Goal: Task Accomplishment & Management: Complete application form

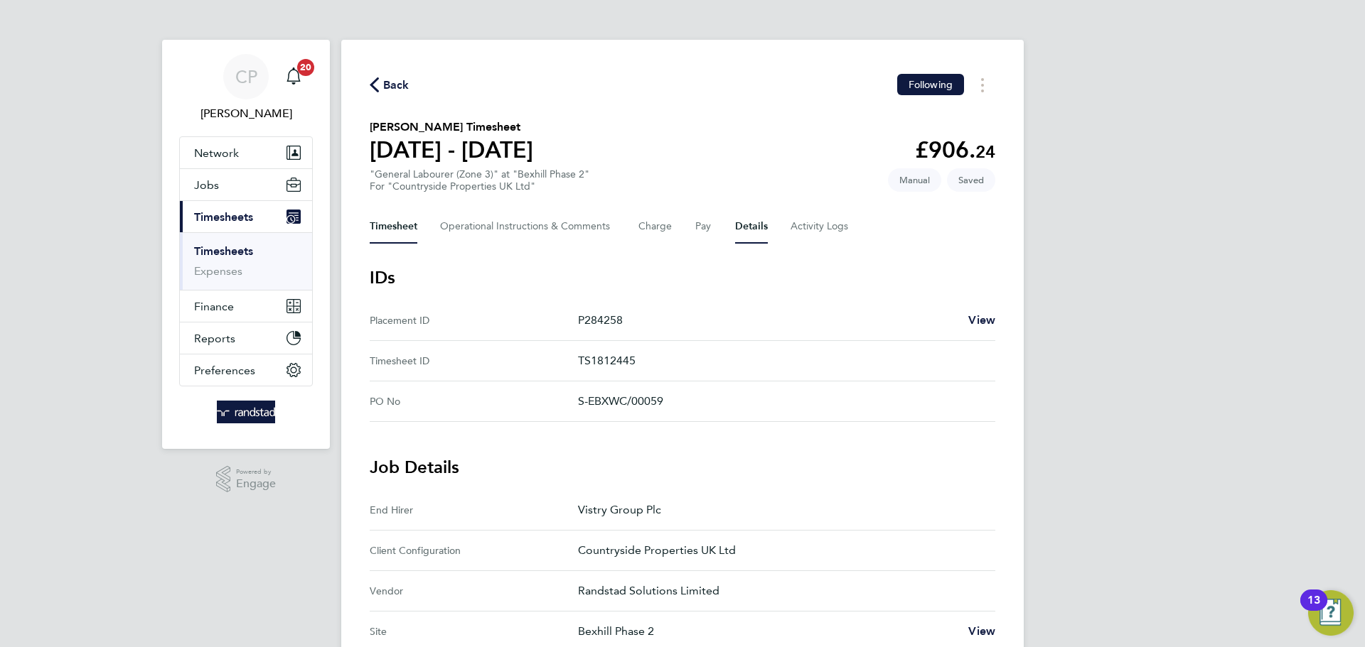
click at [375, 215] on button "Timesheet" at bounding box center [394, 227] width 48 height 34
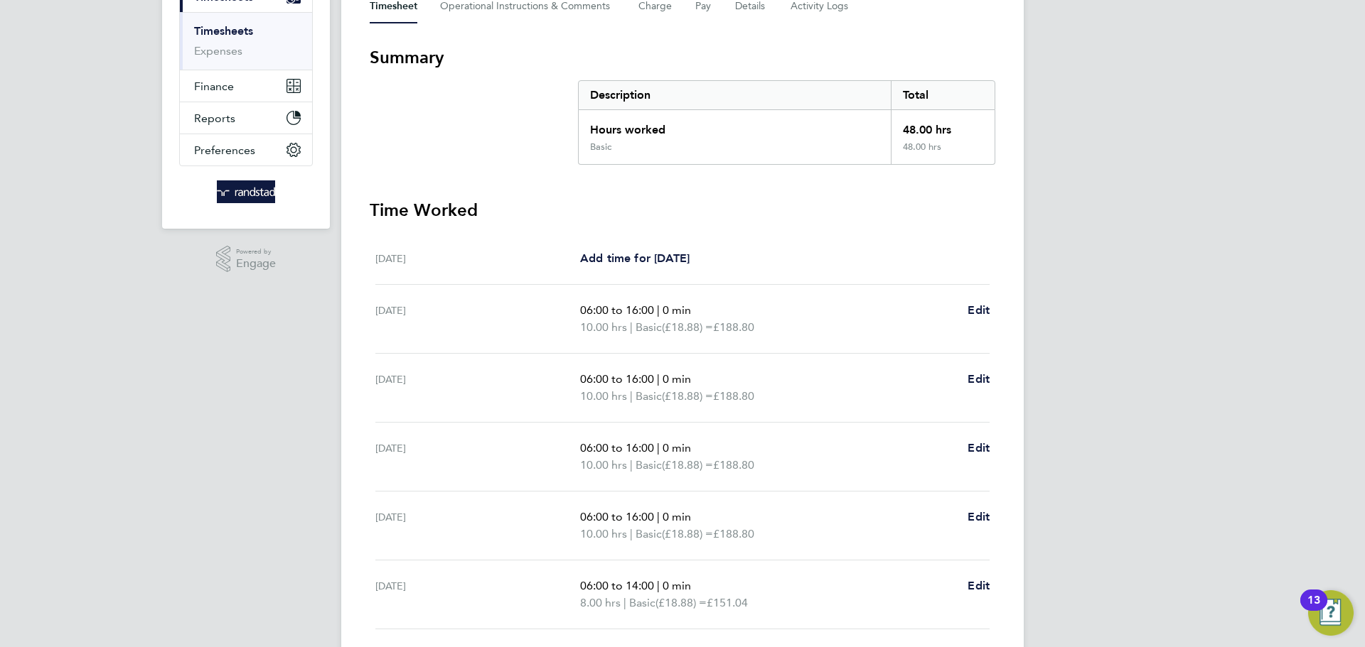
scroll to position [380, 0]
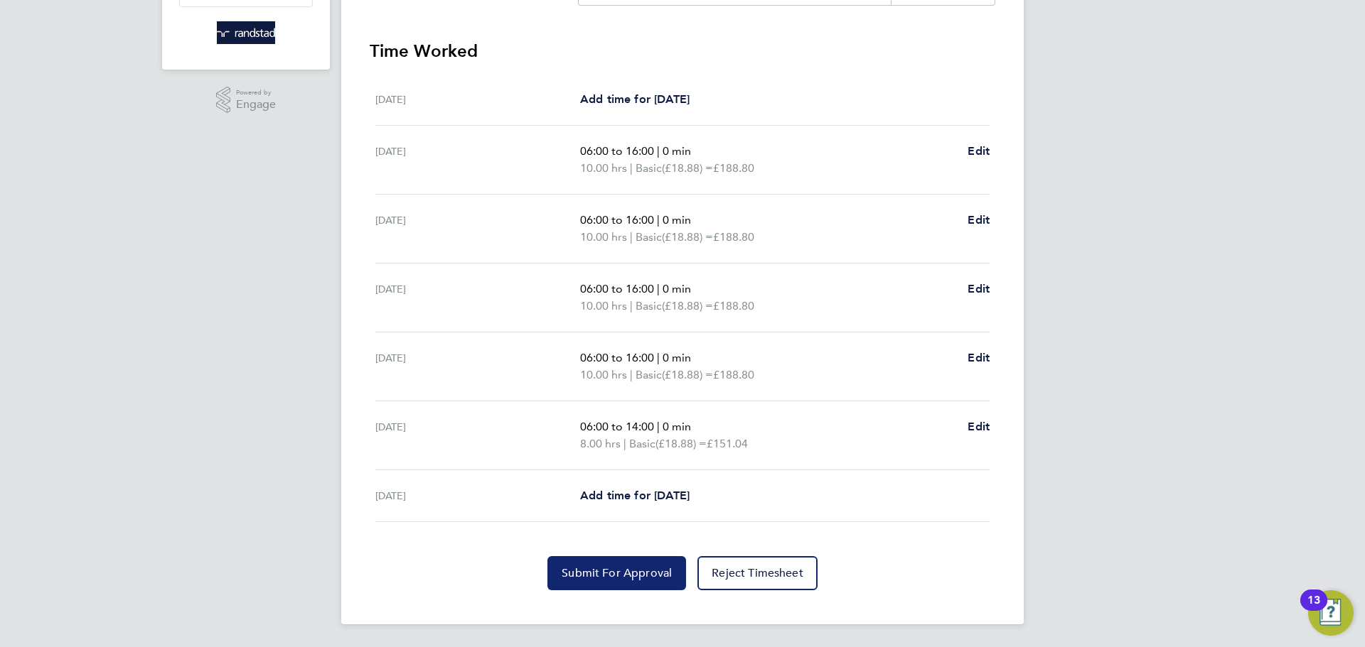
click at [597, 569] on span "Submit For Approval" at bounding box center [616, 573] width 110 height 14
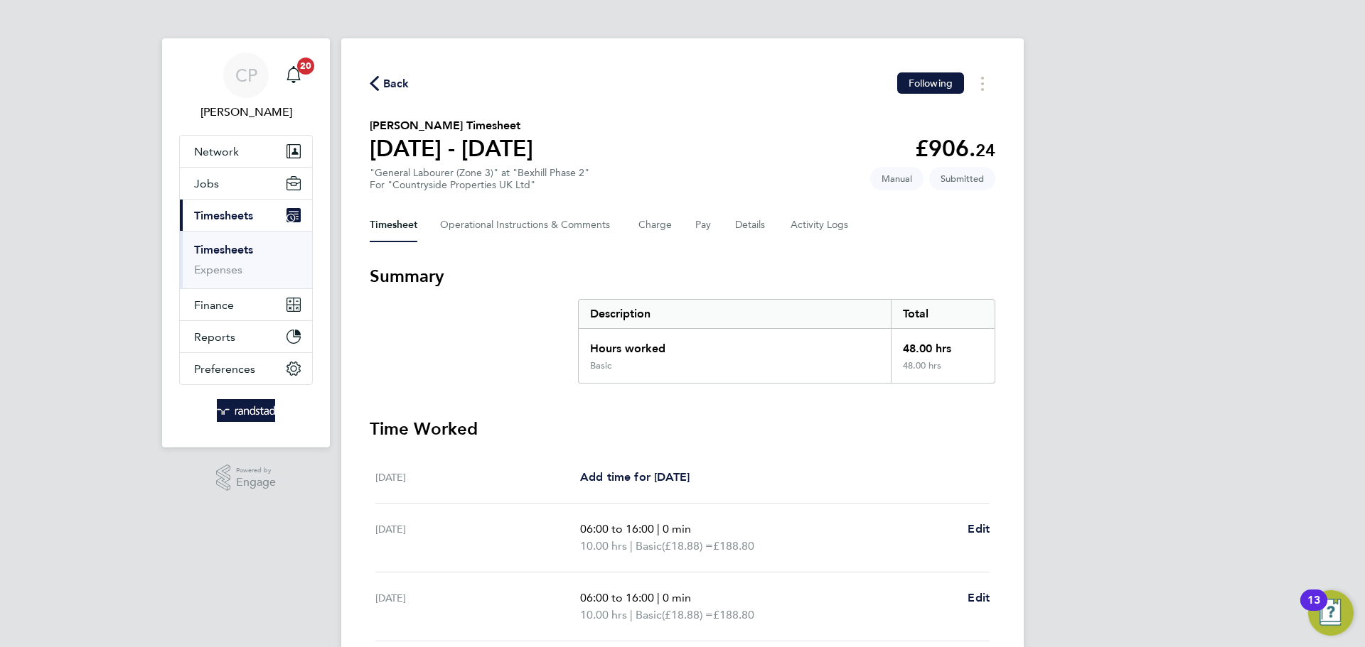
scroll to position [0, 0]
click at [392, 79] on span "Back" at bounding box center [396, 85] width 26 height 17
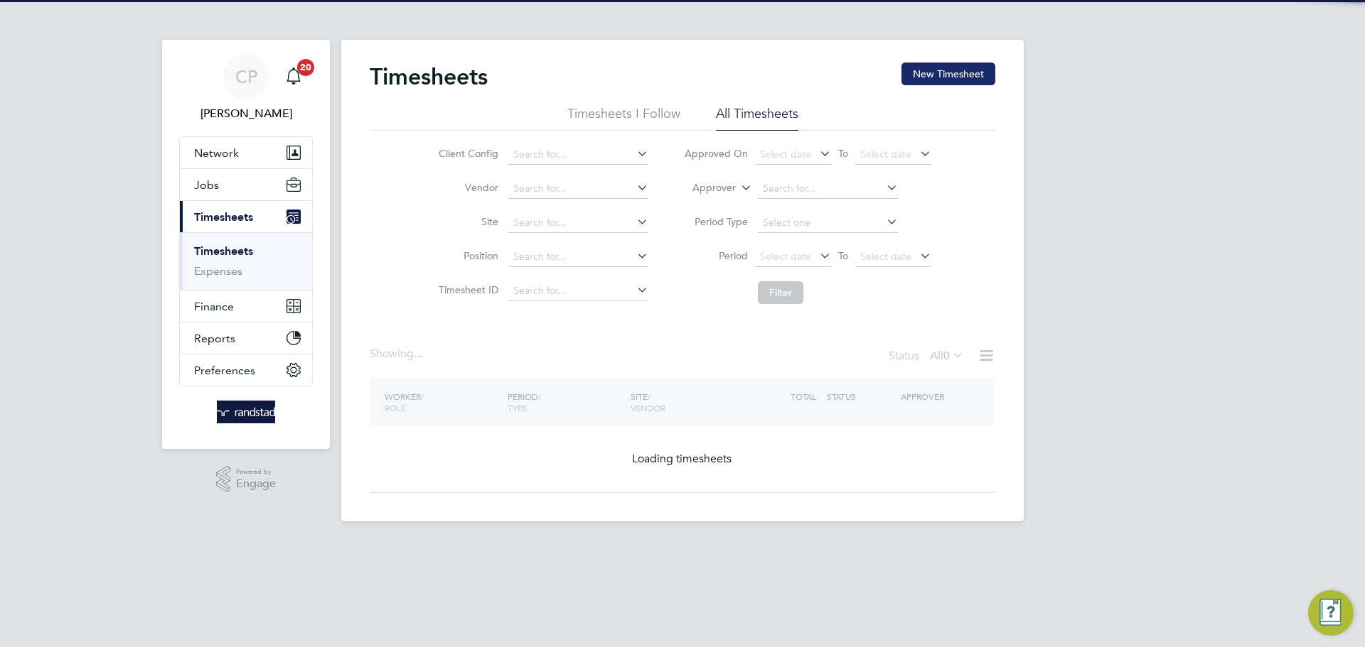
click at [928, 80] on button "New Timesheet" at bounding box center [948, 74] width 94 height 23
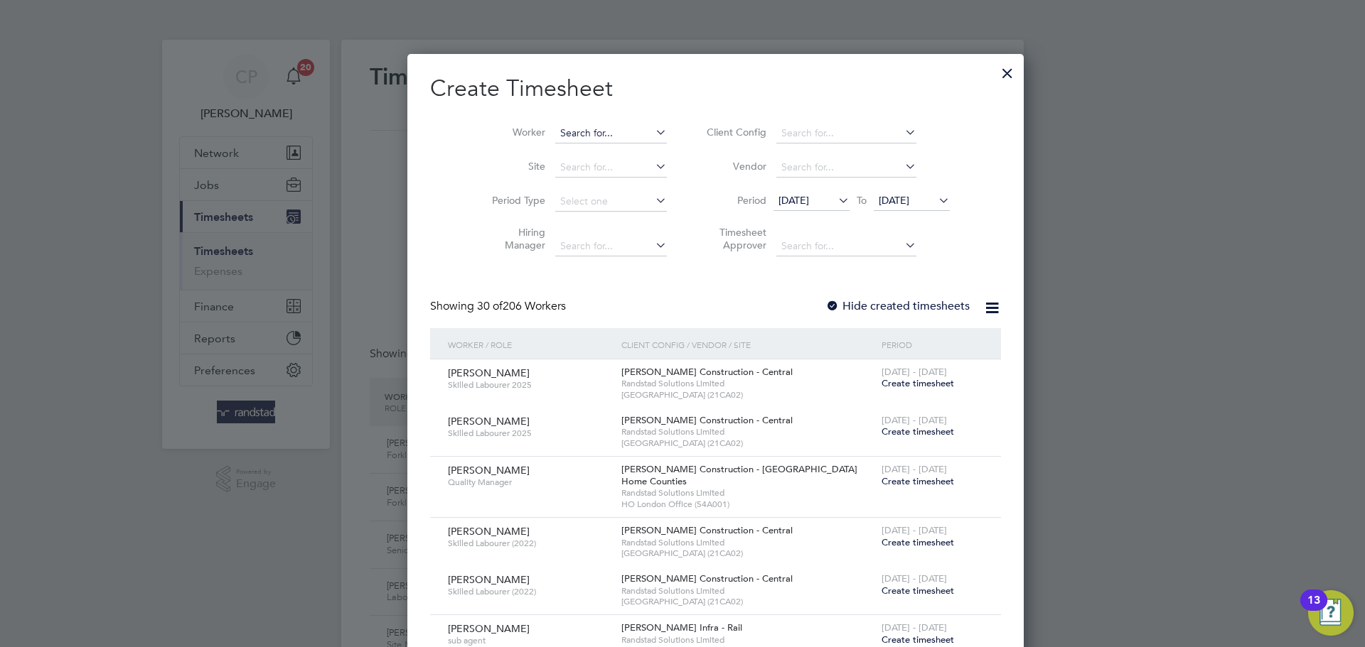
click at [555, 134] on input at bounding box center [611, 134] width 112 height 20
click at [552, 148] on b "[PERSON_NAME]" at bounding box center [568, 152] width 82 height 12
type input "[PERSON_NAME]"
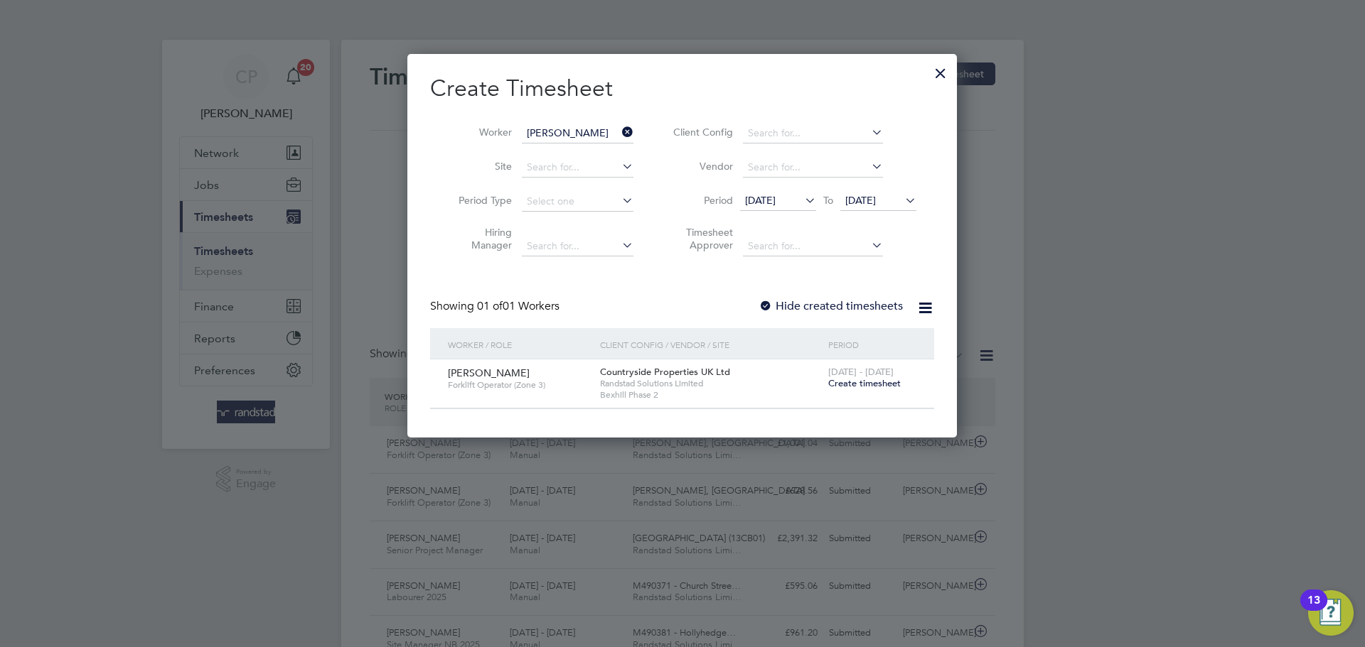
click at [876, 195] on span "[DATE]" at bounding box center [860, 200] width 31 height 13
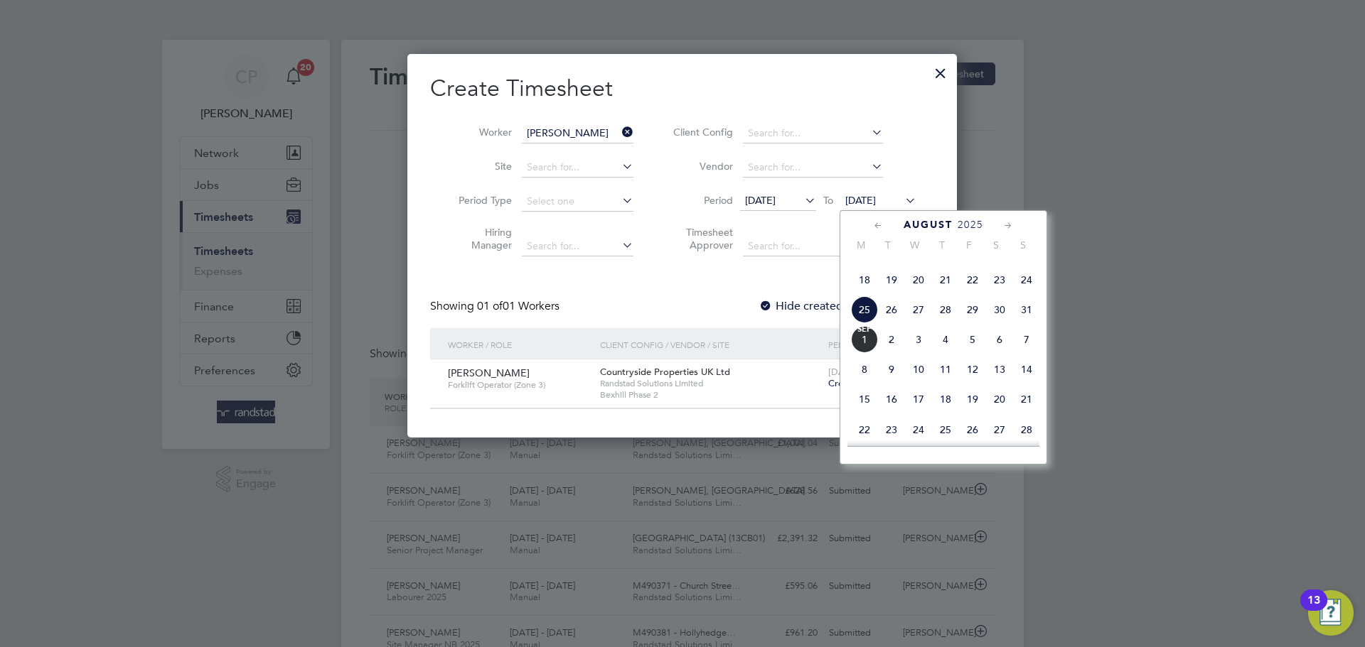
click at [861, 353] on span "[DATE]" at bounding box center [864, 339] width 27 height 27
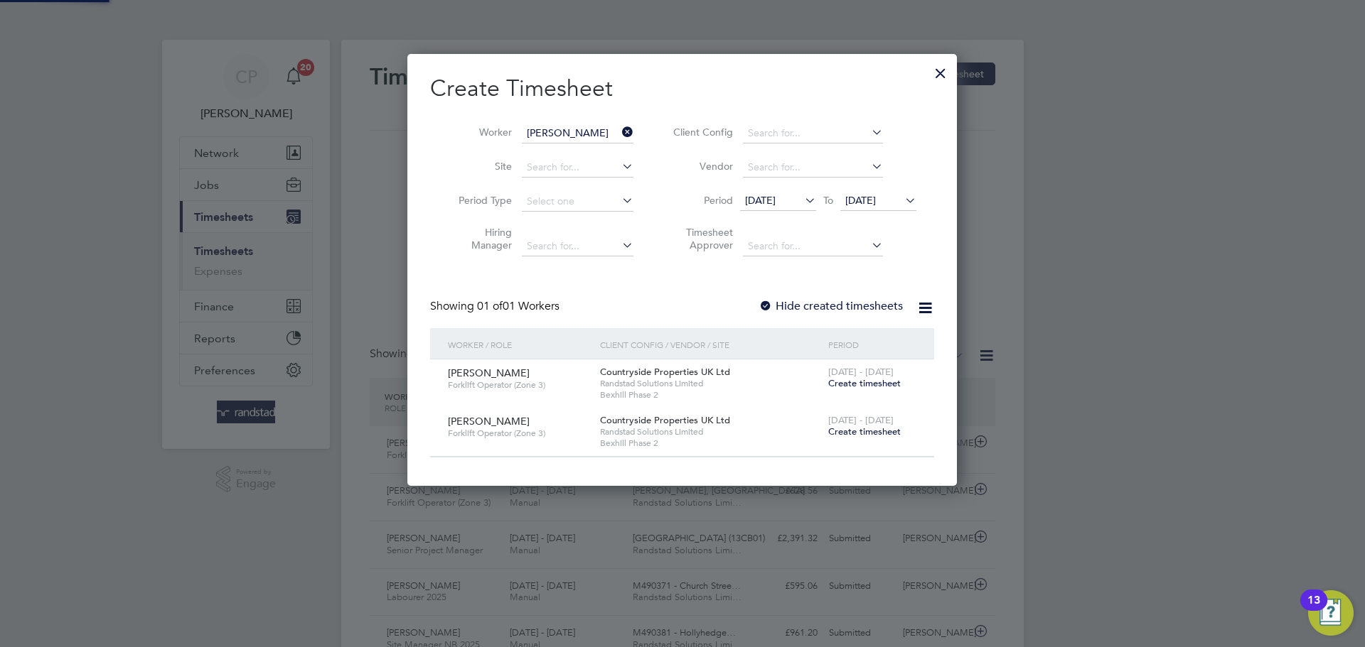
click at [841, 301] on label "Hide created timesheets" at bounding box center [830, 306] width 144 height 14
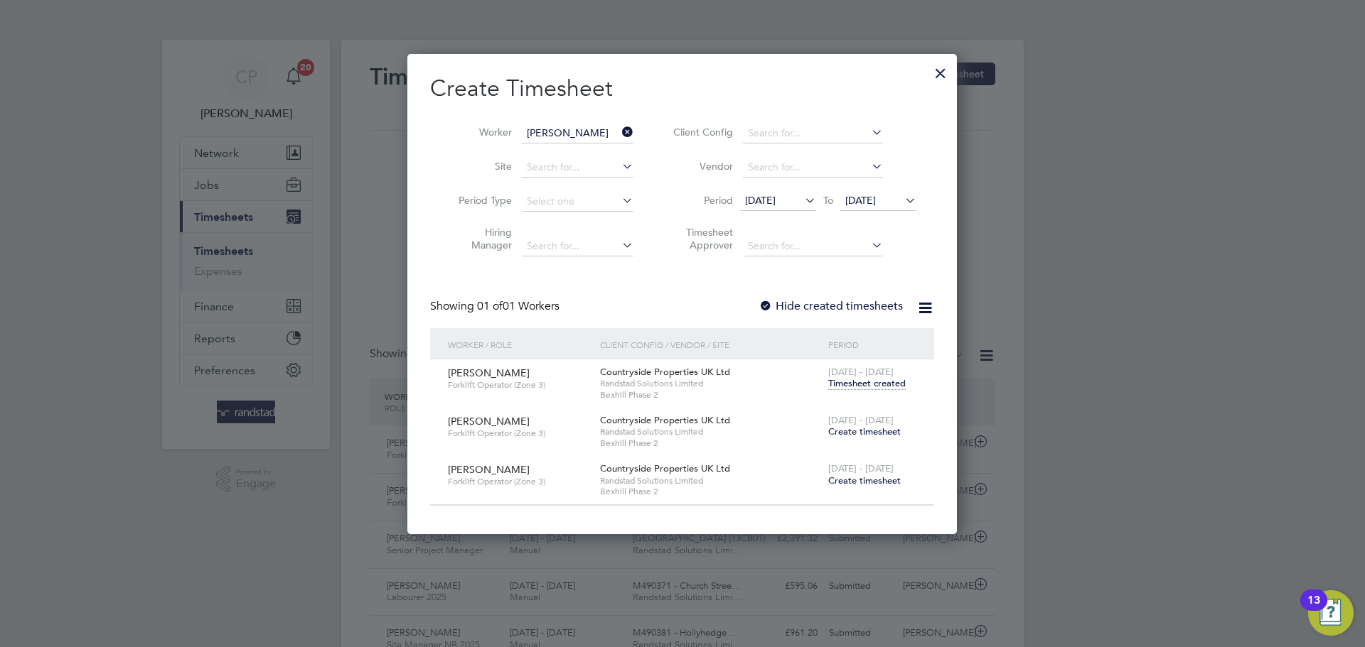
click at [876, 379] on span "Timesheet created" at bounding box center [866, 383] width 77 height 13
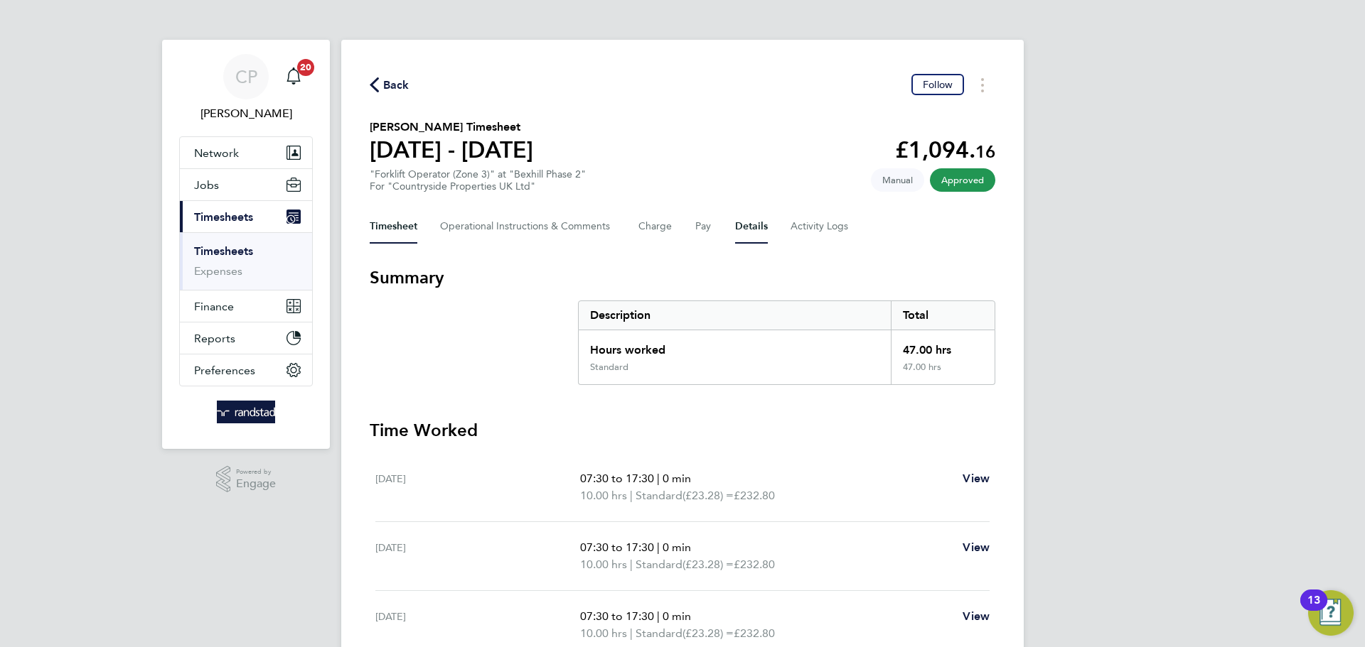
click at [761, 230] on button "Details" at bounding box center [751, 227] width 33 height 34
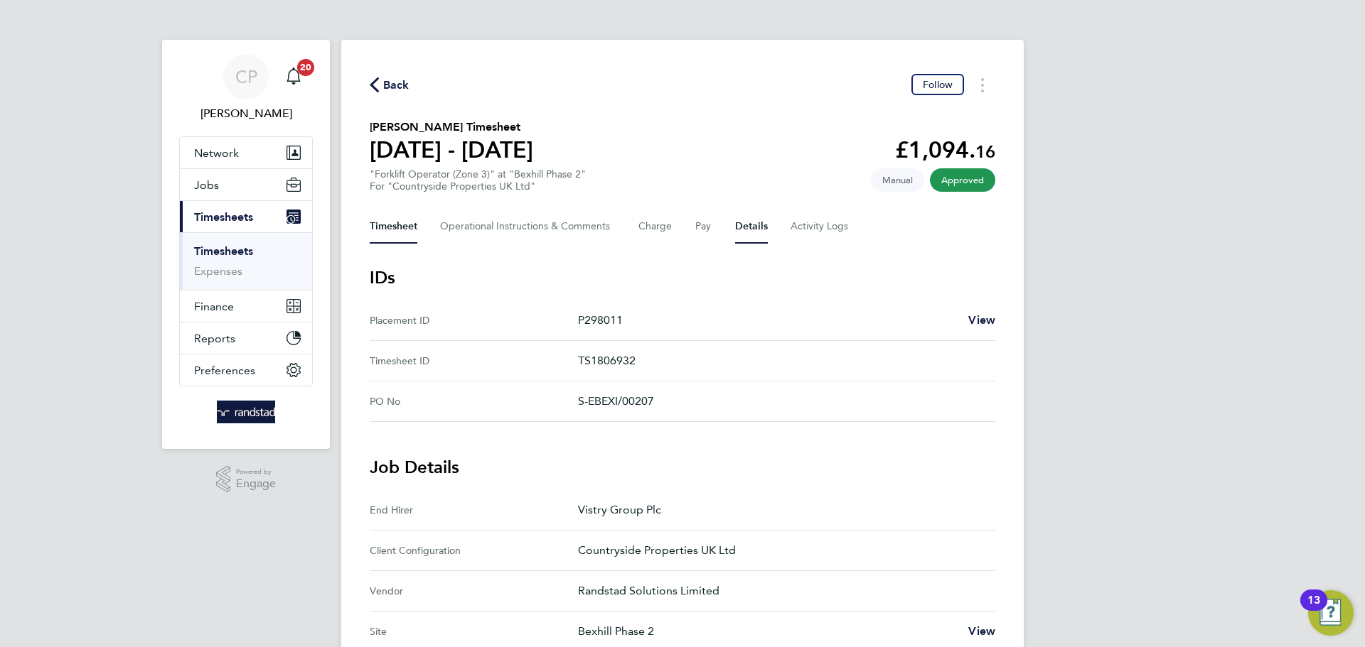
click at [411, 225] on button "Timesheet" at bounding box center [394, 227] width 48 height 34
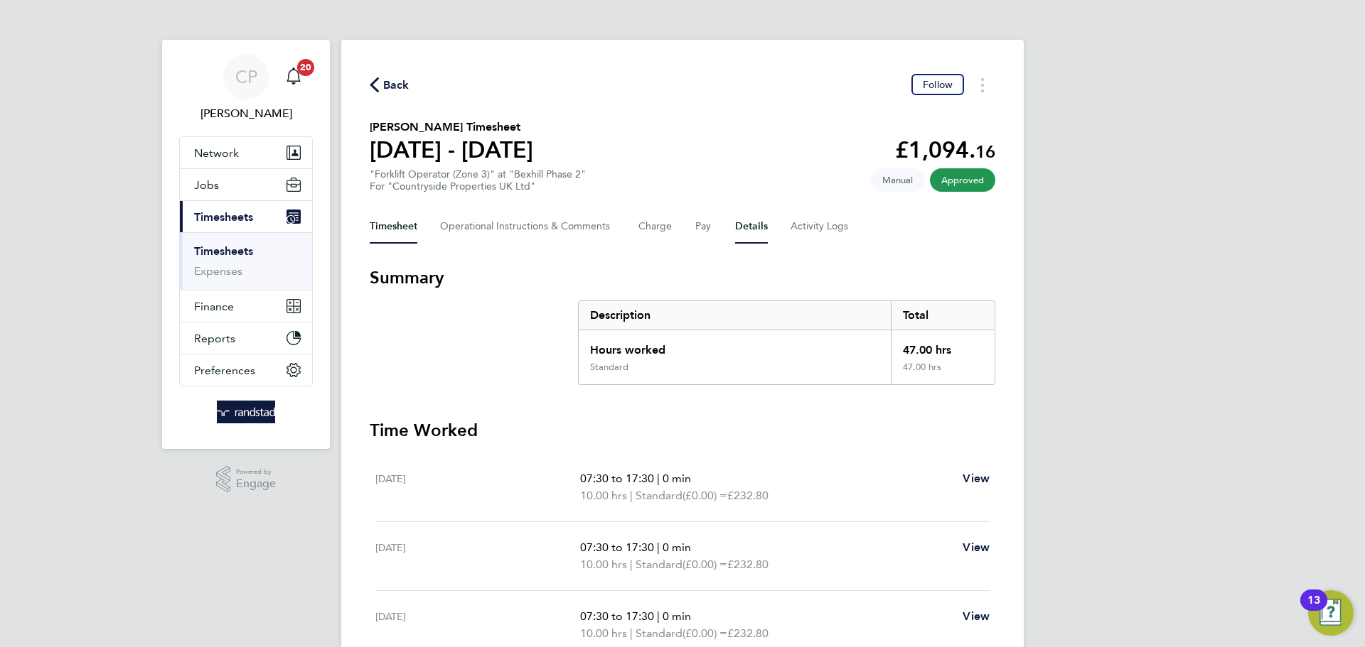
click at [741, 226] on button "Details" at bounding box center [751, 227] width 33 height 34
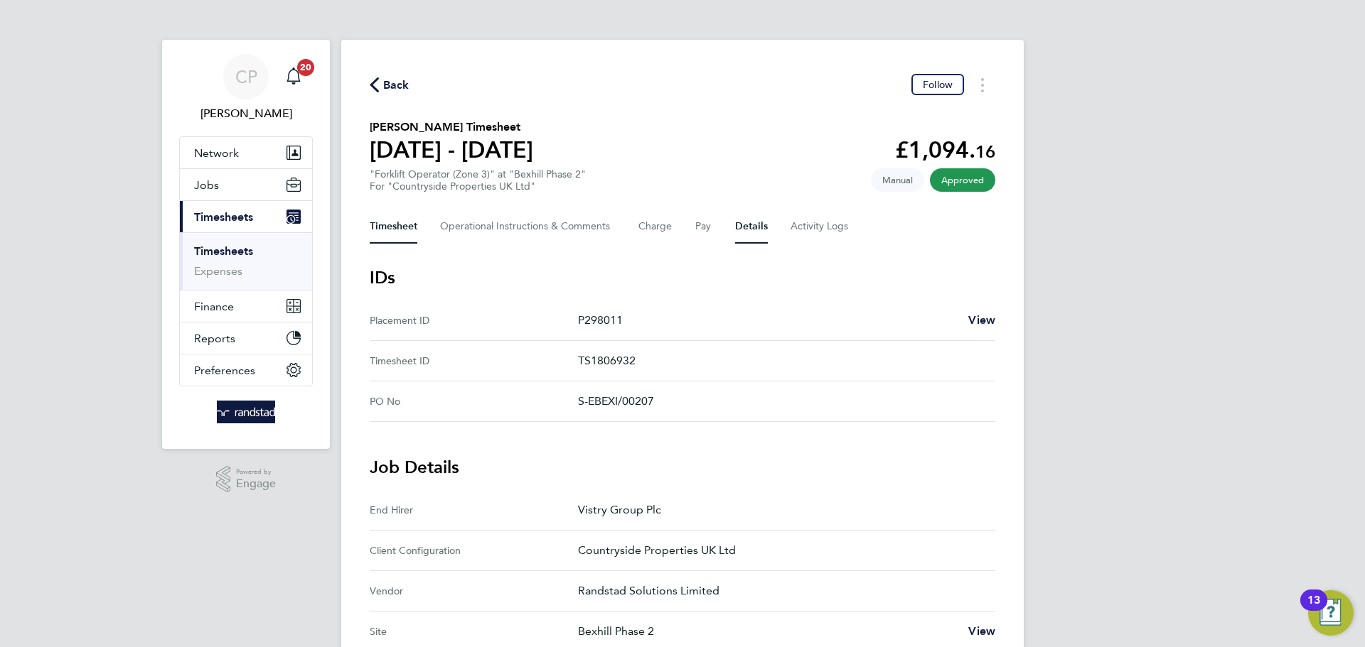
click at [399, 217] on button "Timesheet" at bounding box center [394, 227] width 48 height 34
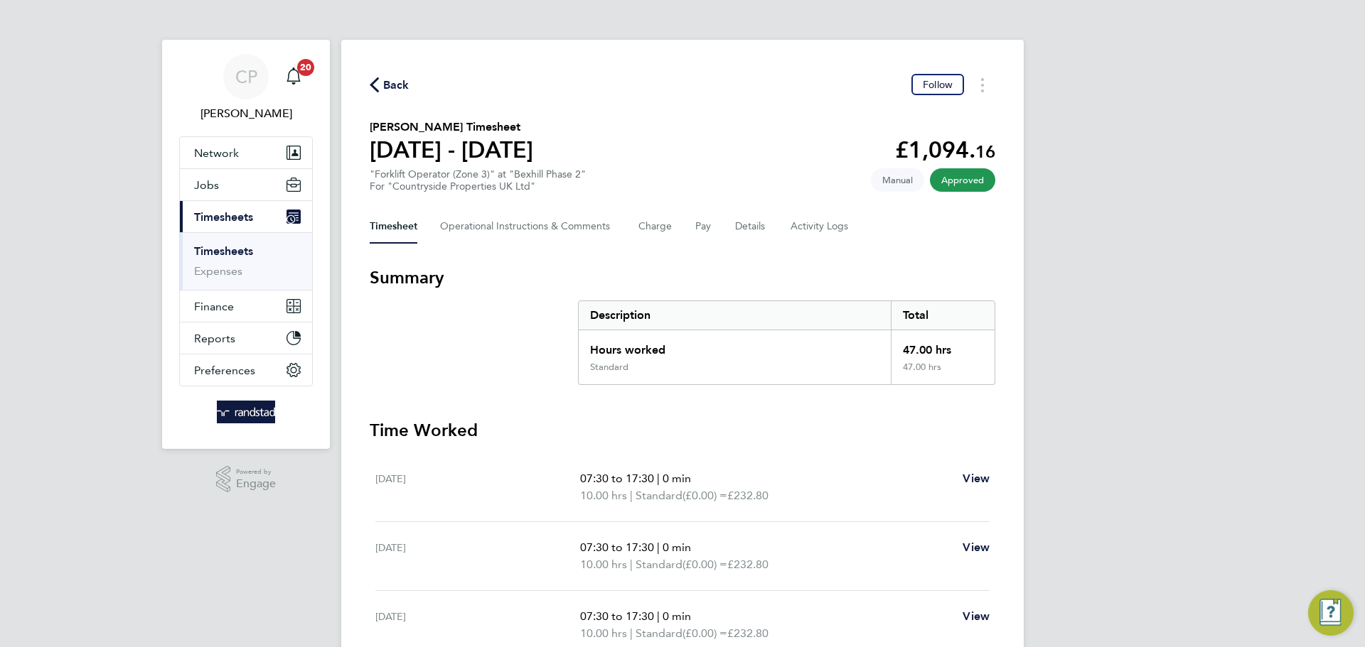
click at [395, 91] on span "Back" at bounding box center [396, 85] width 26 height 17
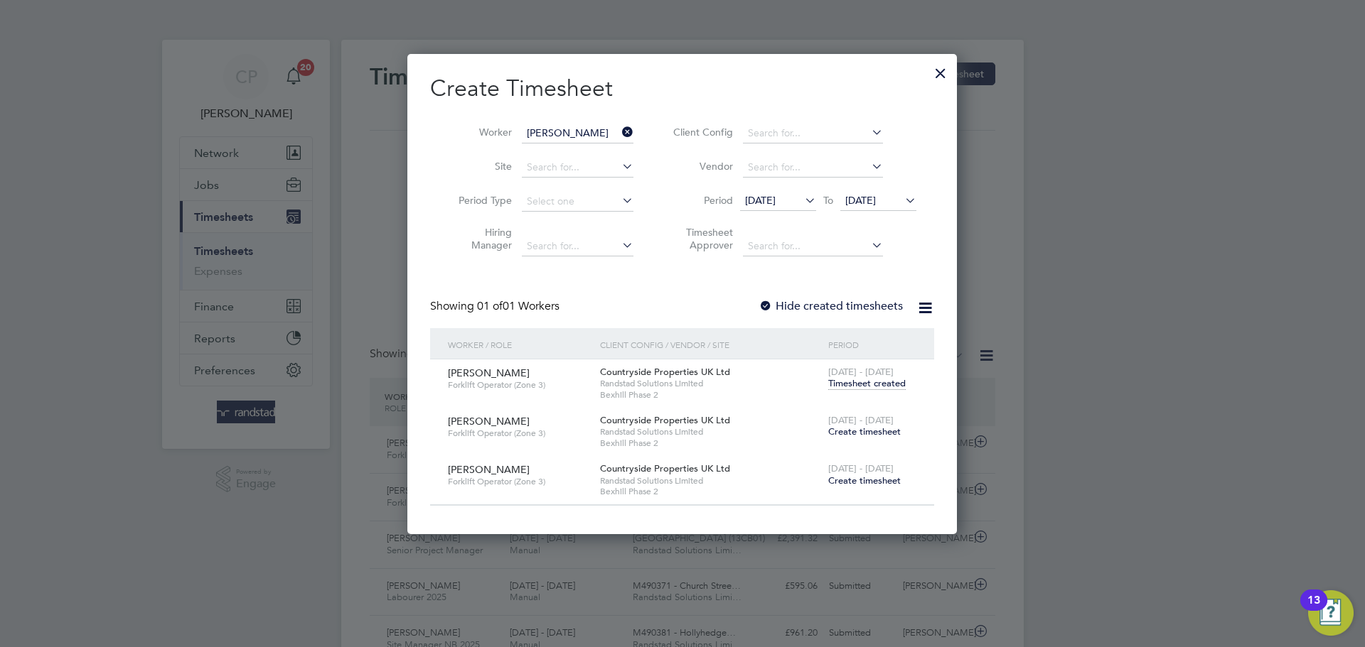
click at [861, 382] on span "Timesheet created" at bounding box center [866, 383] width 77 height 13
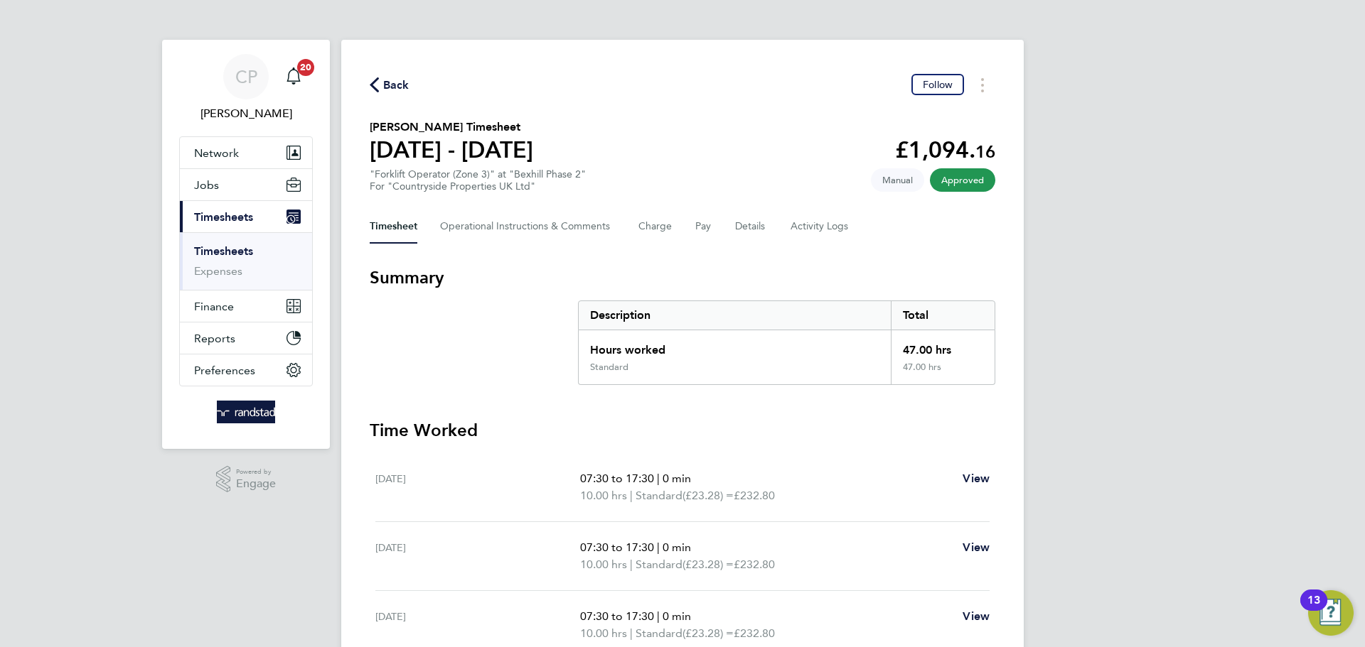
click at [393, 85] on span "Back" at bounding box center [396, 85] width 26 height 17
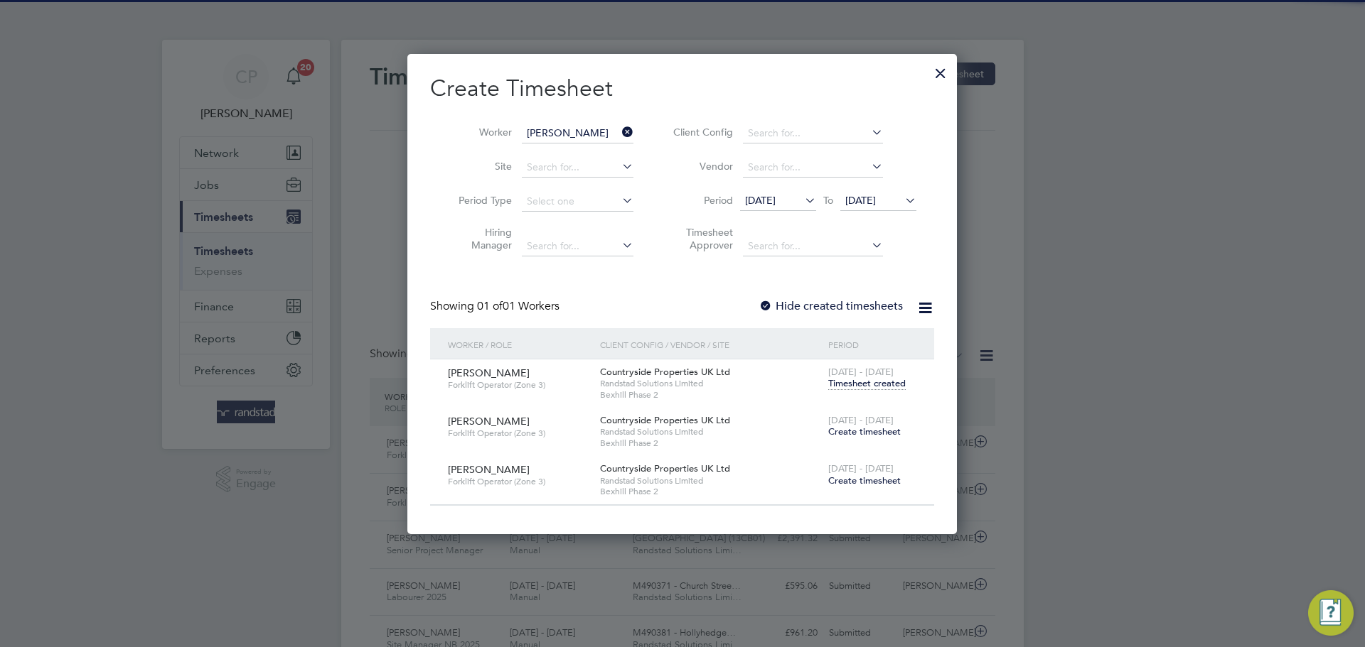
click at [857, 428] on span "Create timesheet" at bounding box center [864, 432] width 72 height 12
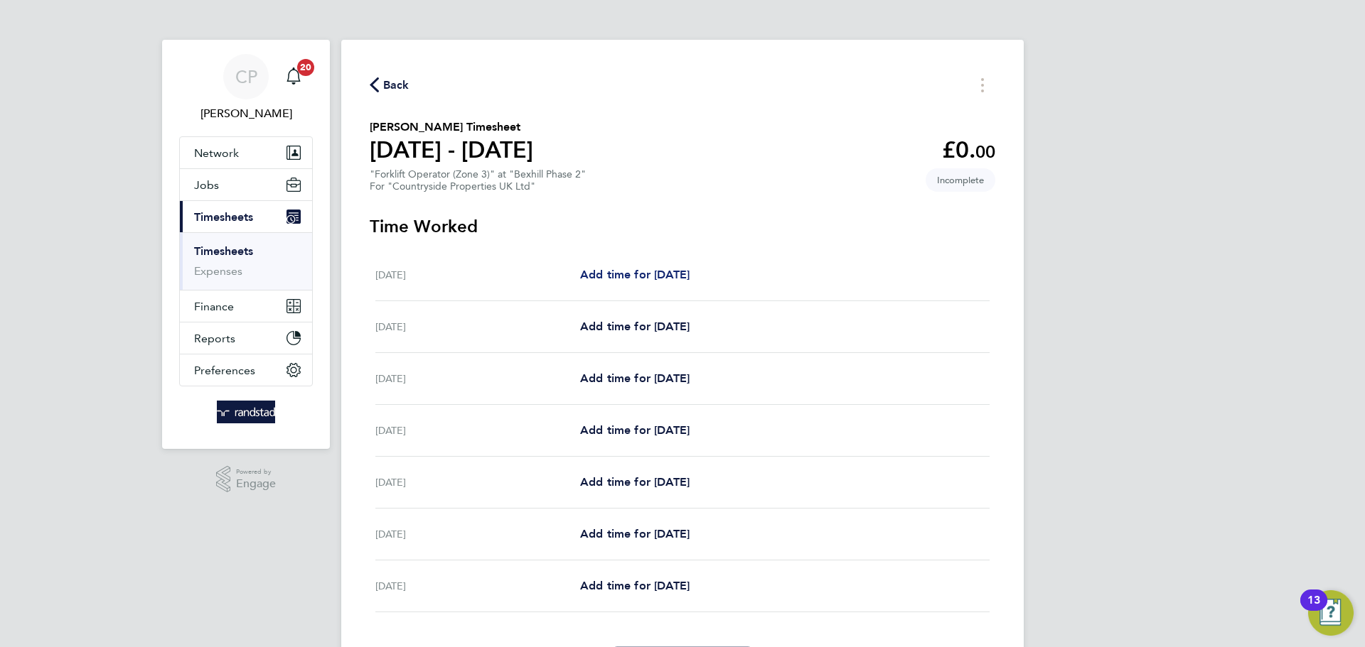
click at [657, 273] on span "Add time for [DATE]" at bounding box center [634, 275] width 109 height 14
select select "30"
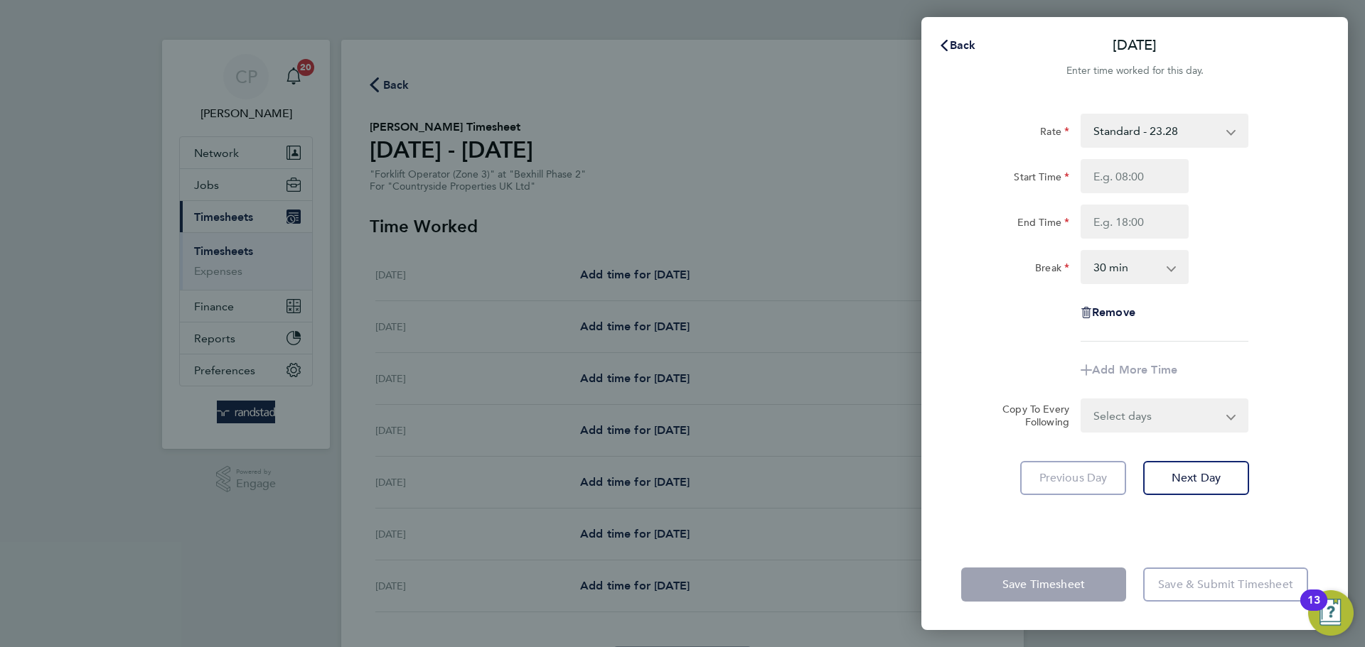
click at [922, 43] on app-form-button "Back" at bounding box center [956, 45] width 71 height 28
click at [972, 33] on button "Back" at bounding box center [957, 45] width 66 height 28
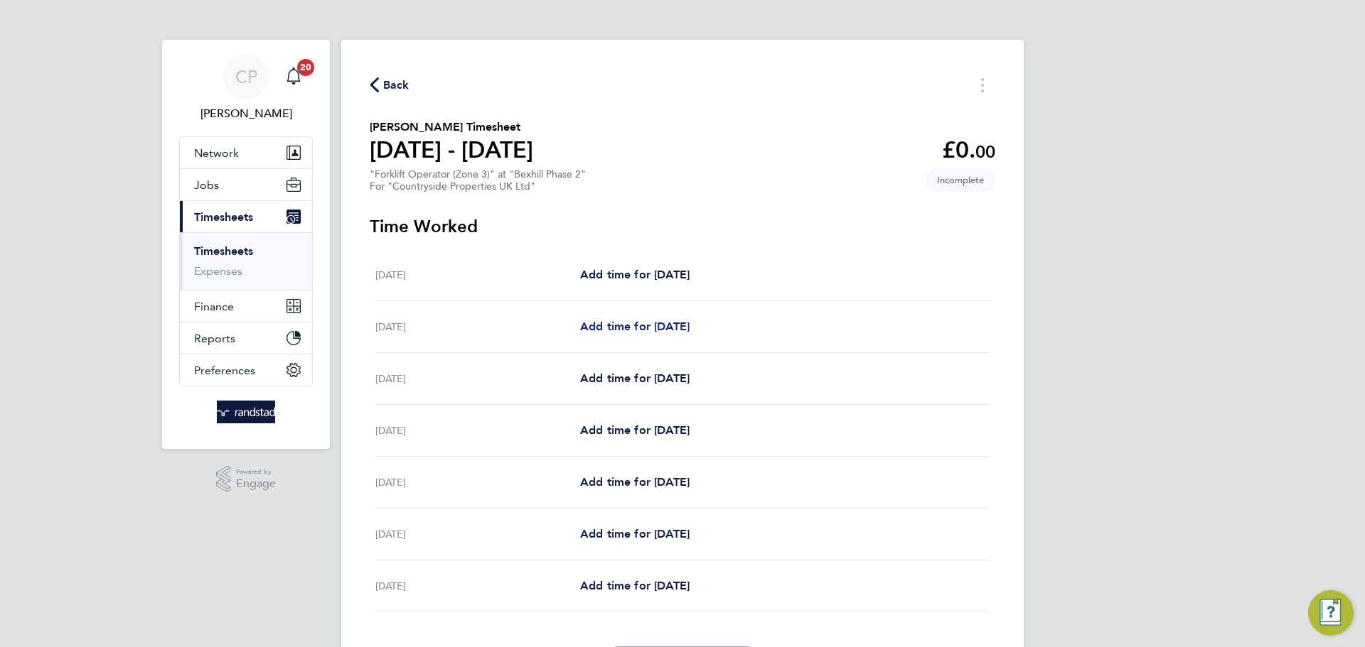
click at [638, 320] on span "Add time for [DATE]" at bounding box center [634, 327] width 109 height 14
select select "30"
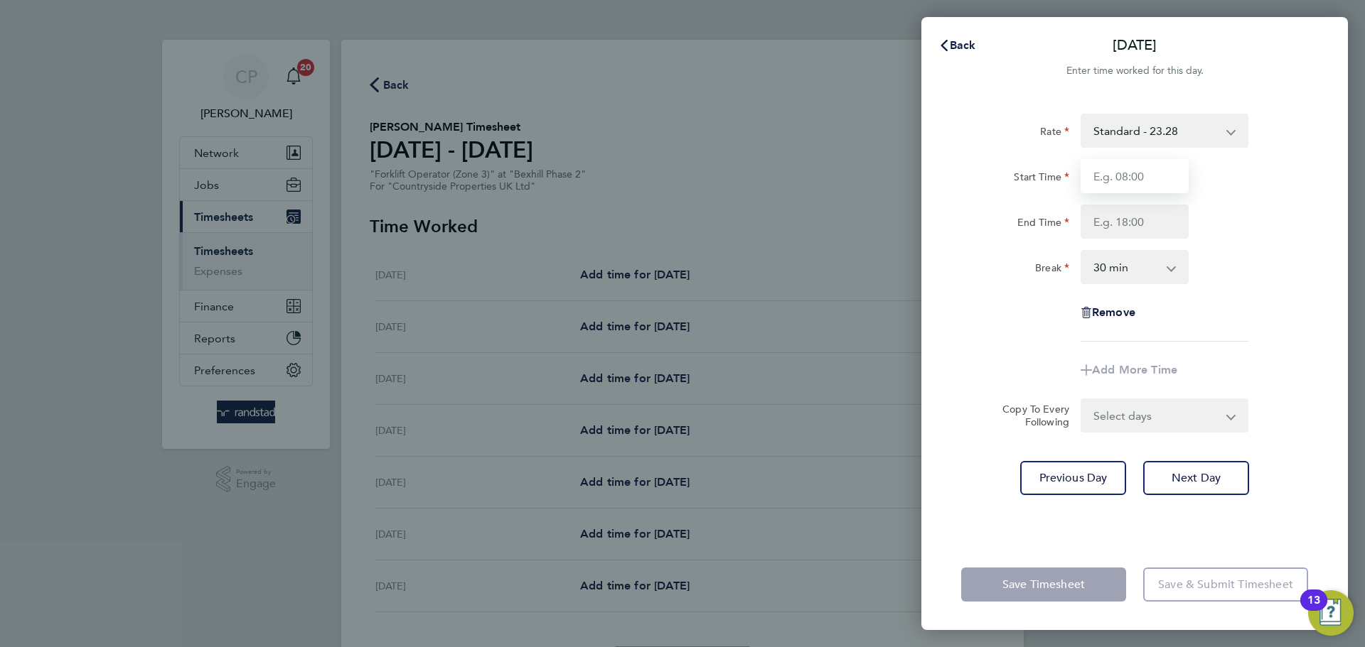
click at [1126, 163] on input "Start Time" at bounding box center [1134, 176] width 108 height 34
type input "07:30"
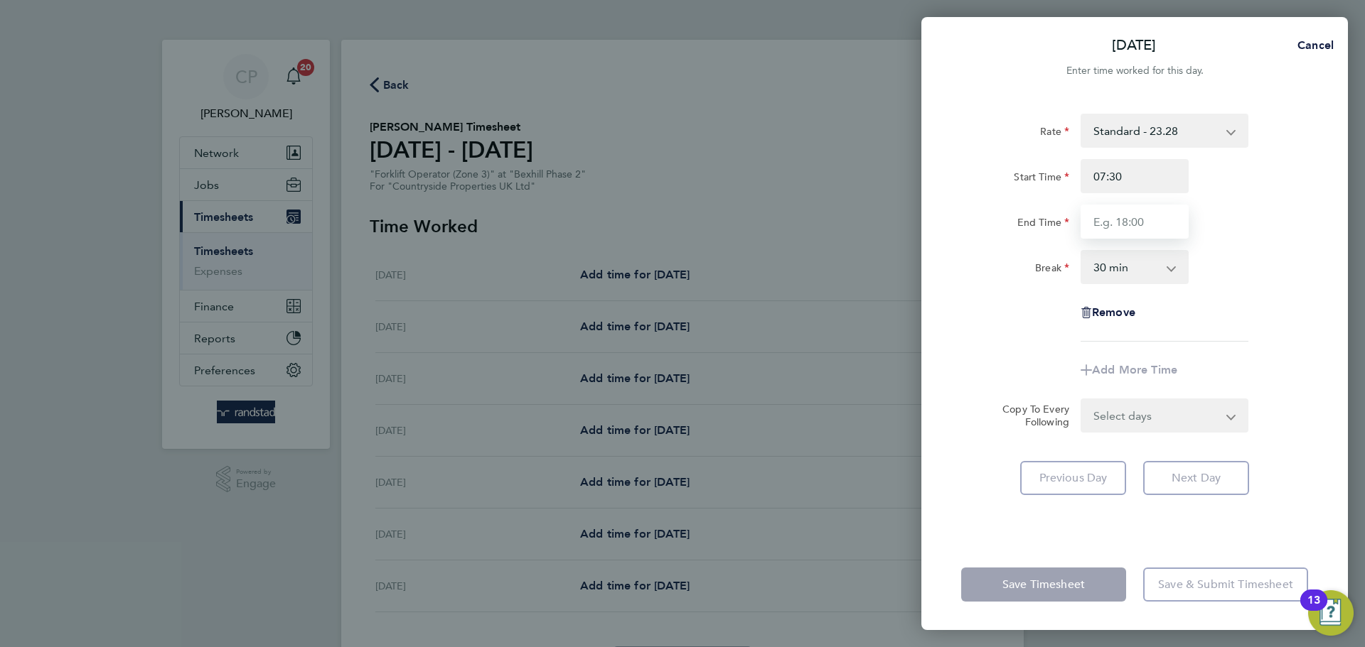
click at [1129, 228] on input "End Time" at bounding box center [1134, 222] width 108 height 34
type input "17:30"
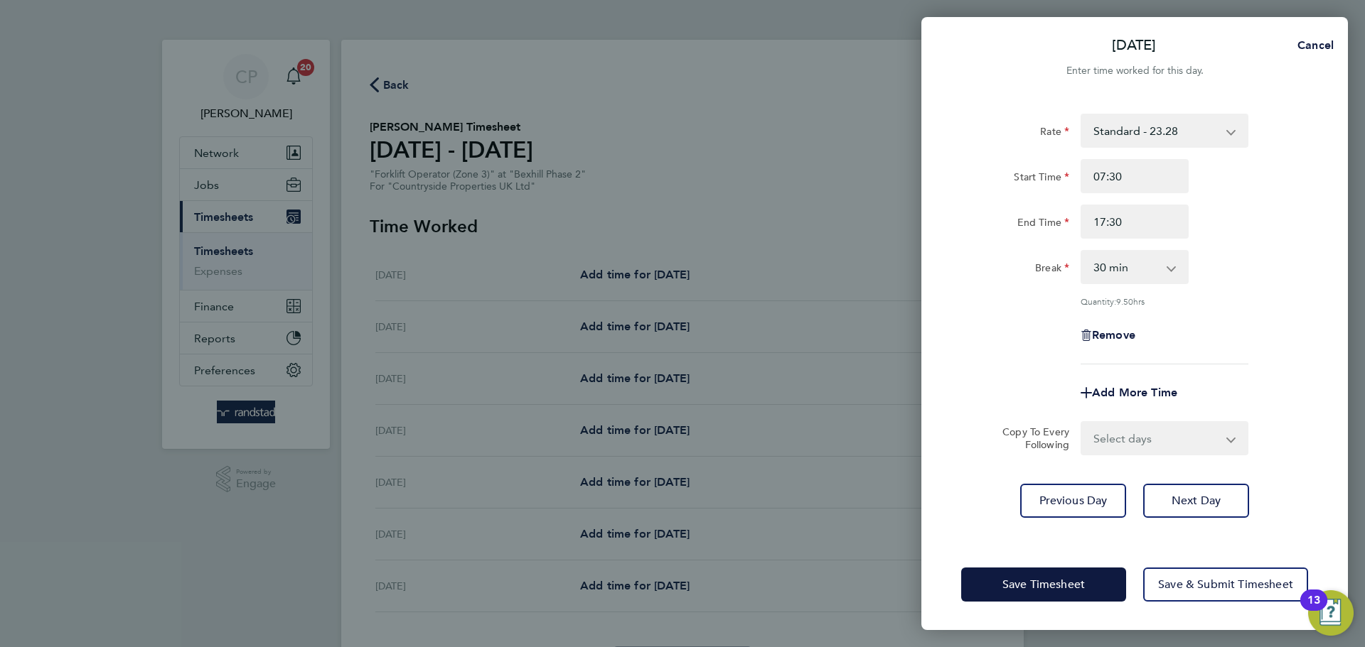
click at [1252, 278] on div "Break 0 min 15 min 30 min 45 min 60 min 75 min 90 min" at bounding box center [1134, 267] width 358 height 34
click at [1172, 271] on app-icon-cross-button at bounding box center [1178, 267] width 17 height 31
click at [1149, 263] on select "0 min 15 min 30 min 45 min 60 min 75 min 90 min" at bounding box center [1126, 267] width 88 height 31
select select "0"
click at [1082, 252] on select "0 min 15 min 30 min 45 min 60 min 75 min 90 min" at bounding box center [1126, 267] width 88 height 31
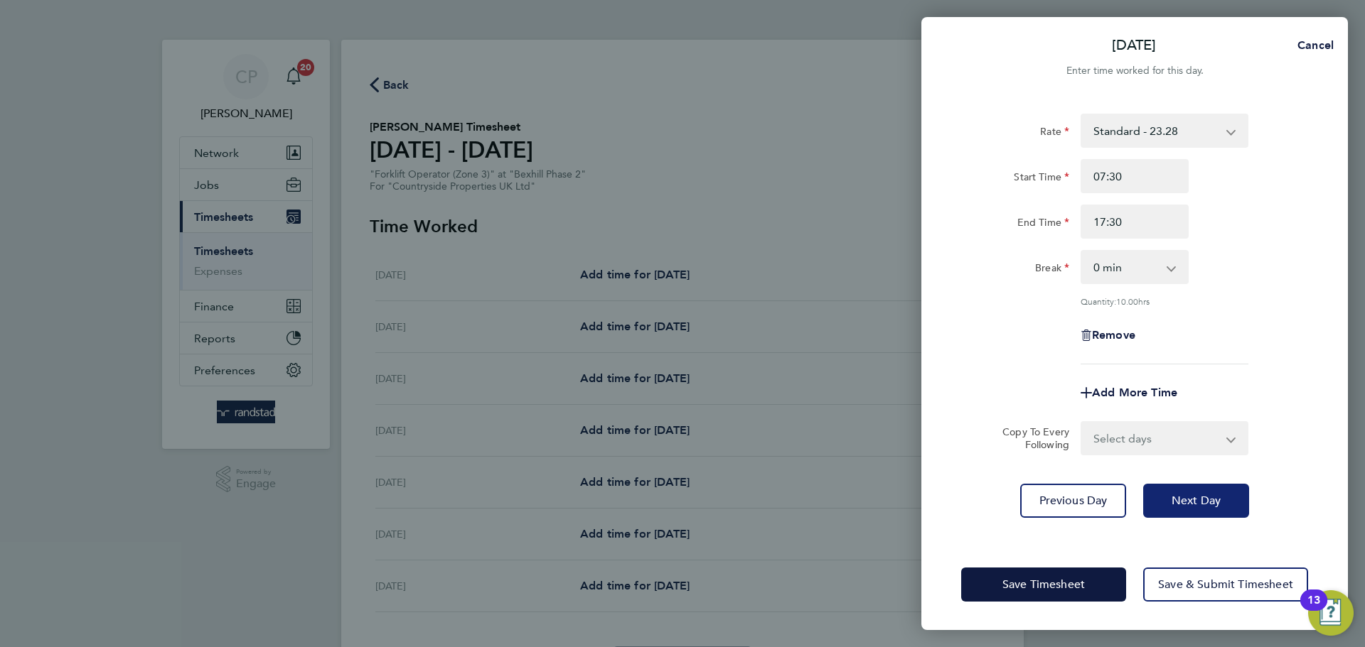
click at [1186, 498] on span "Next Day" at bounding box center [1195, 501] width 49 height 14
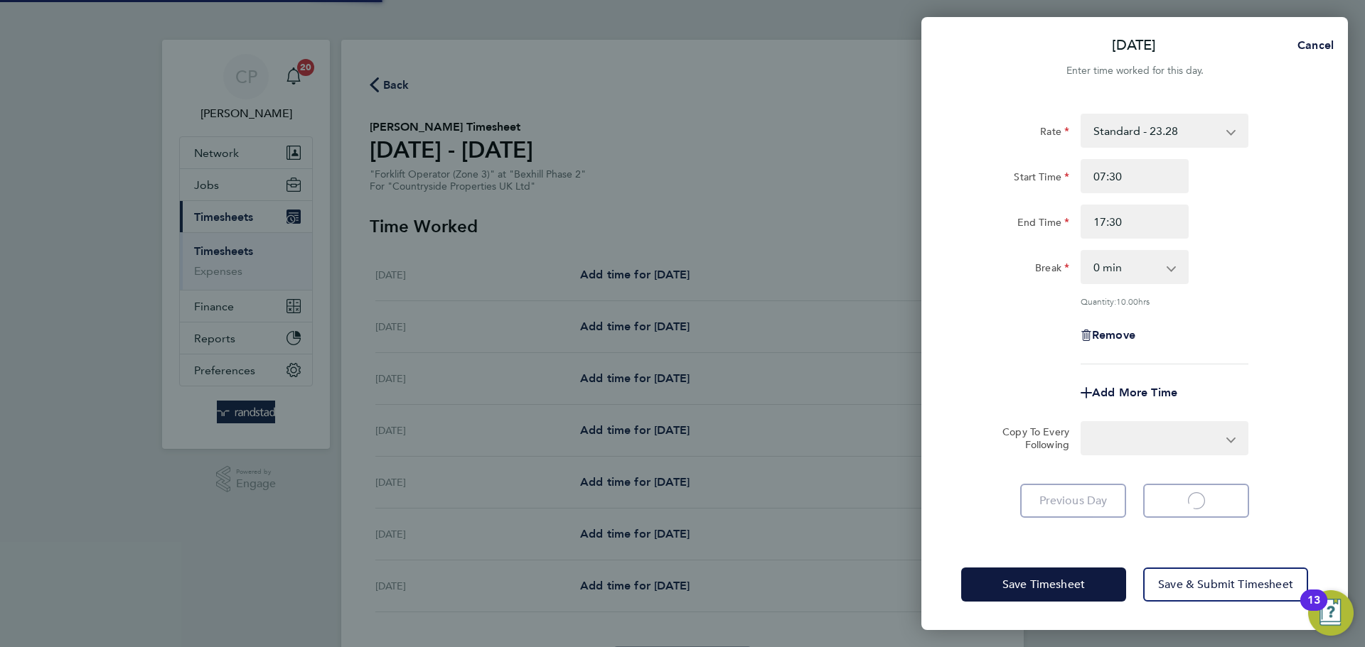
select select "30"
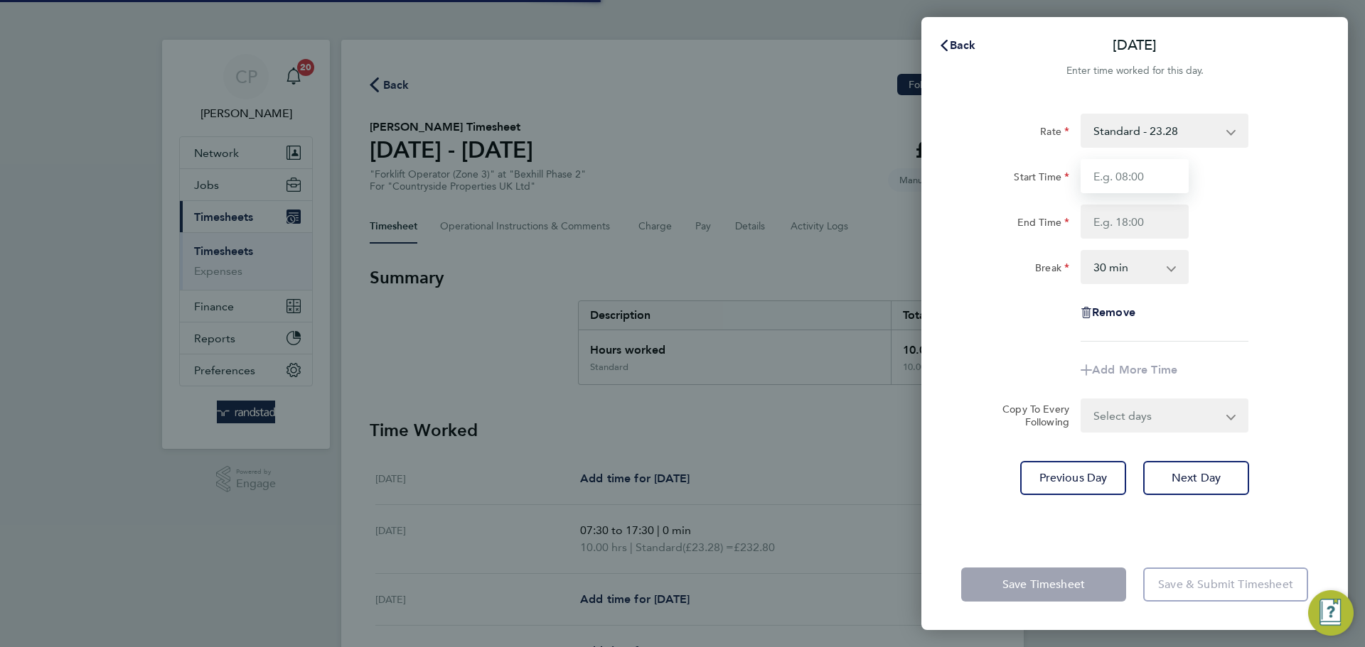
click at [1138, 181] on input "Start Time" at bounding box center [1134, 176] width 108 height 34
type input "07:30"
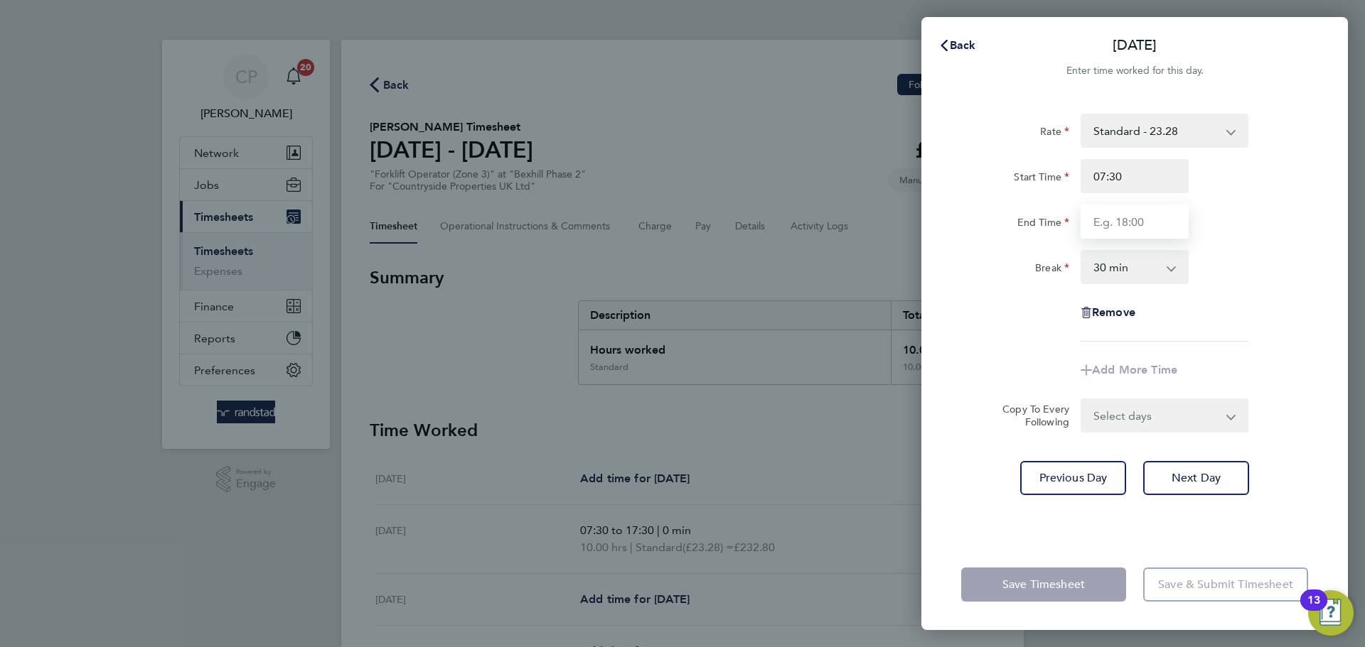
click at [1141, 218] on input "End Time" at bounding box center [1134, 222] width 108 height 34
type input "17:30"
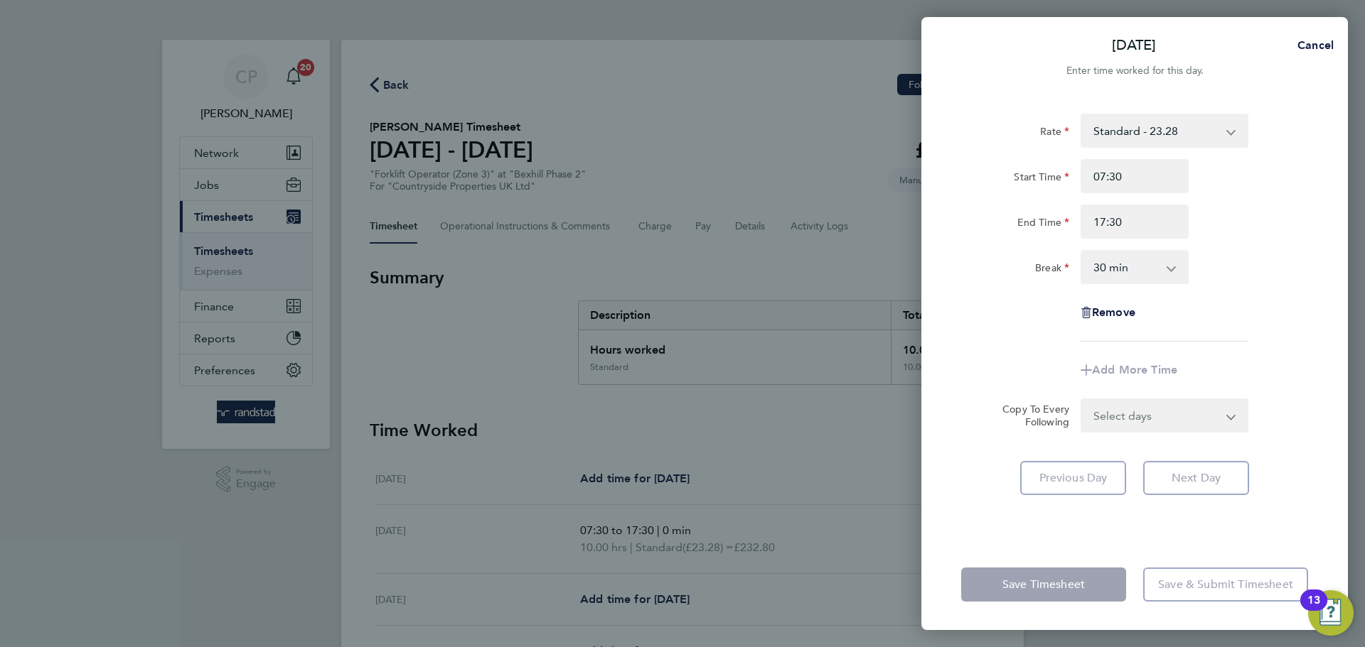
click at [1127, 282] on select "0 min 15 min 30 min 45 min 60 min 75 min 90 min" at bounding box center [1126, 267] width 88 height 31
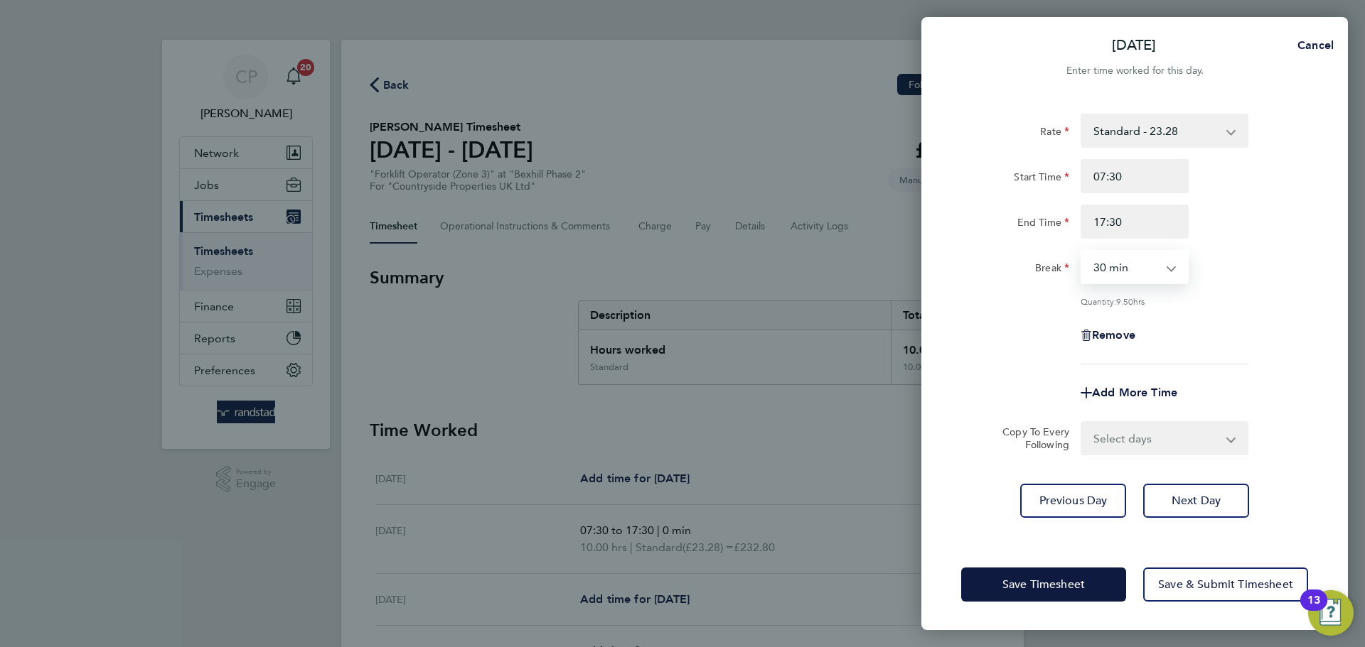
select select "0"
click at [1082, 252] on select "0 min 15 min 30 min 45 min 60 min 75 min 90 min" at bounding box center [1126, 267] width 88 height 31
click at [1232, 316] on div "Rate Standard - 23.28 Start Time 07:30 End Time 17:30 Break 0 min 15 min 30 min…" at bounding box center [1134, 239] width 347 height 251
click at [1195, 507] on button "Next Day" at bounding box center [1196, 501] width 106 height 34
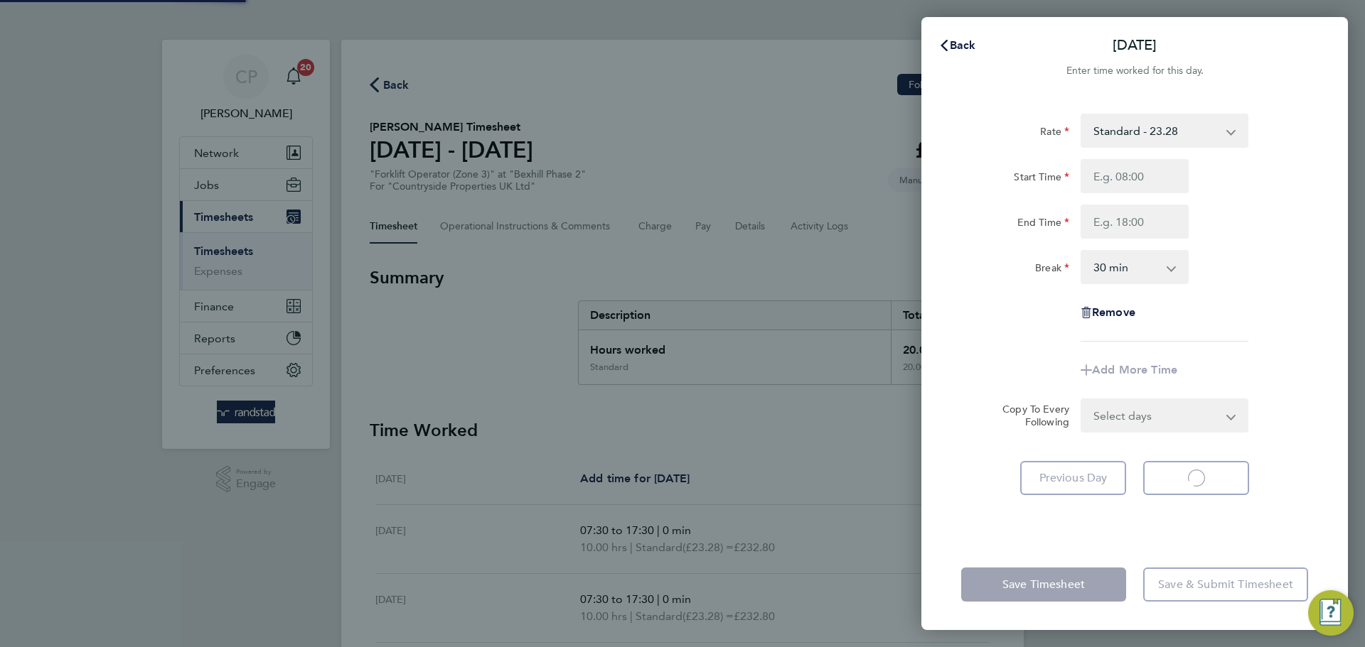
select select "30"
click at [1141, 175] on input "Start Time" at bounding box center [1134, 176] width 108 height 34
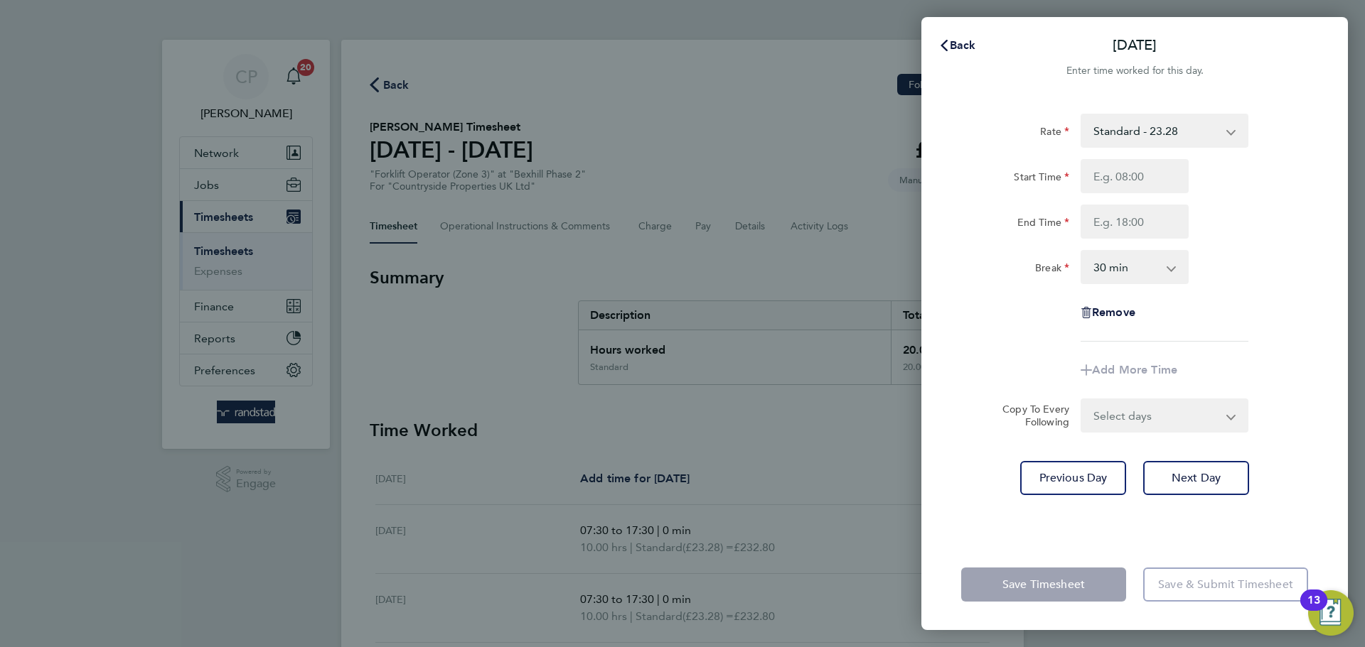
type input "07:30"
click at [1141, 221] on input "End Time" at bounding box center [1134, 222] width 108 height 34
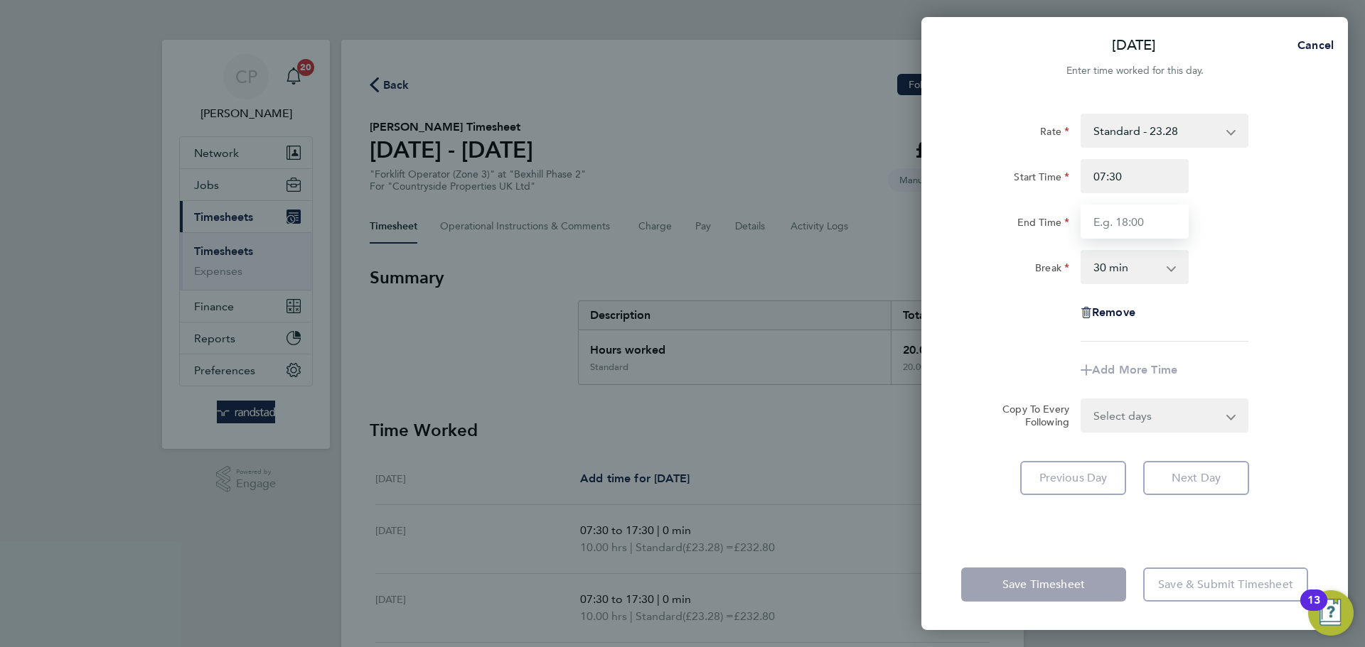
type input "17:30"
click at [1154, 281] on select "0 min 15 min 30 min 45 min 60 min 75 min 90 min" at bounding box center [1126, 267] width 88 height 31
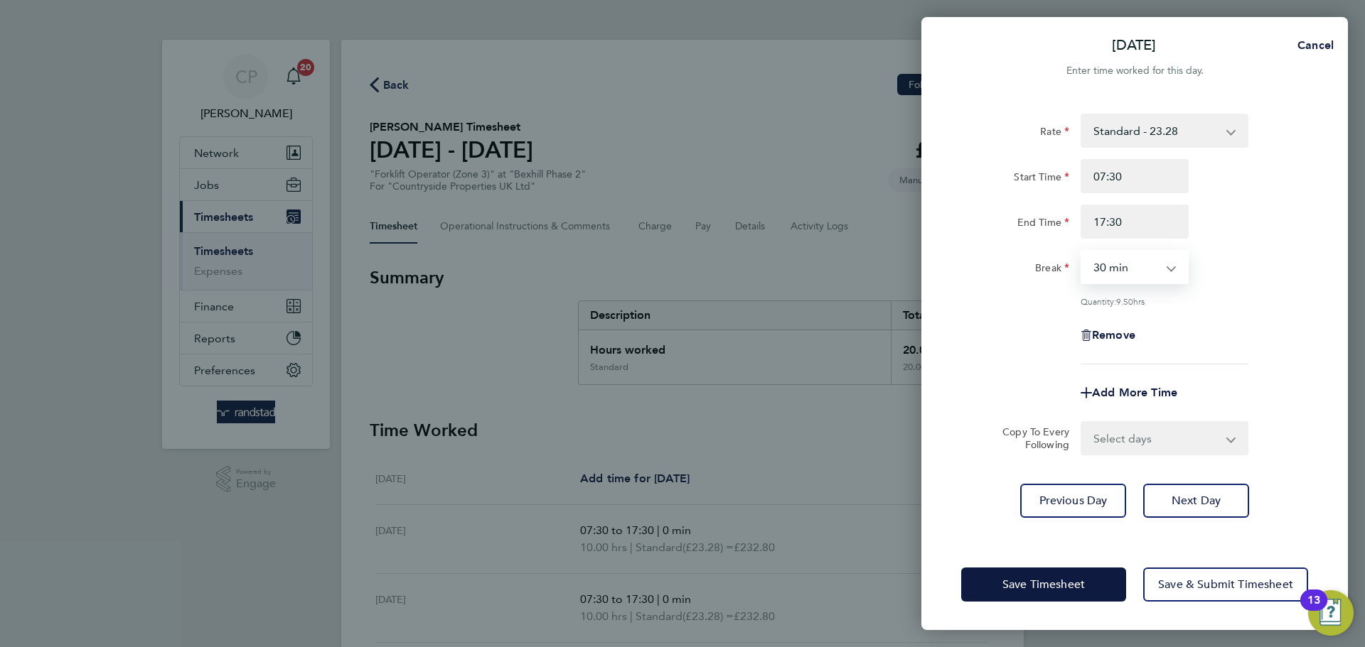
select select "0"
click at [1082, 252] on select "0 min 15 min 30 min 45 min 60 min 75 min 90 min" at bounding box center [1126, 267] width 88 height 31
click at [1247, 296] on div "Quantity: 10.00 hrs" at bounding box center [1164, 301] width 168 height 11
click at [1212, 502] on span "Next Day" at bounding box center [1195, 501] width 49 height 14
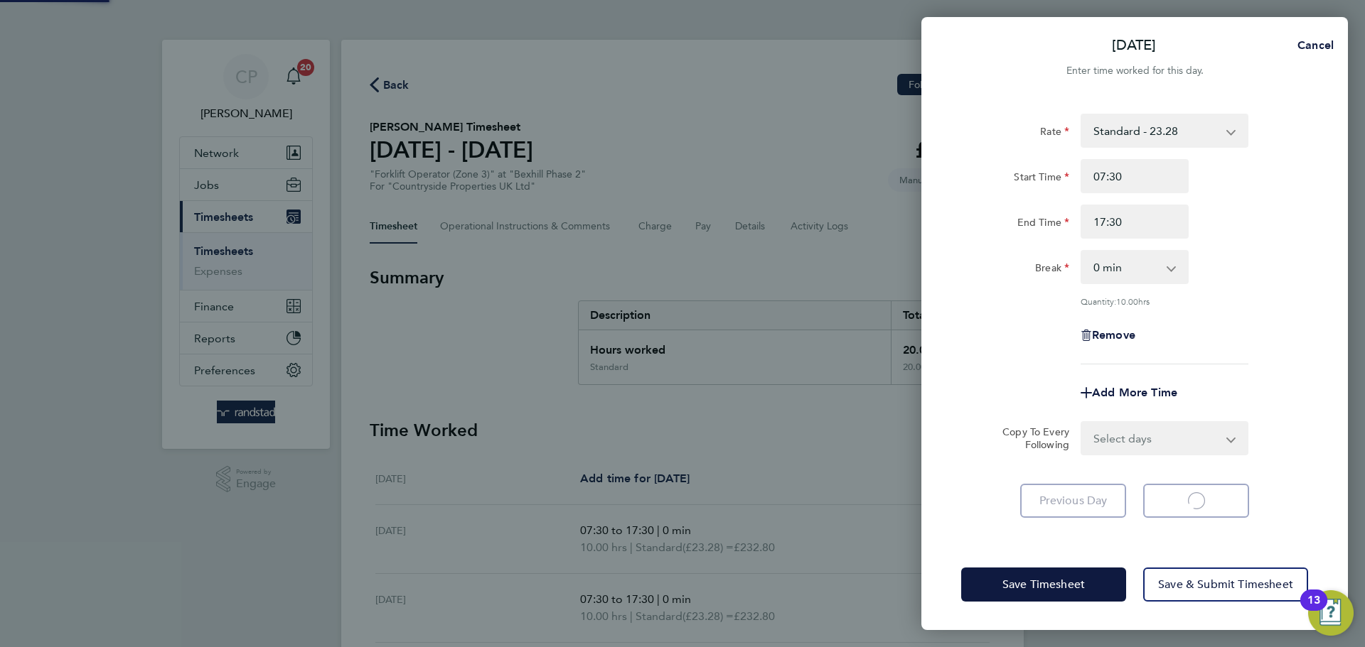
select select "30"
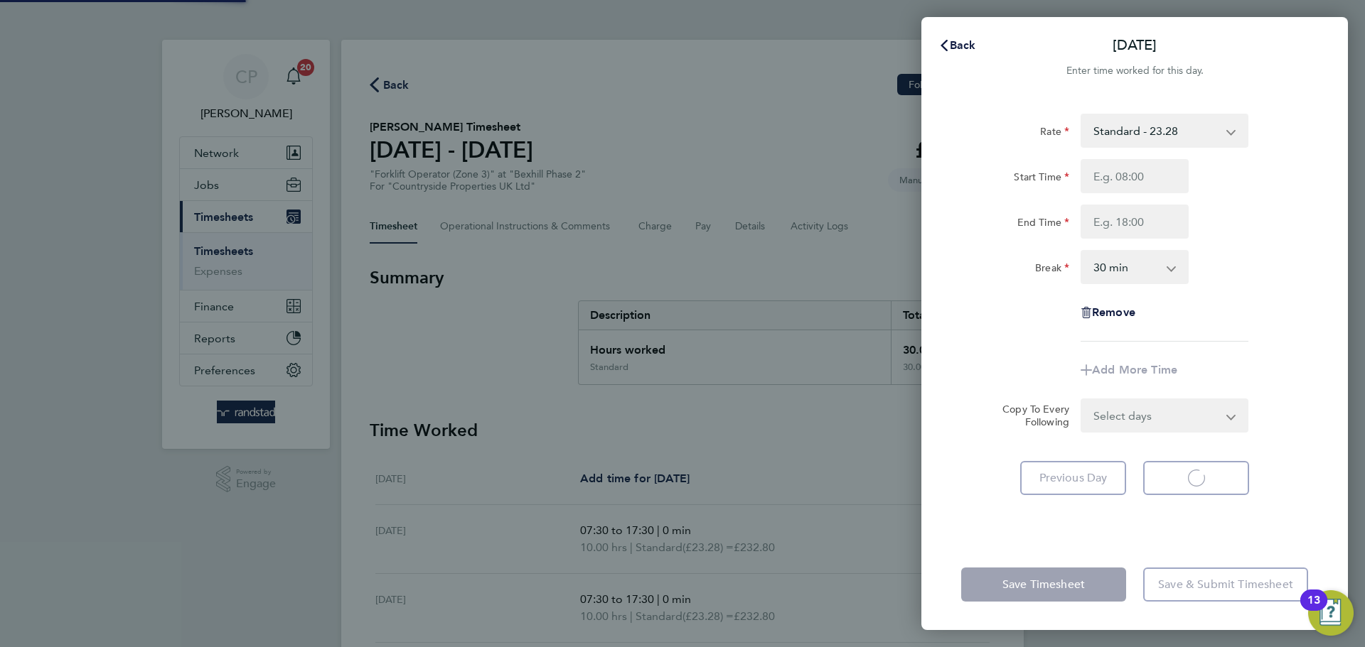
select select "30"
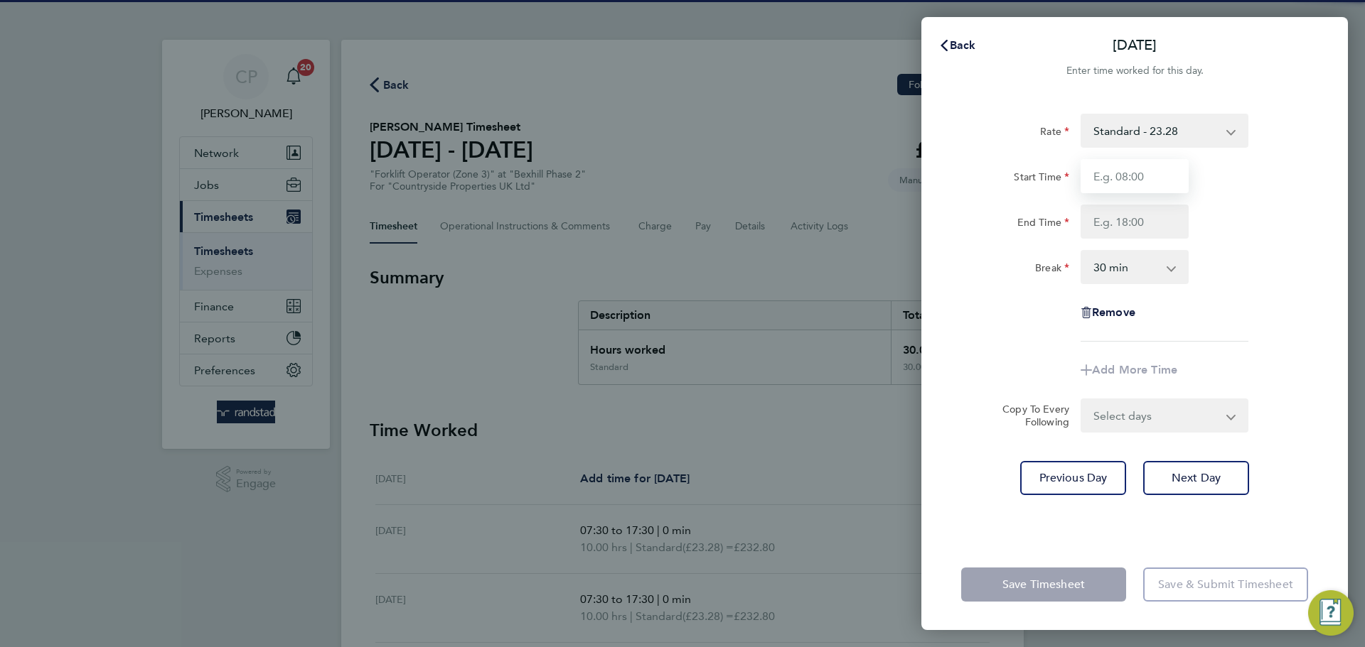
click at [1161, 186] on input "Start Time" at bounding box center [1134, 176] width 108 height 34
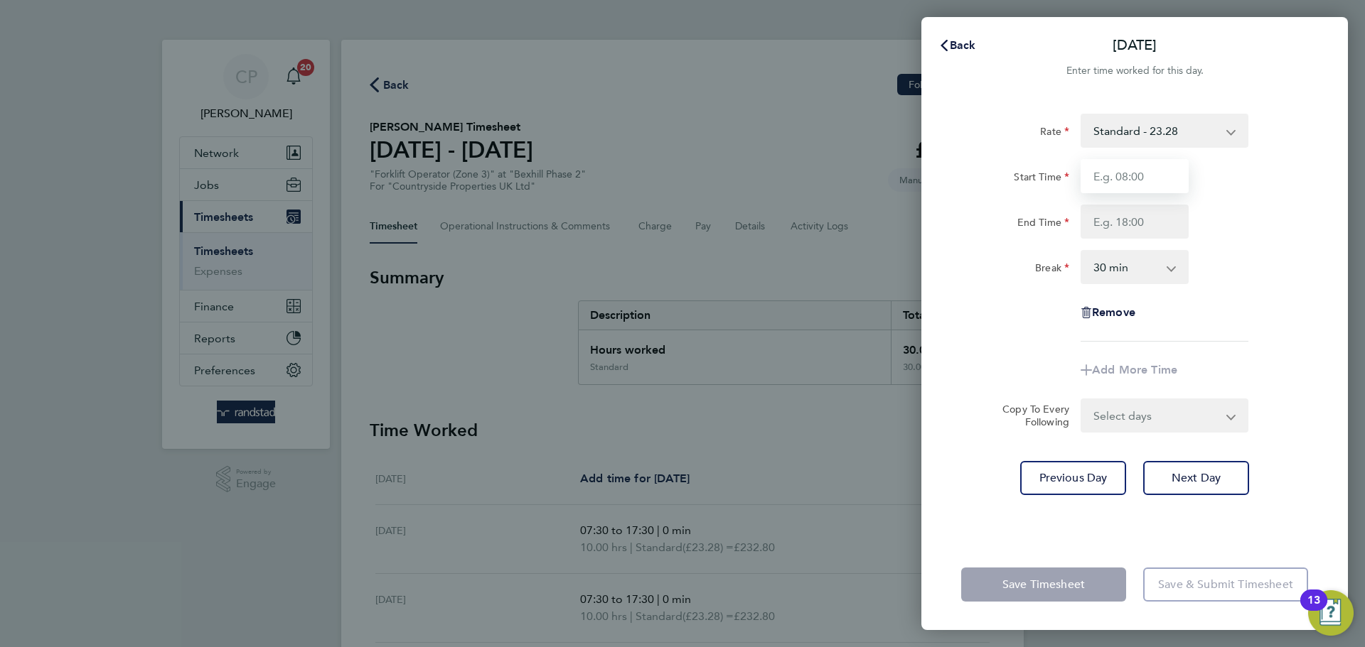
type input "07:30"
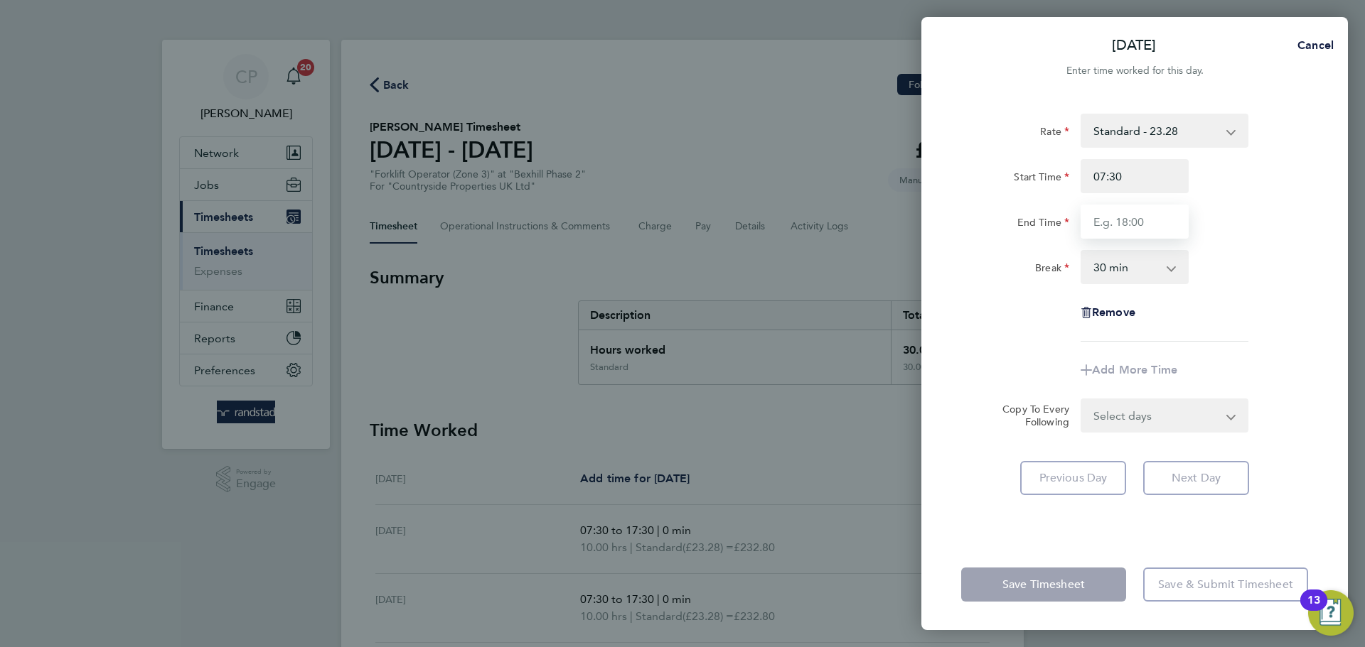
click at [1146, 226] on input "End Time" at bounding box center [1134, 222] width 108 height 34
type input "17:30"
click at [1133, 269] on select "0 min 15 min 30 min 45 min 60 min 75 min 90 min" at bounding box center [1126, 267] width 88 height 31
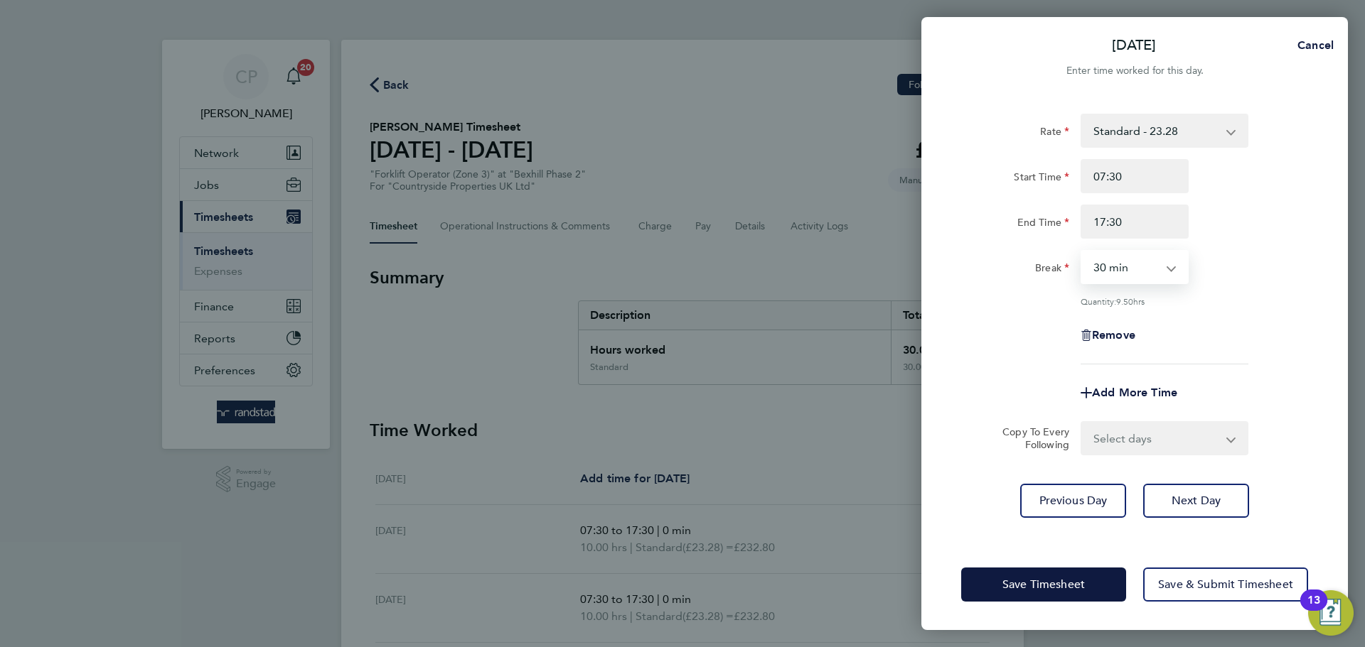
select select "0"
click at [1082, 252] on select "0 min 15 min 30 min 45 min 60 min 75 min 90 min" at bounding box center [1126, 267] width 88 height 31
click at [1041, 578] on span "Save Timesheet" at bounding box center [1043, 585] width 82 height 14
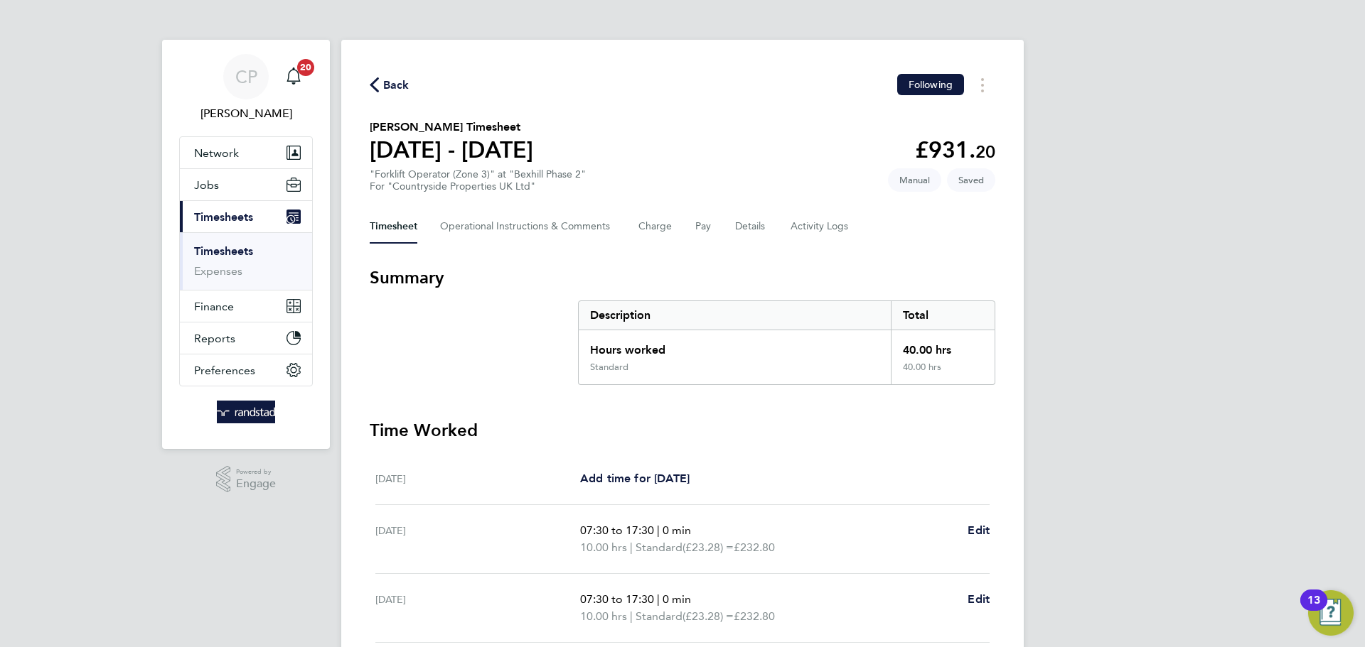
click at [773, 225] on div "Timesheet Operational Instructions & Comments Charge Pay Details Activity Logs" at bounding box center [682, 227] width 625 height 34
click at [748, 234] on button "Details" at bounding box center [751, 227] width 33 height 34
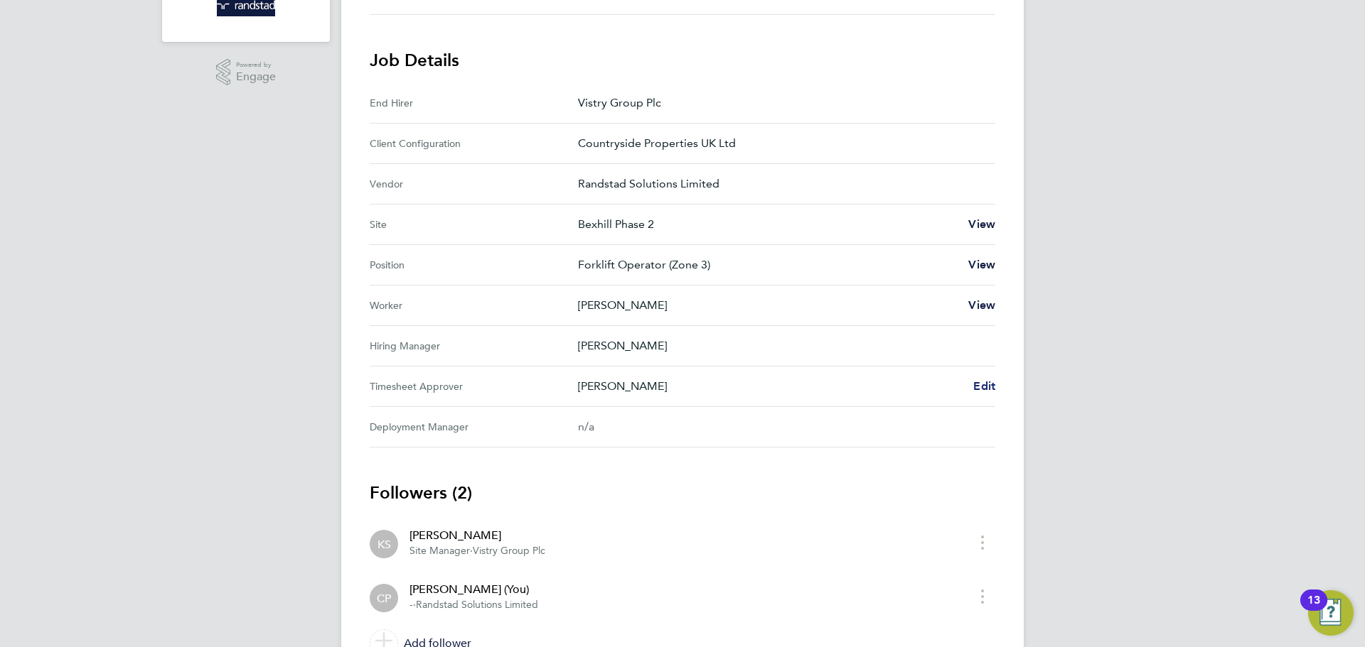
click at [977, 389] on span "Edit" at bounding box center [984, 387] width 22 height 14
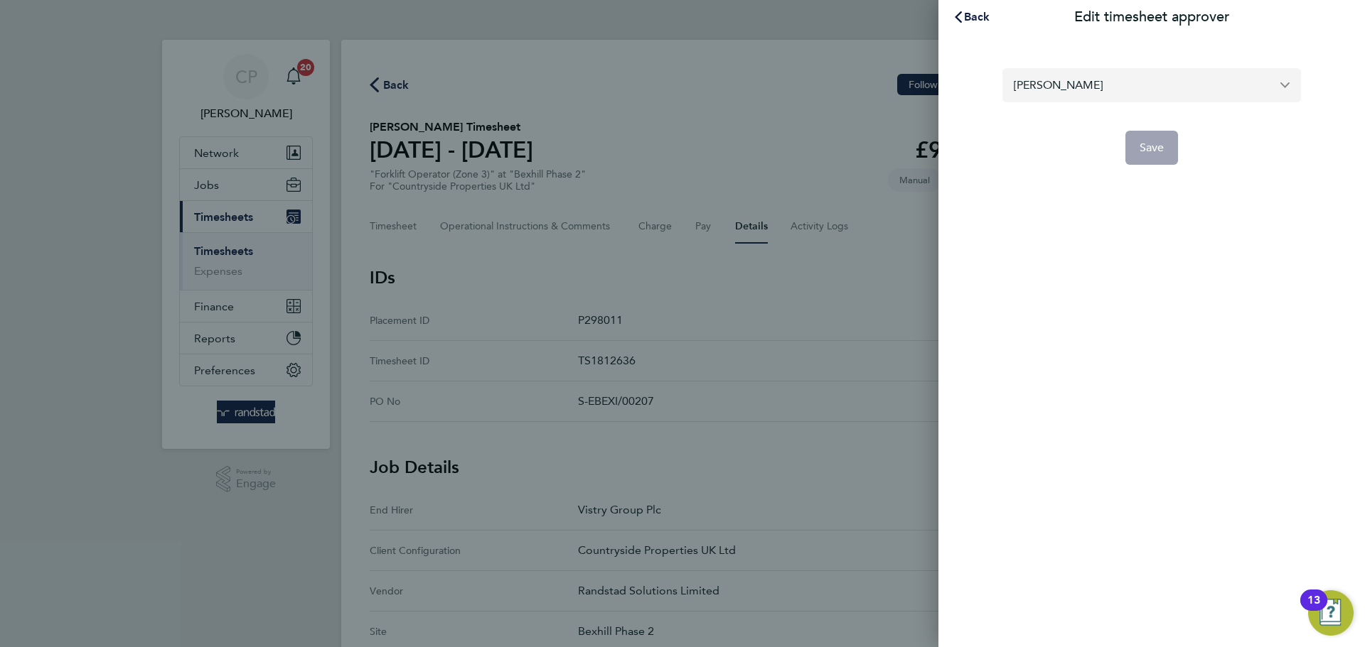
click at [1166, 99] on input "[PERSON_NAME]" at bounding box center [1151, 84] width 299 height 33
click at [1105, 114] on li "[PERSON_NAME]" at bounding box center [1157, 119] width 287 height 35
type input "[PERSON_NAME]"
click at [1152, 139] on button "Save" at bounding box center [1151, 148] width 53 height 34
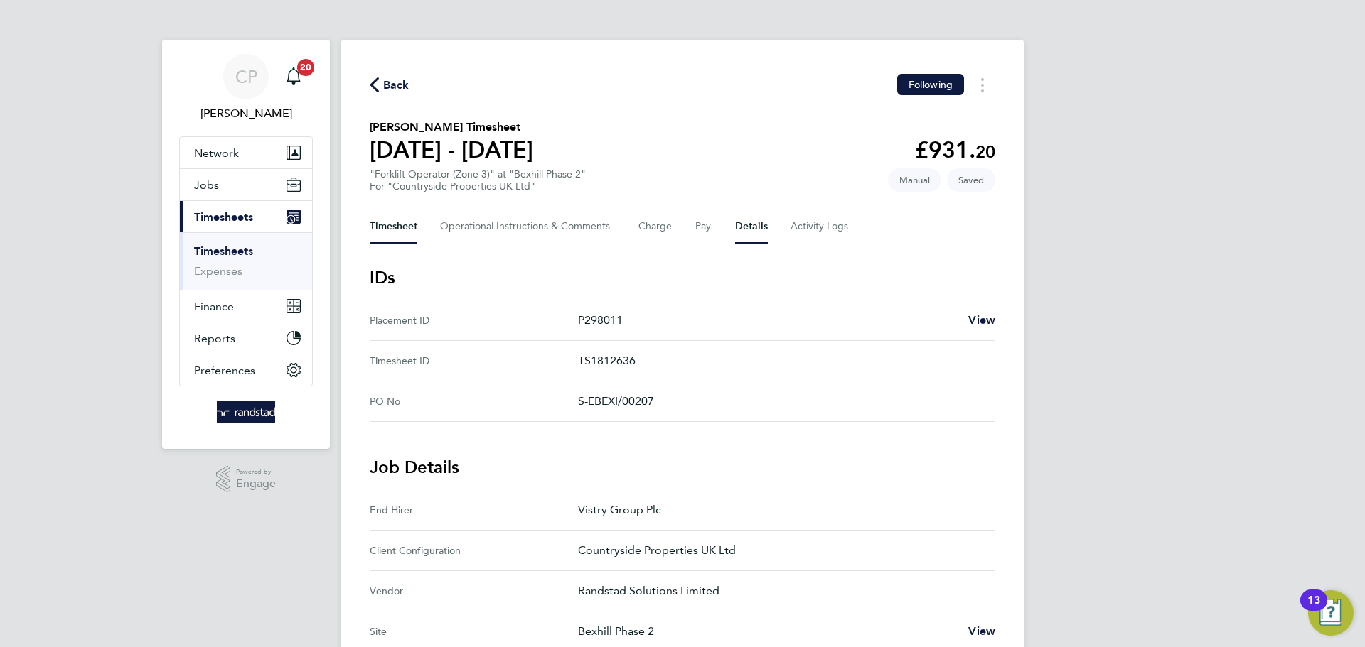
click at [391, 211] on button "Timesheet" at bounding box center [394, 227] width 48 height 34
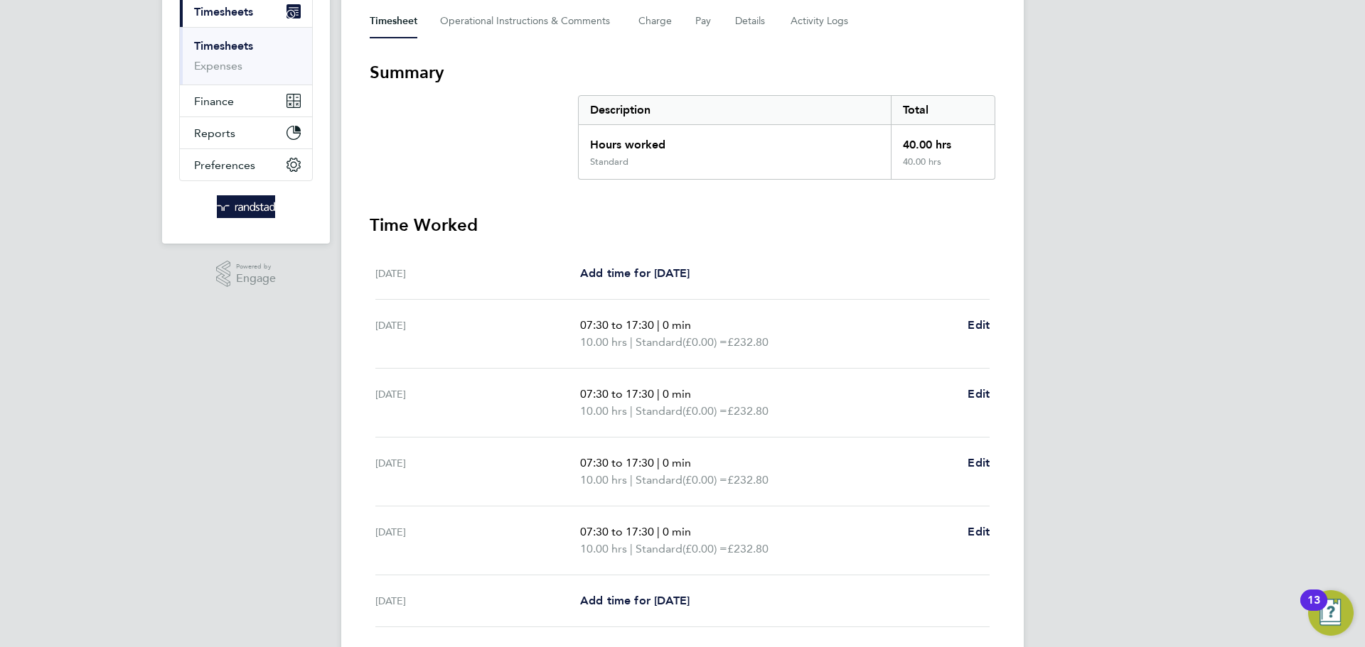
scroll to position [362, 0]
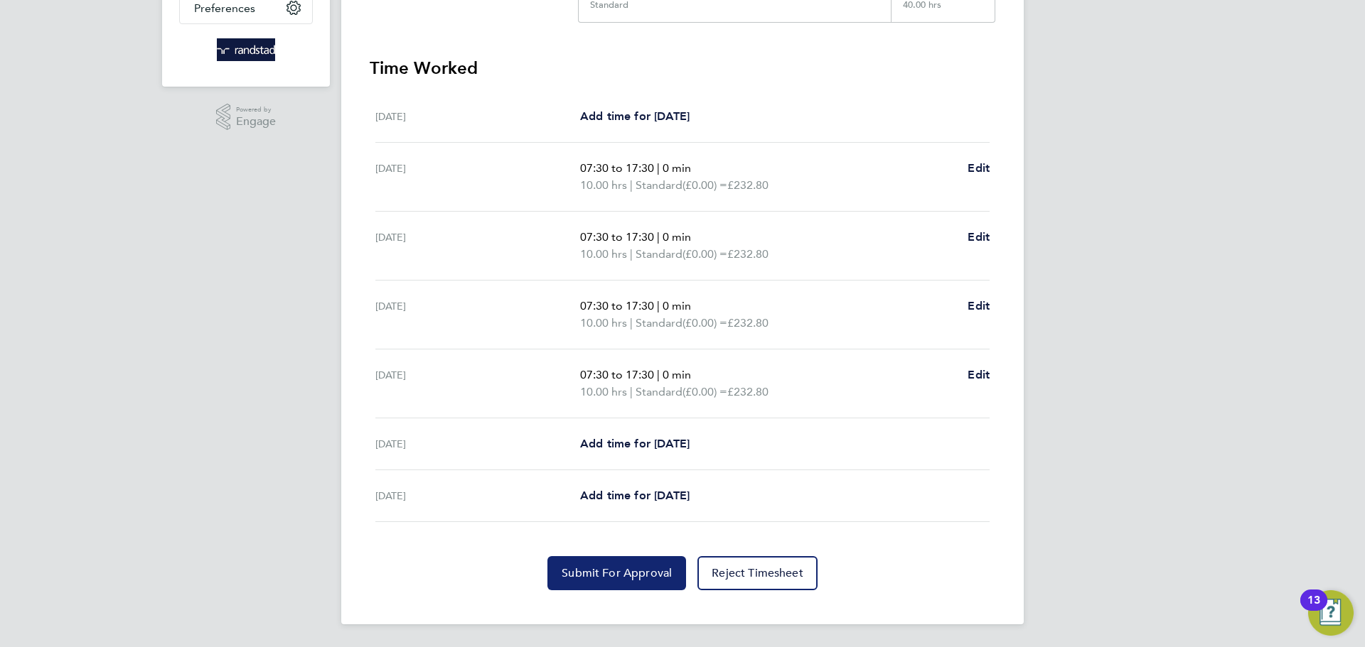
click at [623, 573] on span "Submit For Approval" at bounding box center [616, 573] width 110 height 14
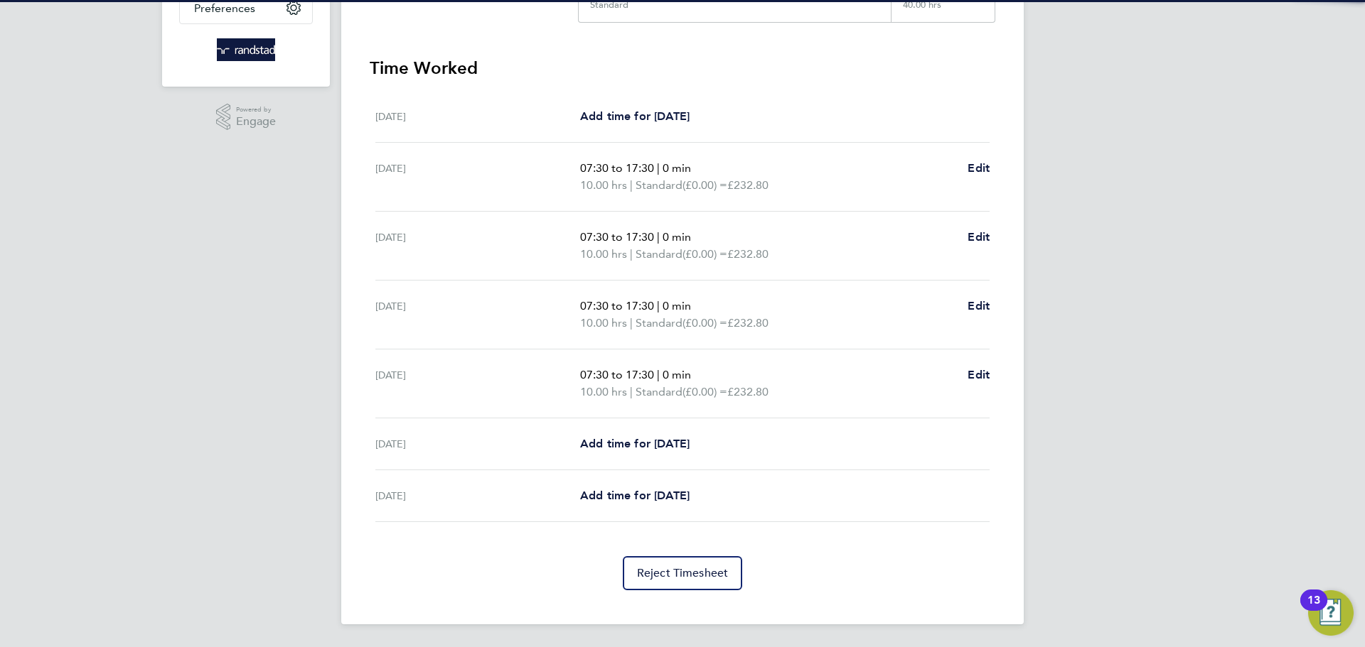
scroll to position [0, 0]
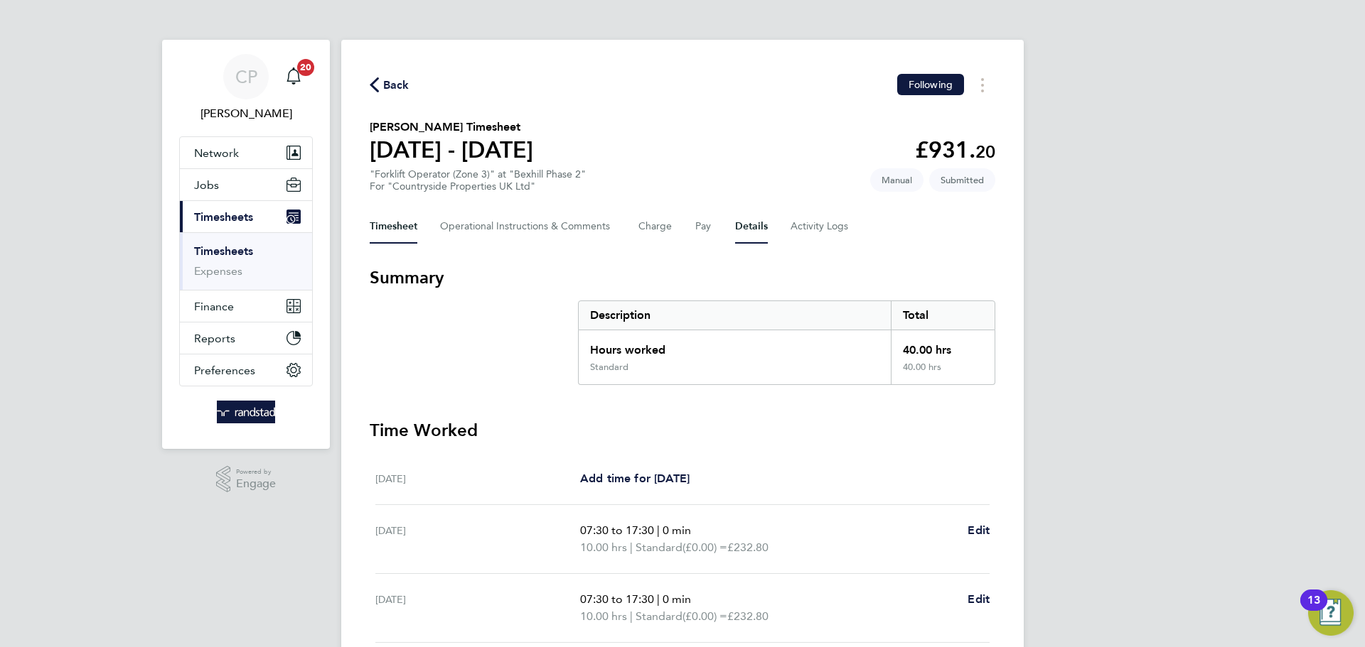
click at [743, 232] on button "Details" at bounding box center [751, 227] width 33 height 34
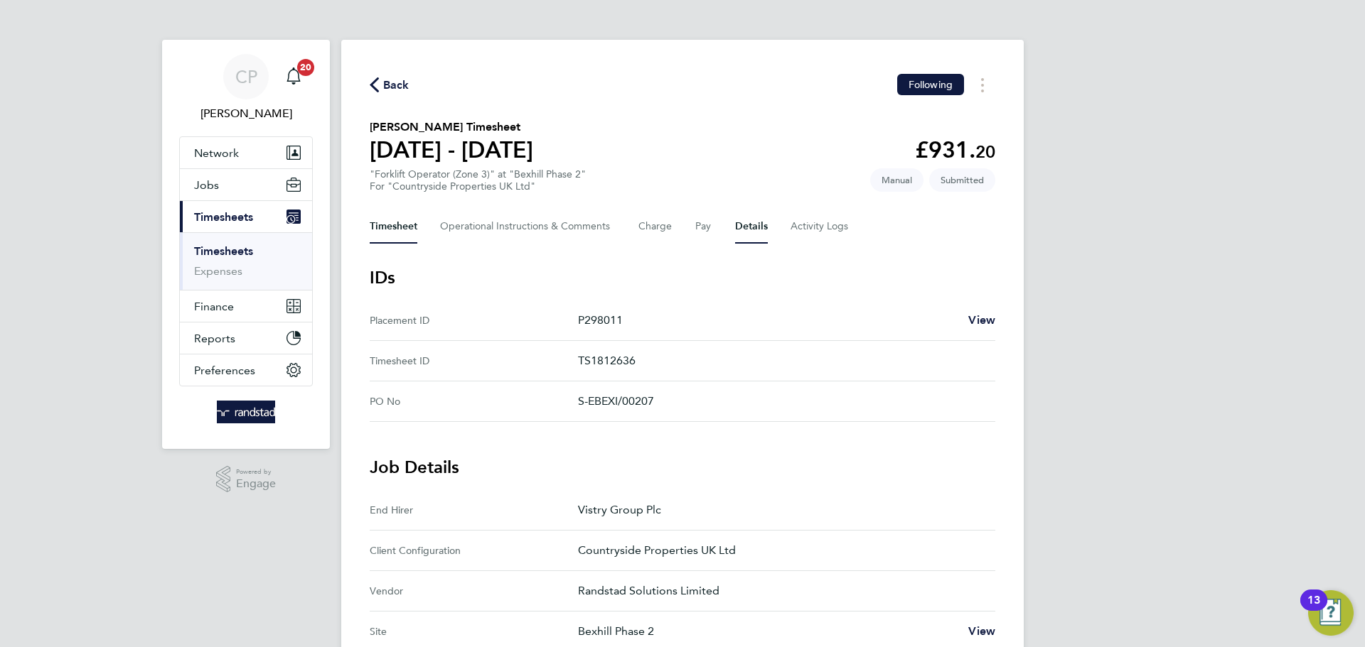
click at [407, 232] on button "Timesheet" at bounding box center [394, 227] width 48 height 34
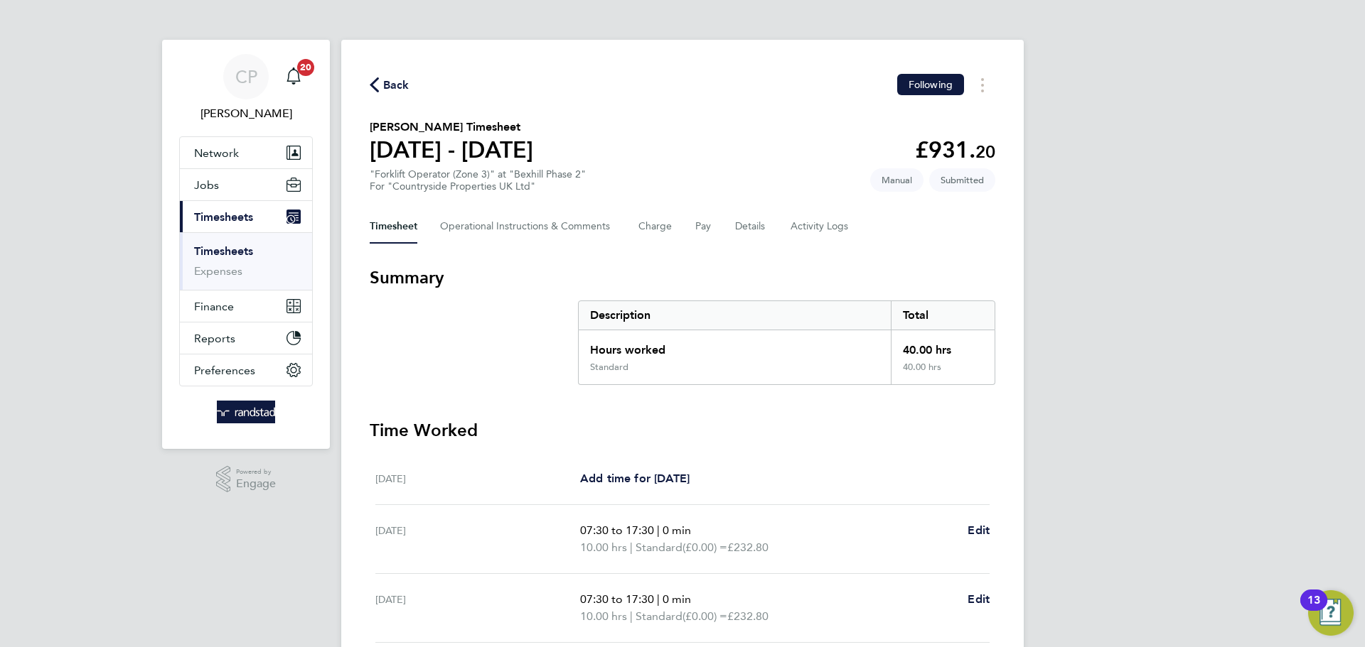
click at [730, 220] on div "Timesheet Operational Instructions & Comments Charge Pay Details Activity Logs" at bounding box center [682, 227] width 625 height 34
click at [741, 225] on button "Details" at bounding box center [751, 227] width 33 height 34
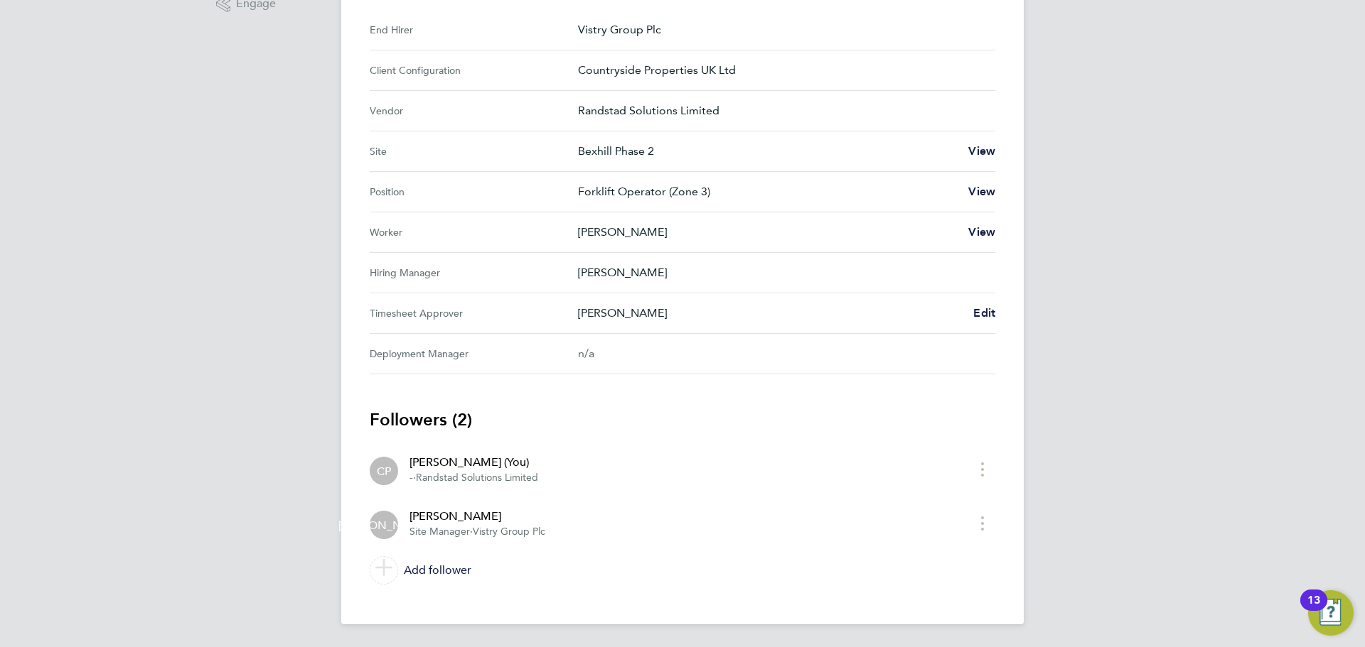
scroll to position [28, 0]
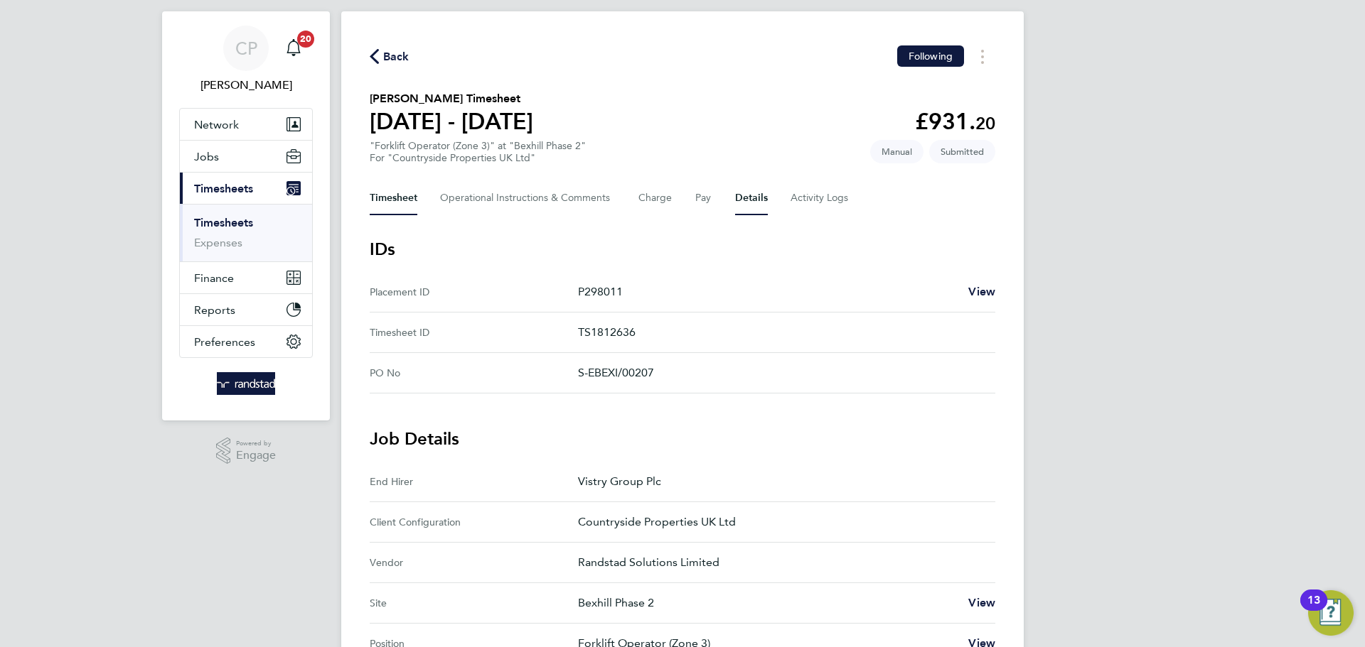
click at [412, 193] on button "Timesheet" at bounding box center [394, 198] width 48 height 34
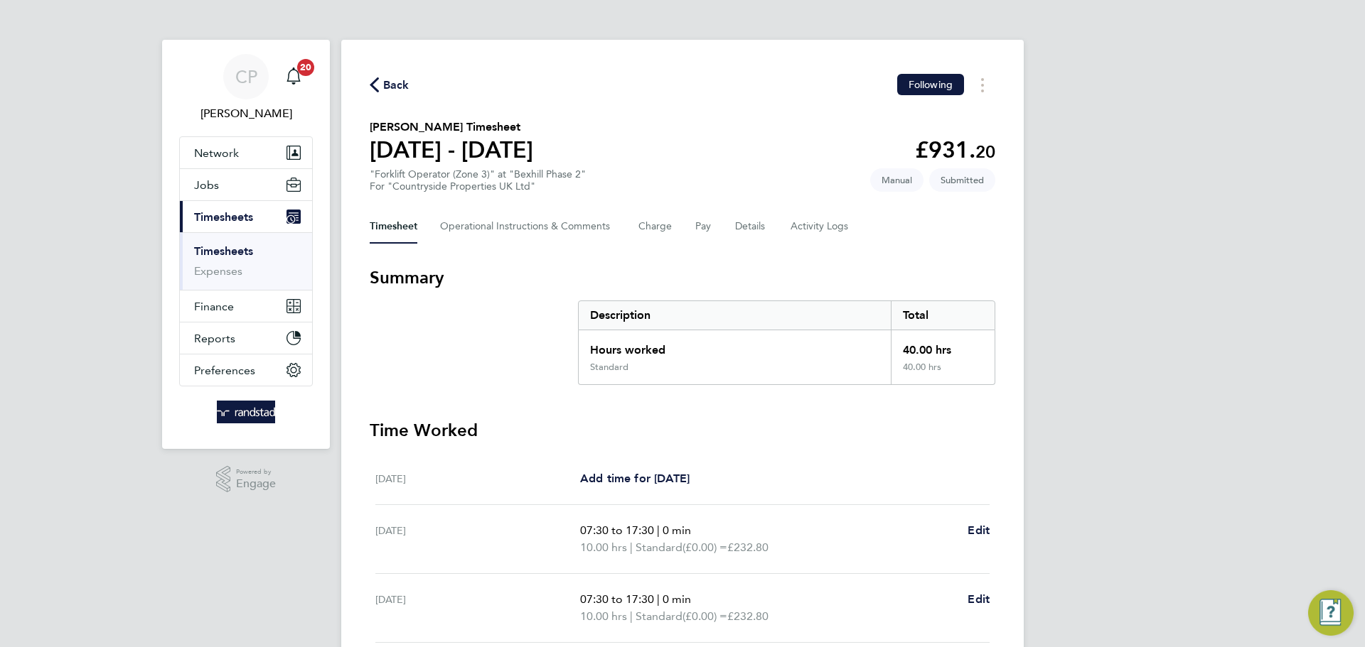
click at [399, 77] on span "Back" at bounding box center [396, 85] width 26 height 17
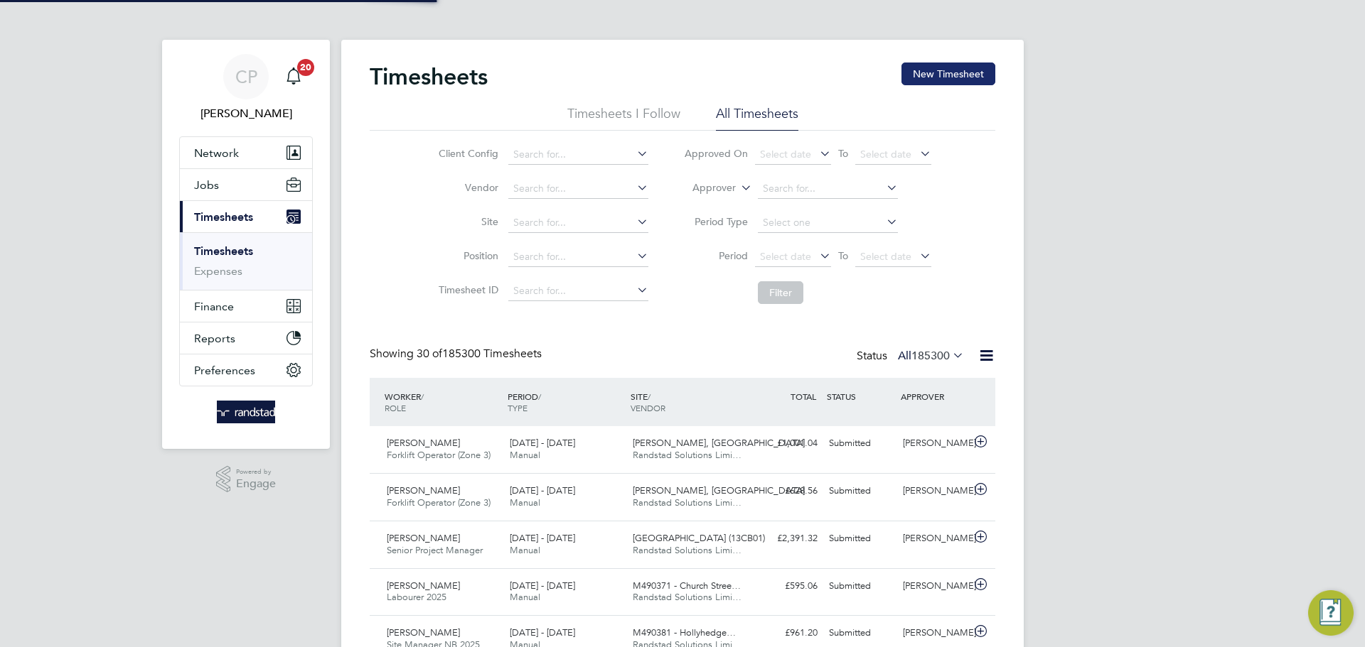
click at [972, 64] on button "New Timesheet" at bounding box center [948, 74] width 94 height 23
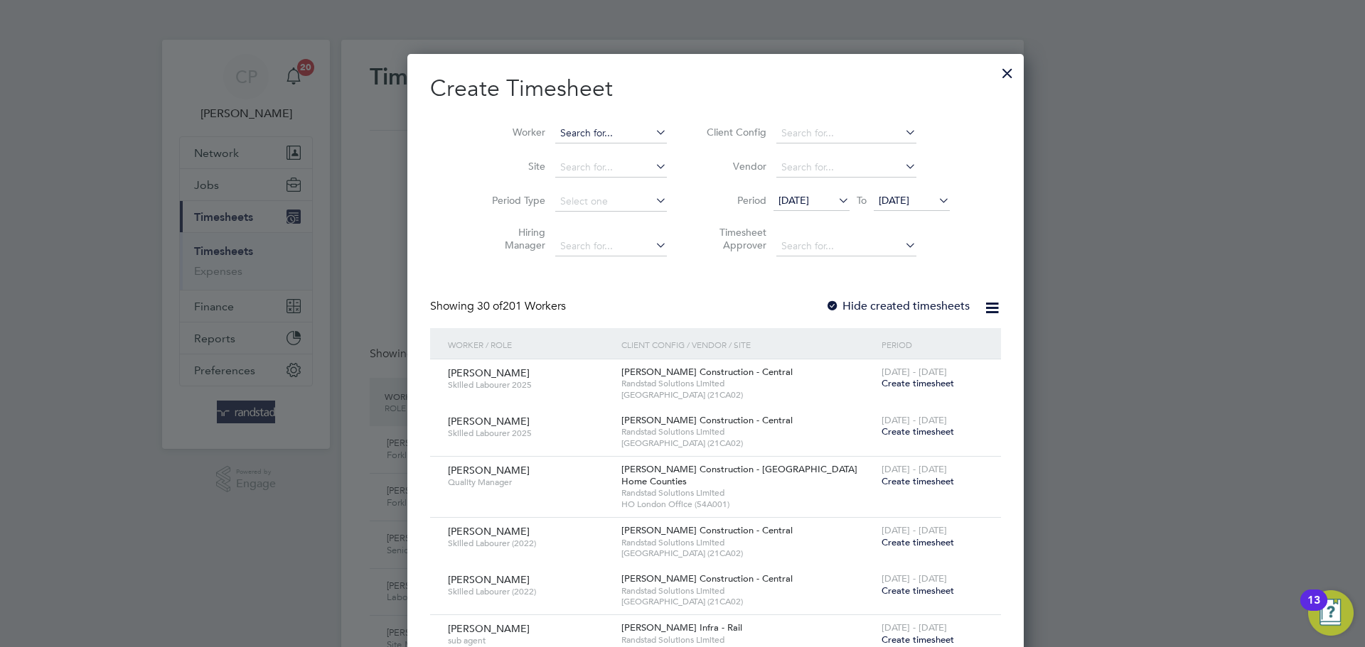
click at [575, 129] on input at bounding box center [611, 134] width 112 height 20
click at [557, 134] on input at bounding box center [611, 134] width 112 height 20
click at [584, 152] on li "[PERSON_NAME] ngeanu" at bounding box center [591, 152] width 141 height 19
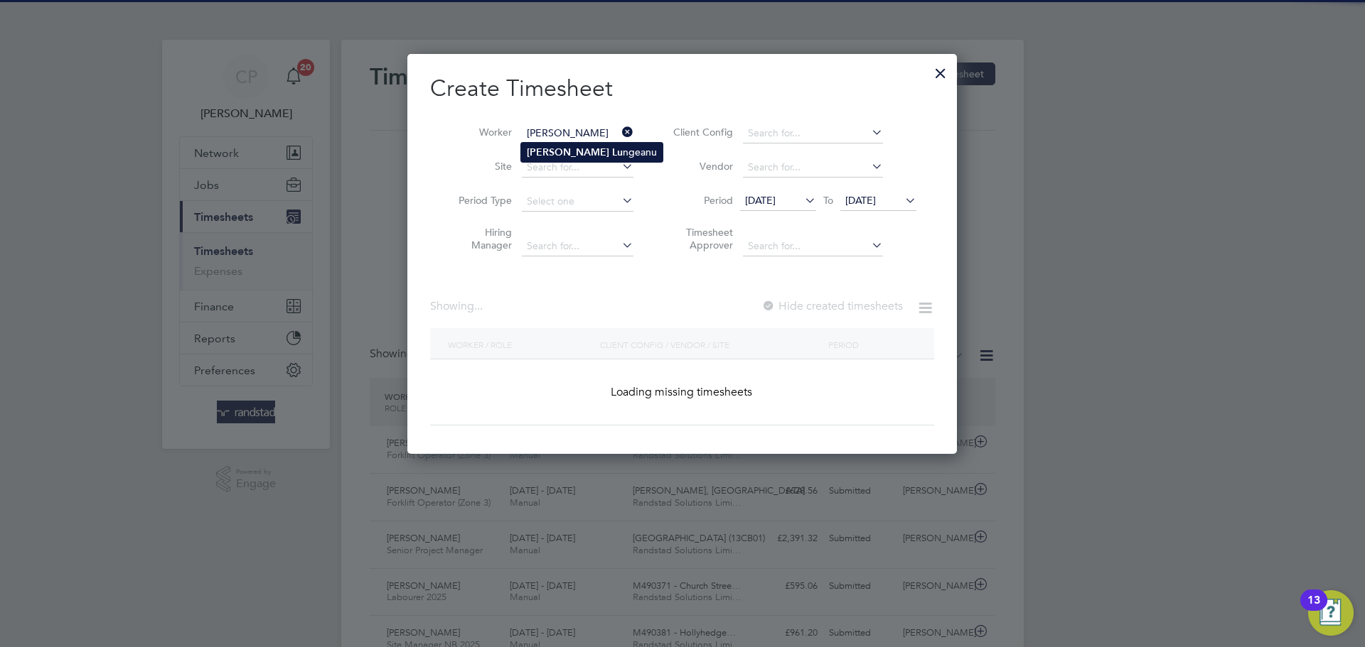
type input "[PERSON_NAME]"
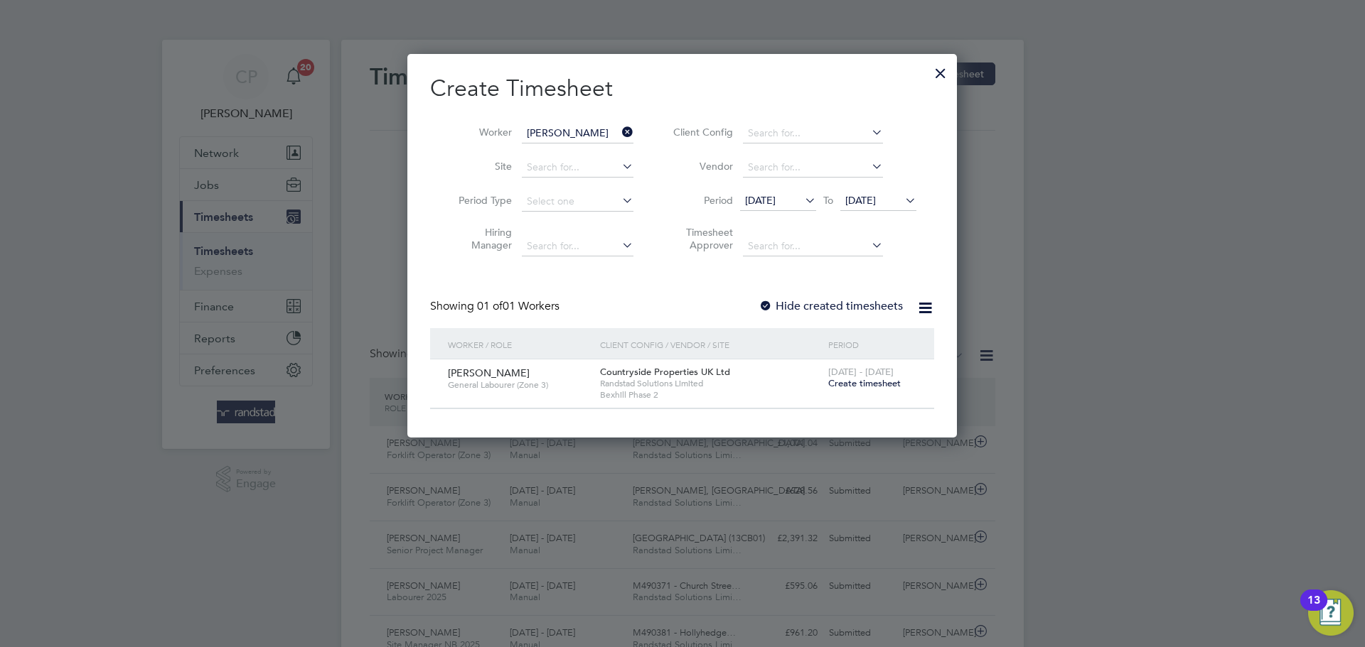
click at [902, 208] on icon at bounding box center [902, 200] width 0 height 20
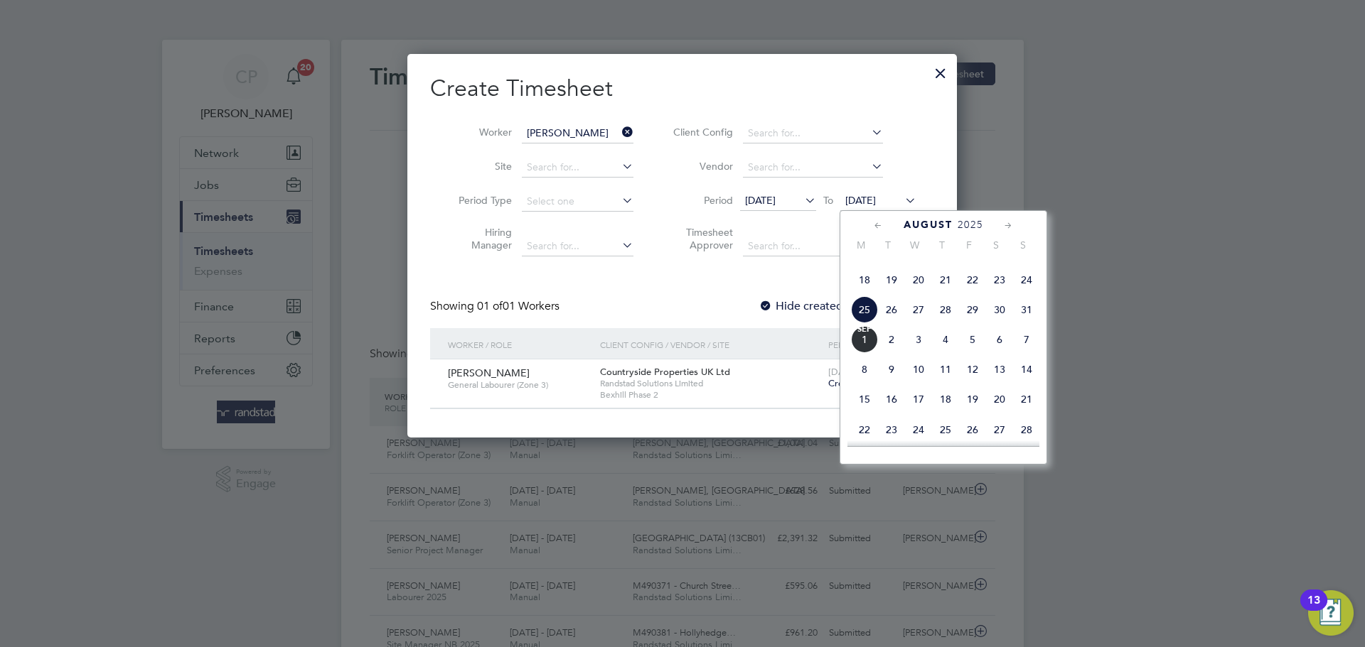
click at [864, 353] on span "[DATE]" at bounding box center [864, 339] width 27 height 27
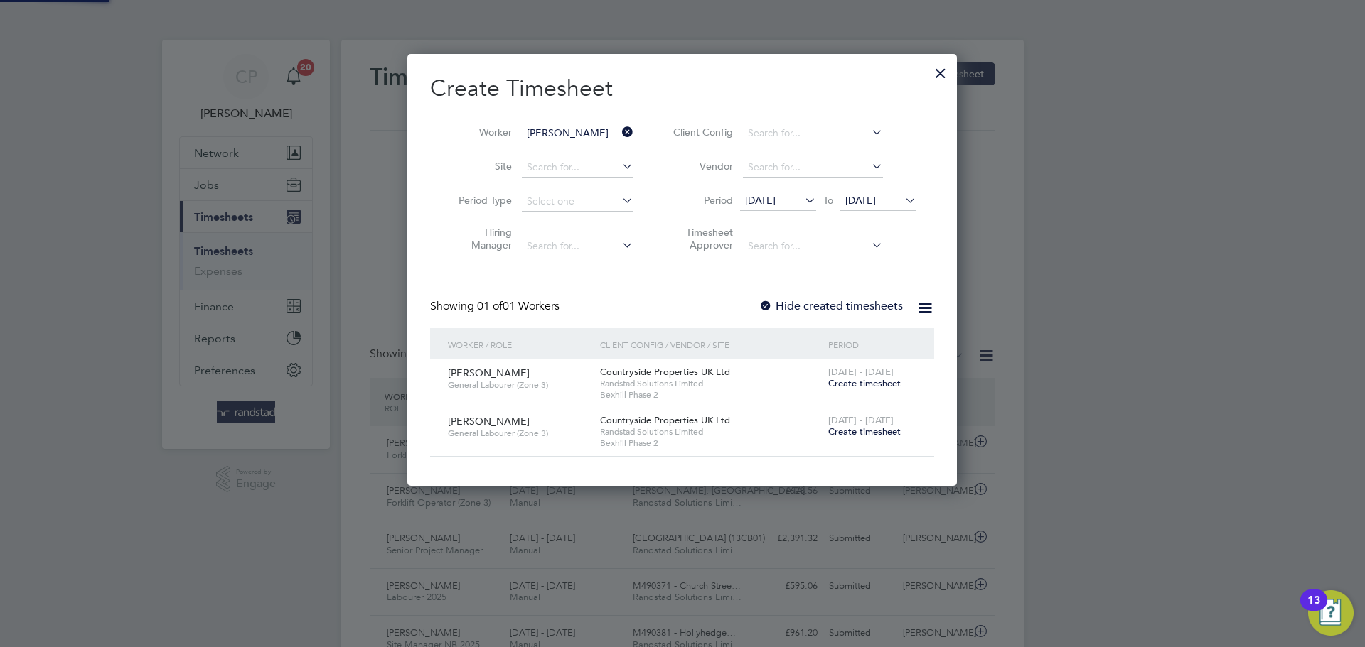
click at [827, 310] on label "Hide created timesheets" at bounding box center [830, 306] width 144 height 14
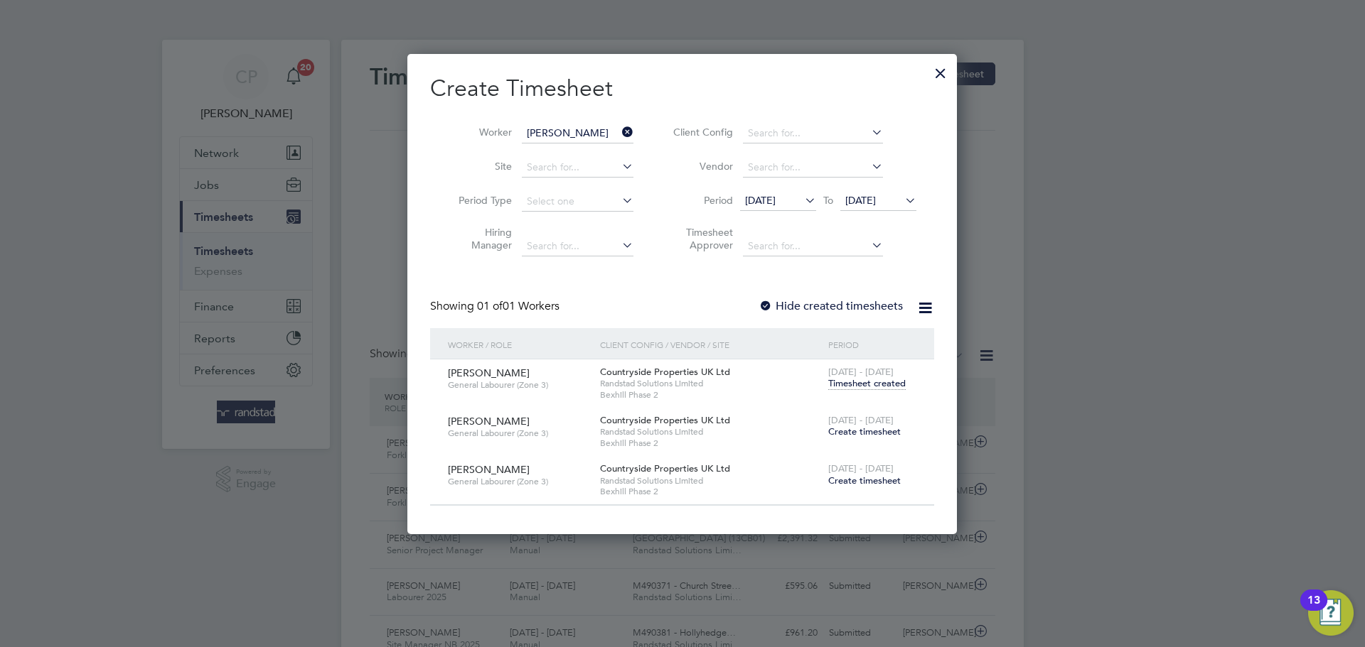
click at [854, 381] on span "Timesheet created" at bounding box center [866, 383] width 77 height 13
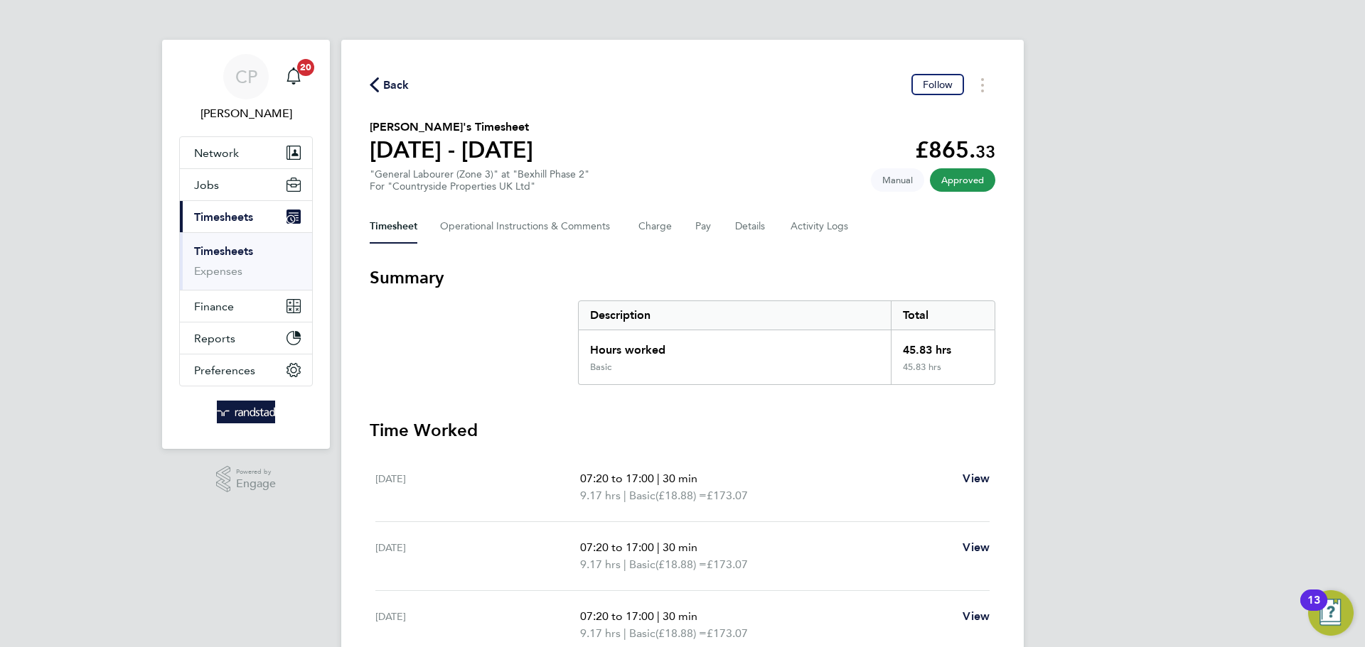
click at [360, 85] on div "Back Follow [PERSON_NAME]'s Timesheet [DATE] - [DATE] £865. 33 "General Laboure…" at bounding box center [682, 522] width 682 height 964
click at [375, 79] on icon "button" at bounding box center [374, 84] width 9 height 15
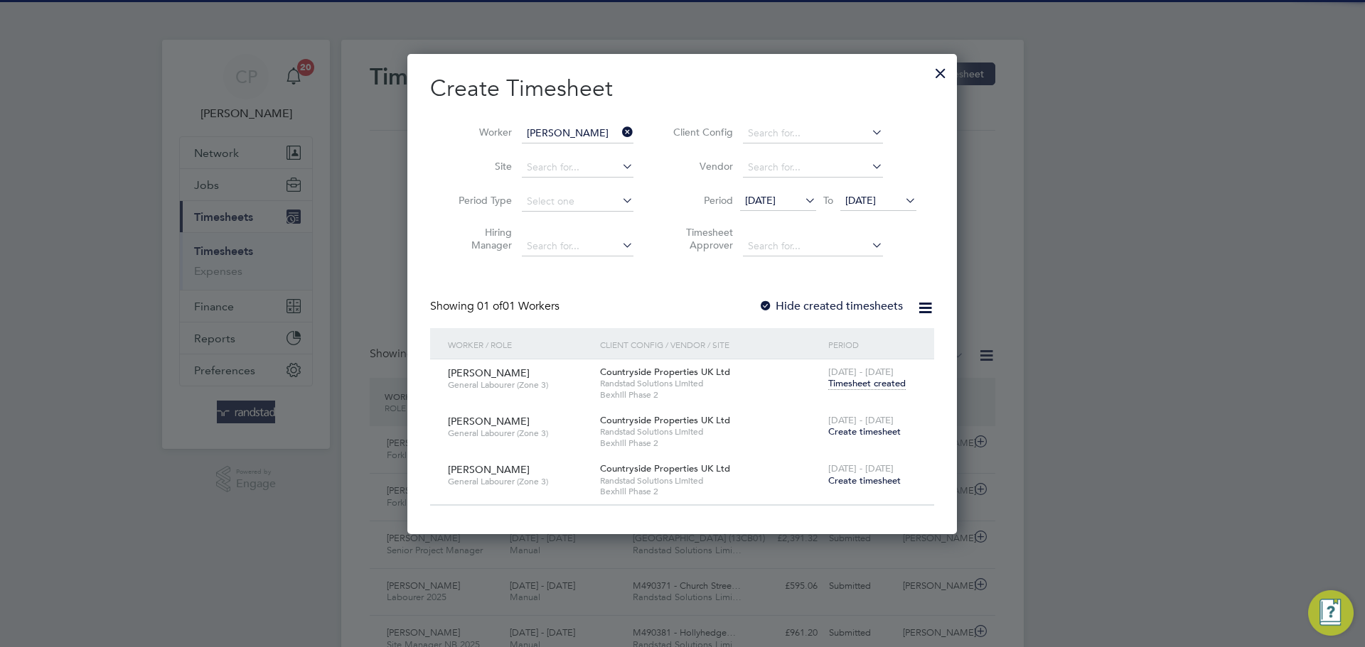
scroll to position [36, 124]
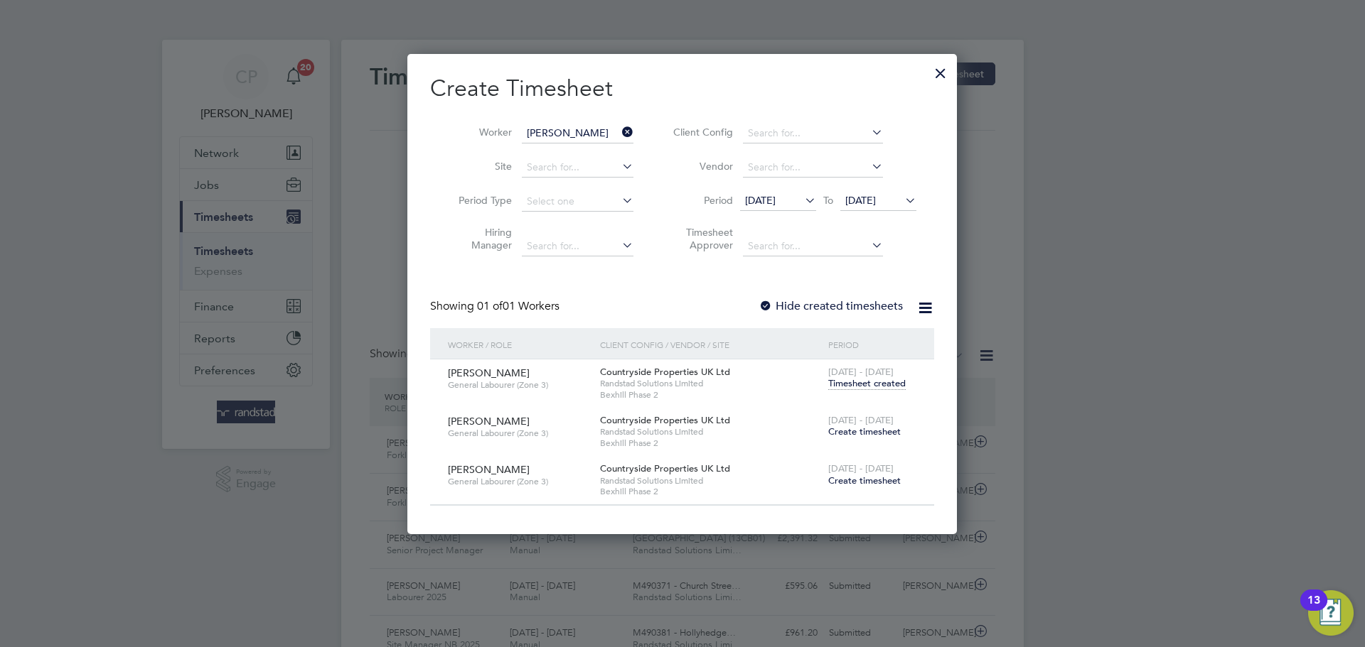
click at [619, 129] on icon at bounding box center [619, 132] width 0 height 20
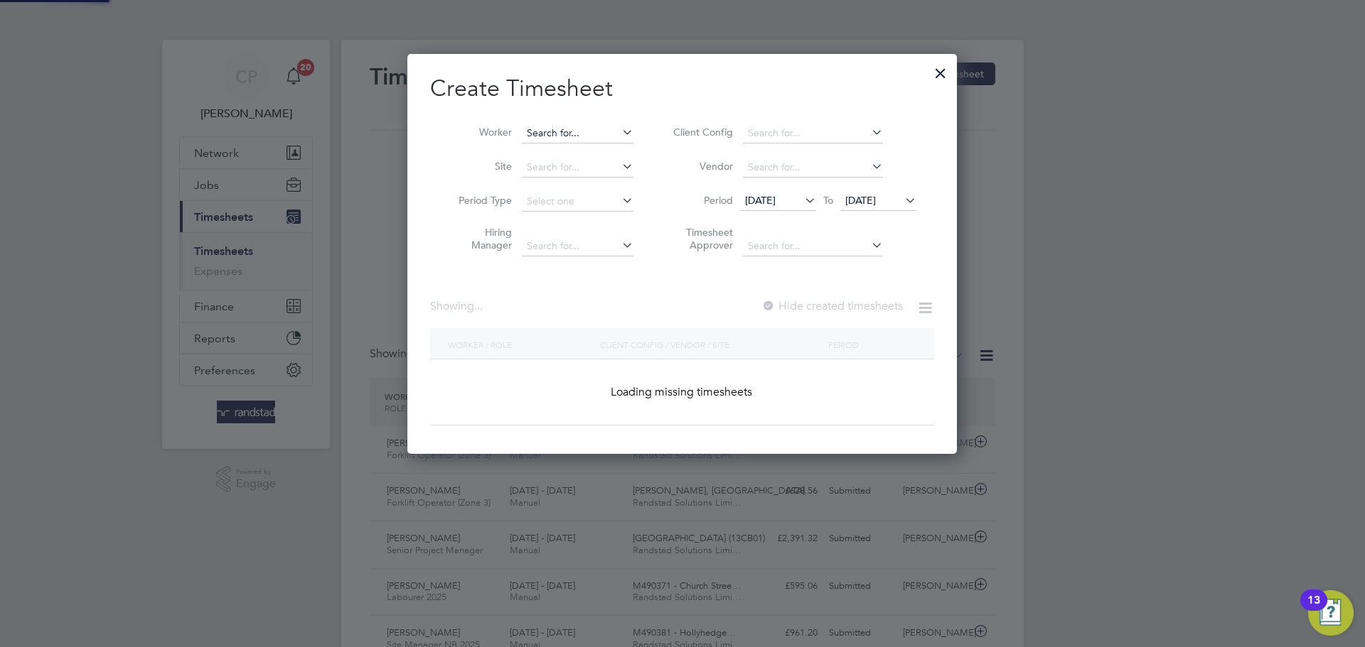
scroll to position [401, 550]
click at [584, 132] on input at bounding box center [578, 134] width 112 height 20
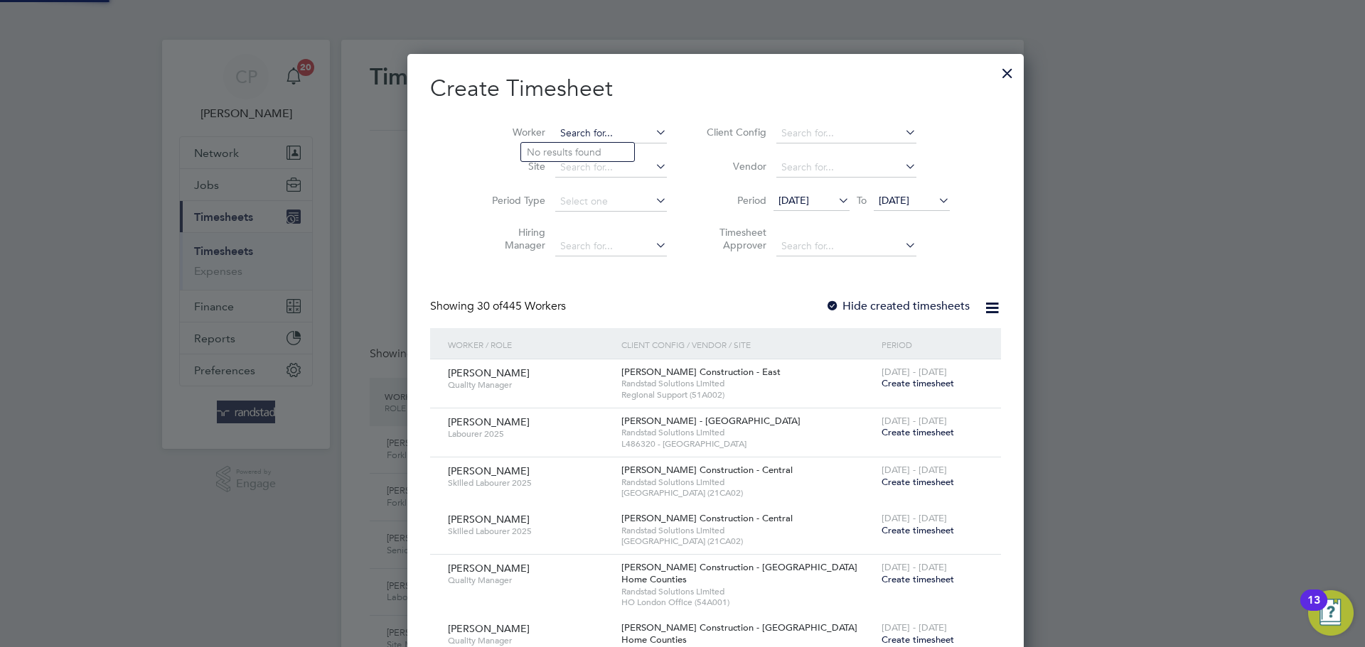
scroll to position [2660, 561]
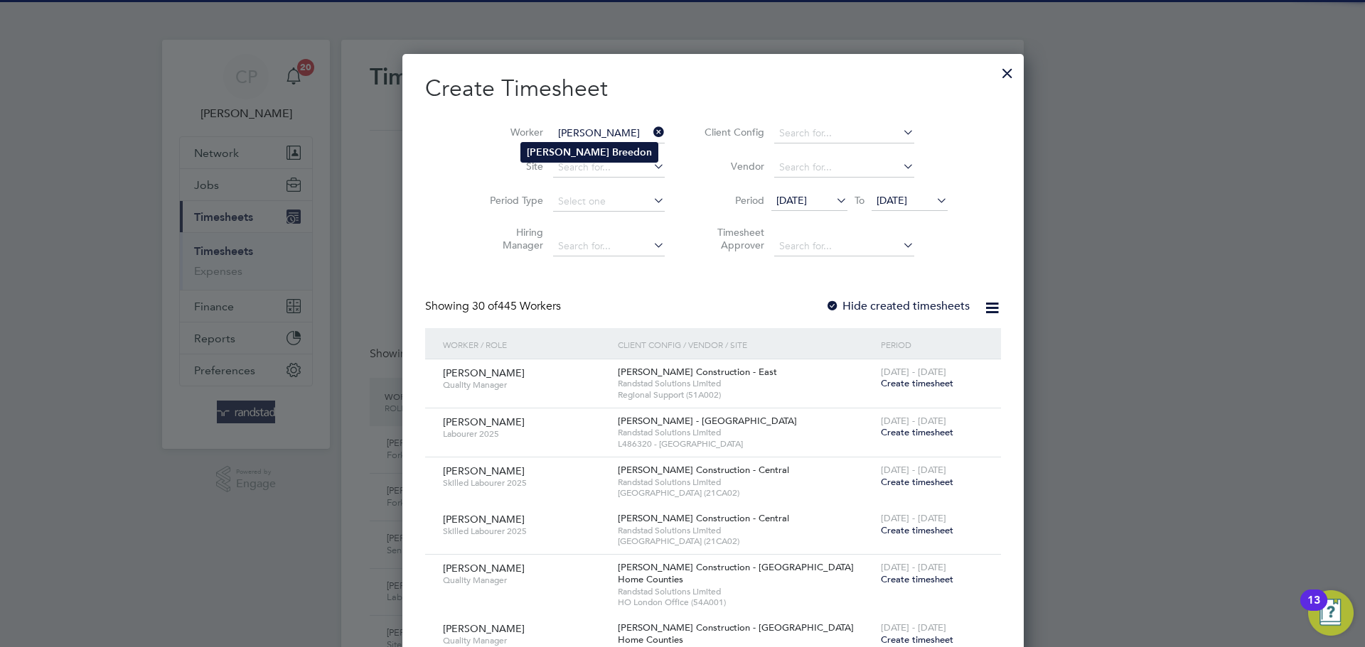
click at [612, 151] on b "Breedon" at bounding box center [632, 152] width 40 height 12
type input "[PERSON_NAME]"
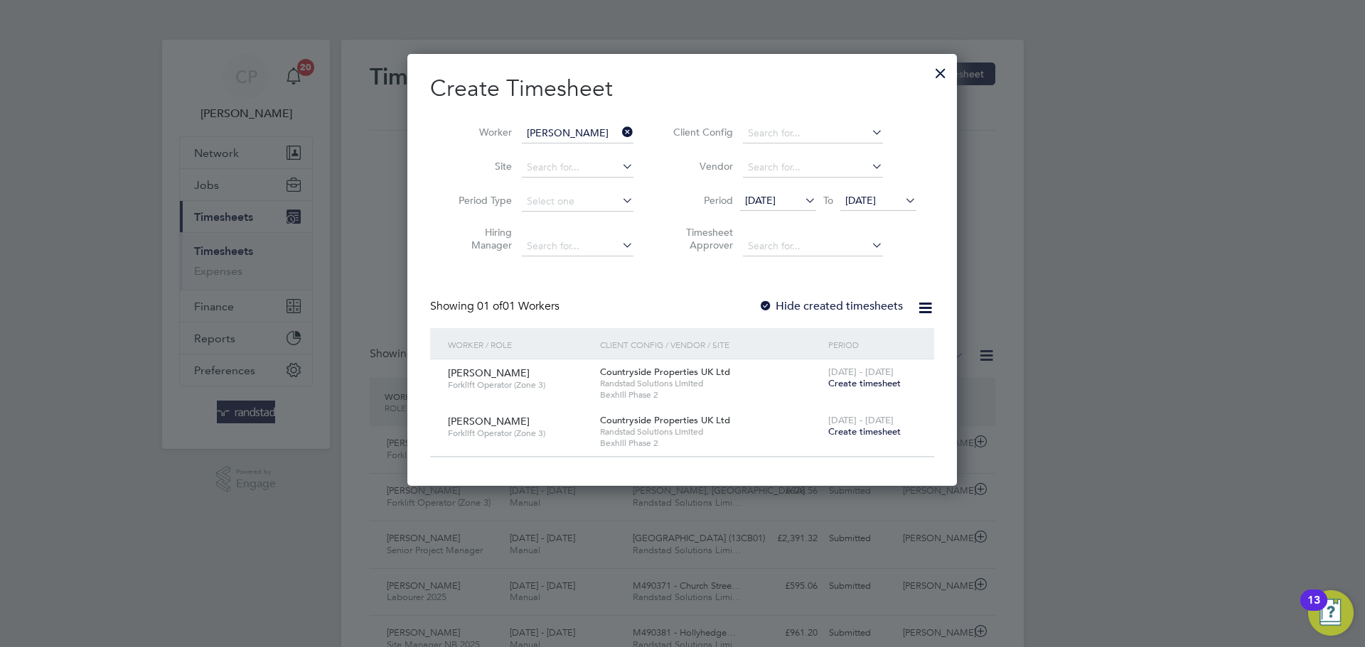
scroll to position [431, 550]
click at [871, 381] on span "Create timesheet" at bounding box center [864, 383] width 72 height 12
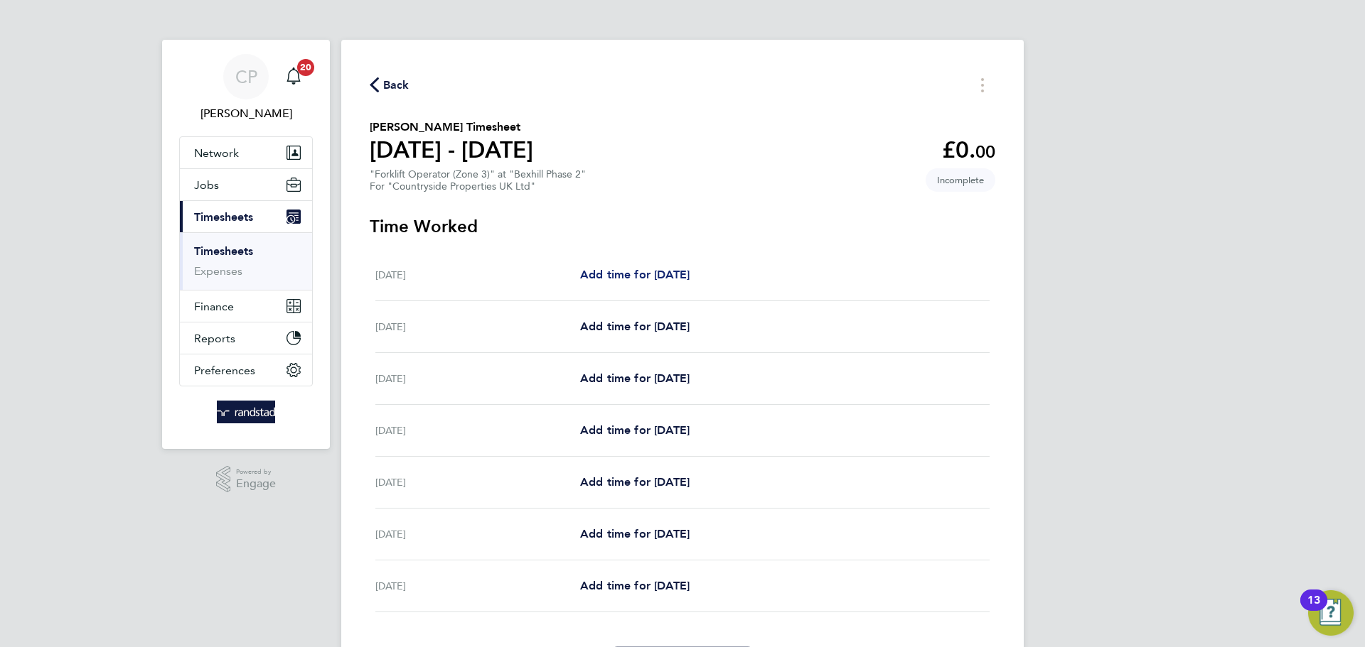
click at [682, 278] on span "Add time for [DATE]" at bounding box center [634, 275] width 109 height 14
select select "30"
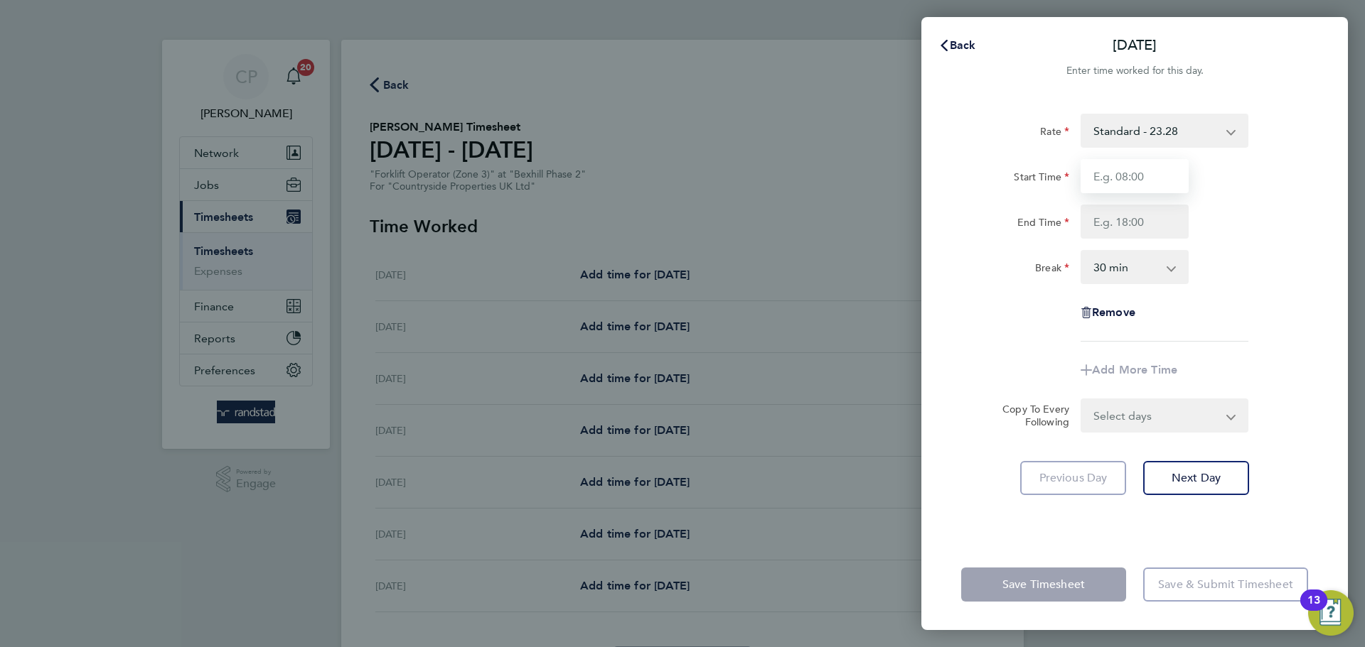
click at [1145, 165] on input "Start Time" at bounding box center [1134, 176] width 108 height 34
type input "07:30"
click at [1124, 220] on input "End Time" at bounding box center [1134, 222] width 108 height 34
type input "17:30"
click at [1142, 286] on div "Rate Standard - 23.28 Start Time 07:30 End Time 17:30 Break 0 min 15 min 30 min…" at bounding box center [1134, 228] width 347 height 228
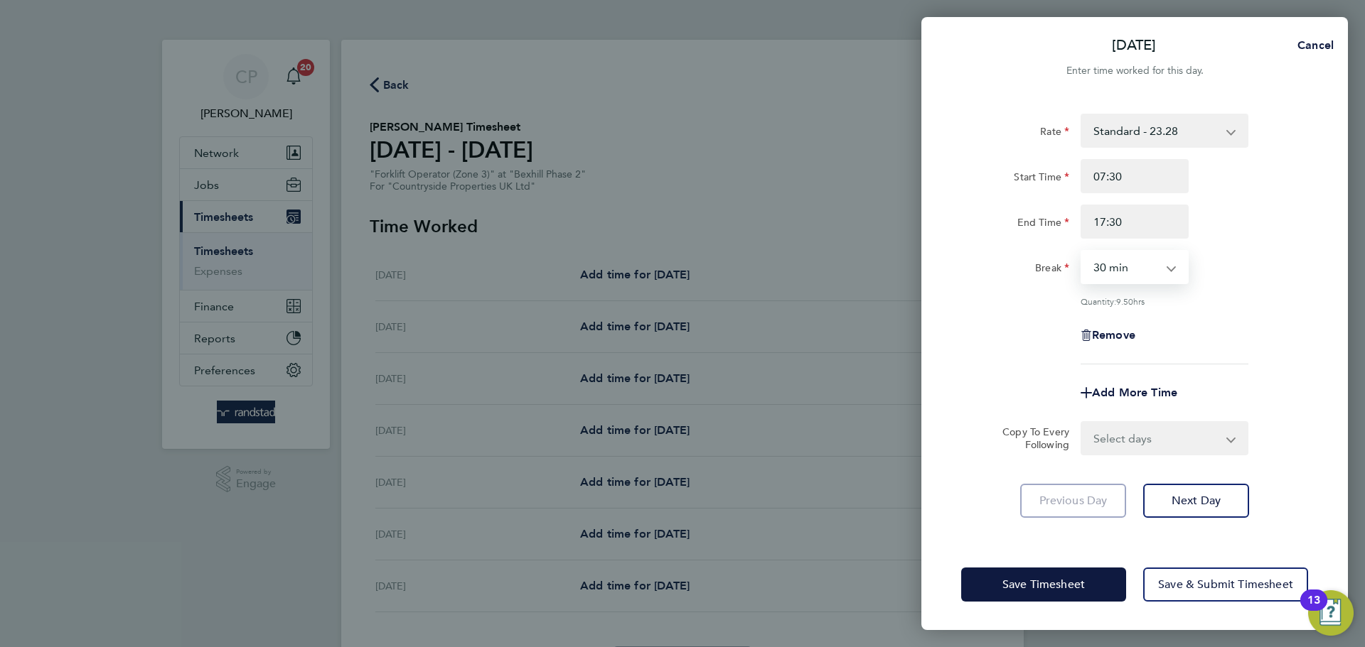
click at [1140, 274] on select "0 min 15 min 30 min 45 min 60 min 75 min 90 min" at bounding box center [1126, 267] width 88 height 31
select select "0"
click at [1082, 252] on select "0 min 15 min 30 min 45 min 60 min 75 min 90 min" at bounding box center [1126, 267] width 88 height 31
click at [1198, 500] on span "Next Day" at bounding box center [1195, 501] width 49 height 14
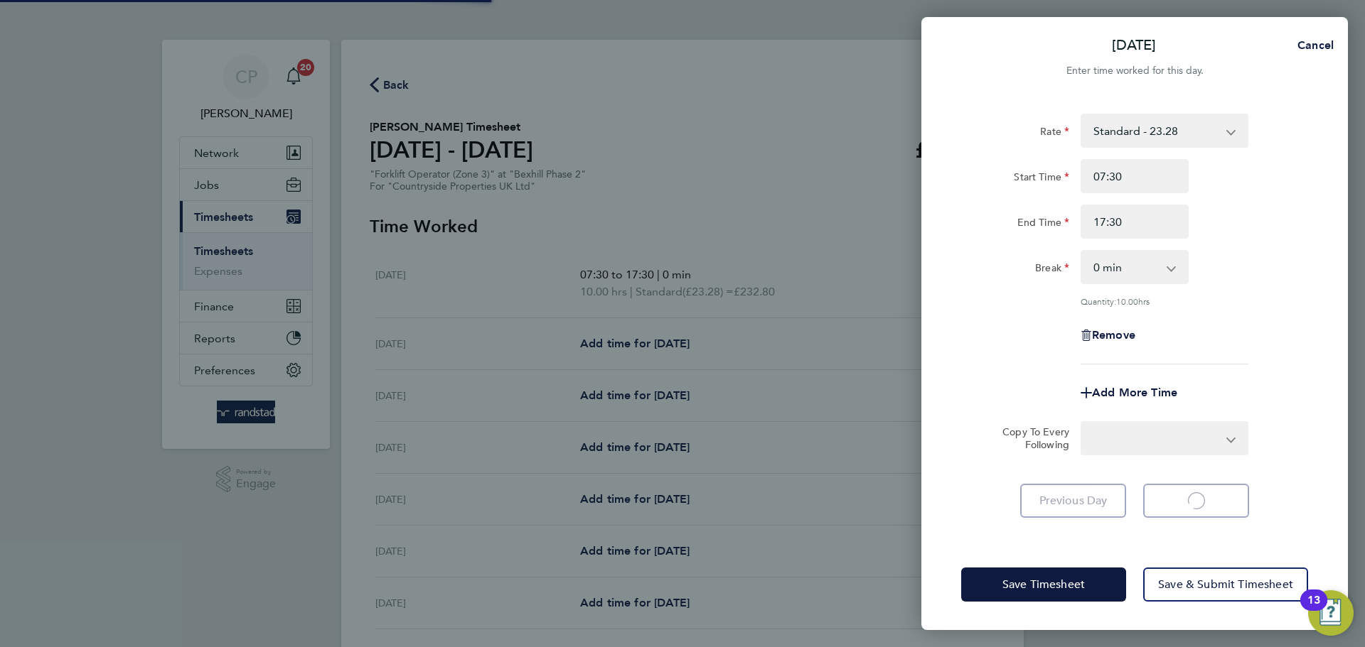
select select "30"
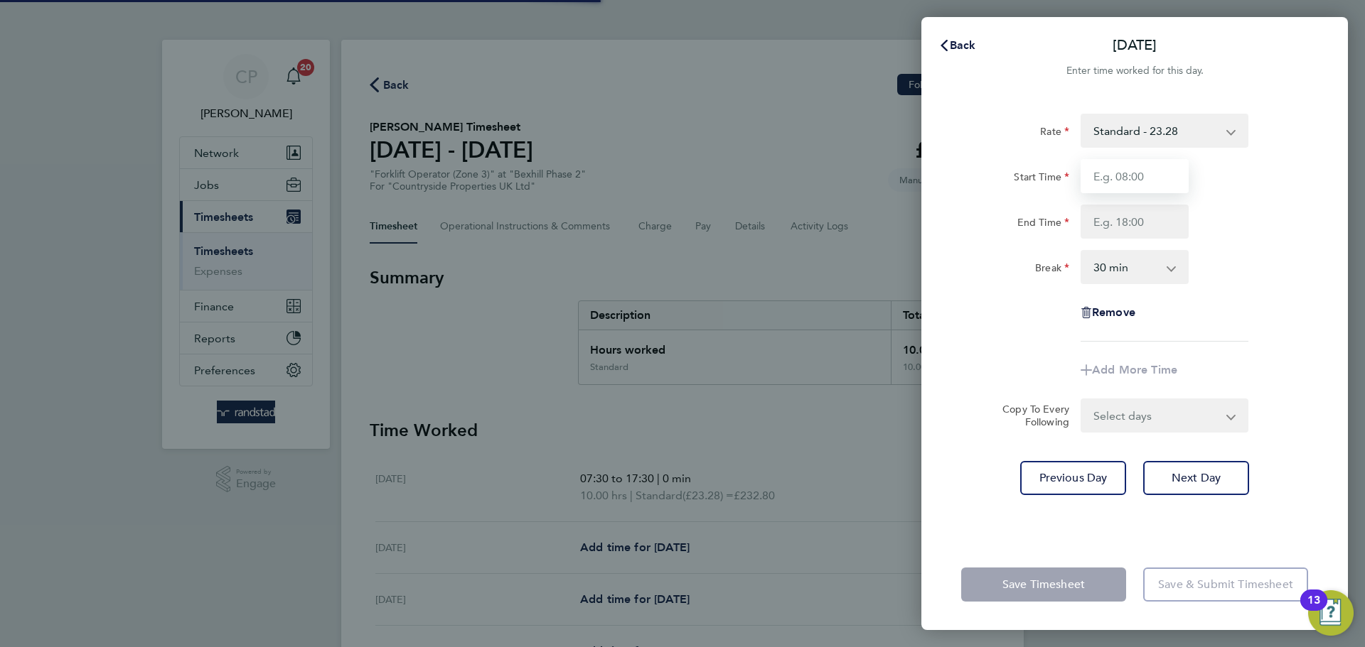
click at [1128, 181] on input "Start Time" at bounding box center [1134, 176] width 108 height 34
type input "07:30"
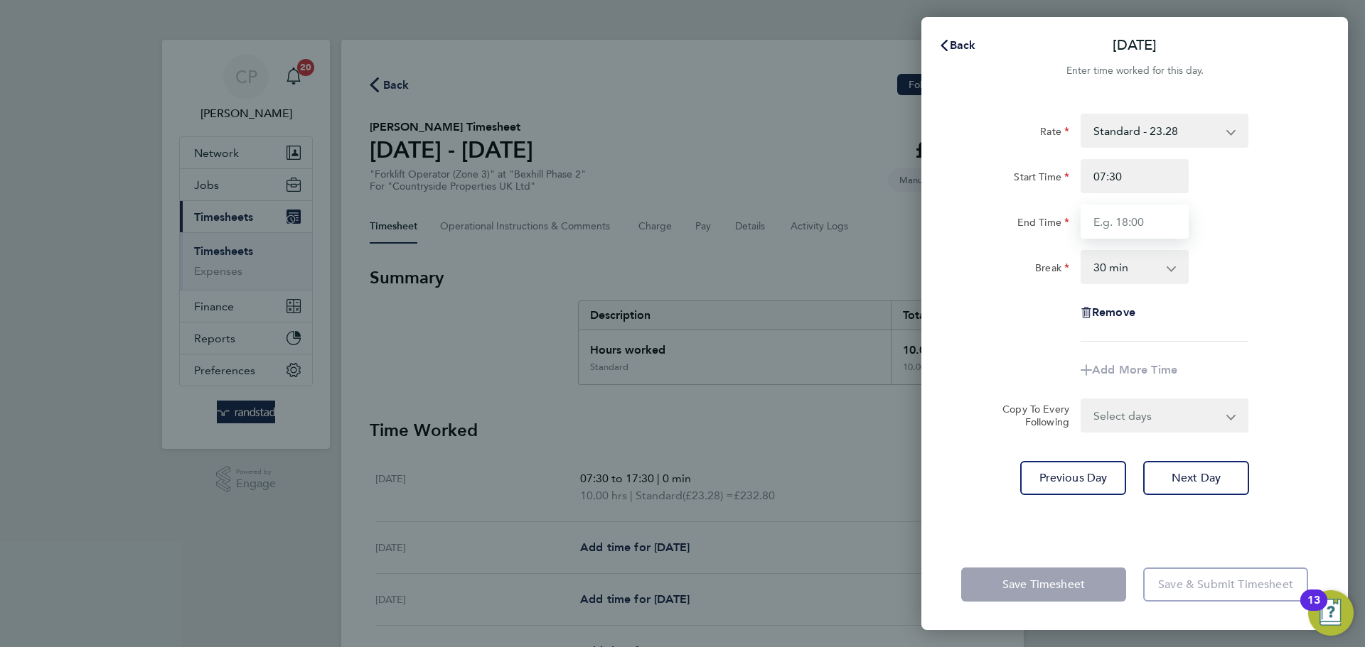
click at [1129, 230] on input "End Time" at bounding box center [1134, 222] width 108 height 34
type input "17:30"
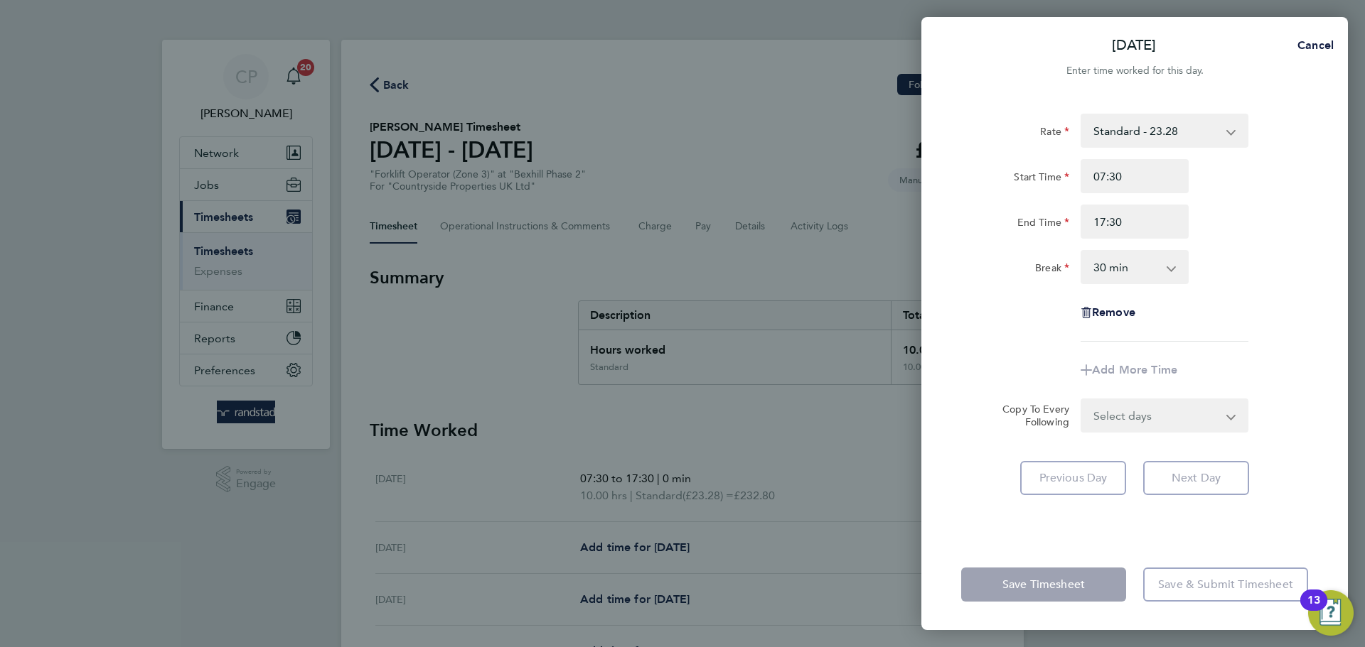
click at [1149, 273] on select "0 min 15 min 30 min 45 min 60 min 75 min 90 min" at bounding box center [1126, 267] width 88 height 31
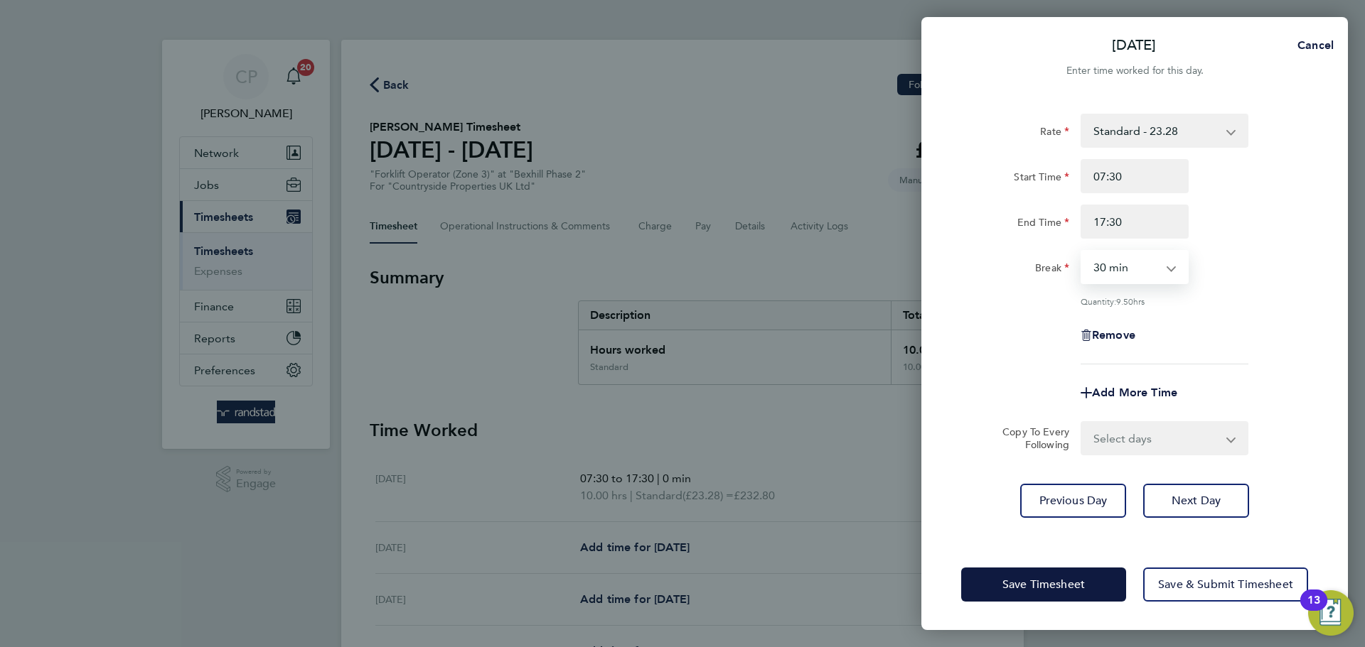
select select "0"
click at [1082, 252] on select "0 min 15 min 30 min 45 min 60 min 75 min 90 min" at bounding box center [1126, 267] width 88 height 31
click at [1225, 515] on button "Next Day" at bounding box center [1196, 501] width 106 height 34
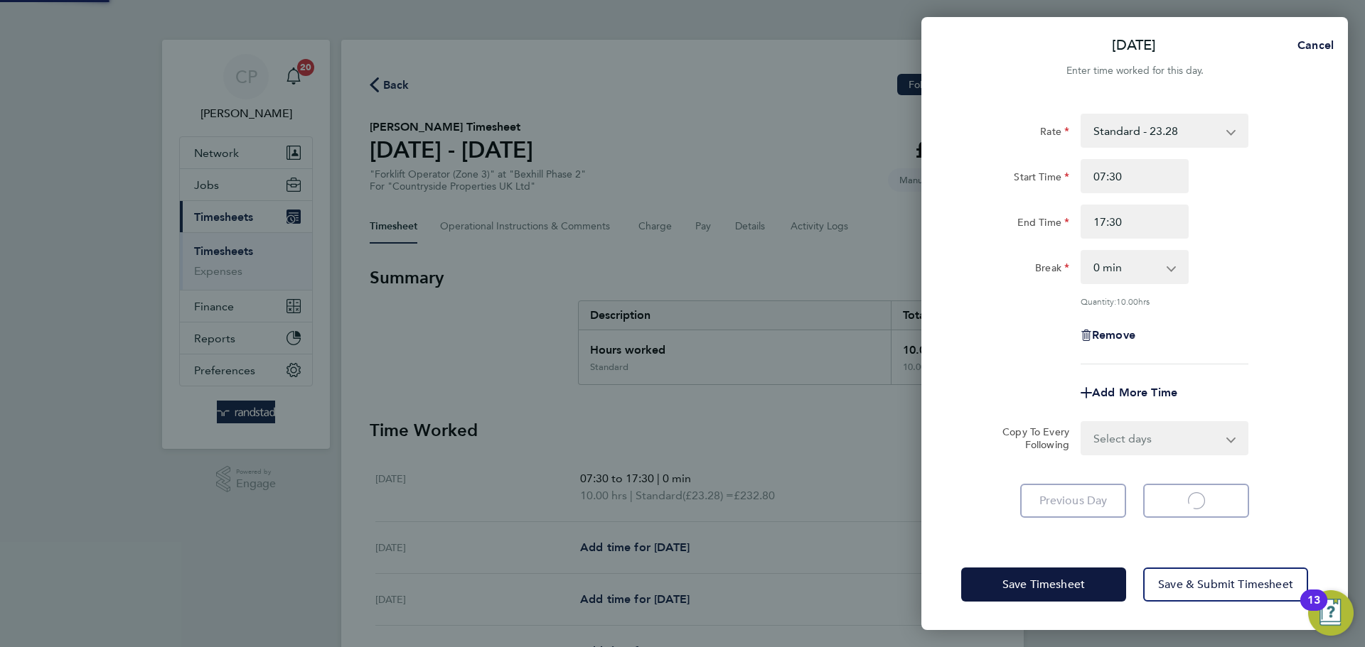
select select "30"
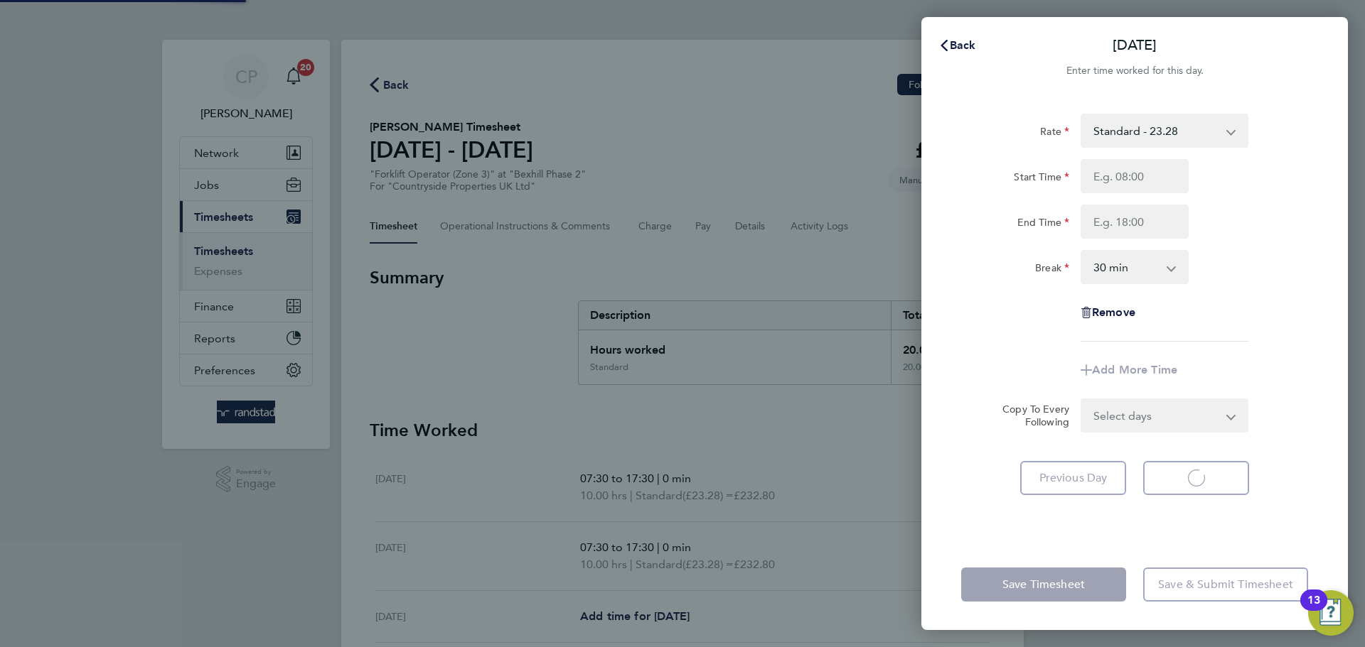
select select "30"
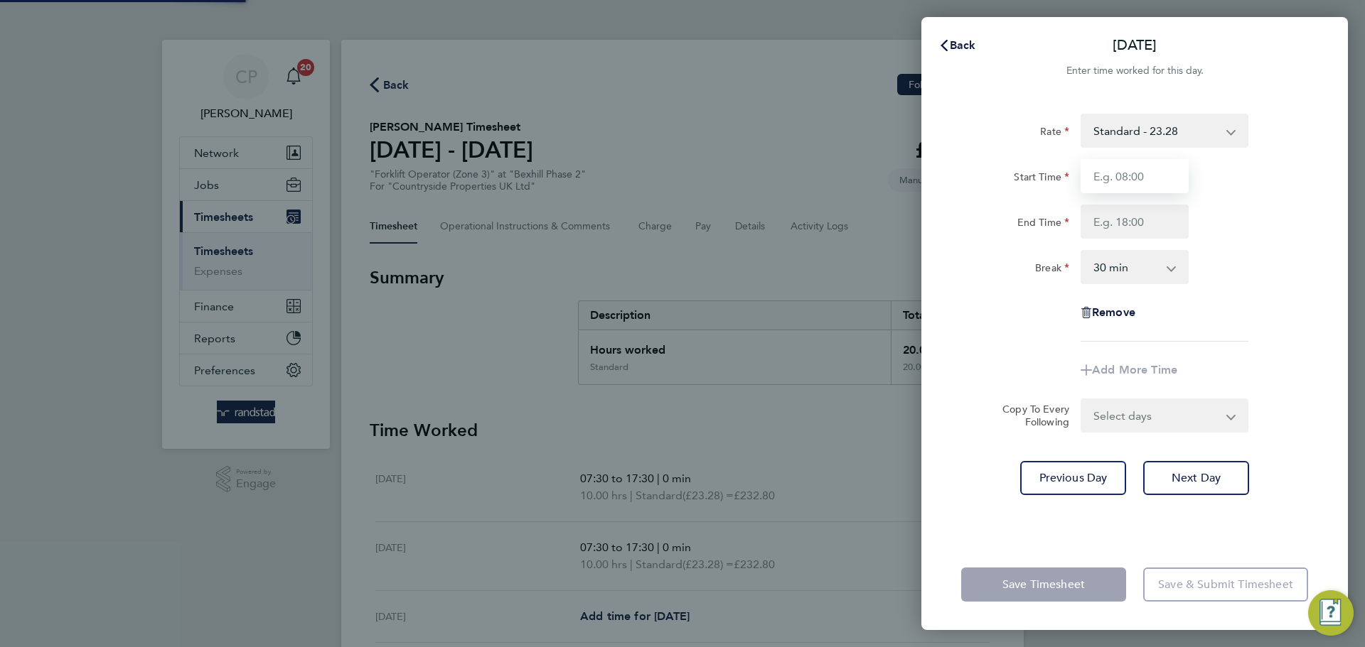
click at [1135, 187] on input "Start Time" at bounding box center [1134, 176] width 108 height 34
type input "07:30"
click at [1134, 230] on input "End Time" at bounding box center [1134, 222] width 108 height 34
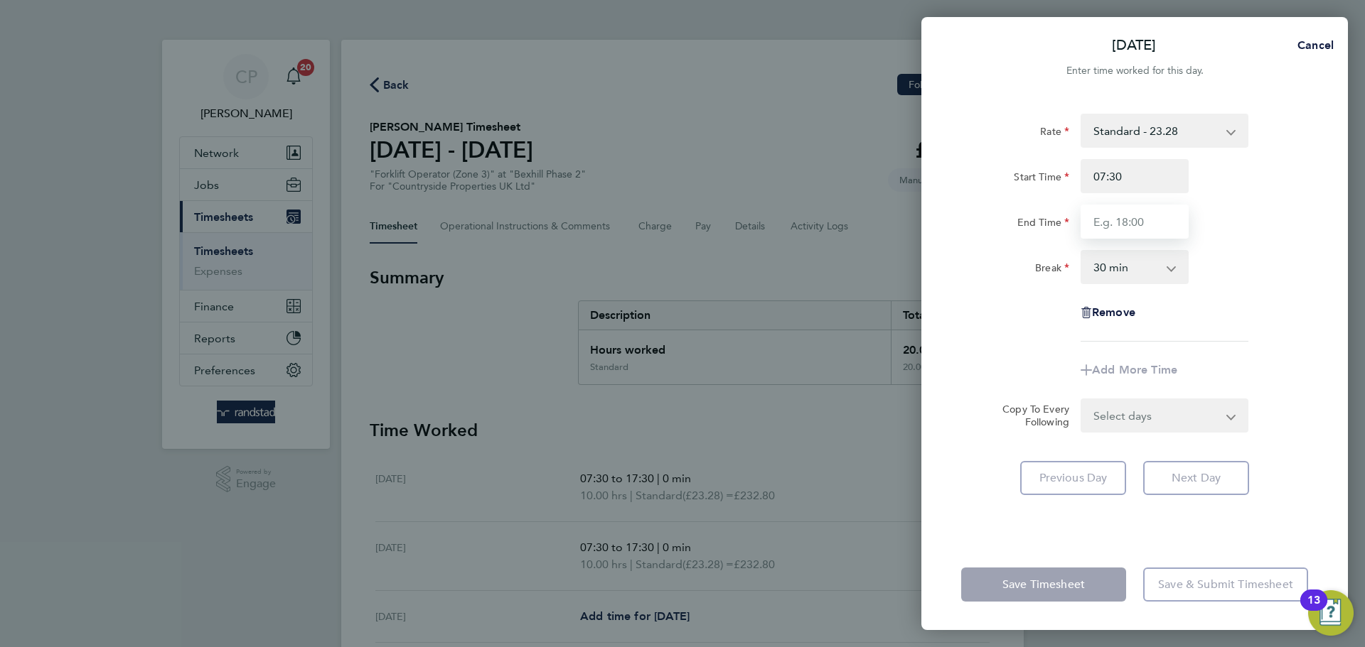
type input "17:30"
click at [1151, 272] on select "0 min 15 min 30 min 45 min 60 min 75 min 90 min" at bounding box center [1126, 267] width 88 height 31
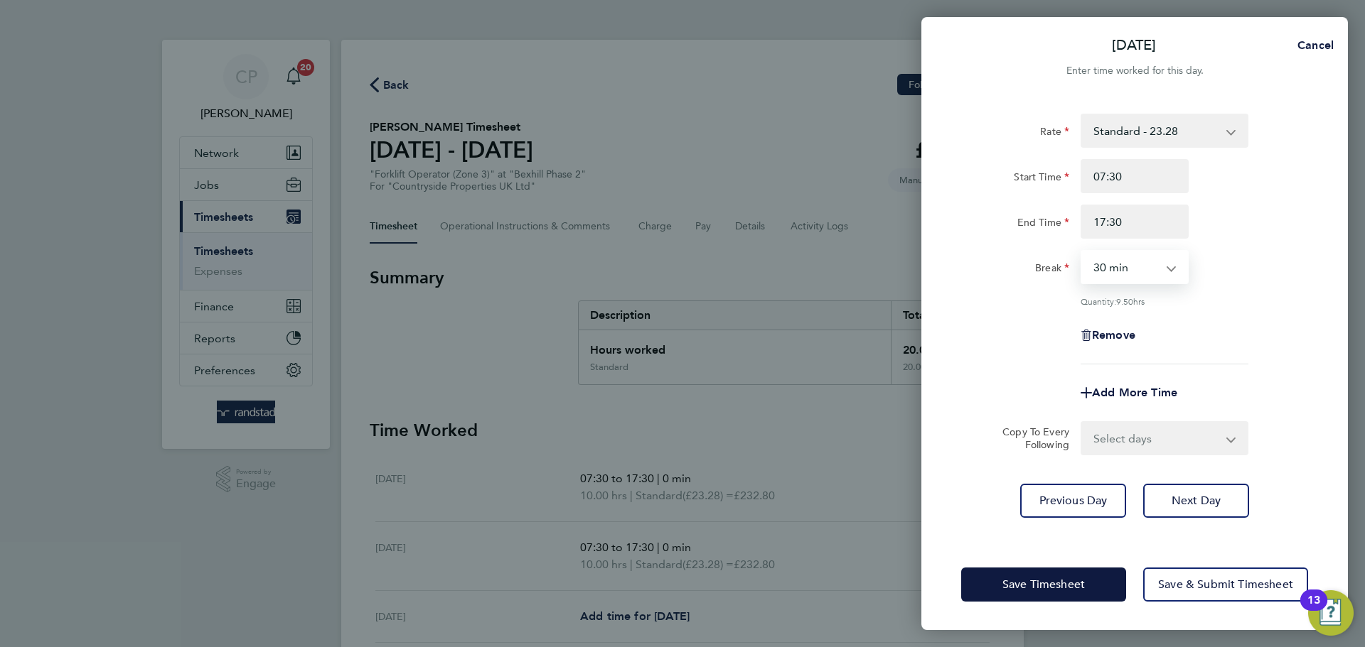
select select "0"
click at [1082, 252] on select "0 min 15 min 30 min 45 min 60 min 75 min 90 min" at bounding box center [1126, 267] width 88 height 31
click at [1267, 294] on div "Rate Standard - 23.28 Start Time 07:30 End Time 17:30 Break 0 min 15 min 30 min…" at bounding box center [1134, 239] width 347 height 251
click at [1214, 498] on span "Next Day" at bounding box center [1195, 501] width 49 height 14
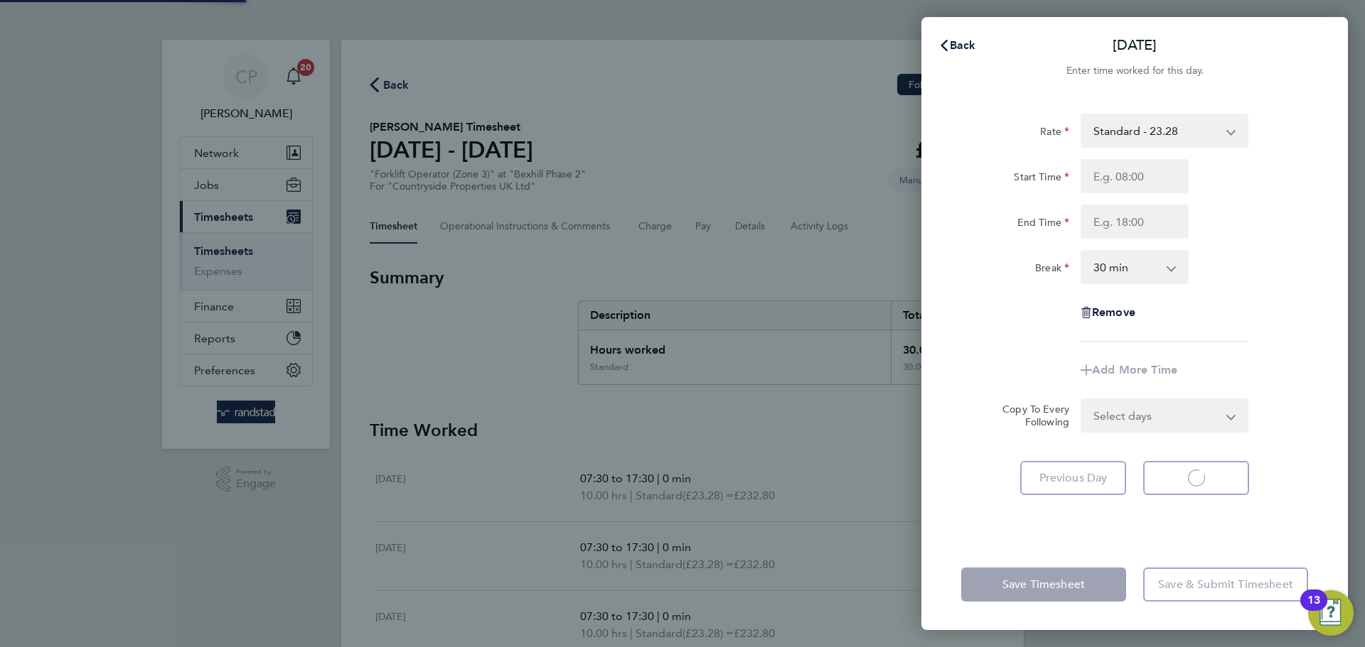
select select "30"
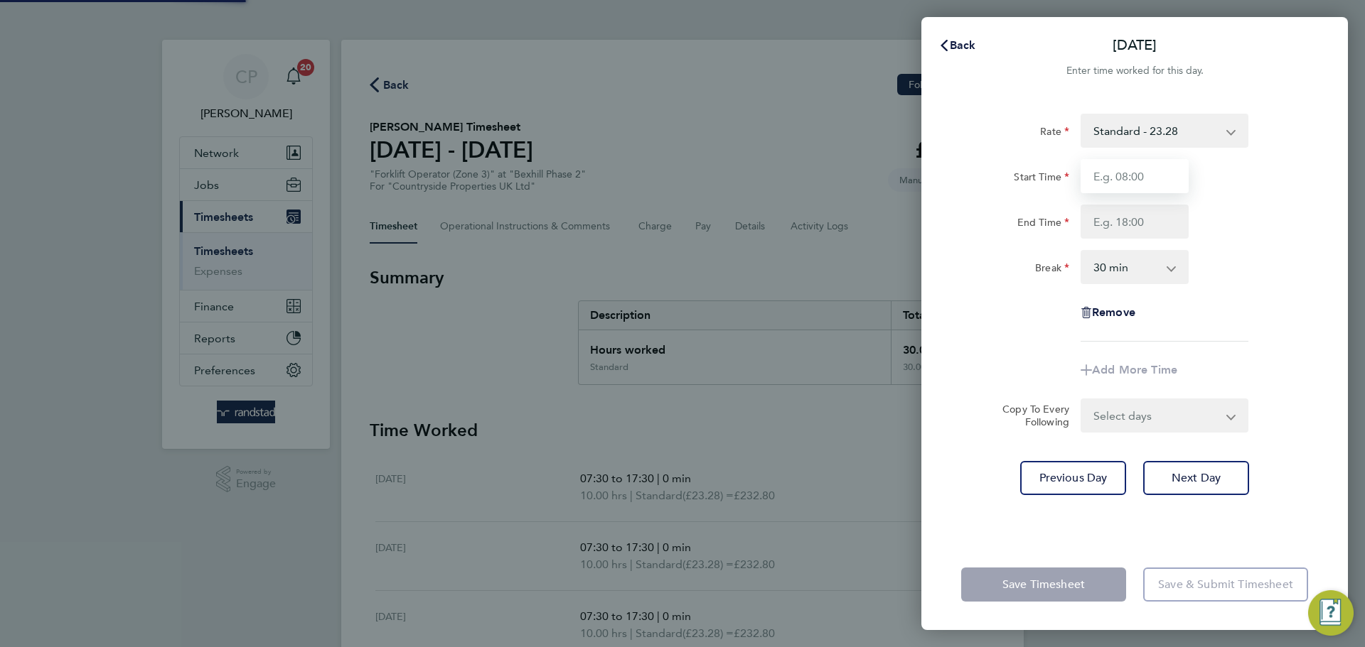
click at [1168, 179] on input "Start Time" at bounding box center [1134, 176] width 108 height 34
type input "07:30"
click at [1136, 224] on input "End Time" at bounding box center [1134, 222] width 108 height 34
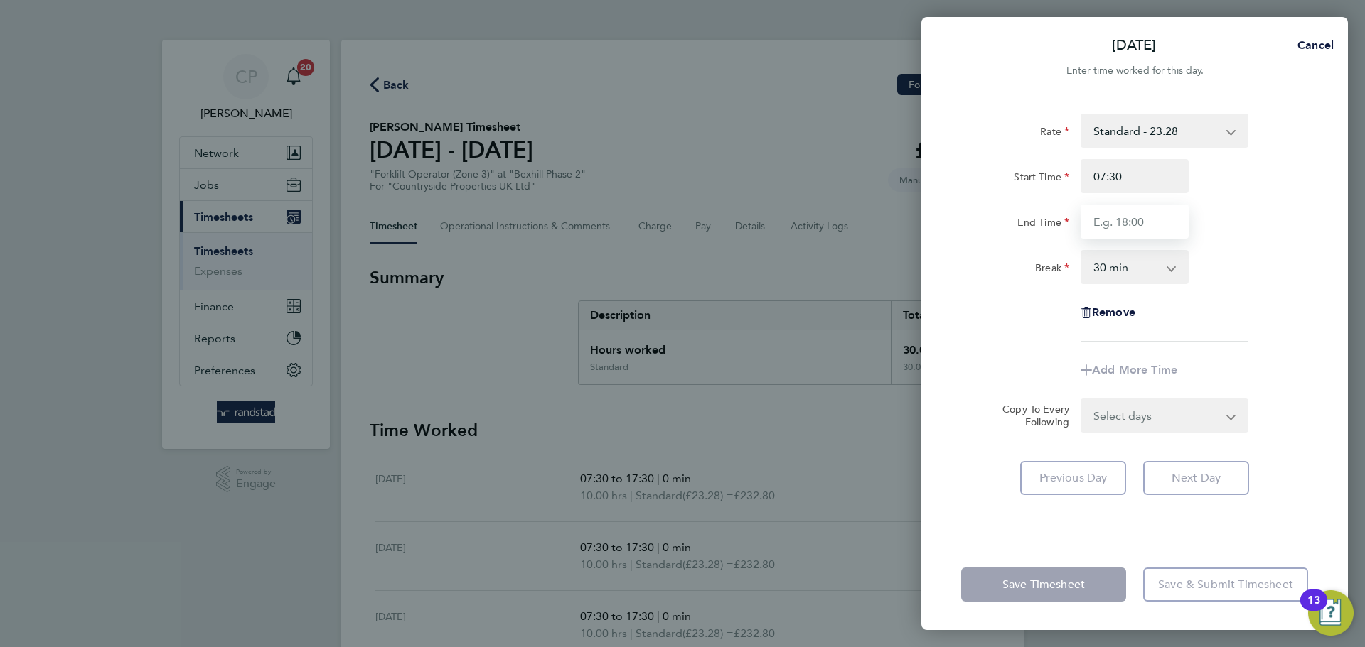
type input "17:30"
click at [1120, 270] on select "0 min 15 min 30 min 45 min 60 min 75 min 90 min" at bounding box center [1126, 267] width 88 height 31
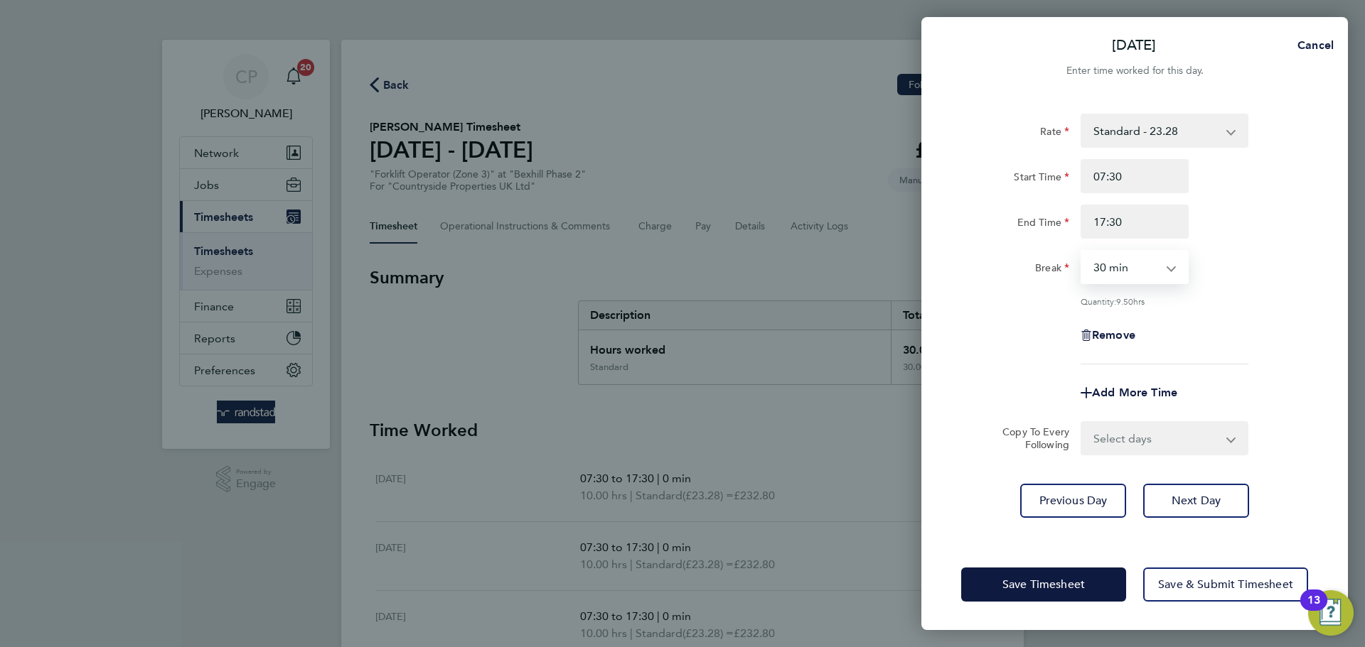
select select "0"
click at [1082, 252] on select "0 min 15 min 30 min 45 min 60 min 75 min 90 min" at bounding box center [1126, 267] width 88 height 31
click at [1241, 309] on div "Rate Standard - 23.28 Start Time 07:30 End Time 17:30 Break 0 min 15 min 30 min…" at bounding box center [1134, 239] width 347 height 251
click at [1208, 498] on span "Next Day" at bounding box center [1195, 501] width 49 height 14
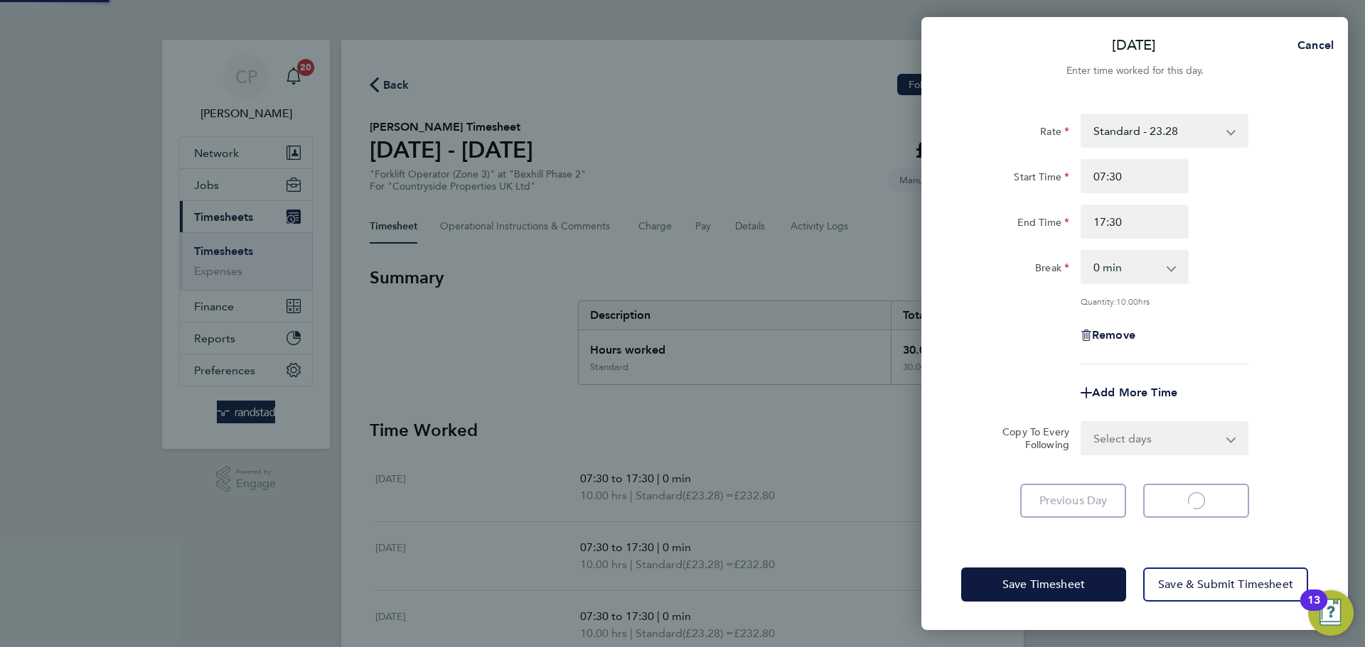
select select "30"
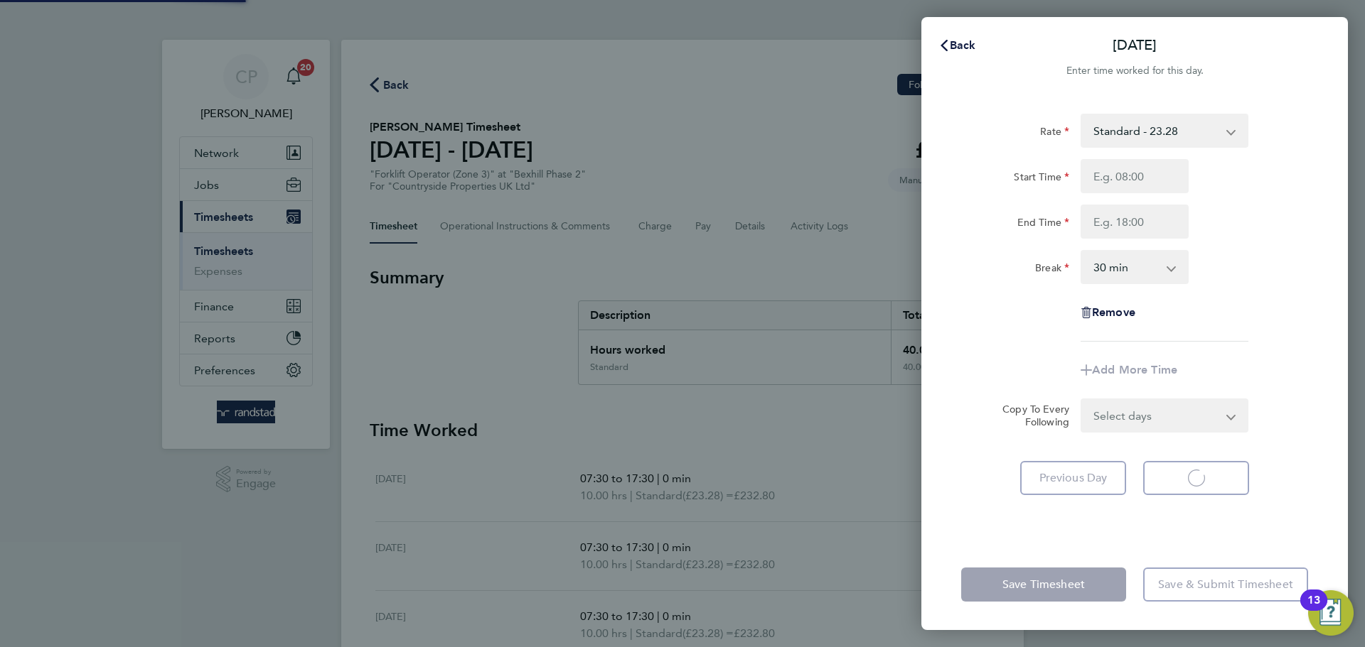
select select "30"
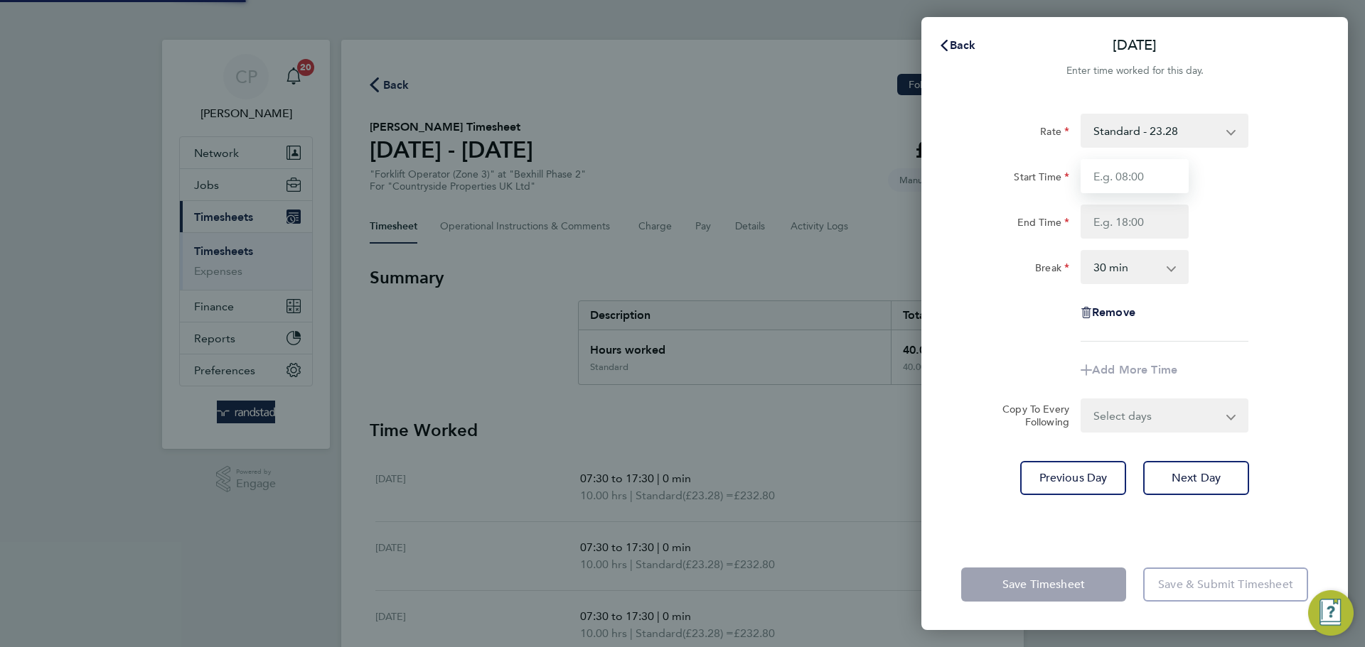
click at [1139, 179] on input "Start Time" at bounding box center [1134, 176] width 108 height 34
type input "07:30"
click at [1135, 226] on input "End Time" at bounding box center [1134, 222] width 108 height 34
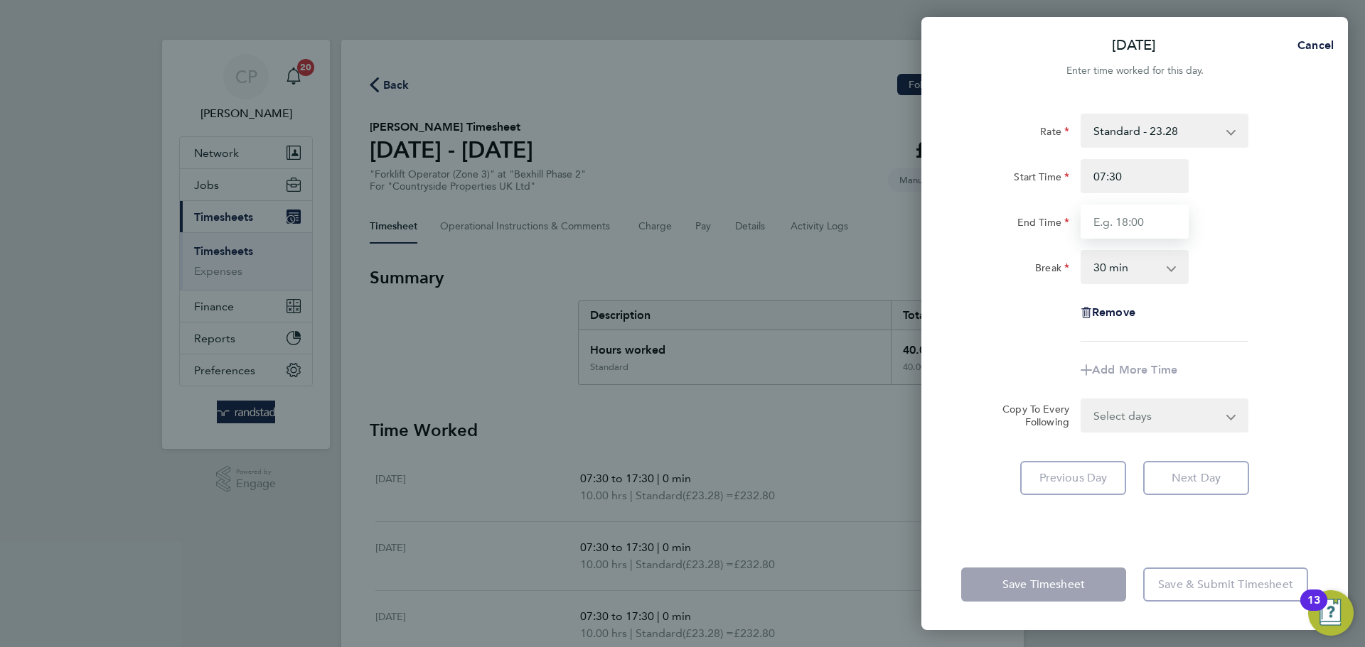
type input "17:30"
click at [1142, 277] on select "0 min 15 min 30 min 45 min 60 min 75 min 90 min" at bounding box center [1126, 267] width 88 height 31
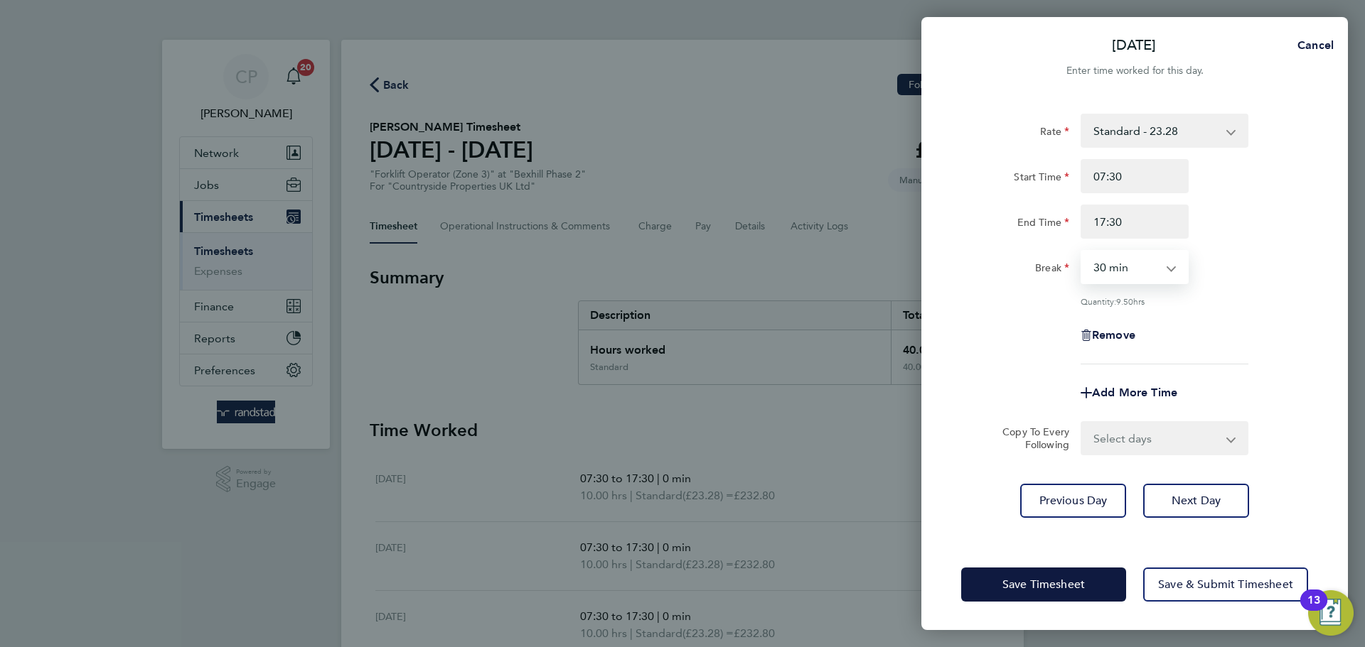
select select "0"
click at [1082, 252] on select "0 min 15 min 30 min 45 min 60 min 75 min 90 min" at bounding box center [1126, 267] width 88 height 31
click at [1282, 272] on div "Break 0 min 15 min 30 min 45 min 60 min 75 min 90 min" at bounding box center [1134, 267] width 358 height 34
click at [1198, 511] on button "Next Day" at bounding box center [1196, 501] width 106 height 34
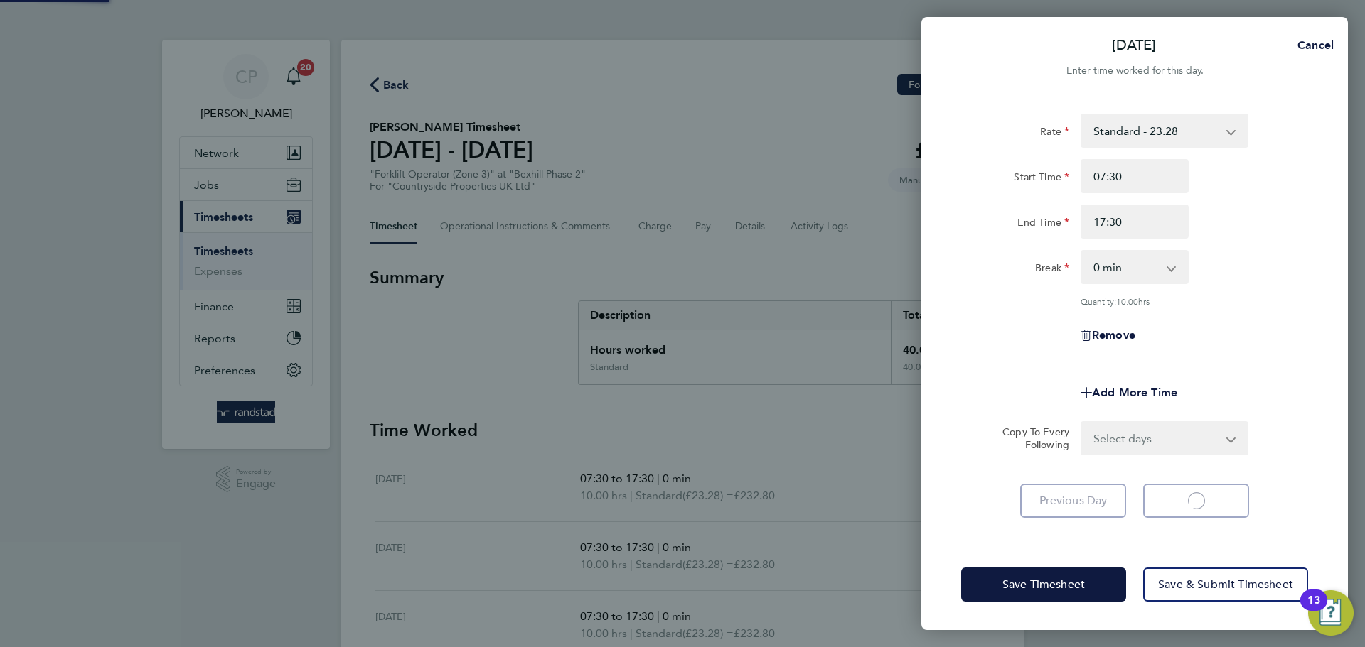
select select "30"
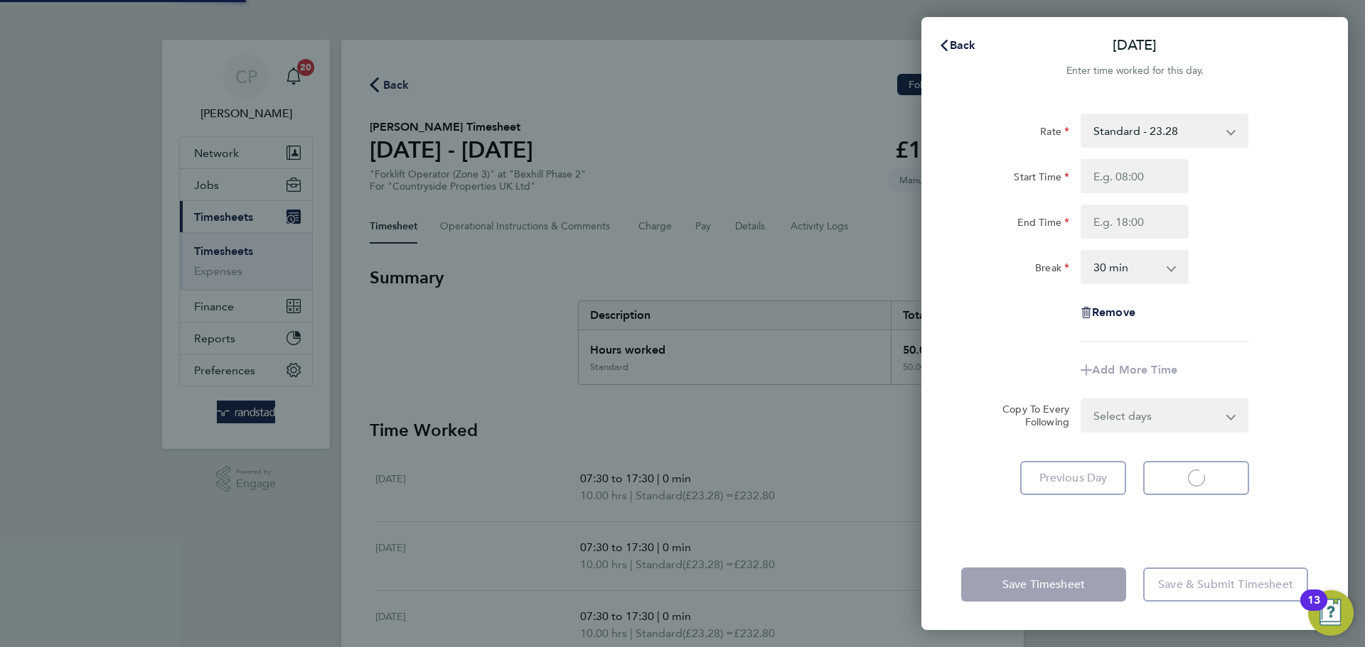
select select "30"
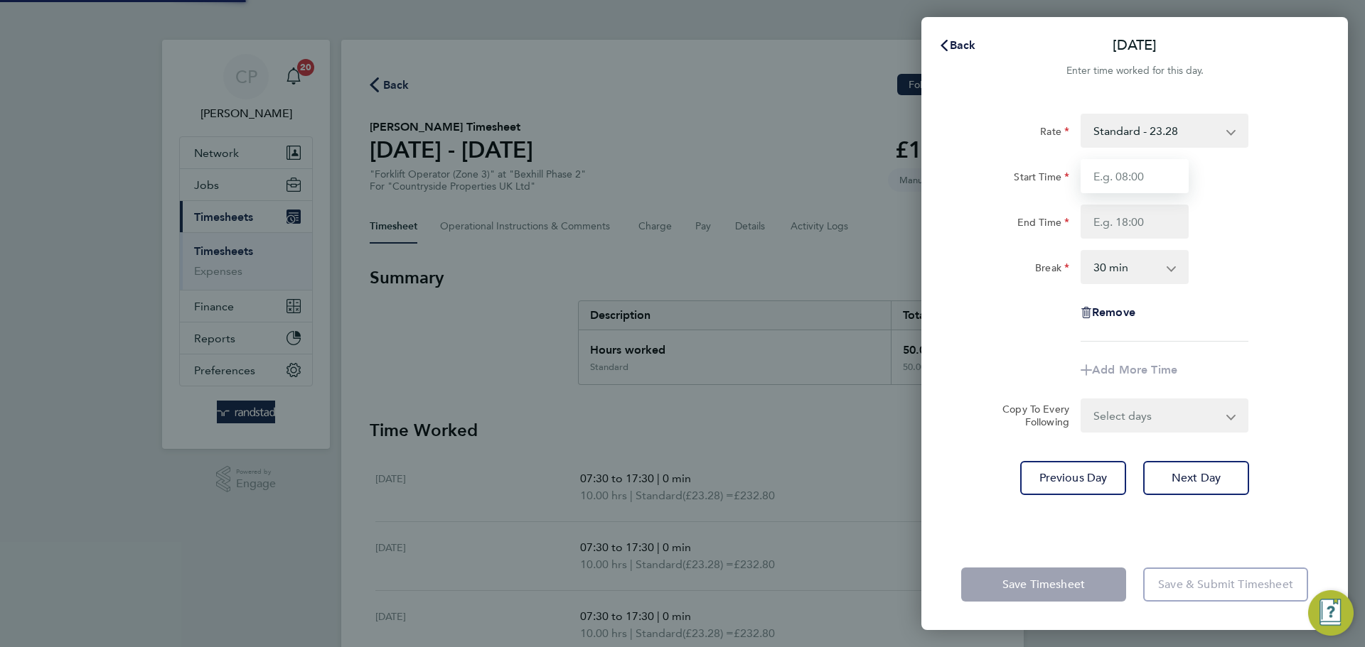
click at [1124, 184] on input "Start Time" at bounding box center [1134, 176] width 108 height 34
type input "07:30"
click at [1134, 222] on input "End Time" at bounding box center [1134, 222] width 108 height 34
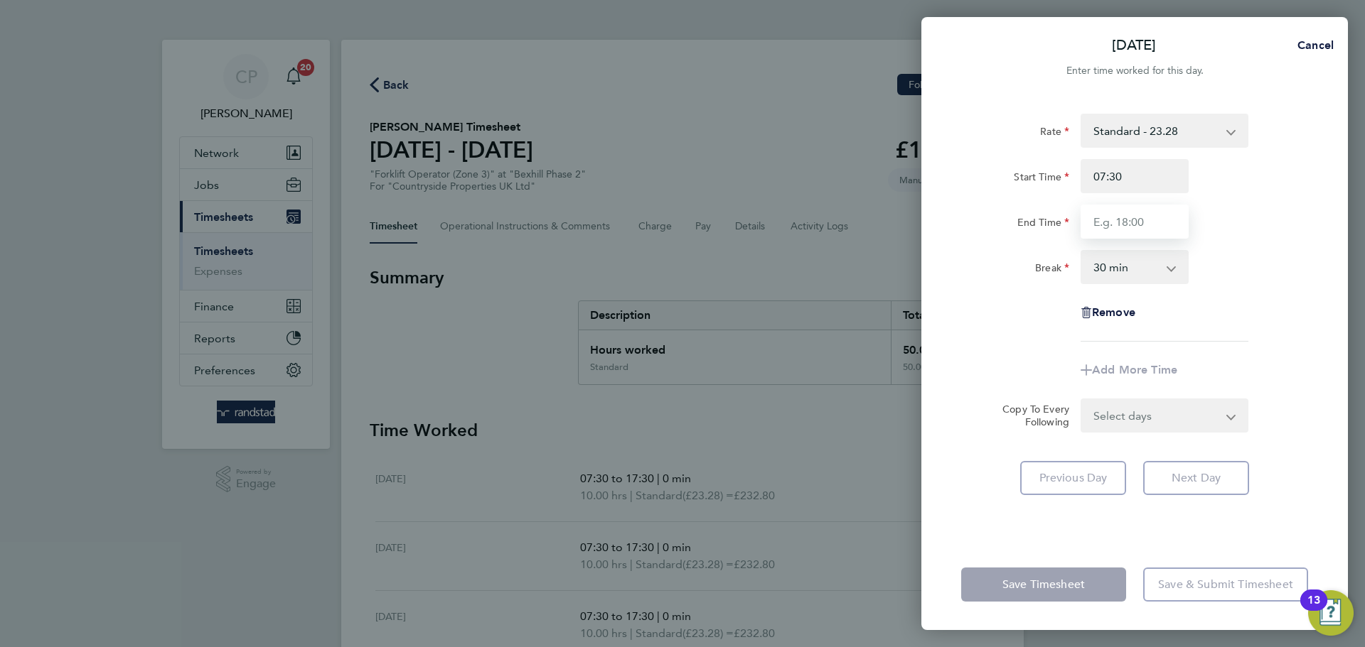
type input "17:30"
click at [1126, 272] on select "0 min 15 min 30 min 45 min 60 min 75 min 90 min" at bounding box center [1126, 267] width 88 height 31
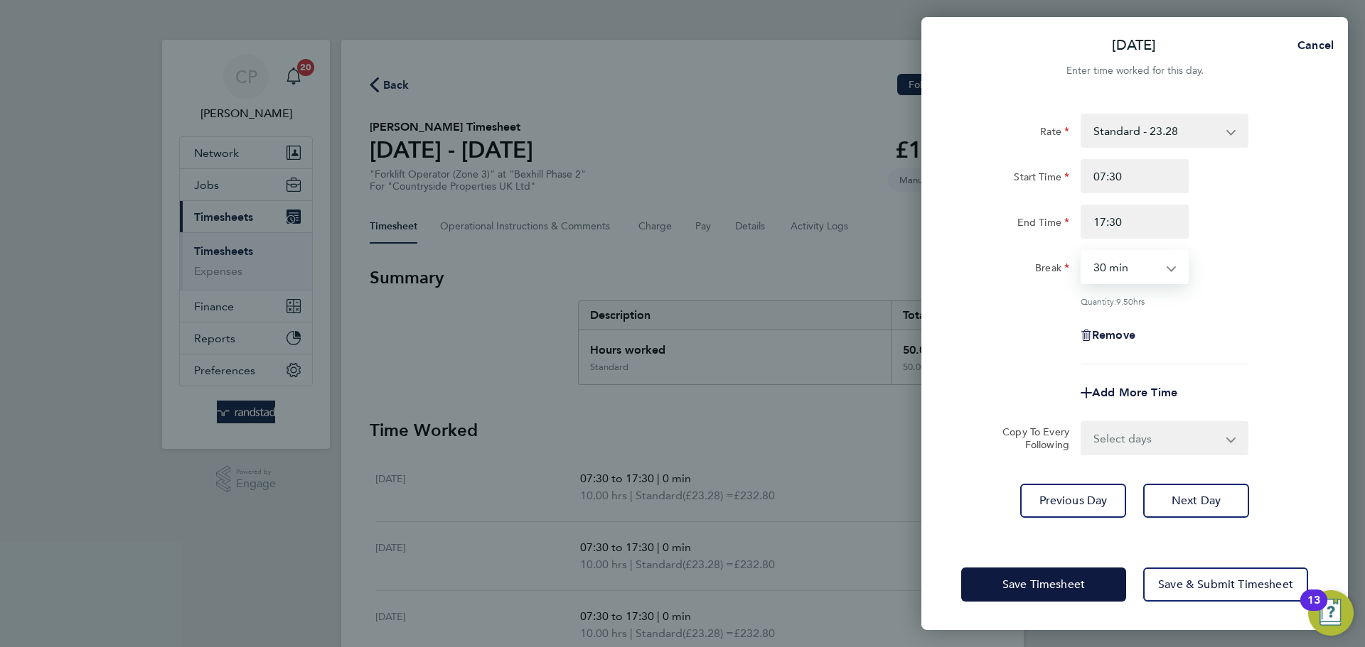
select select "0"
click at [1082, 252] on select "0 min 15 min 30 min 45 min 60 min 75 min 90 min" at bounding box center [1126, 267] width 88 height 31
click at [1023, 584] on span "Save Timesheet" at bounding box center [1043, 585] width 82 height 14
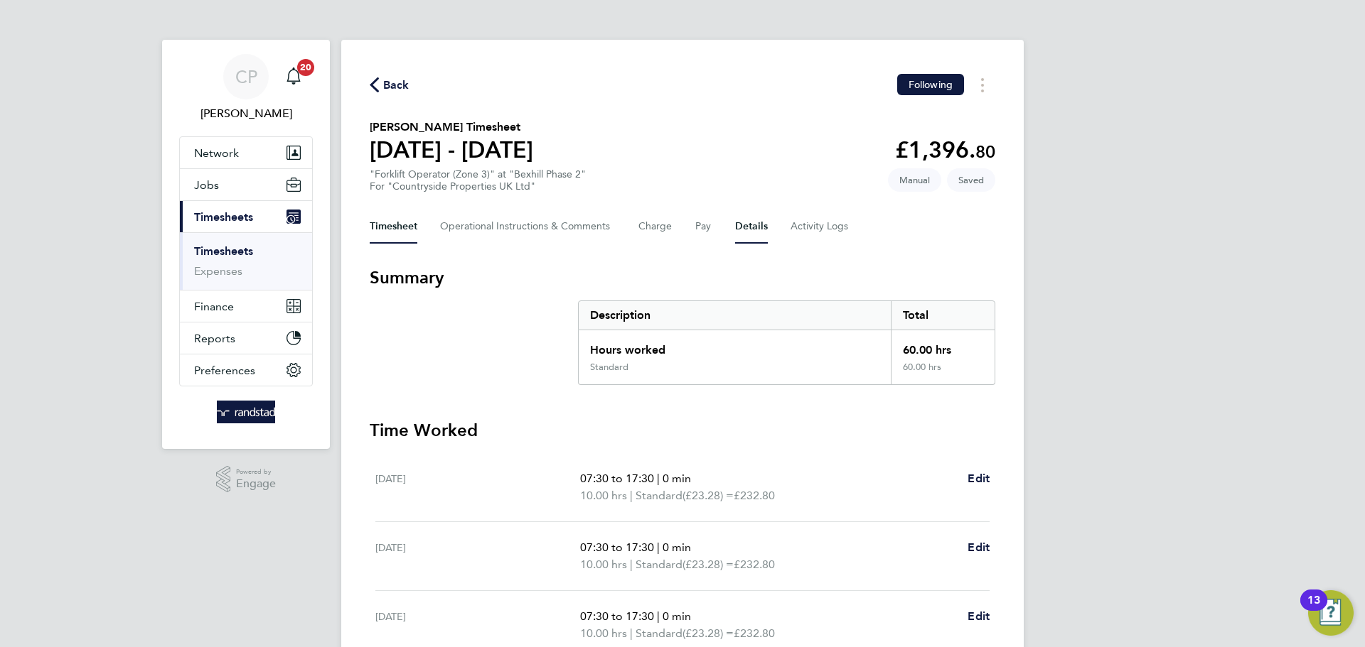
click at [751, 234] on button "Details" at bounding box center [751, 227] width 33 height 34
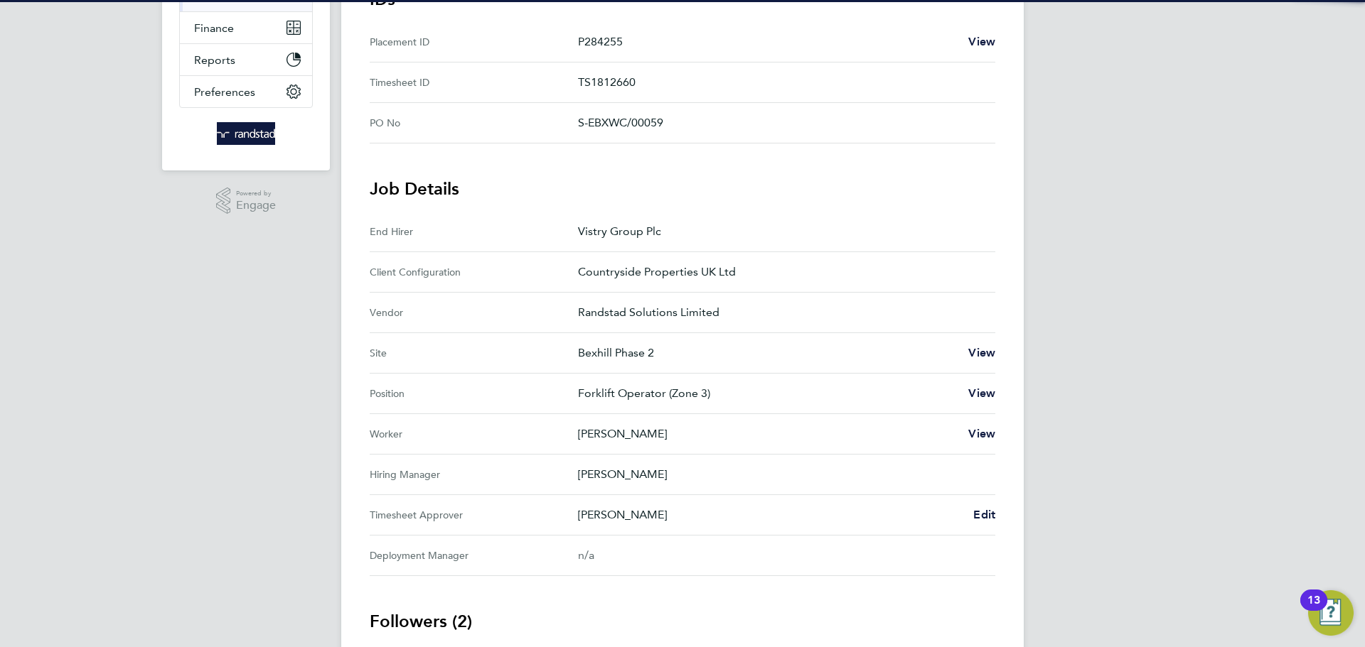
scroll to position [401, 0]
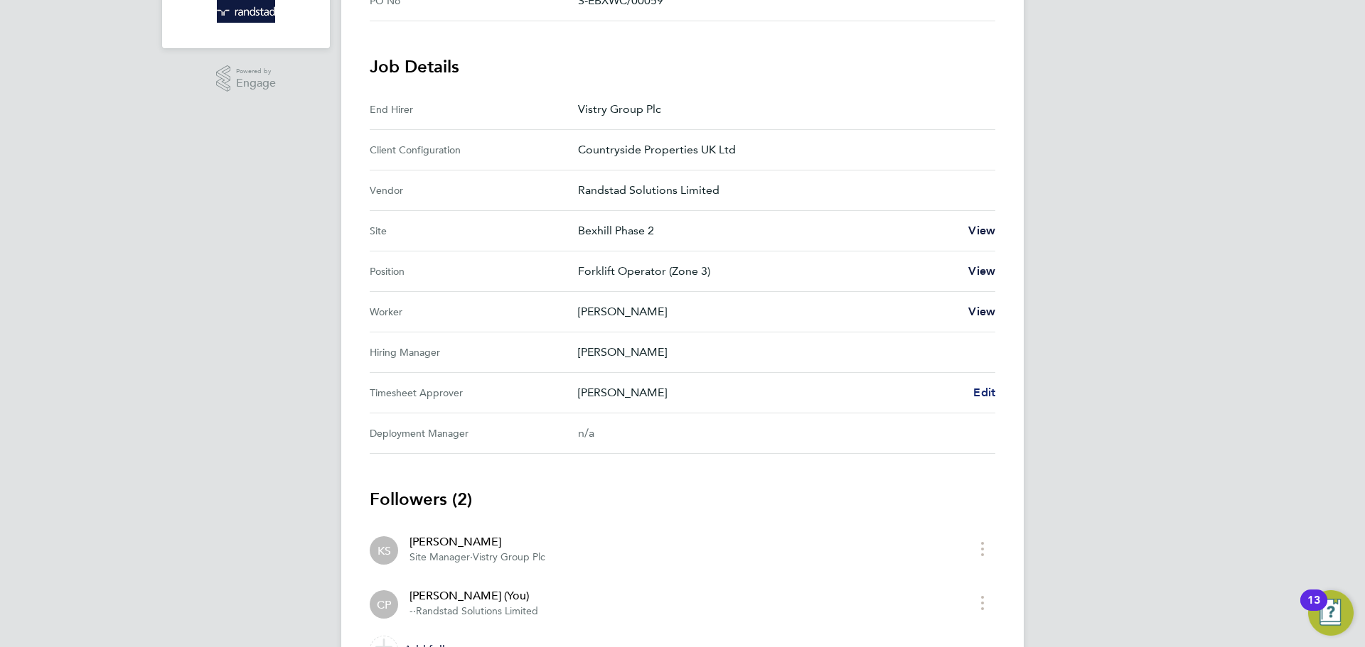
click at [990, 392] on span "Edit" at bounding box center [984, 393] width 22 height 14
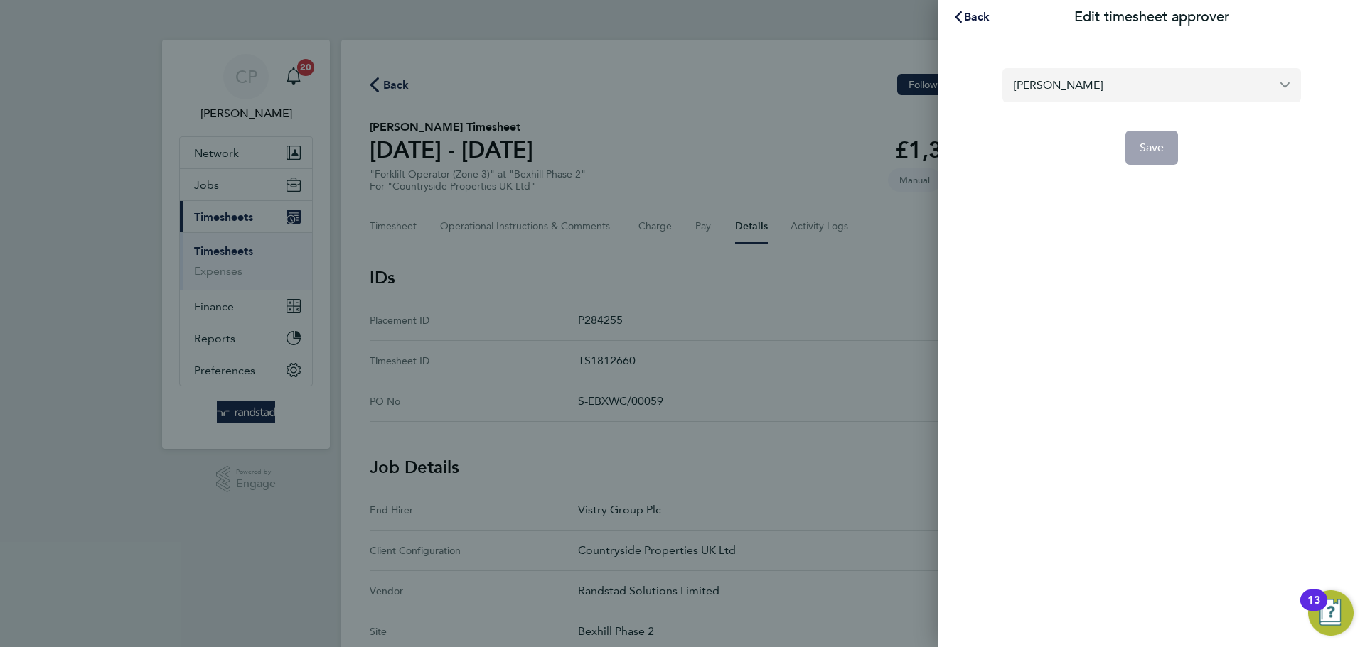
click at [1097, 98] on input "[PERSON_NAME]" at bounding box center [1151, 84] width 299 height 33
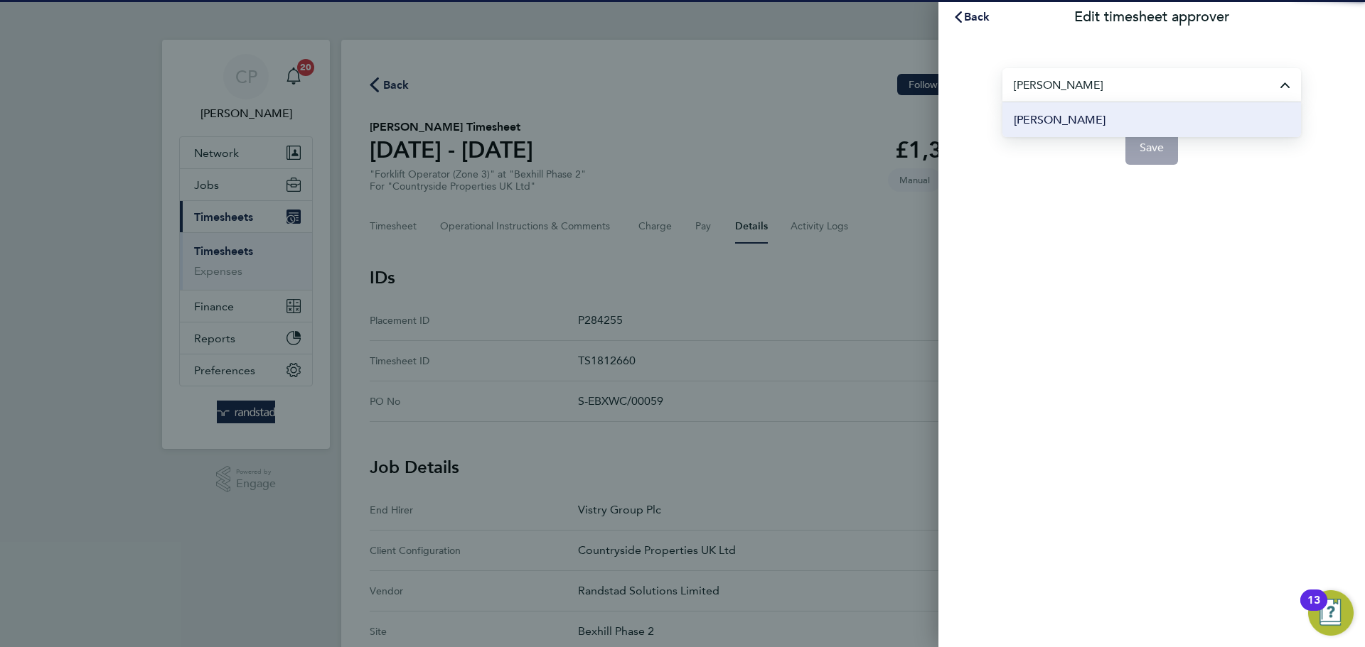
click at [1113, 122] on li "[PERSON_NAME]" at bounding box center [1151, 119] width 299 height 35
type input "[PERSON_NAME]"
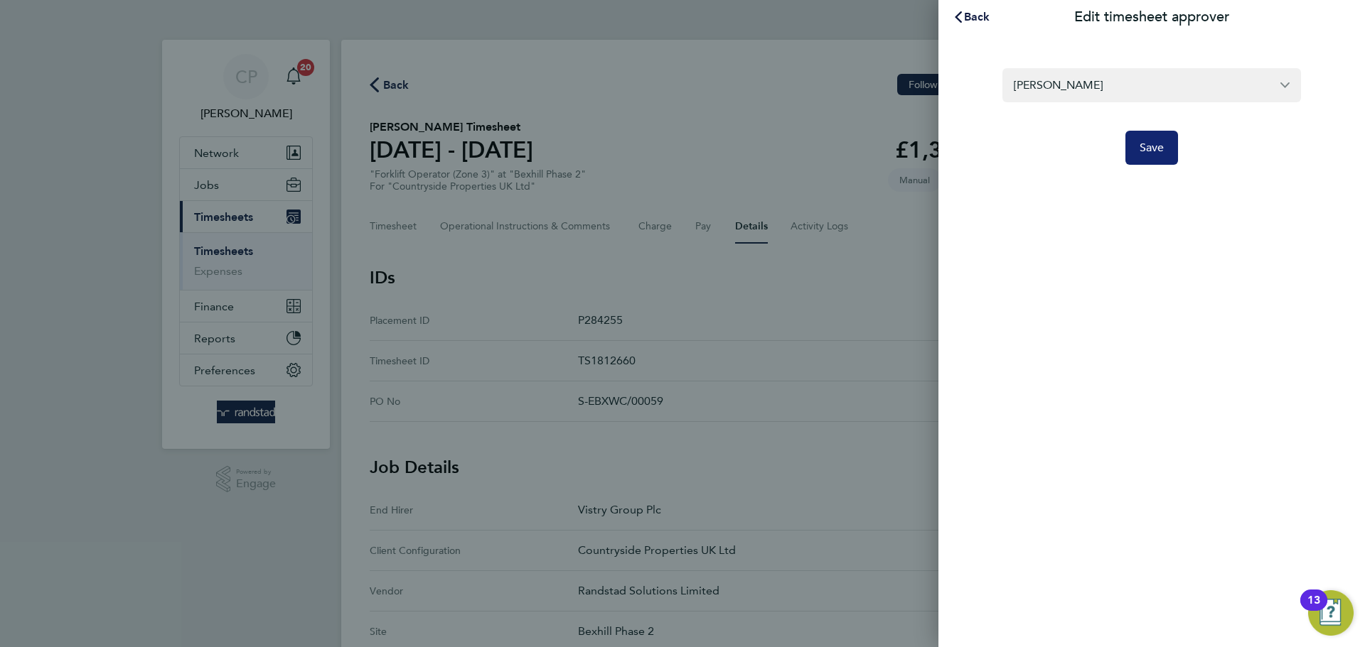
click at [1170, 156] on button "Save" at bounding box center [1151, 148] width 53 height 34
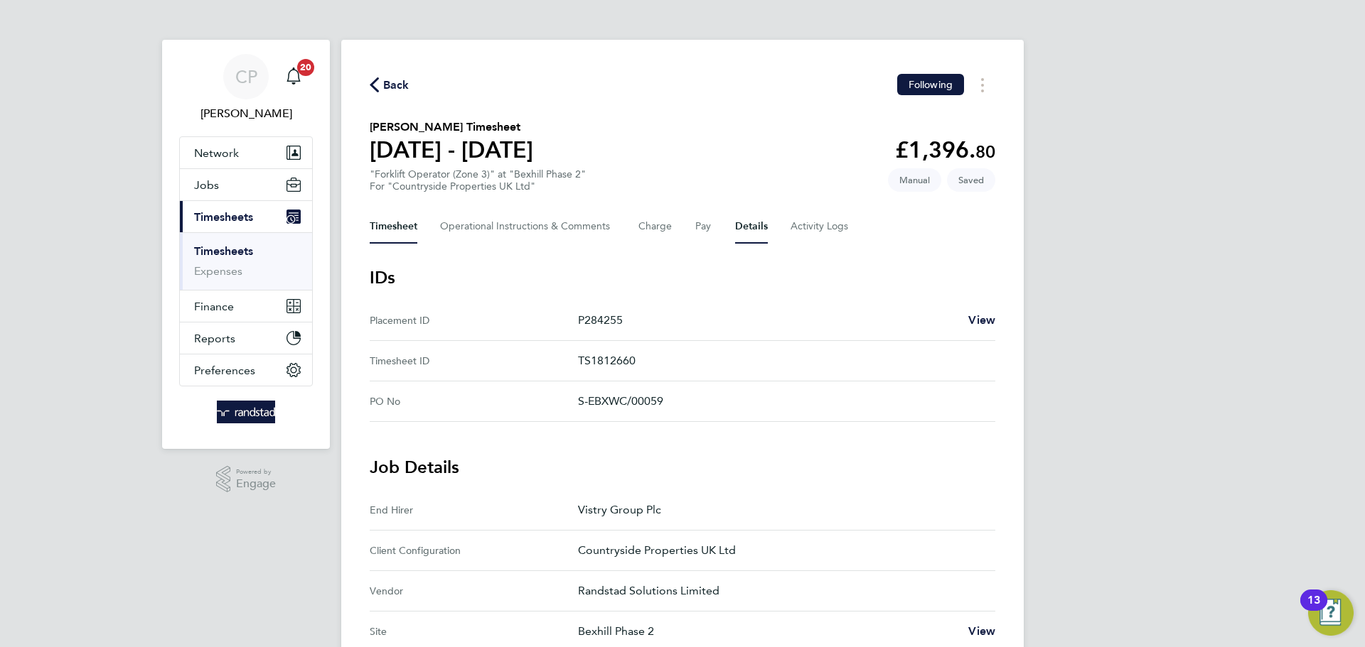
click at [414, 230] on button "Timesheet" at bounding box center [394, 227] width 48 height 34
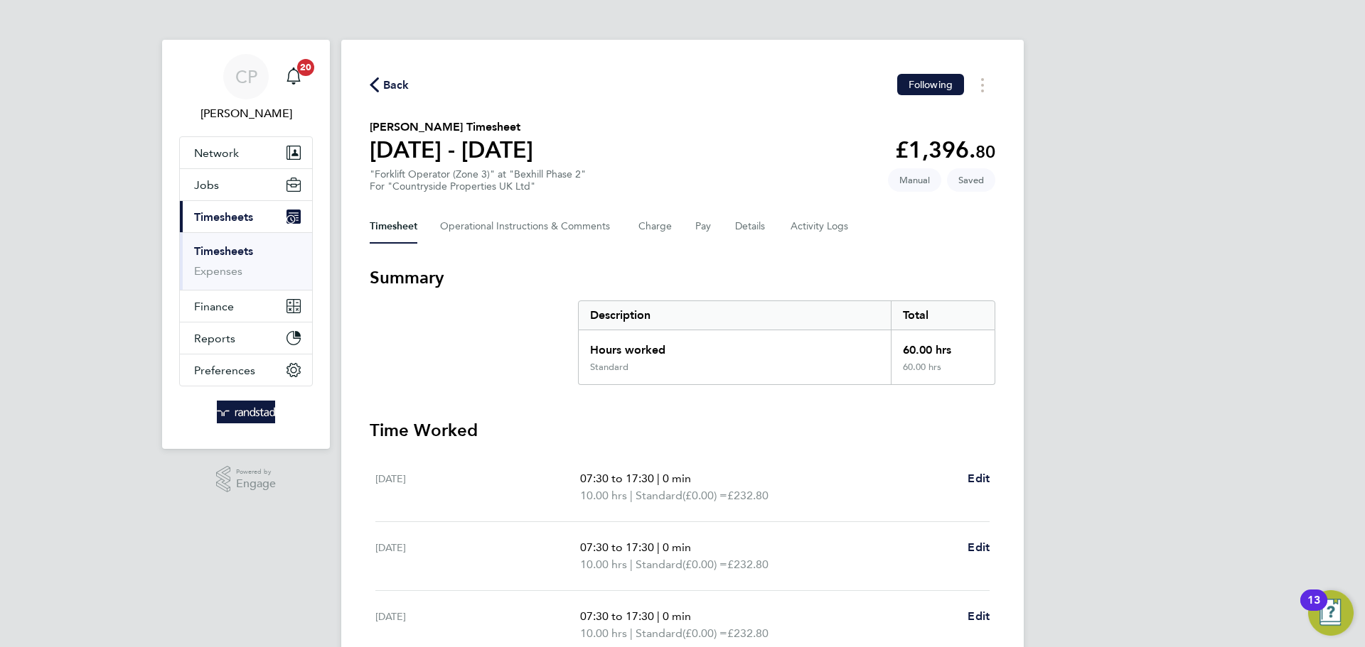
click at [396, 82] on span "Back" at bounding box center [396, 85] width 26 height 17
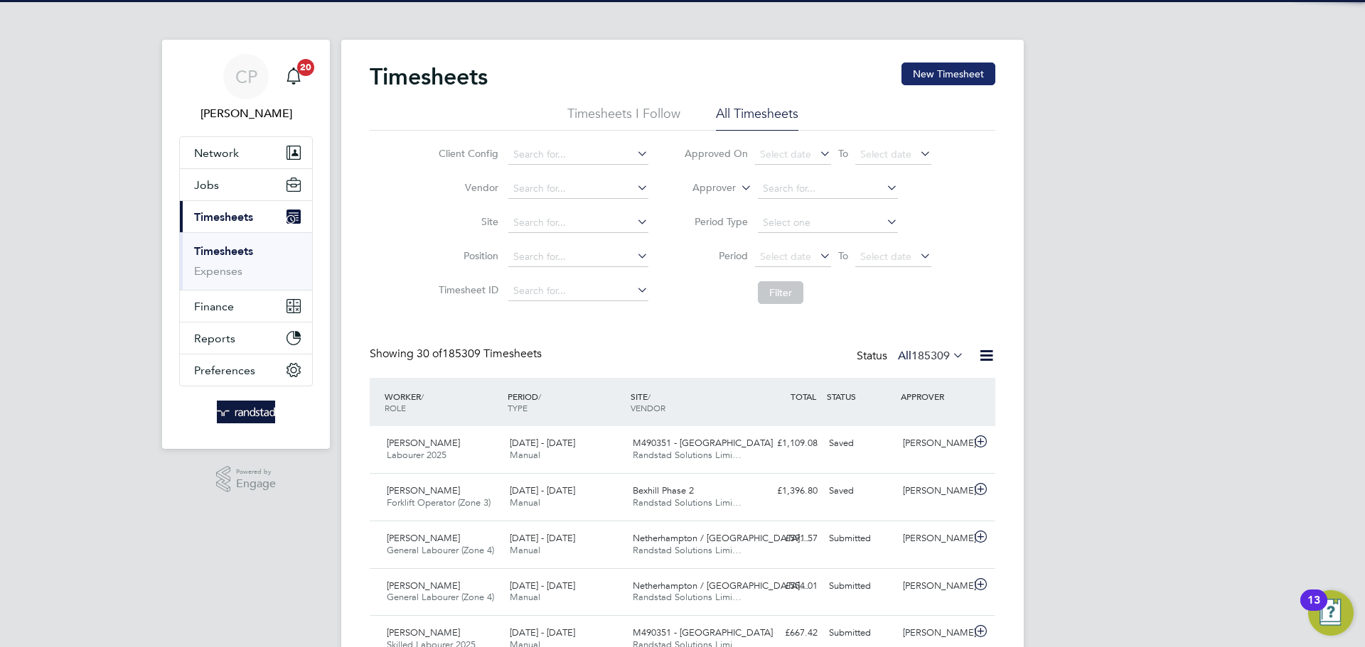
scroll to position [36, 124]
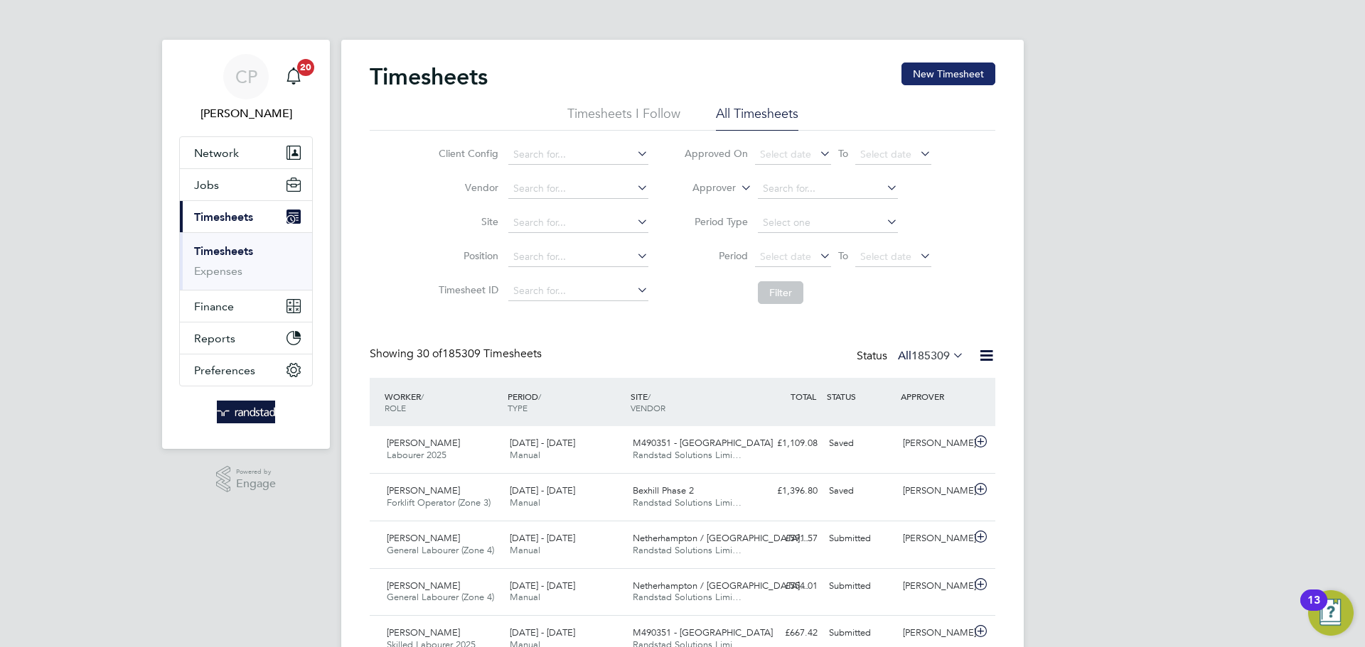
click at [928, 78] on button "New Timesheet" at bounding box center [948, 74] width 94 height 23
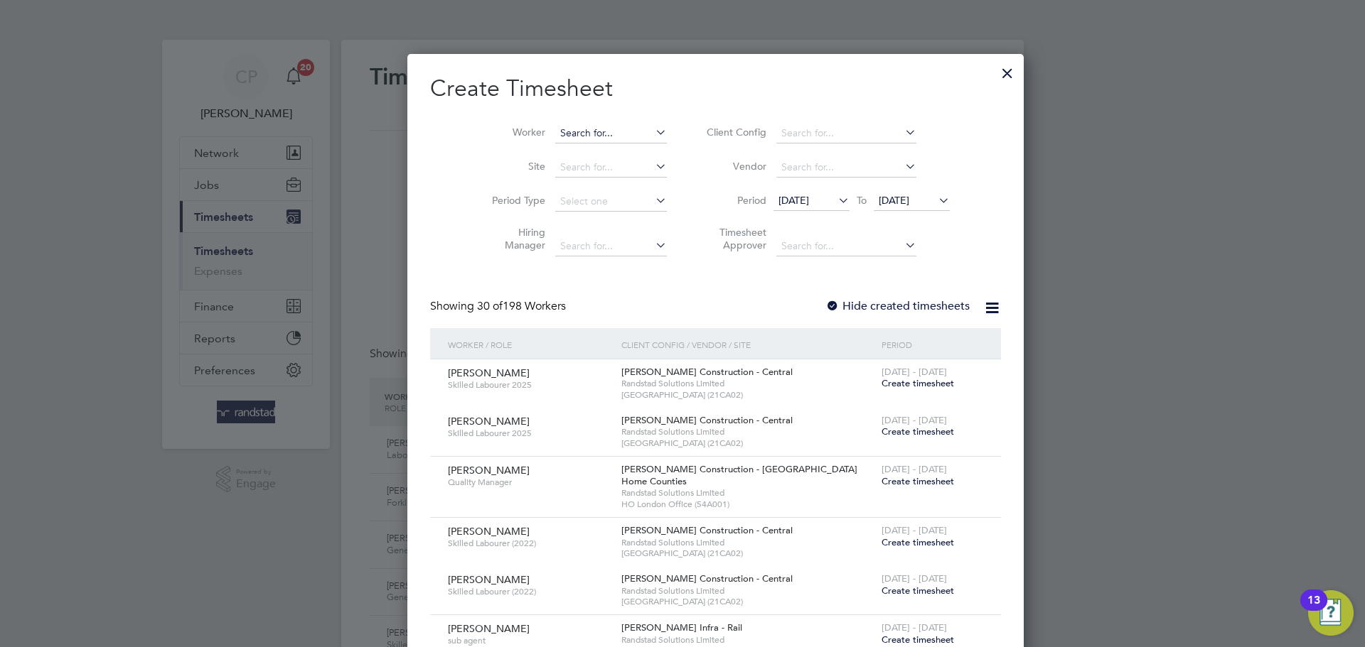
click at [577, 127] on input at bounding box center [611, 134] width 112 height 20
click at [612, 153] on b "Breedo" at bounding box center [629, 152] width 34 height 12
type input "[PERSON_NAME]"
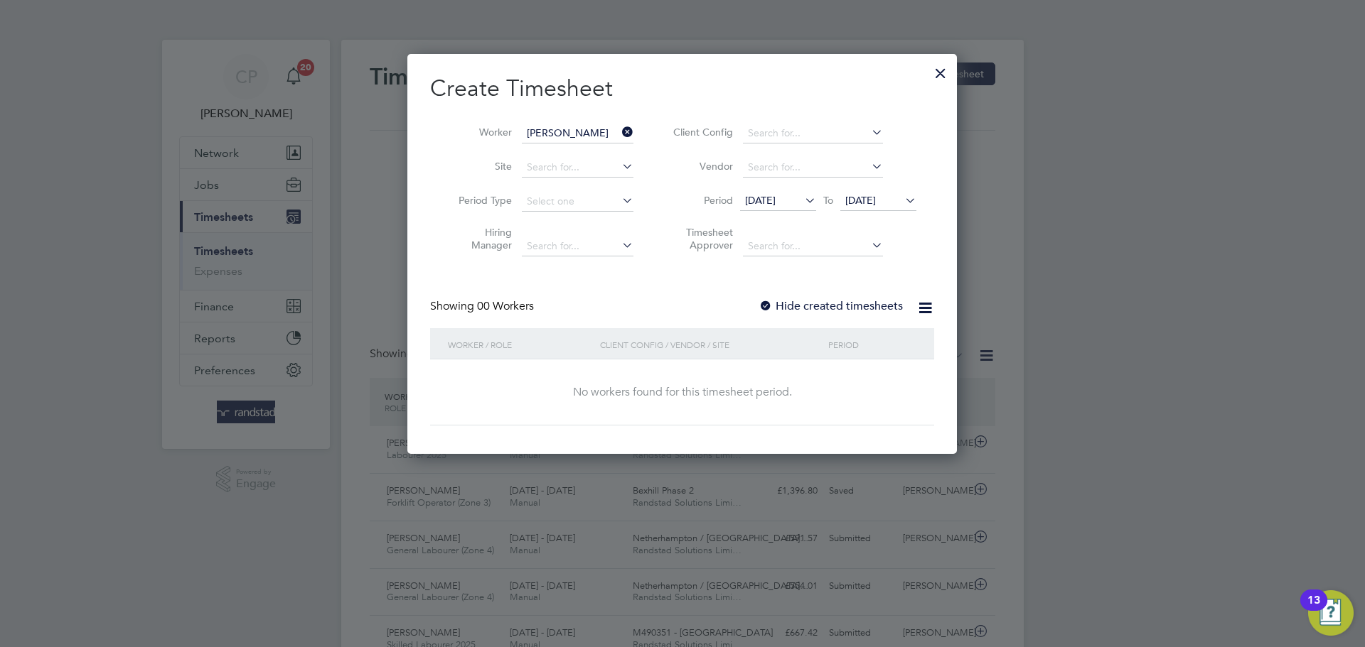
click at [876, 194] on span "[DATE]" at bounding box center [860, 200] width 31 height 13
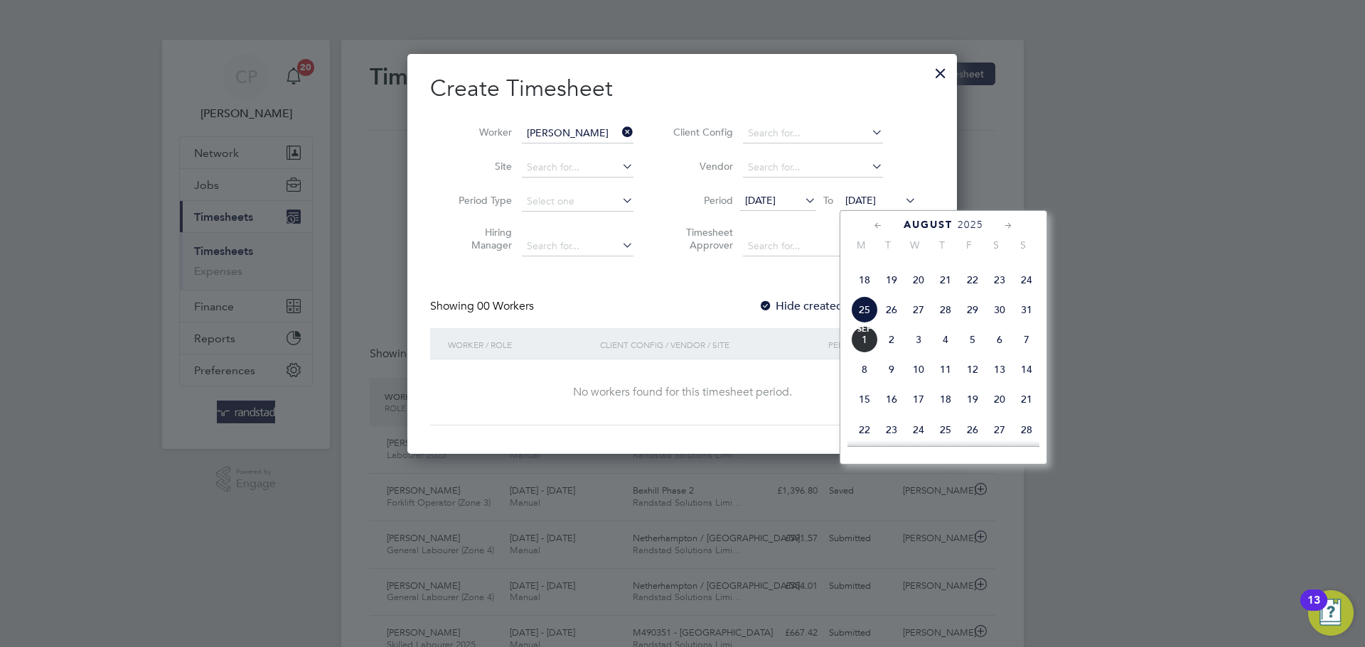
click at [871, 353] on span "[DATE]" at bounding box center [864, 339] width 27 height 27
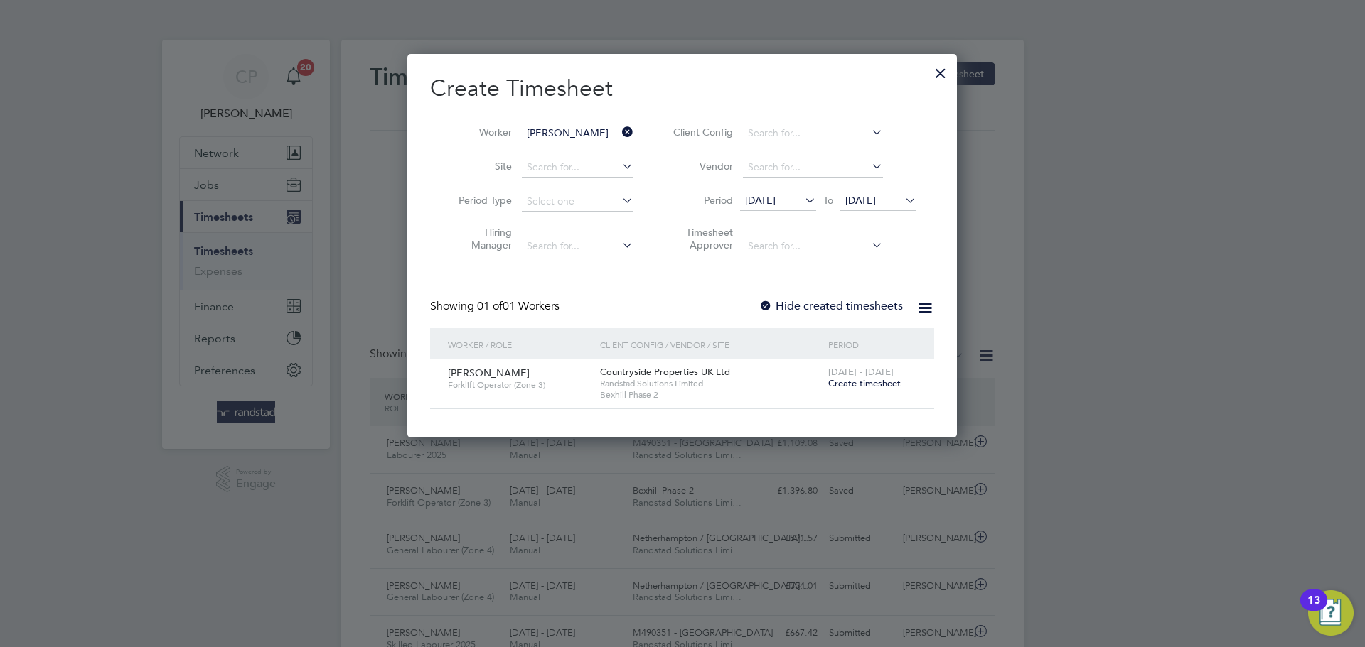
click at [842, 301] on label "Hide created timesheets" at bounding box center [830, 306] width 144 height 14
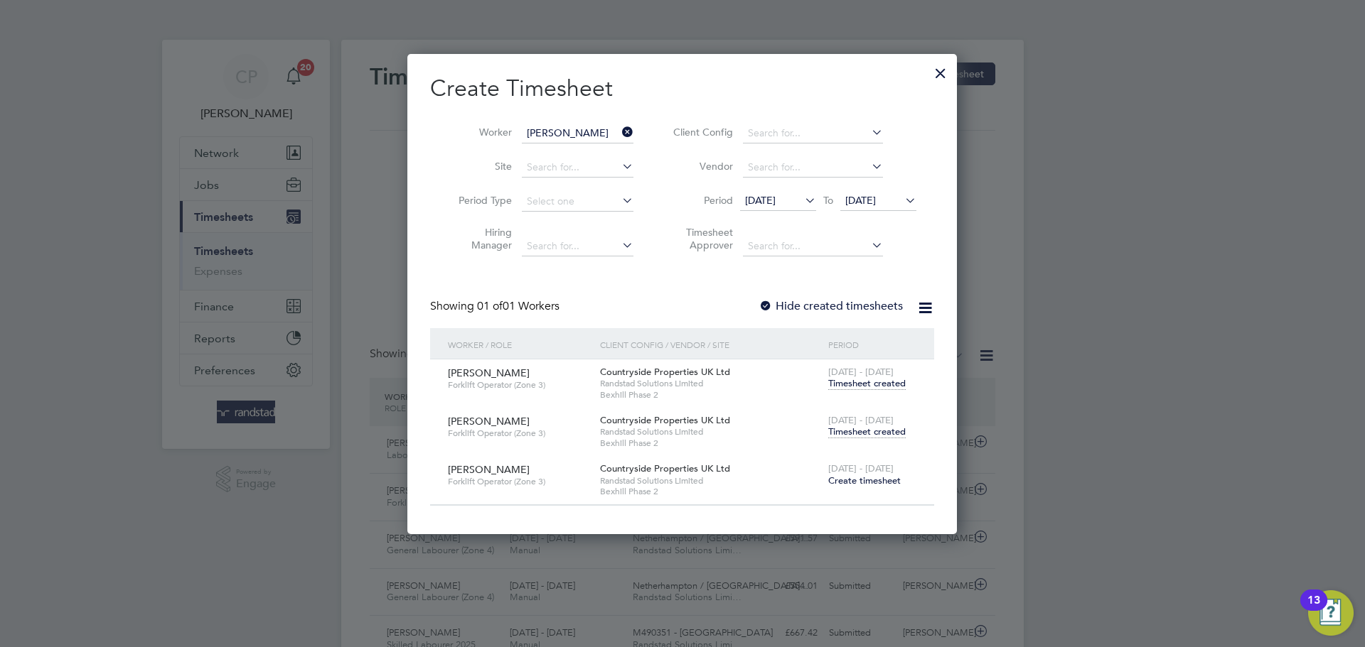
click at [848, 380] on span "Timesheet created" at bounding box center [866, 383] width 77 height 13
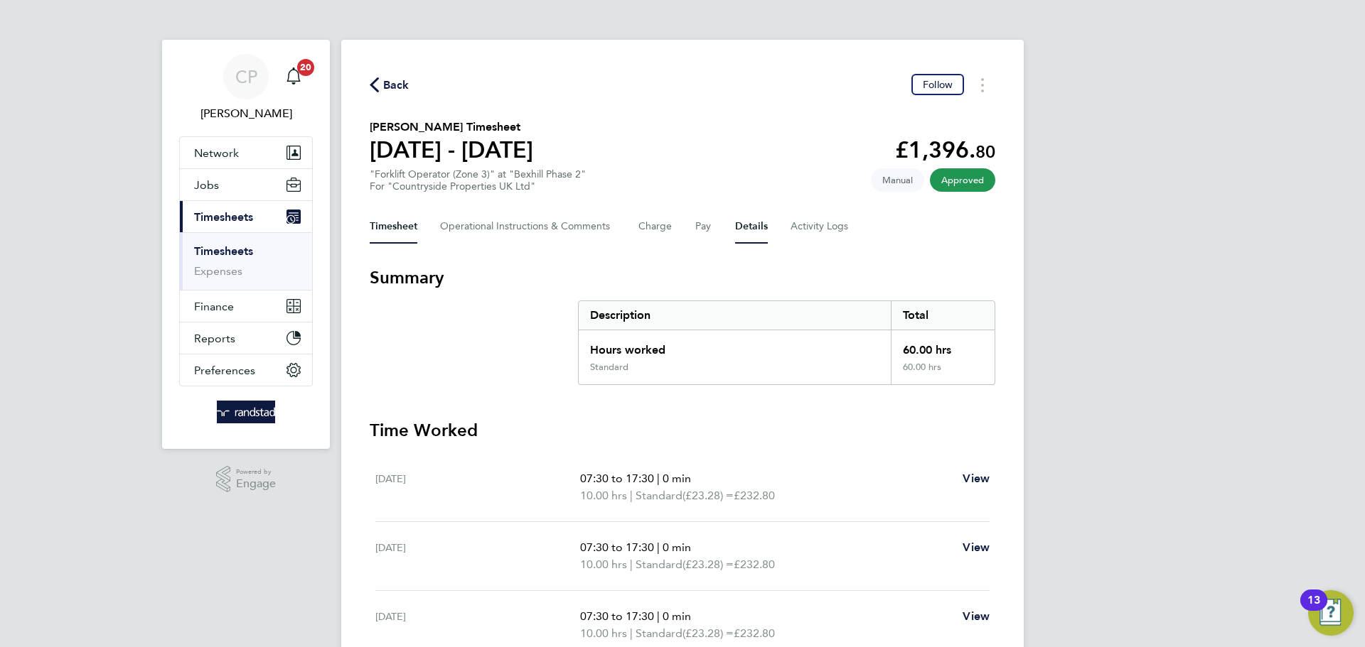
click at [756, 229] on button "Details" at bounding box center [751, 227] width 33 height 34
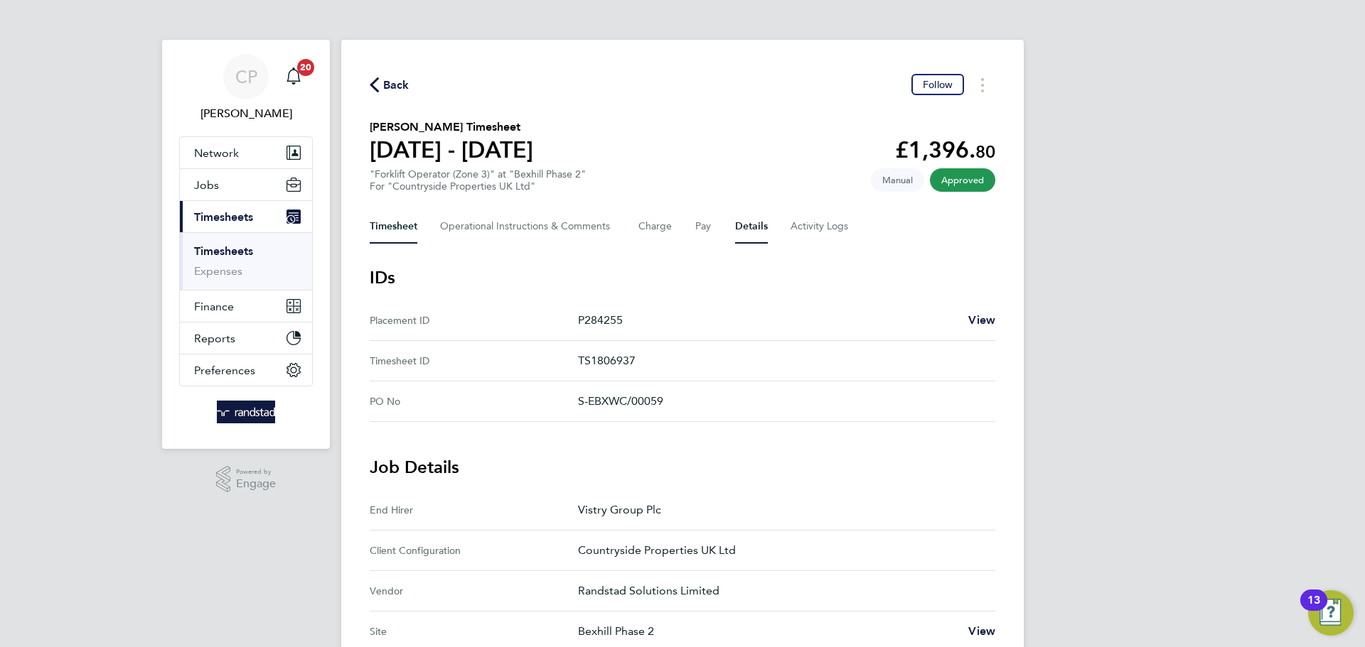
click at [397, 229] on button "Timesheet" at bounding box center [394, 227] width 48 height 34
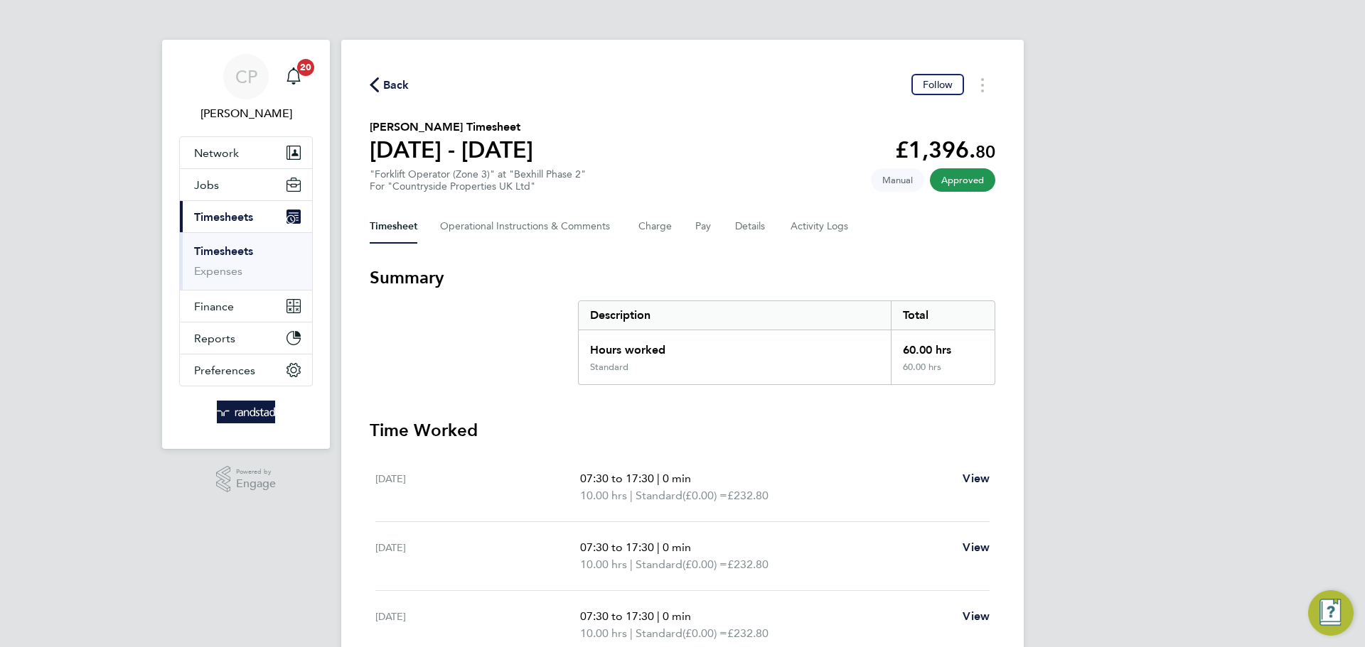
click at [381, 88] on span "Back" at bounding box center [390, 84] width 40 height 14
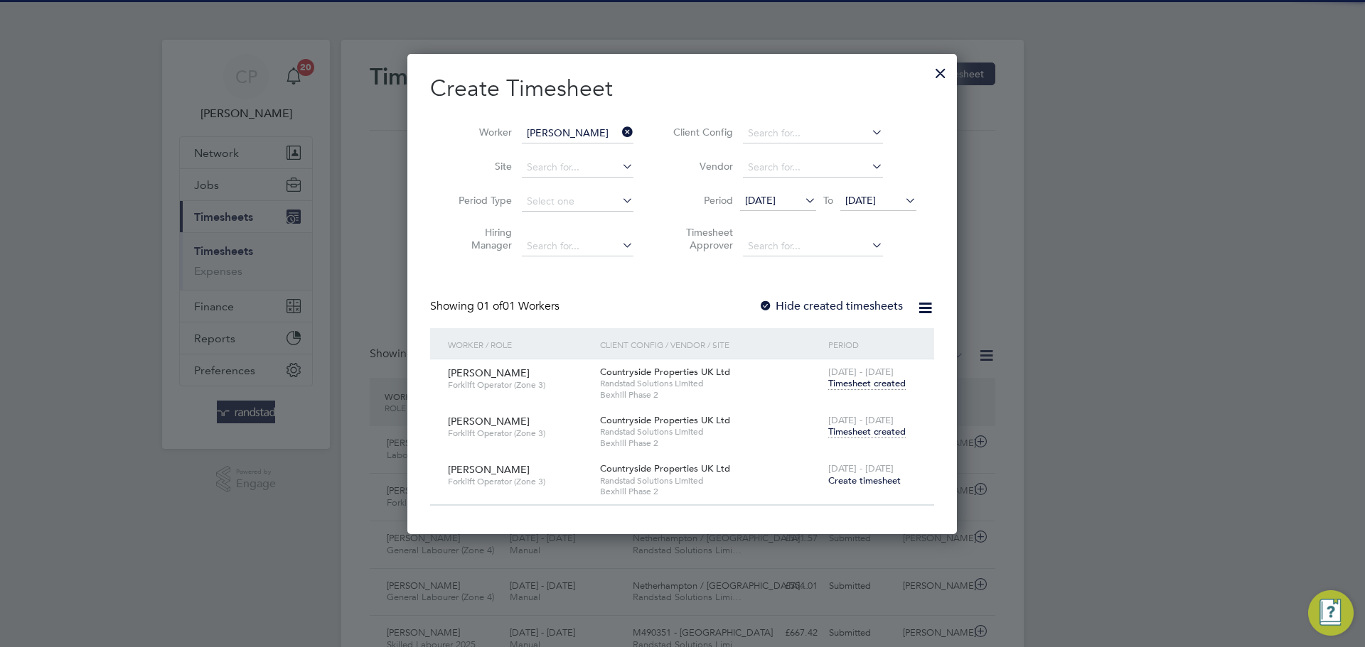
scroll to position [36, 124]
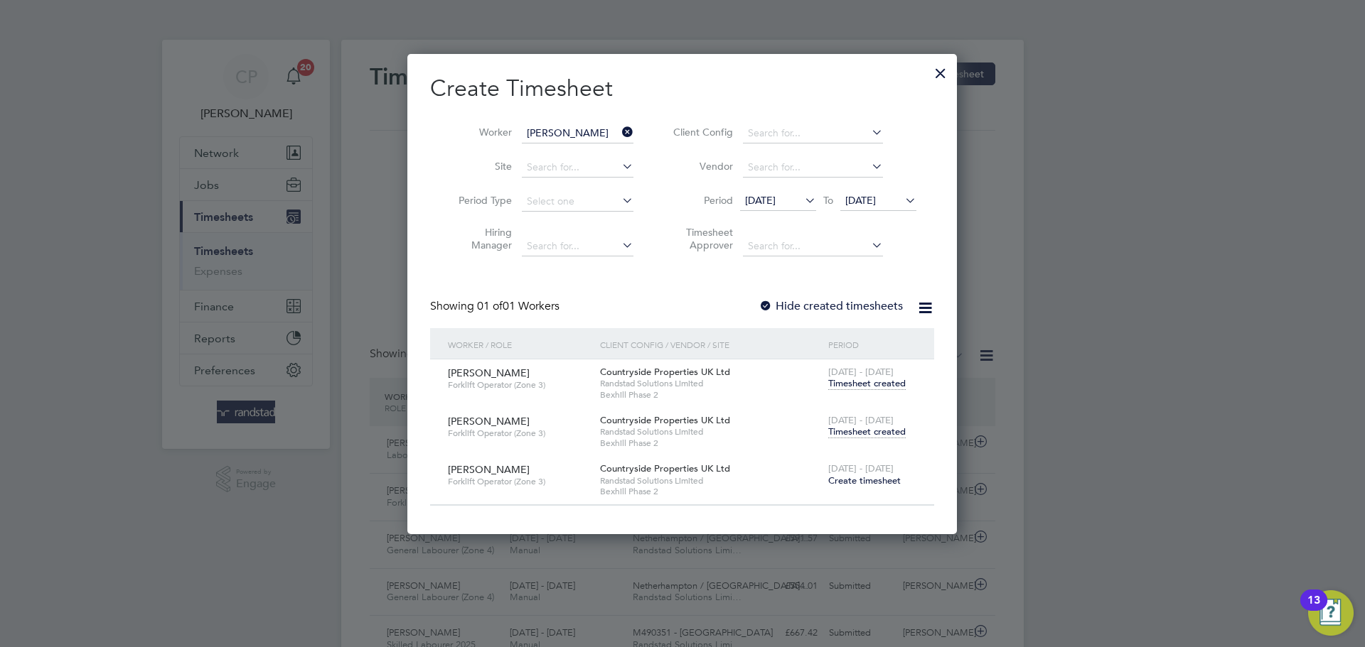
click at [849, 429] on span "Timesheet created" at bounding box center [866, 432] width 77 height 13
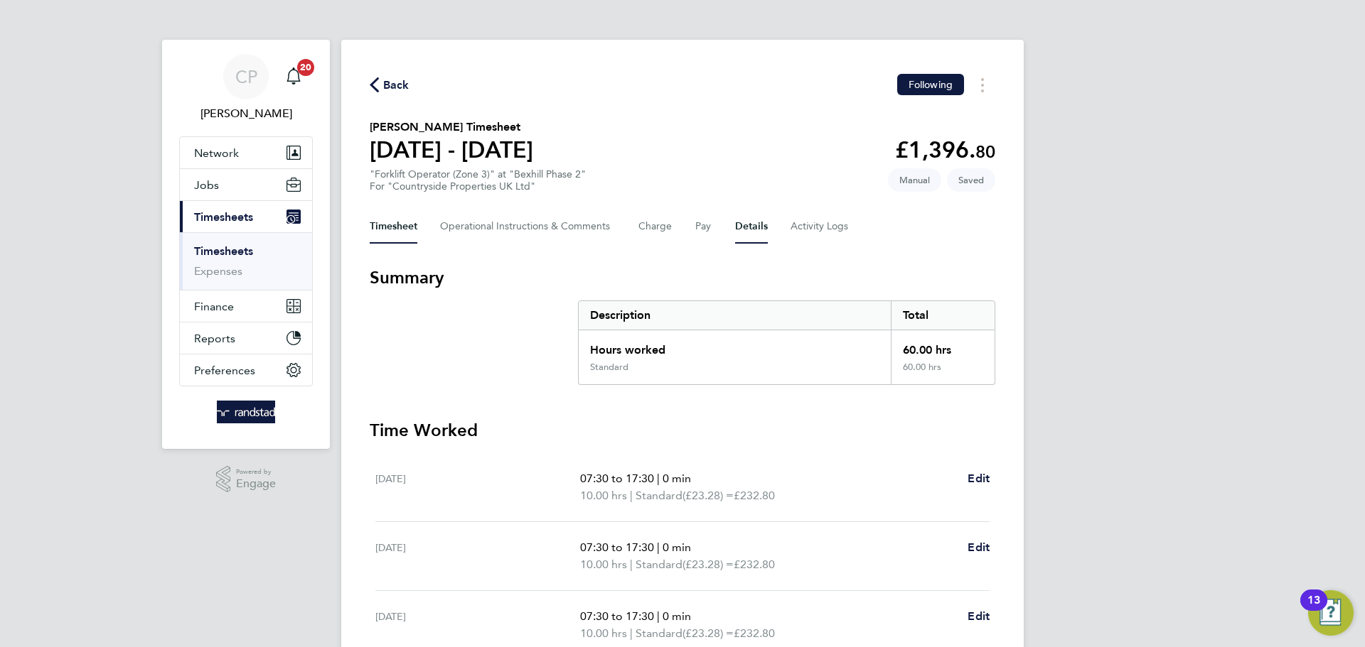
click at [741, 221] on button "Details" at bounding box center [751, 227] width 33 height 34
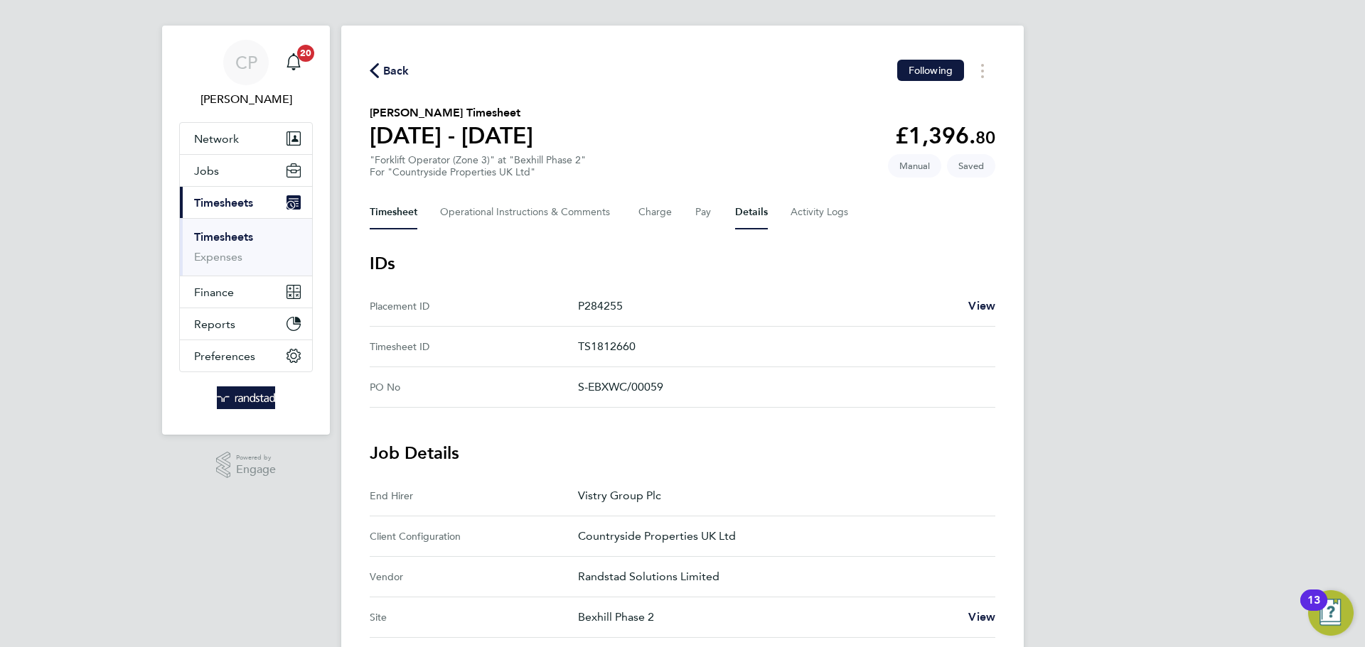
click at [392, 217] on button "Timesheet" at bounding box center [394, 212] width 48 height 34
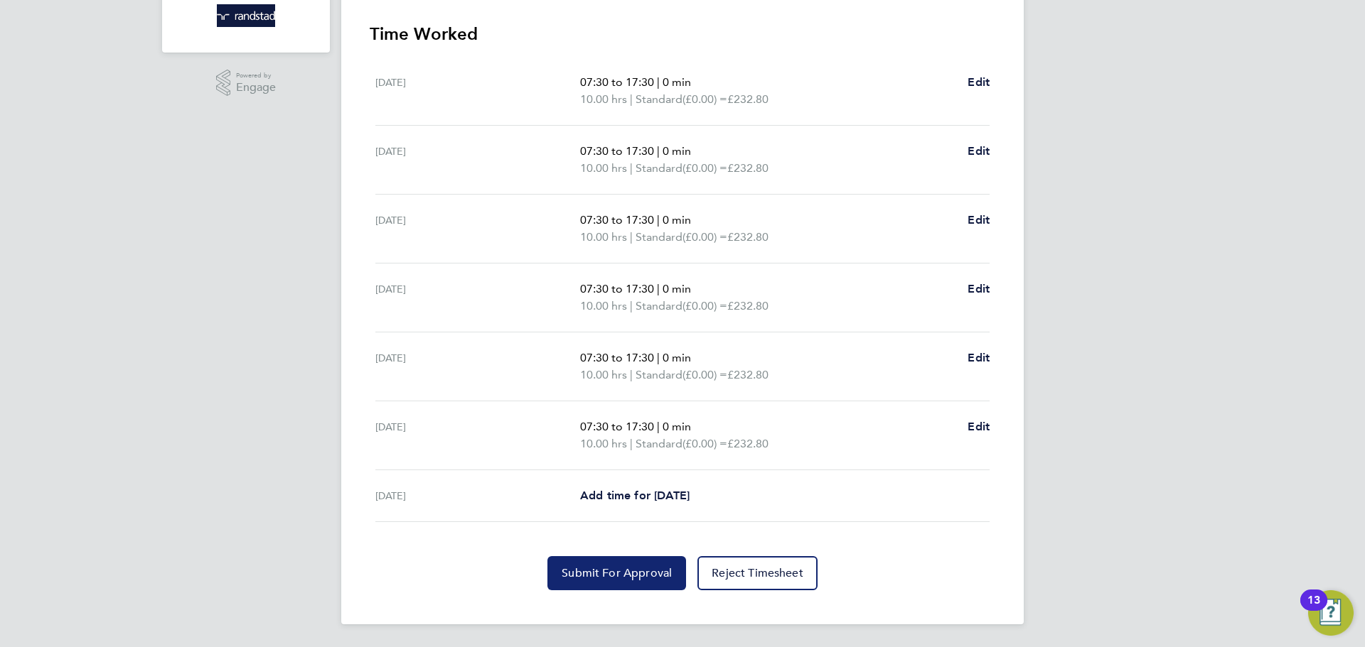
click at [644, 567] on span "Submit For Approval" at bounding box center [616, 573] width 110 height 14
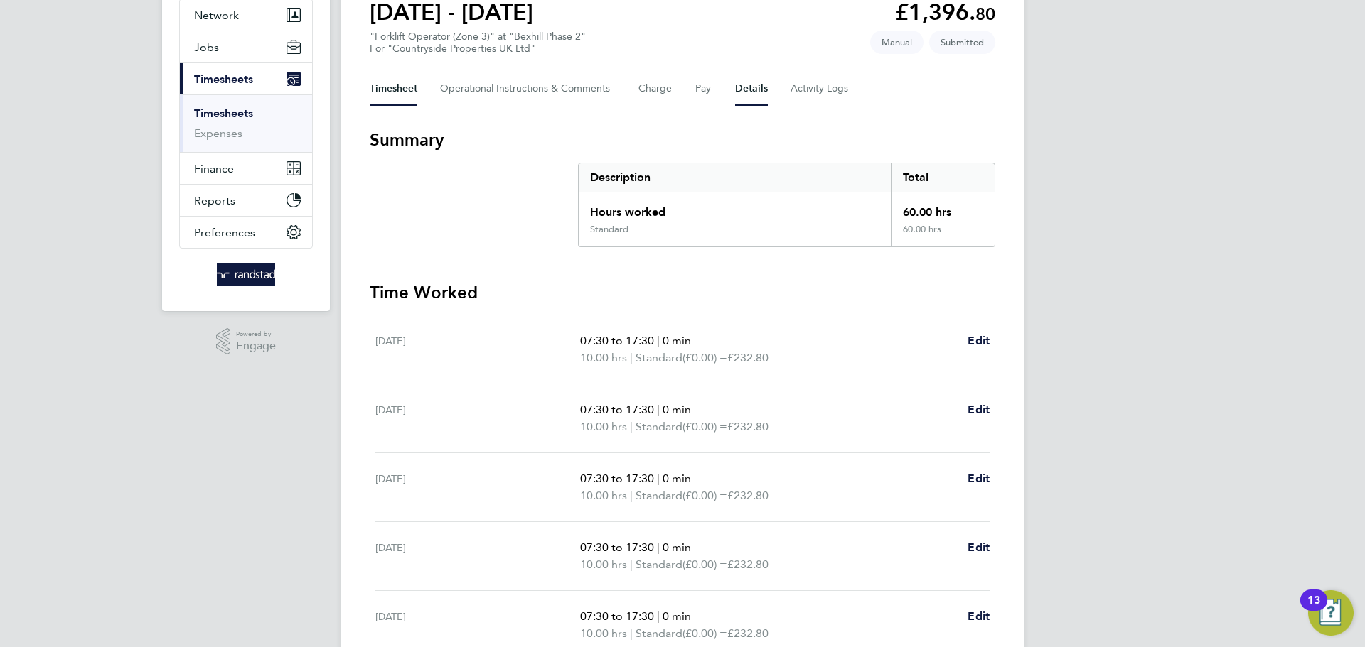
click at [748, 95] on button "Details" at bounding box center [751, 89] width 33 height 34
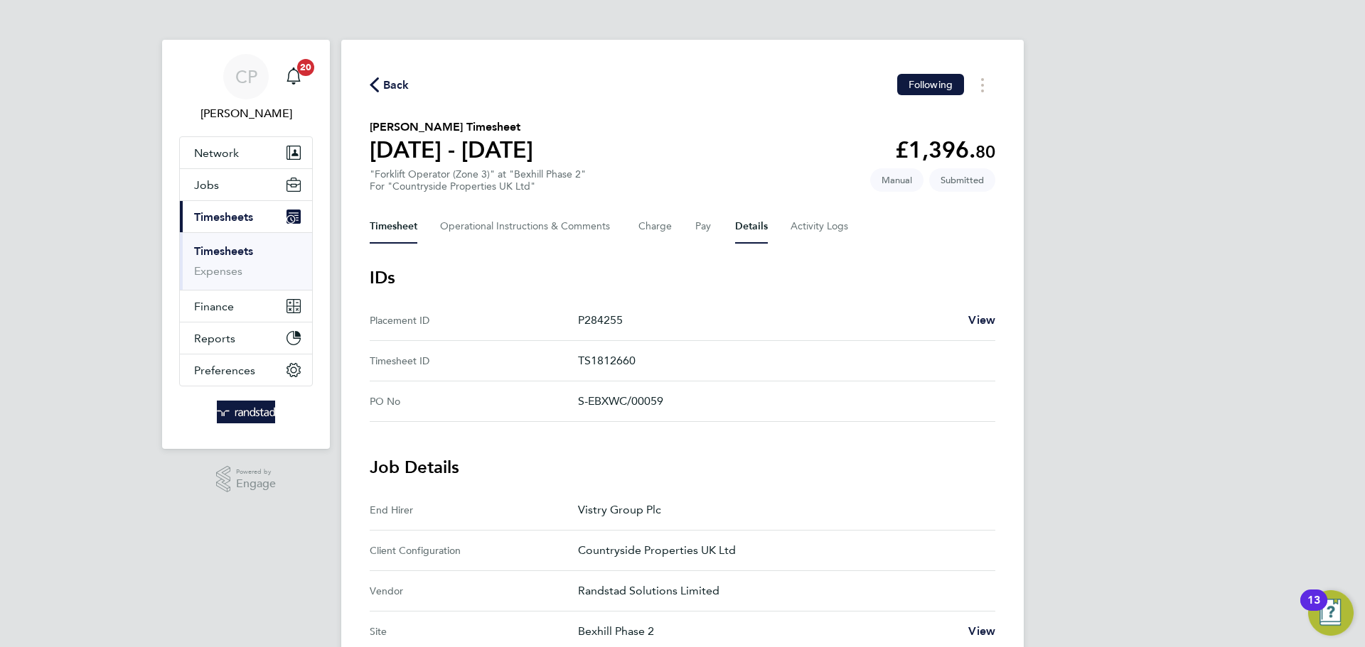
click at [411, 228] on button "Timesheet" at bounding box center [394, 227] width 48 height 34
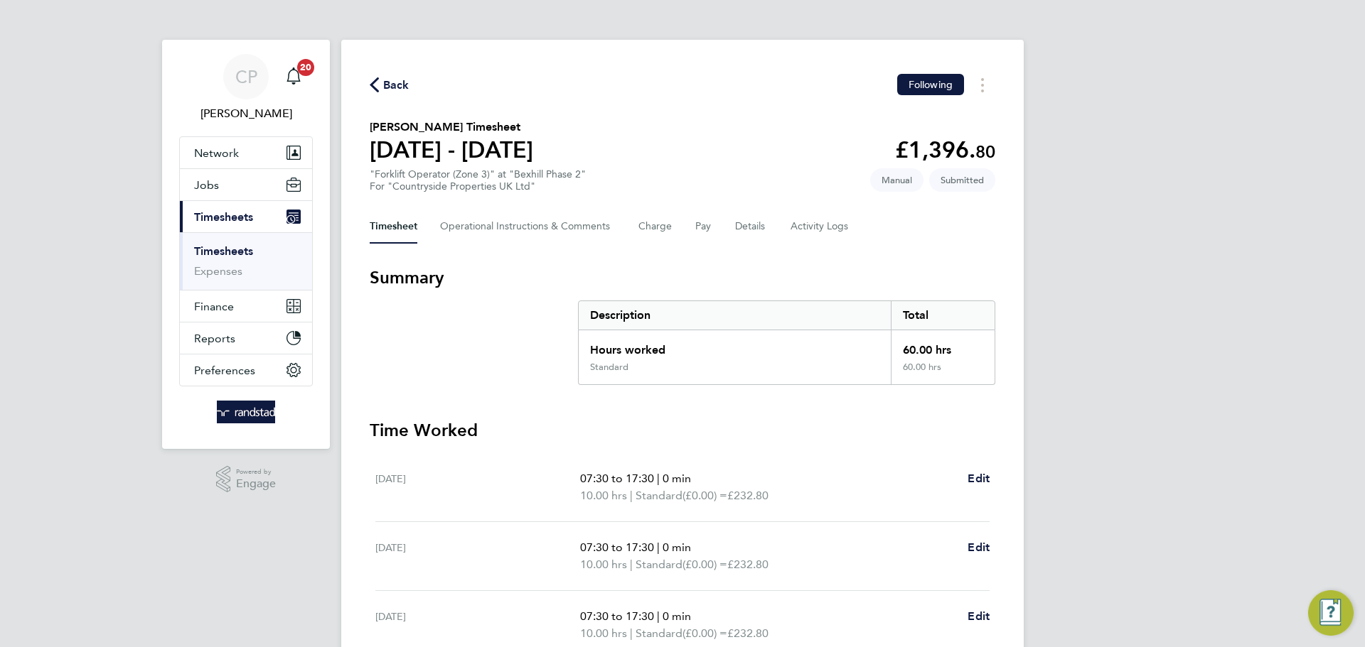
click at [380, 88] on span "Back" at bounding box center [390, 84] width 40 height 14
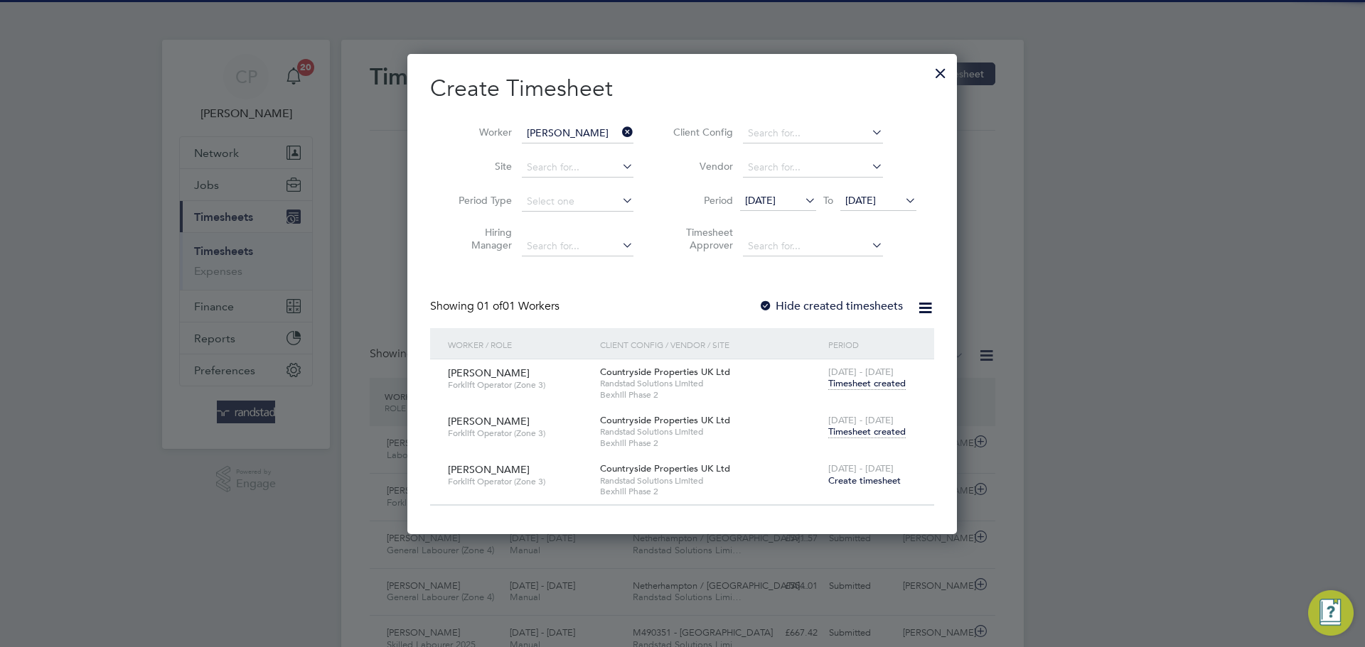
scroll to position [36, 124]
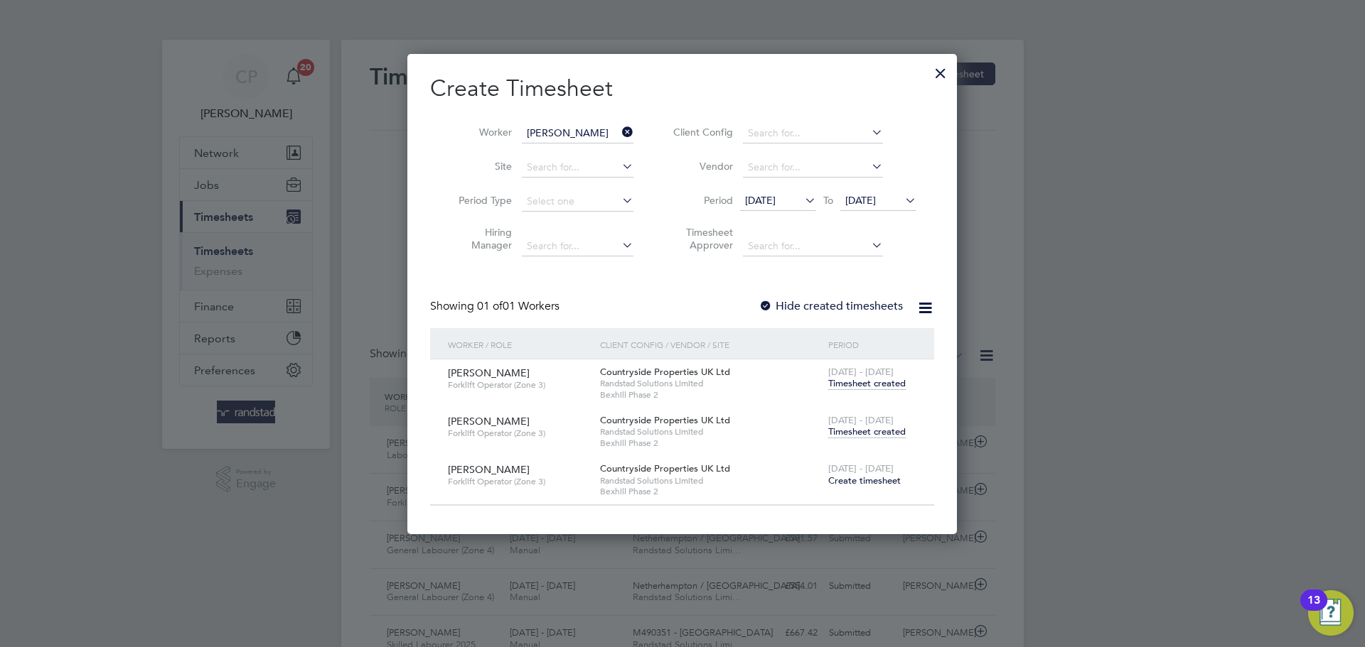
click at [619, 135] on icon at bounding box center [619, 132] width 0 height 20
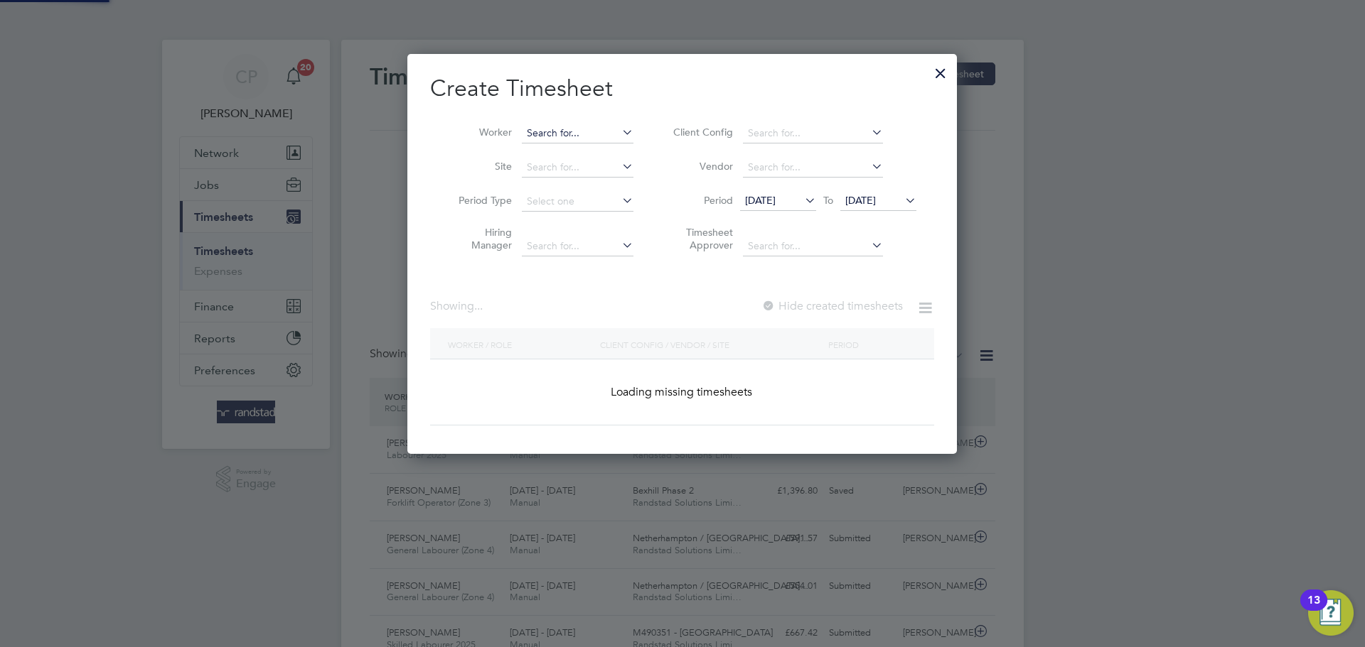
click at [598, 135] on input at bounding box center [578, 134] width 112 height 20
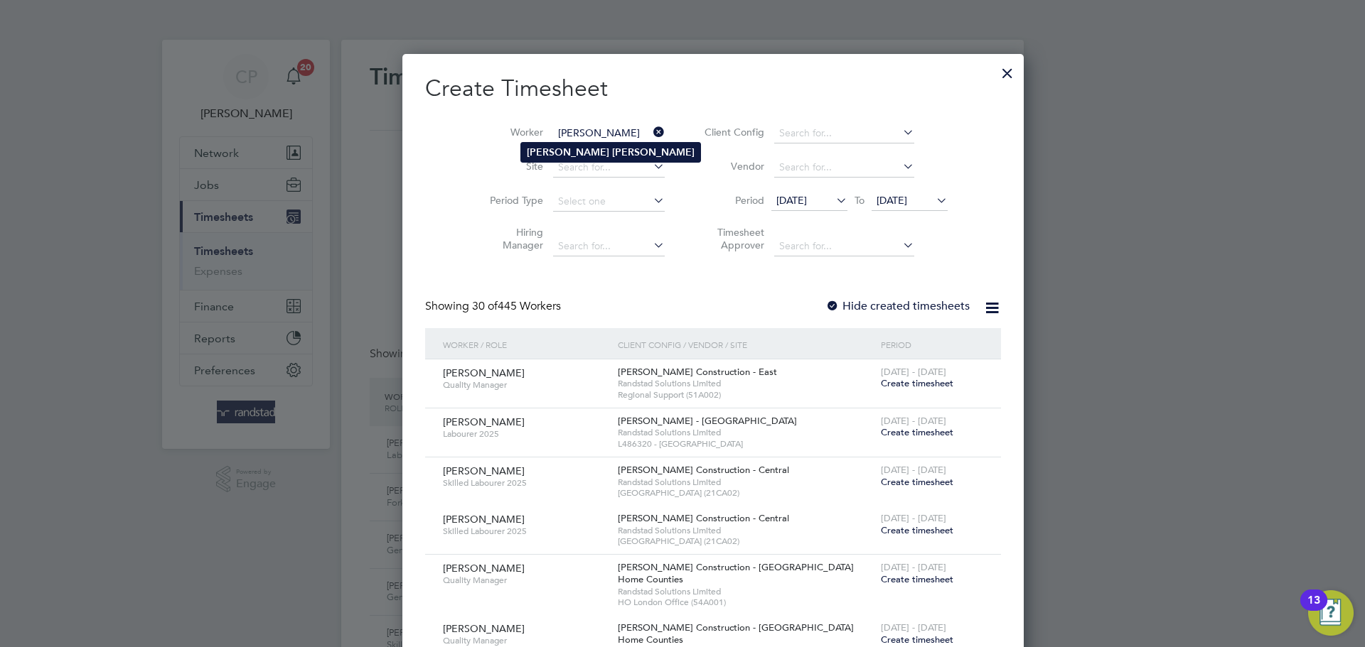
click at [578, 158] on li "[PERSON_NAME]" at bounding box center [610, 152] width 179 height 19
type input "[PERSON_NAME]"
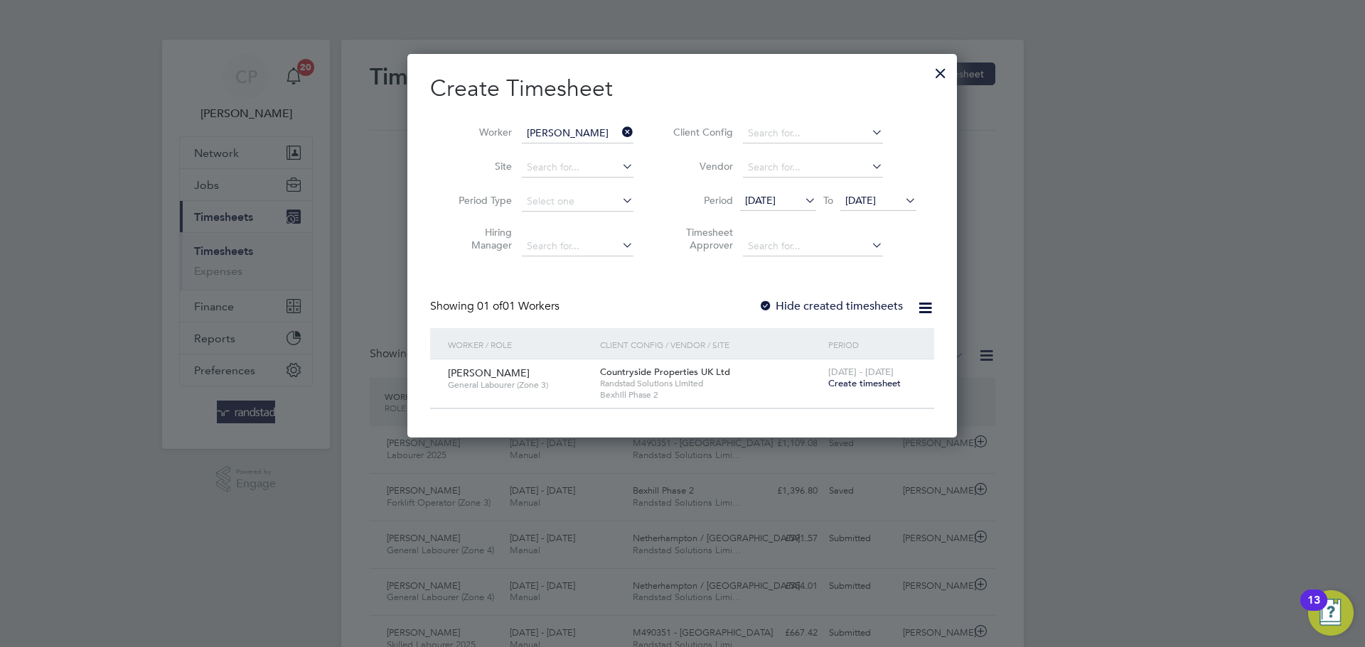
click at [861, 303] on label "Hide created timesheets" at bounding box center [830, 306] width 144 height 14
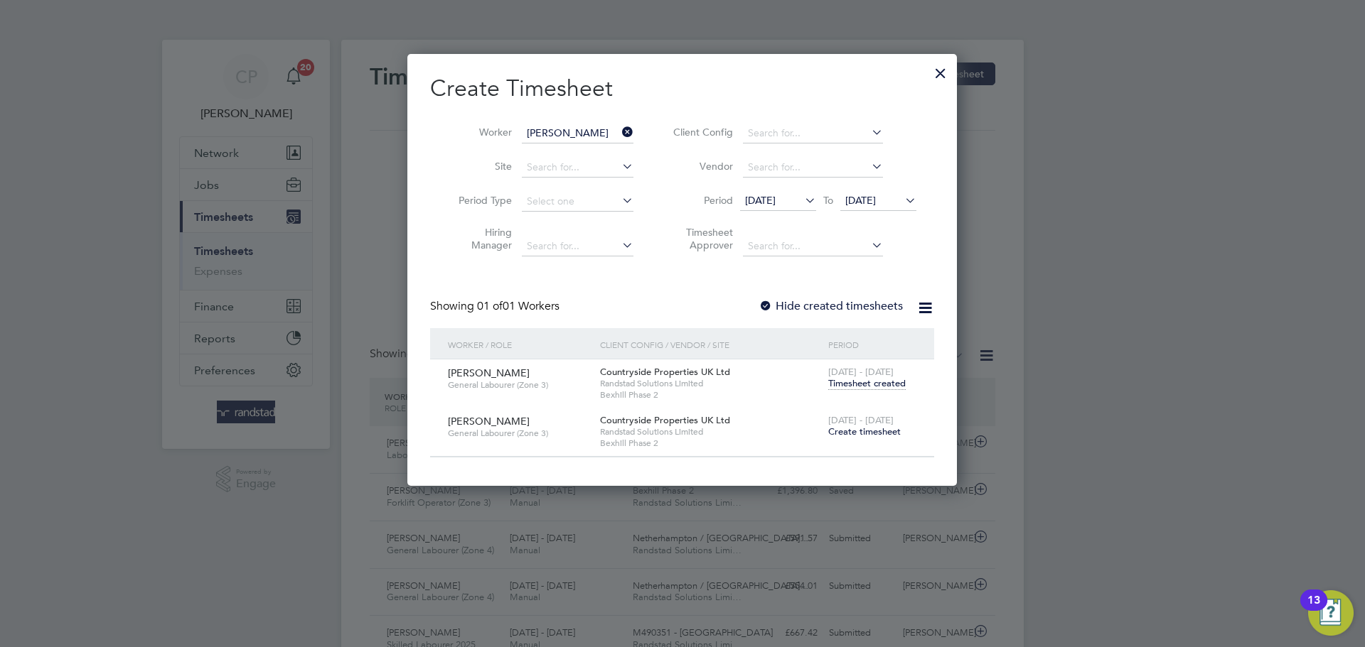
click at [864, 434] on span "Create timesheet" at bounding box center [864, 432] width 72 height 12
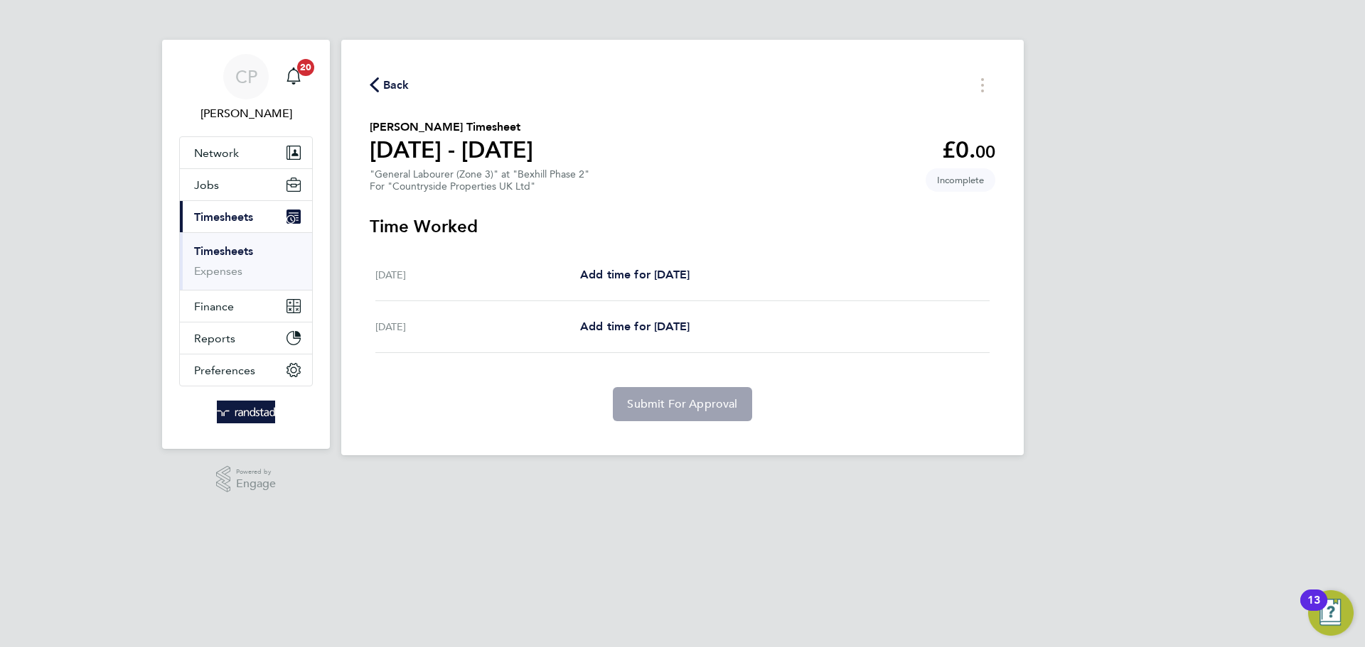
click at [377, 82] on icon "button" at bounding box center [374, 84] width 9 height 15
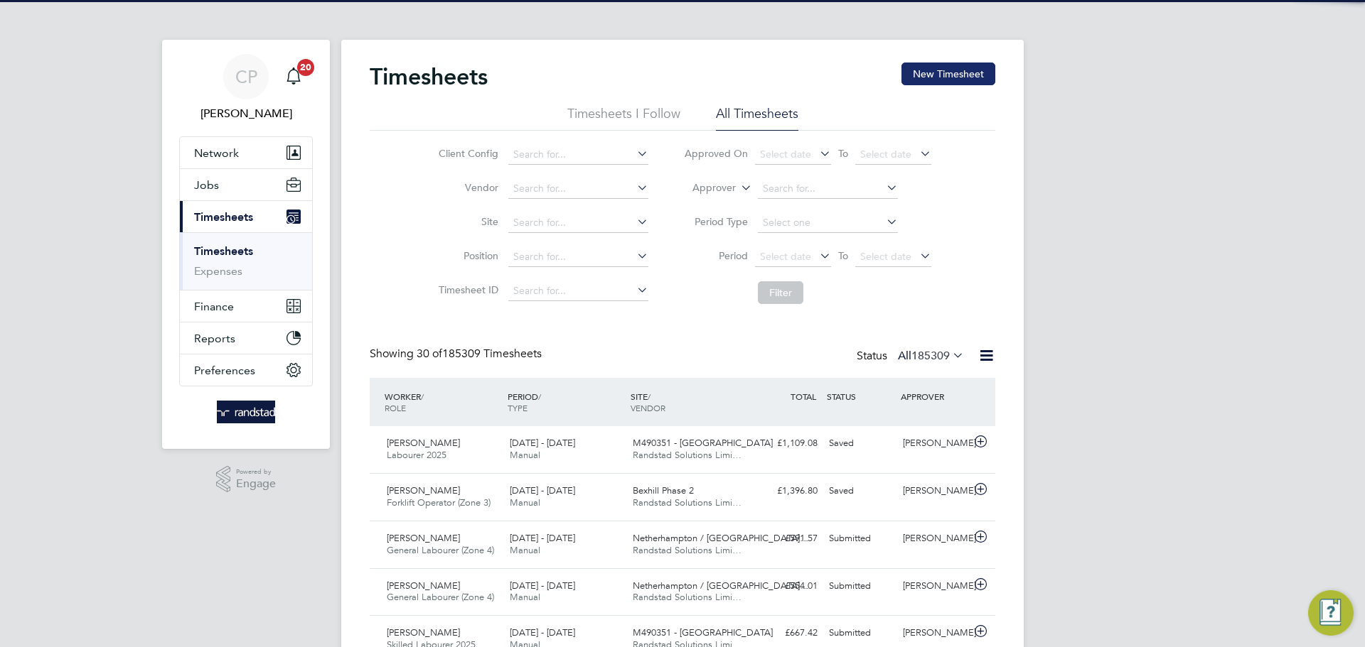
scroll to position [36, 124]
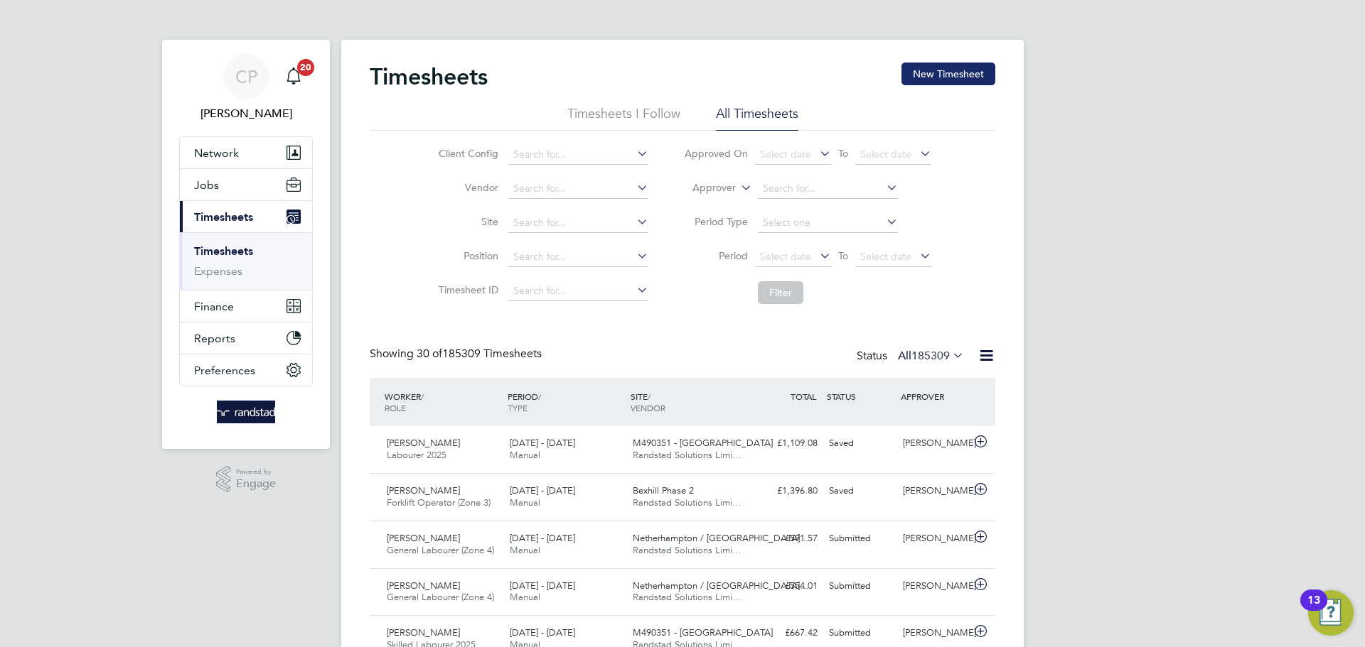
click at [939, 77] on button "New Timesheet" at bounding box center [948, 74] width 94 height 23
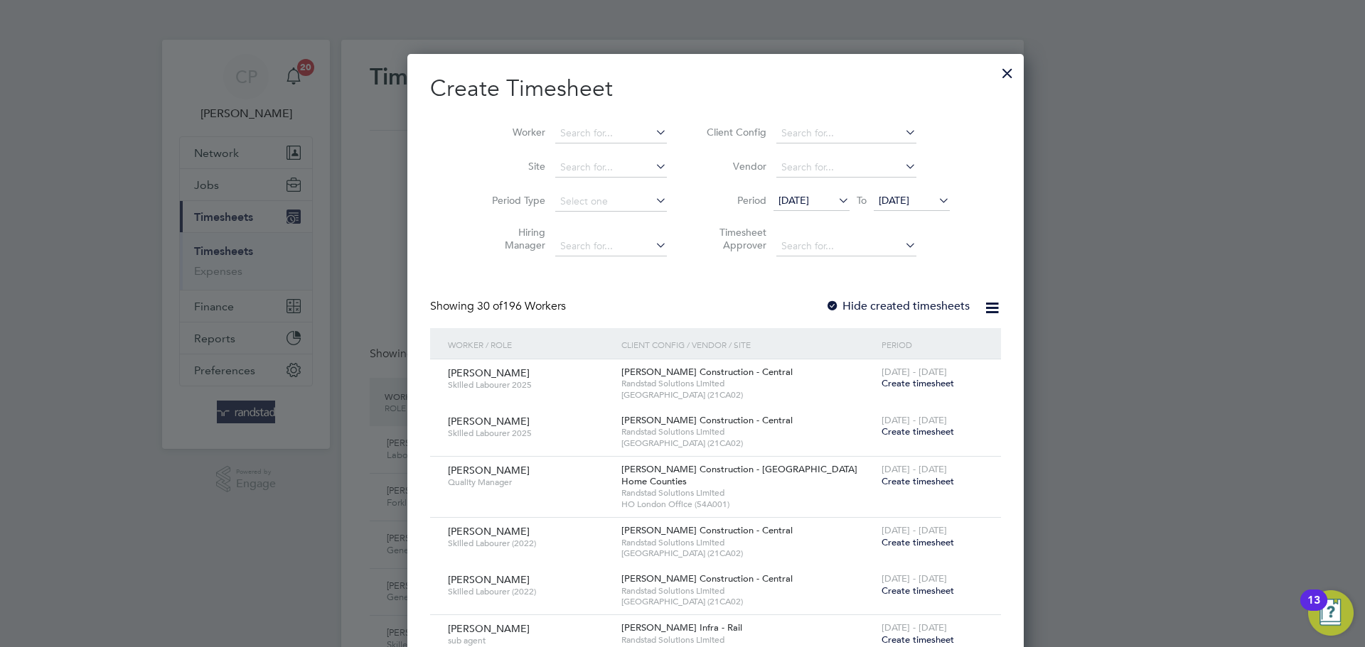
click at [935, 203] on icon at bounding box center [935, 200] width 0 height 20
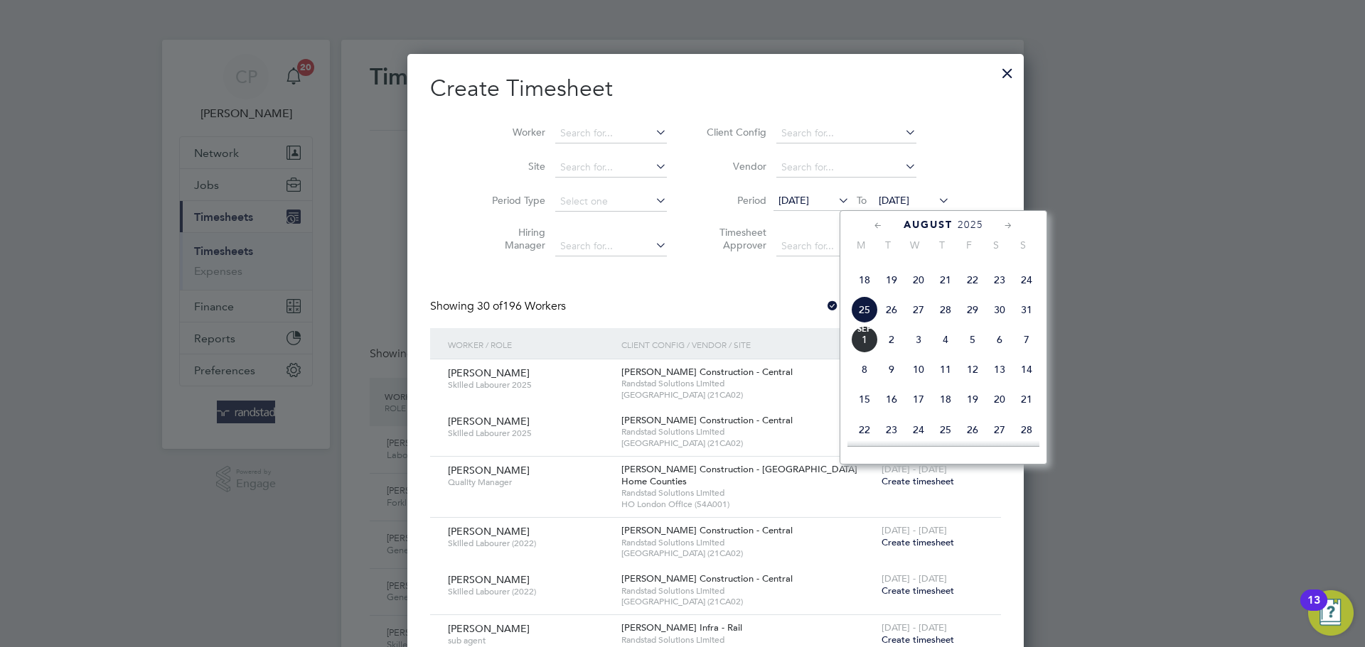
click at [869, 353] on span "[DATE]" at bounding box center [864, 339] width 27 height 27
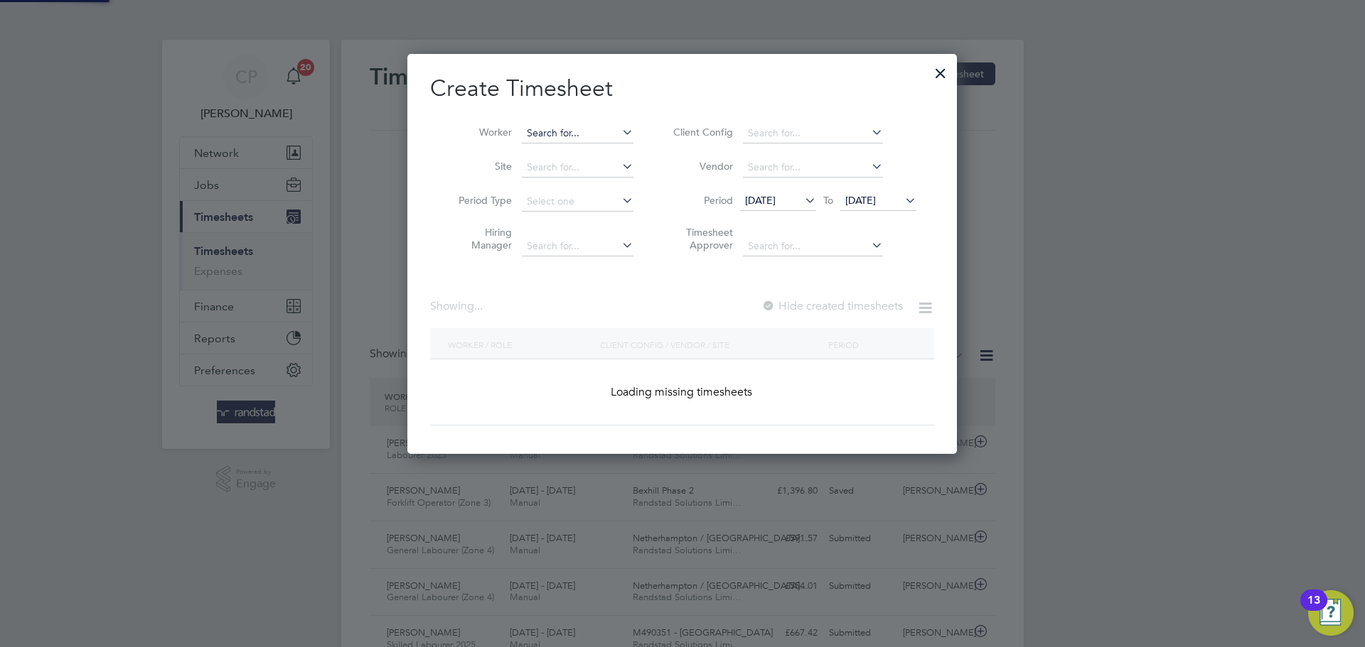
click at [596, 136] on input at bounding box center [578, 134] width 112 height 20
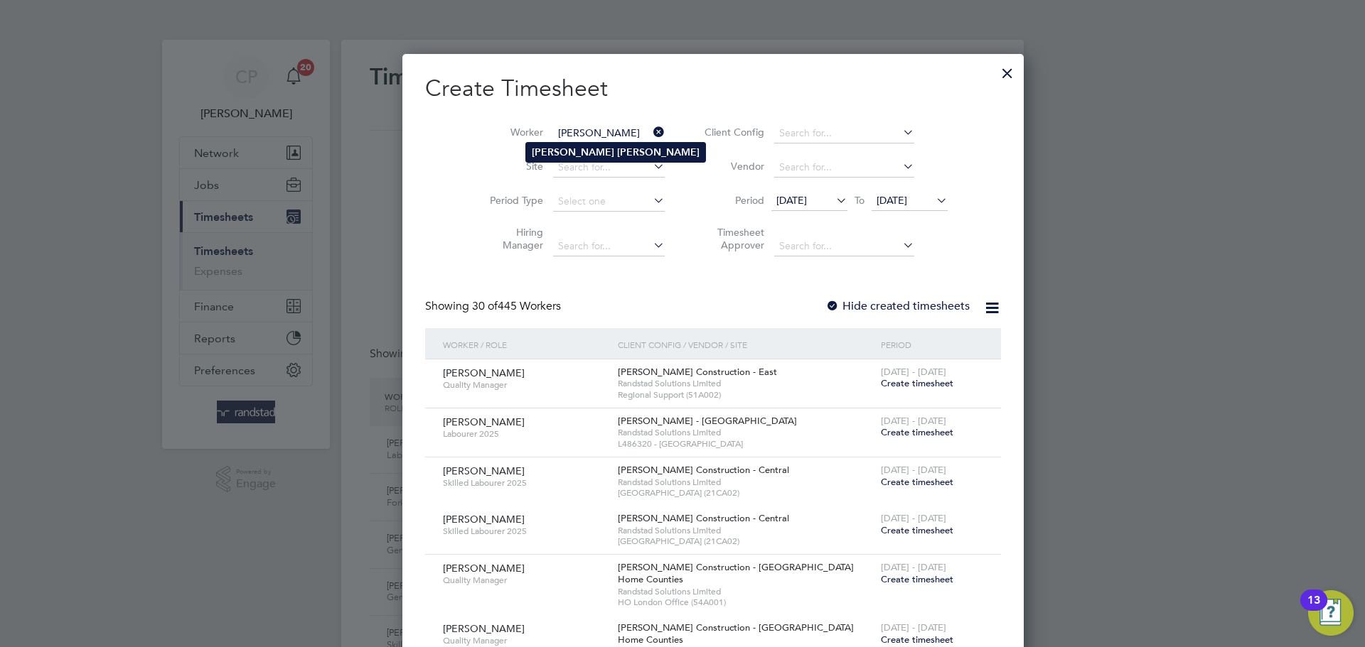
click at [617, 156] on b "[PERSON_NAME]" at bounding box center [658, 152] width 82 height 12
type input "[PERSON_NAME]"
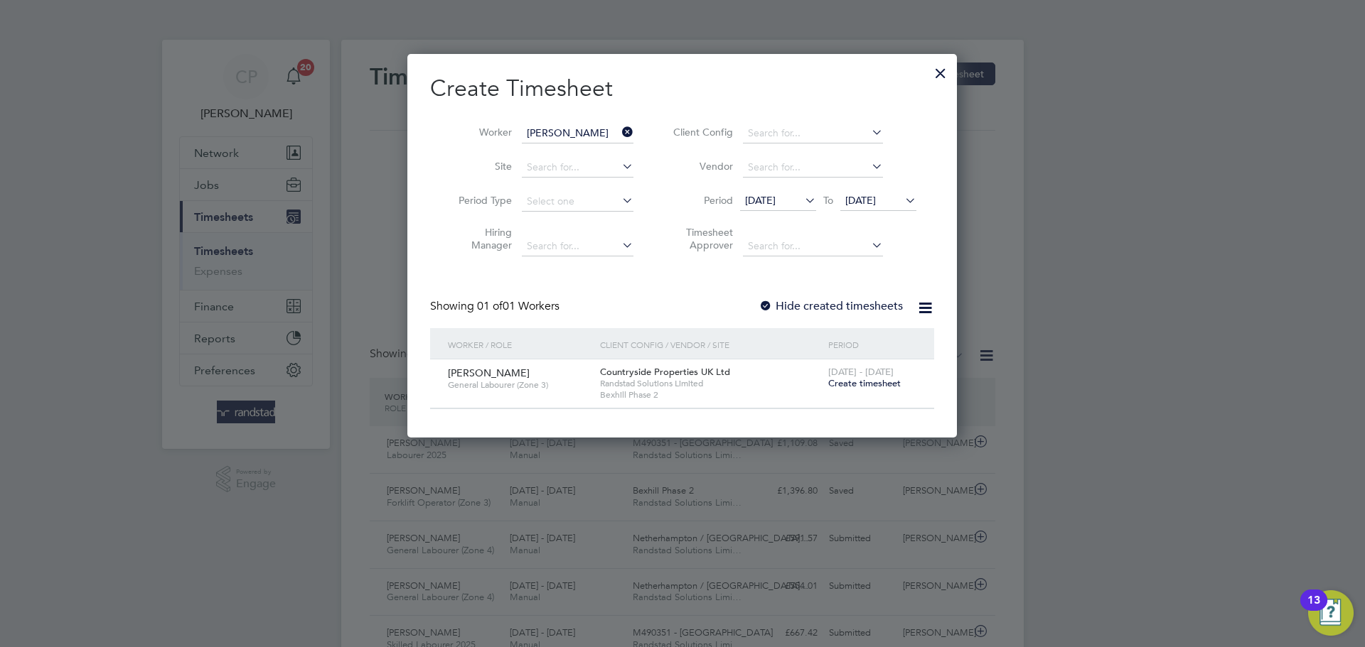
click at [825, 312] on label "Hide created timesheets" at bounding box center [830, 306] width 144 height 14
click at [827, 311] on label "Hide created timesheets" at bounding box center [830, 306] width 144 height 14
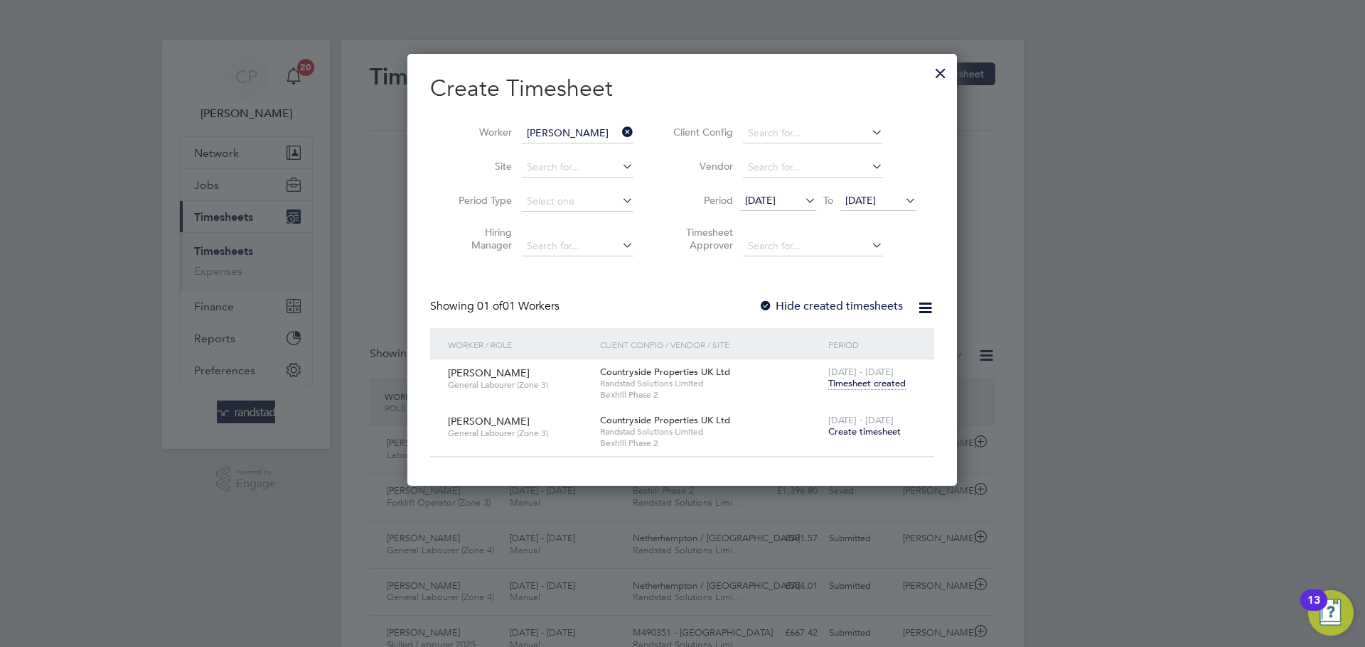
click at [851, 434] on span "Create timesheet" at bounding box center [864, 432] width 72 height 12
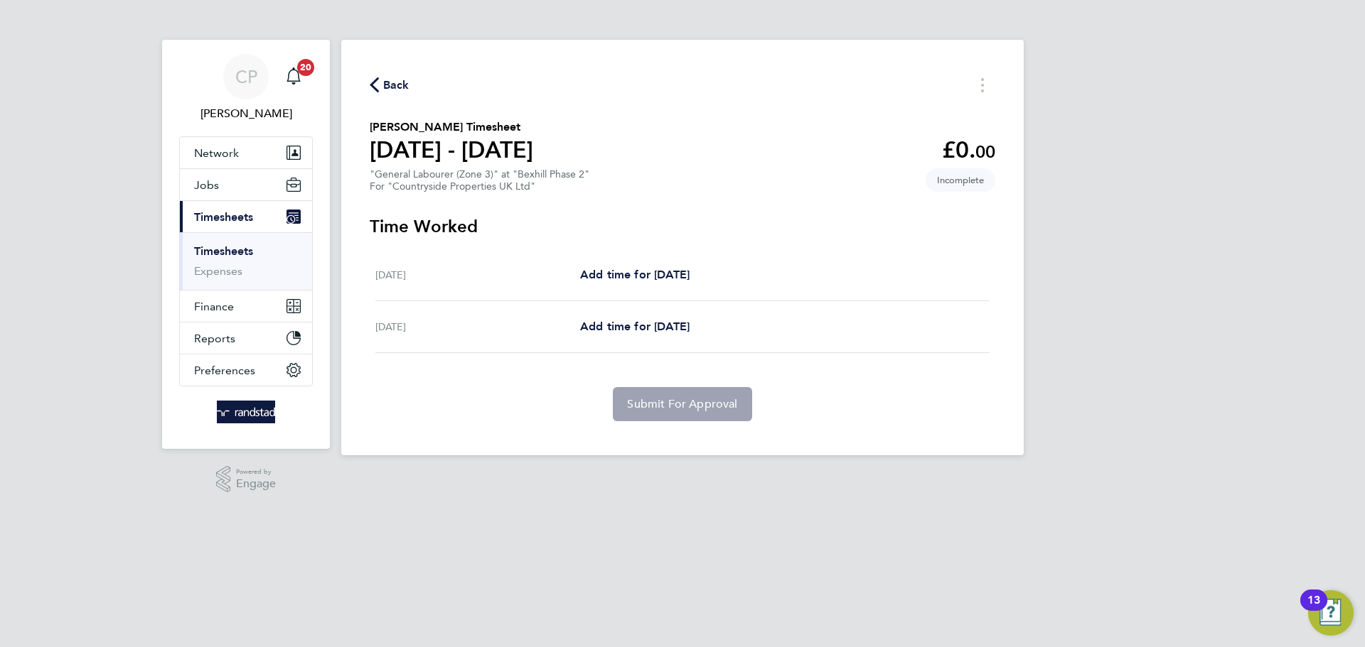
click at [581, 351] on div "[DATE] Add time for [DATE] Add time for [DATE]" at bounding box center [682, 327] width 614 height 52
click at [677, 330] on span "Add time for [DATE]" at bounding box center [634, 327] width 109 height 14
select select "30"
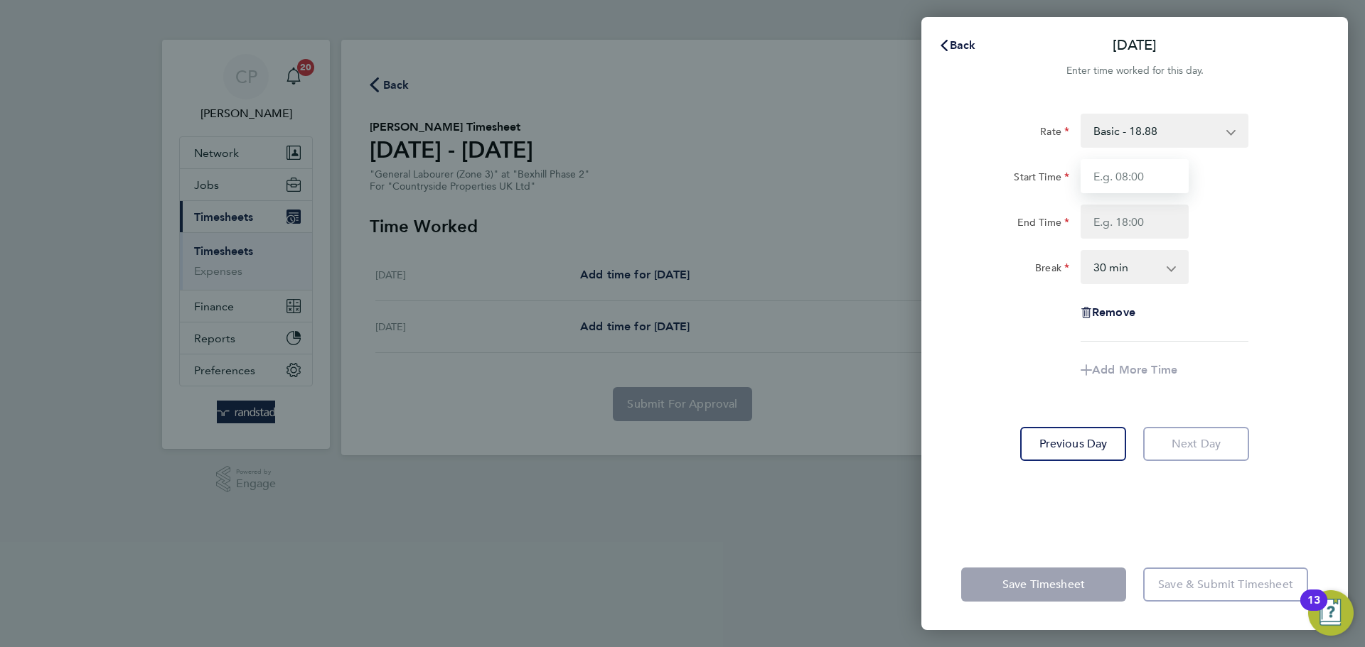
click at [1112, 188] on input "Start Time" at bounding box center [1134, 176] width 108 height 34
type input "07:30"
click at [1132, 224] on input "End Time" at bounding box center [1134, 222] width 108 height 34
type input "16:30"
click at [1246, 225] on div "End Time 16:30" at bounding box center [1134, 222] width 358 height 34
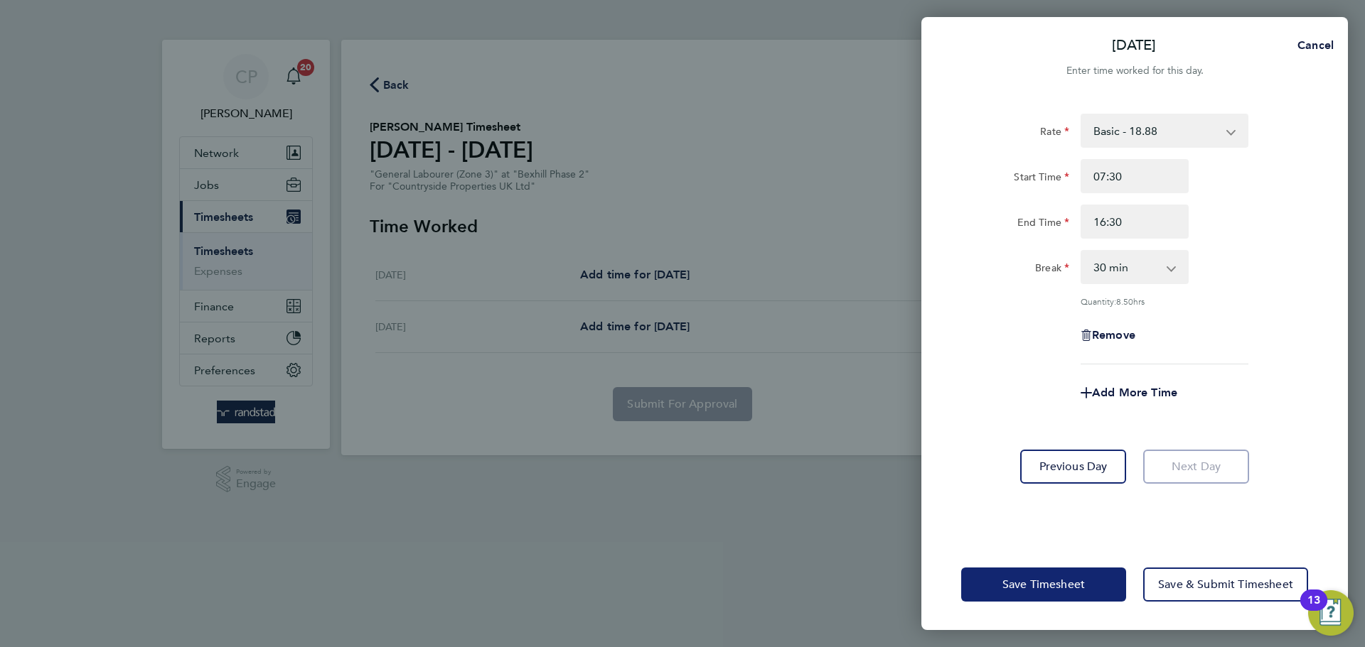
click at [1060, 580] on span "Save Timesheet" at bounding box center [1043, 585] width 82 height 14
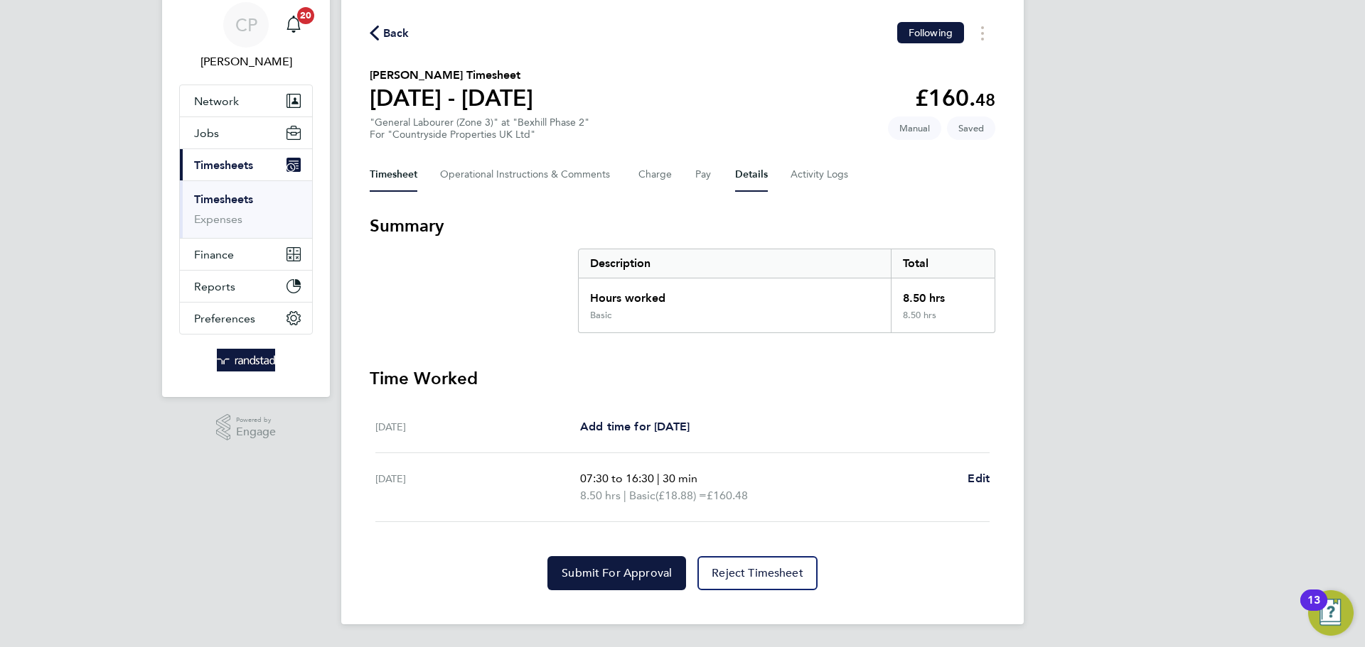
click at [751, 178] on button "Details" at bounding box center [751, 175] width 33 height 34
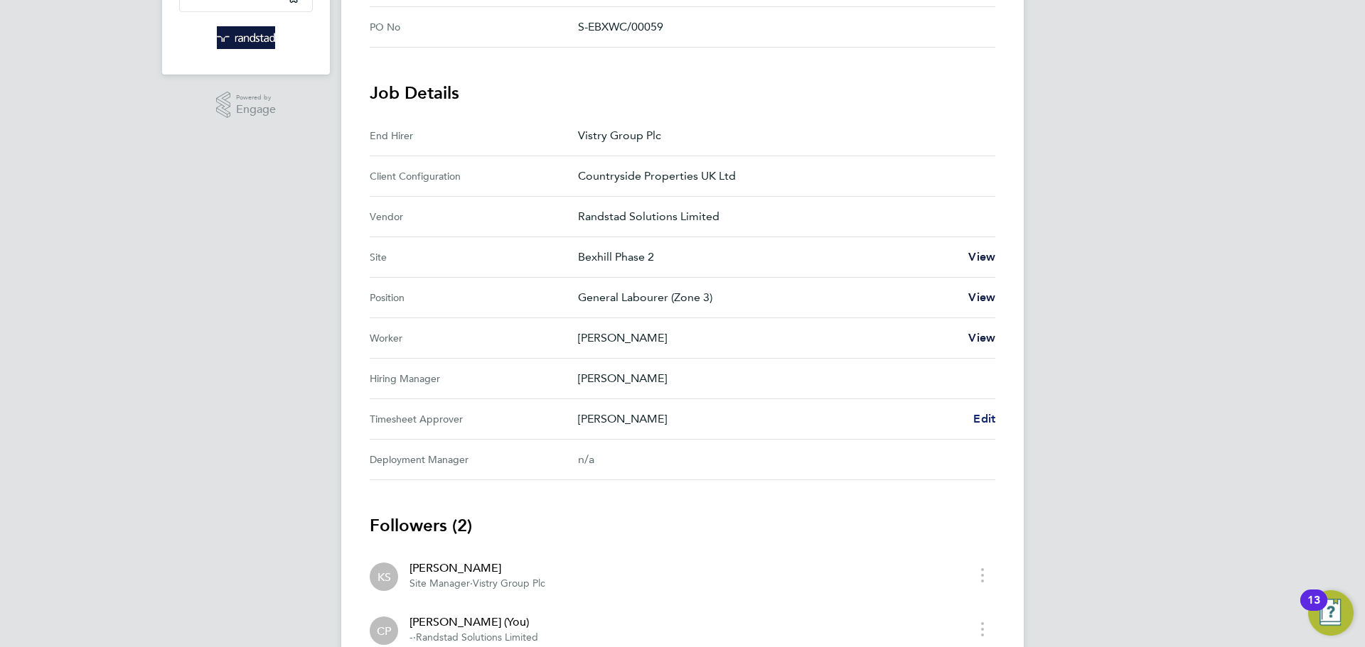
click at [982, 419] on span "Edit" at bounding box center [984, 419] width 22 height 14
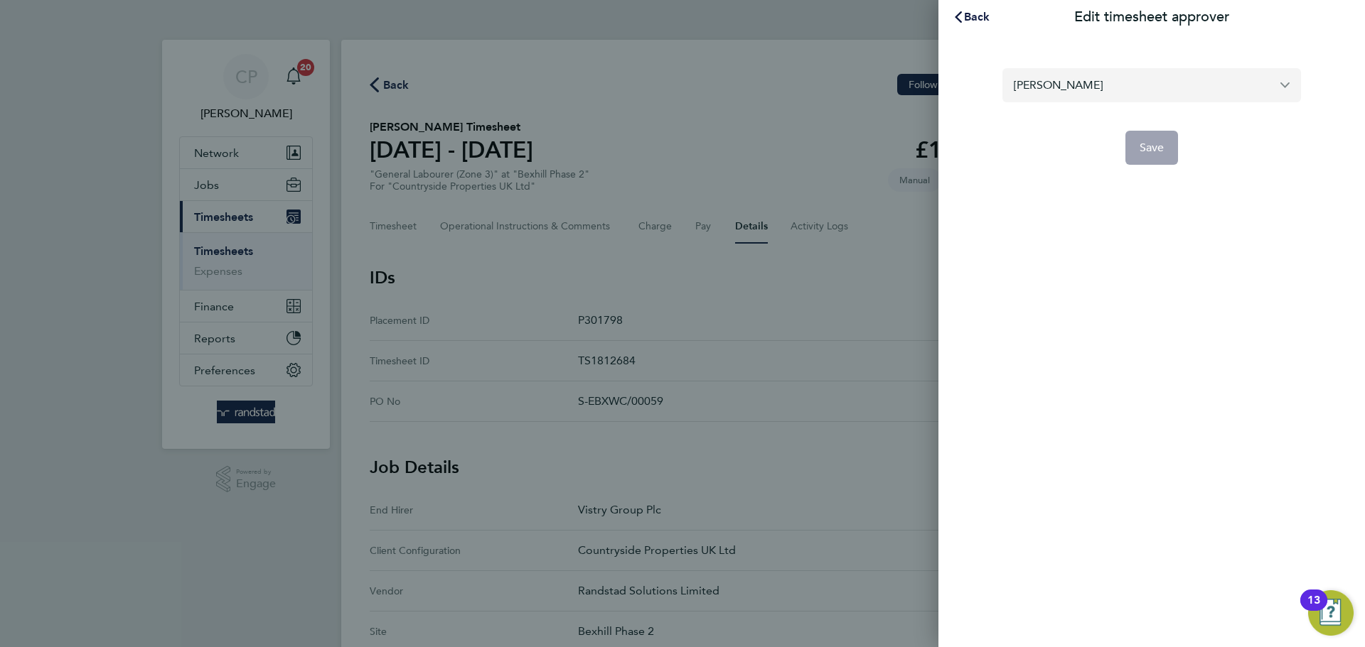
click at [1116, 87] on input "[PERSON_NAME]" at bounding box center [1151, 84] width 299 height 33
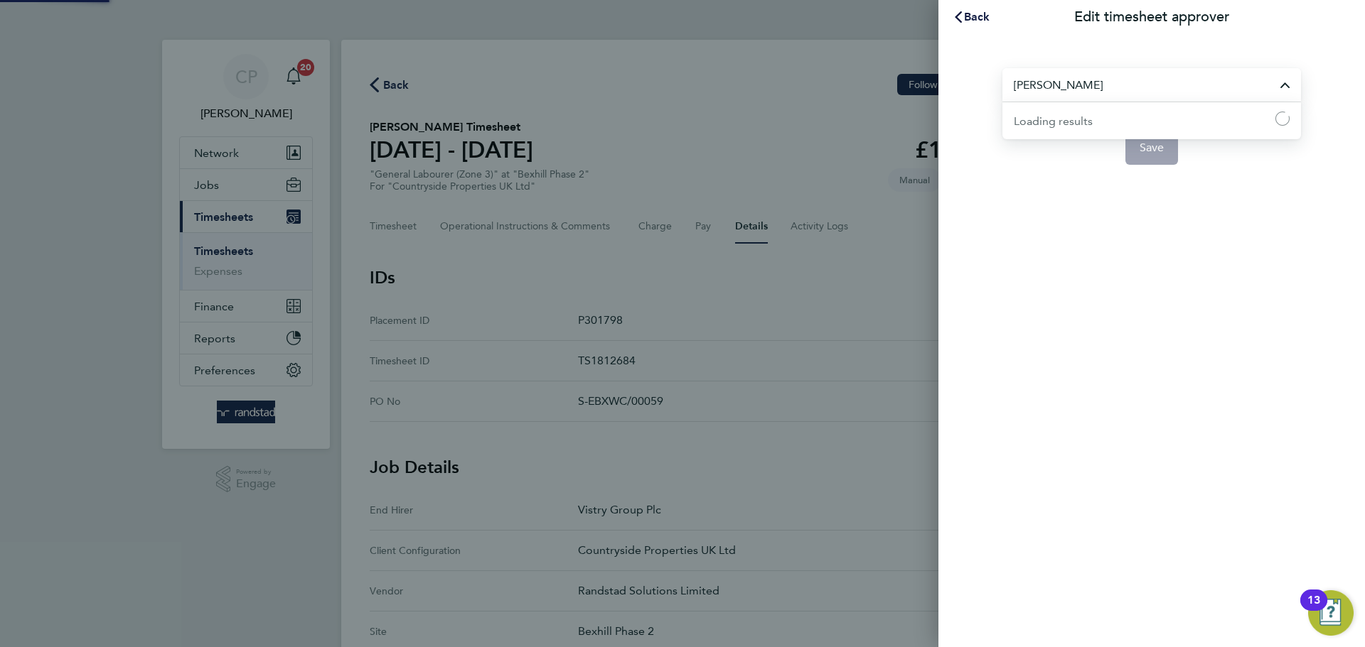
click at [1116, 87] on input "[PERSON_NAME]" at bounding box center [1151, 84] width 299 height 33
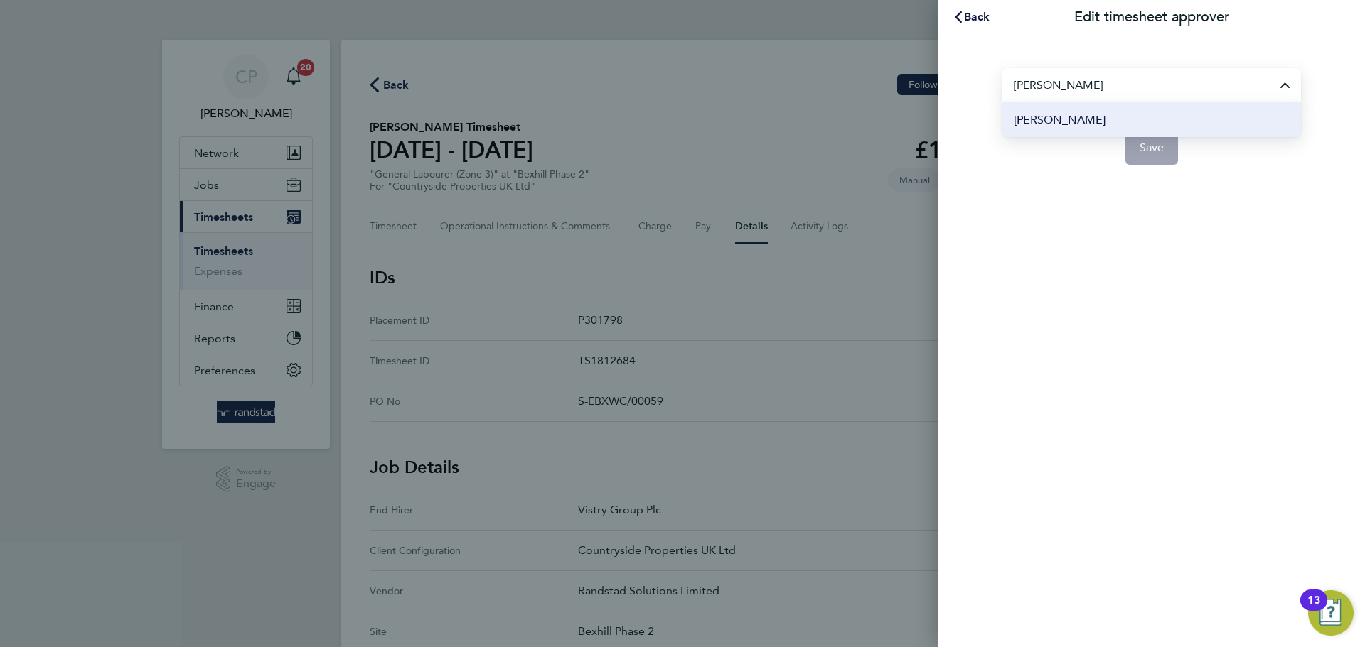
click at [1108, 112] on li "[PERSON_NAME]" at bounding box center [1151, 119] width 299 height 35
type input "[PERSON_NAME]"
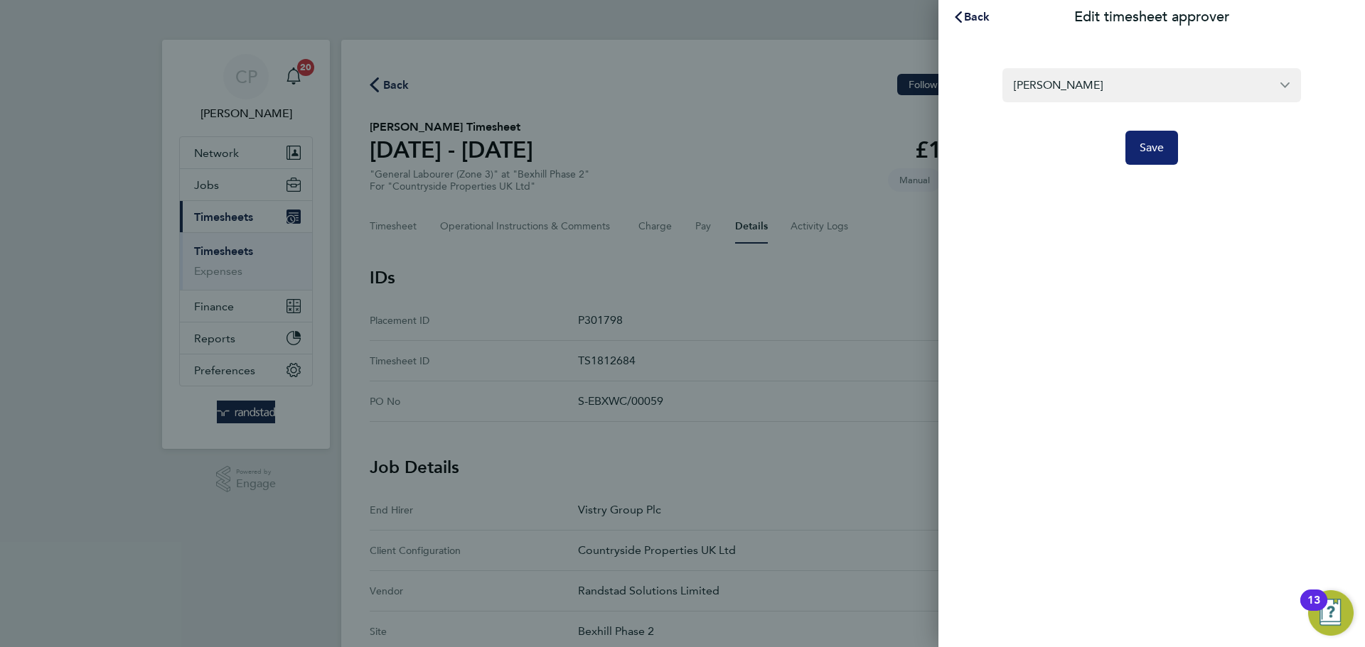
click at [1146, 153] on span "Save" at bounding box center [1151, 148] width 25 height 14
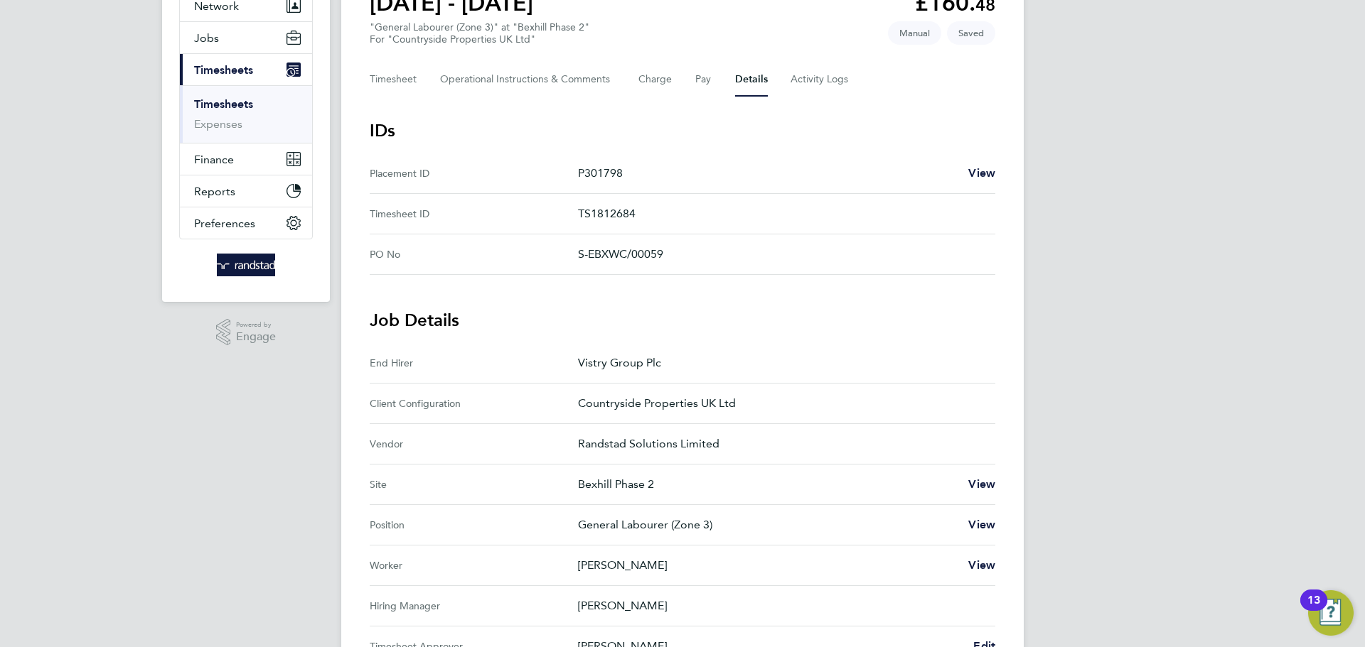
scroll to position [73, 0]
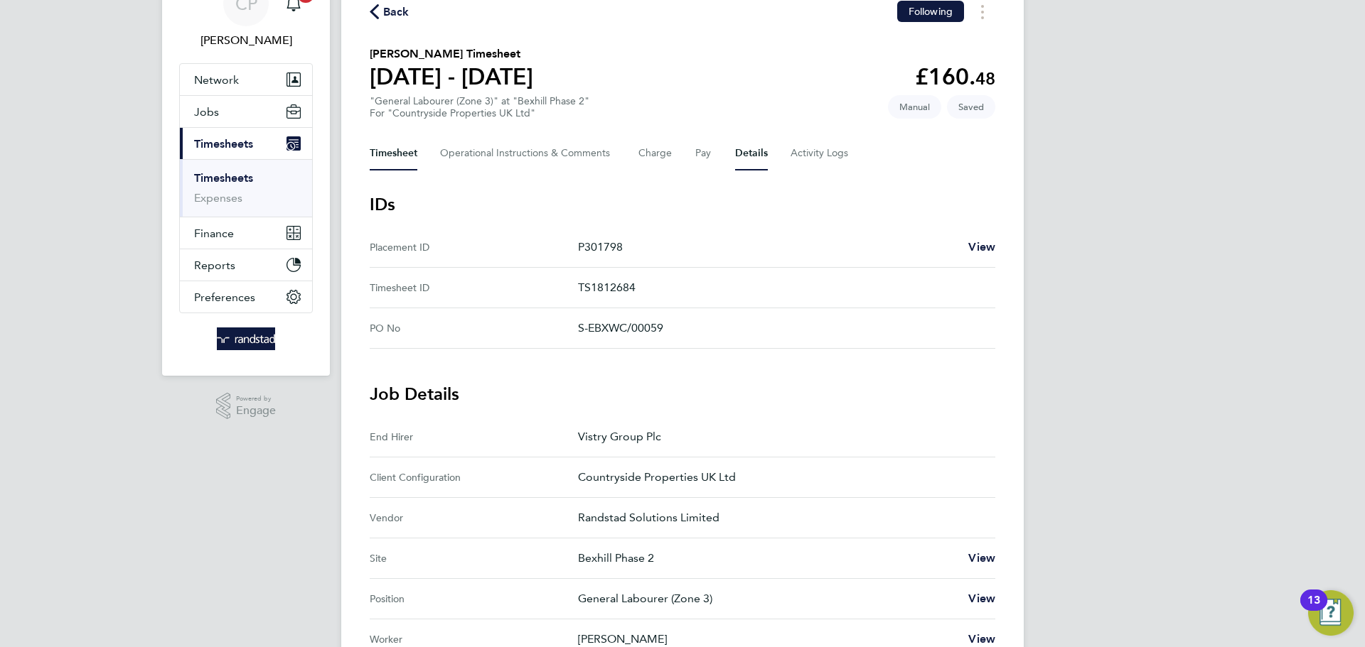
click at [401, 161] on button "Timesheet" at bounding box center [394, 153] width 48 height 34
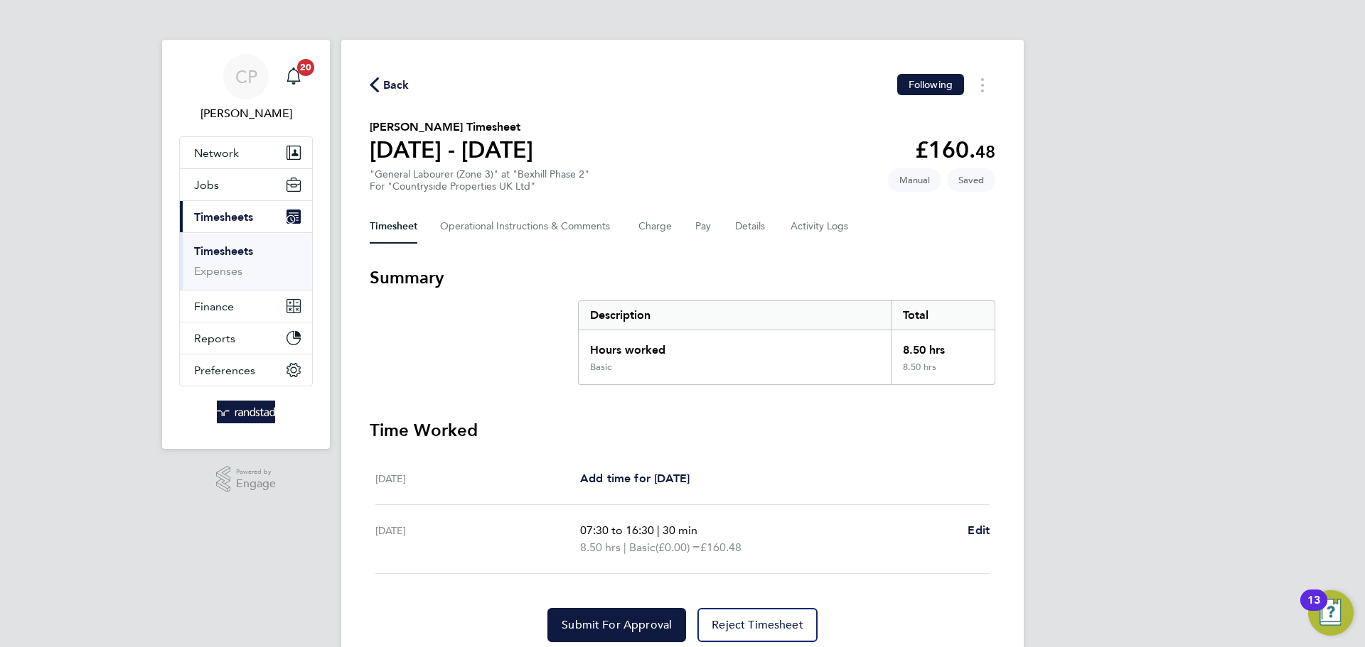
click at [388, 86] on span "Back" at bounding box center [396, 85] width 26 height 17
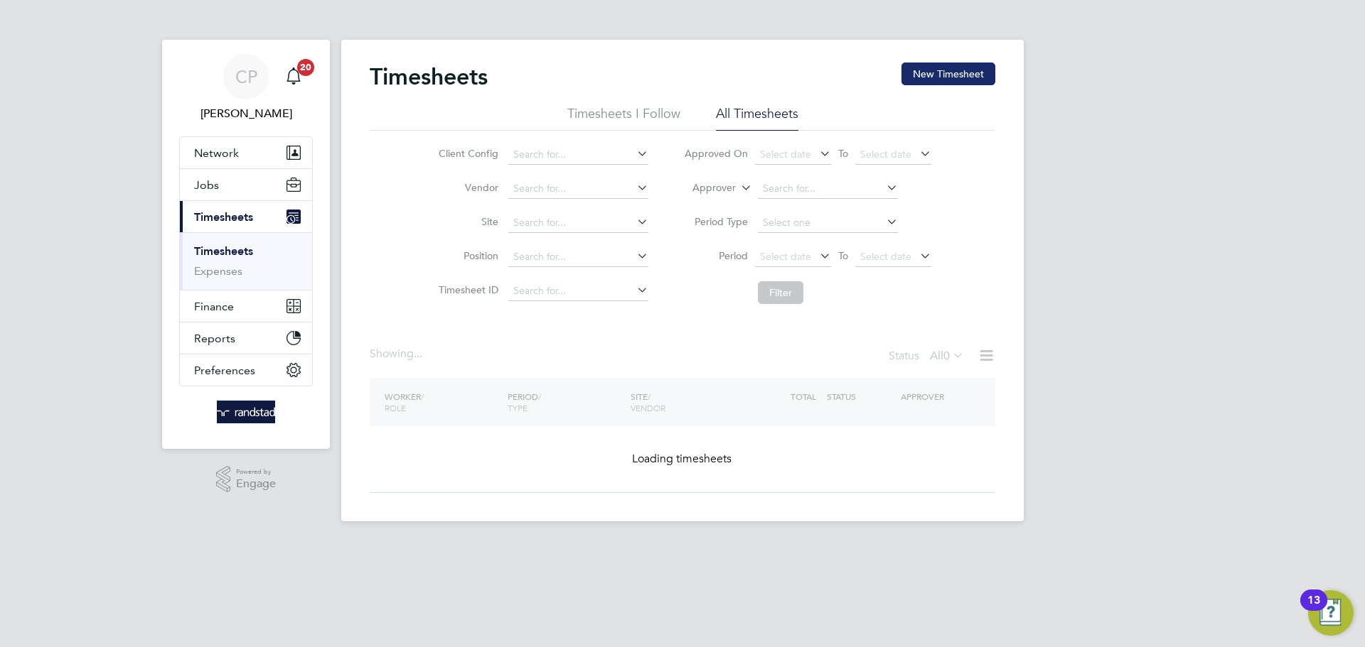
click at [928, 77] on button "New Timesheet" at bounding box center [948, 74] width 94 height 23
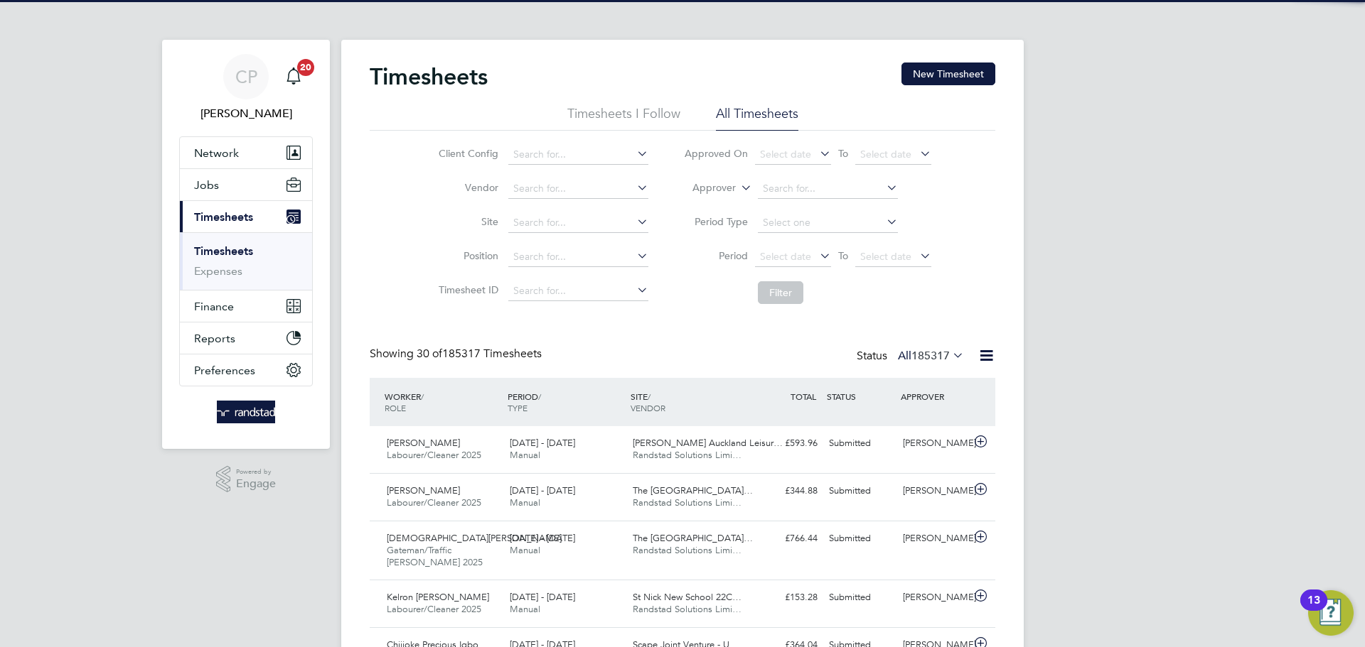
scroll to position [48, 124]
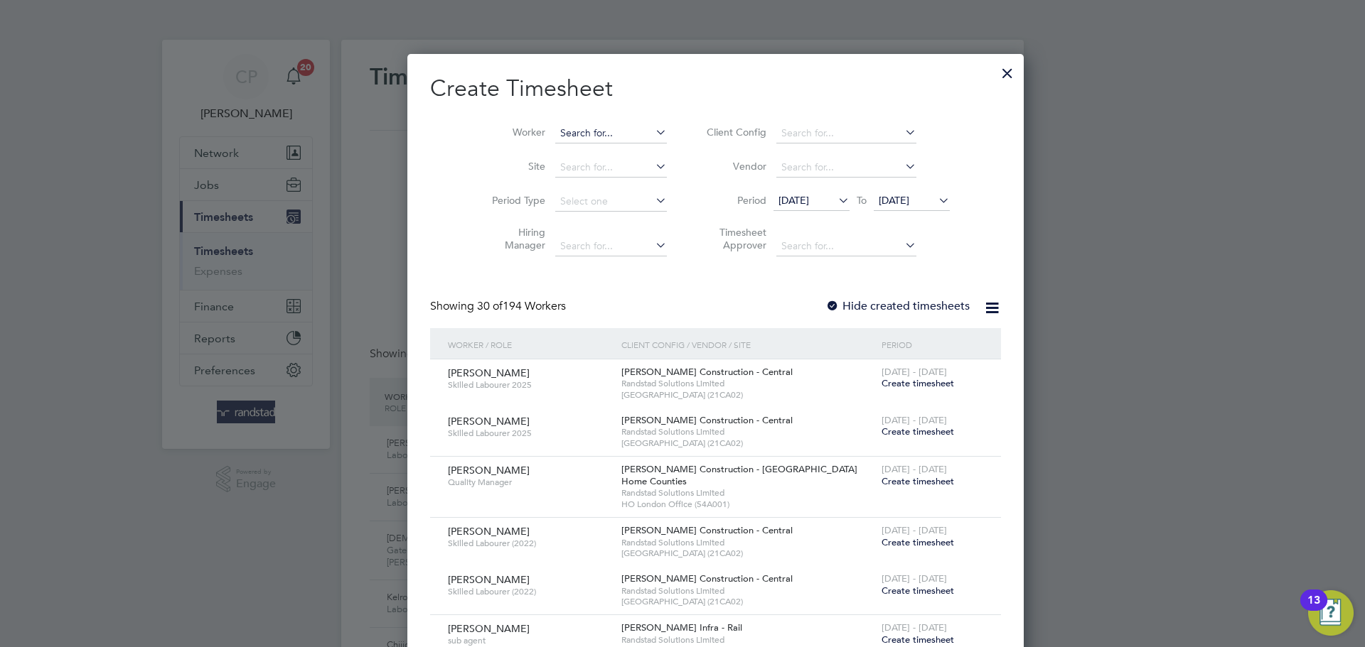
click at [586, 134] on input at bounding box center [611, 134] width 112 height 20
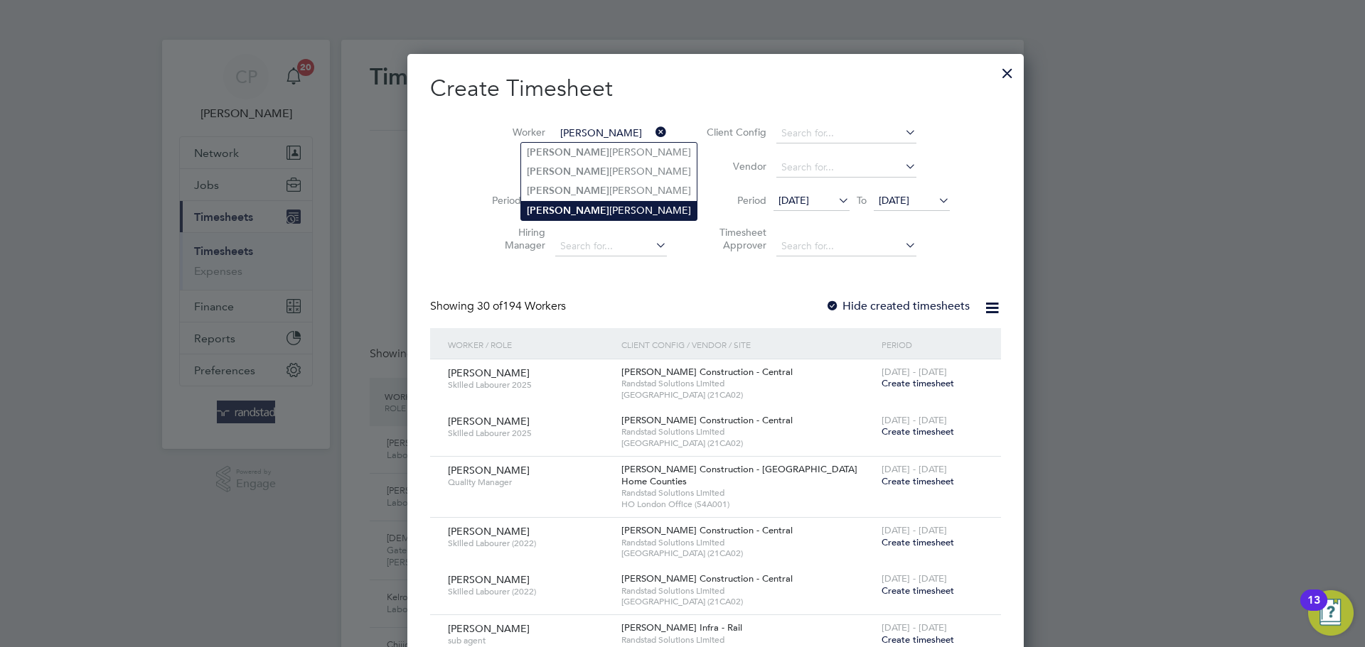
click at [596, 215] on li "[PERSON_NAME]" at bounding box center [609, 210] width 176 height 19
type input "[PERSON_NAME]"
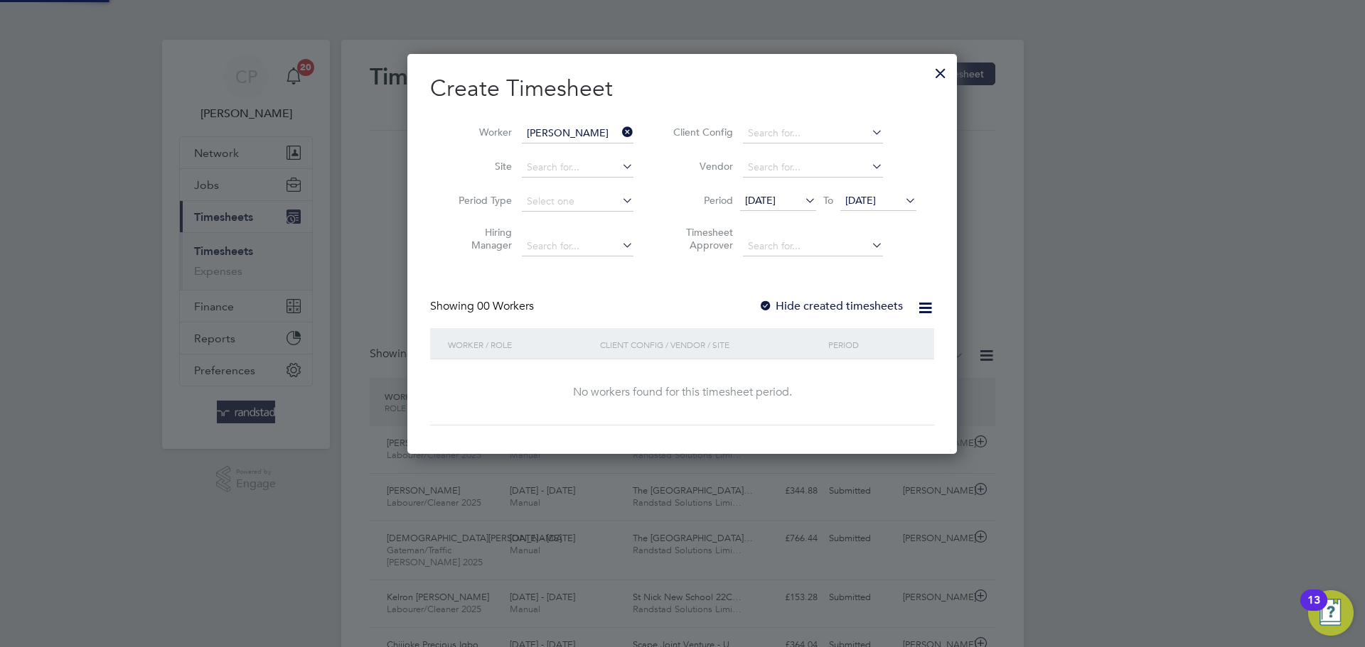
click at [876, 203] on span "[DATE]" at bounding box center [860, 200] width 31 height 13
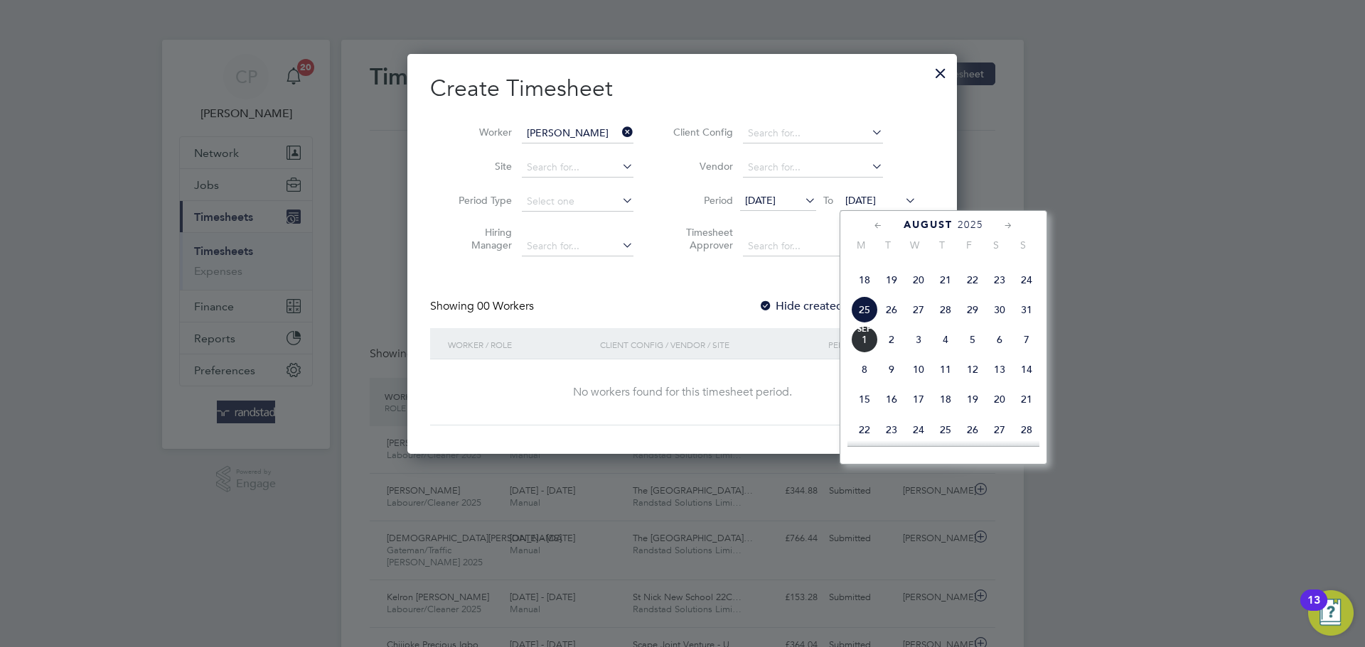
click at [868, 353] on span "[DATE]" at bounding box center [864, 339] width 27 height 27
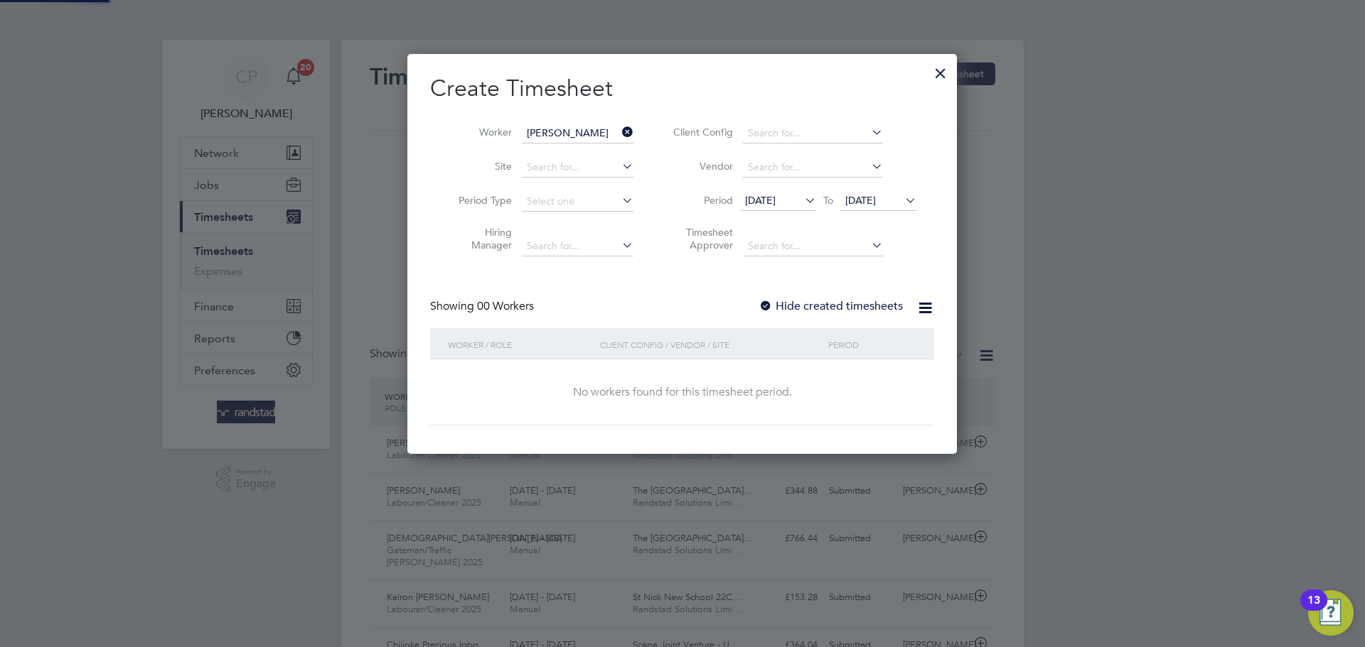
click at [815, 302] on label "Hide created timesheets" at bounding box center [830, 306] width 144 height 14
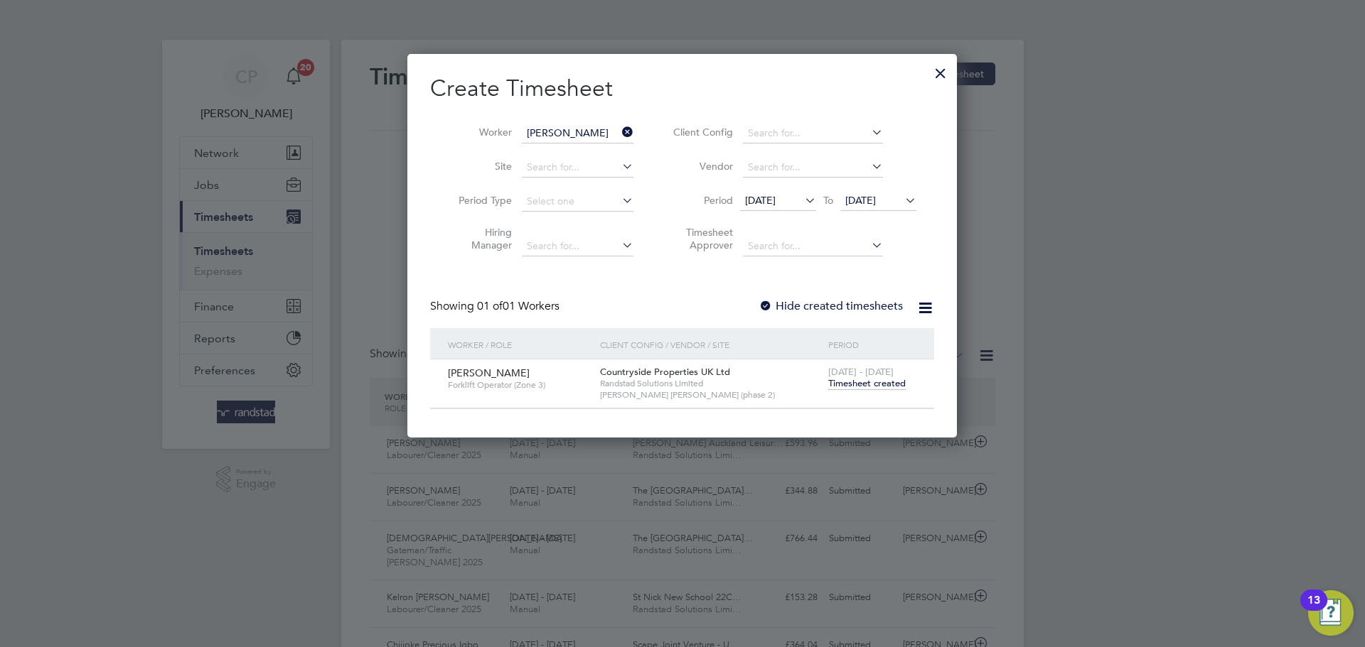
click at [866, 387] on span "Timesheet created" at bounding box center [866, 383] width 77 height 13
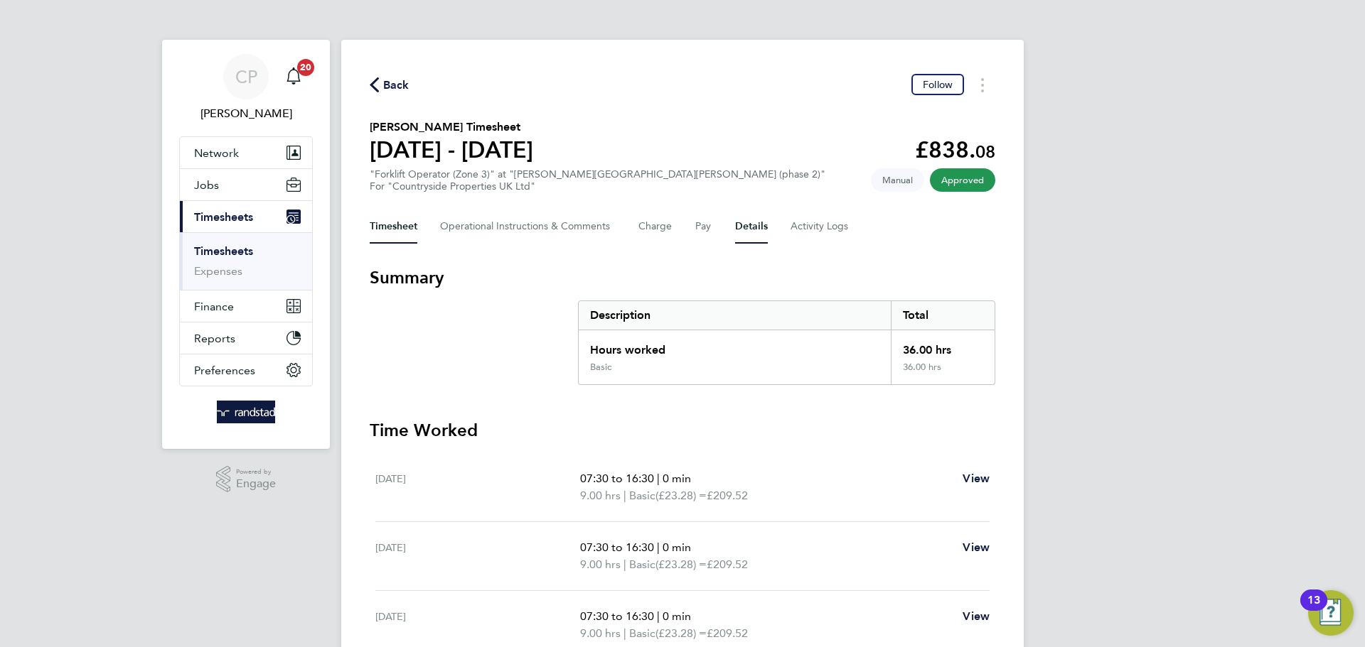
click at [744, 216] on button "Details" at bounding box center [751, 227] width 33 height 34
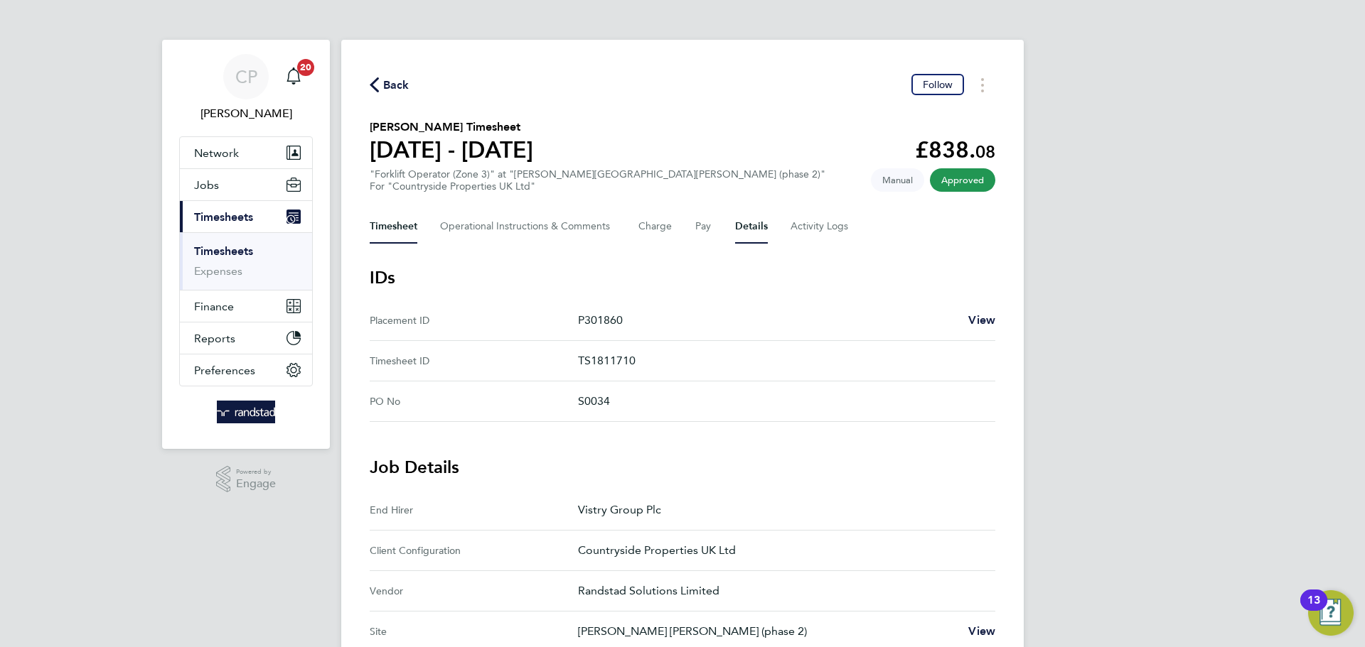
click at [393, 241] on button "Timesheet" at bounding box center [394, 227] width 48 height 34
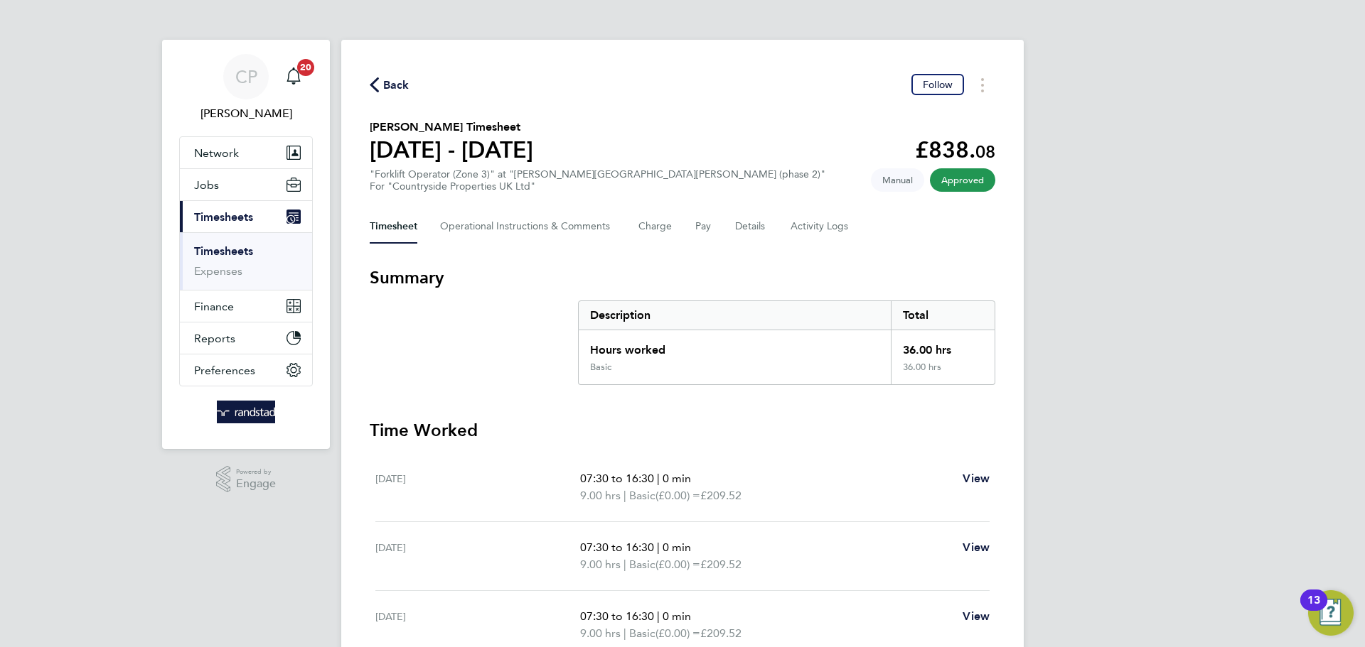
click at [731, 211] on div "Timesheet Operational Instructions & Comments Charge Pay Details Activity Logs" at bounding box center [682, 227] width 625 height 34
click at [746, 223] on button "Details" at bounding box center [751, 227] width 33 height 34
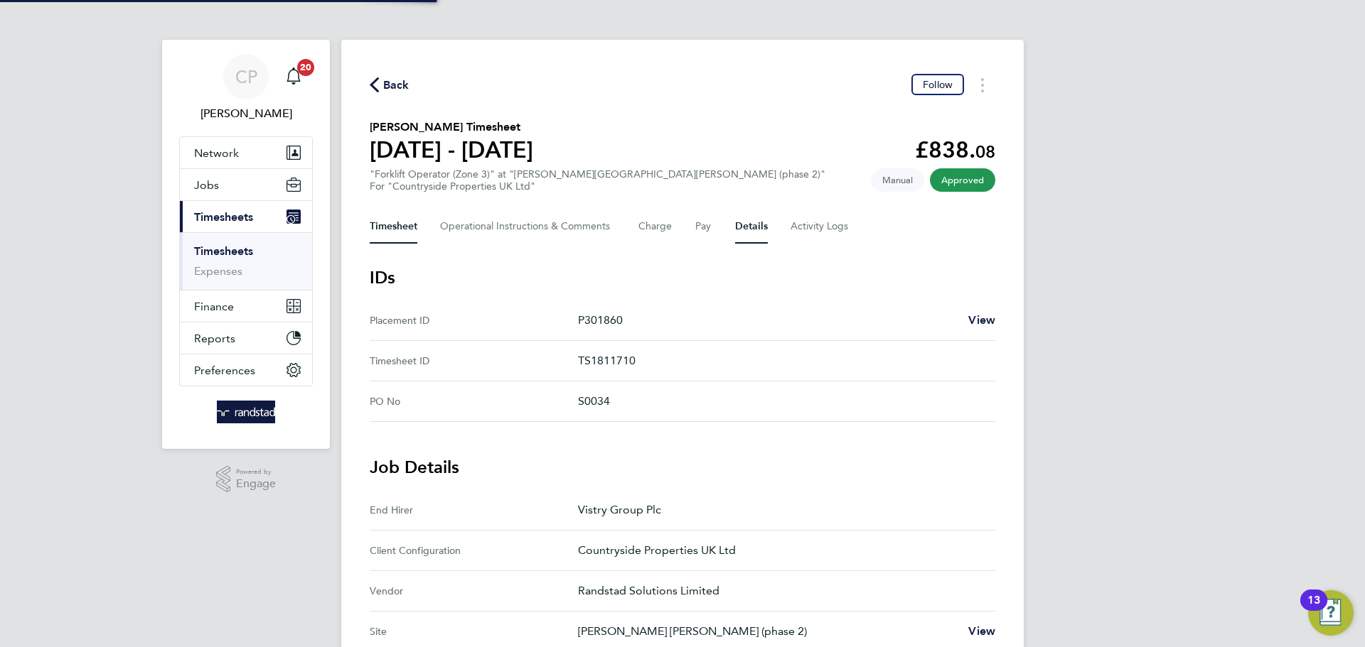
click at [398, 218] on button "Timesheet" at bounding box center [394, 227] width 48 height 34
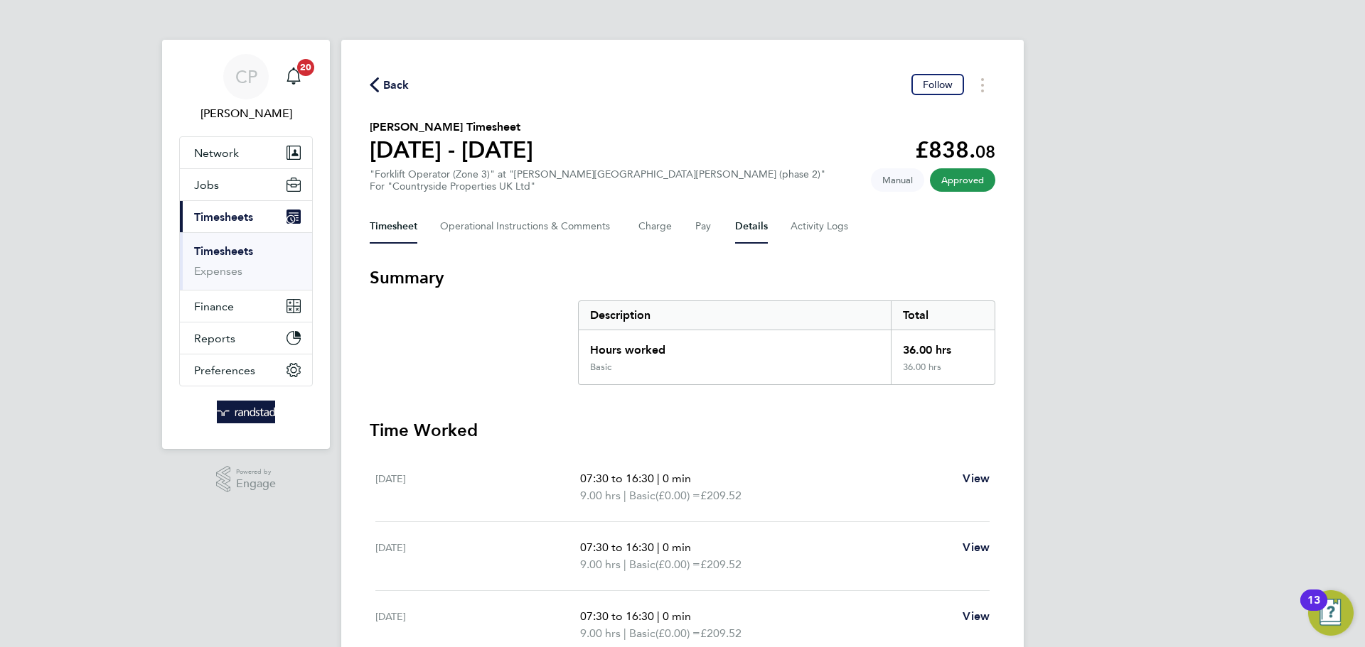
click at [757, 227] on button "Details" at bounding box center [751, 227] width 33 height 34
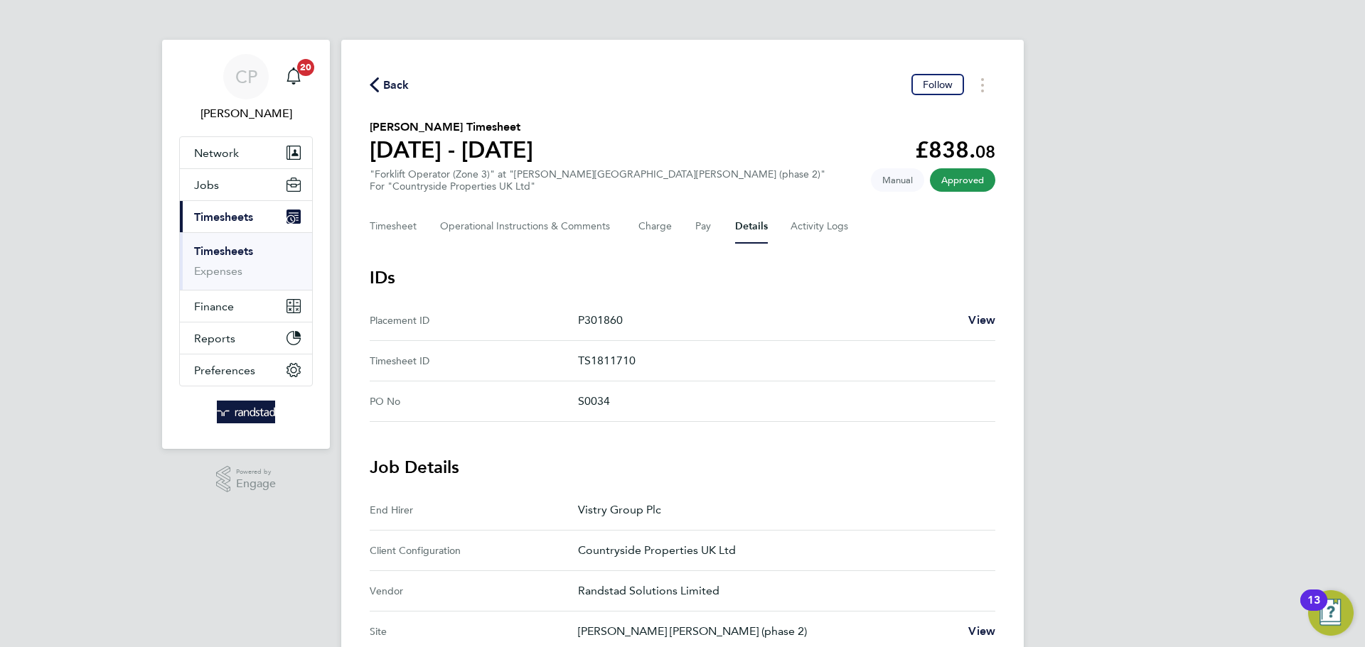
click at [421, 235] on div "Timesheet Operational Instructions & Comments Charge Pay Details Activity Logs" at bounding box center [682, 227] width 625 height 34
click at [401, 80] on span "Back" at bounding box center [396, 85] width 26 height 17
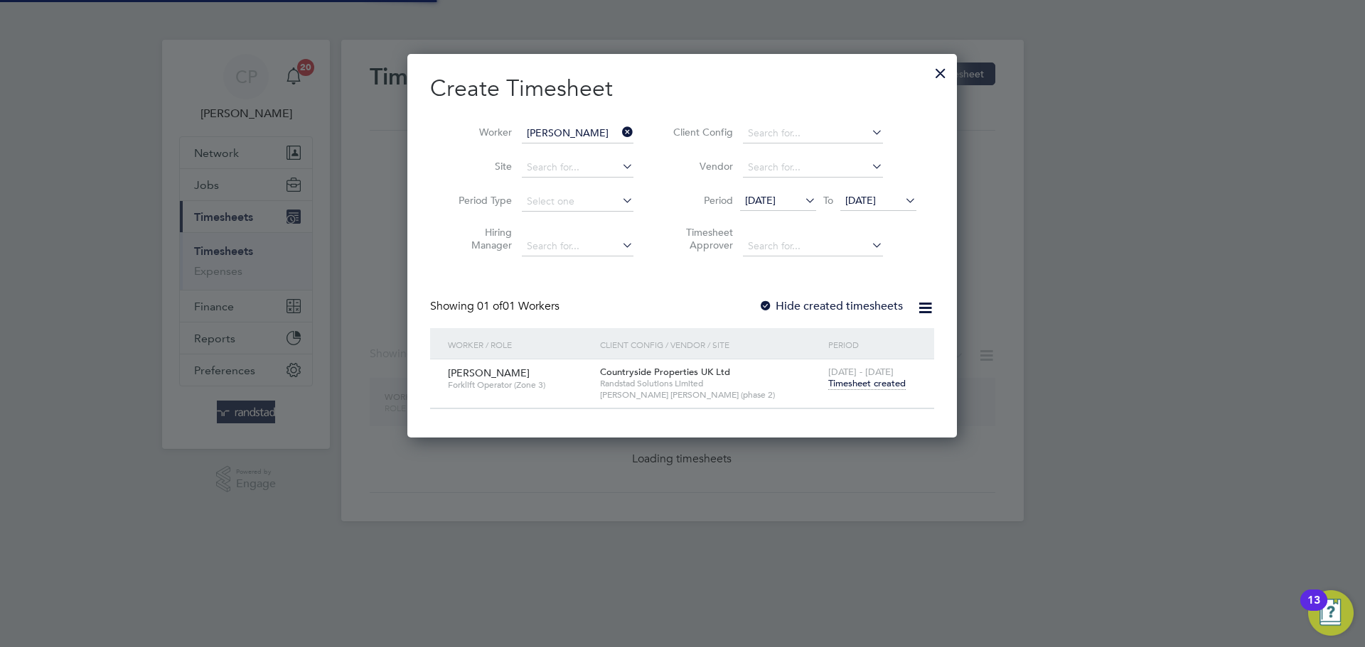
scroll to position [7, 7]
click at [619, 126] on icon at bounding box center [619, 132] width 0 height 20
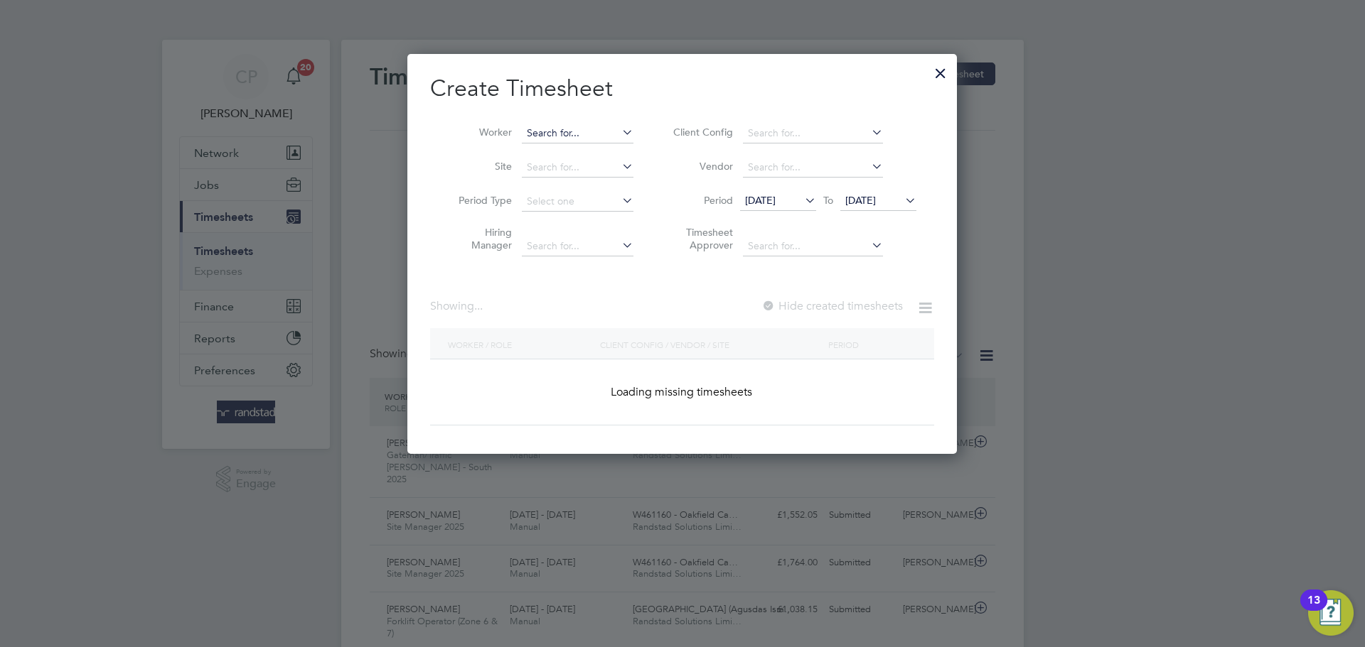
scroll to position [36, 124]
click at [589, 136] on input at bounding box center [578, 134] width 112 height 20
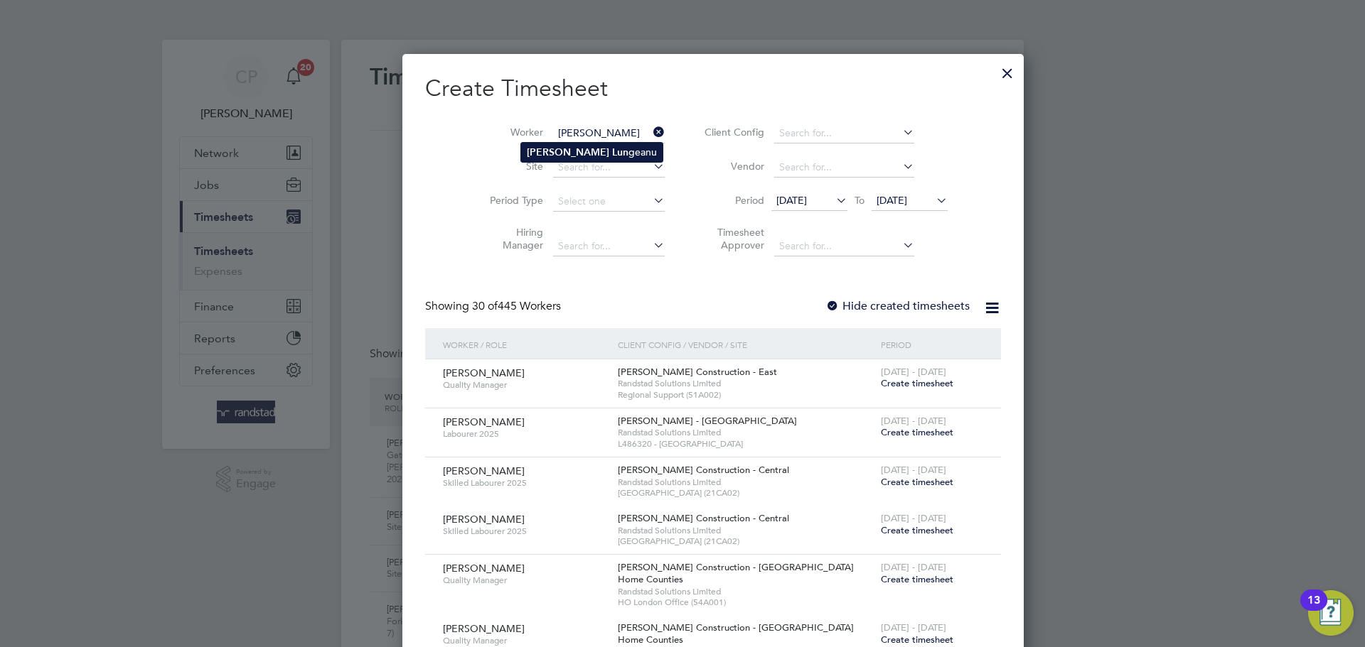
click at [612, 151] on b "Lun" at bounding box center [620, 152] width 16 height 12
type input "[PERSON_NAME]"
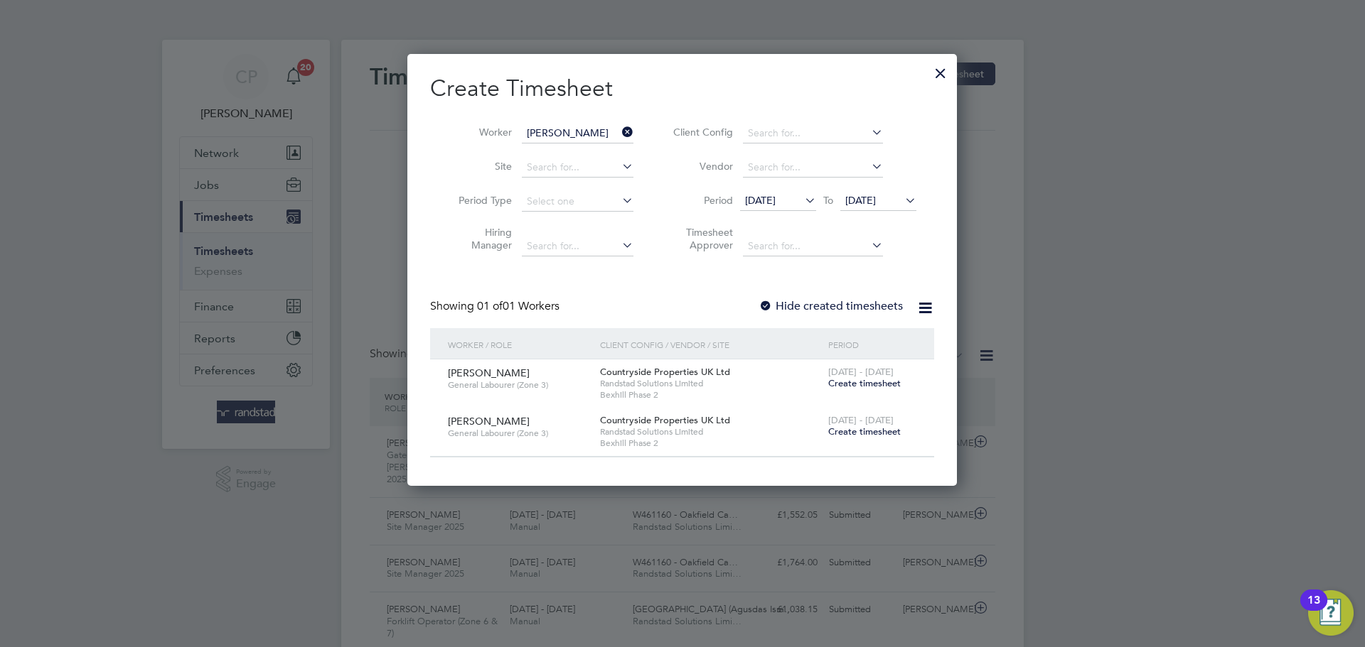
click at [870, 384] on span "Create timesheet" at bounding box center [864, 383] width 72 height 12
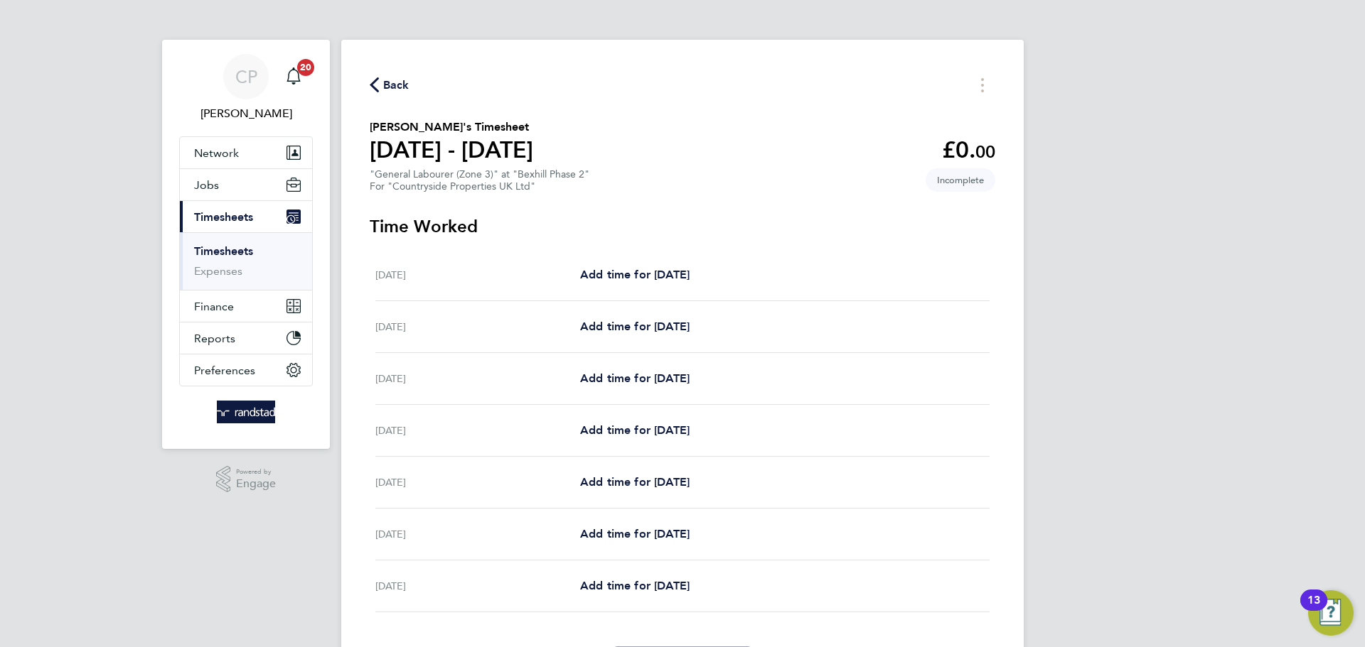
click at [375, 83] on icon "button" at bounding box center [374, 84] width 9 height 15
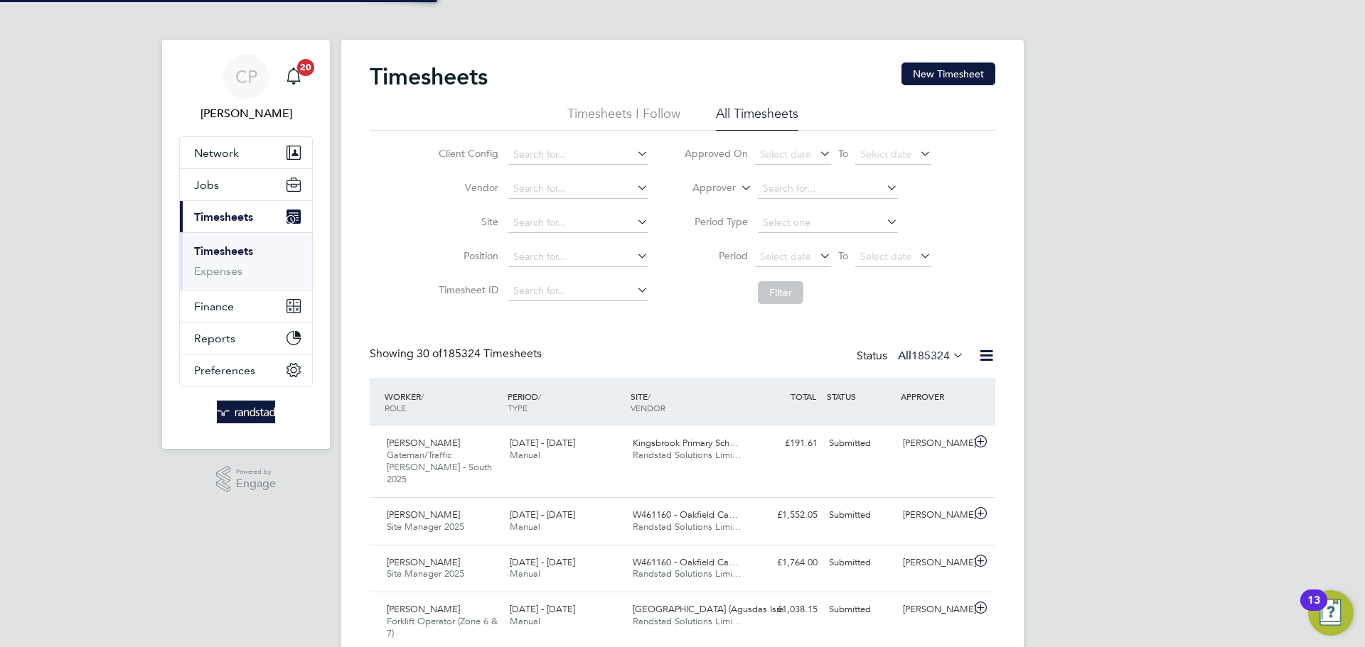
click at [966, 77] on button "New Timesheet" at bounding box center [948, 74] width 94 height 23
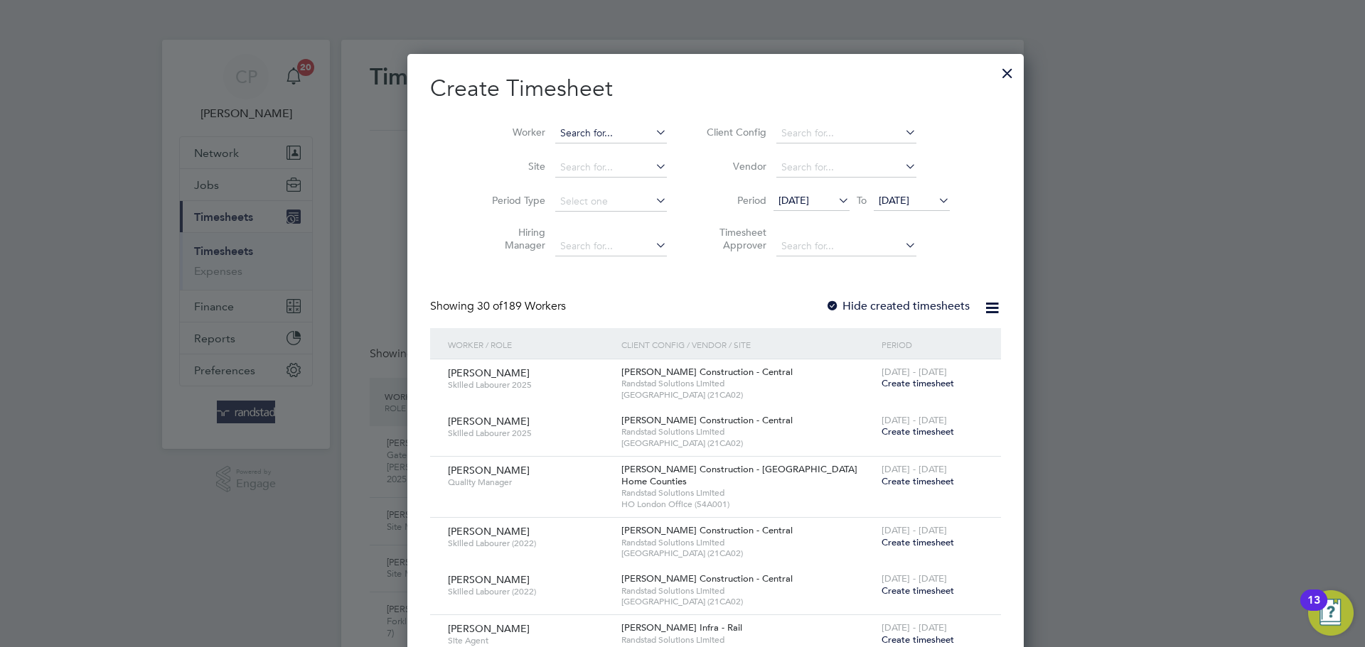
click at [603, 129] on input at bounding box center [611, 134] width 112 height 20
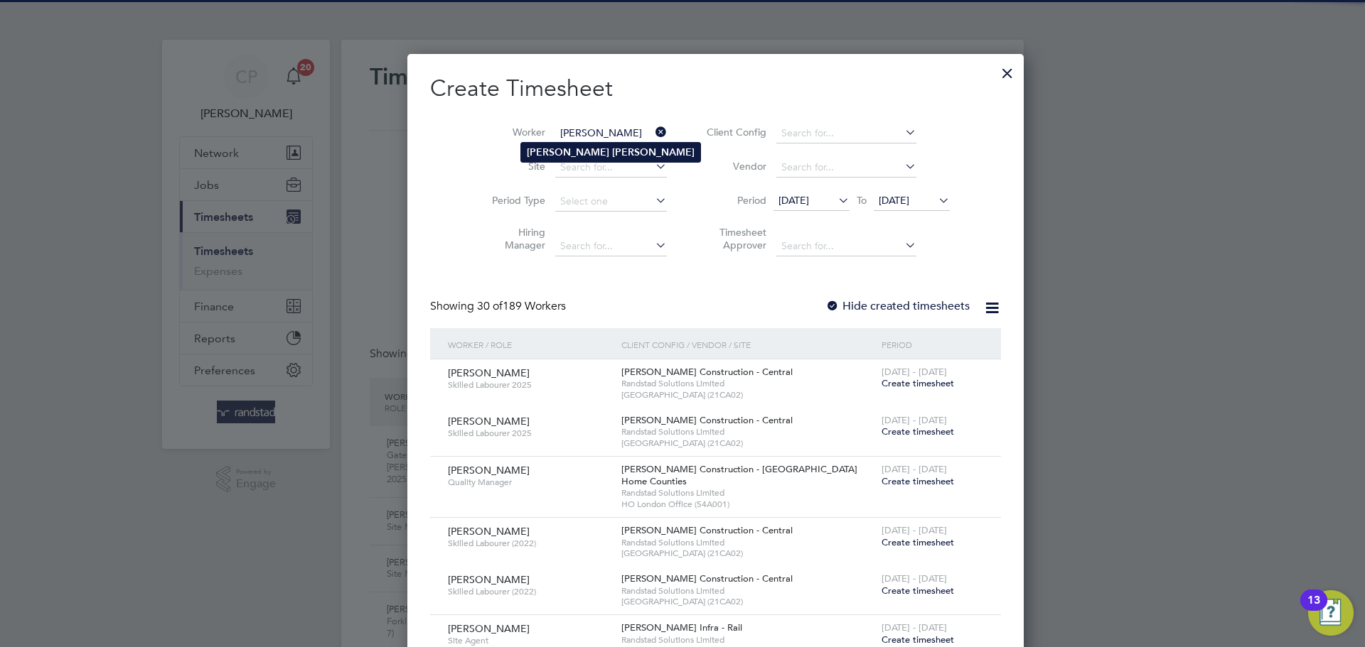
click at [598, 148] on li "[PERSON_NAME]" at bounding box center [610, 152] width 179 height 19
type input "[PERSON_NAME]"
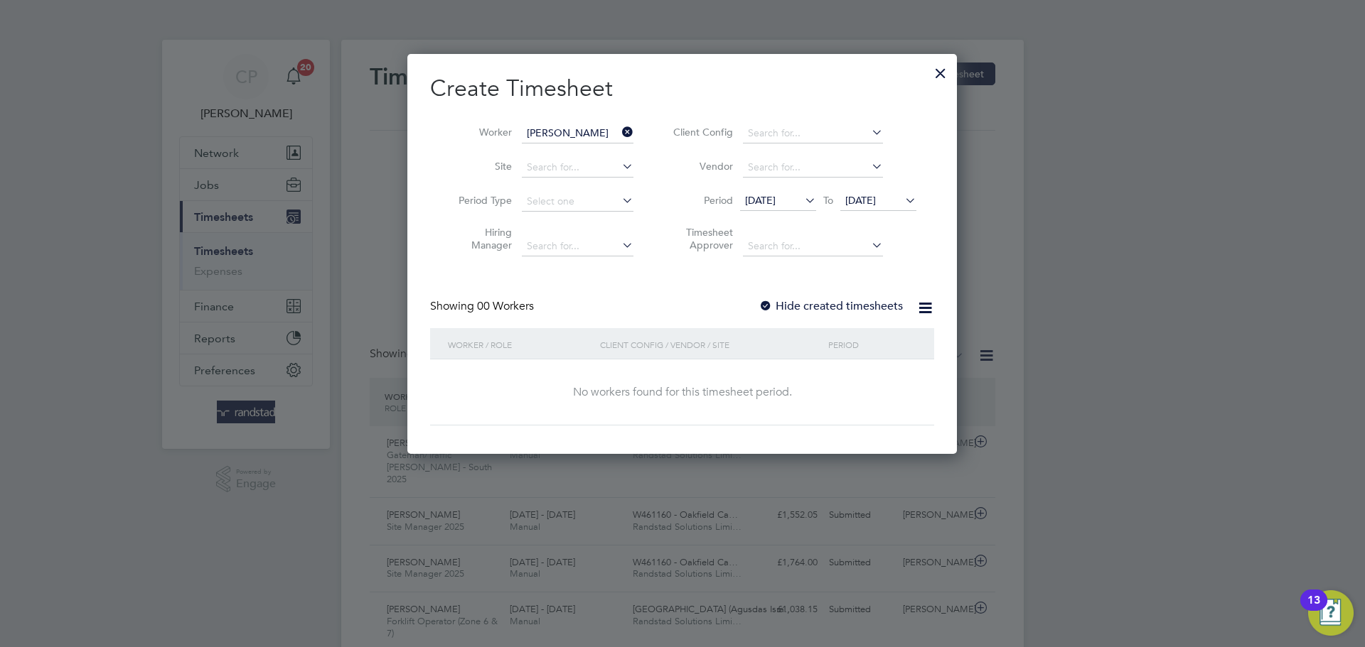
click at [876, 200] on span "[DATE]" at bounding box center [860, 200] width 31 height 13
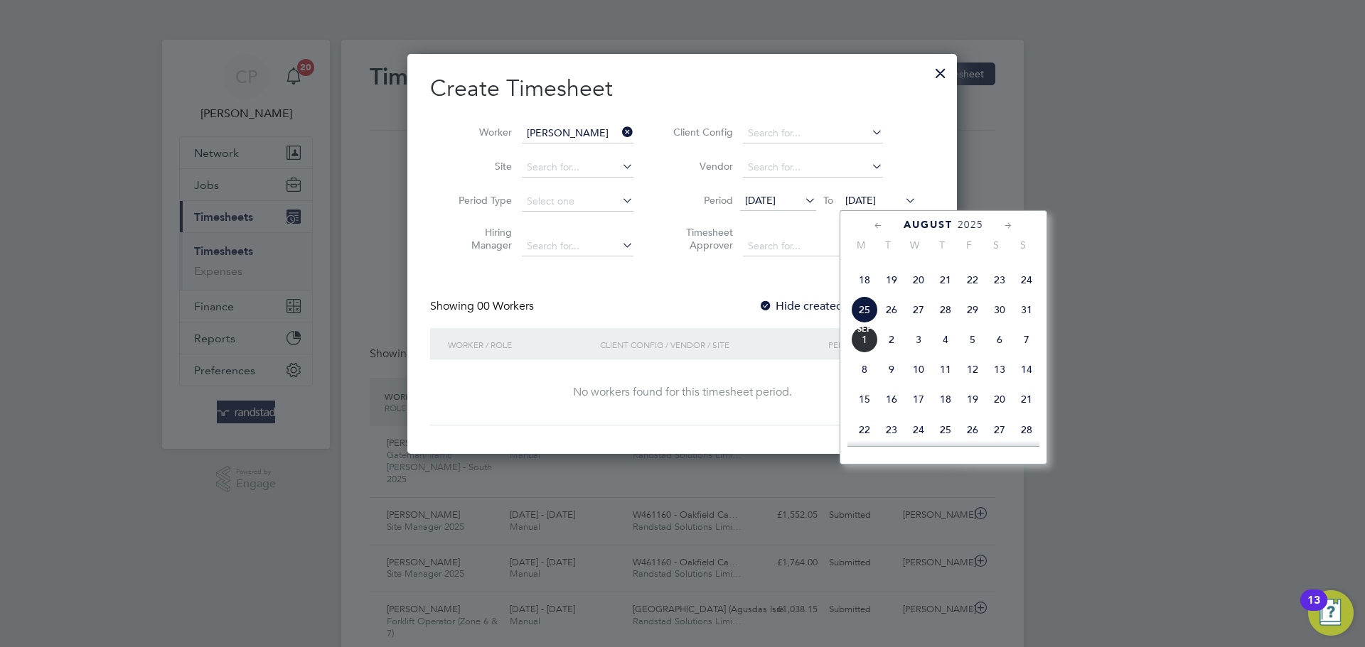
click at [863, 353] on span "[DATE]" at bounding box center [864, 339] width 27 height 27
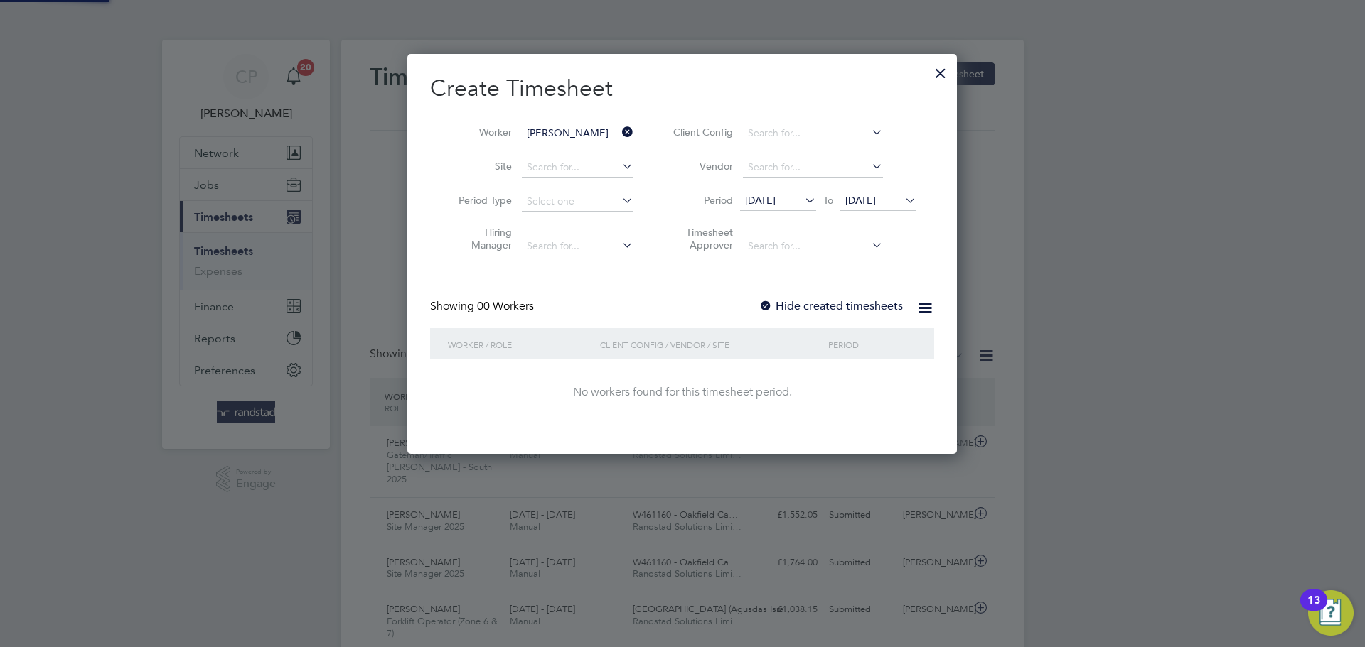
click at [854, 300] on label "Hide created timesheets" at bounding box center [830, 306] width 144 height 14
click at [854, 302] on label "Hide created timesheets" at bounding box center [830, 306] width 144 height 14
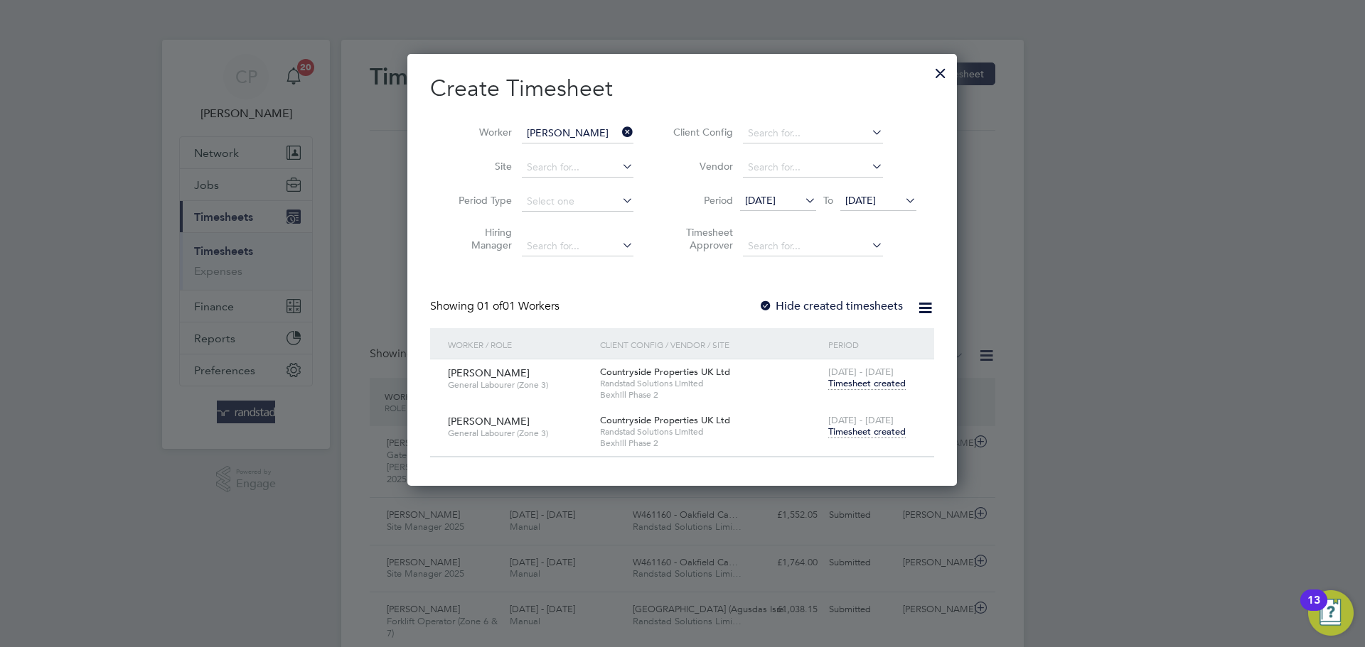
click at [868, 427] on span "Timesheet created" at bounding box center [866, 432] width 77 height 13
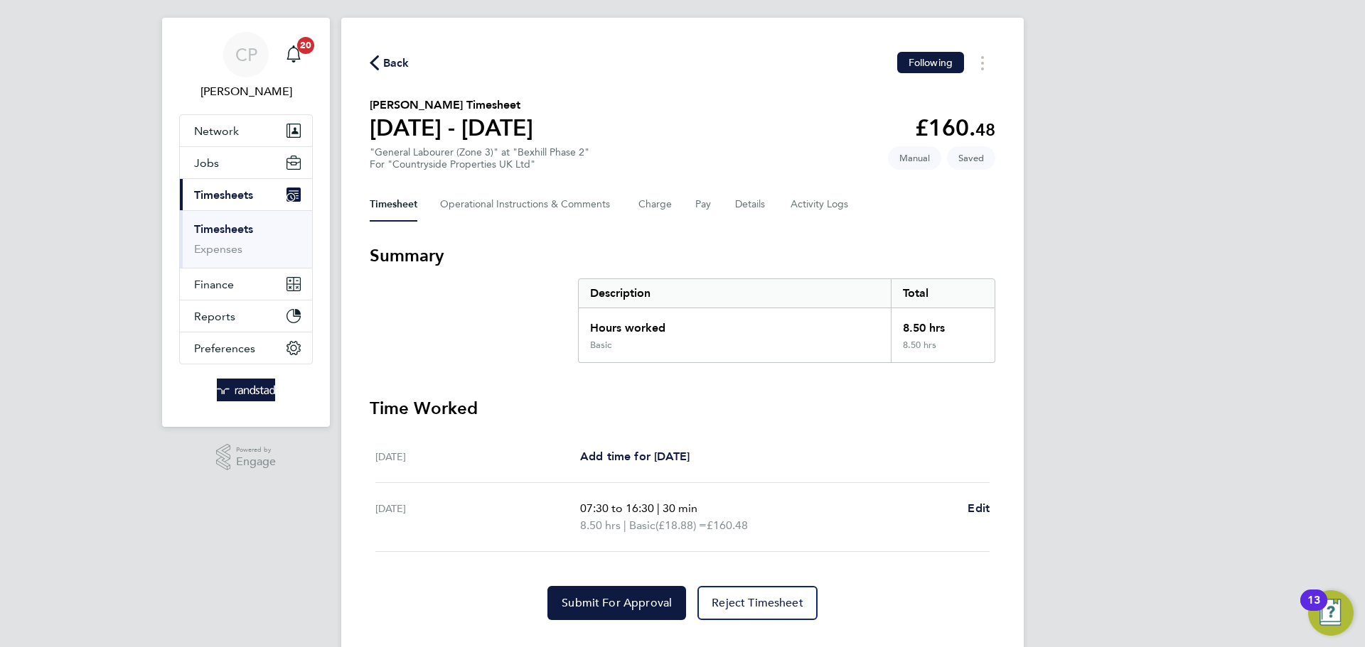
click at [400, 70] on span "Back" at bounding box center [396, 63] width 26 height 17
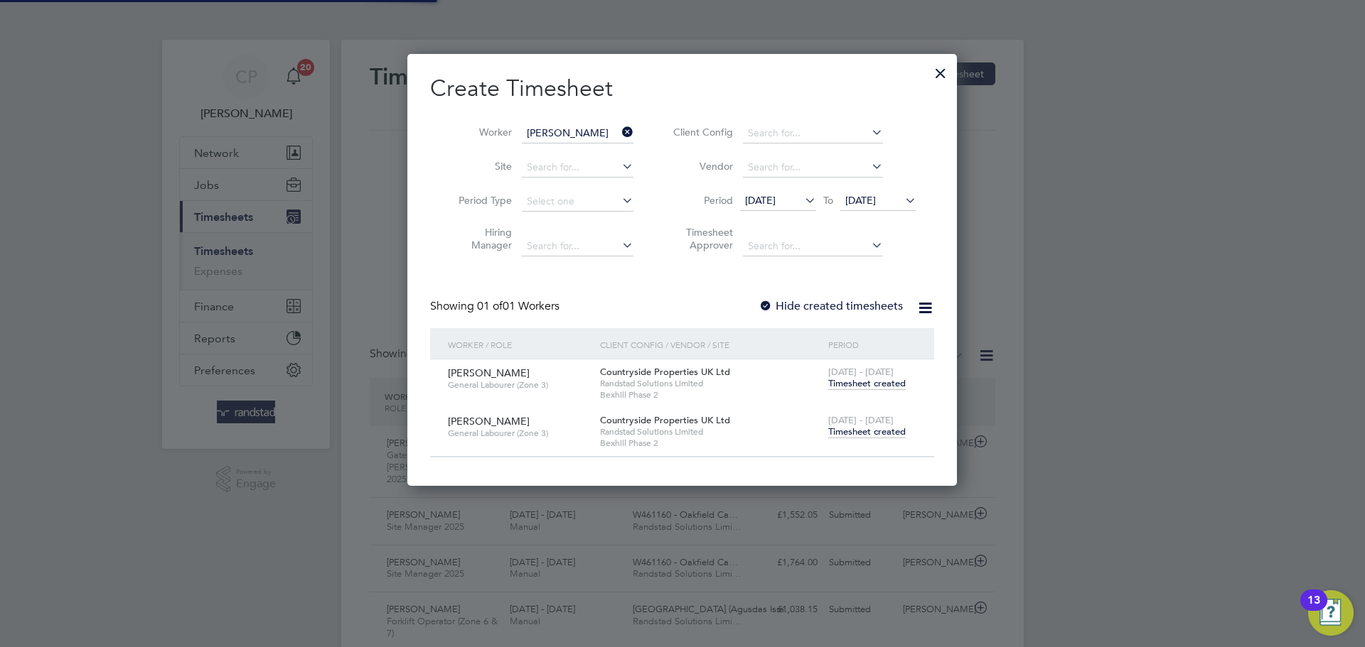
click at [619, 129] on icon at bounding box center [619, 132] width 0 height 20
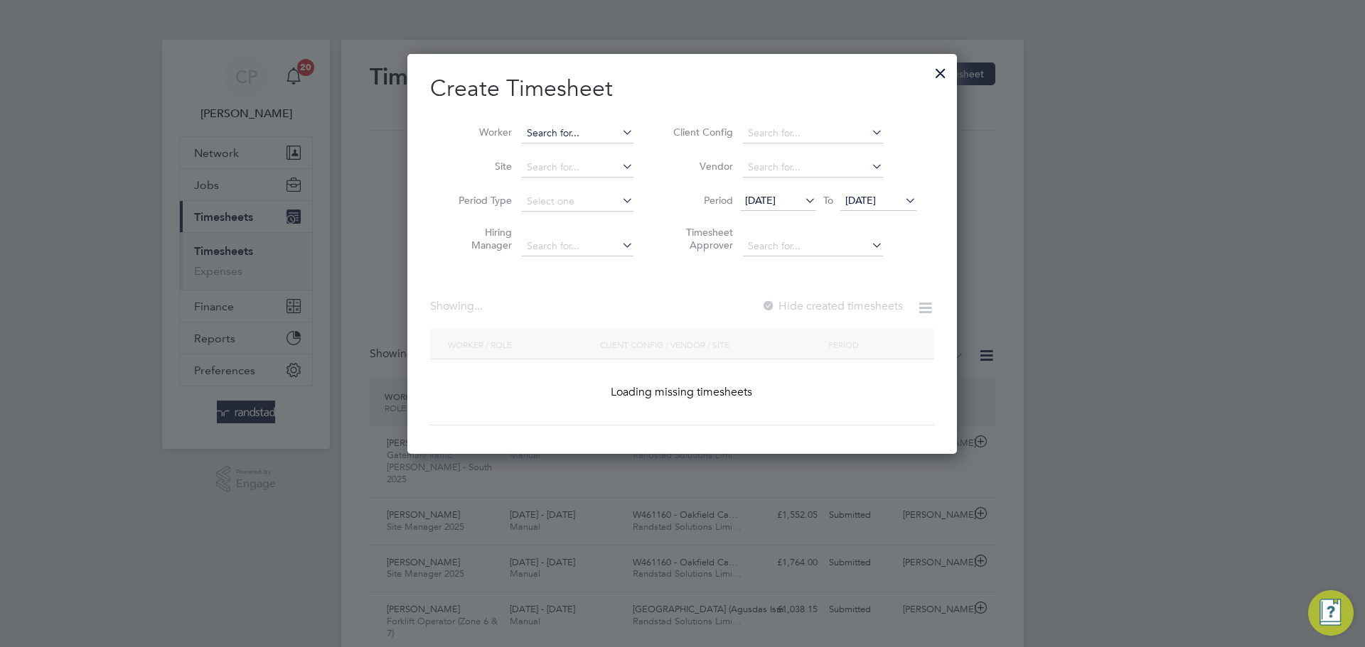
click at [598, 134] on input at bounding box center [578, 134] width 112 height 20
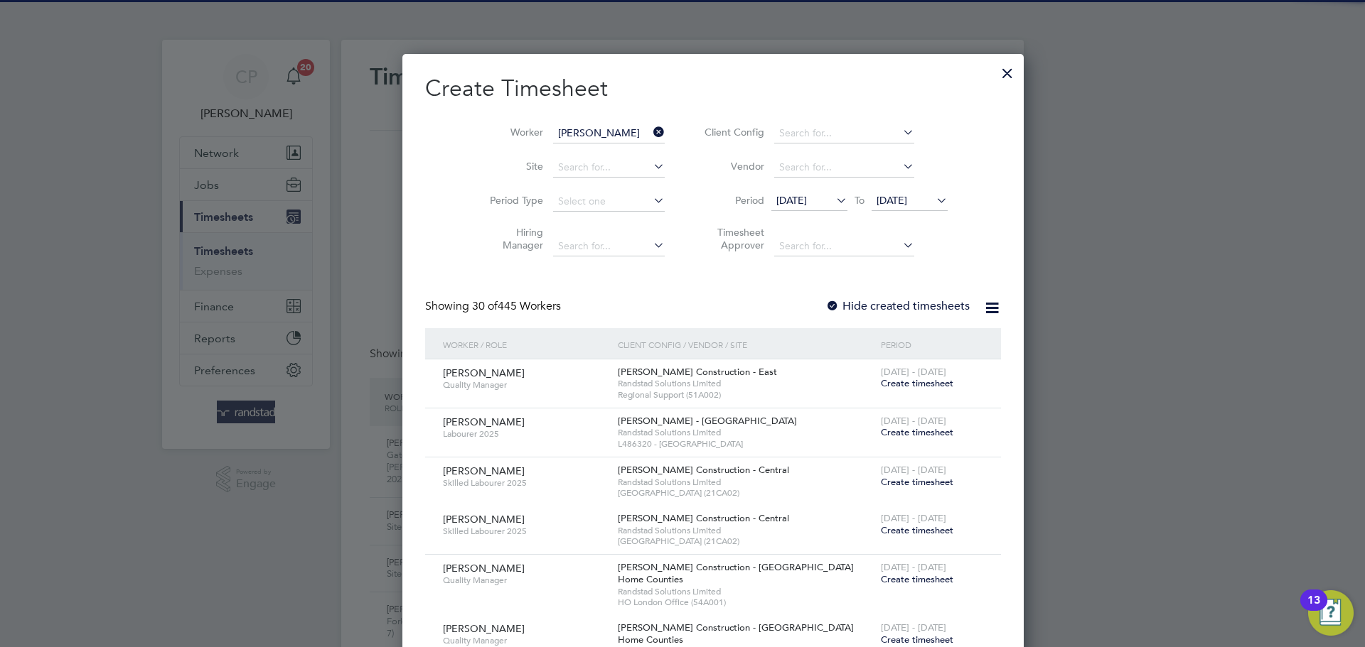
click at [594, 147] on li "[PERSON_NAME]" at bounding box center [610, 152] width 179 height 19
type input "[PERSON_NAME]"
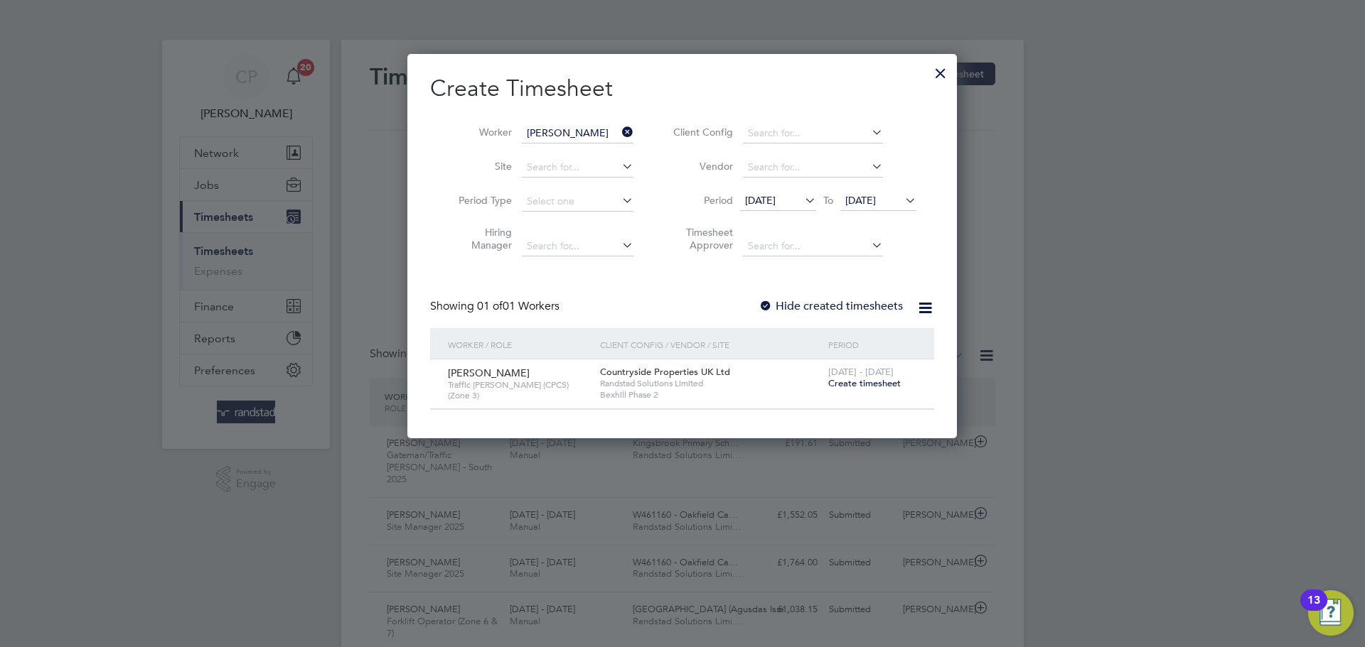
click at [848, 309] on label "Hide created timesheets" at bounding box center [830, 306] width 144 height 14
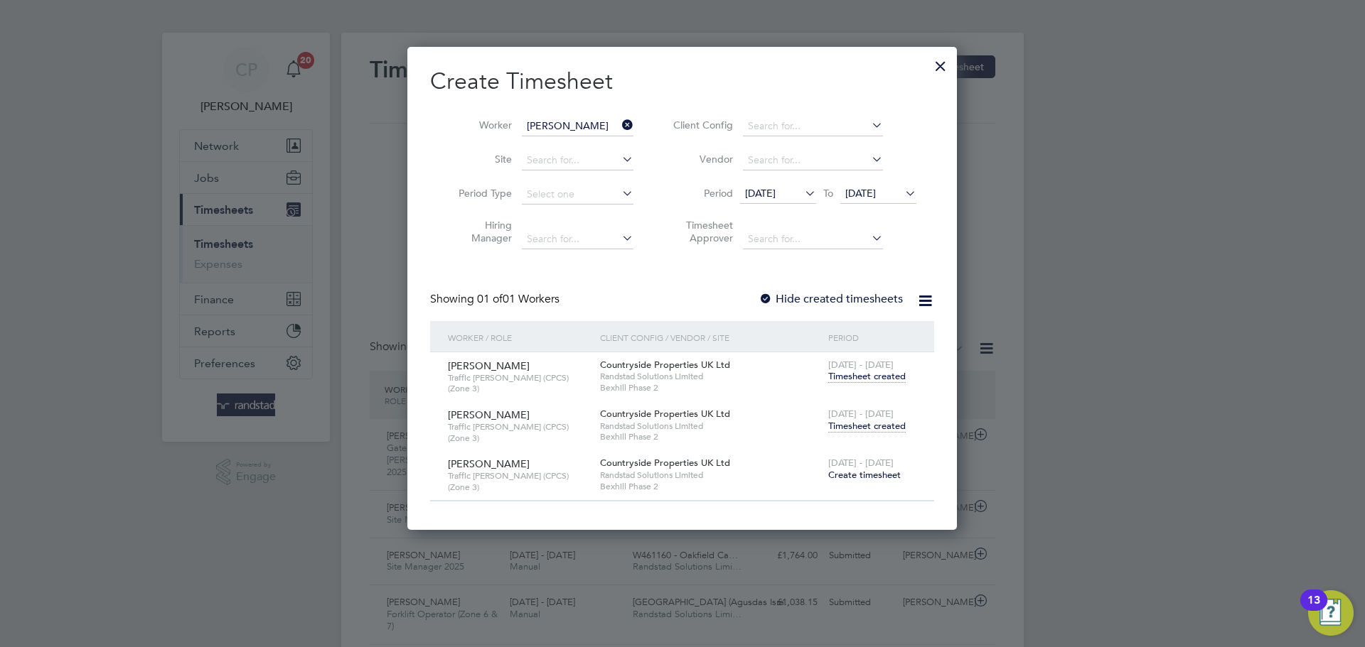
click at [859, 426] on span "Timesheet created" at bounding box center [866, 426] width 77 height 13
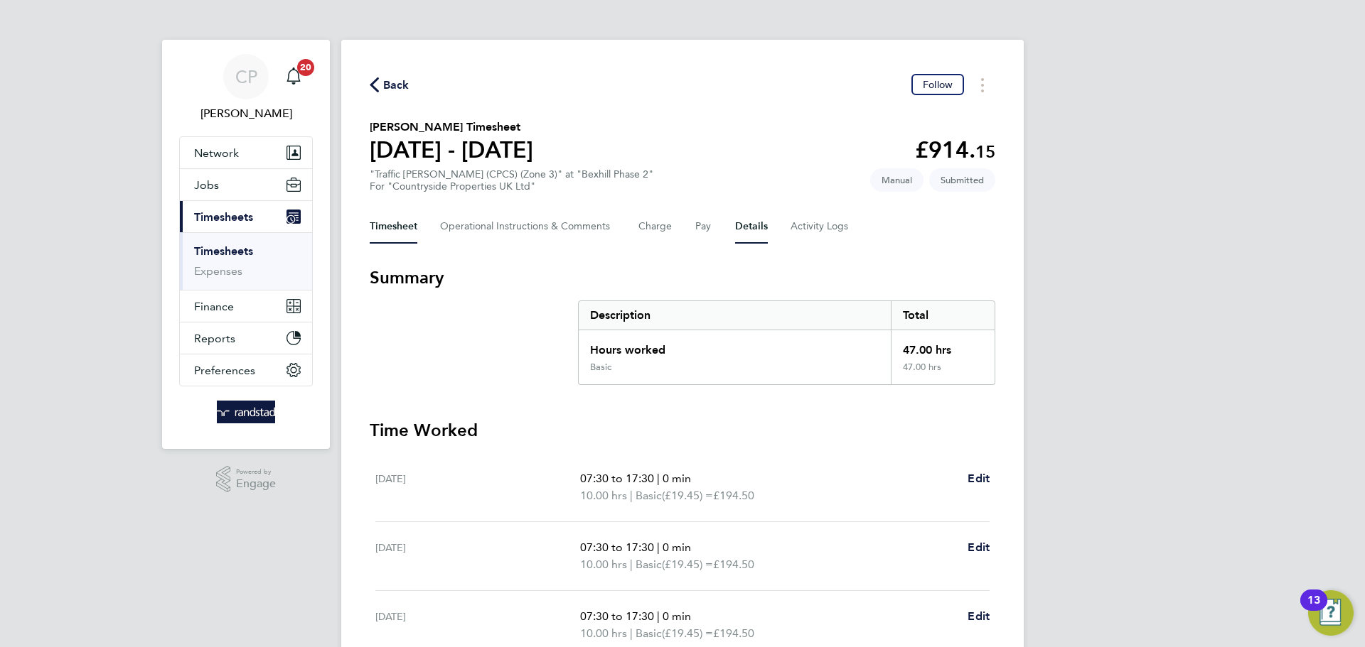
click at [744, 229] on button "Details" at bounding box center [751, 227] width 33 height 34
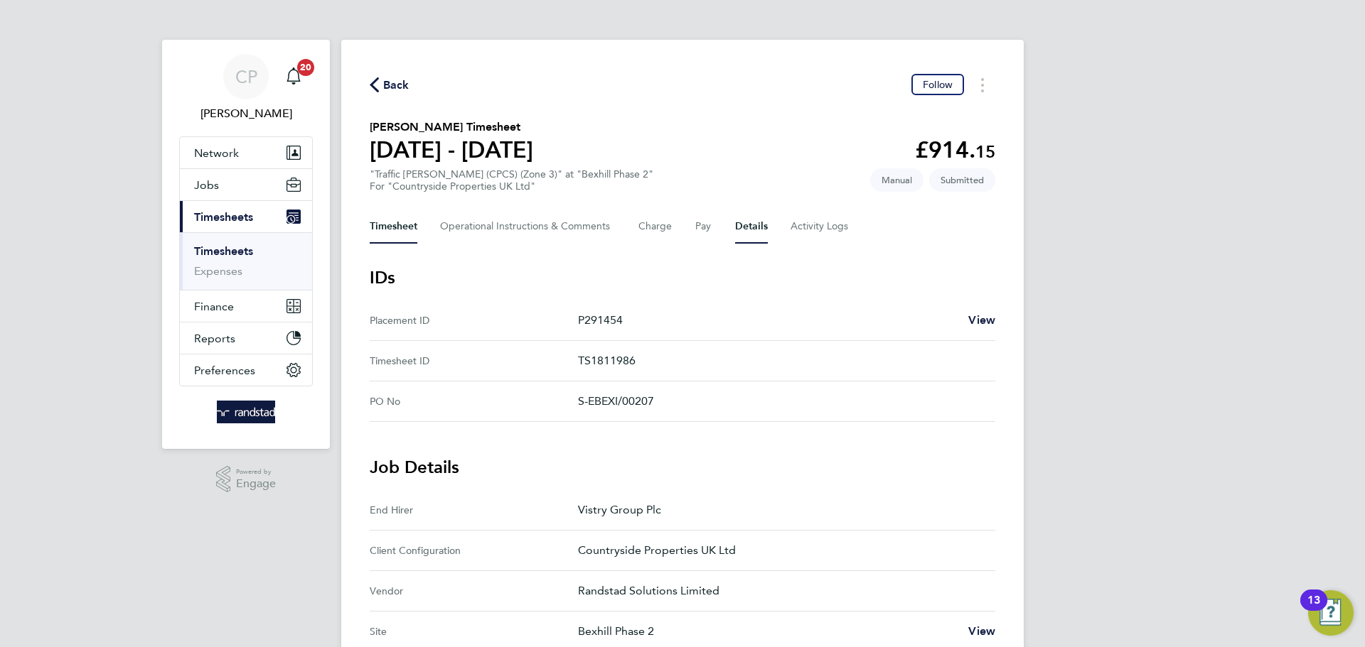
click at [412, 217] on button "Timesheet" at bounding box center [394, 227] width 48 height 34
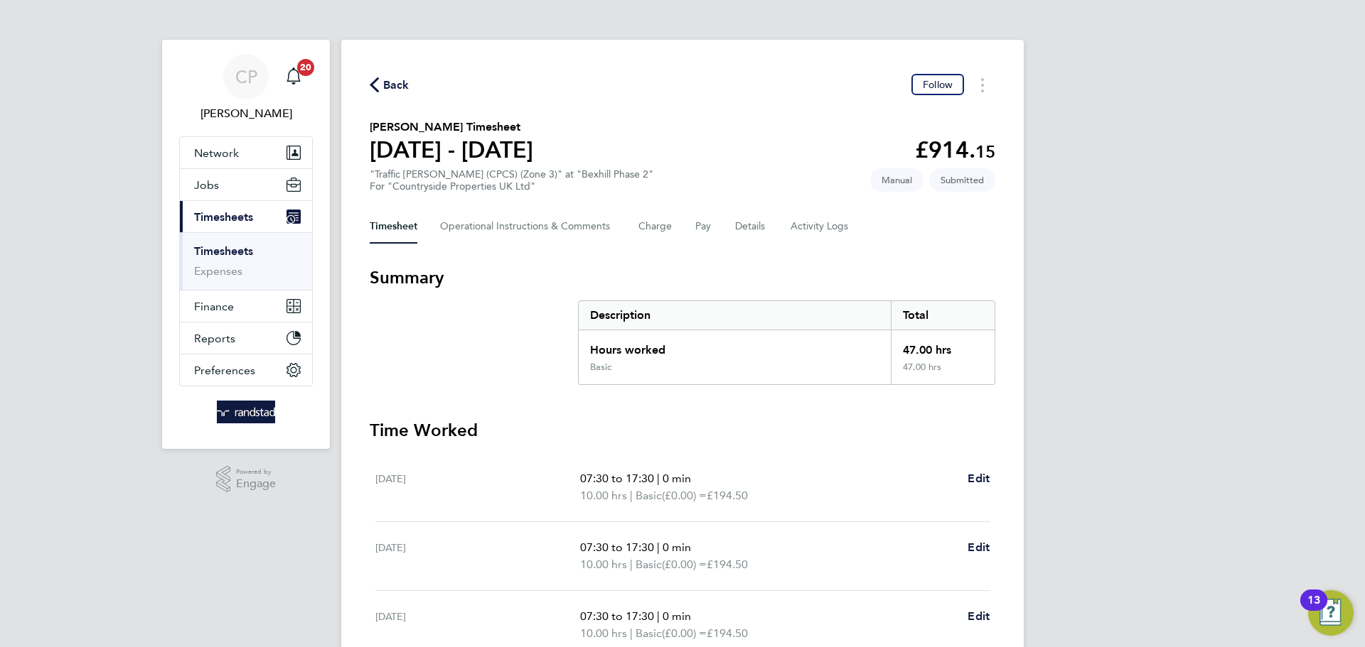
click at [393, 77] on span "Back" at bounding box center [396, 85] width 26 height 17
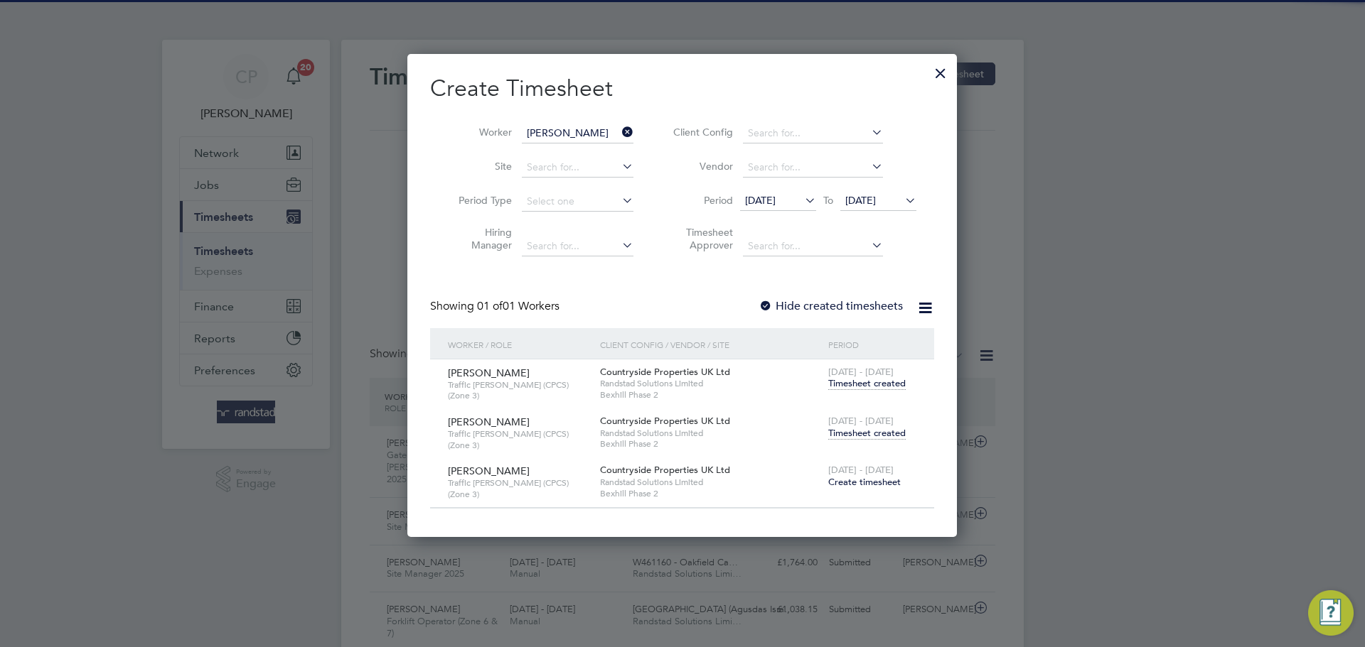
scroll to position [36, 124]
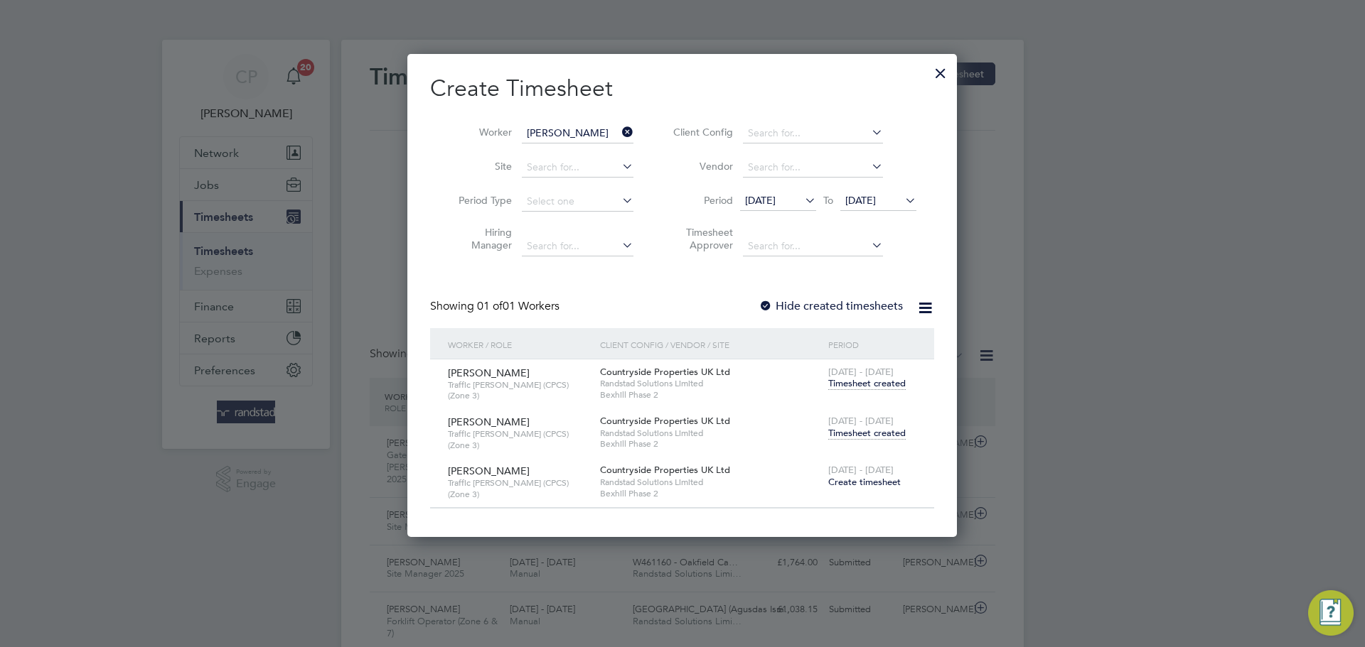
click at [619, 129] on icon at bounding box center [619, 132] width 0 height 20
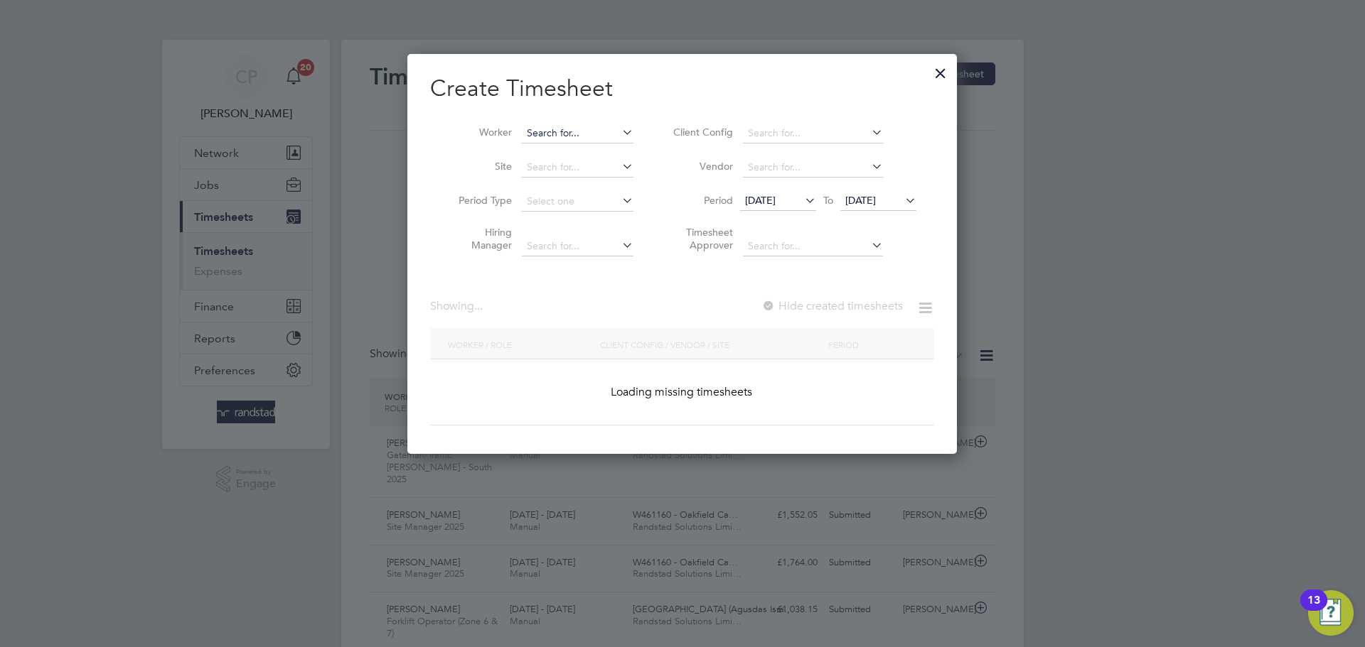
click at [583, 133] on input at bounding box center [578, 134] width 112 height 20
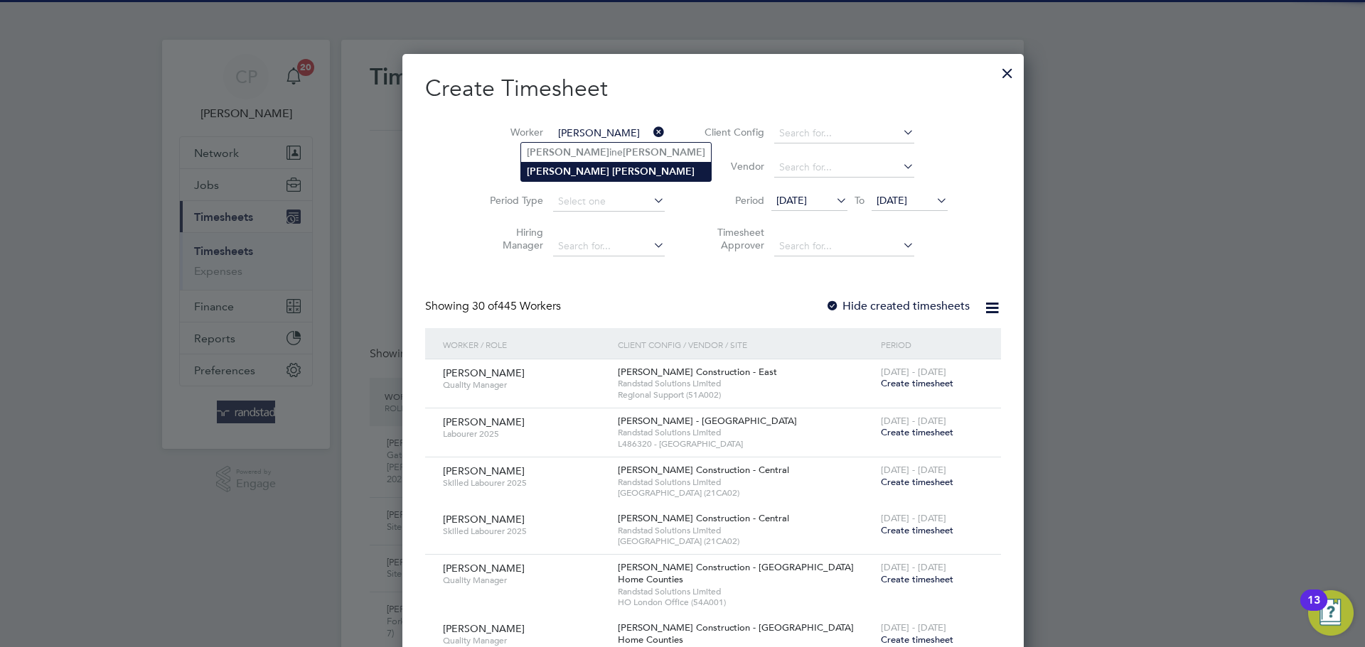
click at [612, 166] on b "[PERSON_NAME]" at bounding box center [653, 172] width 82 height 12
type input "[PERSON_NAME]"
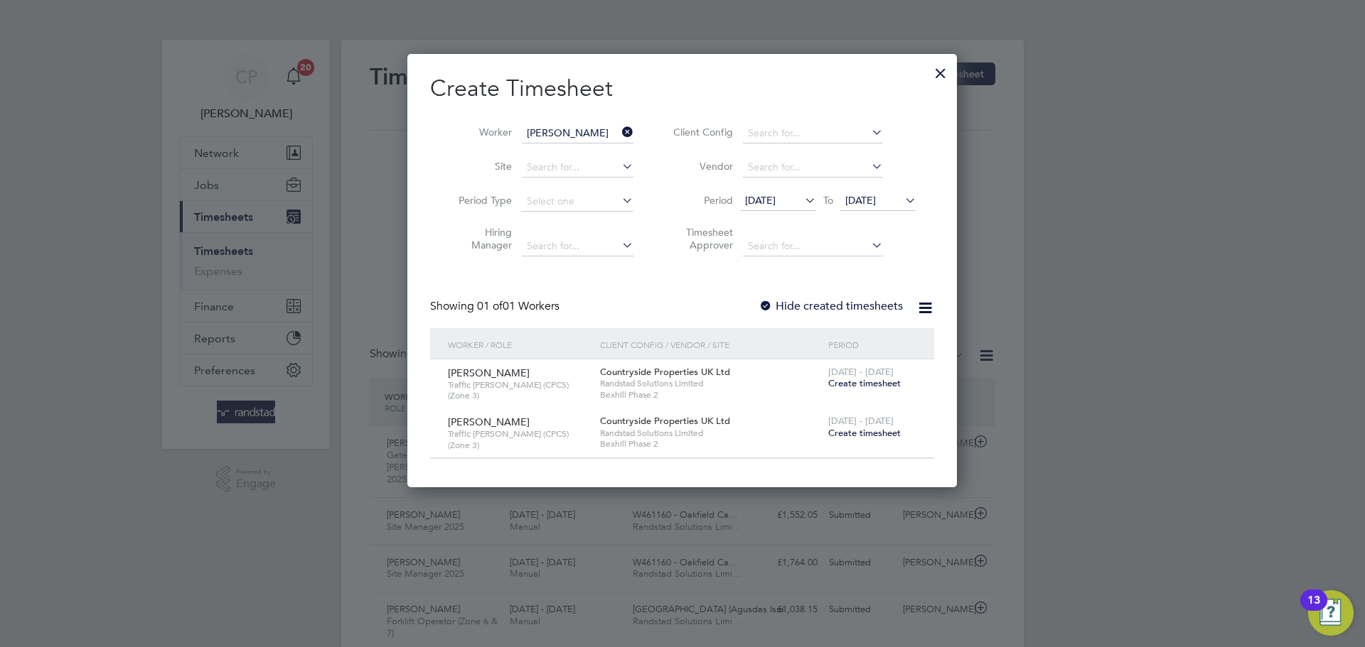
click at [859, 386] on span "Create timesheet" at bounding box center [864, 383] width 72 height 12
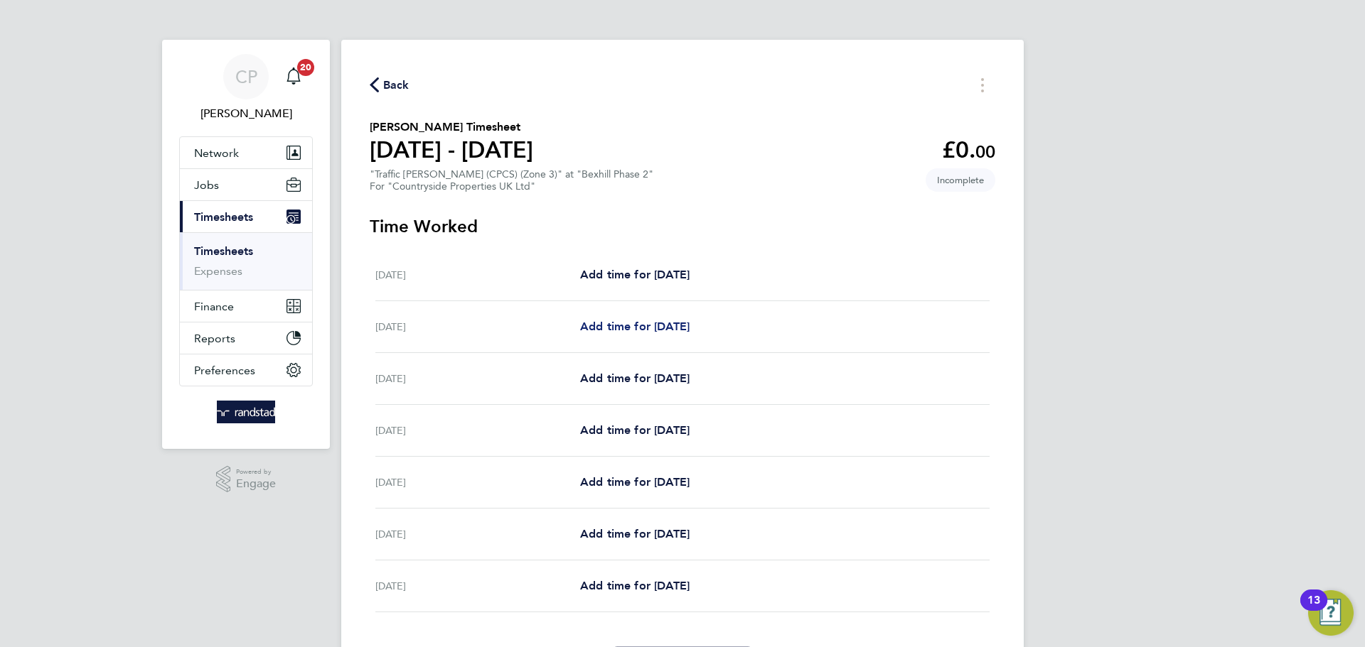
click at [682, 324] on span "Add time for [DATE]" at bounding box center [634, 327] width 109 height 14
select select "30"
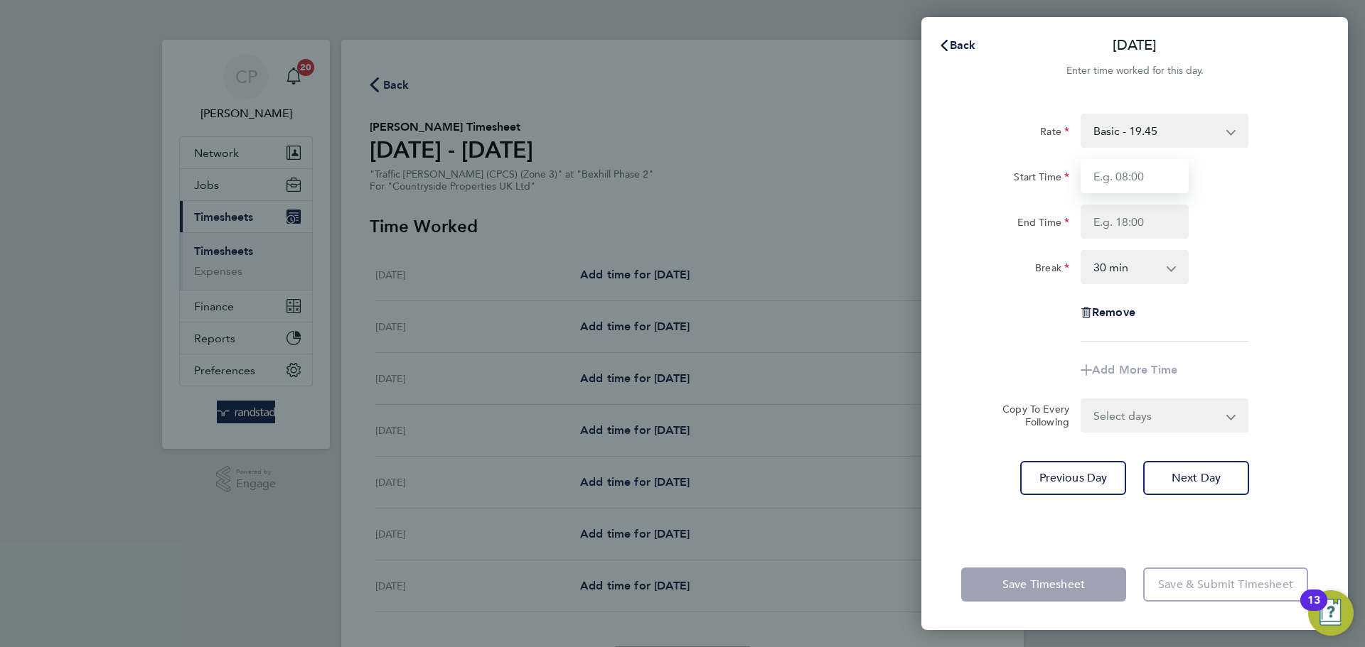
click at [1124, 188] on input "Start Time" at bounding box center [1134, 176] width 108 height 34
type input "07:00"
click at [1133, 264] on select "0 min 15 min 30 min 45 min 60 min 75 min 90 min" at bounding box center [1126, 267] width 88 height 31
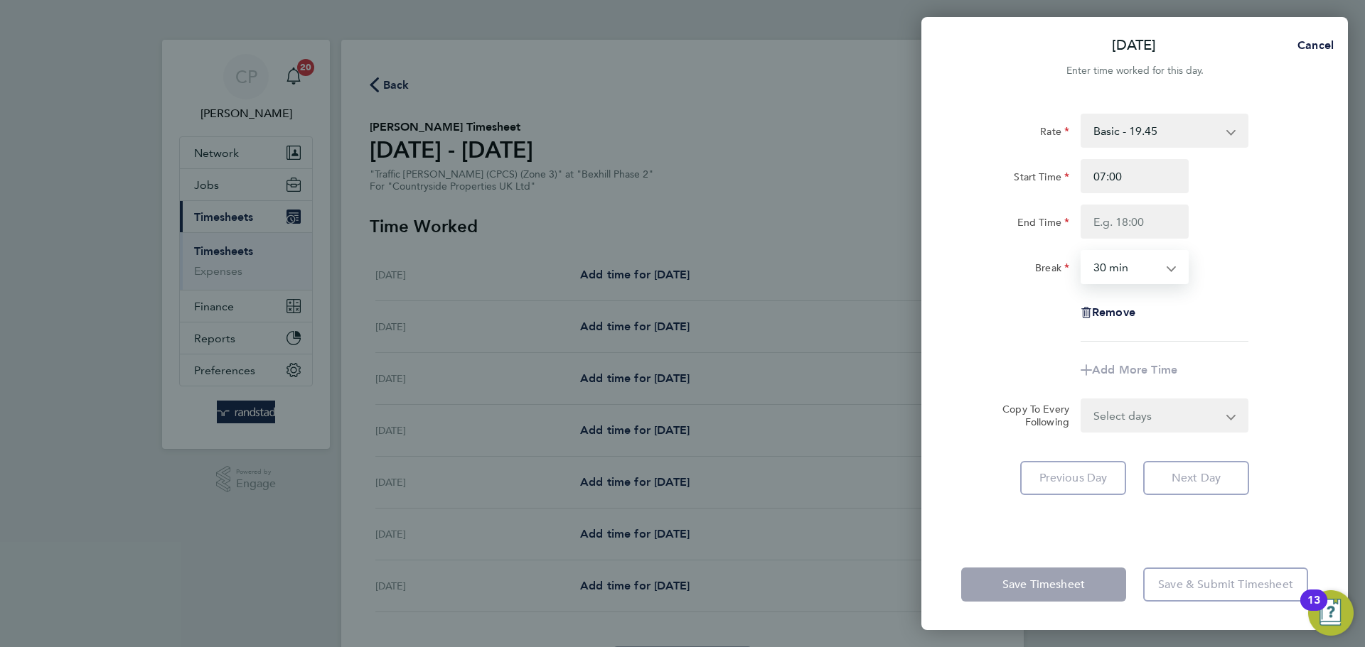
select select "0"
click at [1082, 252] on select "0 min 15 min 30 min 45 min 60 min 75 min 90 min" at bounding box center [1126, 267] width 88 height 31
click at [1145, 221] on input "End Time" at bounding box center [1134, 222] width 108 height 34
type input "17:30"
click at [1284, 237] on div "End Time 17:30" at bounding box center [1134, 222] width 358 height 34
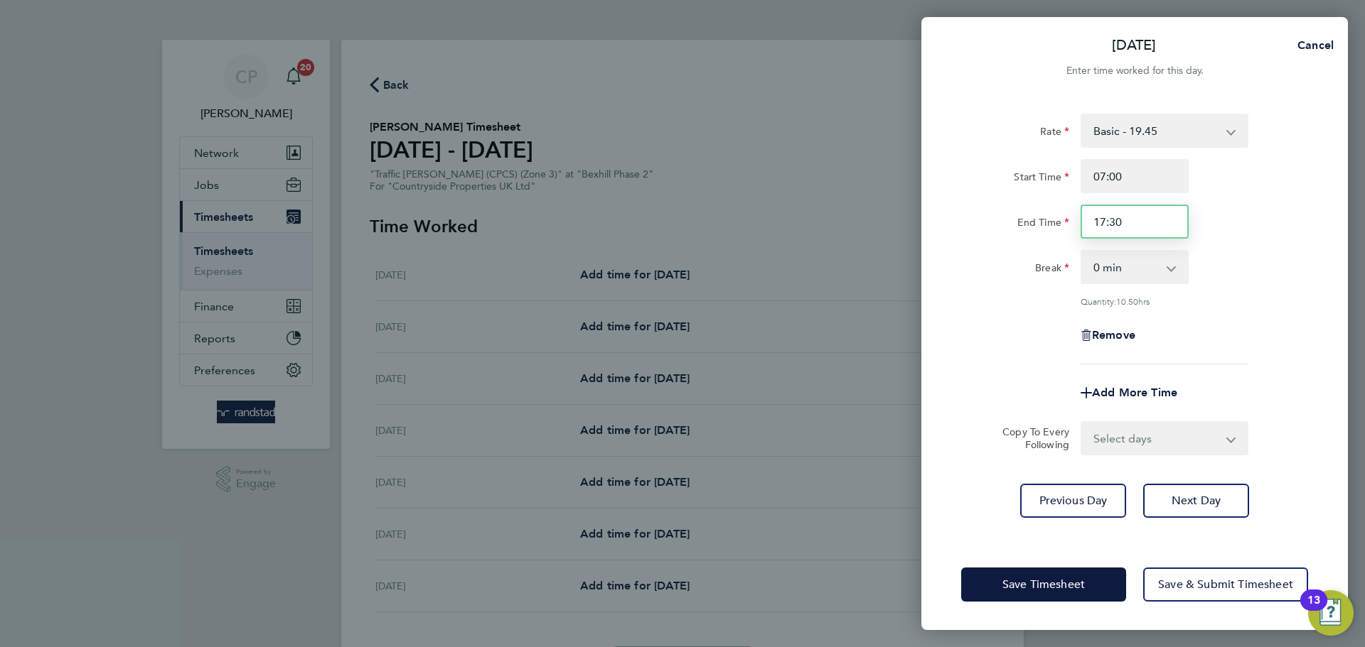
click at [1149, 215] on input "17:30" at bounding box center [1134, 222] width 108 height 34
click at [1308, 47] on span "Cancel" at bounding box center [1313, 45] width 41 height 14
select select "30"
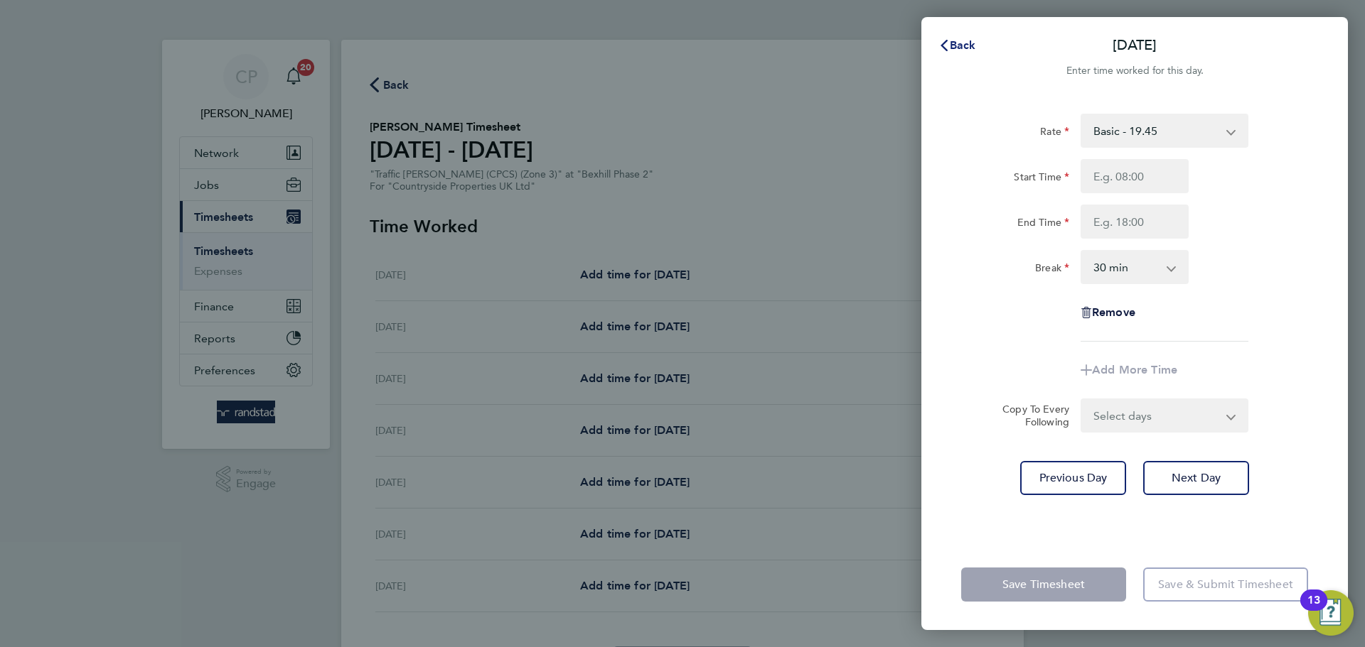
click at [960, 49] on span "Back" at bounding box center [963, 45] width 26 height 14
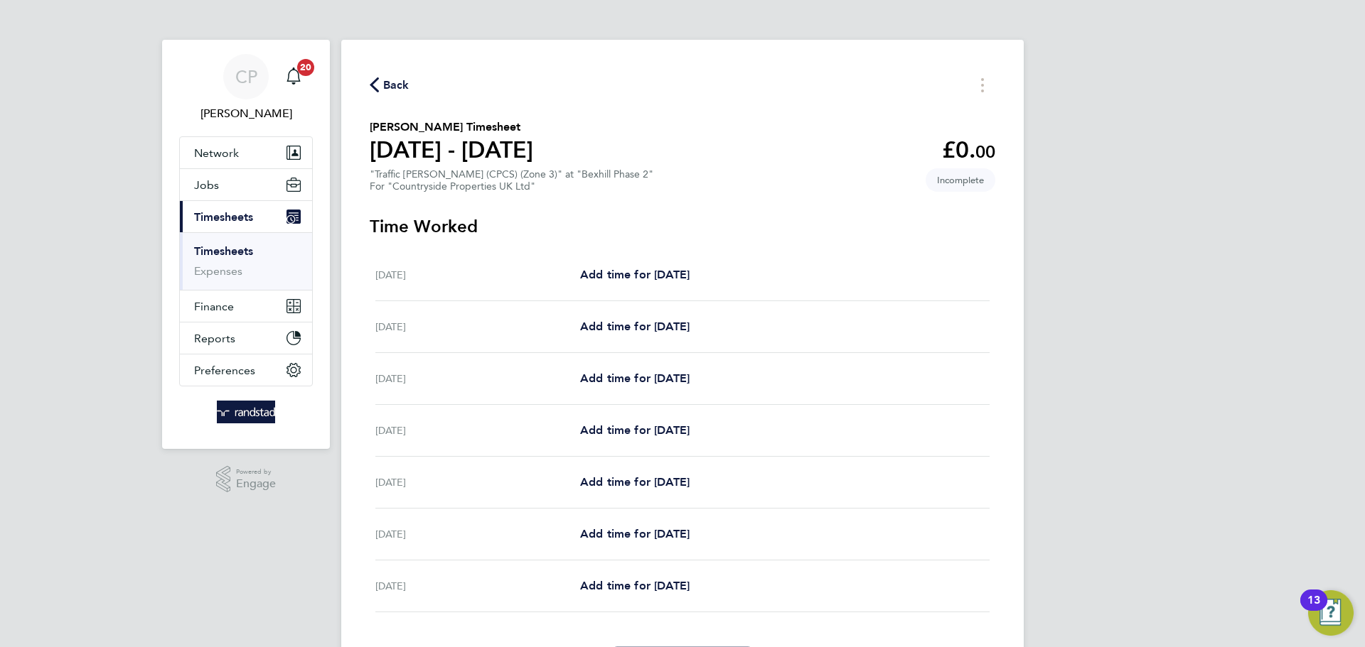
click at [389, 93] on div "Back" at bounding box center [682, 85] width 625 height 22
click at [389, 90] on span "Back" at bounding box center [396, 85] width 26 height 17
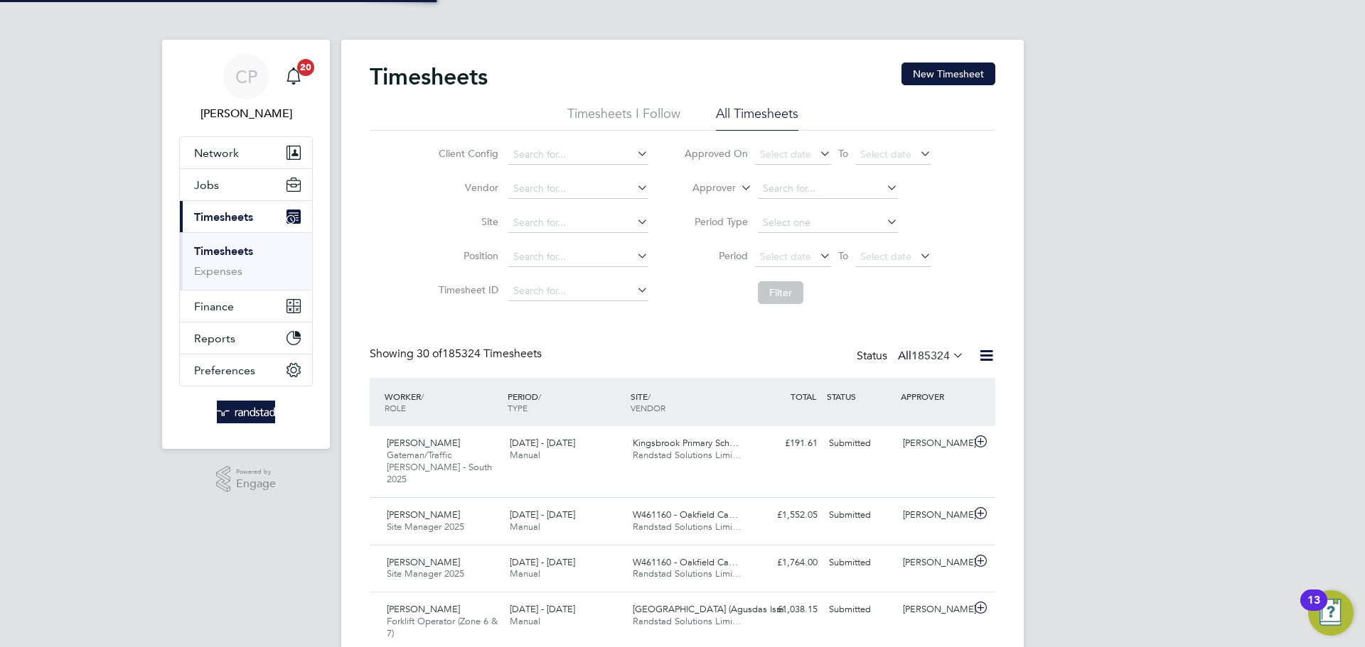
click at [946, 70] on button "New Timesheet" at bounding box center [948, 74] width 94 height 23
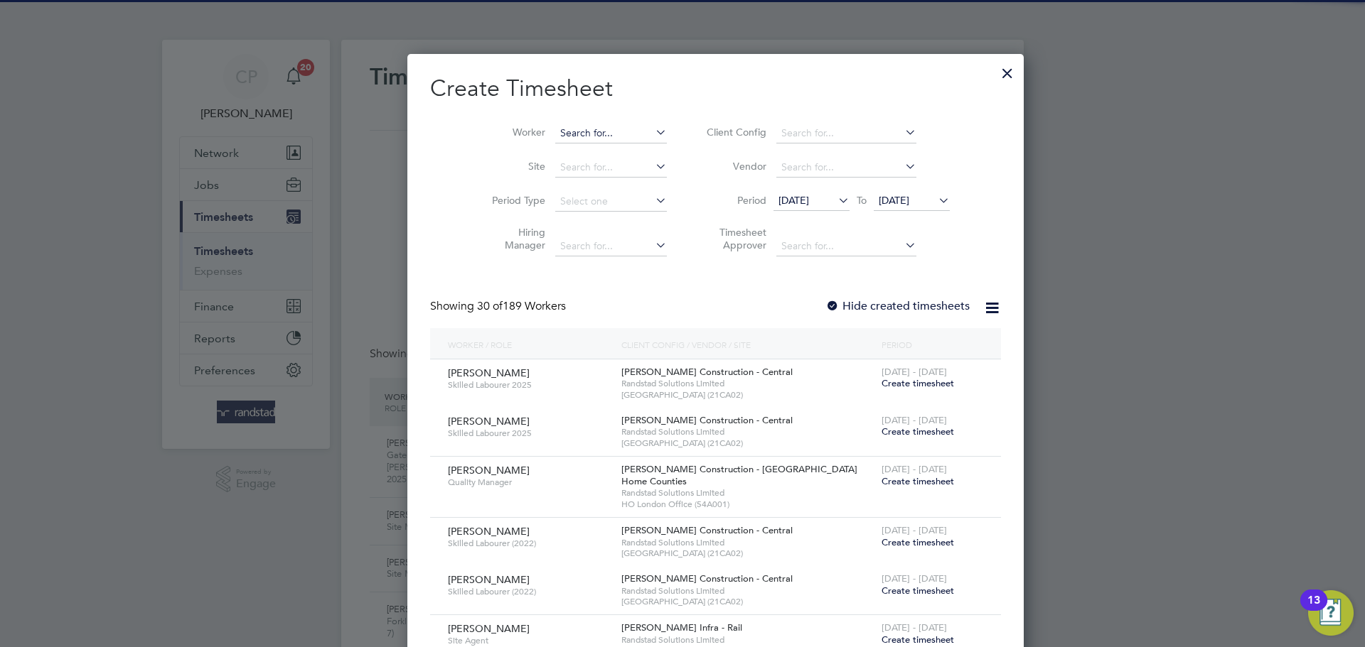
click at [559, 129] on input at bounding box center [611, 134] width 112 height 20
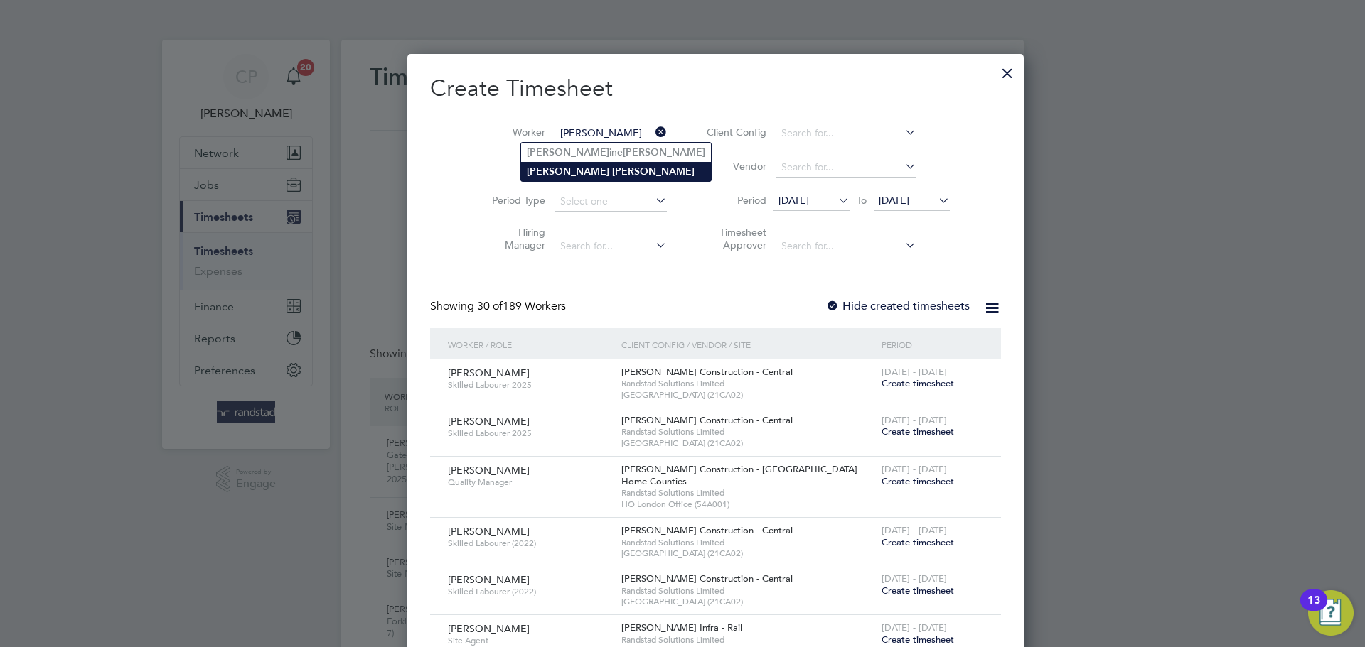
click at [565, 163] on li "[PERSON_NAME]" at bounding box center [616, 171] width 190 height 19
type input "[PERSON_NAME]"
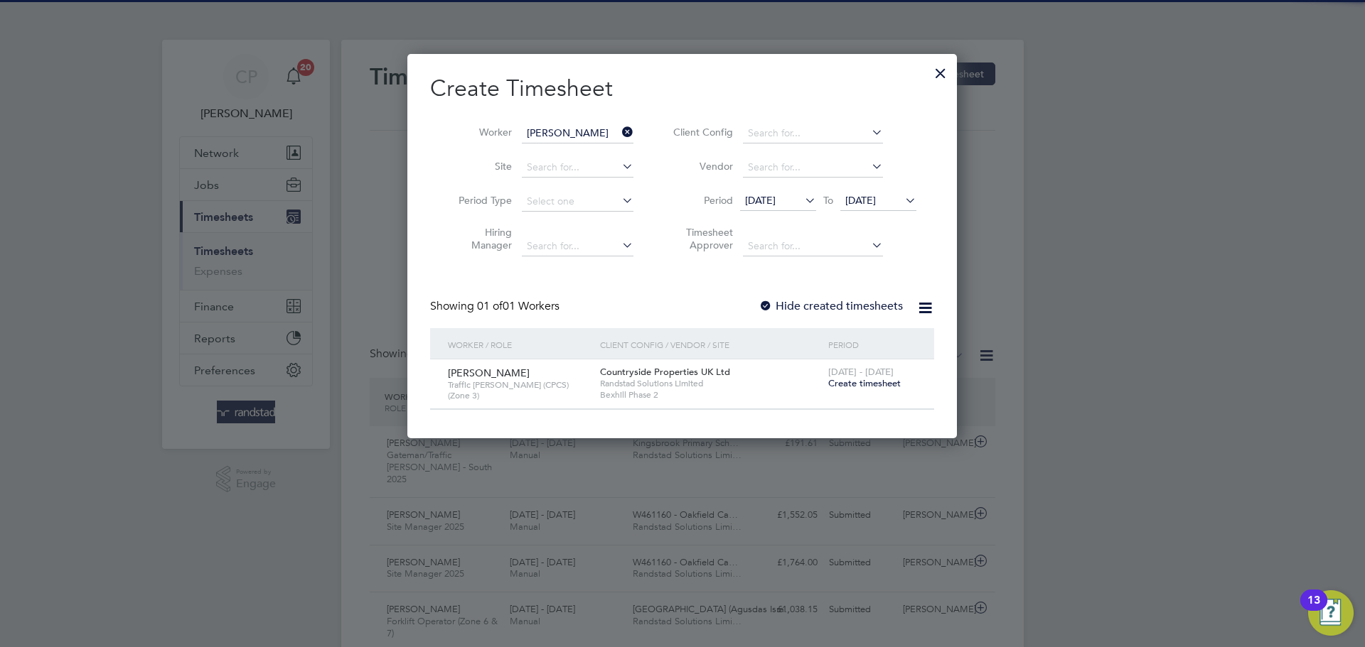
click at [876, 194] on span "[DATE]" at bounding box center [860, 200] width 31 height 13
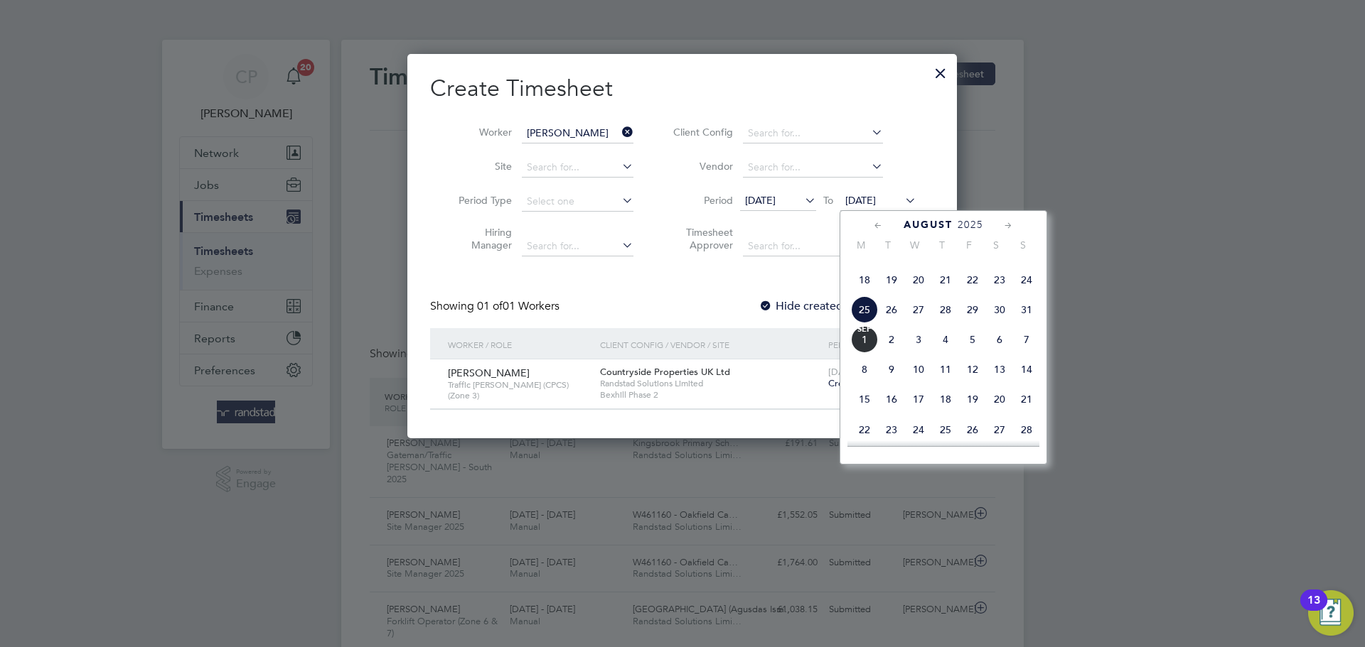
click at [851, 353] on span "[DATE]" at bounding box center [864, 339] width 27 height 27
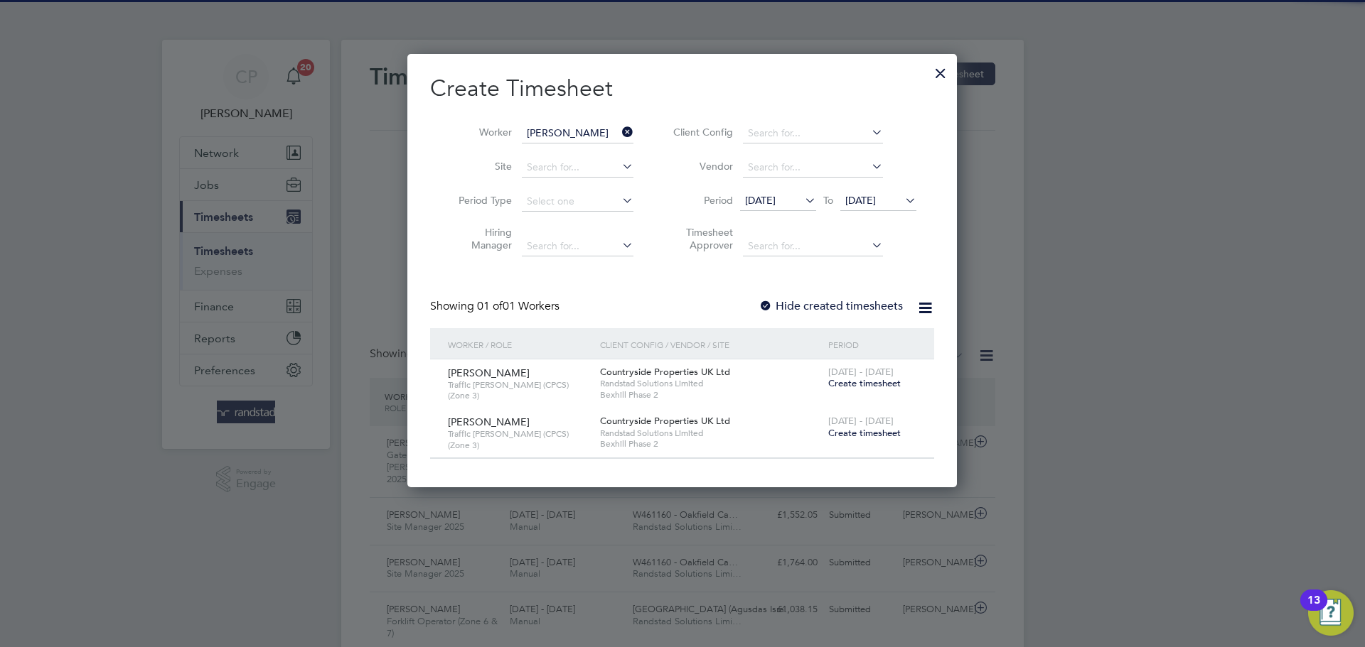
click at [775, 200] on span "[DATE]" at bounding box center [760, 200] width 31 height 13
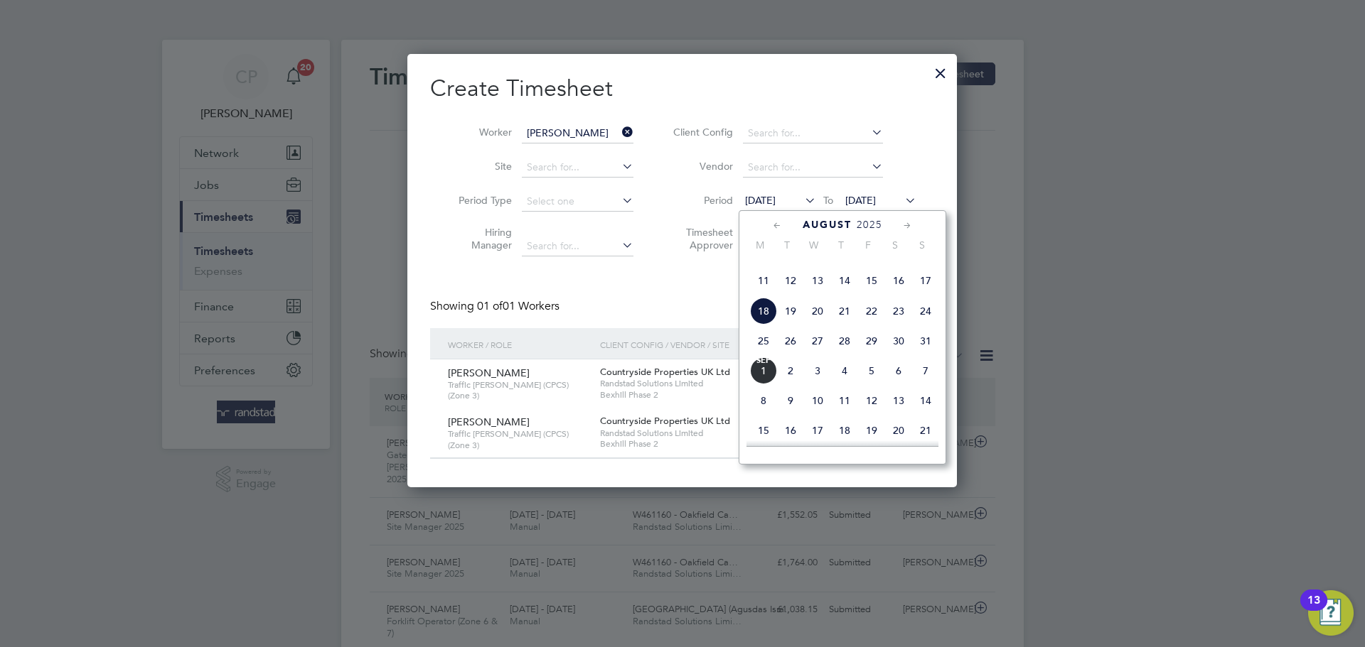
click at [765, 325] on span "18" at bounding box center [763, 311] width 27 height 27
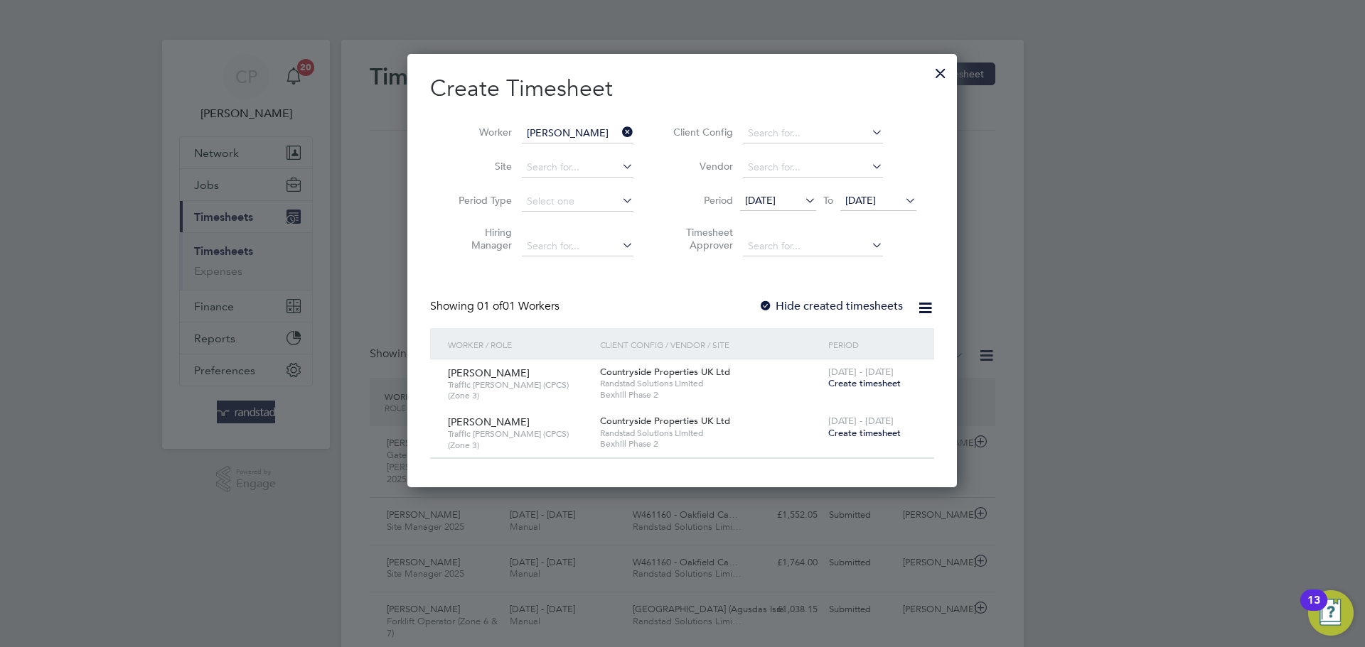
click at [845, 308] on label "Hide created timesheets" at bounding box center [830, 306] width 144 height 14
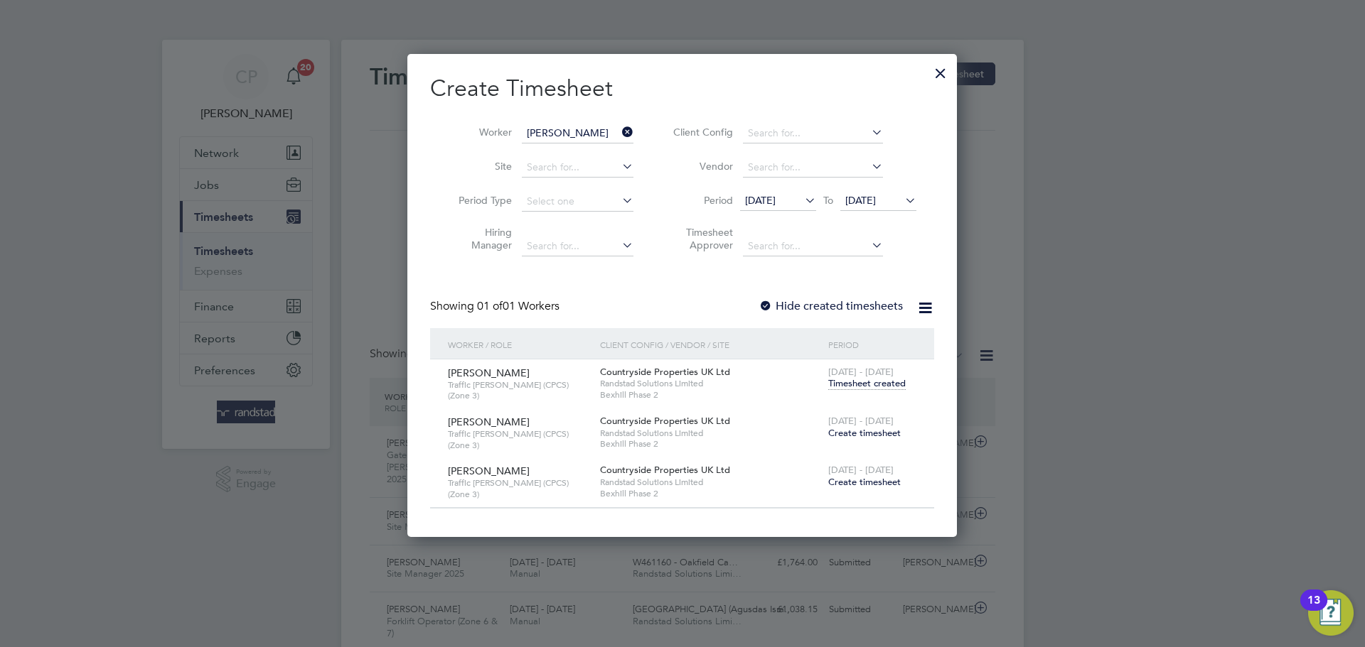
click at [863, 380] on span "Timesheet created" at bounding box center [866, 383] width 77 height 13
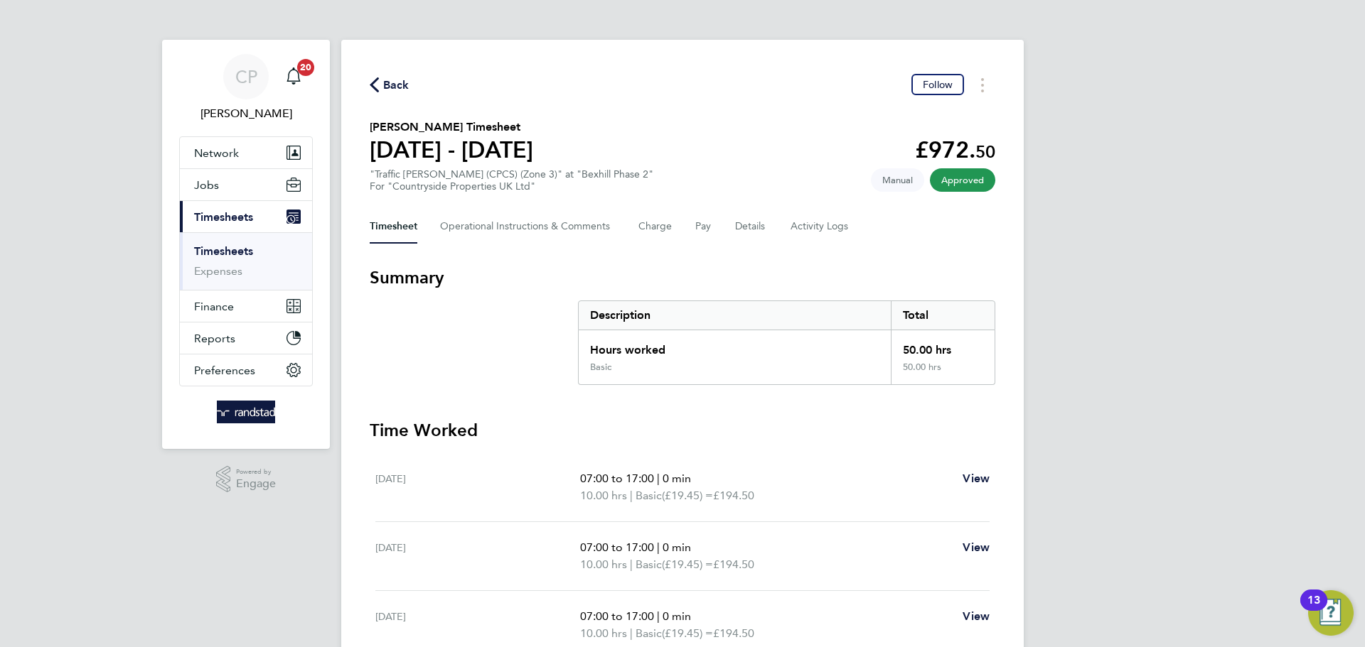
click at [393, 92] on span "Back" at bounding box center [396, 85] width 26 height 17
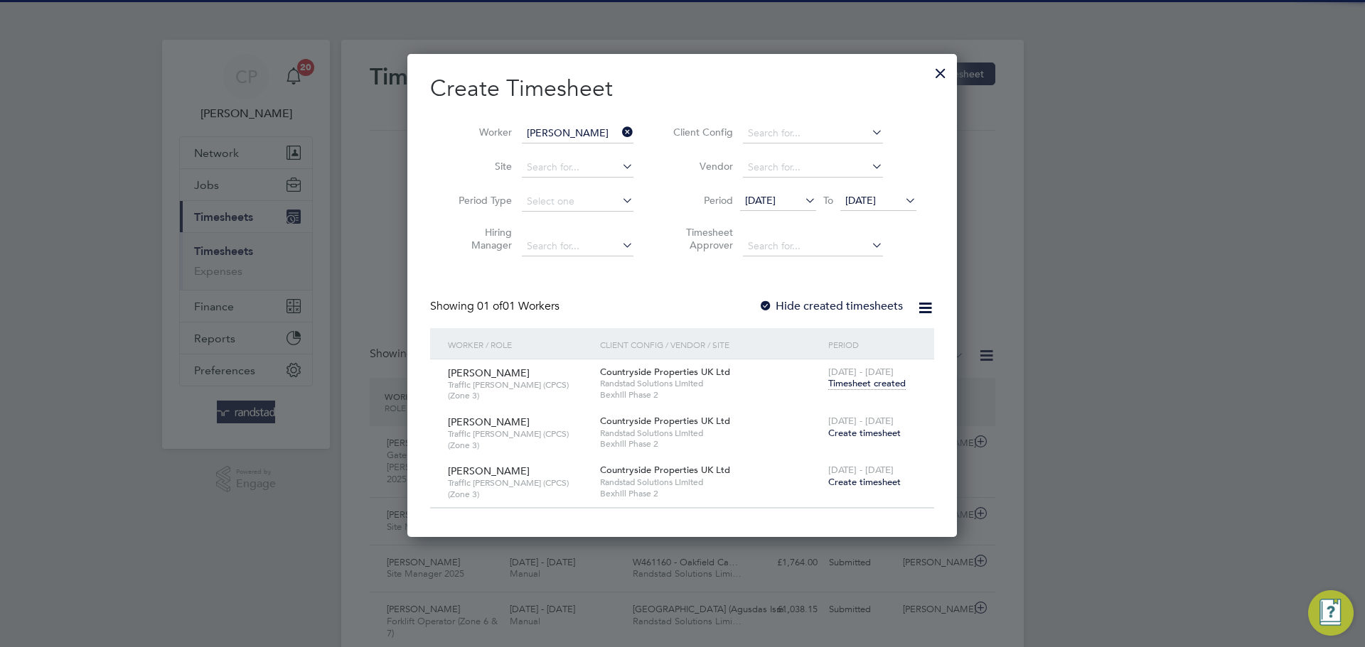
click at [859, 429] on span "Create timesheet" at bounding box center [864, 433] width 72 height 12
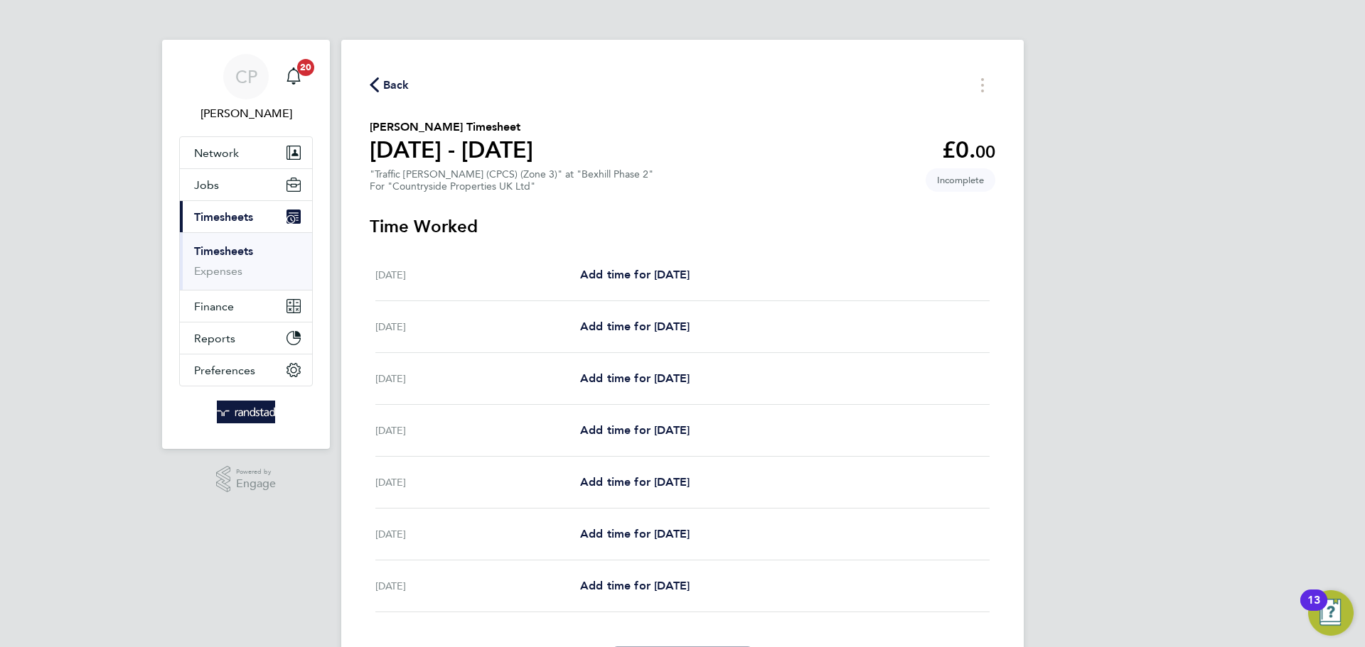
click at [651, 316] on div "[DATE] Add time for [DATE] Add time for [DATE]" at bounding box center [682, 327] width 614 height 52
click at [655, 330] on span "Add time for [DATE]" at bounding box center [634, 327] width 109 height 14
select select "30"
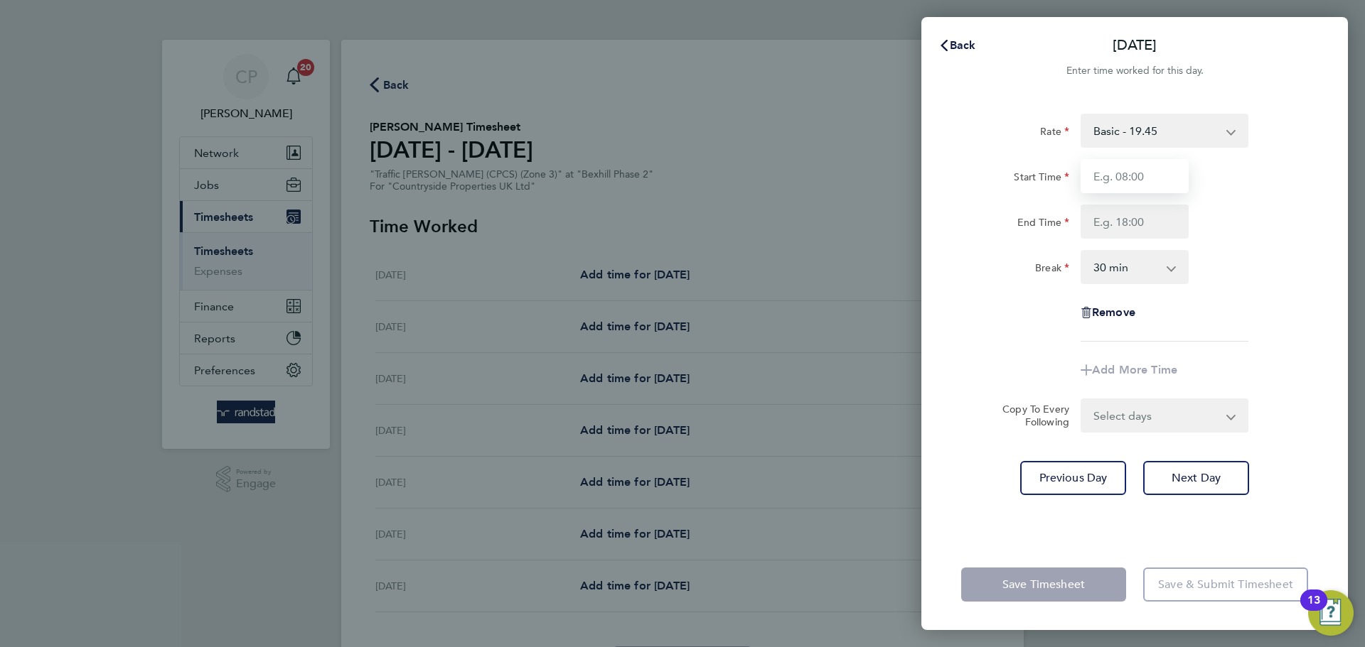
click at [1161, 159] on input "Start Time" at bounding box center [1134, 176] width 108 height 34
type input "07:00"
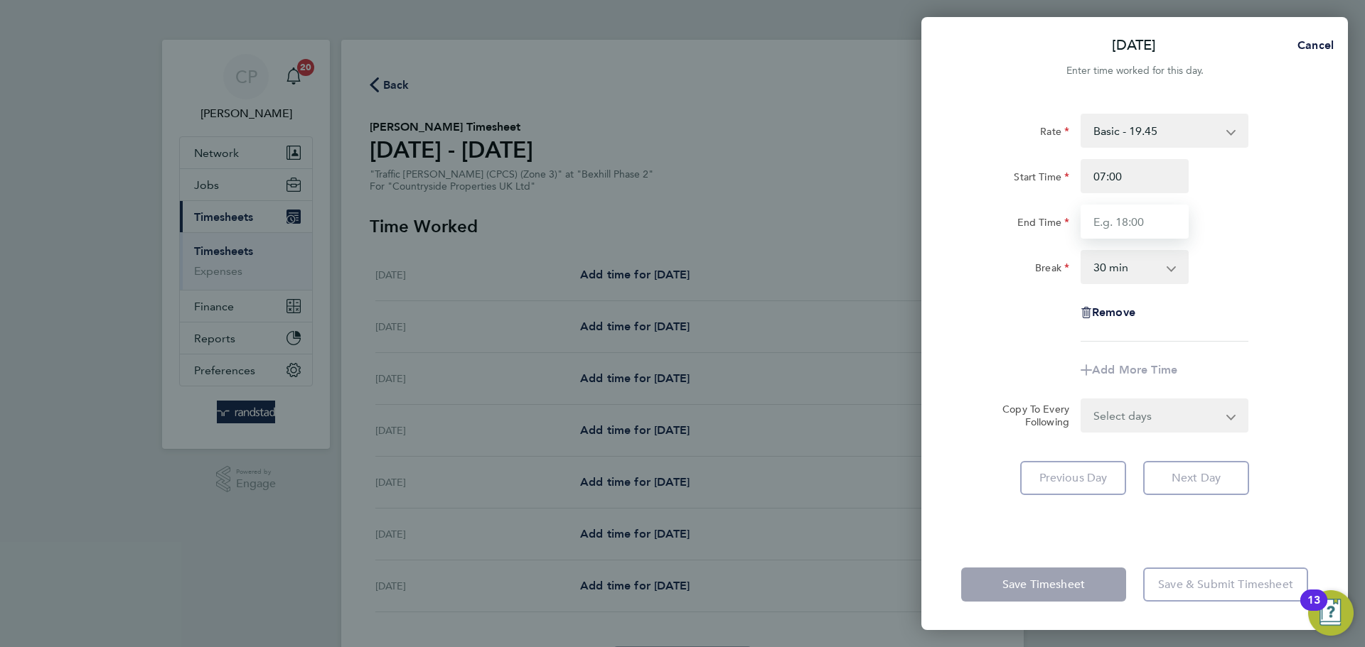
click at [1107, 235] on input "End Time" at bounding box center [1134, 222] width 108 height 34
type input "17:00"
click at [1144, 271] on select "0 min 15 min 30 min 45 min 60 min 75 min 90 min" at bounding box center [1126, 267] width 88 height 31
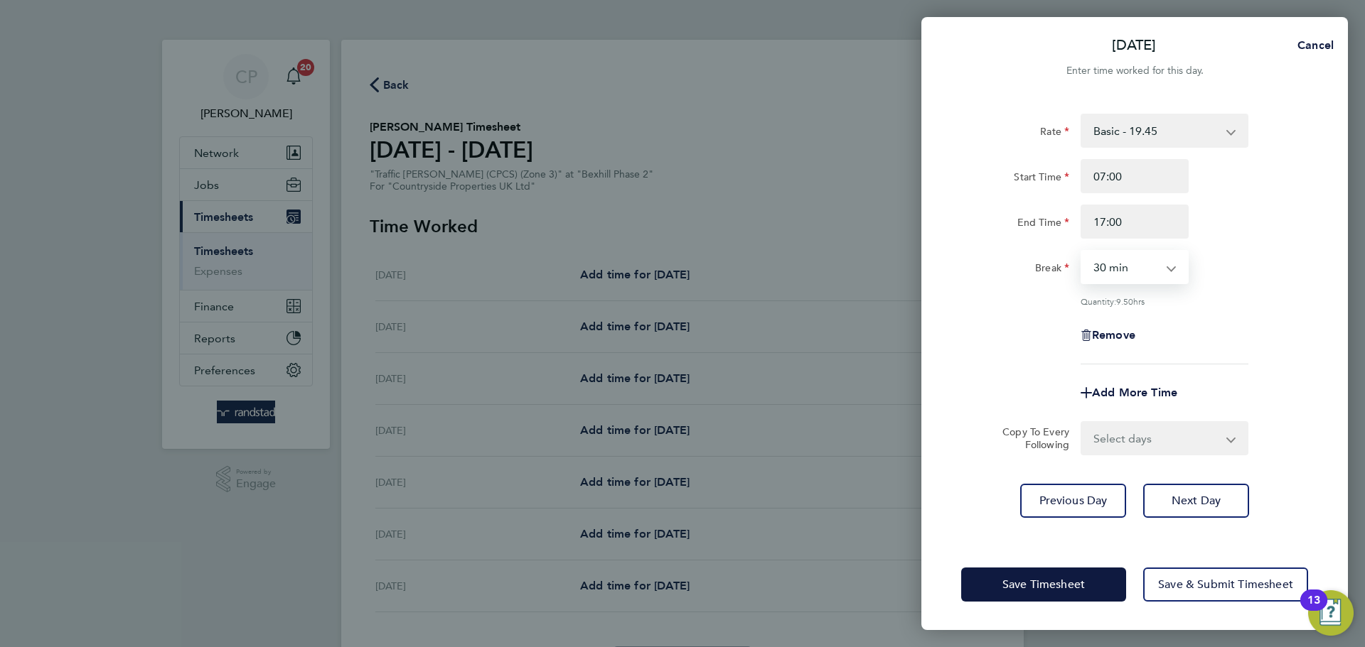
select select "0"
click at [1082, 252] on select "0 min 15 min 30 min 45 min 60 min 75 min 90 min" at bounding box center [1126, 267] width 88 height 31
click at [1260, 254] on div "Break 0 min 15 min 30 min 45 min 60 min 75 min 90 min" at bounding box center [1134, 267] width 358 height 34
click at [1222, 498] on button "Next Day" at bounding box center [1196, 501] width 106 height 34
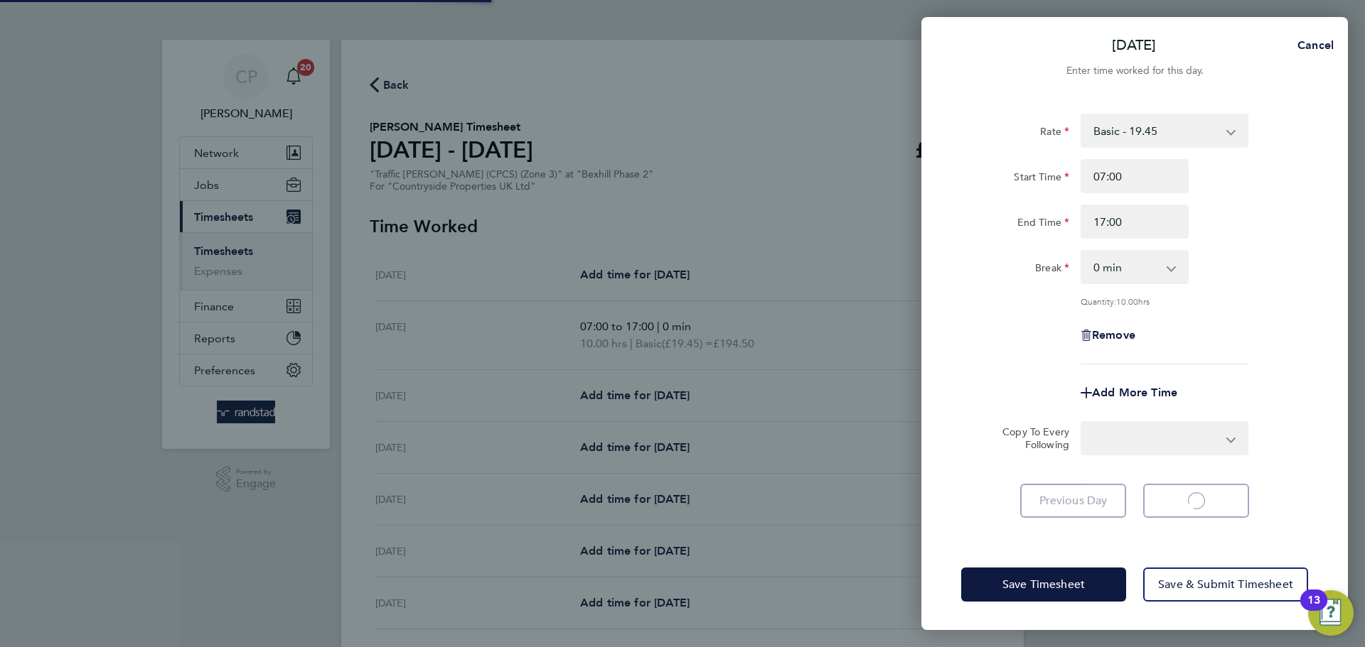
select select "30"
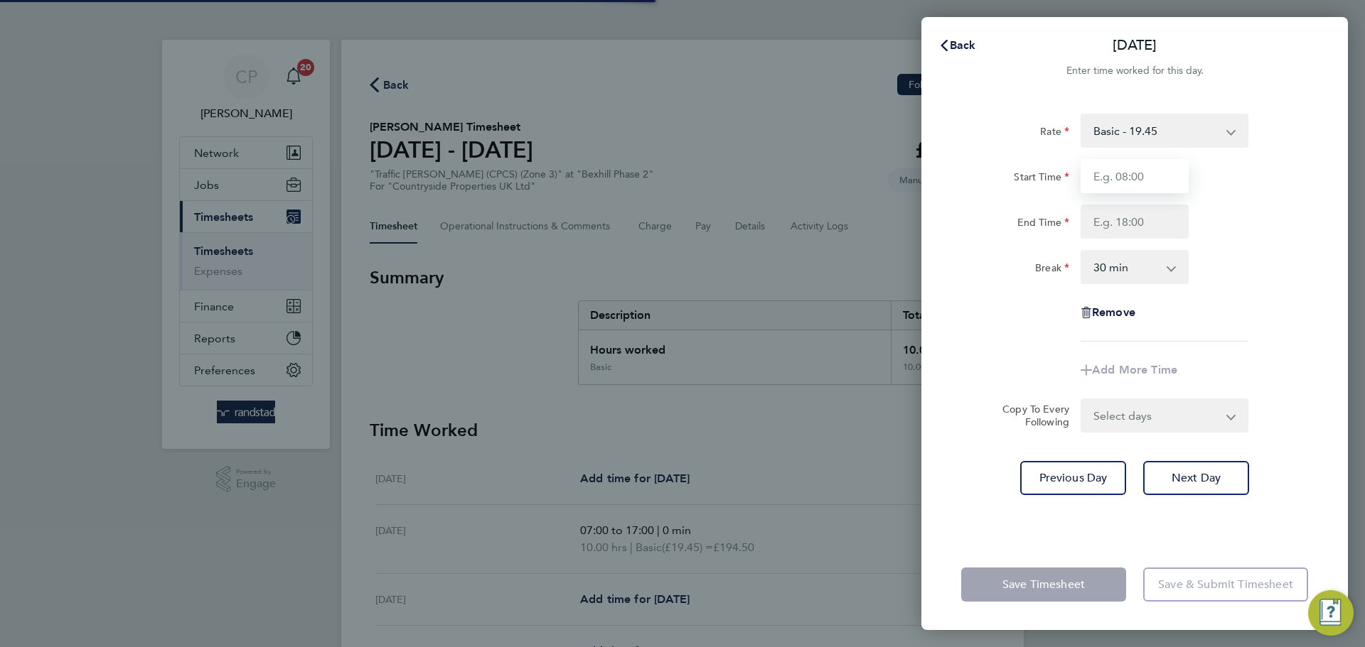
click at [1134, 178] on input "Start Time" at bounding box center [1134, 176] width 108 height 34
type input "07:00"
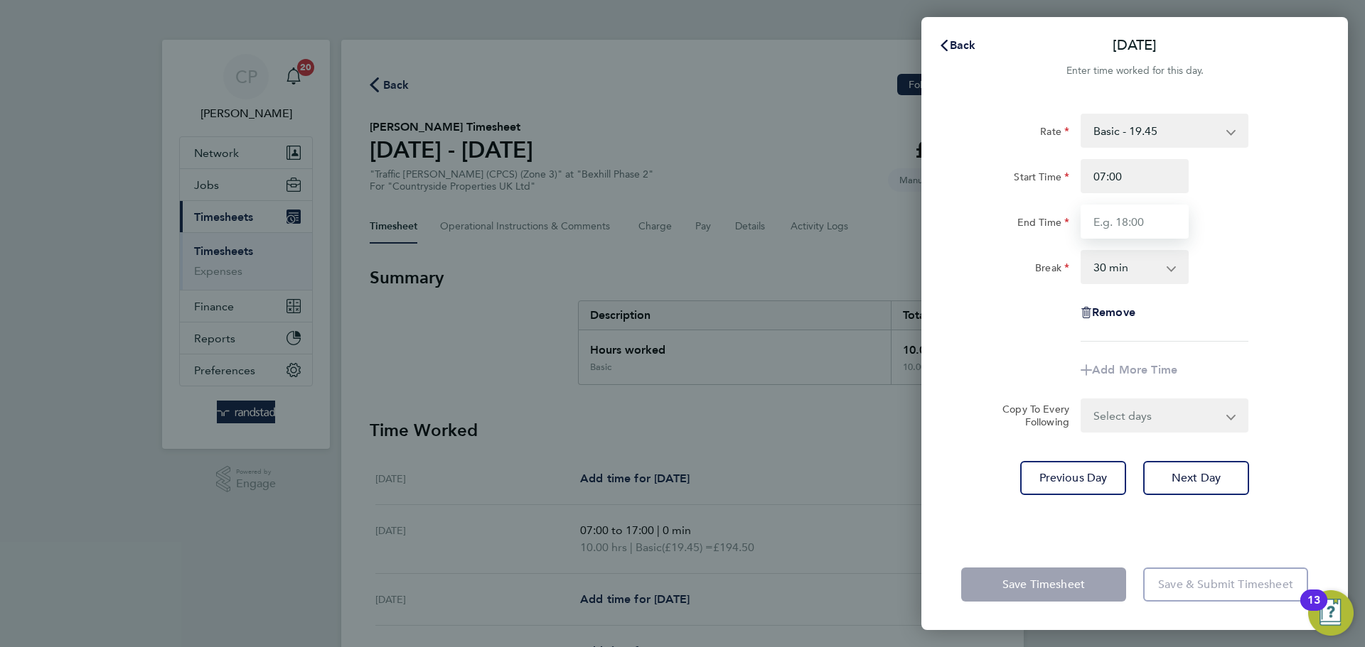
click at [1095, 225] on input "End Time" at bounding box center [1134, 222] width 108 height 34
type input "17:00"
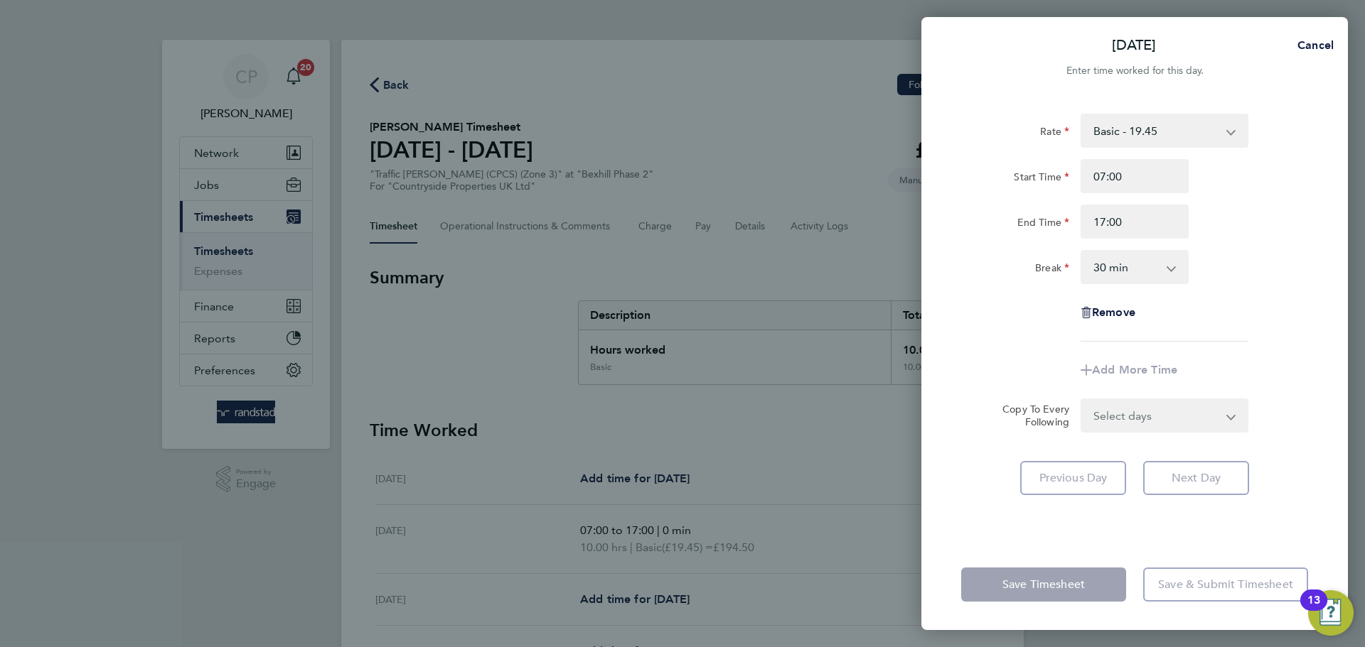
click at [1227, 220] on div "End Time 17:00" at bounding box center [1134, 222] width 358 height 34
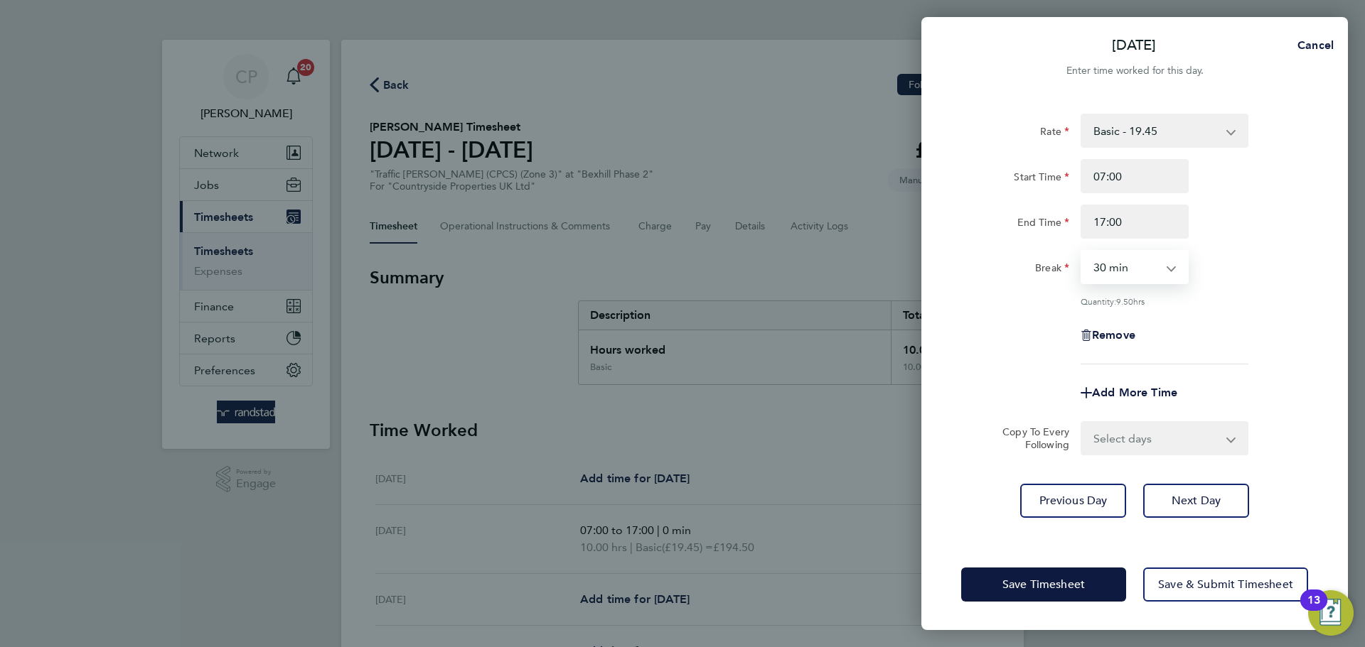
click at [1163, 268] on select "0 min 15 min 30 min 45 min 60 min 75 min 90 min" at bounding box center [1126, 267] width 88 height 31
select select "0"
click at [1082, 252] on select "0 min 15 min 30 min 45 min 60 min 75 min 90 min" at bounding box center [1126, 267] width 88 height 31
click at [1180, 507] on button "Next Day" at bounding box center [1196, 501] width 106 height 34
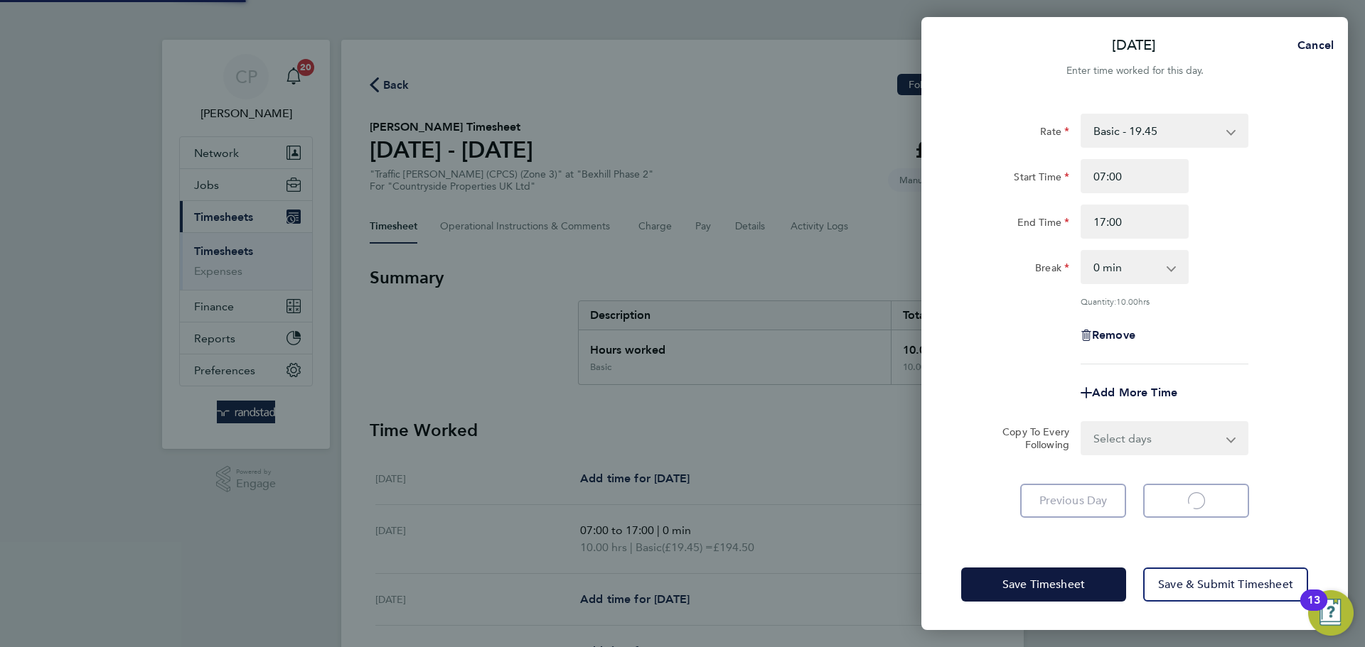
select select "30"
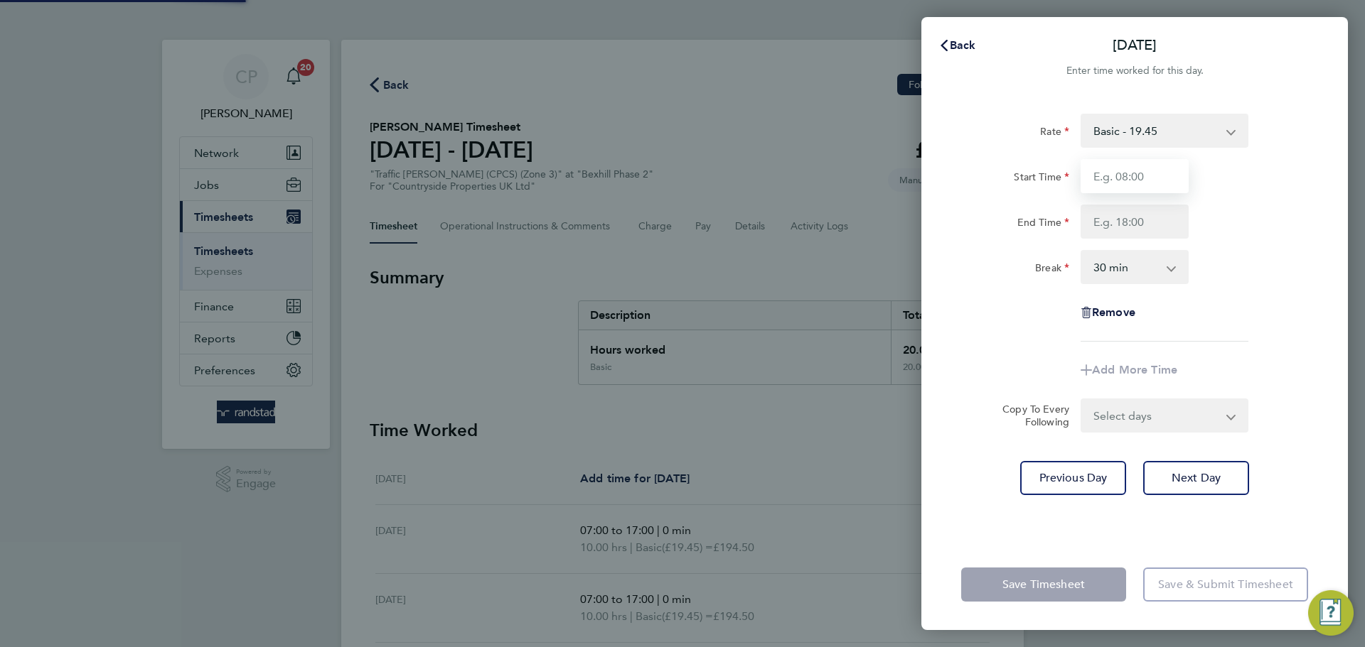
click at [1112, 171] on input "Start Time" at bounding box center [1134, 176] width 108 height 34
type input "07:00"
click at [1141, 229] on input "End Time" at bounding box center [1134, 222] width 108 height 34
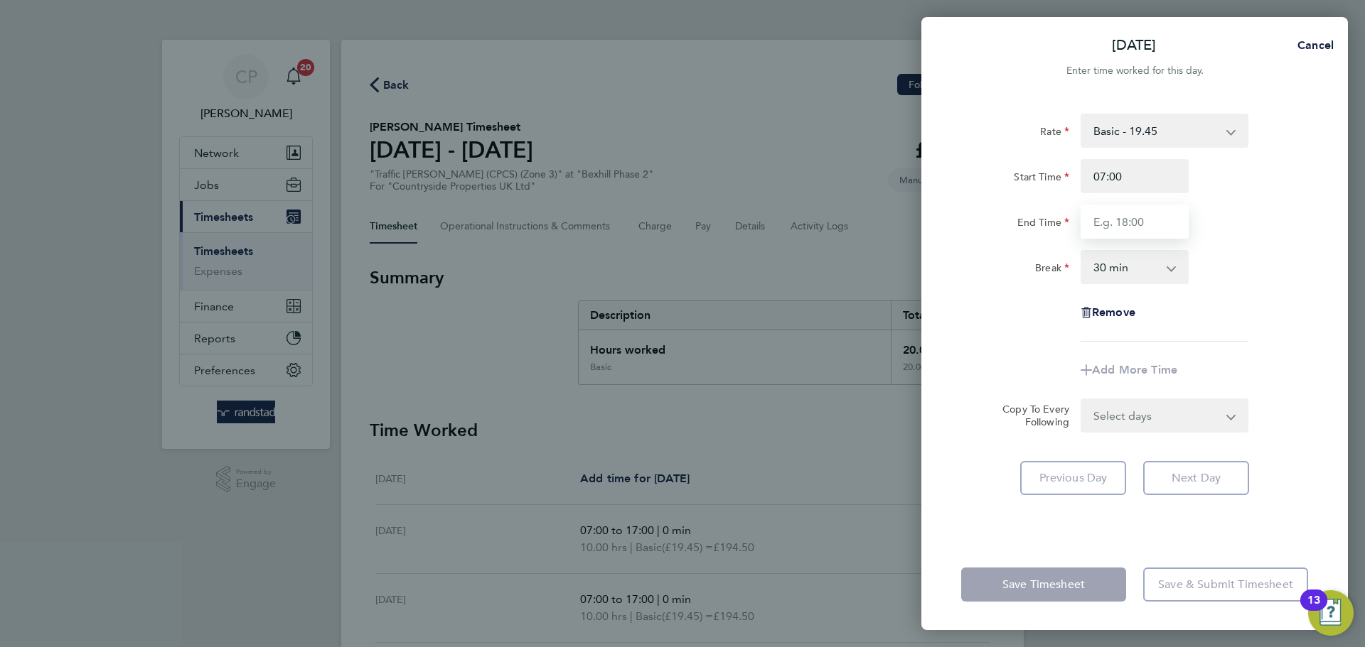
type input "17:00"
click at [1139, 267] on select "0 min 15 min 30 min 45 min 60 min 75 min 90 min" at bounding box center [1126, 267] width 88 height 31
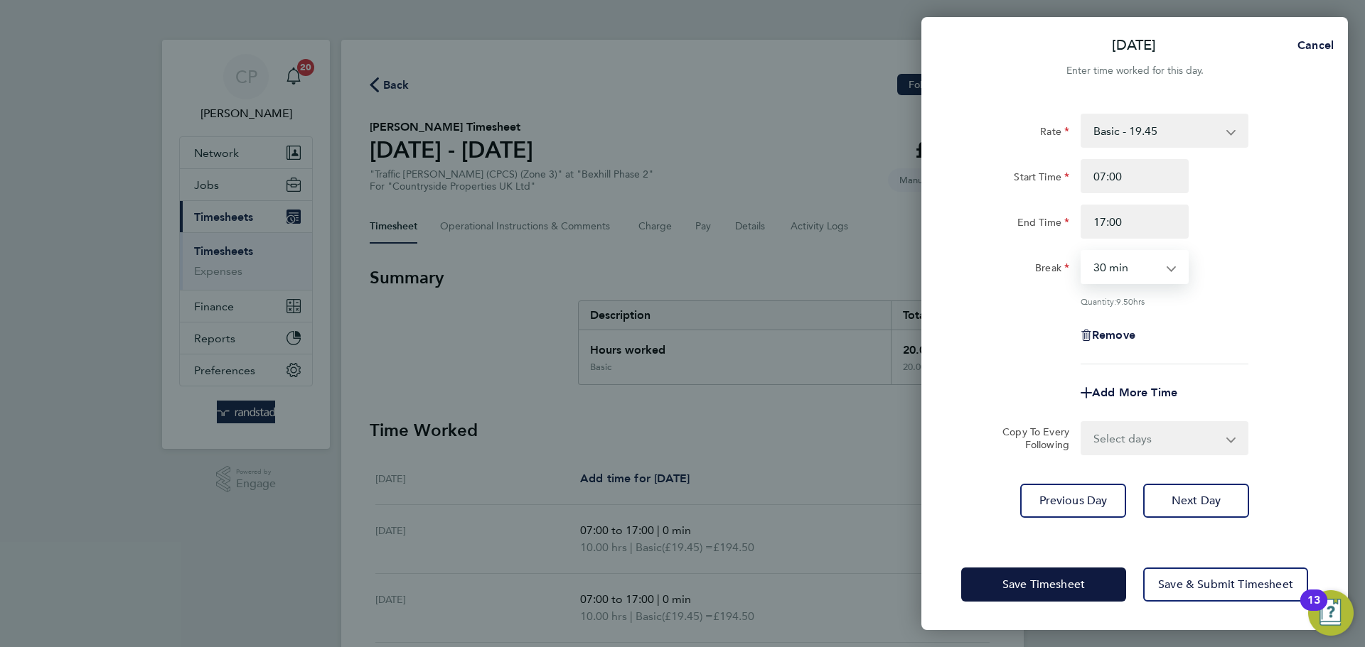
select select "0"
click at [1082, 252] on select "0 min 15 min 30 min 45 min 60 min 75 min 90 min" at bounding box center [1126, 267] width 88 height 31
click at [1225, 272] on div "Break 0 min 15 min 30 min 45 min 60 min 75 min 90 min" at bounding box center [1134, 267] width 358 height 34
click at [1198, 498] on span "Next Day" at bounding box center [1195, 501] width 49 height 14
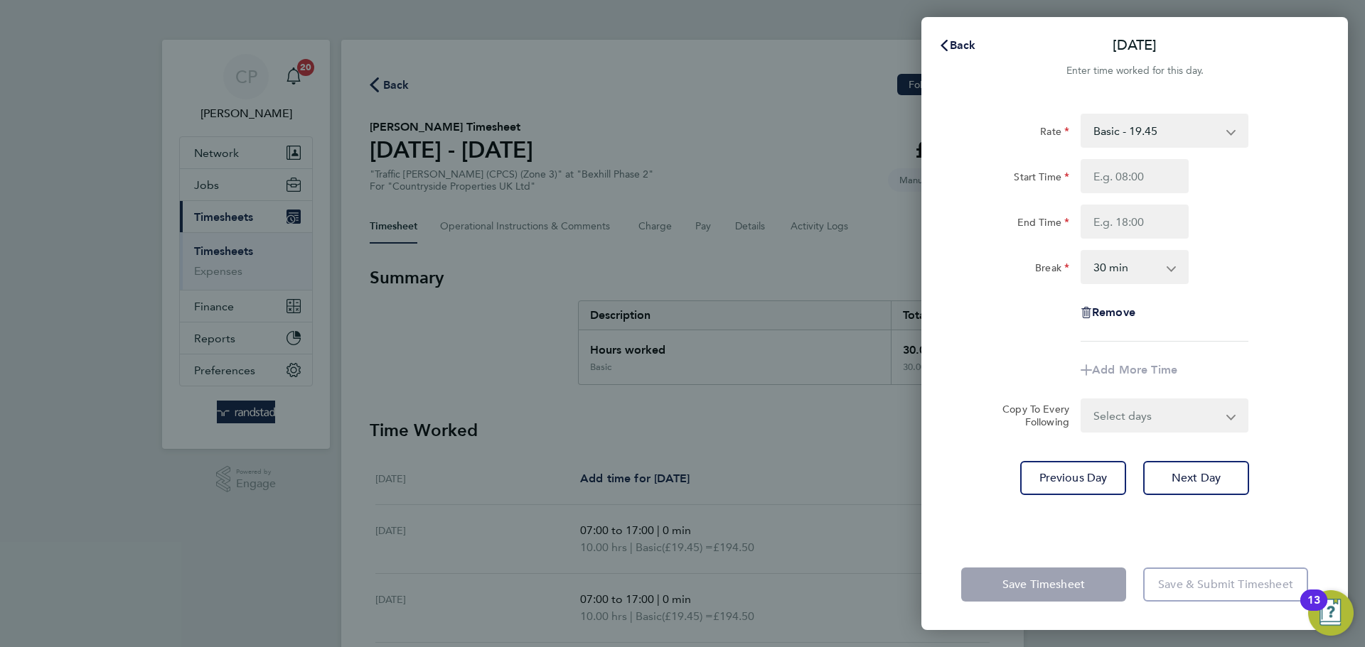
click at [1137, 272] on select "0 min 15 min 30 min 45 min 60 min 75 min 90 min" at bounding box center [1126, 267] width 88 height 31
select select "0"
click at [1082, 252] on select "0 min 15 min 30 min 45 min 60 min 75 min 90 min" at bounding box center [1126, 267] width 88 height 31
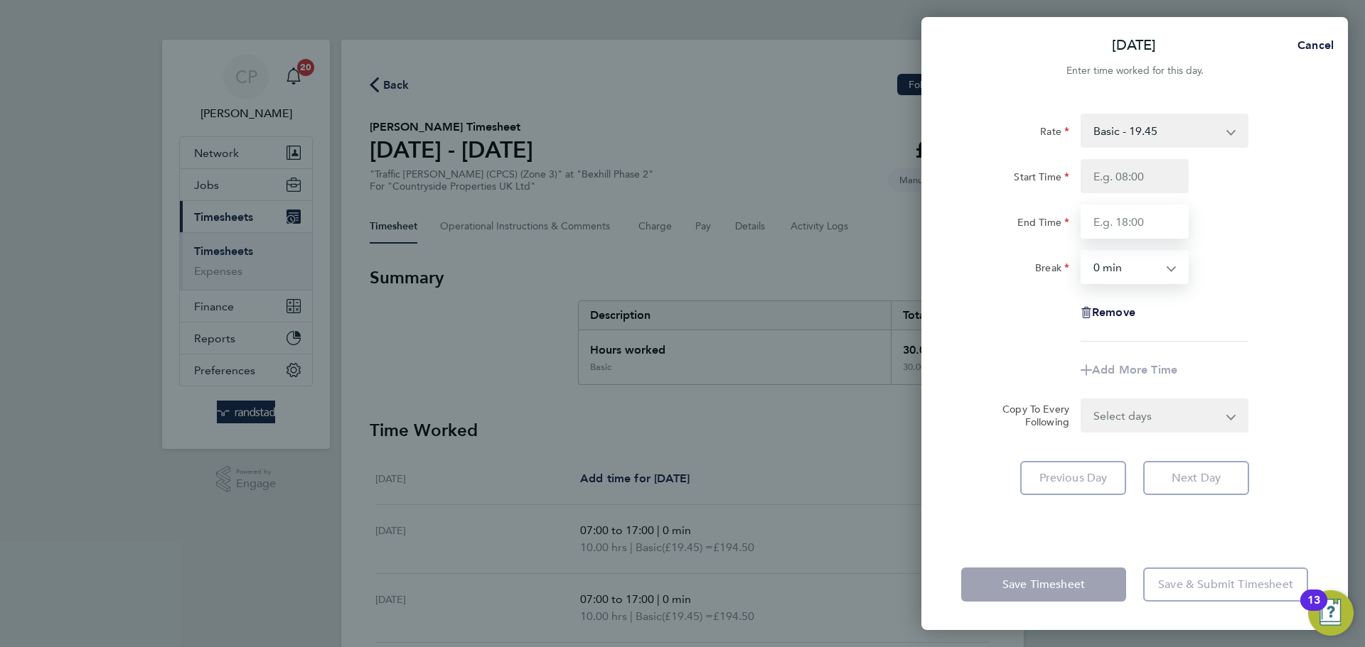
click at [1130, 231] on input "End Time" at bounding box center [1134, 222] width 108 height 34
type input "17:00"
click at [1132, 187] on input "Start Time" at bounding box center [1134, 176] width 108 height 34
type input "07:00"
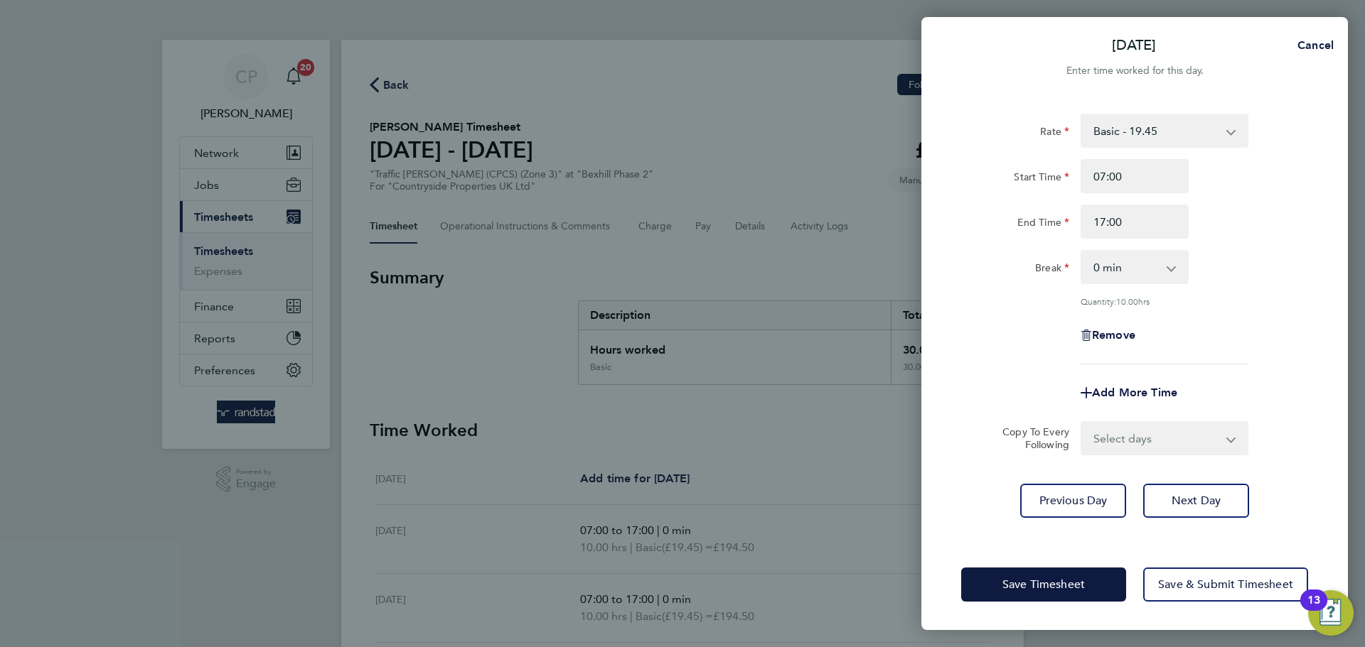
click at [1214, 235] on div "End Time 17:00" at bounding box center [1134, 222] width 358 height 34
click at [1064, 590] on span "Save Timesheet" at bounding box center [1043, 585] width 82 height 14
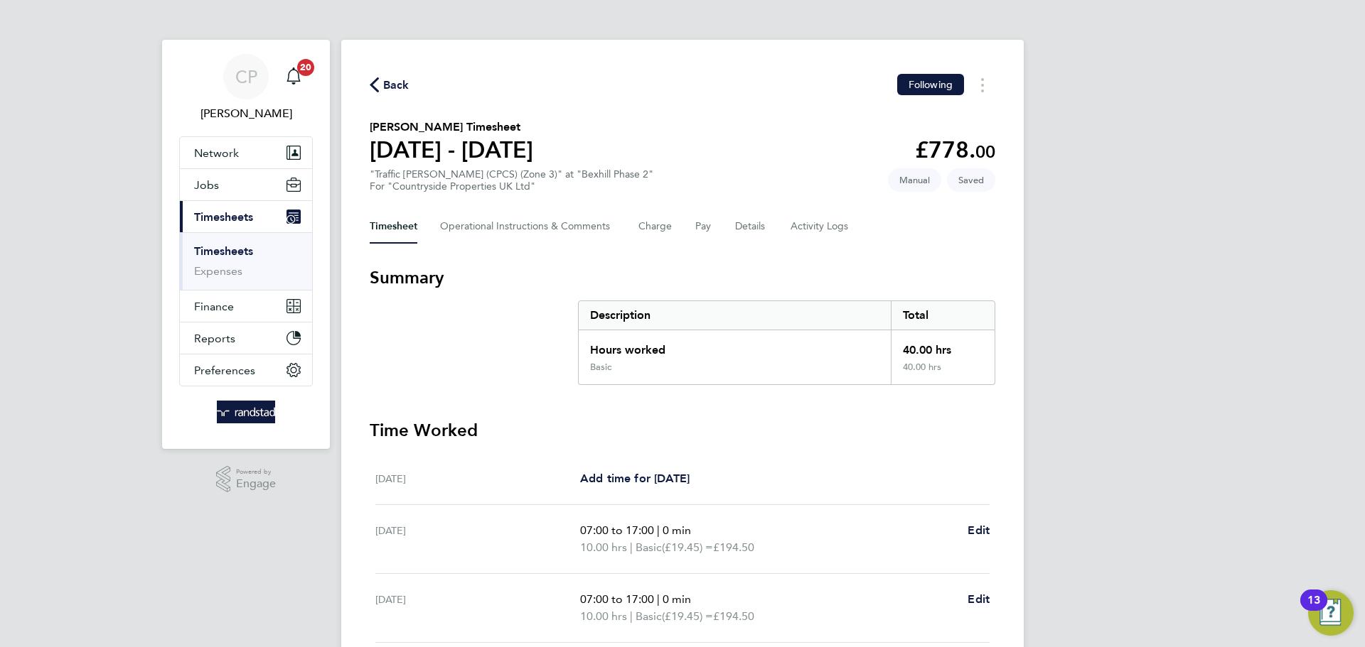
click at [385, 82] on span "Back" at bounding box center [396, 85] width 26 height 17
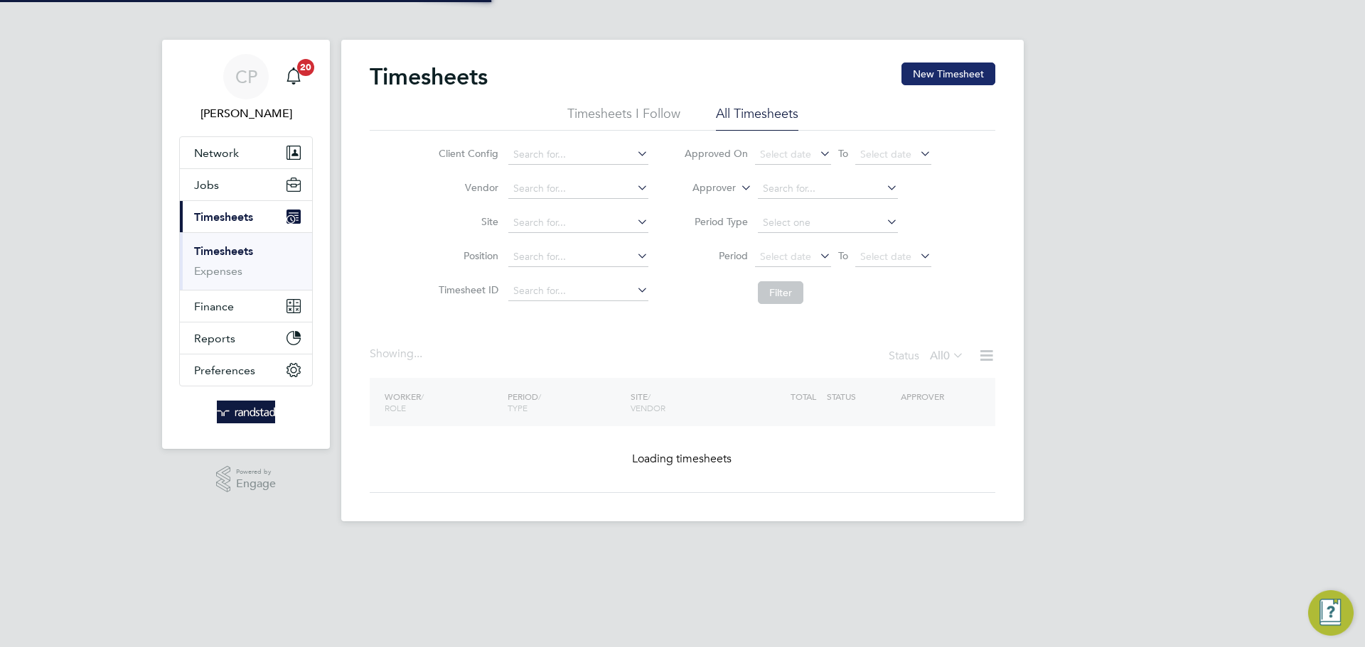
click at [952, 81] on button "New Timesheet" at bounding box center [948, 74] width 94 height 23
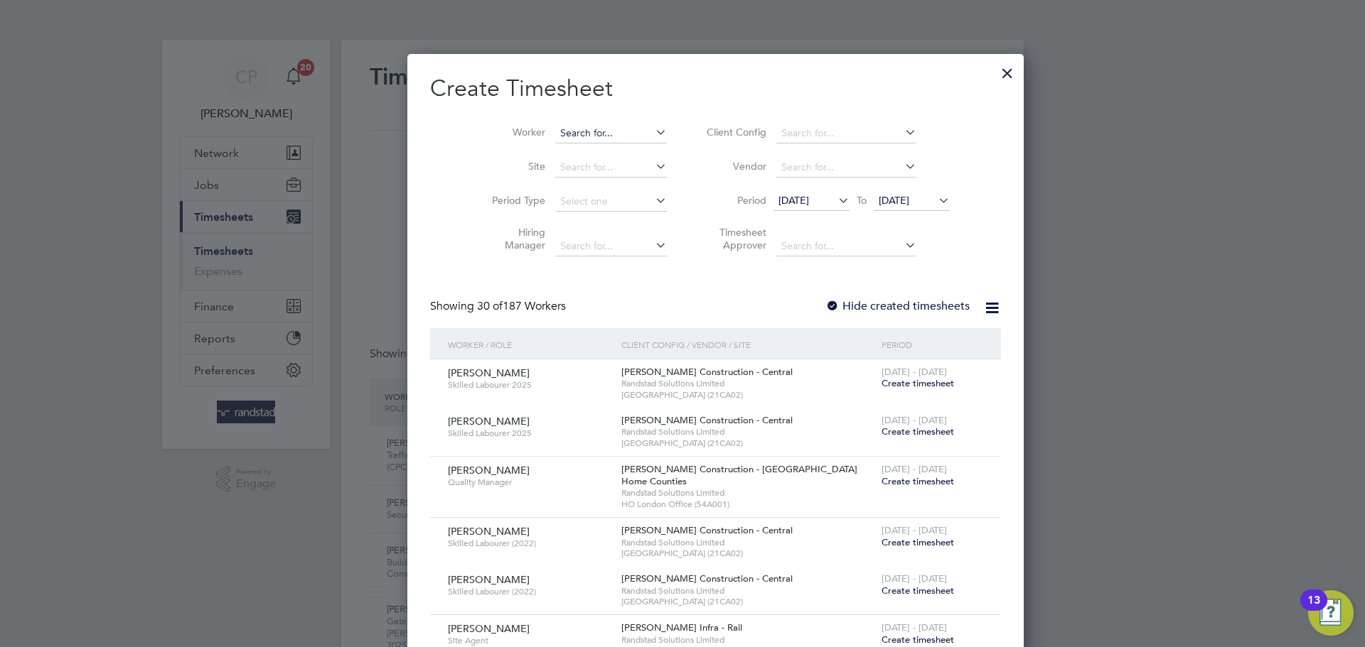
click at [555, 131] on input at bounding box center [611, 134] width 112 height 20
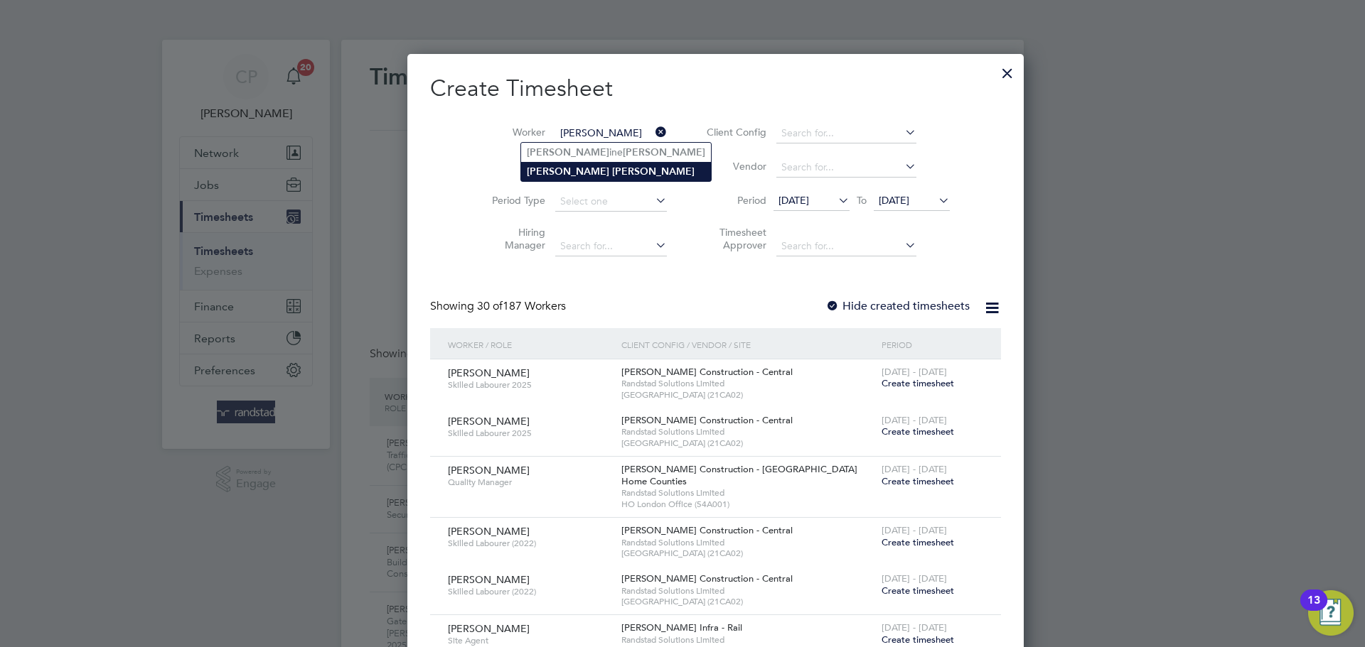
click at [539, 166] on b "[PERSON_NAME]" at bounding box center [568, 172] width 82 height 12
type input "[PERSON_NAME]"
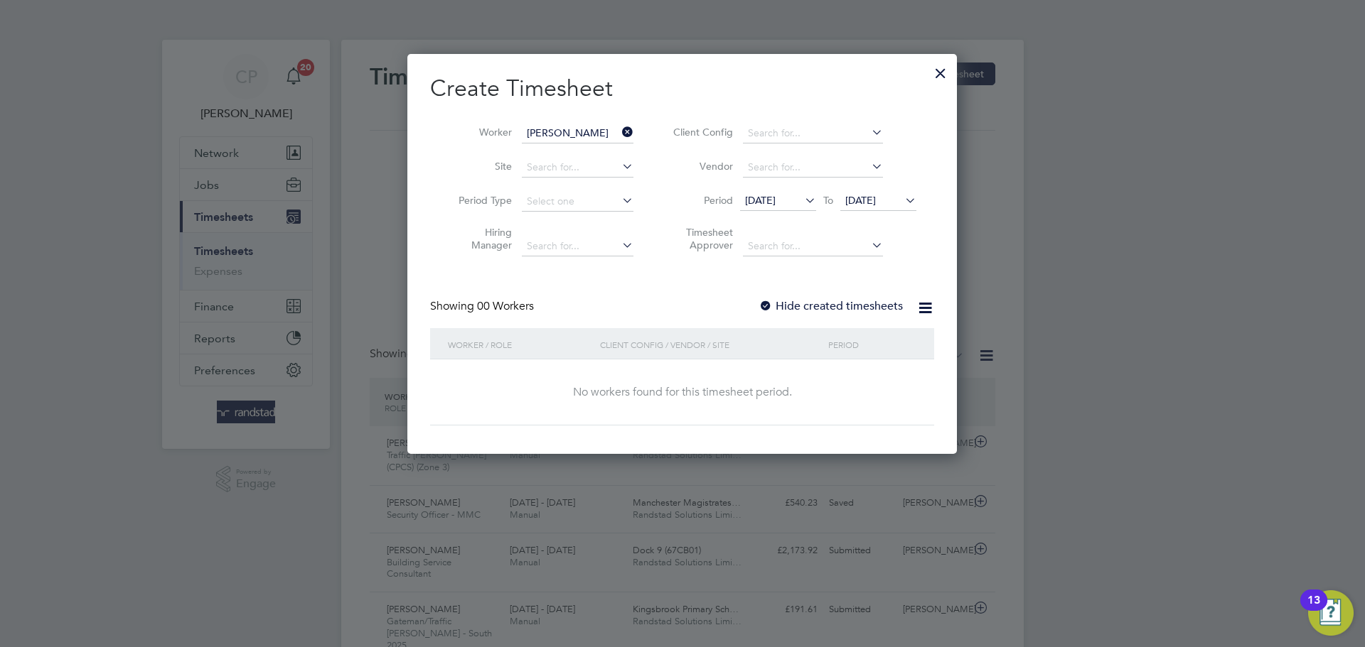
click at [882, 302] on label "Hide created timesheets" at bounding box center [830, 306] width 144 height 14
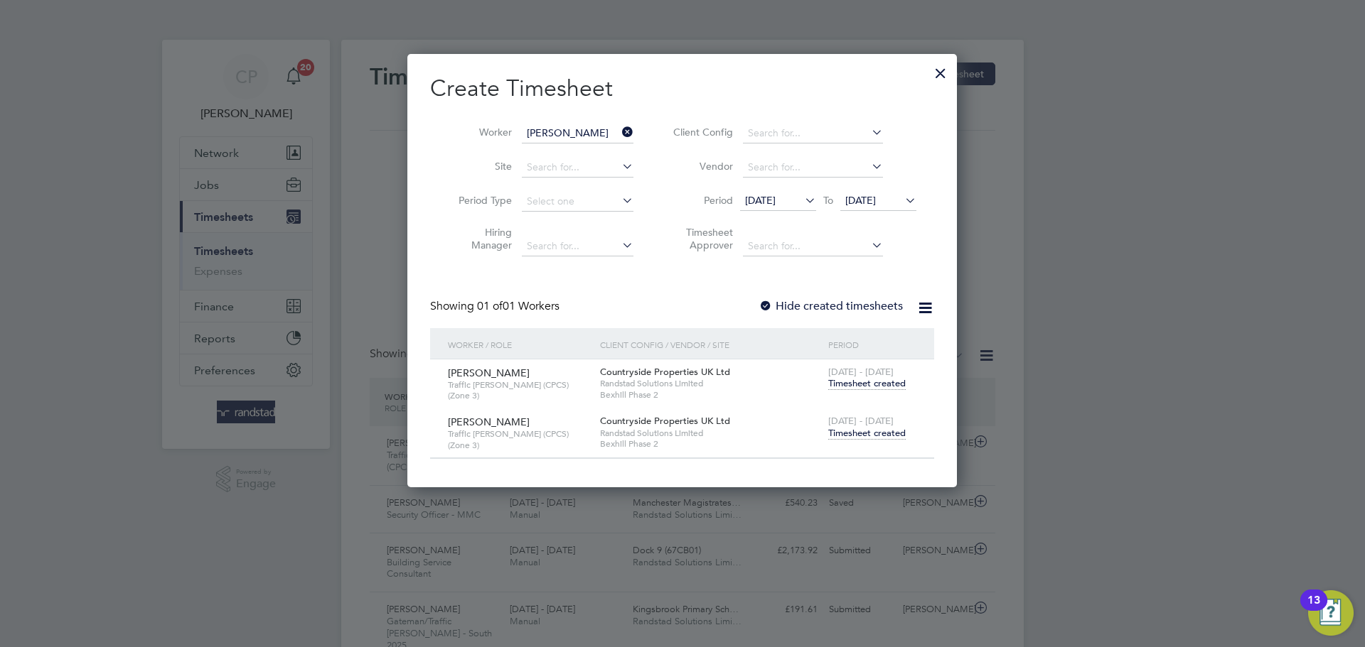
click at [862, 386] on span "Timesheet created" at bounding box center [866, 383] width 77 height 13
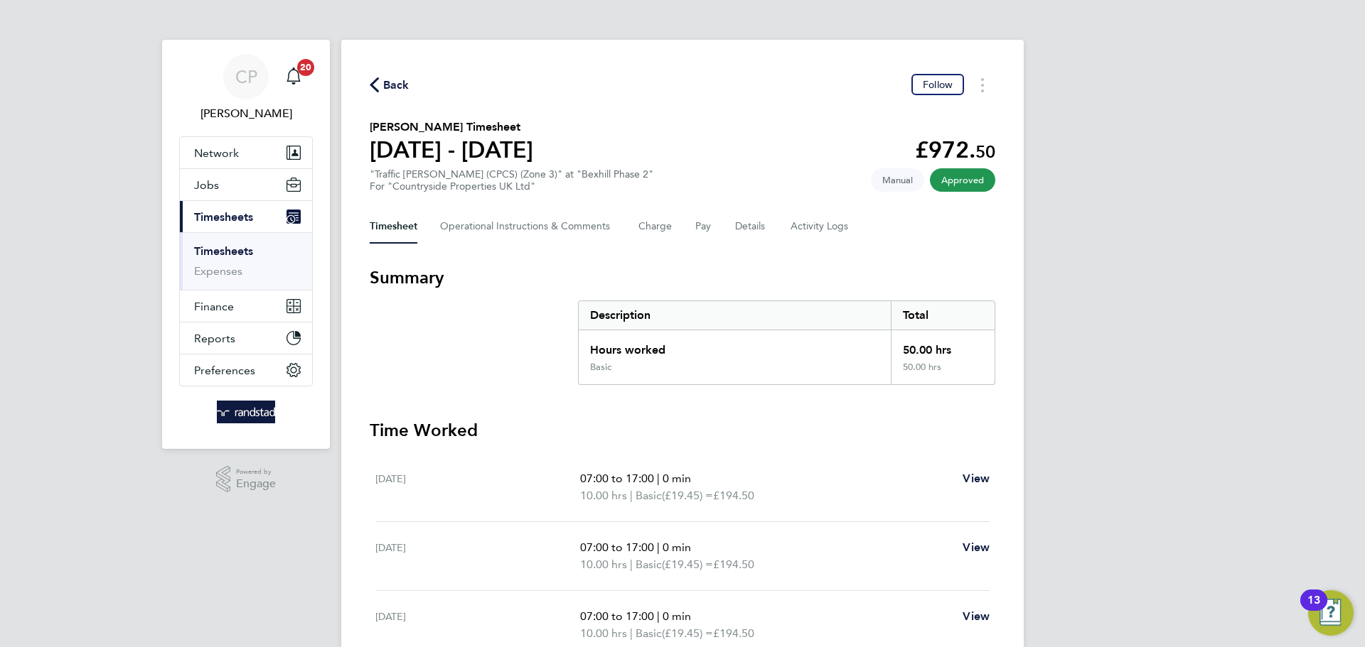
click at [387, 90] on span "Back" at bounding box center [396, 85] width 26 height 17
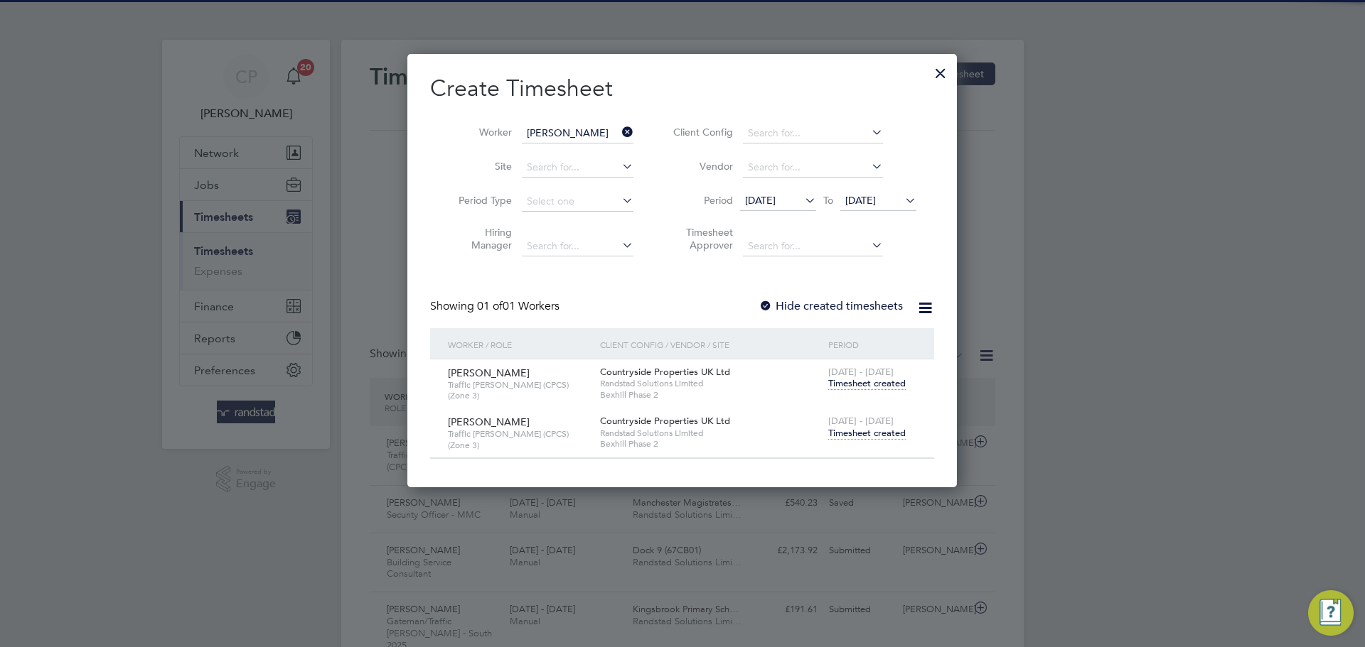
click at [878, 424] on span "[DATE] - [DATE]" at bounding box center [860, 421] width 65 height 12
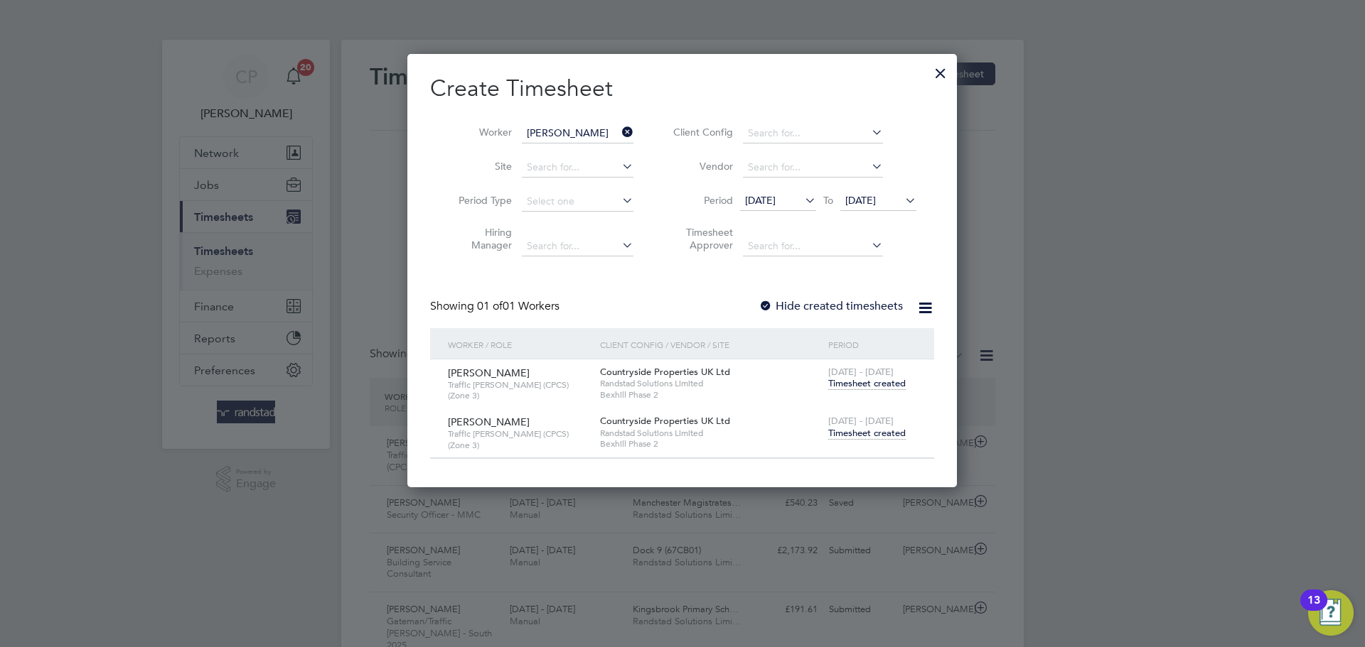
click at [870, 430] on span "Timesheet created" at bounding box center [866, 433] width 77 height 13
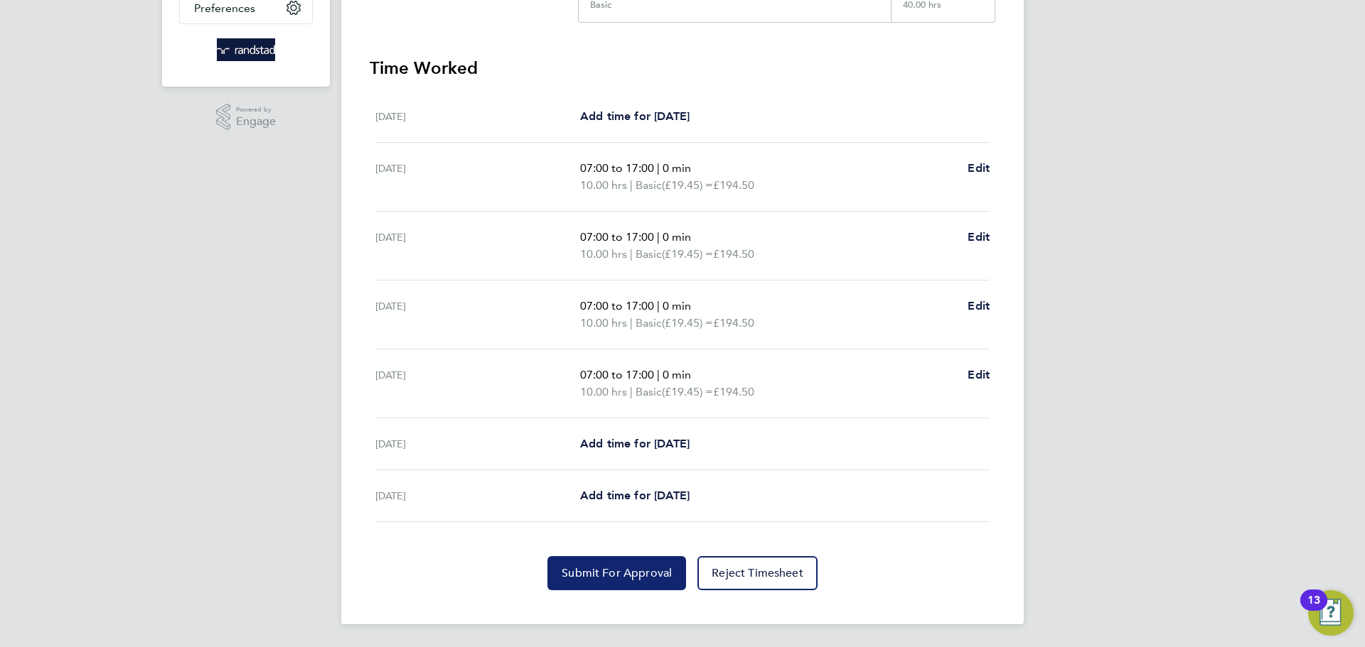
click at [612, 565] on button "Submit For Approval" at bounding box center [616, 574] width 139 height 34
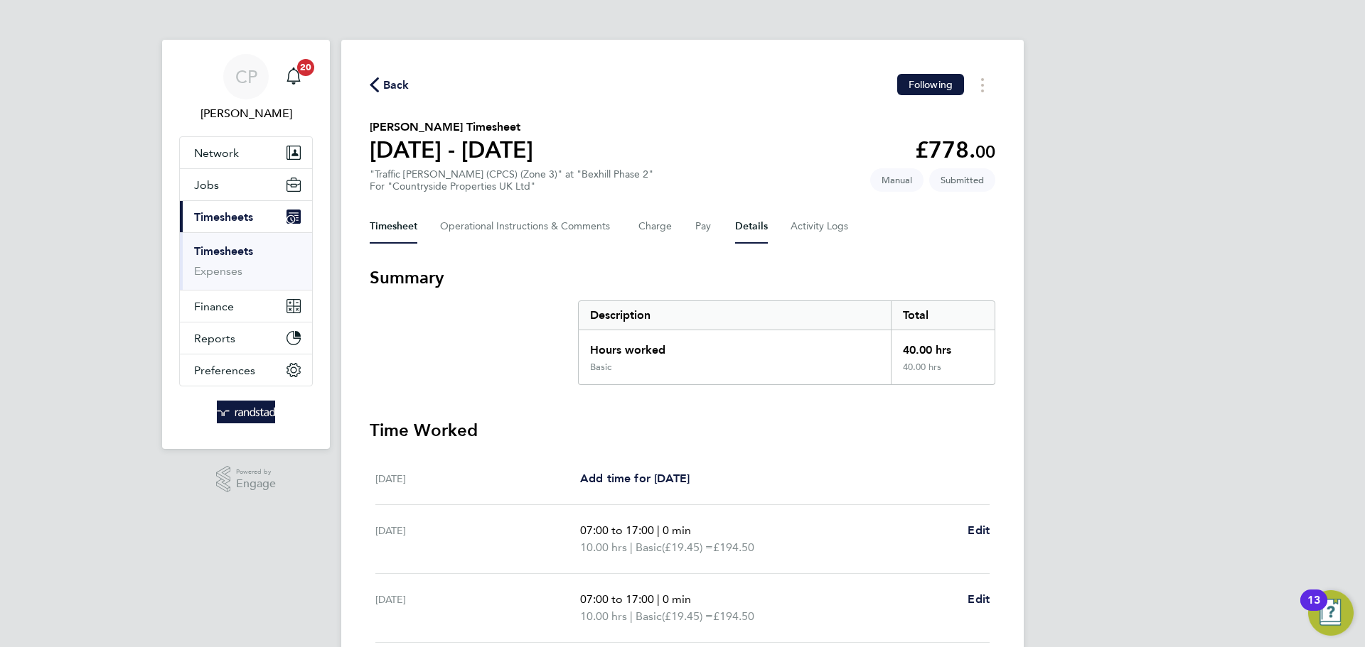
click at [743, 241] on button "Details" at bounding box center [751, 227] width 33 height 34
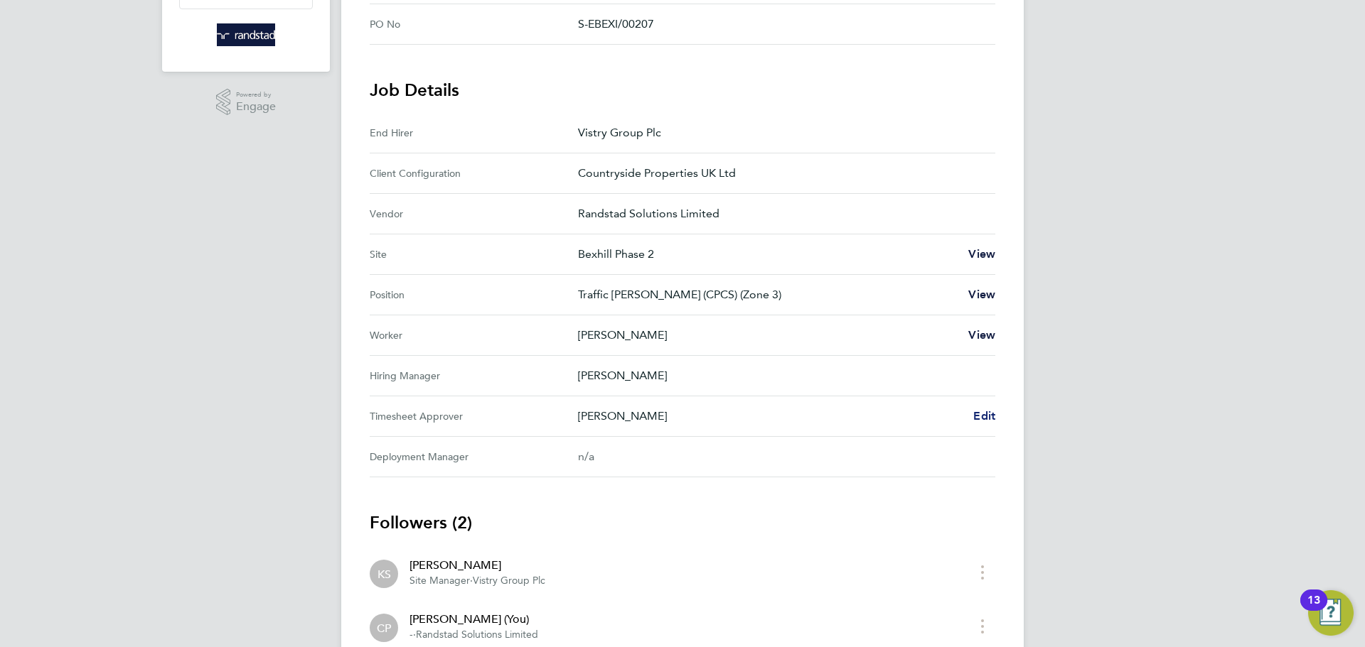
click at [991, 422] on span "Edit" at bounding box center [984, 416] width 22 height 14
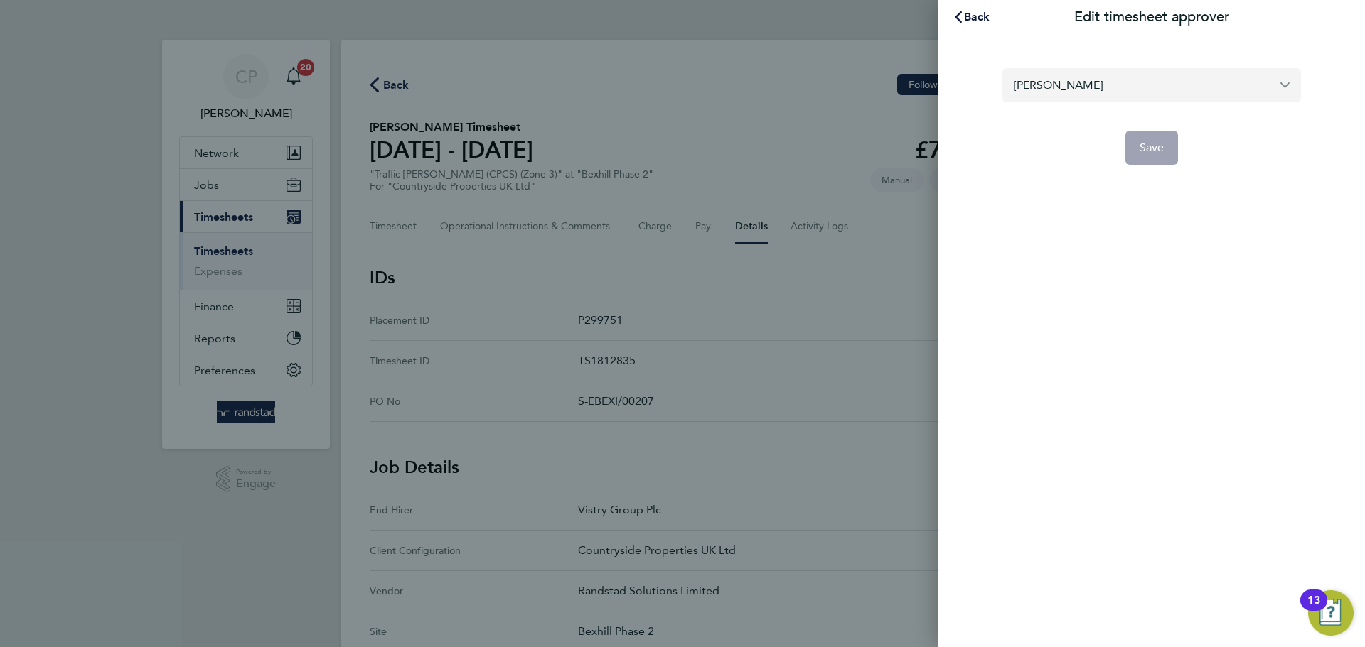
click at [1123, 78] on input "[PERSON_NAME]" at bounding box center [1151, 84] width 299 height 33
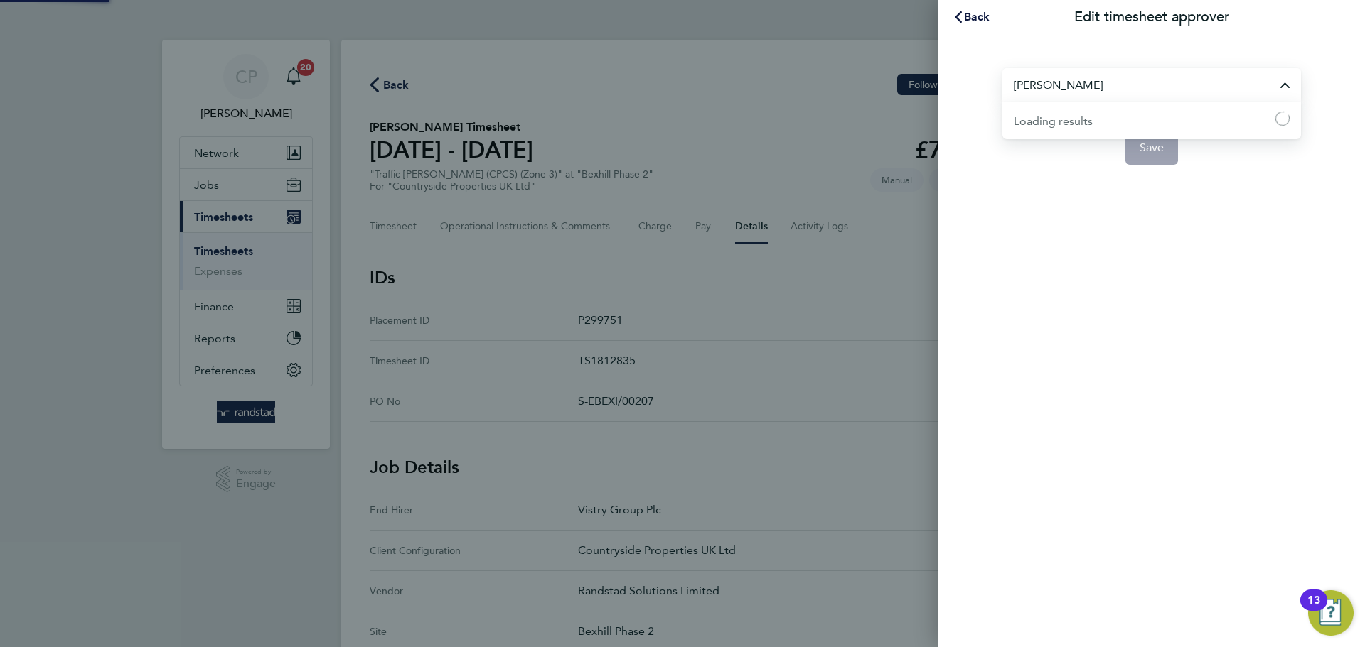
click at [1123, 78] on input "[PERSON_NAME]" at bounding box center [1151, 84] width 299 height 33
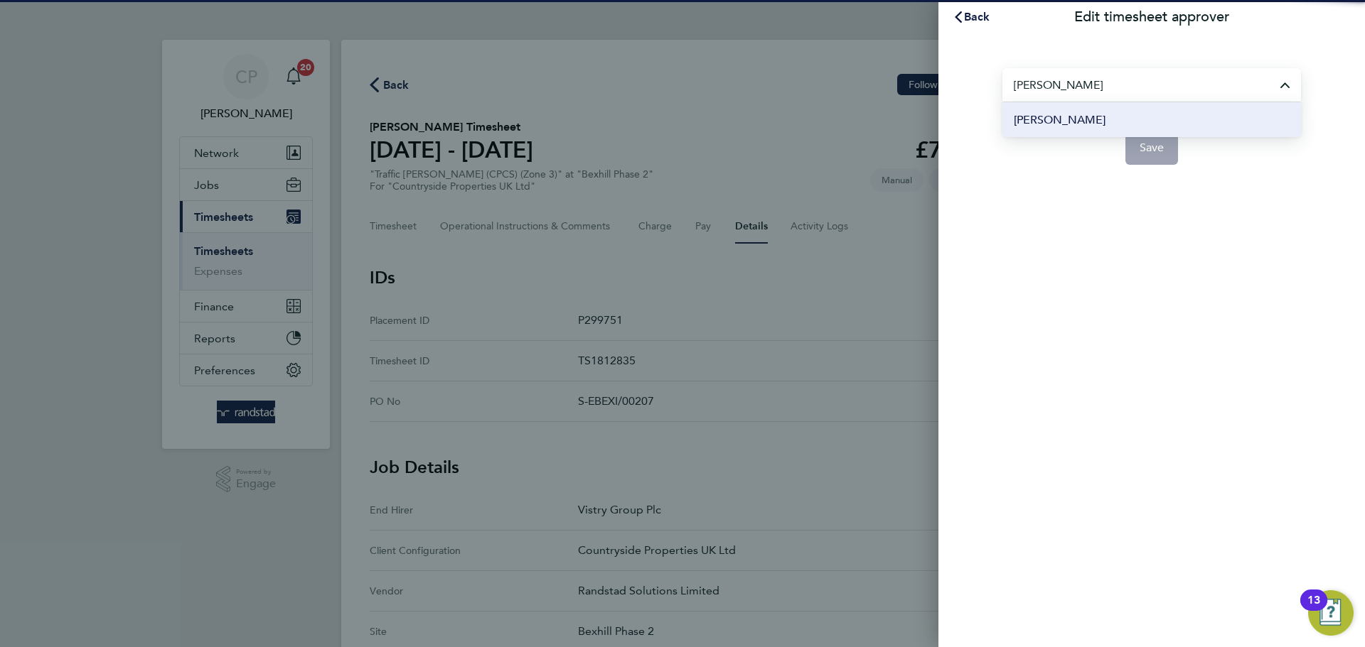
click at [1145, 121] on li "[PERSON_NAME]" at bounding box center [1151, 119] width 299 height 35
type input "[PERSON_NAME]"
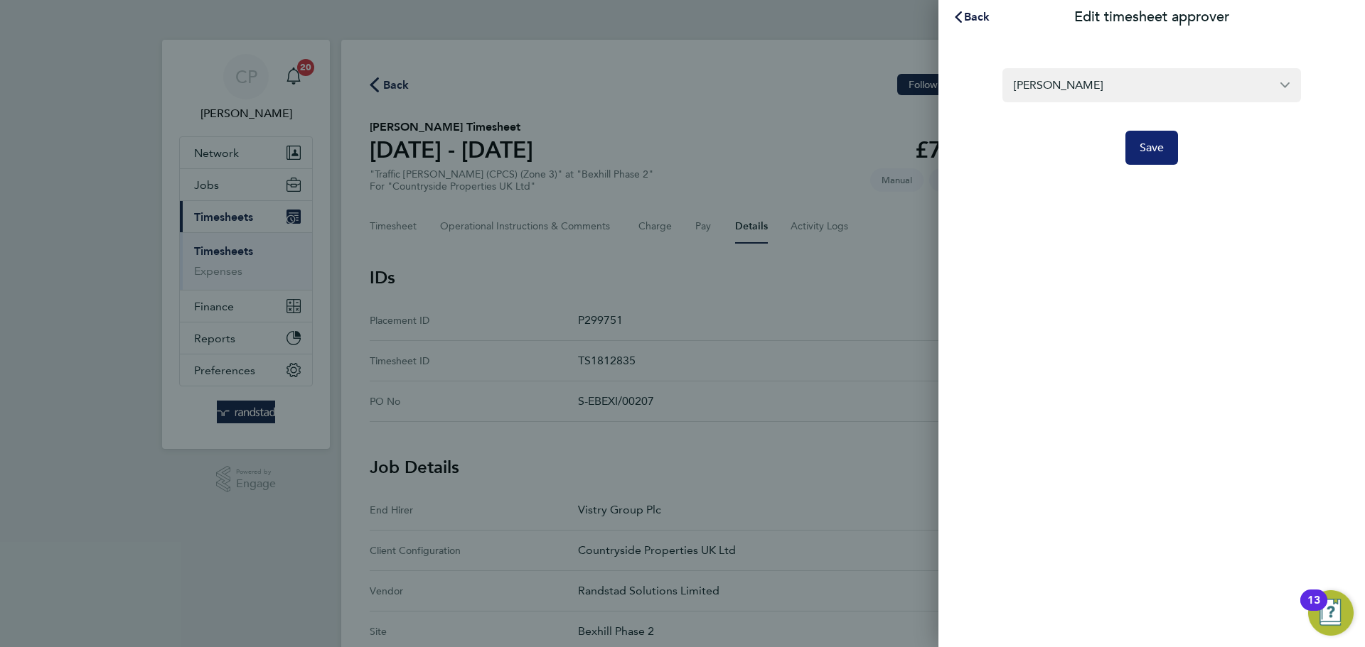
click at [1149, 149] on span "Save" at bounding box center [1151, 148] width 25 height 14
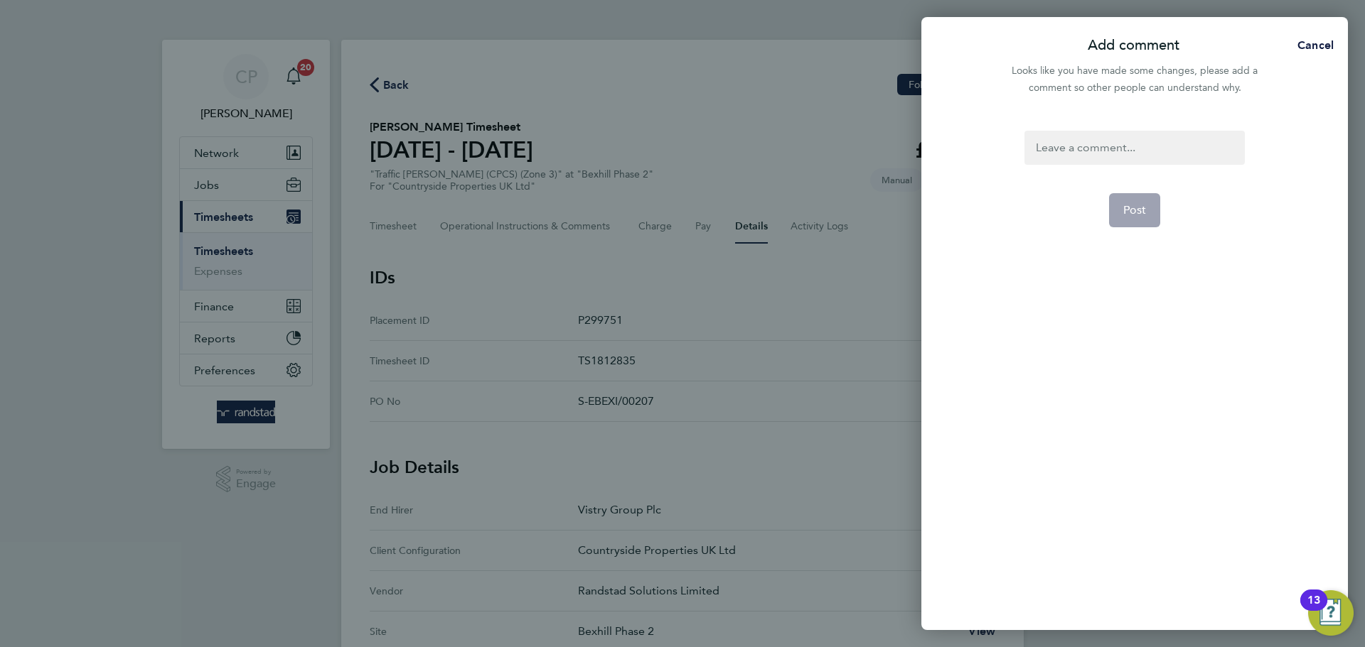
click at [1160, 149] on div at bounding box center [1134, 148] width 220 height 34
click at [1134, 148] on div at bounding box center [1134, 148] width 220 height 34
click at [1146, 216] on button "Post" at bounding box center [1135, 210] width 52 height 34
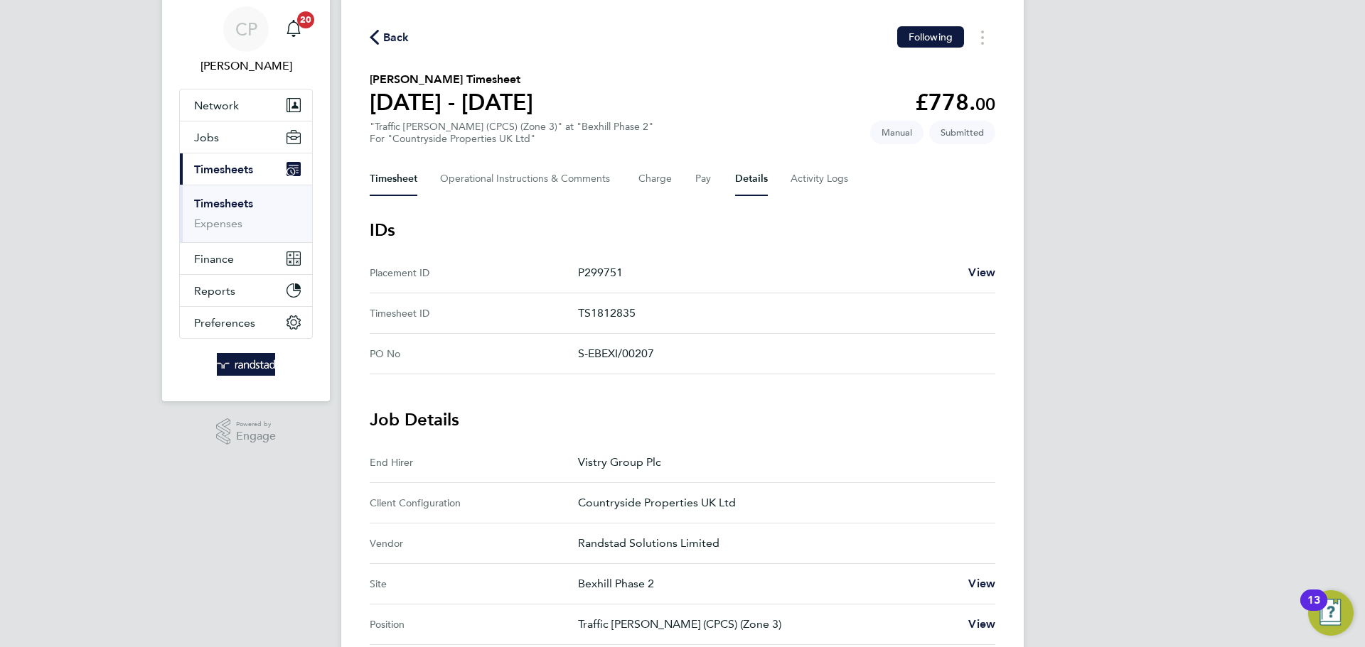
click at [407, 181] on button "Timesheet" at bounding box center [394, 179] width 48 height 34
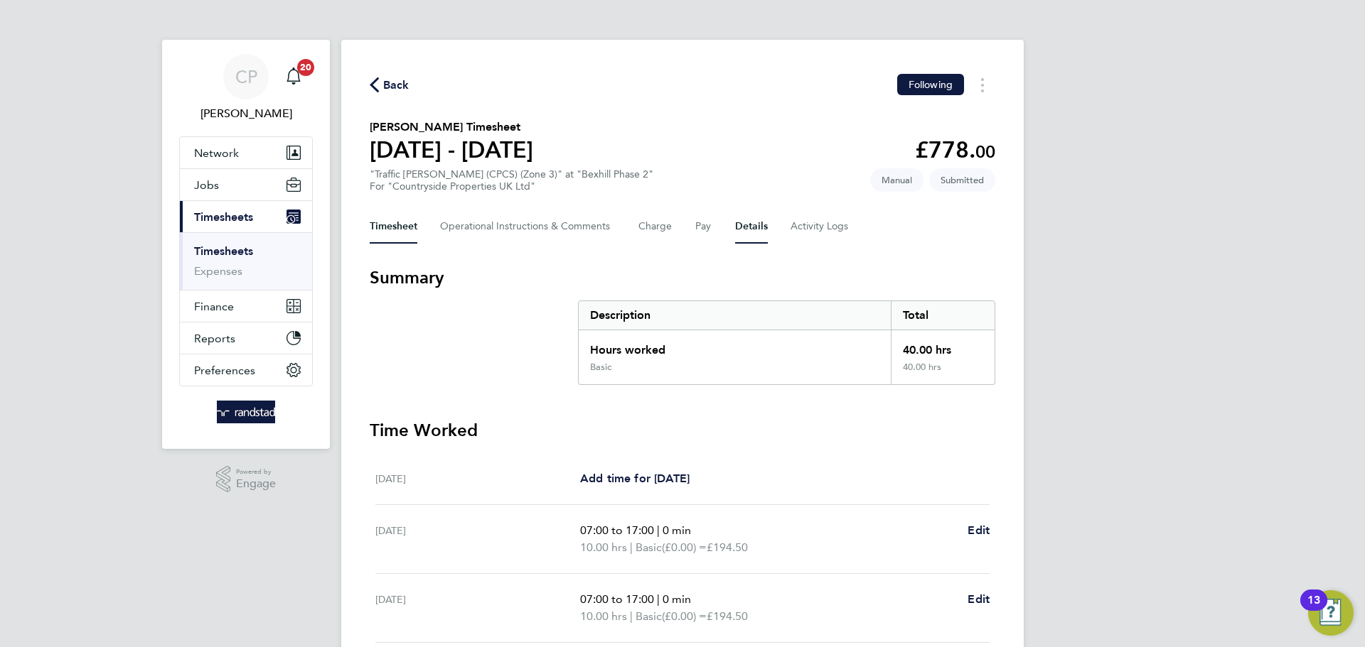
click at [756, 227] on button "Details" at bounding box center [751, 227] width 33 height 34
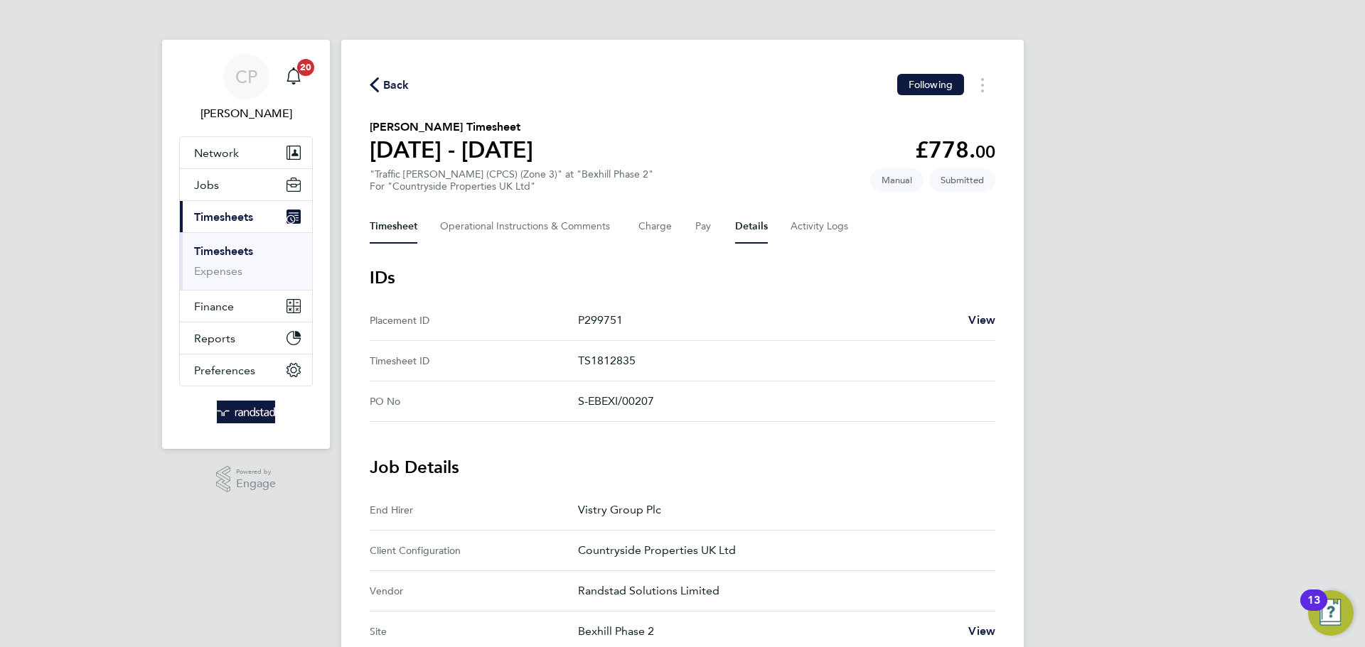
click at [382, 240] on button "Timesheet" at bounding box center [394, 227] width 48 height 34
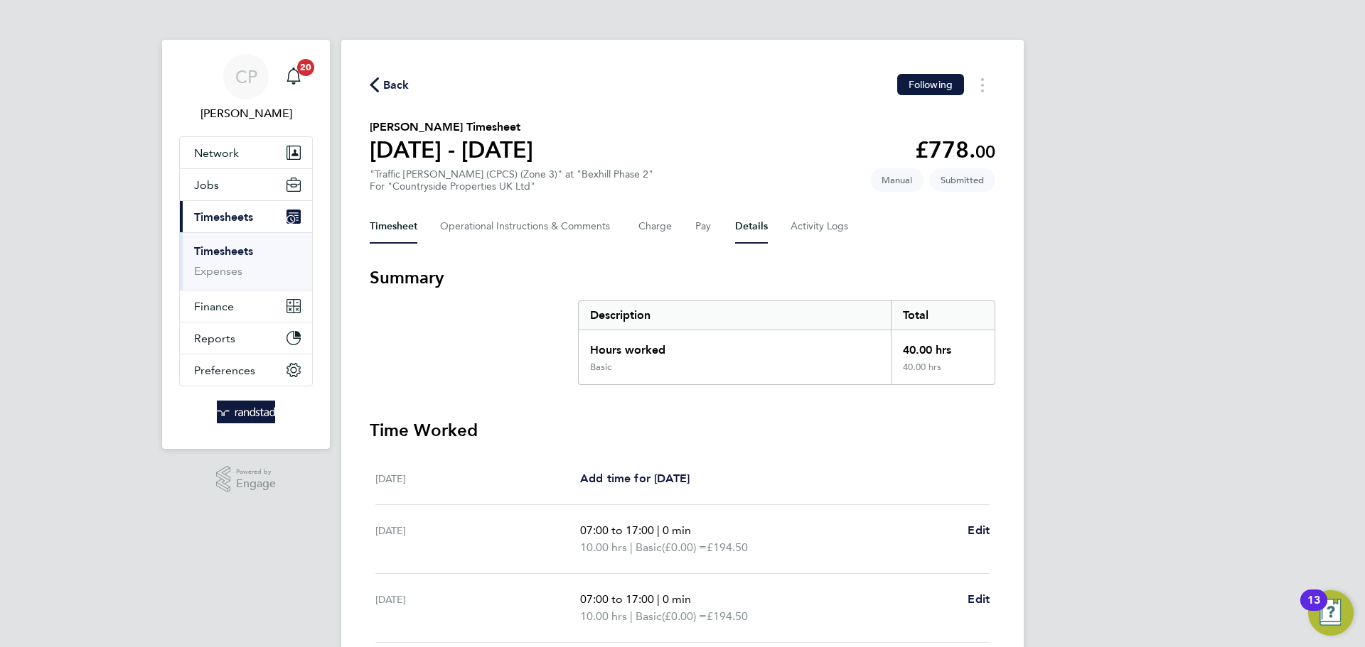
click at [735, 222] on button "Details" at bounding box center [751, 227] width 33 height 34
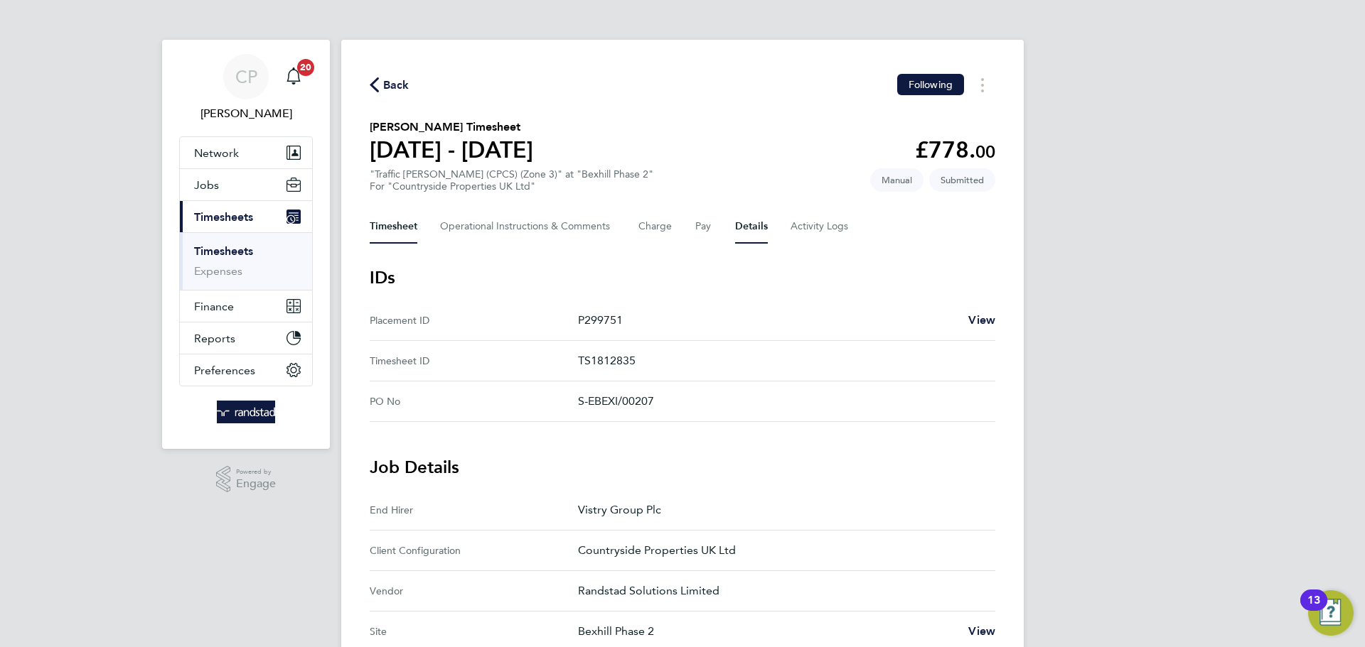
click at [399, 213] on button "Timesheet" at bounding box center [394, 227] width 48 height 34
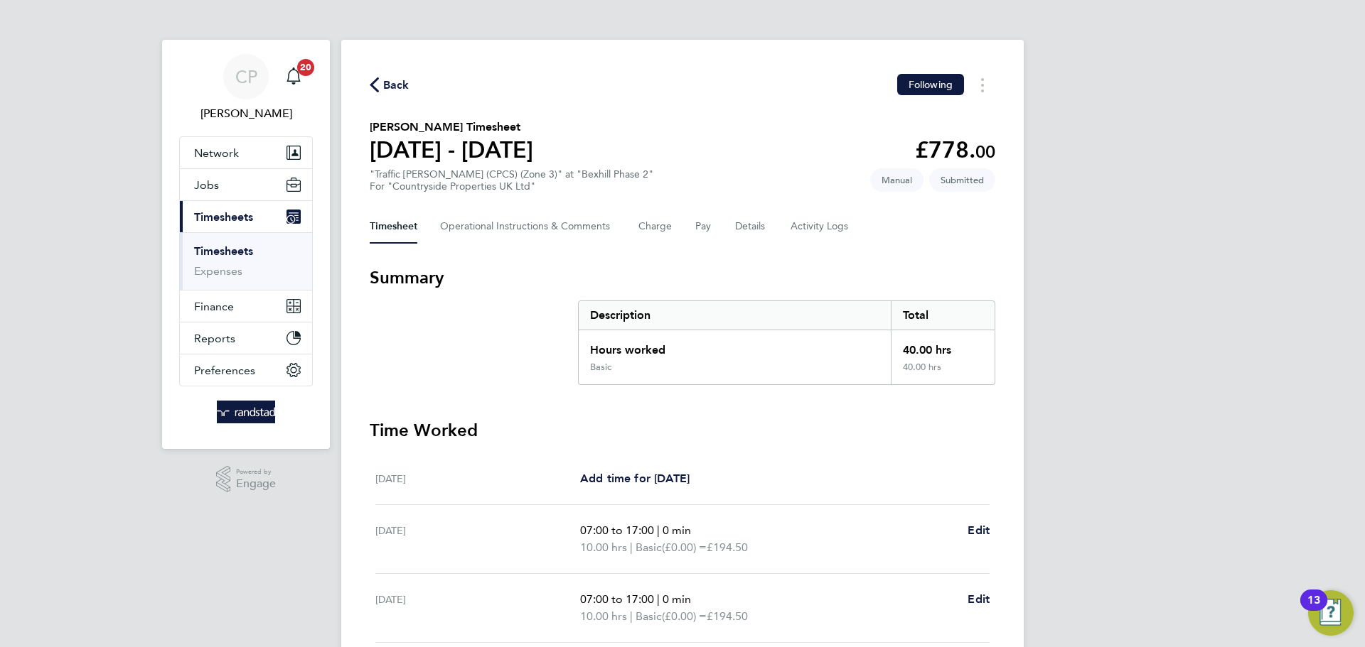
click at [386, 74] on div "Back Following" at bounding box center [682, 85] width 625 height 22
click at [385, 80] on span "Back" at bounding box center [396, 85] width 26 height 17
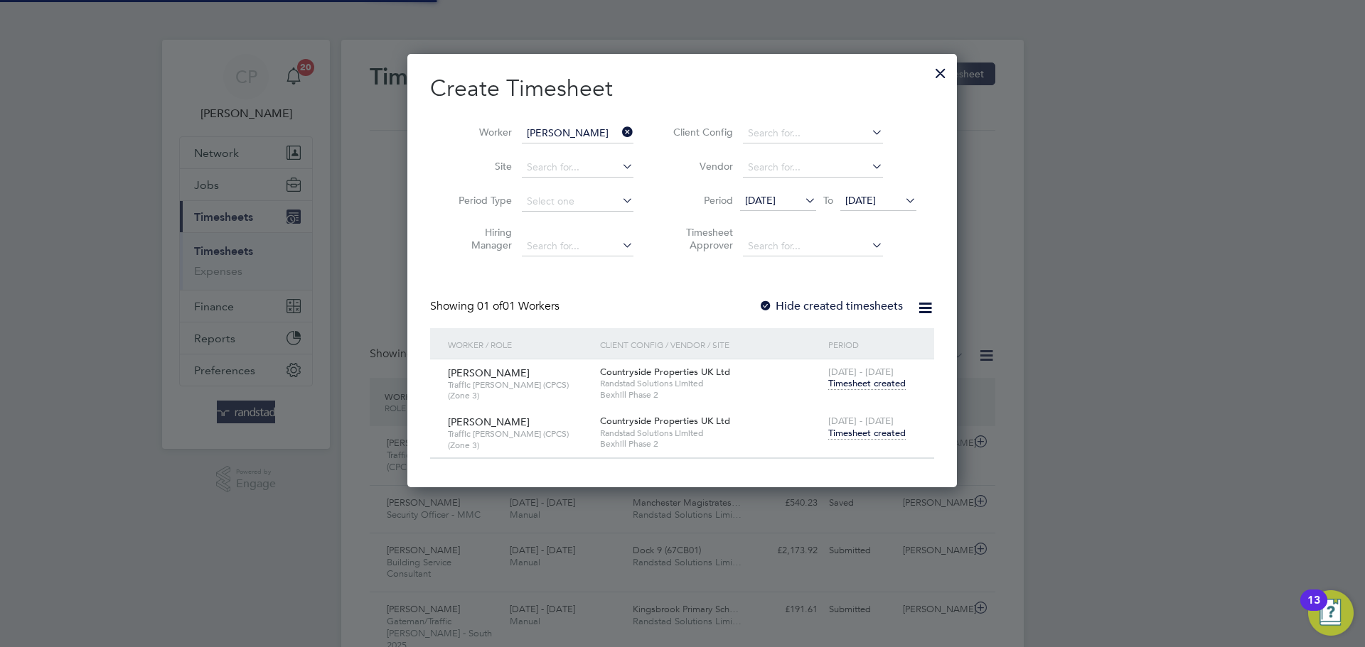
scroll to position [36, 124]
click at [619, 132] on icon at bounding box center [619, 132] width 0 height 20
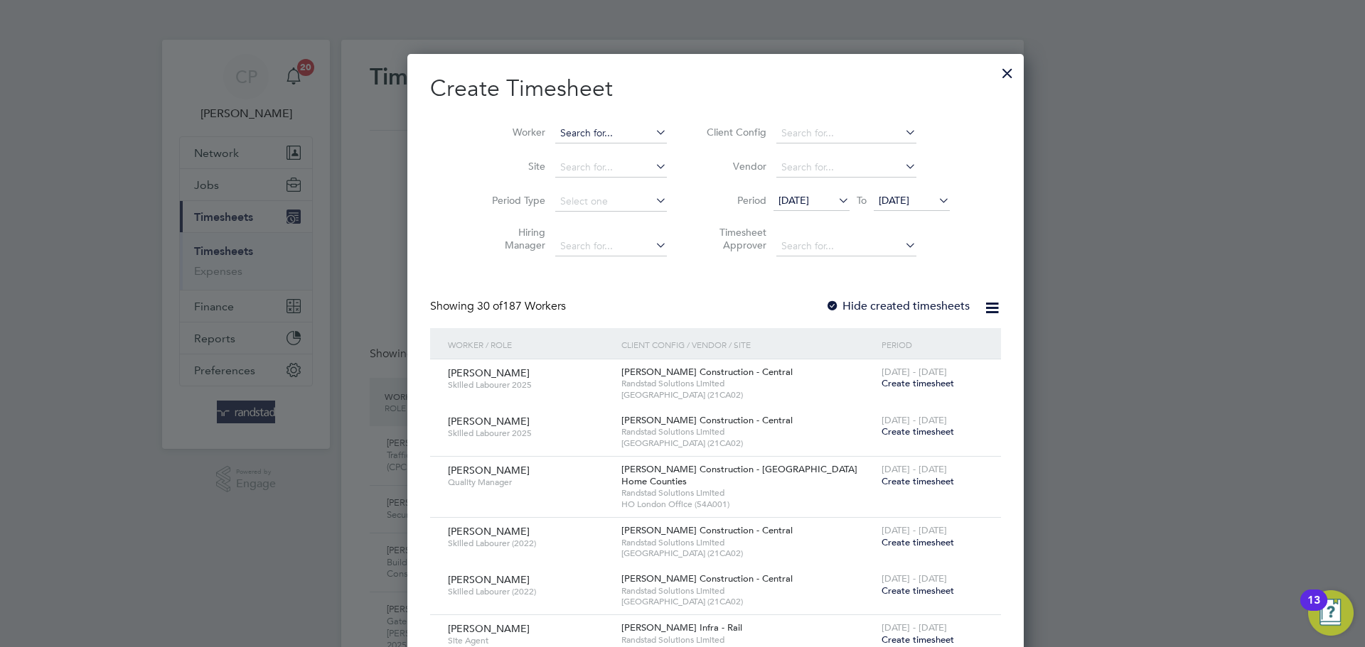
click at [613, 127] on input at bounding box center [611, 134] width 112 height 20
click at [612, 152] on b "[PERSON_NAME]" at bounding box center [653, 152] width 82 height 12
type input "[PERSON_NAME]"
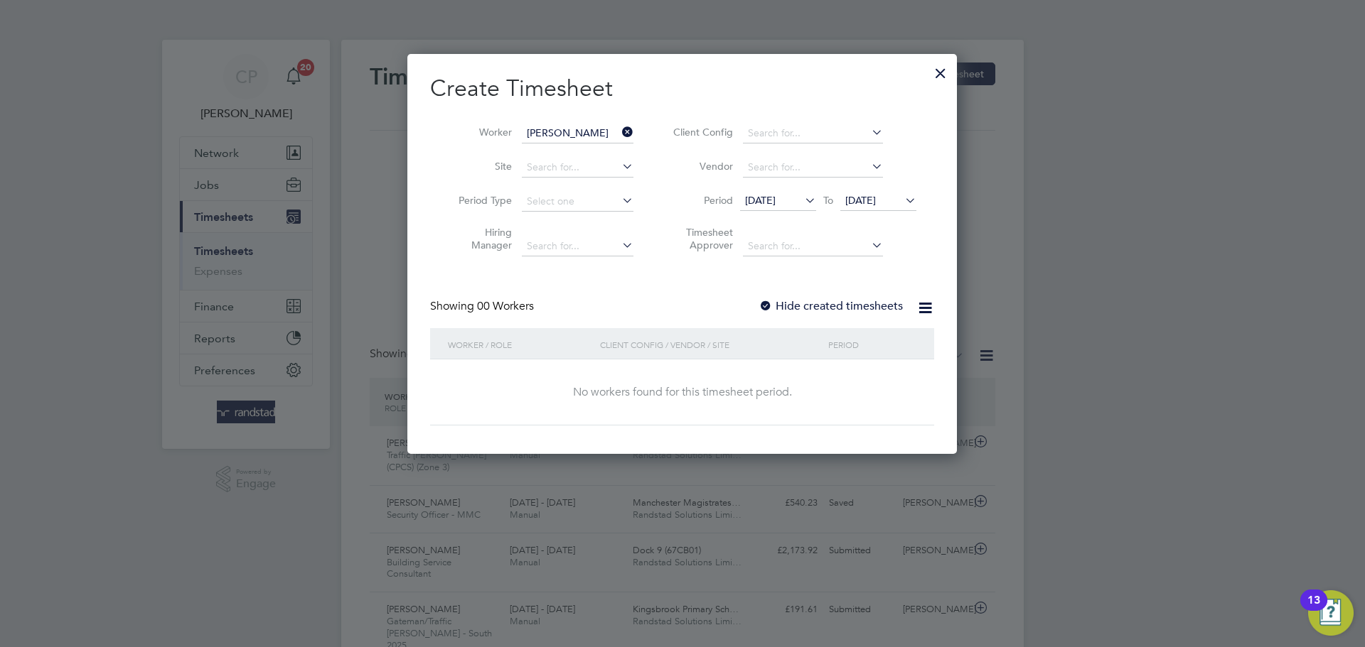
click at [875, 205] on span "[DATE]" at bounding box center [860, 200] width 31 height 13
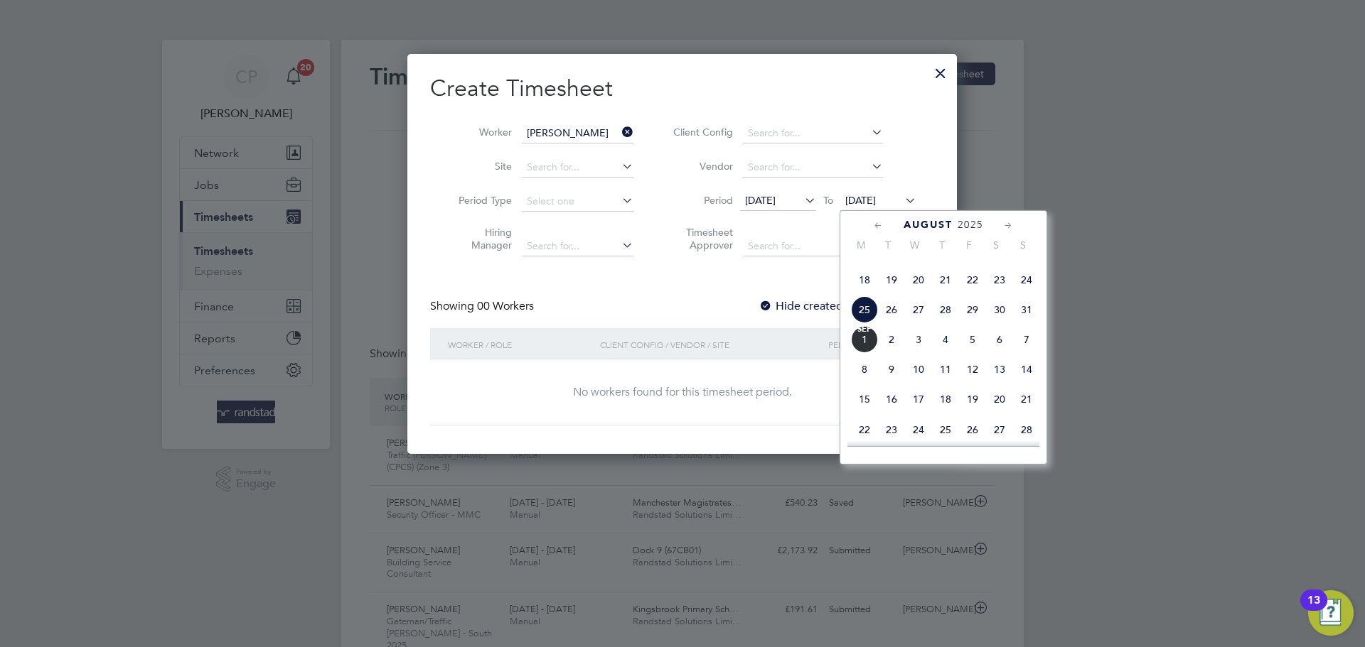
click at [869, 333] on span "Sep" at bounding box center [864, 329] width 27 height 7
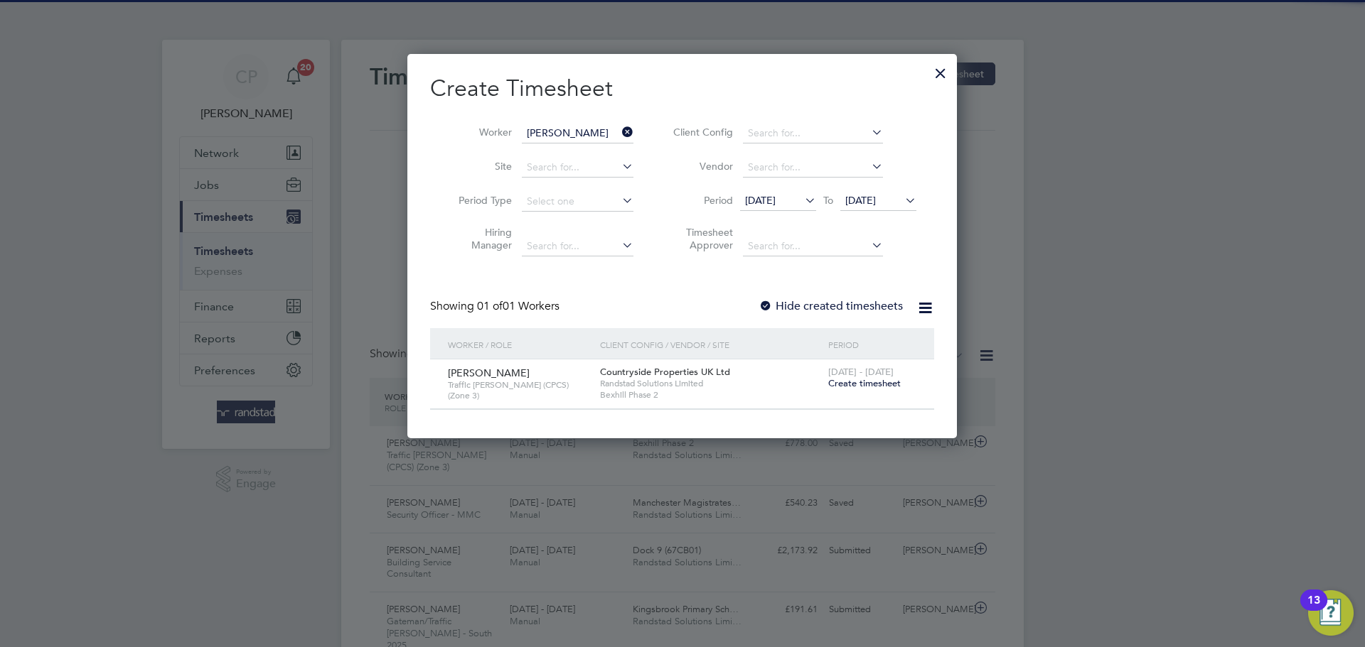
click at [847, 308] on label "Hide created timesheets" at bounding box center [830, 306] width 144 height 14
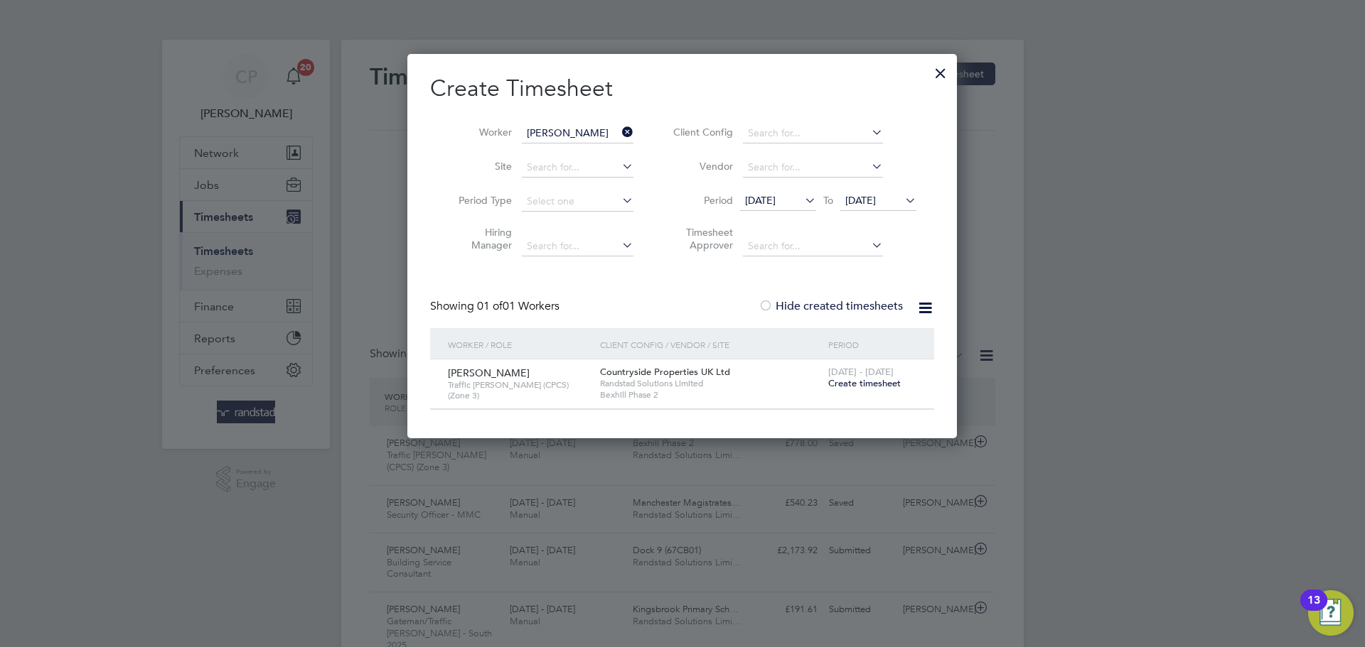
click at [847, 308] on label "Hide created timesheets" at bounding box center [830, 306] width 144 height 14
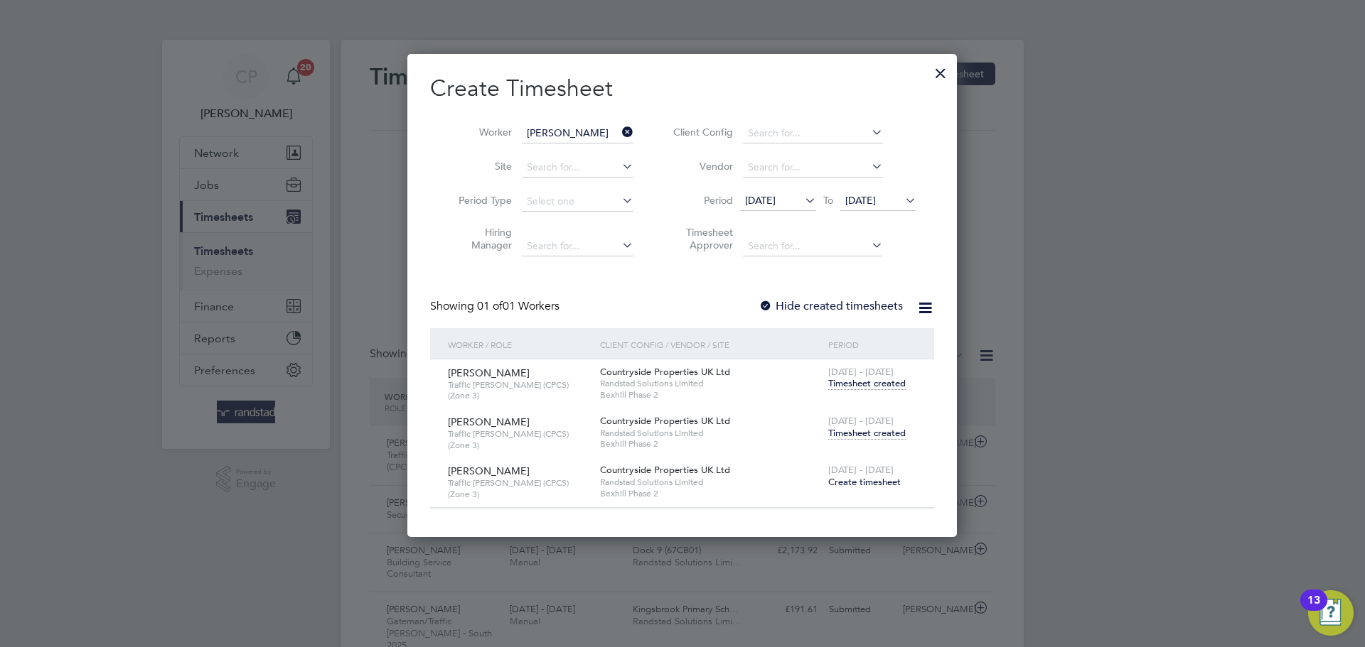
click at [859, 429] on span "Timesheet created" at bounding box center [866, 433] width 77 height 13
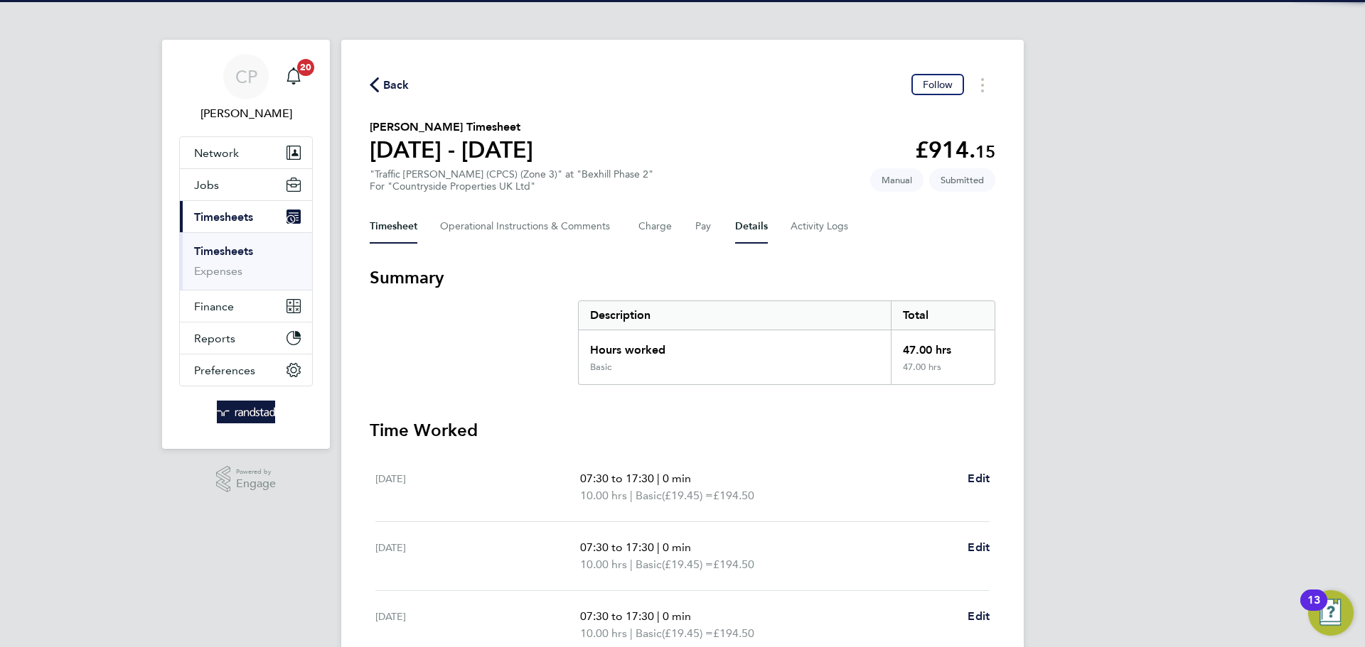
click at [747, 220] on button "Details" at bounding box center [751, 227] width 33 height 34
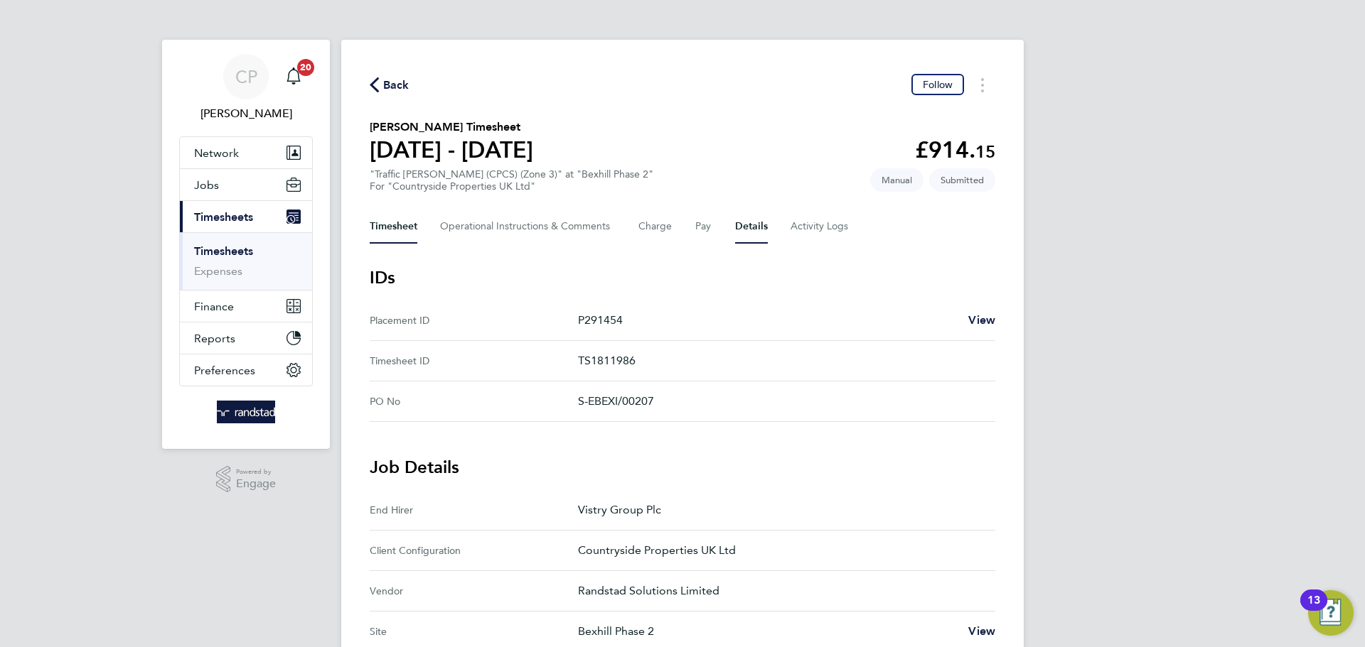
click at [384, 240] on button "Timesheet" at bounding box center [394, 227] width 48 height 34
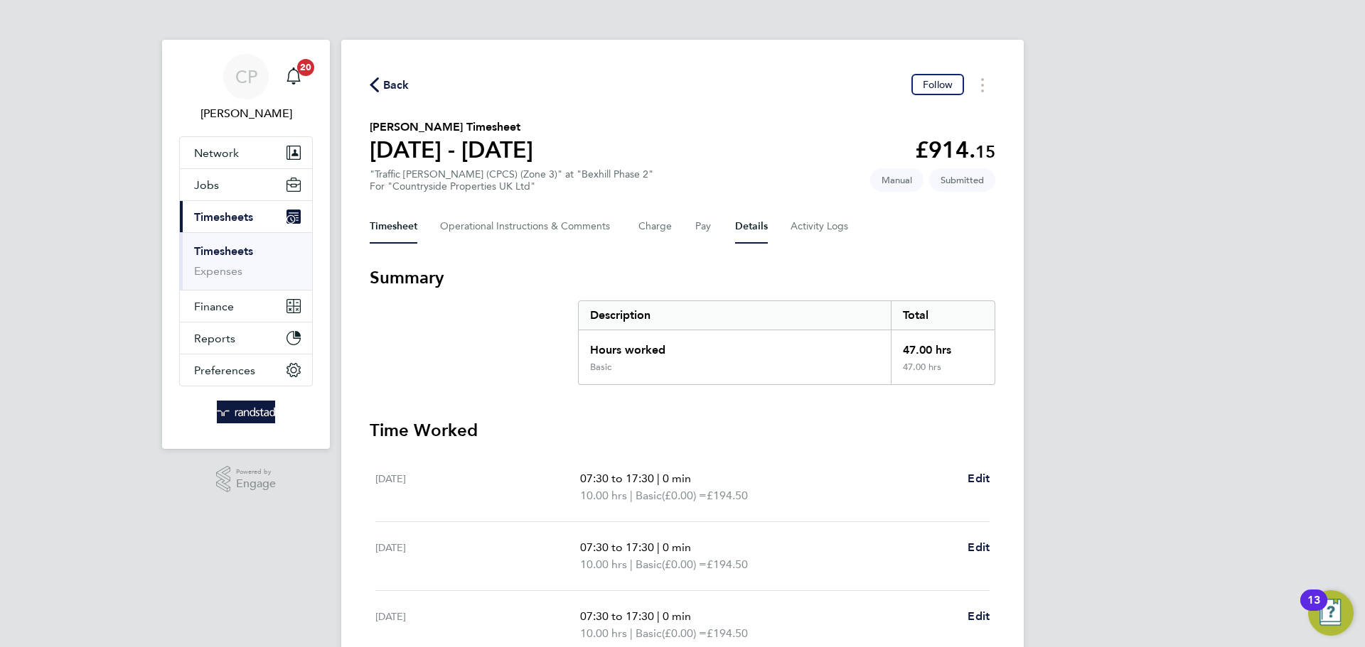
click at [743, 226] on button "Details" at bounding box center [751, 227] width 33 height 34
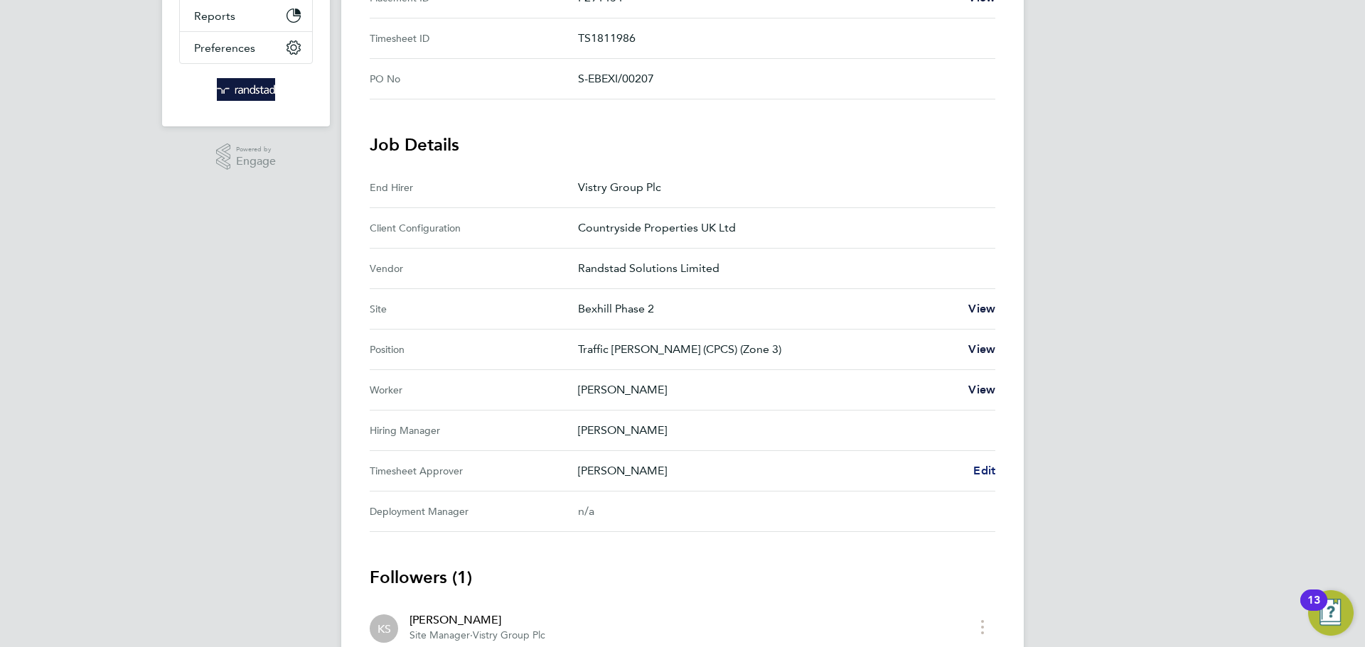
click at [976, 473] on span "Edit" at bounding box center [984, 471] width 22 height 14
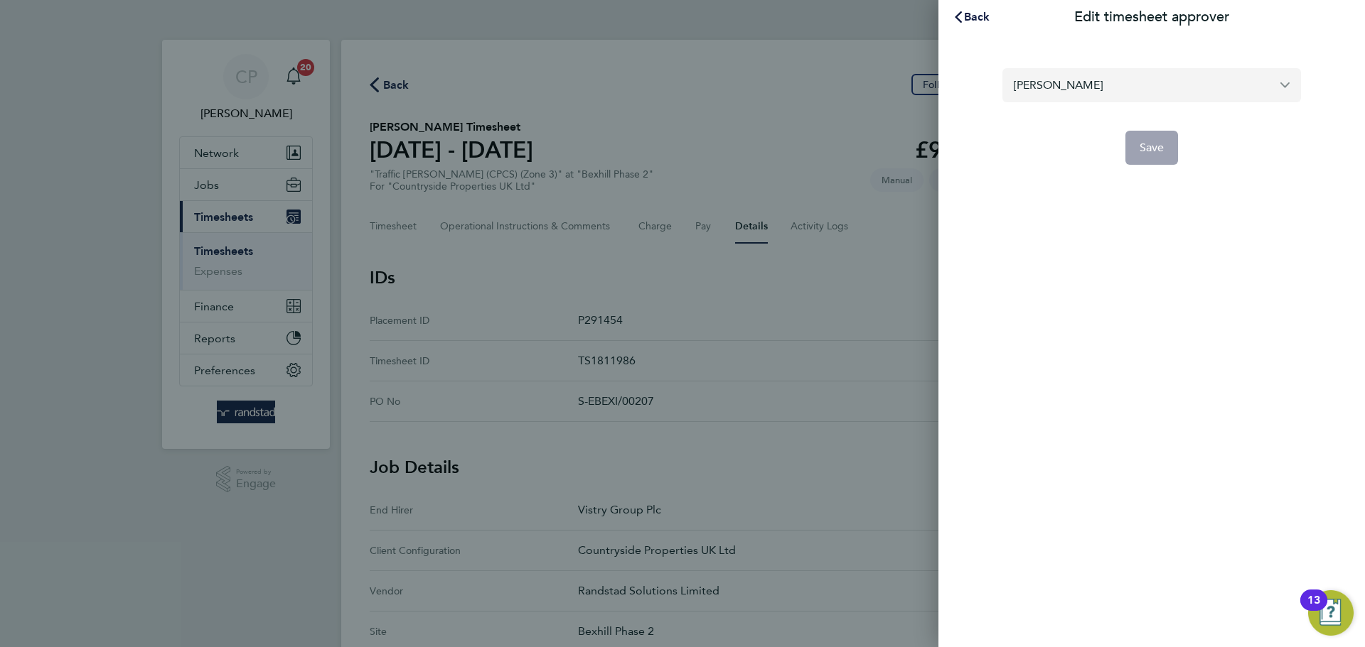
click at [1144, 92] on input "[PERSON_NAME]" at bounding box center [1151, 84] width 299 height 33
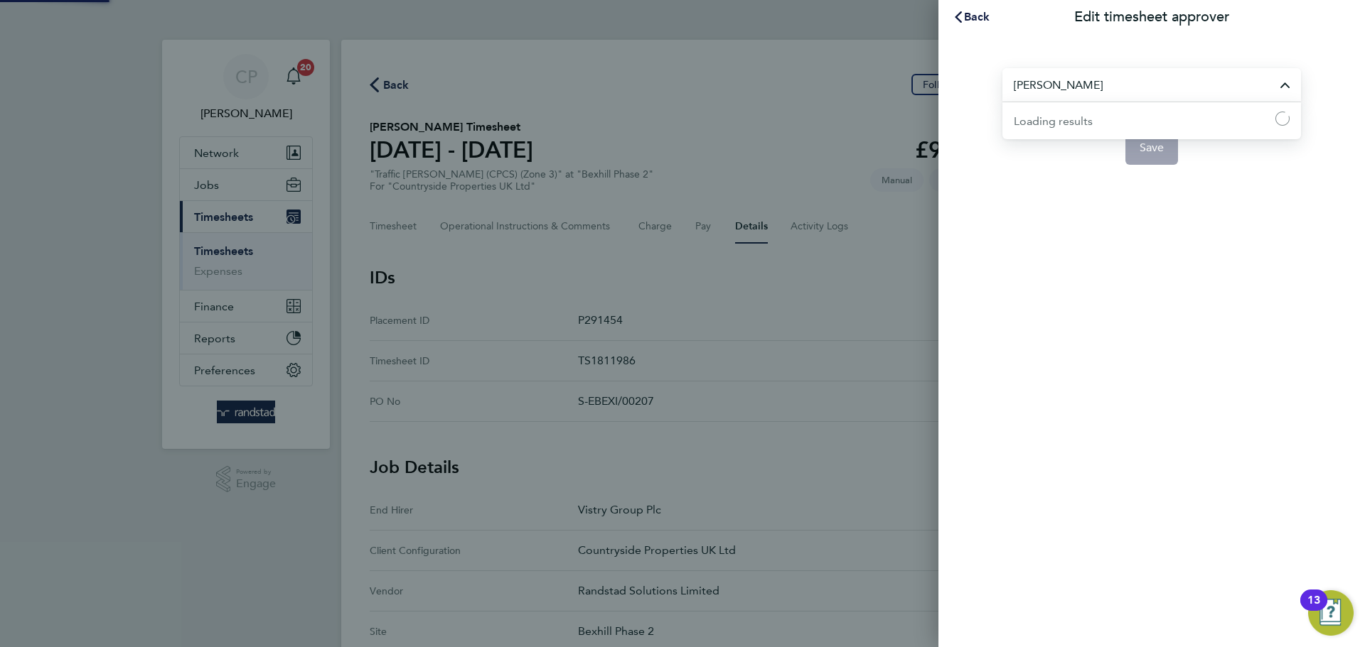
click at [1144, 92] on input "[PERSON_NAME]" at bounding box center [1151, 84] width 299 height 33
click at [1130, 122] on li "[PERSON_NAME]" at bounding box center [1157, 119] width 287 height 35
type input "[PERSON_NAME]"
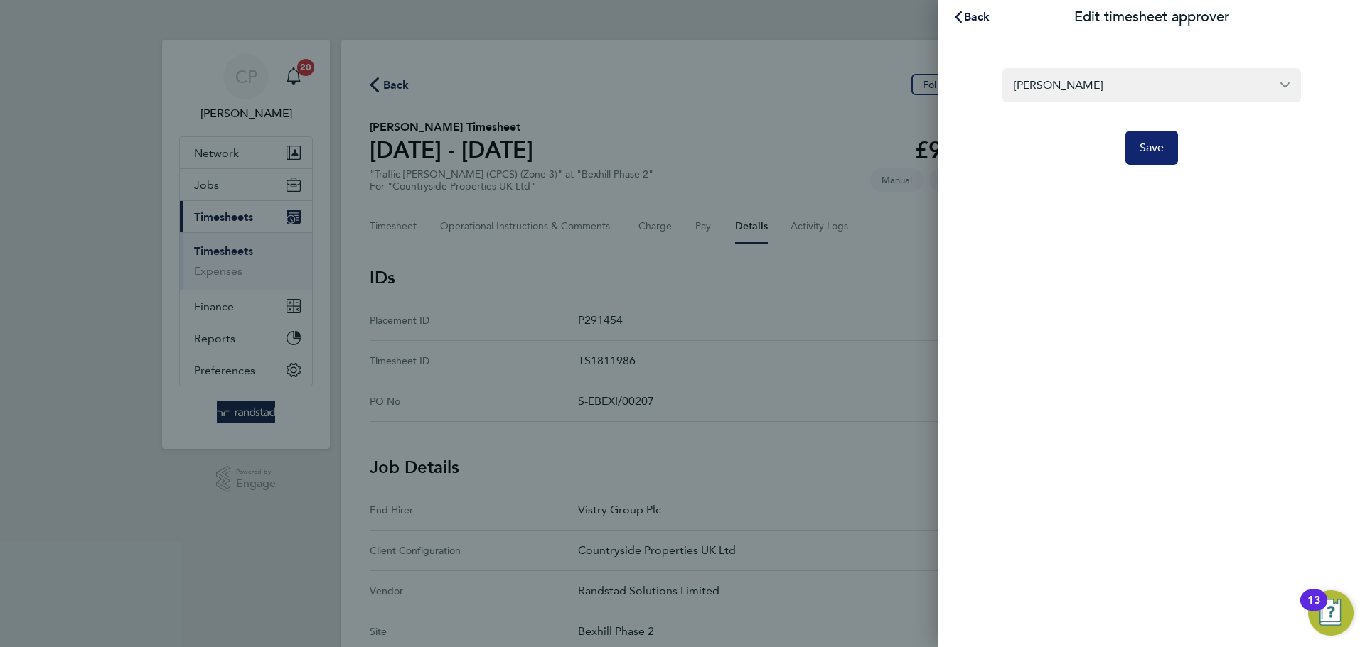
click at [1157, 149] on span "Save" at bounding box center [1151, 148] width 25 height 14
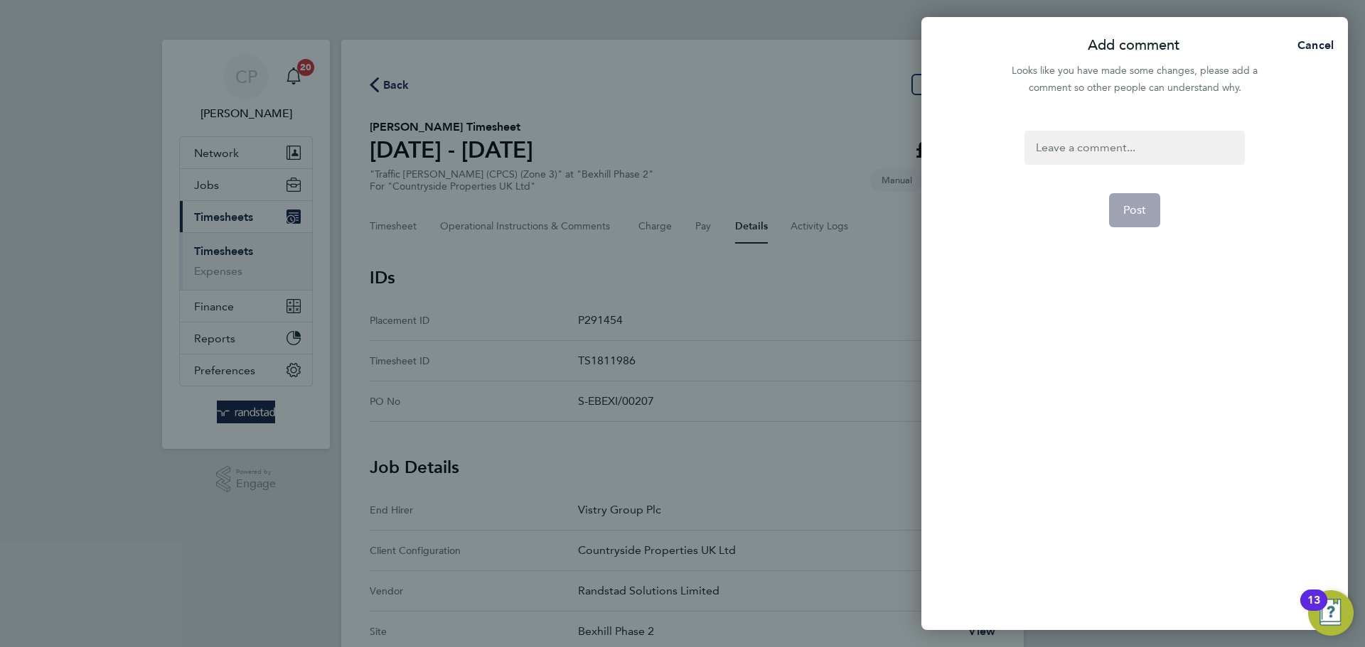
click at [1157, 149] on div at bounding box center [1134, 148] width 220 height 34
click at [1132, 199] on button "Post" at bounding box center [1135, 210] width 52 height 34
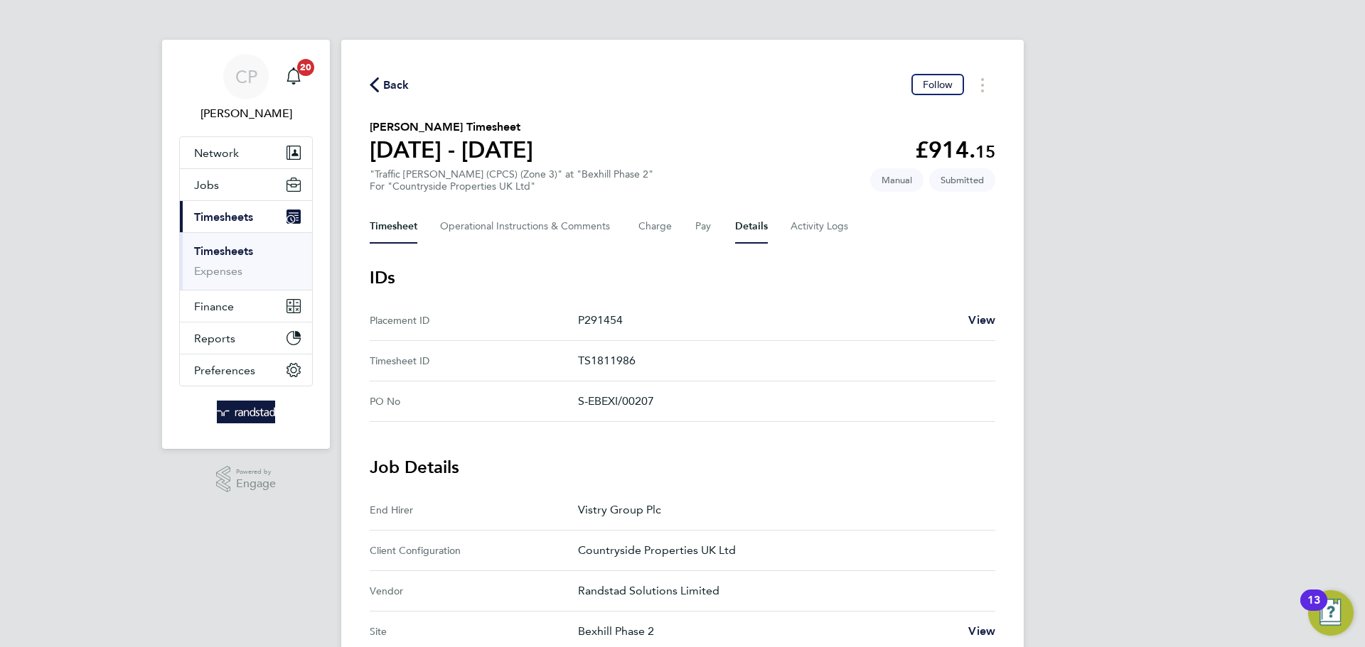
click at [390, 225] on button "Timesheet" at bounding box center [394, 227] width 48 height 34
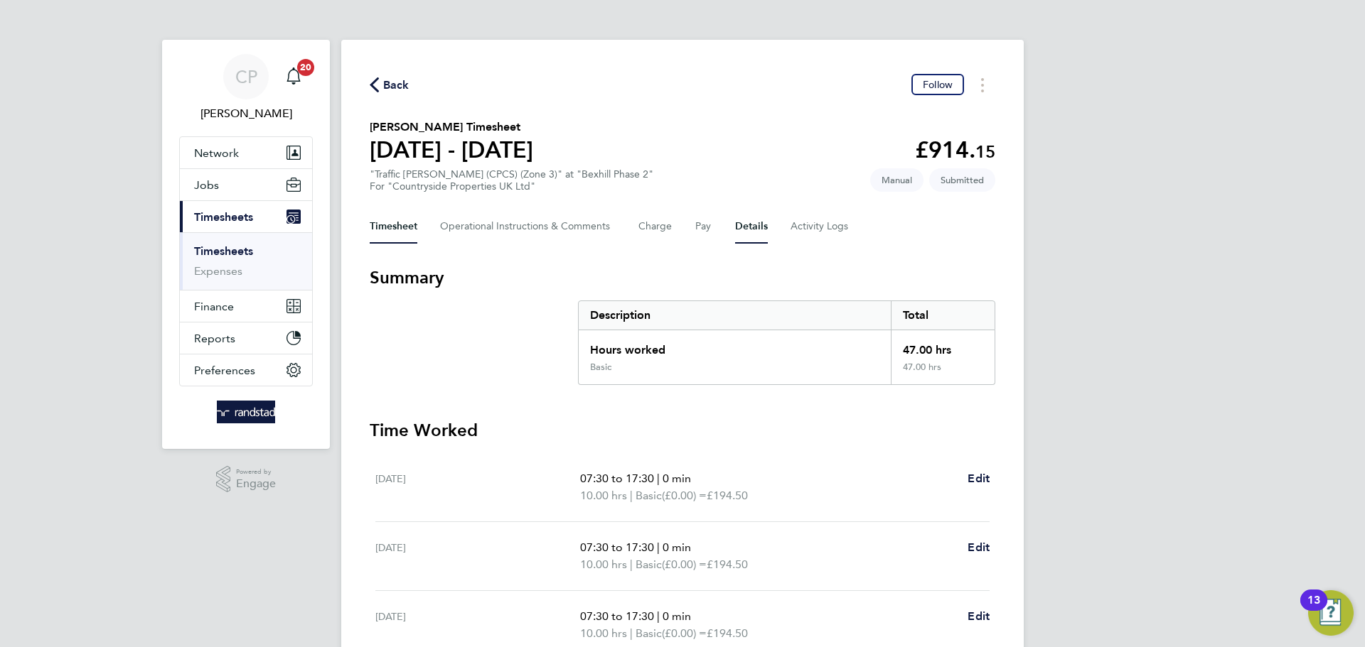
click at [753, 228] on button "Details" at bounding box center [751, 227] width 33 height 34
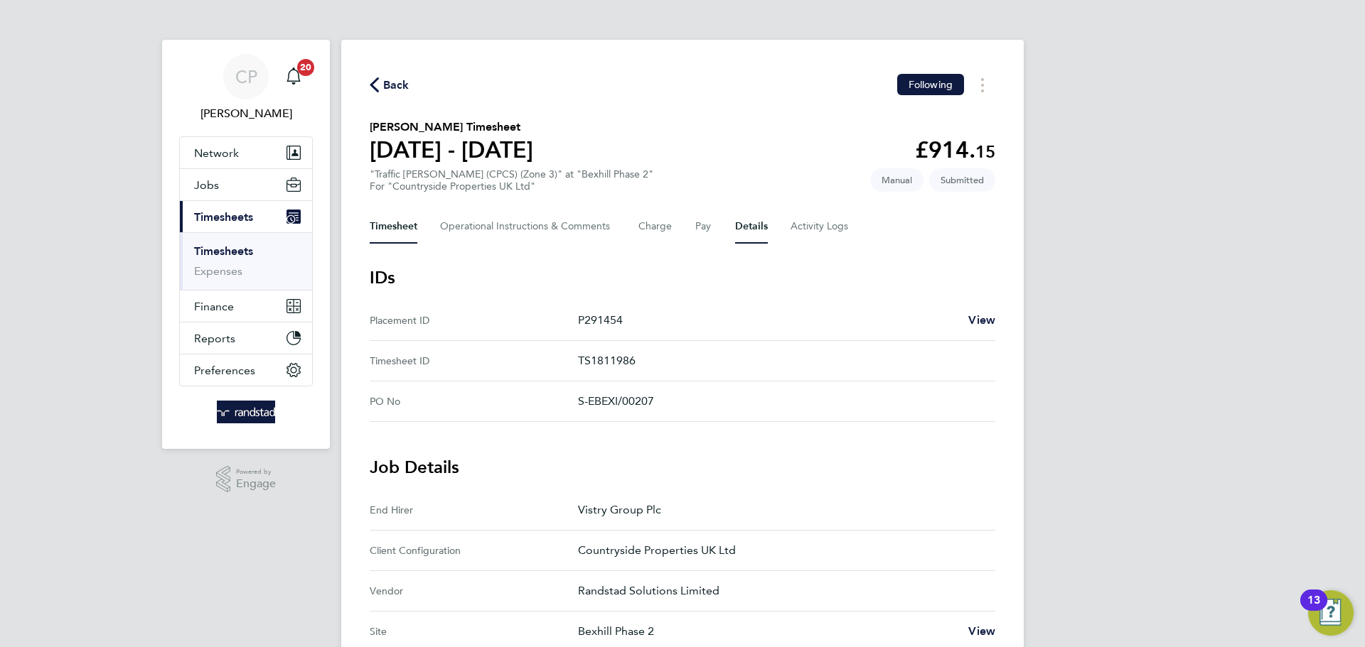
click at [391, 220] on button "Timesheet" at bounding box center [394, 227] width 48 height 34
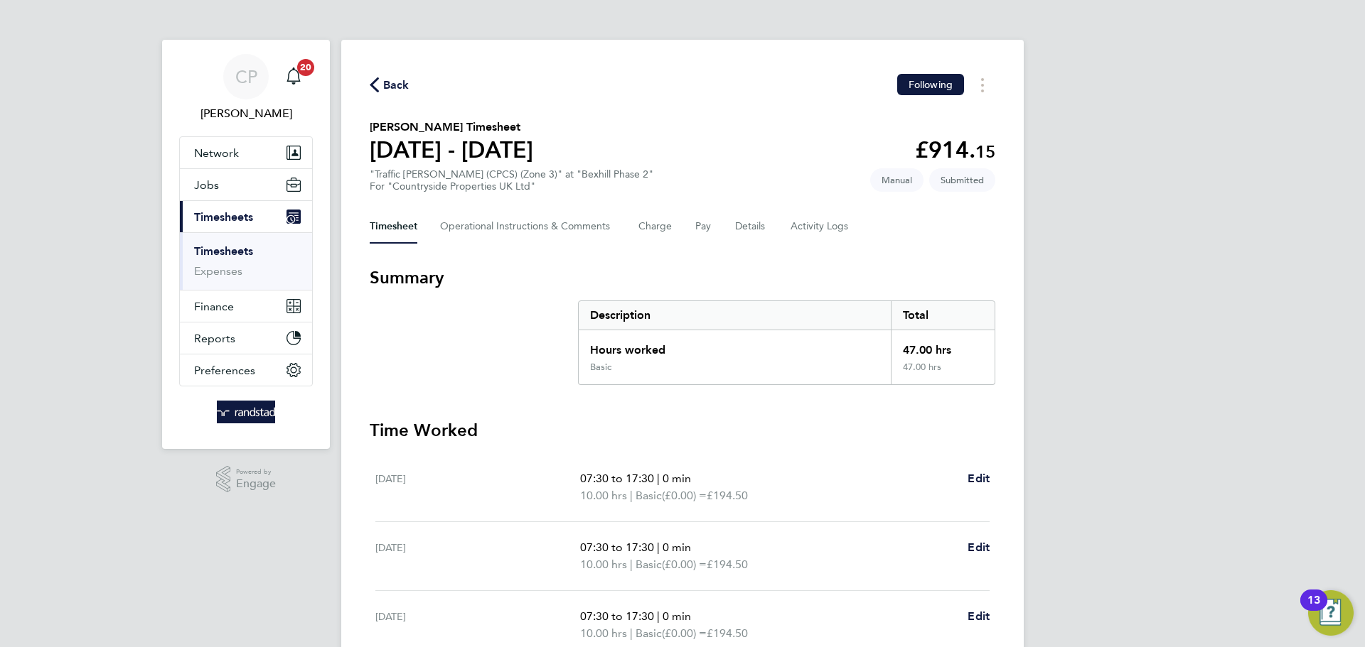
click at [380, 81] on span "Back" at bounding box center [390, 84] width 40 height 14
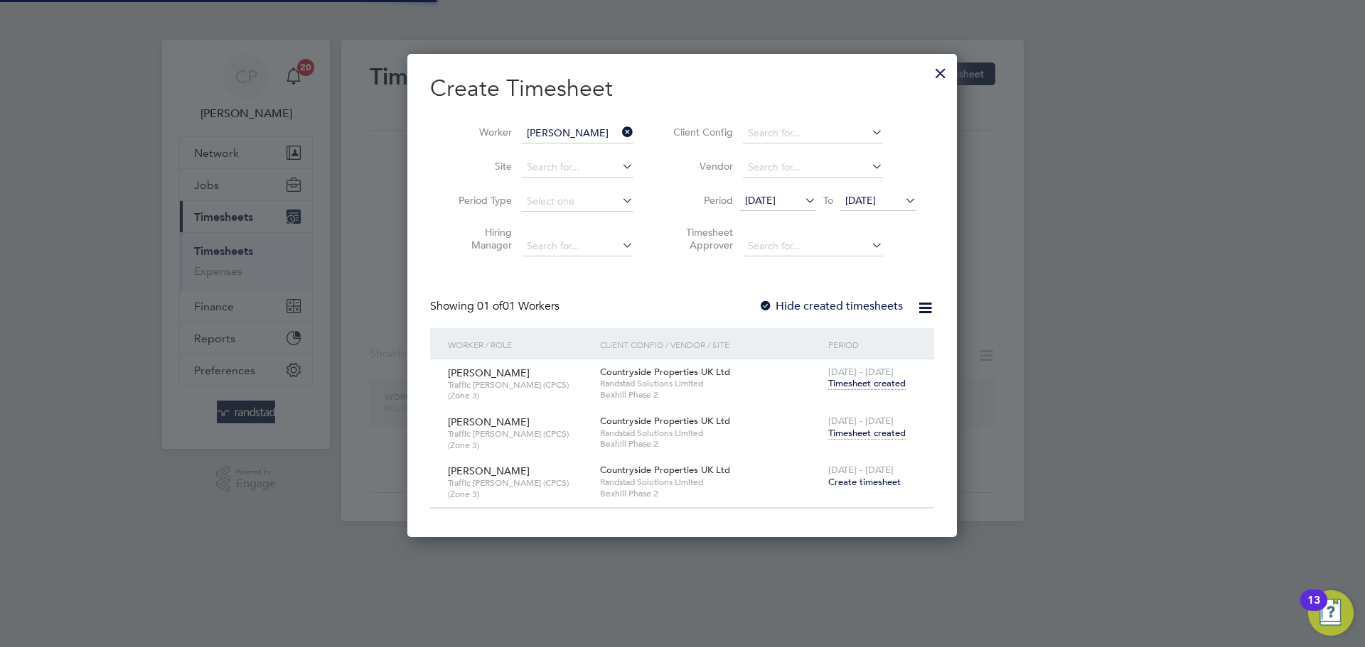
scroll to position [7, 7]
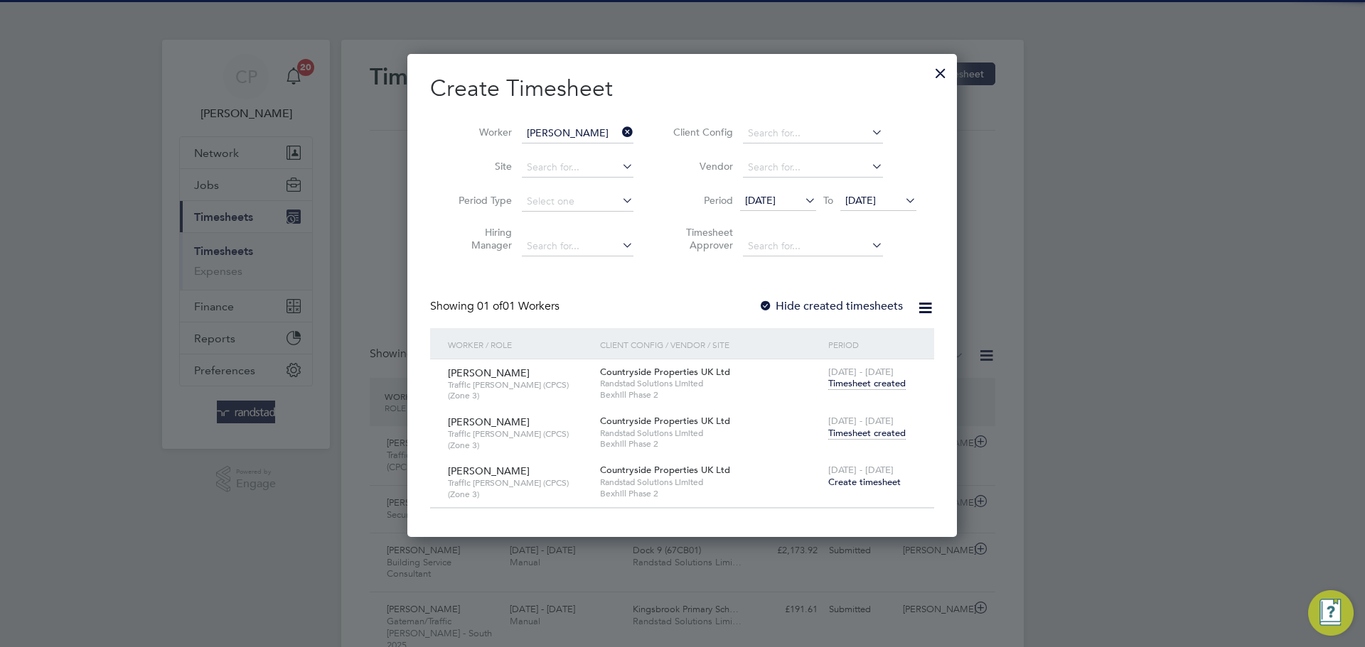
click at [619, 128] on icon at bounding box center [619, 132] width 0 height 20
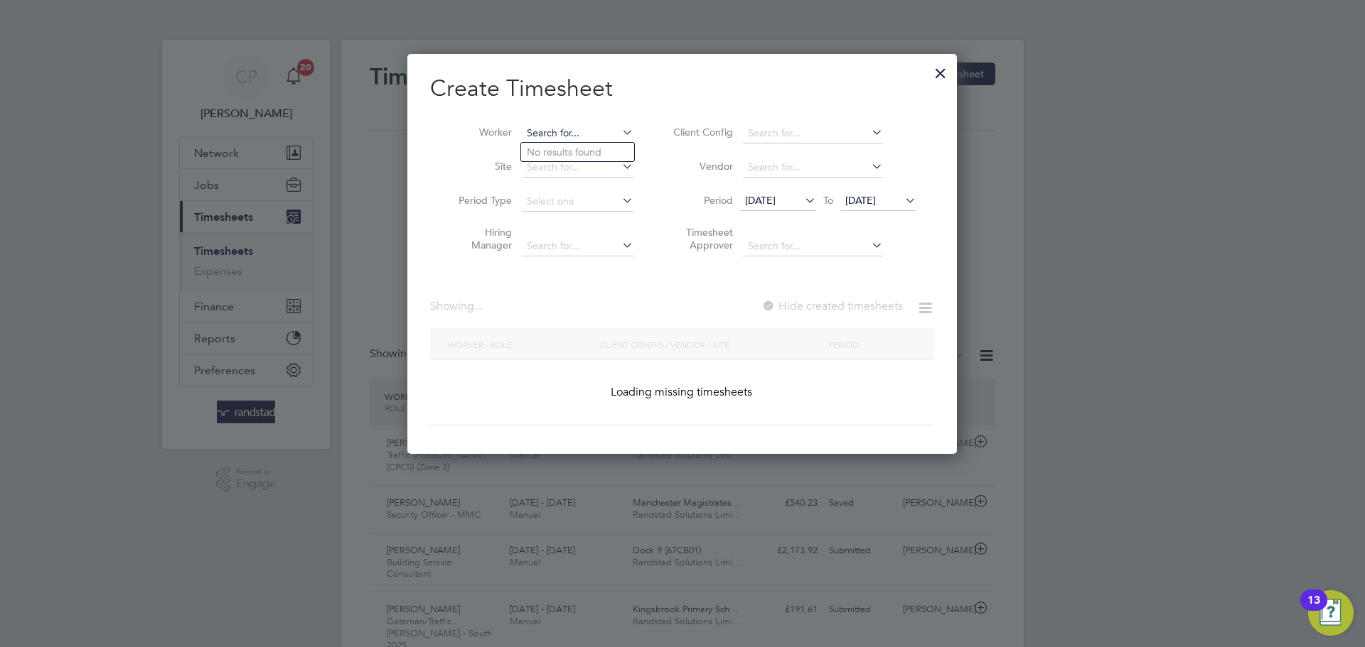
click at [548, 126] on input at bounding box center [578, 134] width 112 height 20
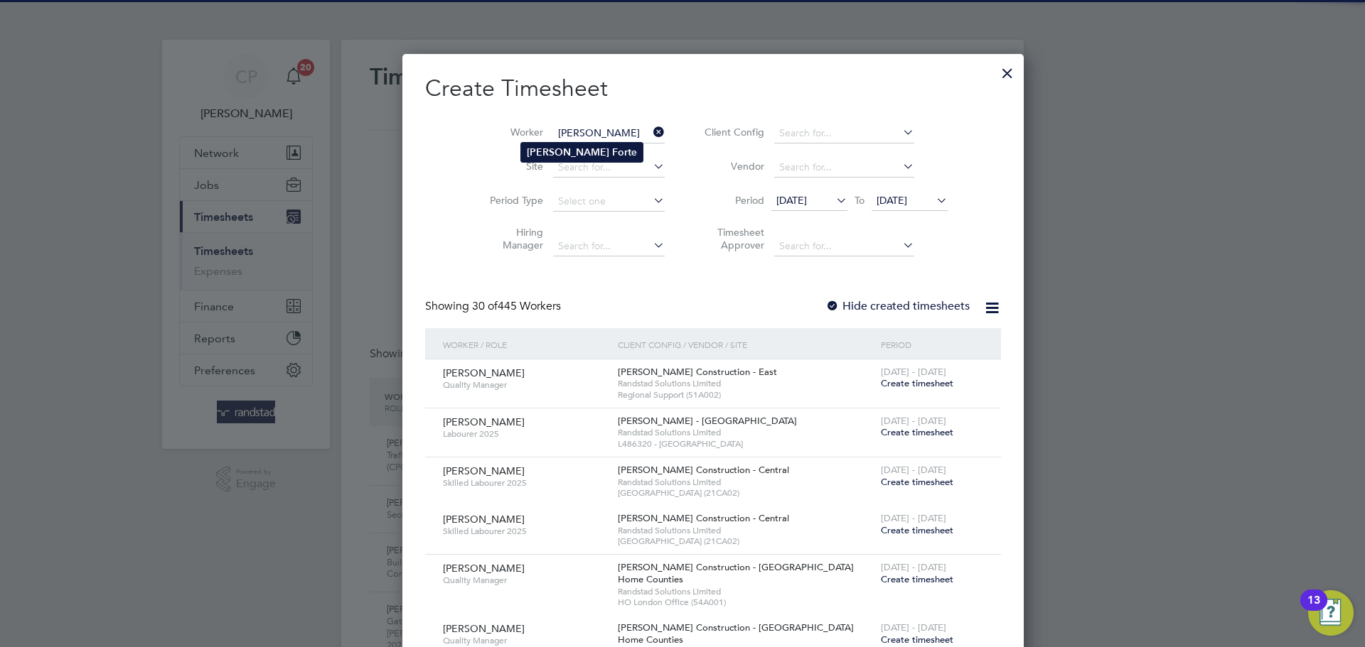
click at [549, 148] on b "[PERSON_NAME]" at bounding box center [568, 152] width 82 height 12
type input "[PERSON_NAME]"
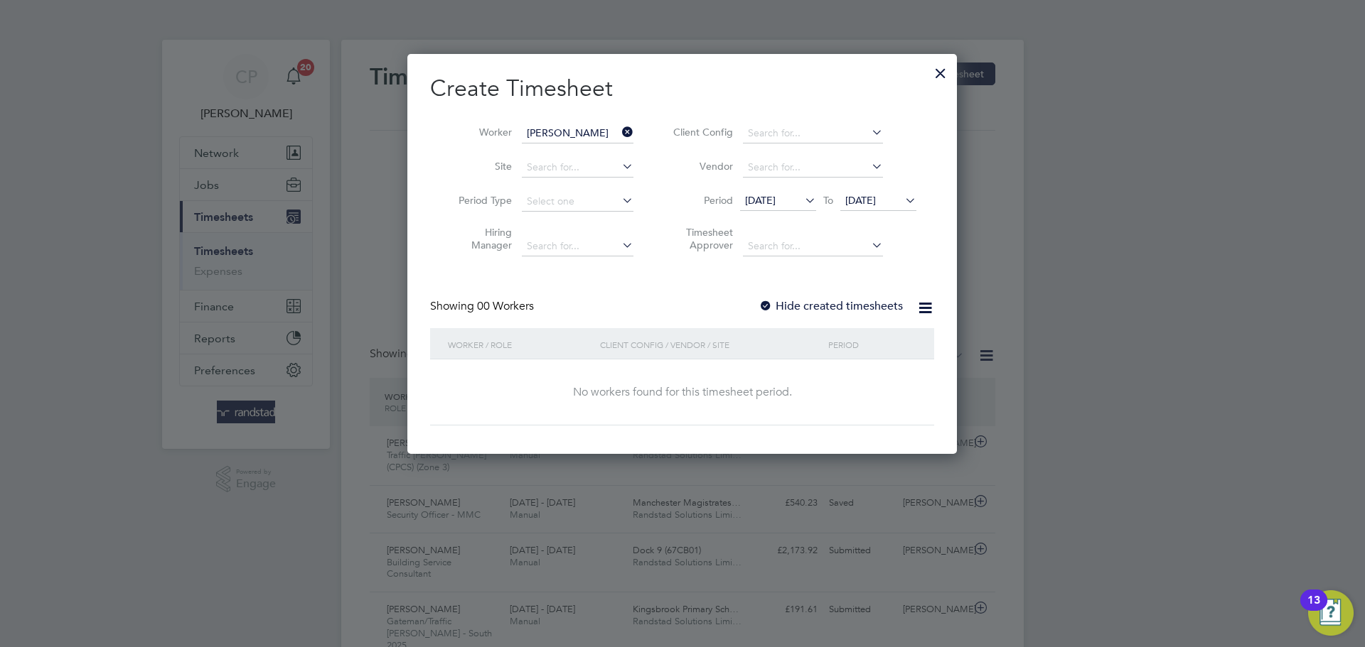
click at [866, 311] on label "Hide created timesheets" at bounding box center [830, 306] width 144 height 14
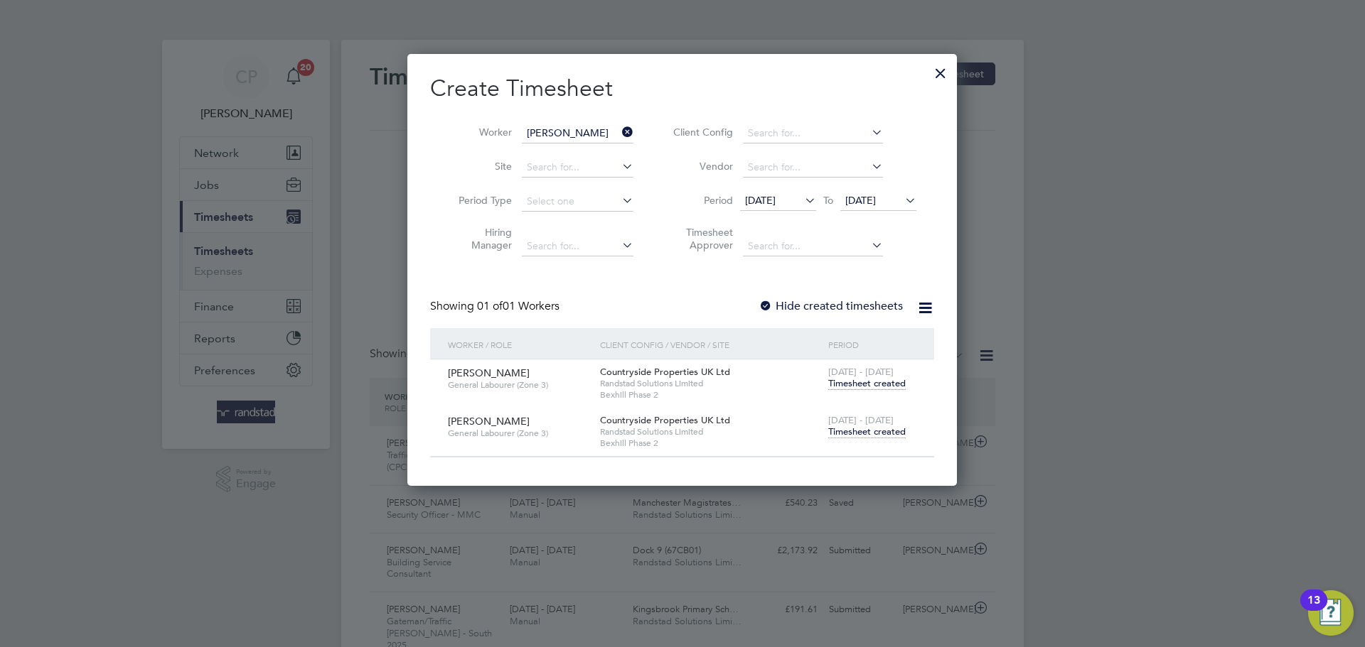
click at [877, 432] on span "Timesheet created" at bounding box center [866, 432] width 77 height 13
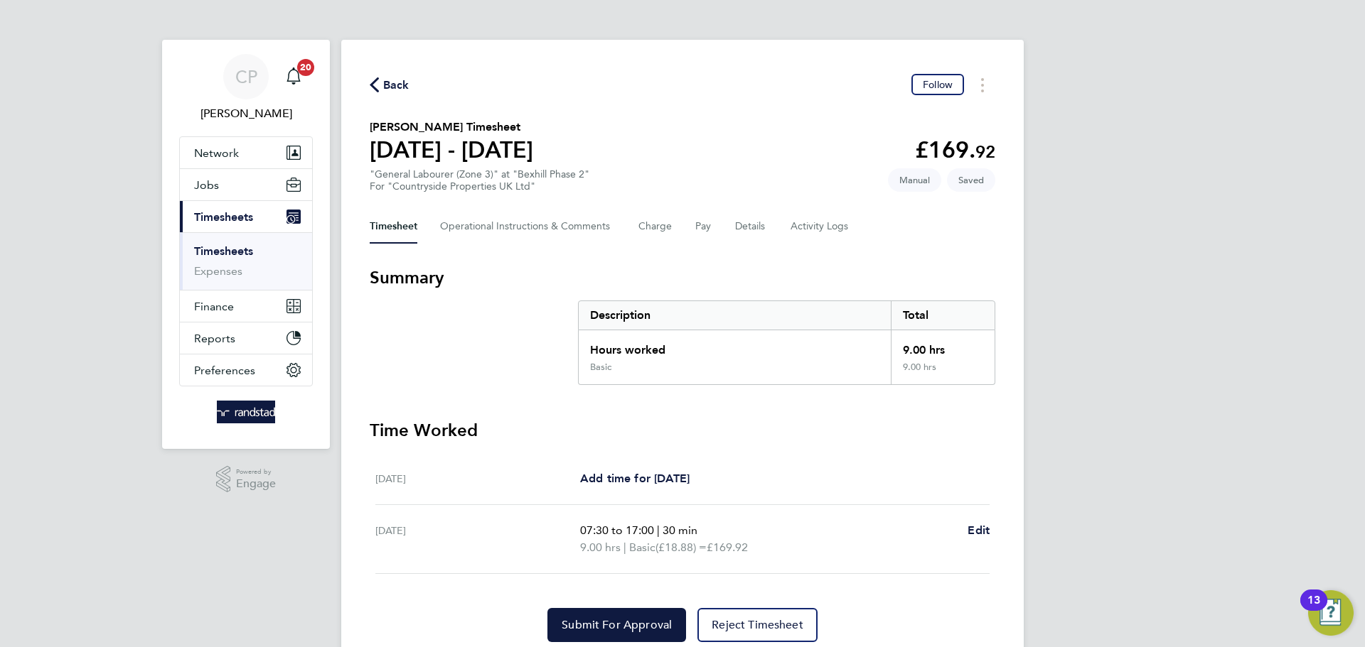
click at [378, 80] on icon "button" at bounding box center [374, 84] width 9 height 15
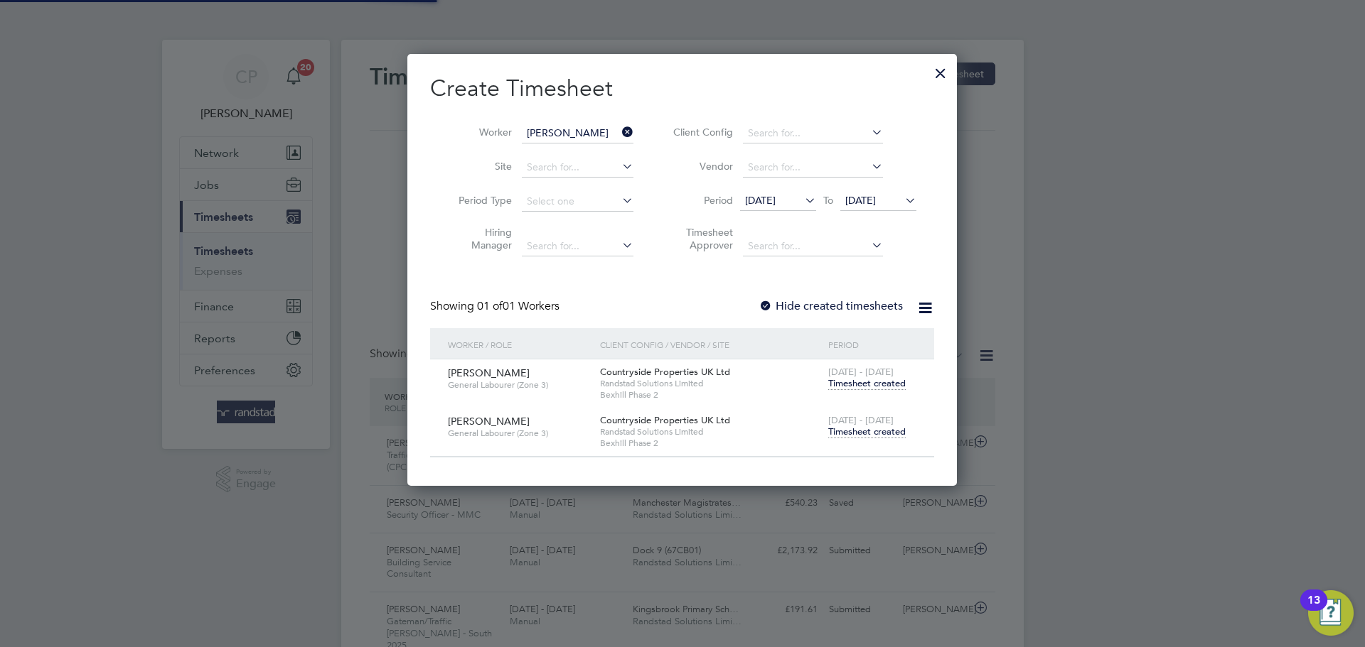
scroll to position [36, 124]
click at [619, 131] on icon at bounding box center [619, 132] width 0 height 20
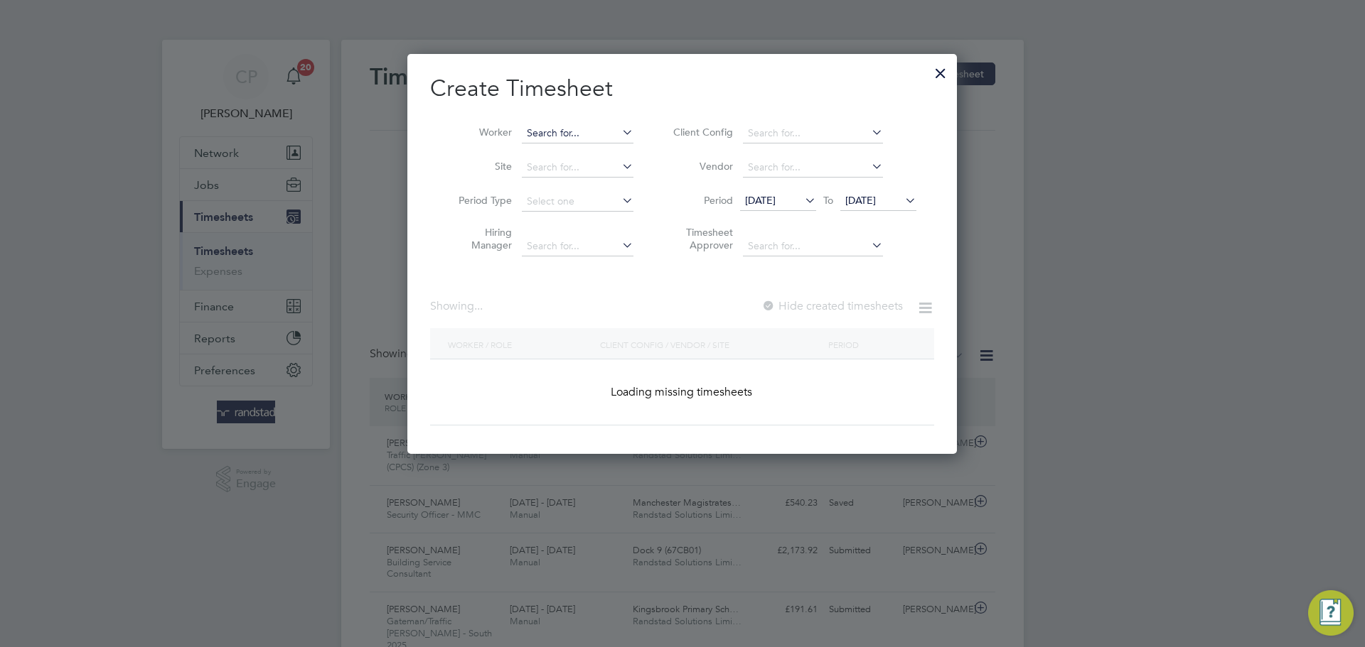
click at [589, 131] on input at bounding box center [578, 134] width 112 height 20
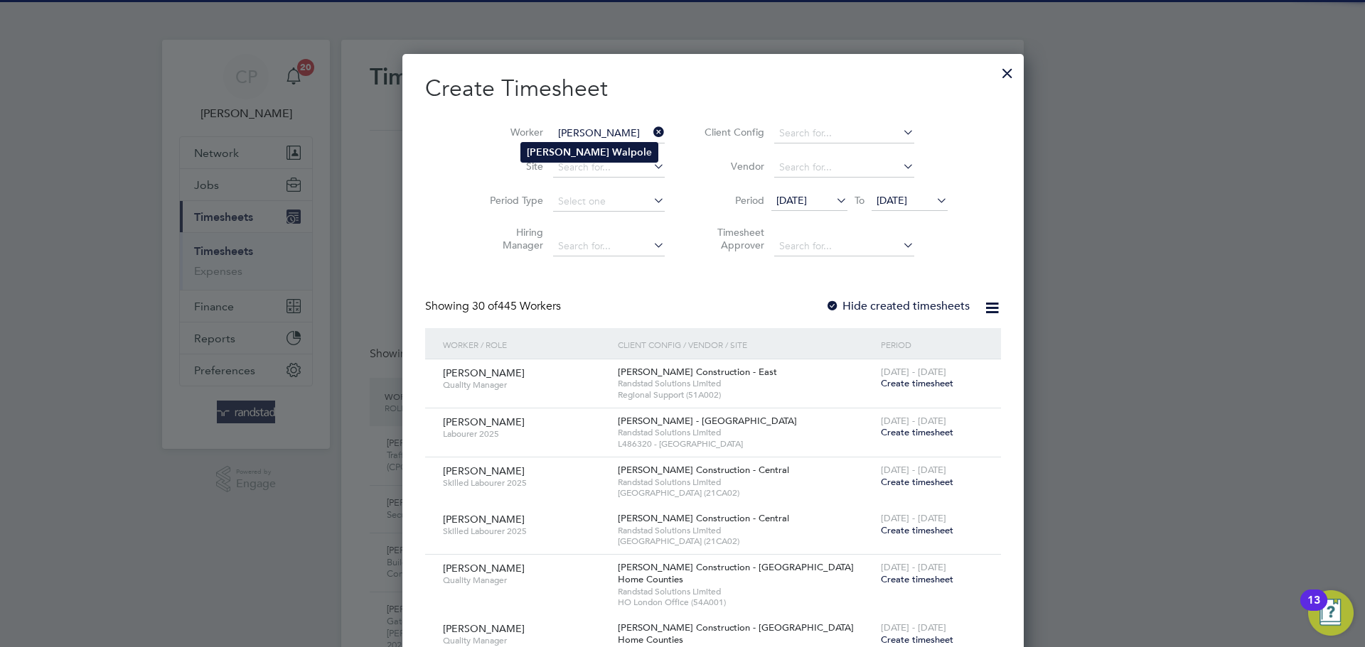
click at [612, 152] on b "Walpol" at bounding box center [629, 152] width 34 height 12
type input "[PERSON_NAME]"
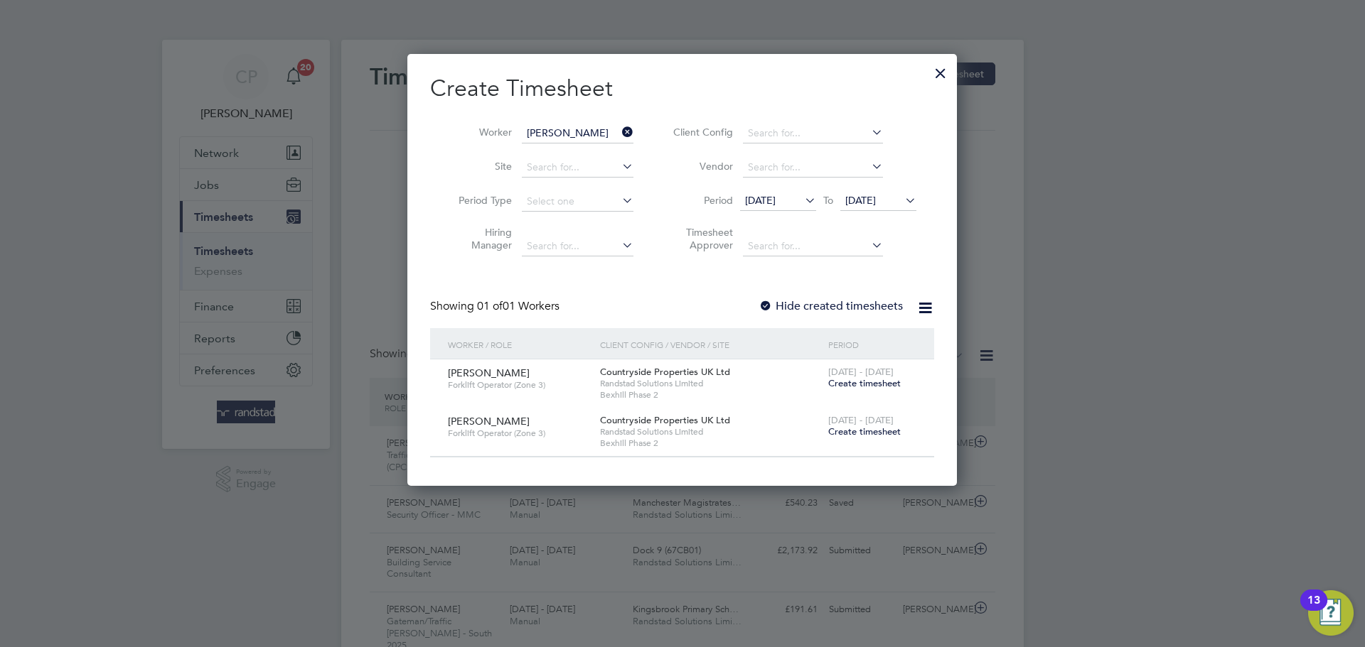
click at [856, 383] on span "Create timesheet" at bounding box center [864, 383] width 72 height 12
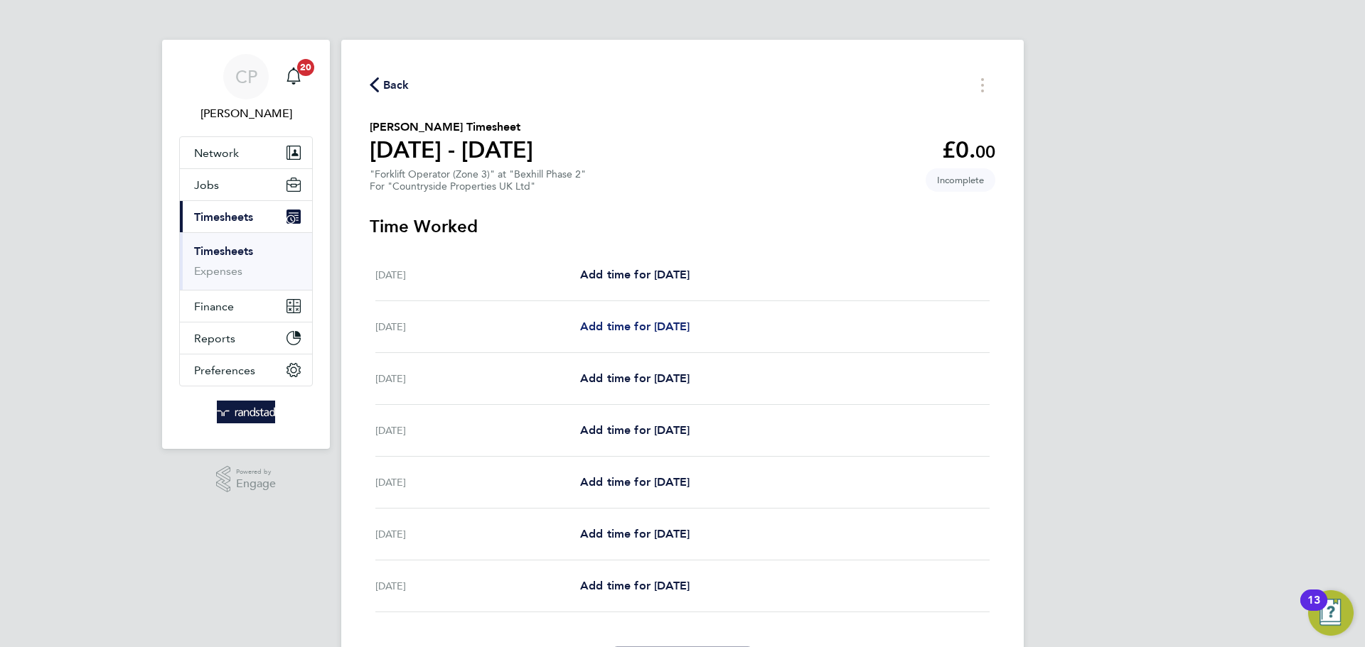
click at [687, 333] on span "Add time for [DATE]" at bounding box center [634, 327] width 109 height 14
select select "30"
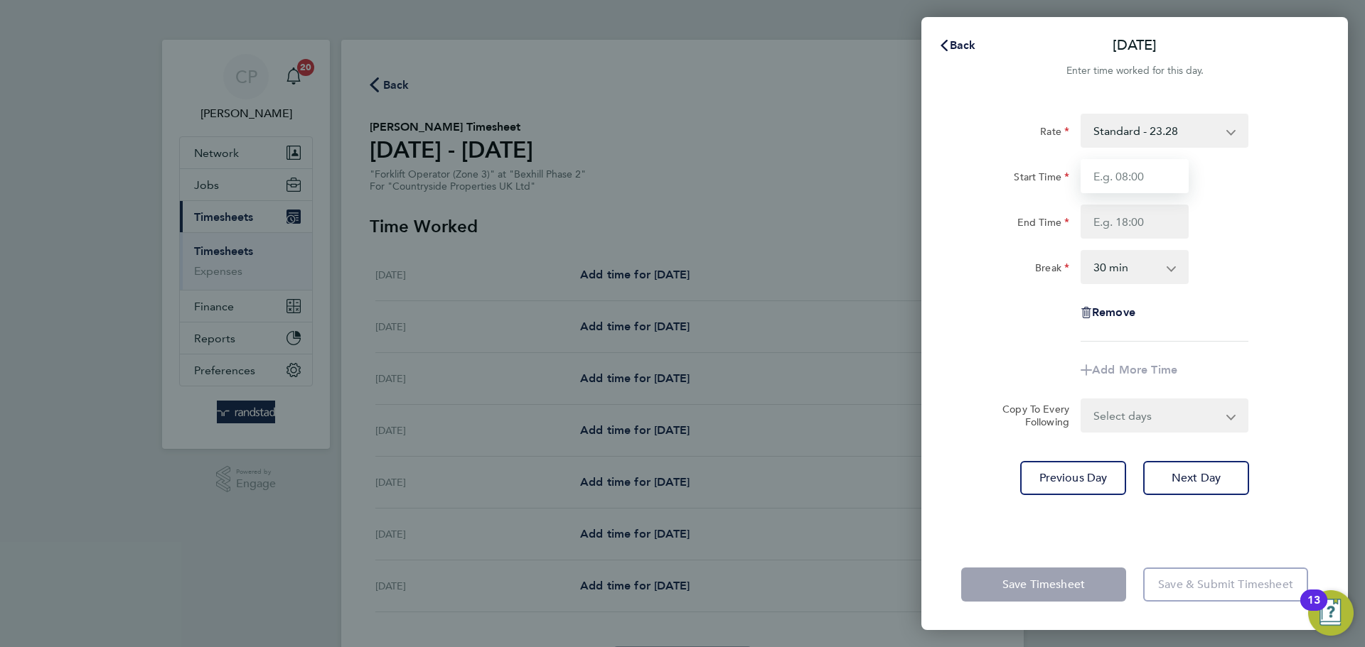
click at [1149, 186] on input "Start Time" at bounding box center [1134, 176] width 108 height 34
type input "07:30"
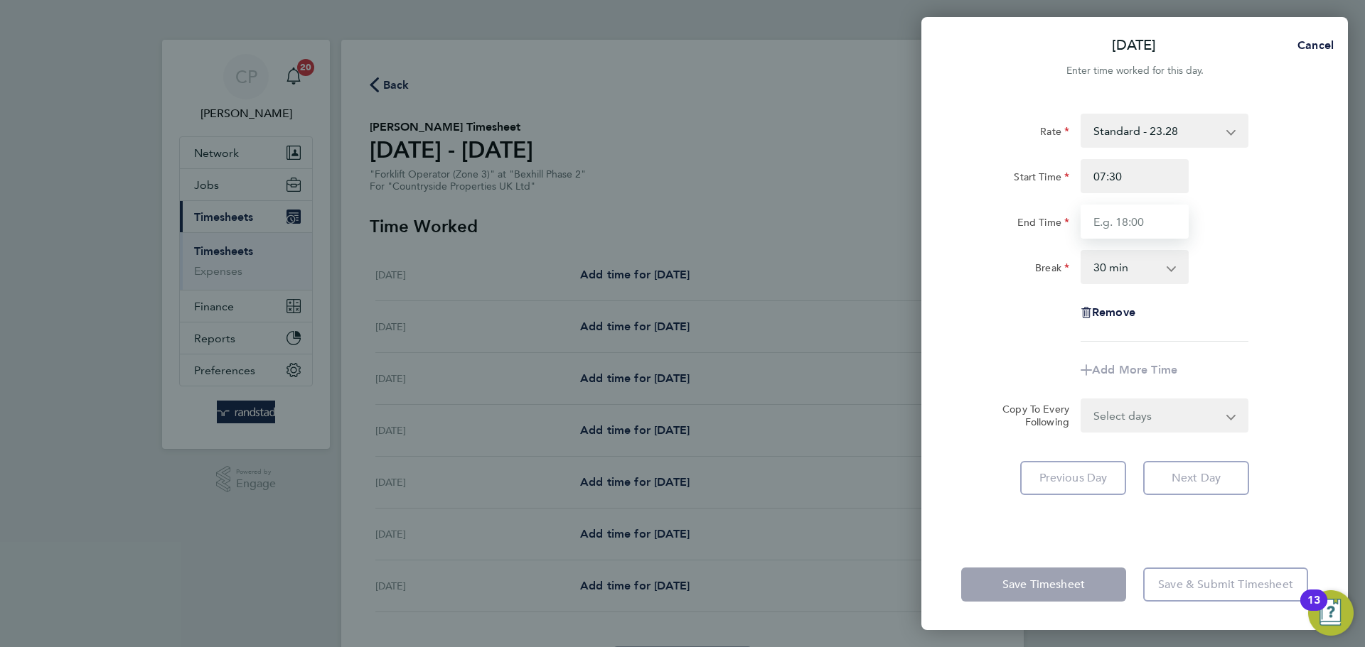
click at [1139, 223] on input "End Time" at bounding box center [1134, 222] width 108 height 34
type input "17:00"
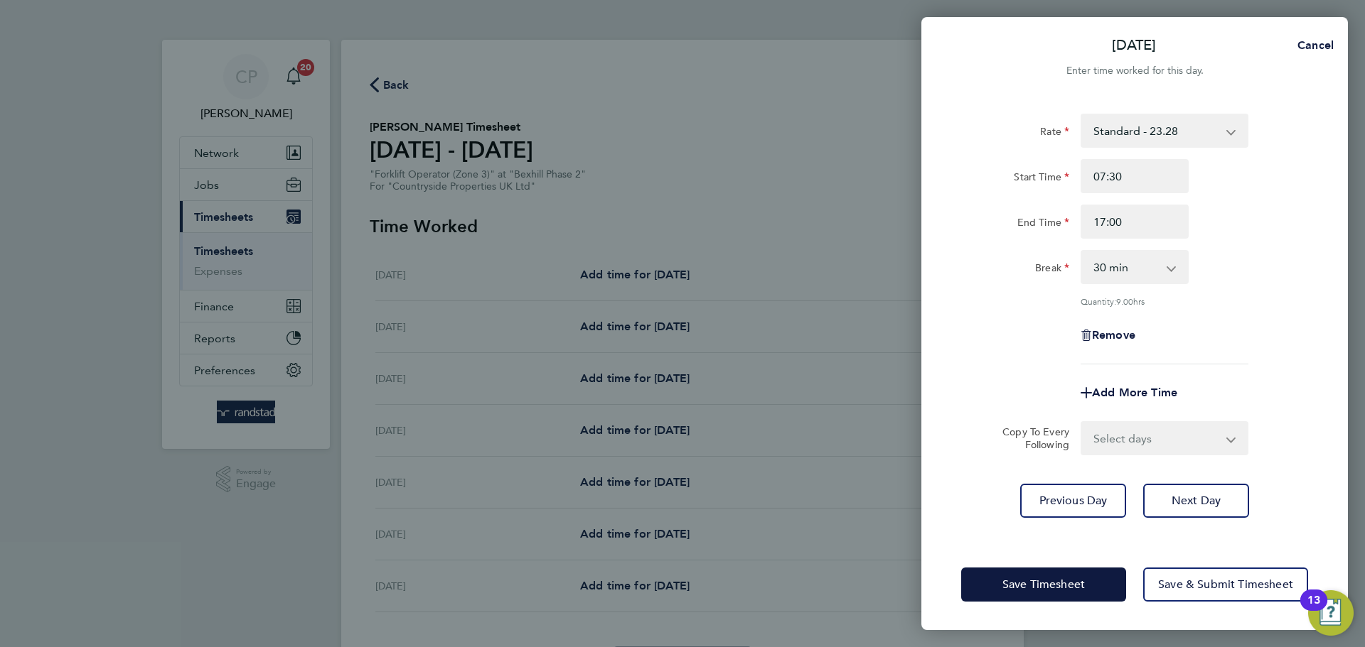
click at [1233, 238] on div "End Time 17:00" at bounding box center [1134, 222] width 358 height 34
click at [1198, 506] on span "Next Day" at bounding box center [1195, 501] width 49 height 14
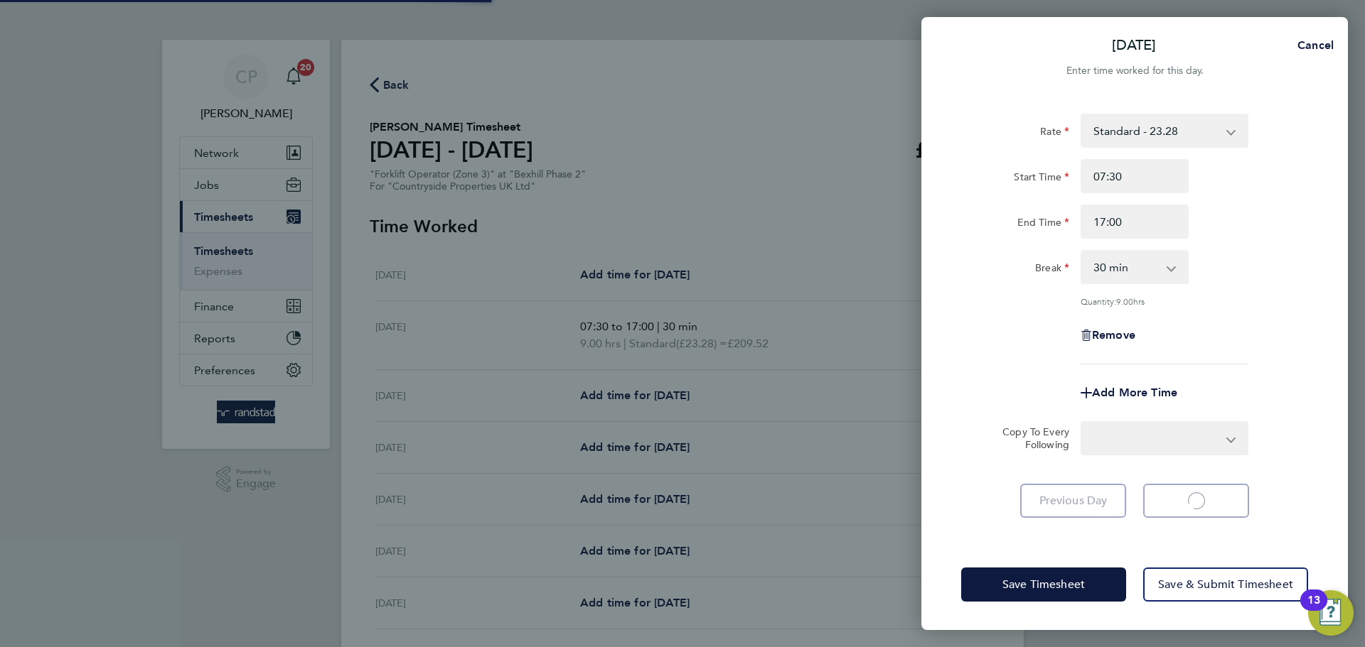
select select "30"
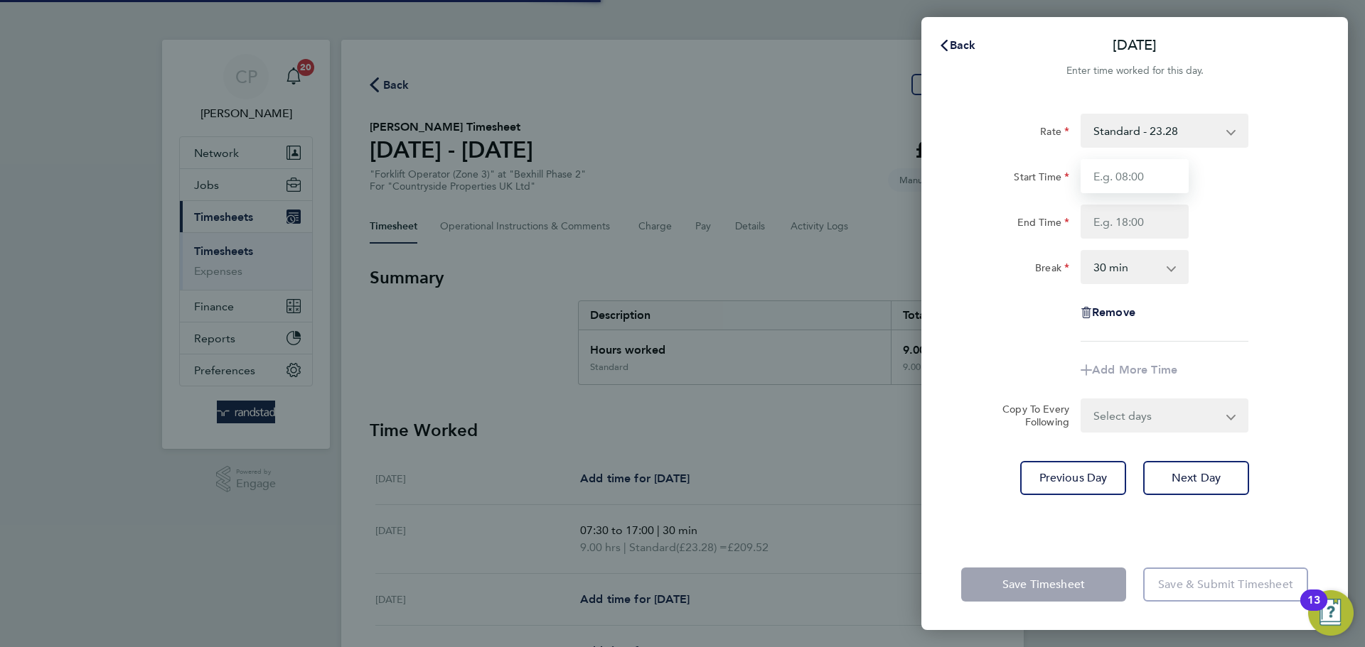
click at [1136, 178] on input "Start Time" at bounding box center [1134, 176] width 108 height 34
type input "07:30"
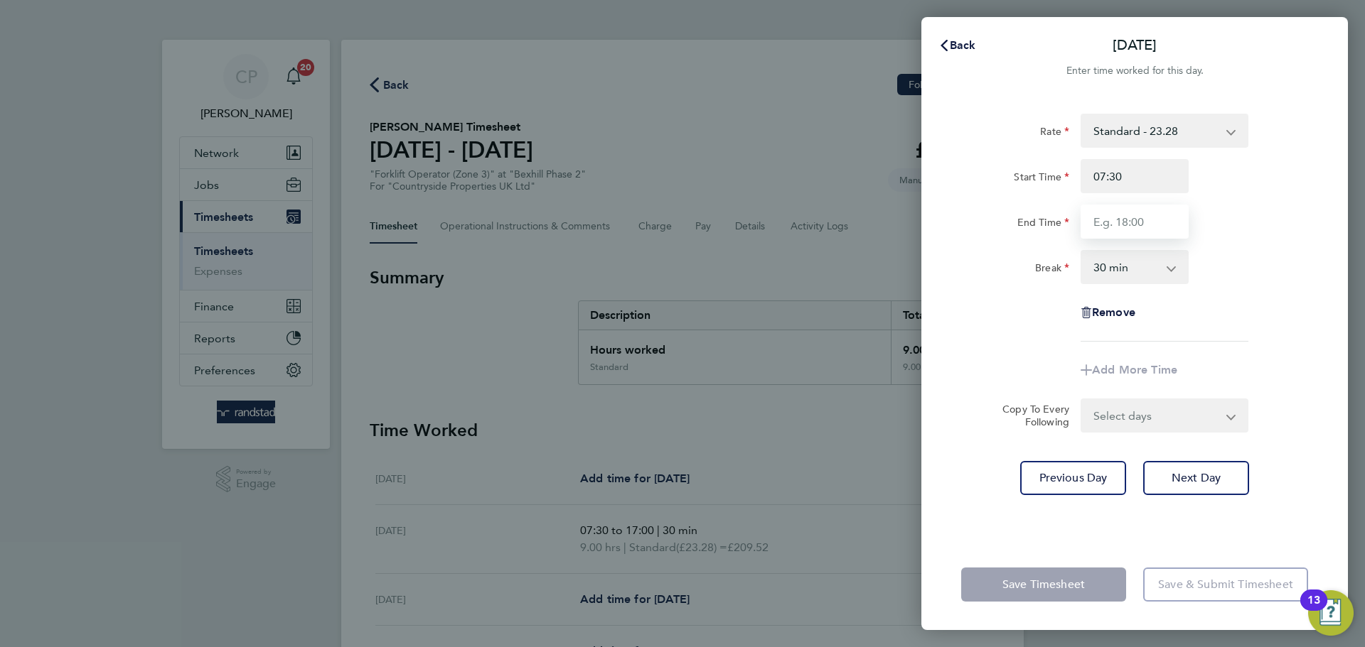
click at [1146, 221] on input "End Time" at bounding box center [1134, 222] width 108 height 34
type input "17:00"
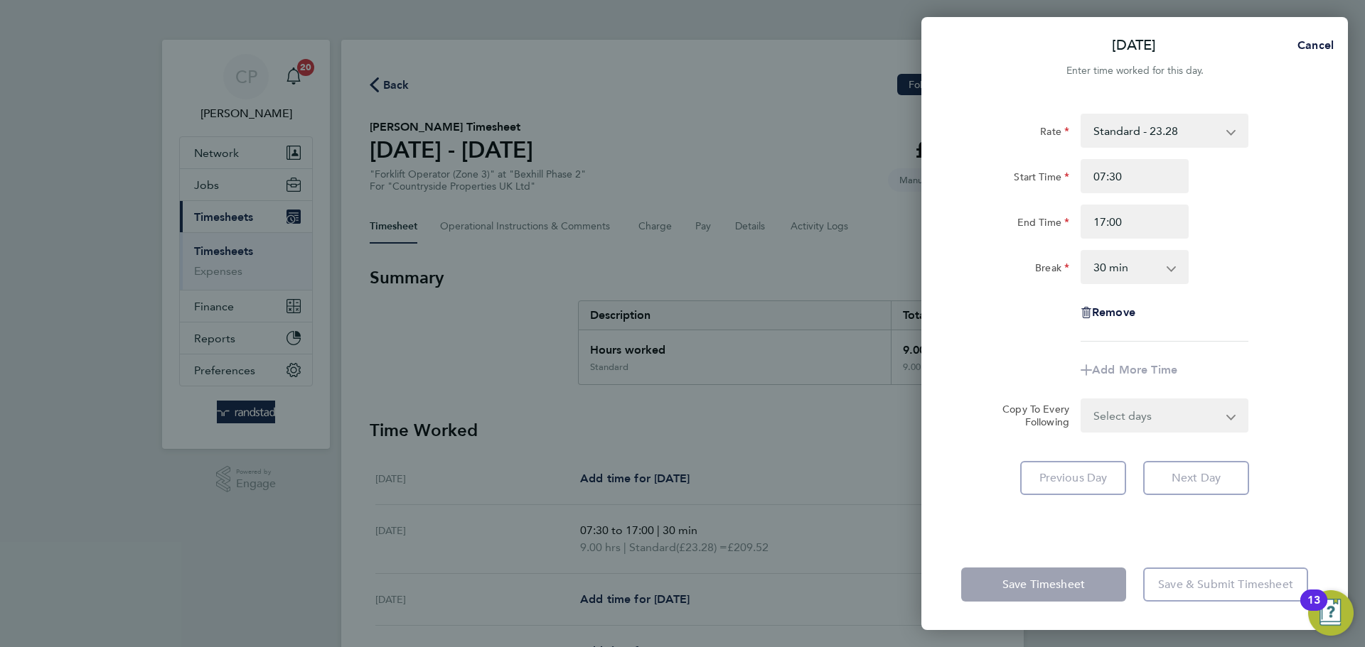
click at [1239, 247] on div "Rate Standard - 23.28 Start Time 07:30 End Time 17:00 Break 0 min 15 min 30 min…" at bounding box center [1134, 228] width 347 height 228
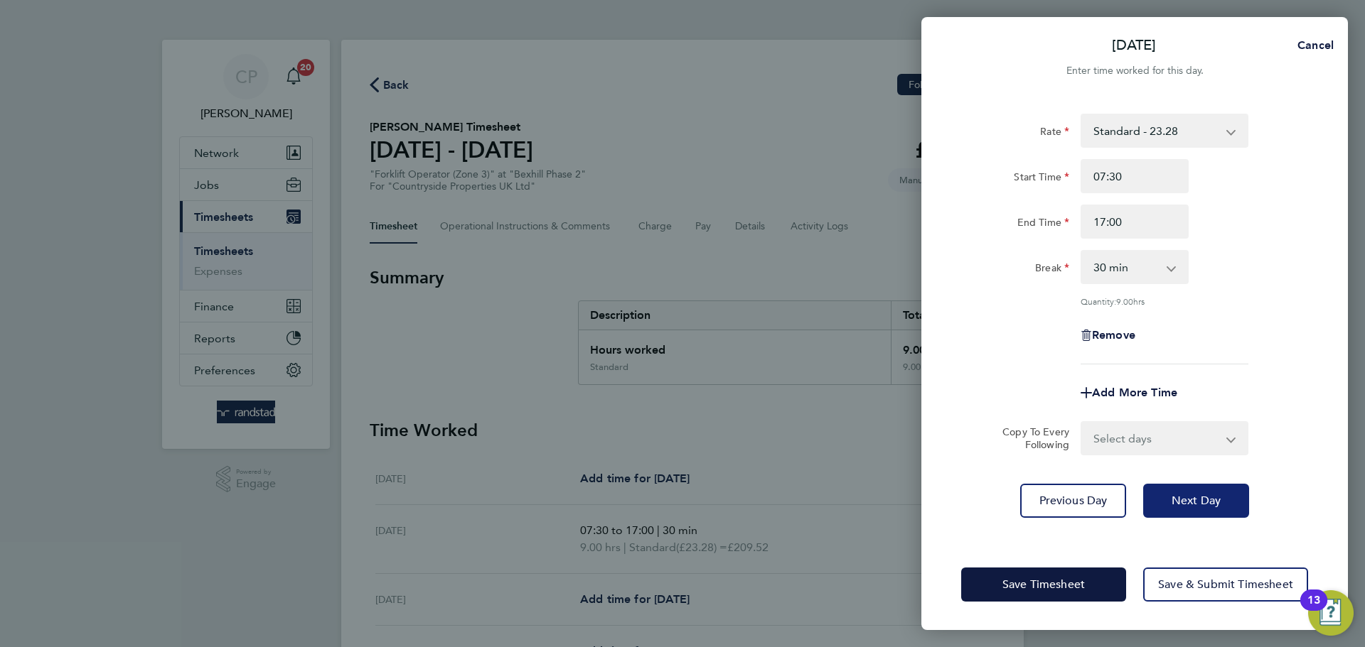
click at [1195, 515] on button "Next Day" at bounding box center [1196, 501] width 106 height 34
select select "30"
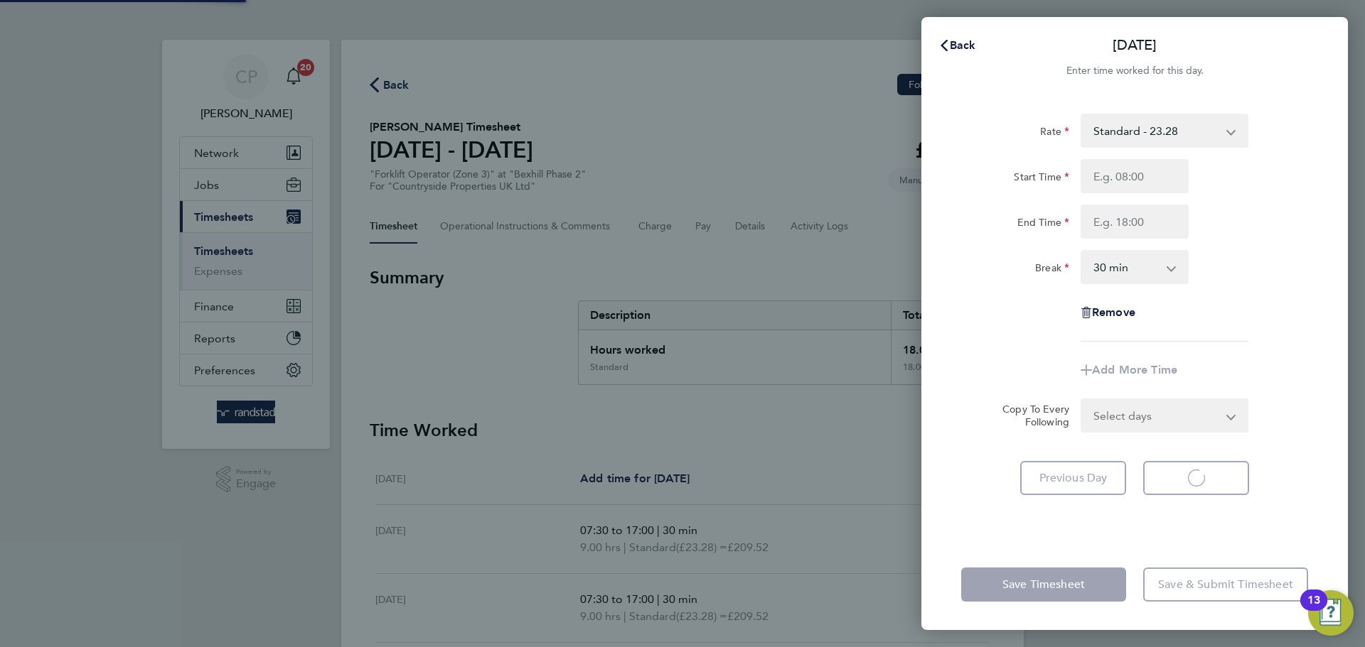
select select "30"
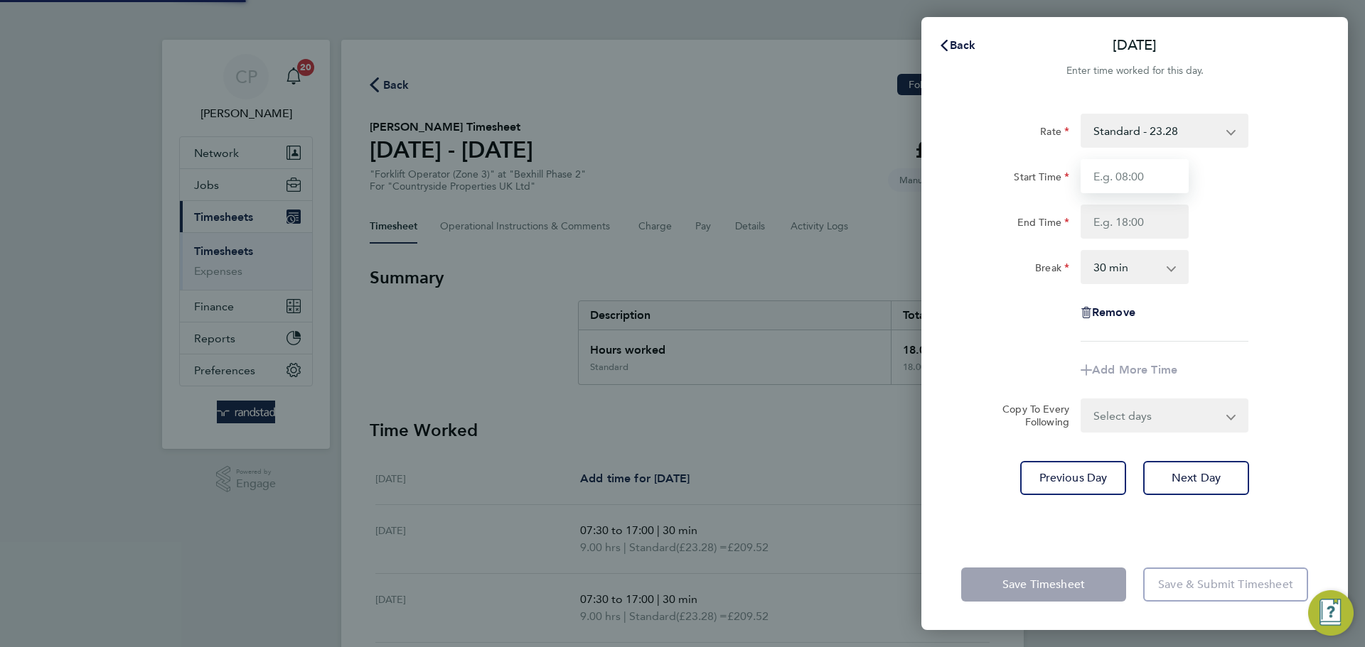
click at [1144, 189] on input "Start Time" at bounding box center [1134, 176] width 108 height 34
type input "07:30"
click at [1139, 221] on input "End Time" at bounding box center [1134, 222] width 108 height 34
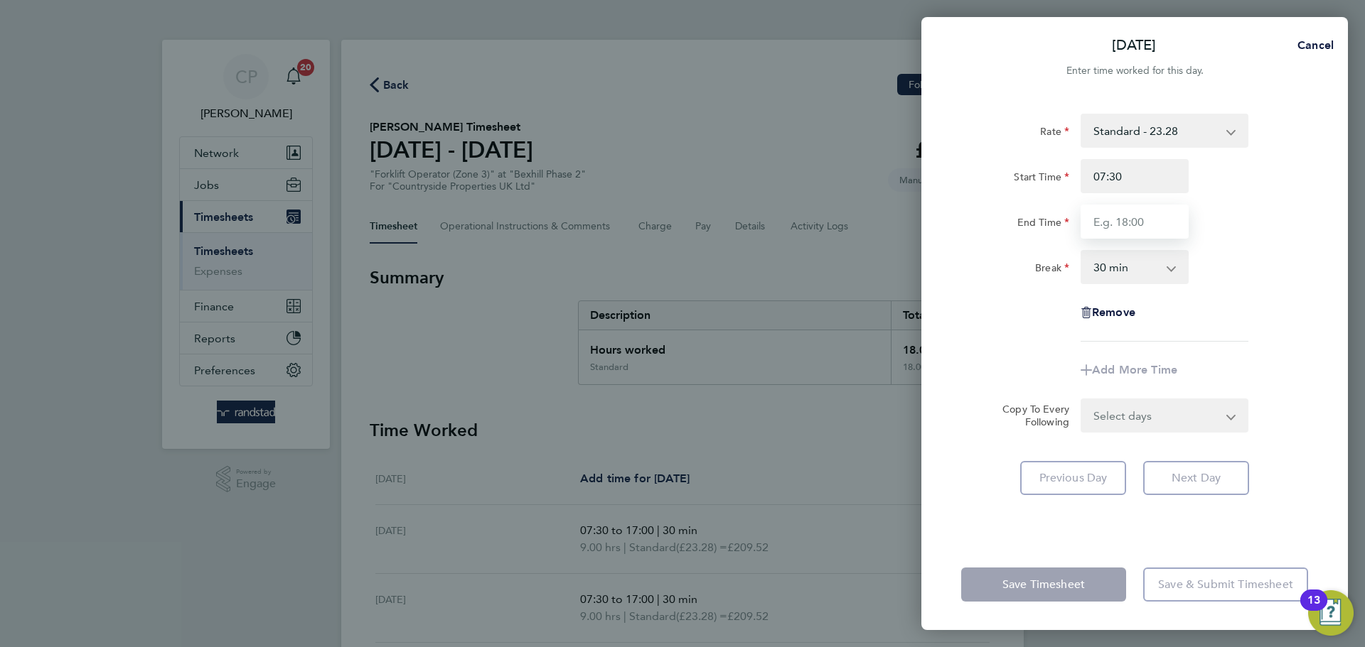
type input "17:00"
click at [1229, 252] on div "Break 0 min 15 min 30 min 45 min 60 min 75 min 90 min" at bounding box center [1134, 267] width 358 height 34
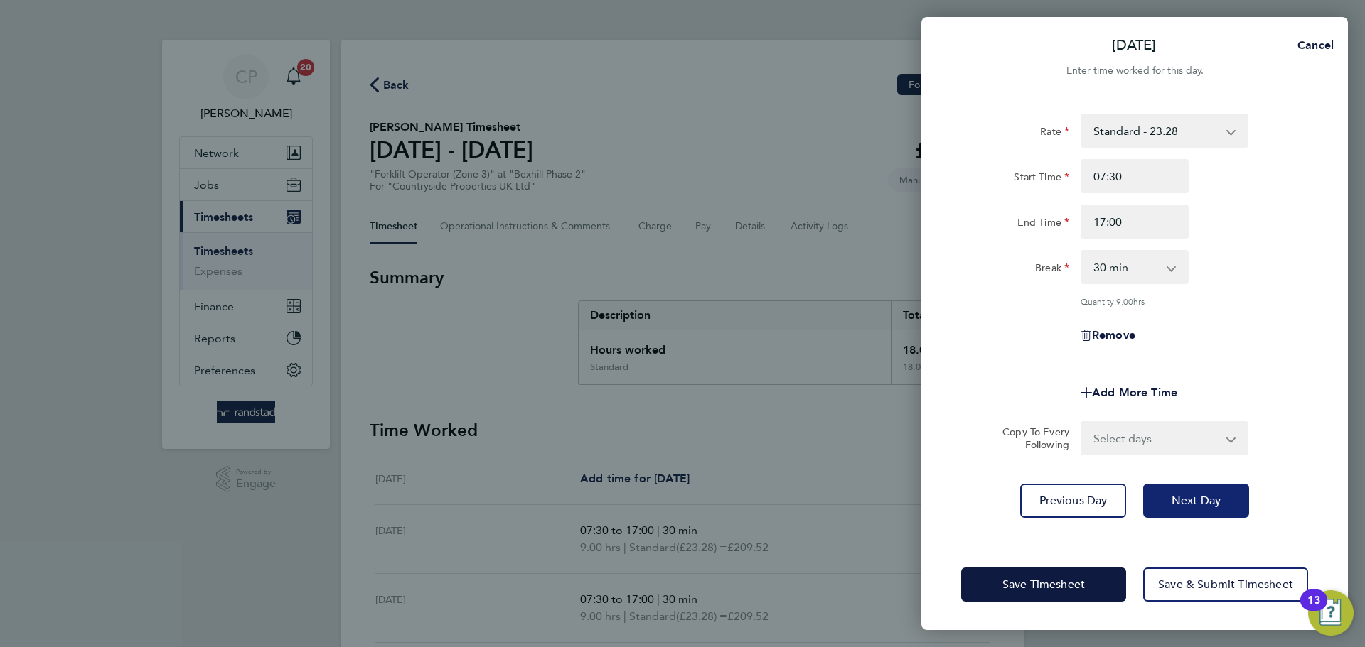
click at [1196, 500] on span "Next Day" at bounding box center [1195, 501] width 49 height 14
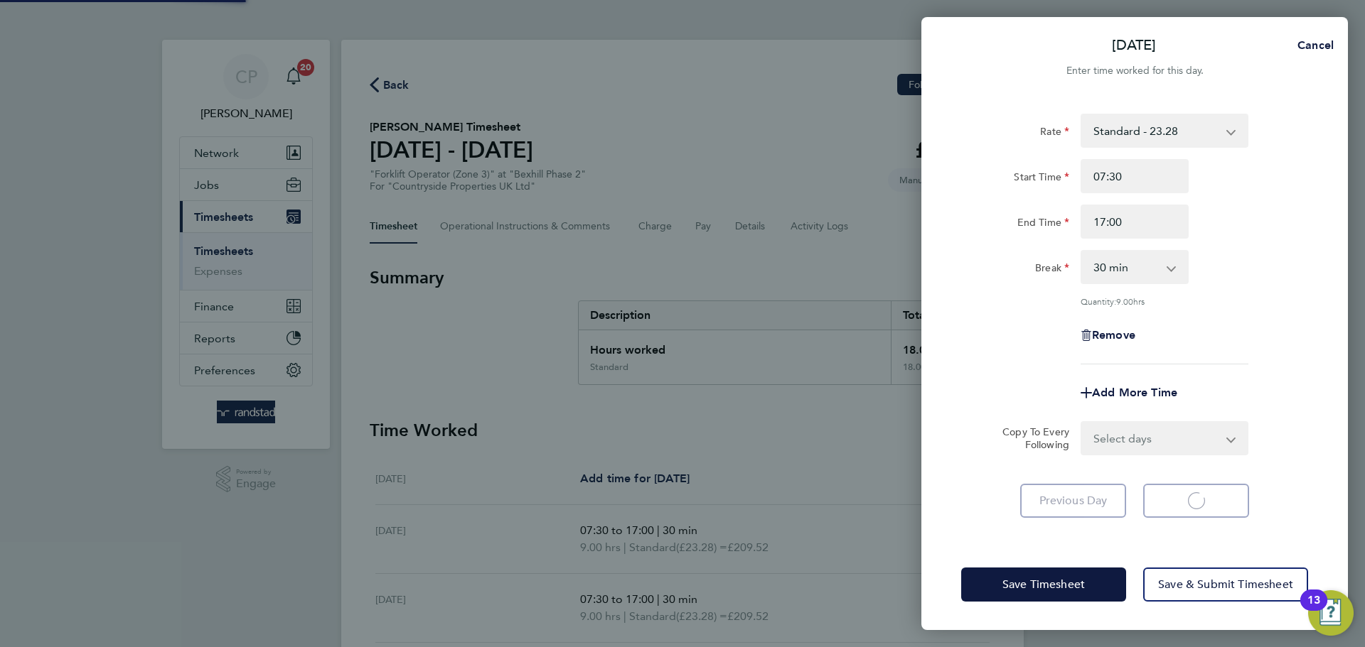
select select "30"
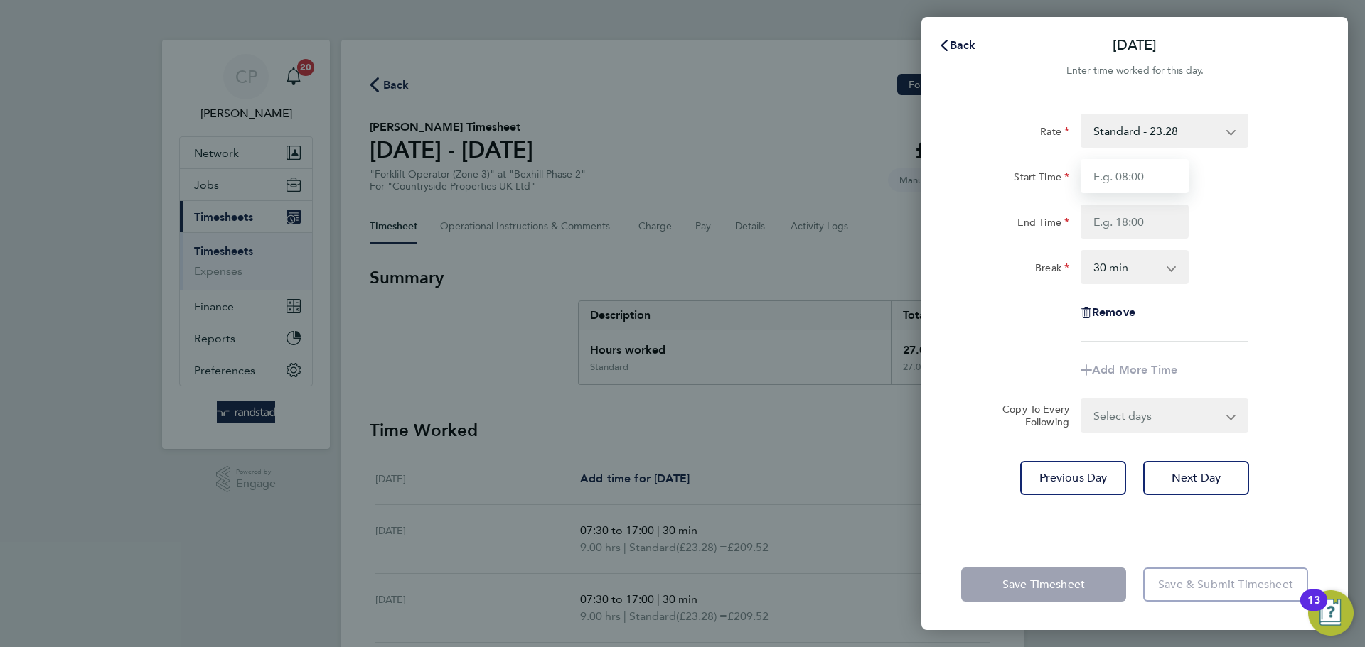
click at [1142, 185] on input "Start Time" at bounding box center [1134, 176] width 108 height 34
type input "07:30"
click at [1141, 221] on input "End Time" at bounding box center [1134, 222] width 108 height 34
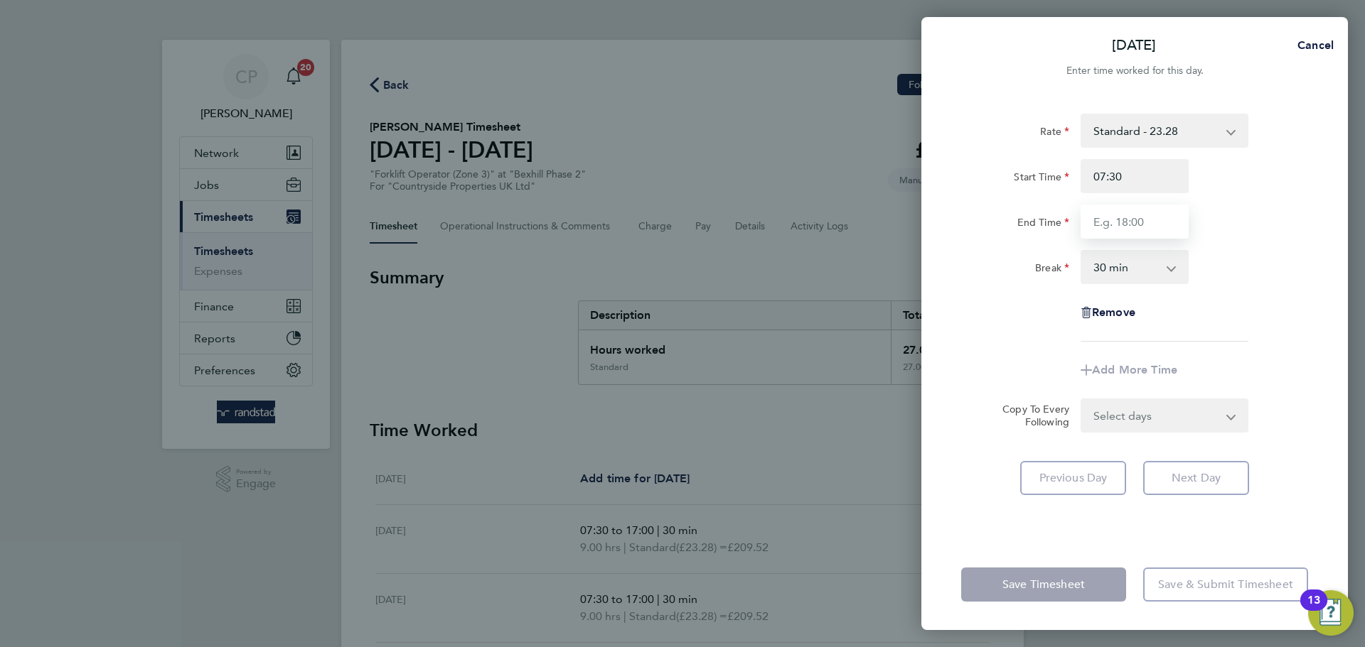
type input "17:00"
click at [1270, 227] on div "End Time 17:00" at bounding box center [1134, 222] width 358 height 34
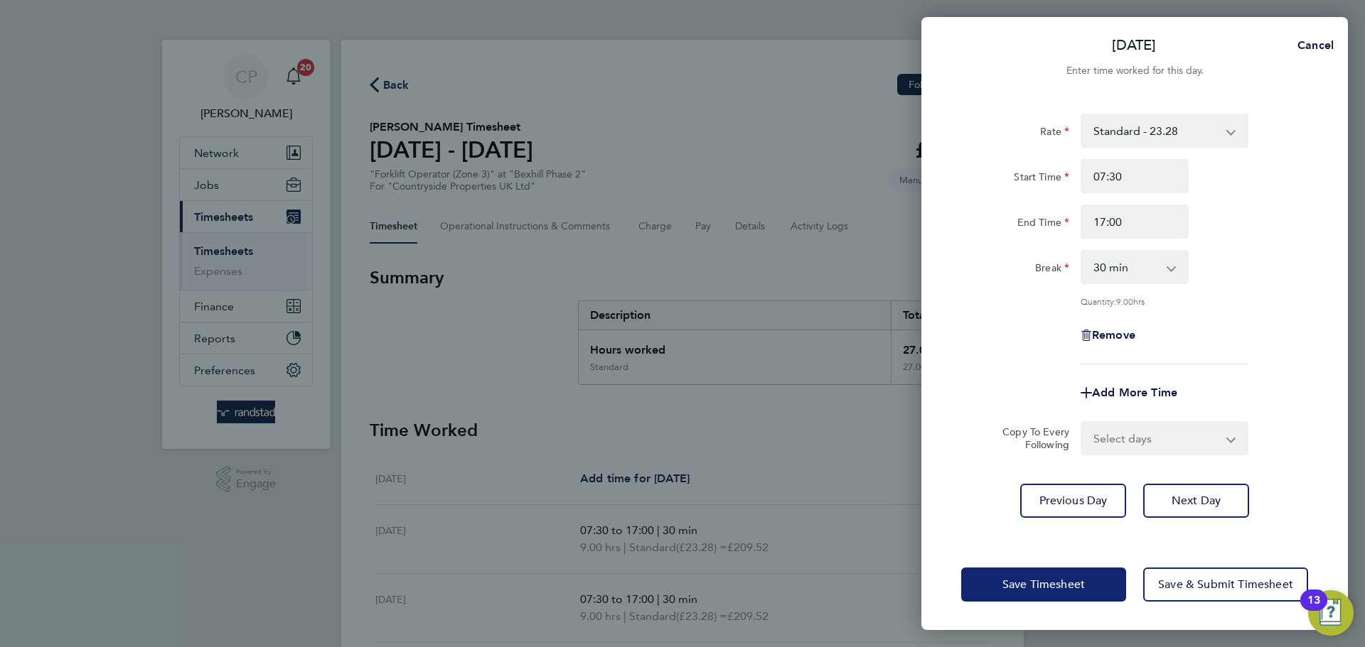
click at [1009, 579] on span "Save Timesheet" at bounding box center [1043, 585] width 82 height 14
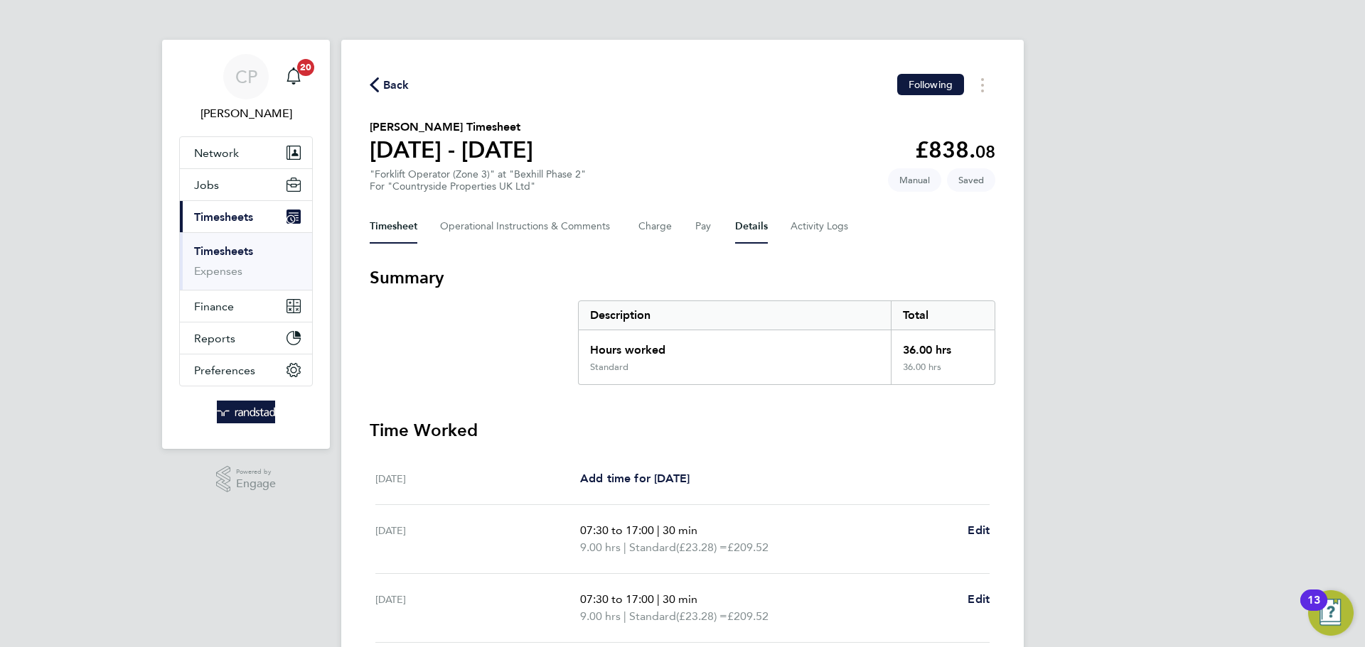
drag, startPoint x: 762, startPoint y: 226, endPoint x: 689, endPoint y: 222, distance: 72.6
click at [761, 225] on button "Details" at bounding box center [751, 227] width 33 height 34
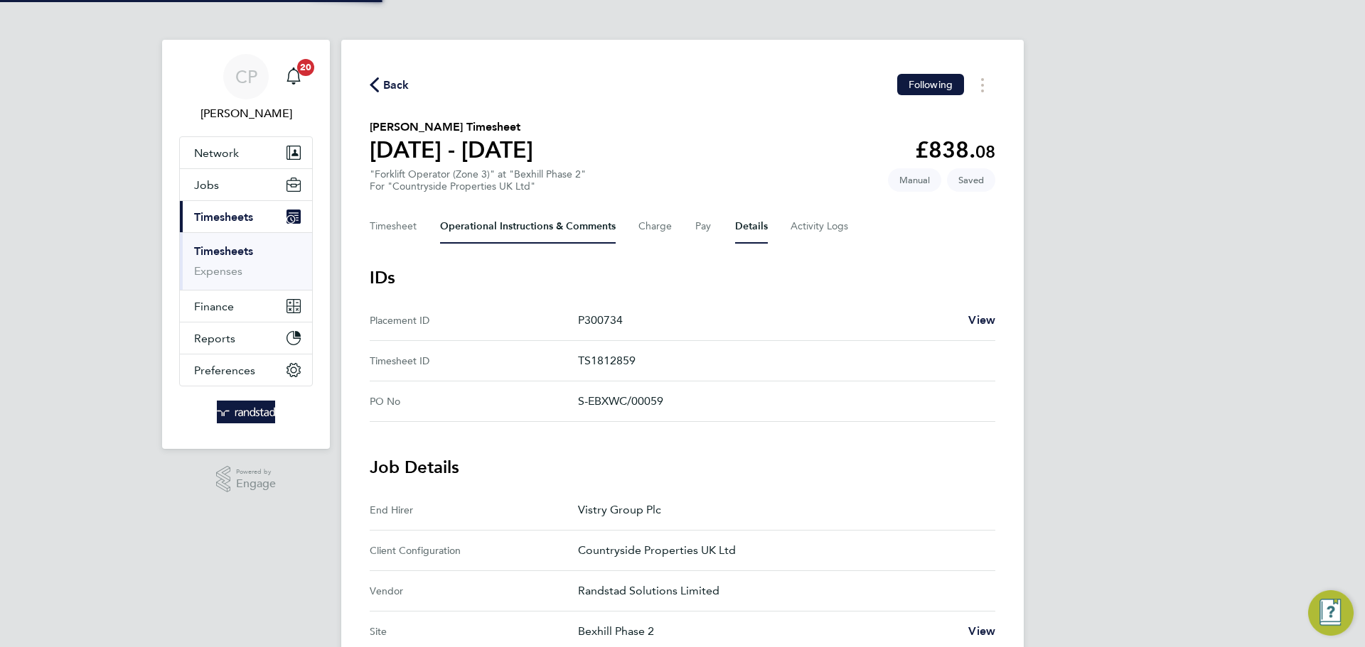
click at [537, 237] on Comments-tab "Operational Instructions & Comments" at bounding box center [528, 227] width 176 height 34
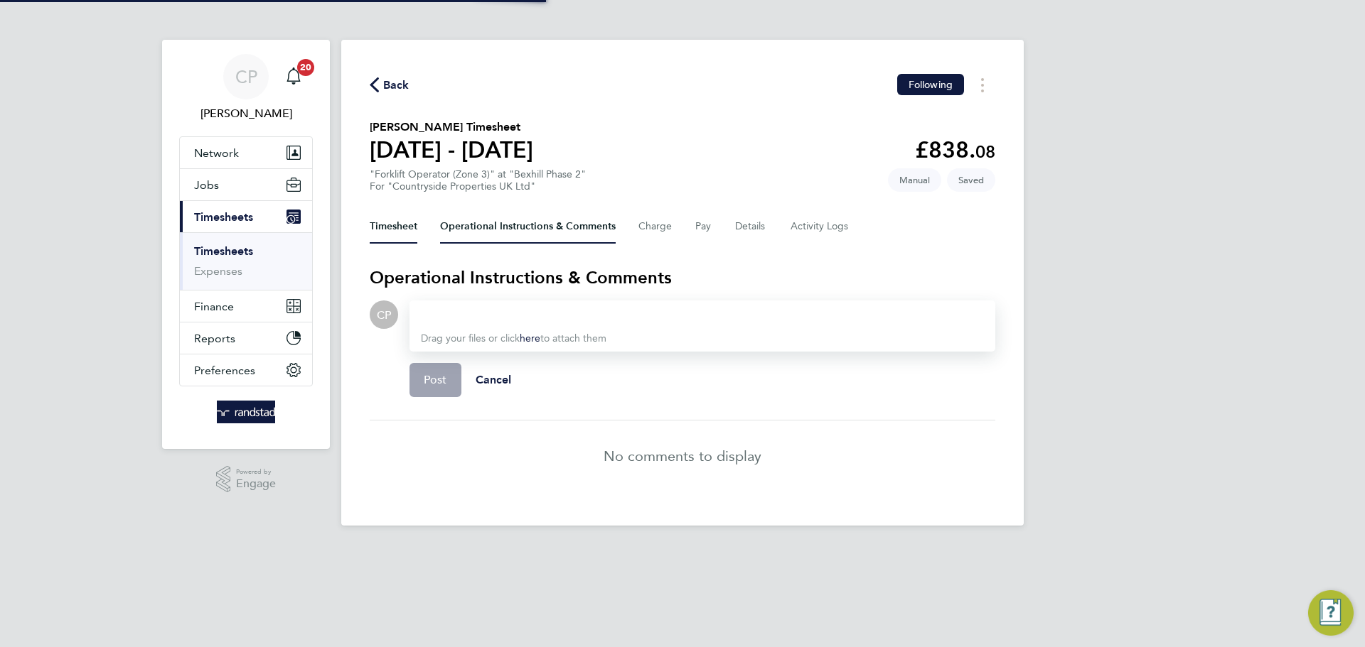
click at [400, 232] on button "Timesheet" at bounding box center [394, 227] width 48 height 34
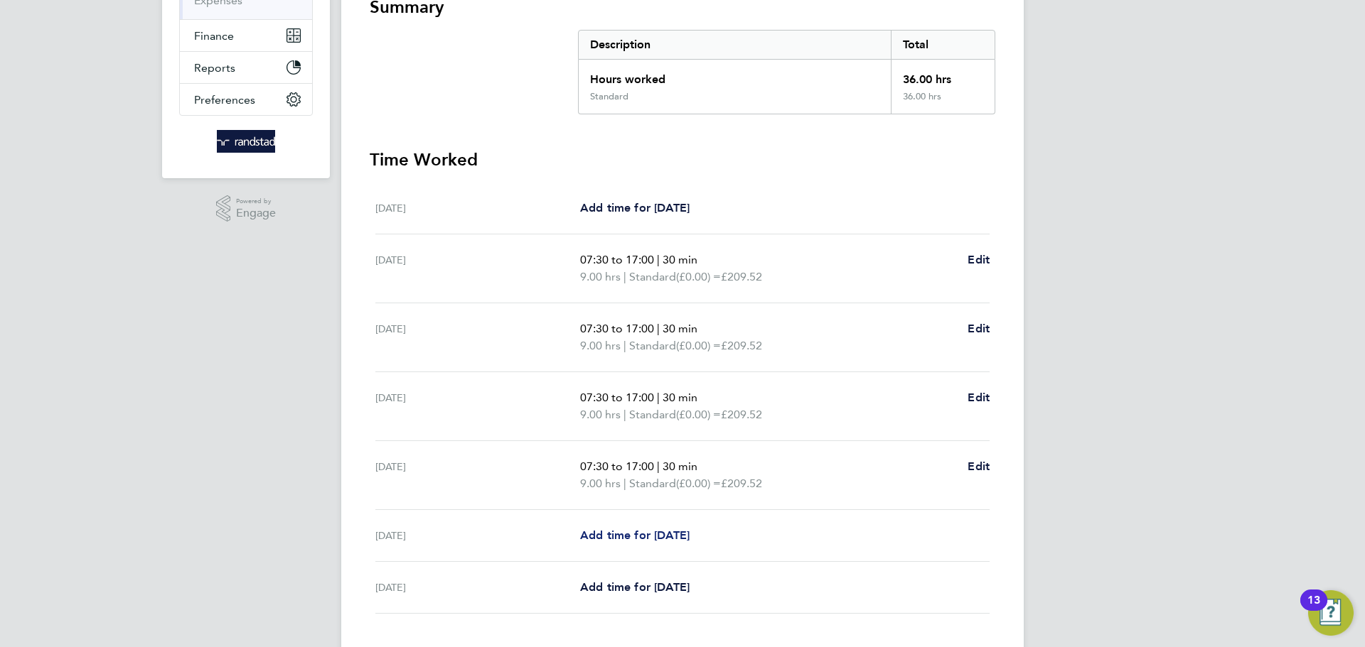
click at [687, 535] on span "Add time for [DATE]" at bounding box center [634, 536] width 109 height 14
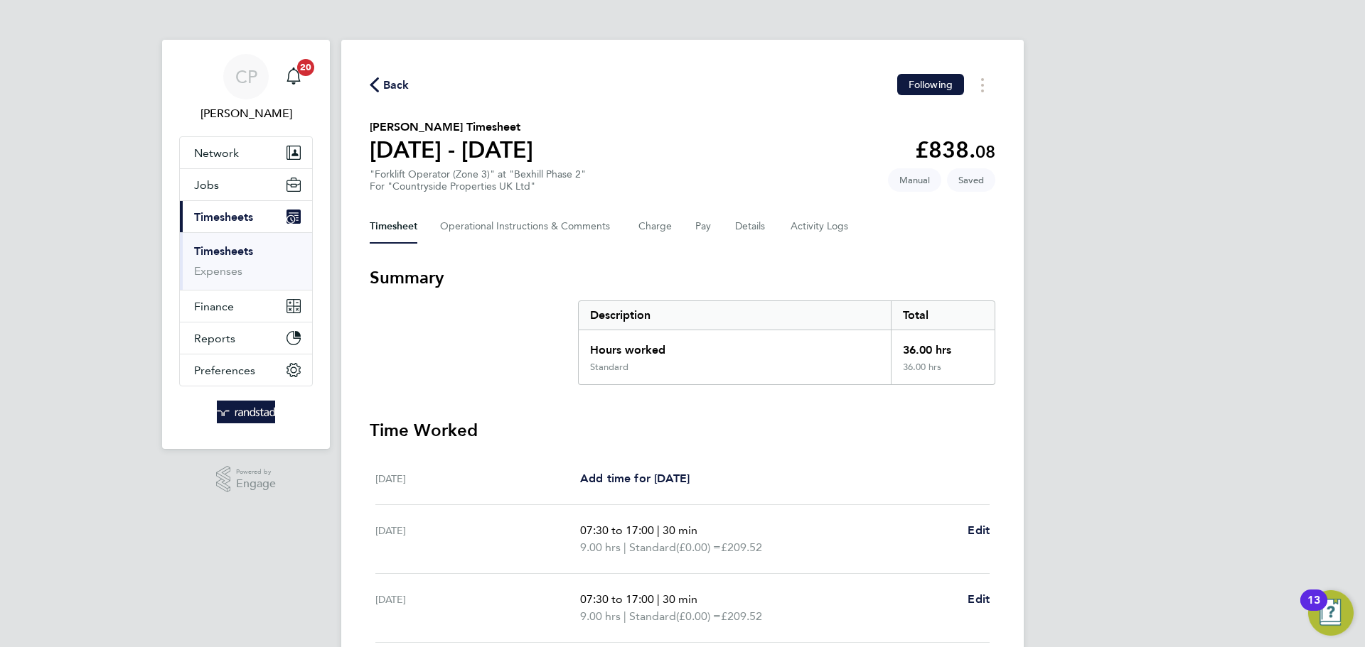
select select "30"
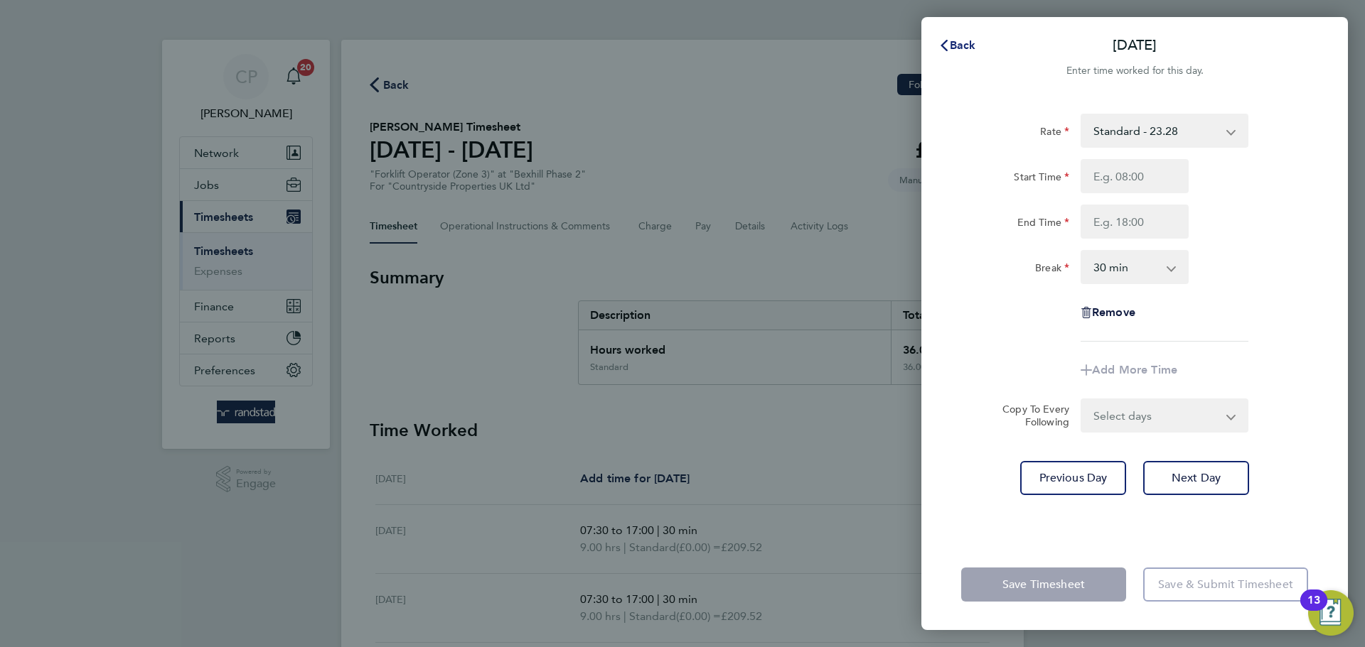
click at [952, 43] on span "Back" at bounding box center [963, 45] width 26 height 14
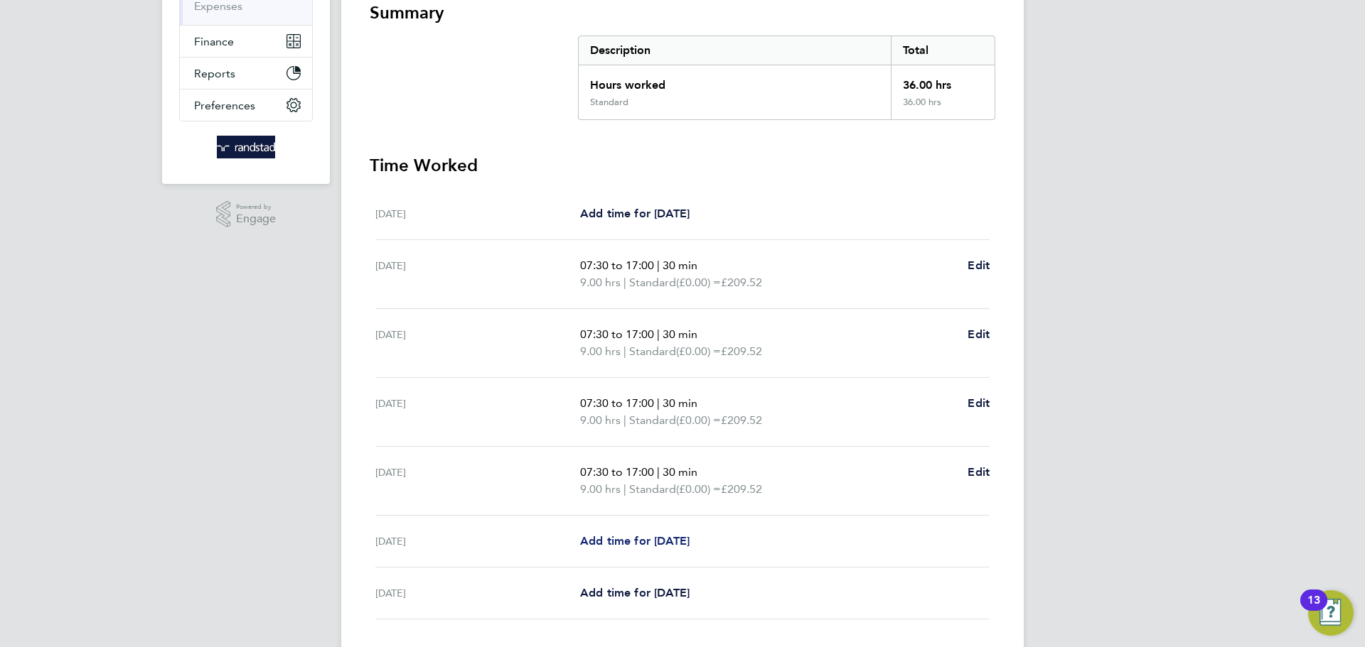
scroll to position [266, 0]
click at [654, 541] on span "Add time for [DATE]" at bounding box center [634, 541] width 109 height 14
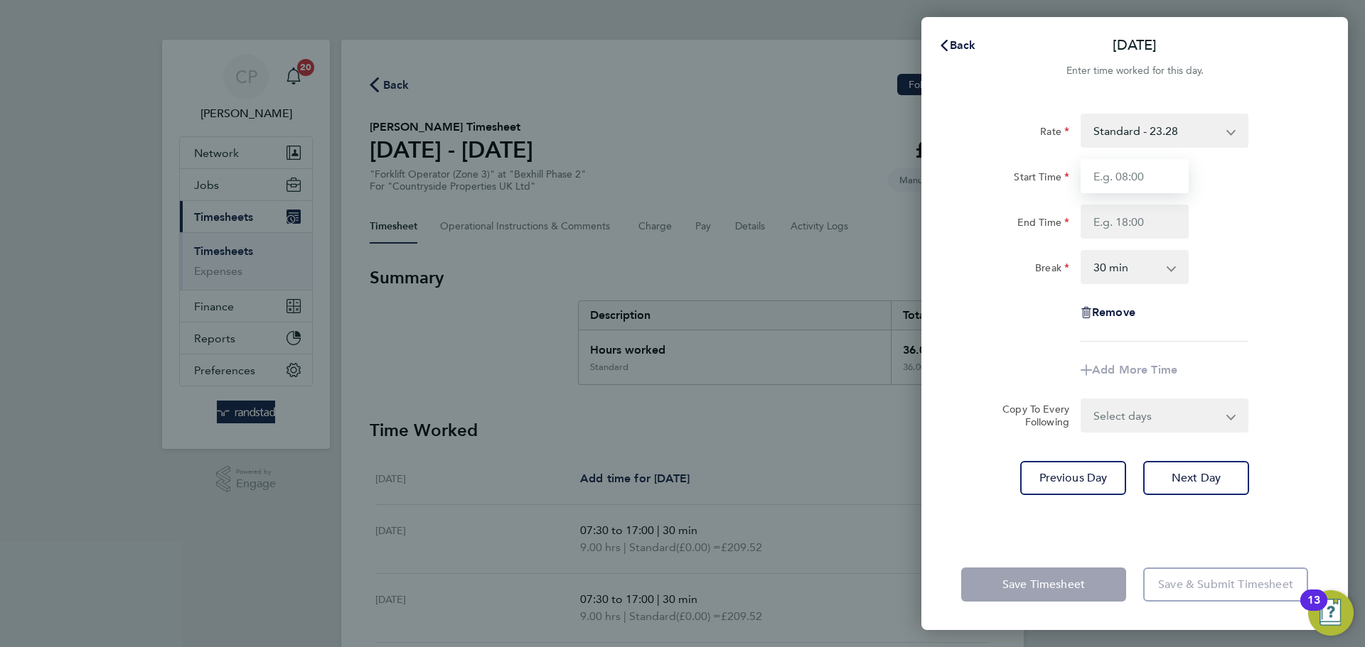
click at [1139, 175] on input "Start Time" at bounding box center [1134, 176] width 108 height 34
click at [1082, 257] on select "0 min 15 min 30 min 45 min 60 min 75 min 90 min" at bounding box center [1126, 267] width 88 height 31
select select "0"
click at [1082, 252] on select "0 min 15 min 30 min 45 min 60 min 75 min 90 min" at bounding box center [1126, 267] width 88 height 31
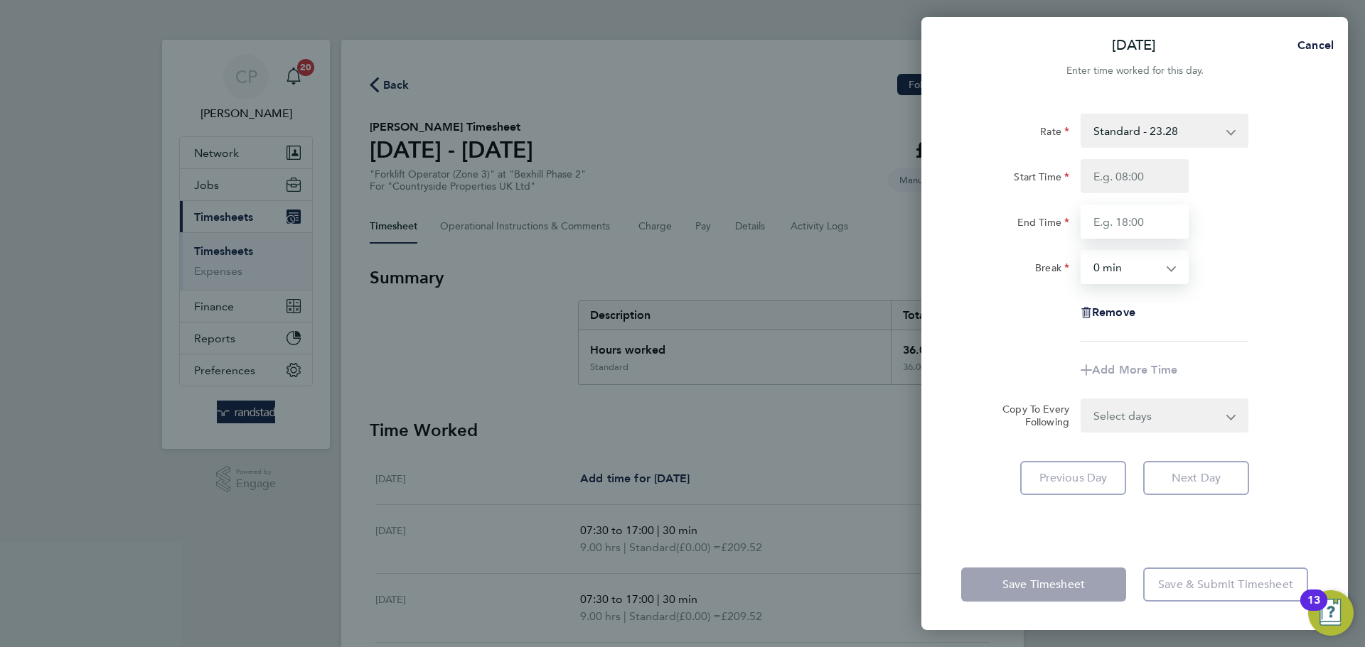
click at [1127, 219] on input "End Time" at bounding box center [1134, 222] width 108 height 34
click at [1130, 161] on input "Start Time" at bounding box center [1134, 176] width 108 height 34
type input "07:30"
click at [1141, 230] on input "End Time" at bounding box center [1134, 222] width 108 height 34
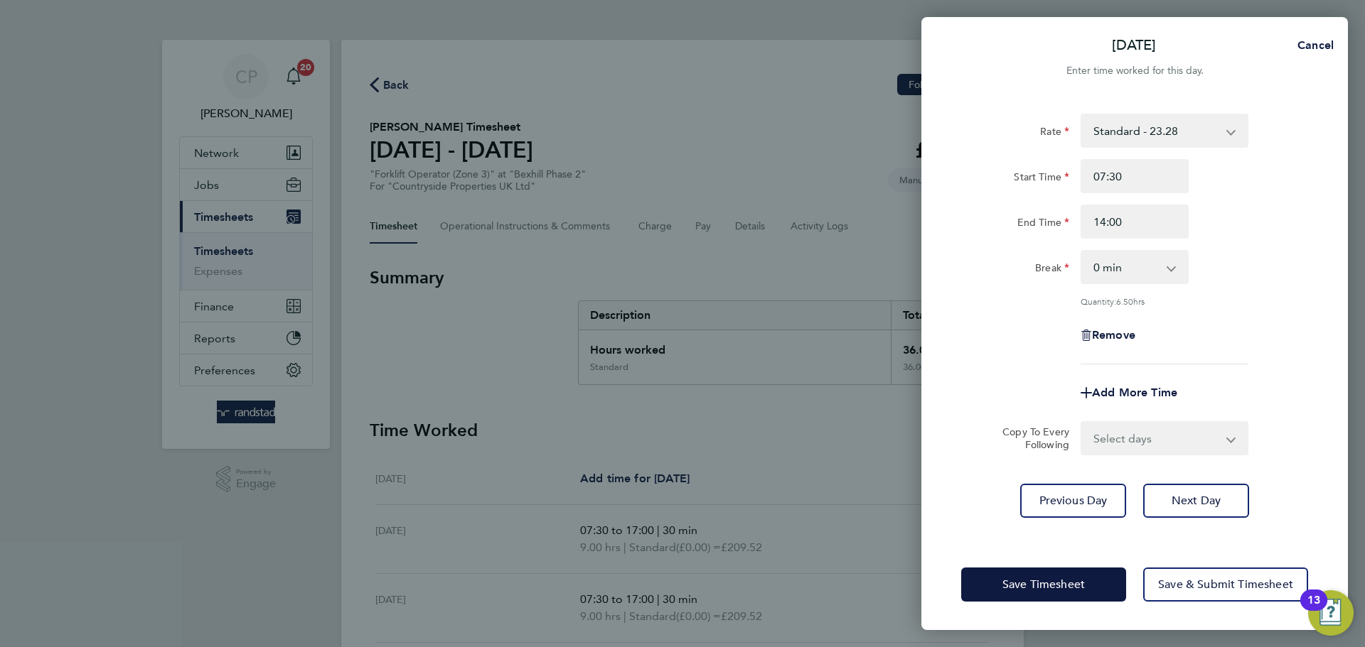
click at [1314, 252] on div "Rate Standard - 23.28 Start Time 07:30 End Time 14:00 Break 0 min 15 min 30 min…" at bounding box center [1134, 318] width 426 height 443
click at [1163, 212] on input "14:00" at bounding box center [1134, 222] width 108 height 34
type input "14:30"
click at [1306, 241] on div "Rate Standard - 23.28 Start Time 07:30 End Time 14:30 Break 0 min 15 min 30 min…" at bounding box center [1134, 239] width 347 height 251
click at [1057, 583] on span "Save Timesheet" at bounding box center [1043, 585] width 82 height 14
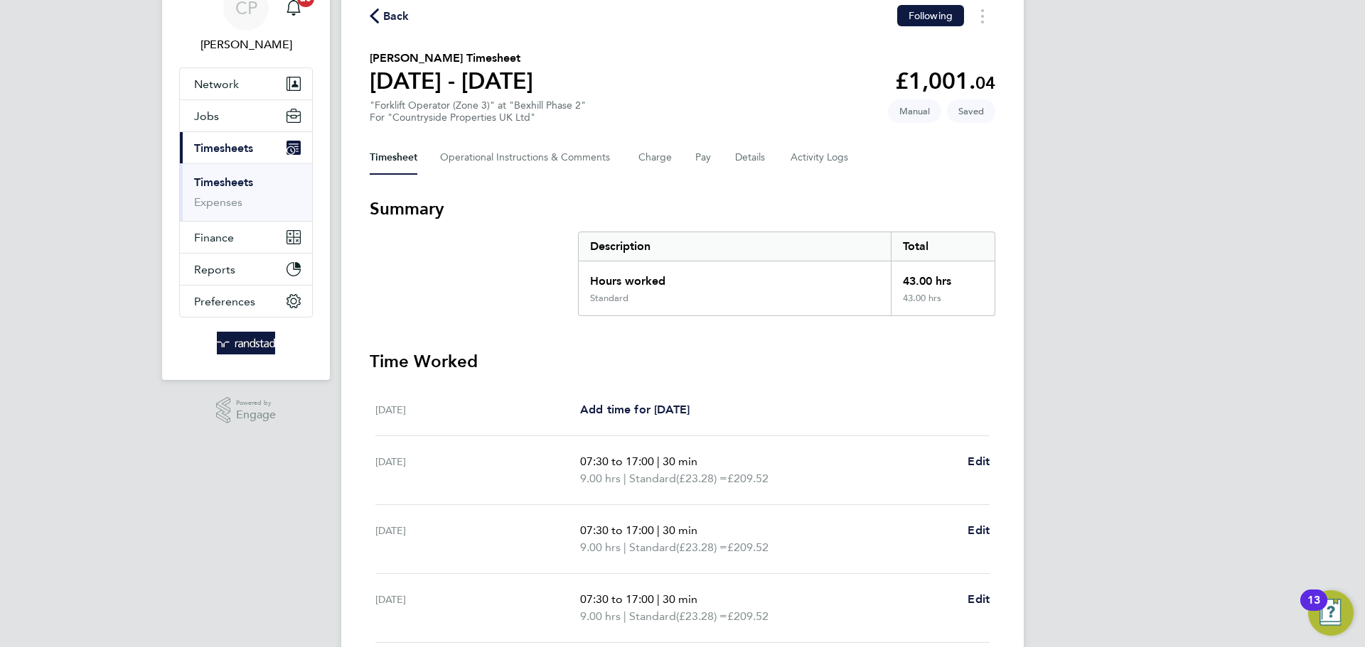
scroll to position [225, 0]
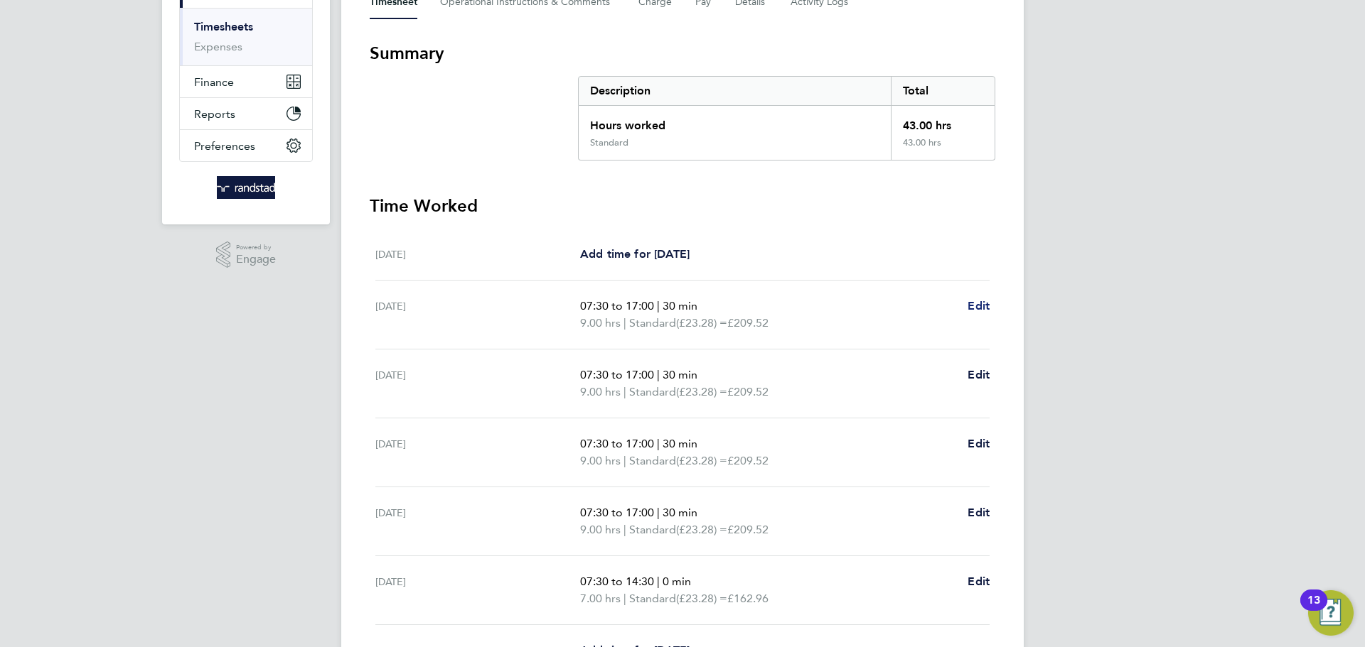
click at [977, 303] on span "Edit" at bounding box center [978, 306] width 22 height 14
select select "30"
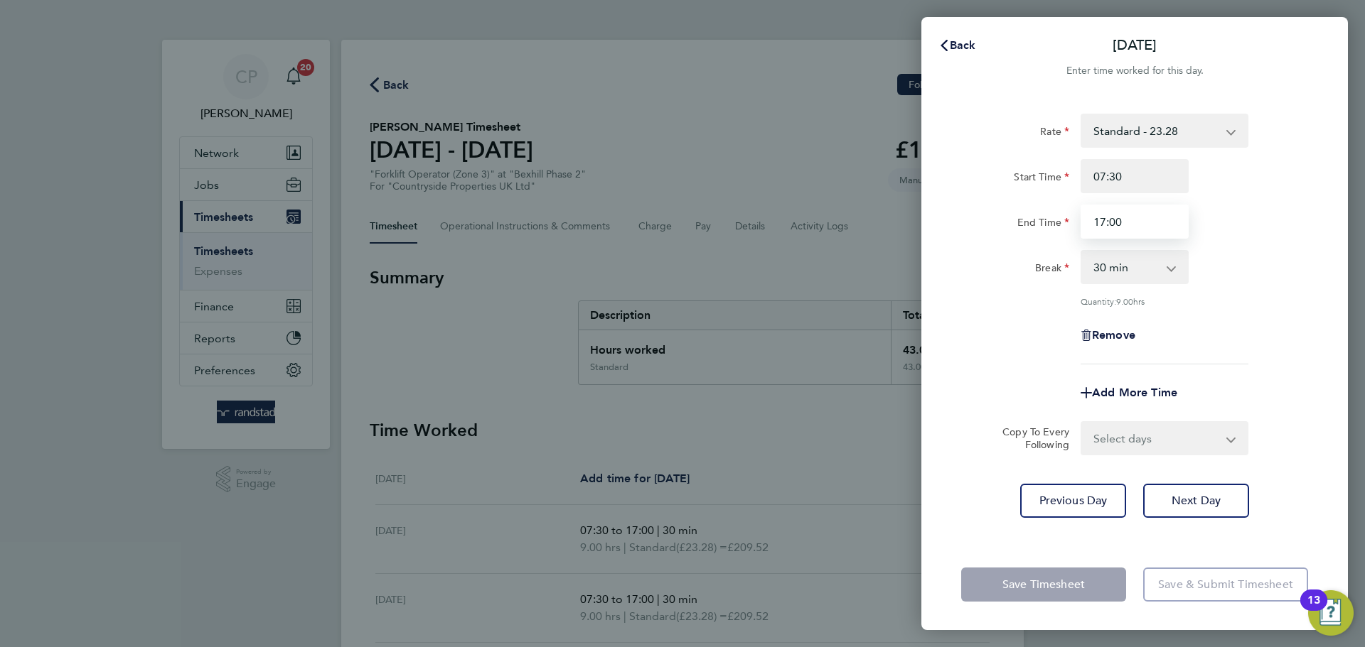
click at [1141, 220] on input "17:00" at bounding box center [1134, 222] width 108 height 34
click at [1141, 220] on input "End Time" at bounding box center [1134, 222] width 108 height 34
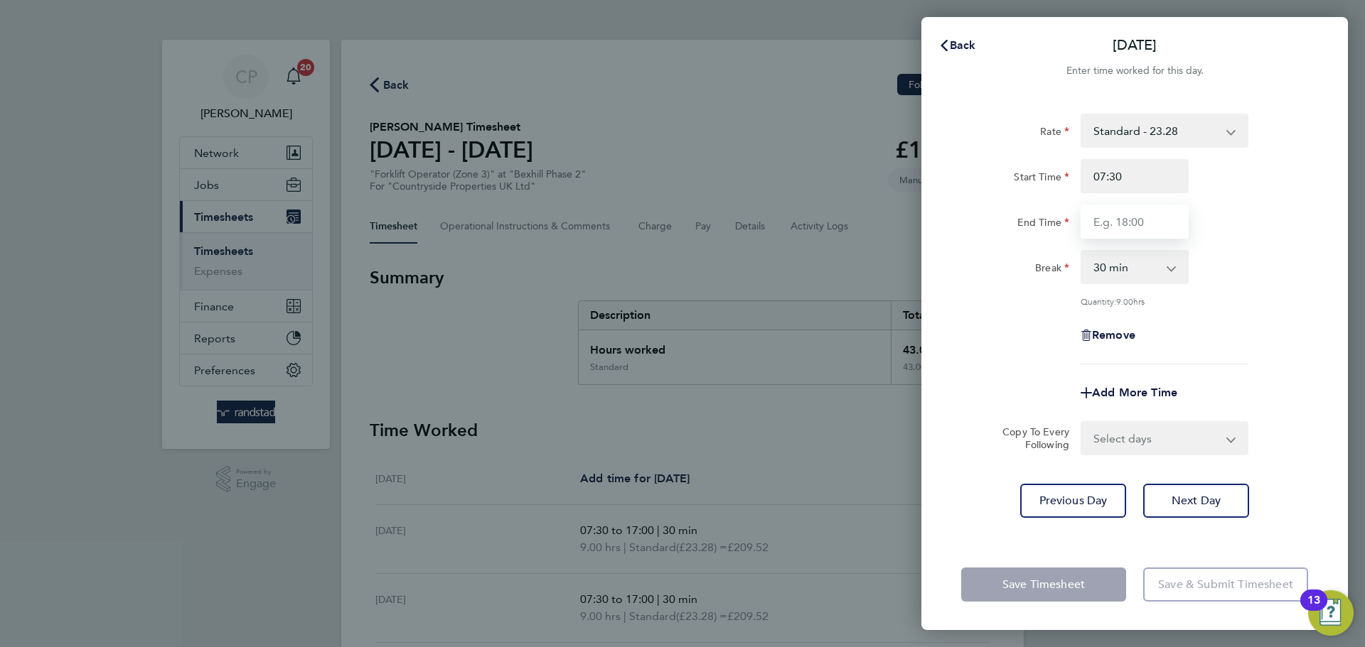
type input "18:30"
click at [1261, 249] on div "Rate Standard - 23.28 Start Time 07:30 End Time 18:30 Break 0 min 15 min 30 min…" at bounding box center [1134, 239] width 347 height 251
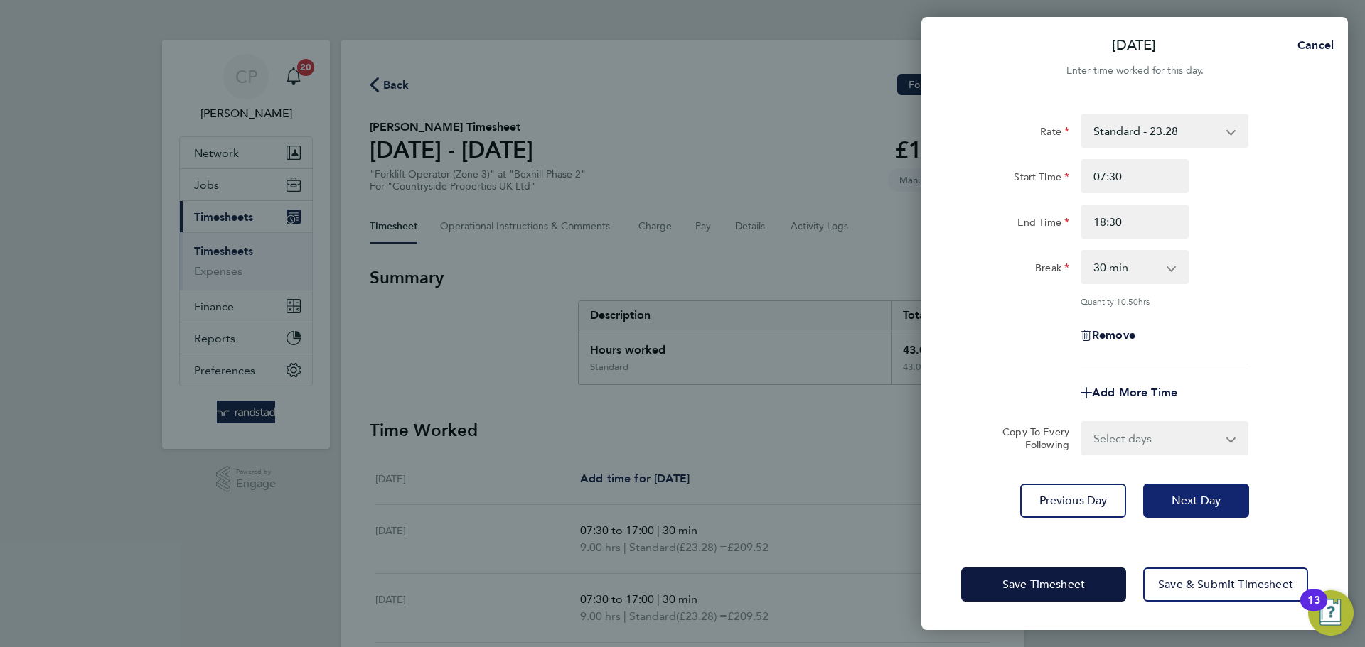
click at [1191, 502] on span "Next Day" at bounding box center [1195, 501] width 49 height 14
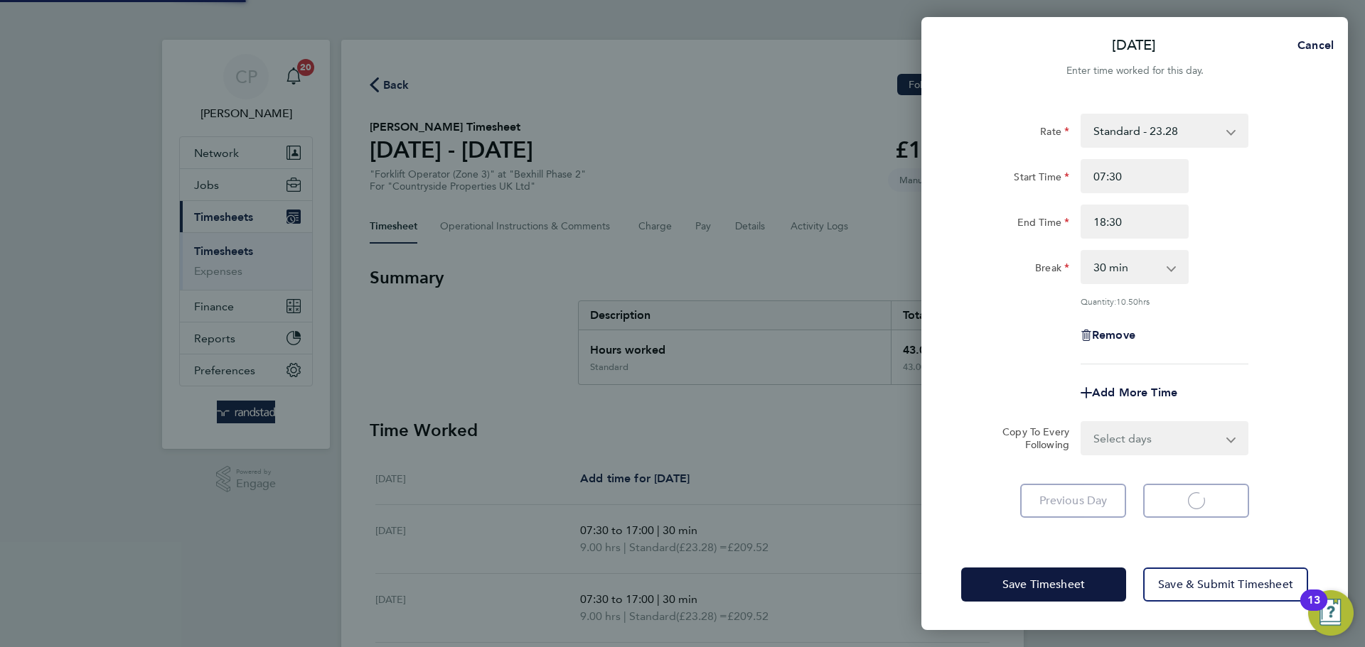
select select "30"
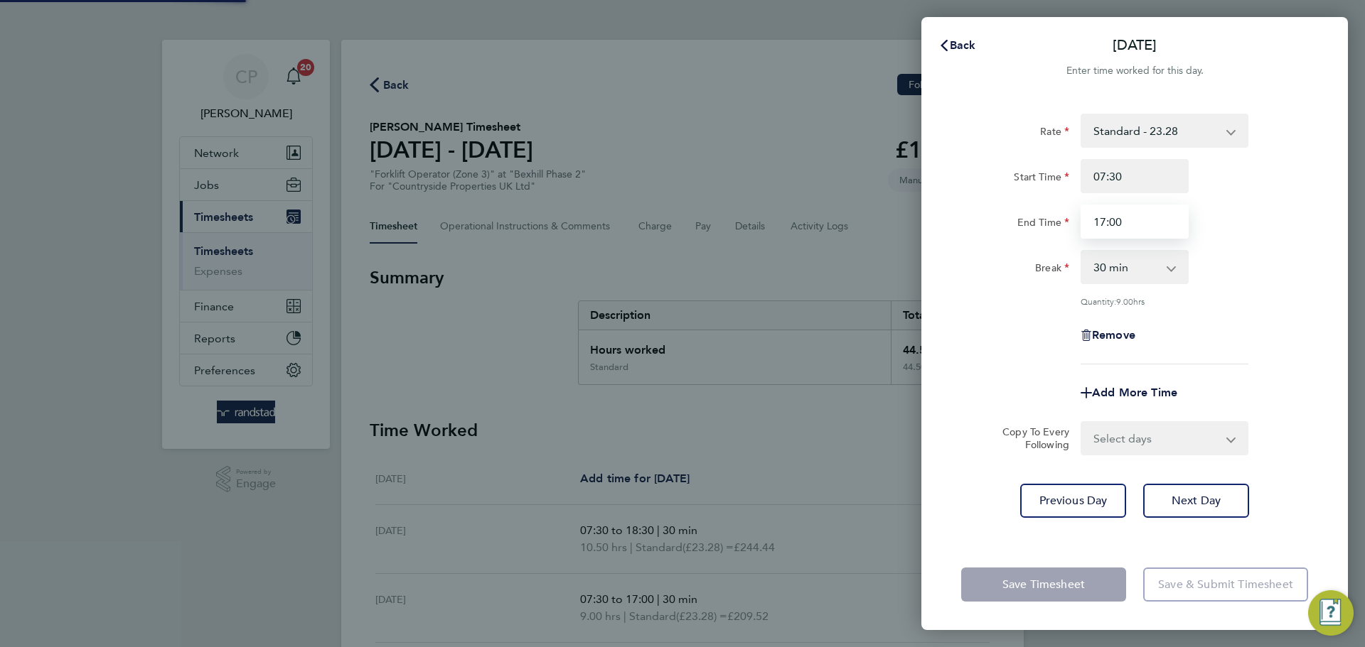
click at [1141, 231] on input "17:00" at bounding box center [1134, 222] width 108 height 34
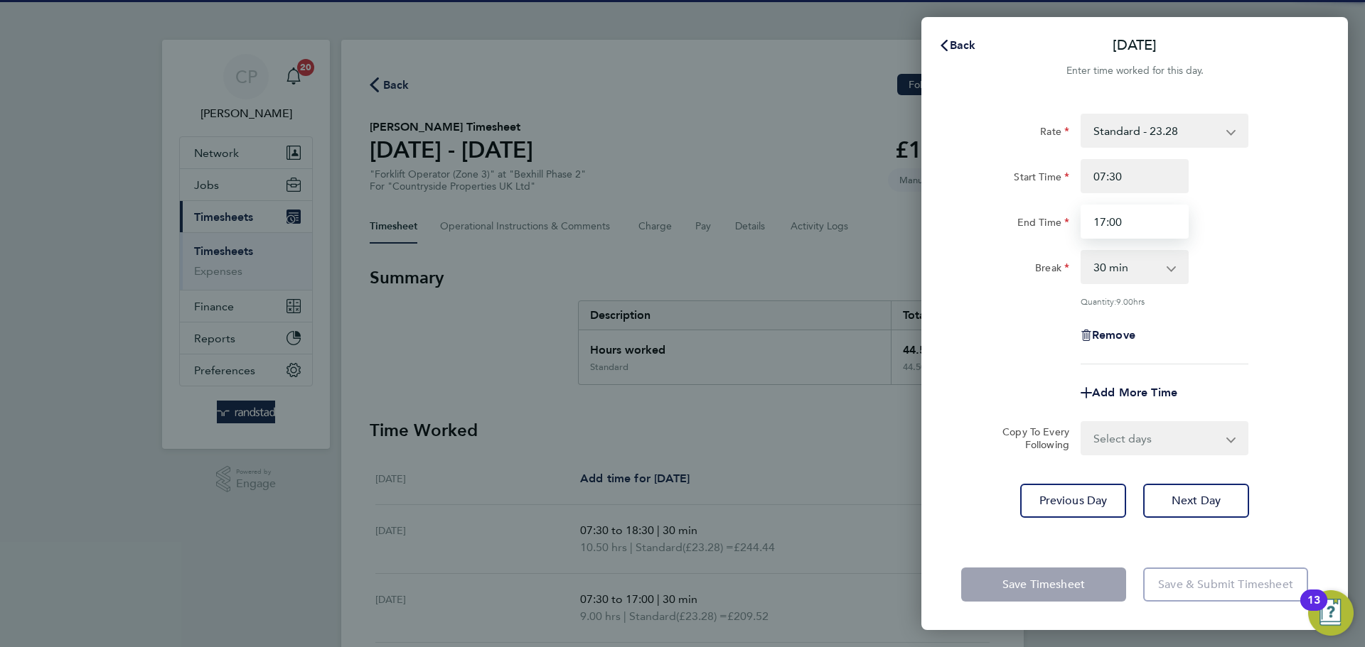
click at [1141, 231] on input "17:00" at bounding box center [1134, 222] width 108 height 34
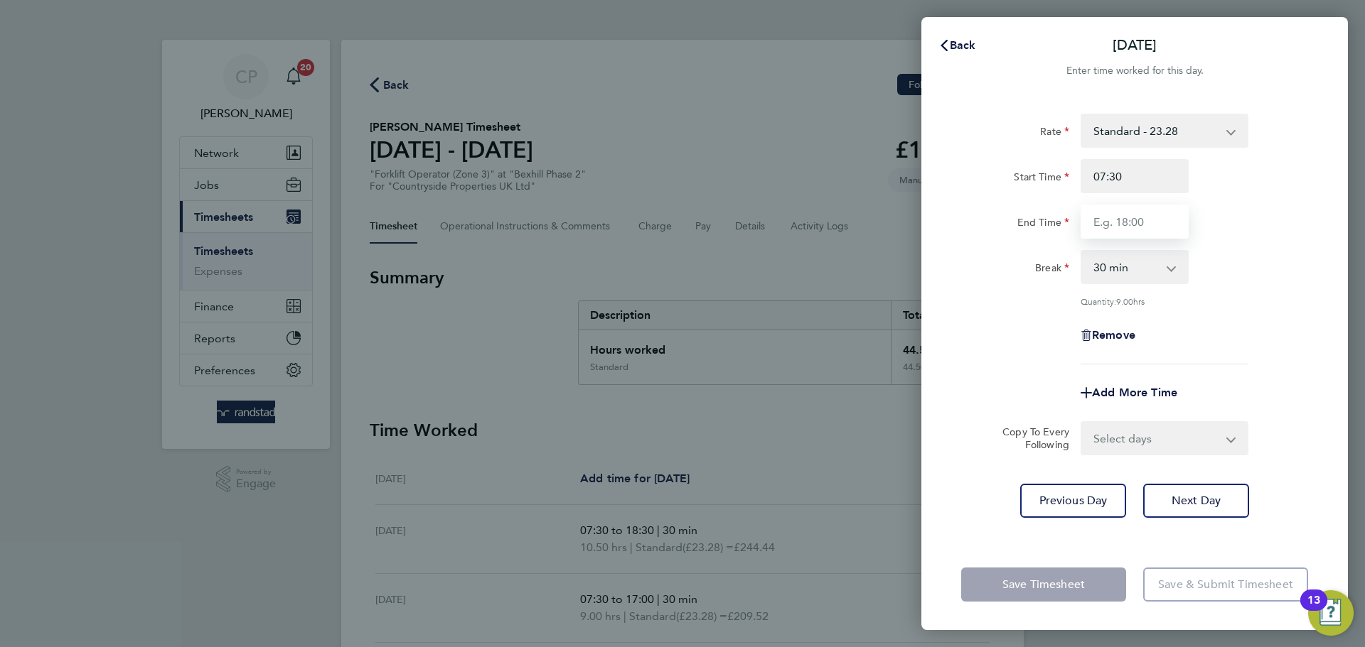
click at [1141, 231] on input "End Time" at bounding box center [1134, 222] width 108 height 34
type input "18:30"
click at [1272, 243] on div "Rate Standard - 23.28 Start Time 07:30 End Time 18:30 Break 0 min 15 min 30 min…" at bounding box center [1134, 239] width 347 height 251
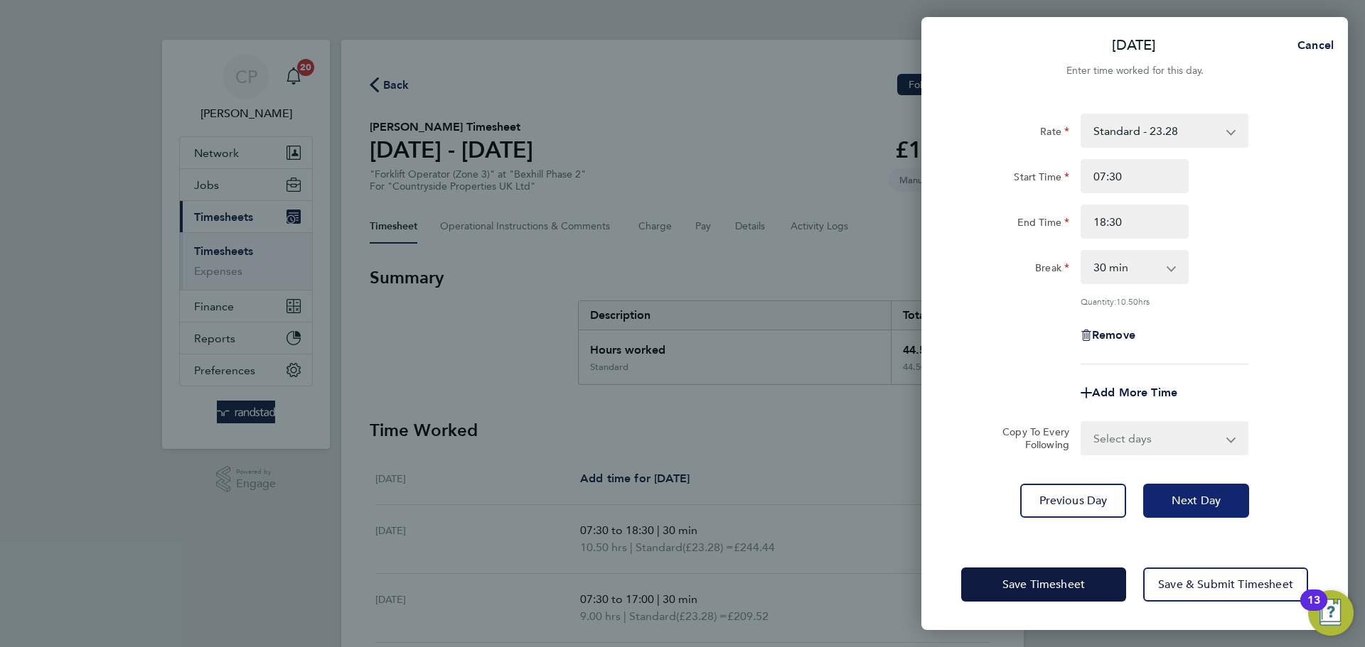
click at [1203, 499] on span "Next Day" at bounding box center [1195, 501] width 49 height 14
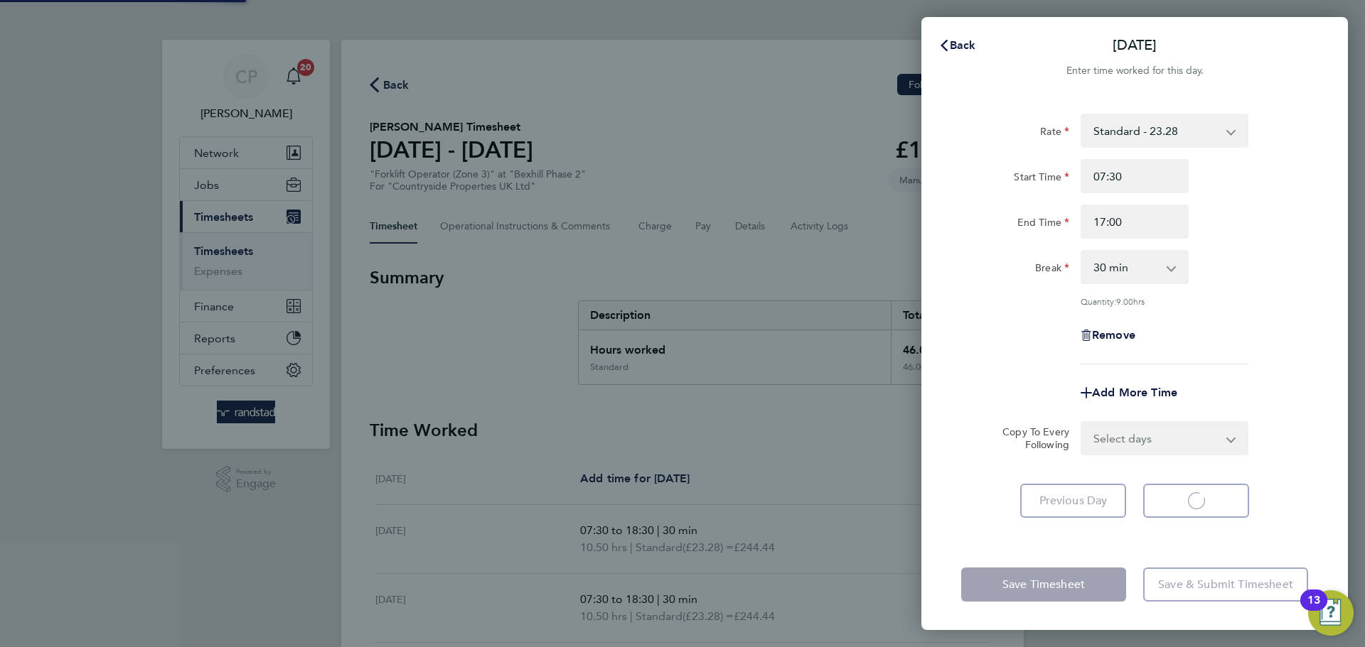
select select "30"
click at [1141, 223] on input "17:00" at bounding box center [1134, 222] width 108 height 34
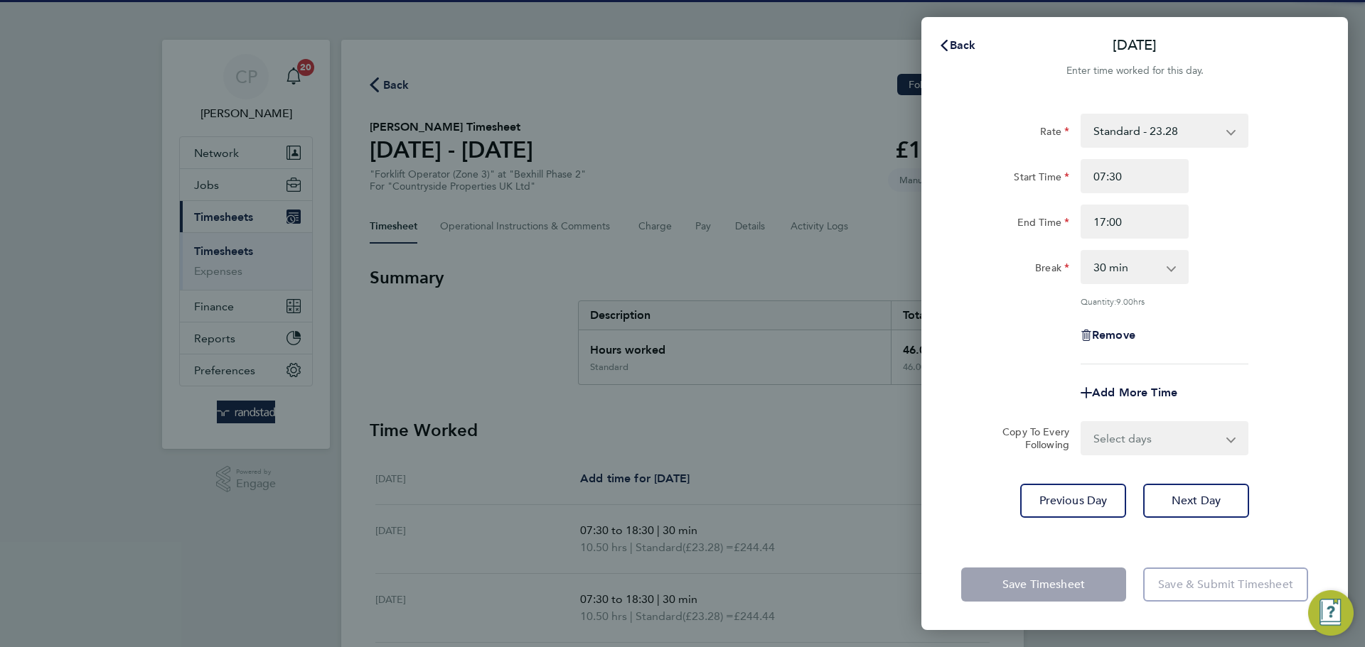
click at [1141, 223] on input "17:00" at bounding box center [1134, 222] width 108 height 34
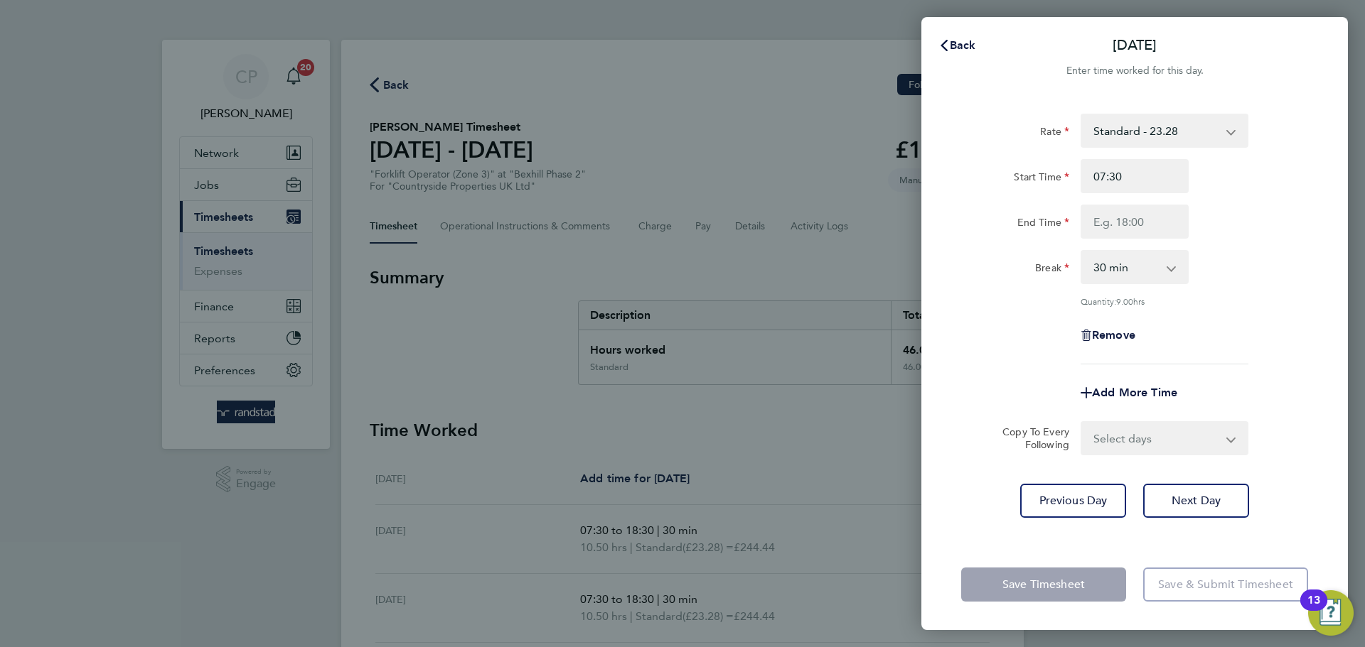
click at [1149, 222] on input "End Time" at bounding box center [1134, 222] width 108 height 34
type input "18:30"
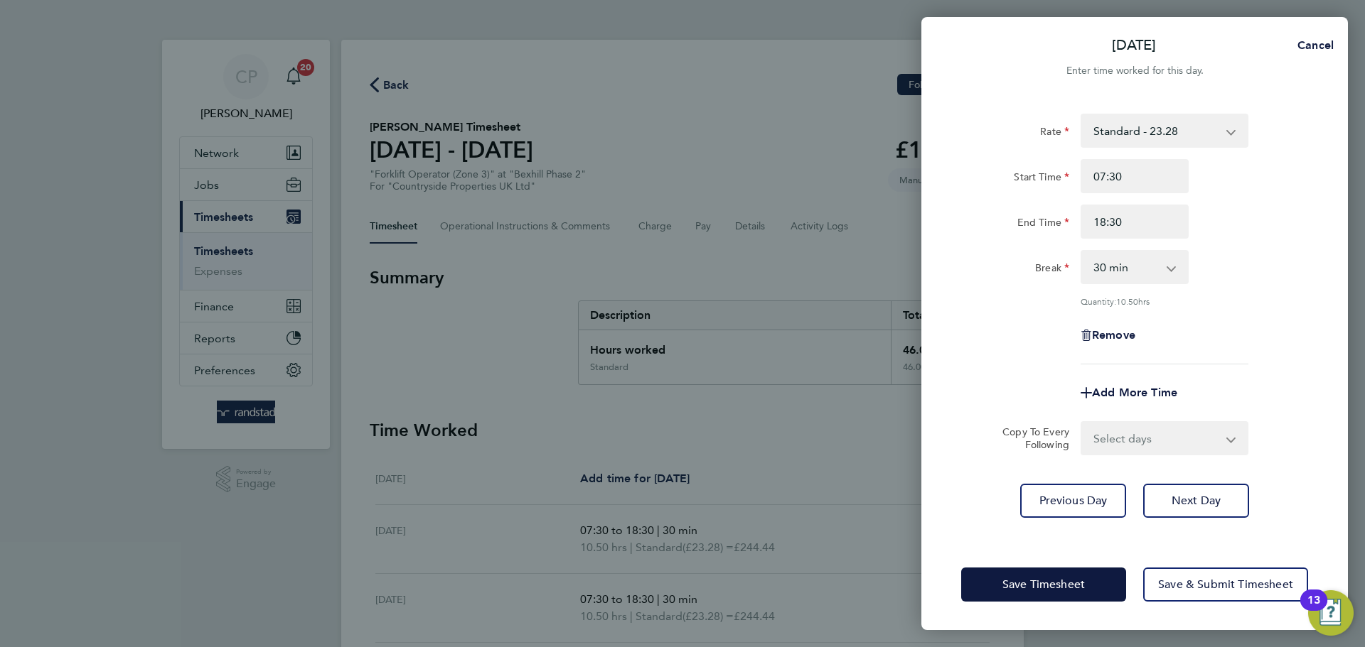
click at [1250, 259] on div "Break 0 min 15 min 30 min 45 min 60 min 75 min 90 min" at bounding box center [1134, 267] width 358 height 34
click at [1198, 511] on button "Next Day" at bounding box center [1196, 501] width 106 height 34
select select "30"
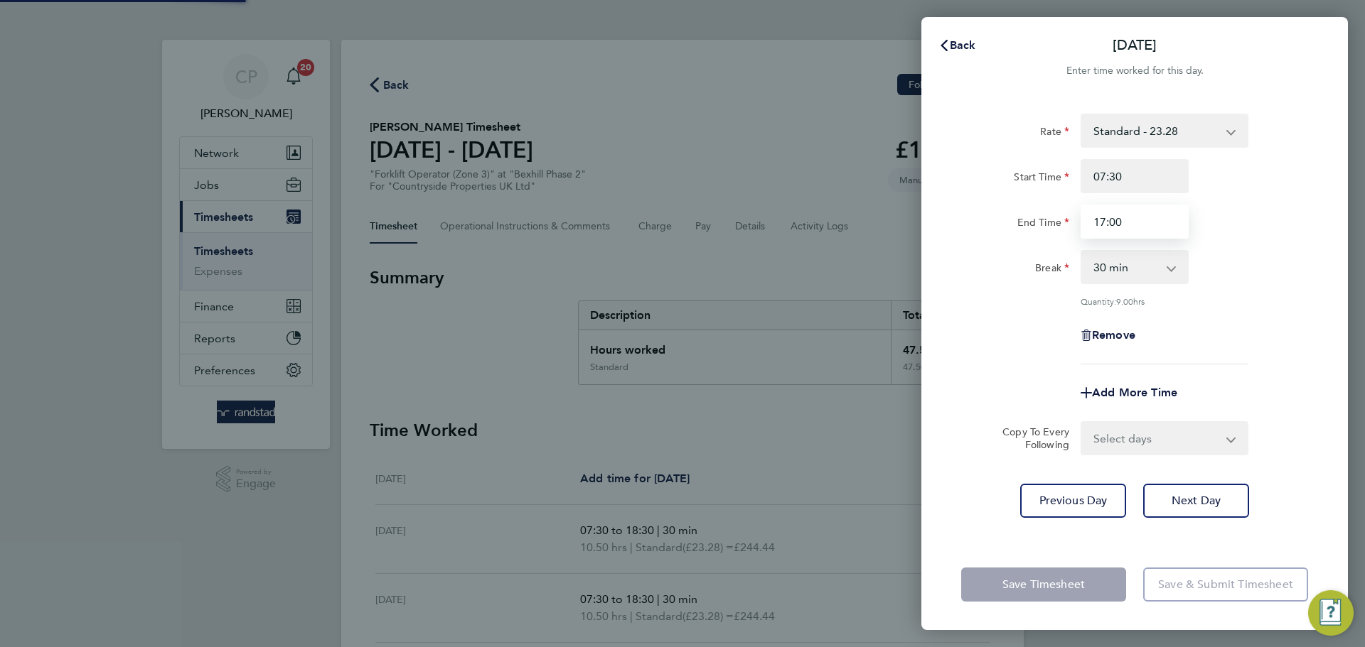
click at [1124, 232] on input "17:00" at bounding box center [1134, 222] width 108 height 34
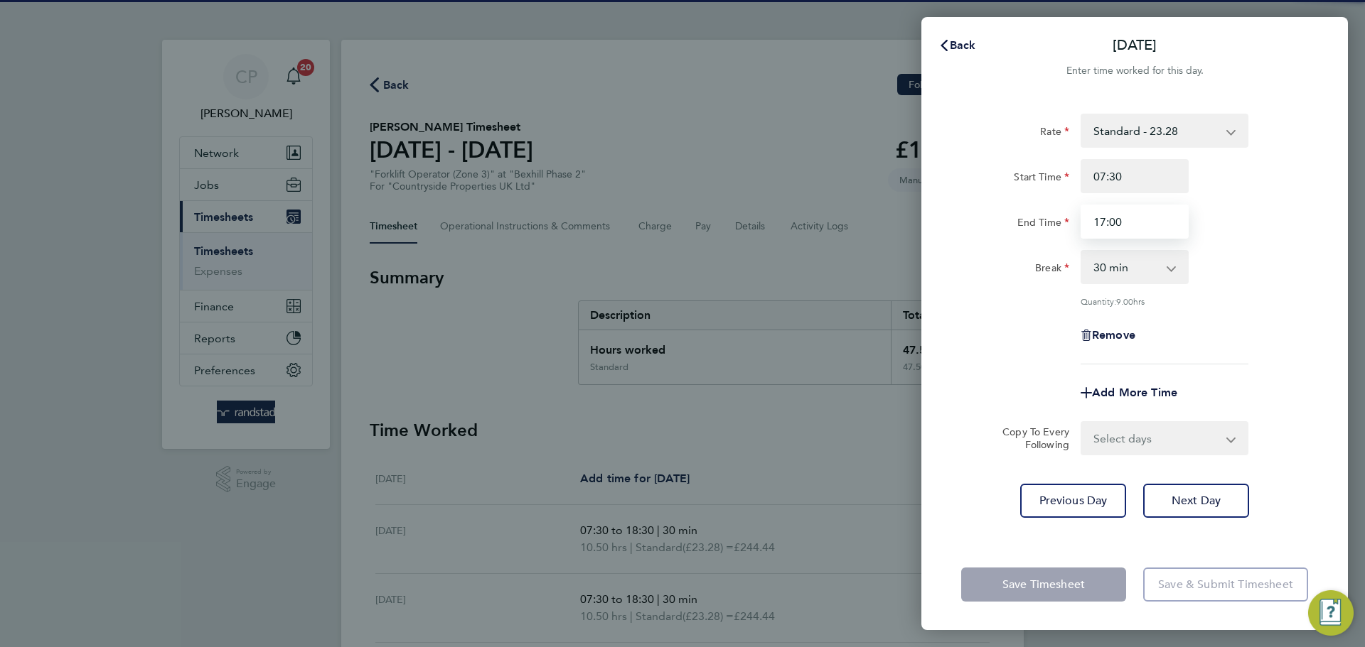
click at [1124, 232] on input "17:00" at bounding box center [1134, 222] width 108 height 34
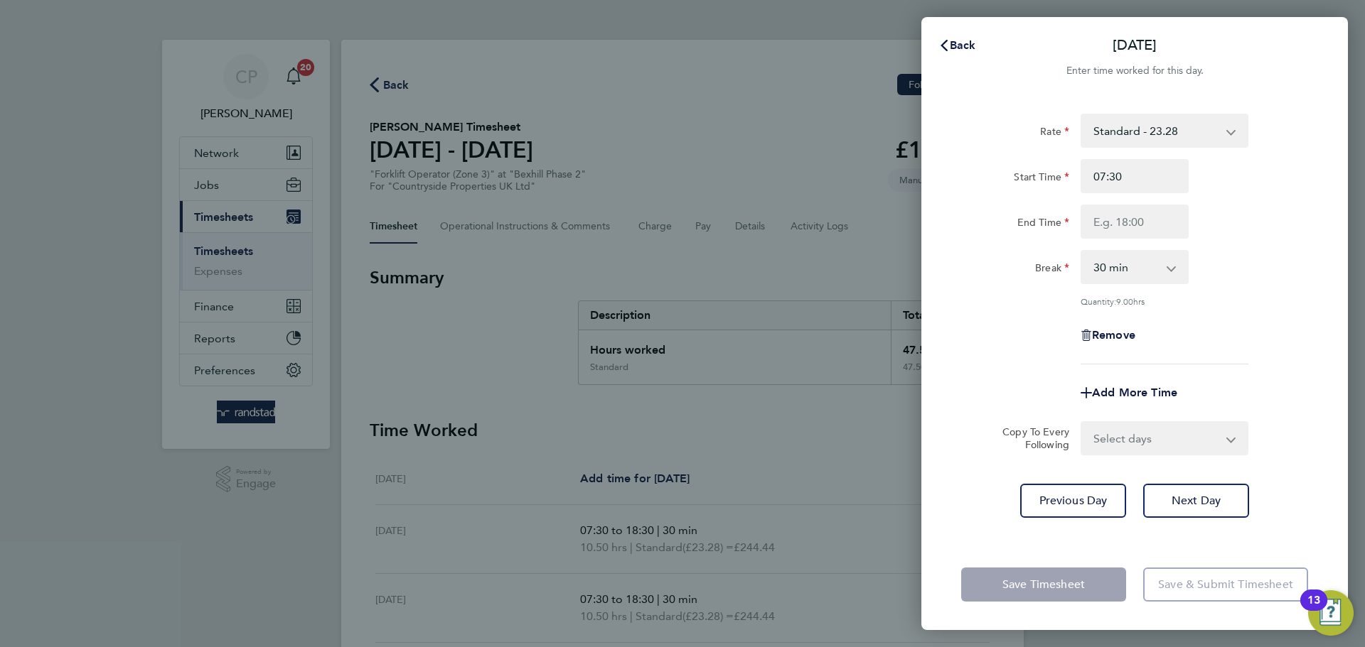
click at [1197, 226] on div "End Time" at bounding box center [1134, 222] width 358 height 34
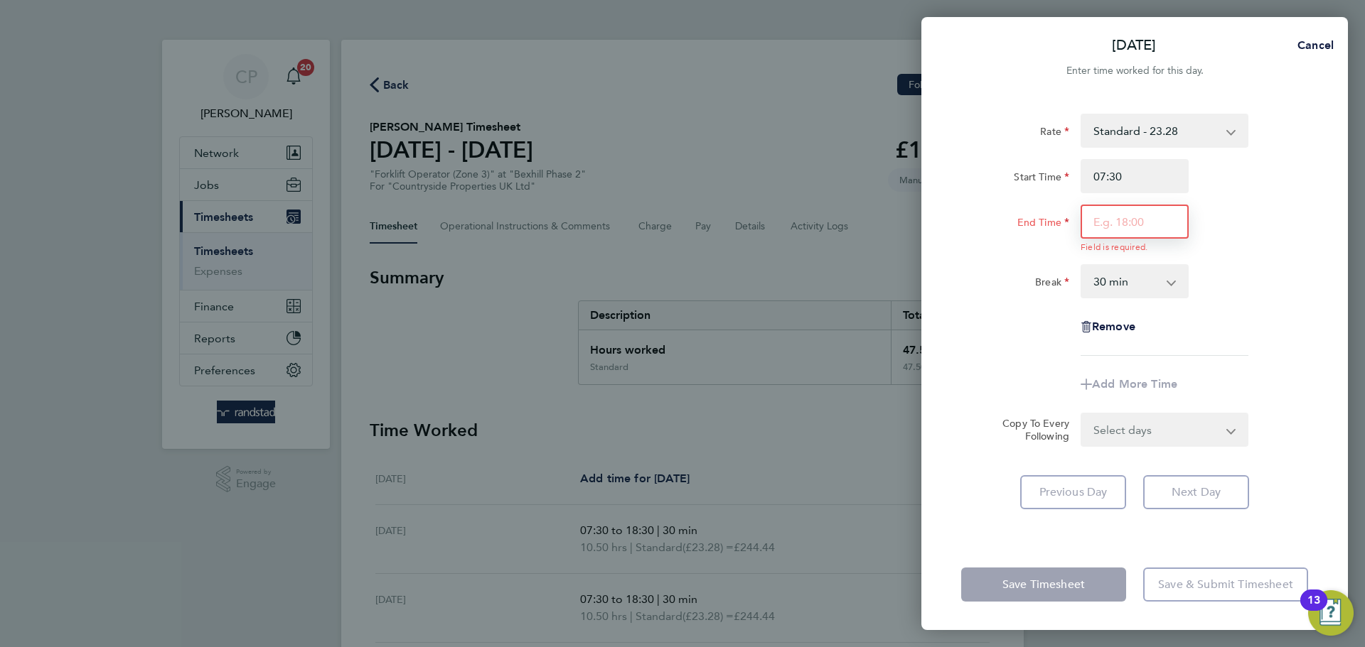
click at [1156, 220] on input "End Time" at bounding box center [1134, 222] width 108 height 34
type input "18:30"
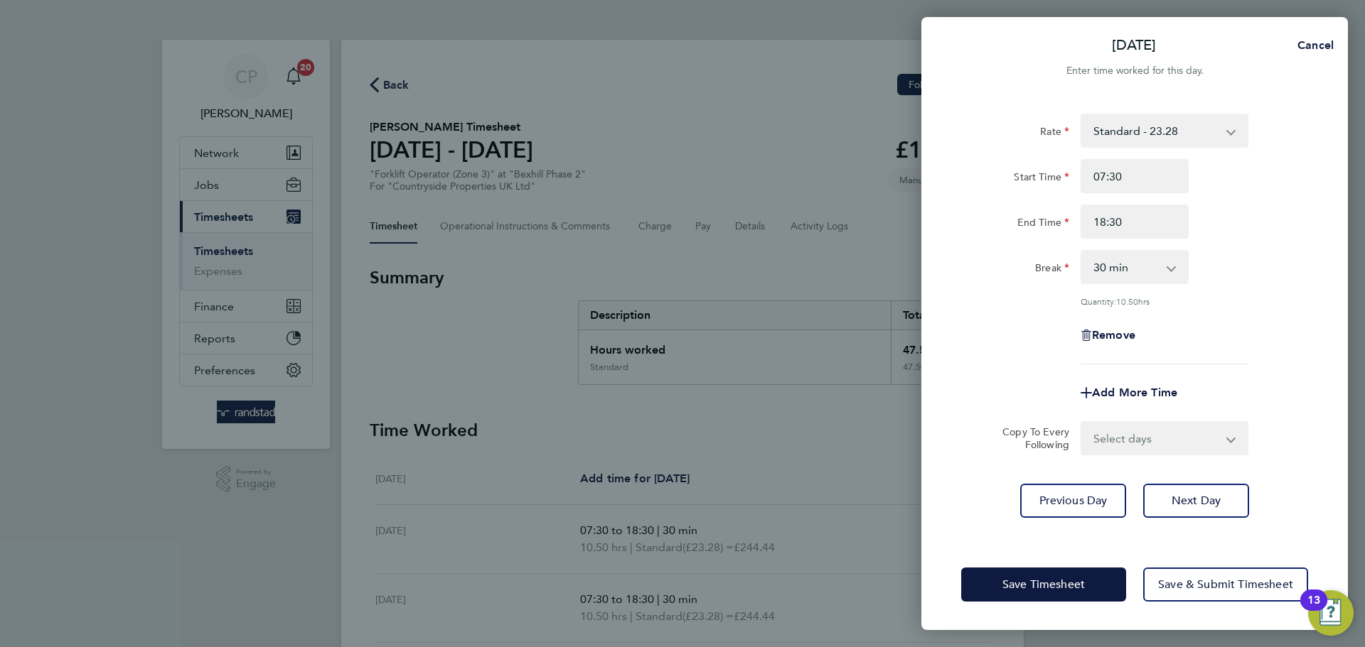
click at [1281, 231] on div "End Time 18:30" at bounding box center [1134, 222] width 358 height 34
click at [1038, 591] on span "Save Timesheet" at bounding box center [1043, 585] width 82 height 14
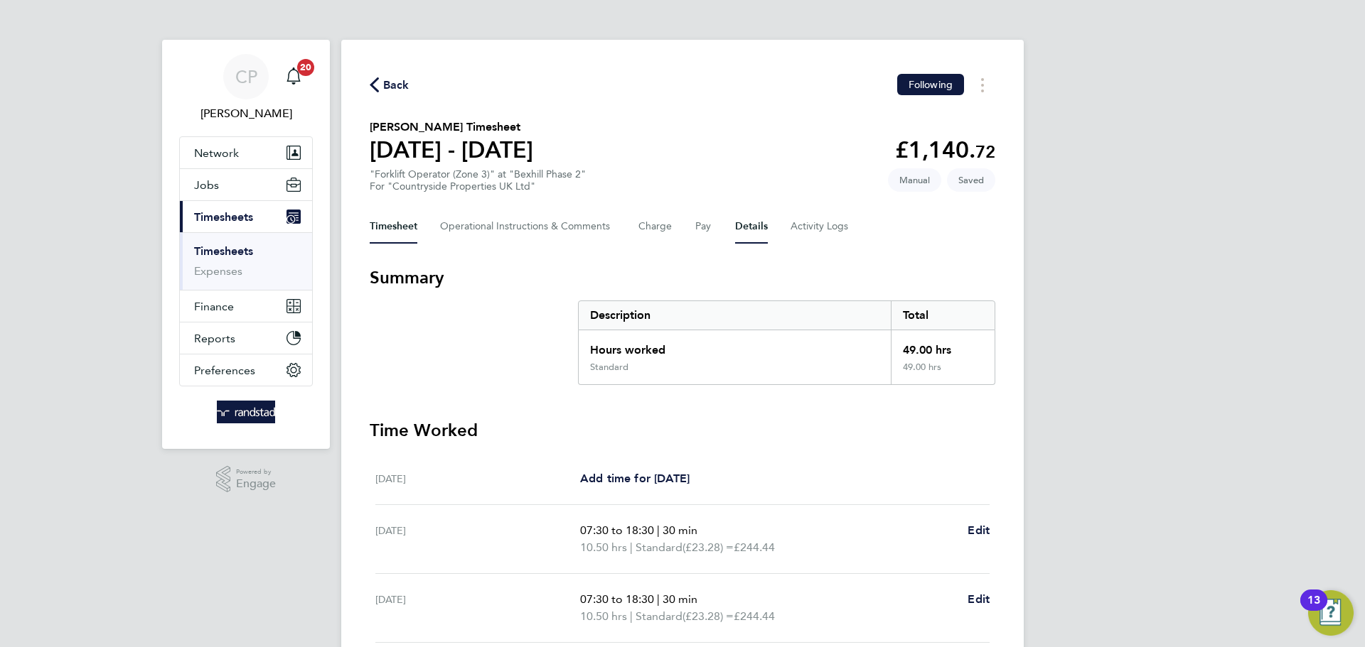
click at [744, 217] on button "Details" at bounding box center [751, 227] width 33 height 34
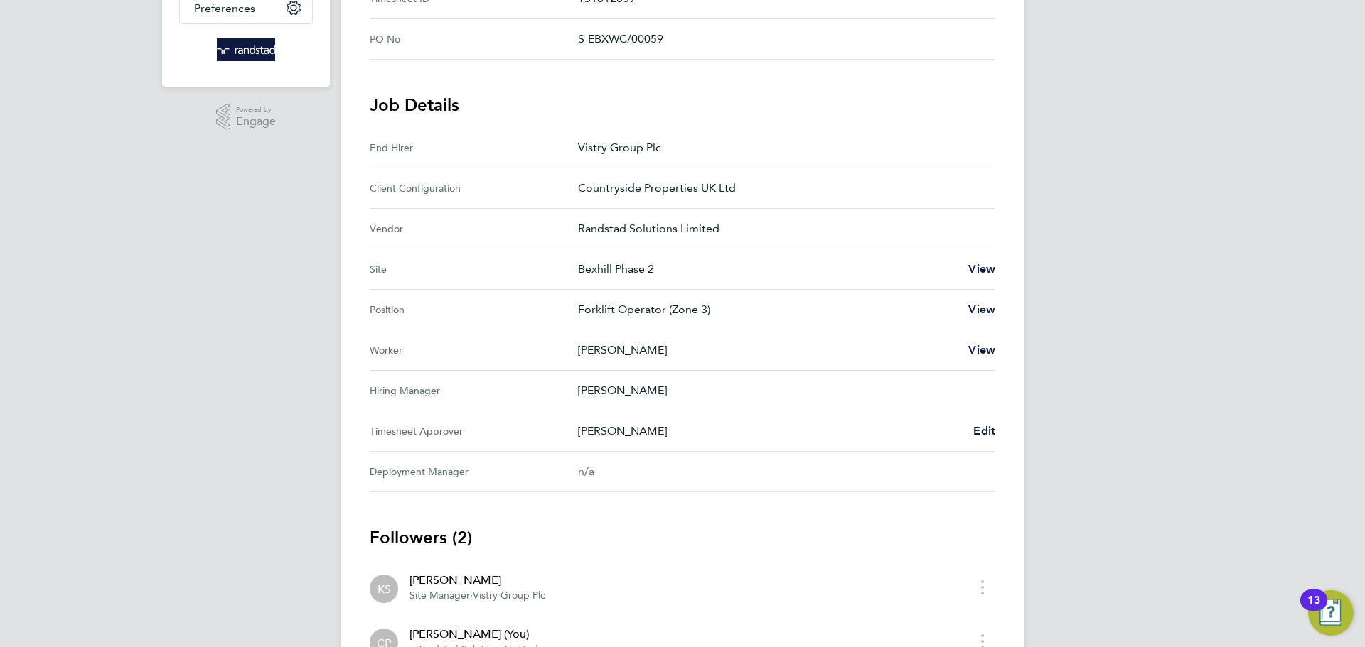
scroll to position [386, 0]
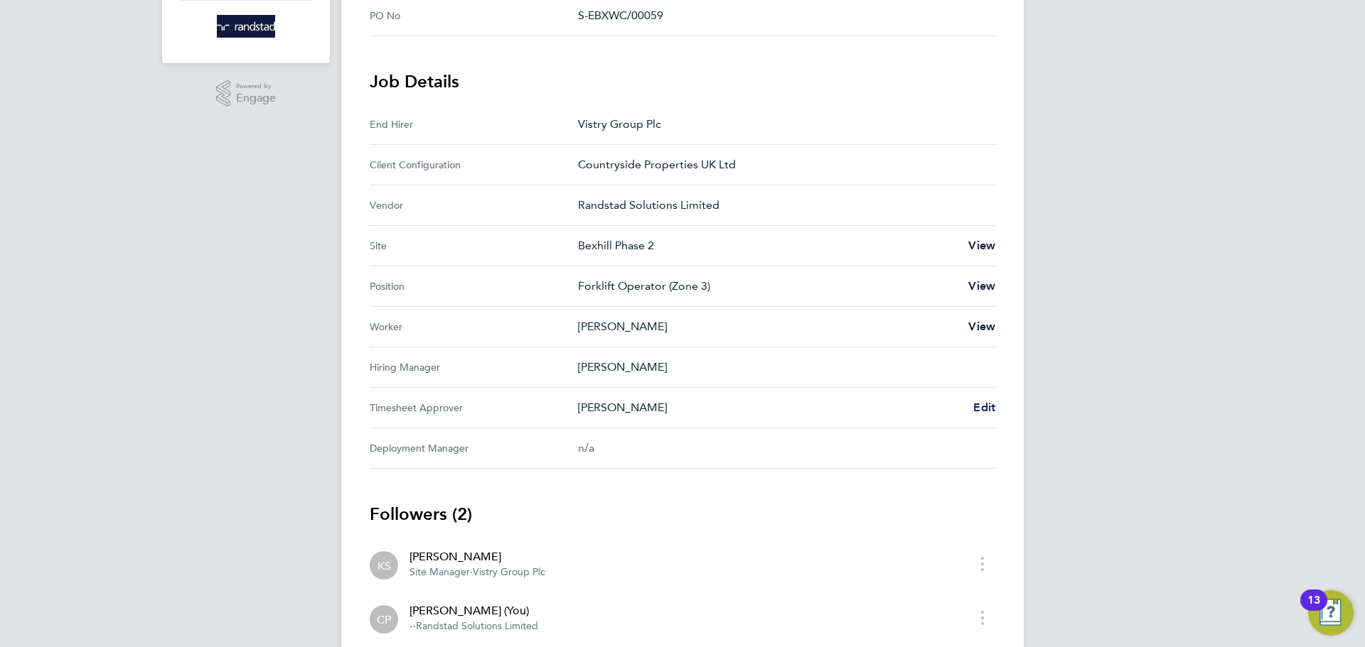
click at [974, 408] on span "Edit" at bounding box center [984, 408] width 22 height 14
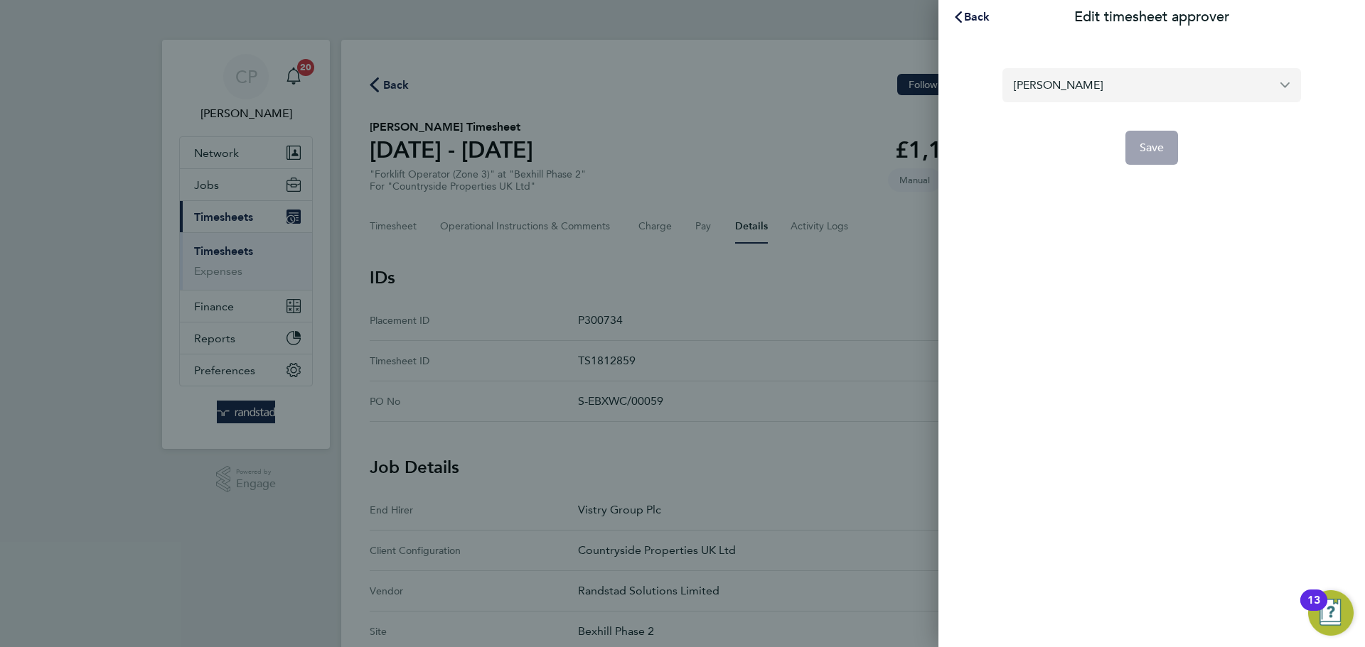
click at [1104, 81] on input "[PERSON_NAME]" at bounding box center [1151, 84] width 299 height 33
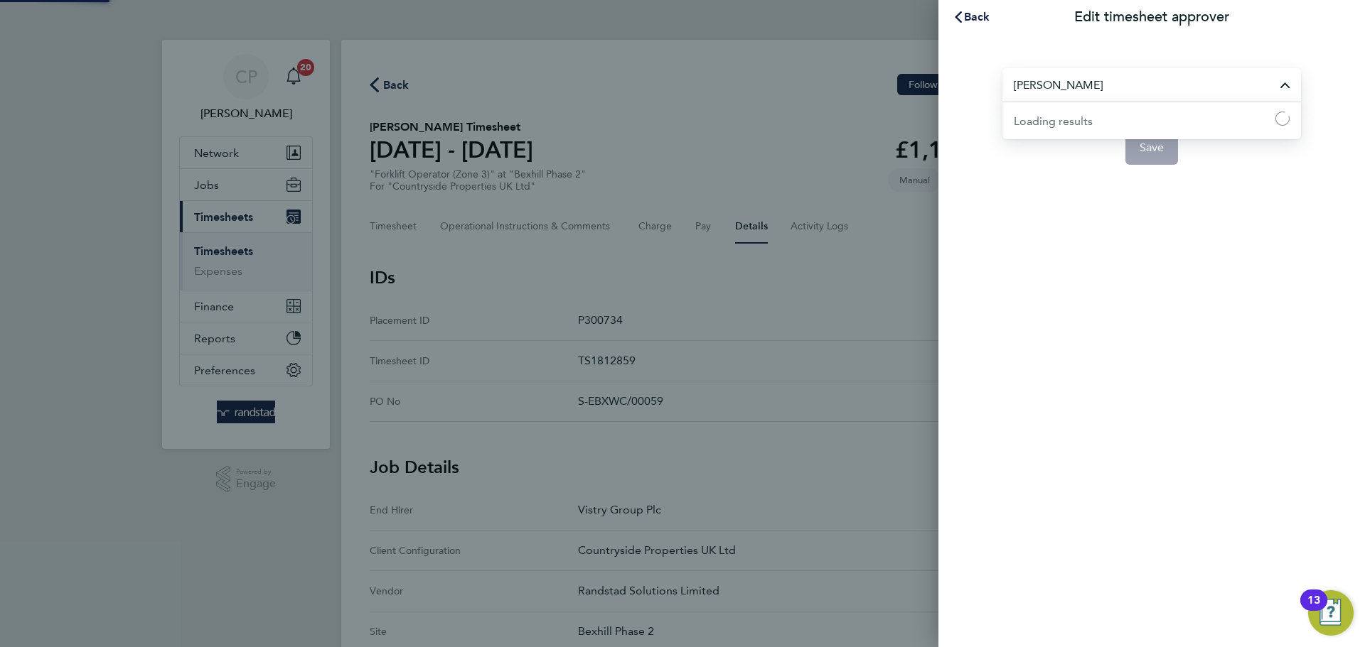
click at [1104, 81] on input "[PERSON_NAME]" at bounding box center [1151, 84] width 299 height 33
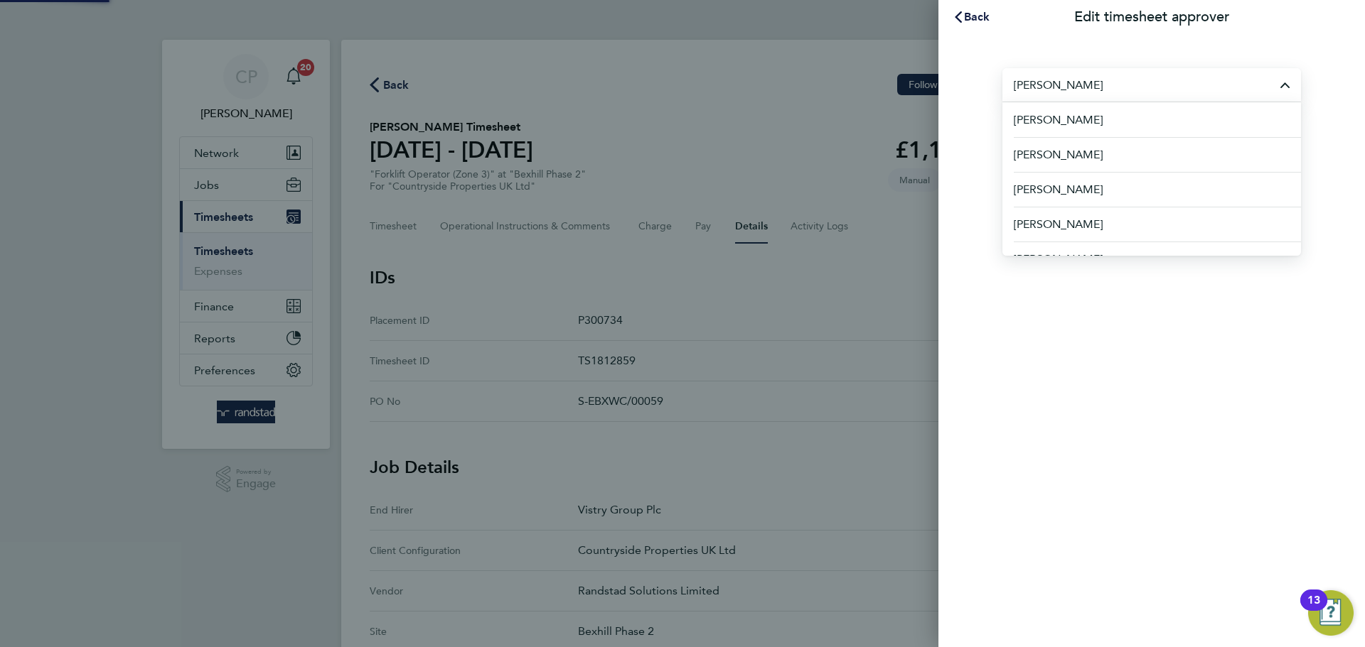
click at [1104, 81] on input "[PERSON_NAME]" at bounding box center [1151, 84] width 299 height 33
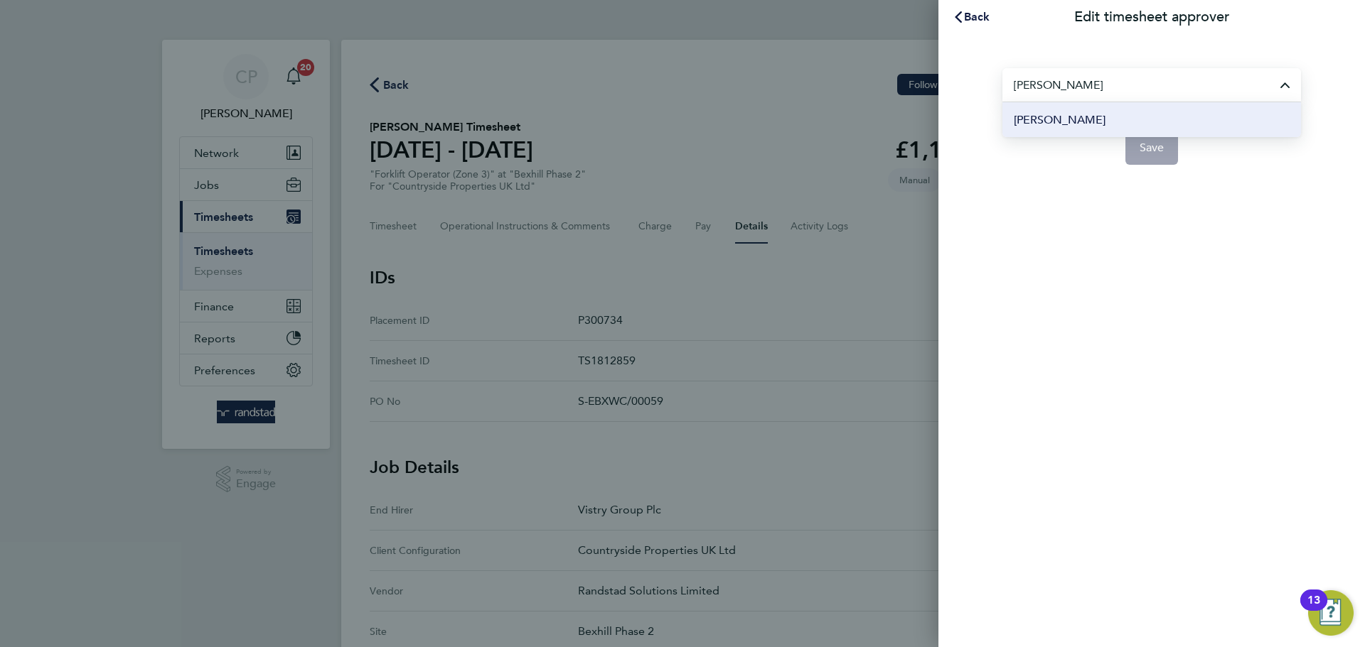
click at [1141, 118] on li "[PERSON_NAME]" at bounding box center [1151, 119] width 299 height 35
type input "[PERSON_NAME]"
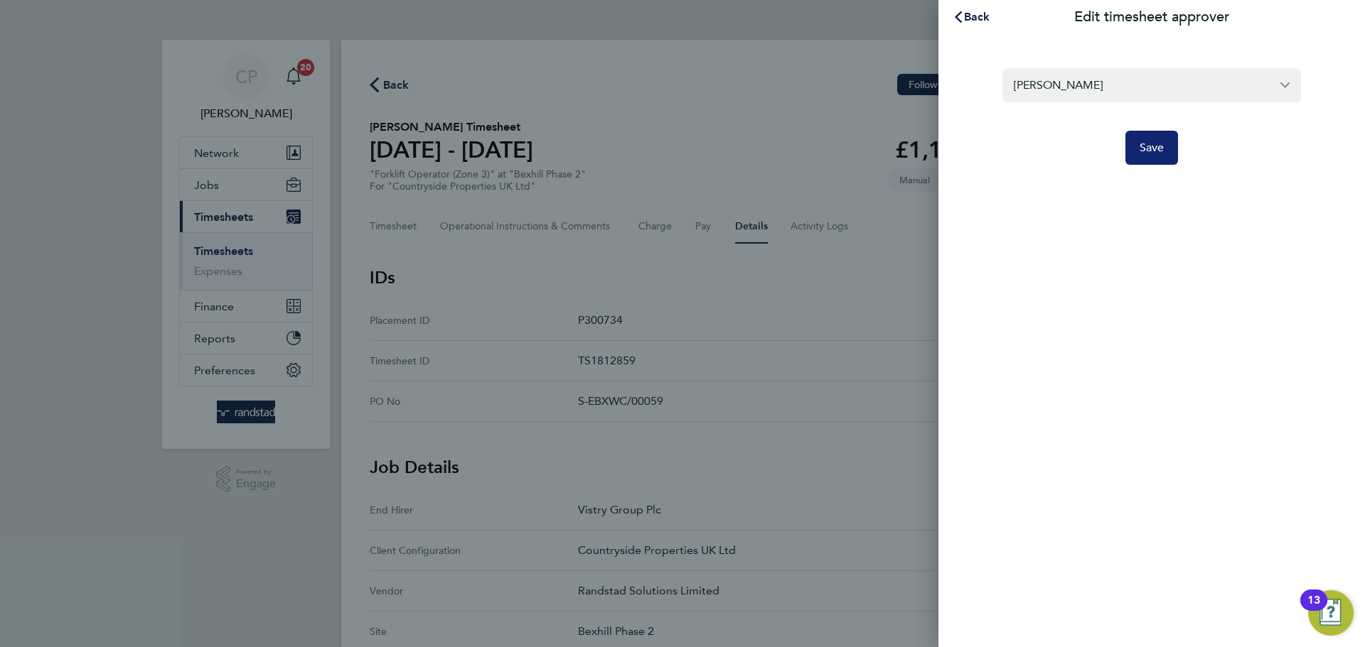
click at [1146, 158] on button "Save" at bounding box center [1151, 148] width 53 height 34
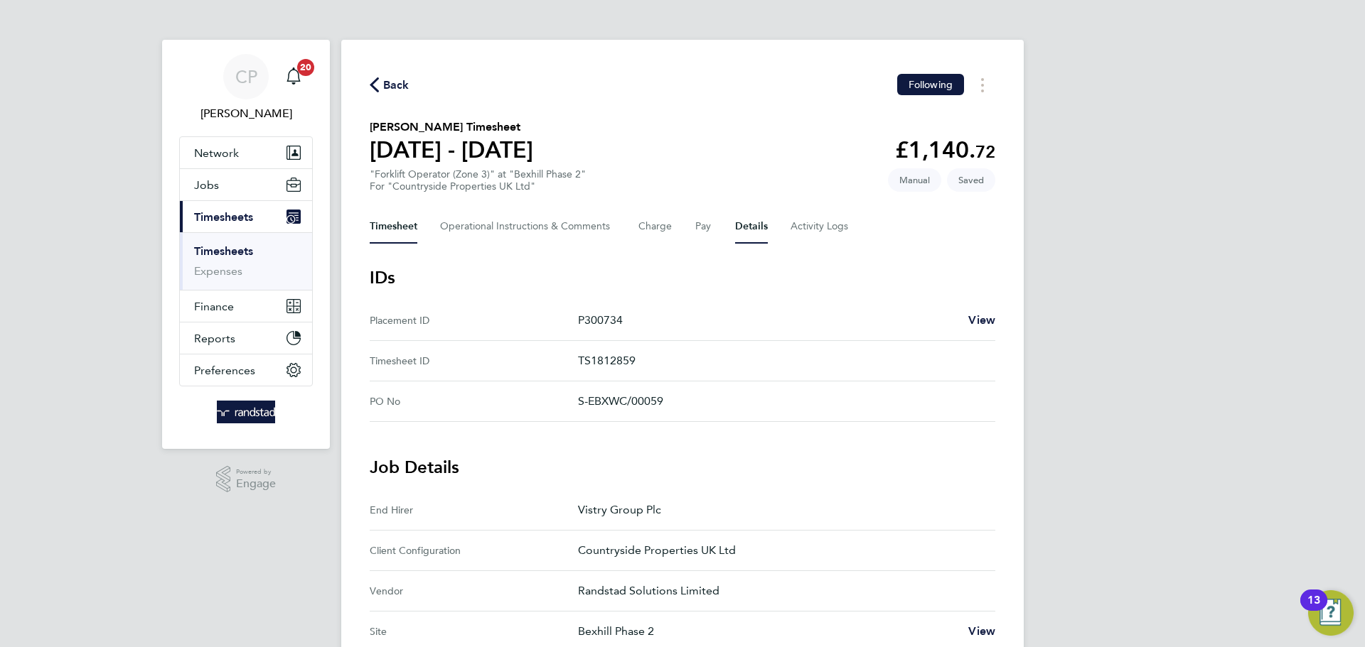
click at [385, 229] on button "Timesheet" at bounding box center [394, 227] width 48 height 34
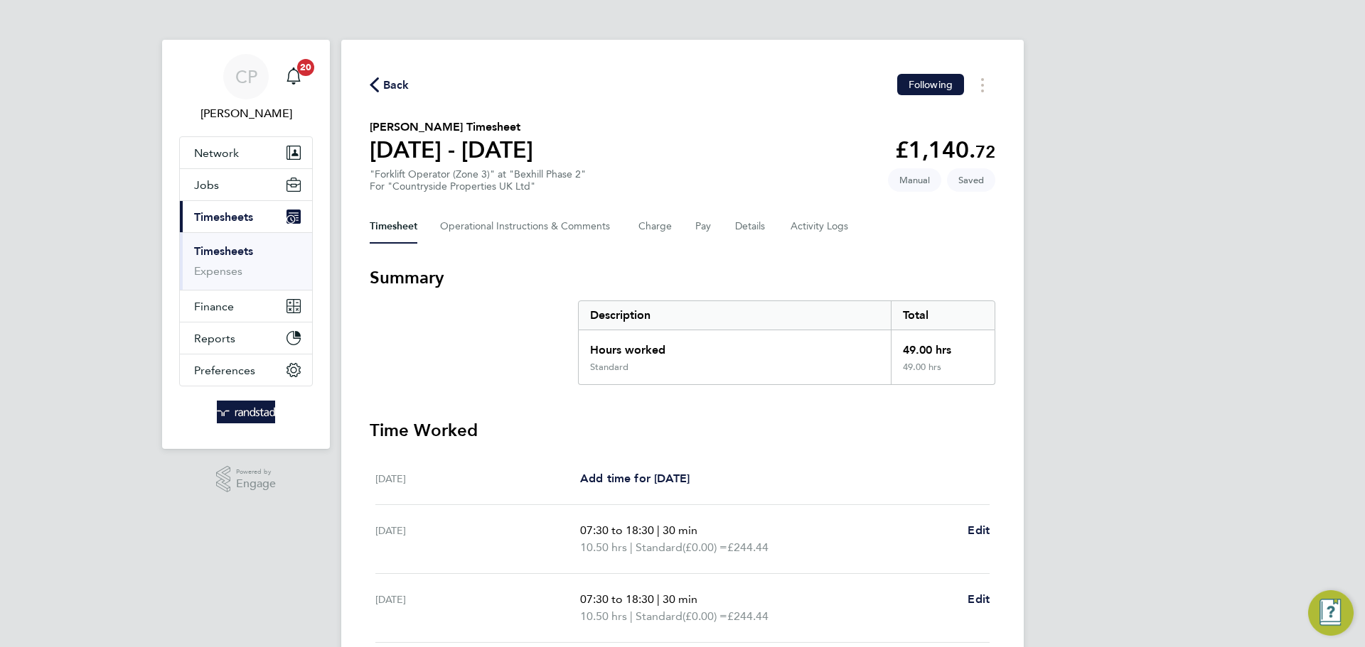
scroll to position [380, 0]
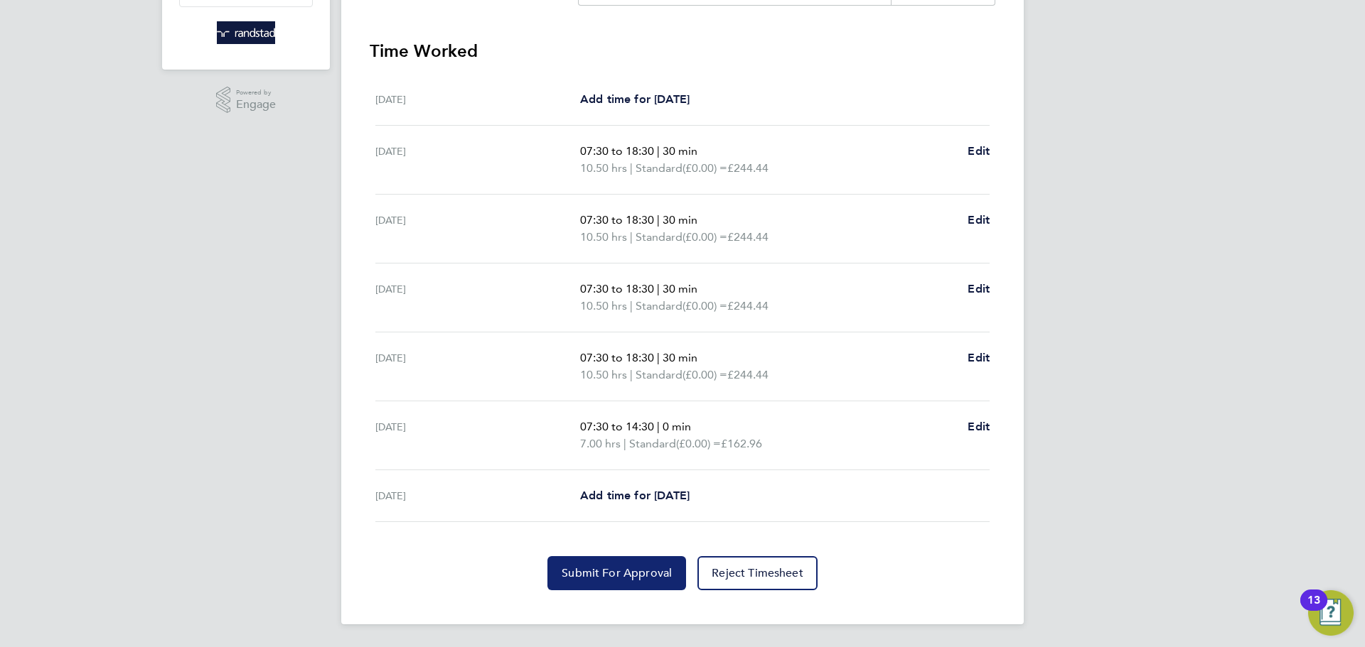
click at [596, 571] on span "Submit For Approval" at bounding box center [616, 573] width 110 height 14
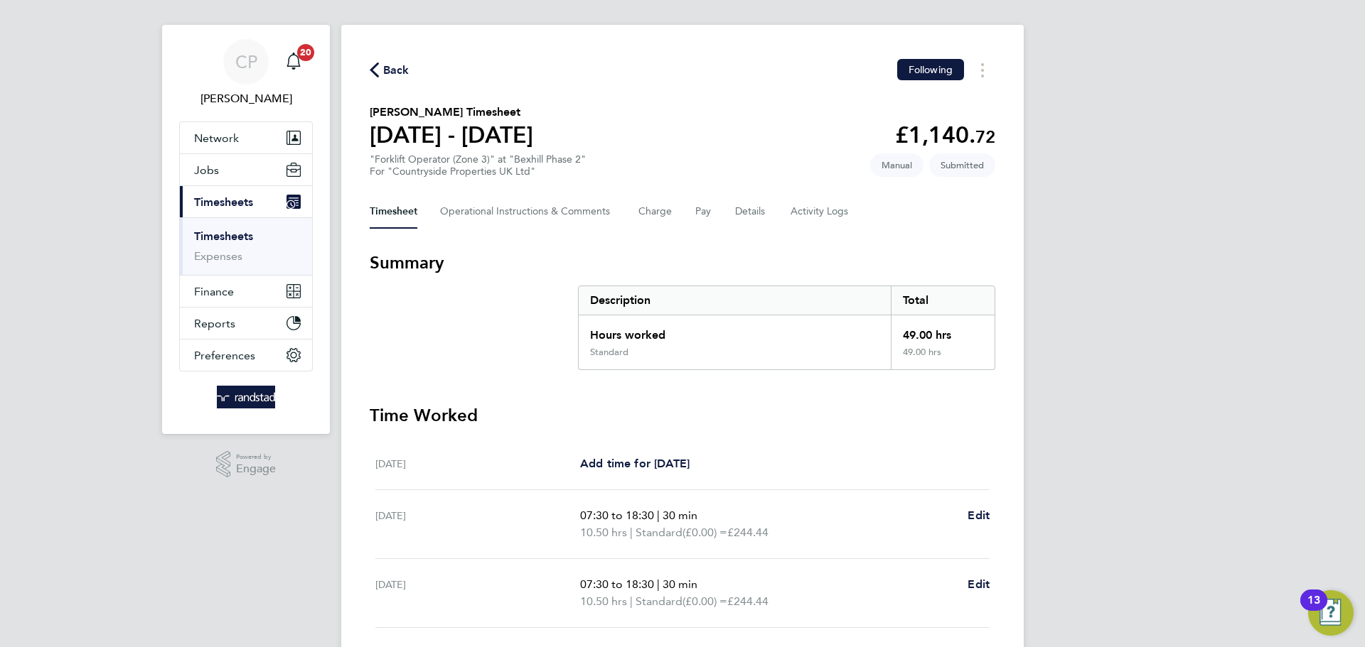
scroll to position [0, 0]
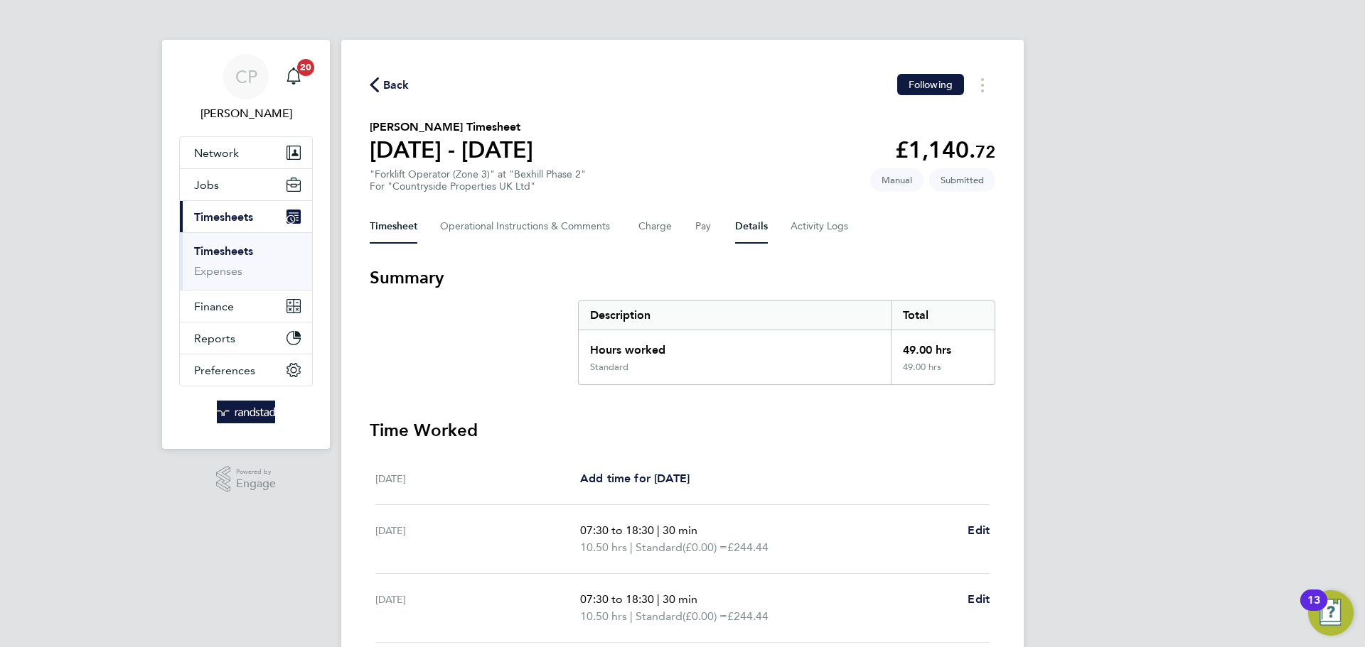
click at [763, 224] on button "Details" at bounding box center [751, 227] width 33 height 34
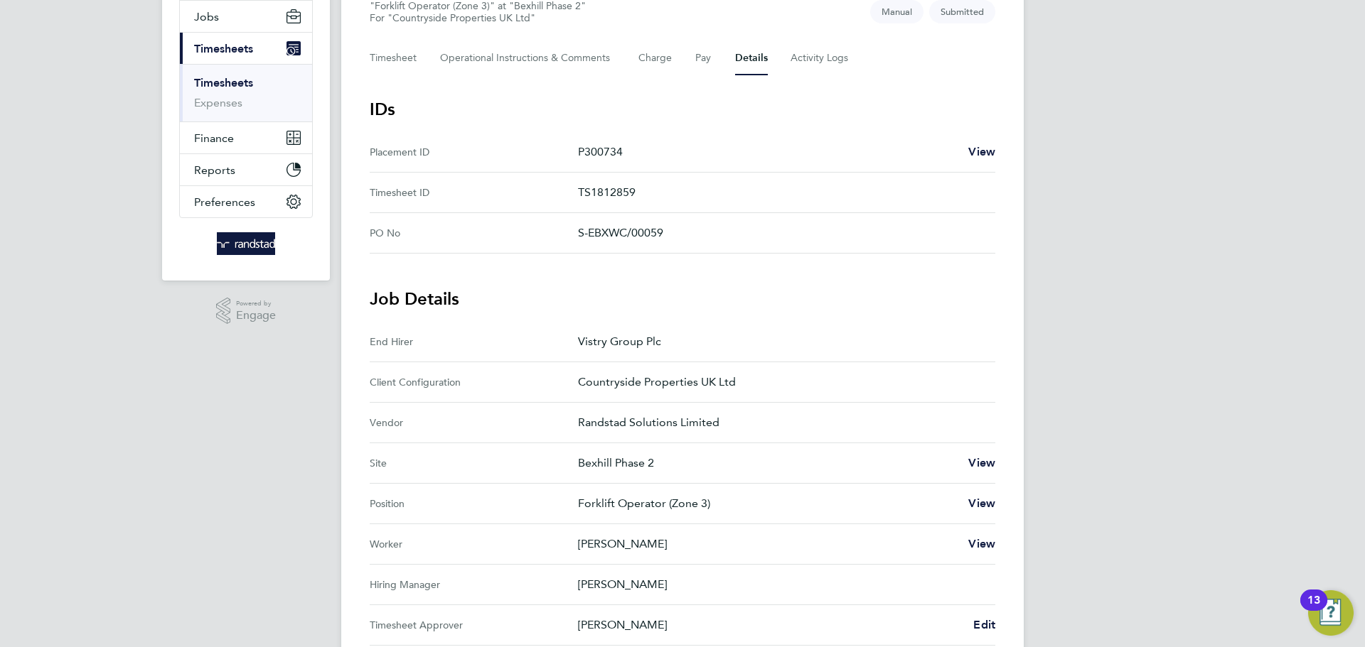
scroll to position [31, 0]
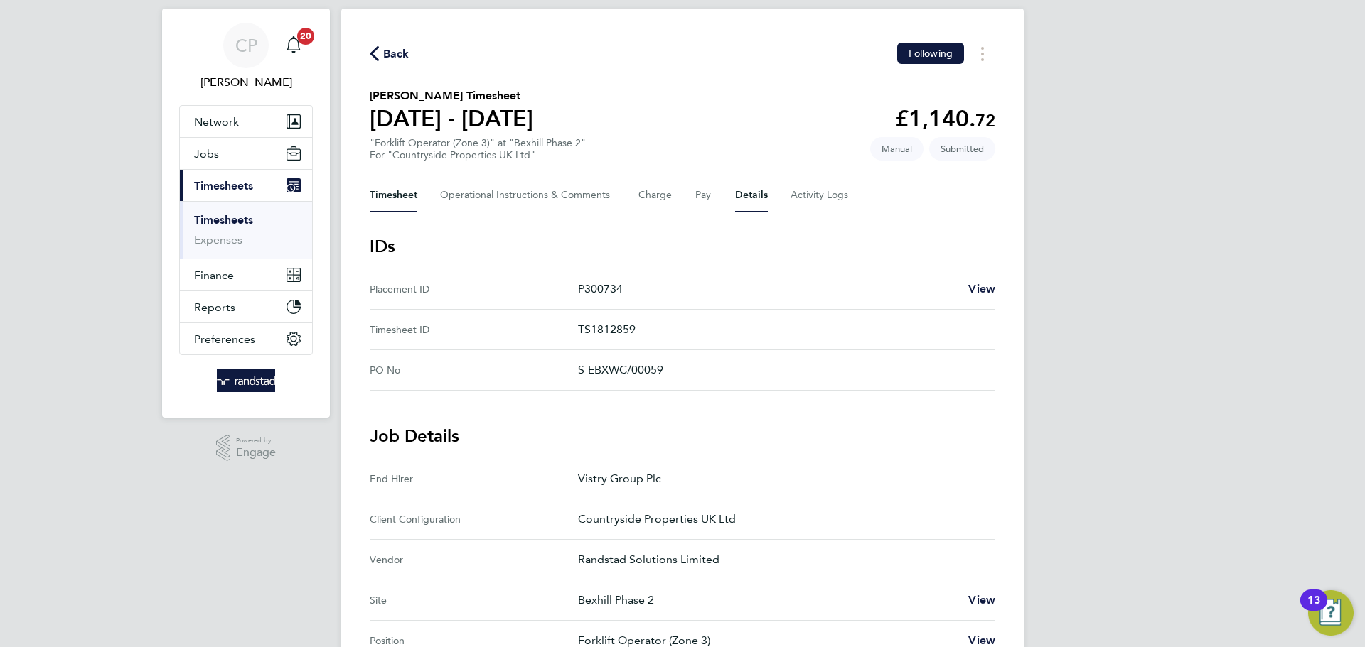
click at [404, 196] on button "Timesheet" at bounding box center [394, 195] width 48 height 34
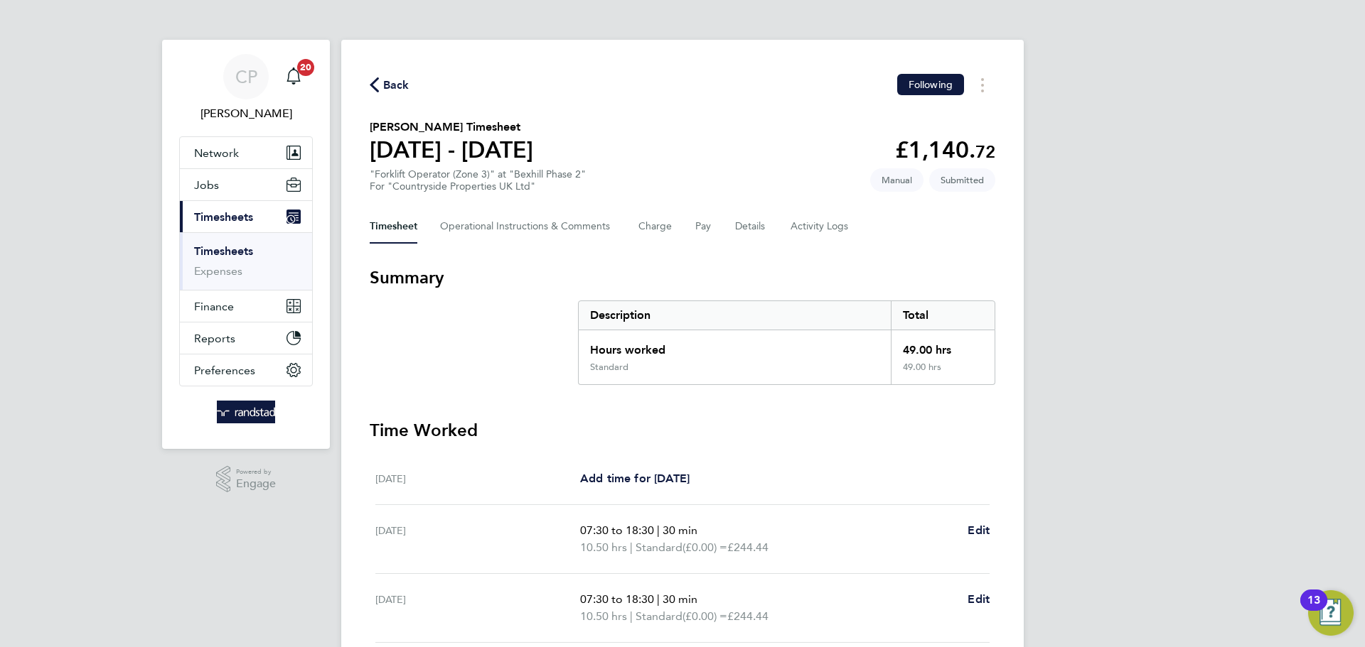
click at [385, 86] on span "Back" at bounding box center [396, 85] width 26 height 17
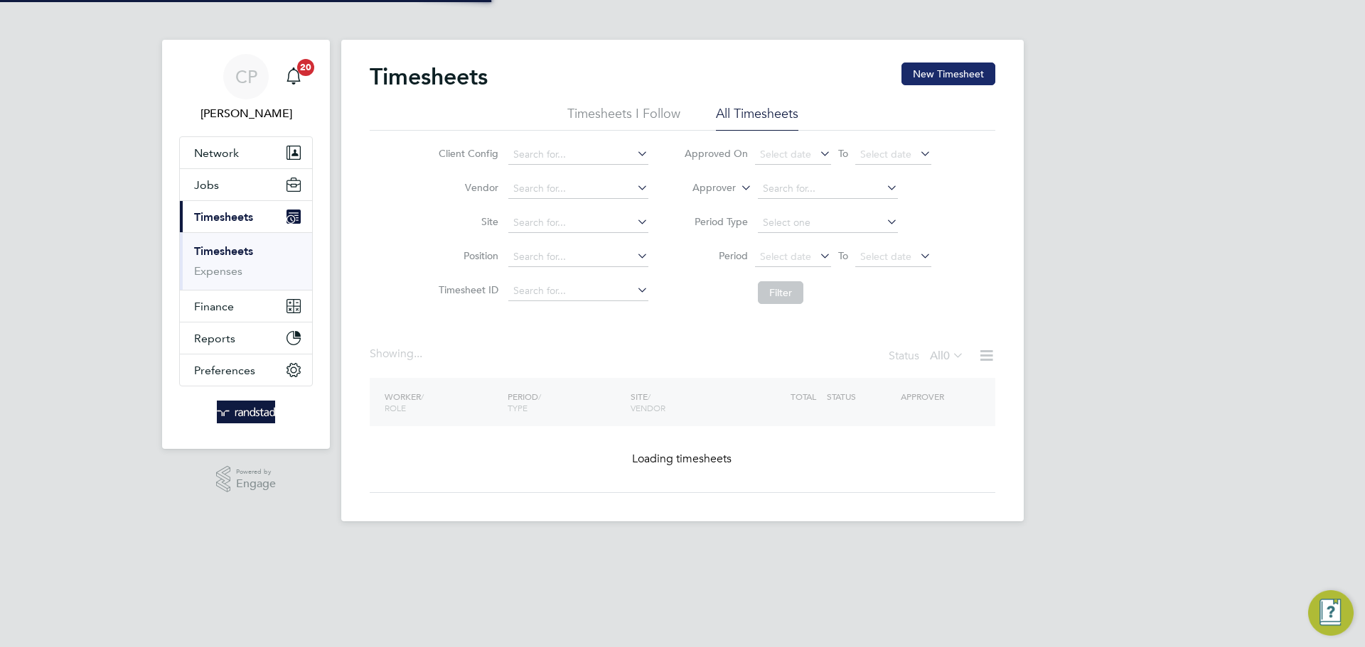
click at [925, 82] on button "New Timesheet" at bounding box center [948, 74] width 94 height 23
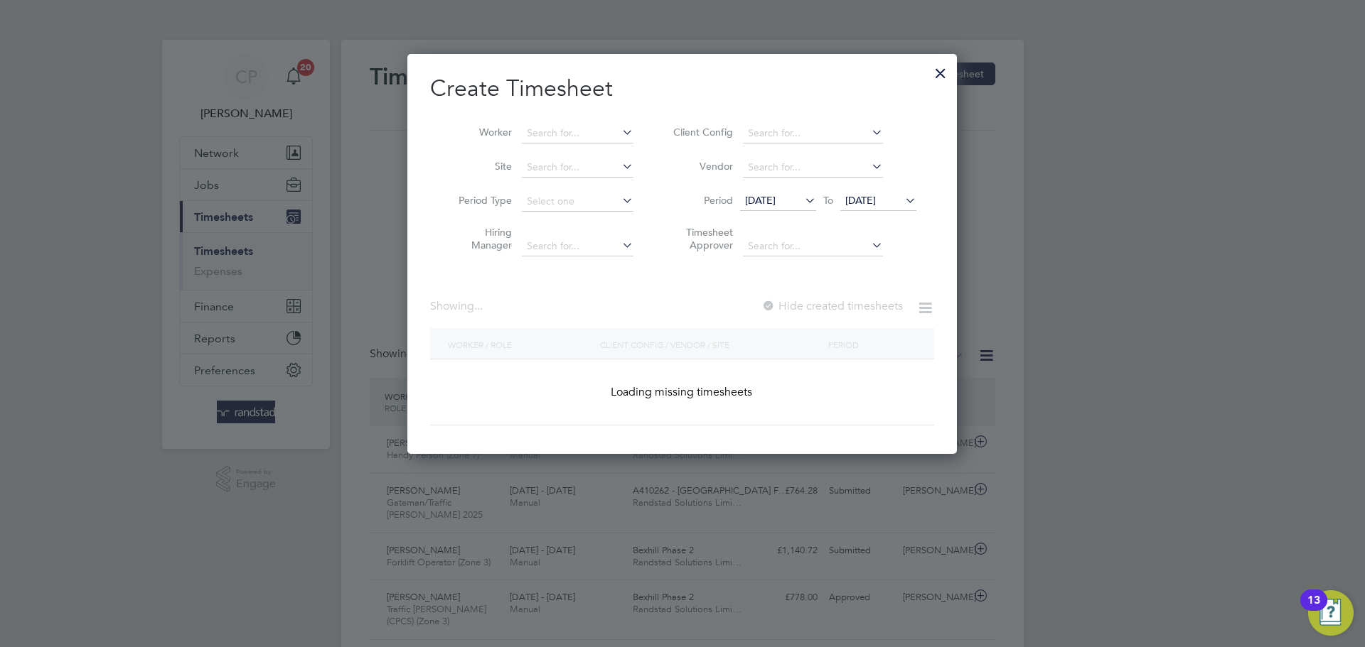
scroll to position [36, 124]
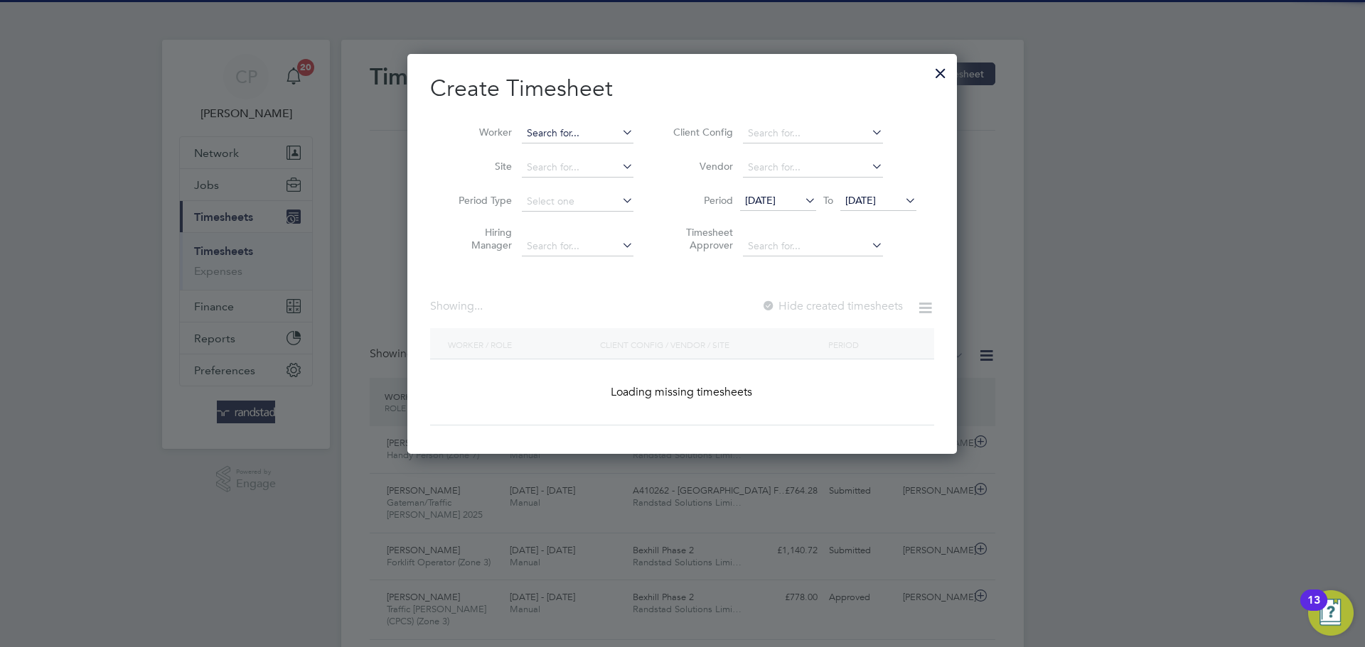
click at [601, 131] on input at bounding box center [578, 134] width 112 height 20
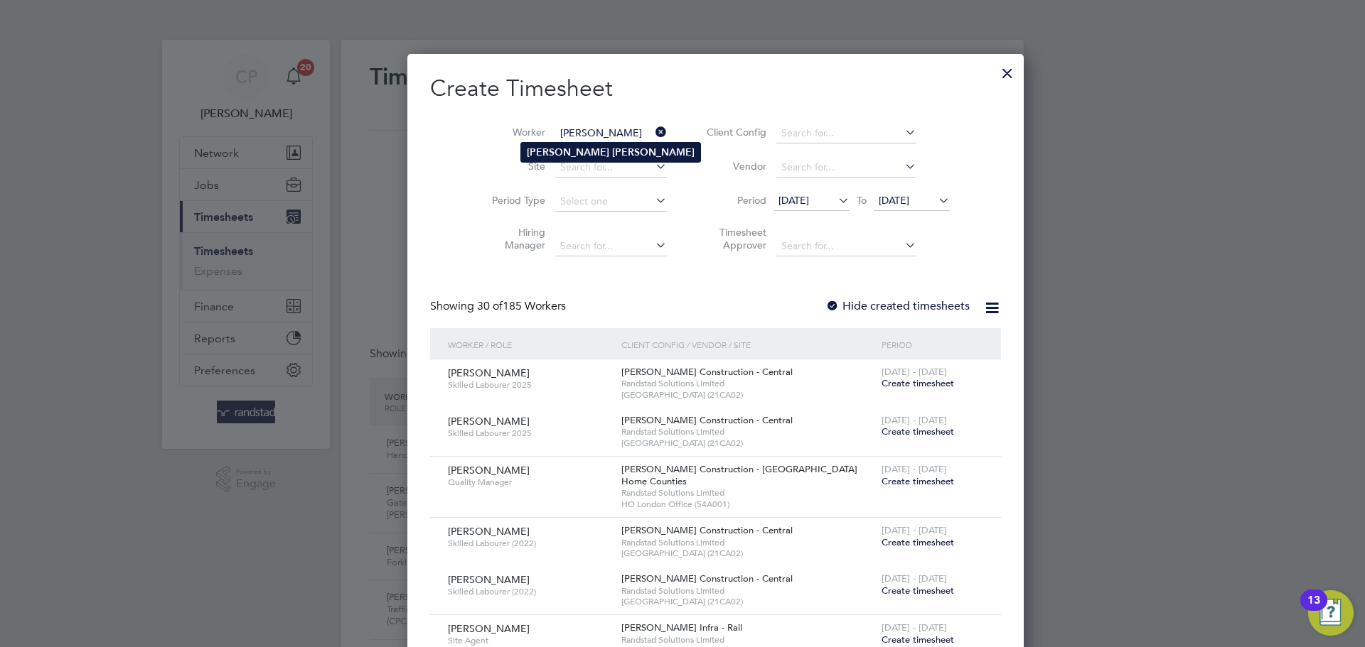
click at [588, 153] on li "[PERSON_NAME]" at bounding box center [610, 152] width 179 height 19
type input "[PERSON_NAME]"
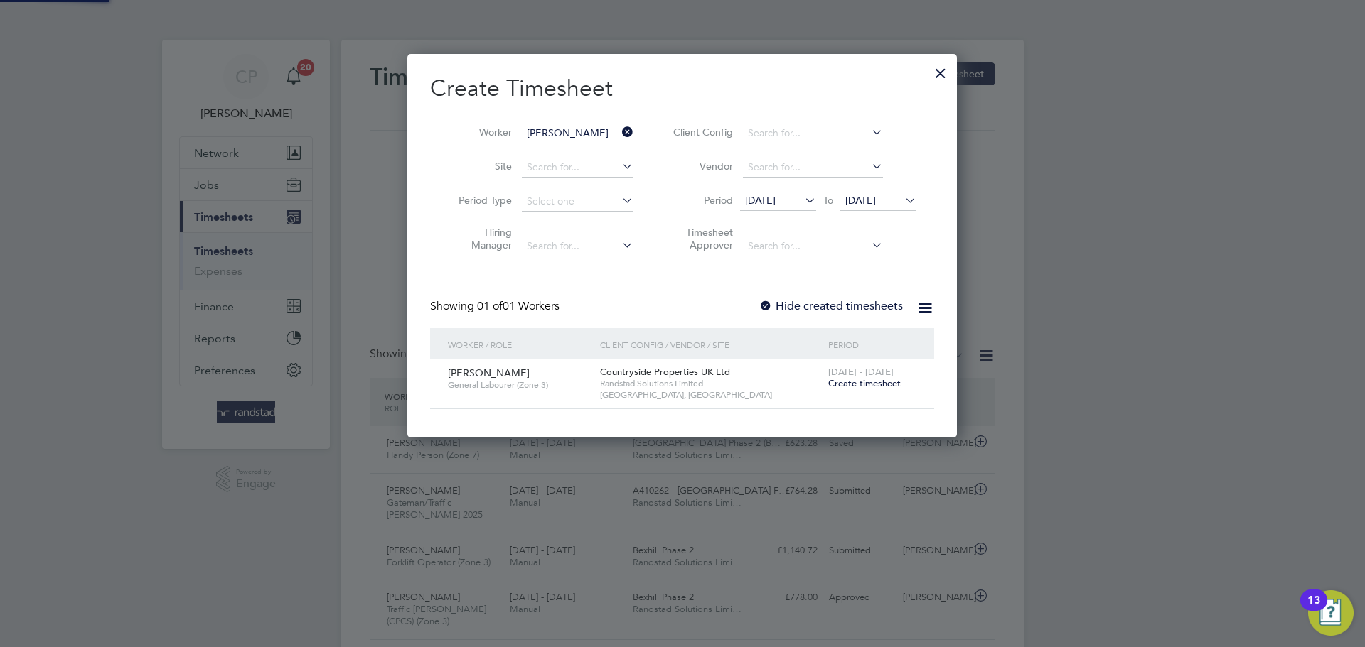
click at [886, 185] on li "Period [DATE] To [DATE]" at bounding box center [792, 202] width 283 height 34
click at [876, 199] on span "[DATE]" at bounding box center [860, 200] width 31 height 13
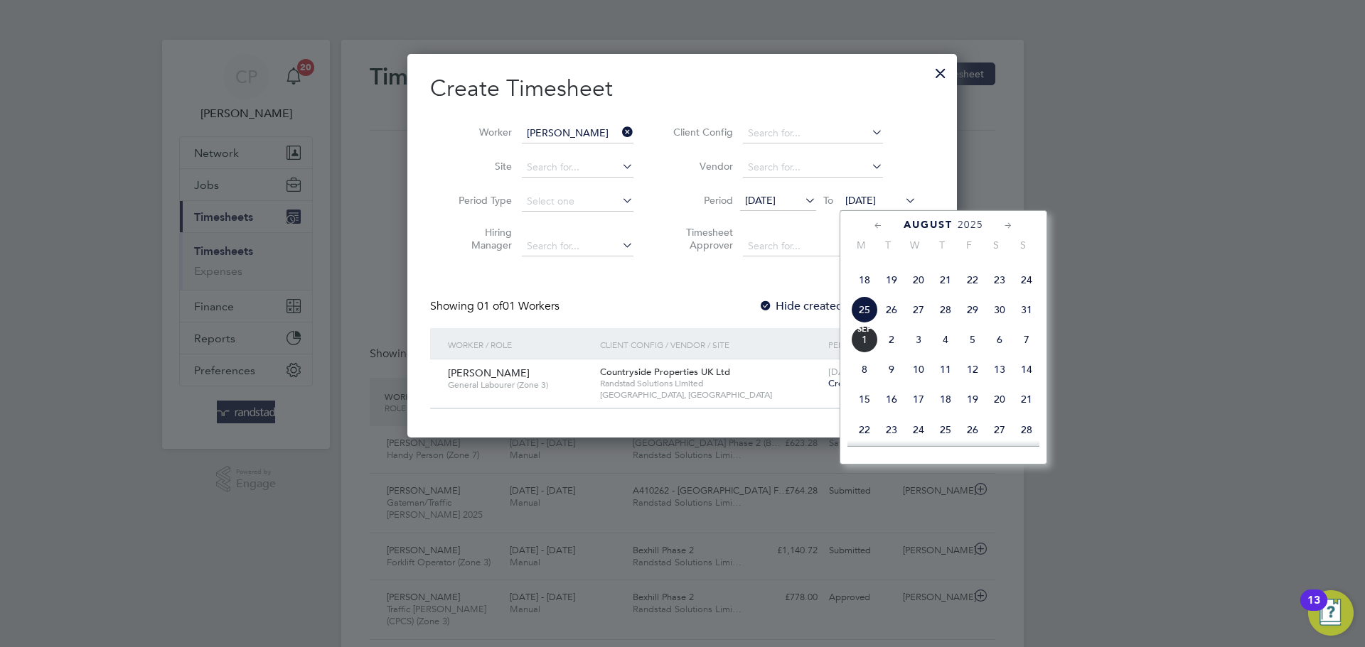
click at [864, 353] on span "[DATE]" at bounding box center [864, 339] width 27 height 27
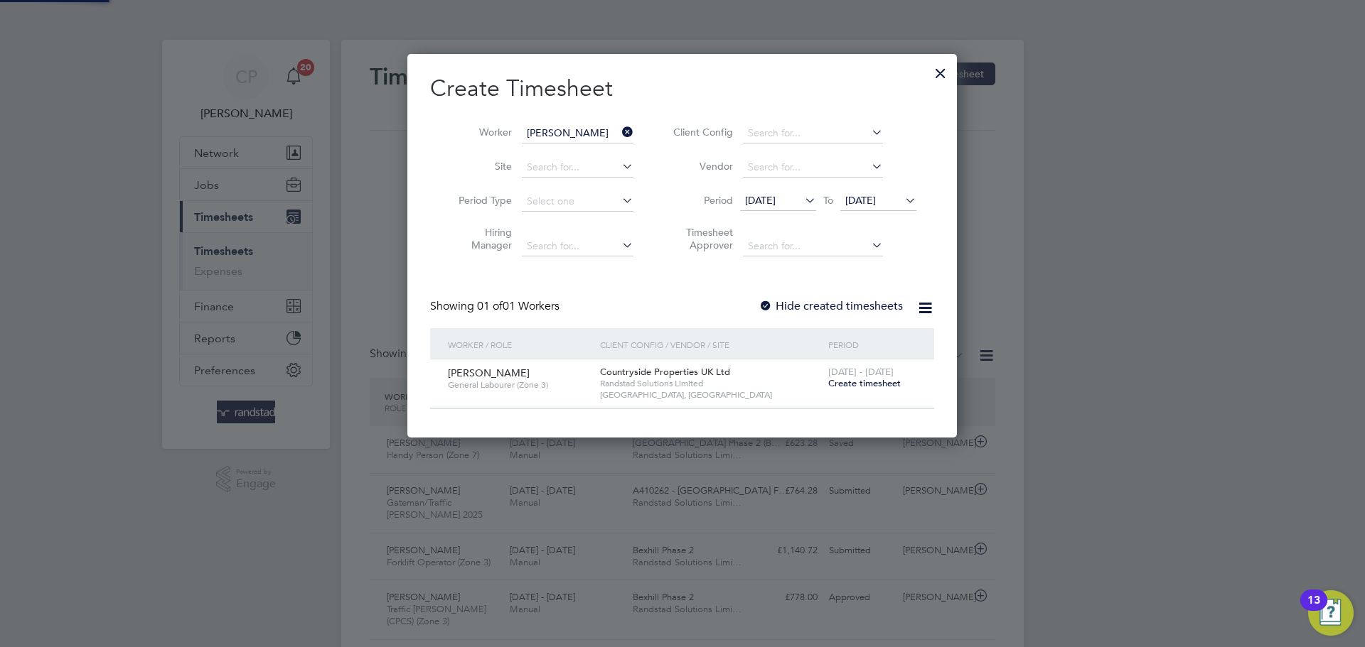
click at [832, 308] on label "Hide created timesheets" at bounding box center [830, 306] width 144 height 14
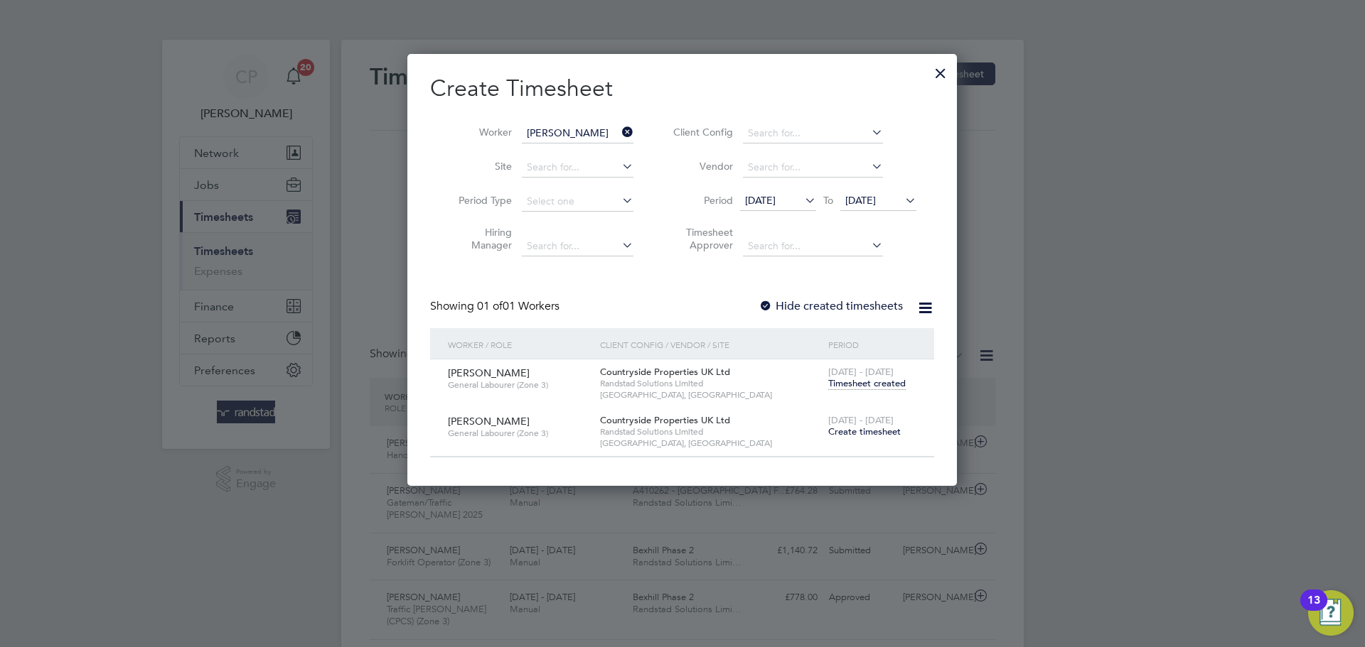
click at [859, 428] on span "Create timesheet" at bounding box center [864, 432] width 72 height 12
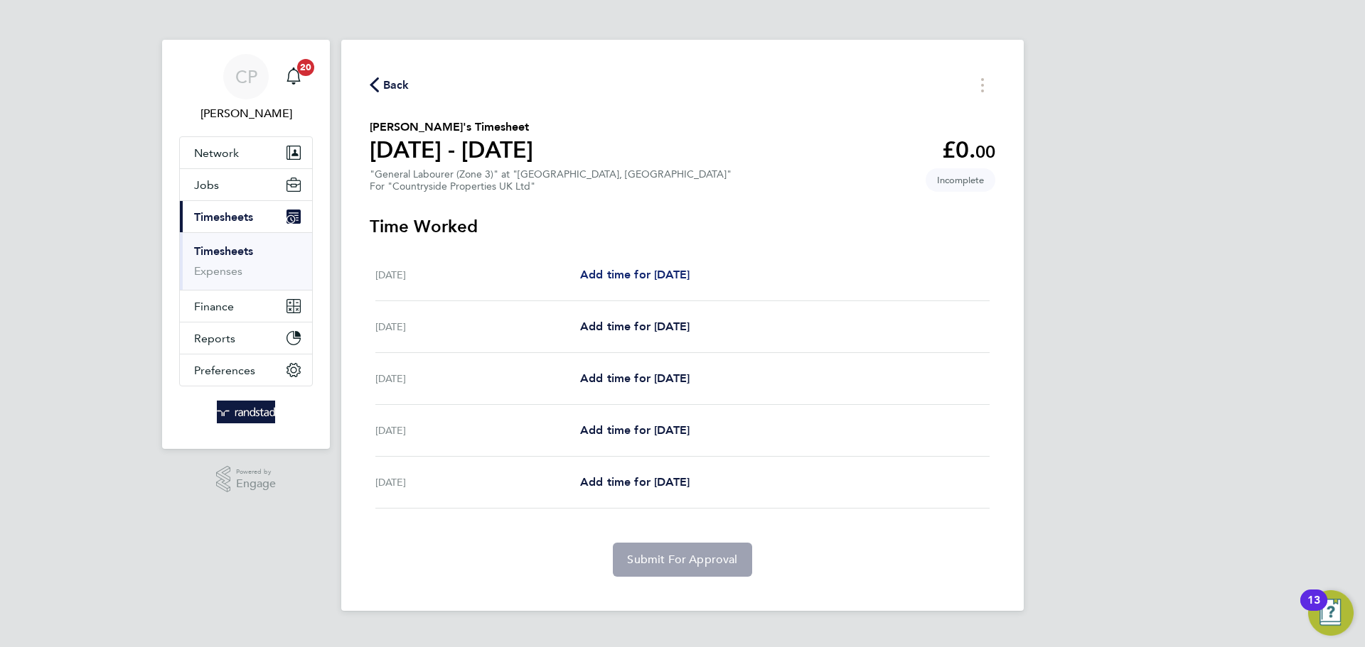
click at [673, 276] on span "Add time for [DATE]" at bounding box center [634, 275] width 109 height 14
select select "30"
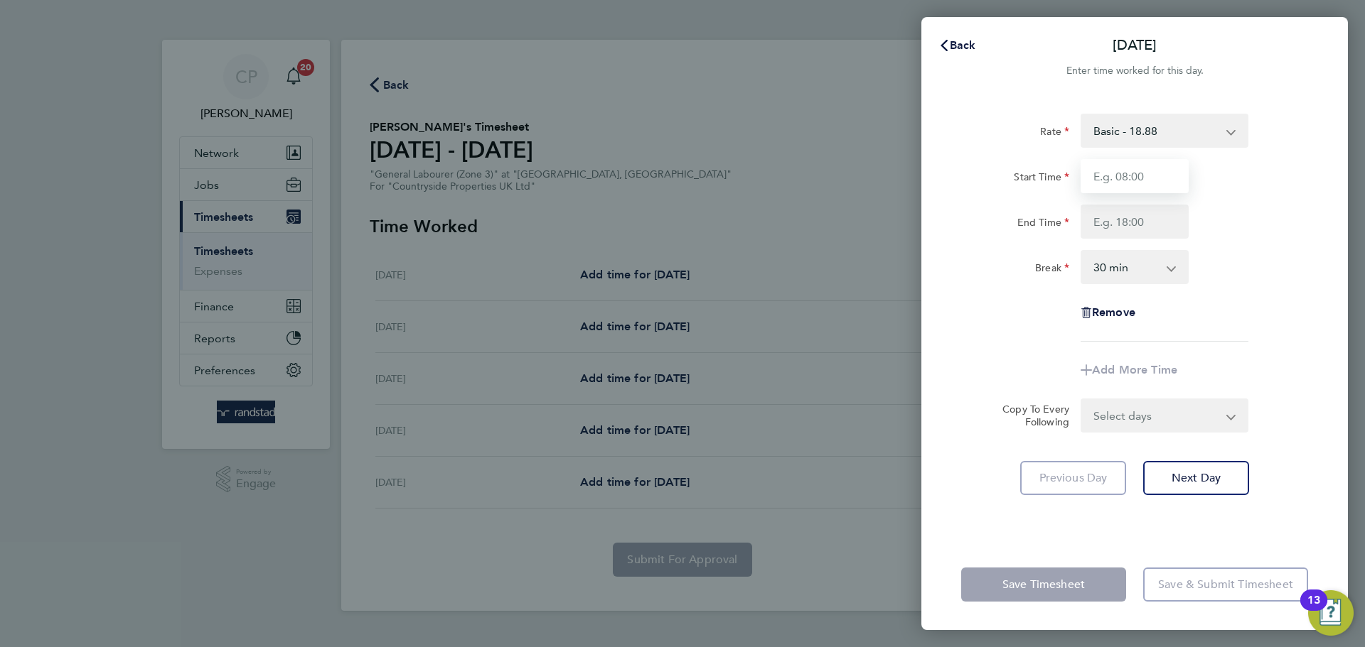
click at [1156, 178] on input "Start Time" at bounding box center [1134, 176] width 108 height 34
type input "07:30"
click at [1136, 217] on input "End Time" at bounding box center [1134, 222] width 108 height 34
type input "17:00"
click at [1257, 225] on div "End Time 17:00" at bounding box center [1134, 222] width 358 height 34
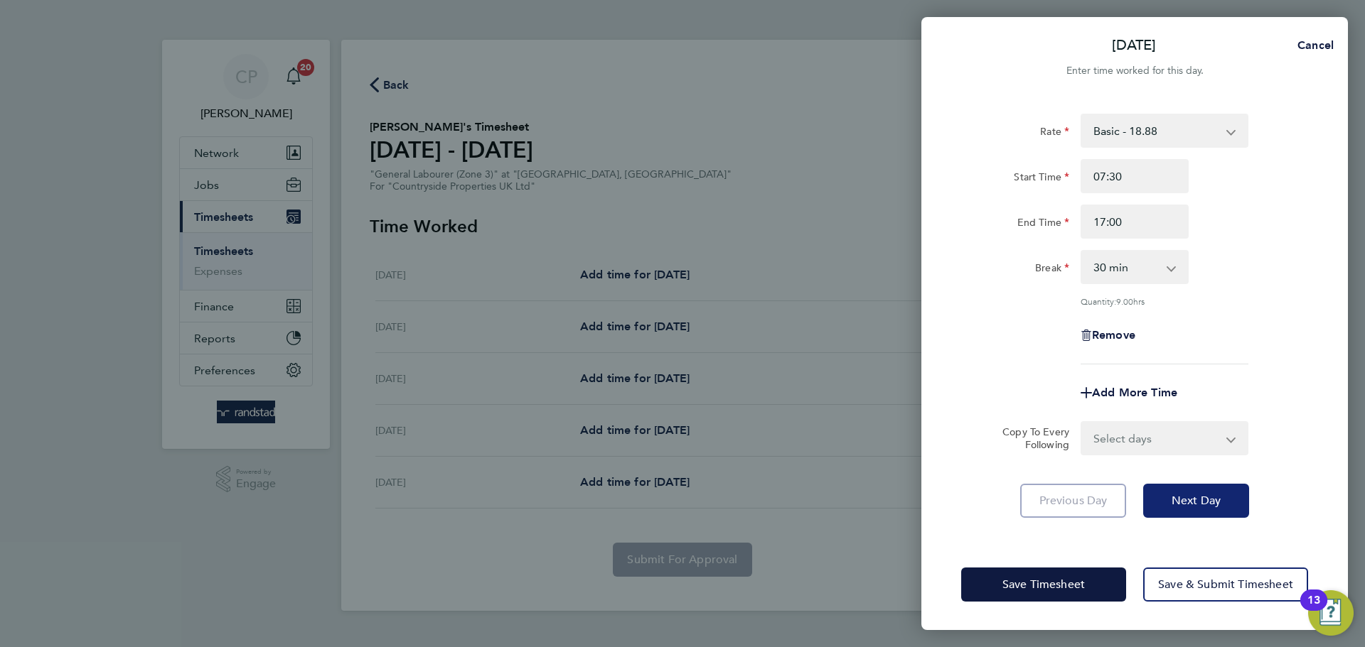
click at [1196, 505] on span "Next Day" at bounding box center [1195, 501] width 49 height 14
select select "30"
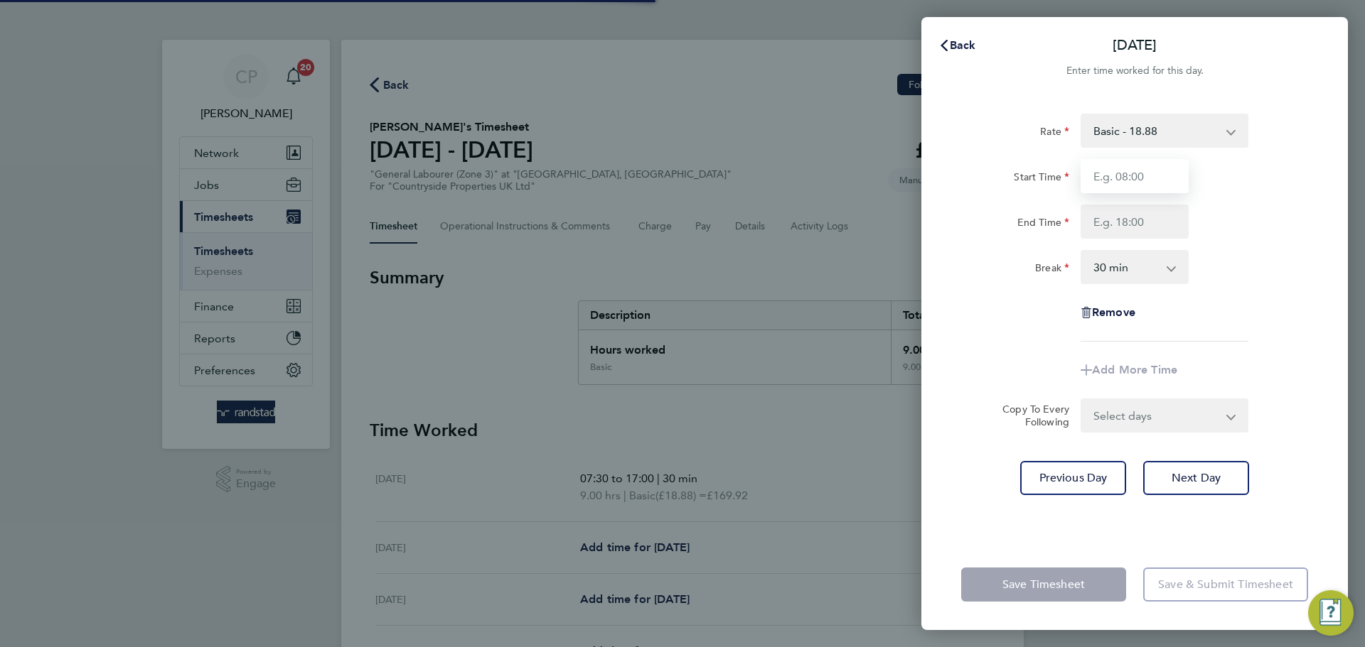
click at [1139, 181] on input "Start Time" at bounding box center [1134, 176] width 108 height 34
type input "07:30"
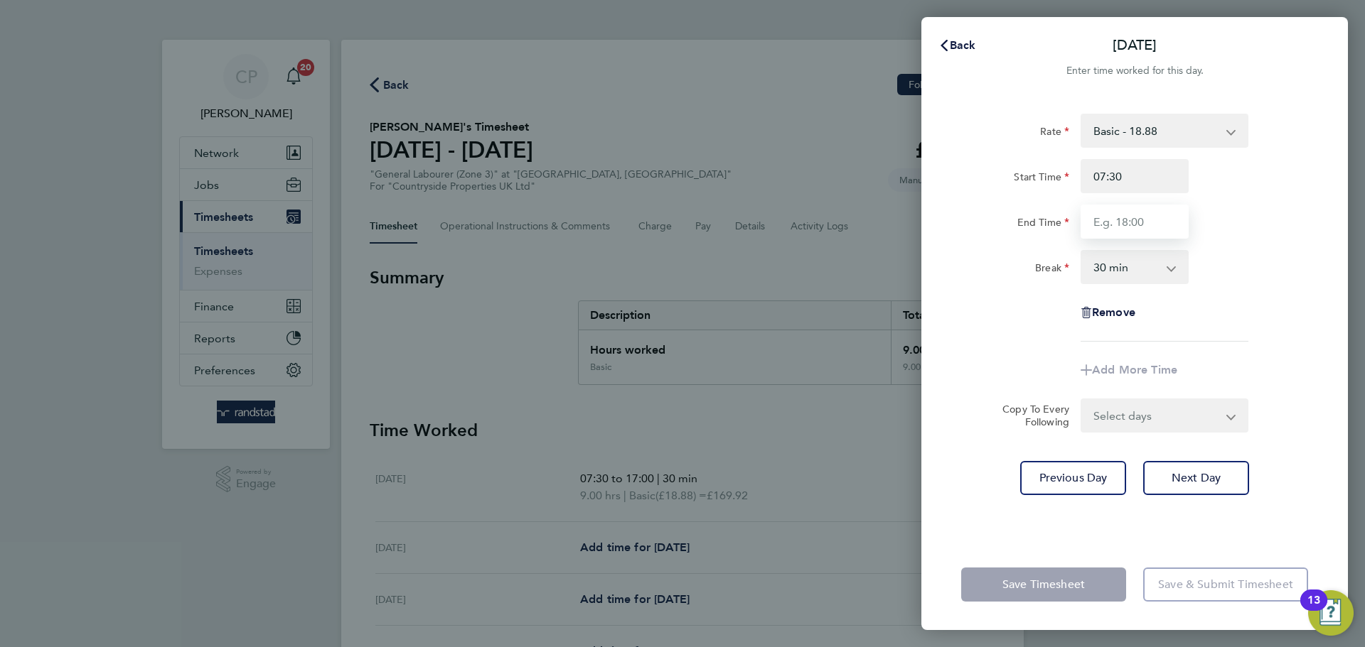
click at [1132, 227] on input "End Time" at bounding box center [1134, 222] width 108 height 34
type input "17:00"
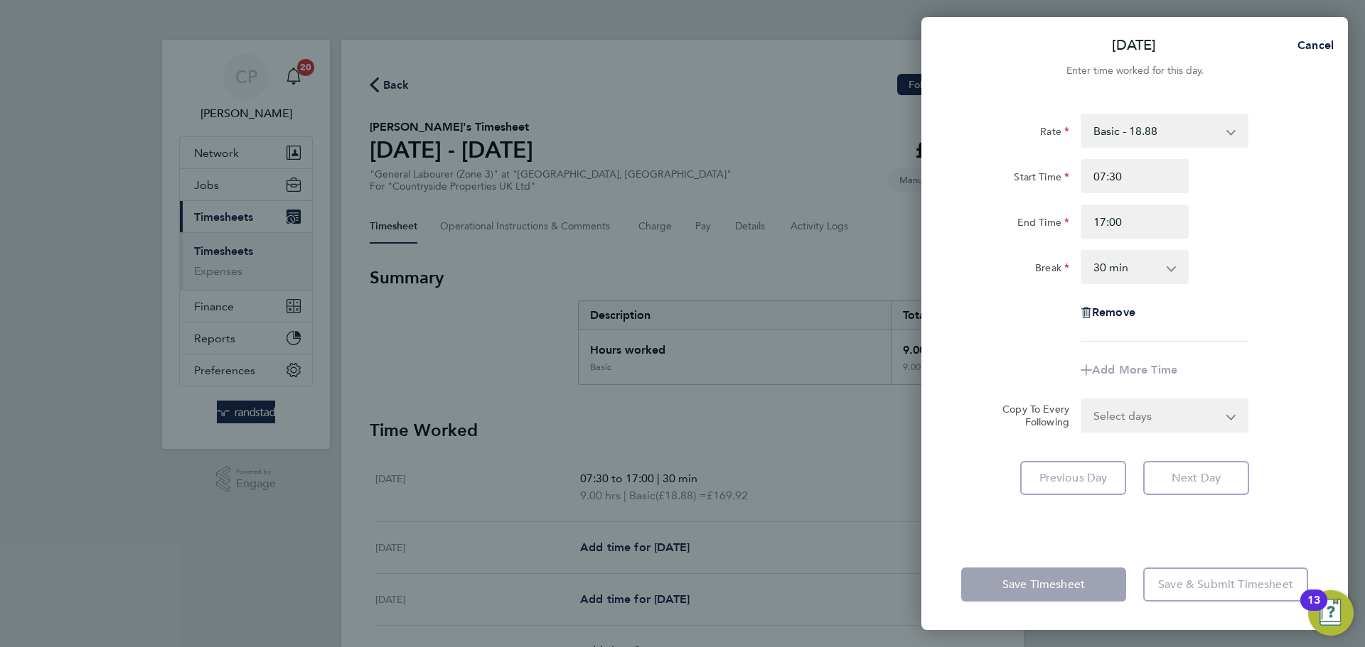
click at [1272, 220] on div "End Time 17:00" at bounding box center [1134, 222] width 358 height 34
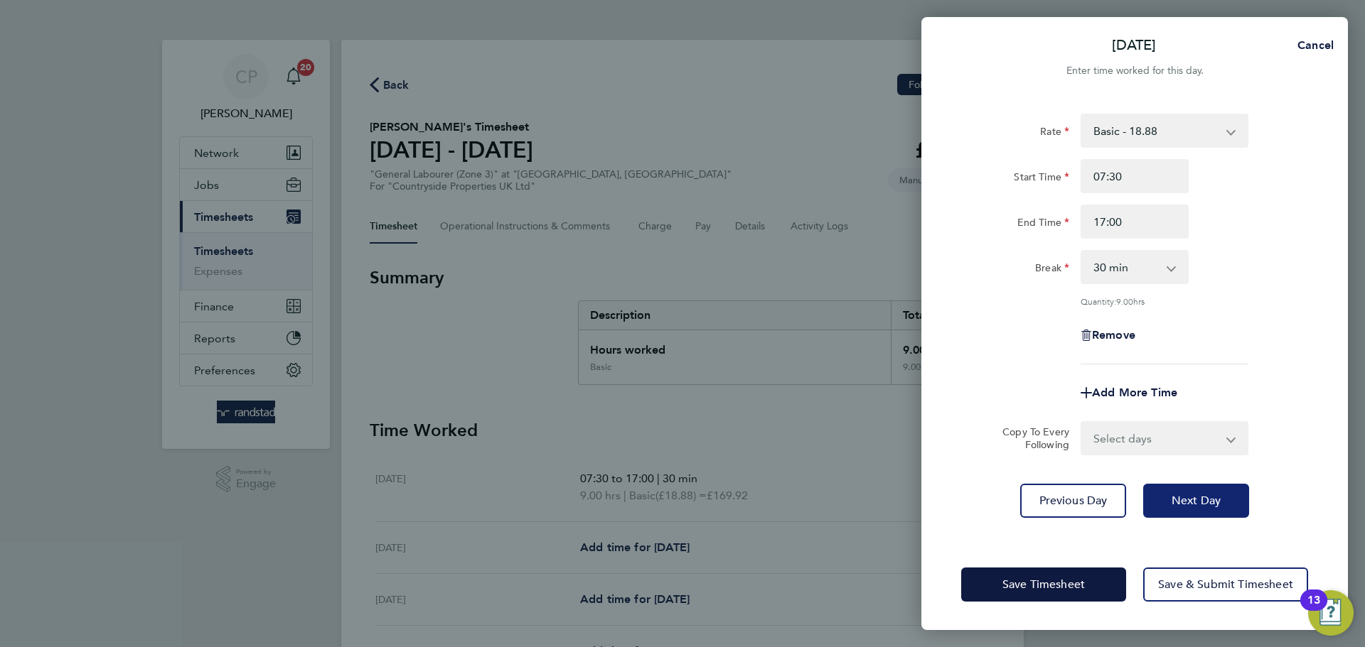
click at [1203, 508] on button "Next Day" at bounding box center [1196, 501] width 106 height 34
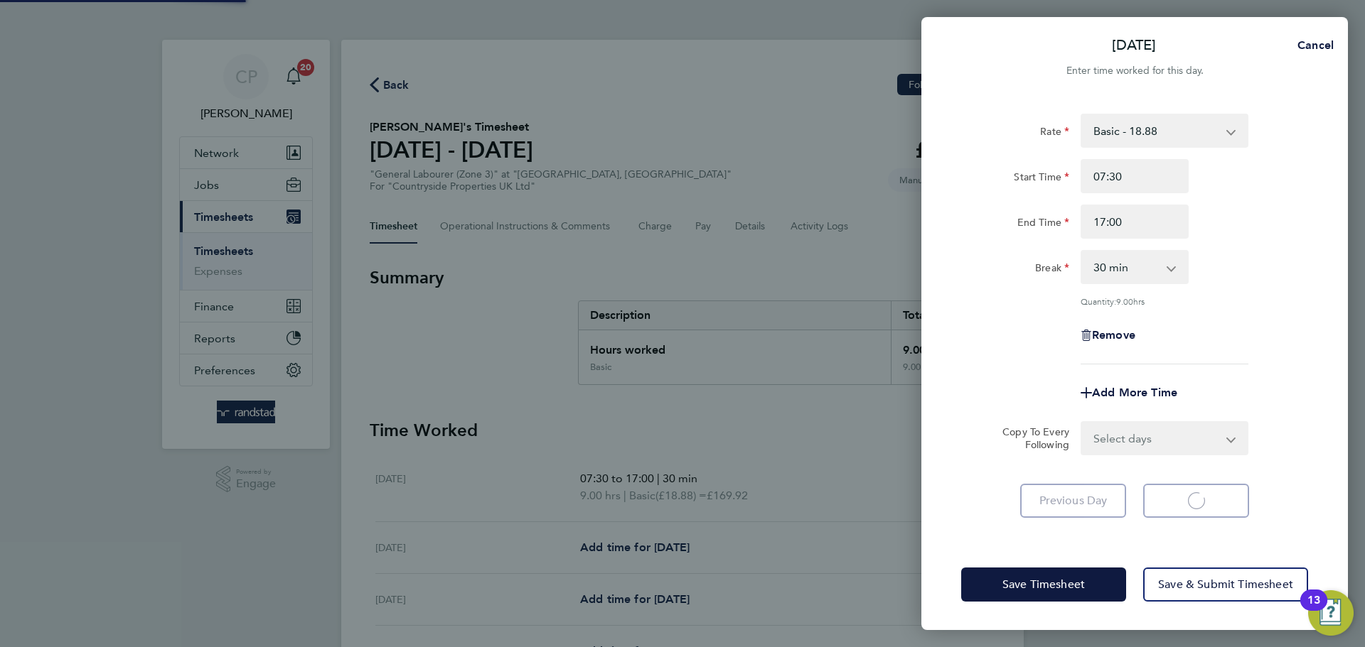
select select "30"
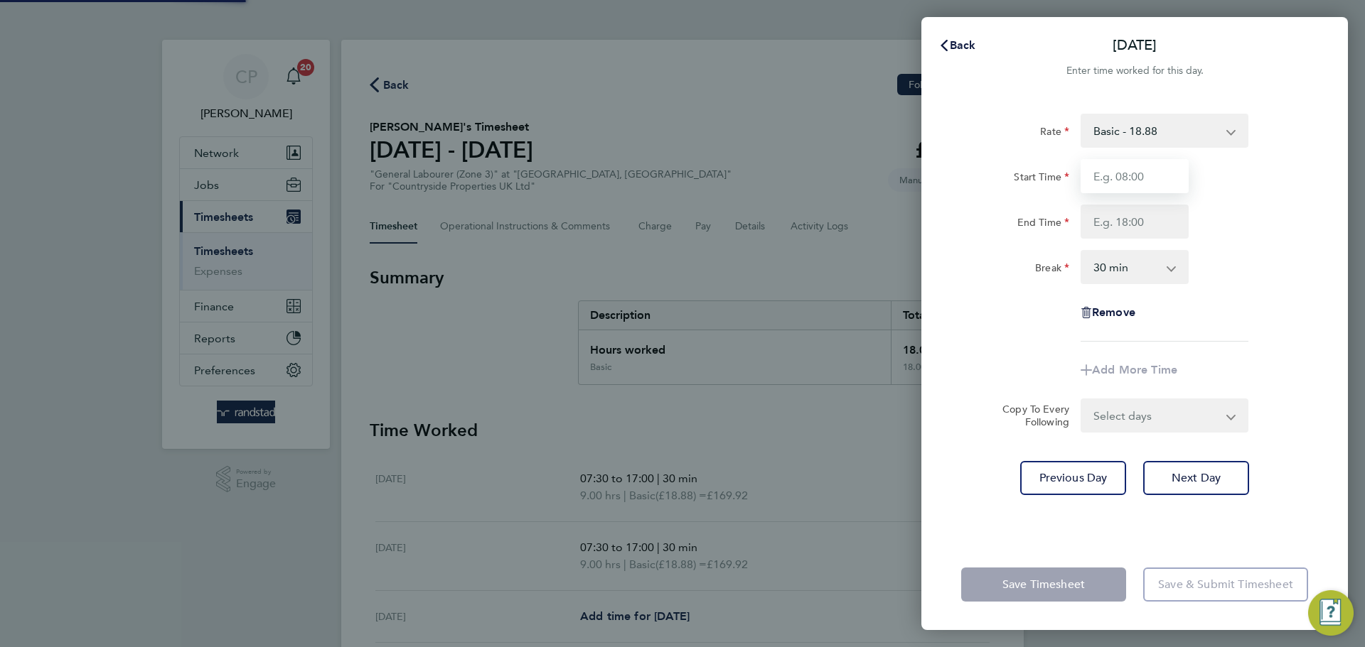
click at [1138, 180] on input "Start Time" at bounding box center [1134, 176] width 108 height 34
type input "07:30"
click at [1141, 222] on input "End Time" at bounding box center [1134, 222] width 108 height 34
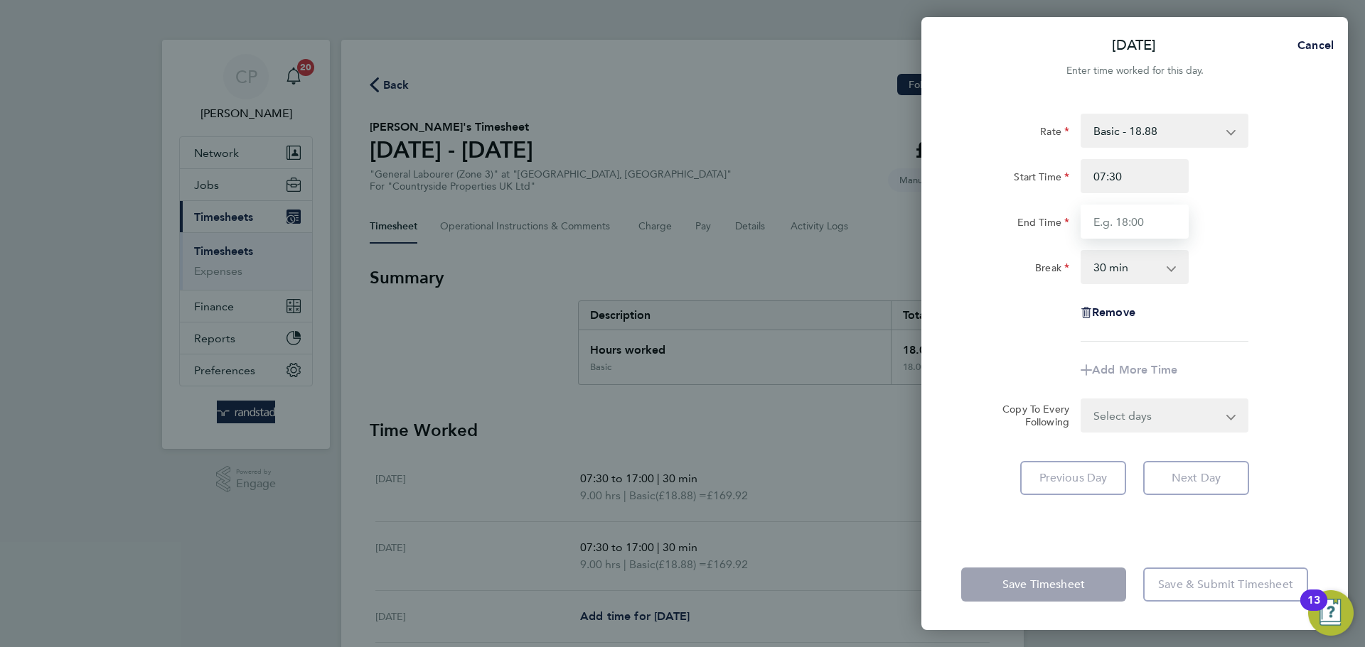
type input "17:00"
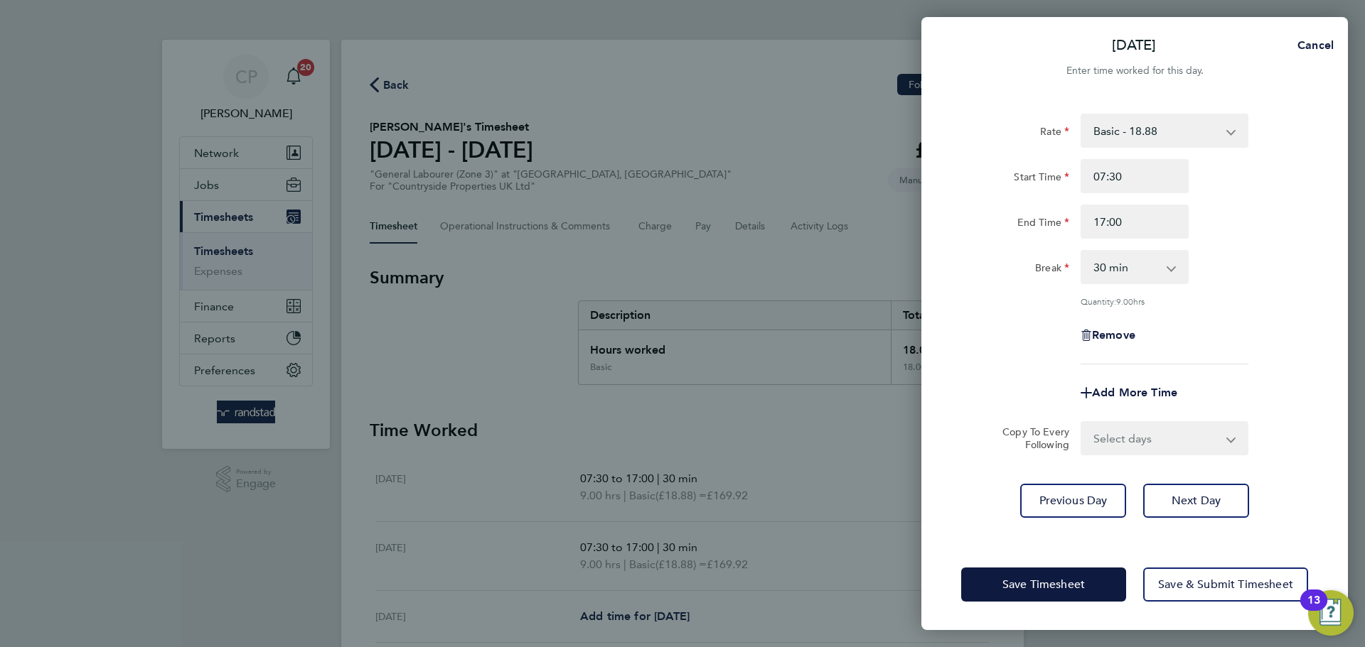
click at [1237, 236] on div "End Time 17:00" at bounding box center [1134, 222] width 358 height 34
click at [1207, 494] on span "Next Day" at bounding box center [1195, 501] width 49 height 14
select select "30"
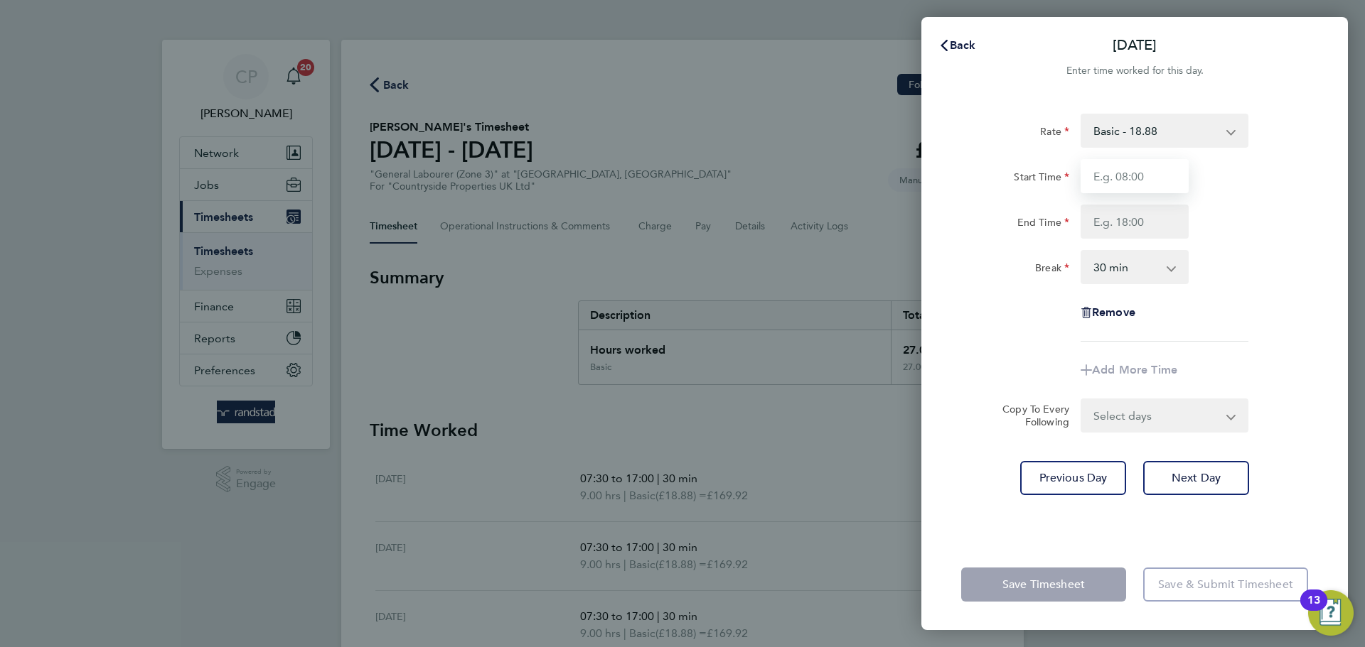
click at [1135, 176] on input "Start Time" at bounding box center [1134, 176] width 108 height 34
type input "07:30"
click at [1144, 230] on input "End Time" at bounding box center [1134, 222] width 108 height 34
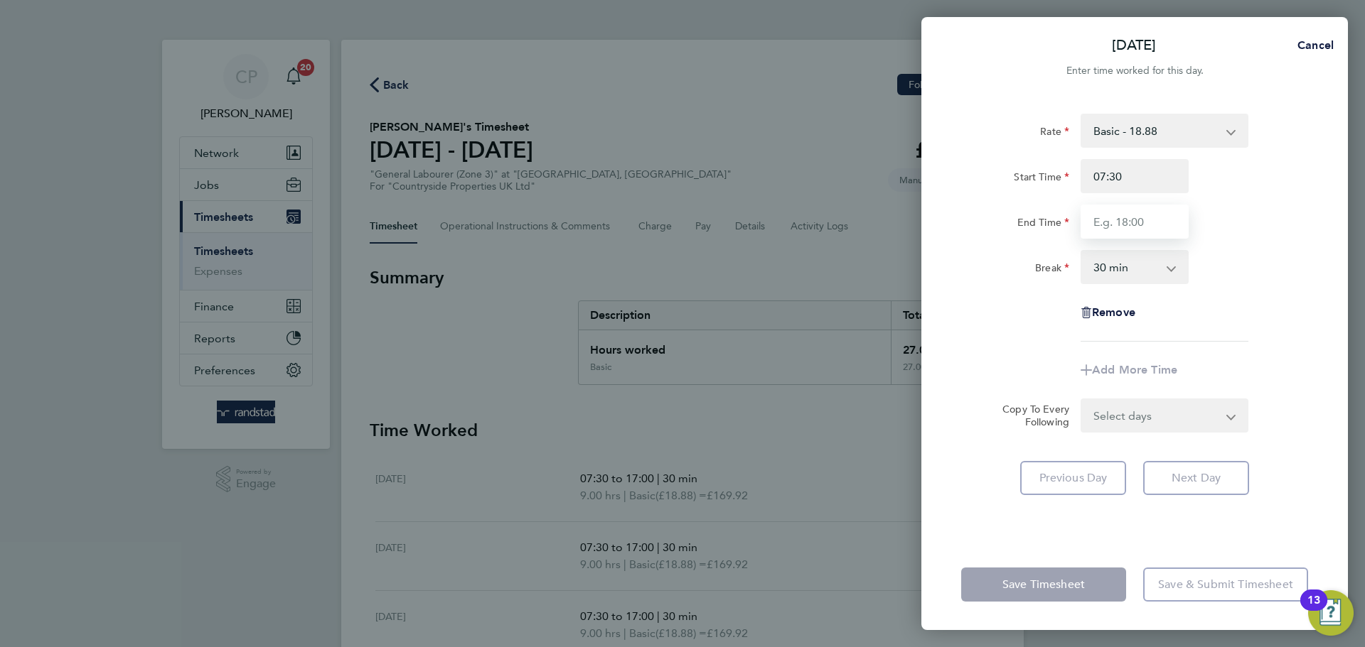
type input "17:00"
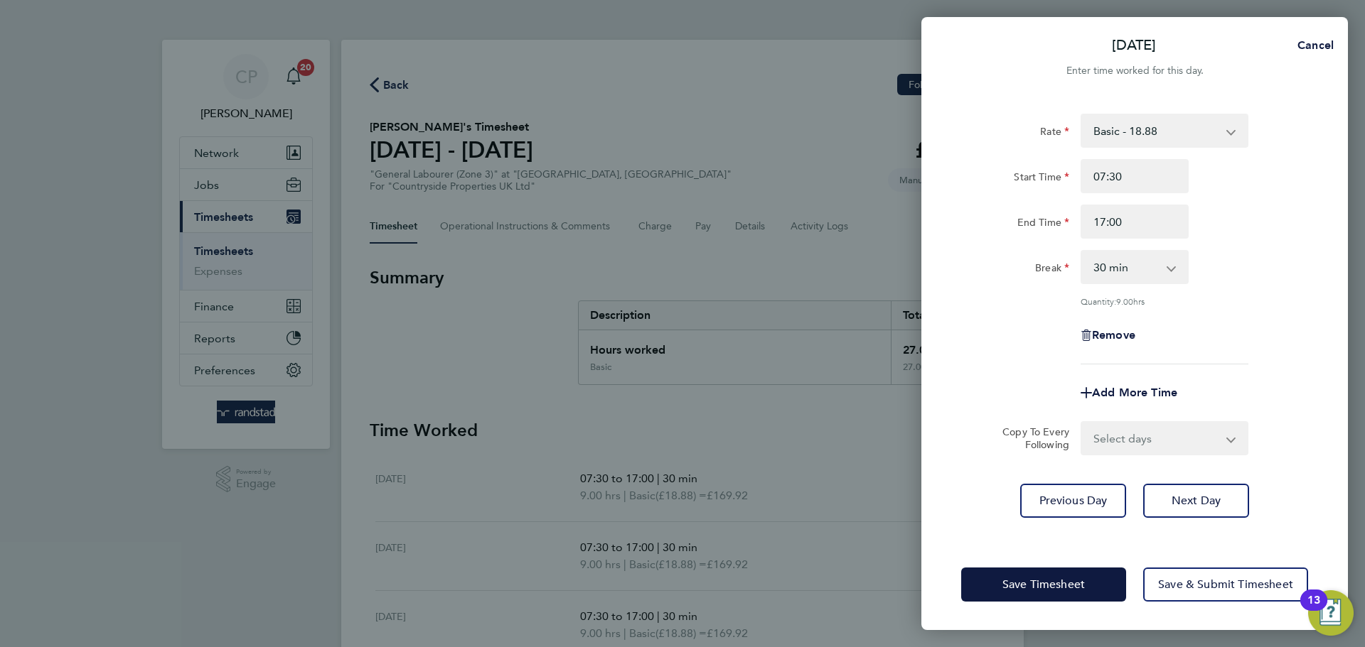
click at [1243, 231] on div "End Time 17:00" at bounding box center [1134, 222] width 358 height 34
click at [1208, 499] on span "Next Day" at bounding box center [1195, 501] width 49 height 14
select select "30"
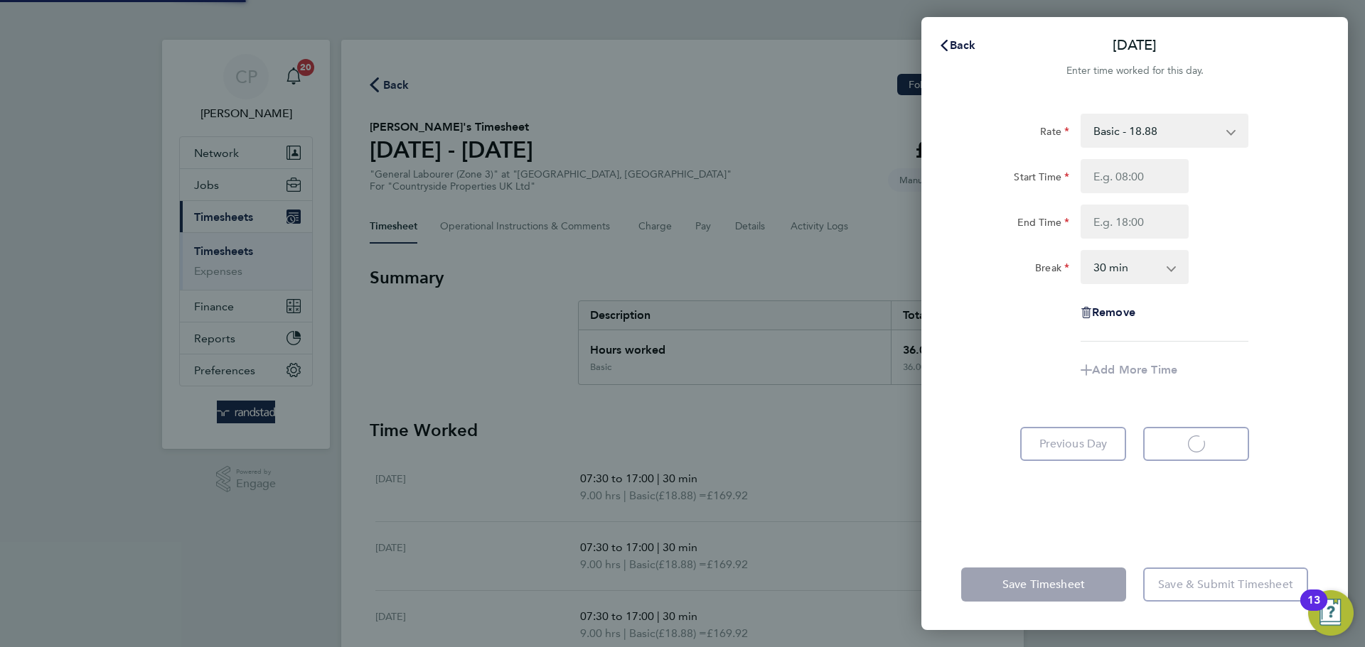
select select "30"
click at [1142, 179] on input "Start Time" at bounding box center [1134, 176] width 108 height 34
type input "07:30"
click at [1140, 230] on input "End Time" at bounding box center [1134, 222] width 108 height 34
type input "17:00"
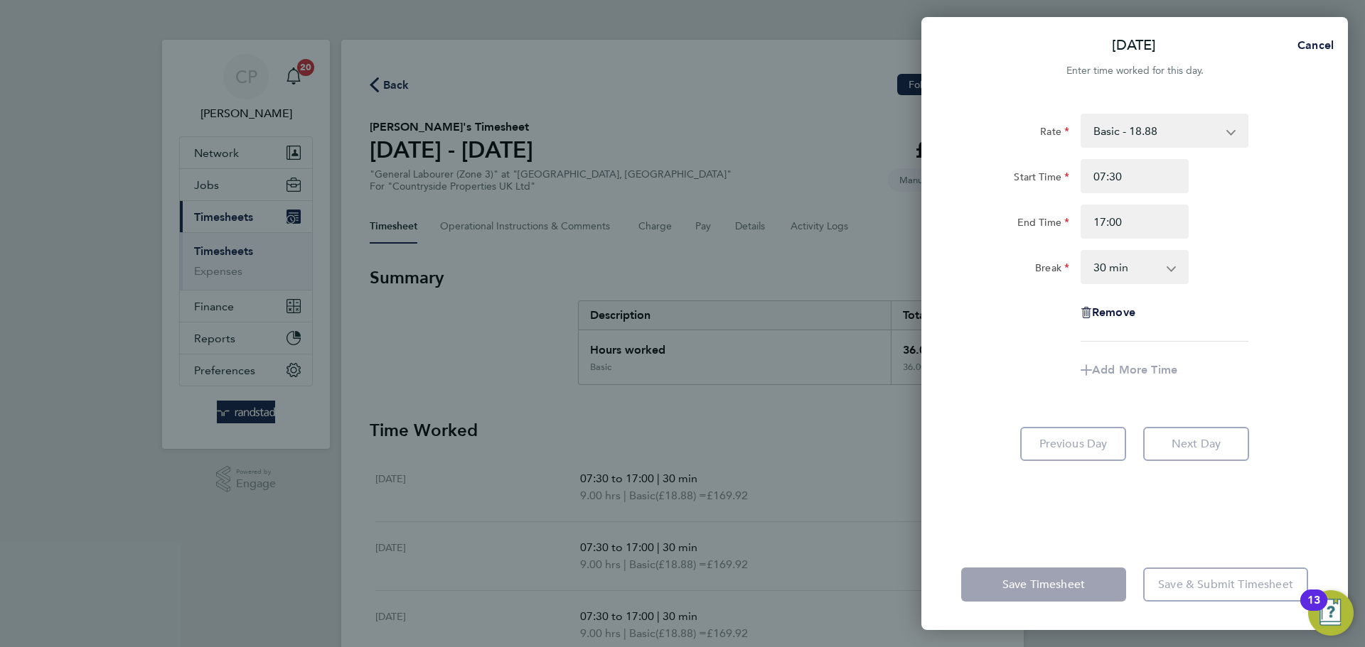
click at [1252, 247] on div "Rate Basic - 18.88 Start Time 07:30 End Time 17:00 Break 0 min 15 min 30 min 45…" at bounding box center [1134, 228] width 347 height 228
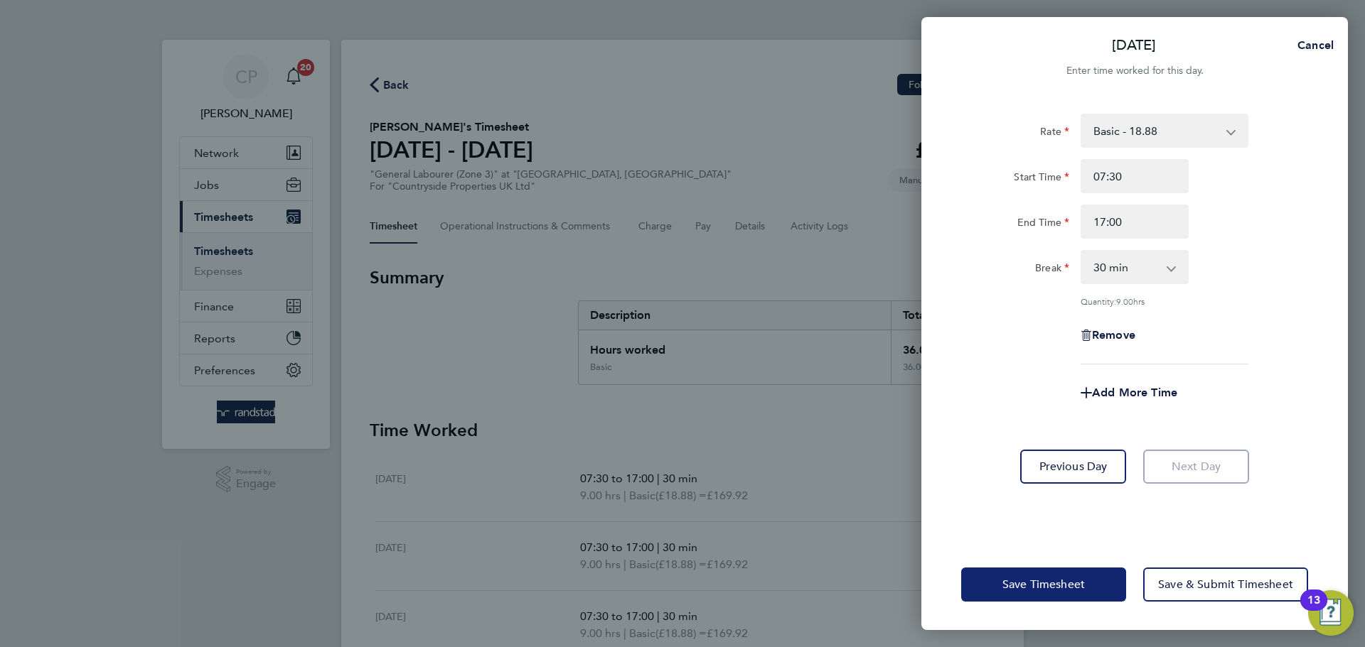
click at [1021, 582] on span "Save Timesheet" at bounding box center [1043, 585] width 82 height 14
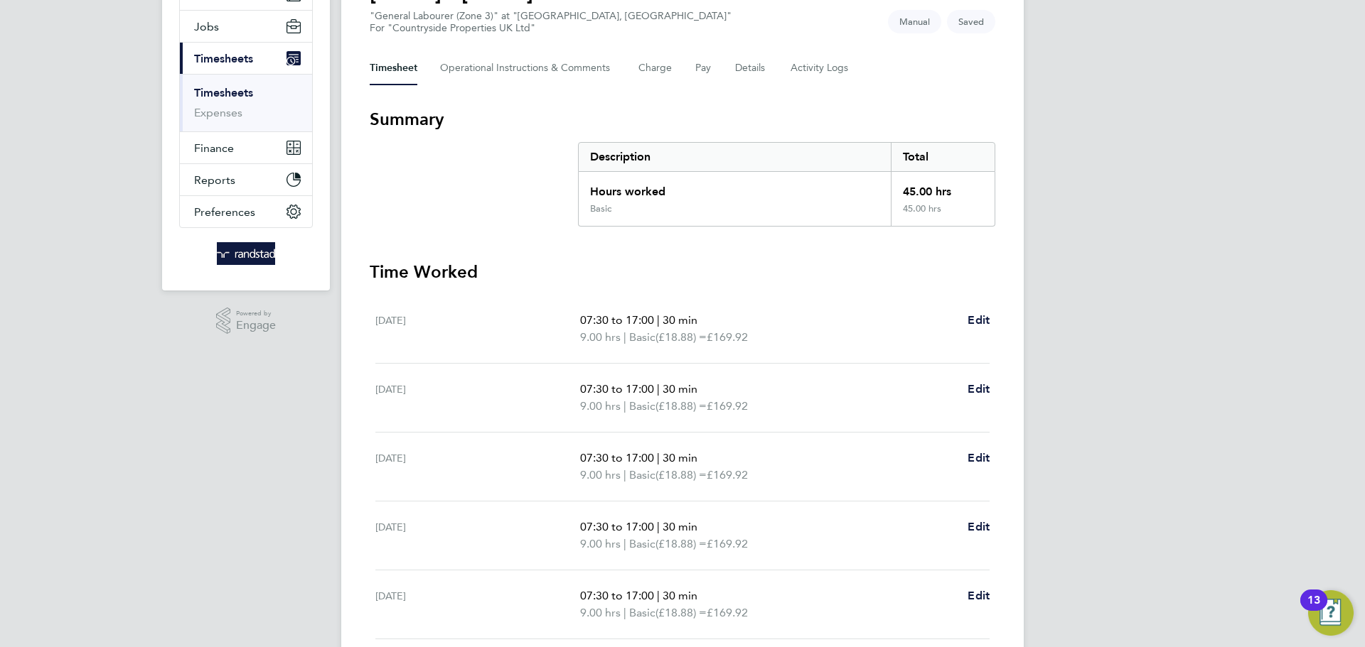
scroll to position [175, 0]
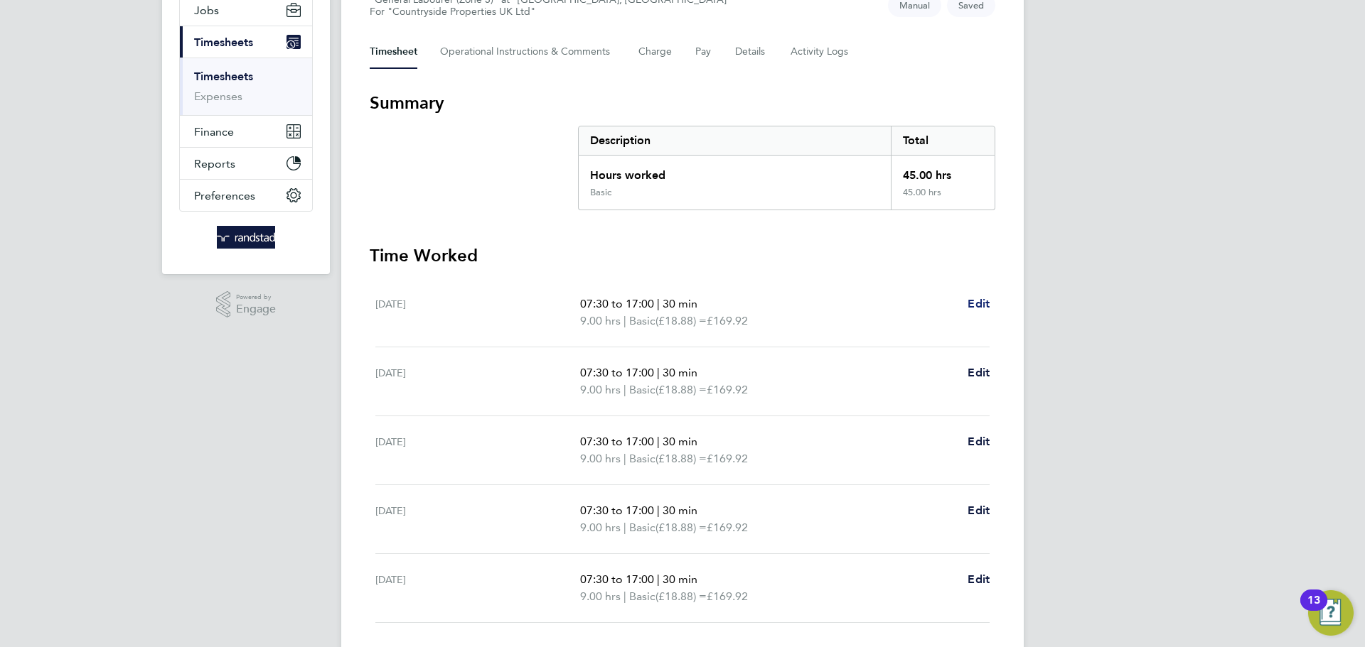
click at [982, 301] on span "Edit" at bounding box center [978, 304] width 22 height 14
select select "30"
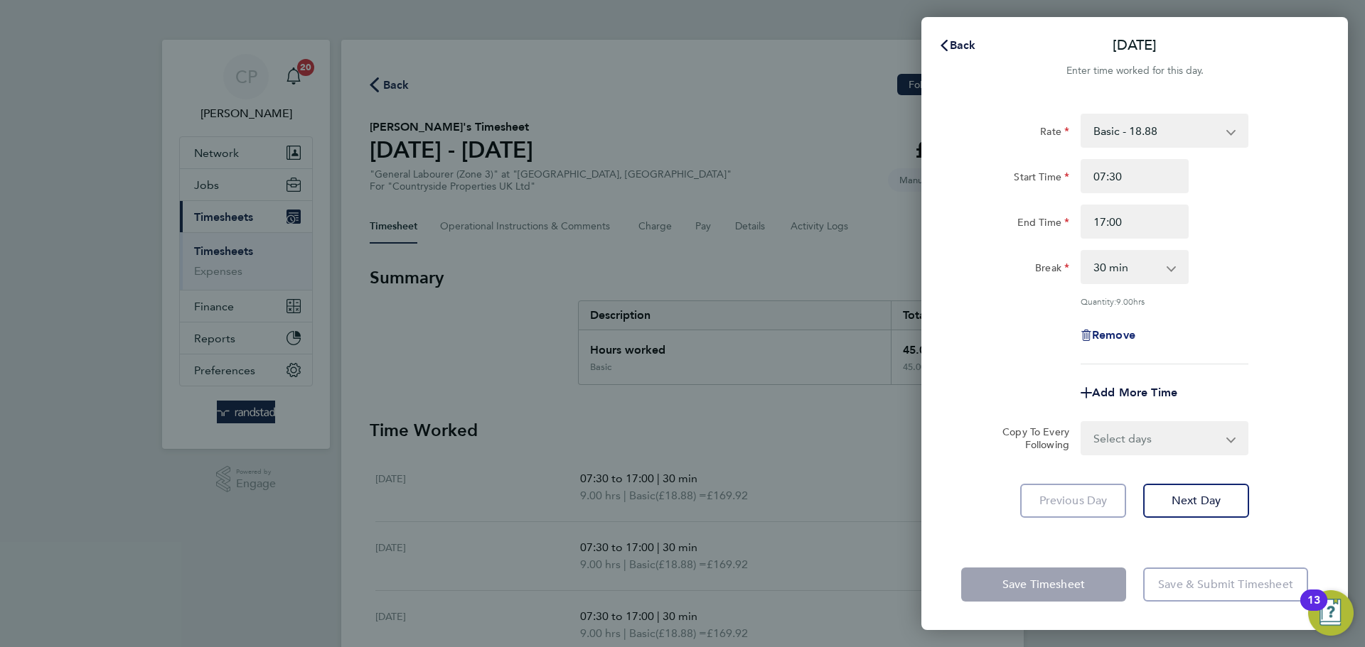
click at [1132, 330] on span "Remove" at bounding box center [1113, 335] width 43 height 14
select select "null"
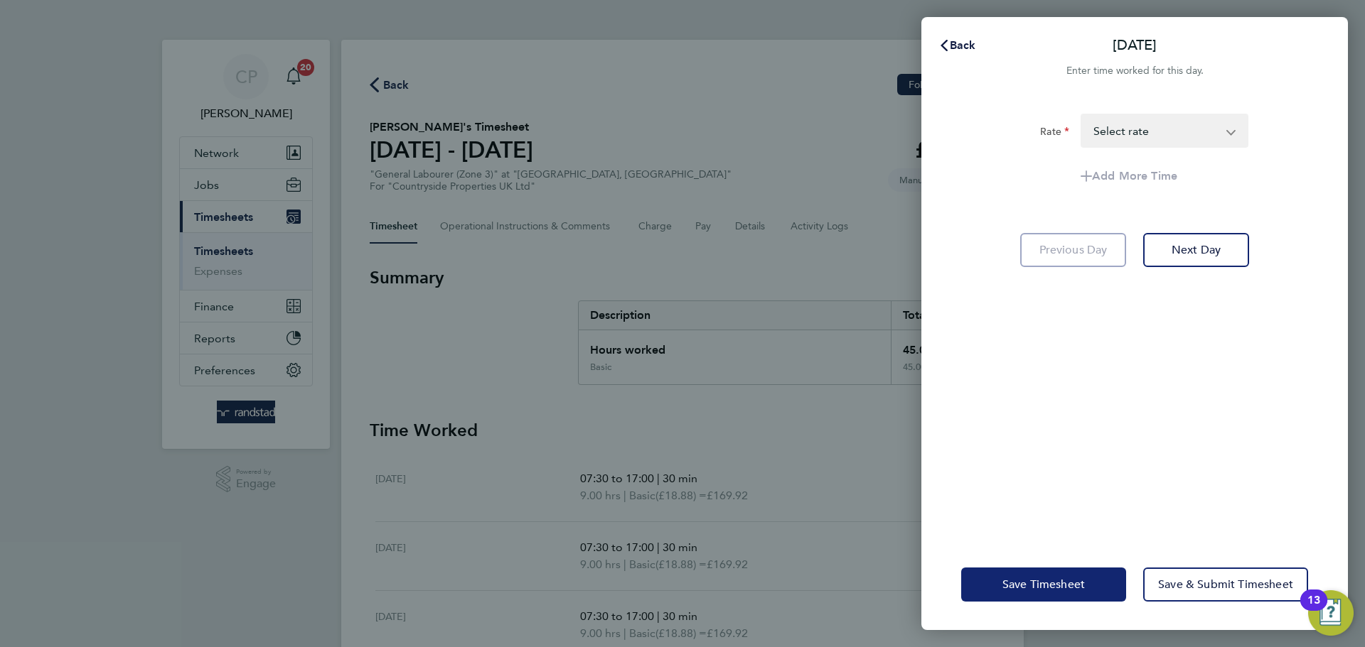
click at [1019, 589] on span "Save Timesheet" at bounding box center [1043, 585] width 82 height 14
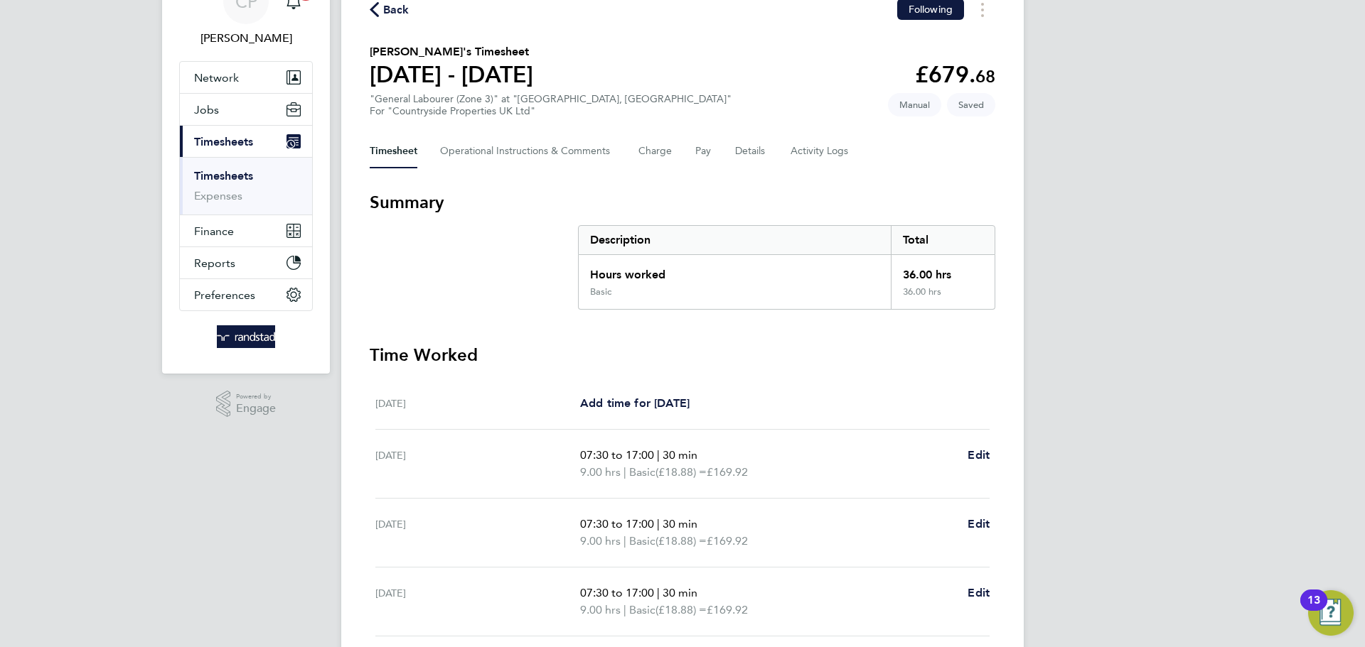
scroll to position [259, 0]
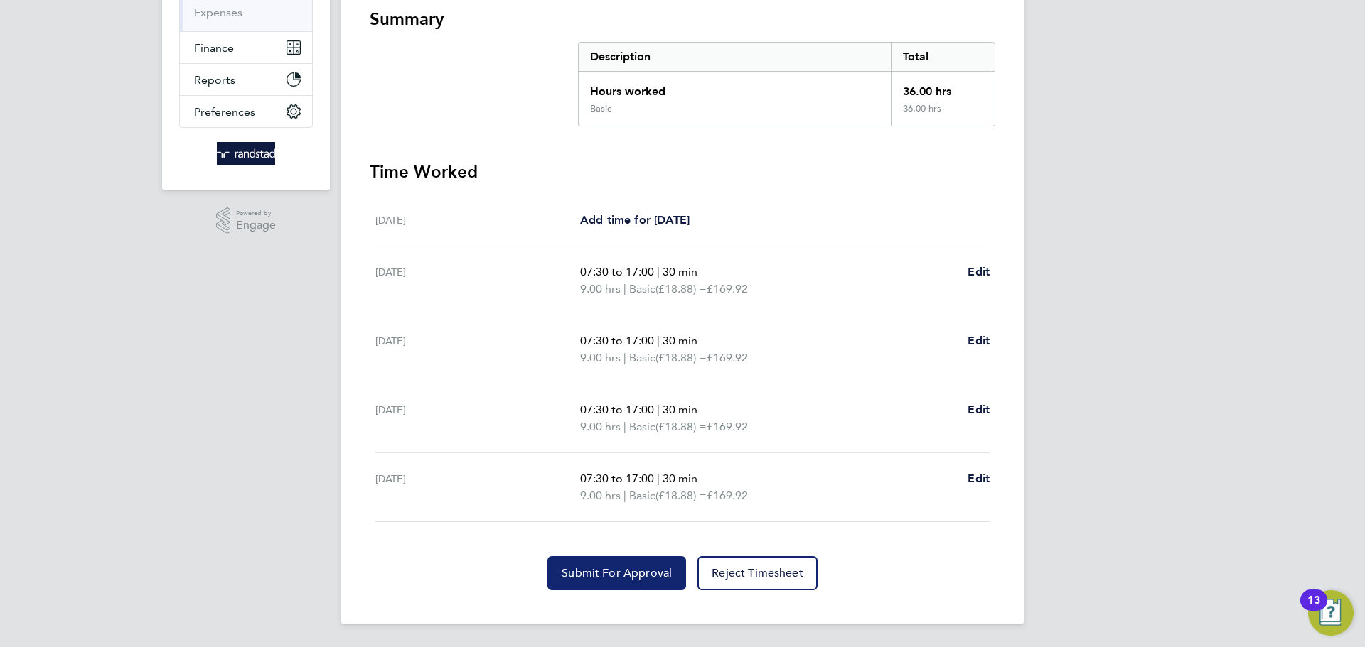
click at [614, 562] on button "Submit For Approval" at bounding box center [616, 574] width 139 height 34
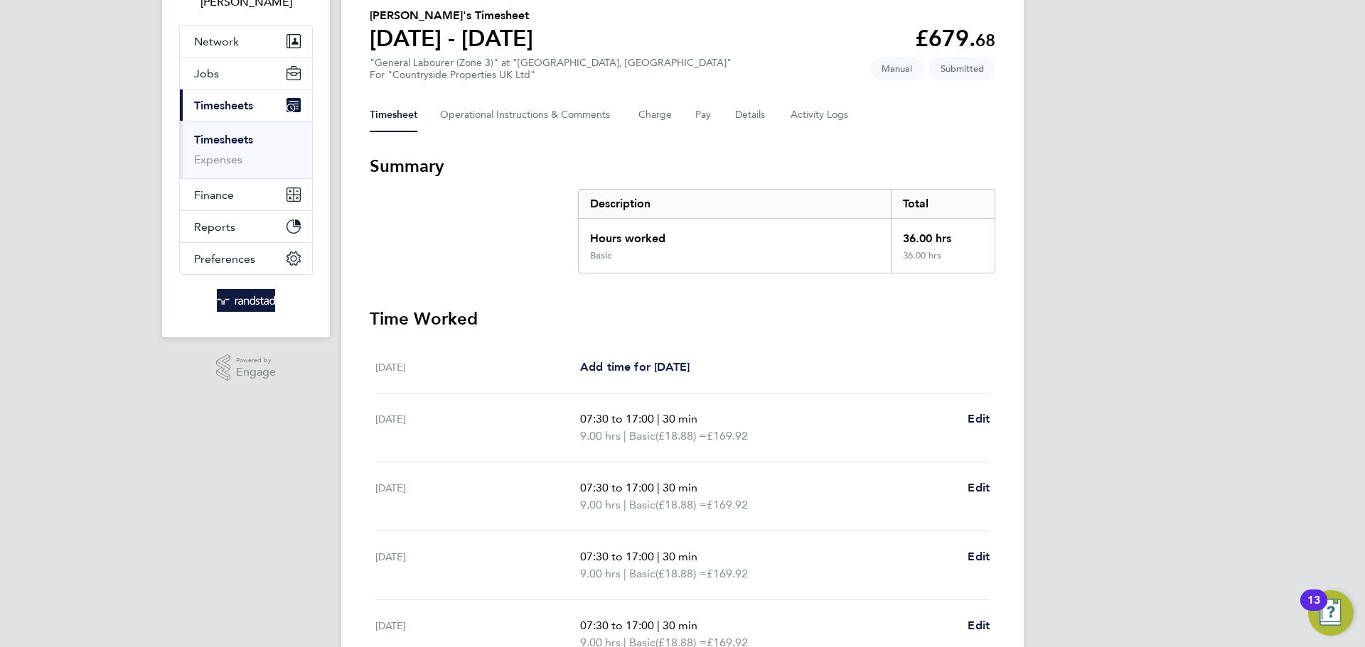
scroll to position [0, 0]
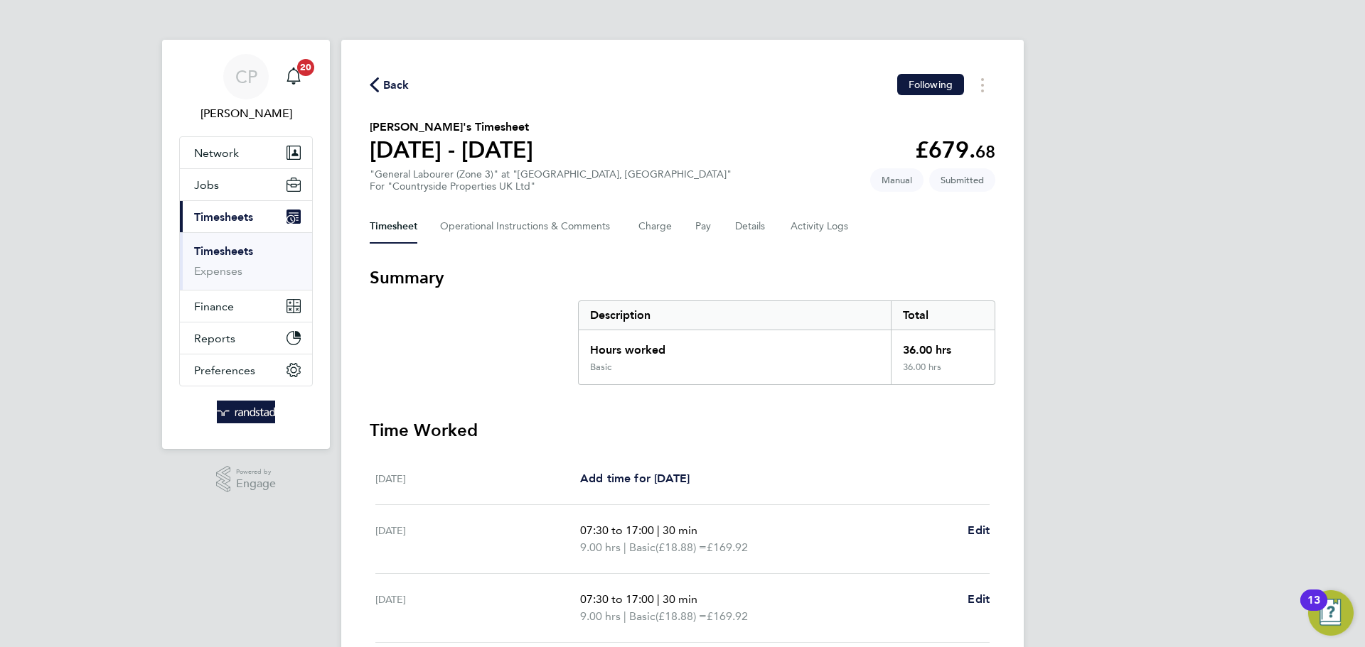
click at [372, 79] on icon "button" at bounding box center [374, 84] width 9 height 15
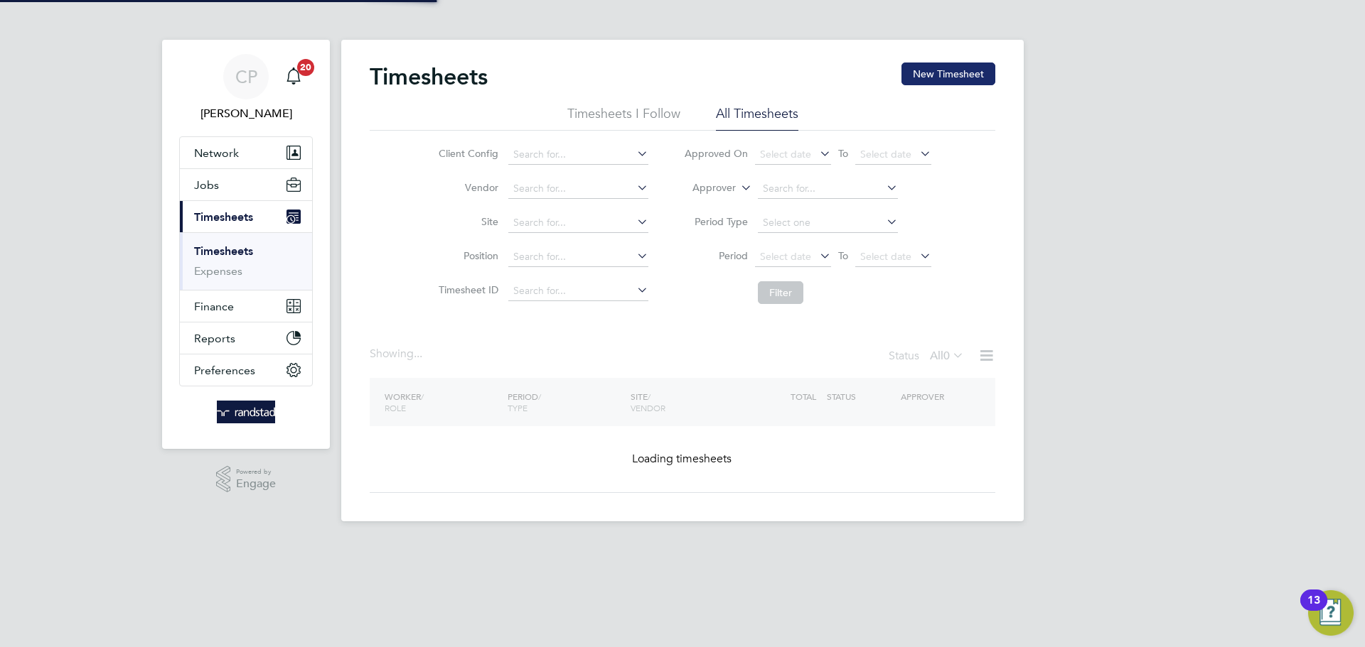
click at [910, 78] on button "New Timesheet" at bounding box center [948, 74] width 94 height 23
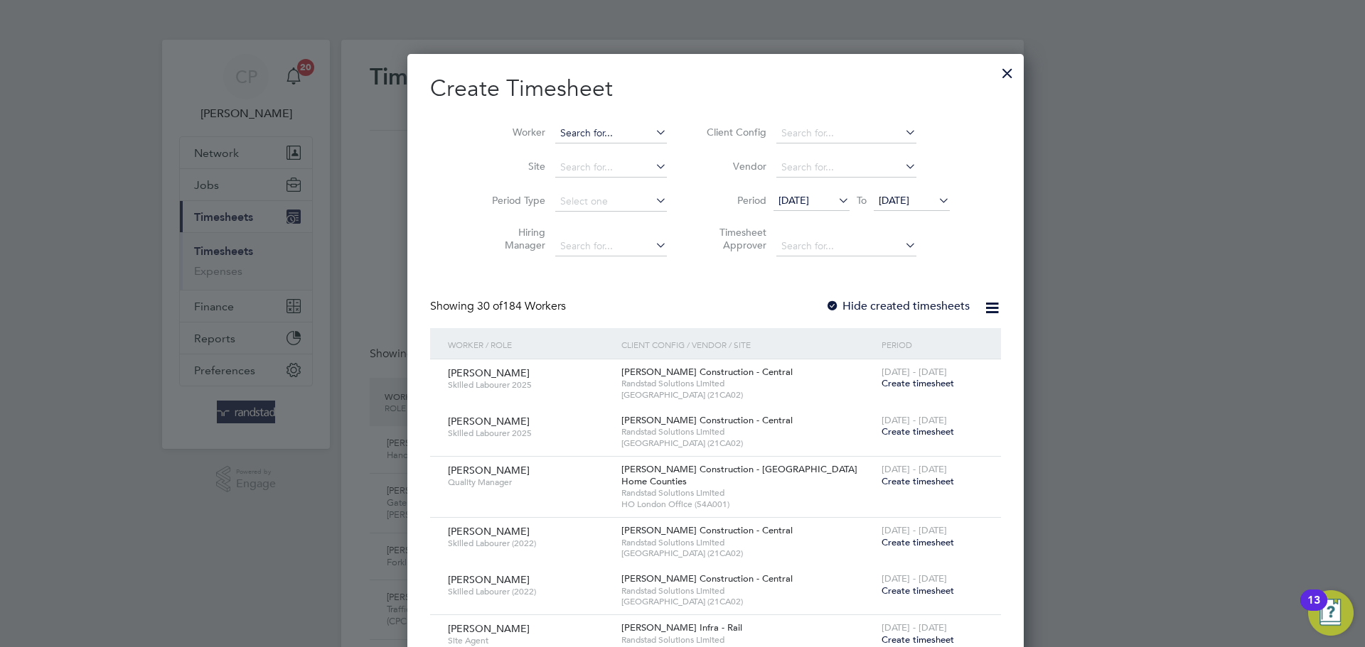
click at [602, 136] on input at bounding box center [611, 134] width 112 height 20
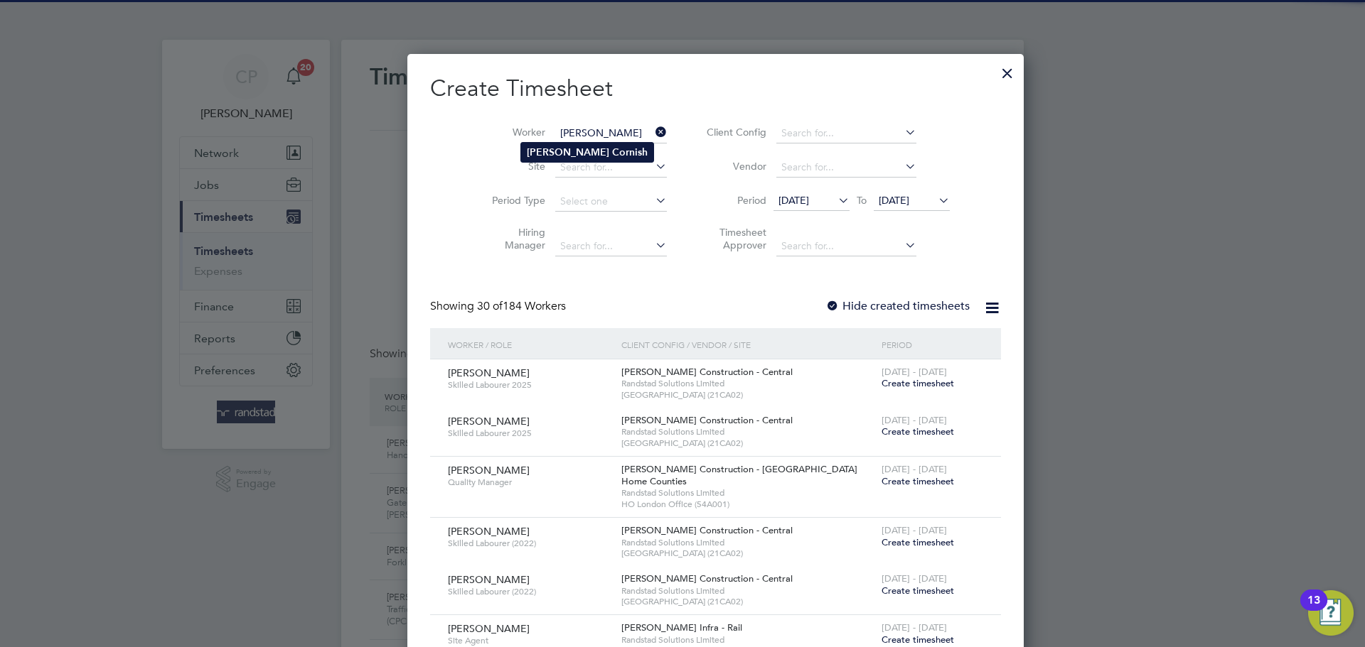
click at [596, 149] on li "Colin Cornish" at bounding box center [587, 152] width 132 height 19
type input "Colin Cornish"
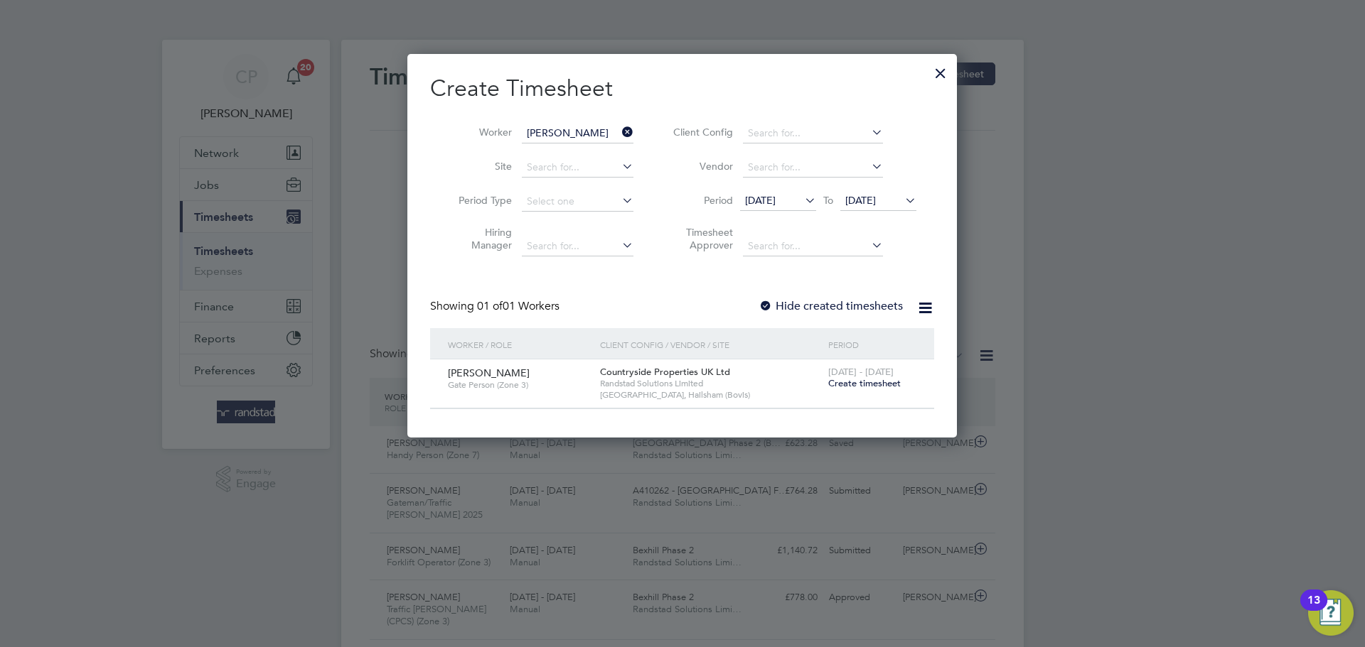
click at [894, 208] on span "[DATE]" at bounding box center [878, 201] width 76 height 19
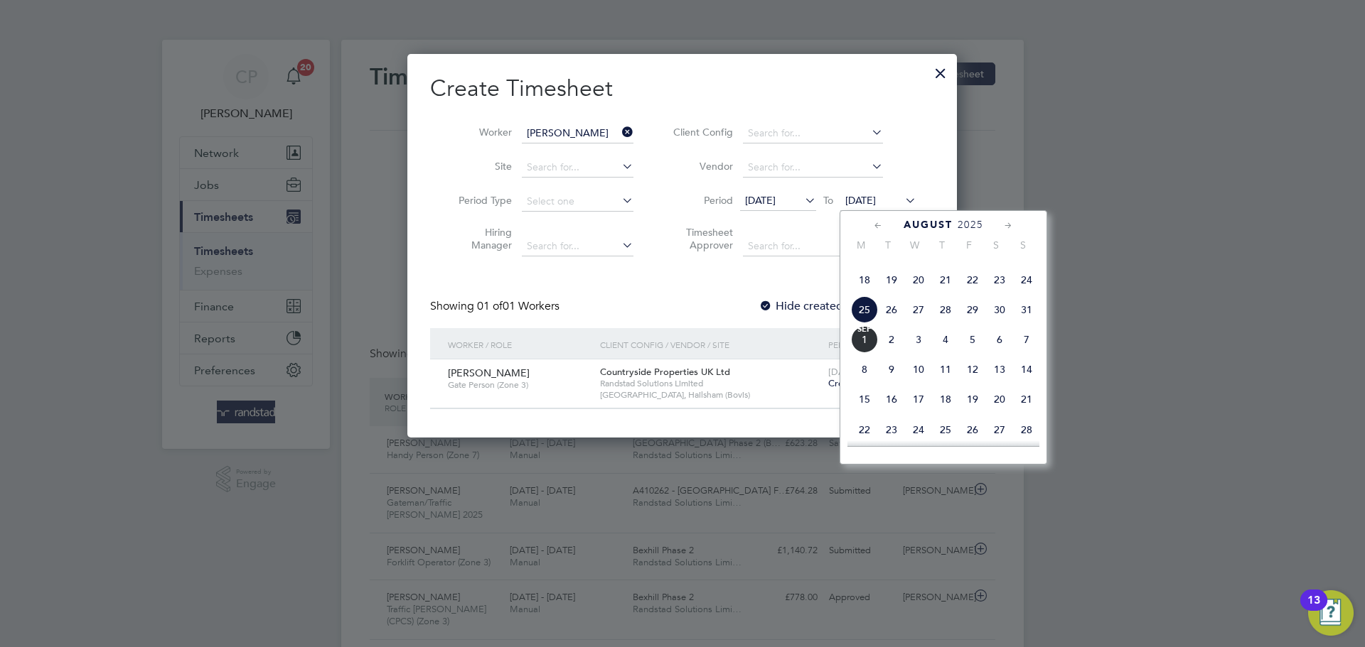
click at [866, 353] on span "[DATE]" at bounding box center [864, 339] width 27 height 27
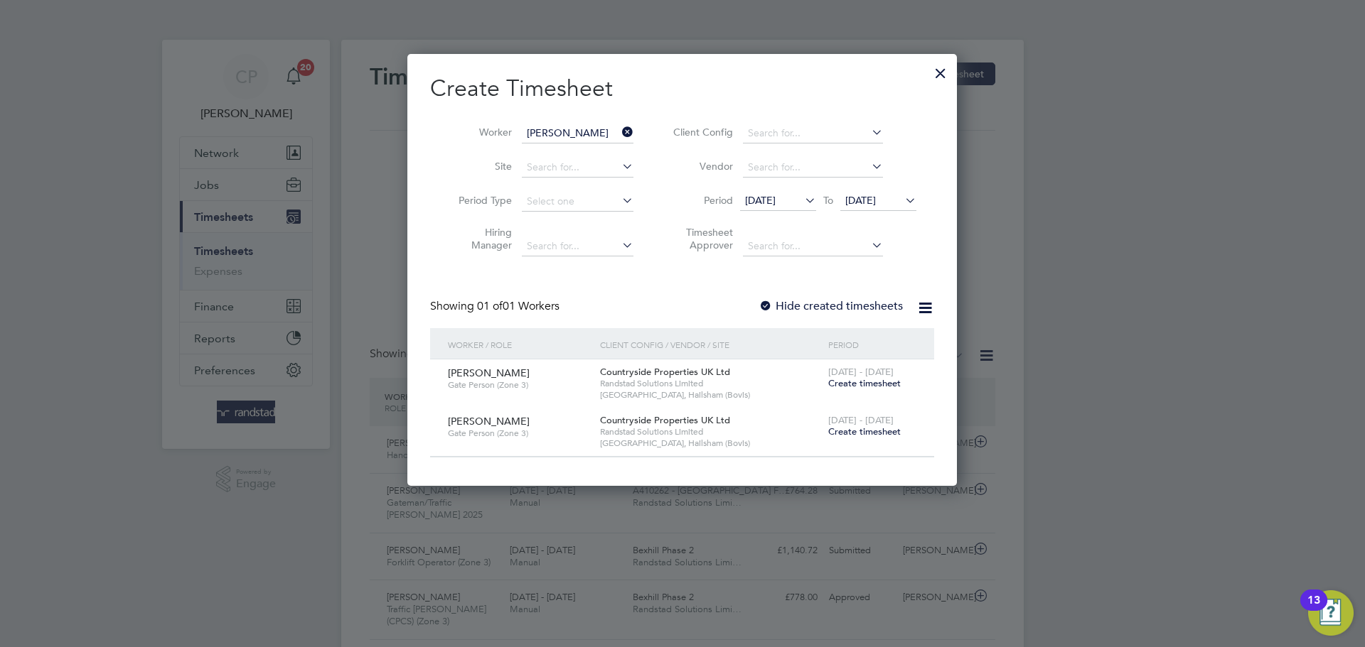
click at [874, 309] on label "Hide created timesheets" at bounding box center [830, 306] width 144 height 14
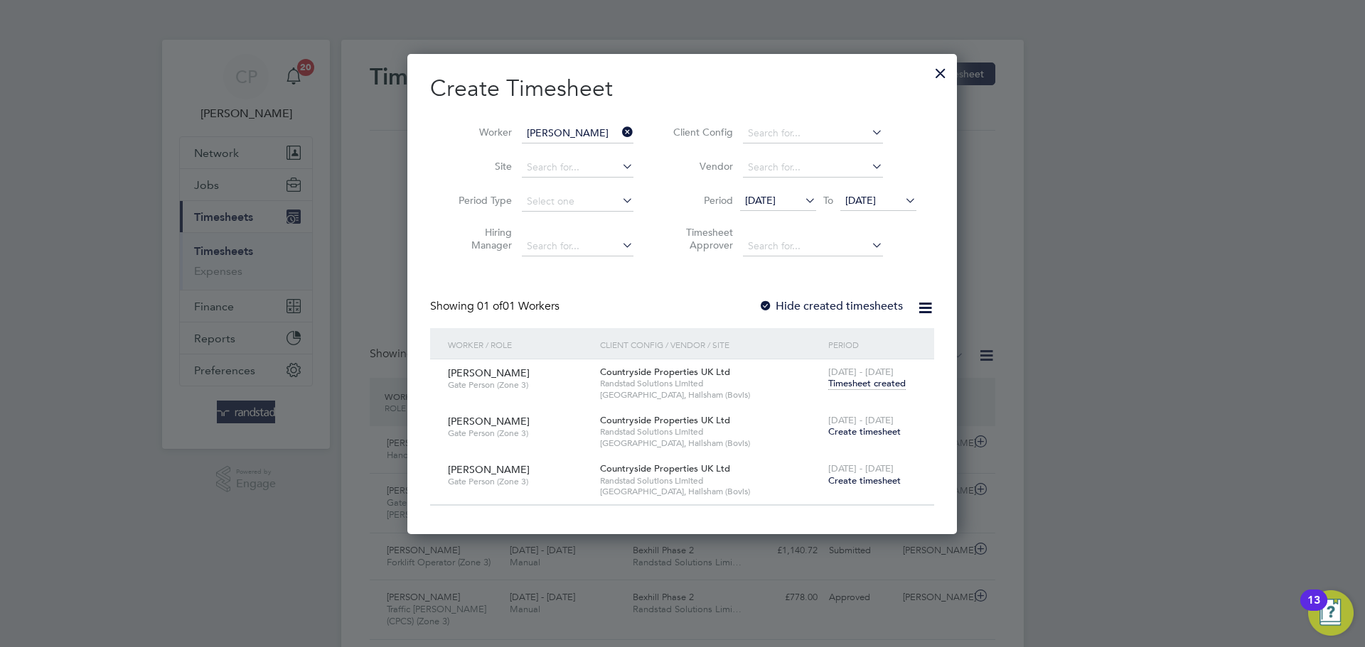
click at [860, 429] on span "Create timesheet" at bounding box center [864, 432] width 72 height 12
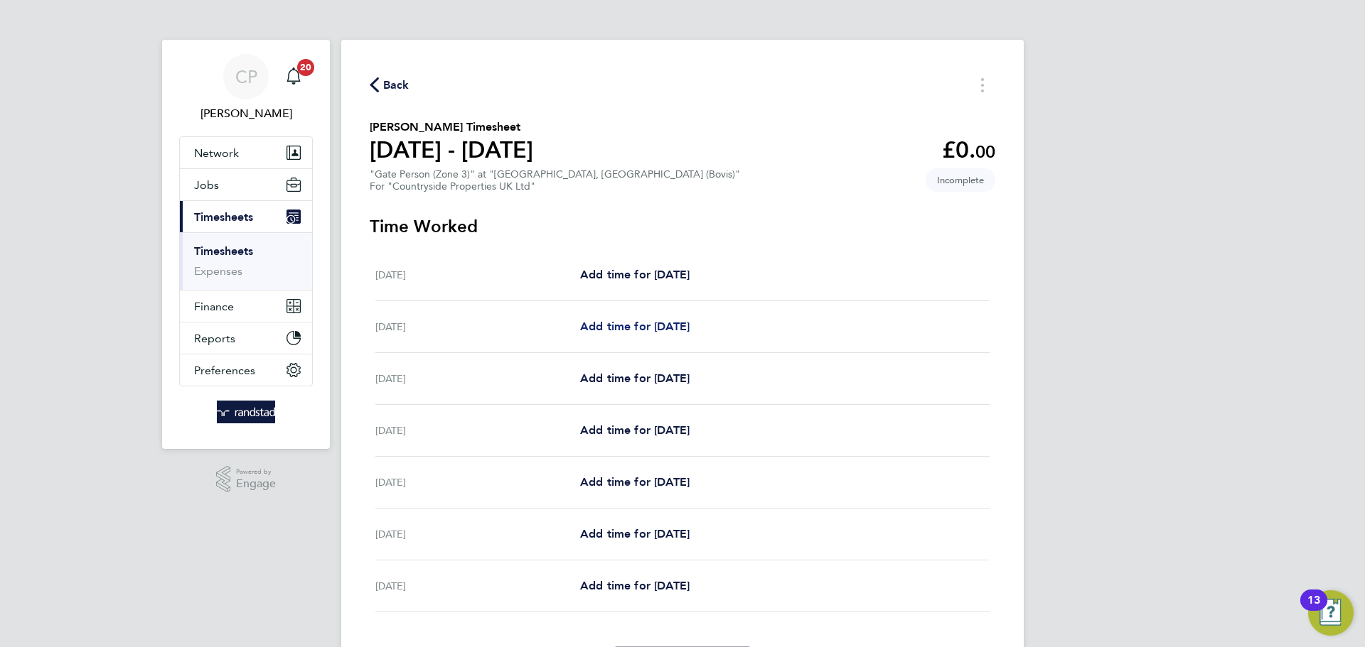
click at [673, 321] on span "Add time for [DATE]" at bounding box center [634, 327] width 109 height 14
select select "30"
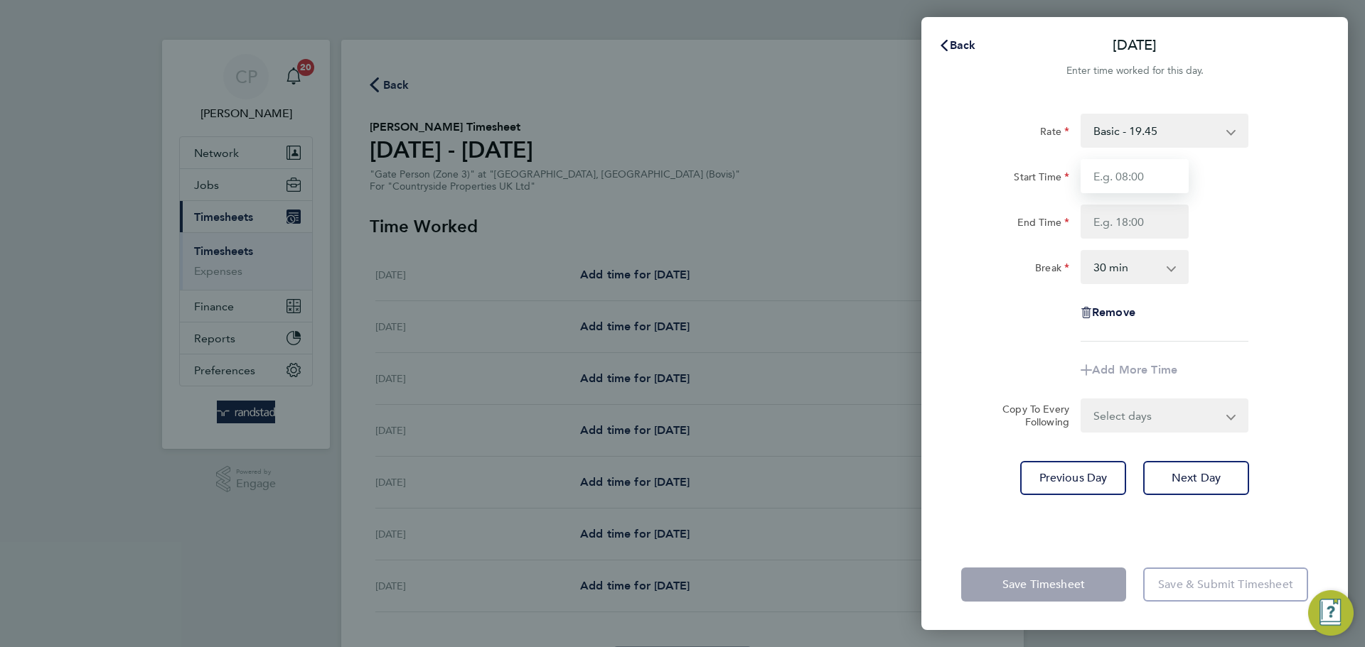
click at [1136, 183] on input "Start Time" at bounding box center [1134, 176] width 108 height 34
type input "07:30"
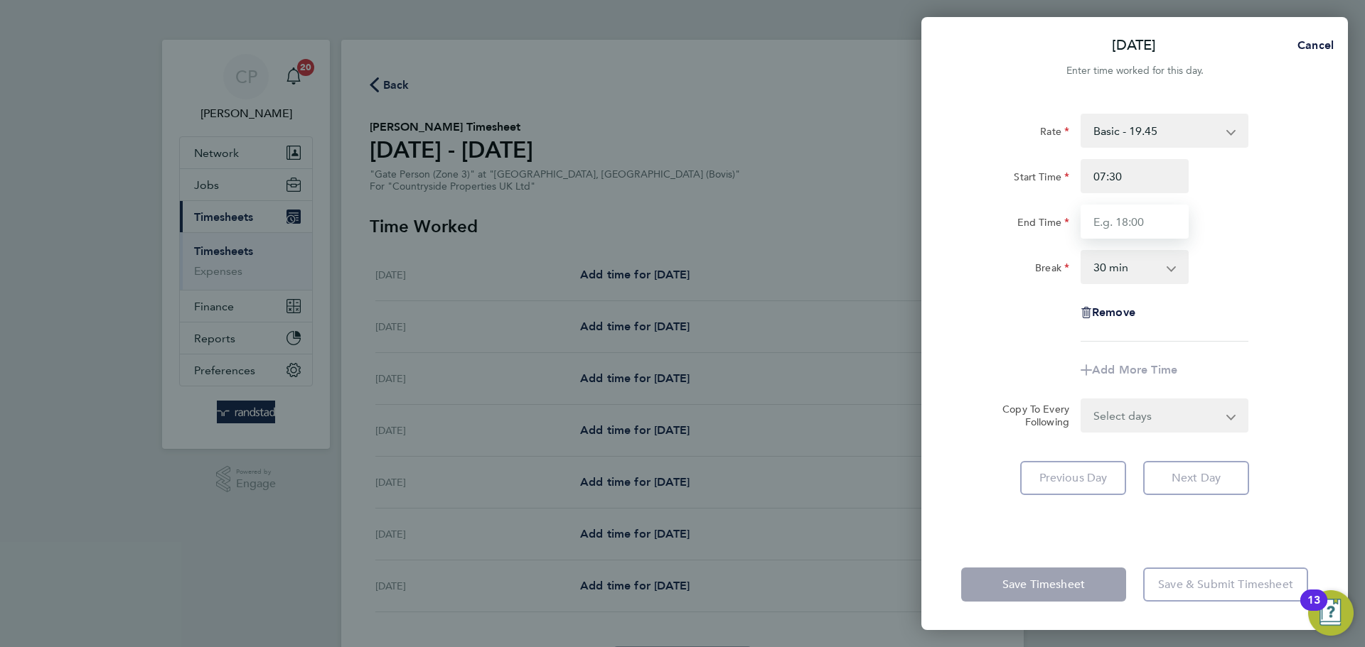
click at [1141, 221] on input "End Time" at bounding box center [1134, 222] width 108 height 34
type input "17:30"
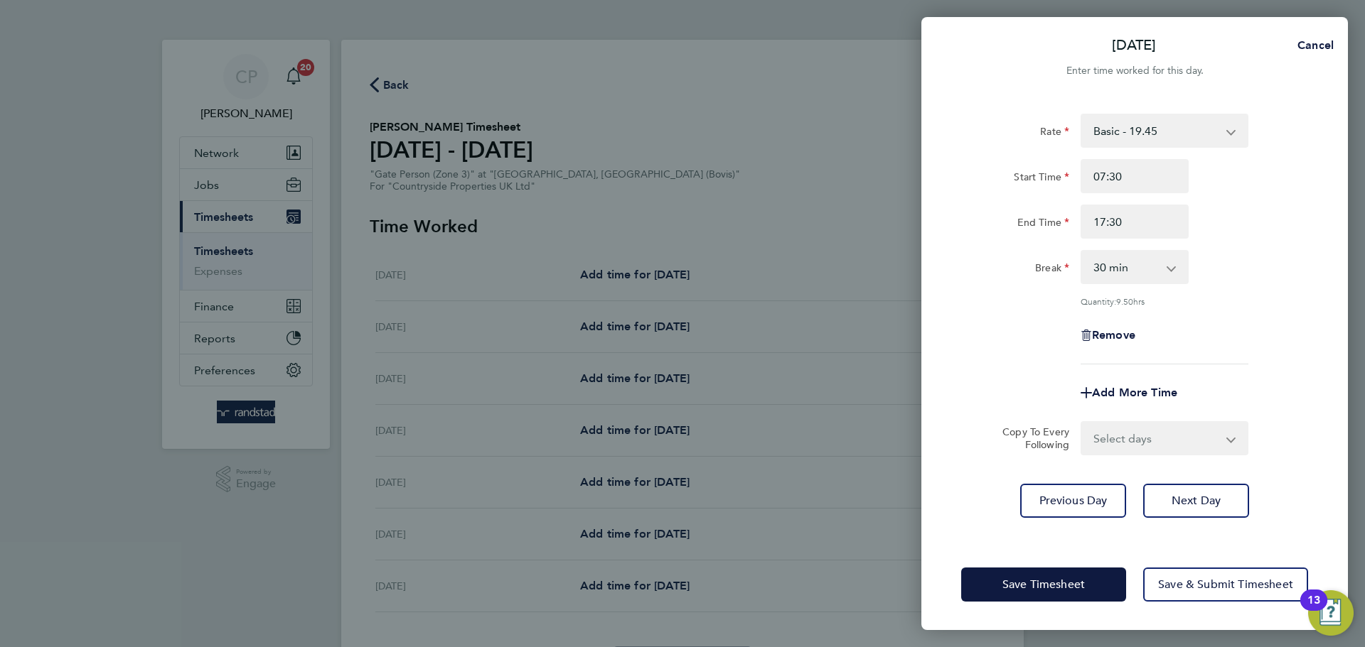
click at [1227, 229] on div "End Time 17:30" at bounding box center [1134, 222] width 358 height 34
click at [1147, 215] on input "17:30" at bounding box center [1134, 222] width 108 height 34
click at [1147, 215] on input "End Time" at bounding box center [1134, 222] width 108 height 34
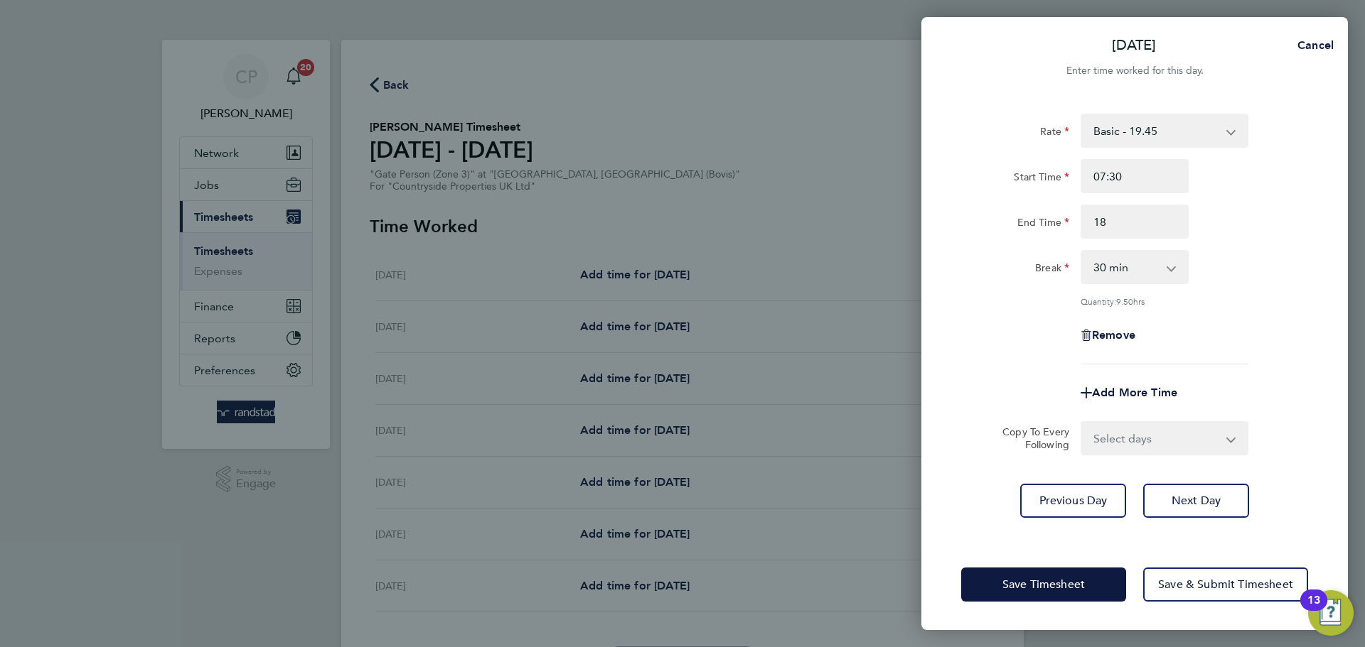
type input "18:00"
click at [1253, 209] on div "End Time 18:00" at bounding box center [1134, 222] width 358 height 34
click at [1197, 506] on span "Next Day" at bounding box center [1195, 501] width 49 height 14
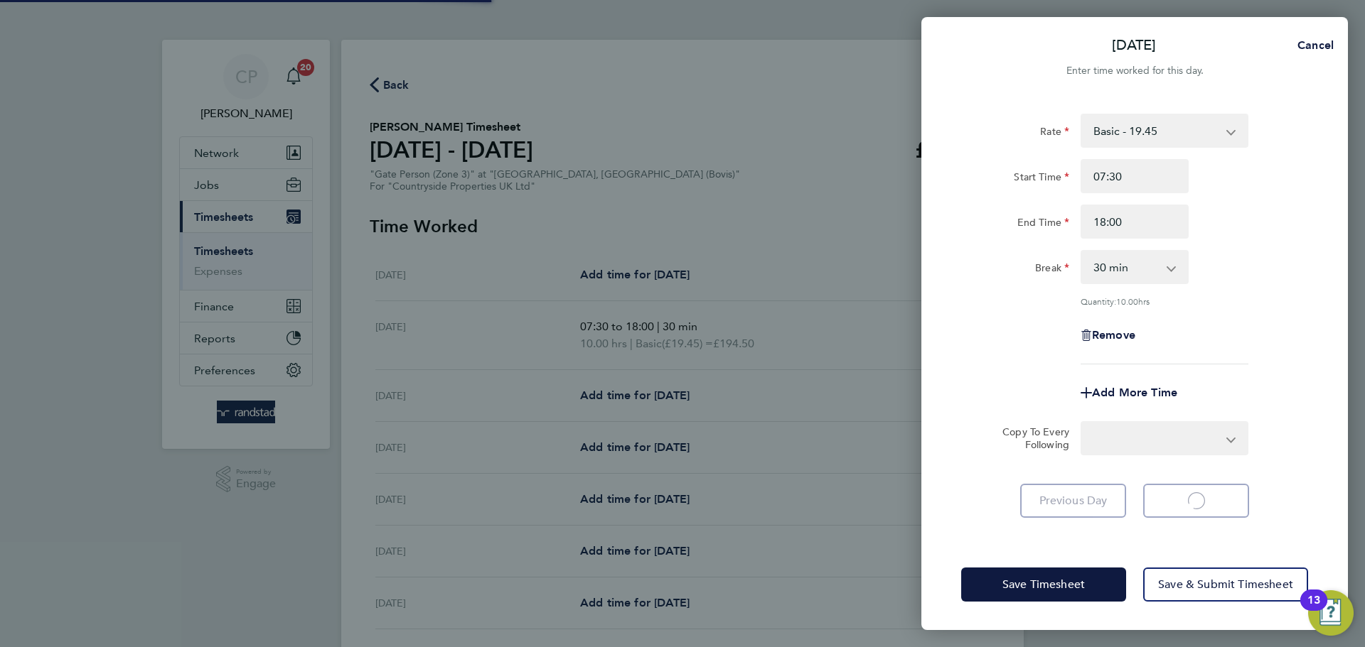
select select "30"
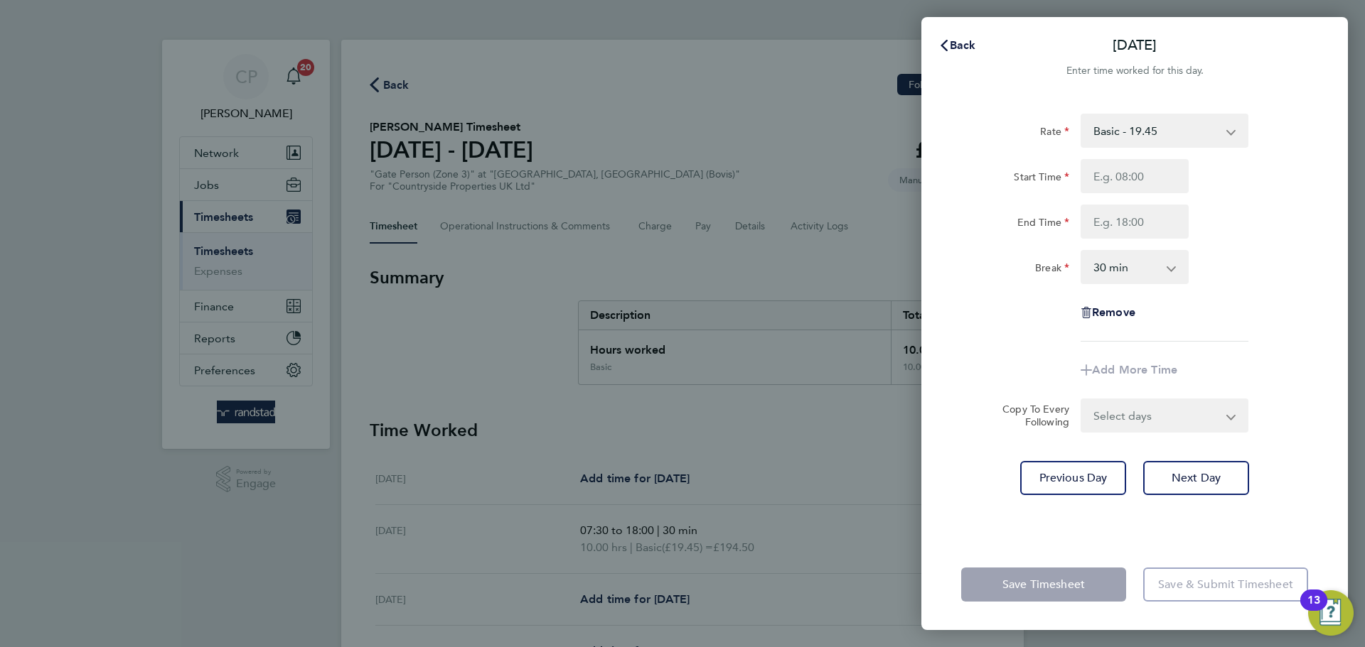
type input "07:30"
click at [1144, 217] on input "End Time" at bounding box center [1134, 222] width 108 height 34
type input "18:00"
click at [1253, 211] on div "End Time 18:00" at bounding box center [1134, 222] width 358 height 34
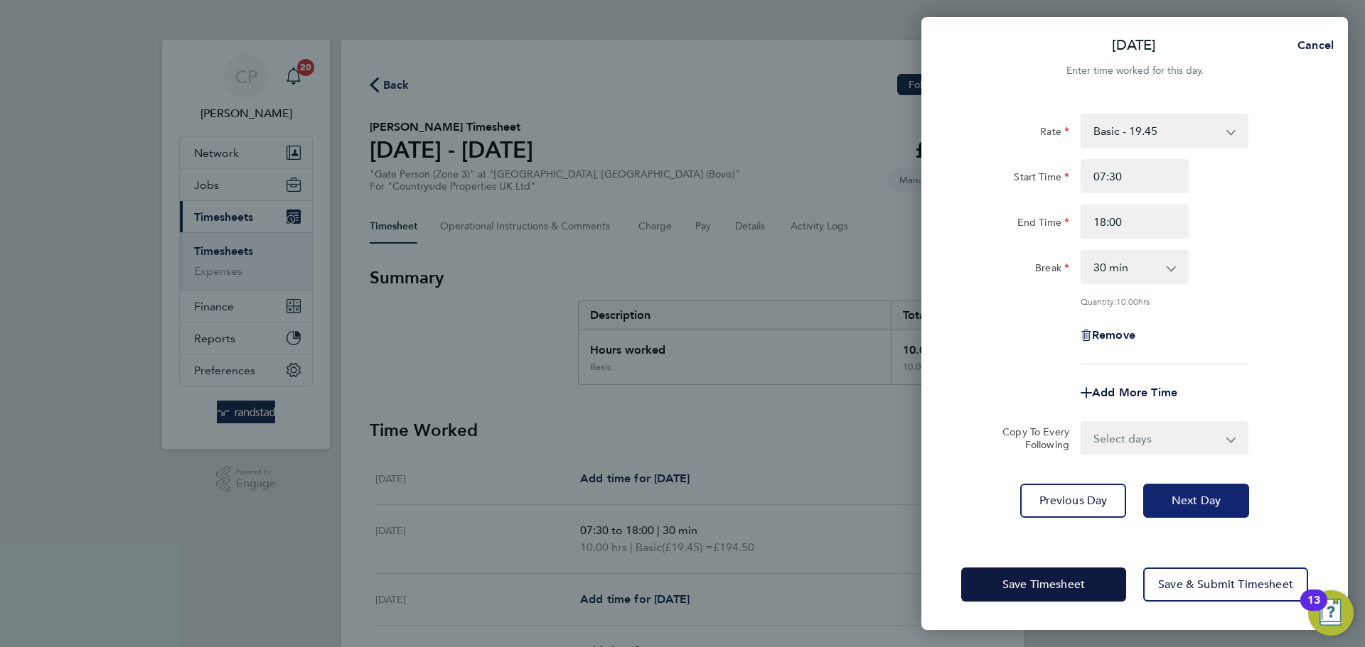
click at [1201, 510] on button "Next Day" at bounding box center [1196, 501] width 106 height 34
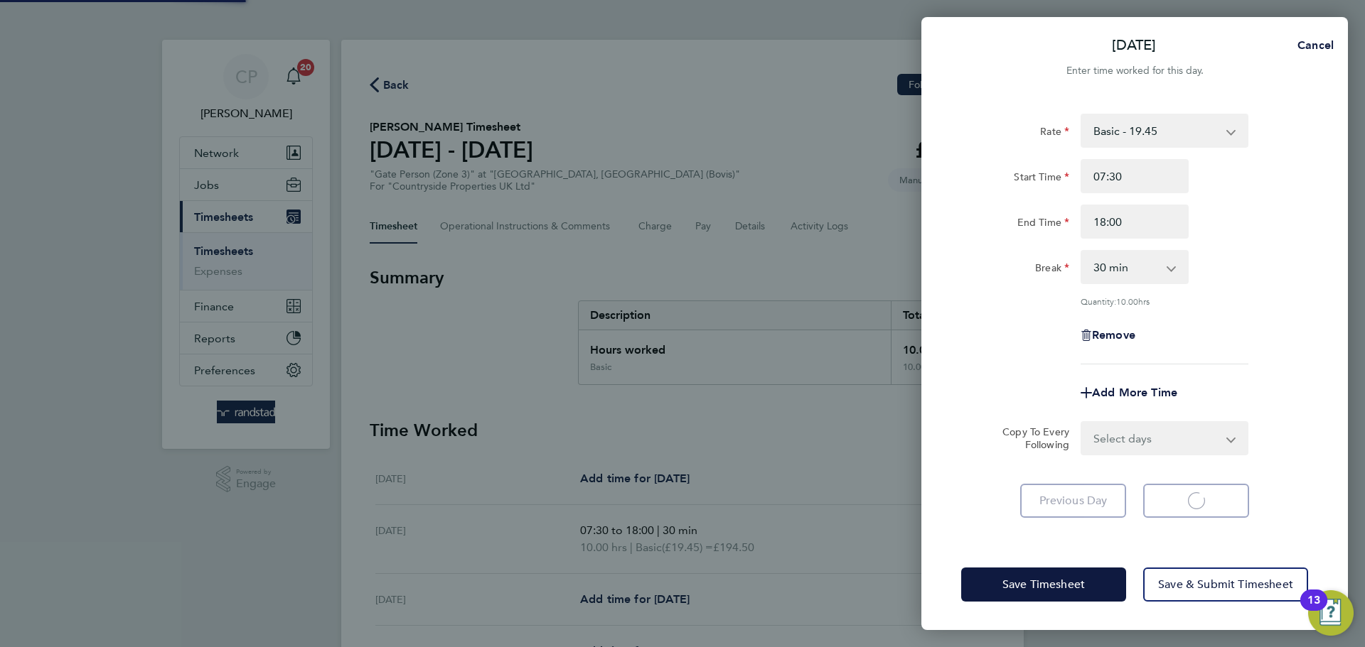
select select "30"
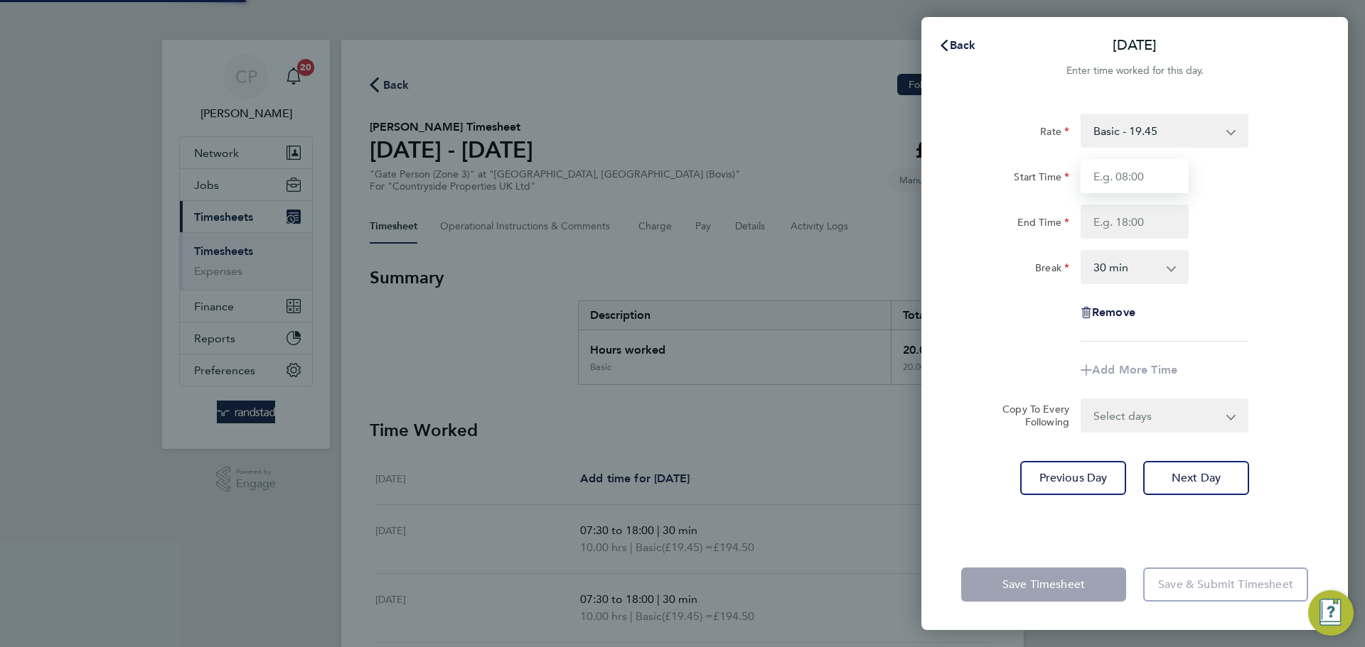
click at [1141, 168] on input "Start Time" at bounding box center [1134, 176] width 108 height 34
type input "07:30"
click at [1154, 223] on input "End Time" at bounding box center [1134, 222] width 108 height 34
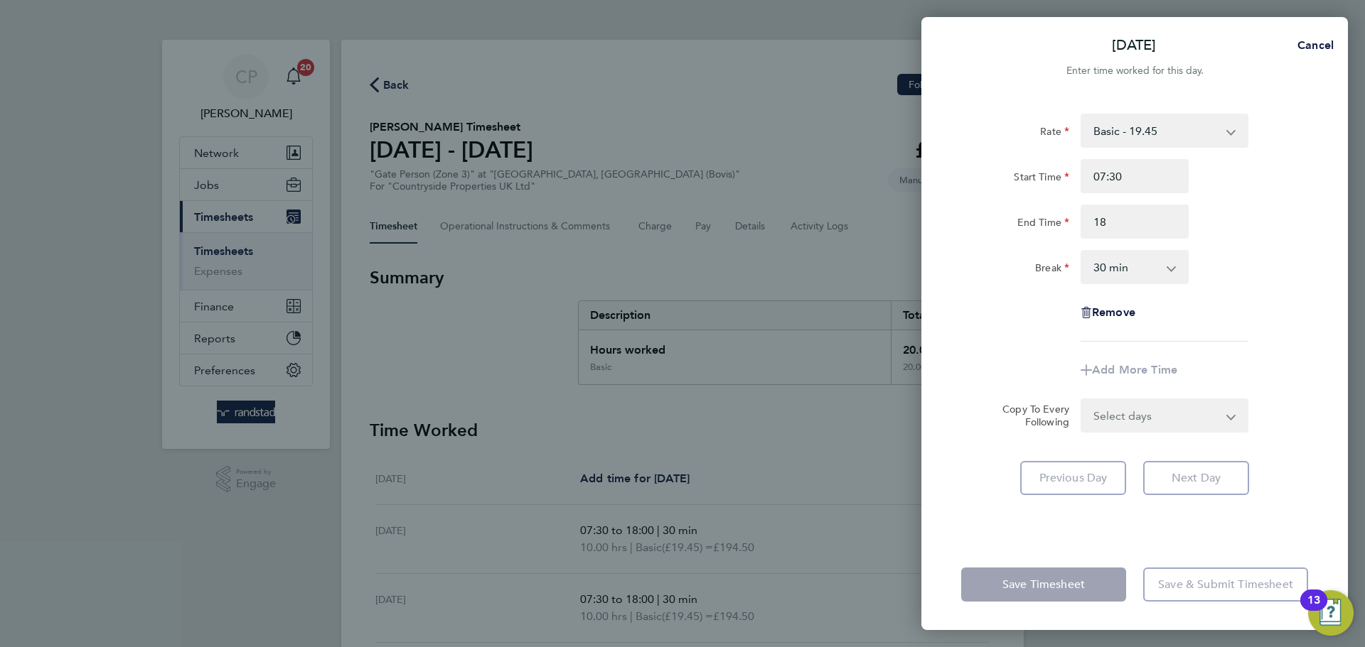
type input "18:00"
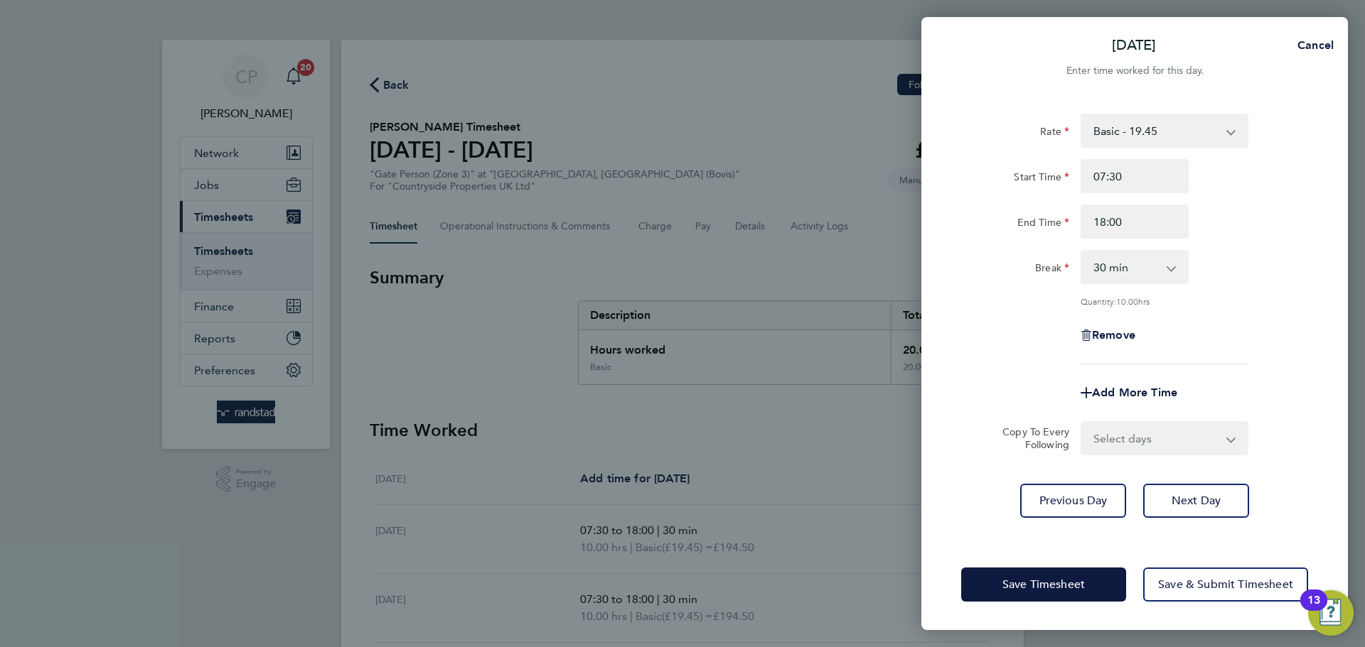
click at [1242, 212] on div "End Time 18:00" at bounding box center [1134, 222] width 358 height 34
click at [1208, 512] on button "Next Day" at bounding box center [1196, 501] width 106 height 34
select select "30"
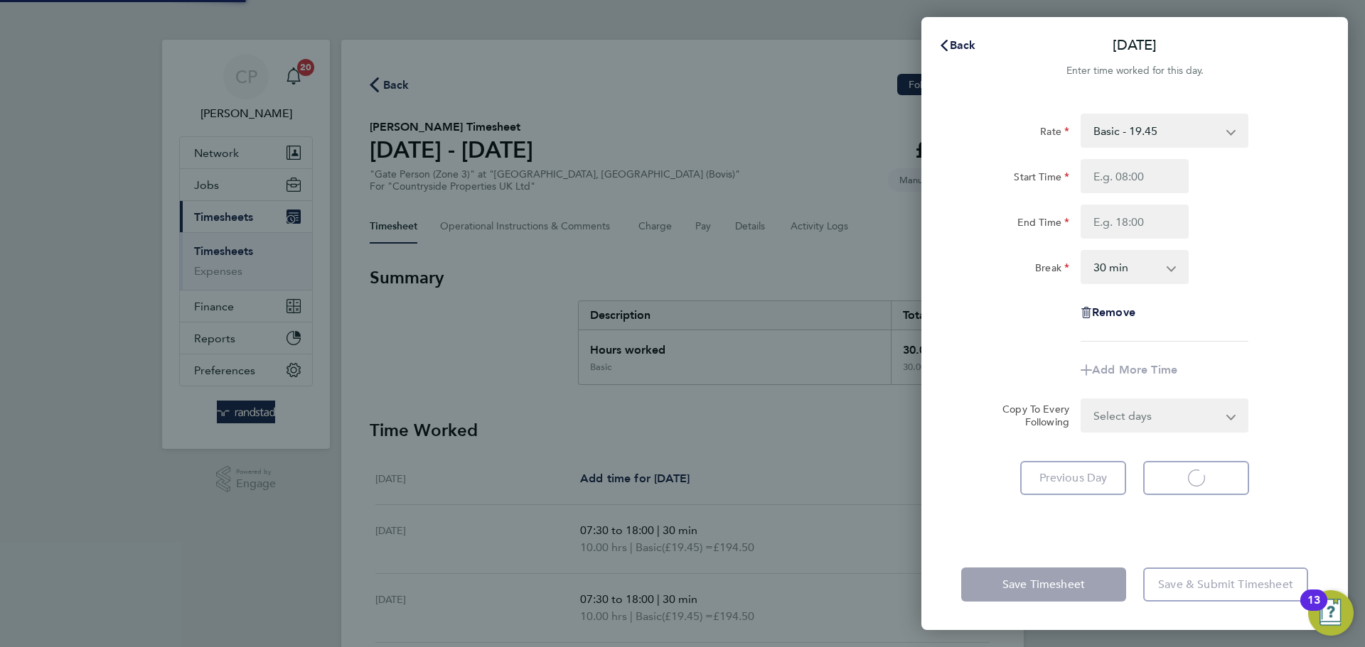
select select "30"
click at [1133, 178] on input "Start Time" at bounding box center [1134, 176] width 108 height 34
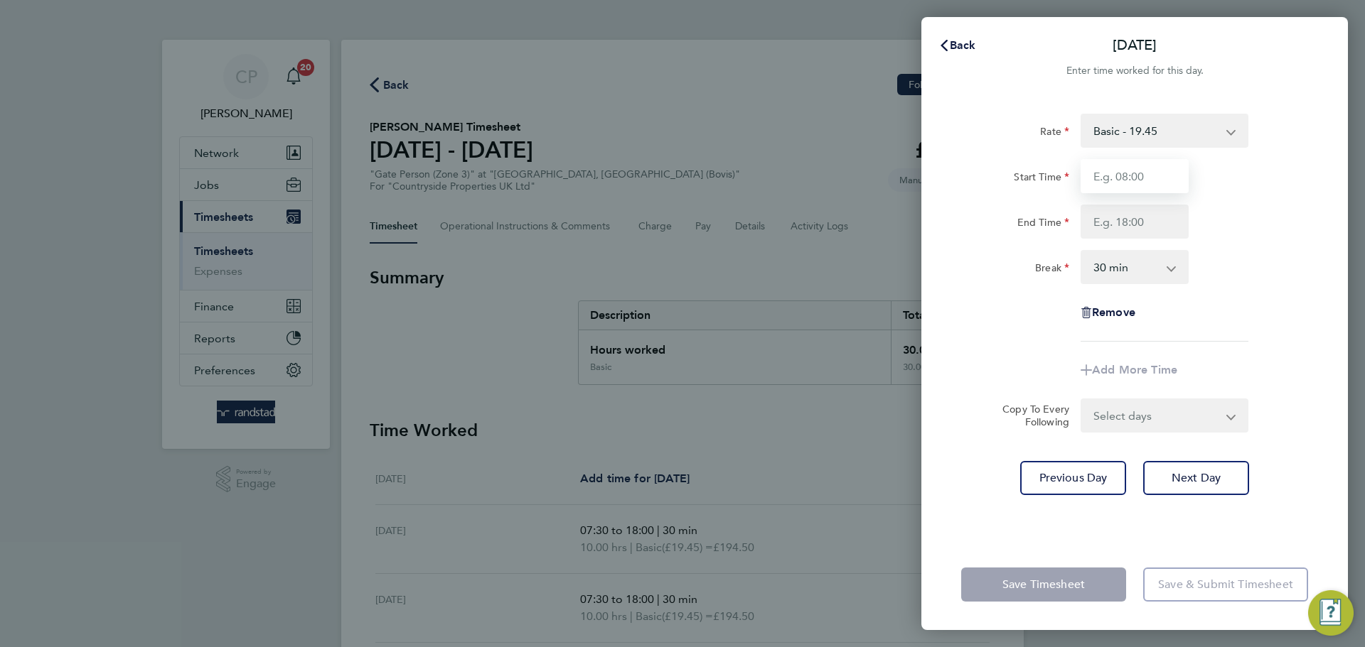
type input "07:30"
click at [1140, 222] on input "End Time" at bounding box center [1134, 222] width 108 height 34
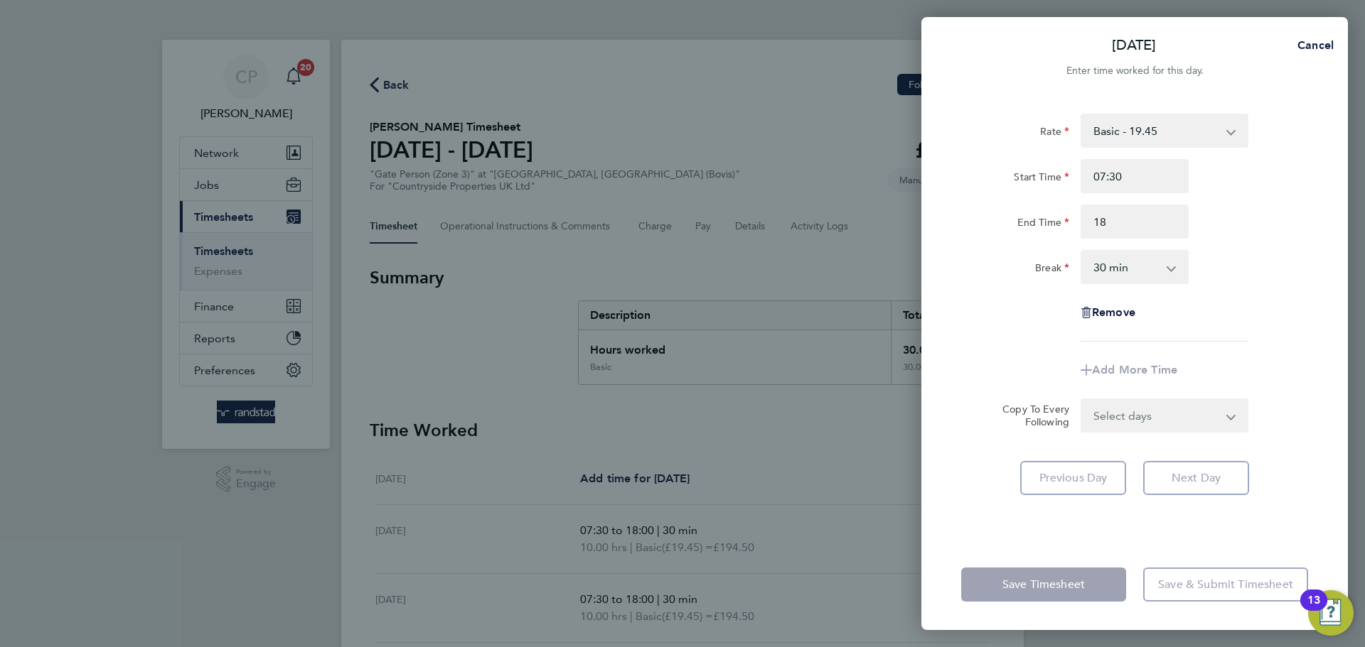
type input "18:00"
click at [1238, 219] on div "End Time 18:00" at bounding box center [1134, 222] width 358 height 34
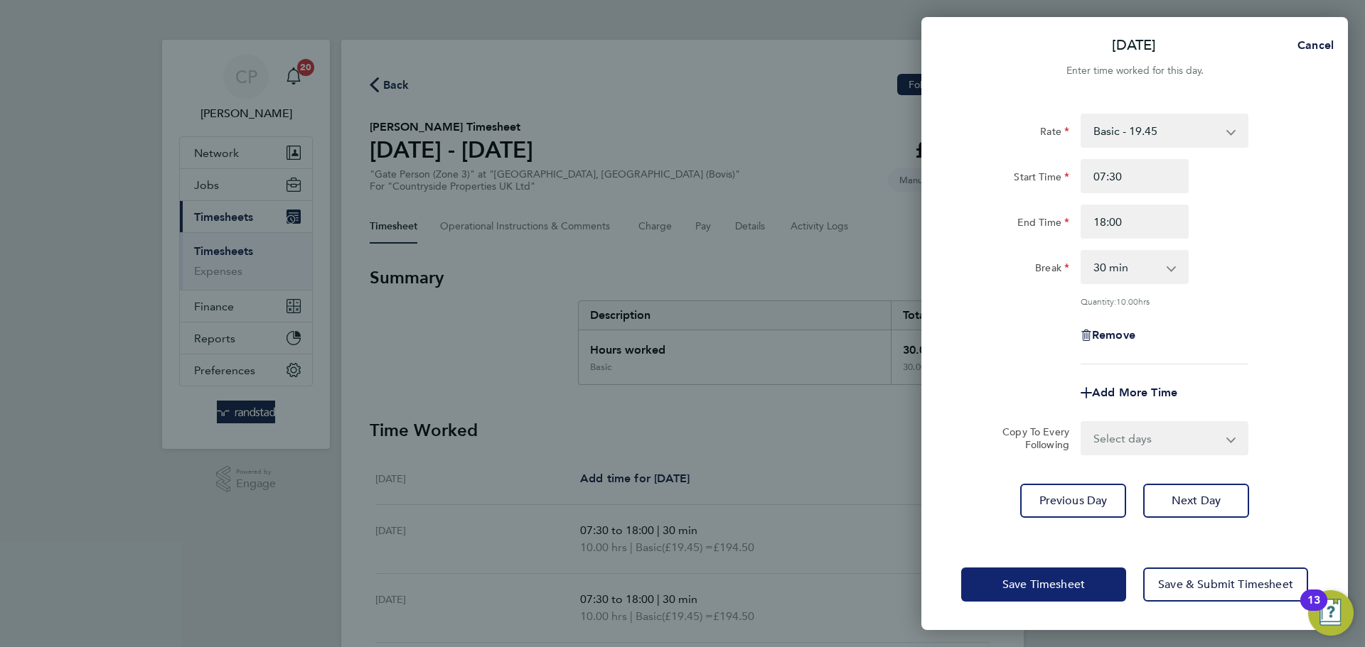
click at [1064, 594] on button "Save Timesheet" at bounding box center [1043, 585] width 165 height 34
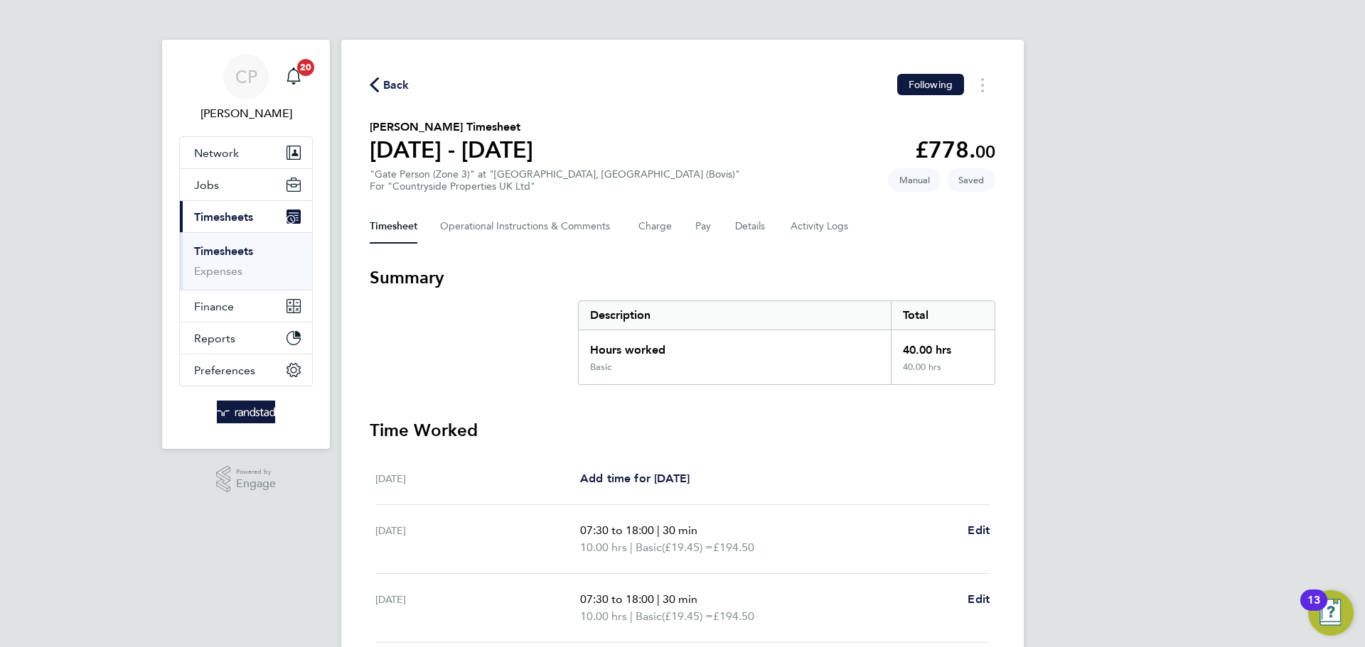
click at [374, 81] on icon "button" at bounding box center [374, 84] width 9 height 15
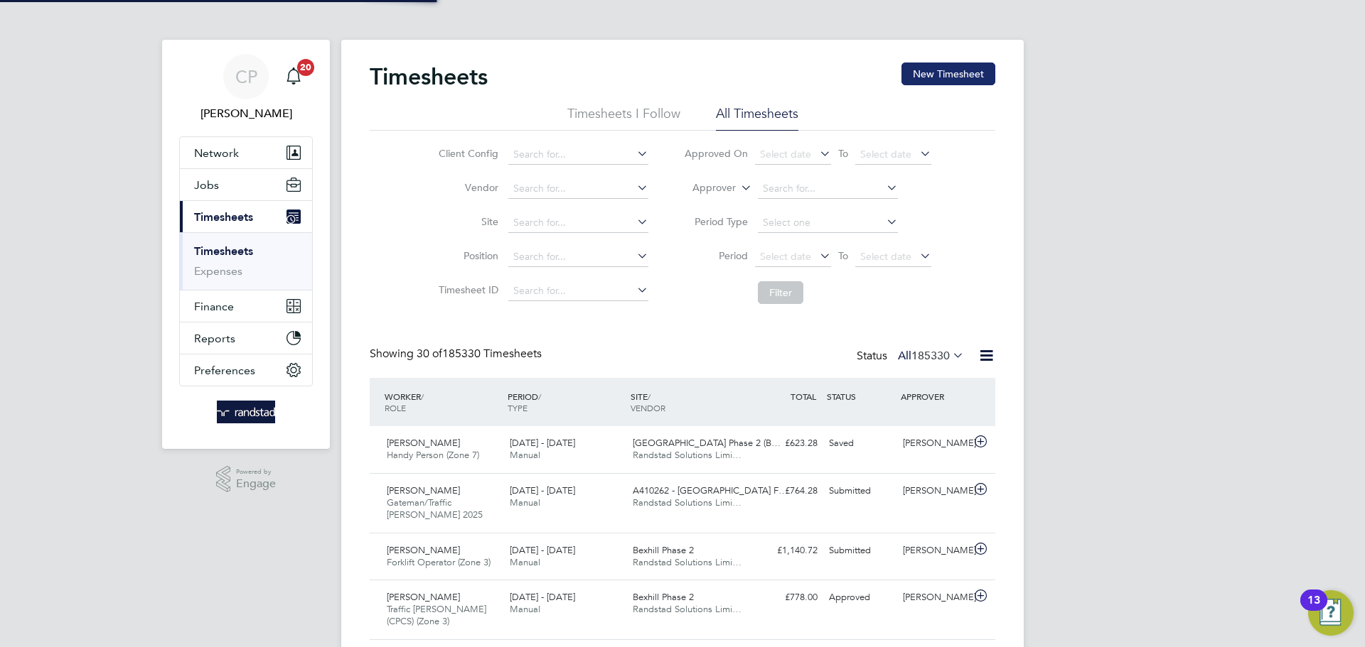
click at [956, 70] on button "New Timesheet" at bounding box center [948, 74] width 94 height 23
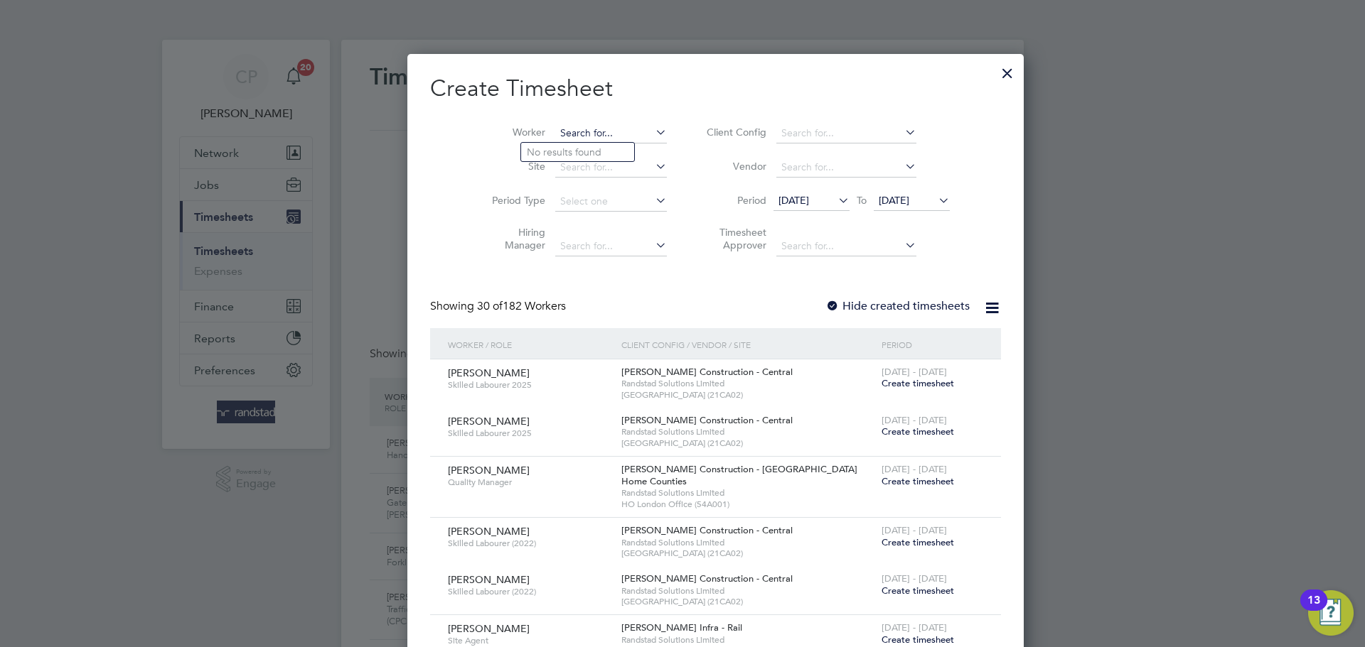
click at [580, 129] on input at bounding box center [611, 134] width 112 height 20
click at [612, 154] on b "Cornish" at bounding box center [630, 152] width 36 height 12
type input "Colin Cornish"
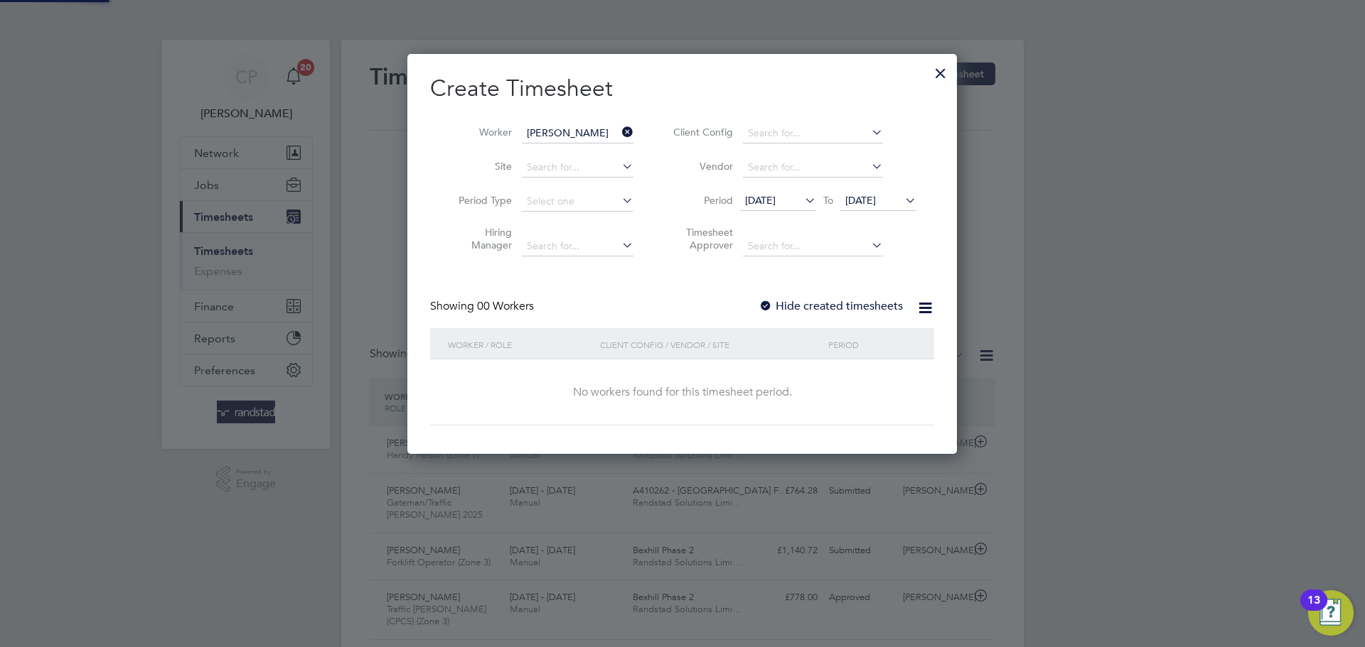
click at [869, 210] on span "[DATE]" at bounding box center [878, 201] width 76 height 19
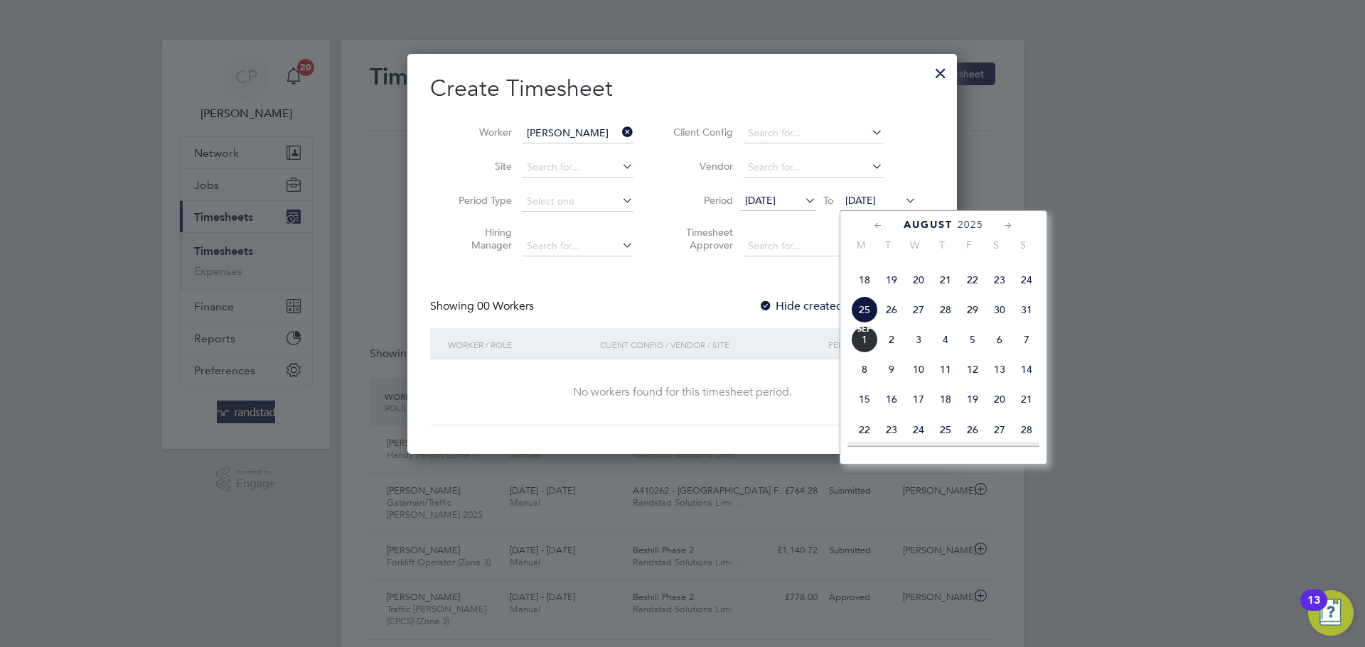
click at [865, 353] on span "[DATE]" at bounding box center [864, 339] width 27 height 27
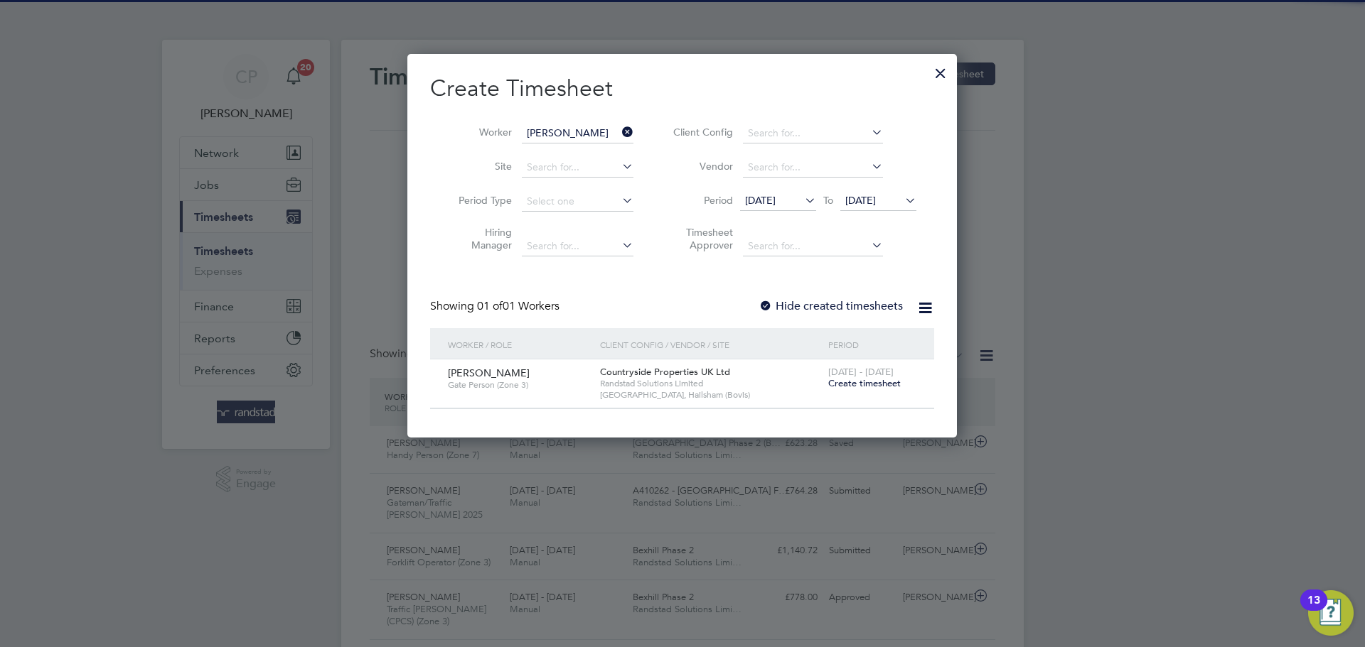
click at [854, 303] on label "Hide created timesheets" at bounding box center [830, 306] width 144 height 14
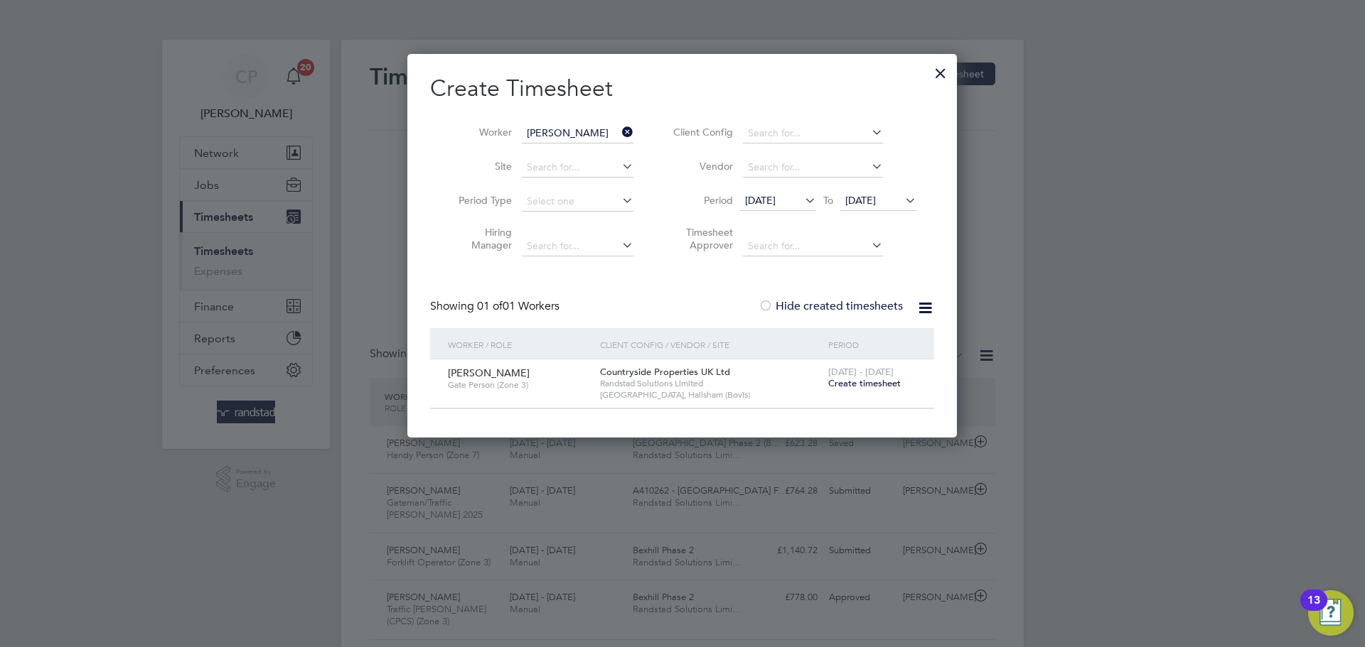
click at [854, 307] on label "Hide created timesheets" at bounding box center [830, 306] width 144 height 14
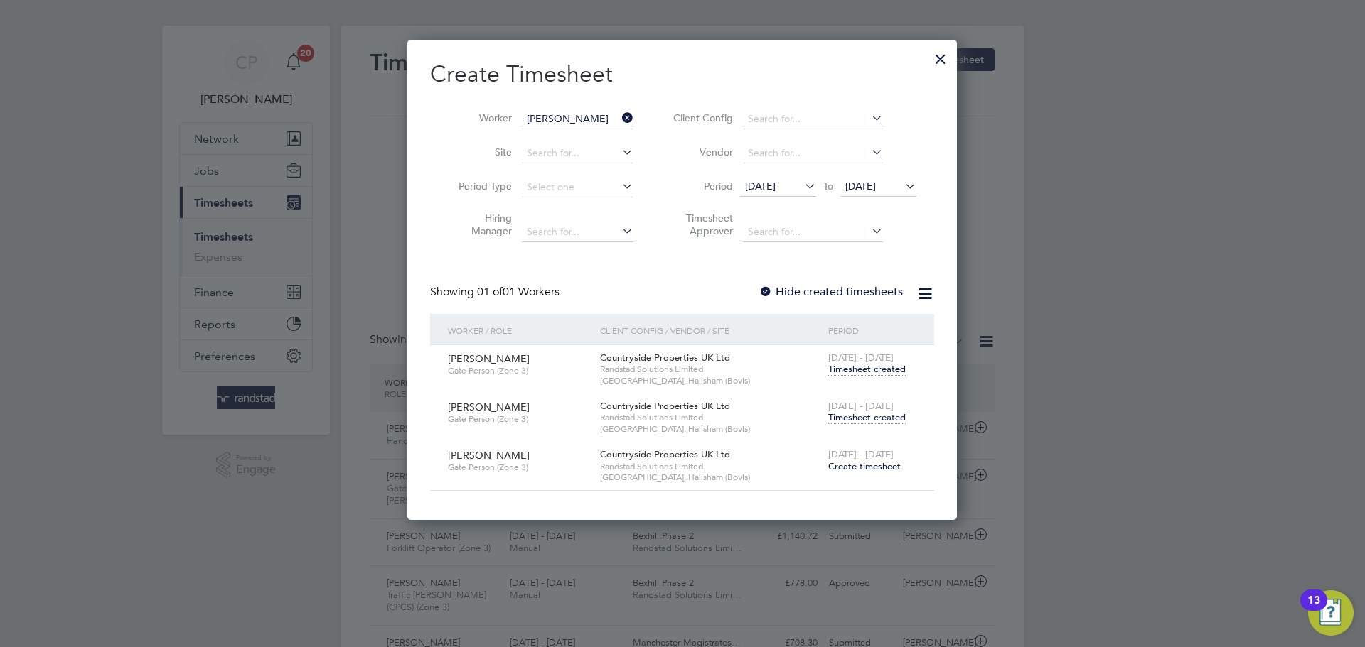
click at [887, 369] on span "Timesheet created" at bounding box center [866, 369] width 77 height 13
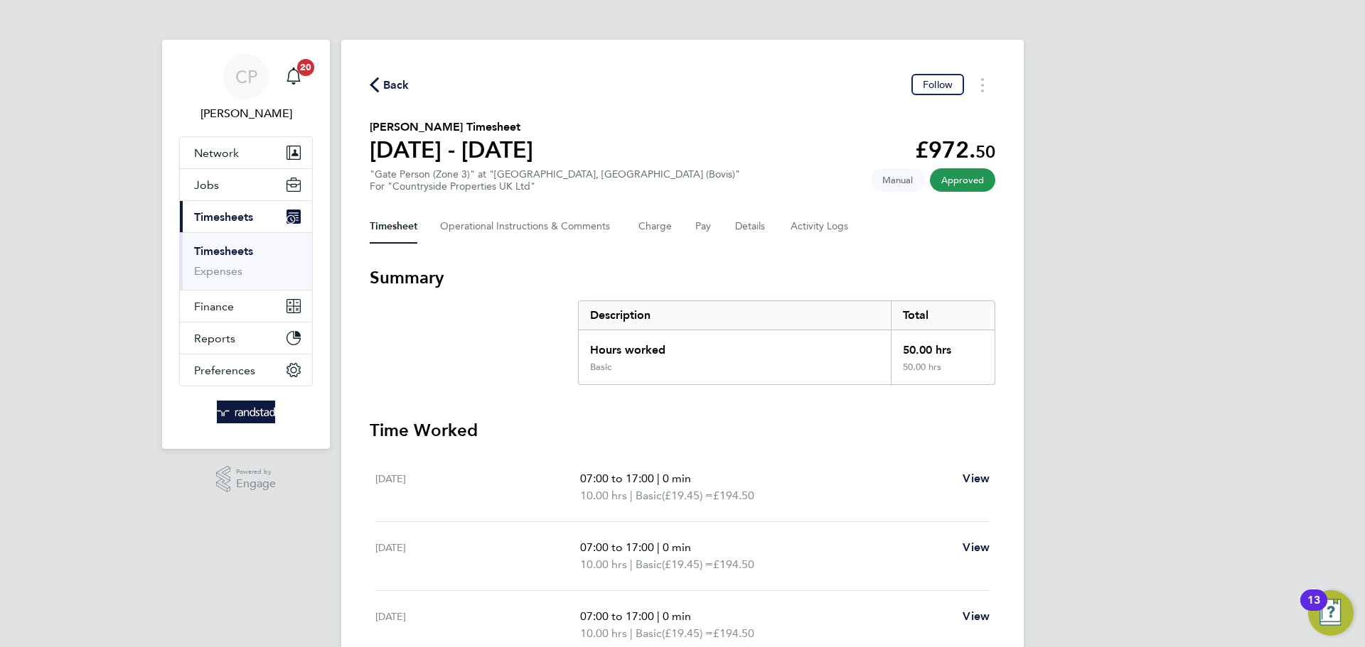
click at [407, 84] on span "Back" at bounding box center [396, 85] width 26 height 17
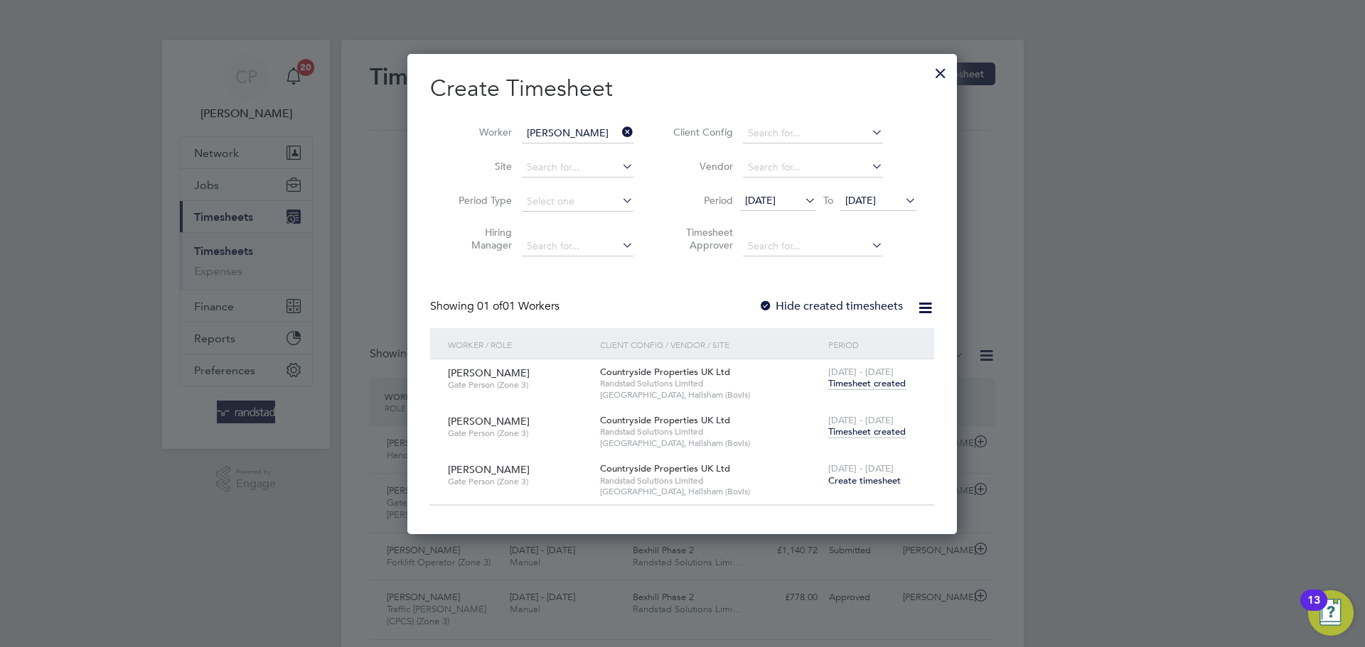
click at [875, 436] on span "Timesheet created" at bounding box center [866, 432] width 77 height 13
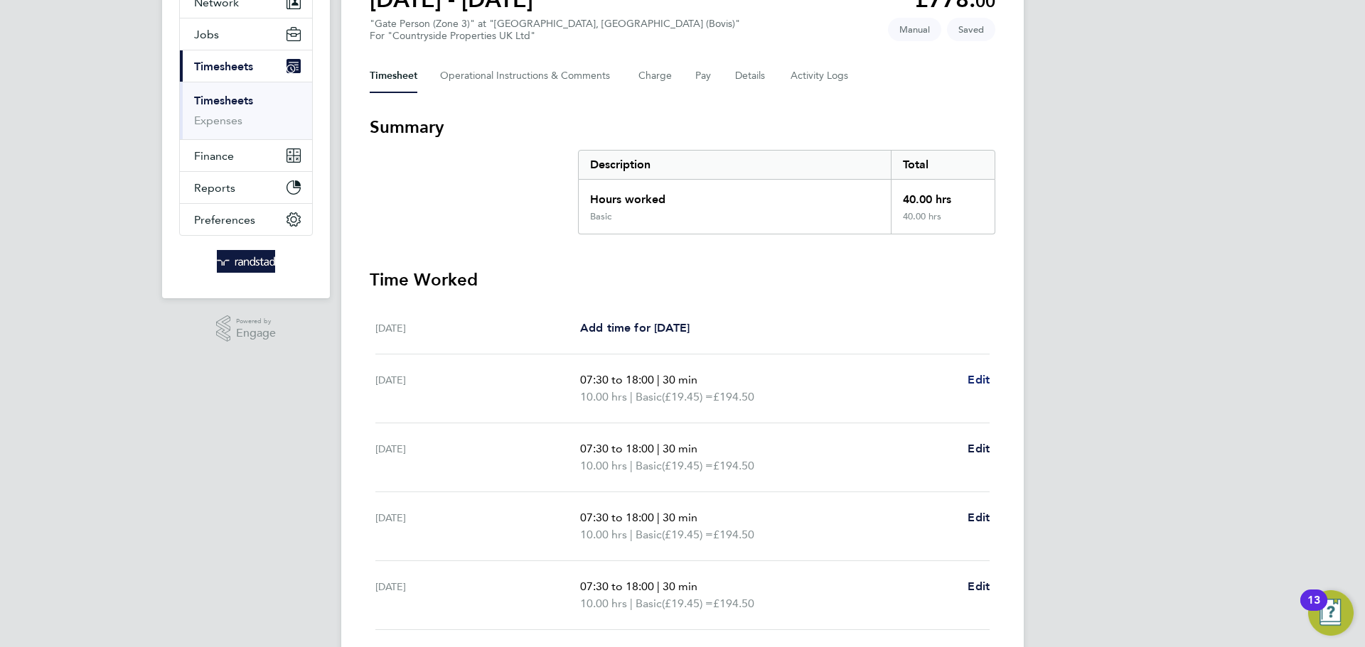
click at [977, 383] on span "Edit" at bounding box center [978, 380] width 22 height 14
select select "30"
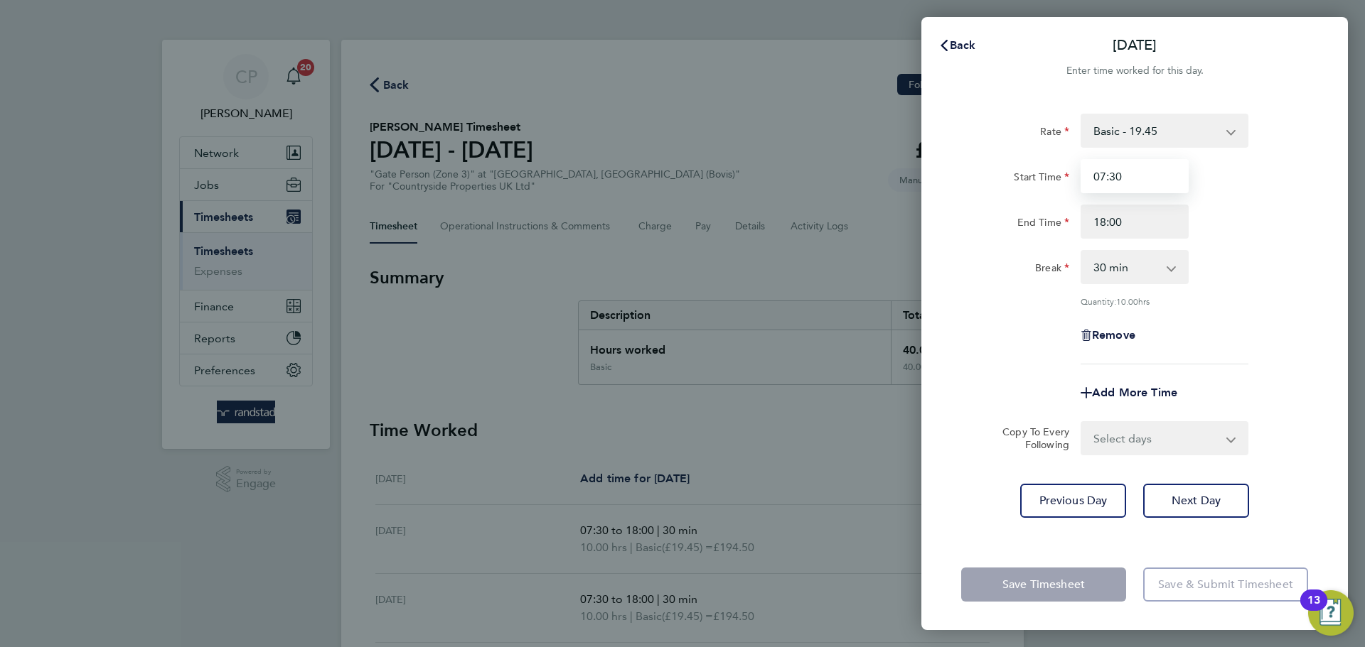
click at [1108, 176] on input "07:30" at bounding box center [1134, 176] width 108 height 34
click at [1108, 176] on input "Start Time" at bounding box center [1134, 176] width 108 height 34
type input "07:00"
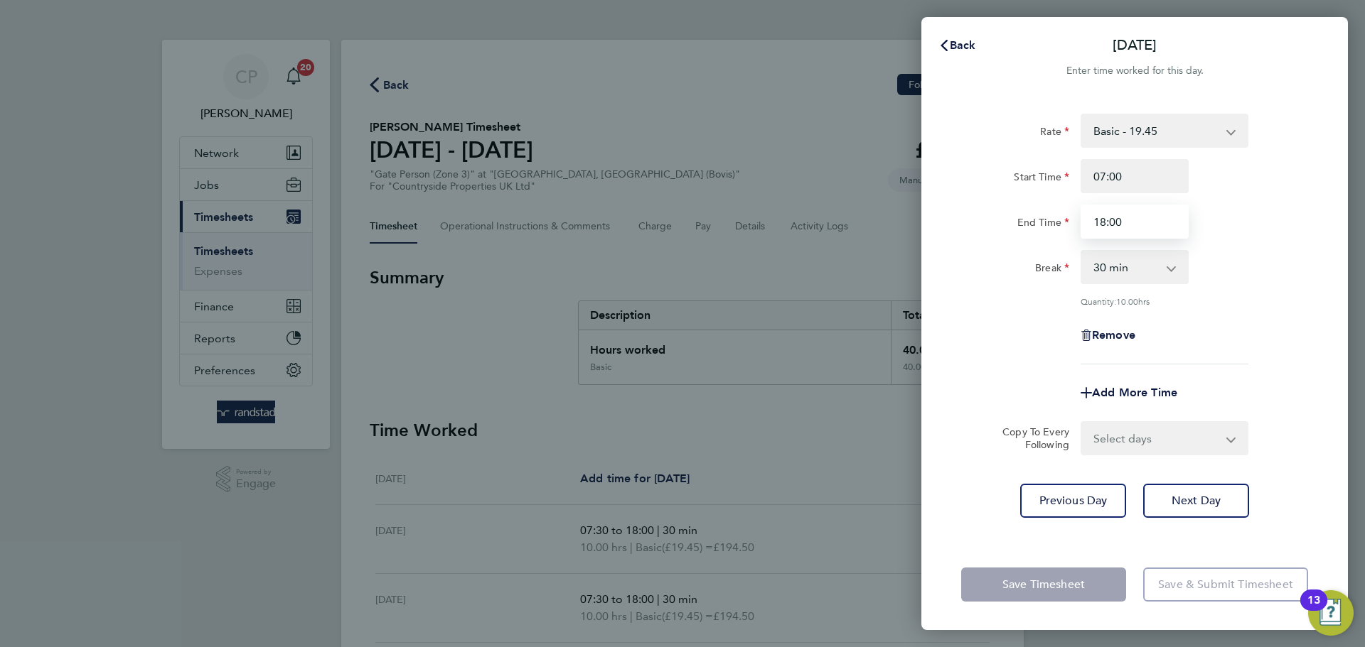
click at [1139, 232] on input "18:00" at bounding box center [1134, 222] width 108 height 34
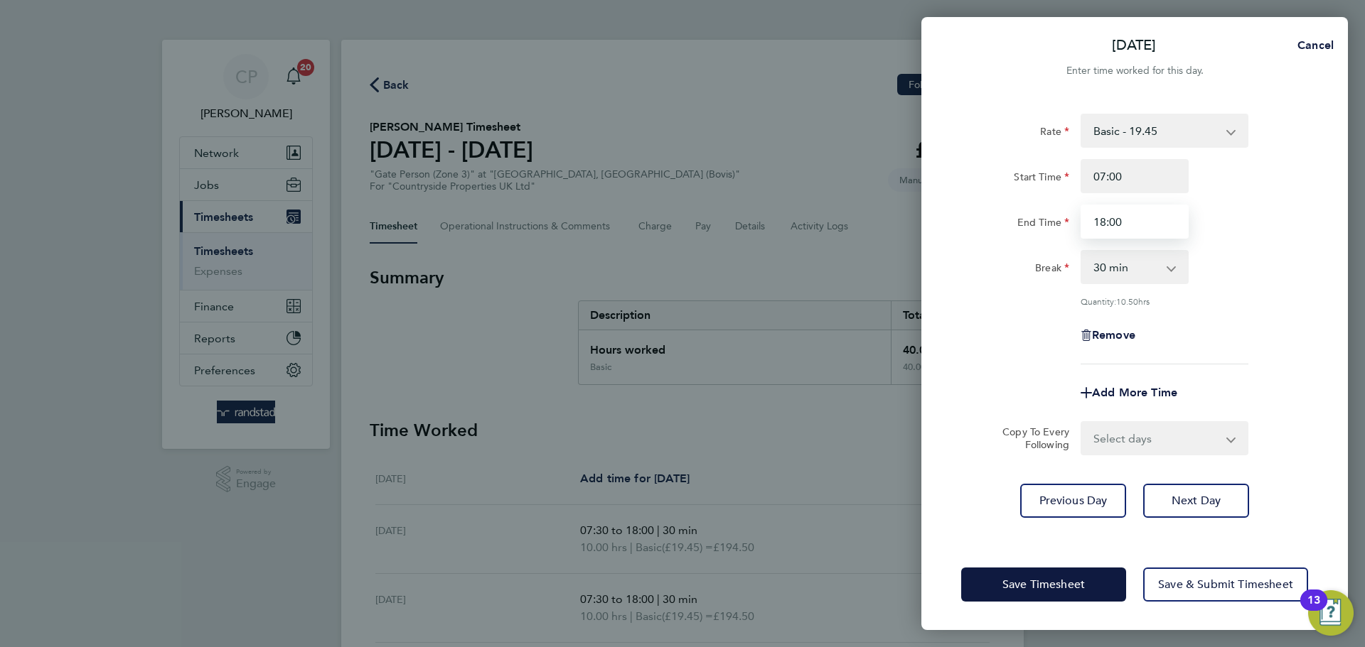
click at [1139, 232] on input "18:00" at bounding box center [1134, 222] width 108 height 34
click at [1139, 232] on input "18:0" at bounding box center [1134, 222] width 108 height 34
click at [1138, 231] on input "18:0" at bounding box center [1134, 222] width 108 height 34
type input "17:00"
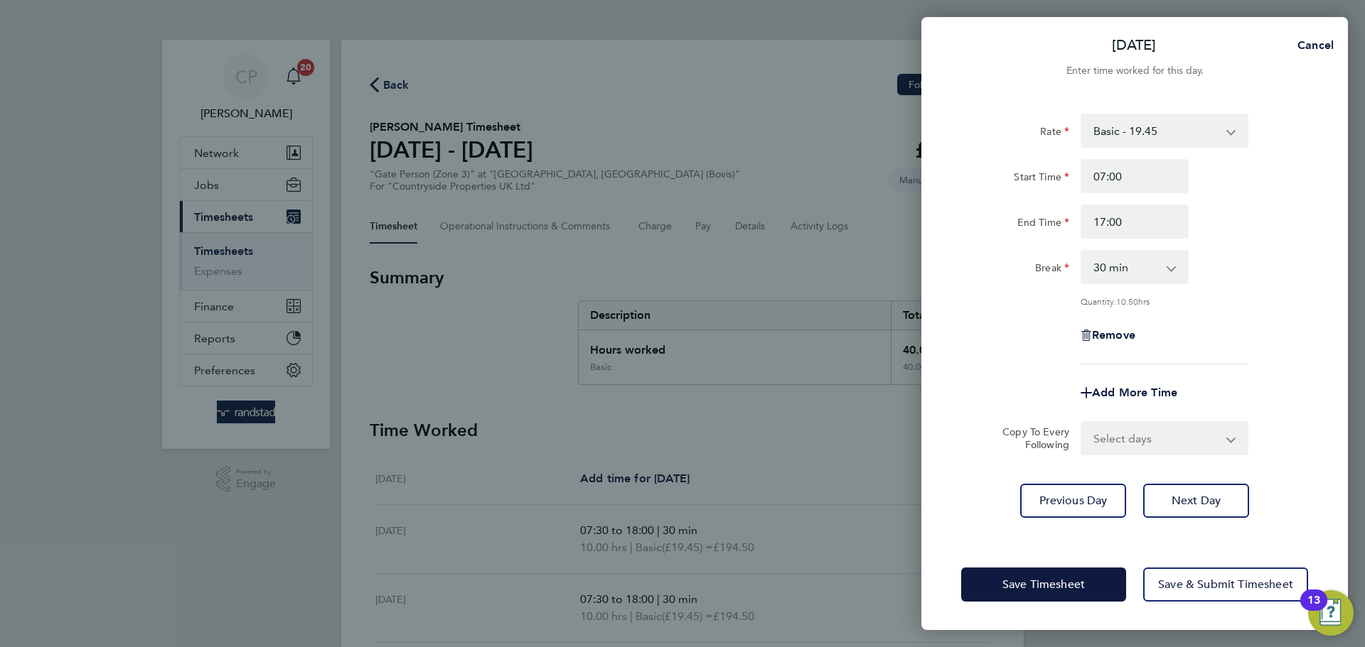
click at [1140, 265] on select "0 min 15 min 30 min 45 min 60 min 75 min 90 min" at bounding box center [1126, 267] width 88 height 31
select select "0"
click at [1082, 252] on select "0 min 15 min 30 min 45 min 60 min 75 min 90 min" at bounding box center [1126, 267] width 88 height 31
click at [1259, 262] on div "Break 0 min 15 min 30 min 45 min 60 min 75 min 90 min" at bounding box center [1134, 267] width 358 height 34
click at [1200, 500] on span "Next Day" at bounding box center [1195, 501] width 49 height 14
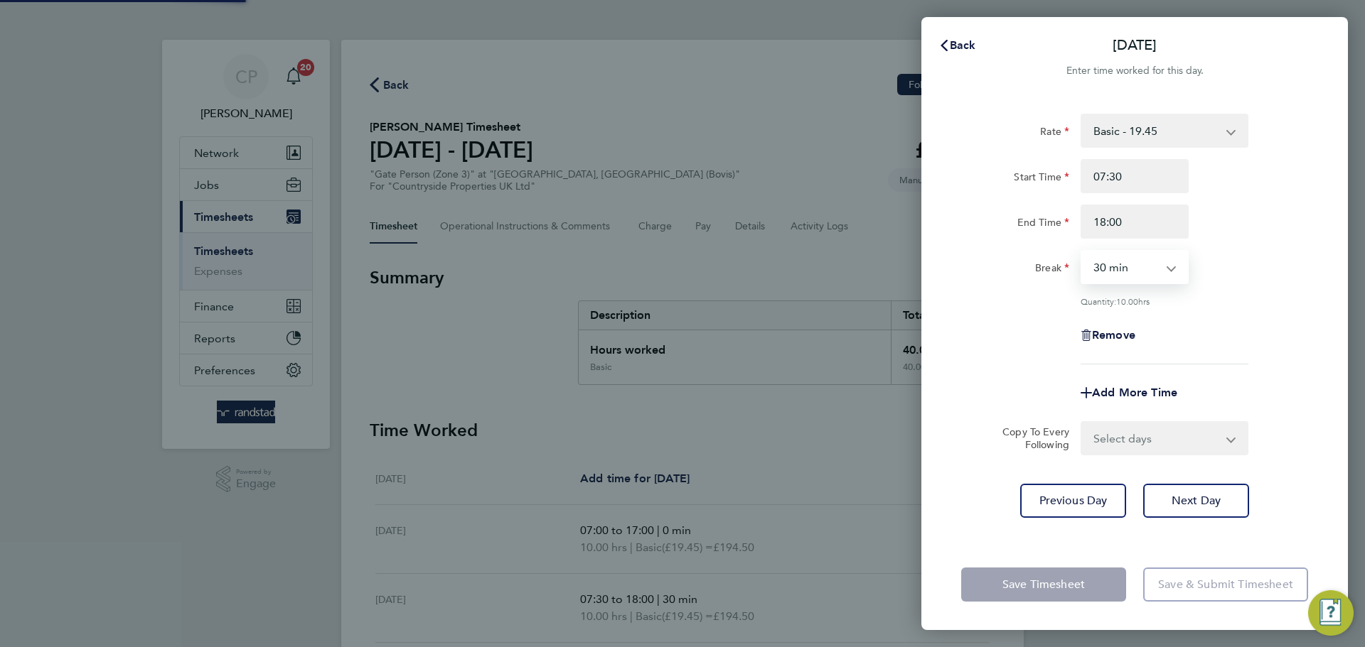
click at [1146, 267] on select "0 min 15 min 30 min 45 min 60 min 75 min 90 min" at bounding box center [1126, 267] width 88 height 31
select select "0"
click at [1082, 252] on select "0 min 15 min 30 min 45 min 60 min 75 min 90 min" at bounding box center [1126, 267] width 88 height 31
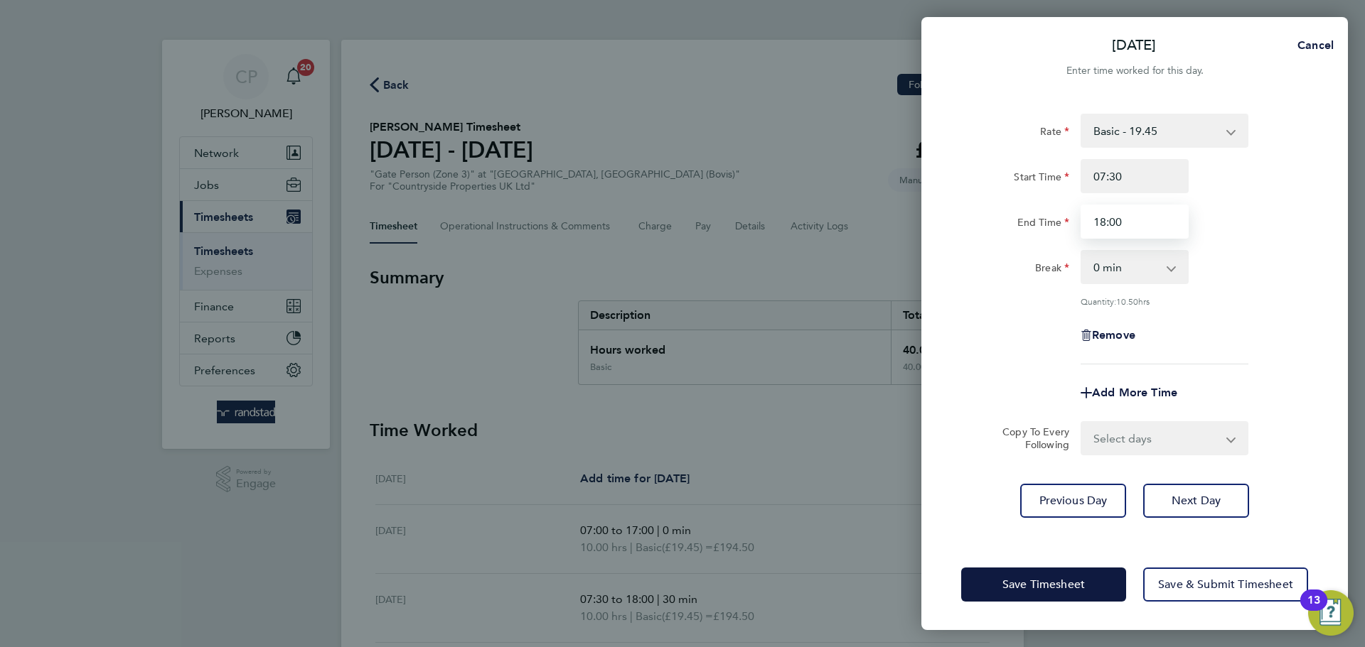
click at [1120, 210] on input "18:00" at bounding box center [1134, 222] width 108 height 34
click at [1119, 181] on input "07:30" at bounding box center [1134, 176] width 108 height 34
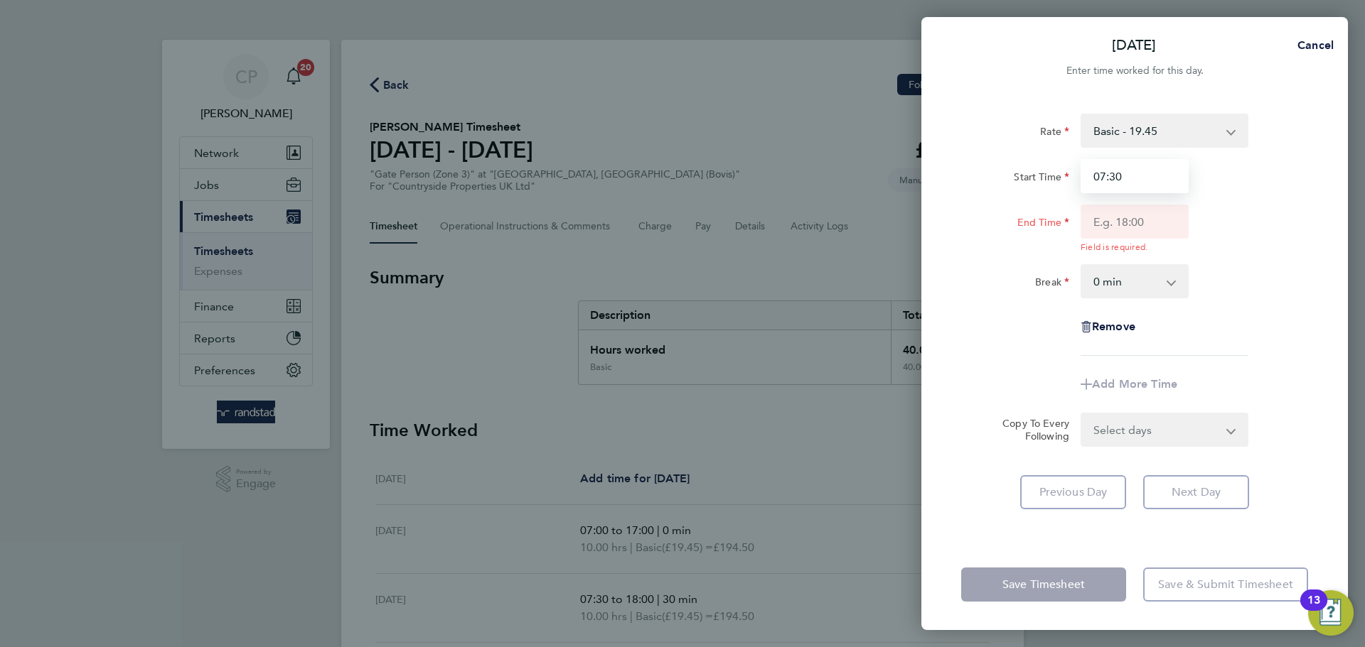
click at [1119, 181] on input "07:30" at bounding box center [1134, 176] width 108 height 34
type input "07:"
click at [1119, 181] on input "Start Time" at bounding box center [1134, 176] width 108 height 34
type input "07:00"
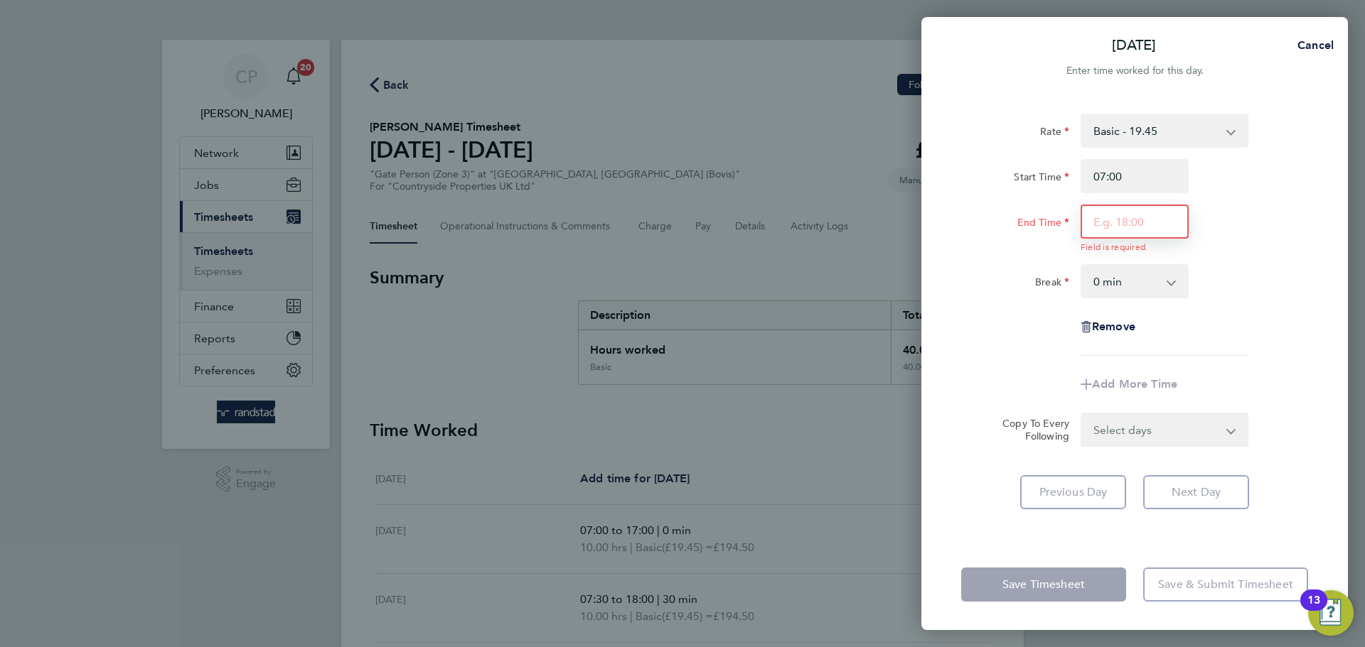
click at [1134, 217] on input "End Time" at bounding box center [1134, 222] width 108 height 34
type input "17:00"
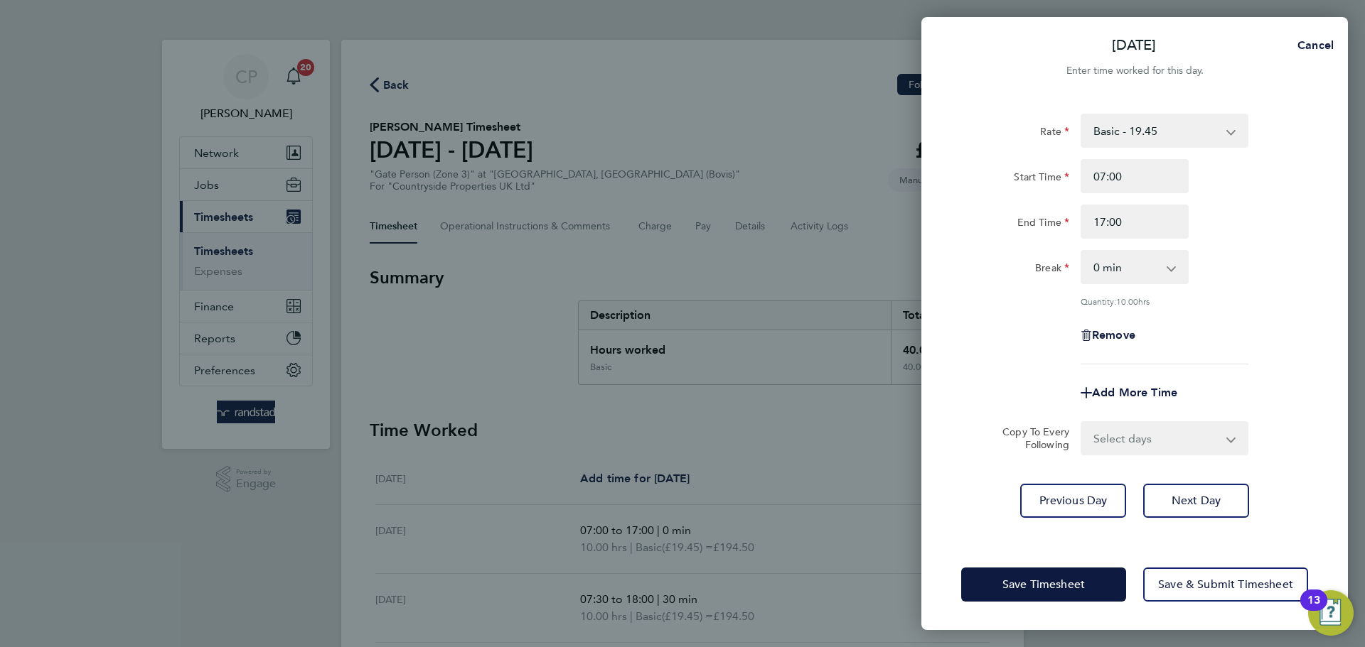
click at [1249, 356] on app-timesheet-line-form-group "Rate Basic - 19.45 Start Time 07:00 End Time 17:00 Break 0 min 15 min 30 min 45…" at bounding box center [1134, 262] width 347 height 296
click at [1209, 500] on span "Next Day" at bounding box center [1195, 501] width 49 height 14
select select "30"
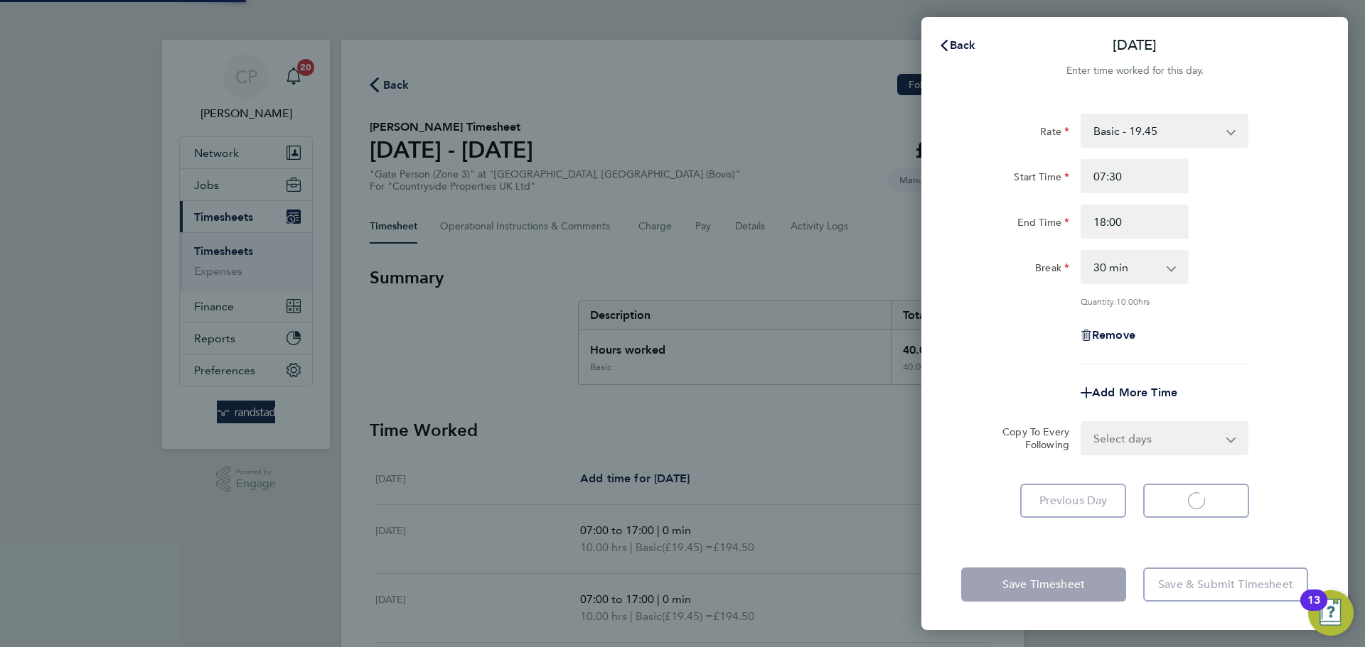
select select "30"
click at [1146, 173] on input "07:30" at bounding box center [1134, 176] width 108 height 34
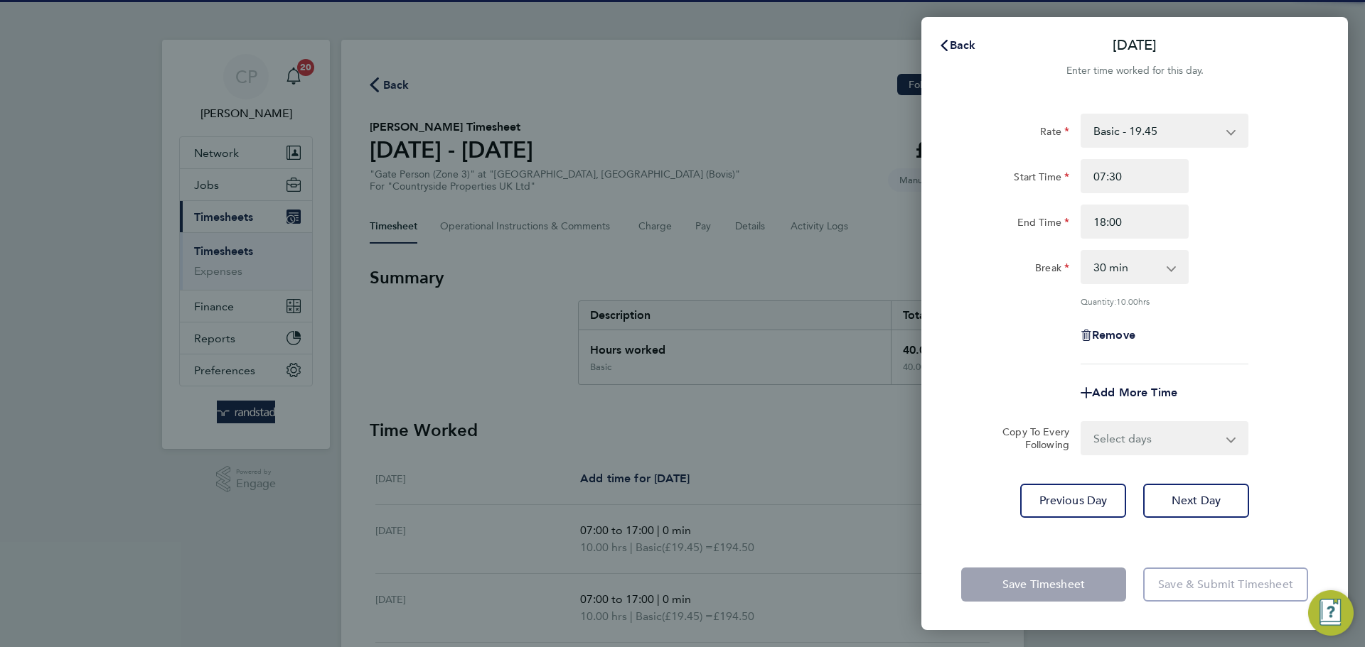
click at [1146, 173] on input "07:30" at bounding box center [1134, 176] width 108 height 34
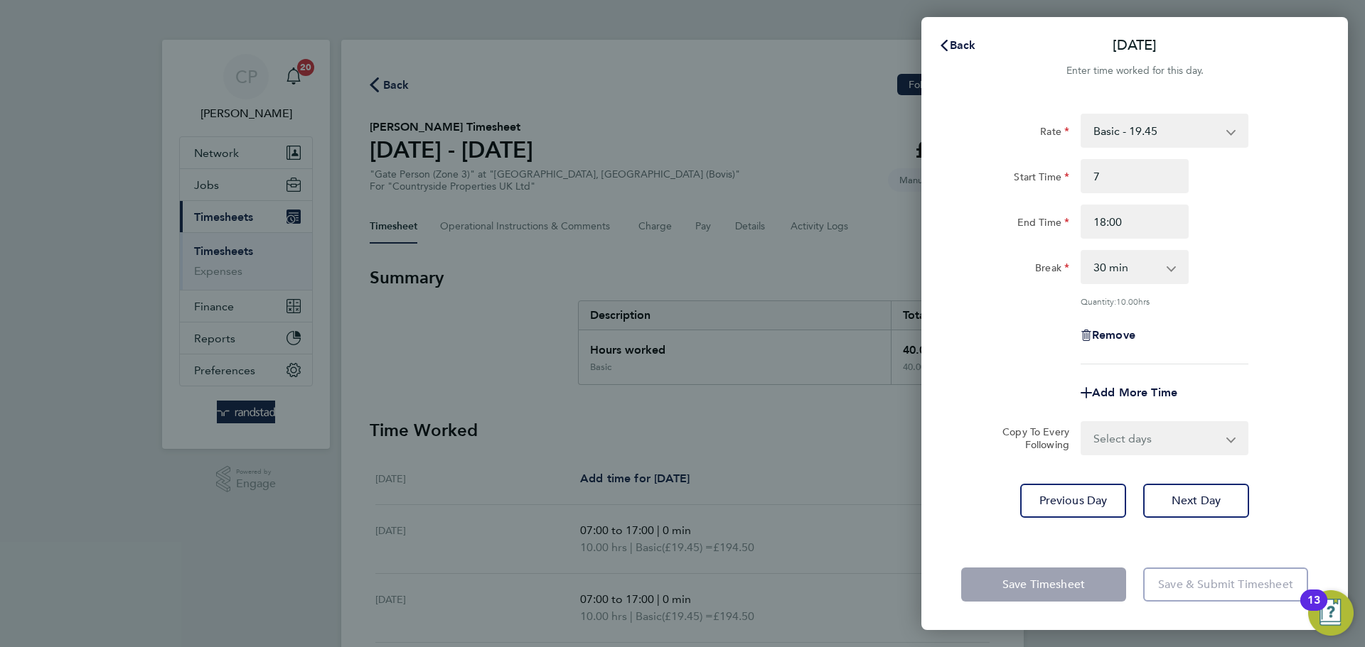
type input "07:00"
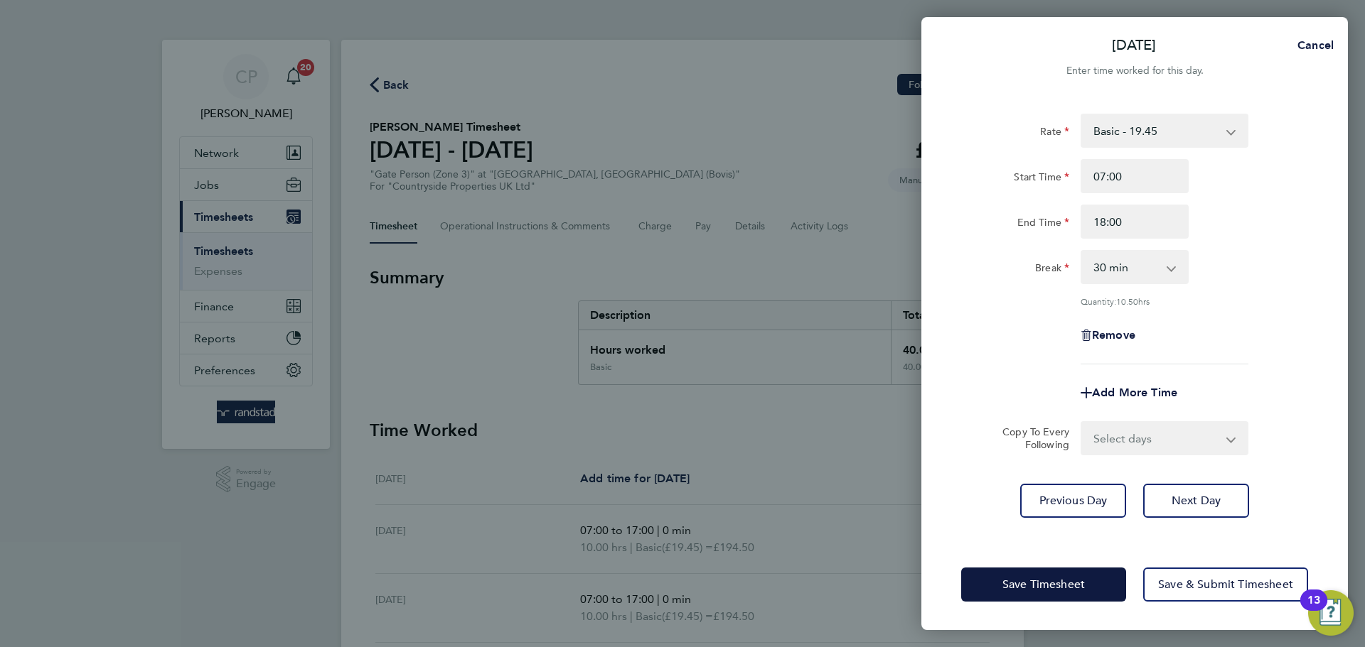
click at [1217, 181] on div "Start Time 07:00" at bounding box center [1134, 176] width 358 height 34
click at [1146, 217] on input "18:00" at bounding box center [1134, 222] width 108 height 34
click at [1146, 218] on input "18:00" at bounding box center [1134, 222] width 108 height 34
type input "17:00"
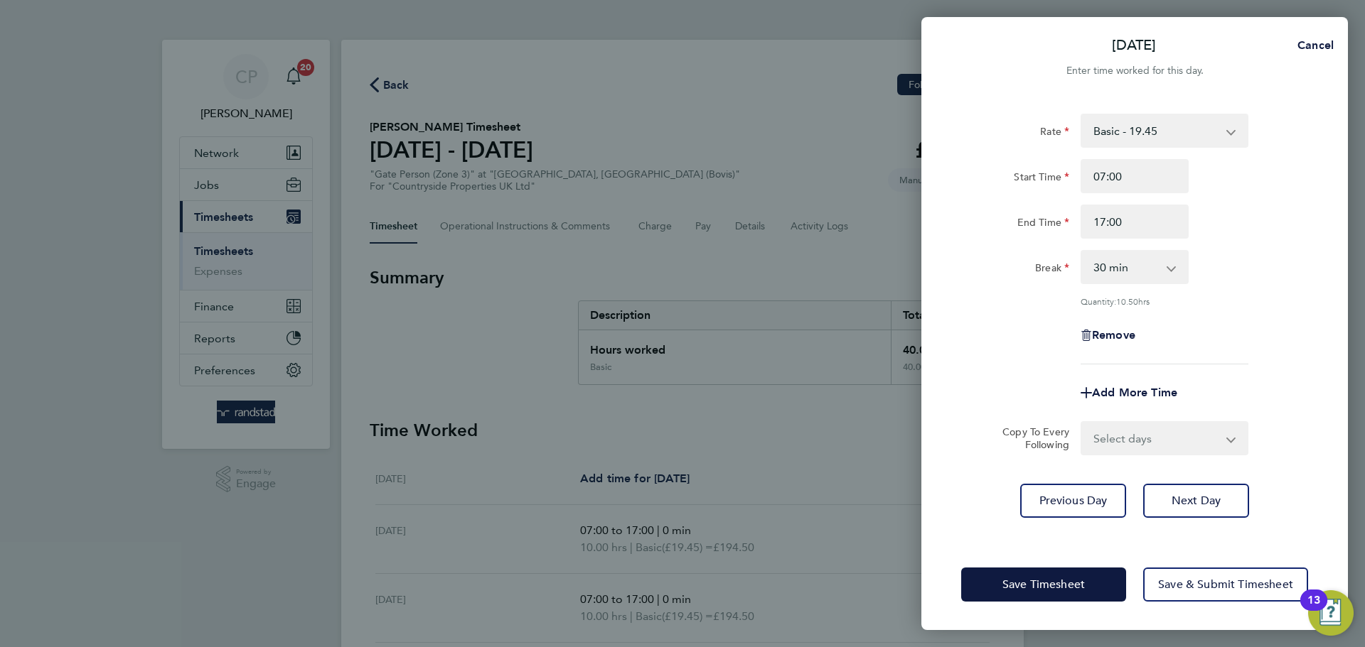
click at [1304, 195] on div "Start Time 07:00 End Time 17:00" at bounding box center [1134, 199] width 358 height 80
click at [1180, 279] on app-icon-cross-button at bounding box center [1178, 267] width 17 height 31
click at [1156, 272] on select "0 min 15 min 30 min 45 min 60 min 75 min 90 min" at bounding box center [1126, 267] width 88 height 31
select select "0"
click at [1082, 252] on select "0 min 15 min 30 min 45 min 60 min 75 min 90 min" at bounding box center [1126, 267] width 88 height 31
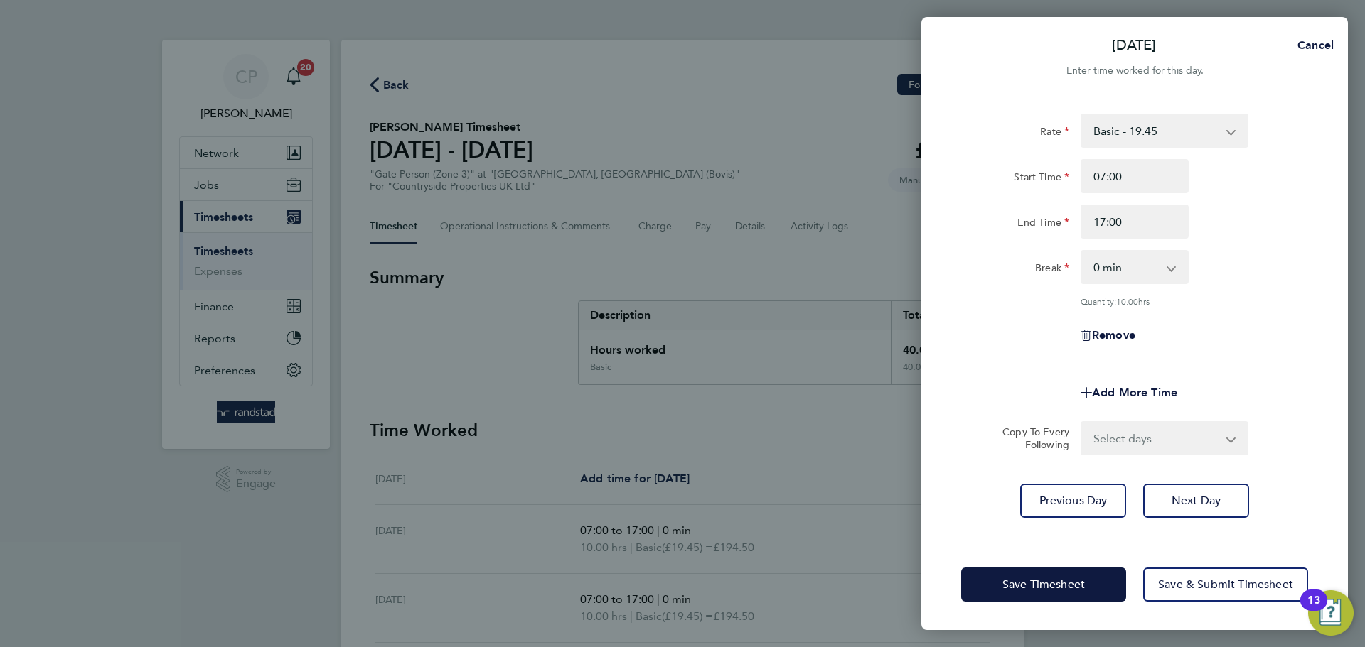
click at [1272, 235] on div "End Time 17:00" at bounding box center [1134, 222] width 358 height 34
click at [1173, 494] on span "Next Day" at bounding box center [1195, 501] width 49 height 14
select select "30"
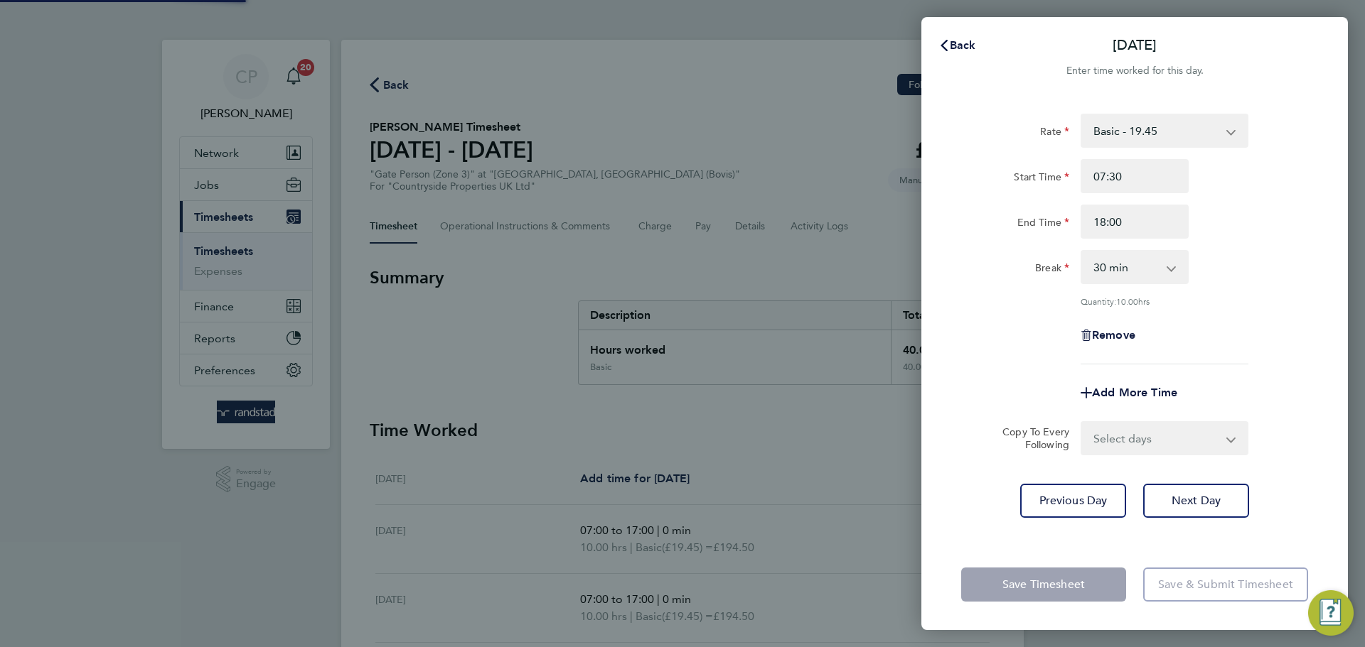
click at [1132, 275] on select "0 min 15 min 30 min 45 min 60 min 75 min 90 min" at bounding box center [1126, 267] width 88 height 31
select select "0"
click at [1082, 252] on select "0 min 15 min 30 min 45 min 60 min 75 min 90 min" at bounding box center [1126, 267] width 88 height 31
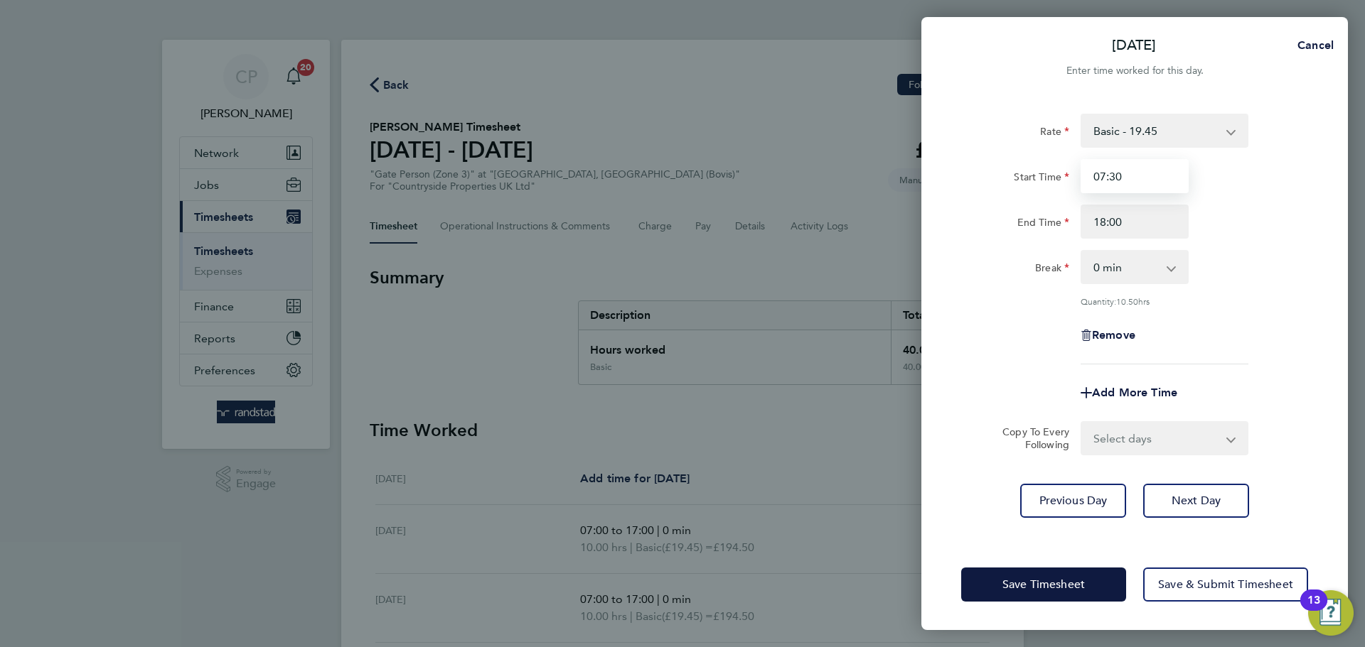
click at [1124, 176] on input "07:30" at bounding box center [1134, 176] width 108 height 34
type input "07:00"
click at [1139, 228] on input "18:00" at bounding box center [1134, 222] width 108 height 34
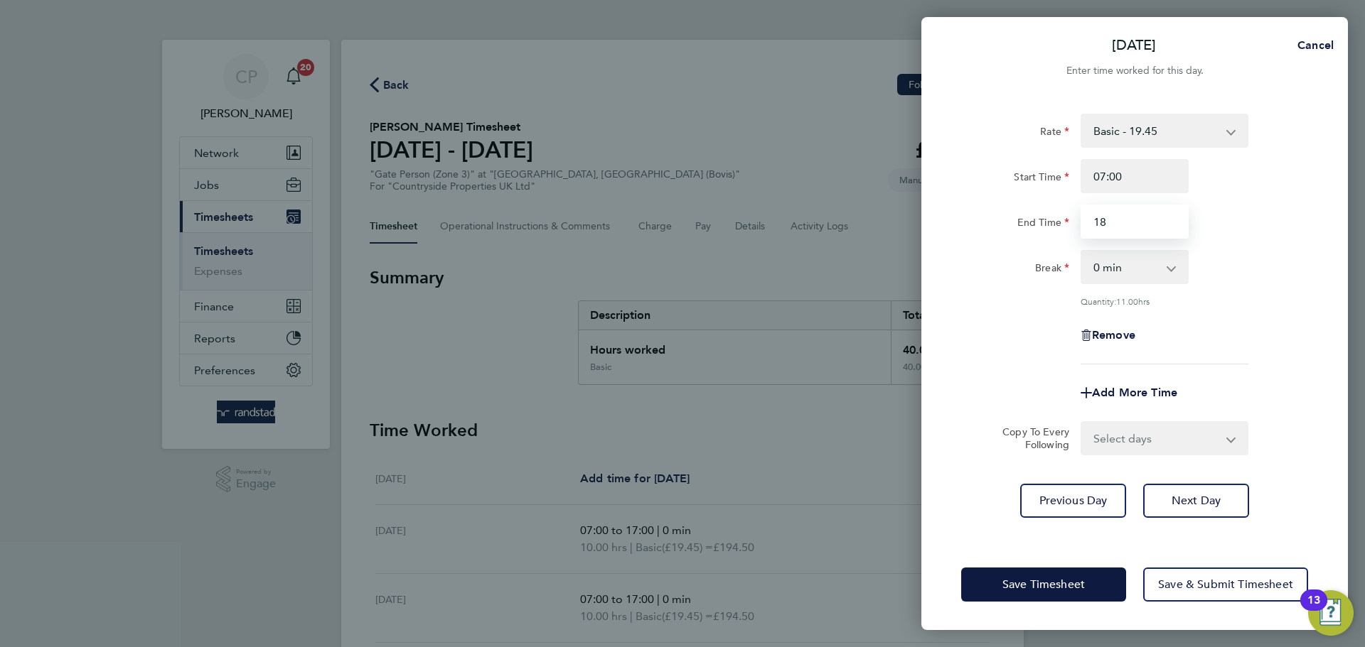
type input "1"
click at [1139, 228] on input "End Time" at bounding box center [1134, 222] width 108 height 34
type input "17:00"
click at [1027, 584] on span "Save Timesheet" at bounding box center [1043, 585] width 82 height 14
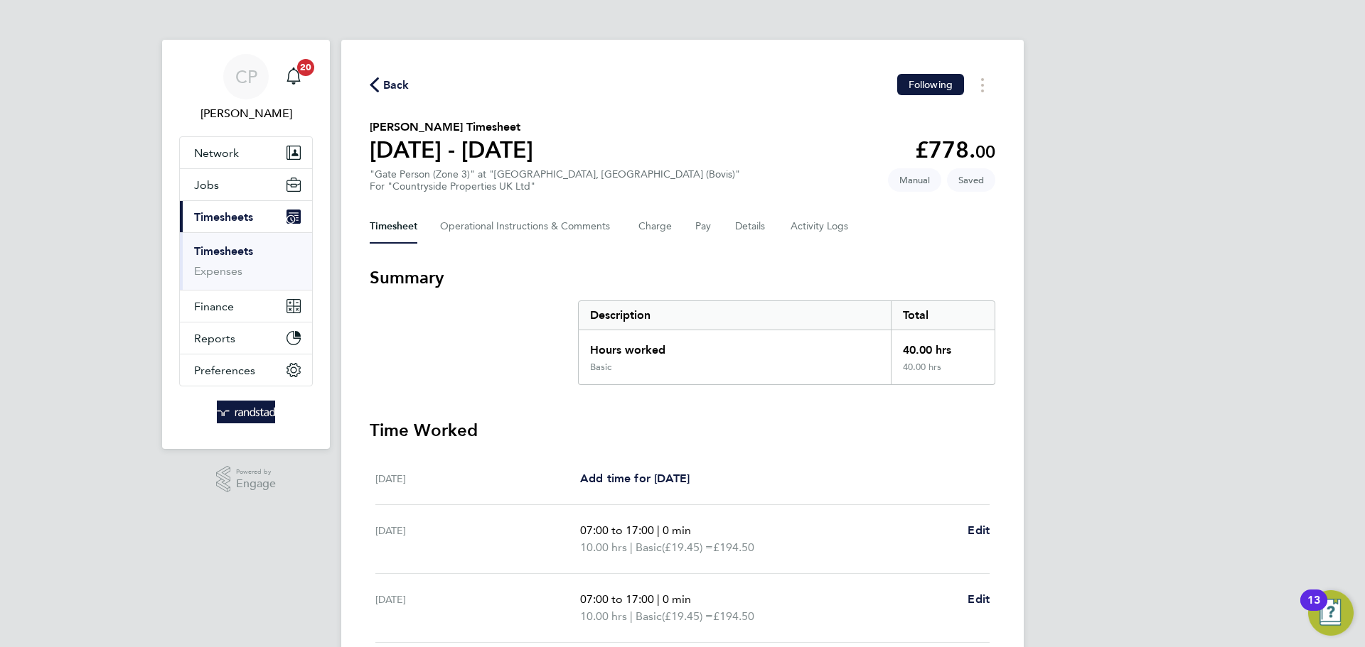
scroll to position [362, 0]
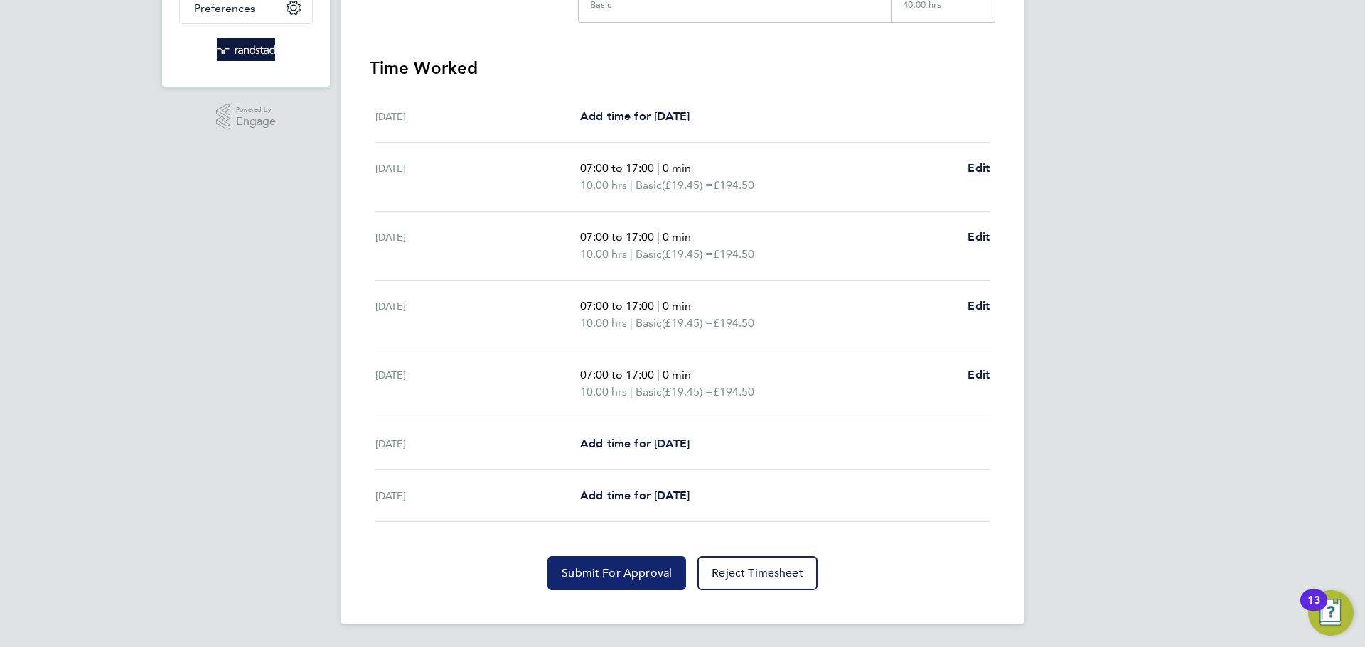
click at [615, 571] on span "Submit For Approval" at bounding box center [616, 573] width 110 height 14
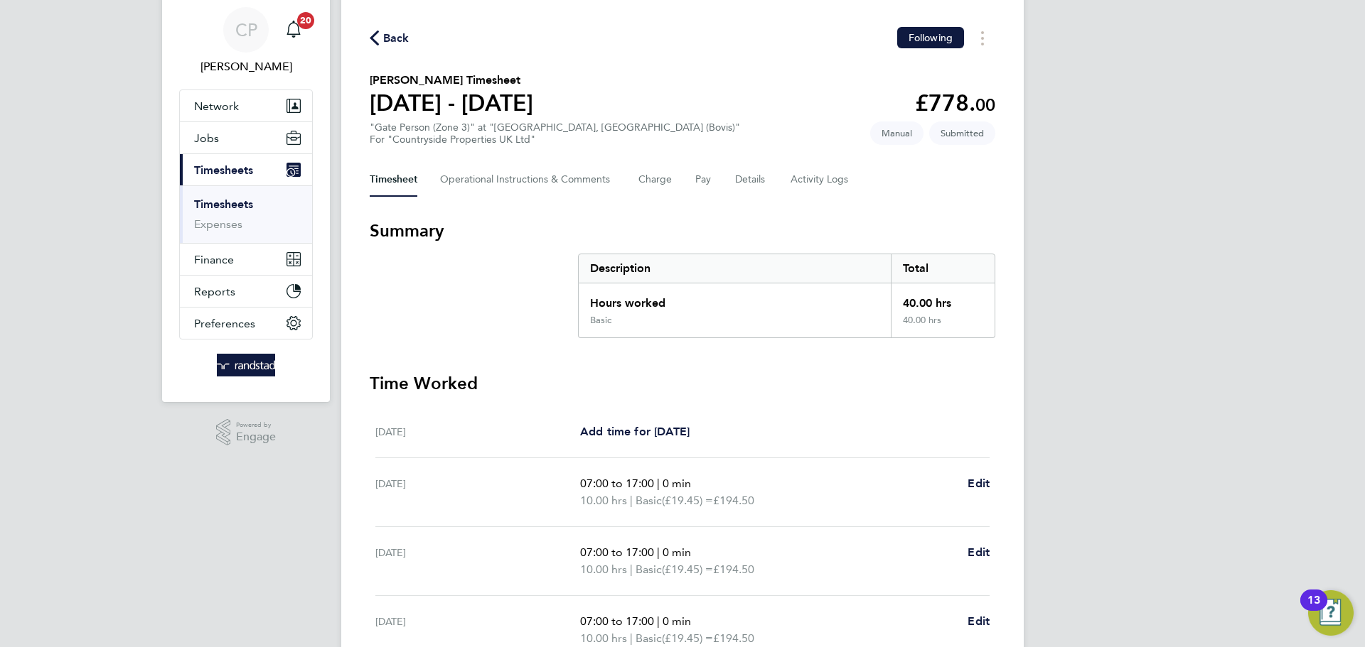
scroll to position [54, 0]
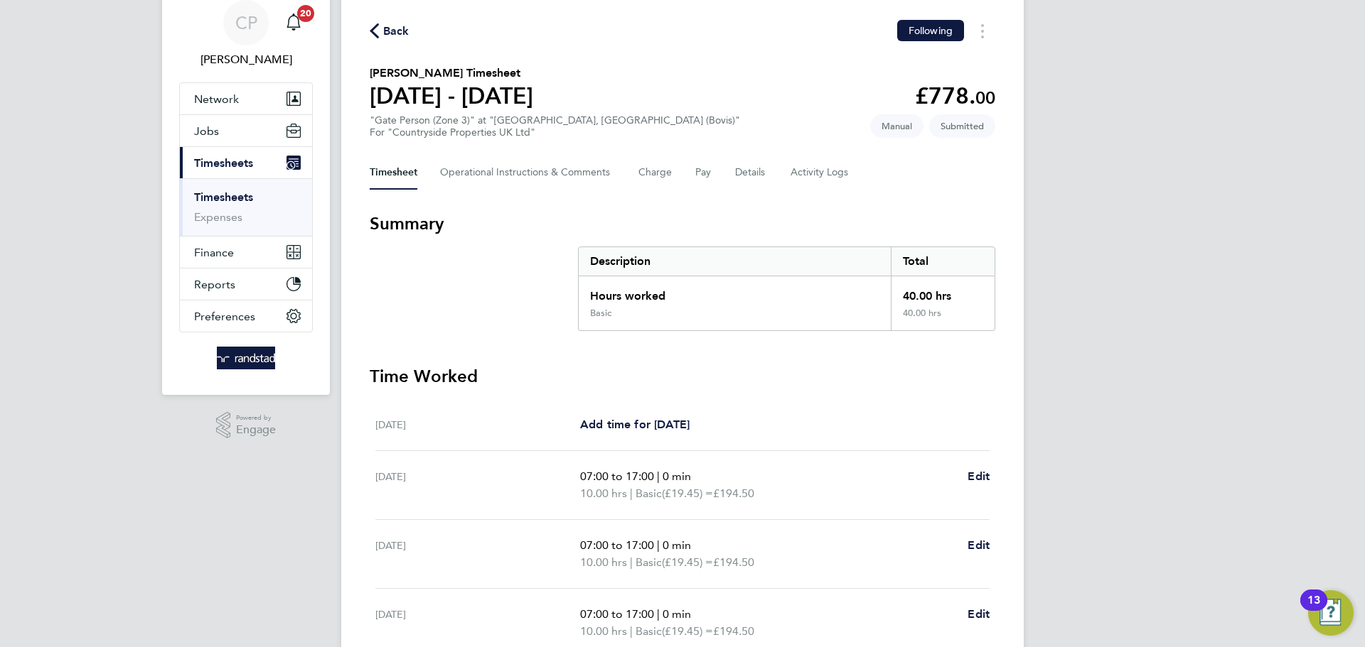
click at [383, 37] on span "Back" at bounding box center [396, 31] width 26 height 17
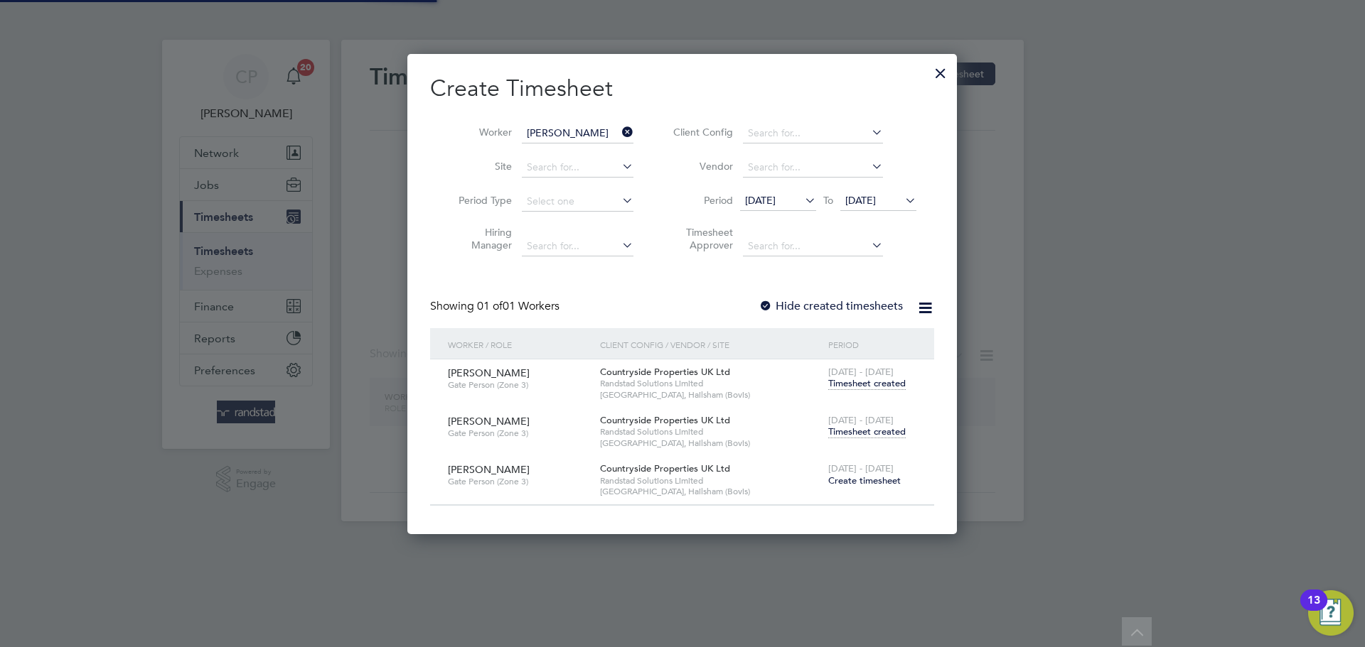
scroll to position [7, 7]
click at [619, 131] on icon at bounding box center [619, 132] width 0 height 20
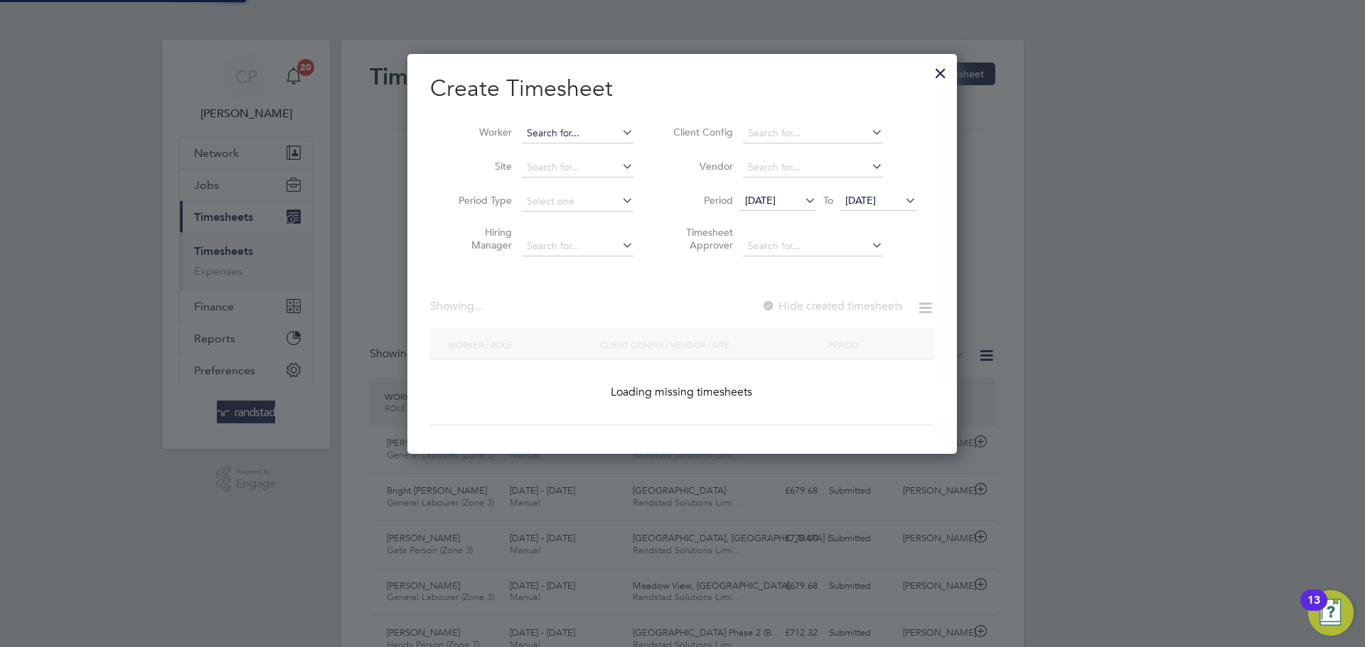
scroll to position [36, 124]
click at [591, 134] on input at bounding box center [578, 134] width 112 height 20
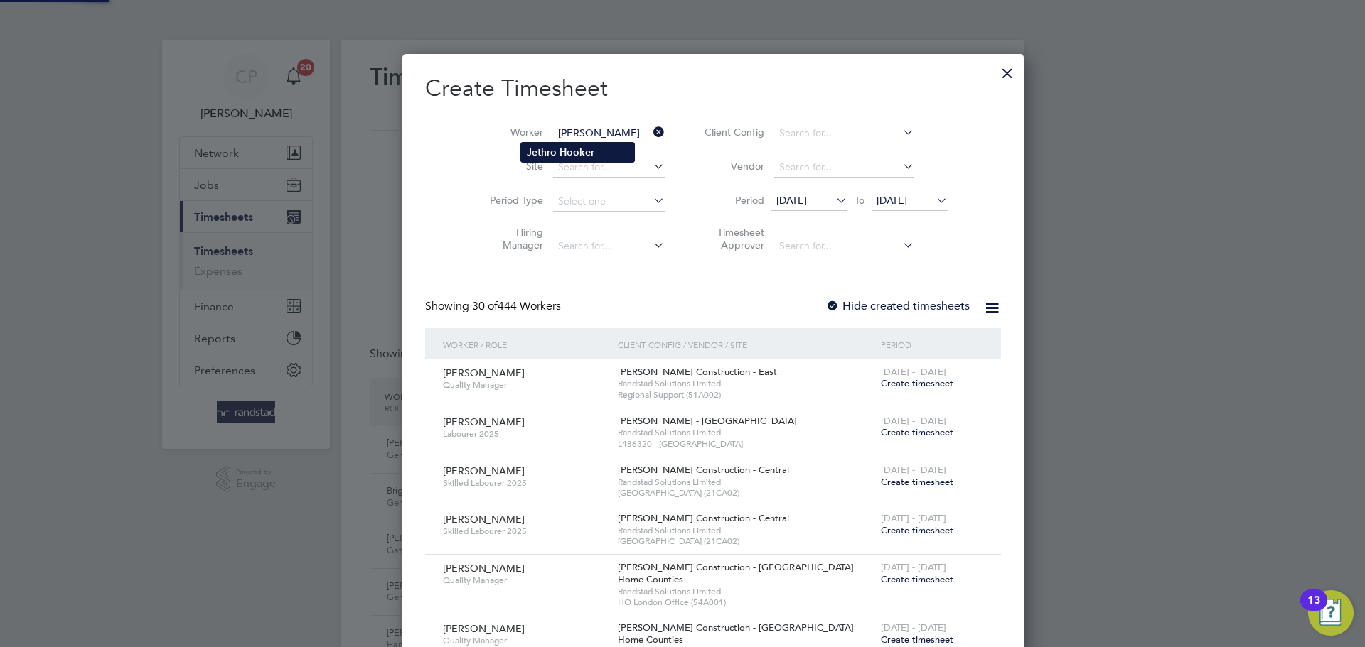
click at [582, 144] on li "Jethro Hooker" at bounding box center [577, 152] width 113 height 19
type input "Jethro Hooker"
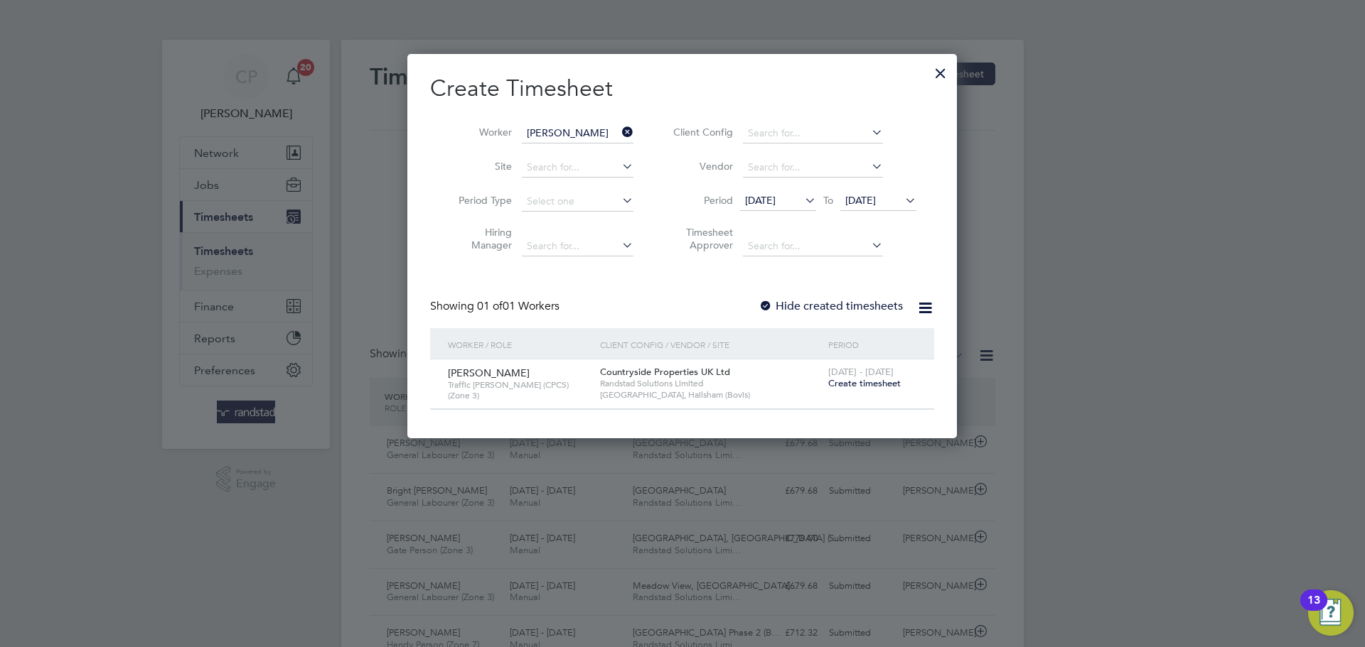
click at [843, 308] on label "Hide created timesheets" at bounding box center [830, 306] width 144 height 14
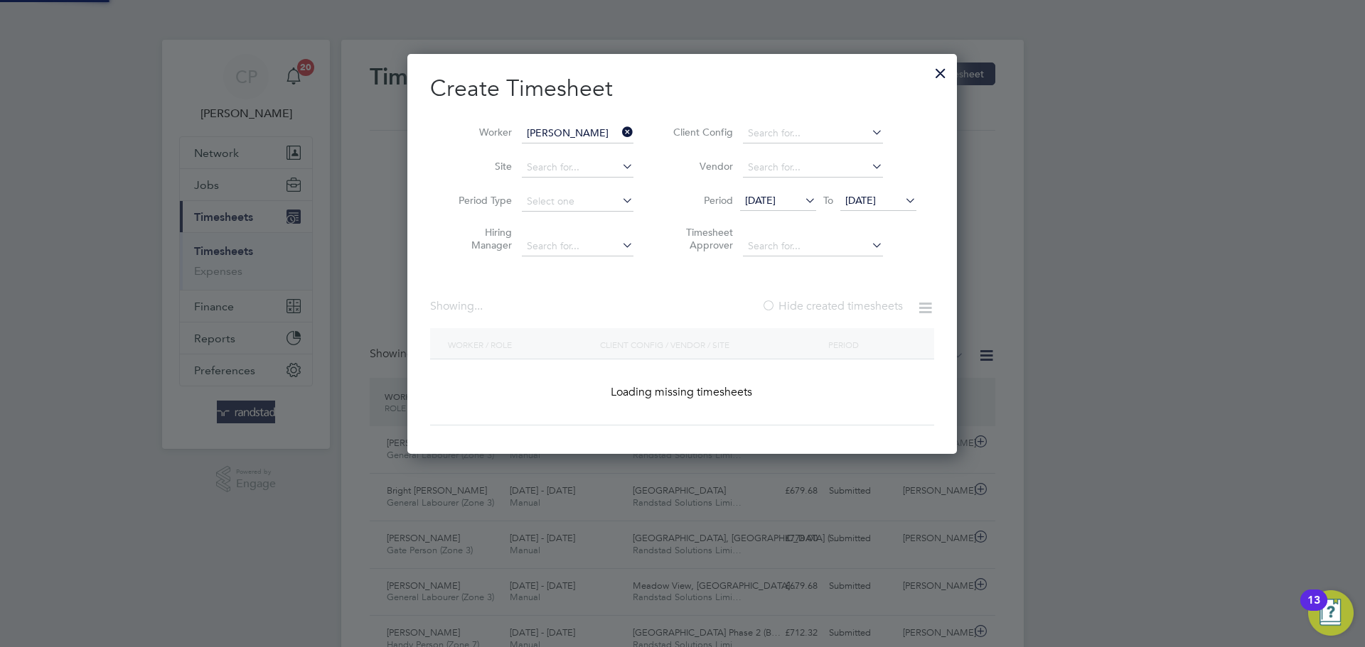
click at [843, 308] on label "Hide created timesheets" at bounding box center [831, 306] width 141 height 14
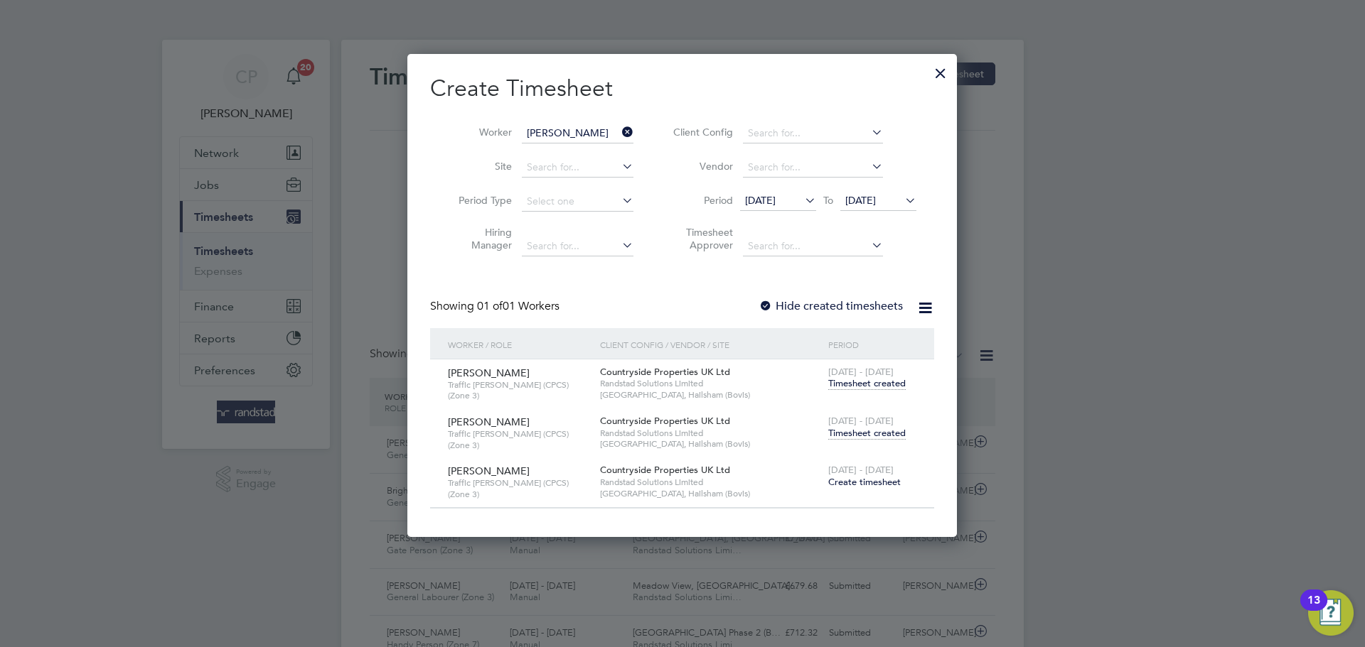
click at [868, 430] on span "Timesheet created" at bounding box center [866, 433] width 77 height 13
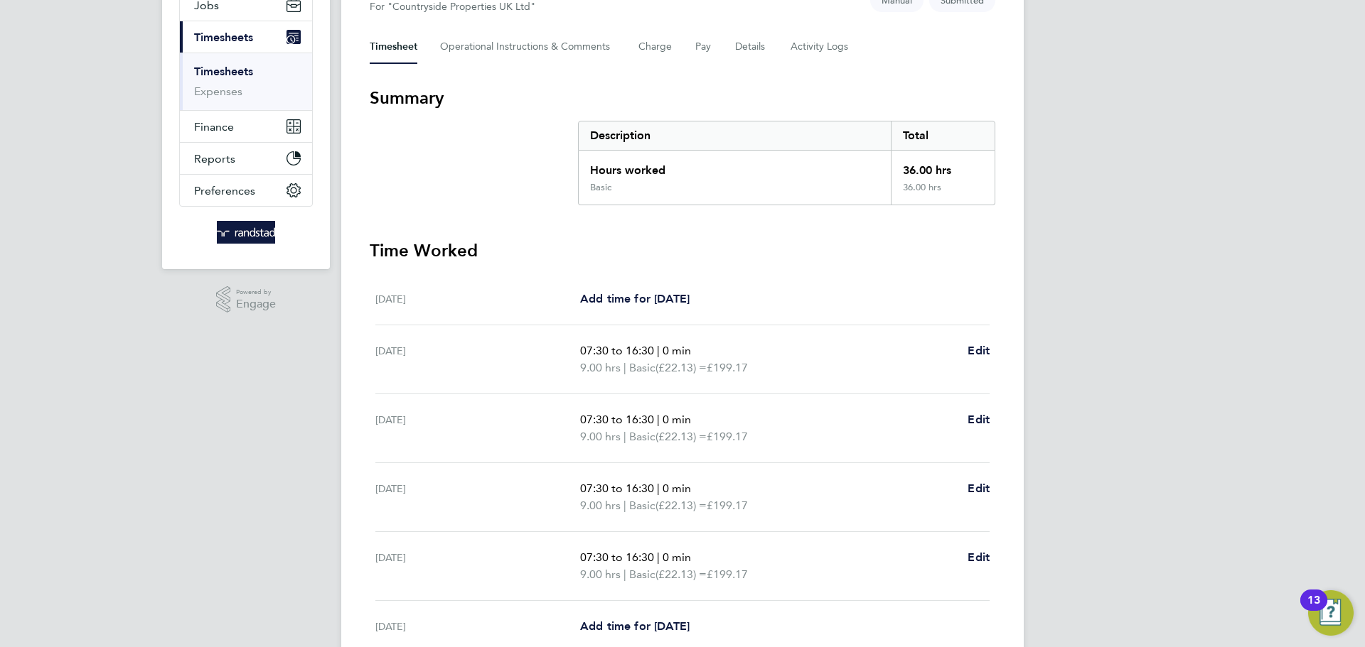
scroll to position [68, 0]
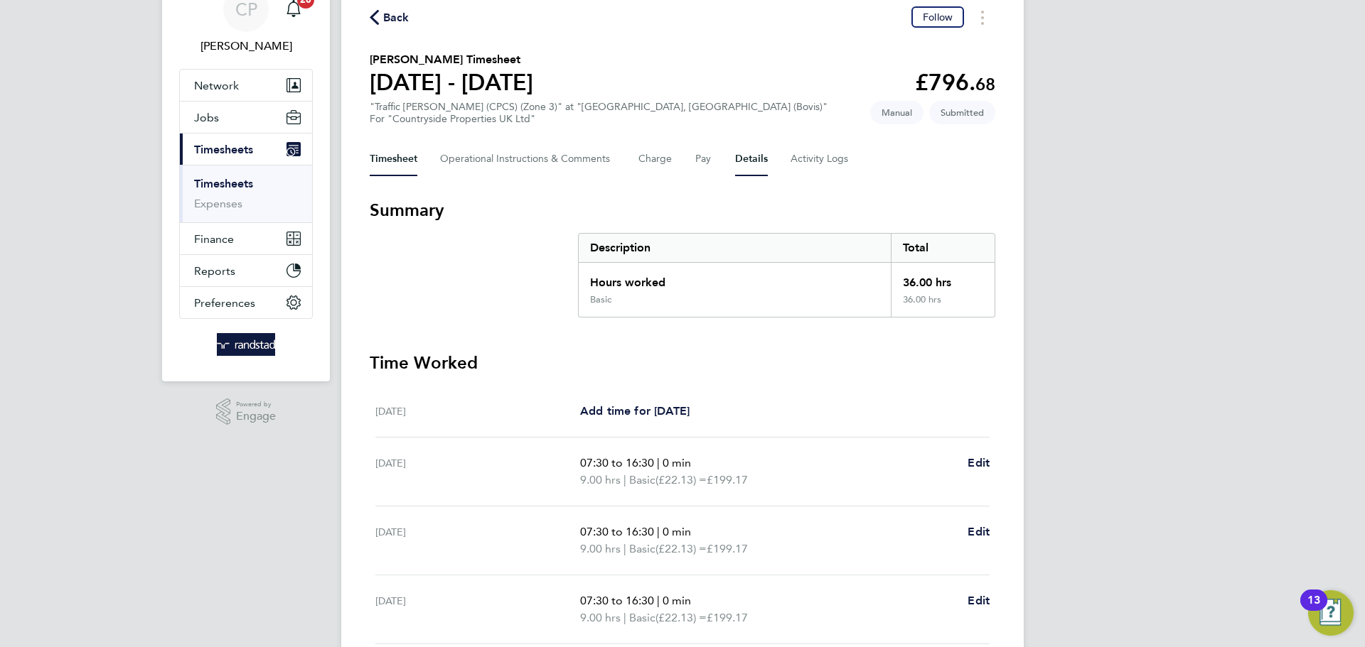
click at [743, 155] on button "Details" at bounding box center [751, 159] width 33 height 34
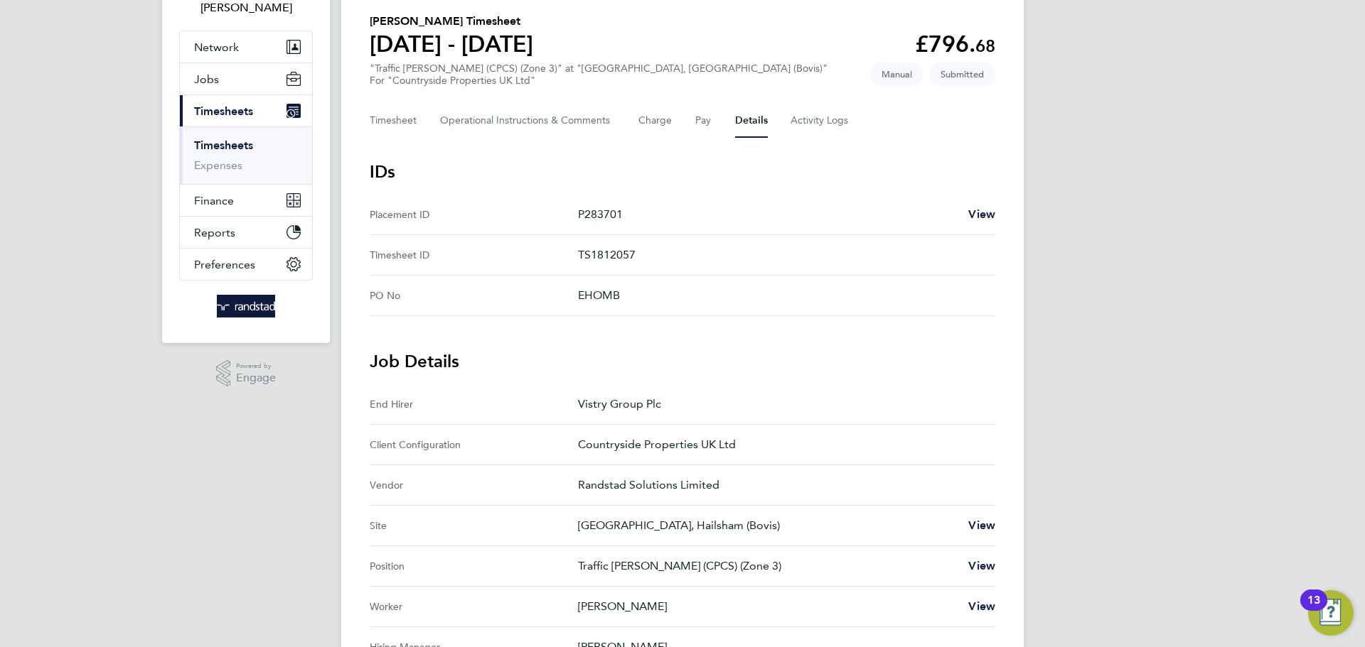
scroll to position [104, 0]
click at [404, 128] on button "Timesheet" at bounding box center [394, 122] width 48 height 34
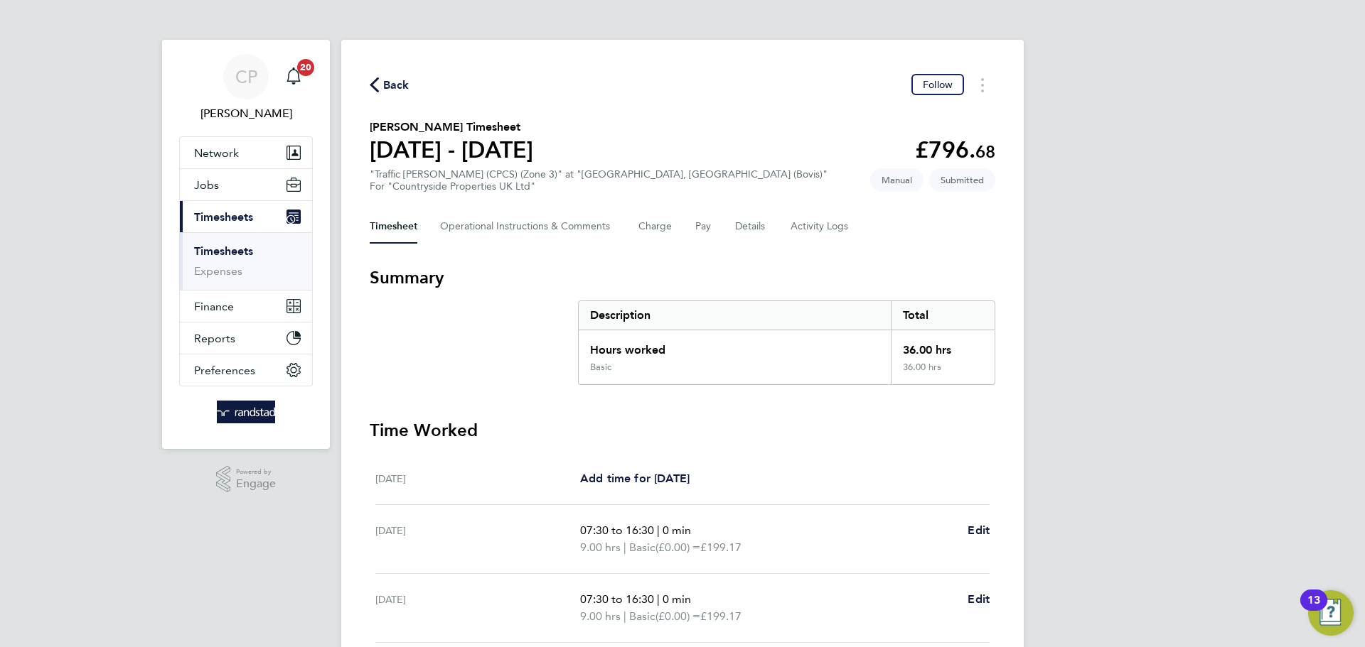
click at [392, 87] on span "Back" at bounding box center [396, 85] width 26 height 17
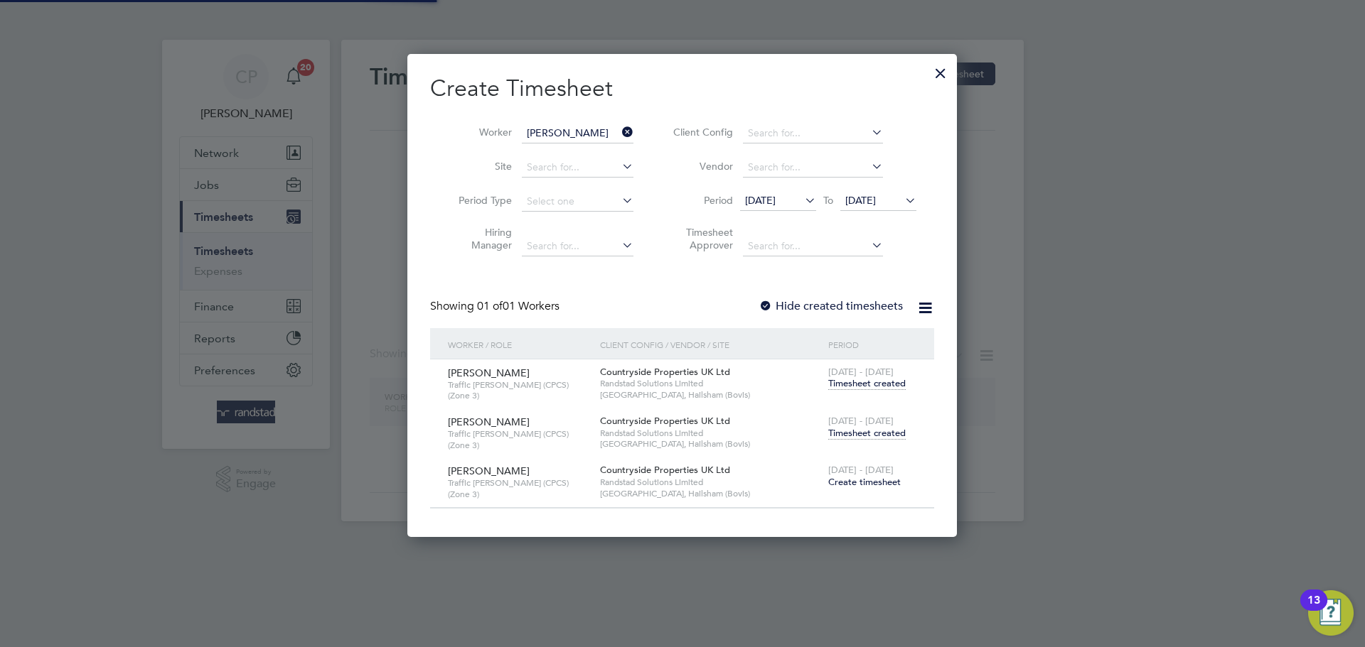
click at [619, 131] on icon at bounding box center [619, 132] width 0 height 20
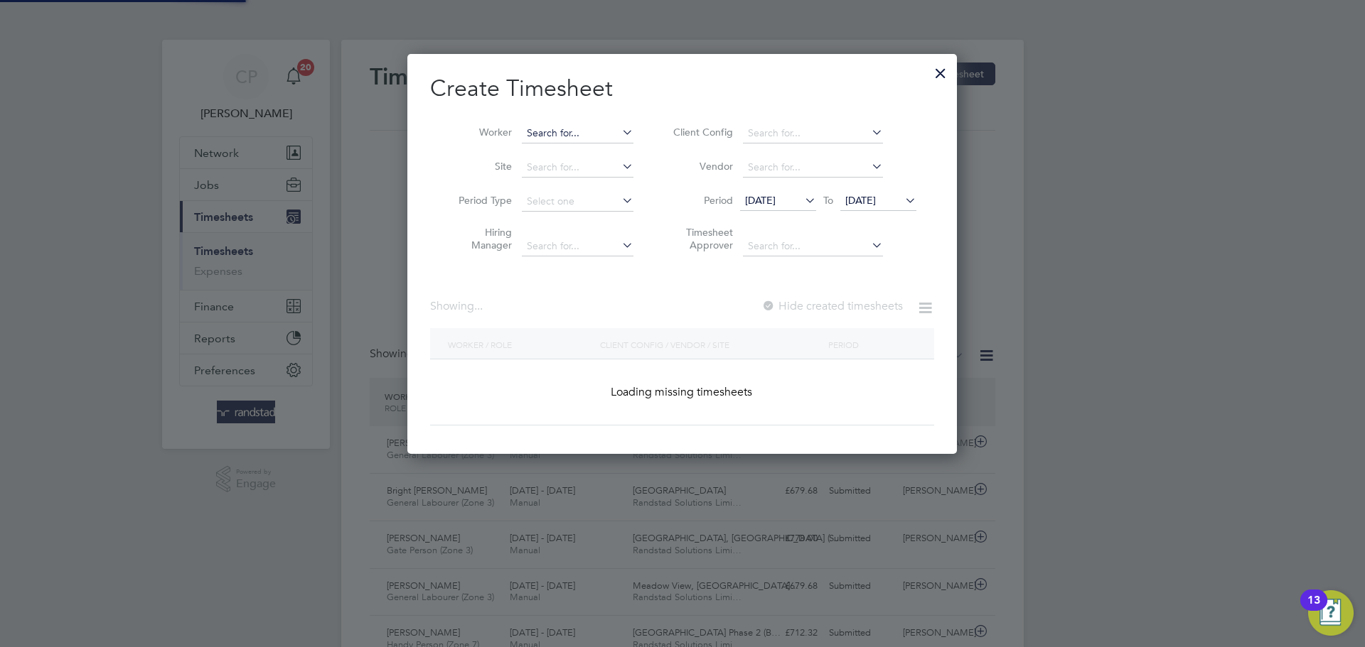
scroll to position [36, 124]
click at [569, 134] on input at bounding box center [578, 134] width 112 height 20
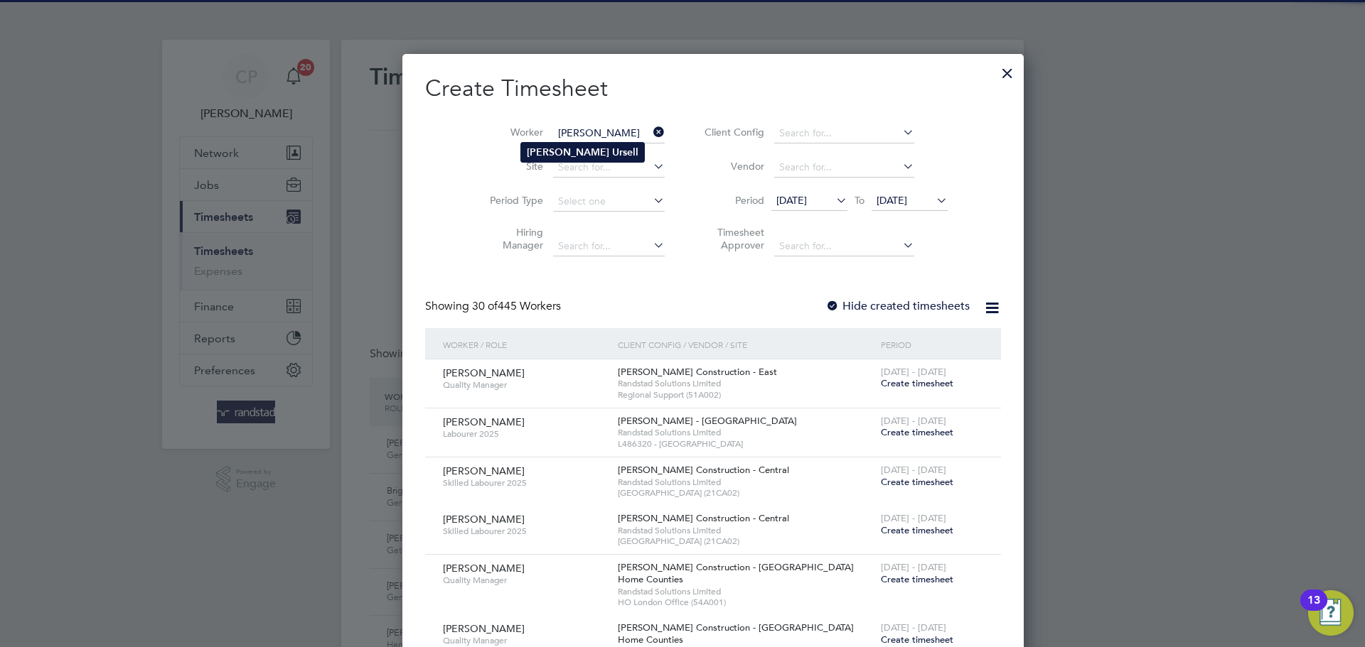
click at [559, 158] on li "Matt Ursell" at bounding box center [582, 152] width 123 height 19
type input "Matt Ursell"
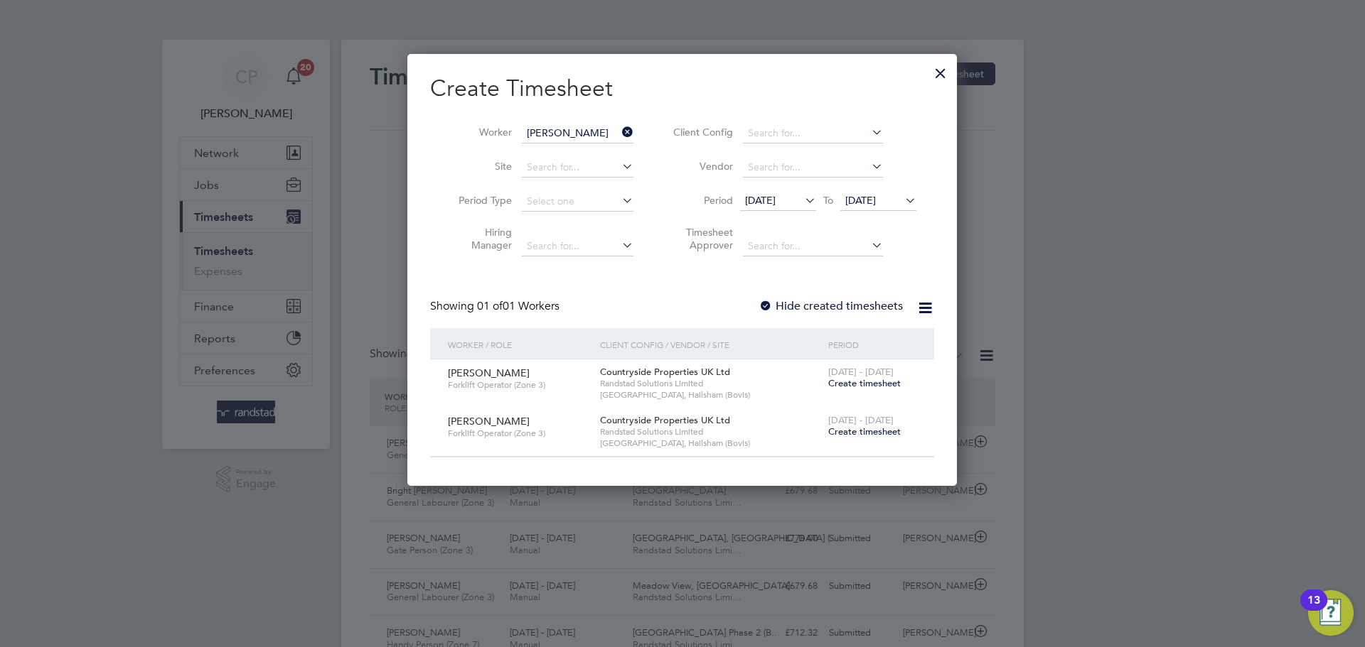
click at [866, 381] on span "Create timesheet" at bounding box center [864, 383] width 72 height 12
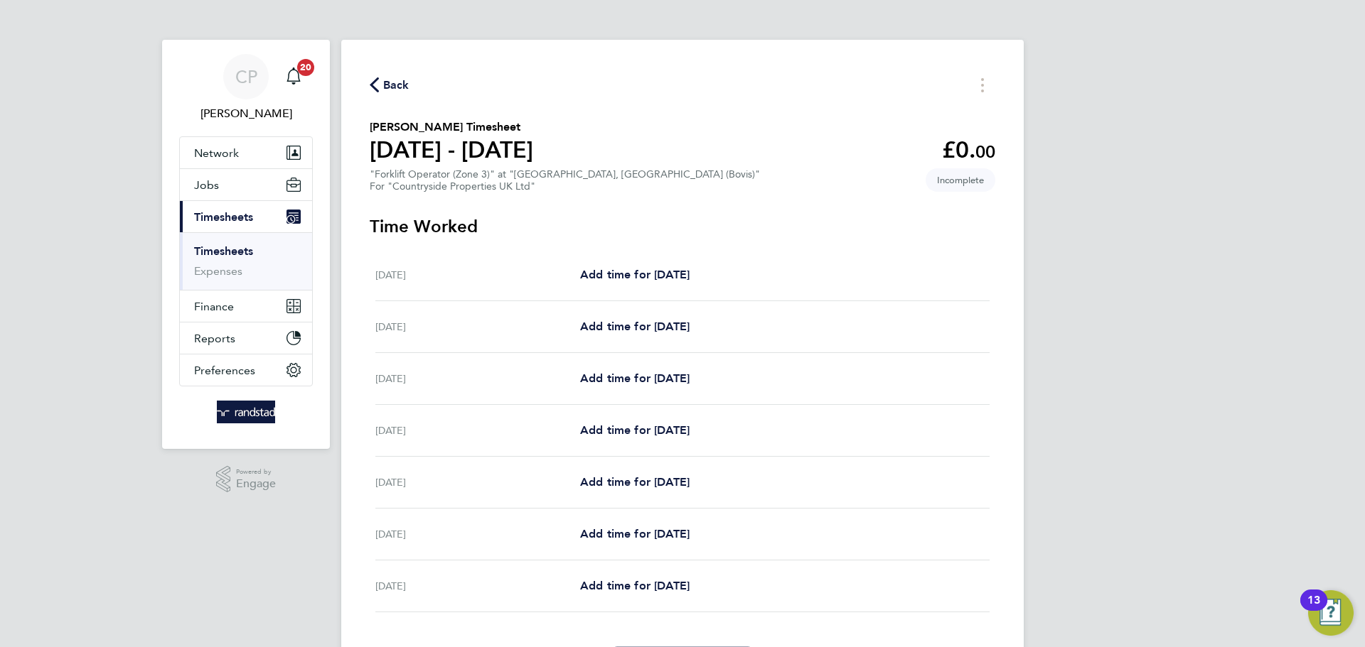
click at [680, 286] on div "Mon 25 Aug Add time for Mon 25 Aug Add time for Mon 25 Aug" at bounding box center [682, 275] width 614 height 52
click at [689, 279] on span "Add time for [DATE]" at bounding box center [634, 275] width 109 height 14
select select "30"
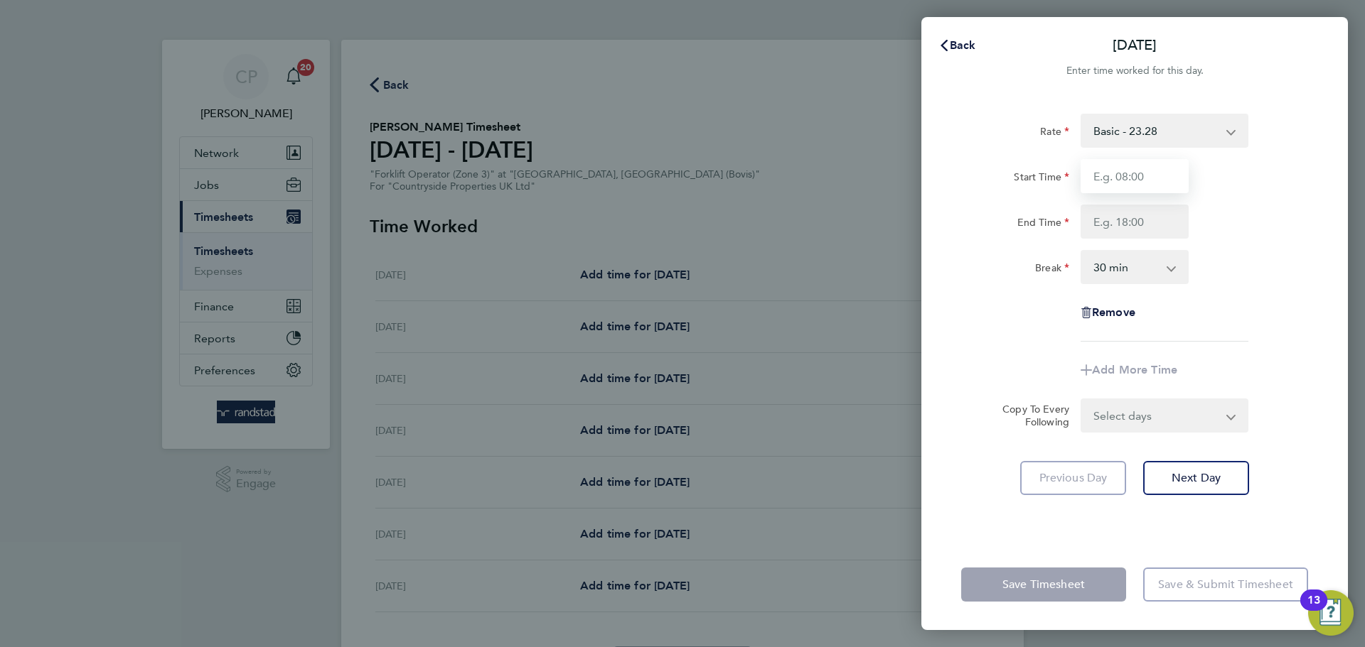
click at [1105, 170] on input "Start Time" at bounding box center [1134, 176] width 108 height 34
type input "07:30"
click at [1149, 216] on input "End Time" at bounding box center [1134, 222] width 108 height 34
type input "17:00"
click at [1237, 239] on div "Rate Basic - 23.28 Start Time 07:30 End Time 17:00 Break 0 min 15 min 30 min 45…" at bounding box center [1134, 228] width 347 height 228
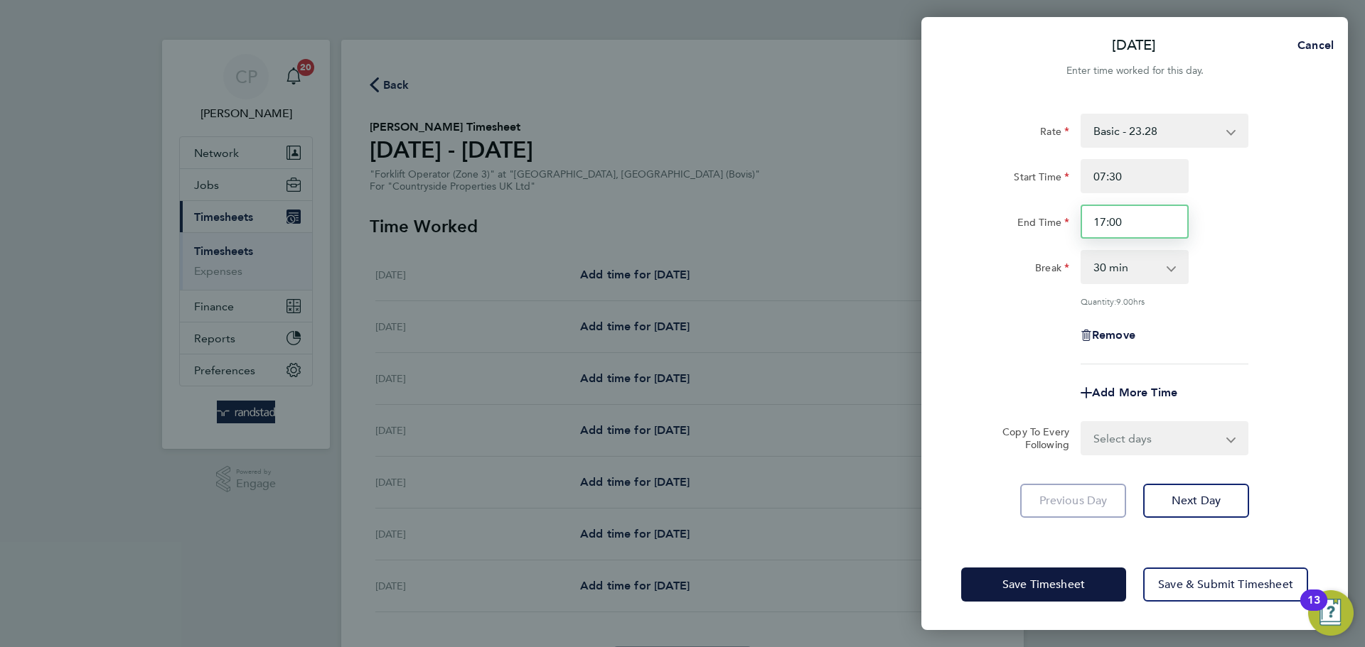
click at [1139, 235] on input "17:00" at bounding box center [1134, 222] width 108 height 34
click at [1139, 235] on input "End Time" at bounding box center [1134, 222] width 108 height 34
click at [1227, 262] on div "Break 0 min 15 min 30 min 45 min 60 min 75 min 90 min" at bounding box center [1134, 267] width 358 height 34
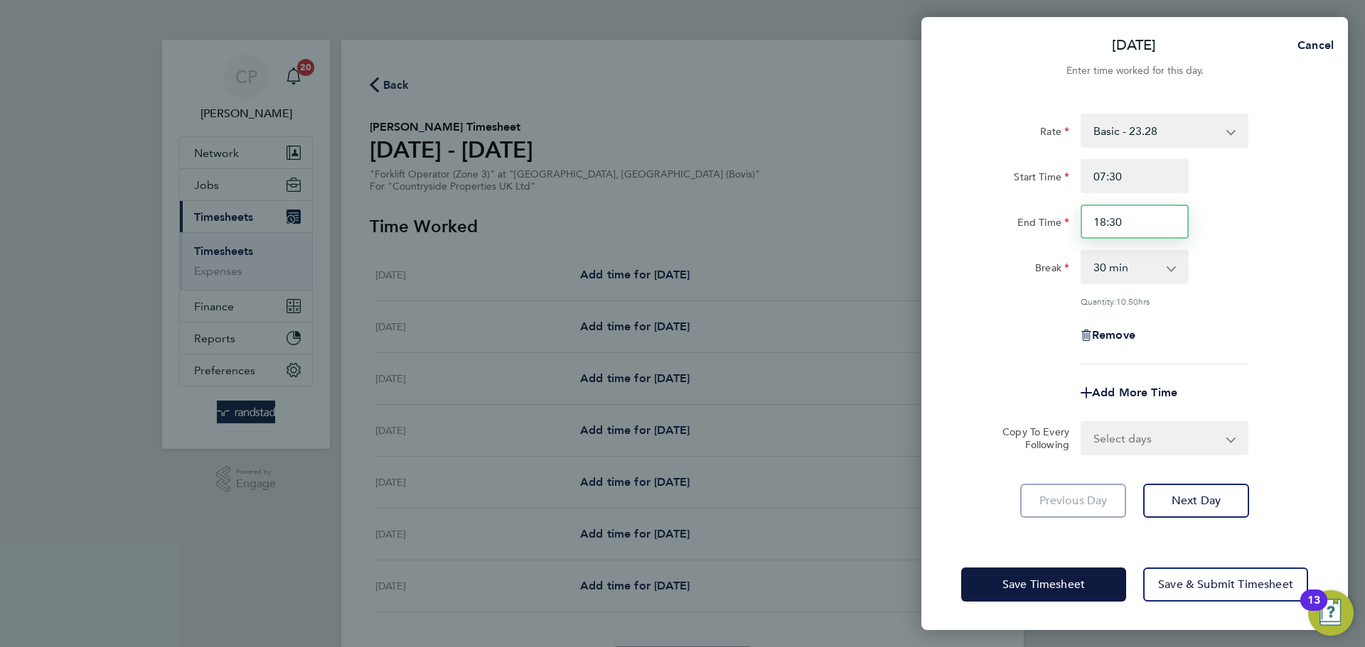
click at [1152, 220] on input "18:30" at bounding box center [1134, 222] width 108 height 34
type input "18:00"
click at [1245, 225] on div "End Time 18:00" at bounding box center [1134, 222] width 358 height 34
click at [1209, 505] on span "Next Day" at bounding box center [1195, 501] width 49 height 14
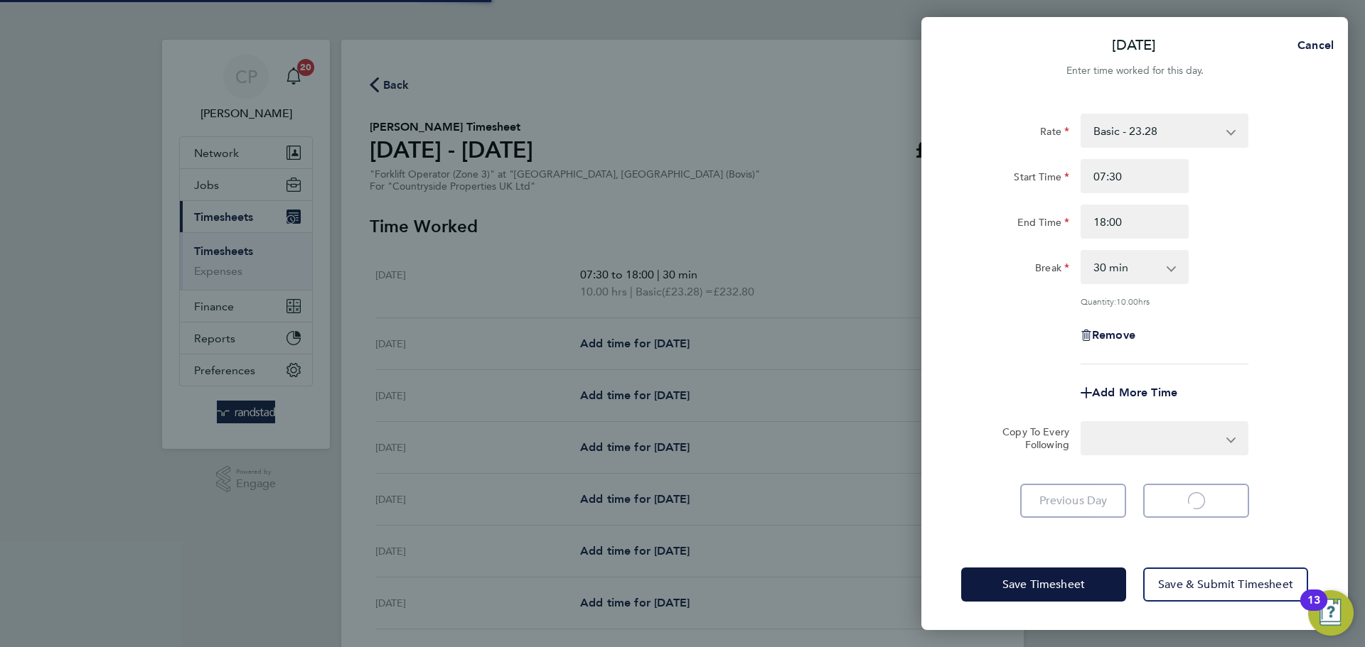
select select "30"
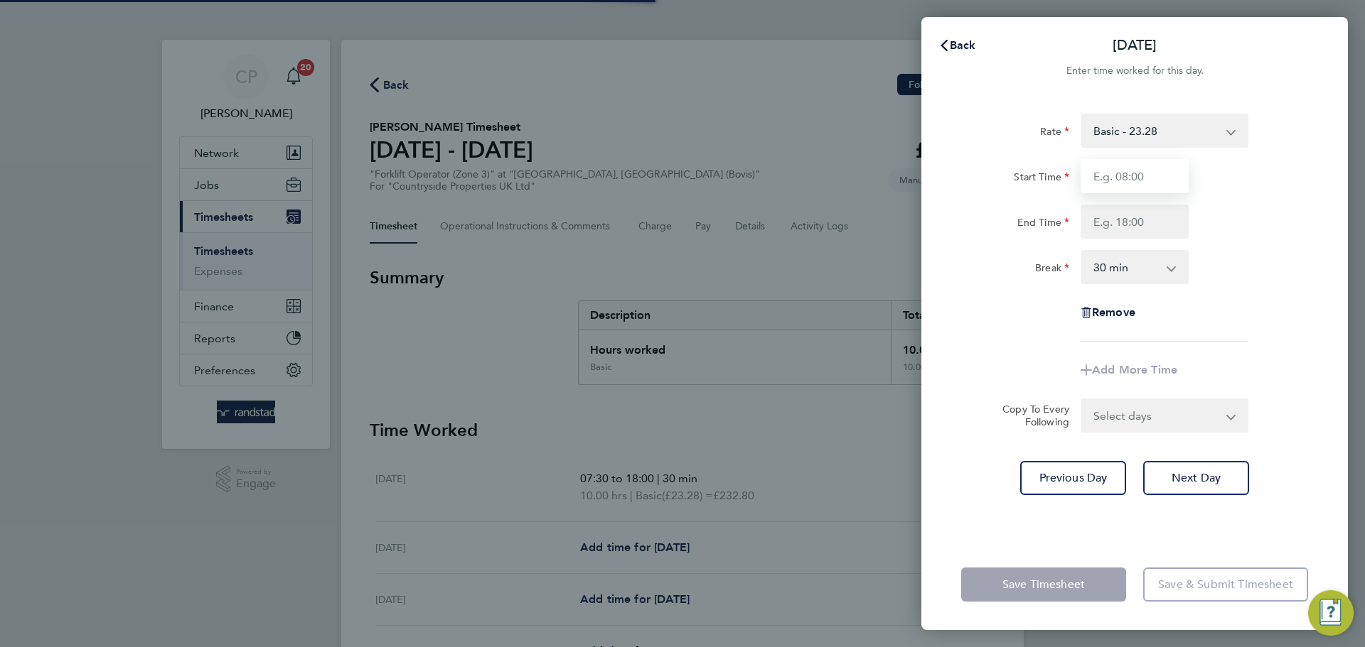
click at [1134, 186] on input "Start Time" at bounding box center [1134, 176] width 108 height 34
type input "07:30"
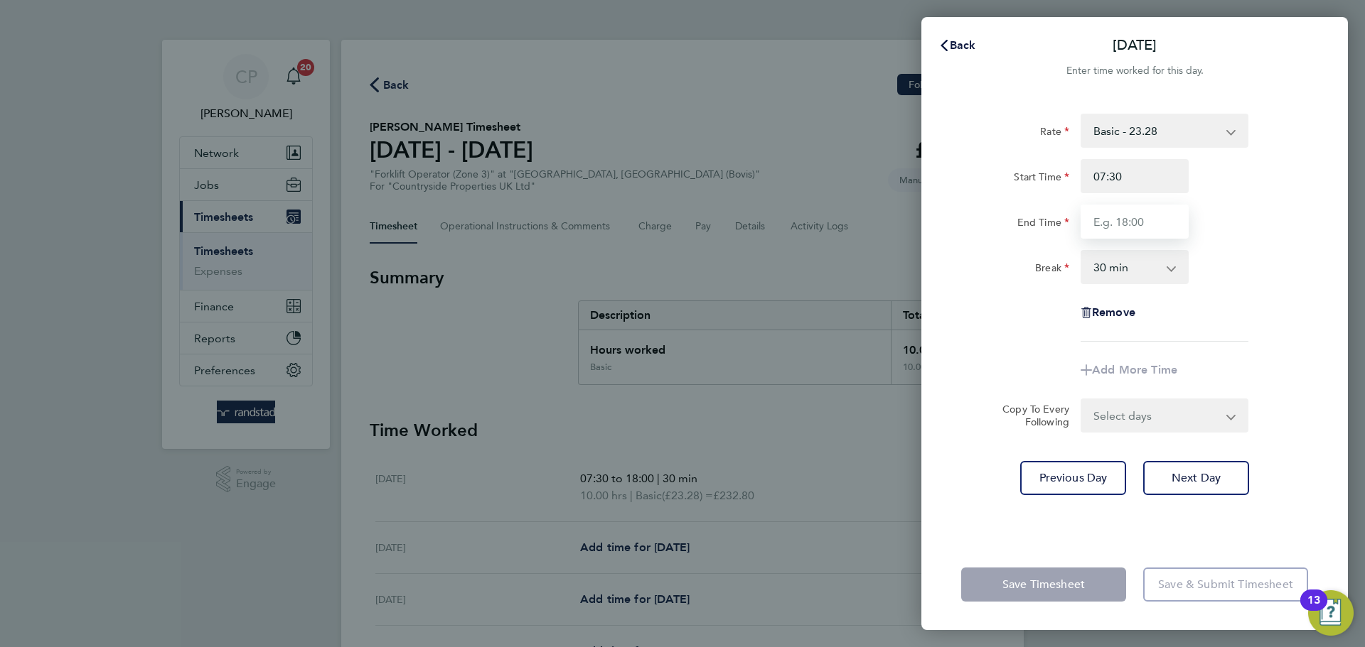
click at [1137, 222] on input "End Time" at bounding box center [1134, 222] width 108 height 34
type input "18:30"
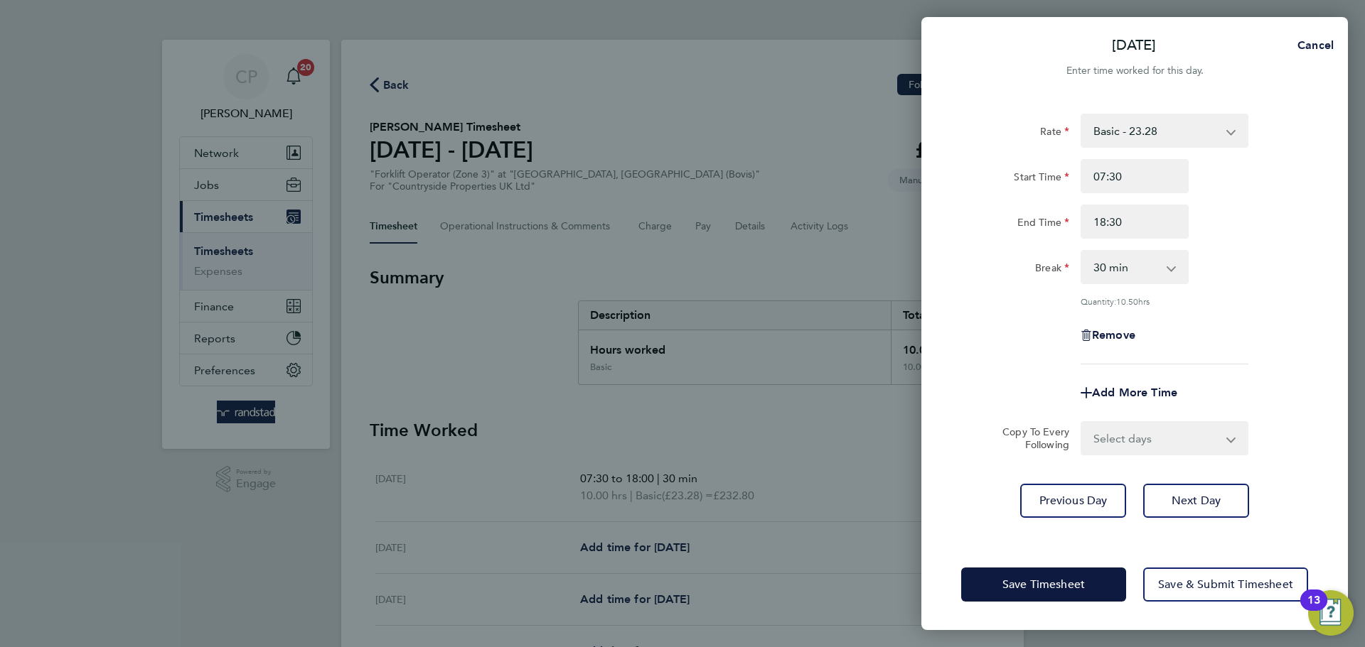
click at [1253, 242] on div "Rate Basic - 23.28 Start Time 07:30 End Time 18:30 Break 0 min 15 min 30 min 45…" at bounding box center [1134, 239] width 347 height 251
click at [1160, 264] on select "0 min 15 min 30 min 45 min 60 min 75 min 90 min" at bounding box center [1126, 267] width 88 height 31
select select "0"
click at [1082, 252] on select "0 min 15 min 30 min 45 min 60 min 75 min 90 min" at bounding box center [1126, 267] width 88 height 31
click at [1199, 502] on span "Next Day" at bounding box center [1195, 501] width 49 height 14
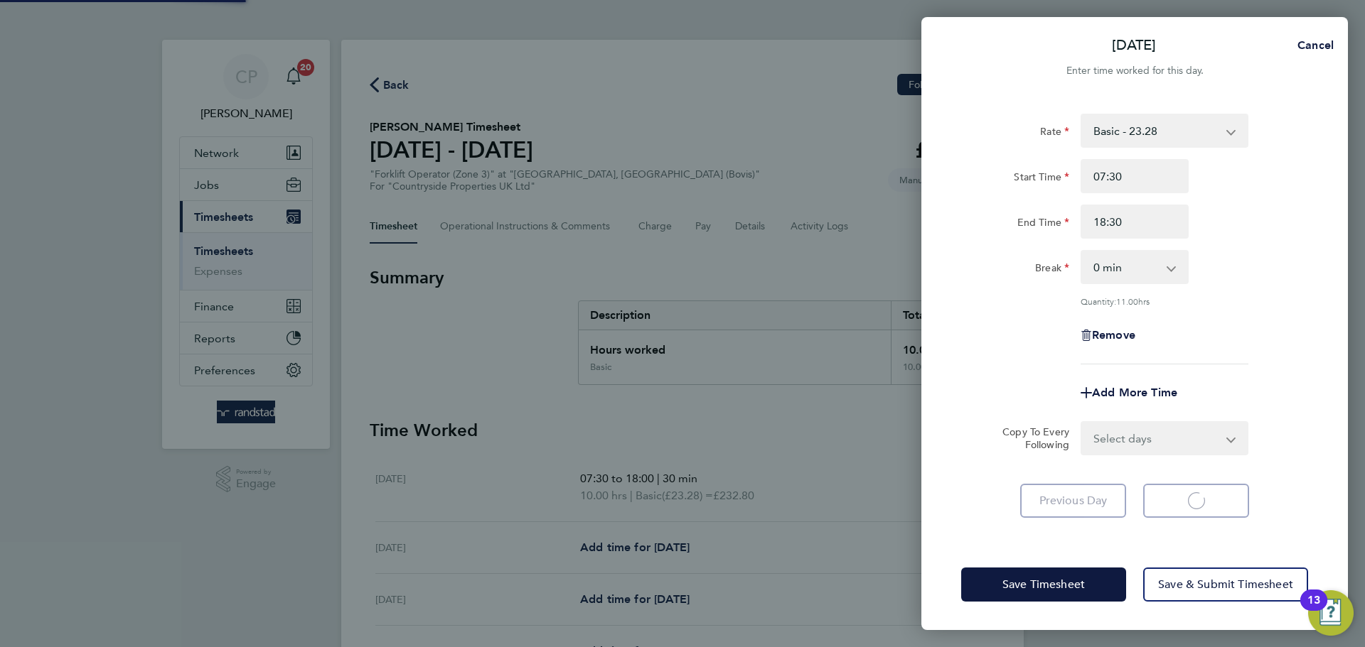
select select "30"
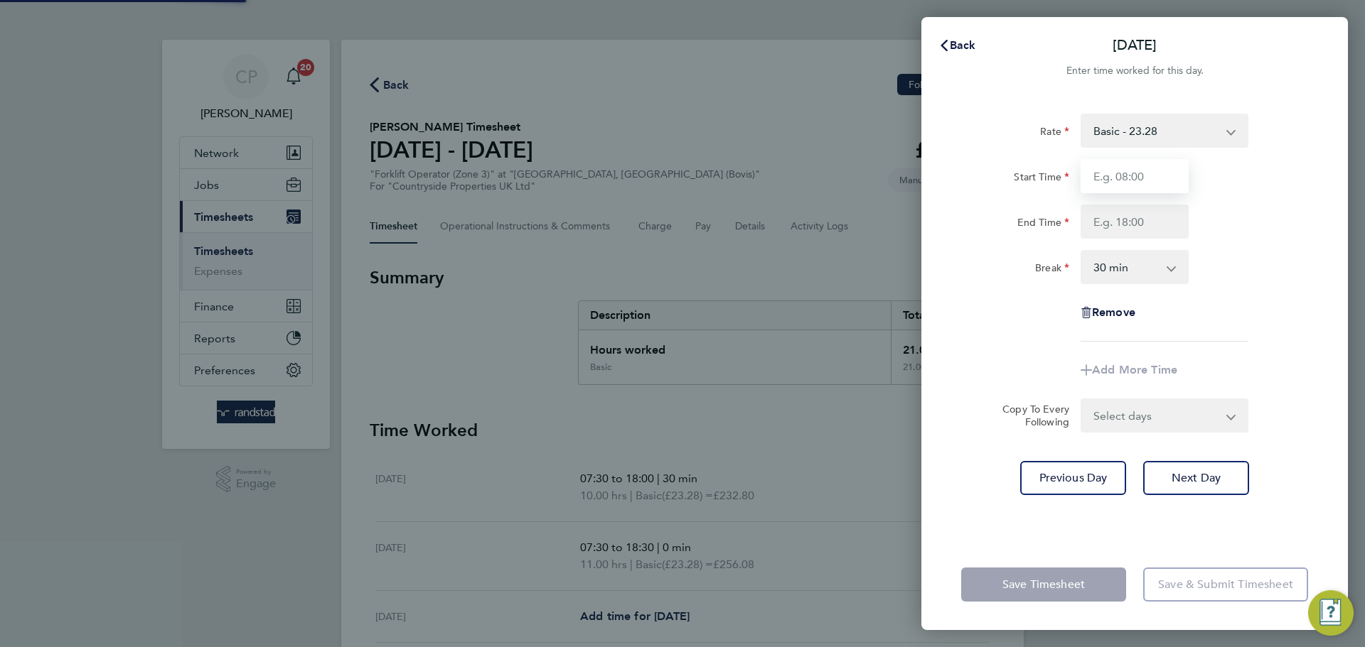
click at [1134, 168] on input "Start Time" at bounding box center [1134, 176] width 108 height 34
type input "07:30"
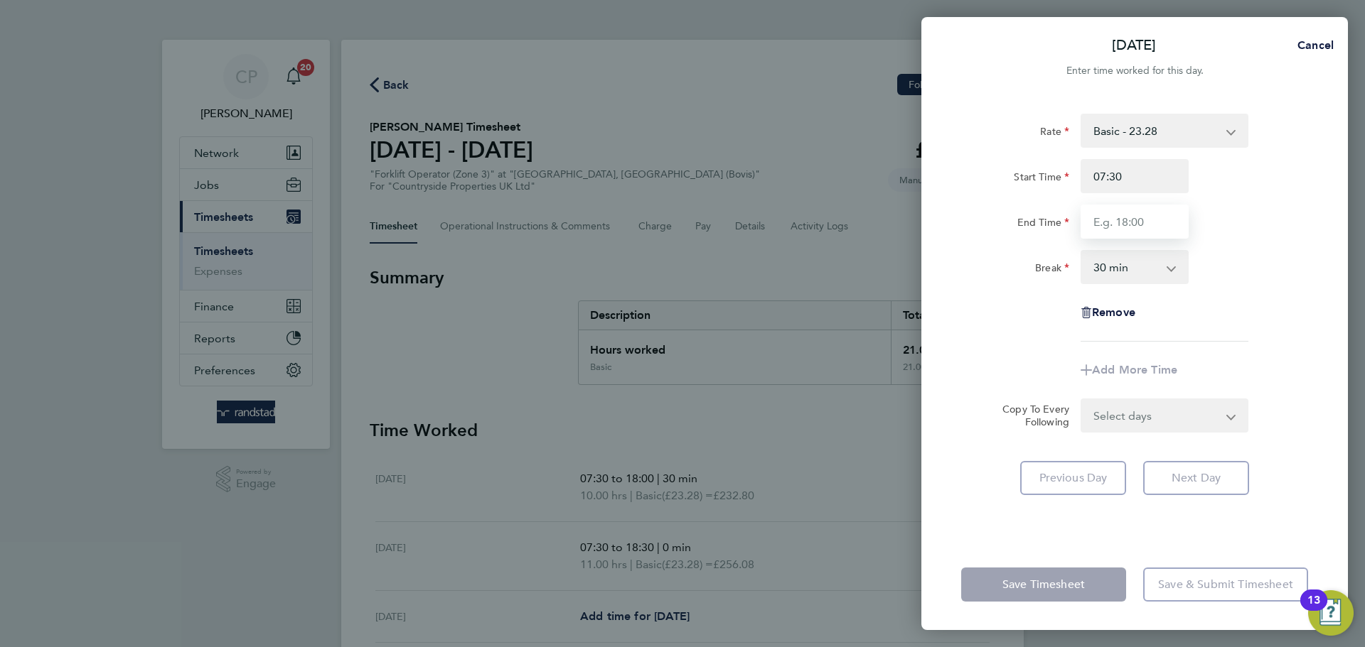
click at [1135, 218] on input "End Time" at bounding box center [1134, 222] width 108 height 34
type input "18:30"
click at [1131, 274] on select "0 min 15 min 30 min 45 min 60 min 75 min 90 min" at bounding box center [1126, 267] width 88 height 31
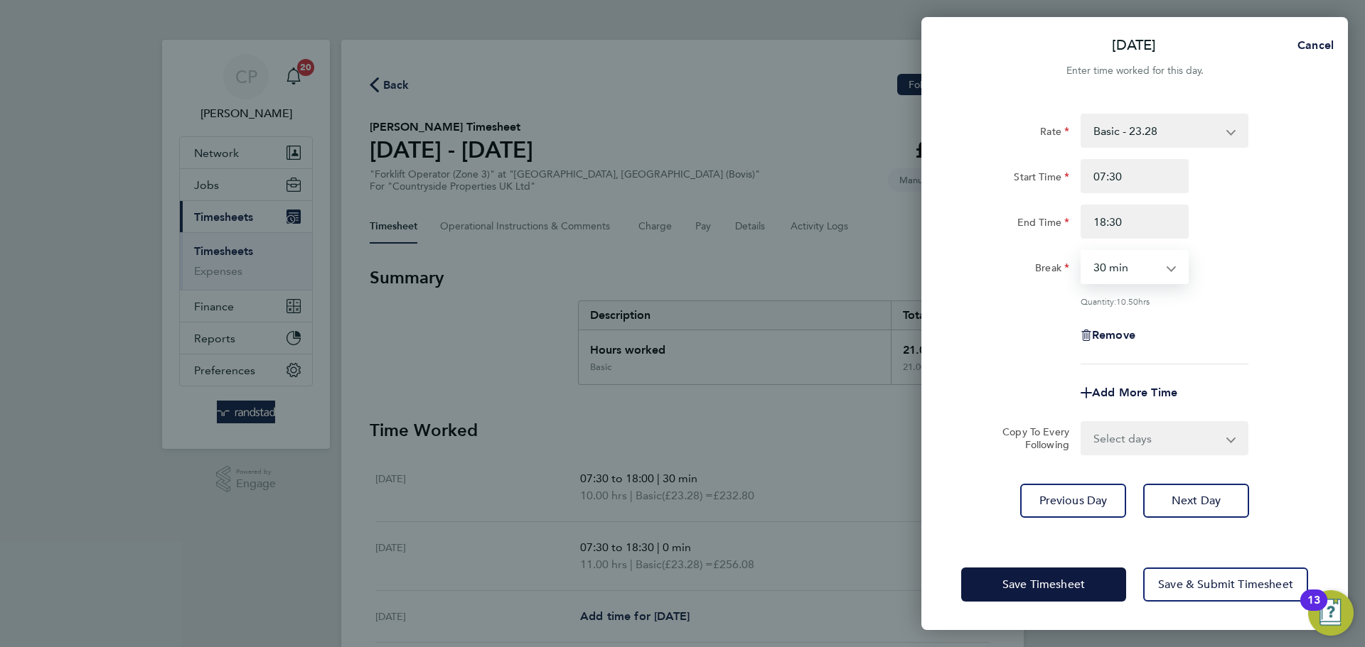
select select "0"
click at [1082, 252] on select "0 min 15 min 30 min 45 min 60 min 75 min 90 min" at bounding box center [1126, 267] width 88 height 31
click at [1254, 289] on div "Rate Basic - 23.28 Start Time 07:30 End Time 18:30 Break 0 min 15 min 30 min 45…" at bounding box center [1134, 239] width 347 height 251
click at [1215, 501] on span "Next Day" at bounding box center [1195, 501] width 49 height 14
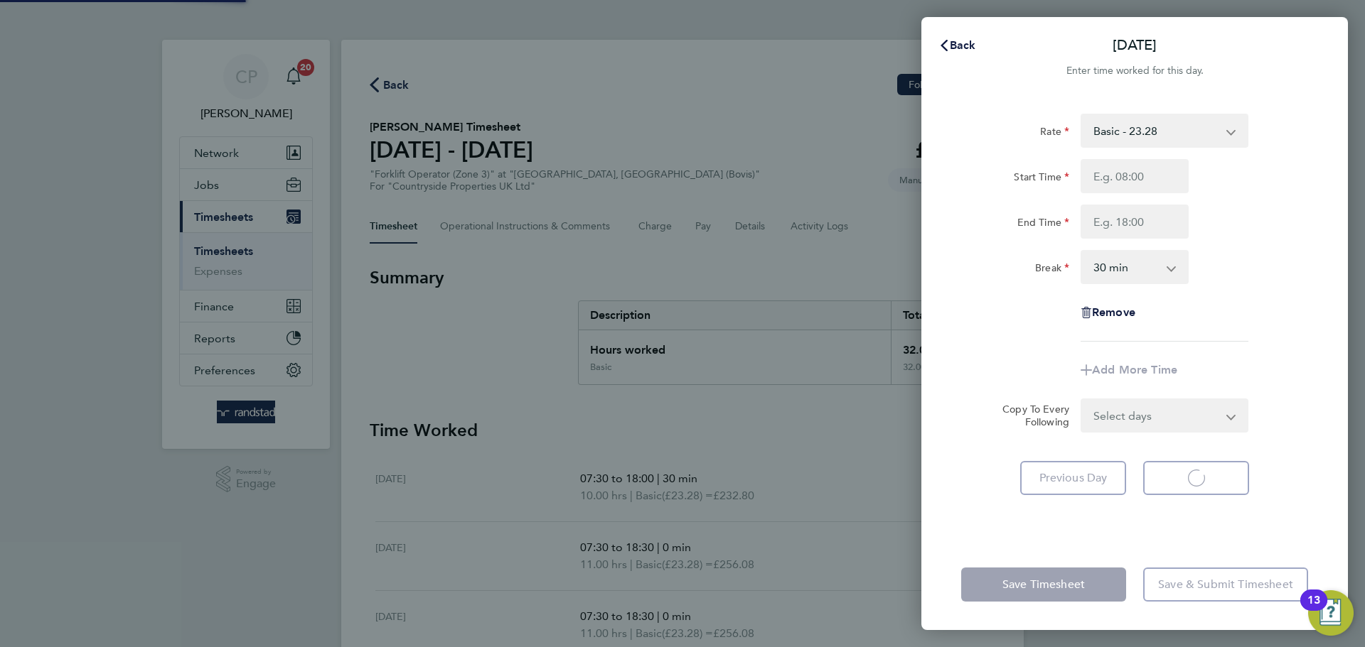
select select "30"
click at [1142, 179] on input "Start Time" at bounding box center [1134, 176] width 108 height 34
type input "07:30"
click at [1146, 220] on input "End Time" at bounding box center [1134, 222] width 108 height 34
type input "18:30"
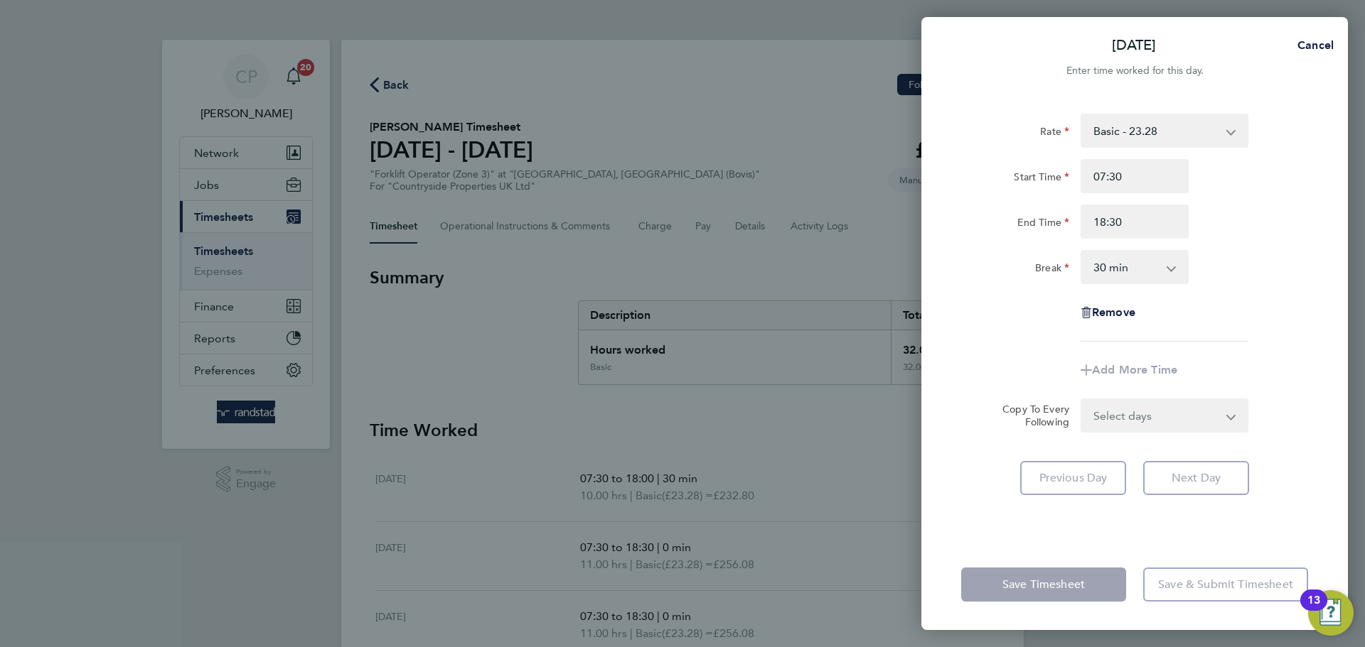
click at [1127, 264] on select "0 min 15 min 30 min 45 min 60 min 75 min 90 min" at bounding box center [1126, 267] width 88 height 31
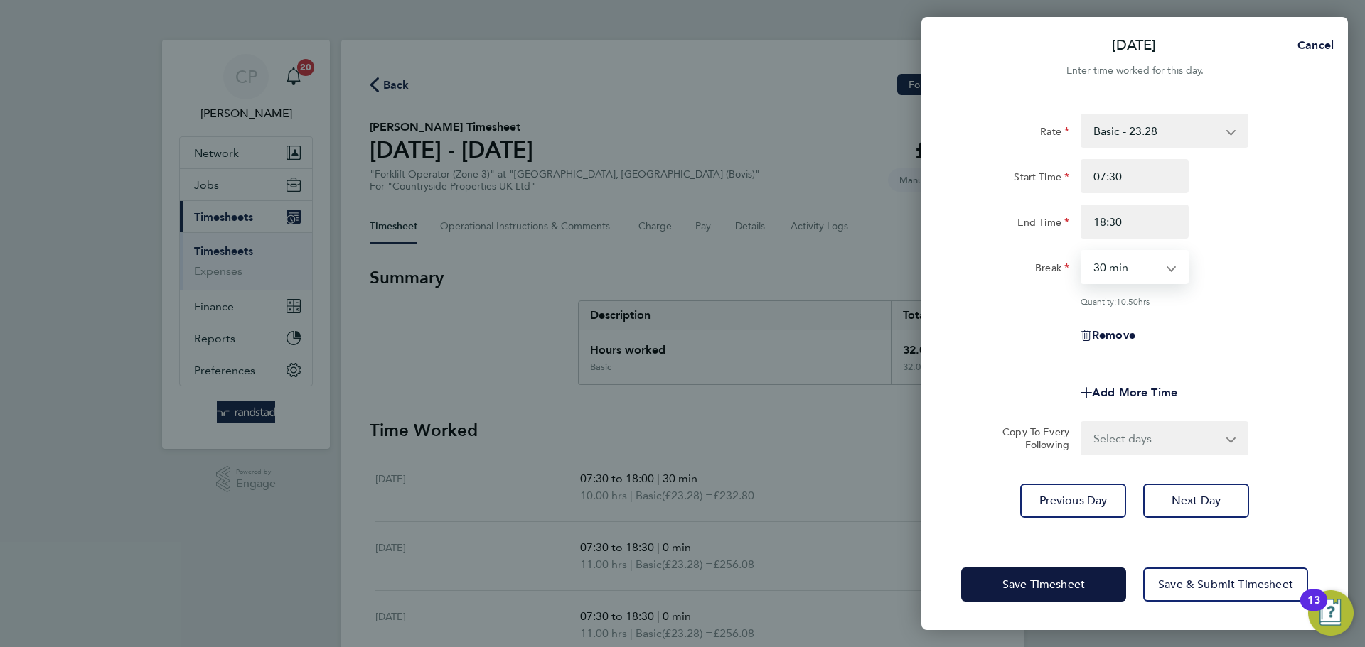
select select "0"
click at [1082, 252] on select "0 min 15 min 30 min 45 min 60 min 75 min 90 min" at bounding box center [1126, 267] width 88 height 31
click at [1208, 293] on div "Rate Basic - 23.28 Start Time 07:30 End Time 18:30 Break 0 min 15 min 30 min 45…" at bounding box center [1134, 239] width 347 height 251
click at [1200, 501] on span "Next Day" at bounding box center [1195, 501] width 49 height 14
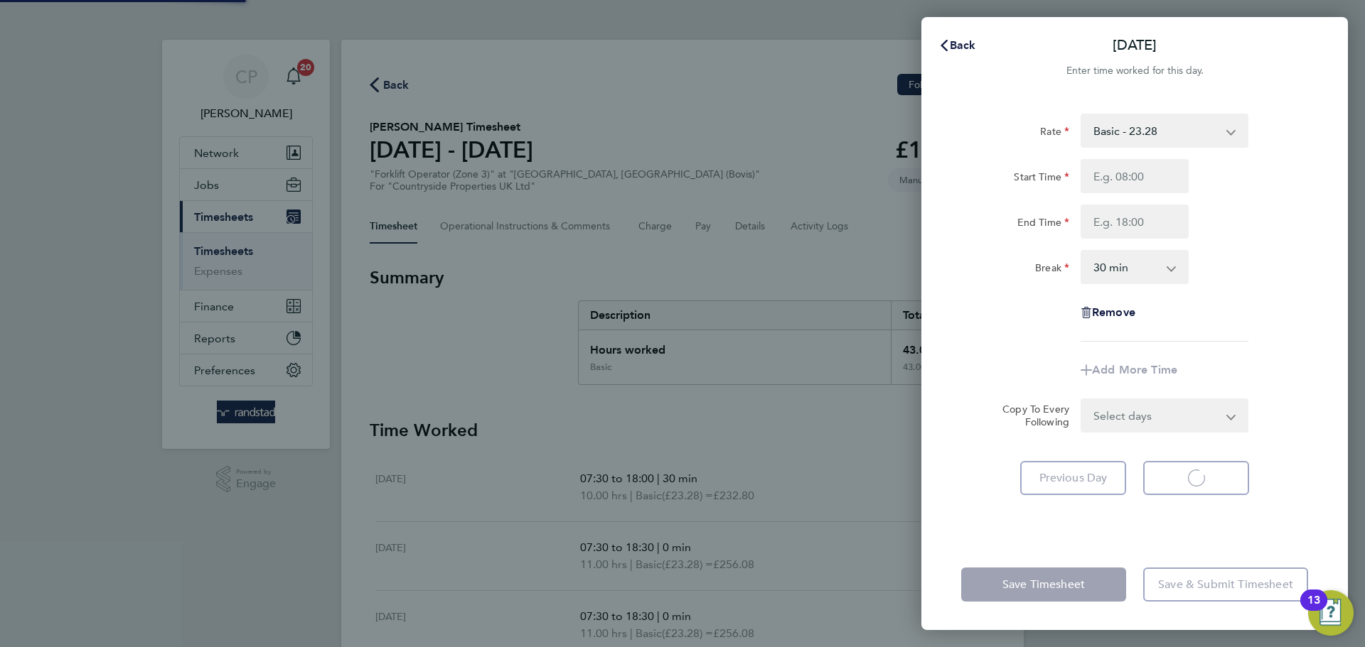
select select "30"
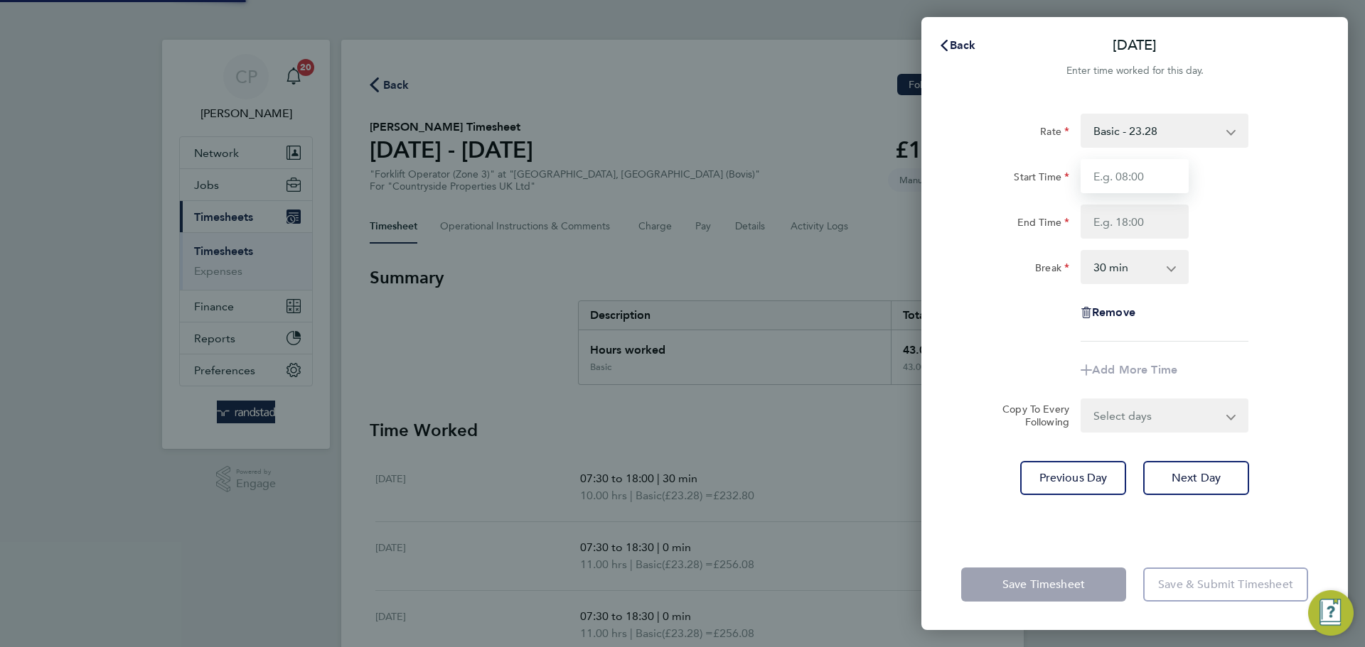
click at [1117, 173] on input "Start Time" at bounding box center [1134, 176] width 108 height 34
type input "07:30"
click at [1134, 226] on input "End Time" at bounding box center [1134, 222] width 108 height 34
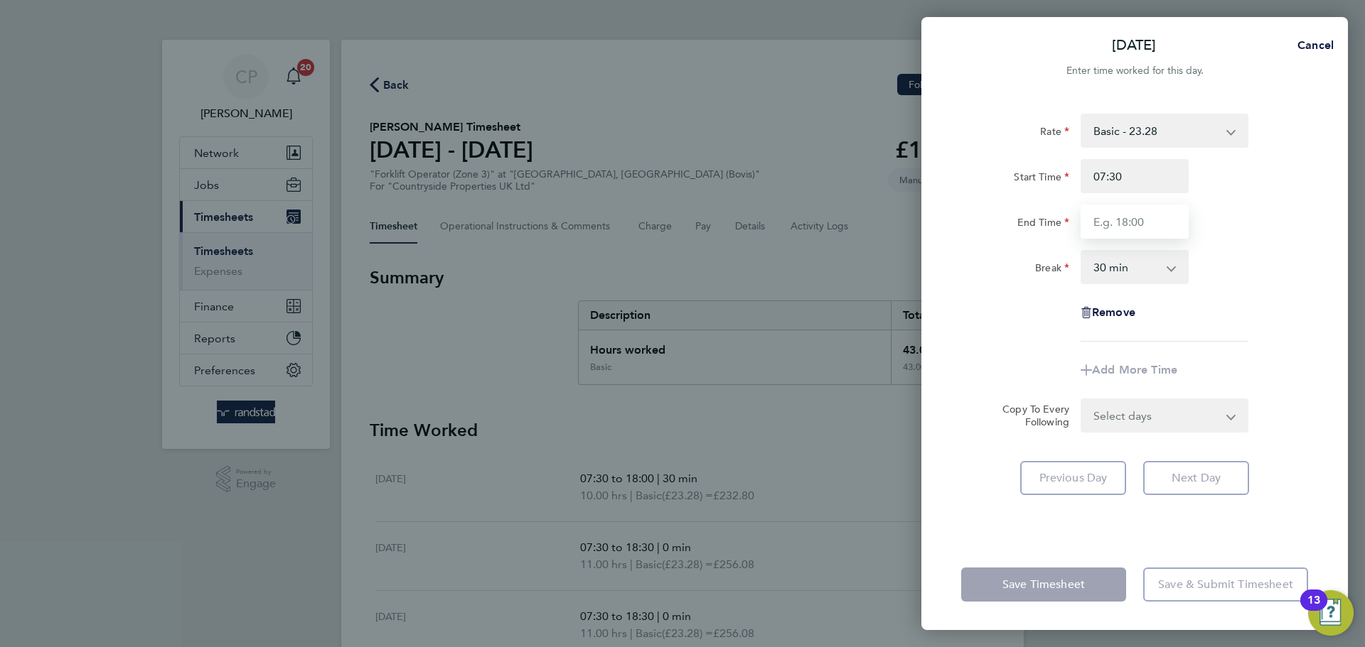
type input "18:30"
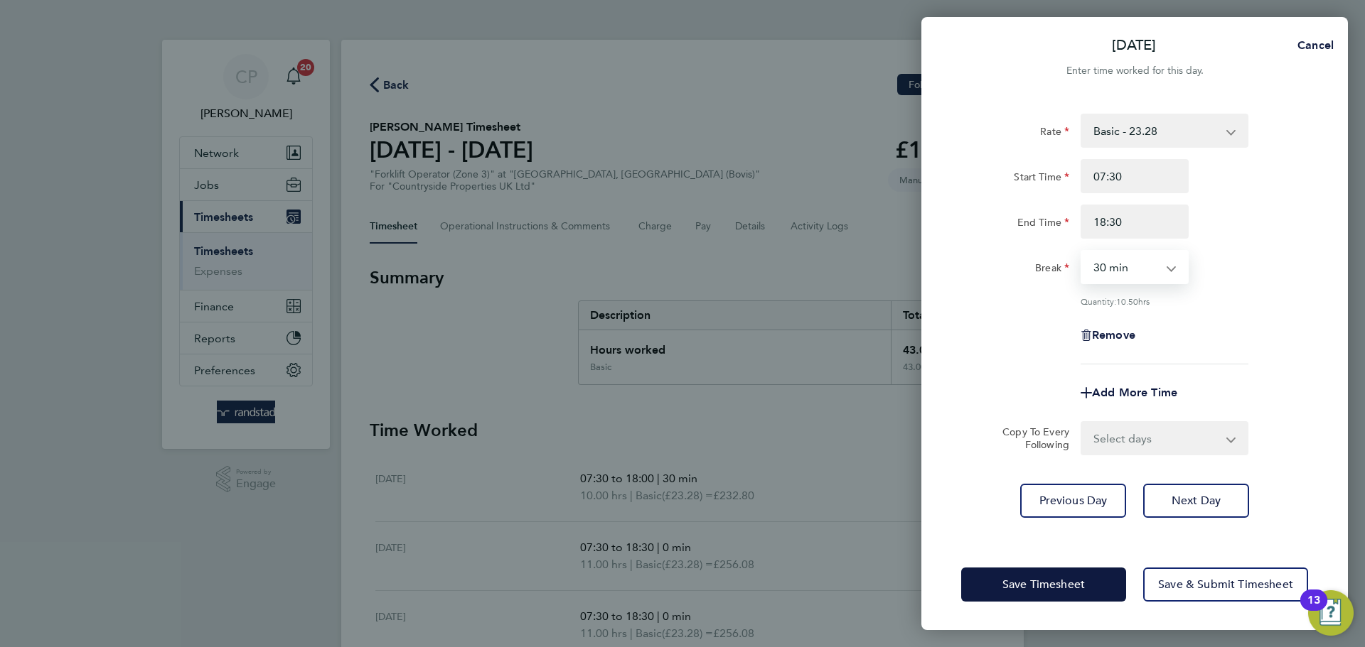
click at [1125, 272] on select "0 min 15 min 30 min 45 min 60 min 75 min 90 min" at bounding box center [1126, 267] width 88 height 31
click at [1082, 252] on select "0 min 15 min 30 min 45 min 60 min 75 min 90 min" at bounding box center [1126, 267] width 88 height 31
click at [1139, 274] on select "0 min 15 min 30 min 45 min 60 min 75 min 90 min" at bounding box center [1126, 267] width 88 height 31
select select "0"
click at [1082, 252] on select "0 min 15 min 30 min 45 min 60 min 75 min 90 min" at bounding box center [1126, 267] width 88 height 31
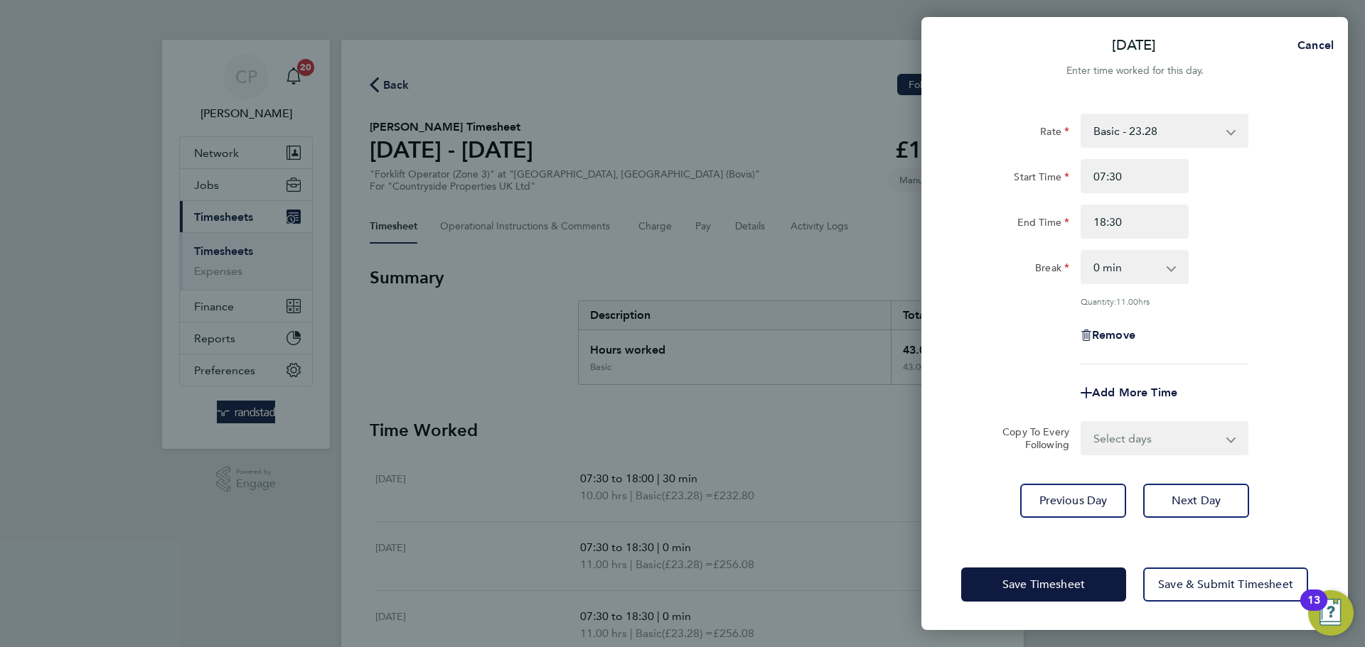
click at [1207, 285] on div "Rate Basic - 23.28 Start Time 07:30 End Time 18:30 Break 0 min 15 min 30 min 45…" at bounding box center [1134, 239] width 347 height 251
click at [1218, 494] on span "Next Day" at bounding box center [1195, 501] width 49 height 14
select select "30"
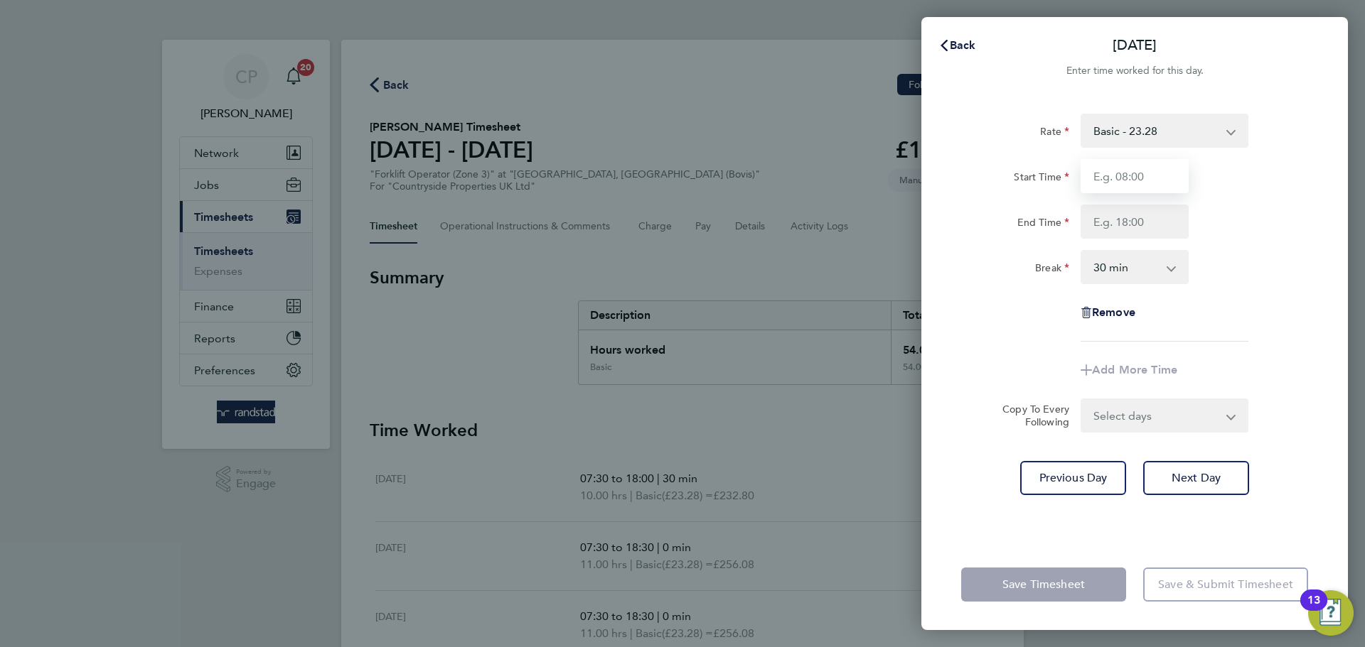
click at [1117, 172] on input "Start Time" at bounding box center [1134, 176] width 108 height 34
type input "07:30"
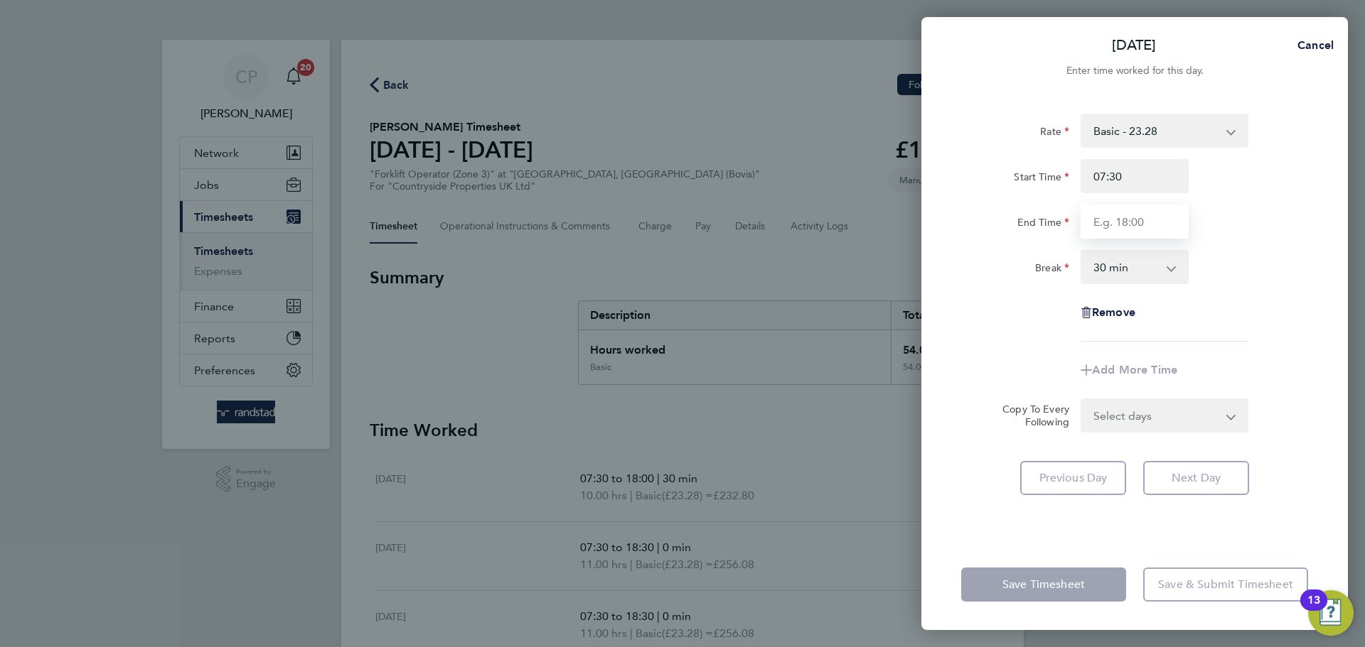
click at [1128, 230] on input "End Time" at bounding box center [1134, 222] width 108 height 34
type input "17:00"
click at [1105, 220] on input "17:00" at bounding box center [1134, 222] width 108 height 34
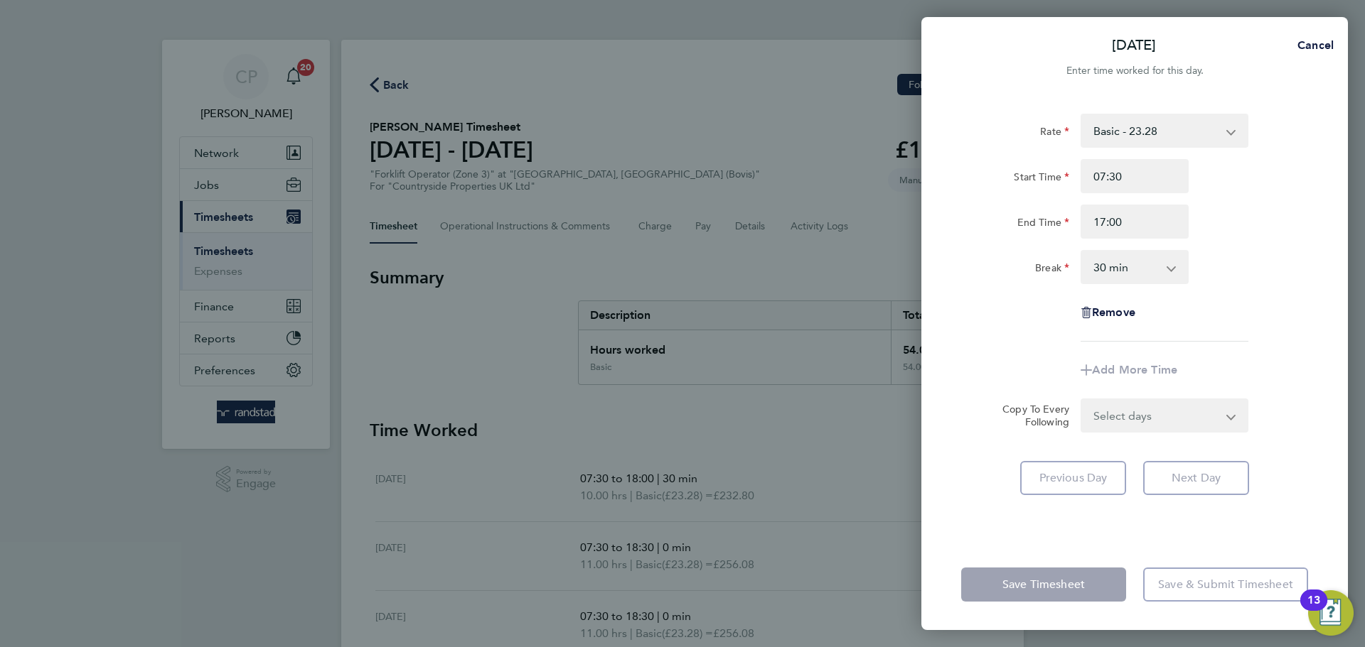
click at [1117, 270] on select "0 min 15 min 30 min 45 min 60 min 75 min 90 min" at bounding box center [1126, 267] width 88 height 31
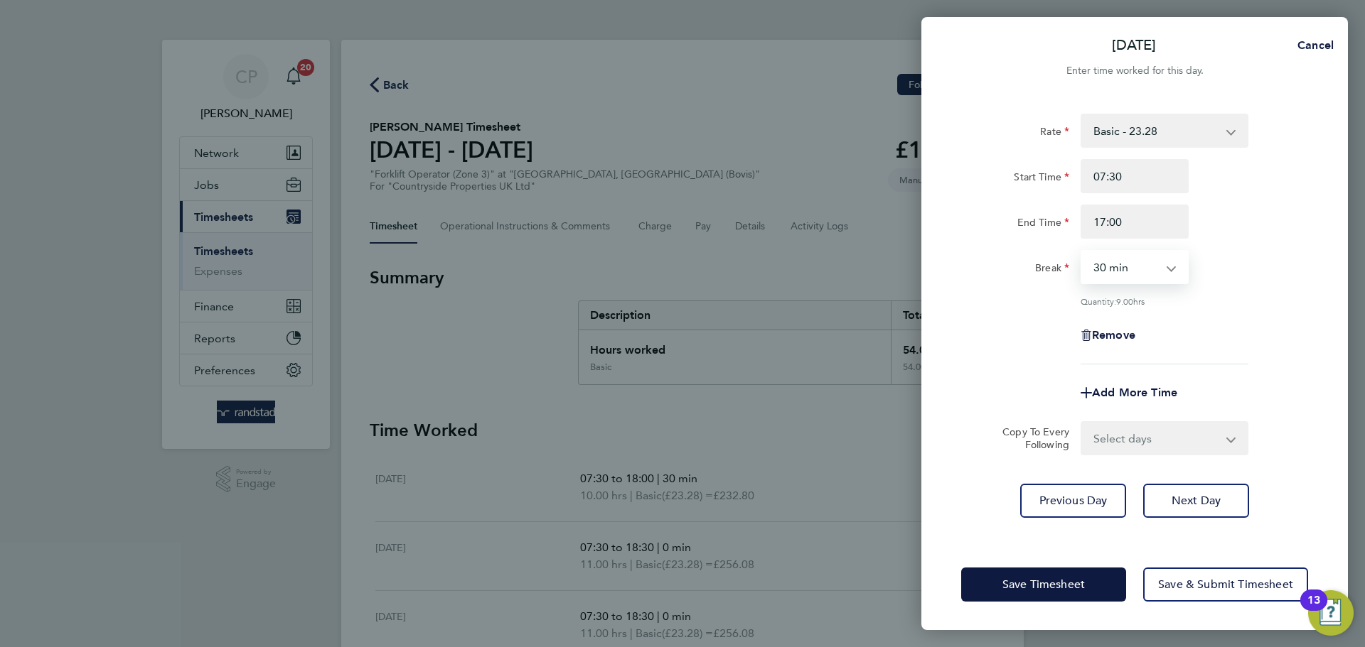
select select "0"
click at [1082, 252] on select "0 min 15 min 30 min 45 min 60 min 75 min 90 min" at bounding box center [1126, 267] width 88 height 31
click at [1121, 232] on input "17:00" at bounding box center [1134, 222] width 108 height 34
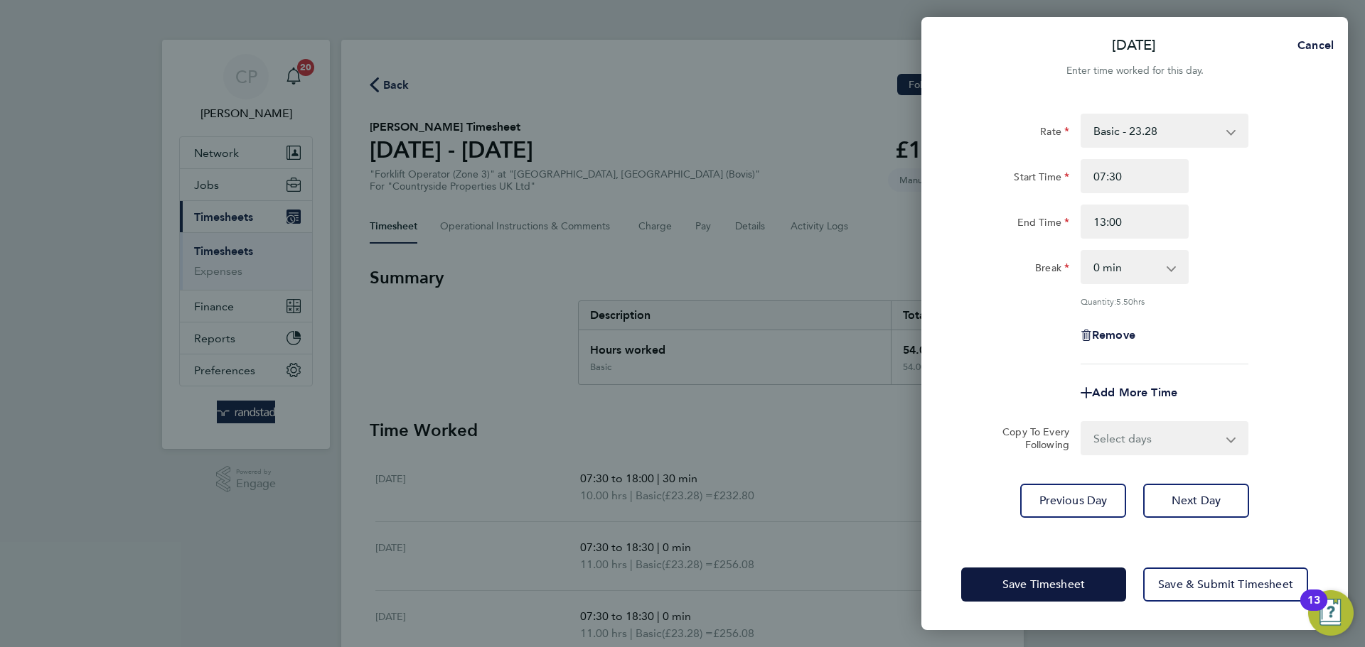
click at [1203, 205] on div "End Time 13:00" at bounding box center [1134, 222] width 358 height 34
click at [1164, 220] on input "13:00" at bounding box center [1134, 222] width 108 height 34
type input "14:00"
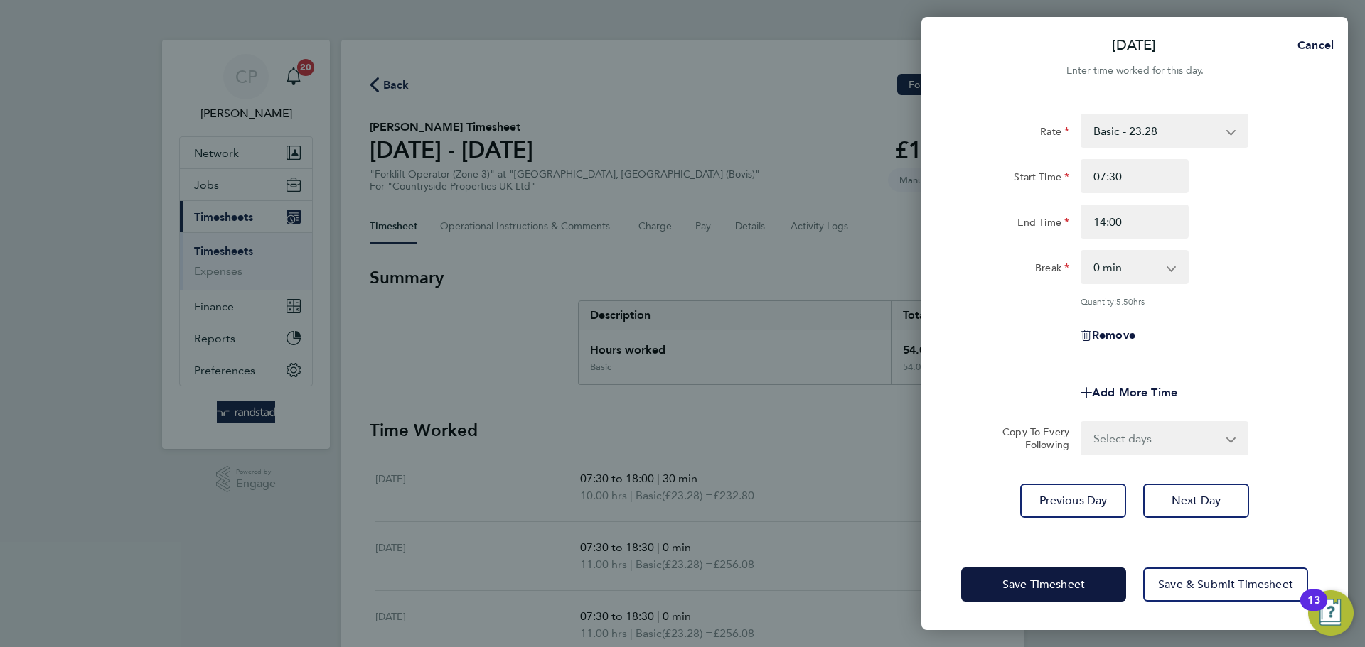
click at [1228, 220] on div "End Time 14:00" at bounding box center [1134, 222] width 358 height 34
click at [1055, 596] on button "Save Timesheet" at bounding box center [1043, 585] width 165 height 34
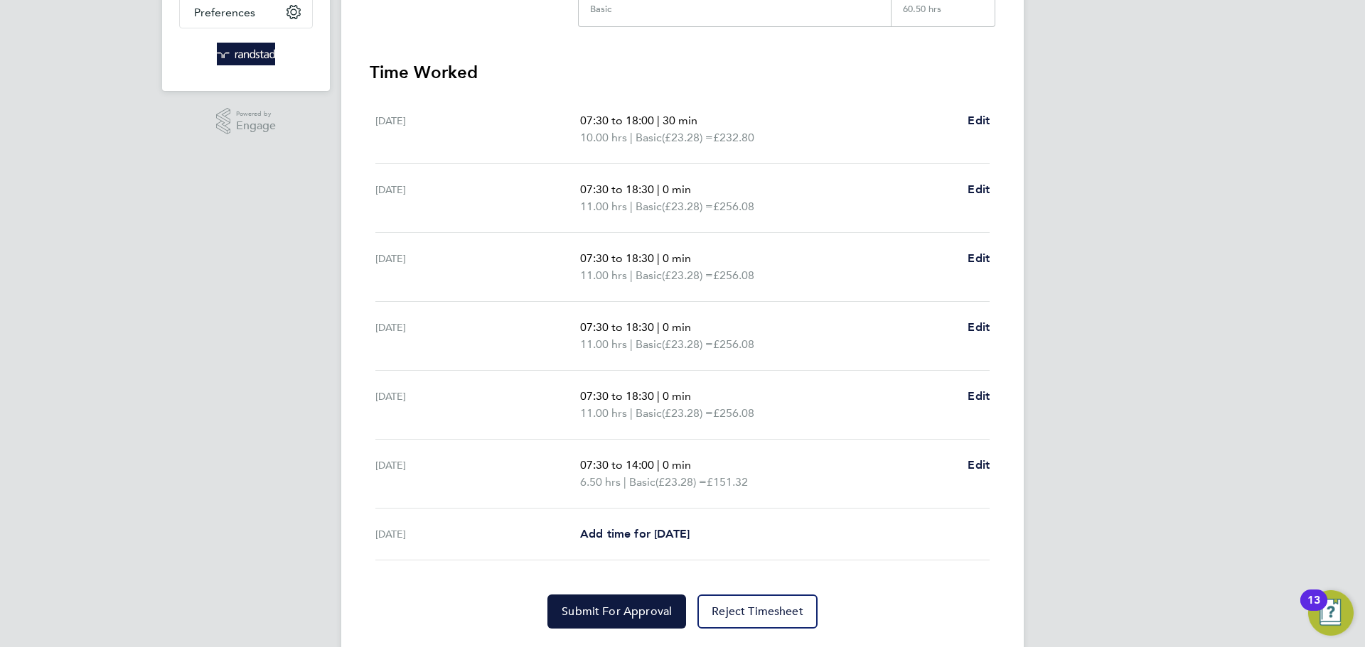
scroll to position [274, 0]
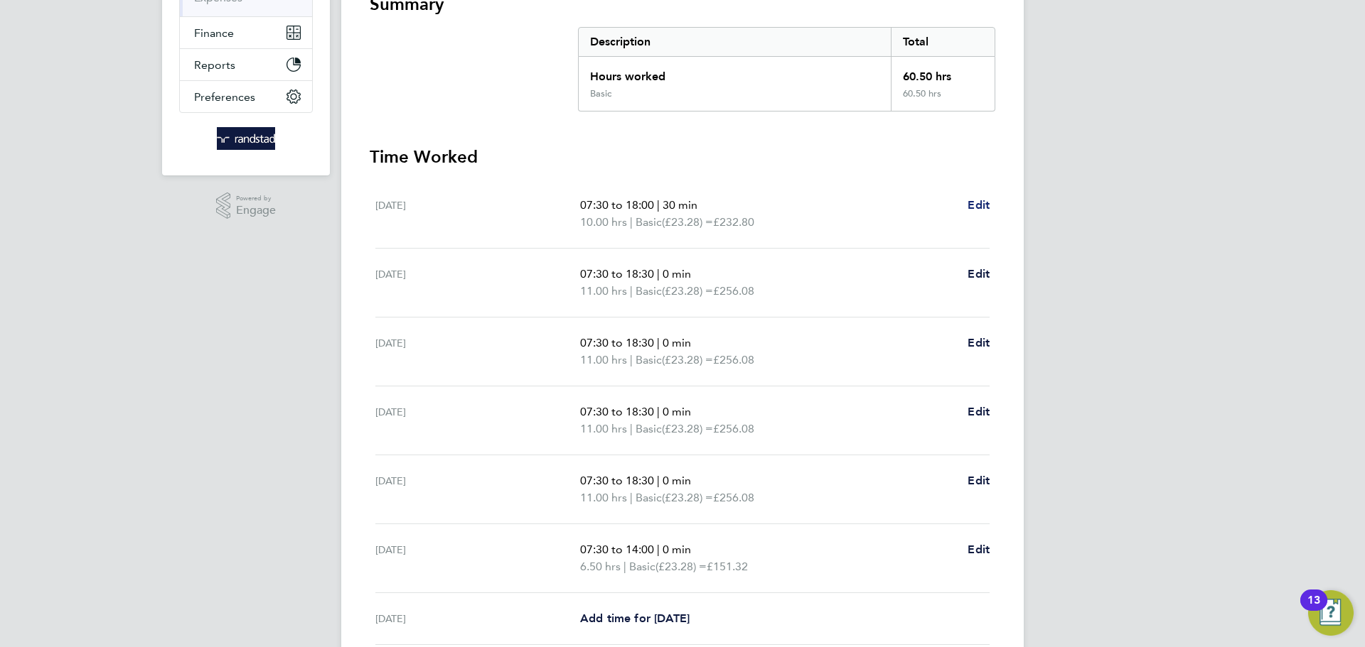
click at [974, 211] on span "Edit" at bounding box center [978, 205] width 22 height 14
select select "30"
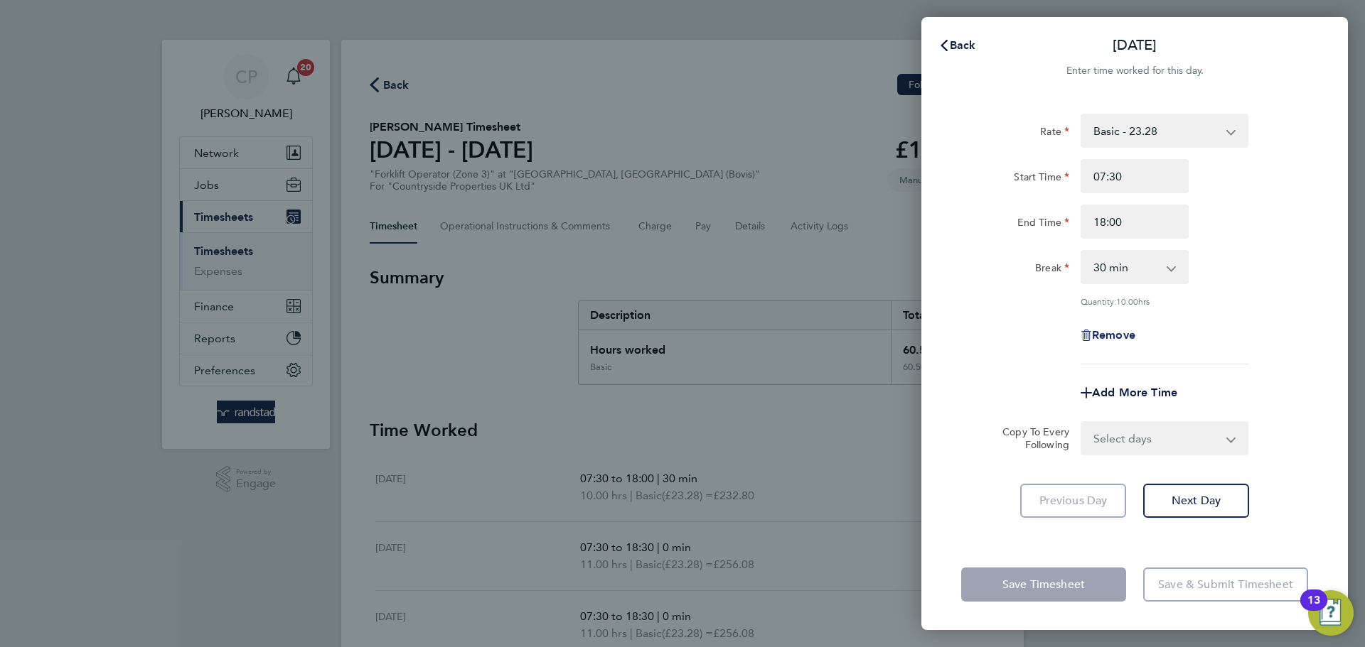
click at [1111, 329] on span "Remove" at bounding box center [1113, 335] width 43 height 14
select select "null"
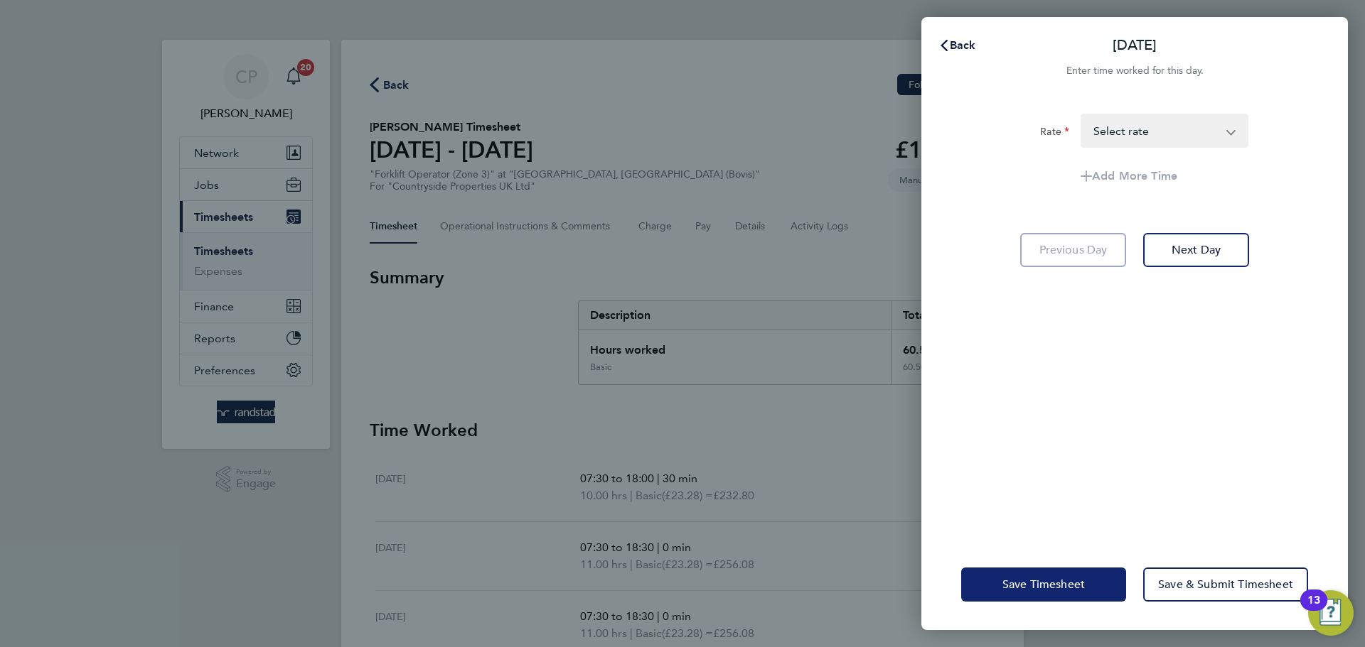
click at [1013, 591] on span "Save Timesheet" at bounding box center [1043, 585] width 82 height 14
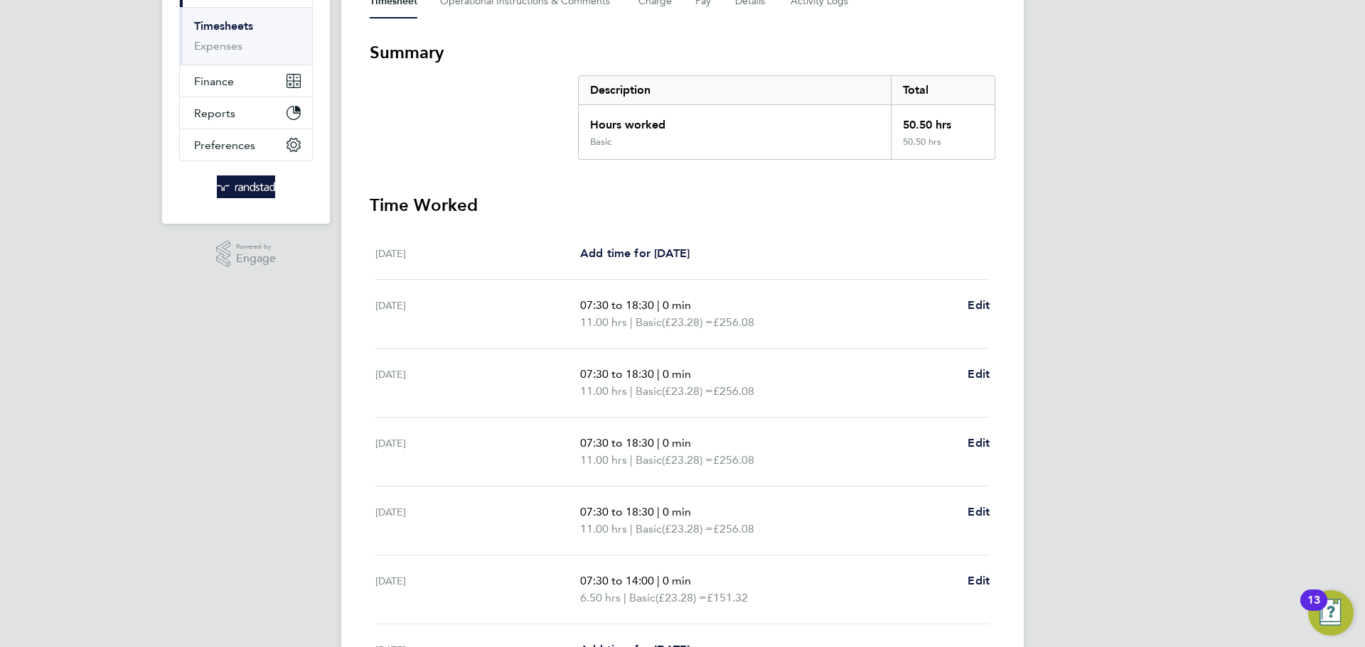
scroll to position [233, 0]
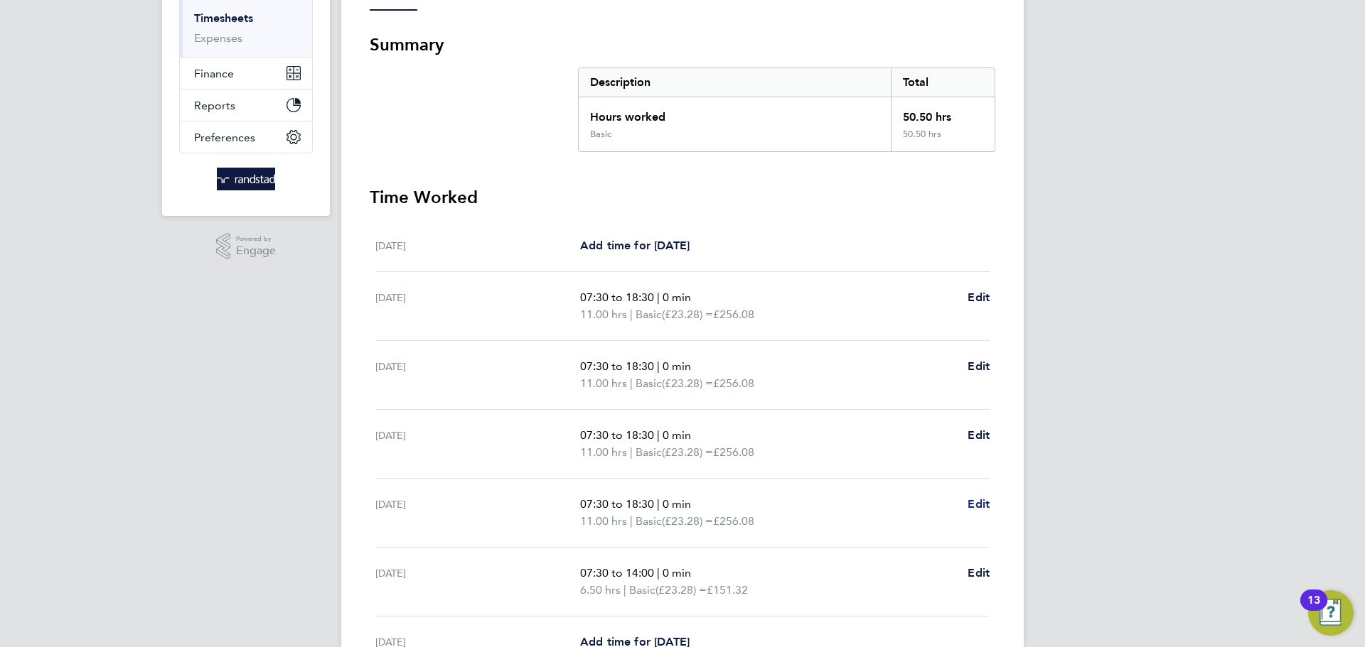
click at [970, 500] on span "Edit" at bounding box center [978, 505] width 22 height 14
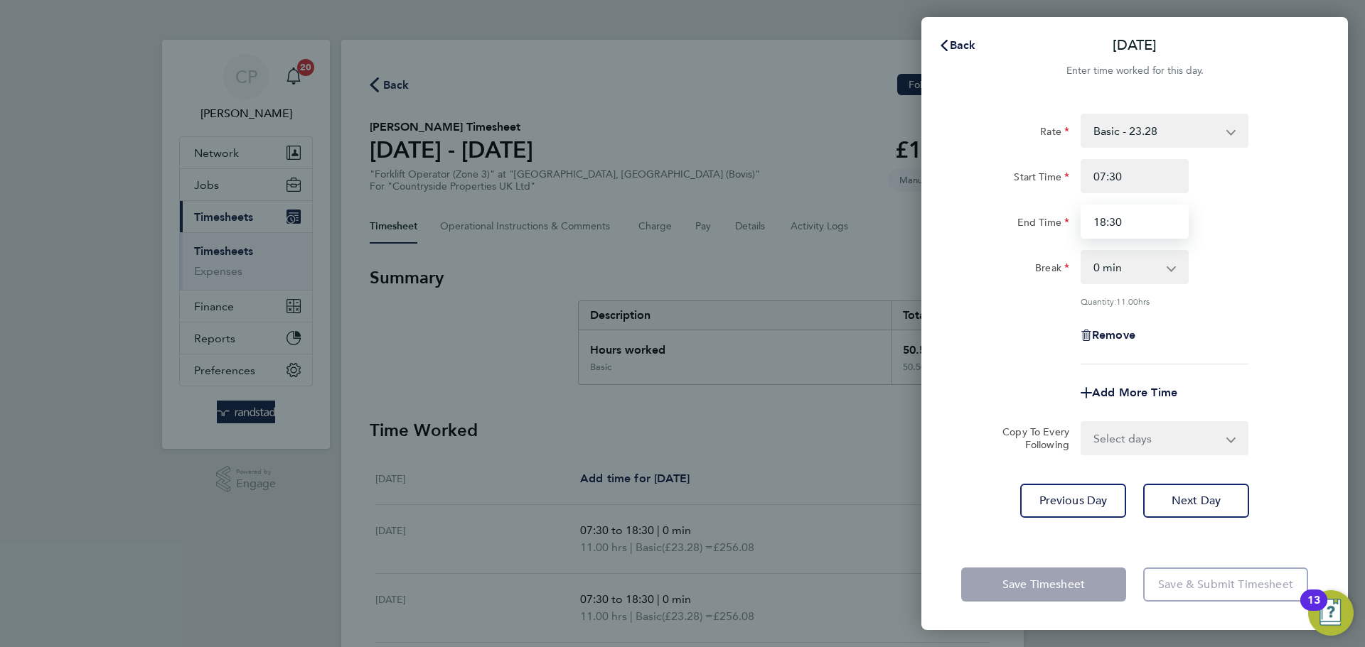
click at [1135, 237] on input "18:30" at bounding box center [1134, 222] width 108 height 34
type input "17:30"
click at [1249, 262] on div "Break 0 min 15 min 30 min 45 min 60 min 75 min 90 min" at bounding box center [1134, 267] width 358 height 34
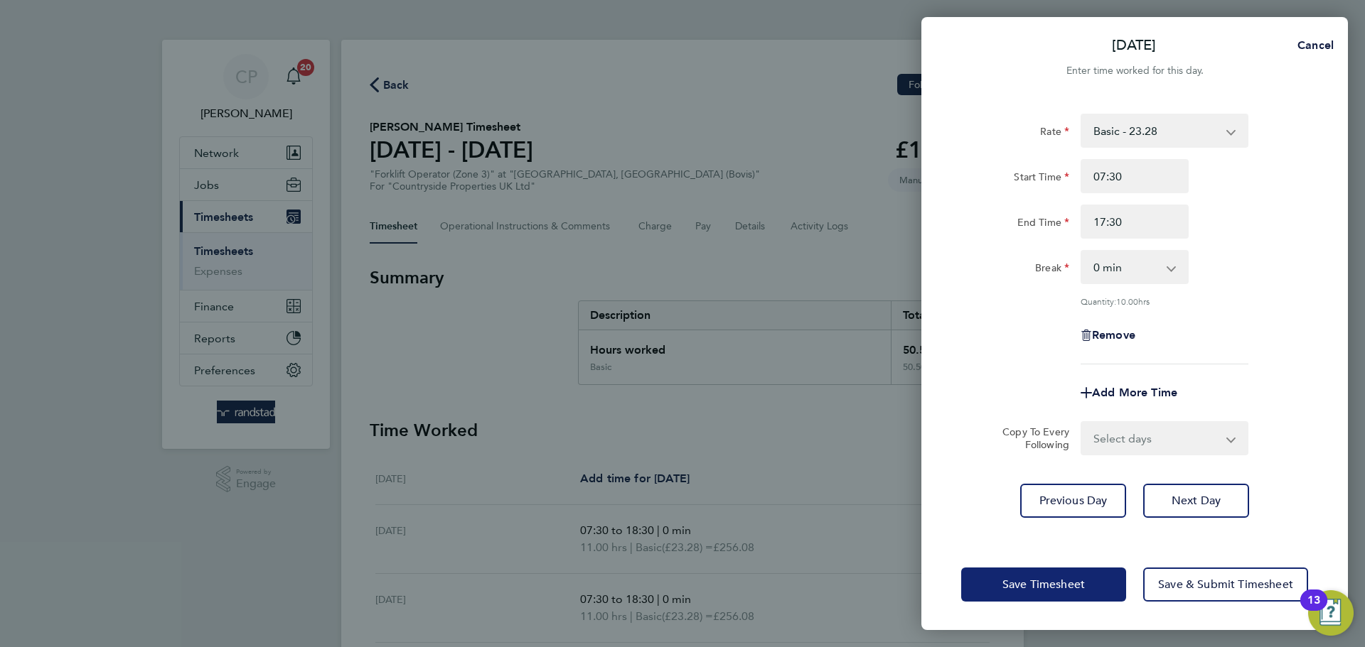
click at [1057, 585] on span "Save Timesheet" at bounding box center [1043, 585] width 82 height 14
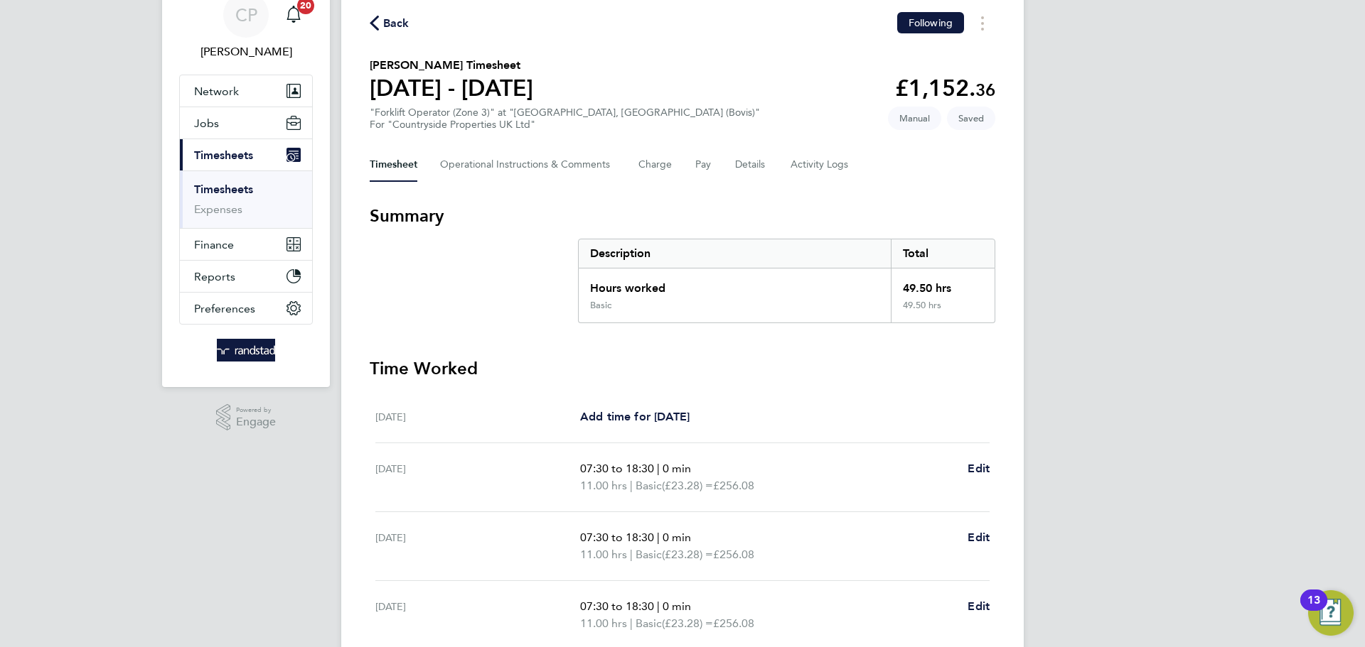
scroll to position [380, 0]
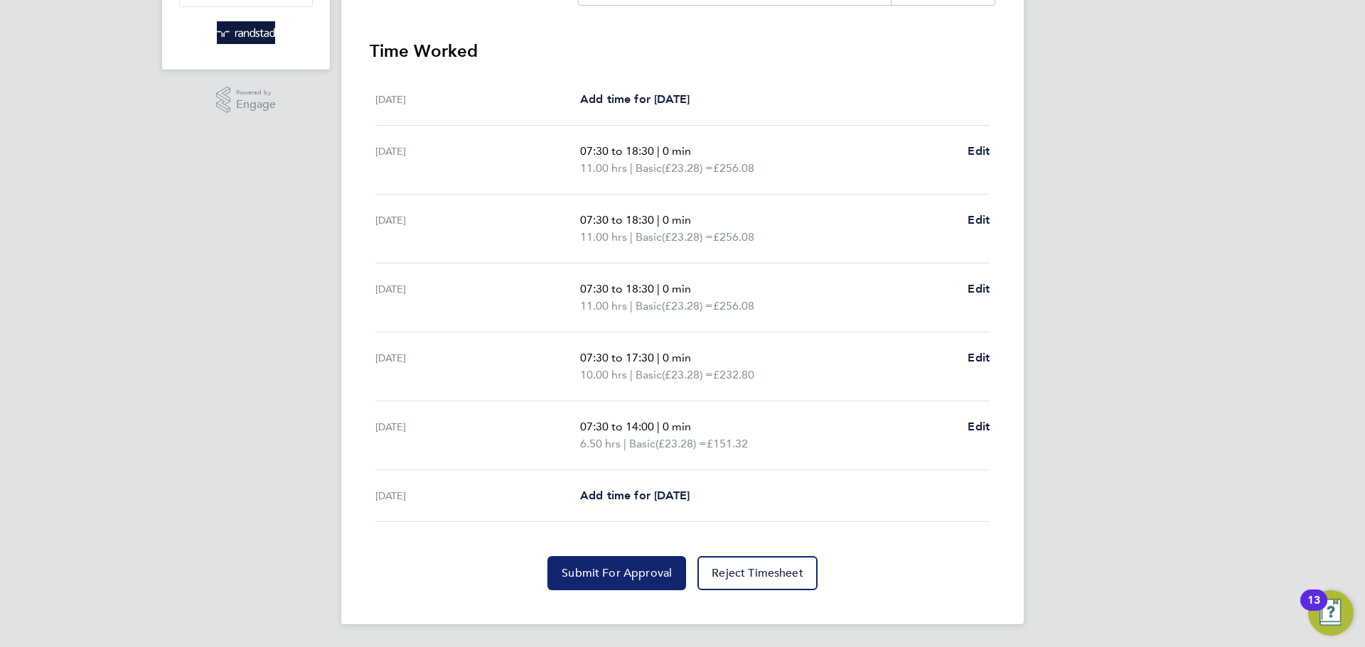
click at [640, 570] on span "Submit For Approval" at bounding box center [616, 573] width 110 height 14
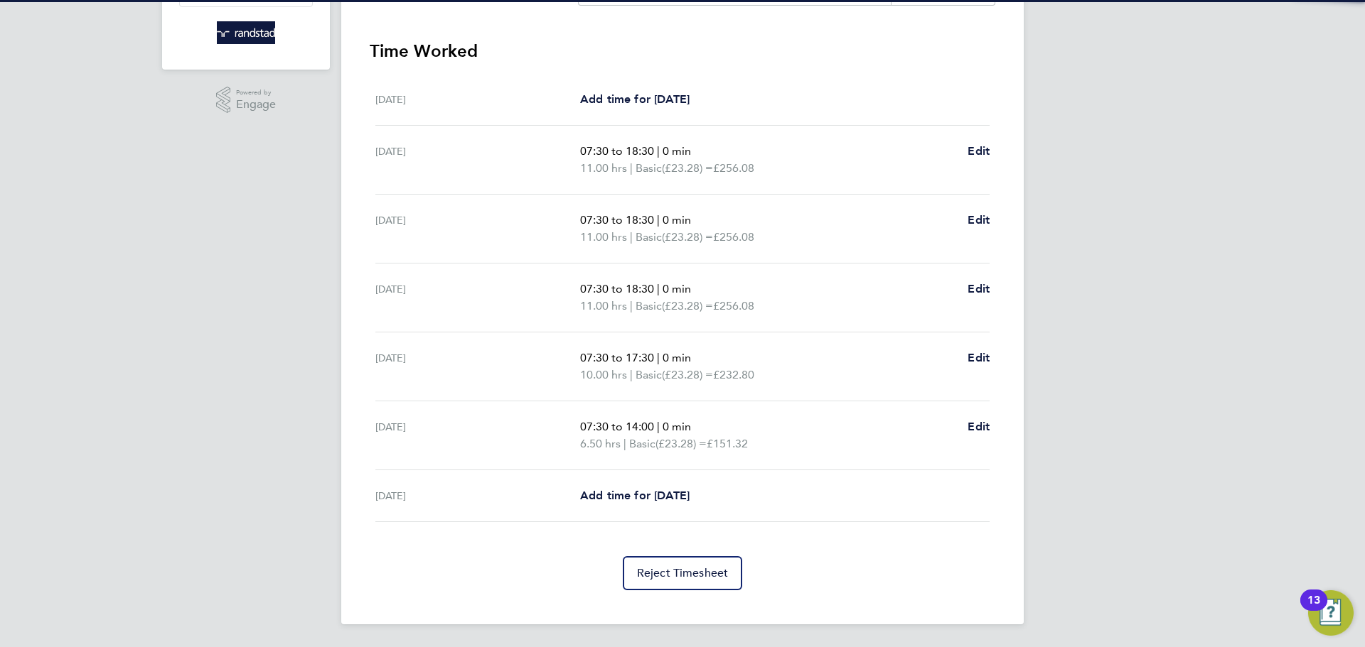
scroll to position [0, 0]
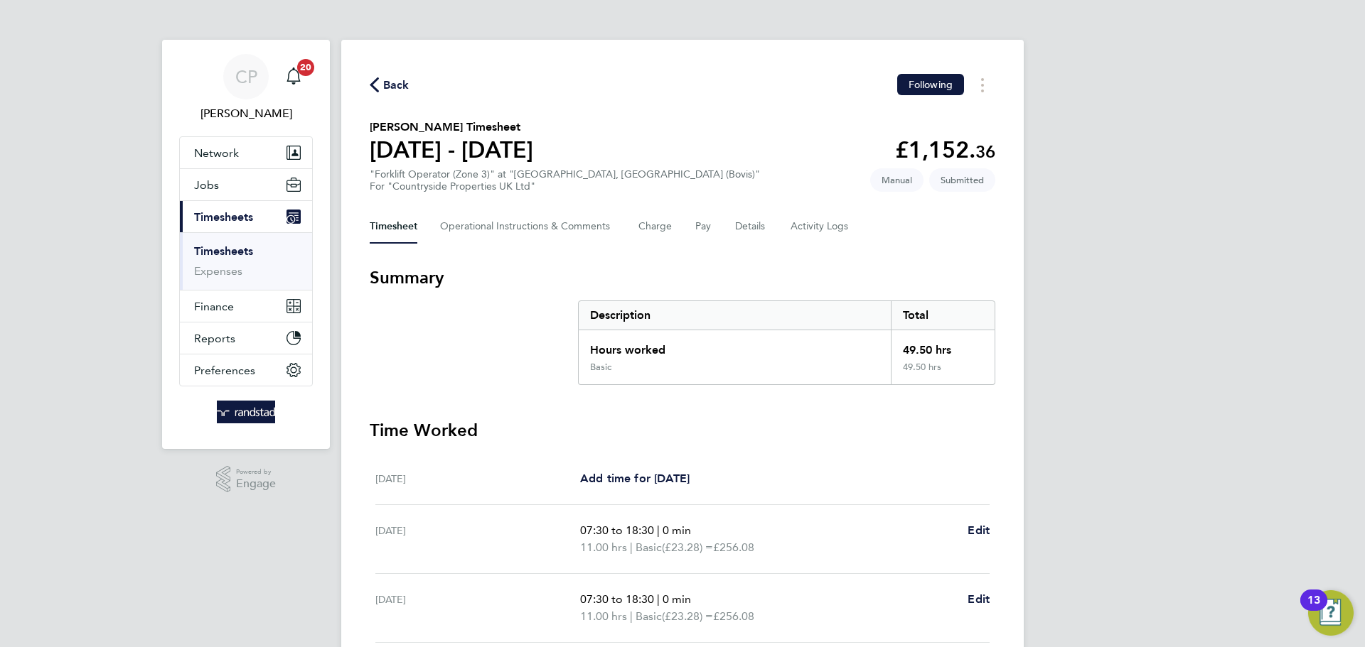
click at [385, 85] on span "Back" at bounding box center [396, 85] width 26 height 17
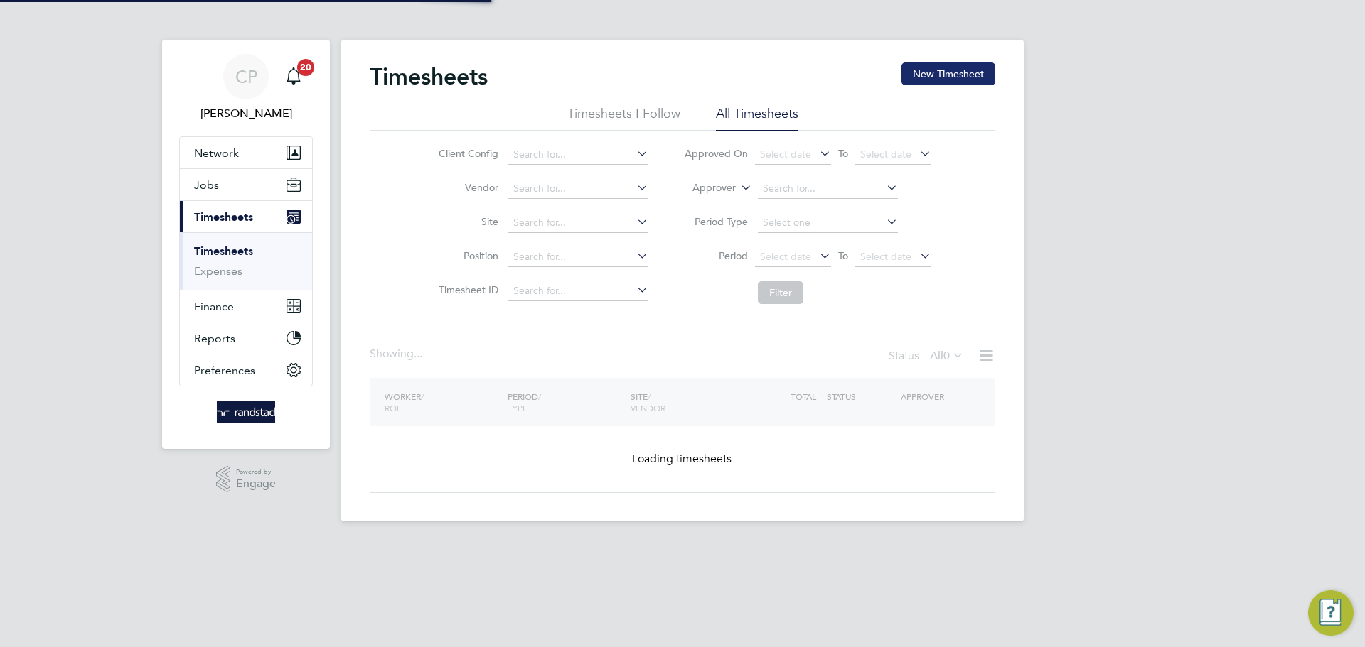
click at [969, 77] on button "New Timesheet" at bounding box center [948, 74] width 94 height 23
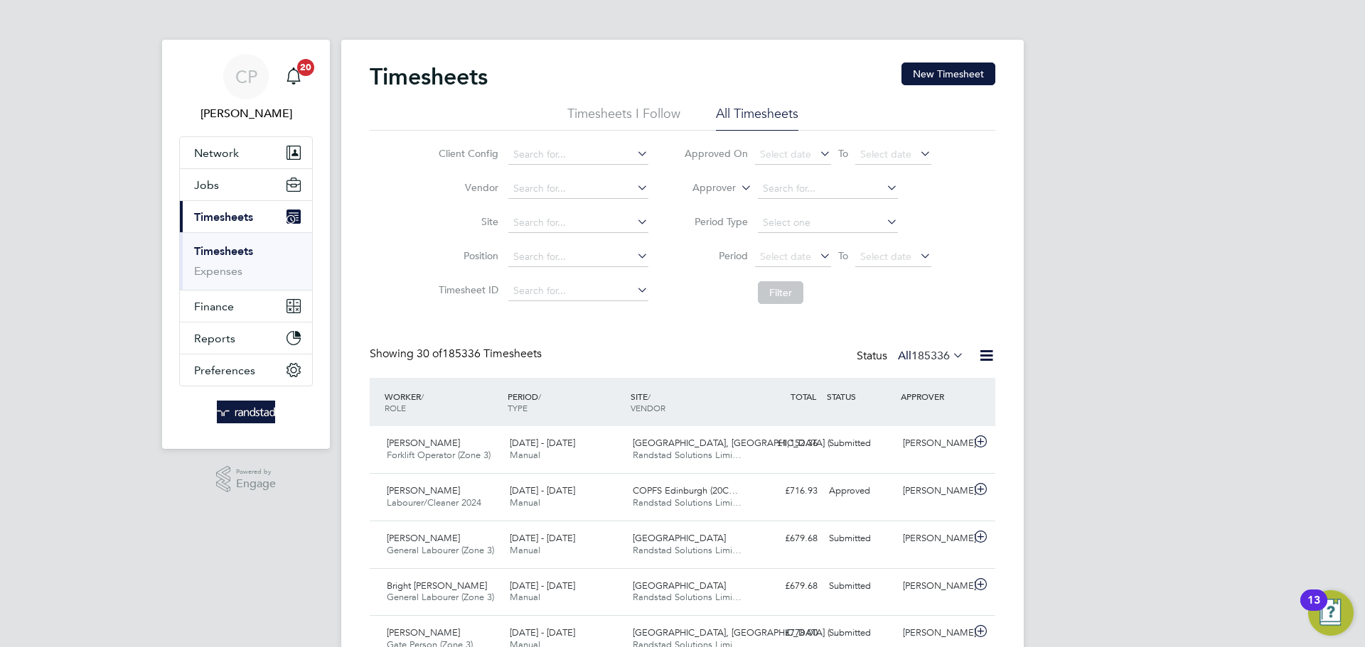
scroll to position [36, 124]
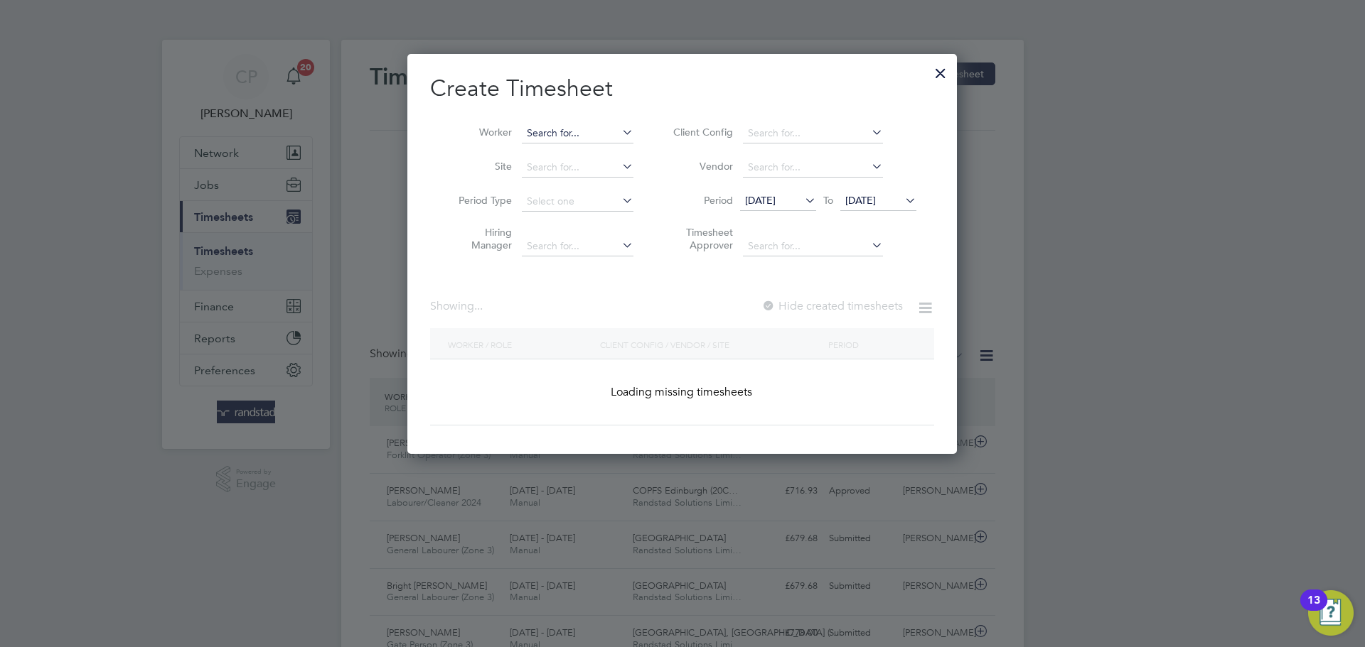
click at [588, 133] on input at bounding box center [578, 134] width 112 height 20
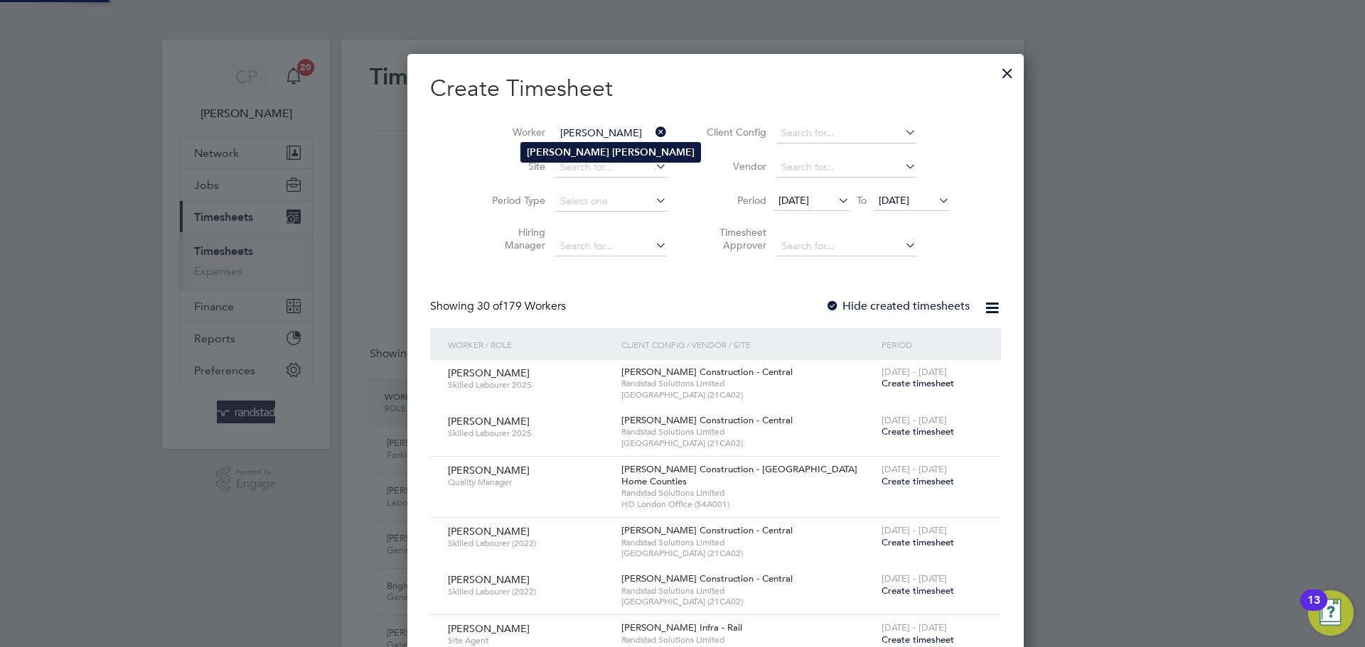
click at [612, 153] on b "Newman" at bounding box center [653, 152] width 82 height 12
type input "Peter Newman"
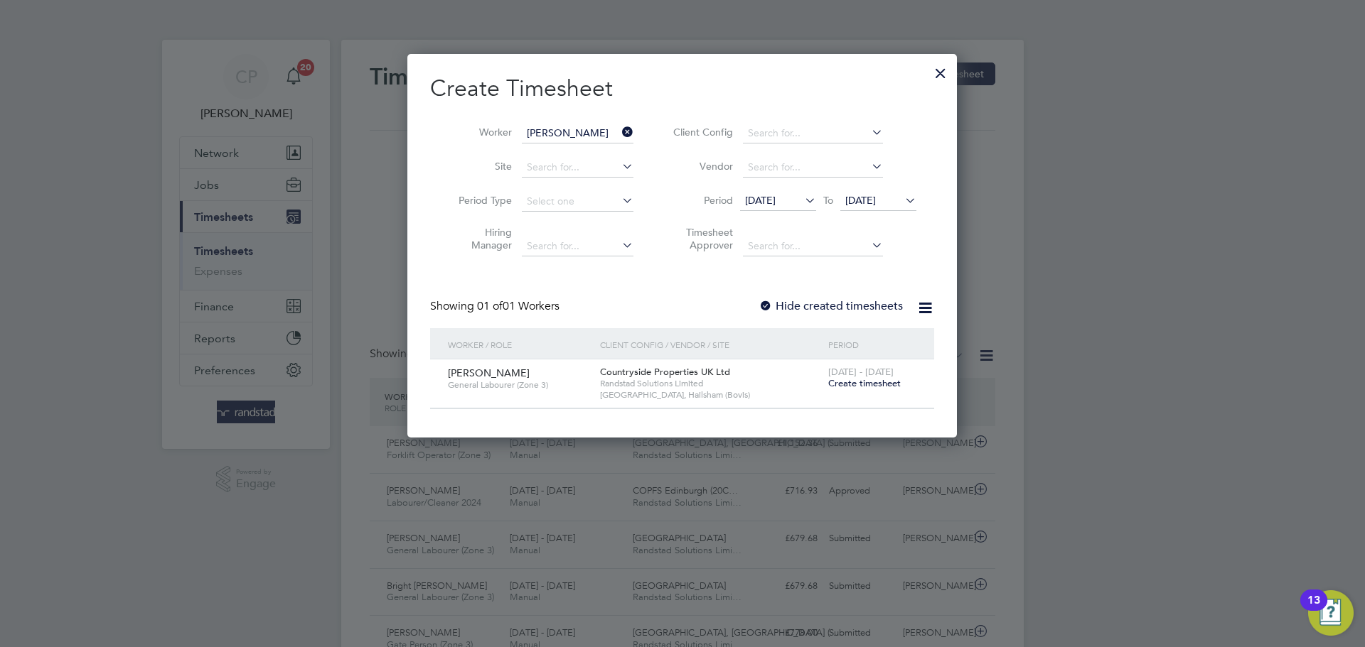
click at [876, 200] on span "[DATE]" at bounding box center [860, 200] width 31 height 13
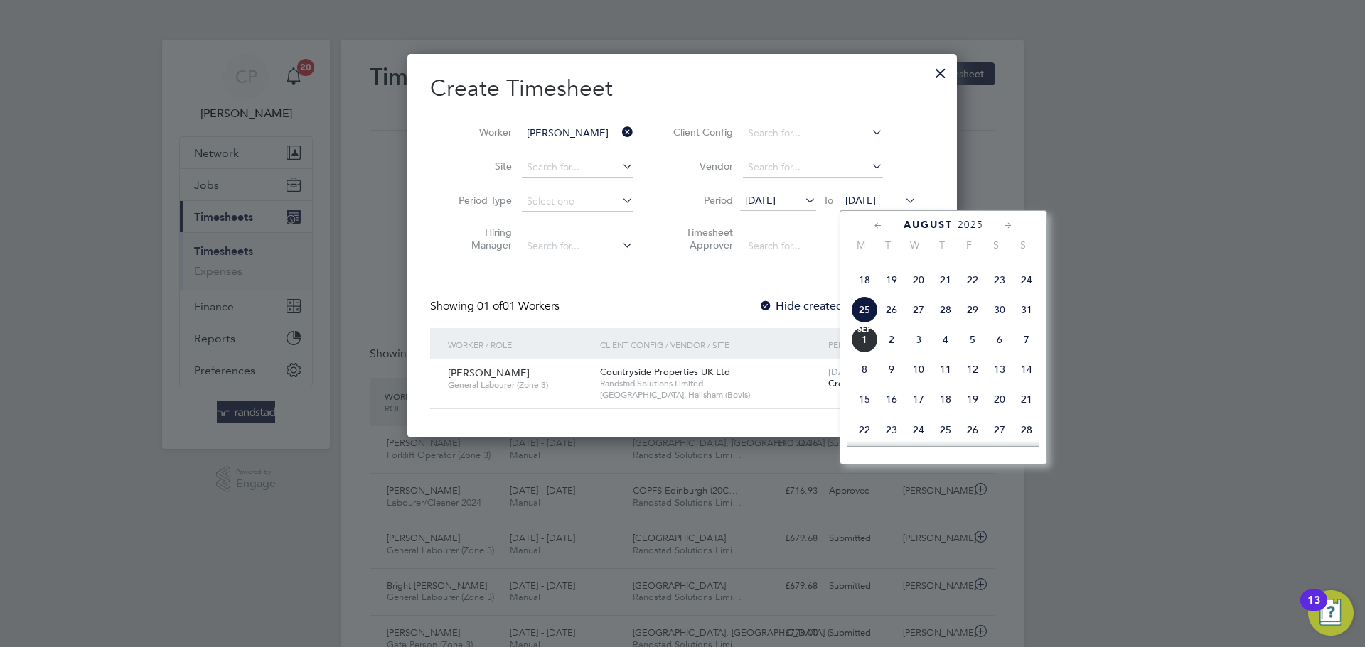
click at [864, 353] on span "[DATE]" at bounding box center [864, 339] width 27 height 27
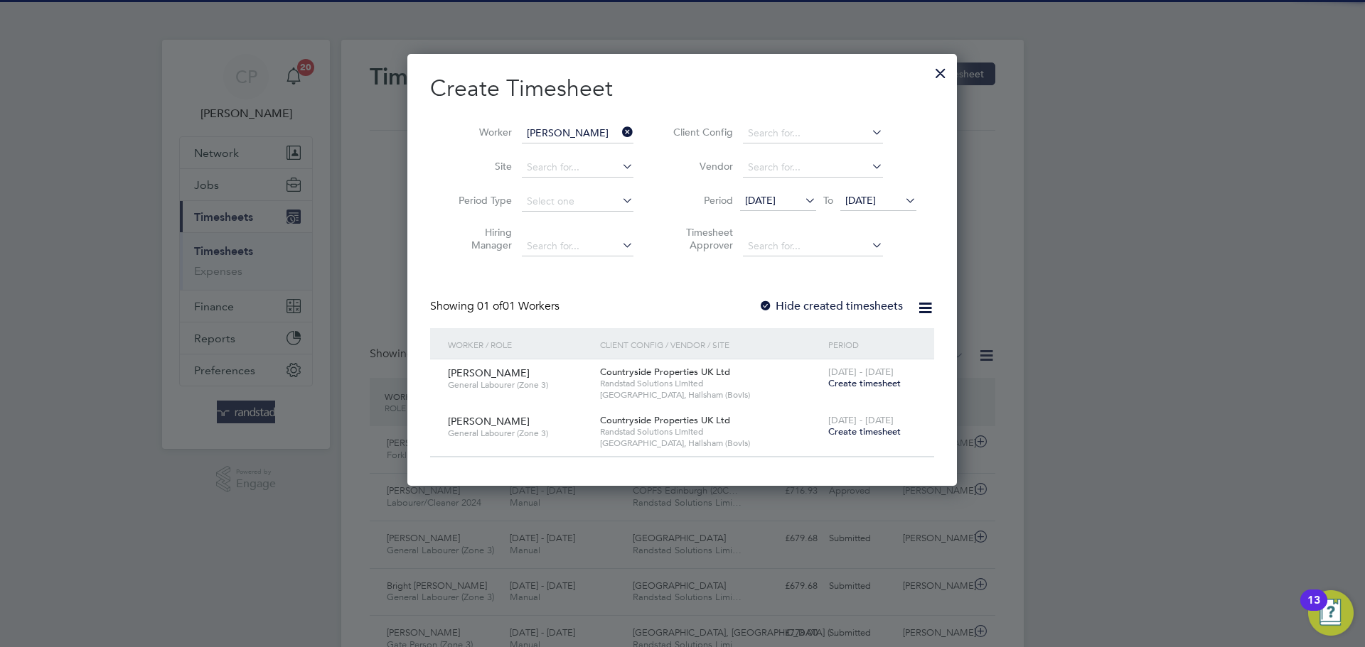
click at [840, 310] on label "Hide created timesheets" at bounding box center [830, 306] width 144 height 14
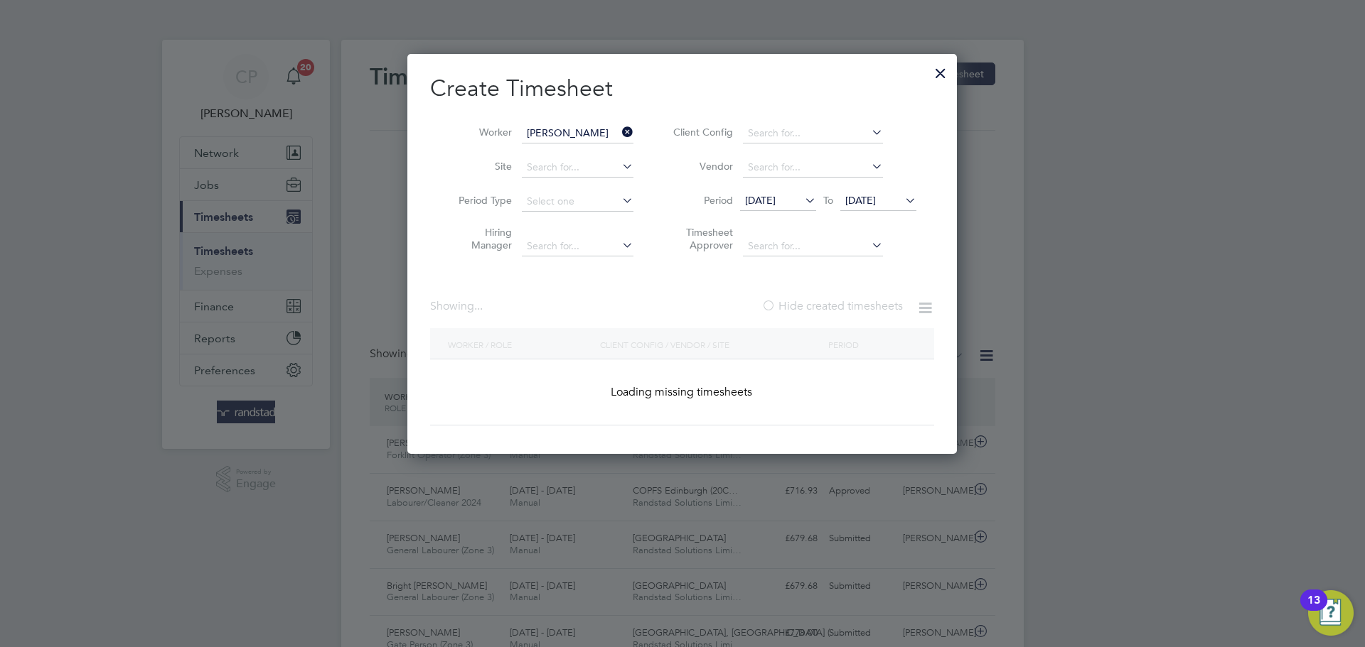
click at [840, 310] on label "Hide created timesheets" at bounding box center [831, 306] width 141 height 14
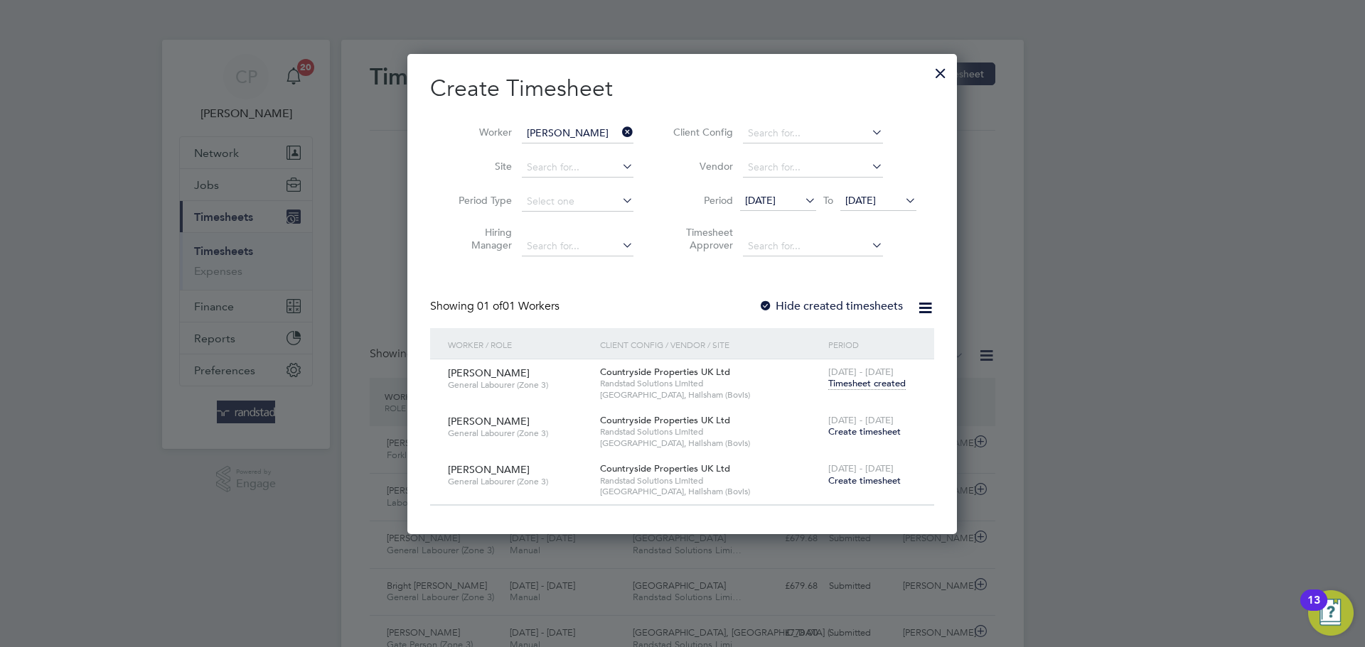
click at [869, 429] on span "Create timesheet" at bounding box center [864, 432] width 72 height 12
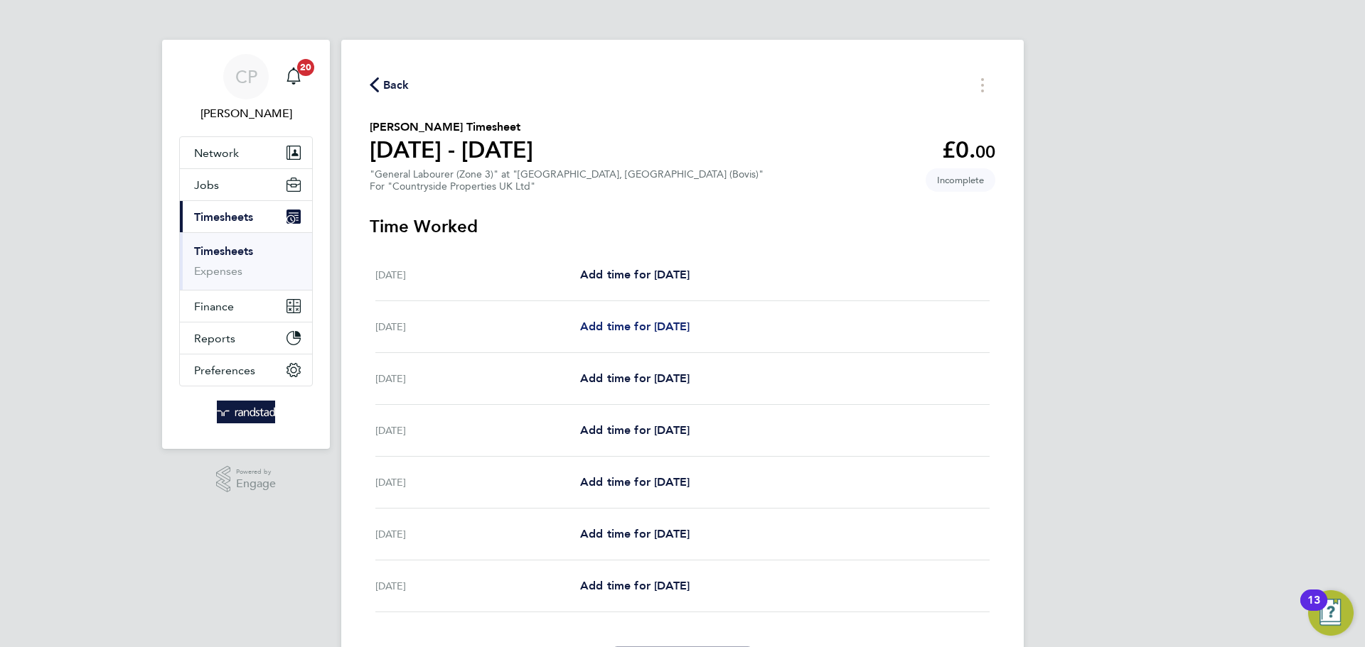
click at [689, 329] on span "Add time for [DATE]" at bounding box center [634, 327] width 109 height 14
select select "30"
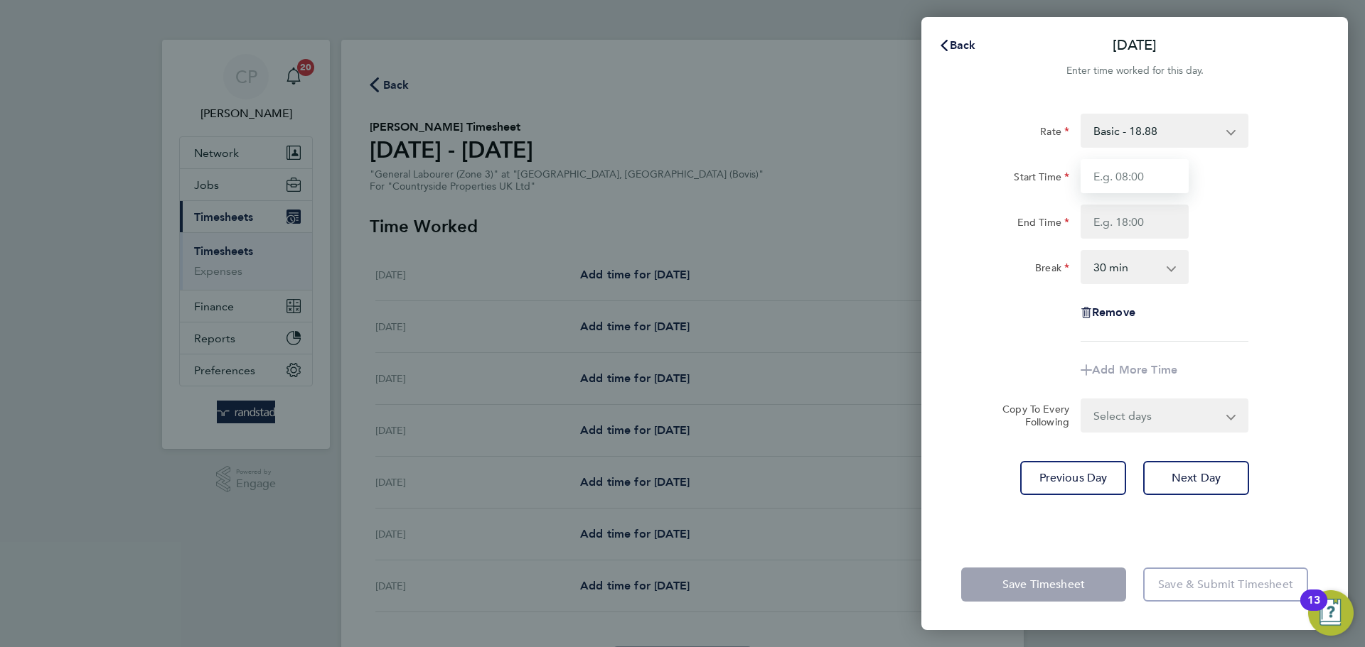
click at [1129, 192] on input "Start Time" at bounding box center [1134, 176] width 108 height 34
type input "07:30"
click at [1132, 219] on input "End Time" at bounding box center [1134, 222] width 108 height 34
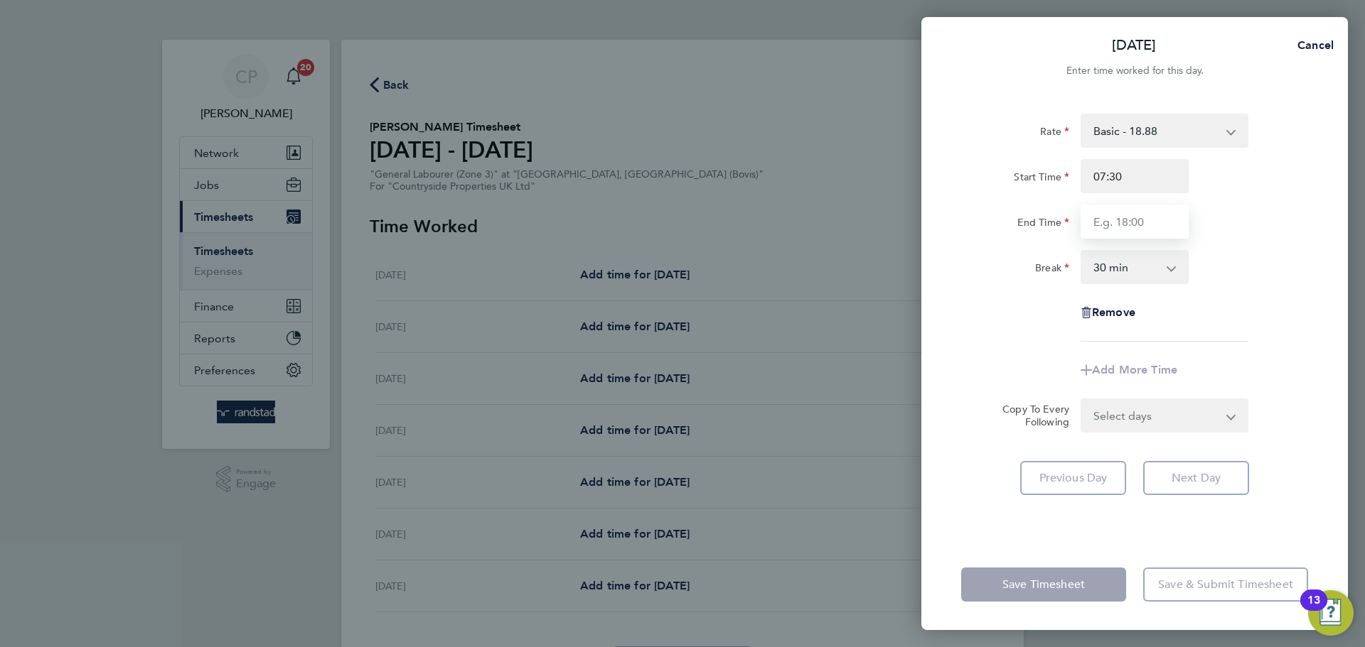
type input "17:30"
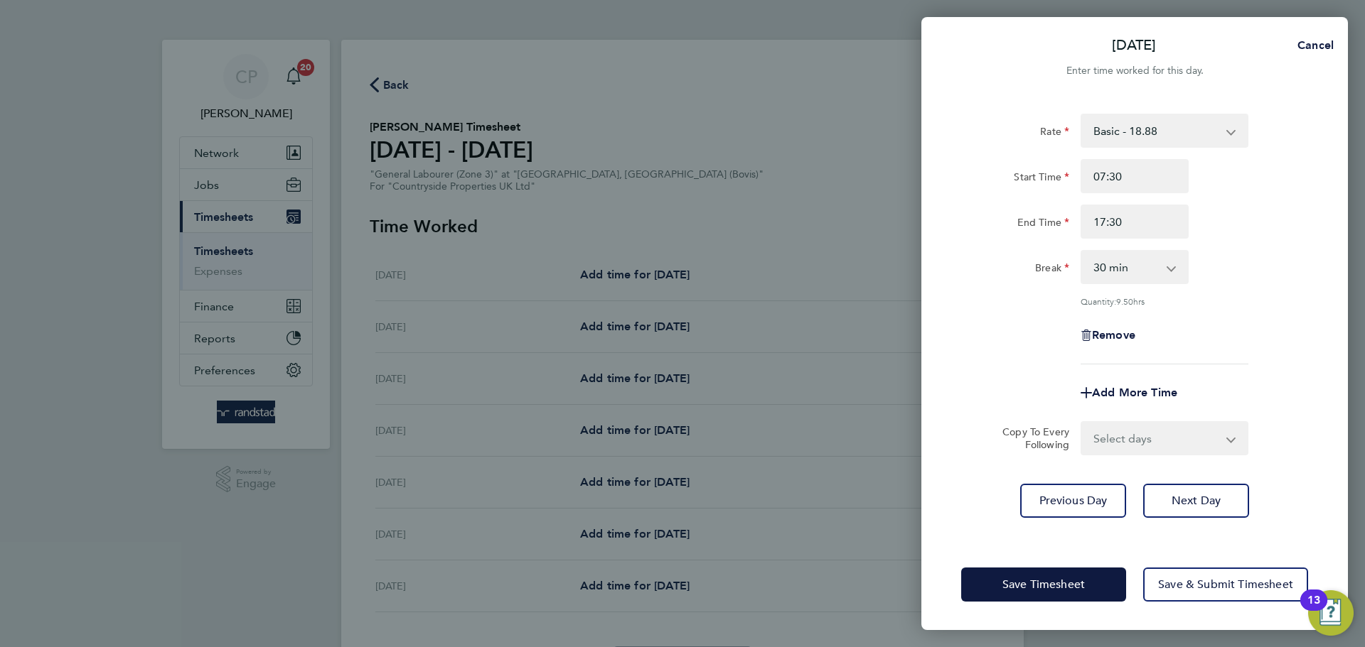
click at [1261, 229] on div "End Time 17:30" at bounding box center [1134, 222] width 358 height 34
click at [1165, 267] on select "0 min 15 min 30 min 45 min 60 min 75 min 90 min" at bounding box center [1126, 267] width 88 height 31
select select "0"
click at [1082, 252] on select "0 min 15 min 30 min 45 min 60 min 75 min 90 min" at bounding box center [1126, 267] width 88 height 31
click at [1193, 501] on span "Next Day" at bounding box center [1195, 501] width 49 height 14
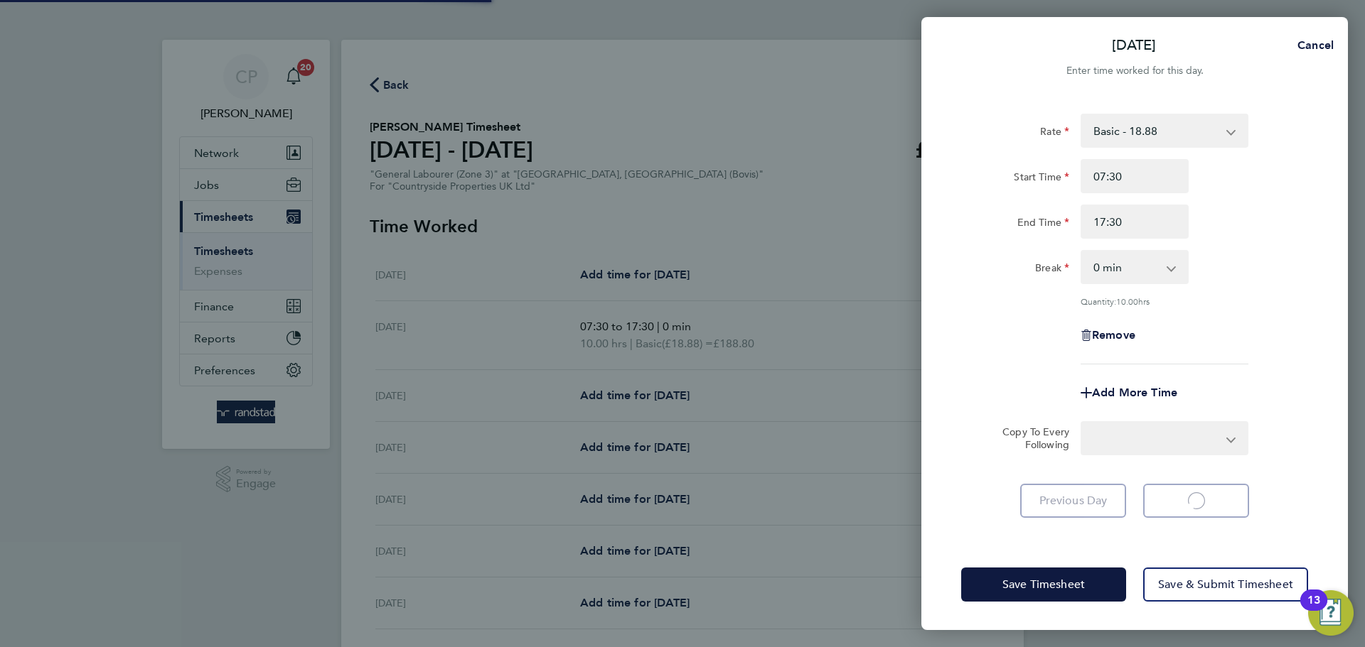
select select "30"
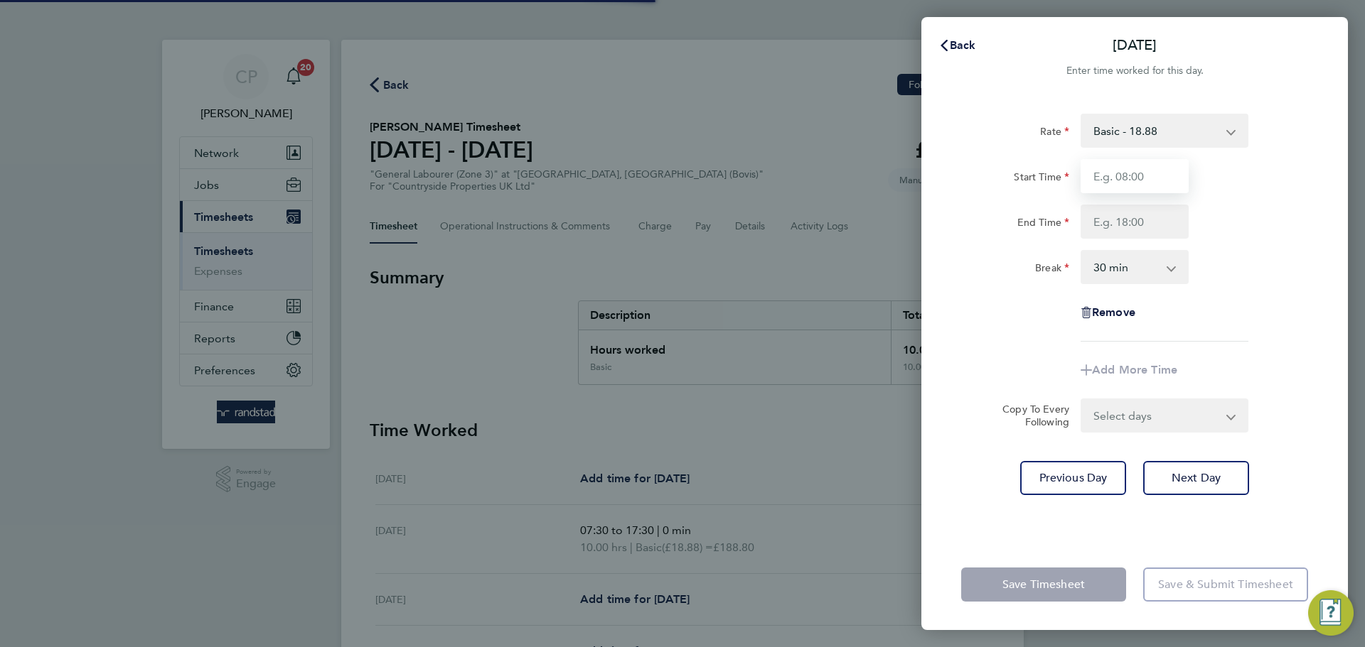
click at [1134, 179] on input "Start Time" at bounding box center [1134, 176] width 108 height 34
type input "07:30"
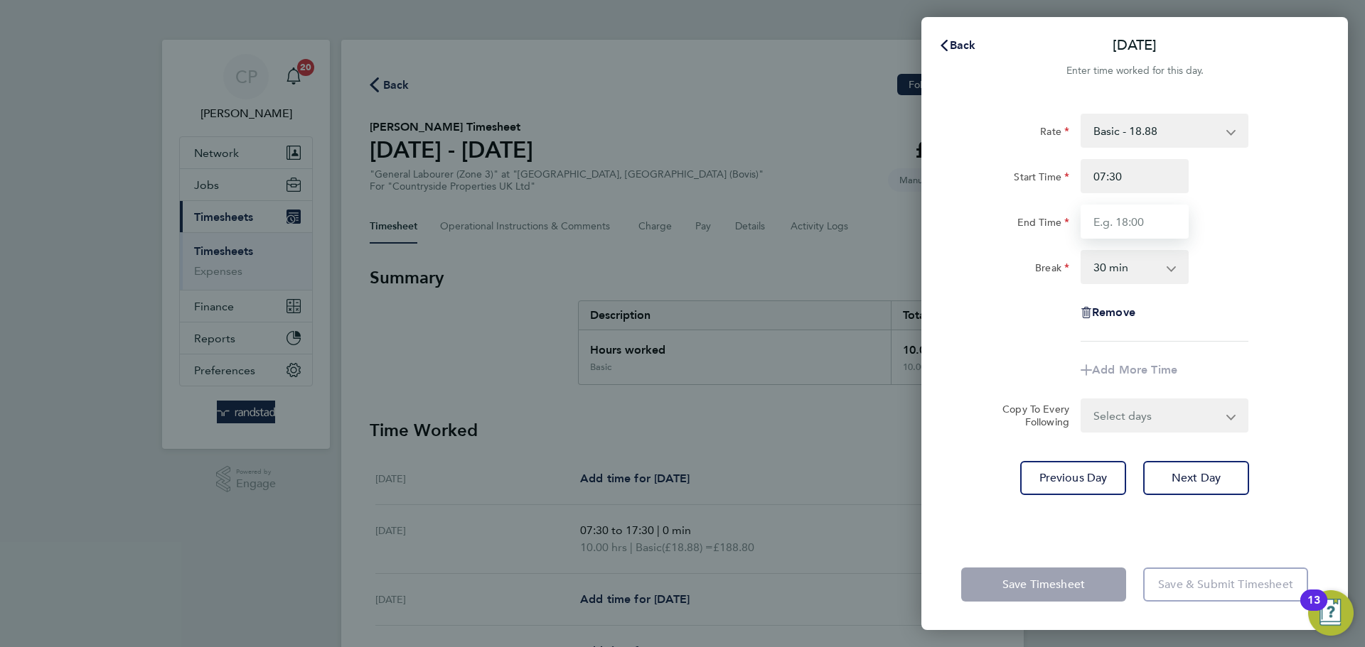
click at [1140, 220] on input "End Time" at bounding box center [1134, 222] width 108 height 34
type input "17:30"
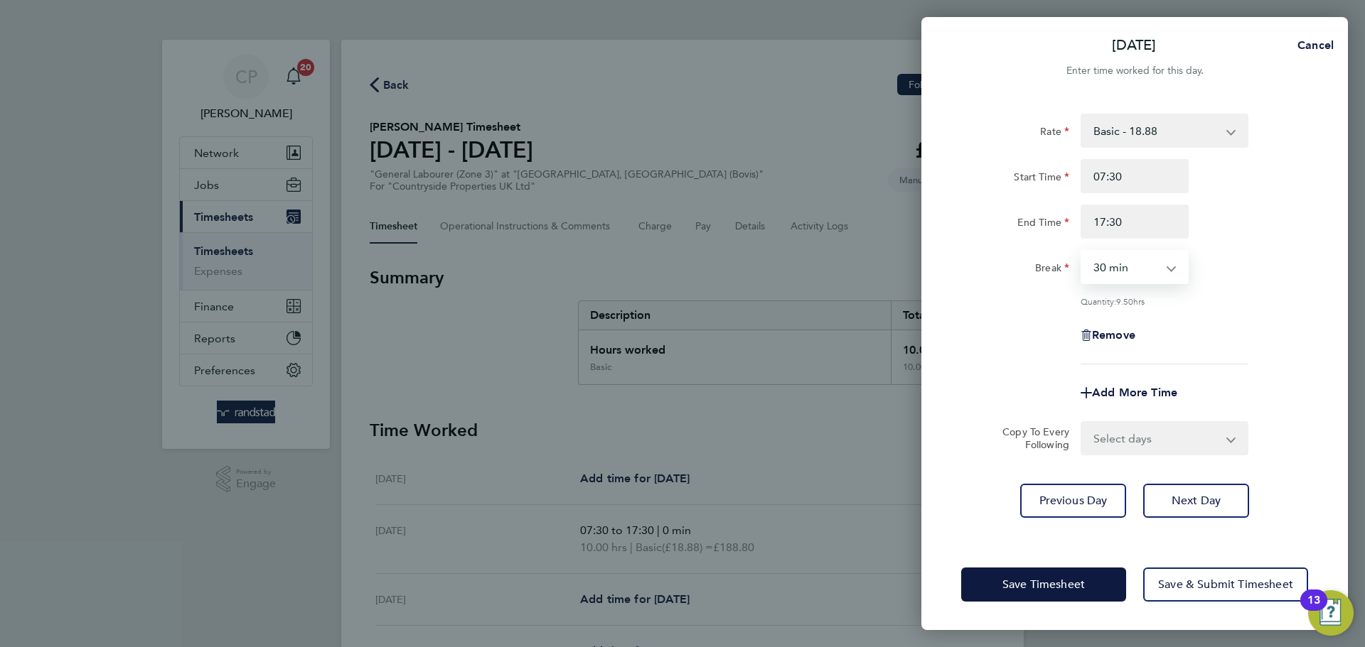
click at [1140, 275] on select "0 min 15 min 30 min 45 min 60 min 75 min 90 min" at bounding box center [1126, 267] width 88 height 31
select select "0"
click at [1082, 252] on select "0 min 15 min 30 min 45 min 60 min 75 min 90 min" at bounding box center [1126, 267] width 88 height 31
click at [1233, 261] on div "Break 0 min 15 min 30 min 45 min 60 min 75 min 90 min" at bounding box center [1134, 267] width 358 height 34
click at [1188, 498] on span "Next Day" at bounding box center [1195, 501] width 49 height 14
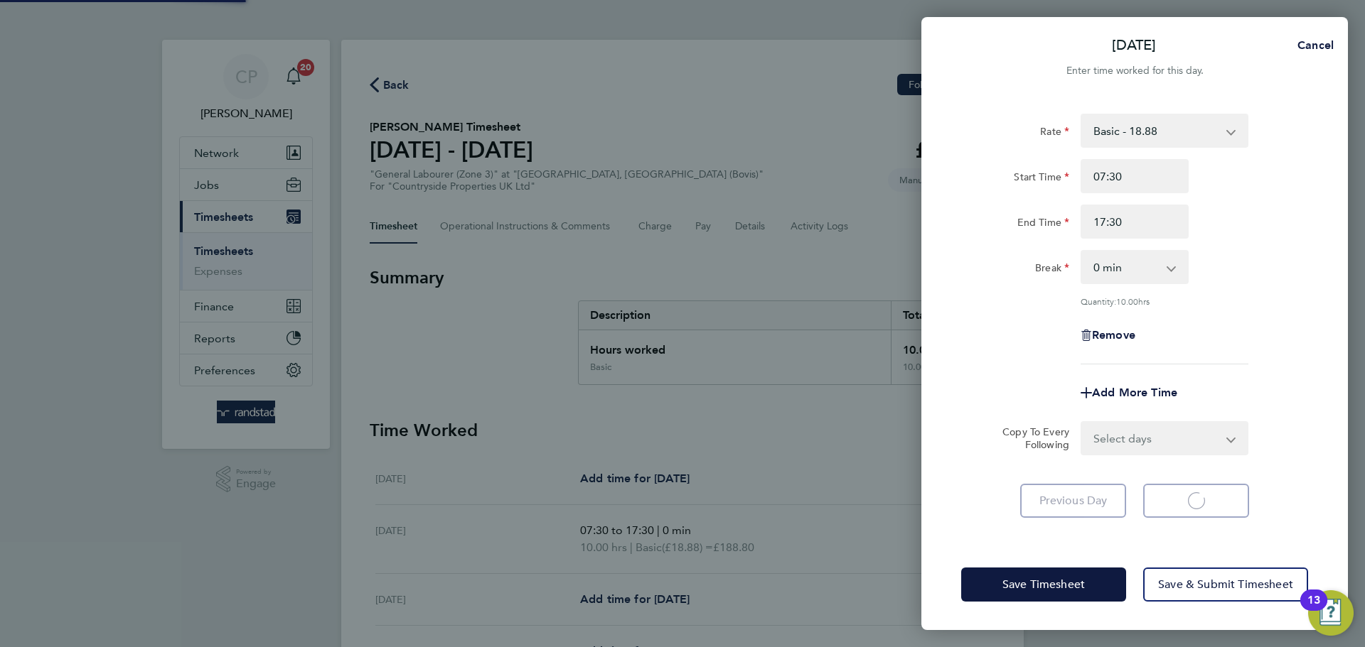
select select "30"
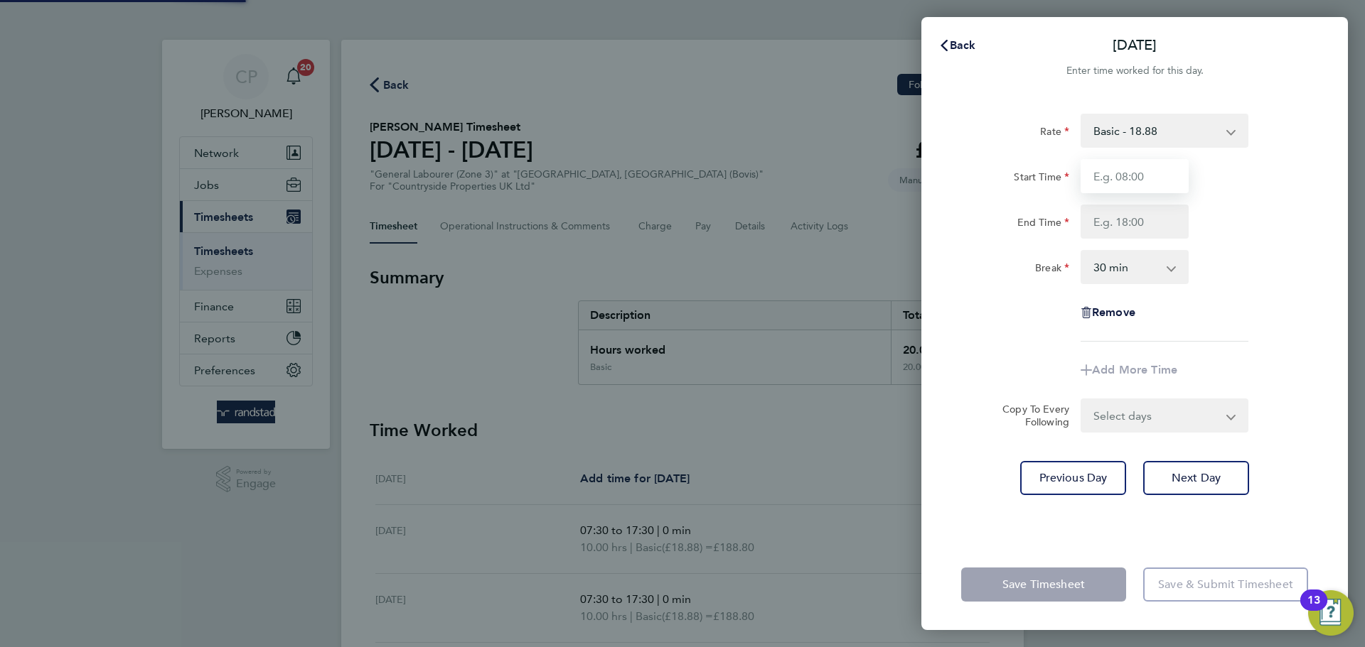
click at [1152, 181] on input "Start Time" at bounding box center [1134, 176] width 108 height 34
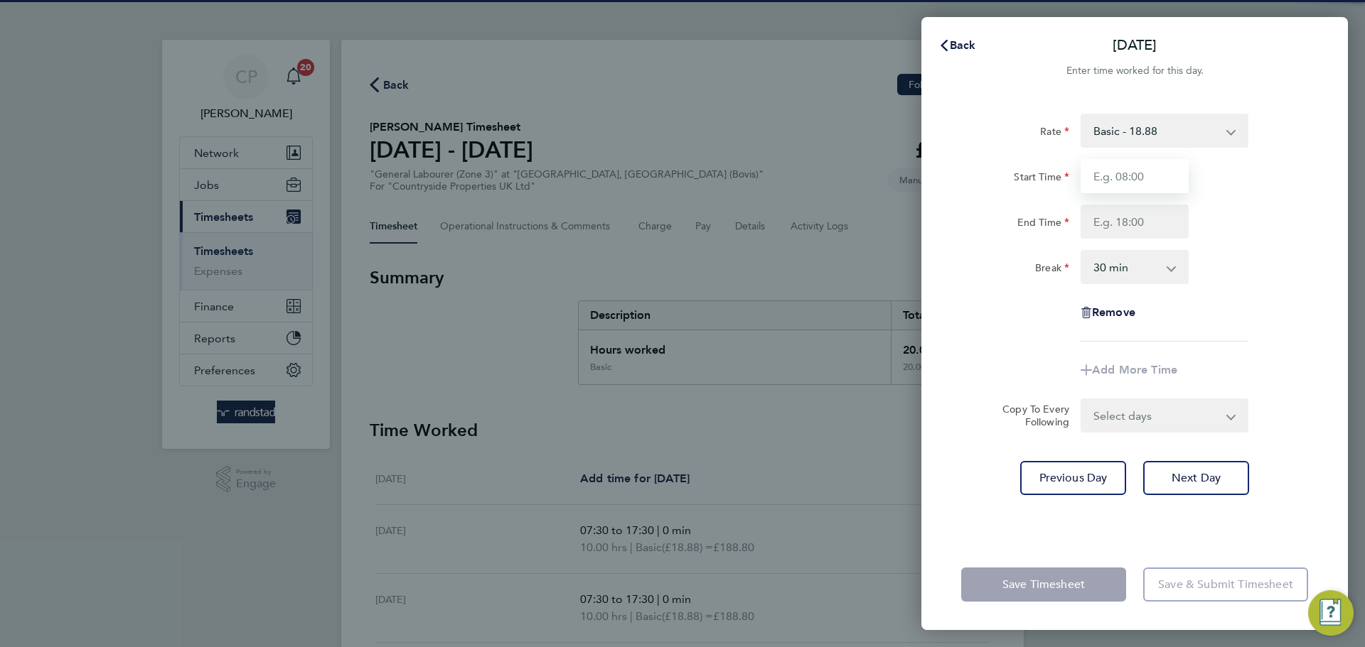
type input "07:30"
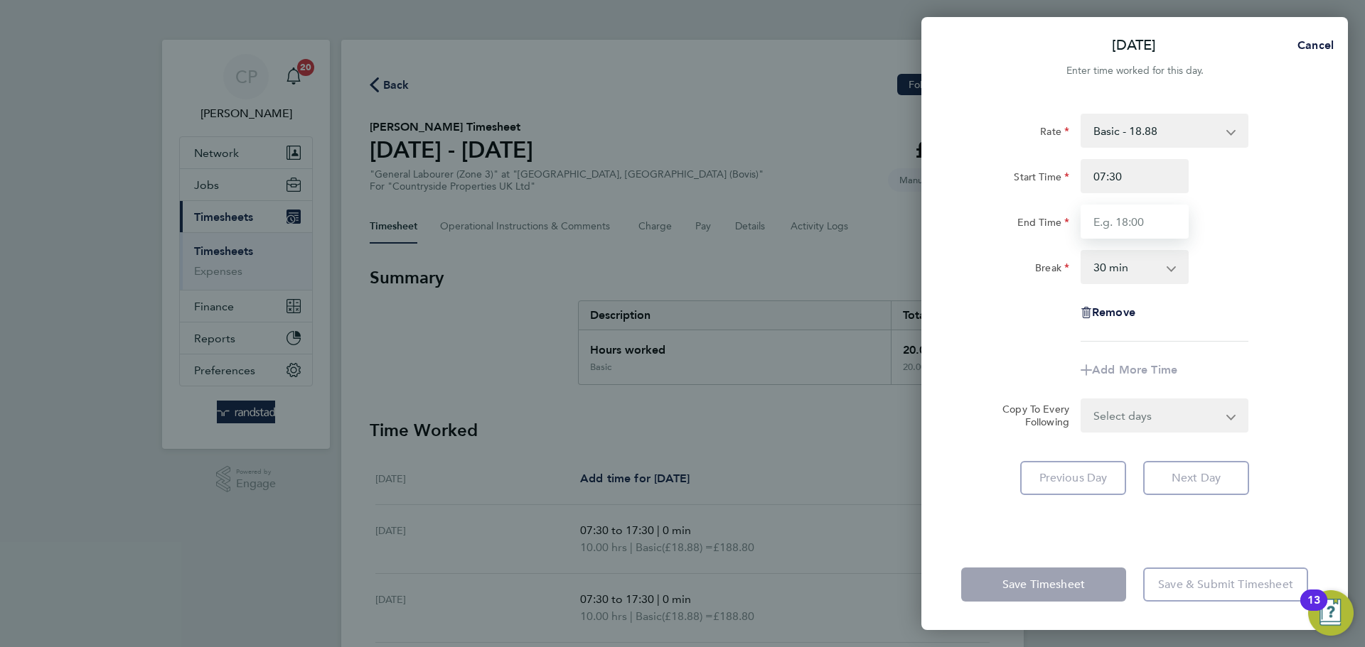
click at [1152, 225] on input "End Time" at bounding box center [1134, 222] width 108 height 34
type input "17:30"
click at [1149, 278] on select "0 min 15 min 30 min 45 min 60 min 75 min 90 min" at bounding box center [1126, 267] width 88 height 31
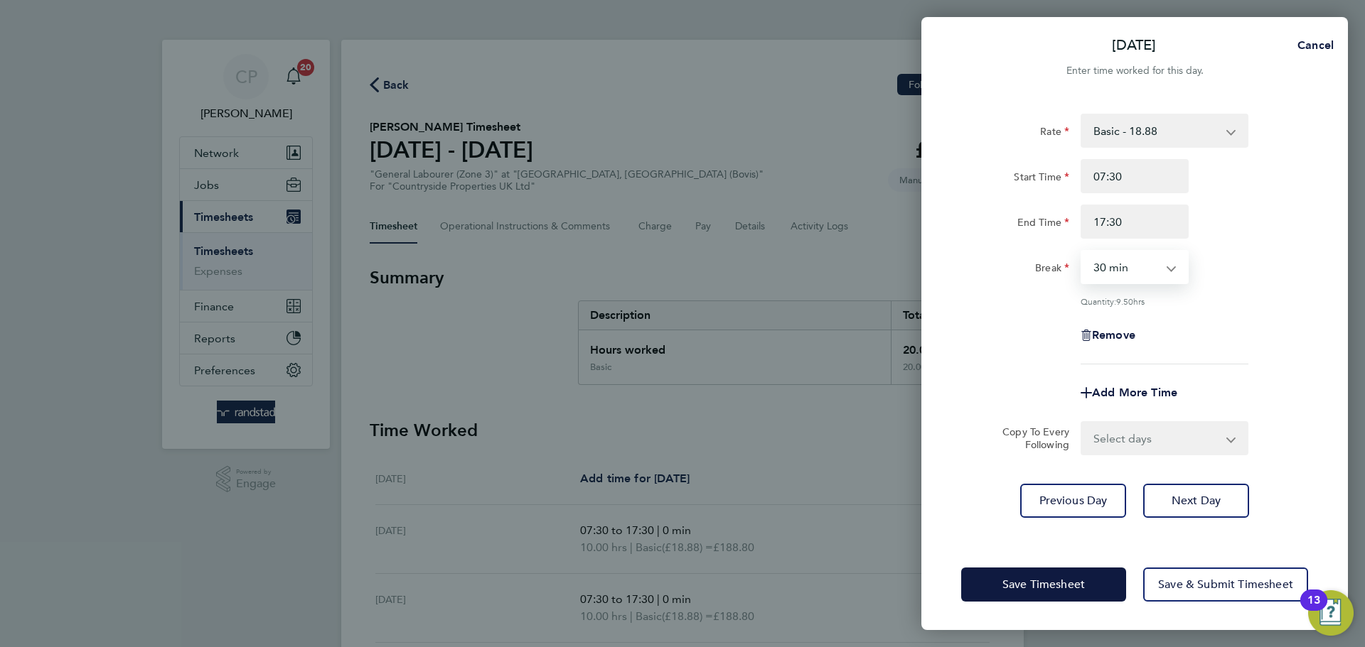
select select "0"
click at [1082, 252] on select "0 min 15 min 30 min 45 min 60 min 75 min 90 min" at bounding box center [1126, 267] width 88 height 31
click at [1229, 286] on div "Rate Basic - 18.88 Start Time 07:30 End Time 17:30 Break 0 min 15 min 30 min 45…" at bounding box center [1134, 239] width 347 height 251
click at [1195, 496] on span "Next Day" at bounding box center [1195, 501] width 49 height 14
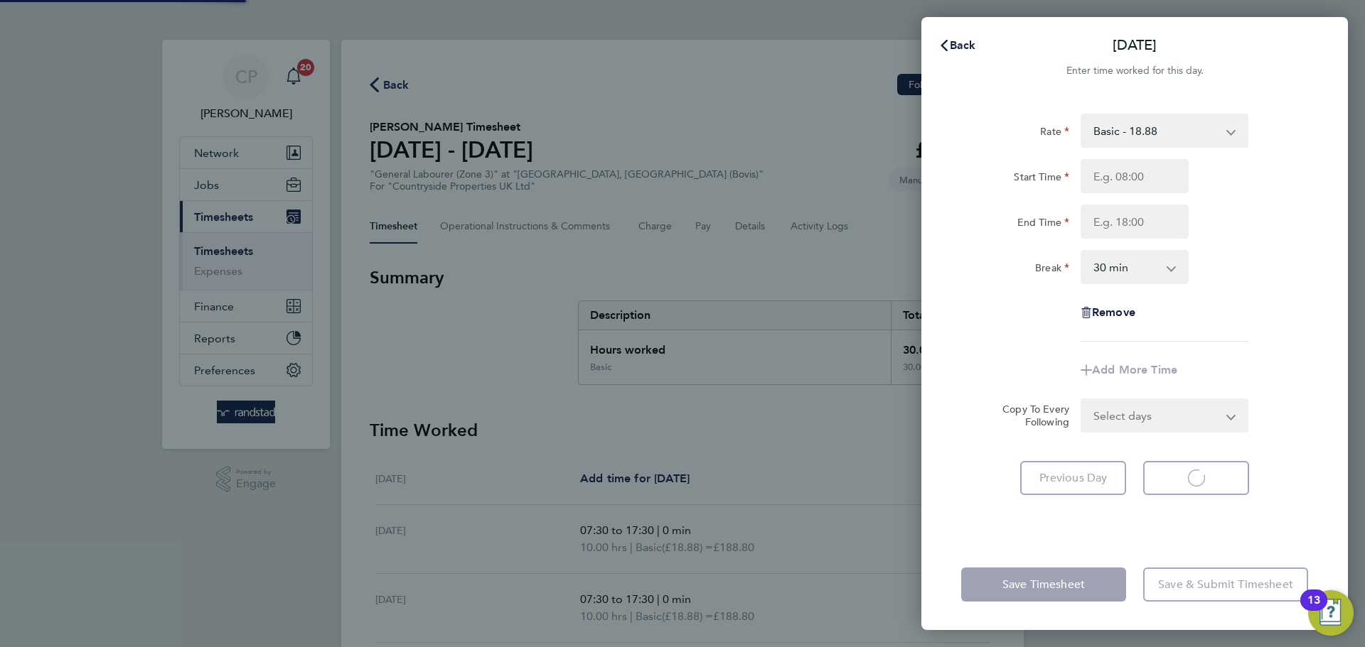
select select "30"
click at [1141, 183] on input "Start Time" at bounding box center [1134, 176] width 108 height 34
type input "07:30"
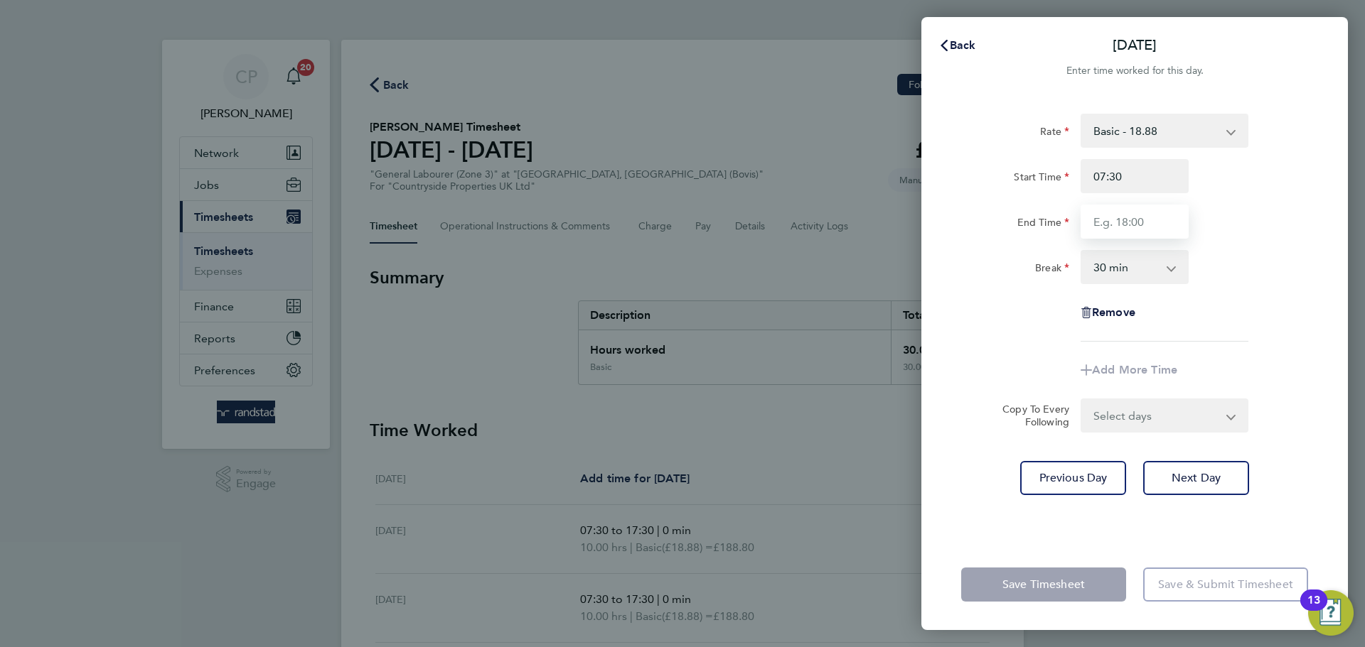
click at [1134, 214] on input "End Time" at bounding box center [1134, 222] width 108 height 34
type input "17:30"
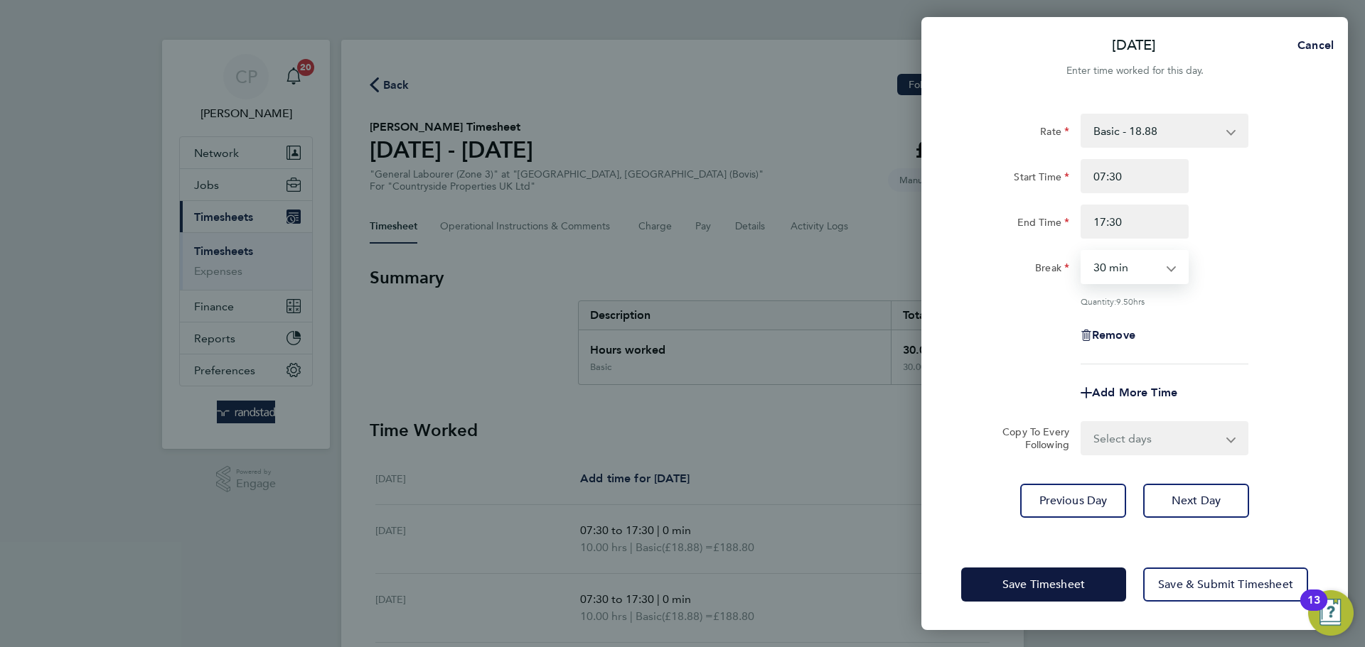
click at [1148, 281] on select "0 min 15 min 30 min 45 min 60 min 75 min 90 min" at bounding box center [1126, 267] width 88 height 31
select select "0"
click at [1082, 252] on select "0 min 15 min 30 min 45 min 60 min 75 min 90 min" at bounding box center [1126, 267] width 88 height 31
click at [1026, 588] on span "Save Timesheet" at bounding box center [1043, 585] width 82 height 14
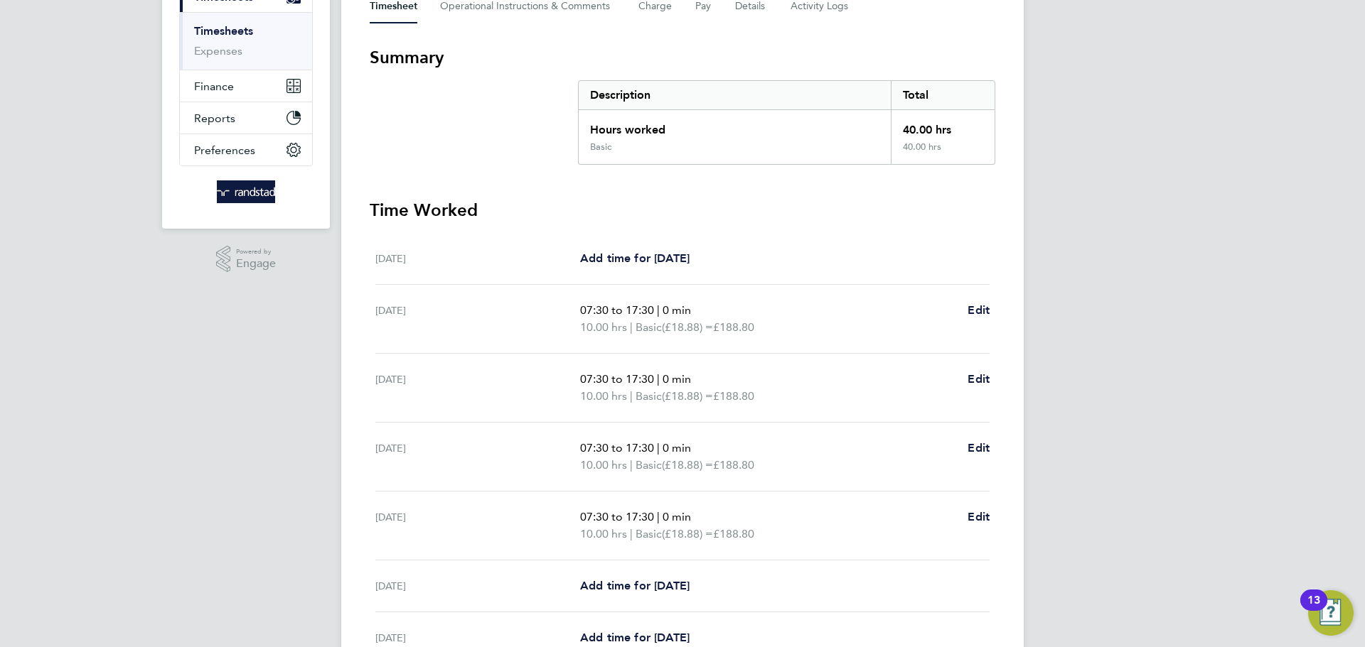
scroll to position [362, 0]
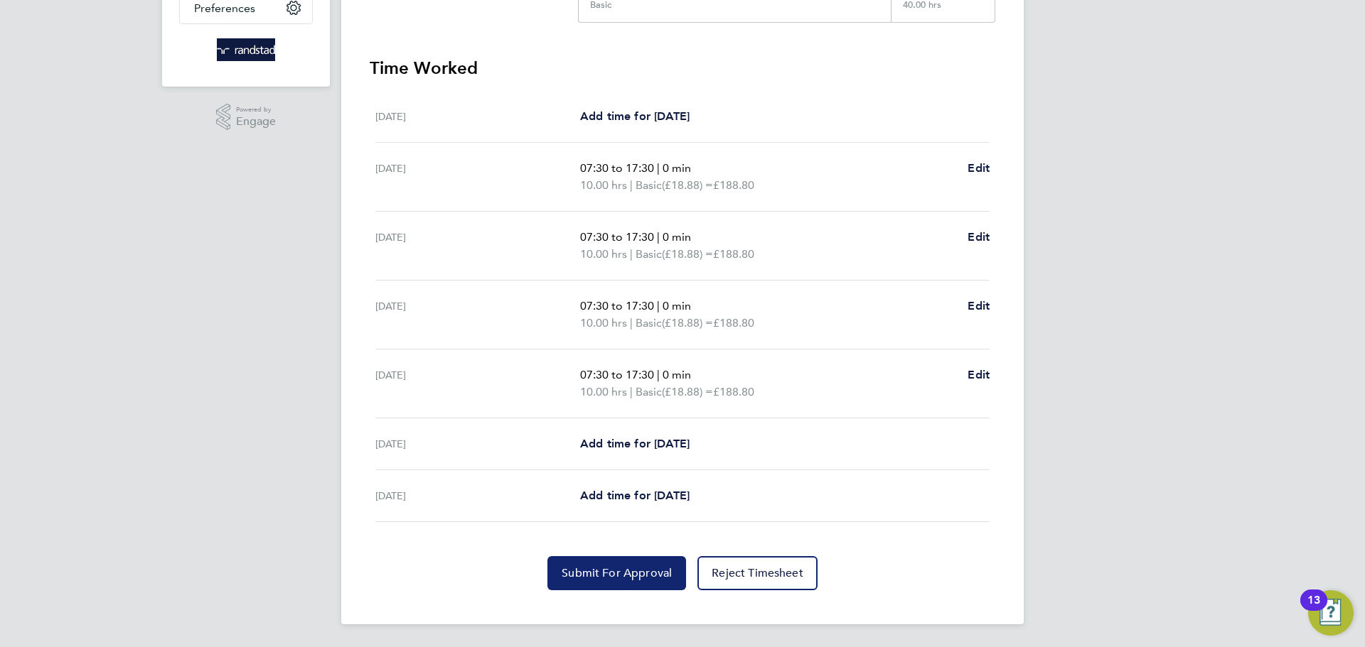
click at [635, 564] on button "Submit For Approval" at bounding box center [616, 574] width 139 height 34
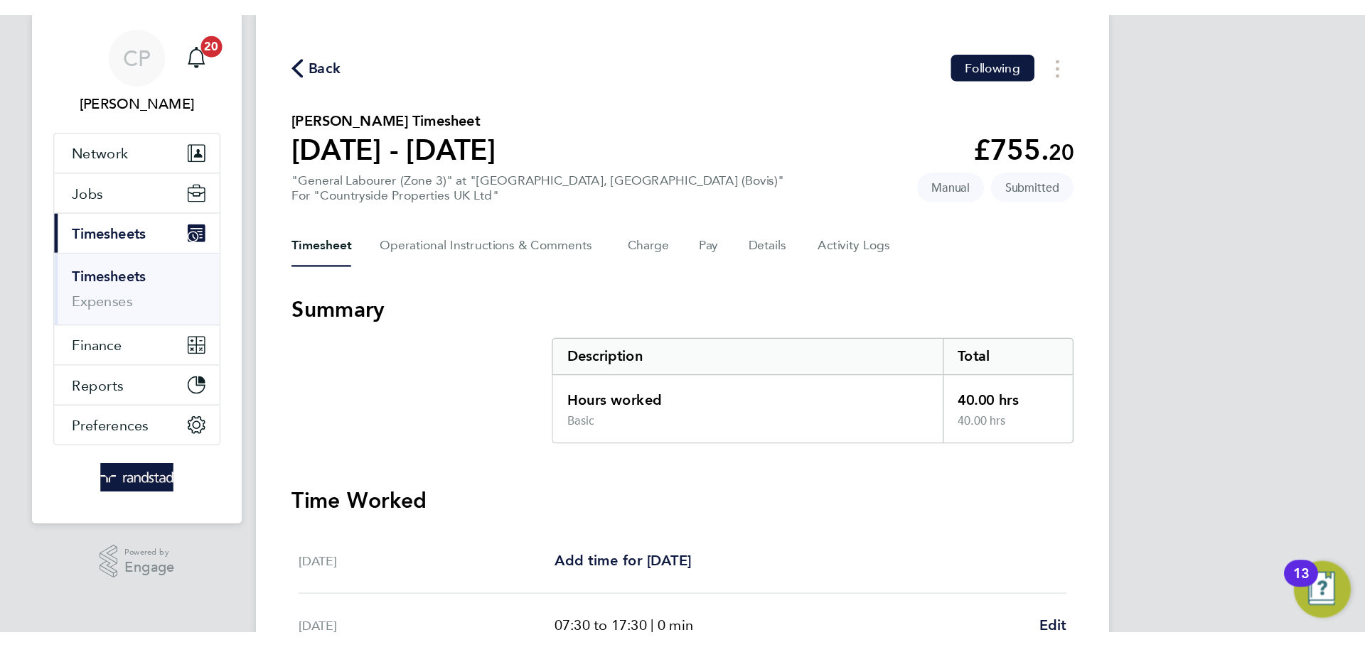
scroll to position [42, 0]
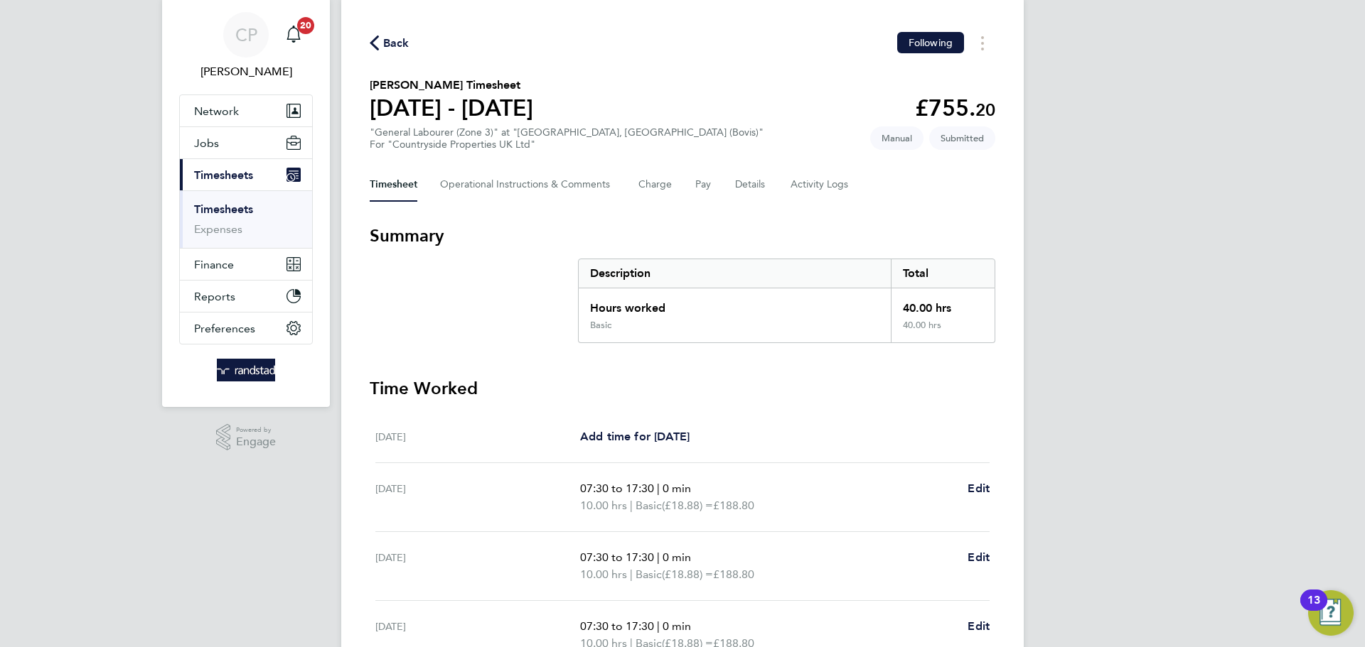
click at [180, 159] on button "Current page: Timesheets" at bounding box center [246, 174] width 132 height 31
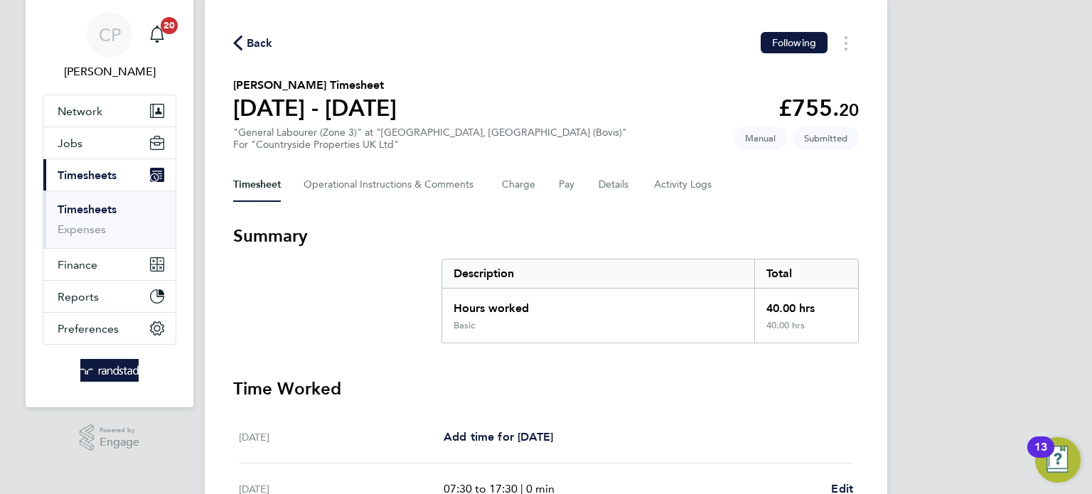
click at [878, 156] on div "Back Following Peter Newman's Timesheet 25 - 31 Aug 2025 £755. 20 "General Labo…" at bounding box center [546, 471] width 682 height 947
click at [899, 154] on div "CP Ciaran Poole Notifications 20 Applications: Network Team Members Businesses …" at bounding box center [546, 463] width 1092 height 1010
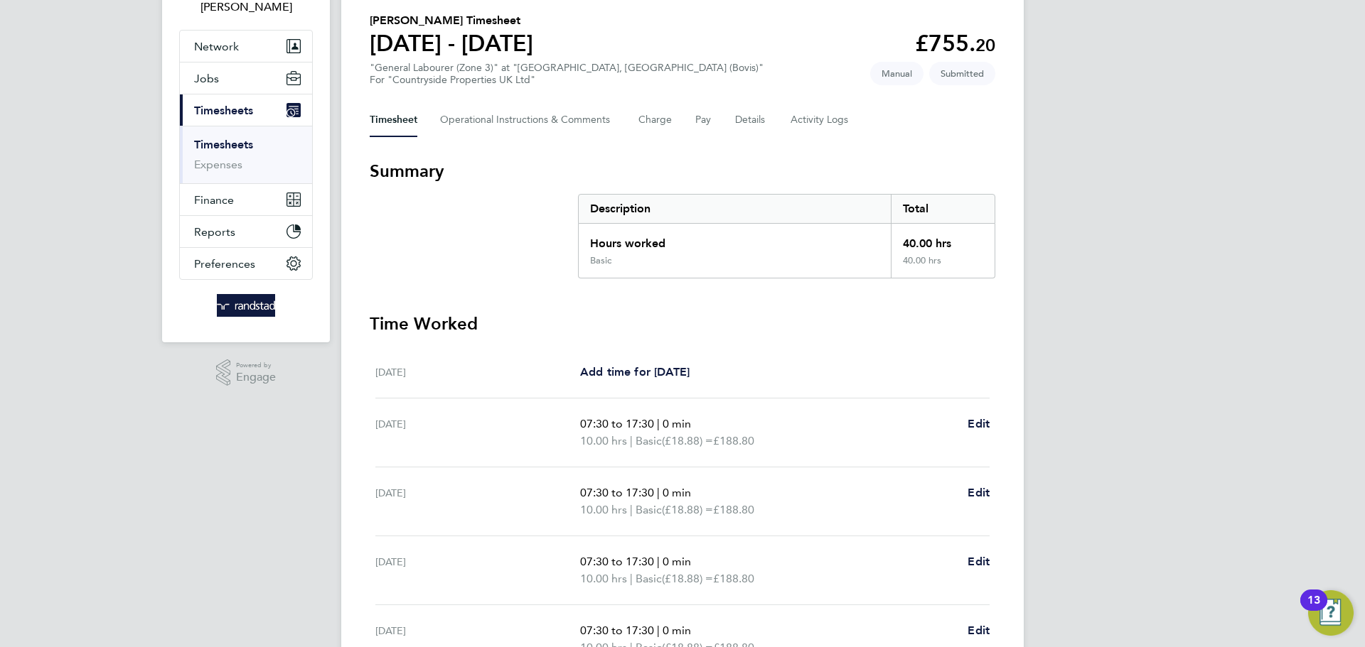
scroll to position [0, 0]
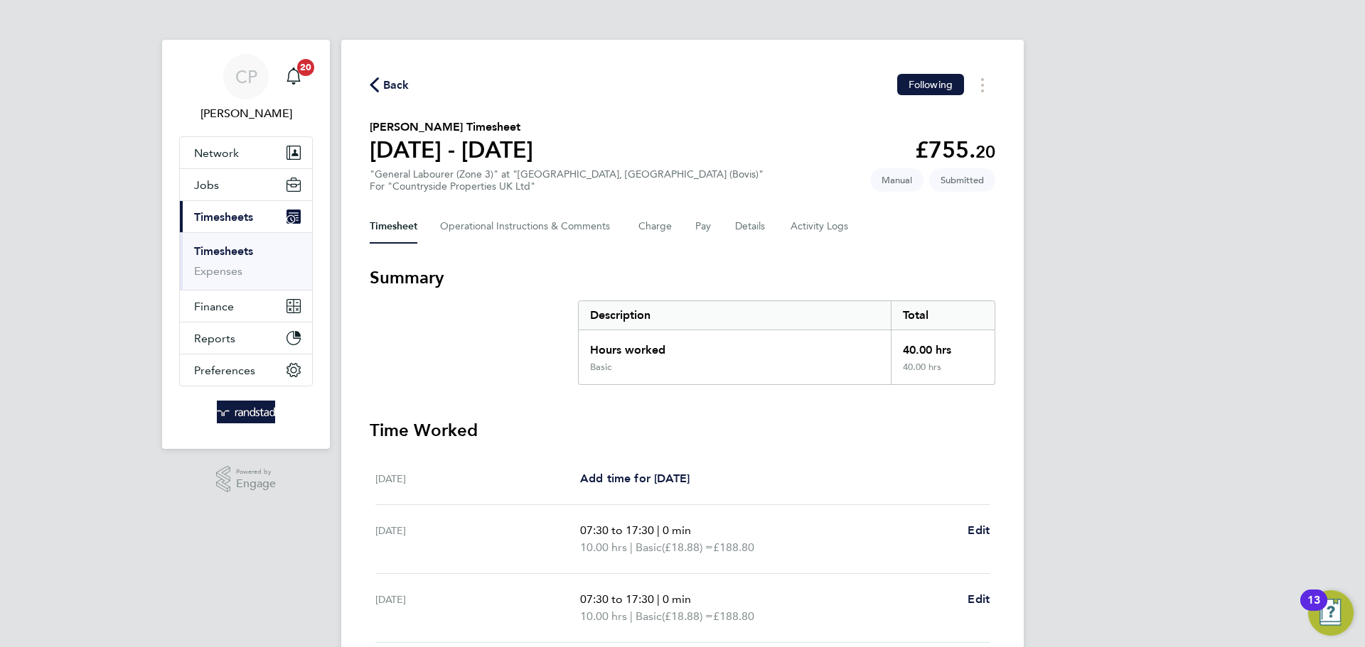
click at [376, 82] on icon "button" at bounding box center [374, 84] width 9 height 15
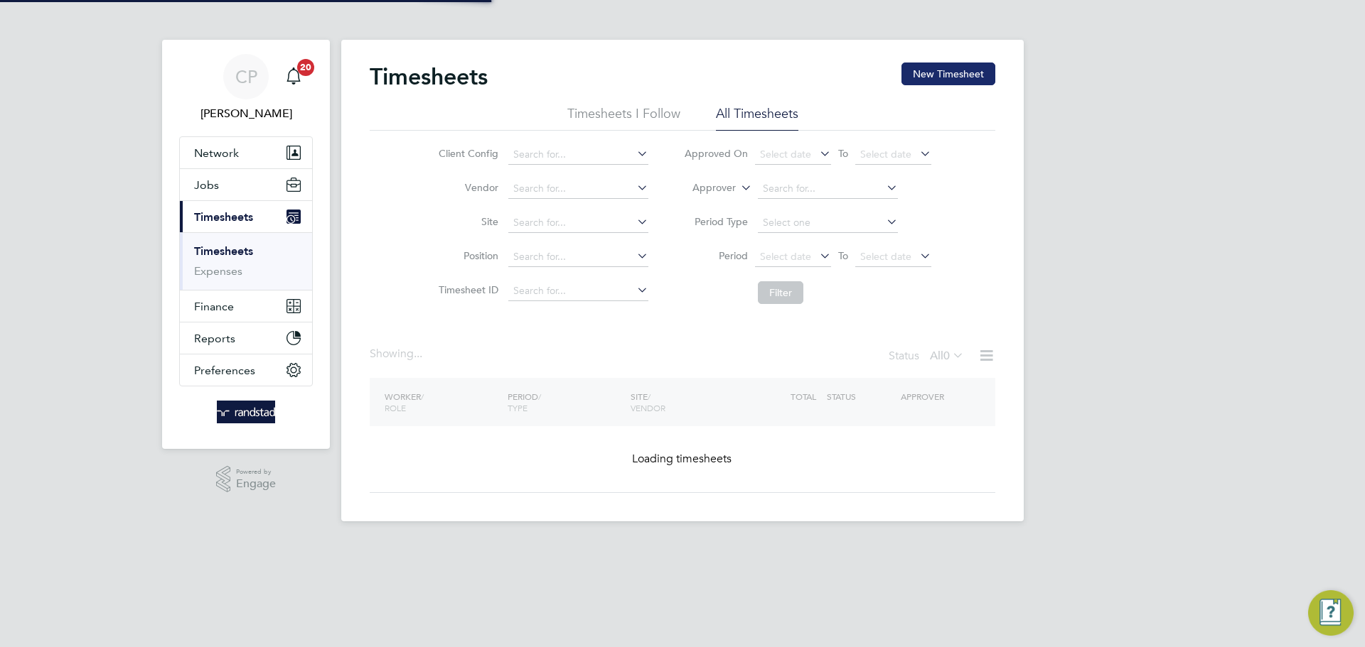
click at [945, 78] on button "New Timesheet" at bounding box center [948, 74] width 94 height 23
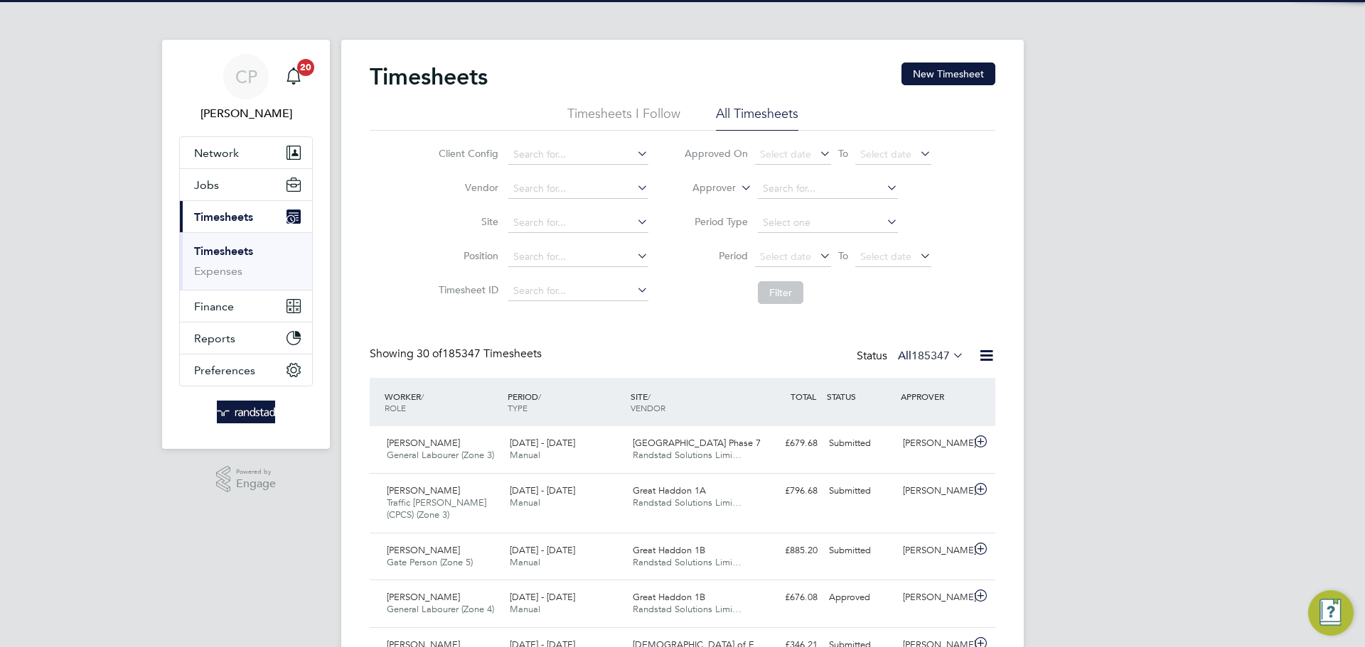
scroll to position [36, 124]
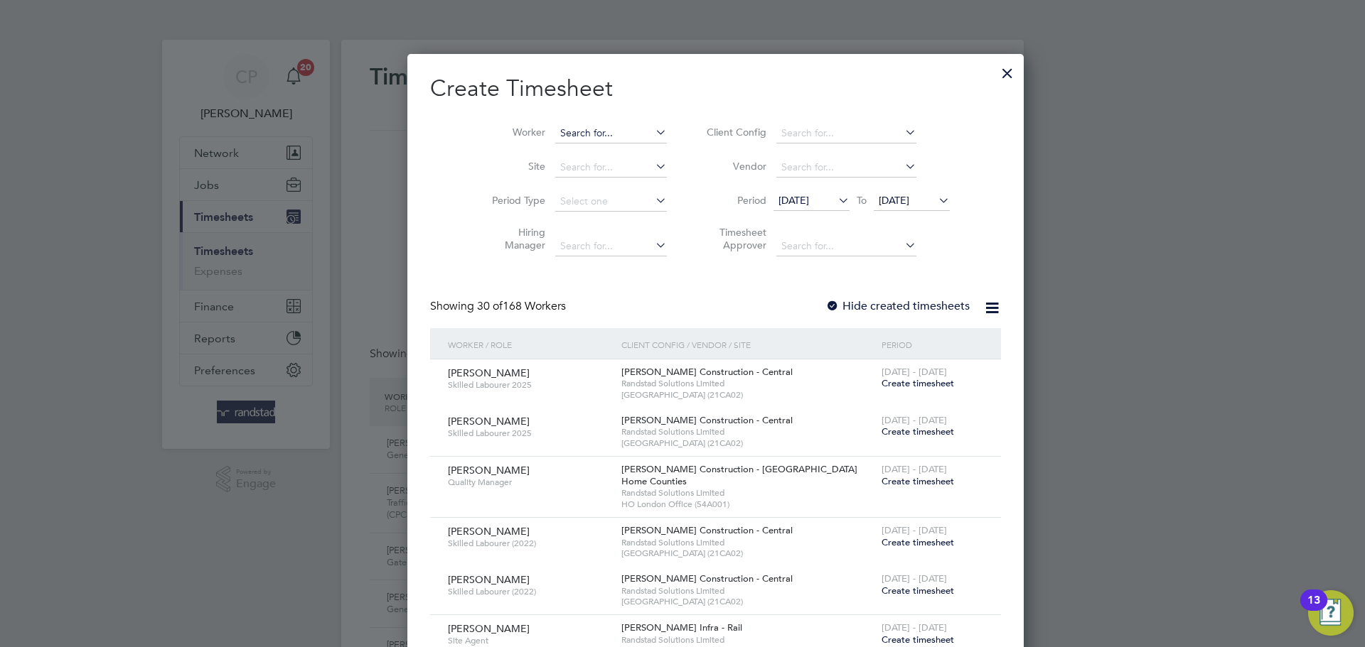
click at [609, 135] on input at bounding box center [611, 134] width 112 height 20
click at [612, 150] on b "Russell" at bounding box center [653, 152] width 82 height 12
type input "Jamie Russell"
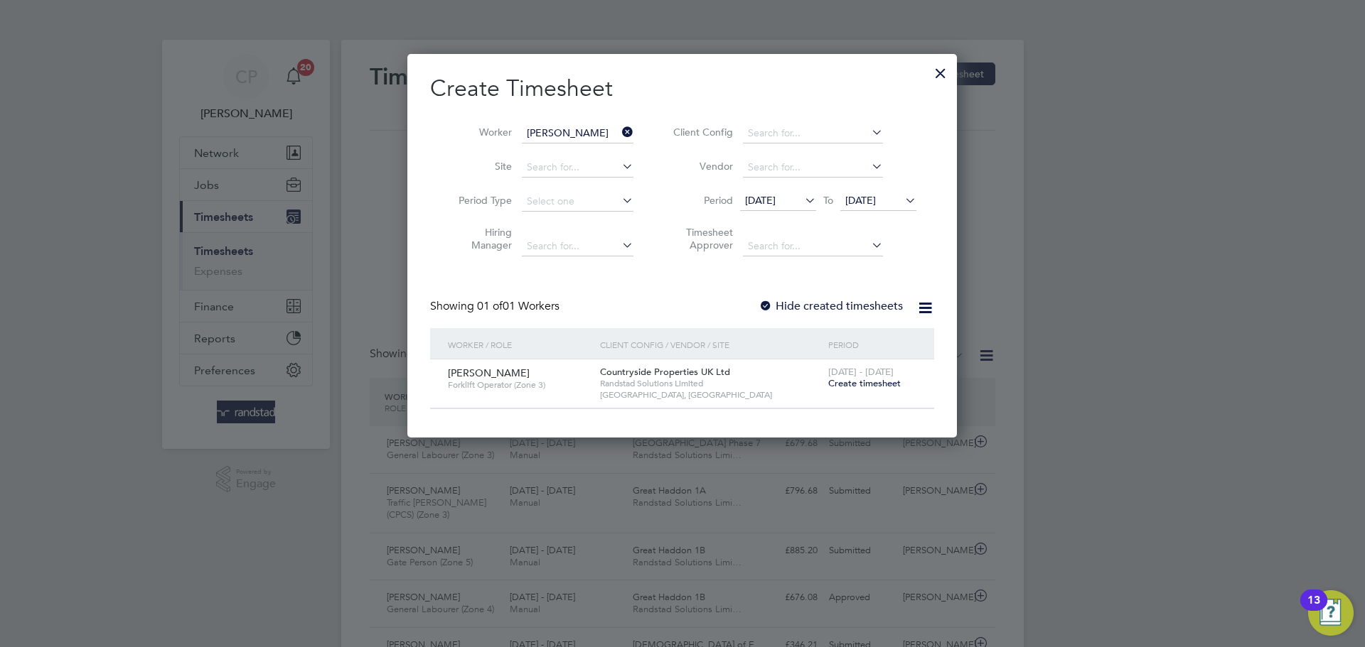
click at [876, 200] on span "[DATE]" at bounding box center [860, 200] width 31 height 13
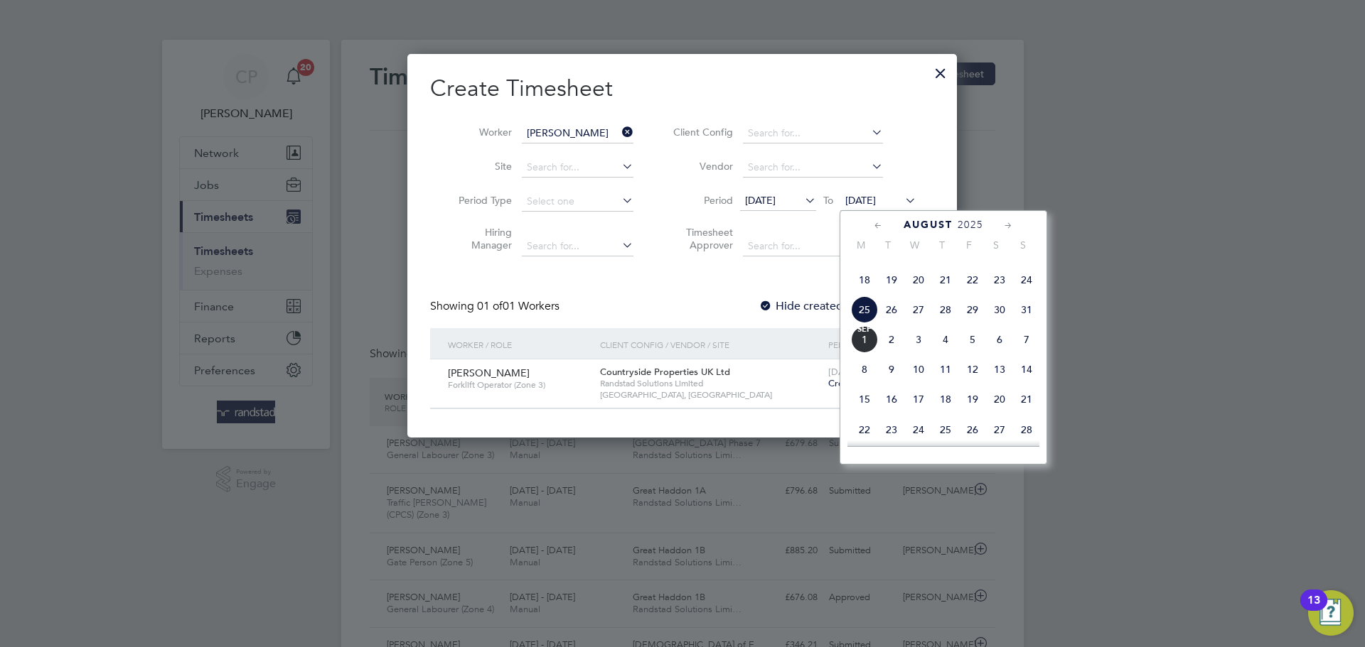
click at [859, 353] on span "[DATE]" at bounding box center [864, 339] width 27 height 27
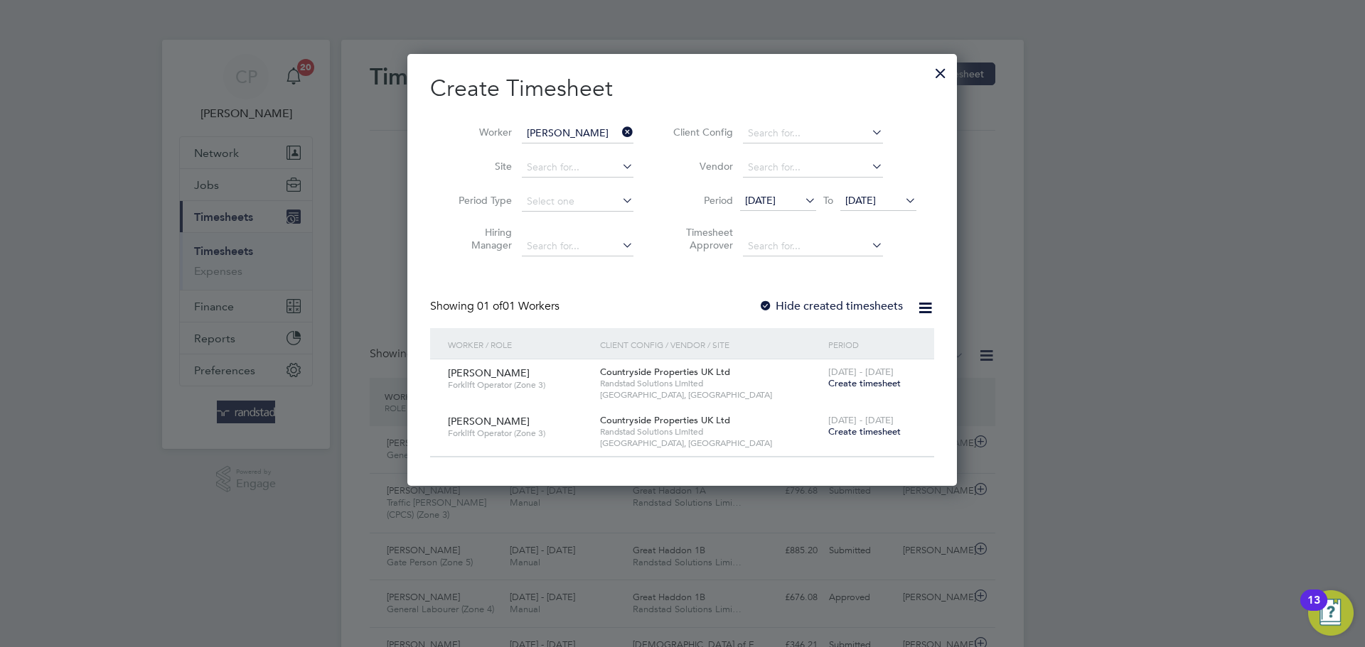
click at [855, 384] on span "Create timesheet" at bounding box center [864, 383] width 72 height 12
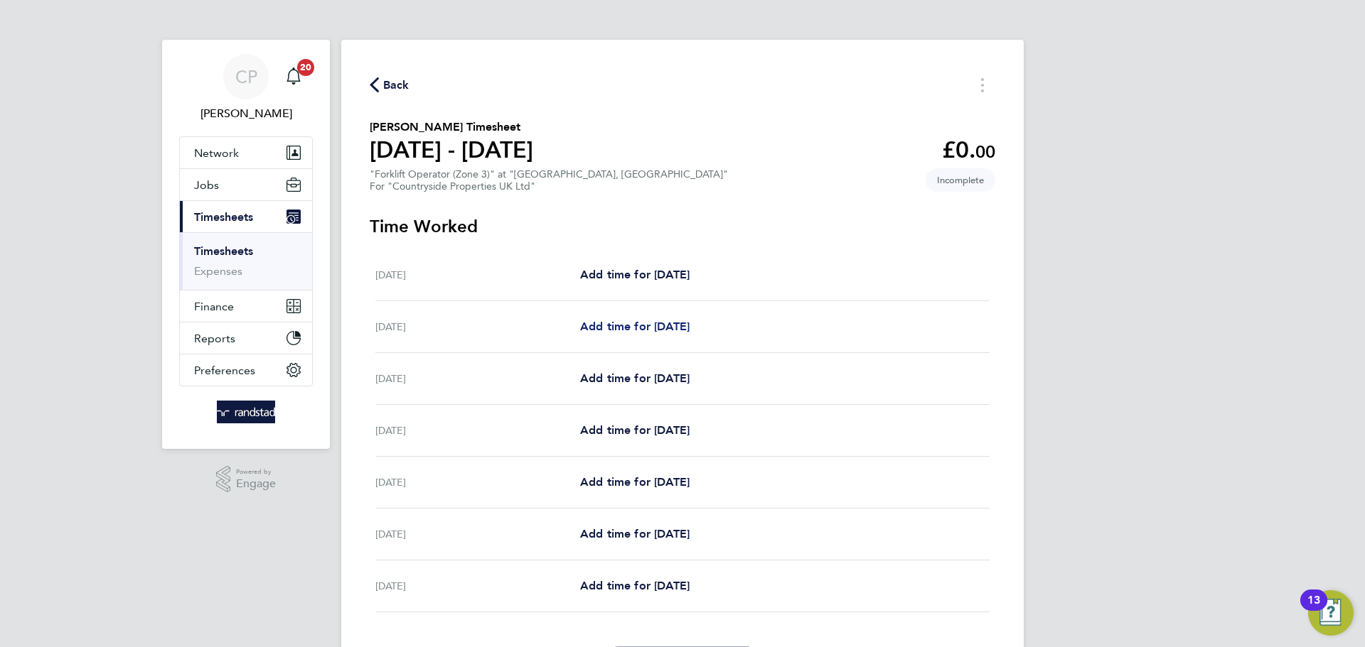
click at [687, 326] on span "Add time for [DATE]" at bounding box center [634, 327] width 109 height 14
select select "30"
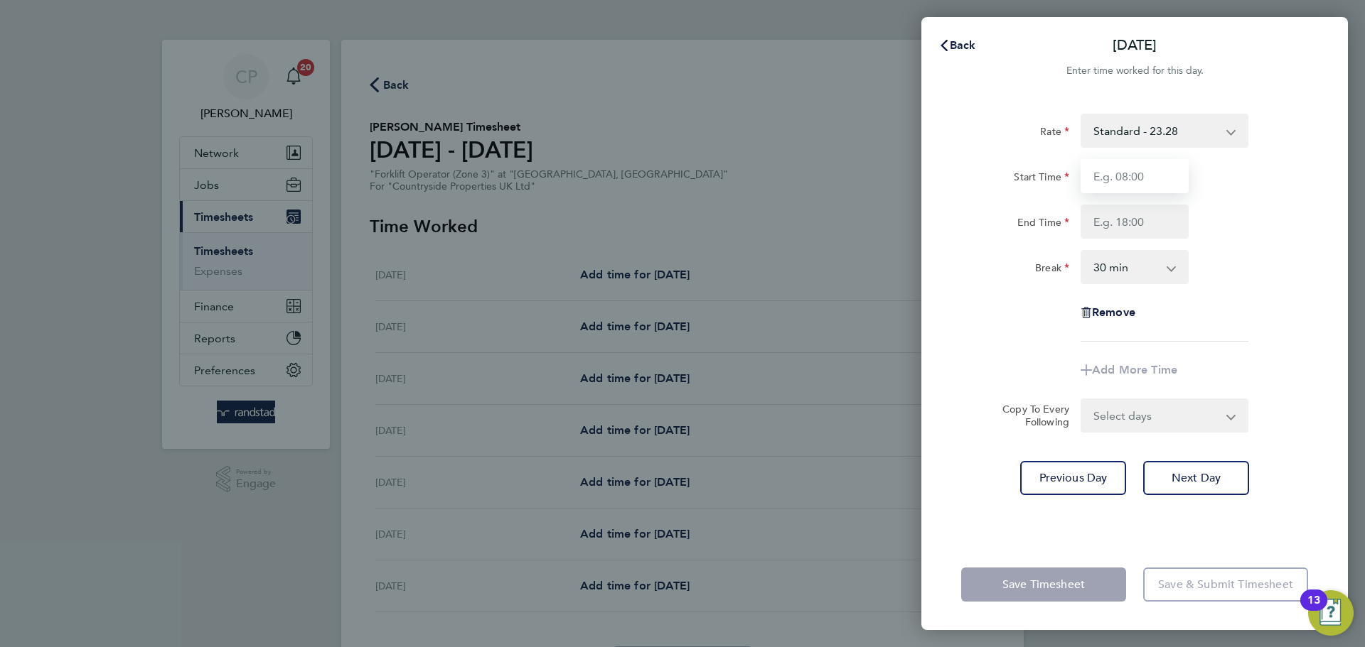
click at [1158, 176] on input "Start Time" at bounding box center [1134, 176] width 108 height 34
type input "07:30"
click at [1127, 223] on input "End Time" at bounding box center [1134, 222] width 108 height 34
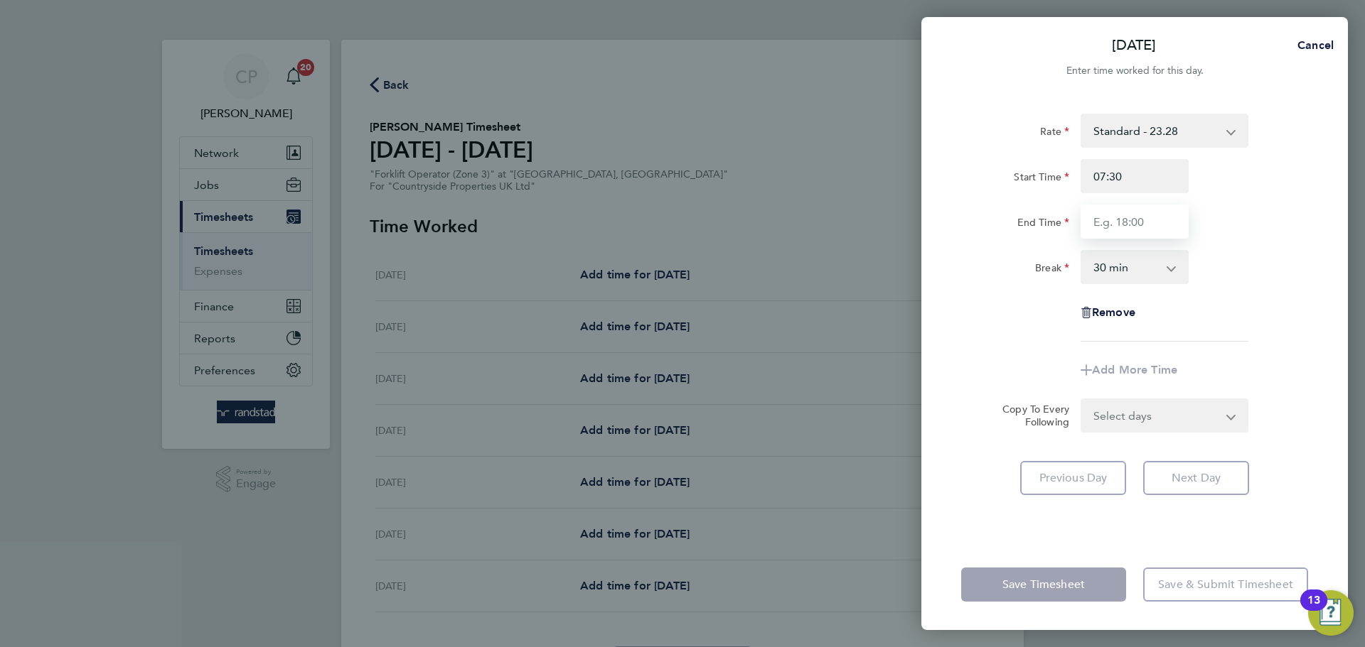
type input "17:00"
click at [1284, 264] on div "Break 0 min 15 min 30 min 45 min 60 min 75 min 90 min" at bounding box center [1134, 267] width 358 height 34
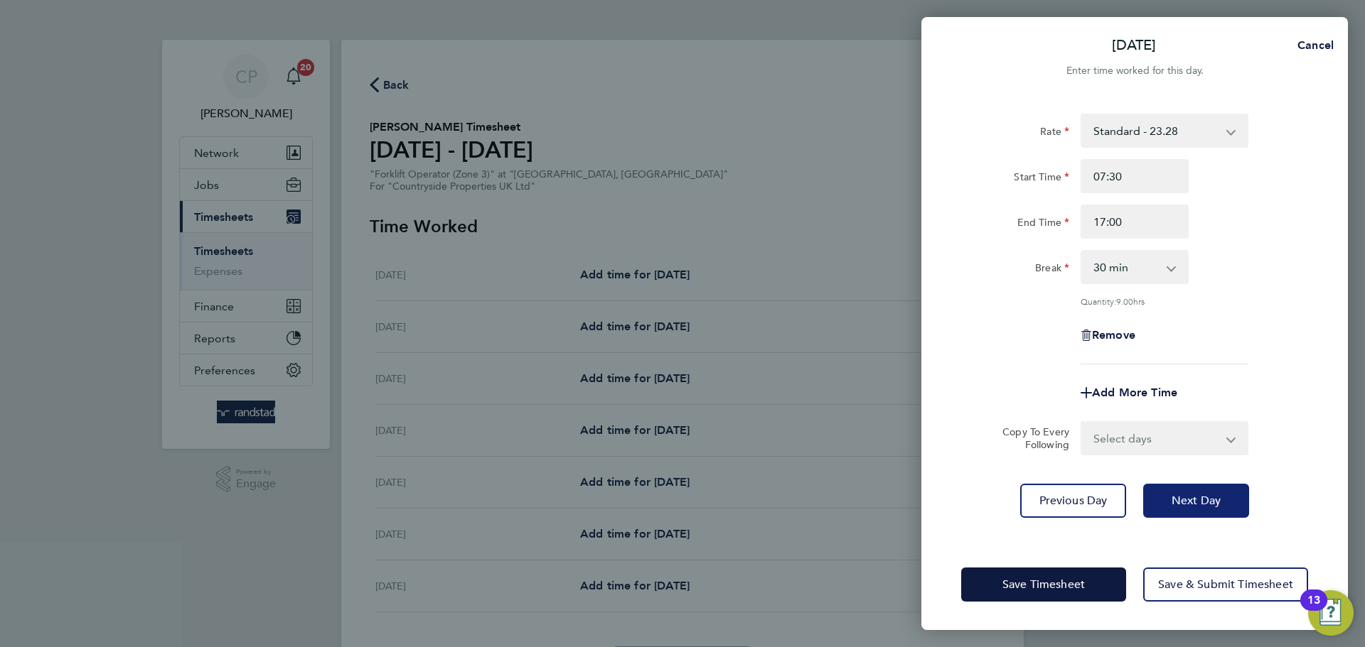
click at [1167, 503] on button "Next Day" at bounding box center [1196, 501] width 106 height 34
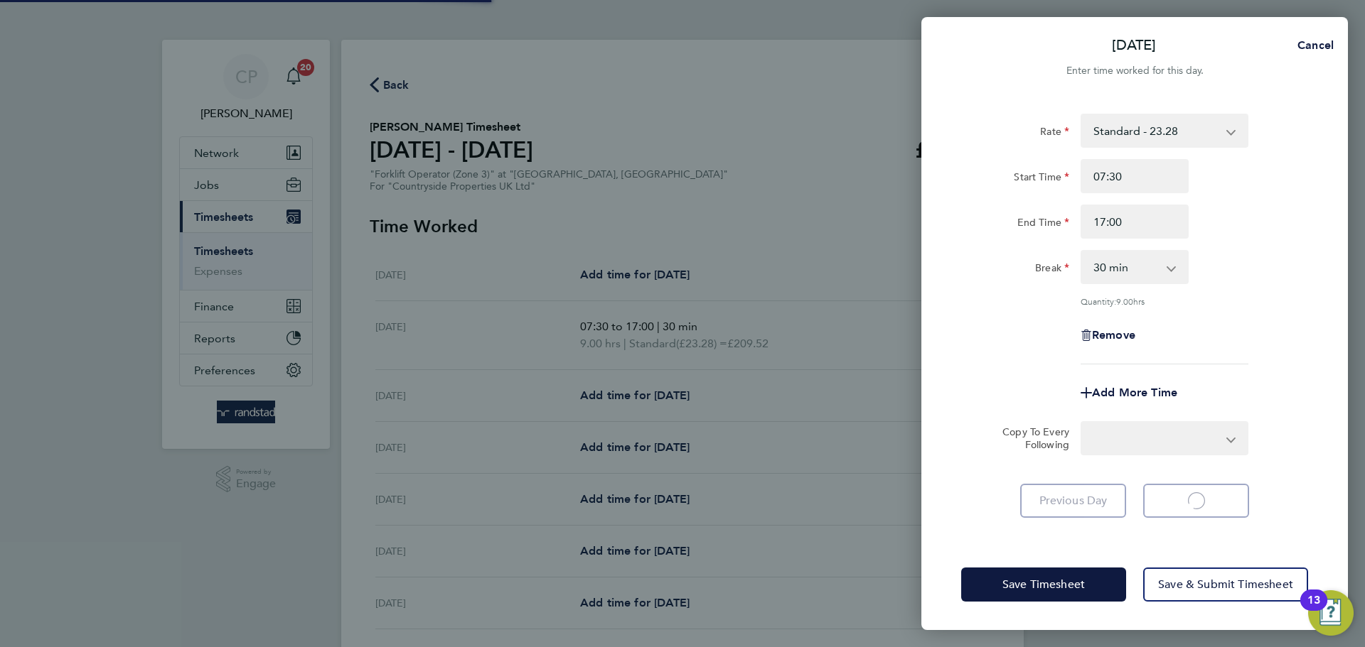
select select "30"
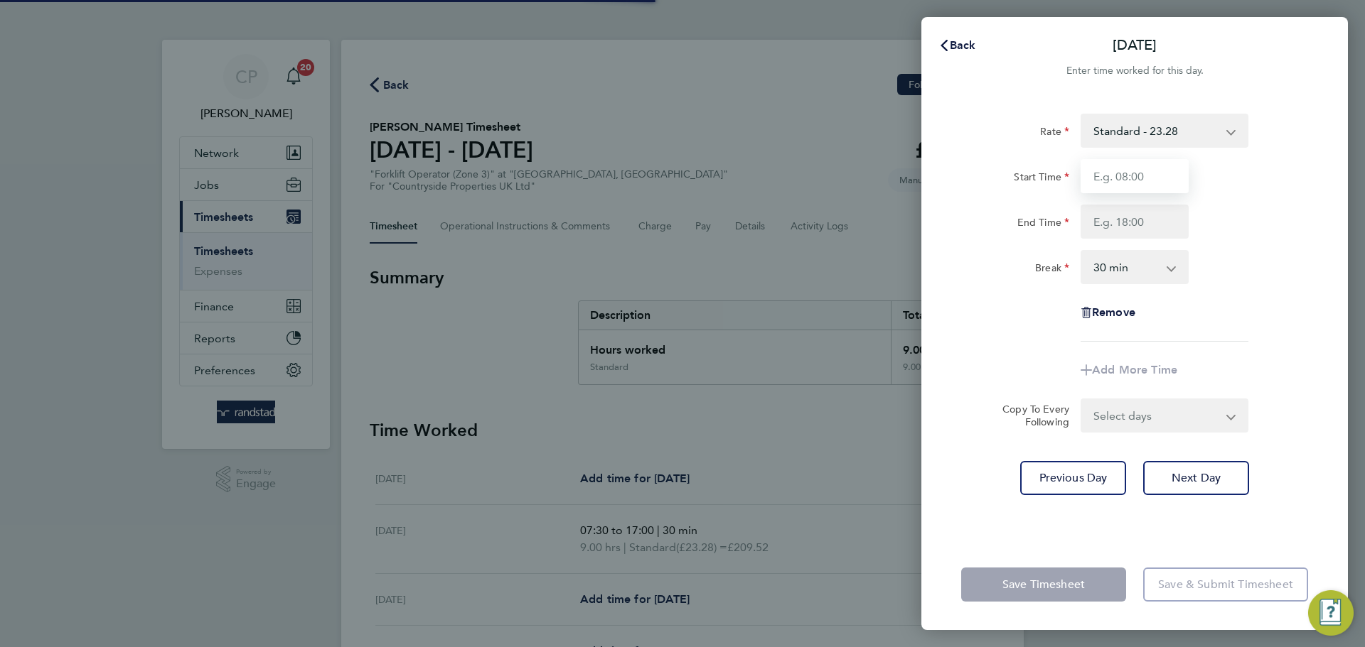
click at [1134, 179] on input "Start Time" at bounding box center [1134, 176] width 108 height 34
type input "07:30"
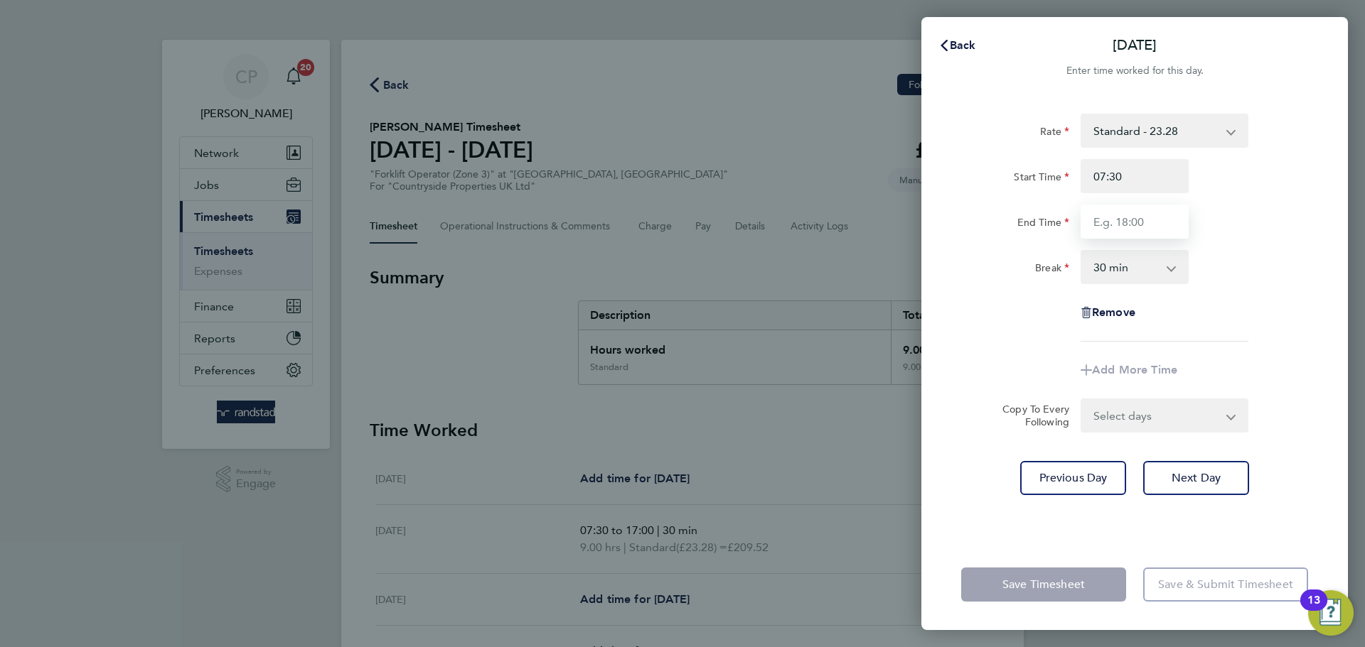
click at [1144, 223] on input "End Time" at bounding box center [1134, 222] width 108 height 34
type input "17:00"
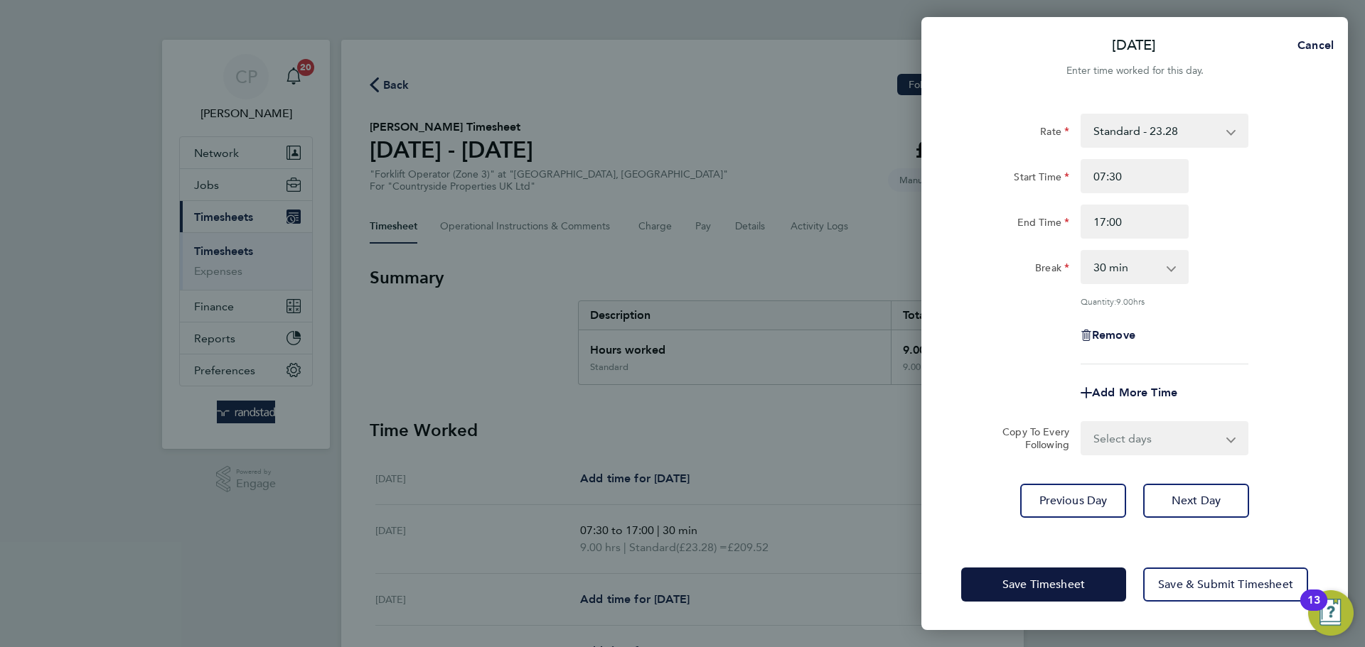
click at [1246, 240] on div "Rate Standard - 23.28 Start Time 07:30 End Time 17:00 Break 0 min 15 min 30 min…" at bounding box center [1134, 239] width 347 height 251
click at [1203, 496] on span "Next Day" at bounding box center [1195, 501] width 49 height 14
select select "30"
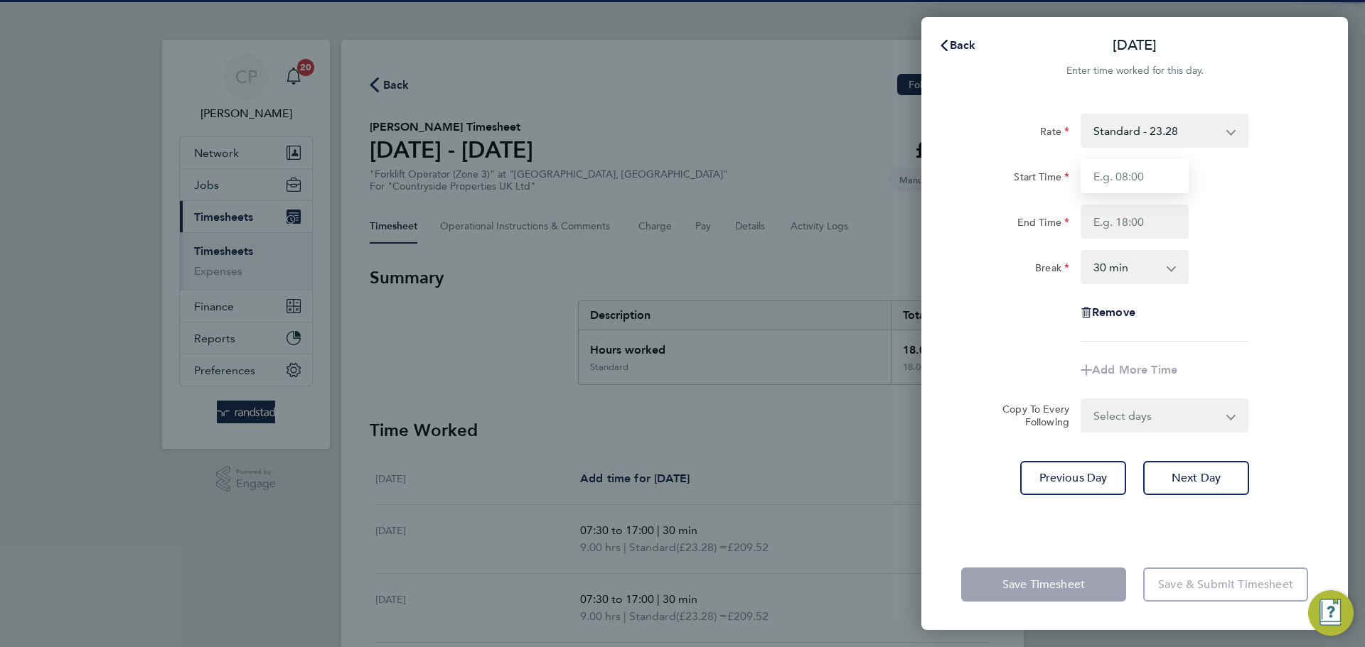
click at [1135, 185] on input "Start Time" at bounding box center [1134, 176] width 108 height 34
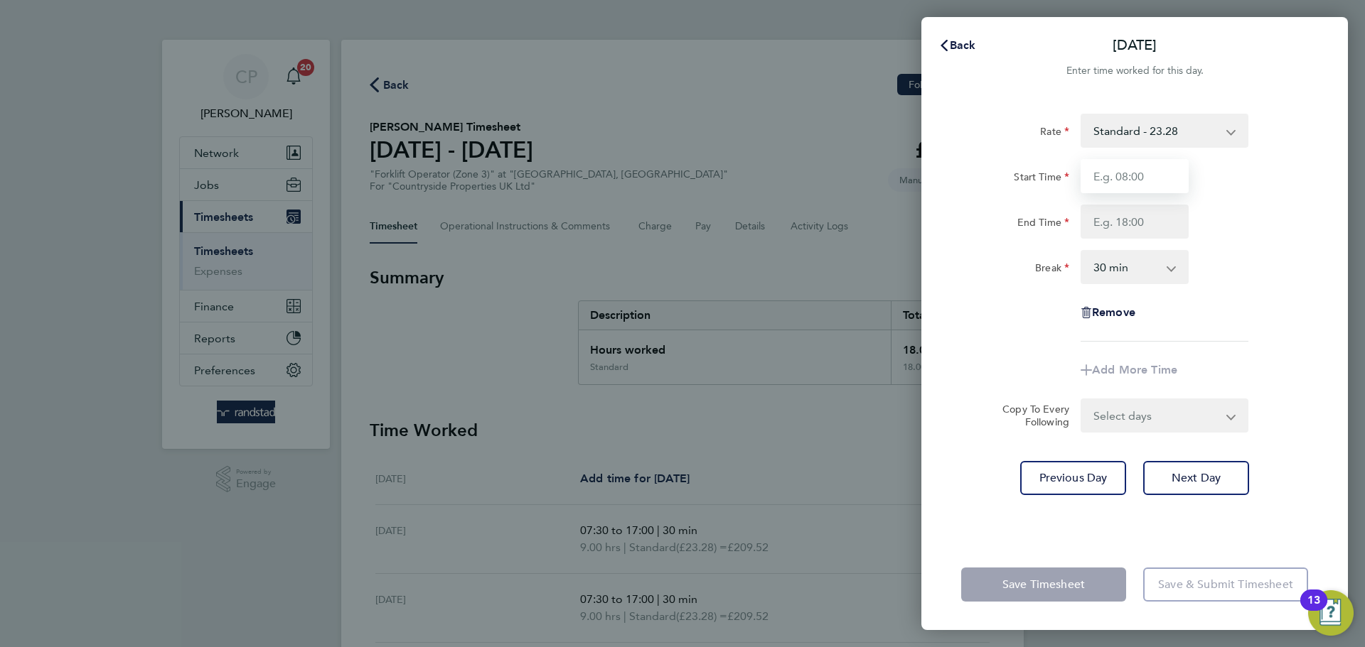
type input "07:30"
click at [1139, 214] on input "End Time" at bounding box center [1134, 222] width 108 height 34
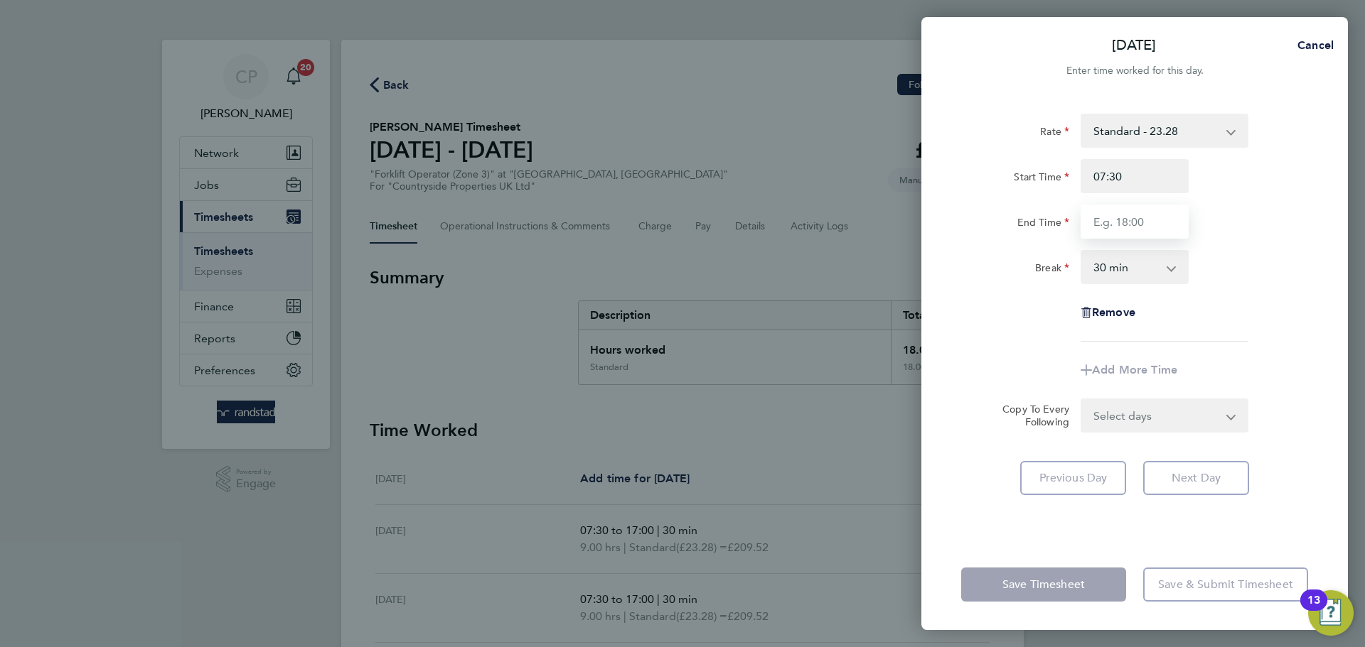
type input "17:00"
click at [1264, 302] on div "Rate Standard - 23.28 Start Time 07:30 End Time 17:00 Break 0 min 15 min 30 min…" at bounding box center [1134, 228] width 347 height 228
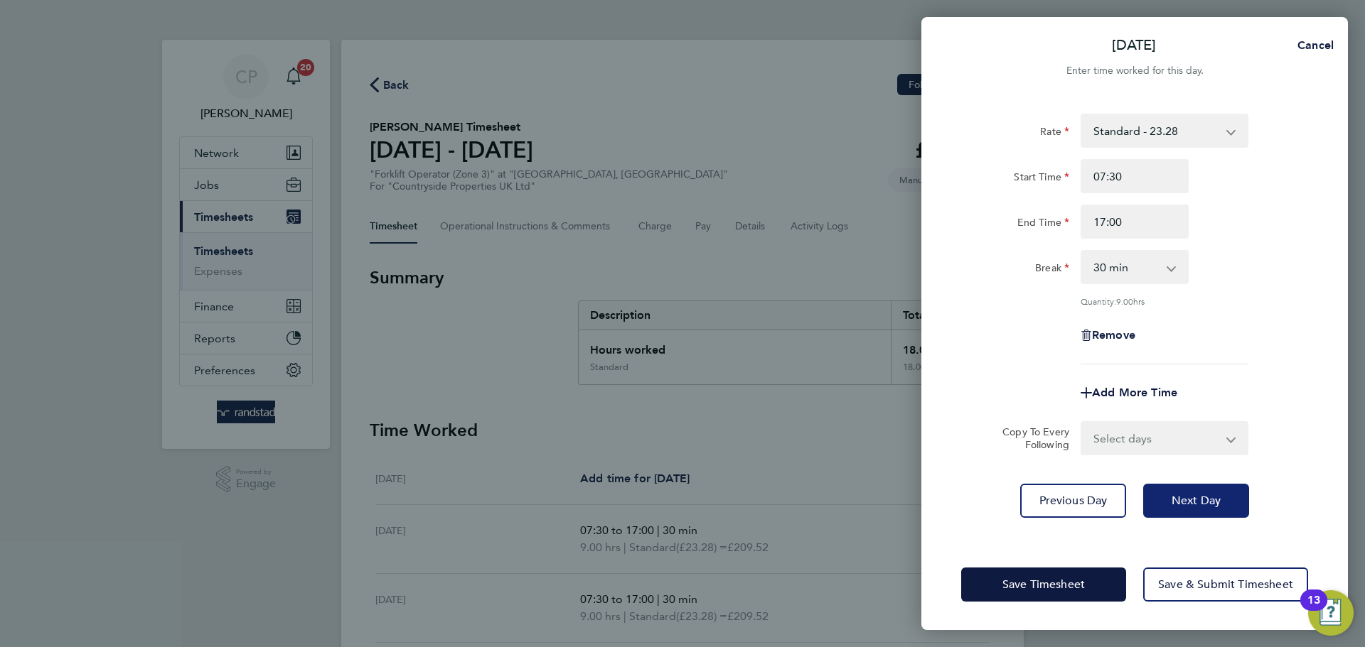
click at [1190, 508] on button "Next Day" at bounding box center [1196, 501] width 106 height 34
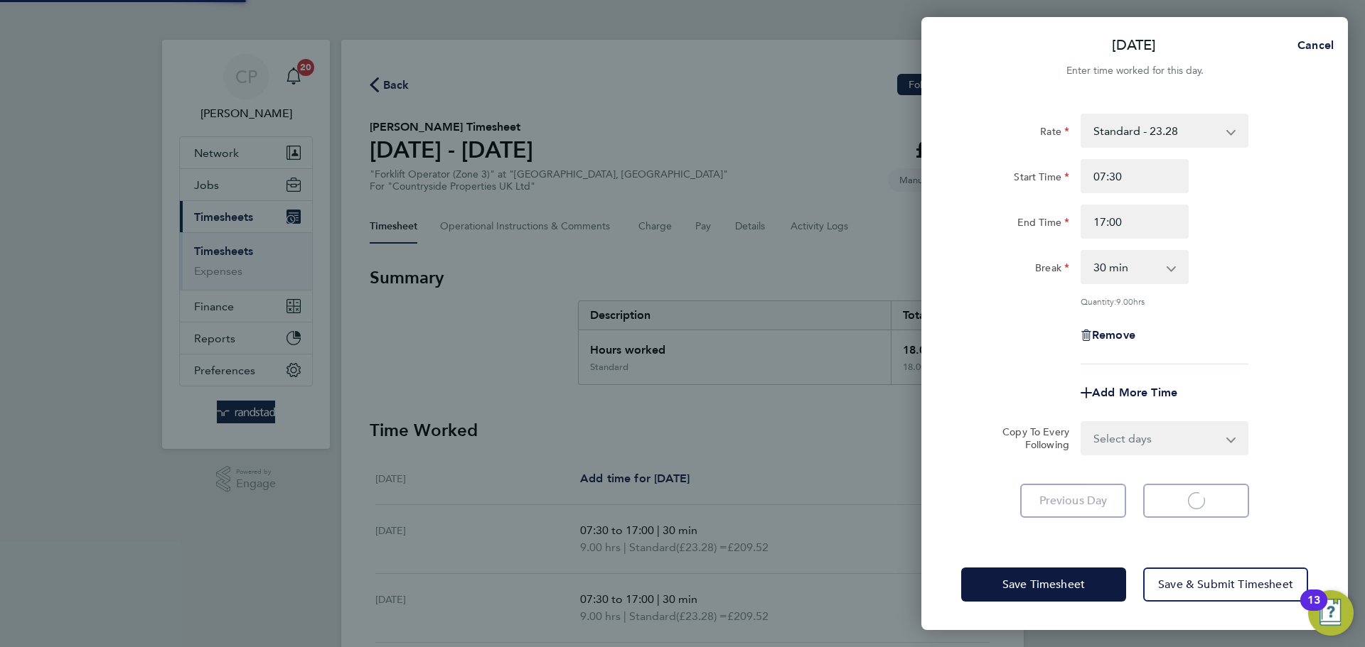
select select "30"
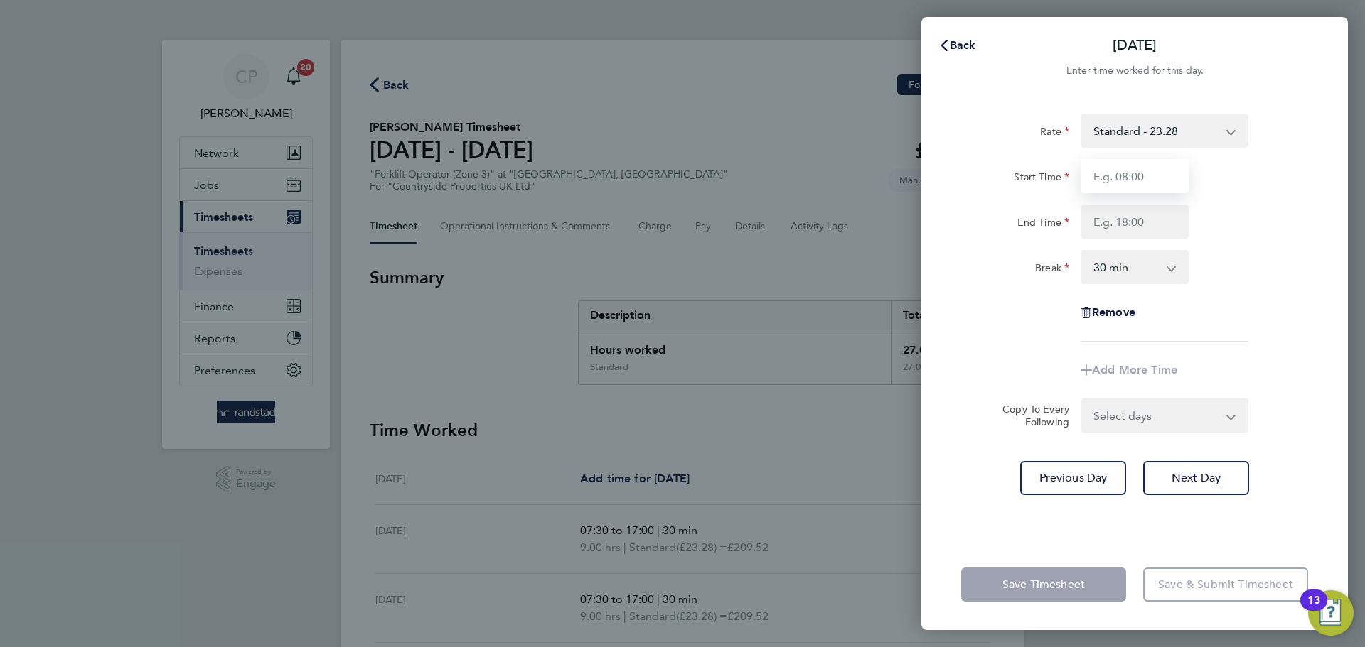
click at [1155, 174] on input "Start Time" at bounding box center [1134, 176] width 108 height 34
type input "07:30"
click at [1148, 220] on input "End Time" at bounding box center [1134, 222] width 108 height 34
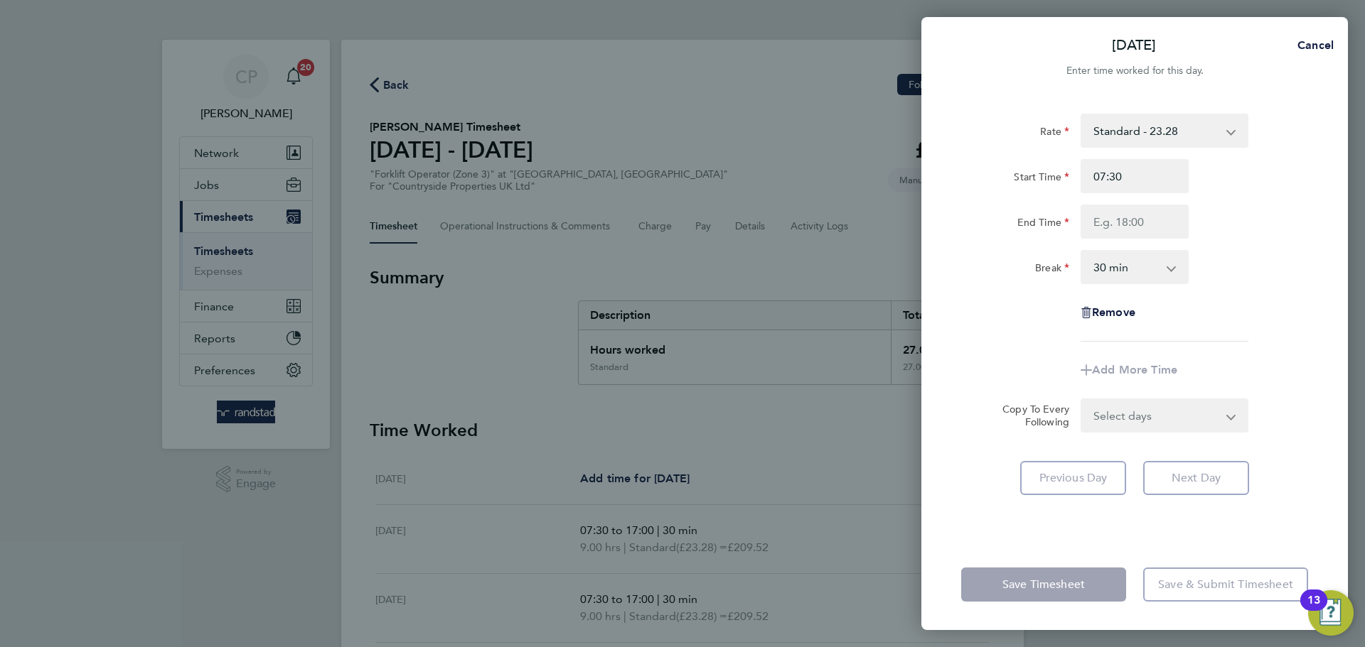
click at [1245, 247] on div "Rate Standard - 23.28 Start Time 07:30 End Time Break 0 min 15 min 30 min 45 mi…" at bounding box center [1134, 228] width 347 height 228
click at [1267, 284] on div "Break 0 min 15 min 30 min 45 min 60 min 75 min 90 min" at bounding box center [1134, 267] width 358 height 34
click at [1136, 233] on input "End Time" at bounding box center [1134, 222] width 108 height 34
type input "17:00"
click at [1215, 212] on div "End Time 17:00" at bounding box center [1134, 222] width 358 height 34
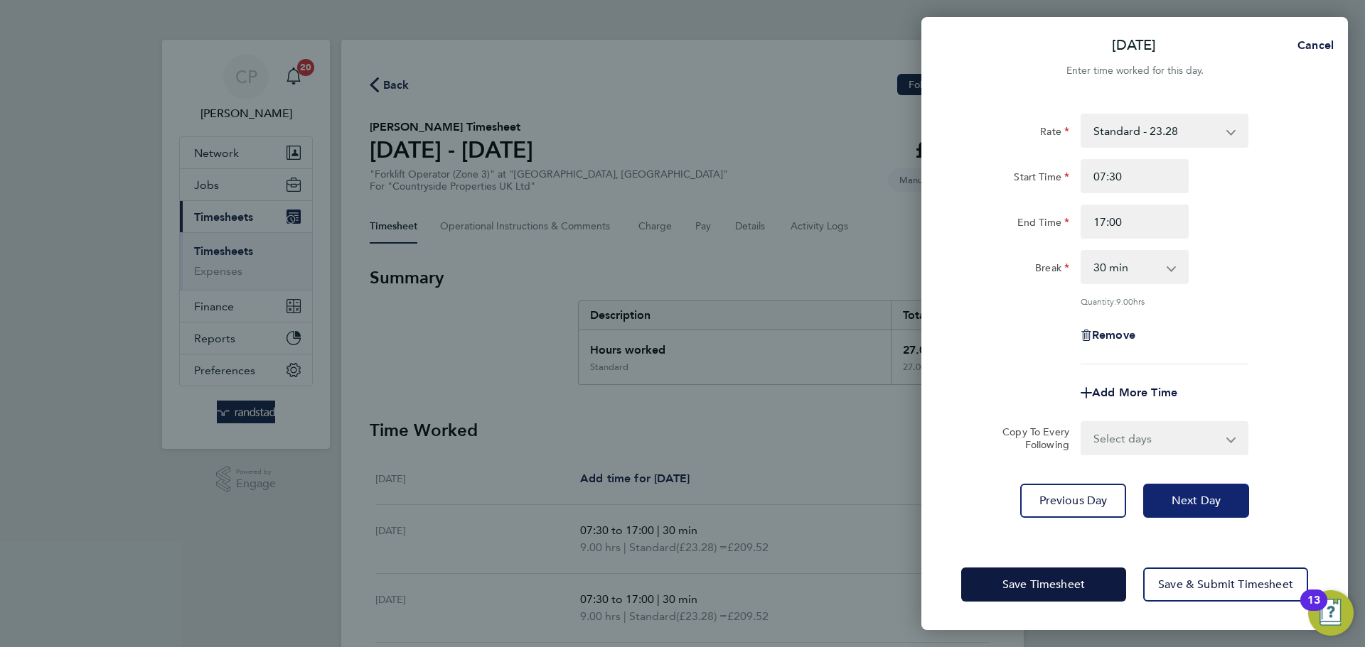
click at [1172, 496] on span "Next Day" at bounding box center [1195, 501] width 49 height 14
select select "30"
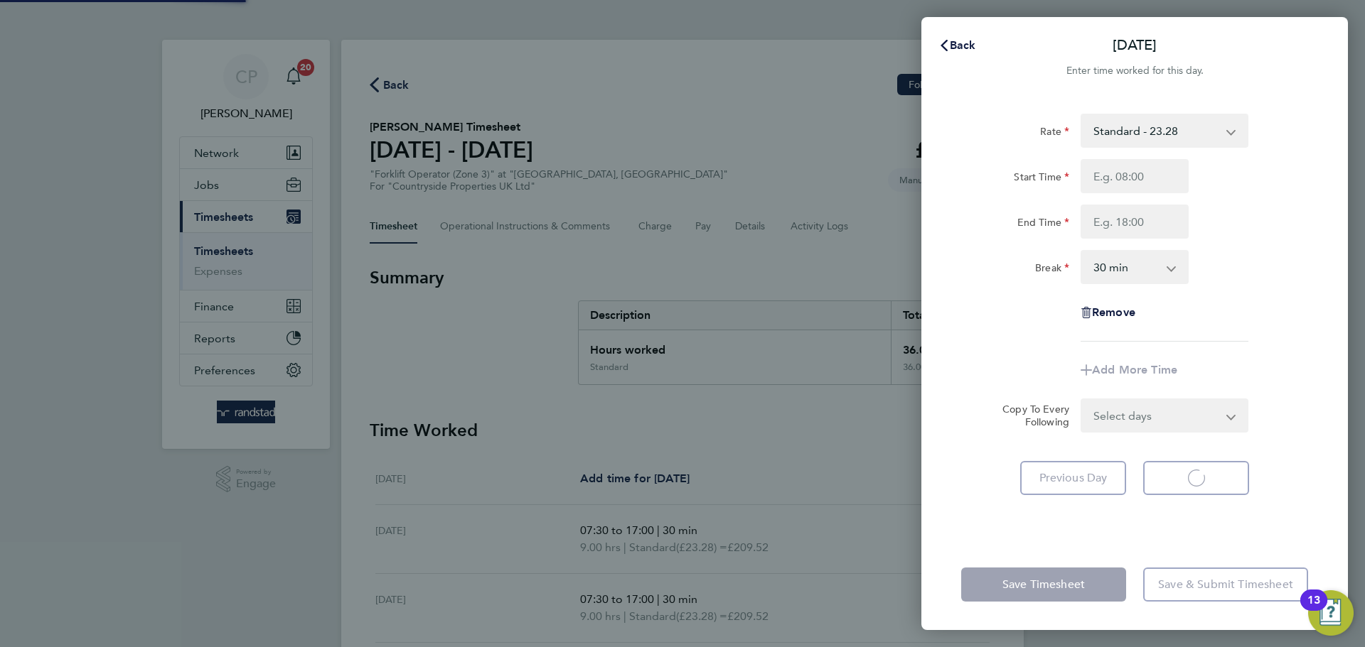
select select "30"
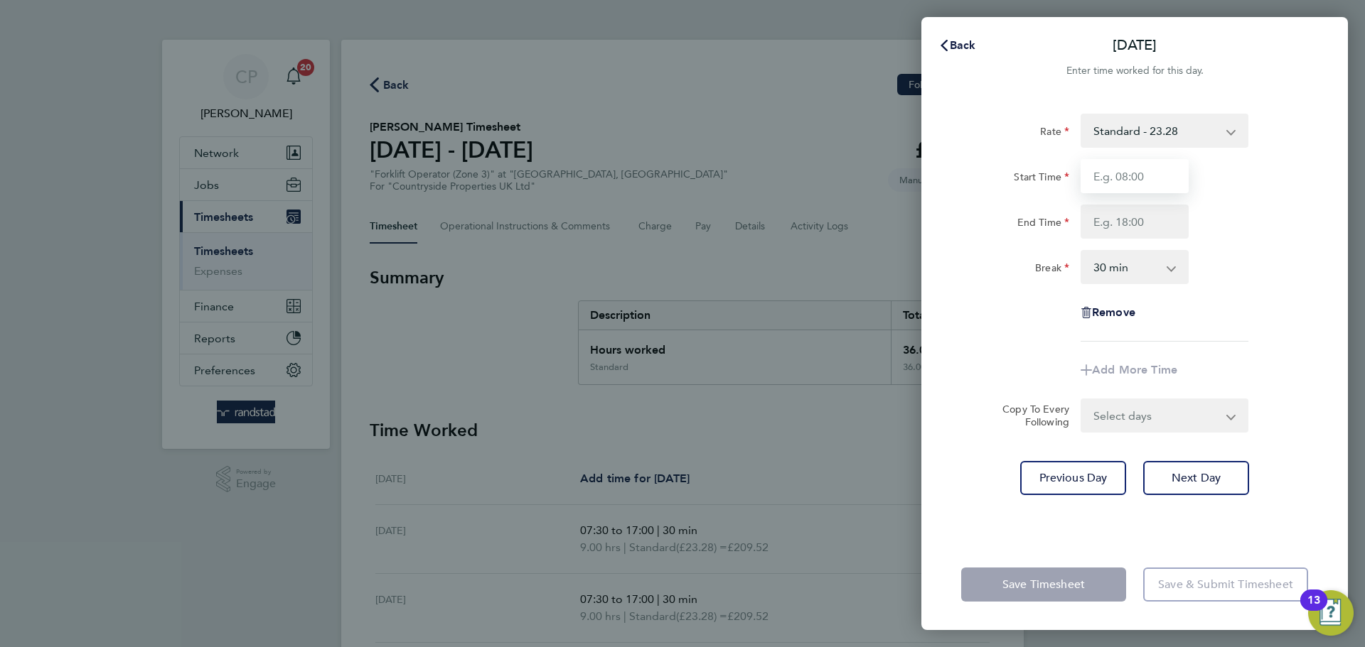
click at [1133, 174] on input "Start Time" at bounding box center [1134, 176] width 108 height 34
type input "07:30"
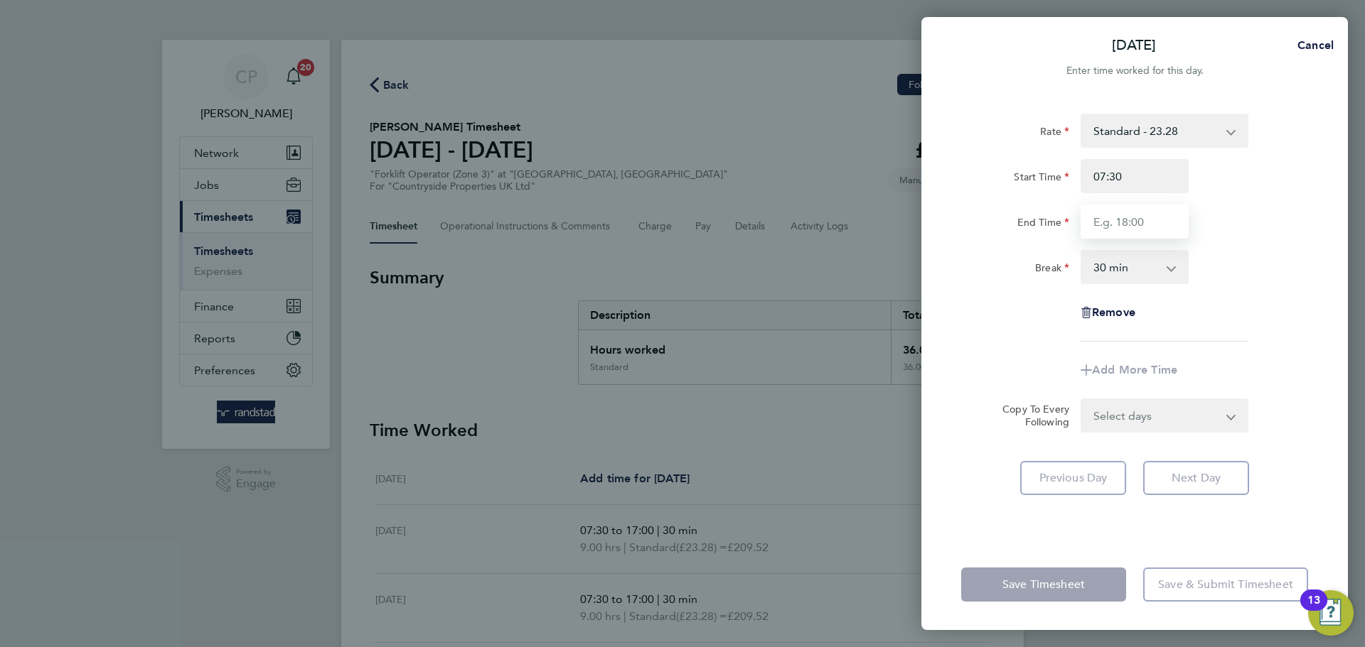
click at [1132, 222] on input "End Time" at bounding box center [1134, 222] width 108 height 34
click at [1259, 188] on div "Start Time 07:30" at bounding box center [1134, 176] width 358 height 34
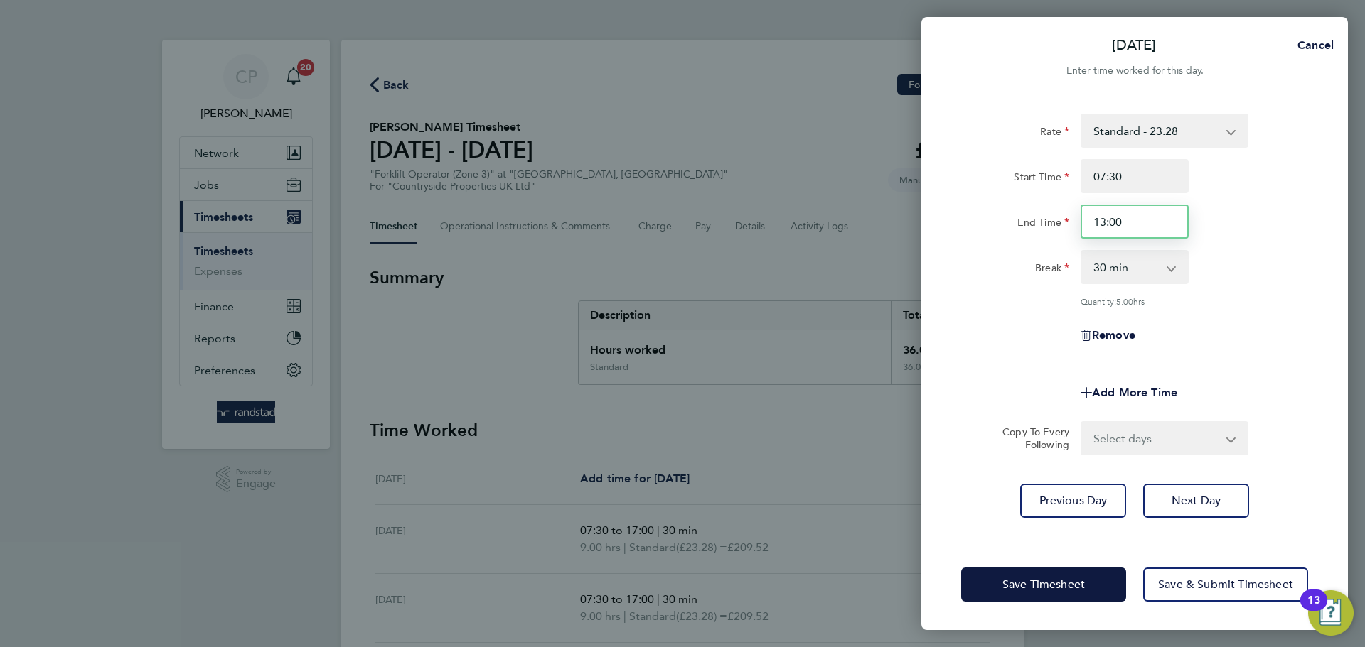
click at [1139, 216] on input "13:00" at bounding box center [1134, 222] width 108 height 34
type input "14:00"
click at [1247, 223] on div "End Time 14:00" at bounding box center [1134, 222] width 358 height 34
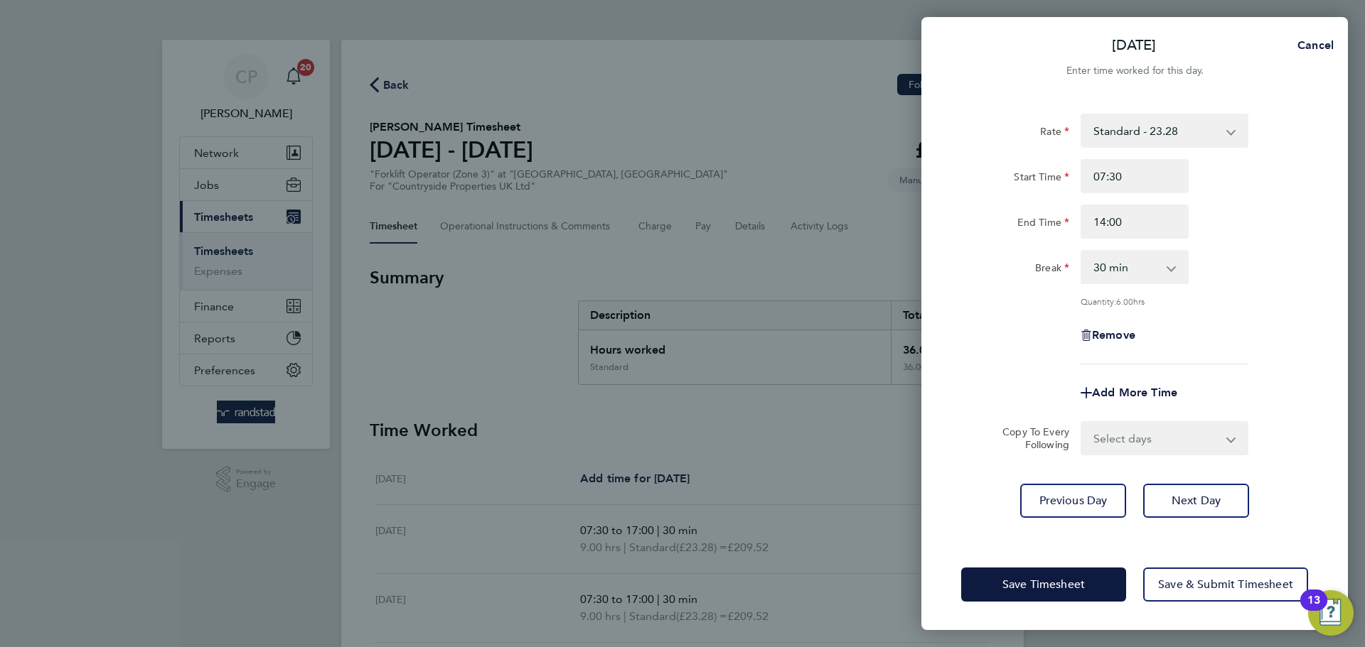
click at [1174, 258] on app-icon-cross-button at bounding box center [1178, 267] width 17 height 31
click at [1166, 271] on select "0 min 15 min 30 min 45 min 60 min 75 min 90 min" at bounding box center [1126, 267] width 88 height 31
select select "0"
click at [1082, 252] on select "0 min 15 min 30 min 45 min 60 min 75 min 90 min" at bounding box center [1126, 267] width 88 height 31
click at [1146, 217] on input "14:00" at bounding box center [1134, 222] width 108 height 34
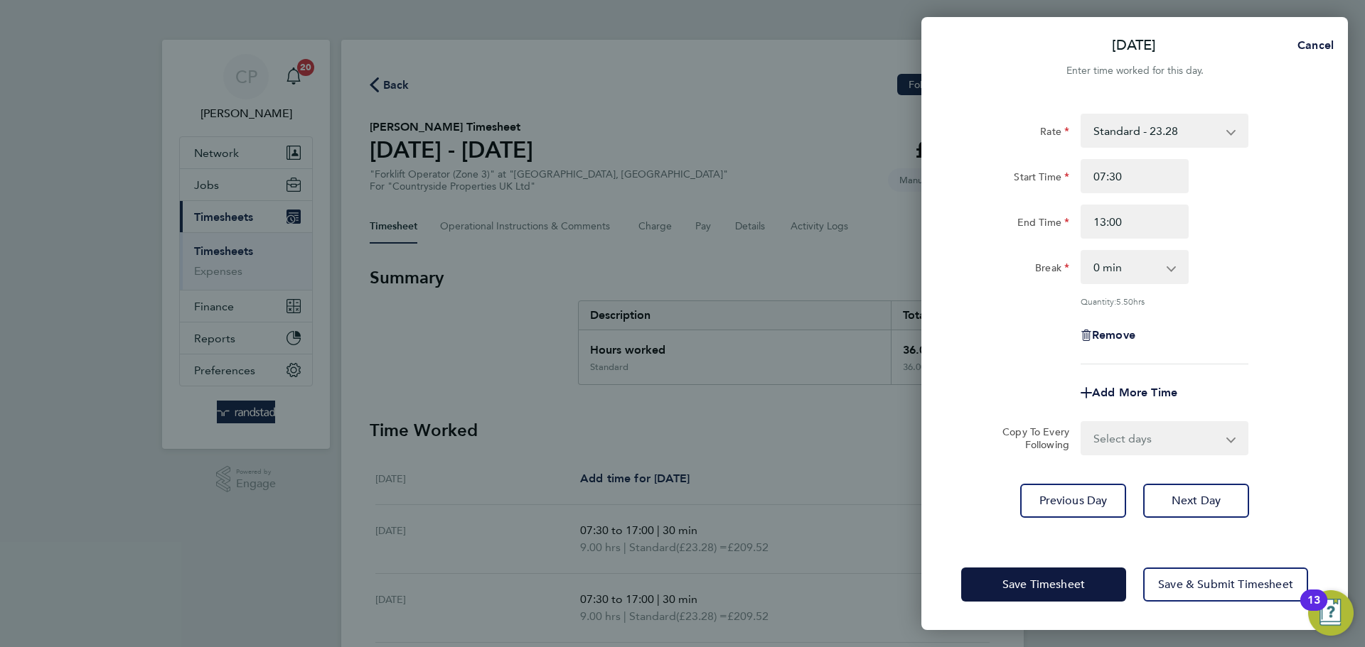
click at [1268, 206] on div "End Time 13:00" at bounding box center [1134, 222] width 358 height 34
click at [1129, 227] on input "13:00" at bounding box center [1134, 222] width 108 height 34
type input "13:30"
click at [1262, 247] on div "Rate Standard - 23.28 Start Time 07:30 End Time 13:30 Break 0 min 15 min 30 min…" at bounding box center [1134, 239] width 347 height 251
click at [1053, 589] on span "Save Timesheet" at bounding box center [1043, 585] width 82 height 14
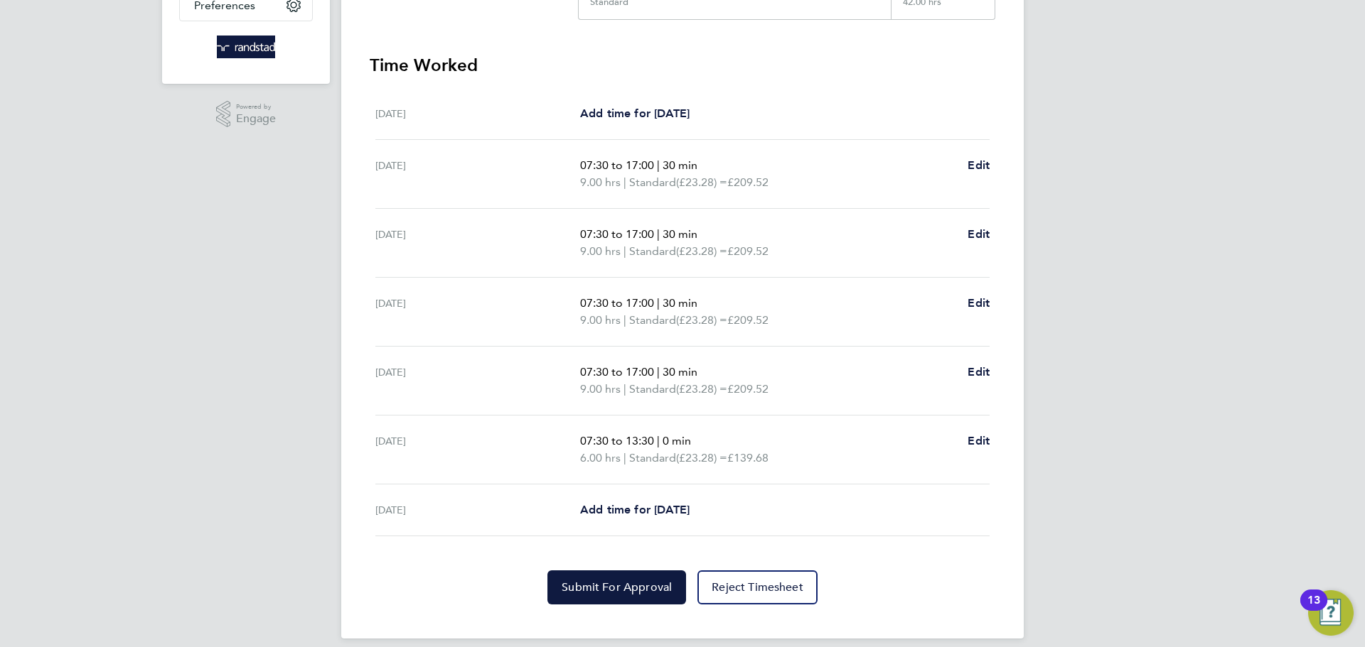
scroll to position [380, 0]
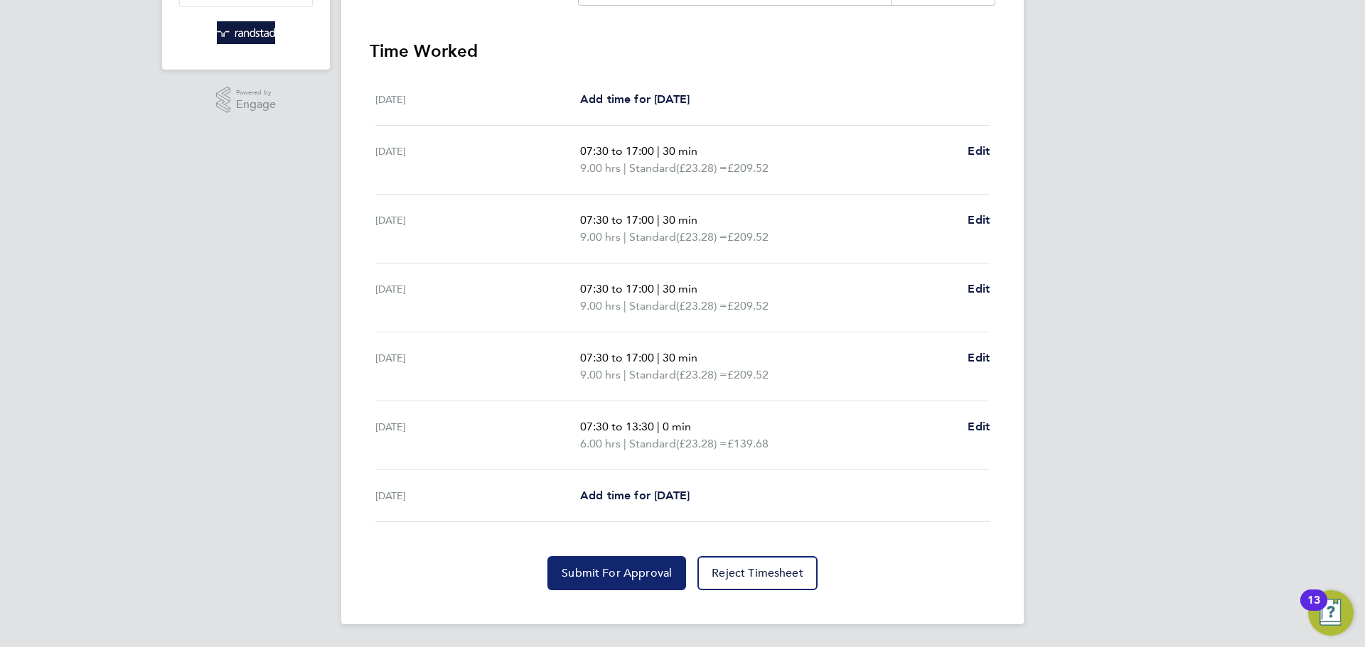
click at [629, 576] on span "Submit For Approval" at bounding box center [616, 573] width 110 height 14
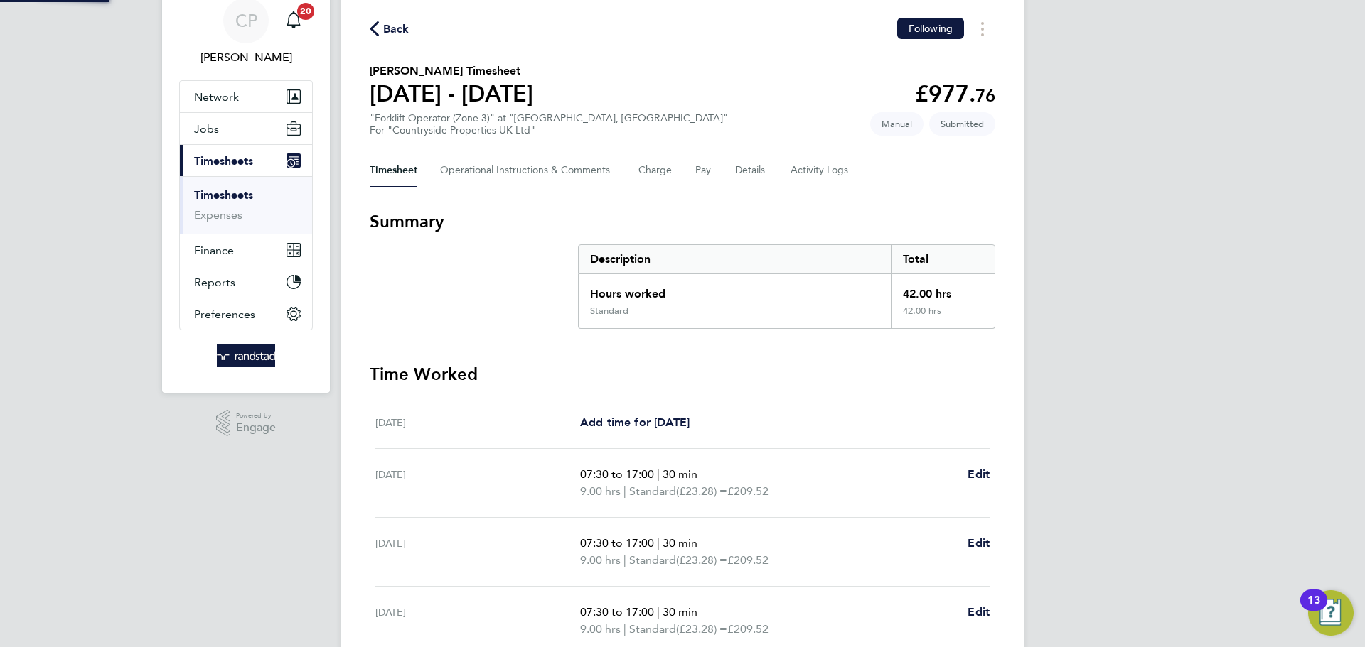
scroll to position [0, 0]
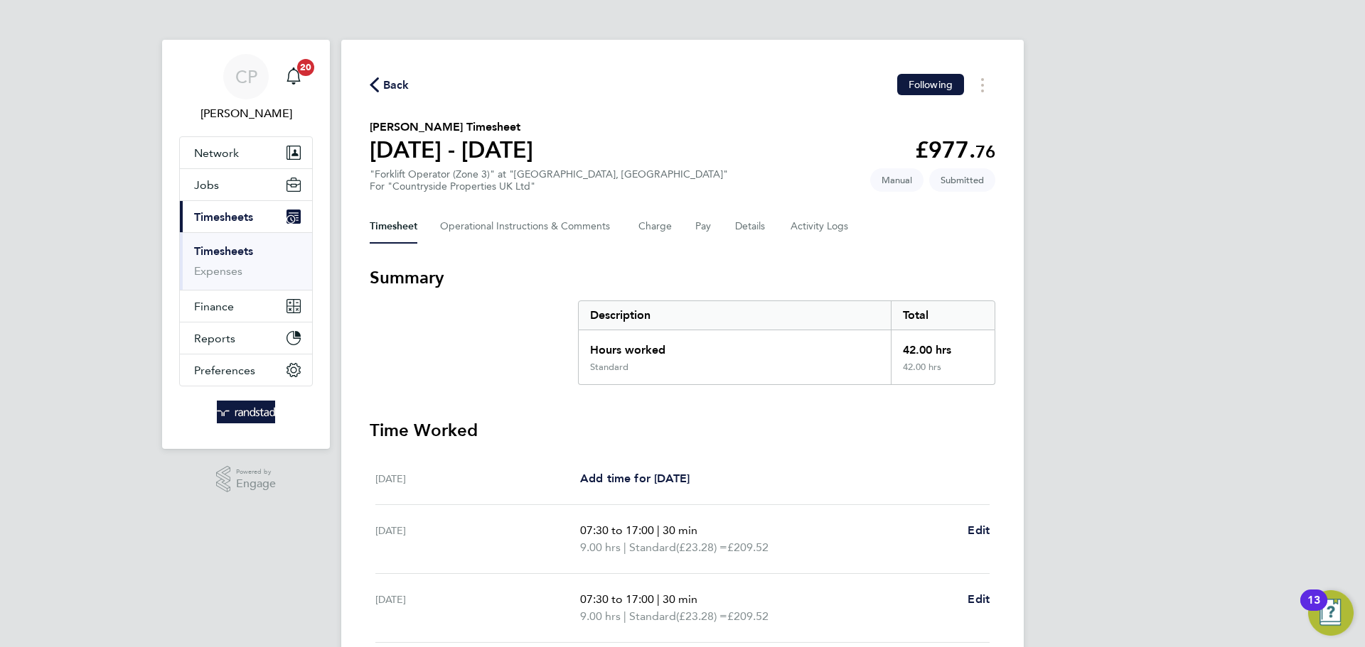
click at [389, 80] on span "Back" at bounding box center [396, 85] width 26 height 17
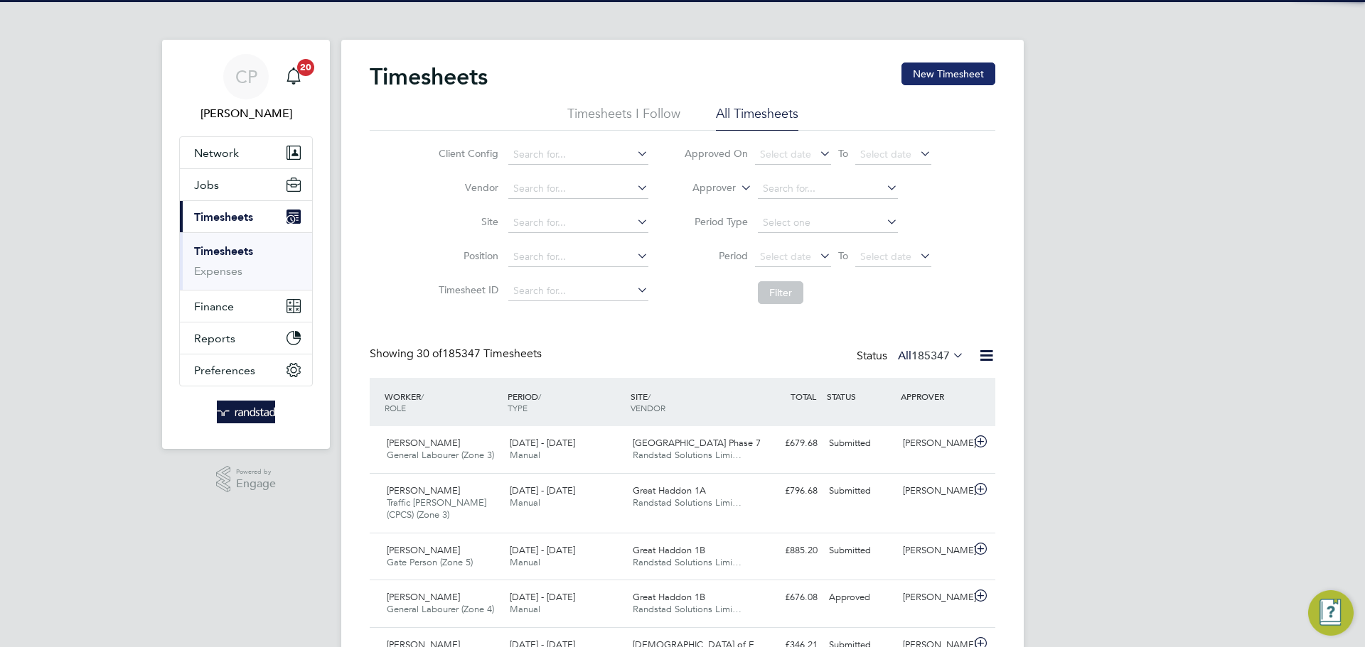
scroll to position [36, 124]
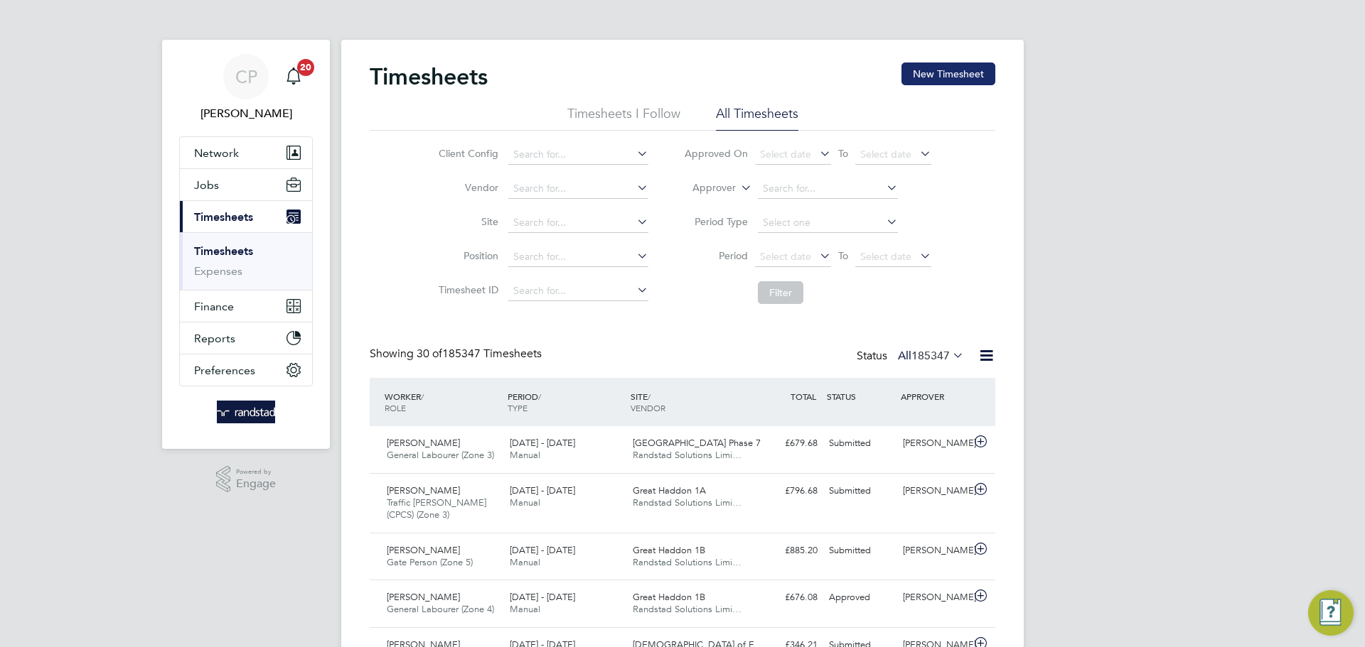
click at [967, 75] on button "New Timesheet" at bounding box center [948, 74] width 94 height 23
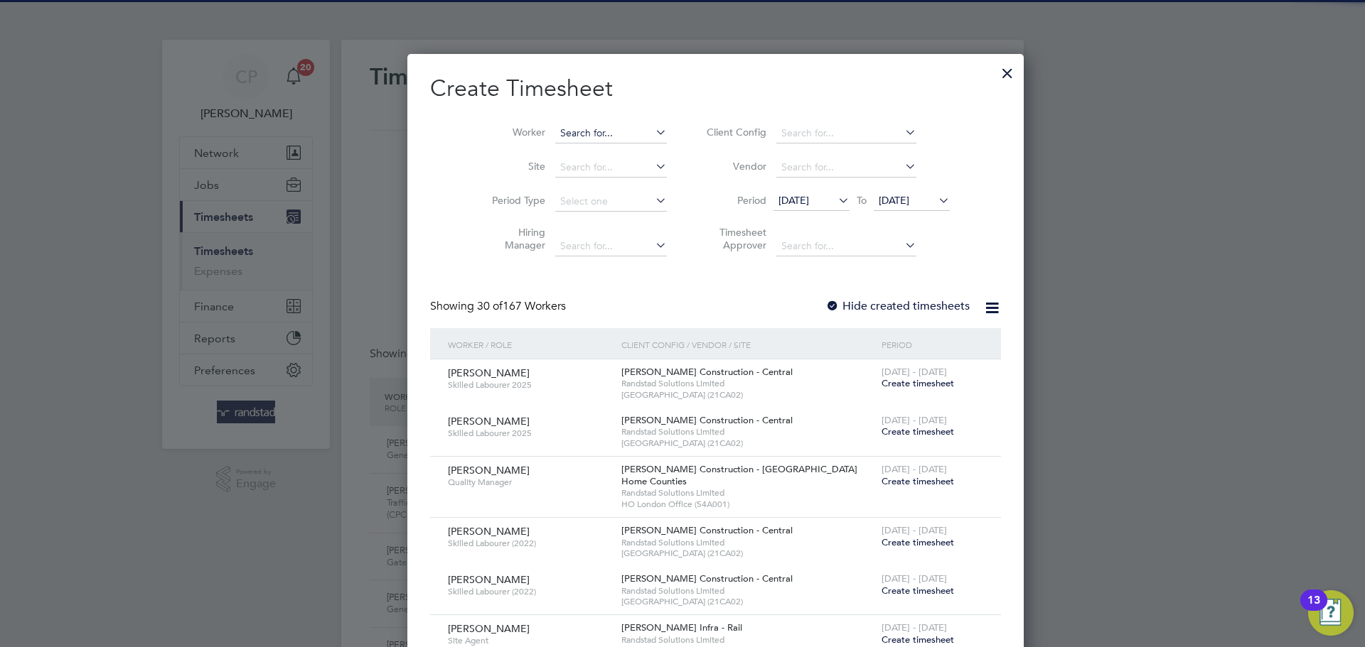
click at [617, 134] on input at bounding box center [611, 134] width 112 height 20
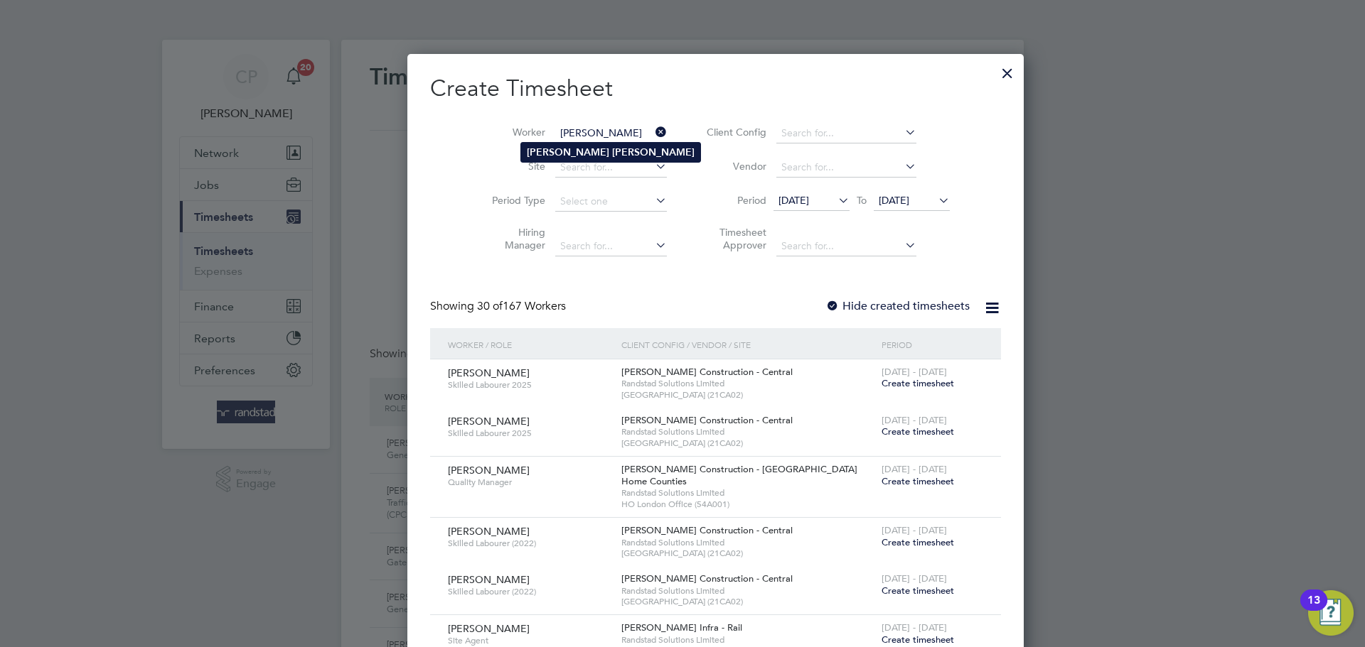
click at [591, 148] on li "James Shaw" at bounding box center [610, 152] width 179 height 19
type input "James Shaw"
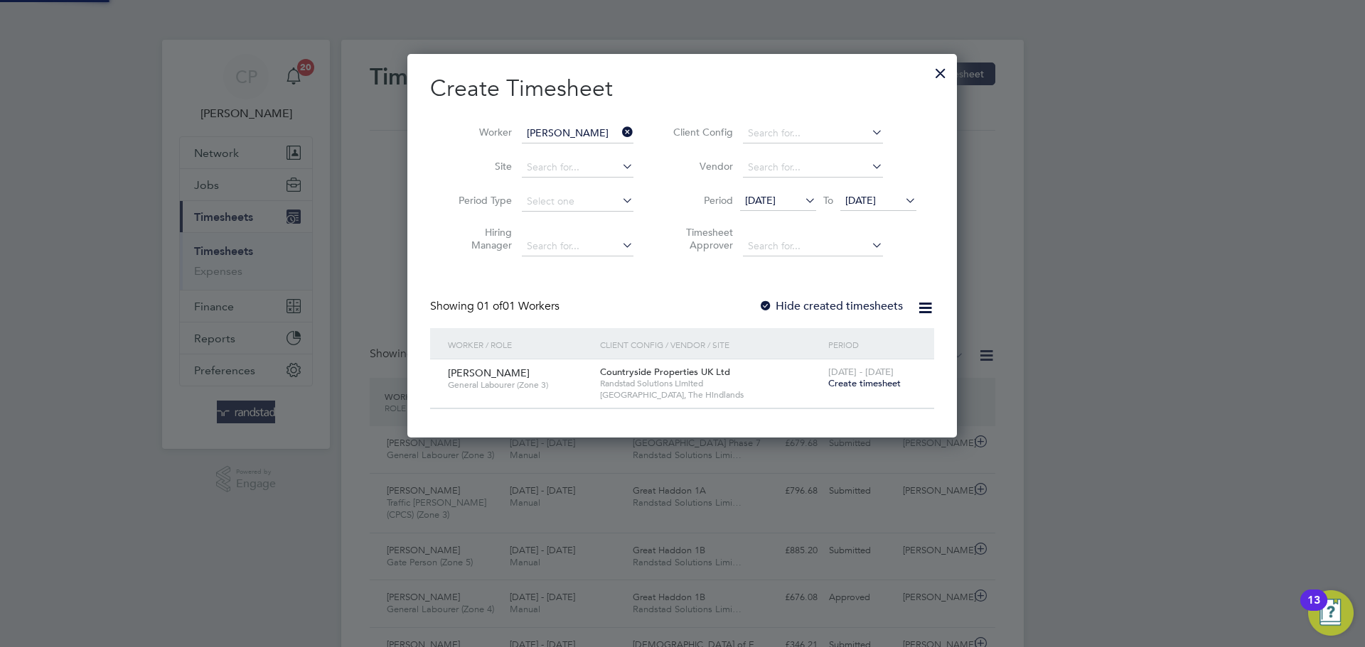
click at [881, 206] on span "[DATE]" at bounding box center [878, 201] width 76 height 19
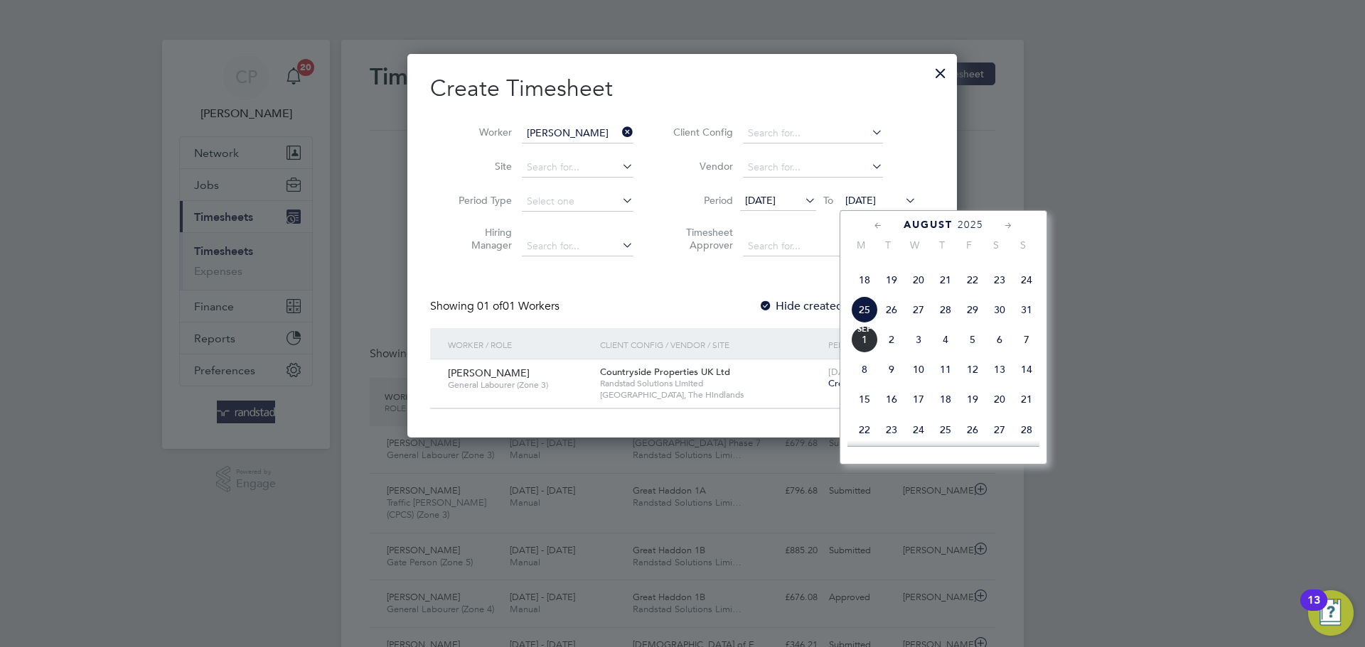
click at [718, 378] on span "Randstad Solutions Limited" at bounding box center [710, 383] width 221 height 11
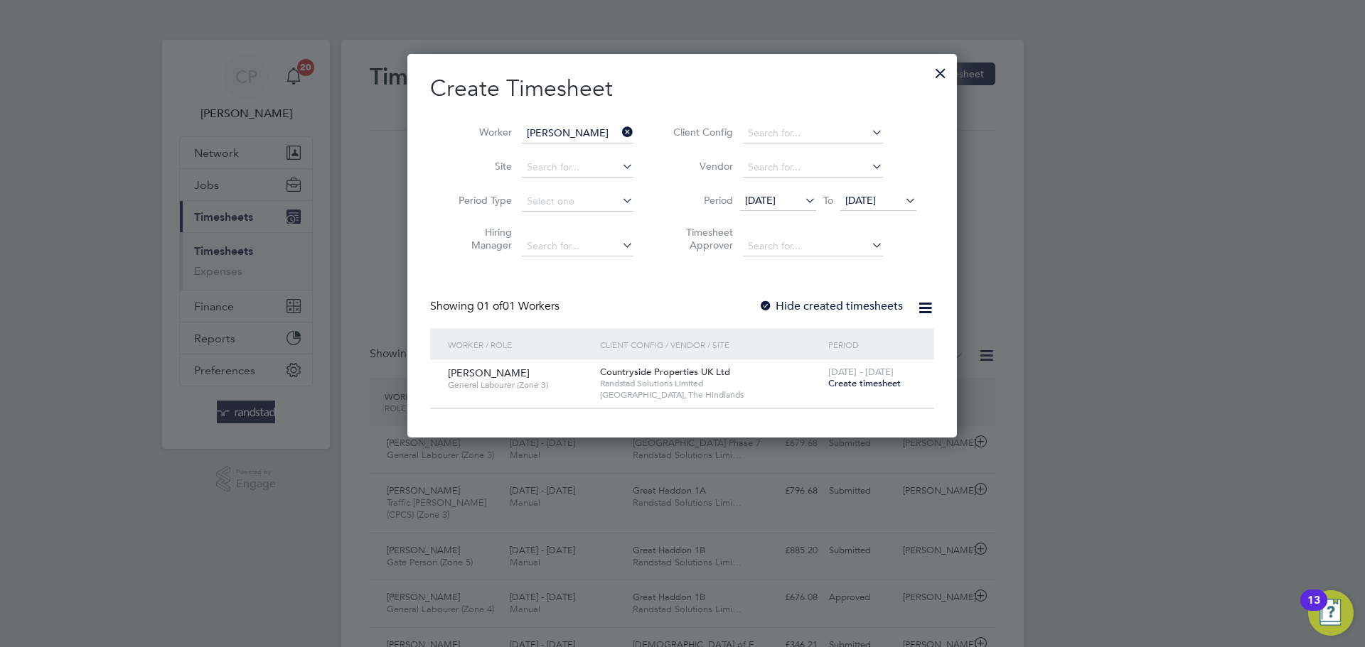
click at [855, 380] on span "Create timesheet" at bounding box center [864, 383] width 72 height 12
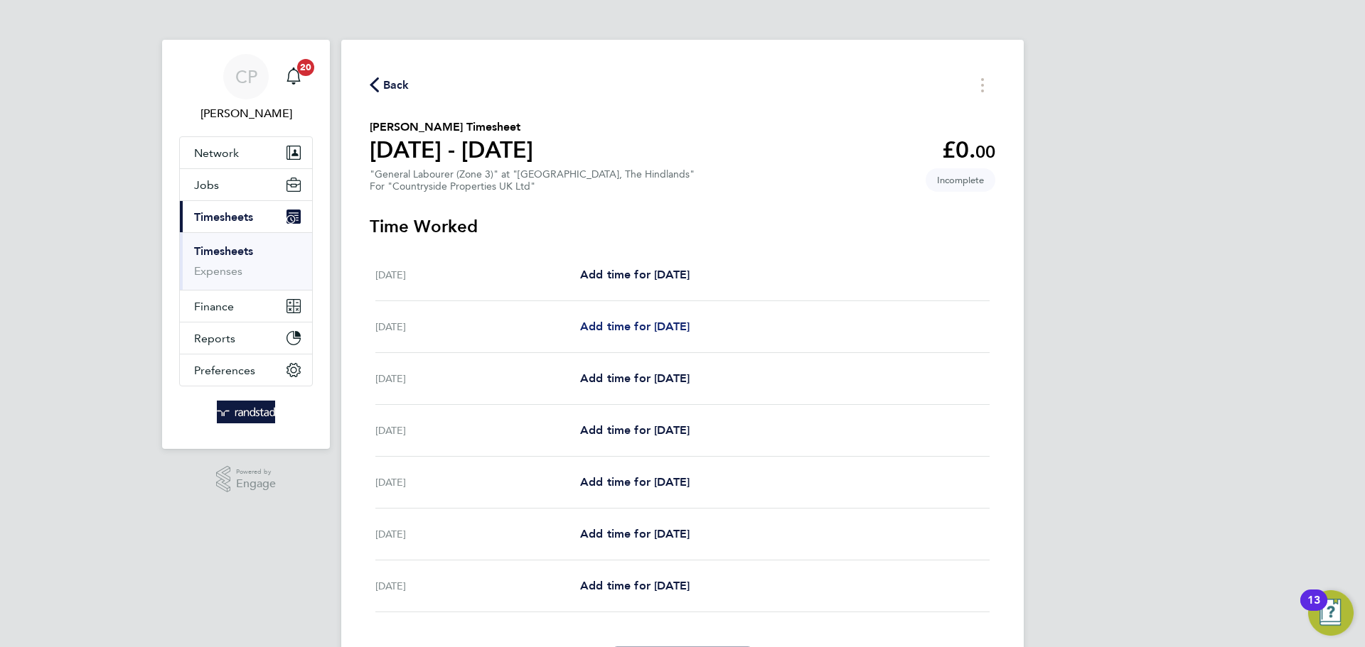
click at [680, 327] on span "Add time for [DATE]" at bounding box center [634, 327] width 109 height 14
select select "30"
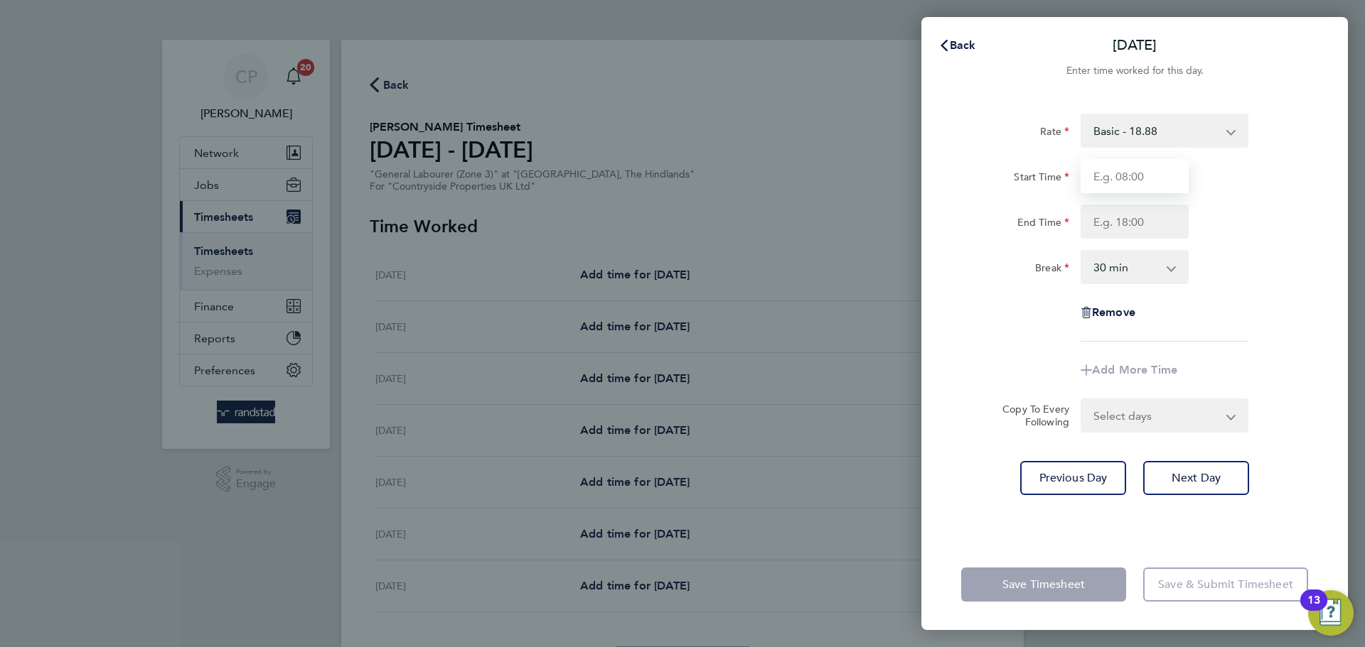
click at [1149, 183] on input "Start Time" at bounding box center [1134, 176] width 108 height 34
type input "07:30"
click at [1129, 214] on input "End Time" at bounding box center [1134, 222] width 108 height 34
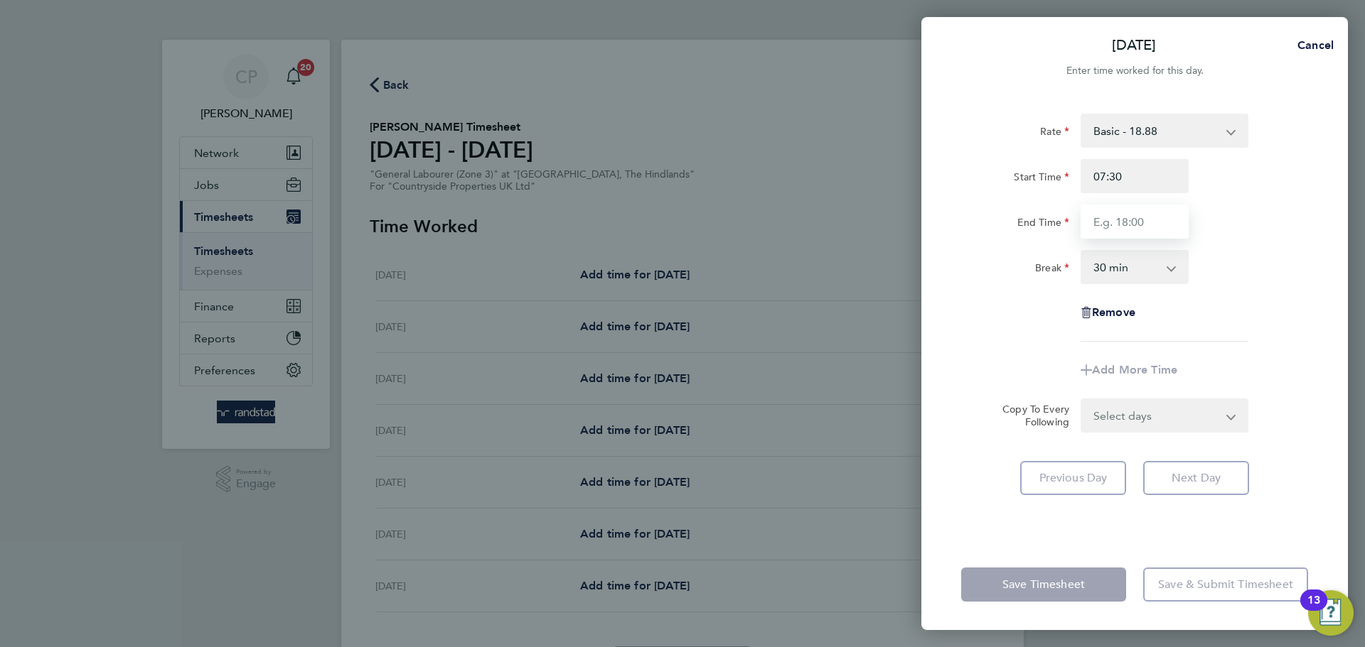
type input "17:00"
click at [1262, 250] on div "Break 0 min 15 min 30 min 45 min 60 min 75 min 90 min" at bounding box center [1134, 267] width 358 height 34
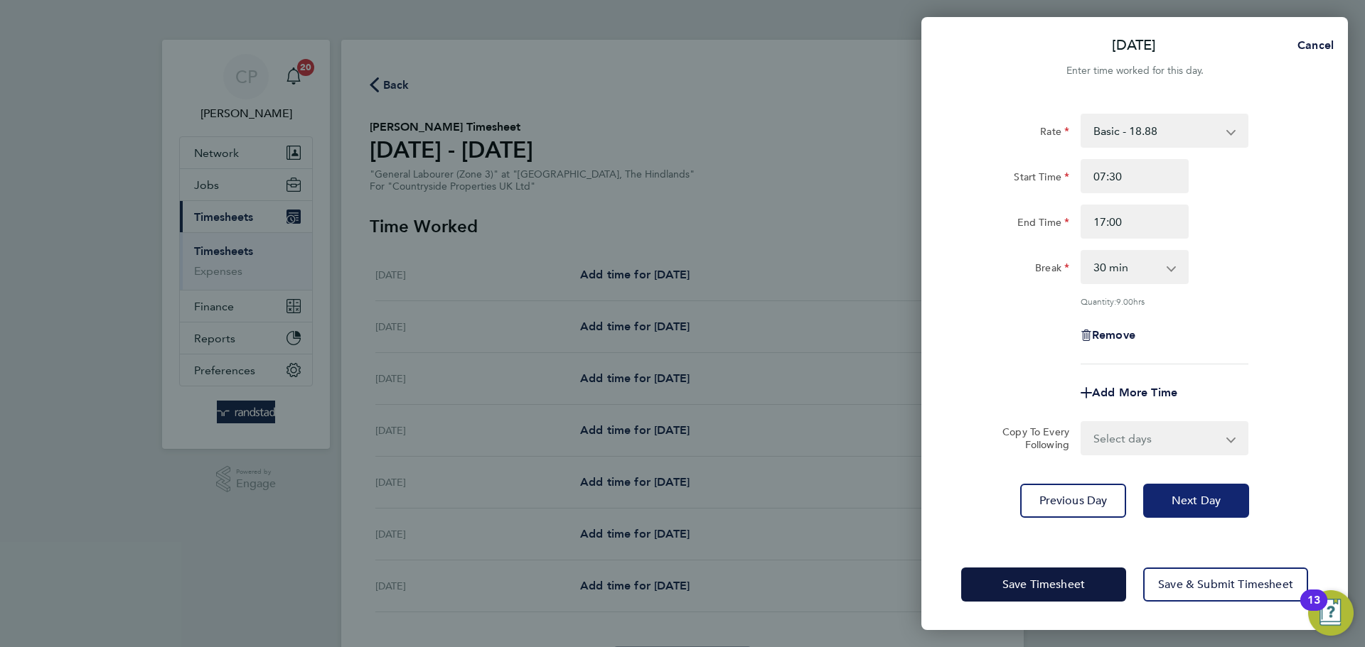
click at [1186, 508] on button "Next Day" at bounding box center [1196, 501] width 106 height 34
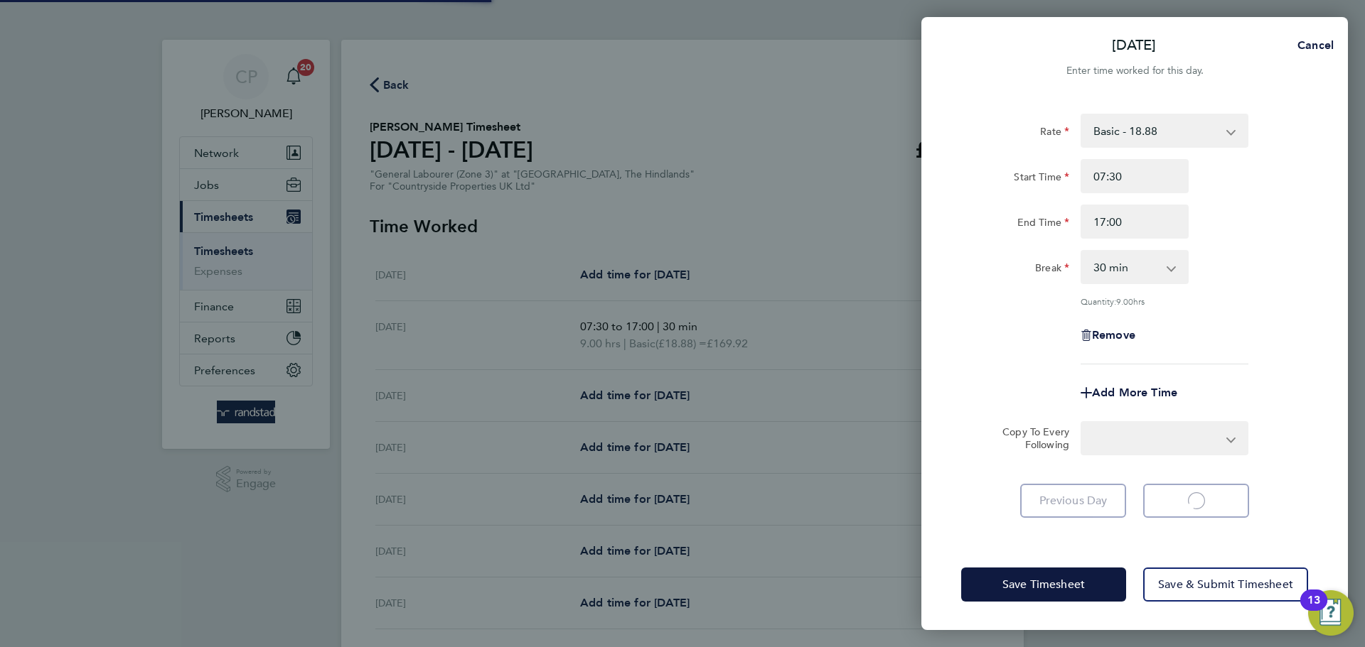
select select "30"
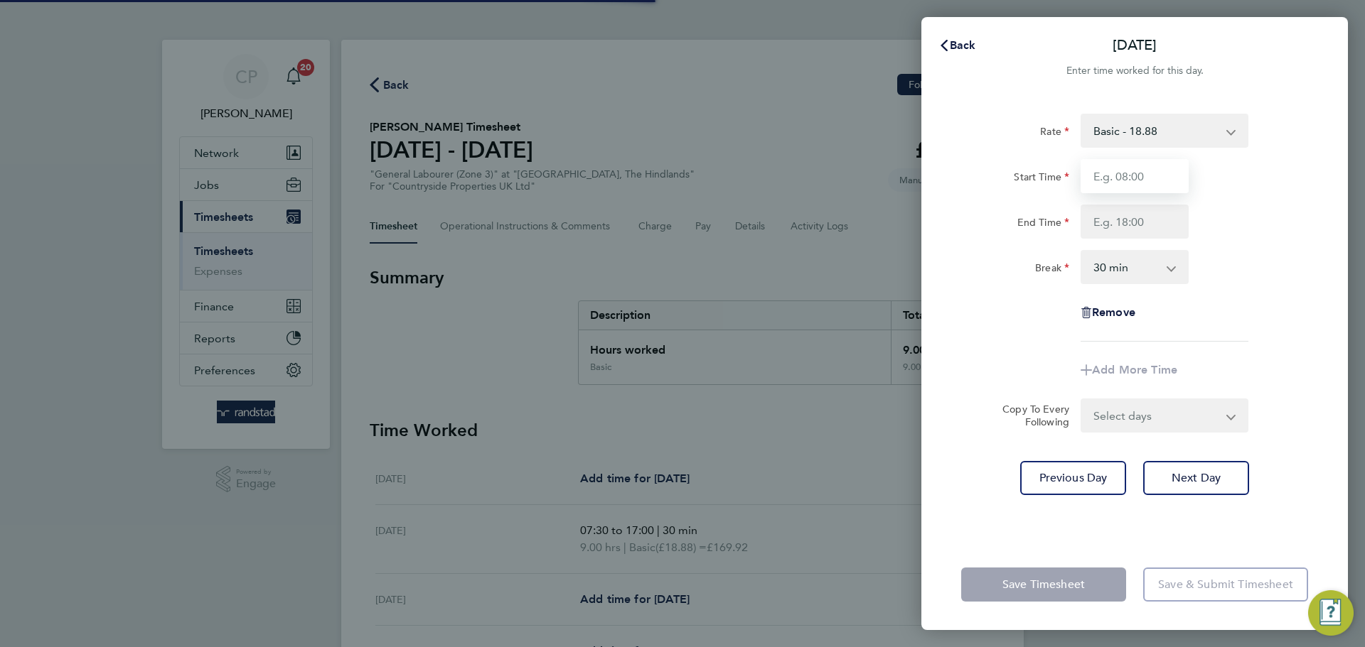
click at [1143, 171] on input "Start Time" at bounding box center [1134, 176] width 108 height 34
type input "07:30"
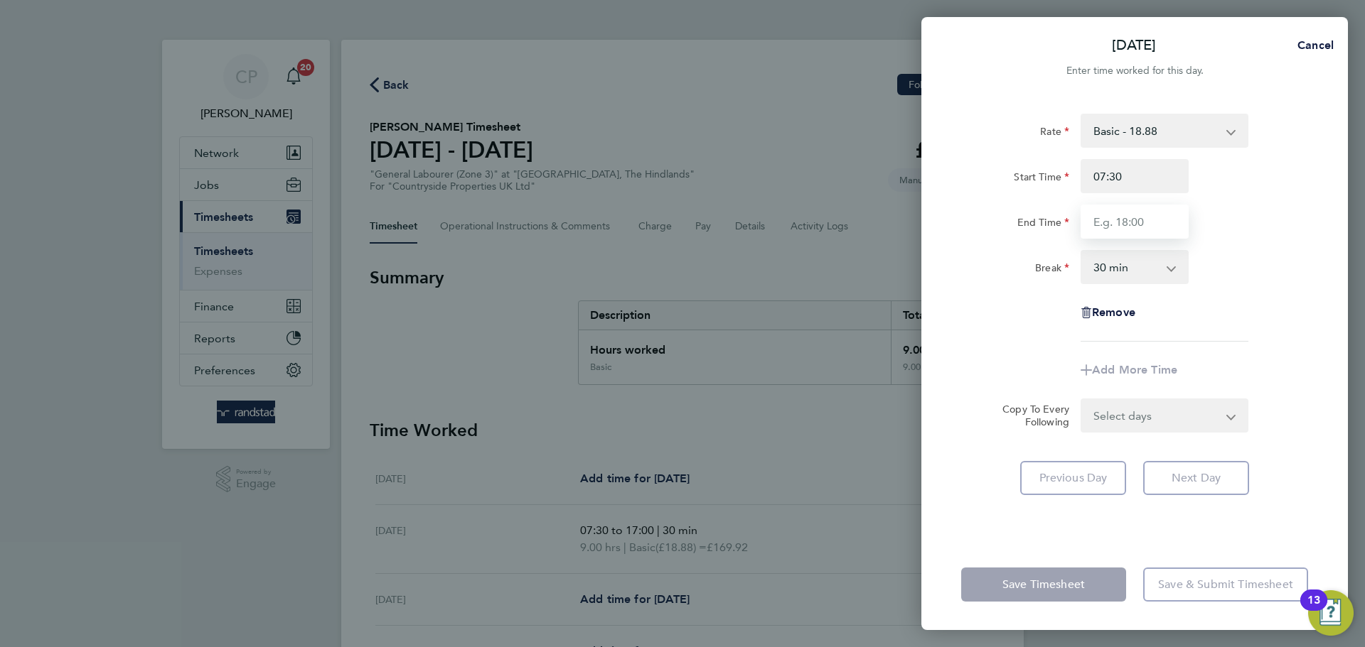
click at [1145, 222] on input "End Time" at bounding box center [1134, 222] width 108 height 34
type input "17:00"
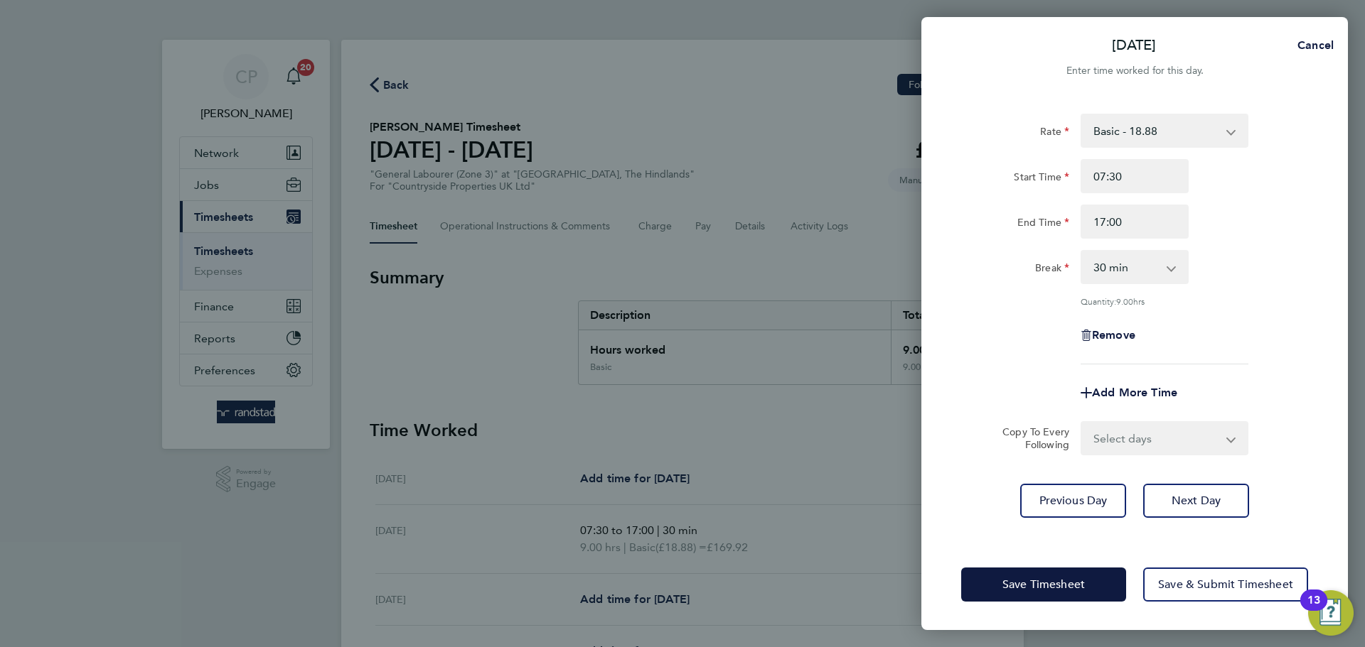
click at [1264, 259] on div "Break 0 min 15 min 30 min 45 min 60 min 75 min 90 min" at bounding box center [1134, 267] width 358 height 34
click at [1199, 495] on span "Next Day" at bounding box center [1195, 501] width 49 height 14
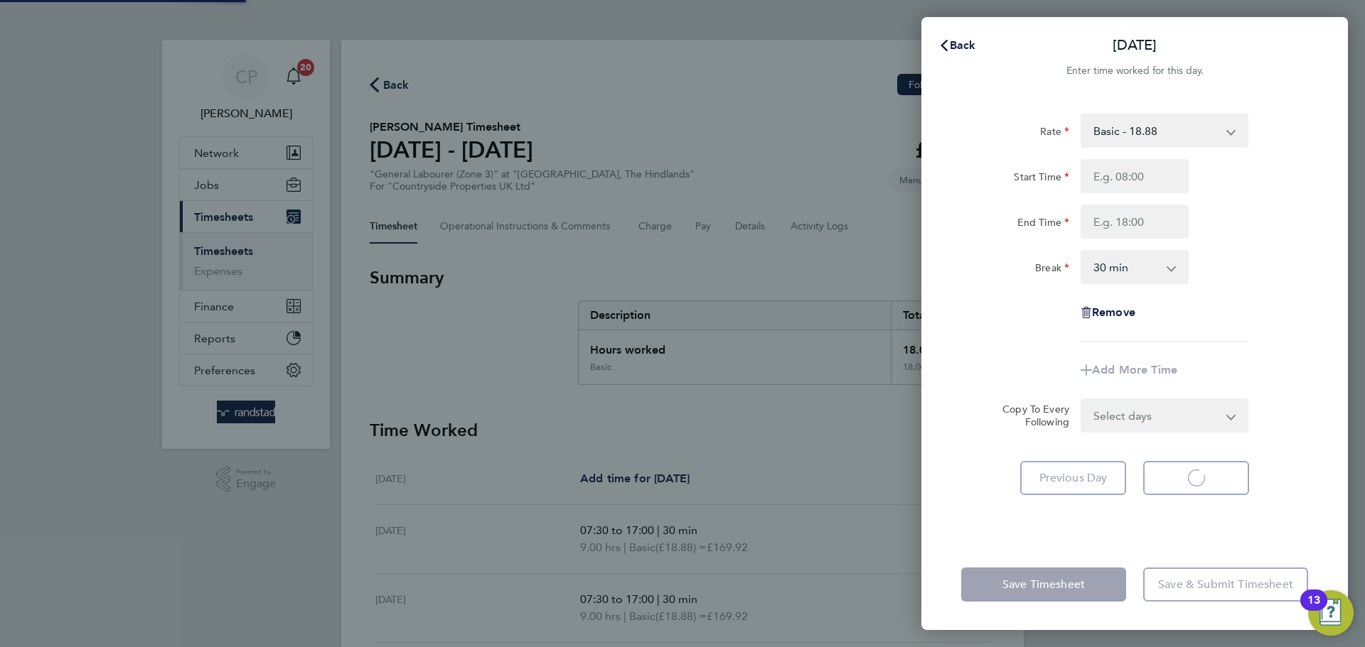
select select "30"
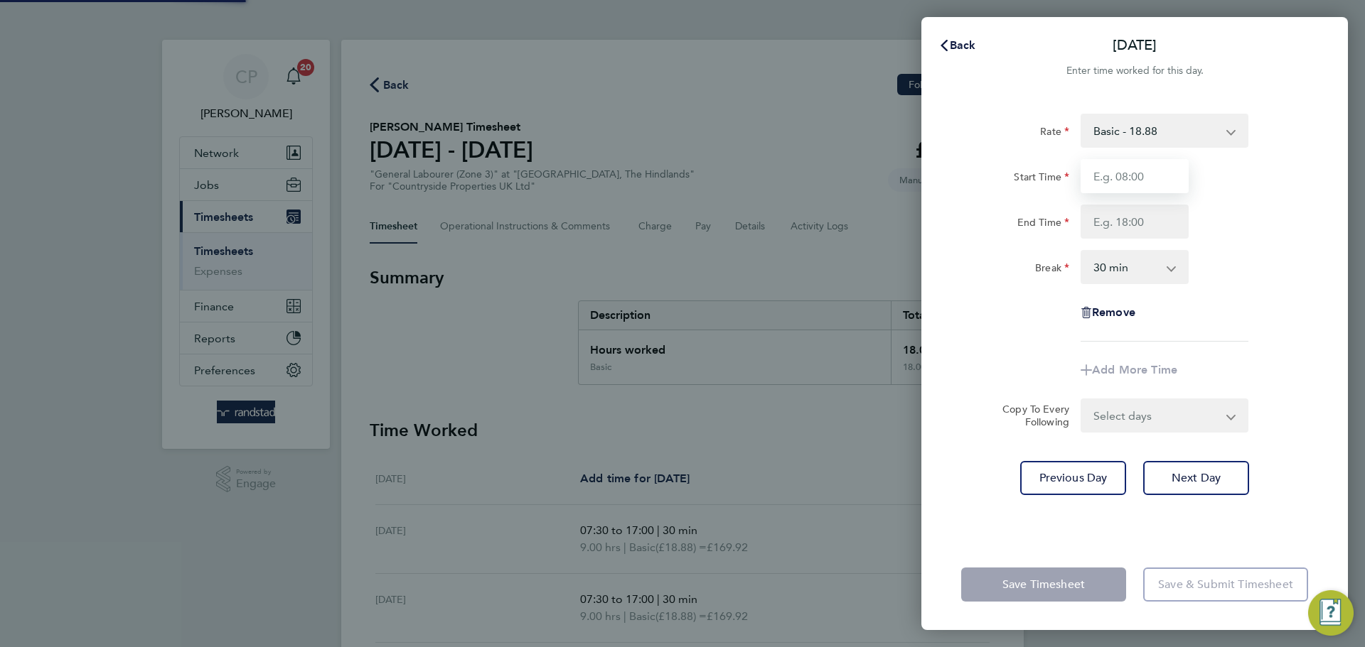
click at [1124, 182] on input "Start Time" at bounding box center [1134, 176] width 108 height 34
type input "07:30"
click at [1130, 221] on input "End Time" at bounding box center [1134, 222] width 108 height 34
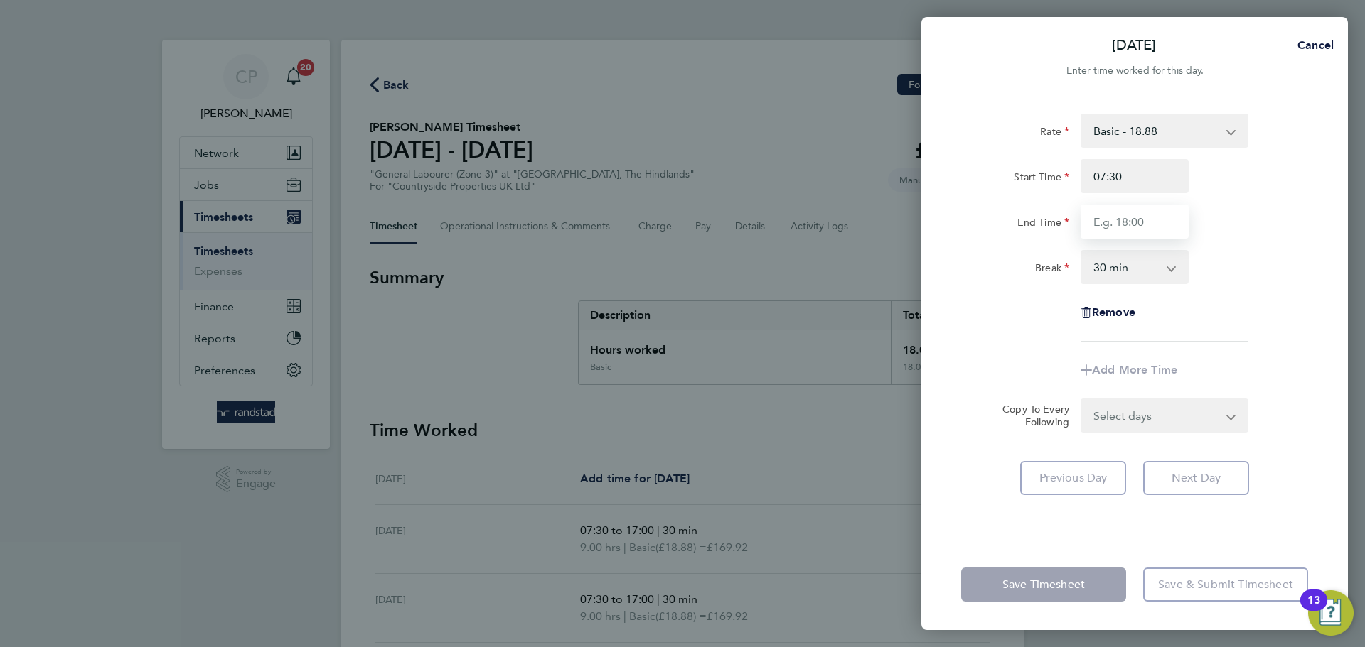
type input "17:00"
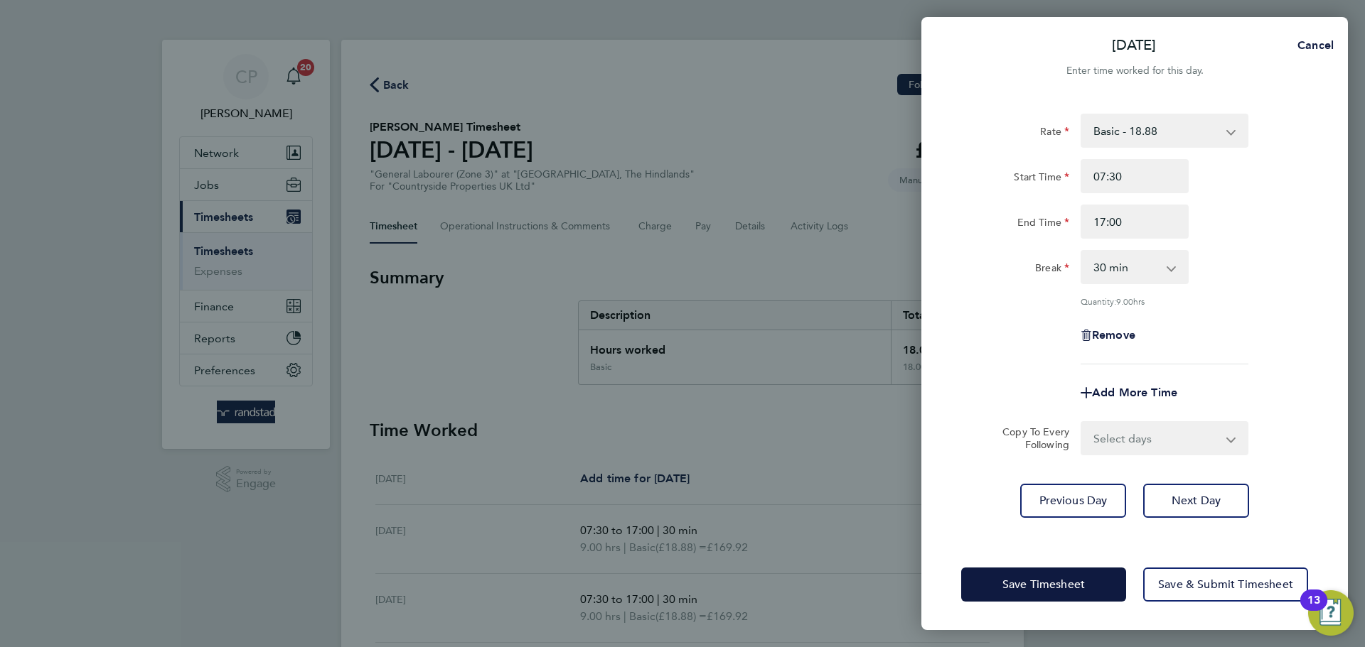
click at [1276, 263] on div "Break 0 min 15 min 30 min 45 min 60 min 75 min 90 min" at bounding box center [1134, 267] width 358 height 34
click at [1227, 507] on button "Next Day" at bounding box center [1196, 501] width 106 height 34
select select "30"
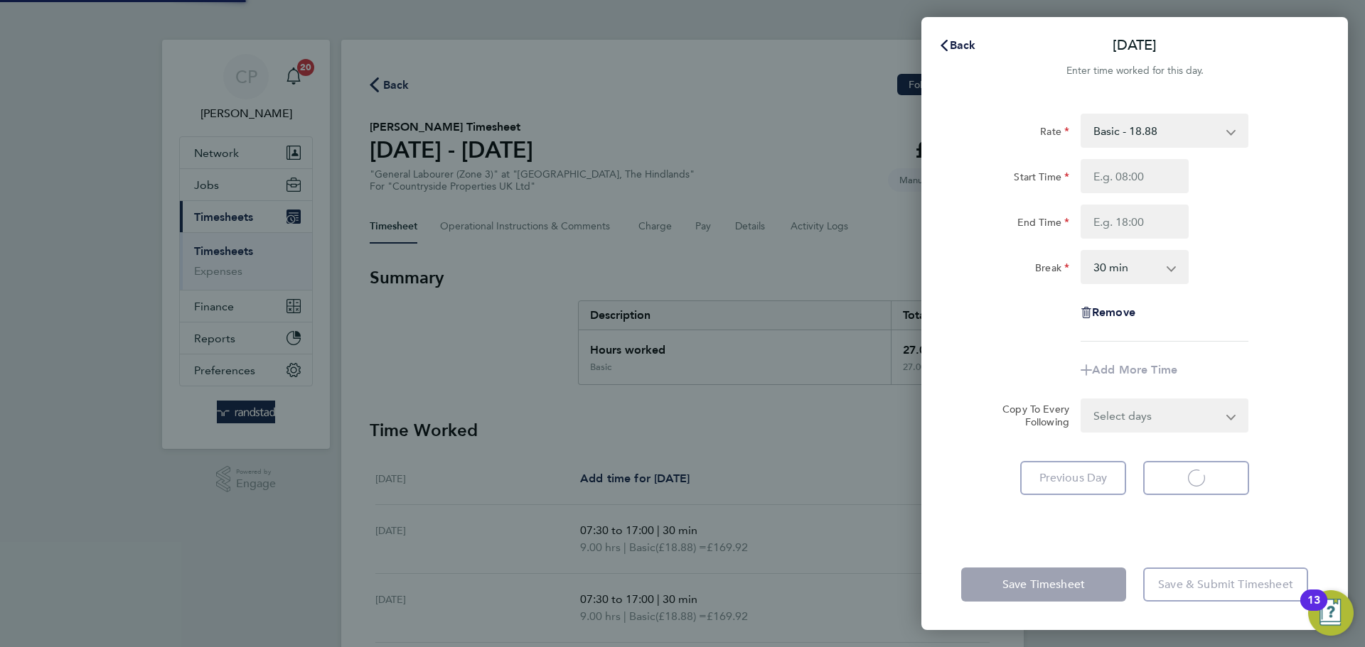
select select "30"
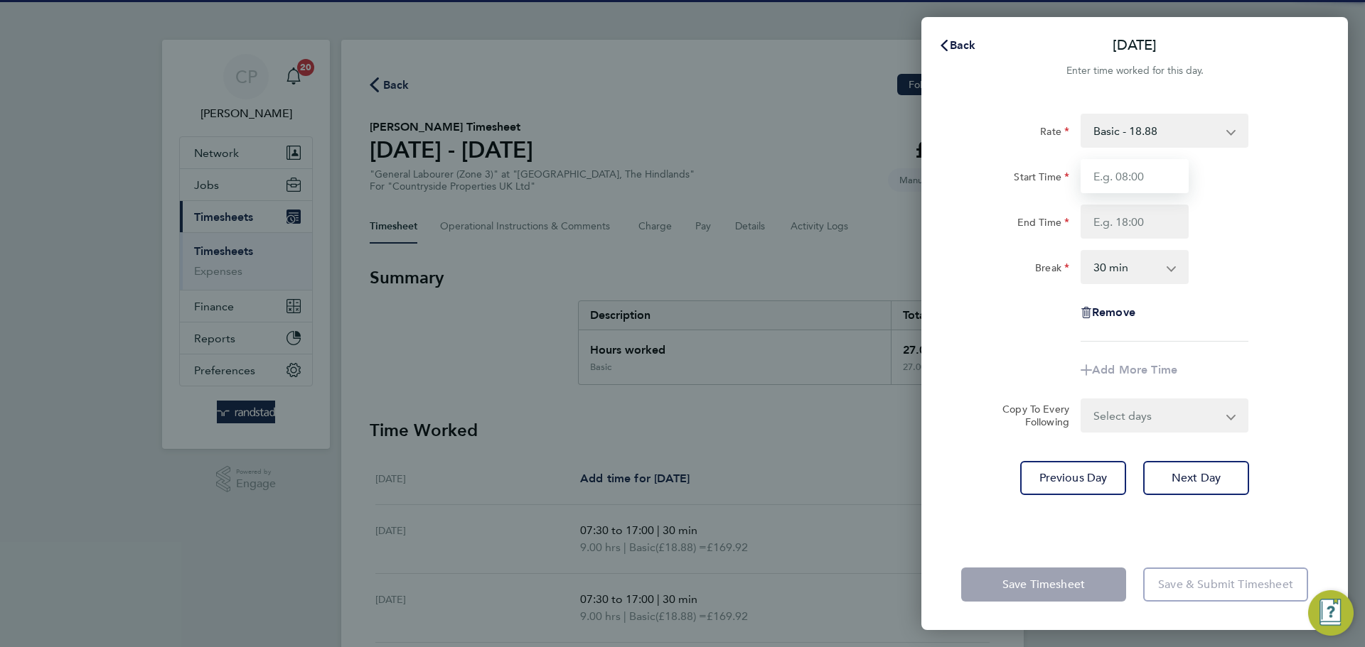
click at [1145, 180] on input "Start Time" at bounding box center [1134, 176] width 108 height 34
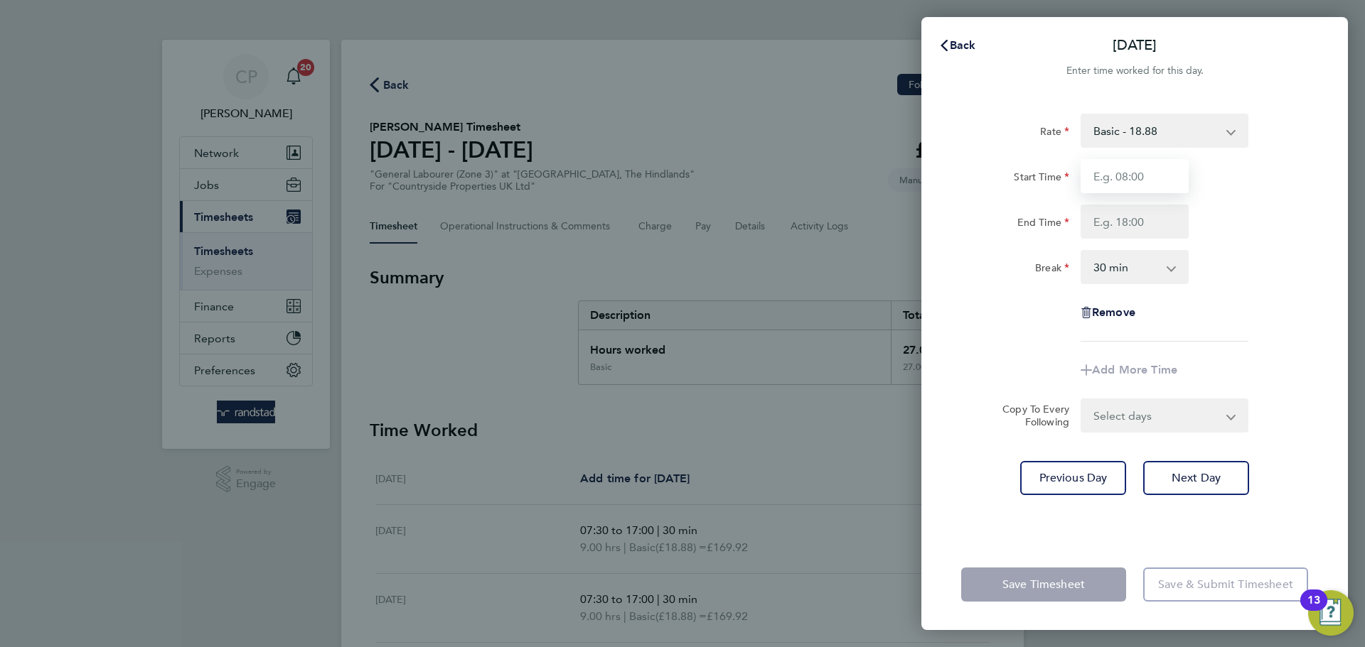
type input "07:30"
click at [1146, 223] on input "End Time" at bounding box center [1134, 222] width 108 height 34
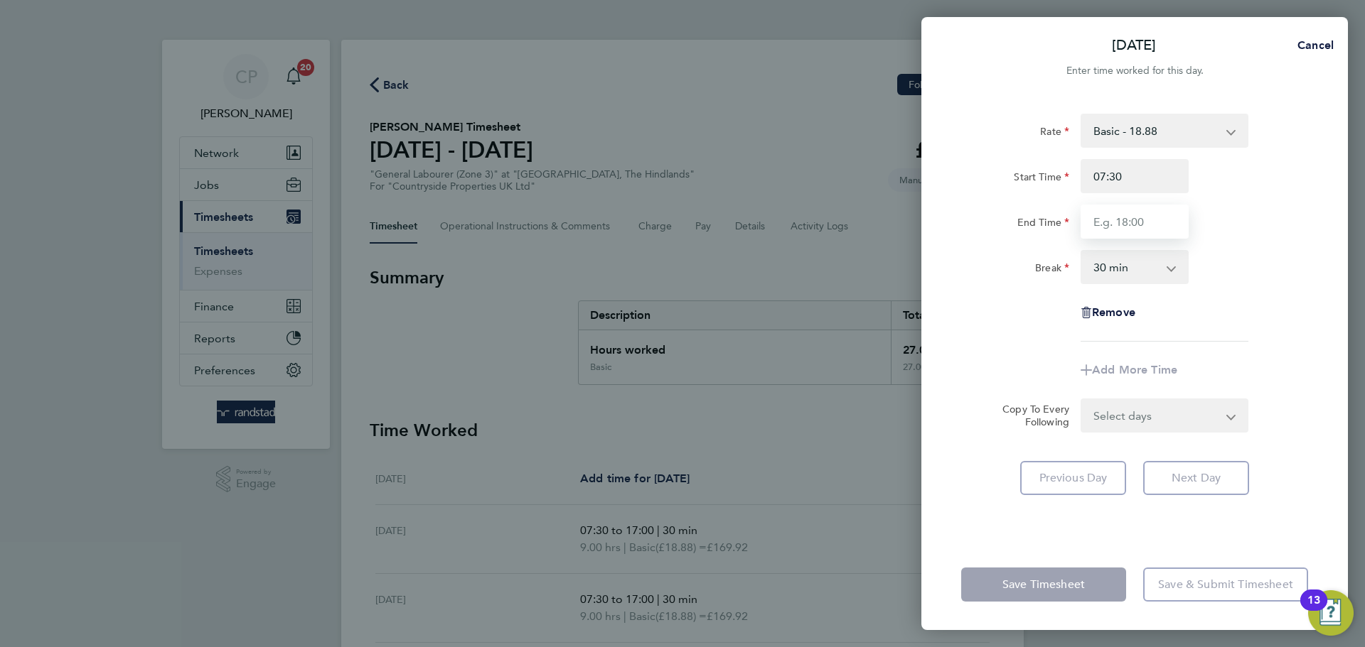
type input "17:00"
click at [1238, 259] on div "Break 0 min 15 min 30 min 45 min 60 min 75 min 90 min" at bounding box center [1134, 267] width 358 height 34
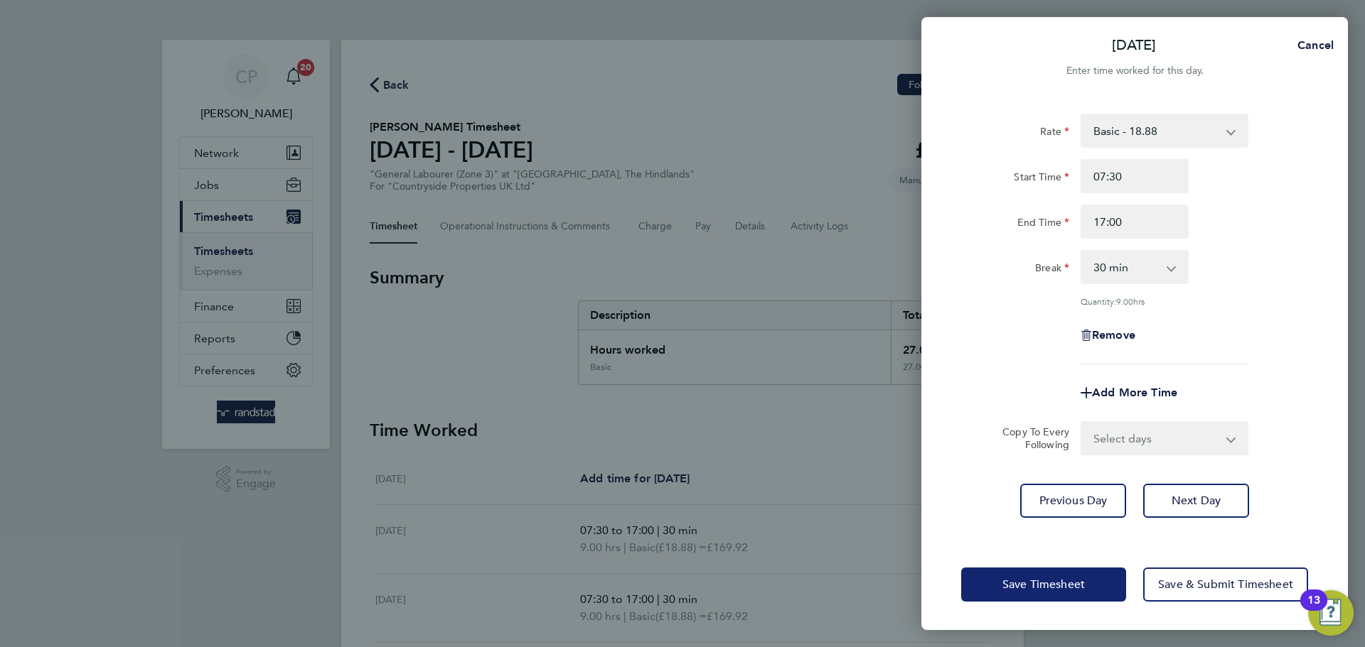
click at [1037, 583] on span "Save Timesheet" at bounding box center [1043, 585] width 82 height 14
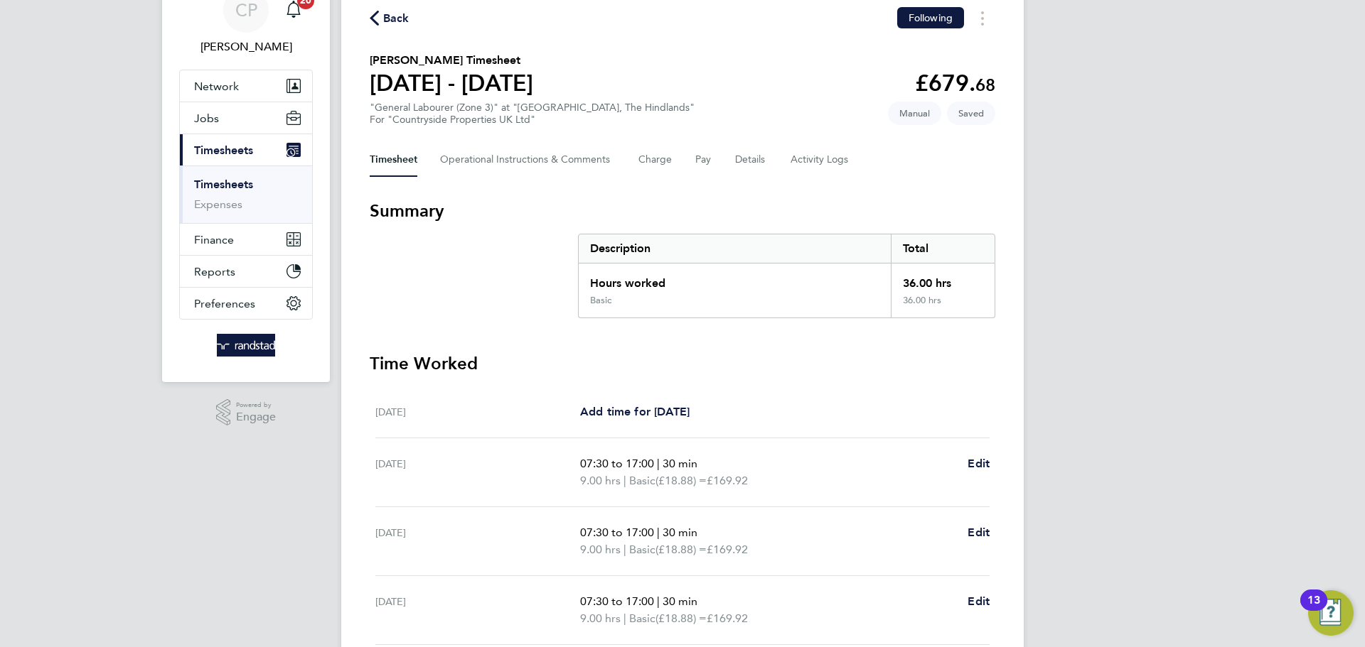
scroll to position [362, 0]
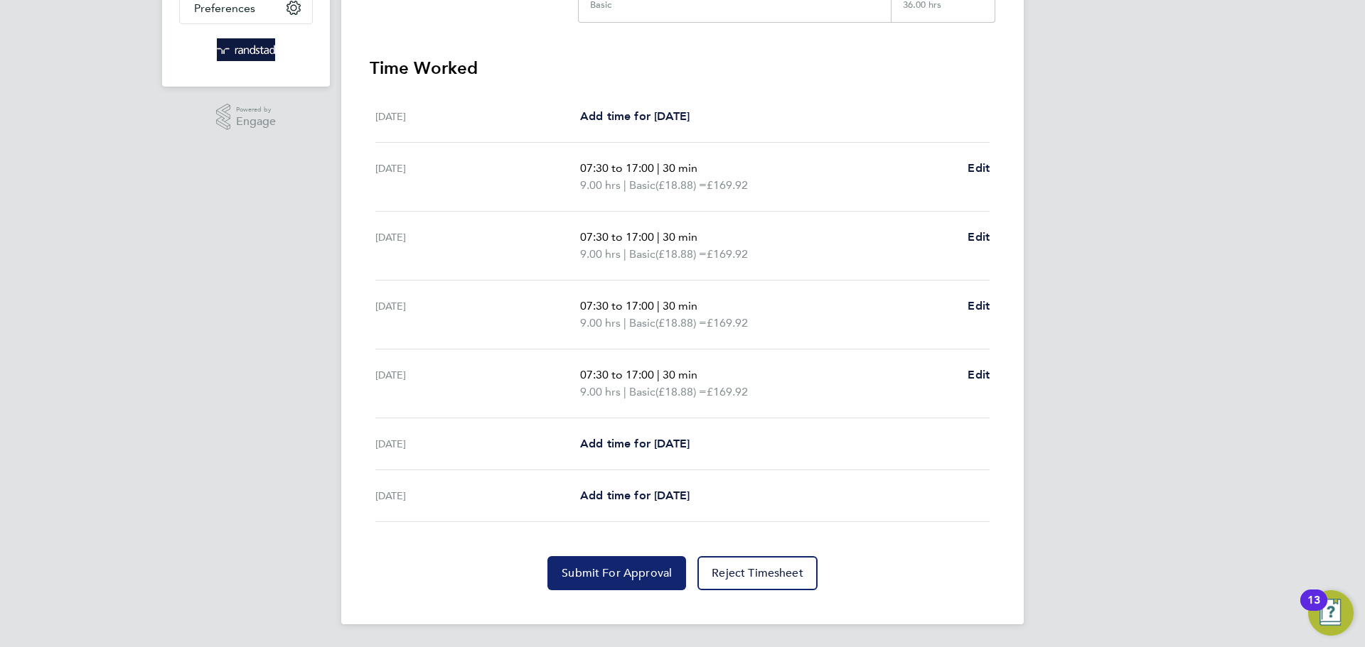
click at [610, 570] on span "Submit For Approval" at bounding box center [616, 573] width 110 height 14
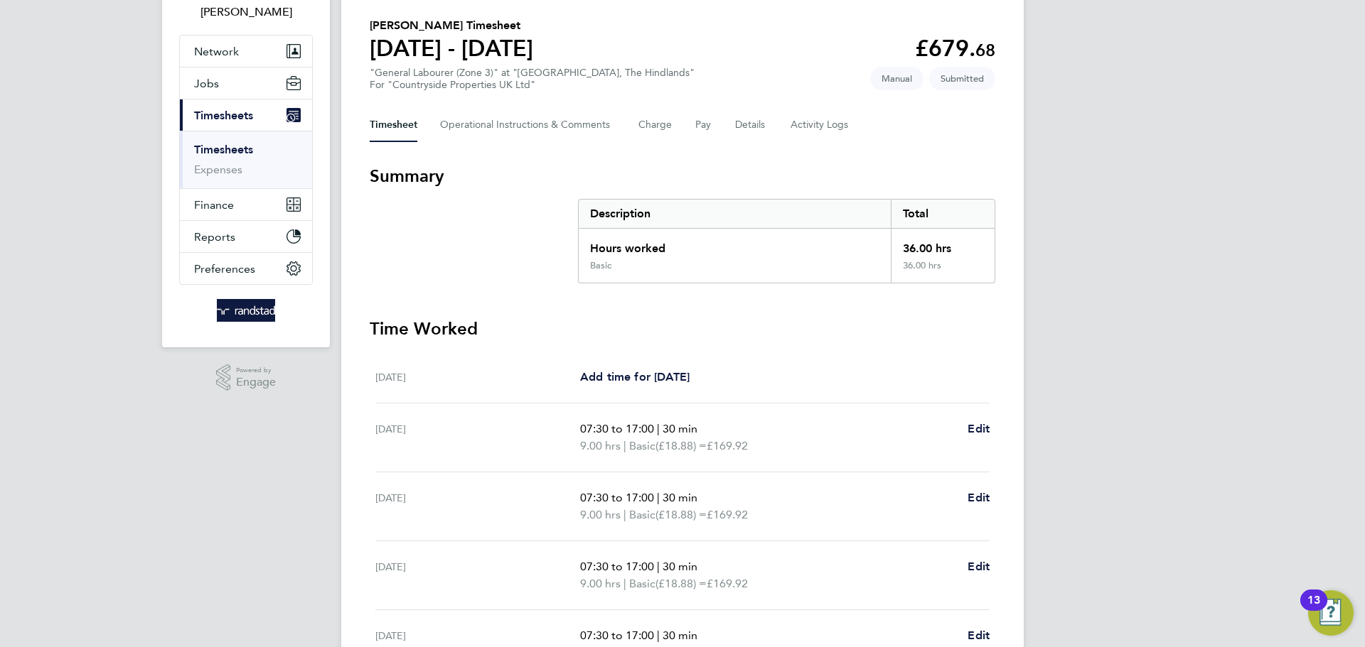
scroll to position [16, 0]
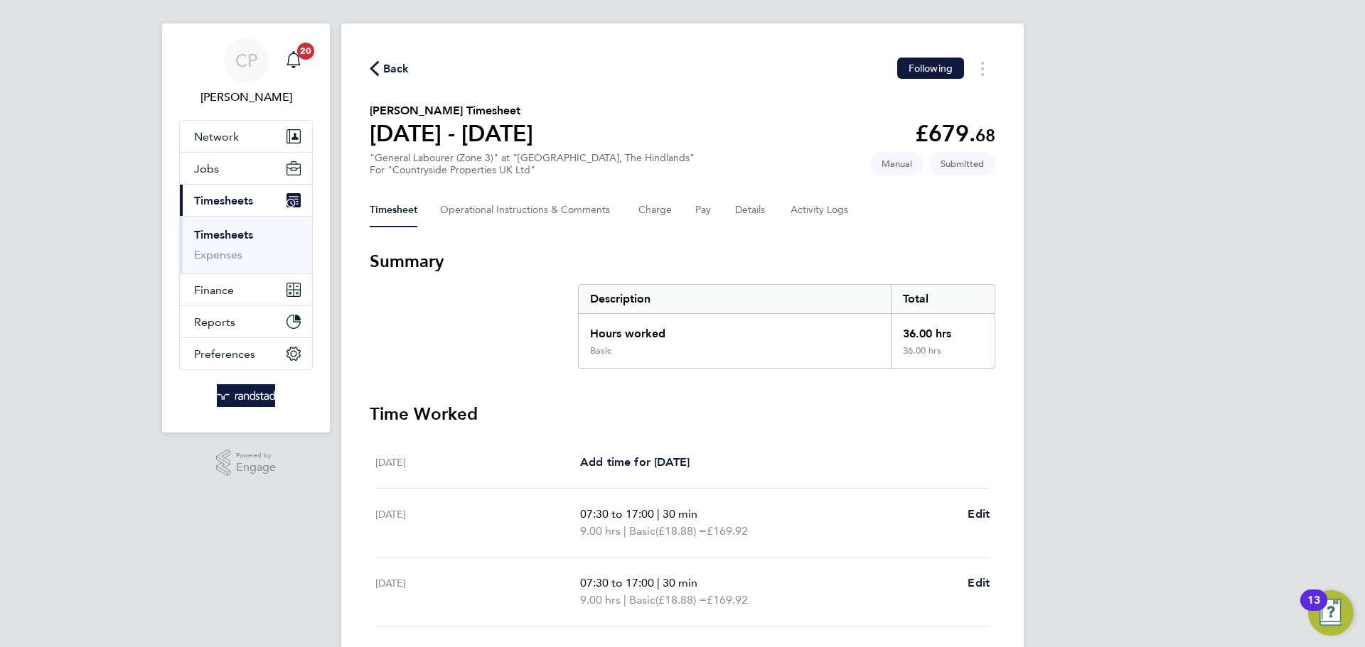
click at [379, 68] on span "Back" at bounding box center [390, 68] width 40 height 14
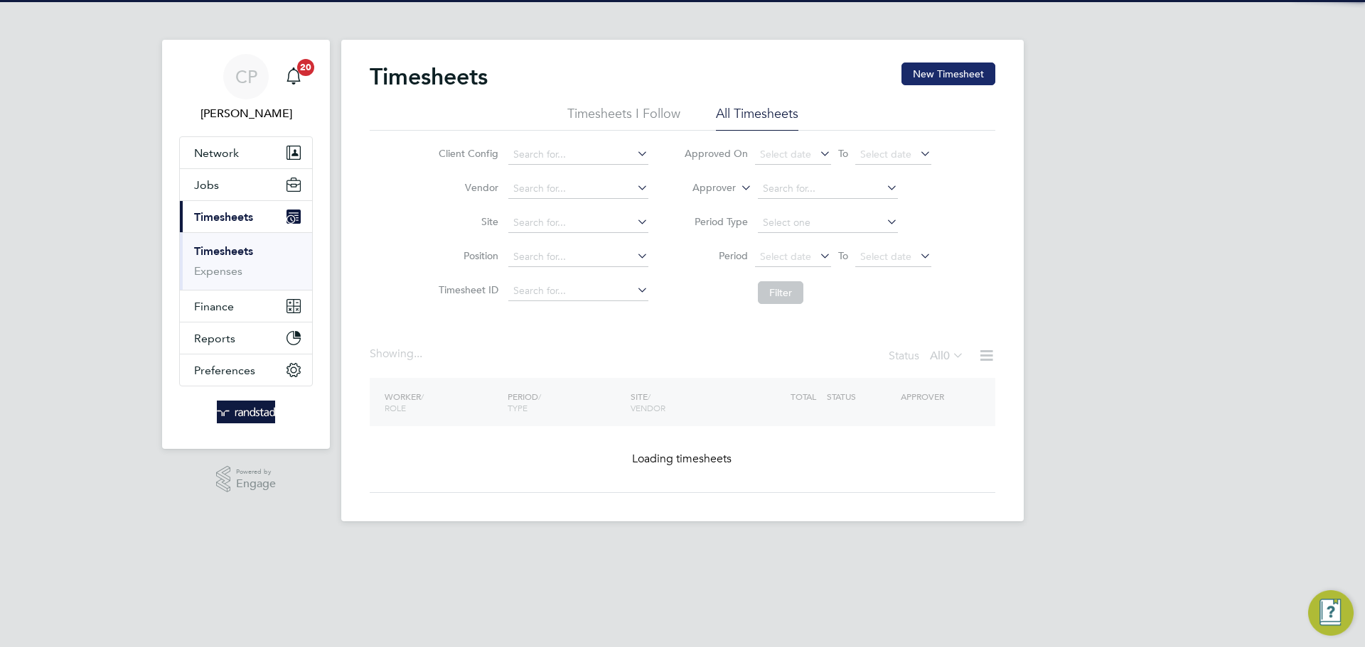
click at [950, 77] on button "New Timesheet" at bounding box center [948, 74] width 94 height 23
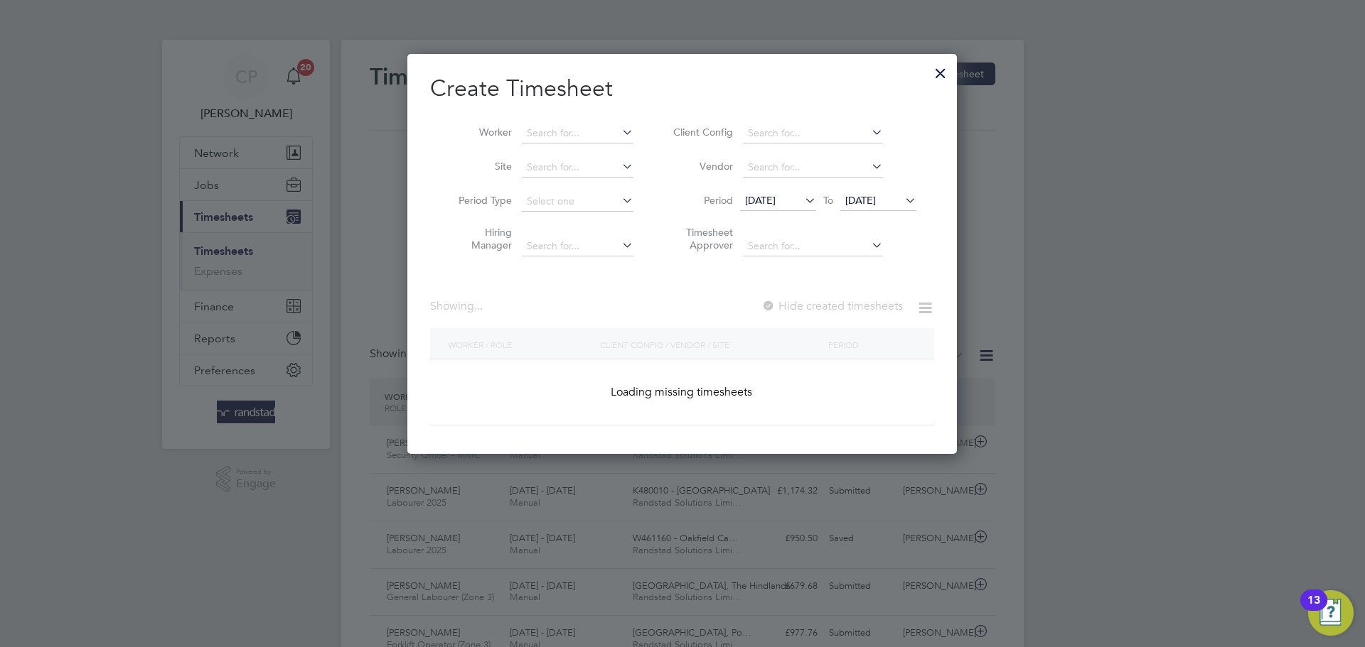
scroll to position [36, 124]
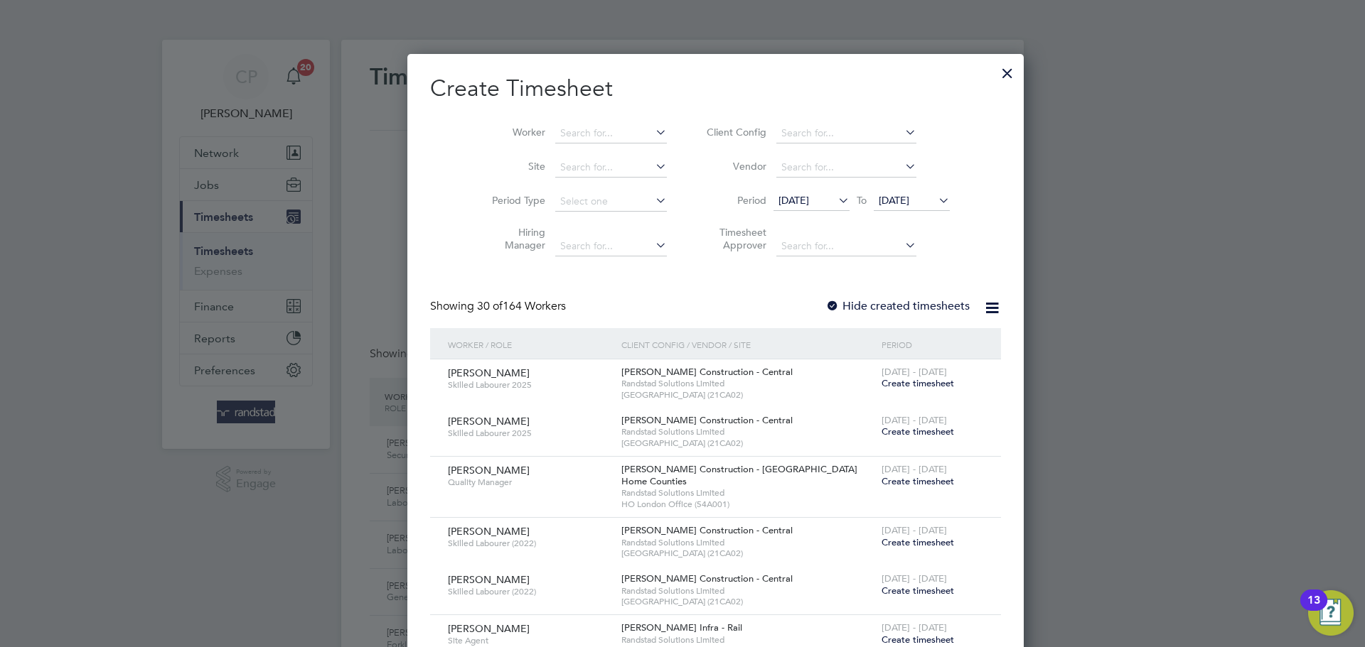
click at [573, 119] on li "Worker" at bounding box center [573, 134] width 221 height 34
click at [569, 128] on input at bounding box center [611, 134] width 112 height 20
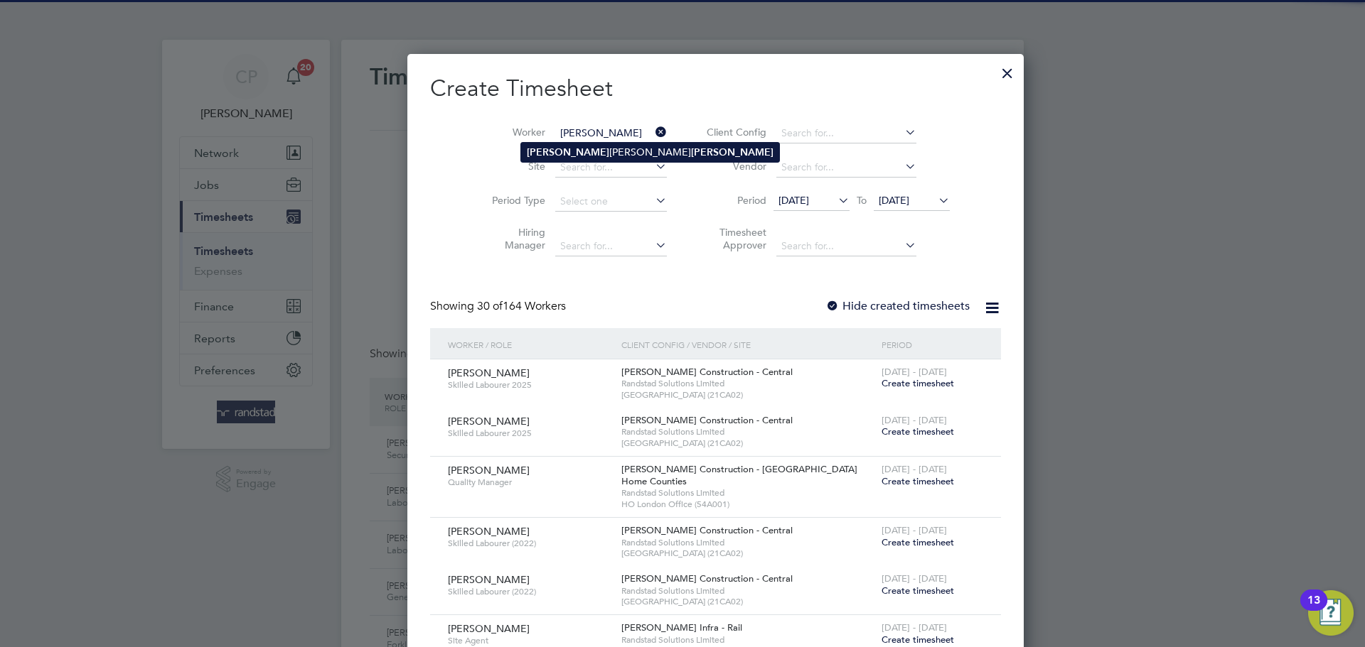
click at [562, 150] on li "Kevin Clive Anthony Watson" at bounding box center [650, 152] width 258 height 19
type input "Kevin Clive Anthony Watson"
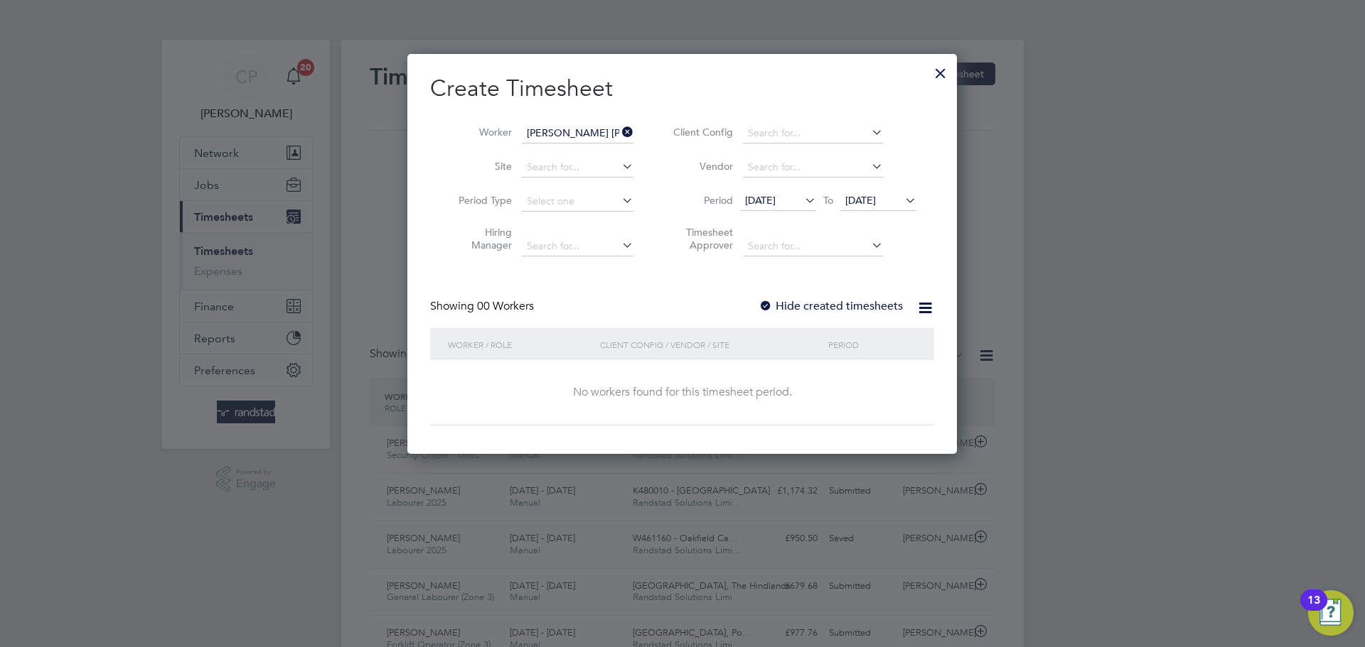
click at [885, 209] on span "[DATE]" at bounding box center [878, 201] width 76 height 19
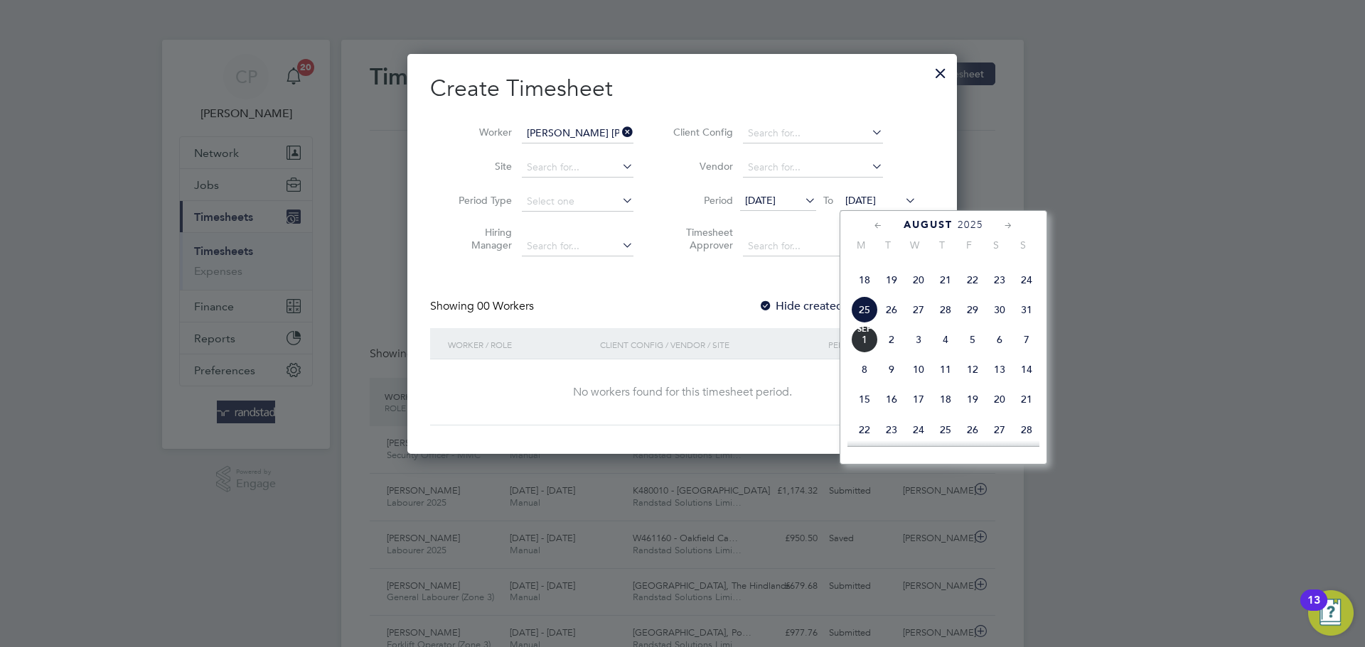
click at [864, 333] on span "Sep" at bounding box center [864, 329] width 27 height 7
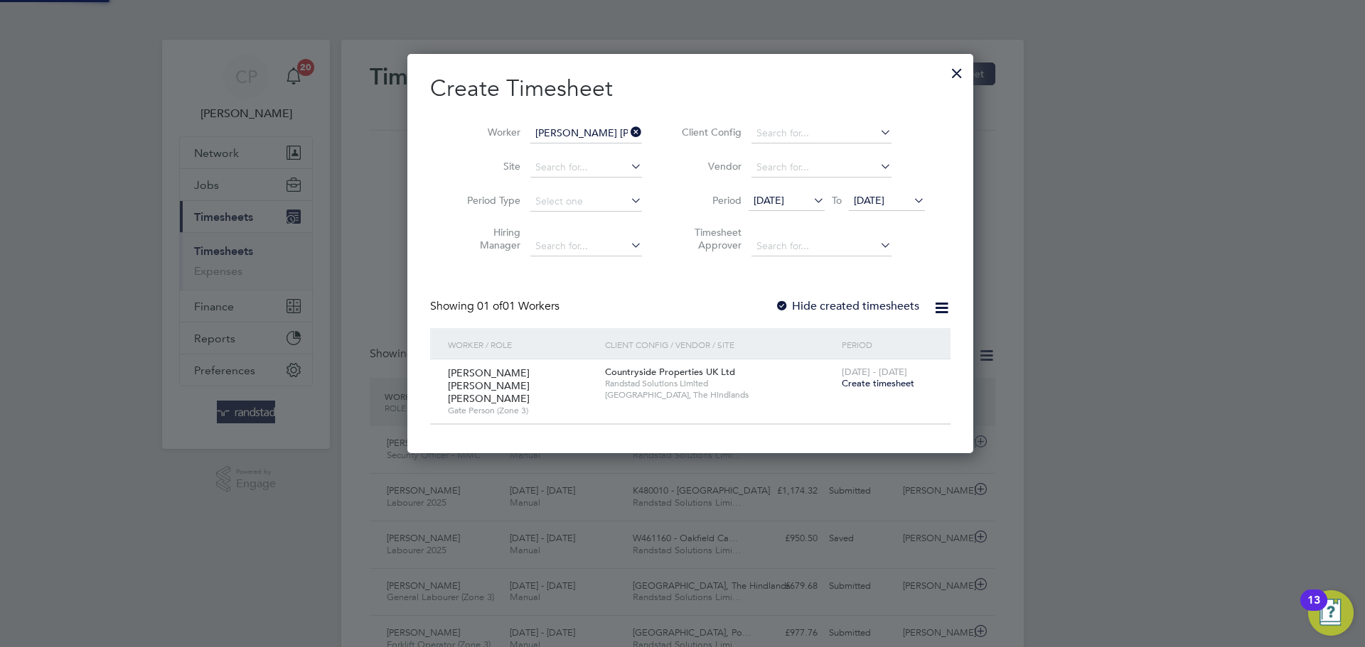
click at [845, 308] on label "Hide created timesheets" at bounding box center [847, 306] width 144 height 14
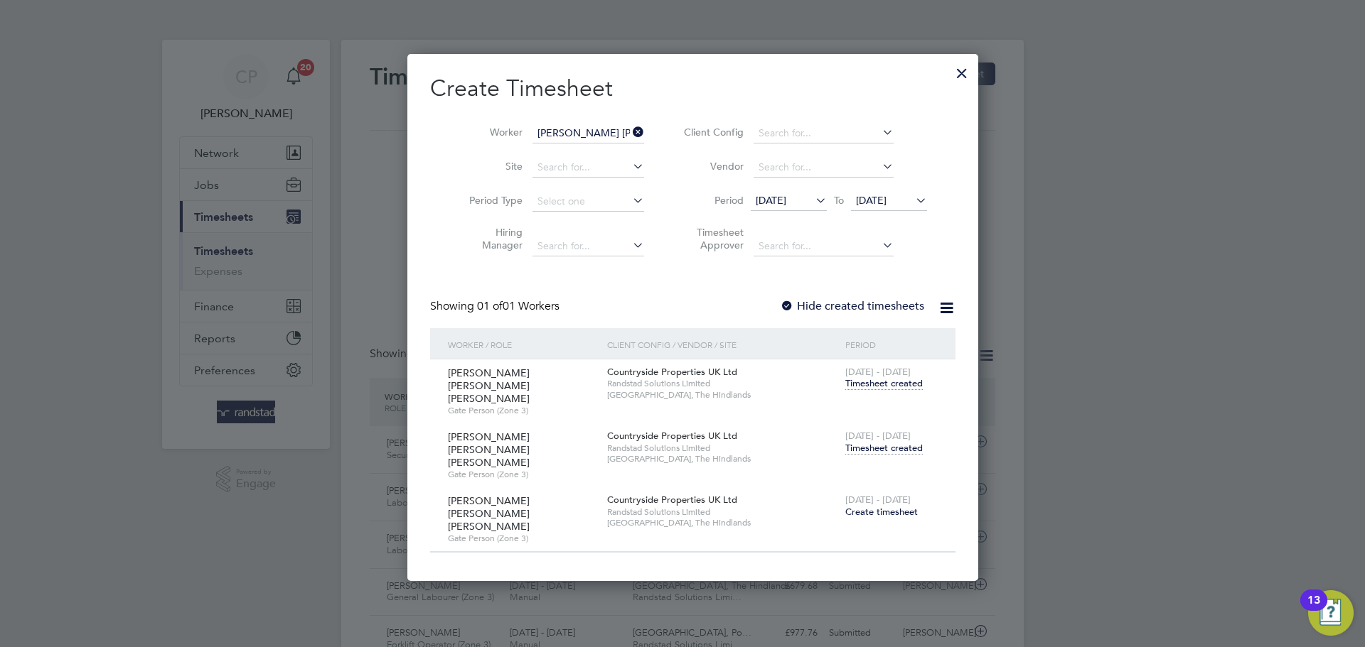
click at [874, 442] on span "Timesheet created" at bounding box center [883, 448] width 77 height 13
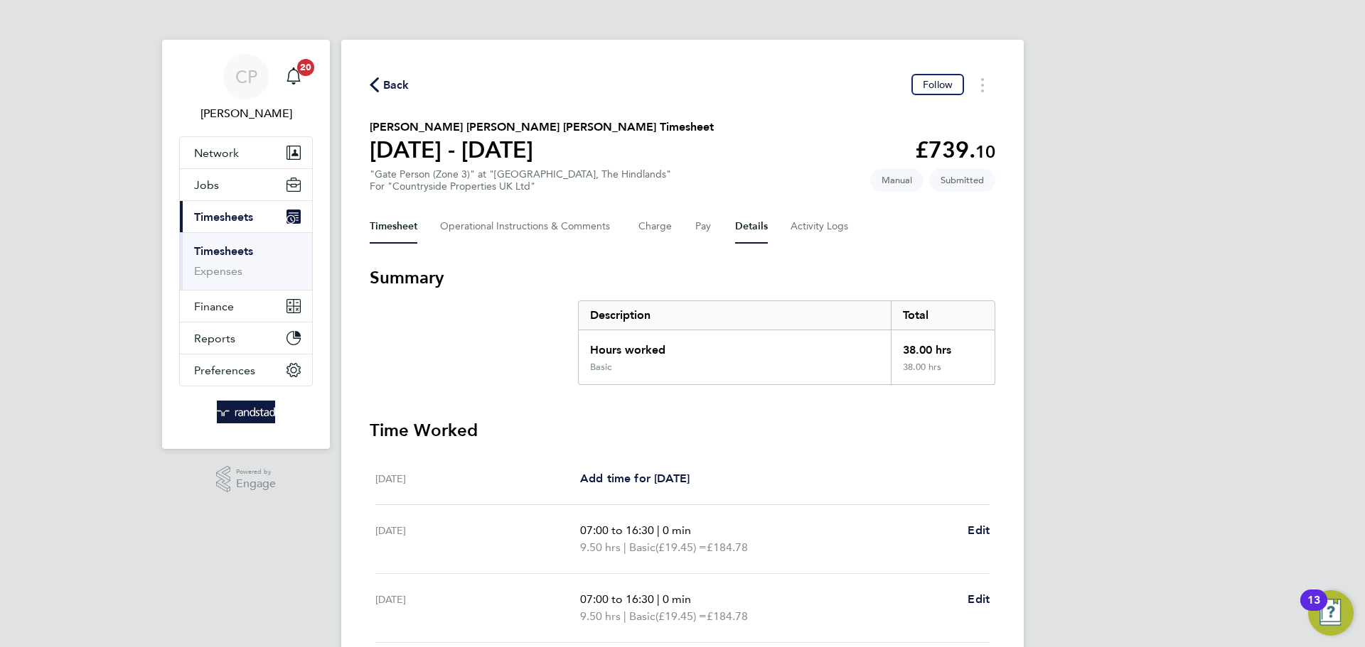
click at [749, 220] on button "Details" at bounding box center [751, 227] width 33 height 34
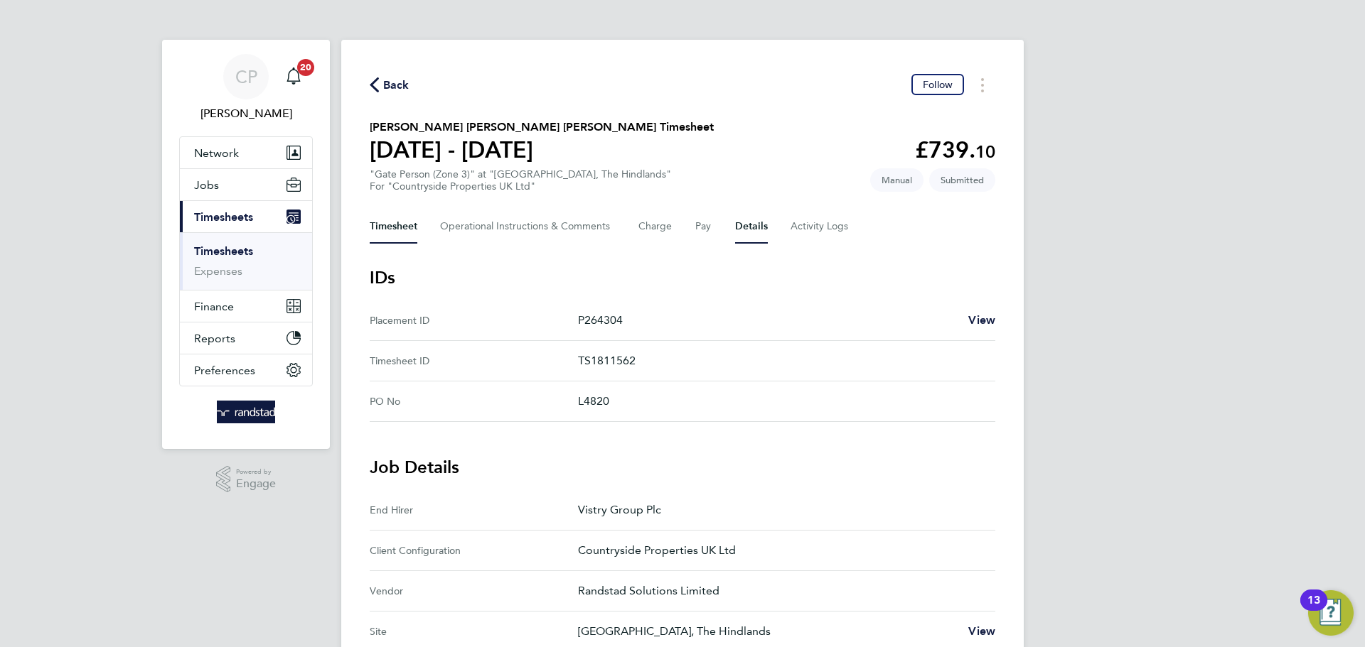
click at [392, 224] on button "Timesheet" at bounding box center [394, 227] width 48 height 34
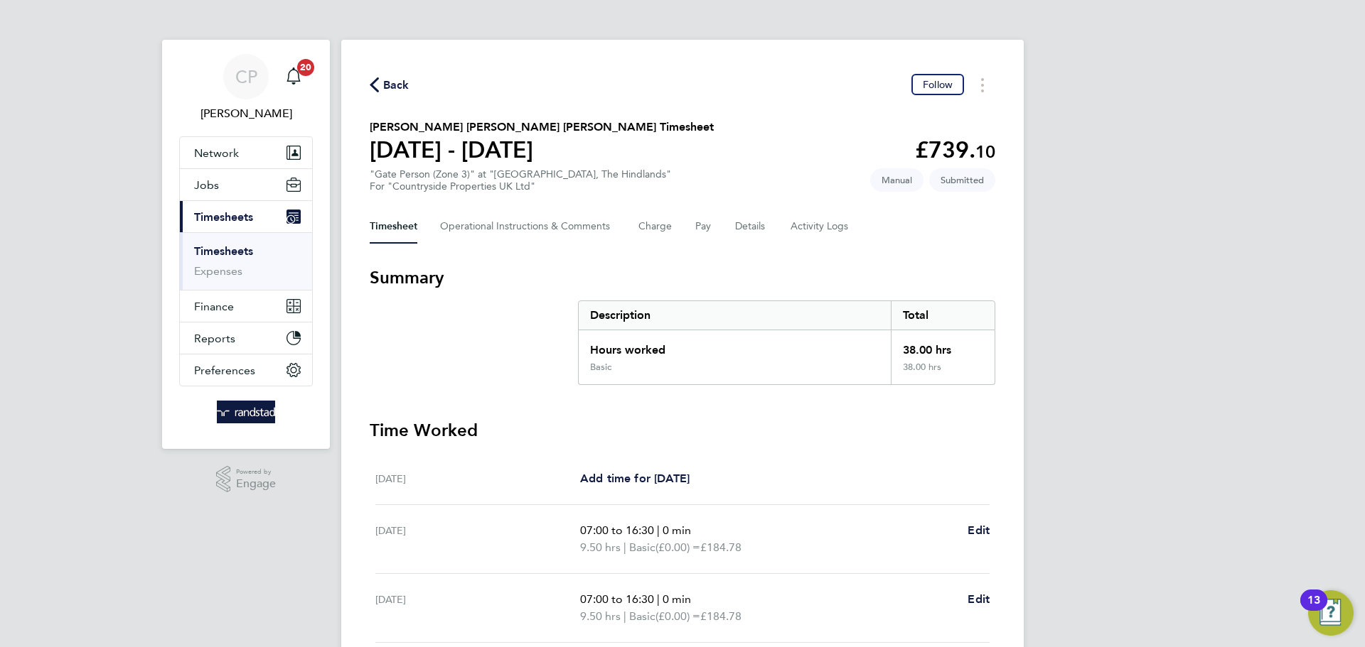
click at [385, 87] on span "Back" at bounding box center [396, 85] width 26 height 17
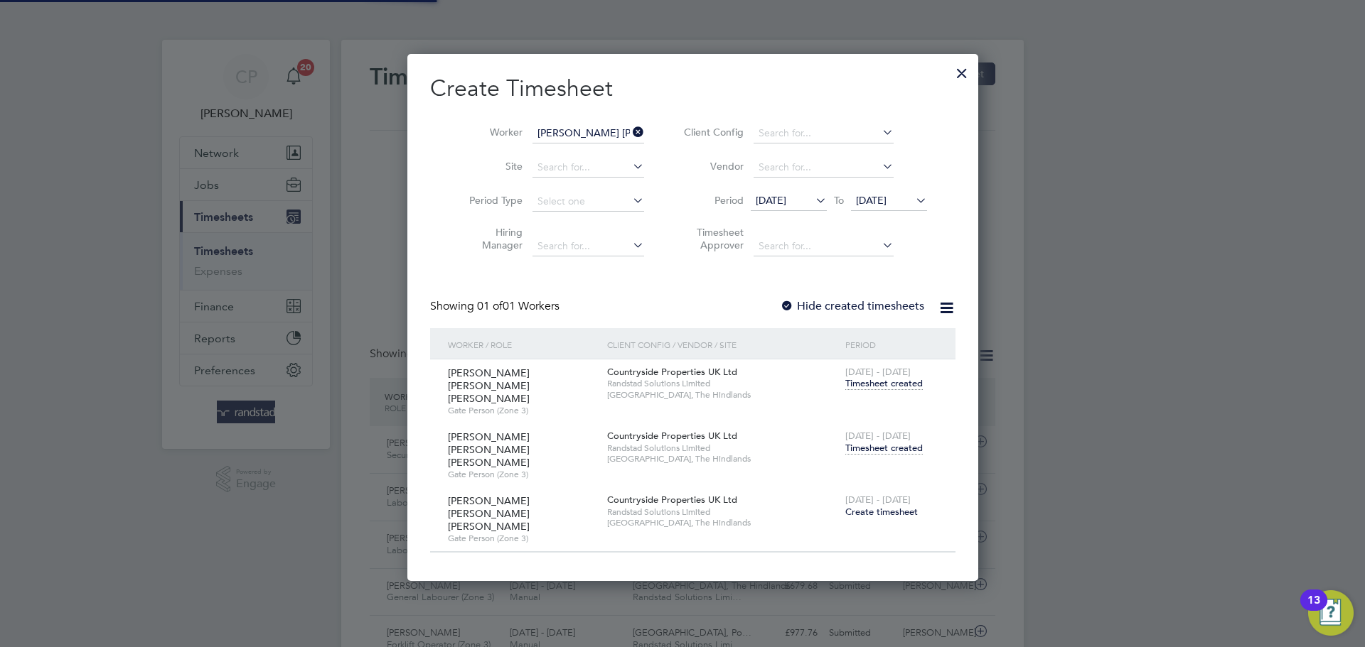
click at [630, 127] on icon at bounding box center [630, 132] width 0 height 20
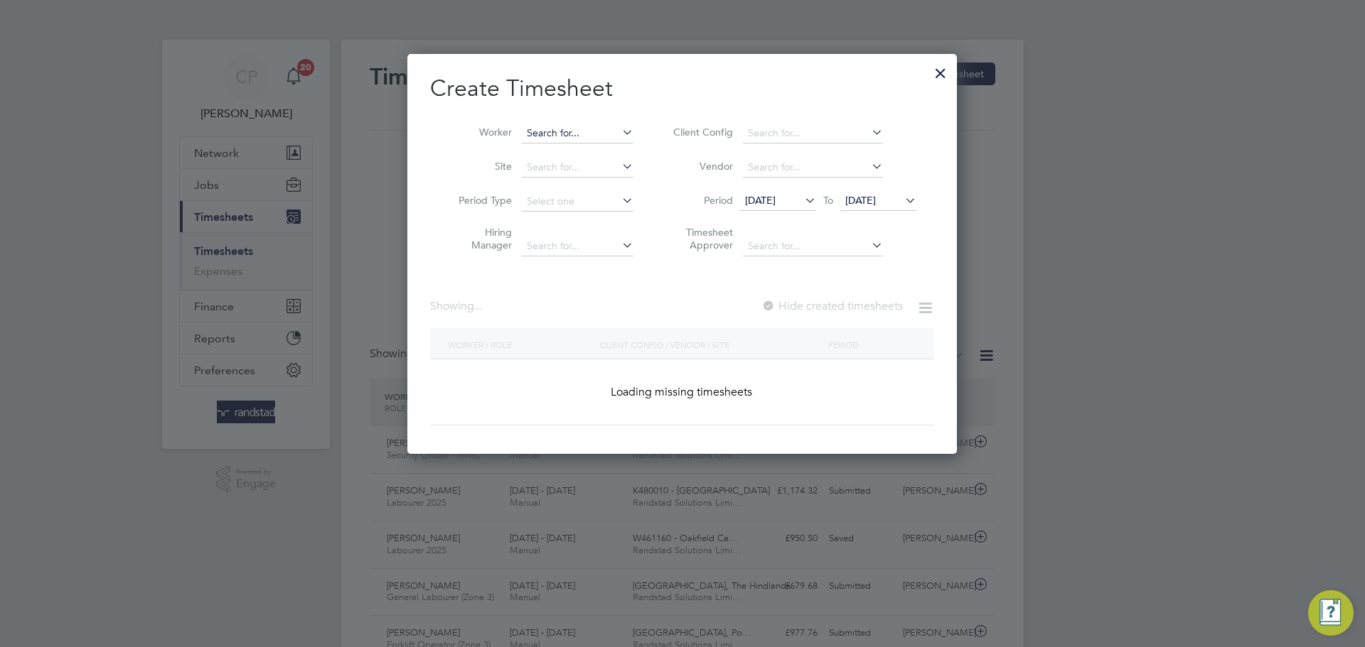
click at [577, 135] on input at bounding box center [578, 134] width 112 height 20
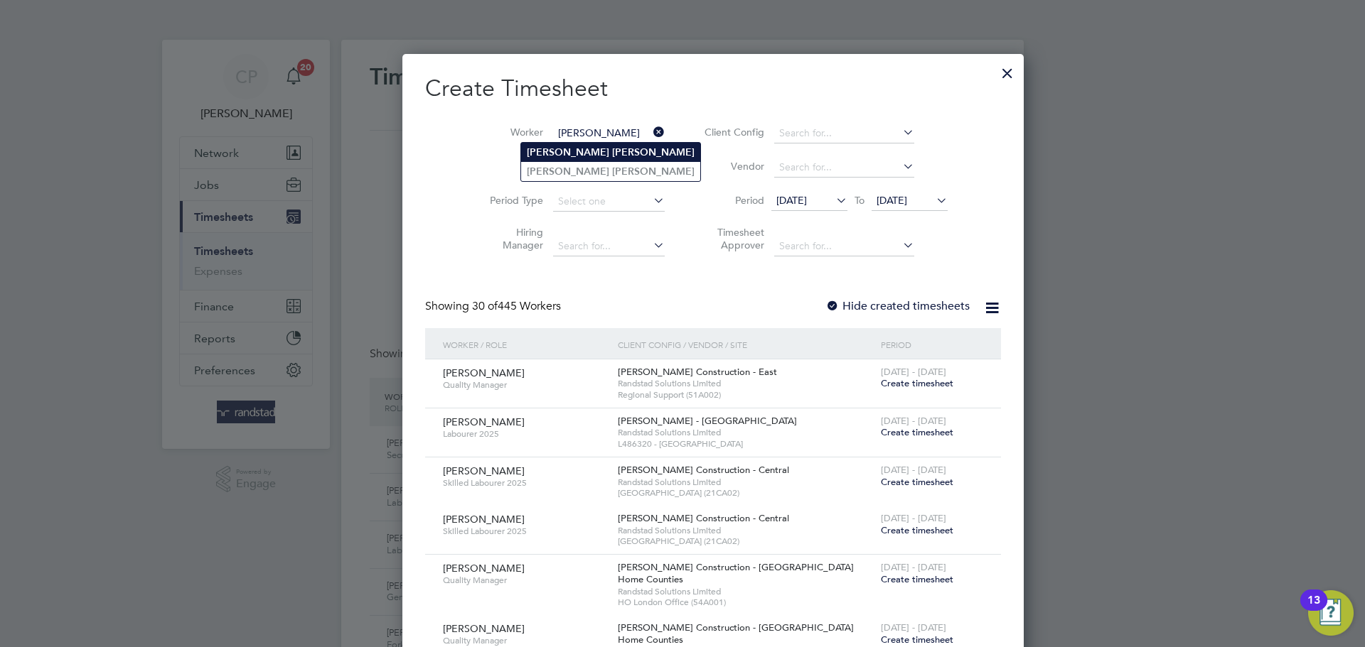
click at [584, 158] on li "Lee Ashton" at bounding box center [610, 152] width 179 height 19
type input "Lee Ashton"
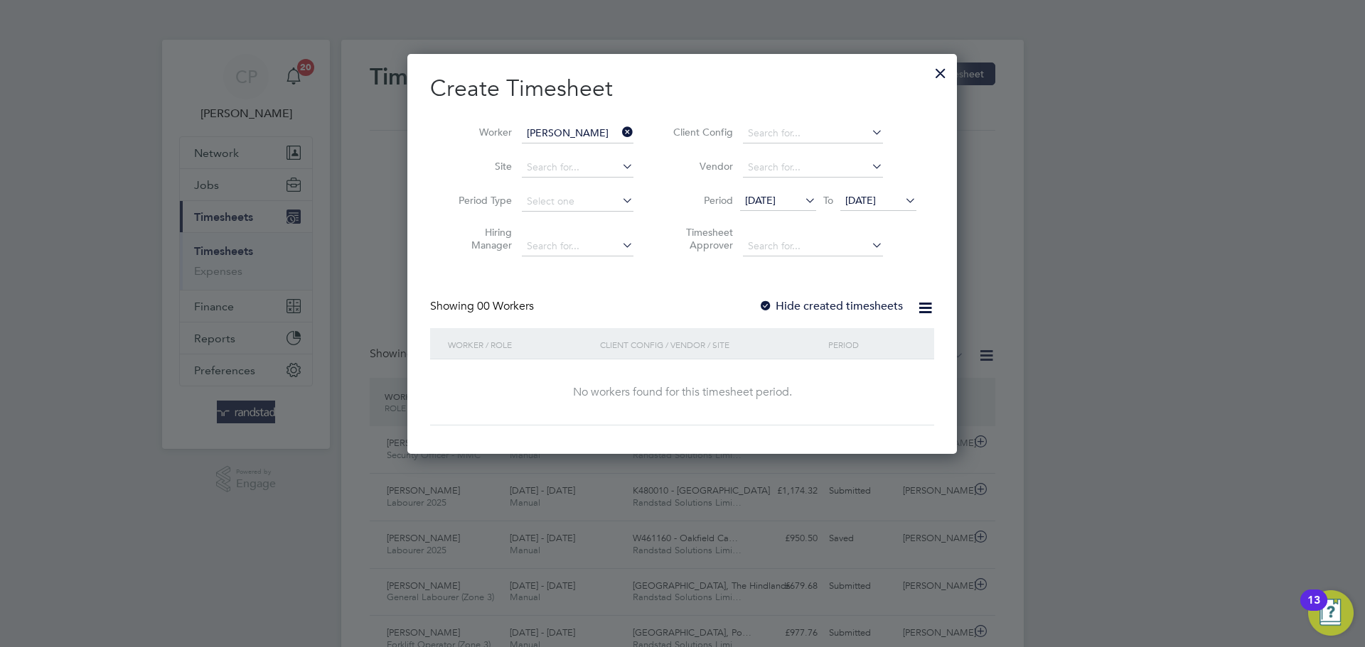
click at [858, 313] on div "Hide created timesheets" at bounding box center [831, 306] width 147 height 15
click at [862, 306] on label "Hide created timesheets" at bounding box center [830, 306] width 144 height 14
click at [628, 122] on li "Worker Lee Ashton" at bounding box center [540, 134] width 221 height 34
click at [619, 131] on icon at bounding box center [619, 132] width 0 height 20
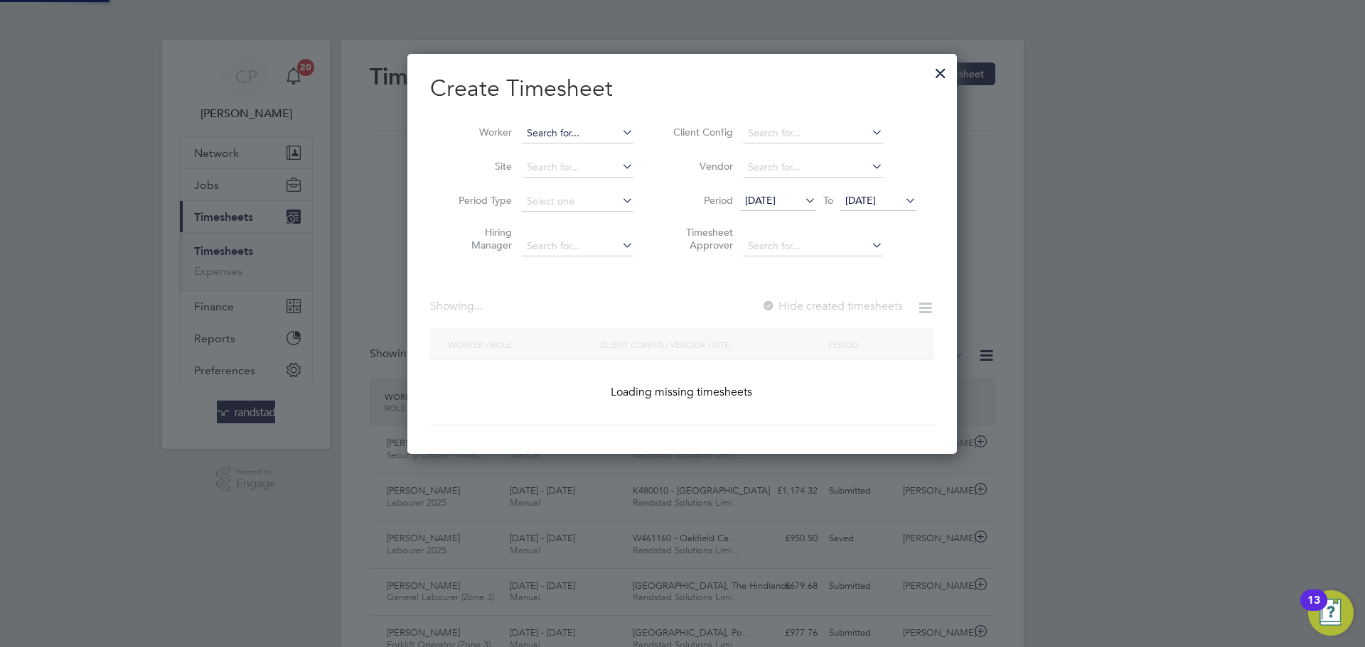
click at [584, 134] on input at bounding box center [578, 134] width 112 height 20
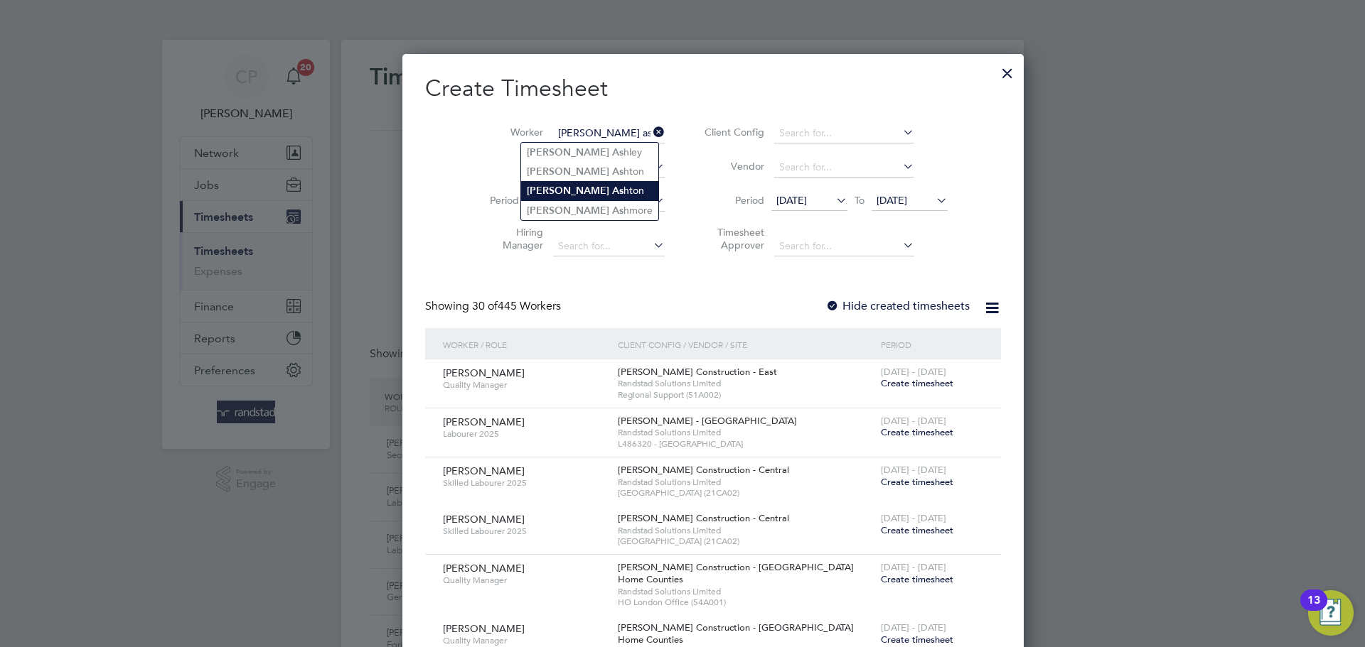
click at [580, 188] on li "Lee As hton" at bounding box center [589, 190] width 137 height 19
type input "Lee Ashton"
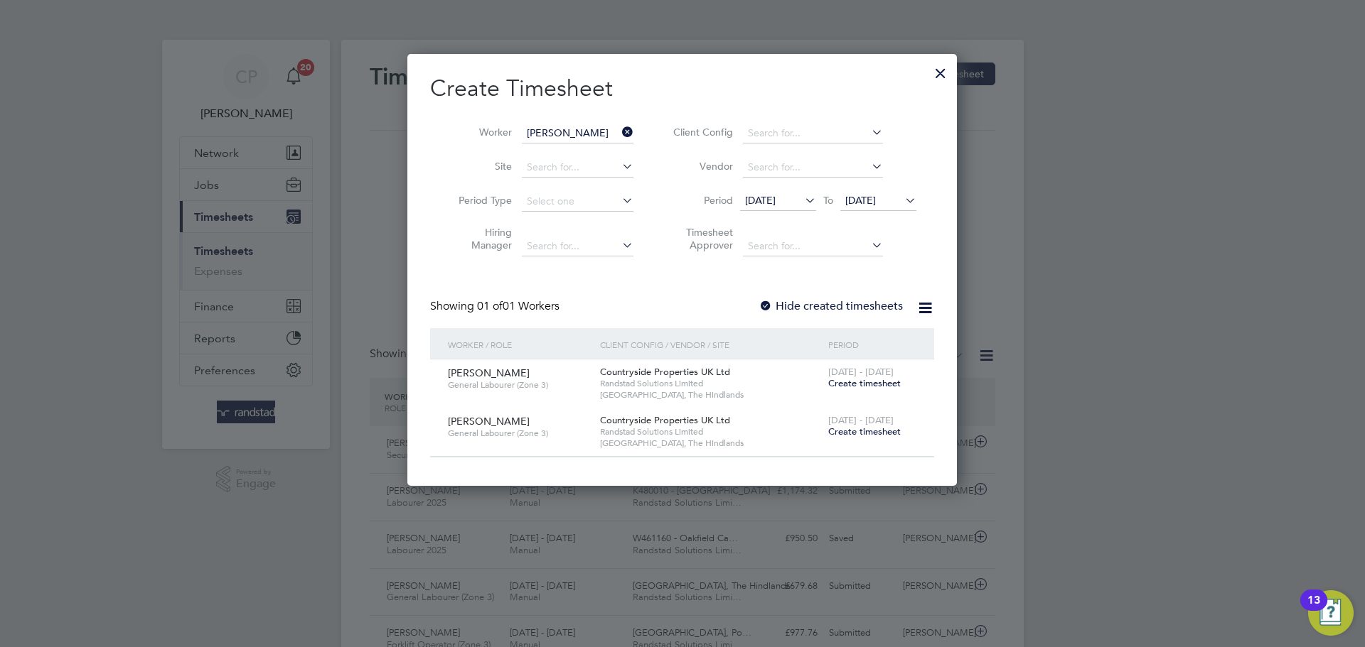
click at [873, 397] on div "Lee Ashton General Labourer (Zone 3) Countryside Properties UK Ltd Randstad Sol…" at bounding box center [682, 384] width 504 height 48
click at [881, 385] on span "Create timesheet" at bounding box center [864, 383] width 72 height 12
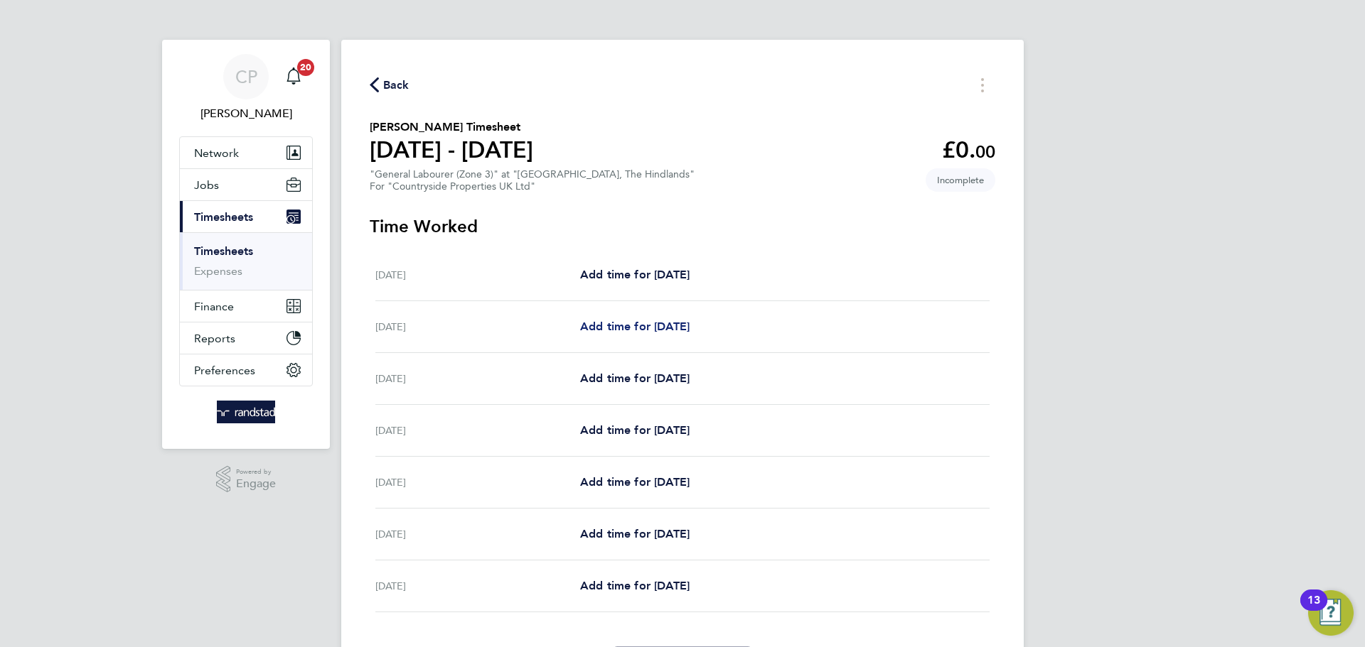
click at [681, 331] on span "Add time for [DATE]" at bounding box center [634, 327] width 109 height 14
select select "30"
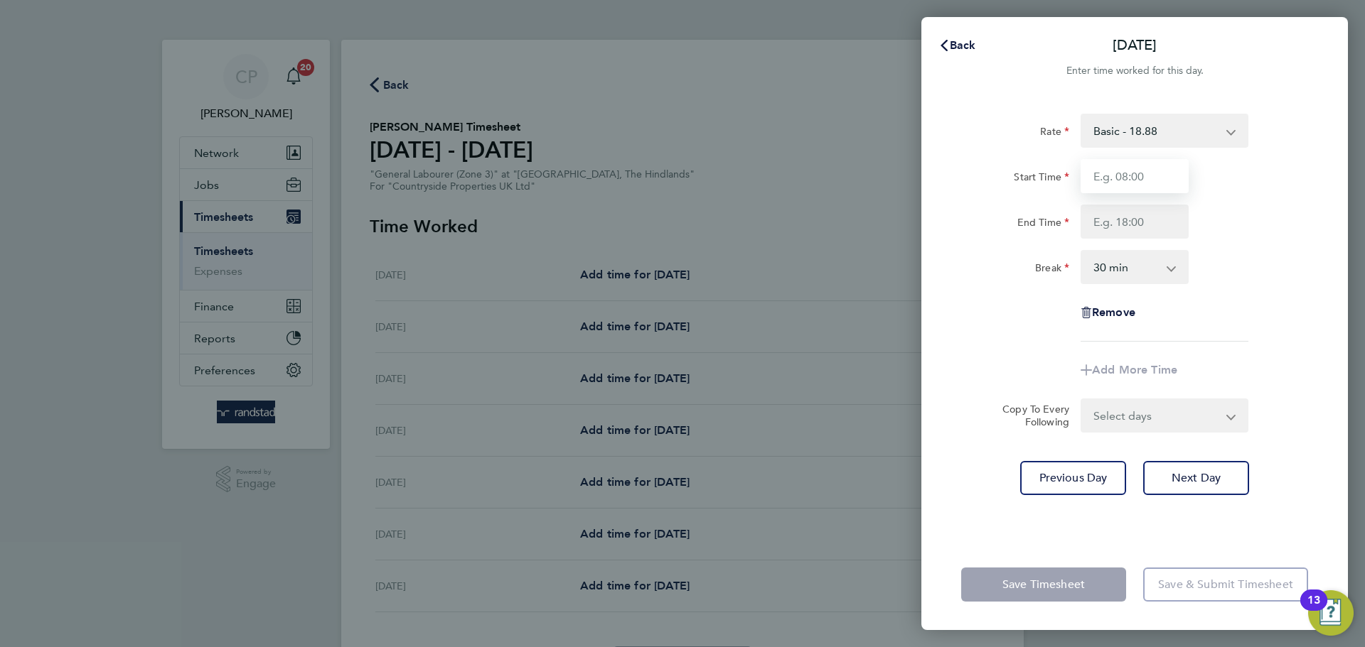
click at [1136, 175] on input "Start Time" at bounding box center [1134, 176] width 108 height 34
type input "07:30"
click at [1152, 217] on input "End Time" at bounding box center [1134, 222] width 108 height 34
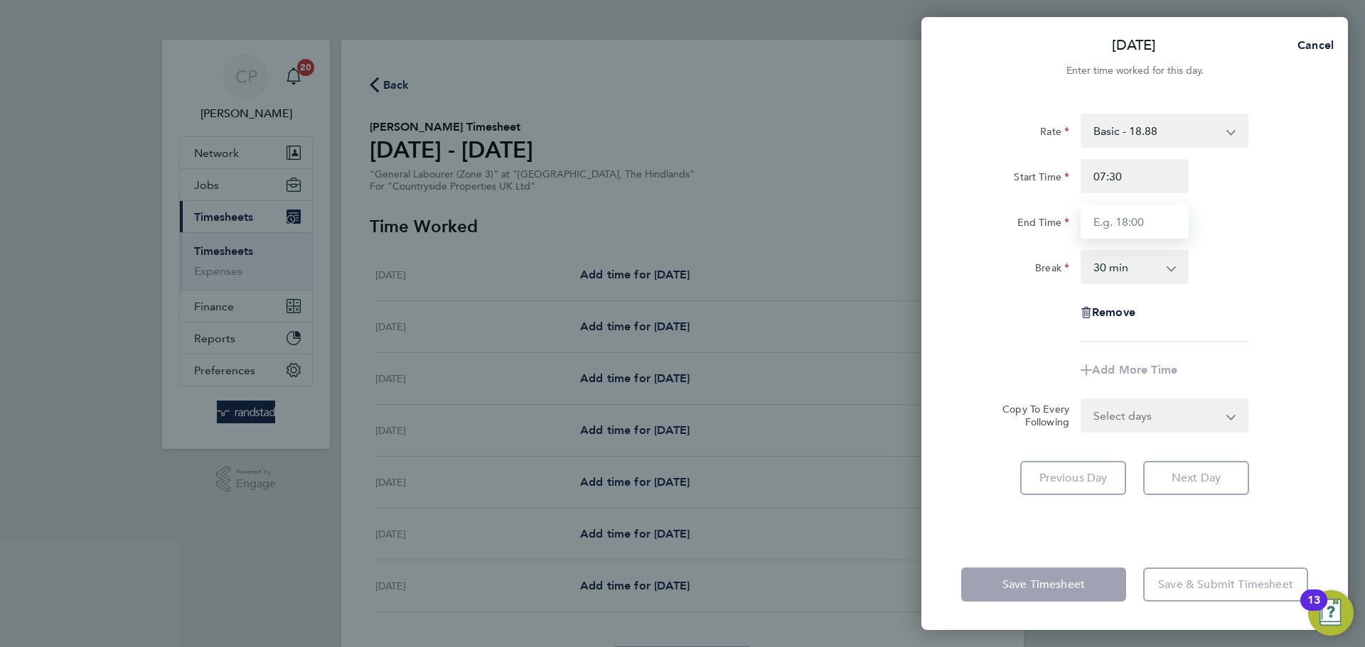
type input "17:00"
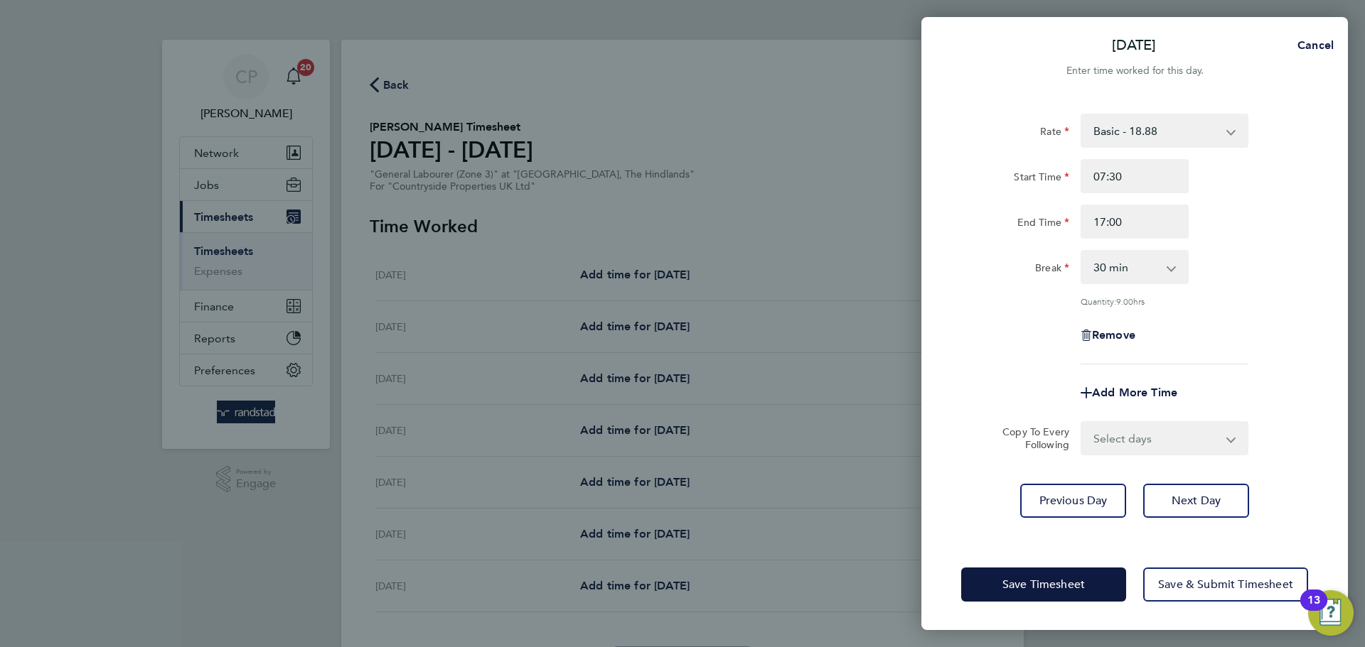
click at [1269, 264] on div "Break 0 min 15 min 30 min 45 min 60 min 75 min 90 min" at bounding box center [1134, 267] width 358 height 34
click at [1209, 500] on span "Next Day" at bounding box center [1195, 501] width 49 height 14
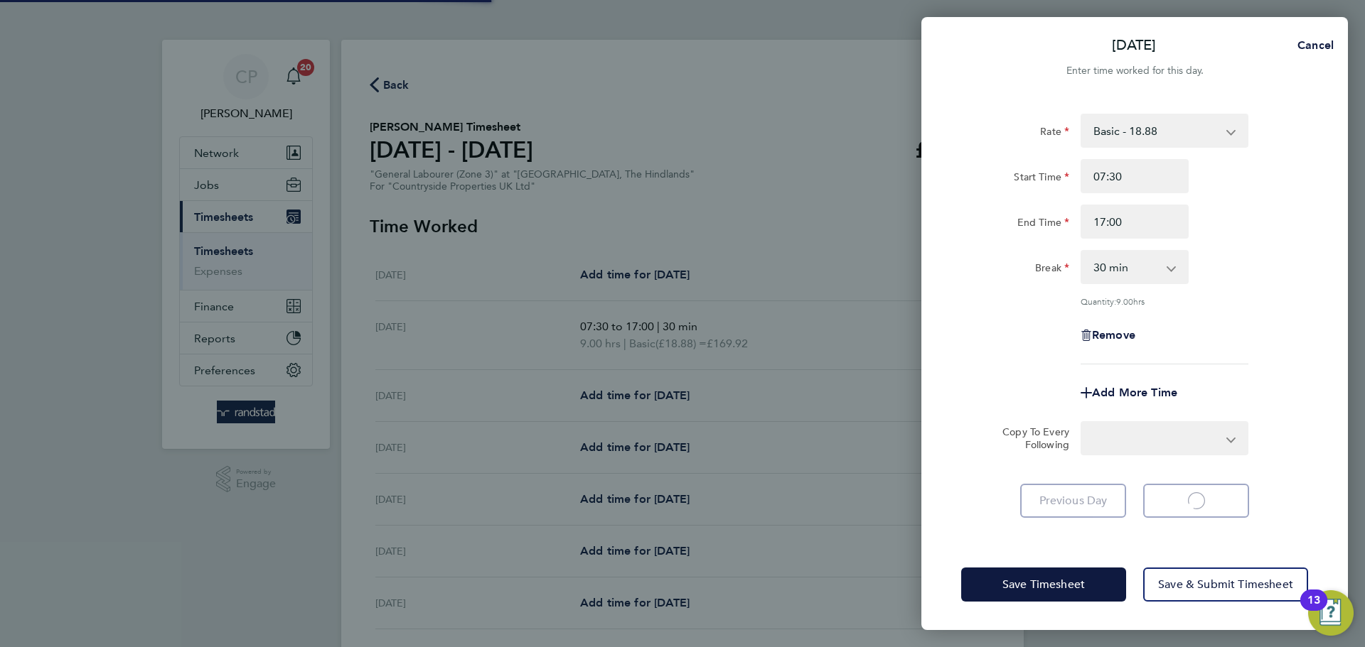
select select "30"
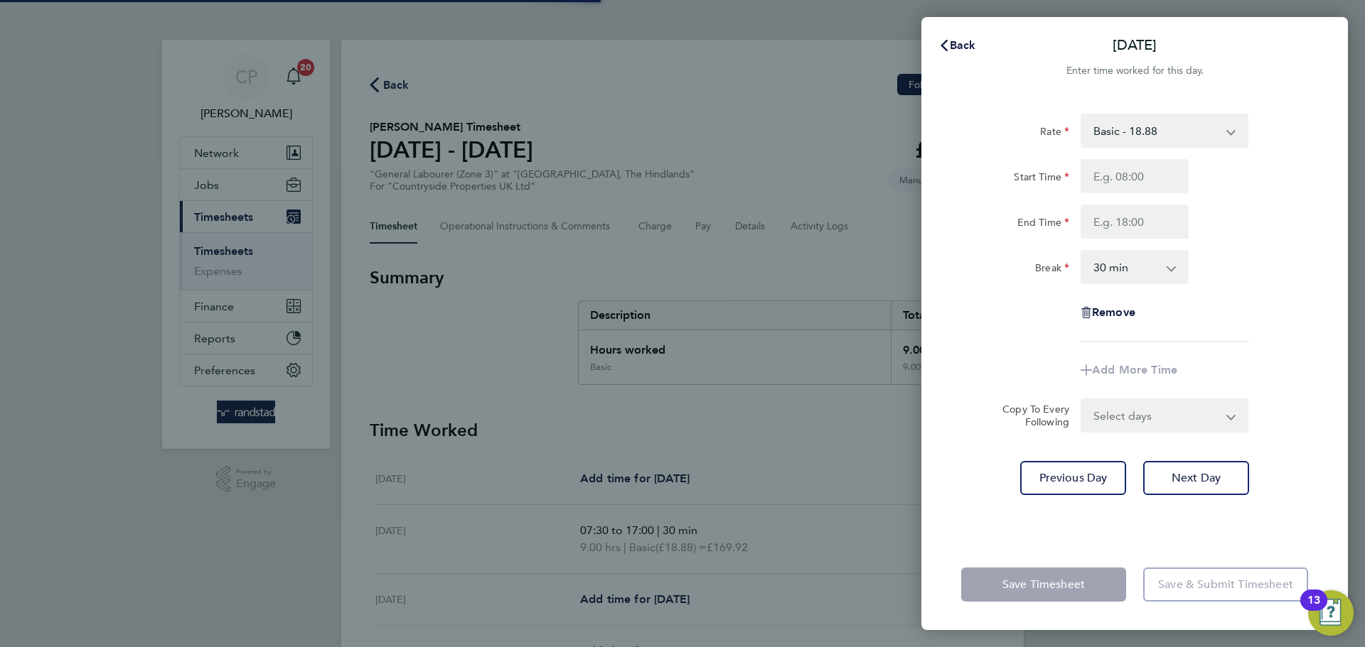
click at [1137, 176] on input "Start Time" at bounding box center [1134, 176] width 108 height 34
type input "07:30"
click at [1141, 232] on input "End Time" at bounding box center [1134, 222] width 108 height 34
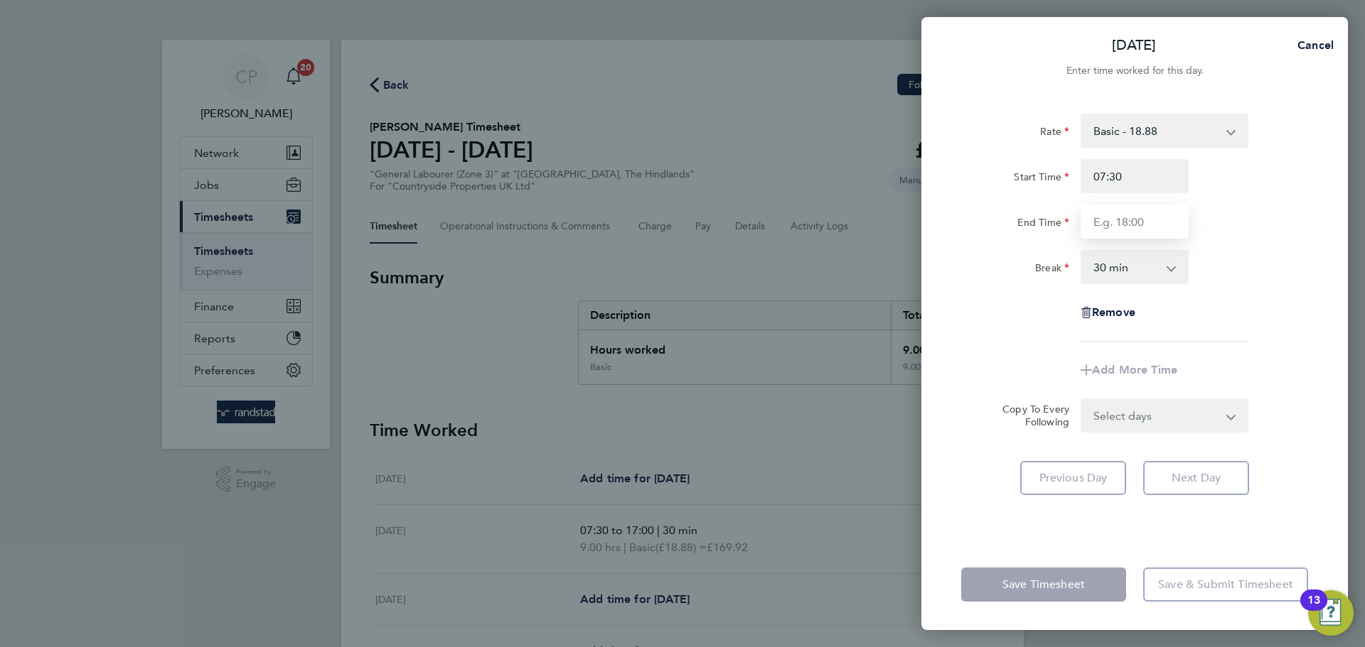
type input "17:00"
click at [1230, 241] on div "Rate Basic - 18.88 Start Time 07:30 End Time 17:00 Break 0 min 15 min 30 min 45…" at bounding box center [1134, 228] width 347 height 228
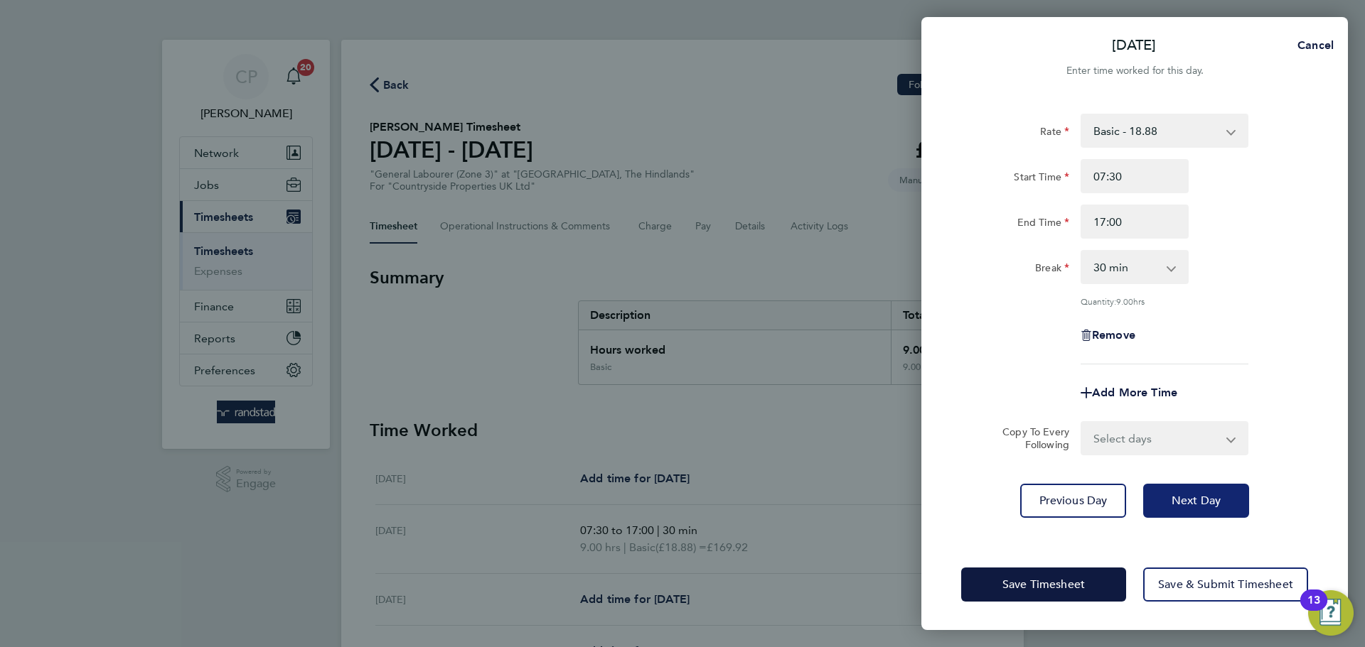
click at [1188, 509] on button "Next Day" at bounding box center [1196, 501] width 106 height 34
select select "30"
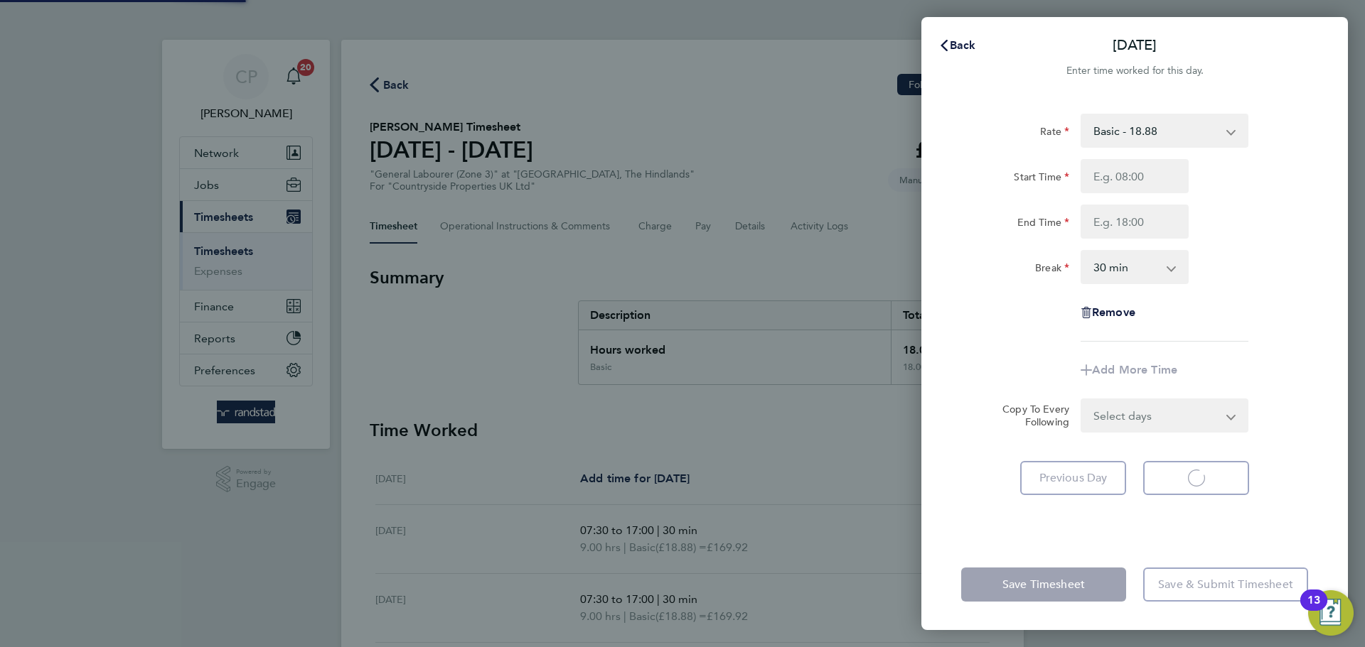
select select "30"
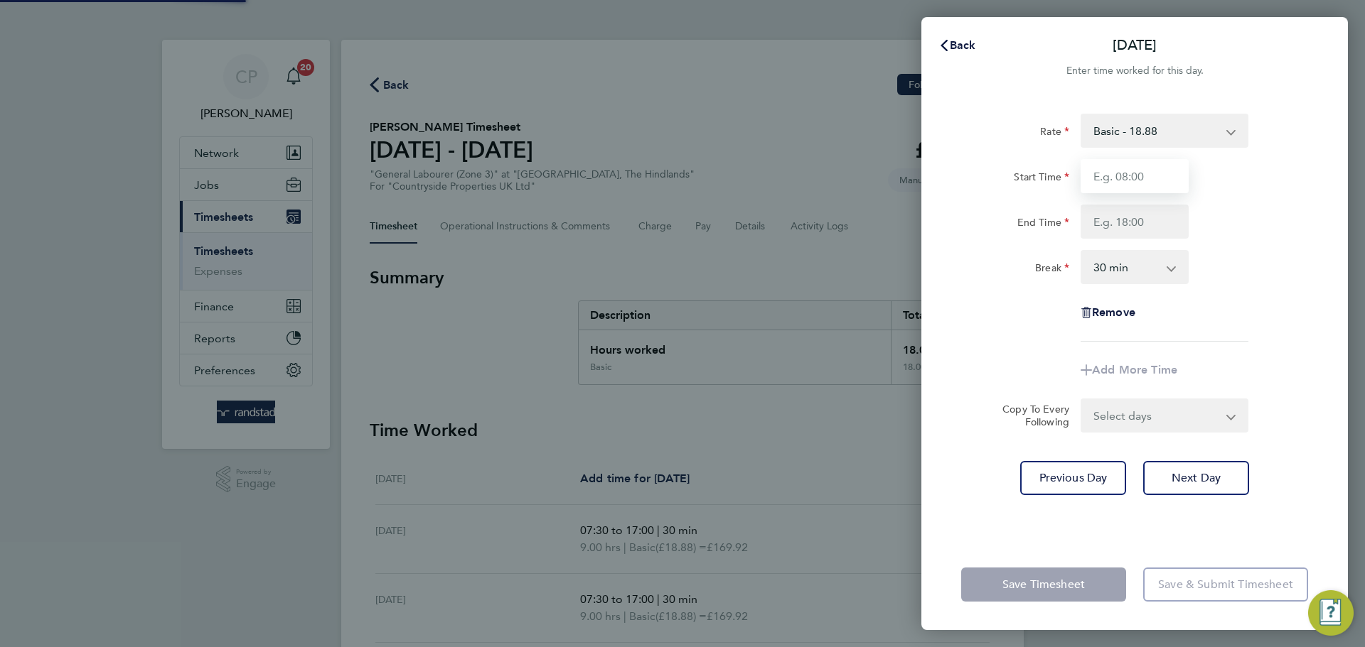
click at [1139, 171] on input "Start Time" at bounding box center [1134, 176] width 108 height 34
type input "07:30"
click at [1134, 227] on input "End Time" at bounding box center [1134, 222] width 108 height 34
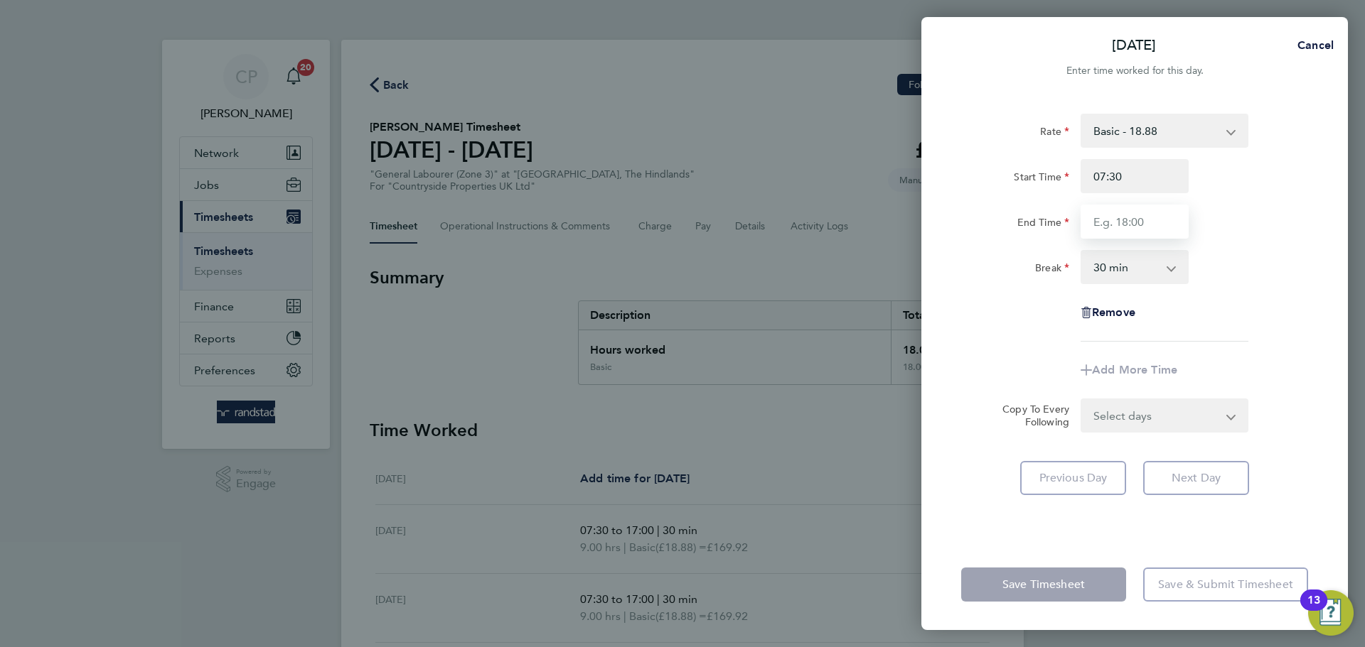
type input "17:00"
click at [1235, 252] on div "Break 0 min 15 min 30 min 45 min 60 min 75 min 90 min" at bounding box center [1134, 267] width 358 height 34
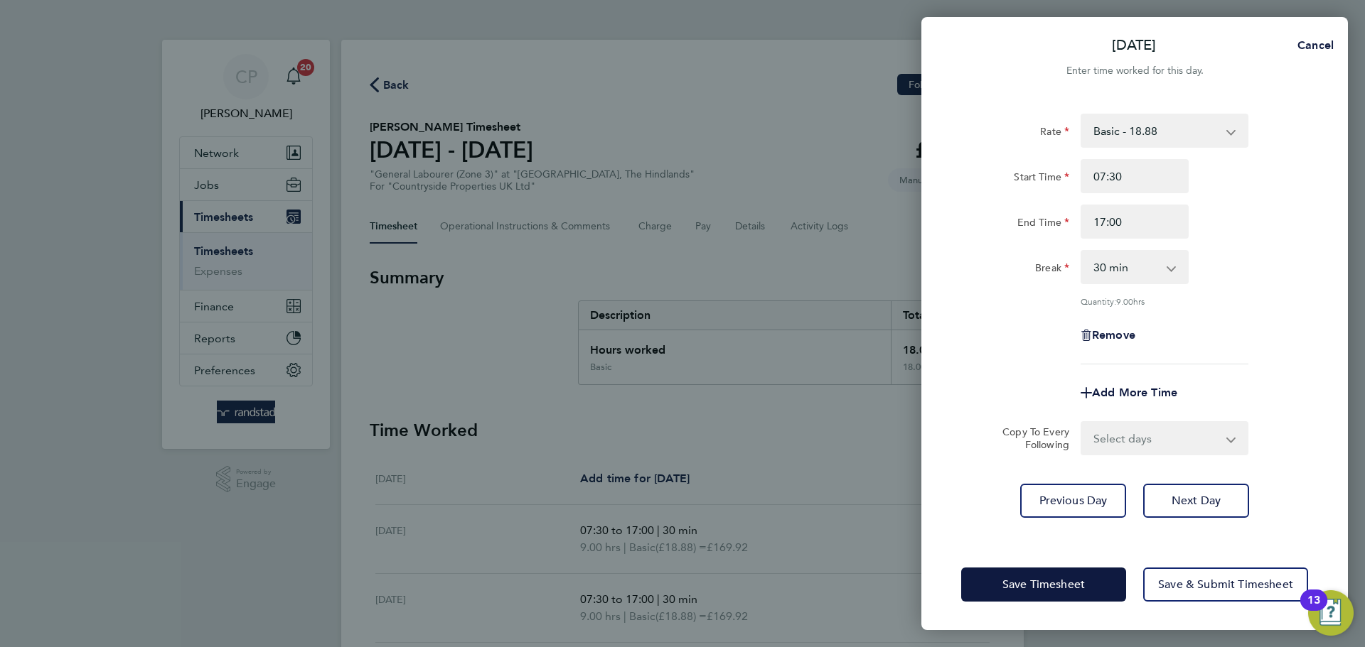
click at [1190, 519] on div "Rate Basic - 18.88 Start Time 07:30 End Time 17:00 Break 0 min 15 min 30 min 45…" at bounding box center [1134, 318] width 426 height 443
click at [1189, 506] on span "Next Day" at bounding box center [1195, 501] width 49 height 14
select select "30"
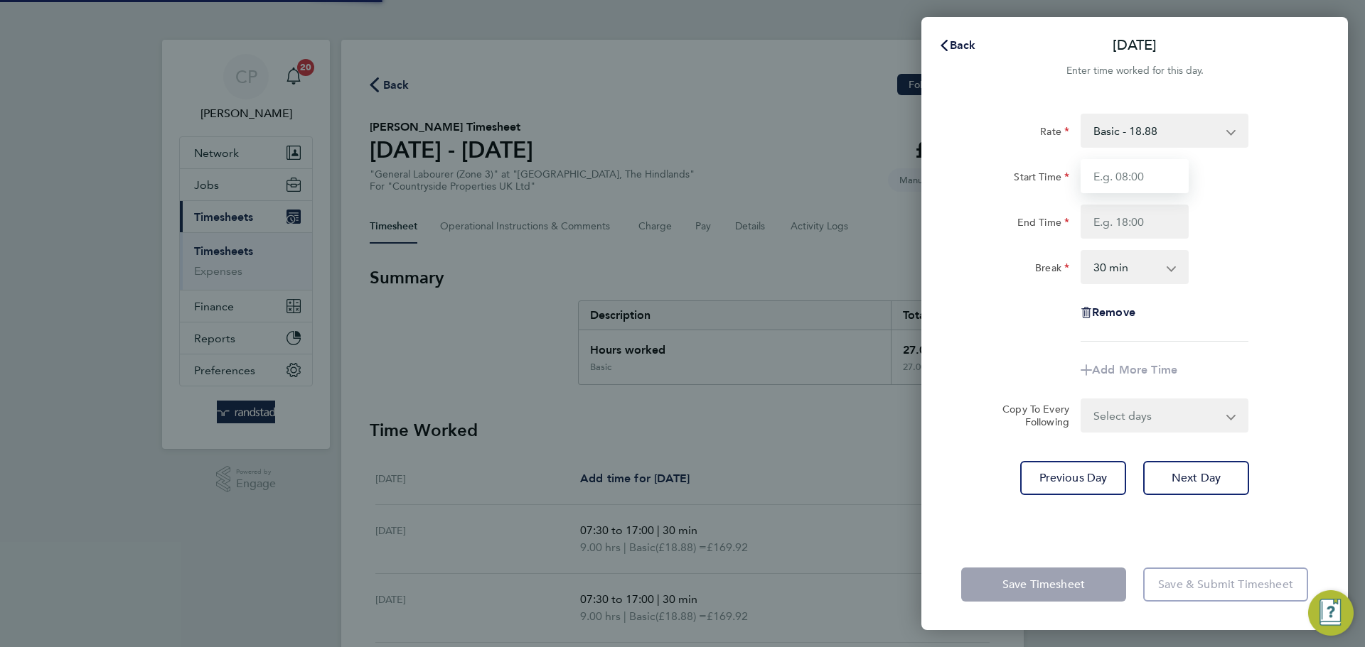
click at [1129, 179] on input "Start Time" at bounding box center [1134, 176] width 108 height 34
type input "07:30"
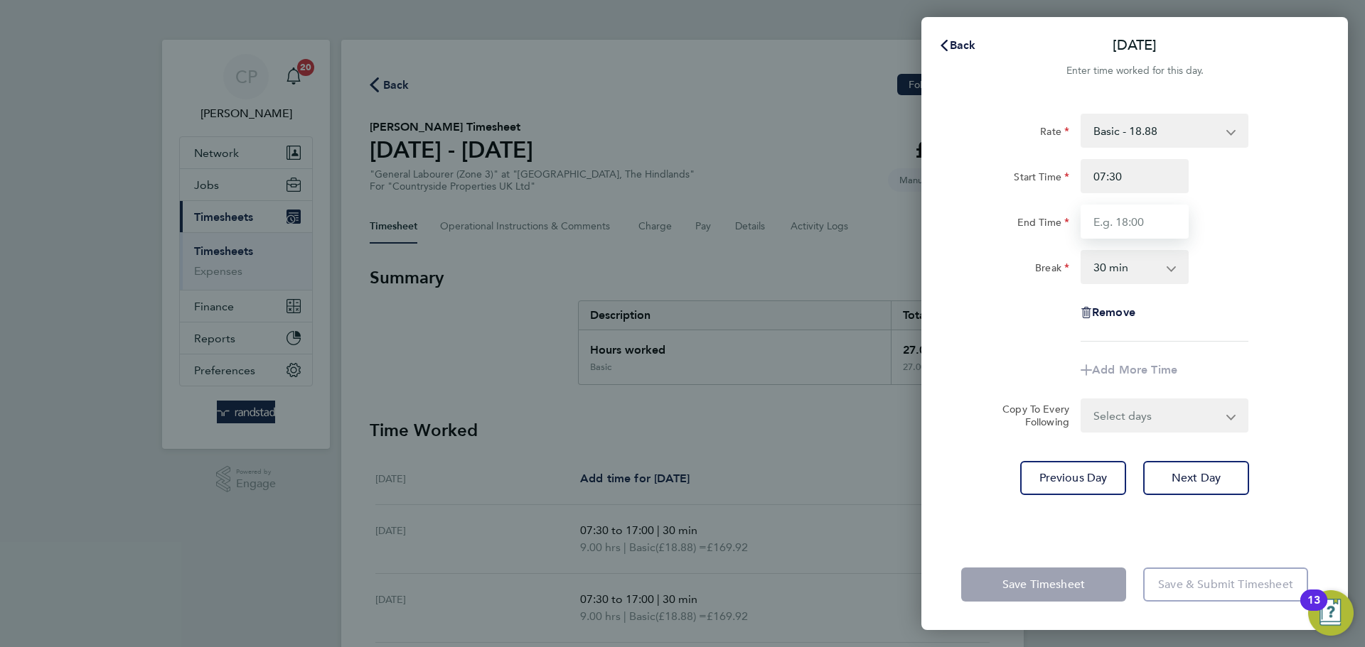
click at [1144, 225] on input "End Time" at bounding box center [1134, 222] width 108 height 34
type input "17:00"
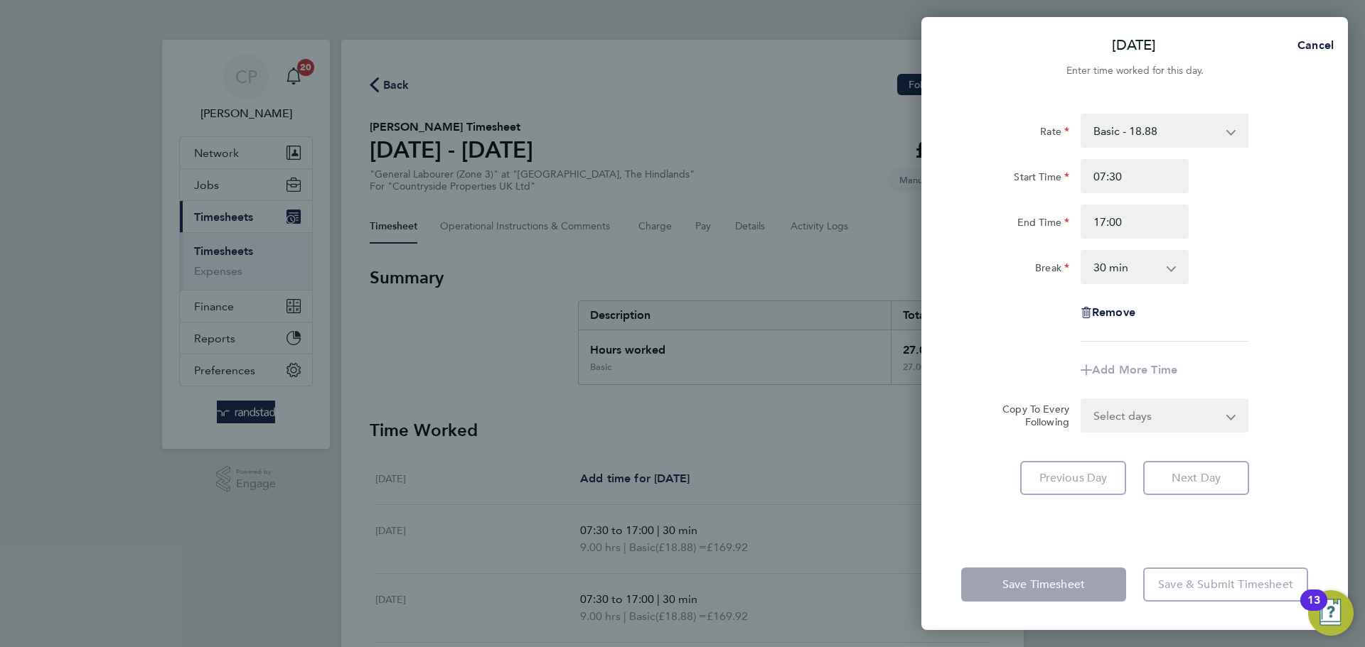
click at [1255, 245] on div "Rate Basic - 18.88 Start Time 07:30 End Time 17:00 Break 0 min 15 min 30 min 45…" at bounding box center [1134, 228] width 347 height 228
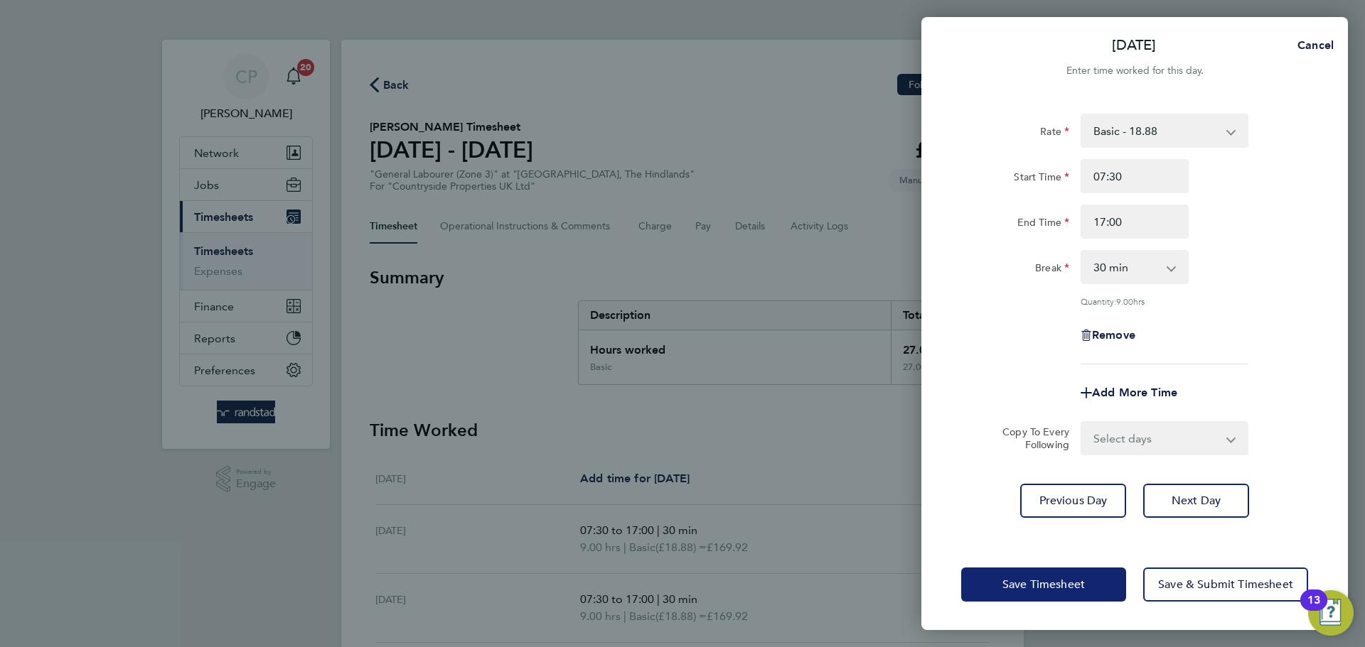
click at [1039, 586] on span "Save Timesheet" at bounding box center [1043, 585] width 82 height 14
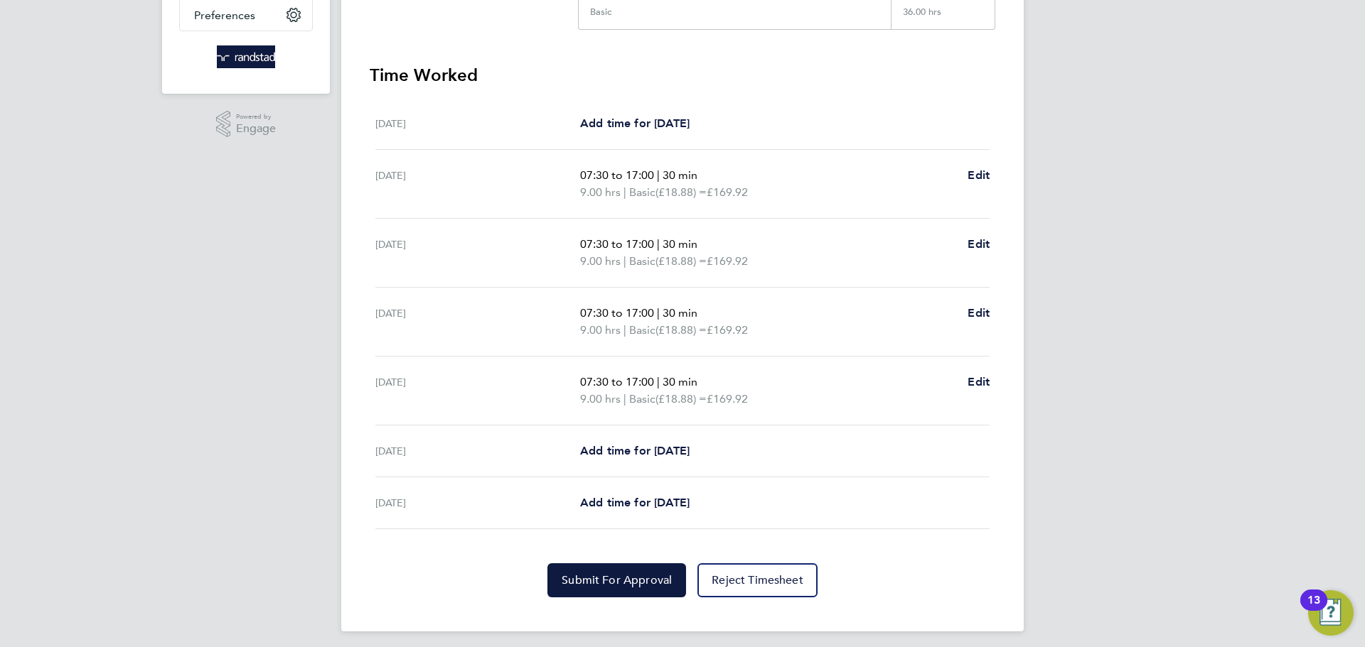
scroll to position [362, 0]
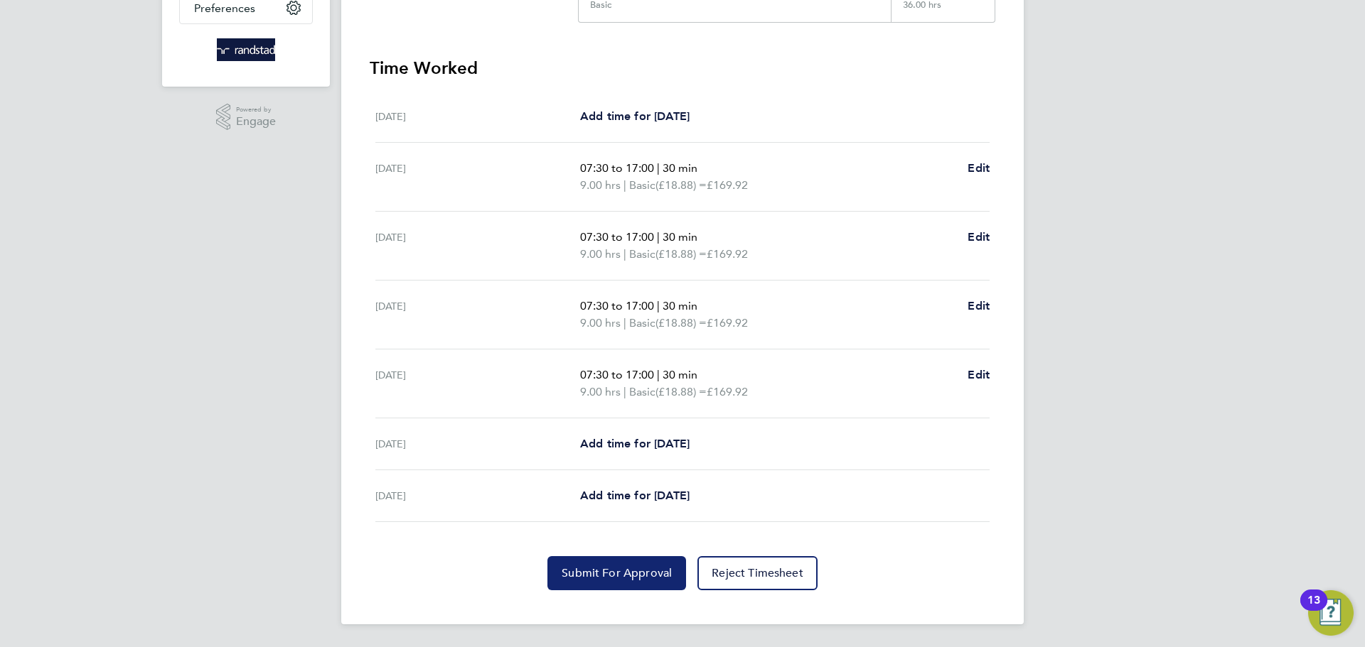
click at [609, 570] on span "Submit For Approval" at bounding box center [616, 573] width 110 height 14
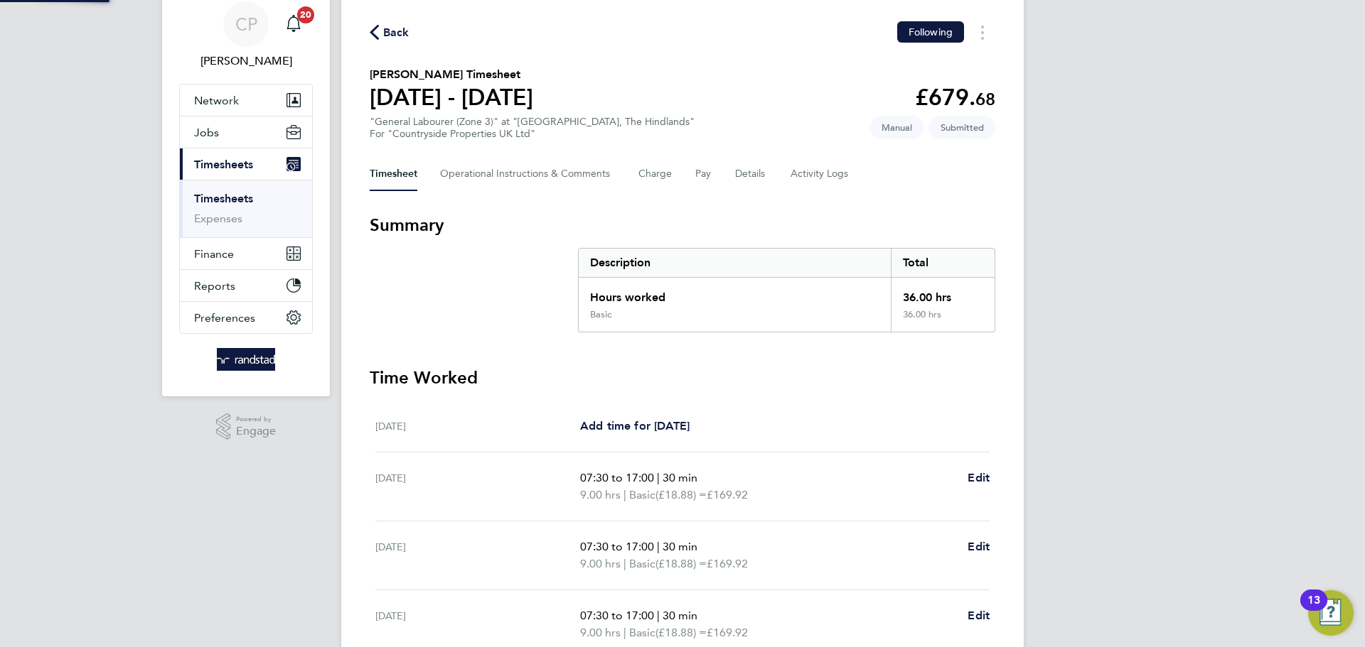
scroll to position [0, 0]
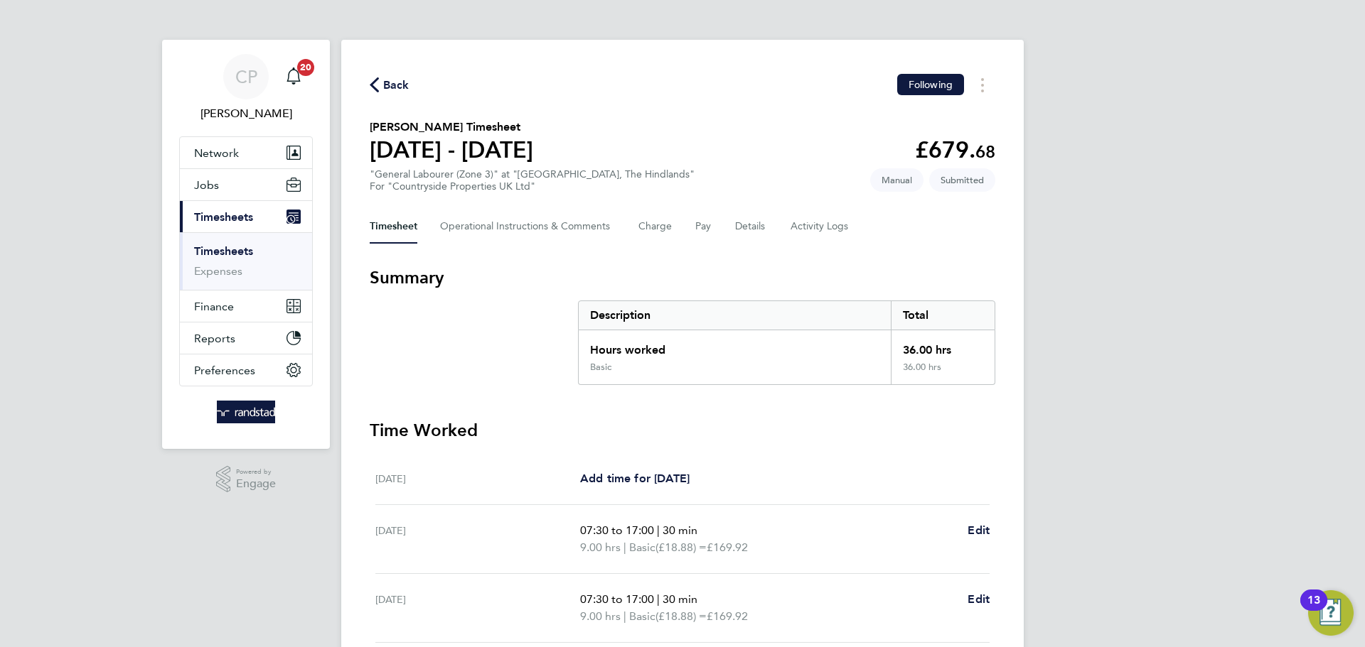
click at [377, 82] on icon "button" at bounding box center [374, 84] width 9 height 15
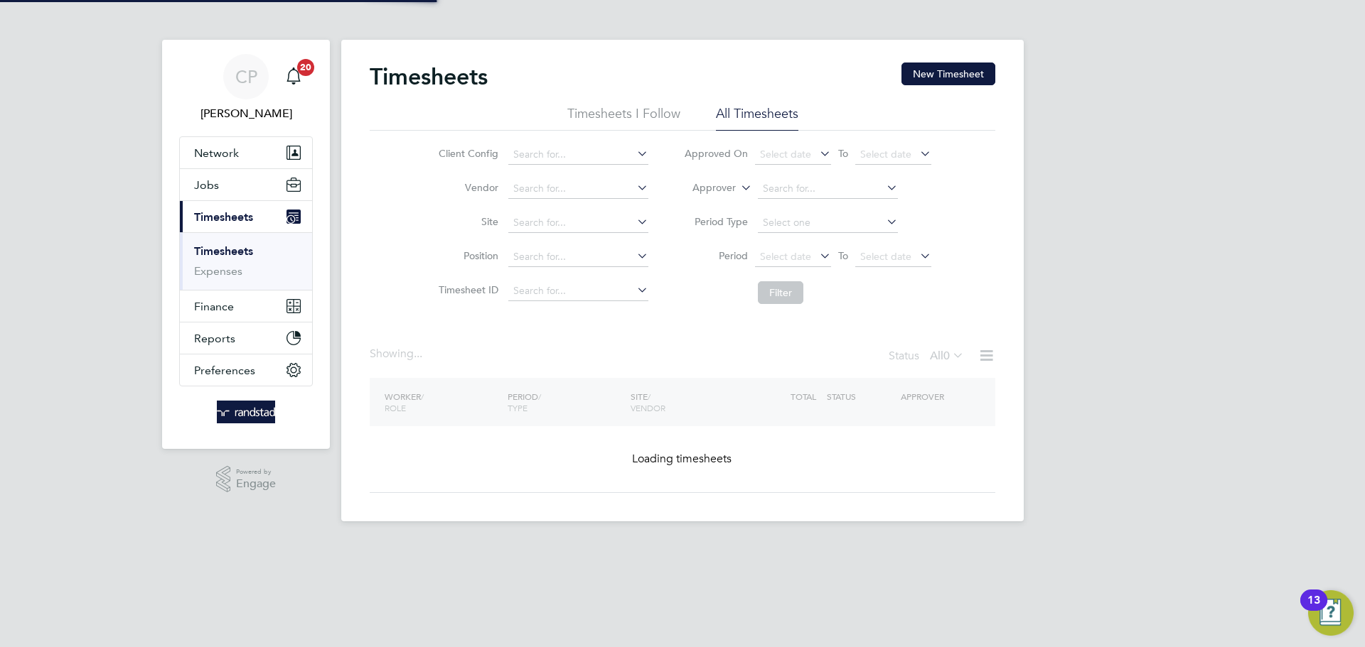
click at [938, 85] on div "Timesheets New Timesheet" at bounding box center [682, 84] width 625 height 43
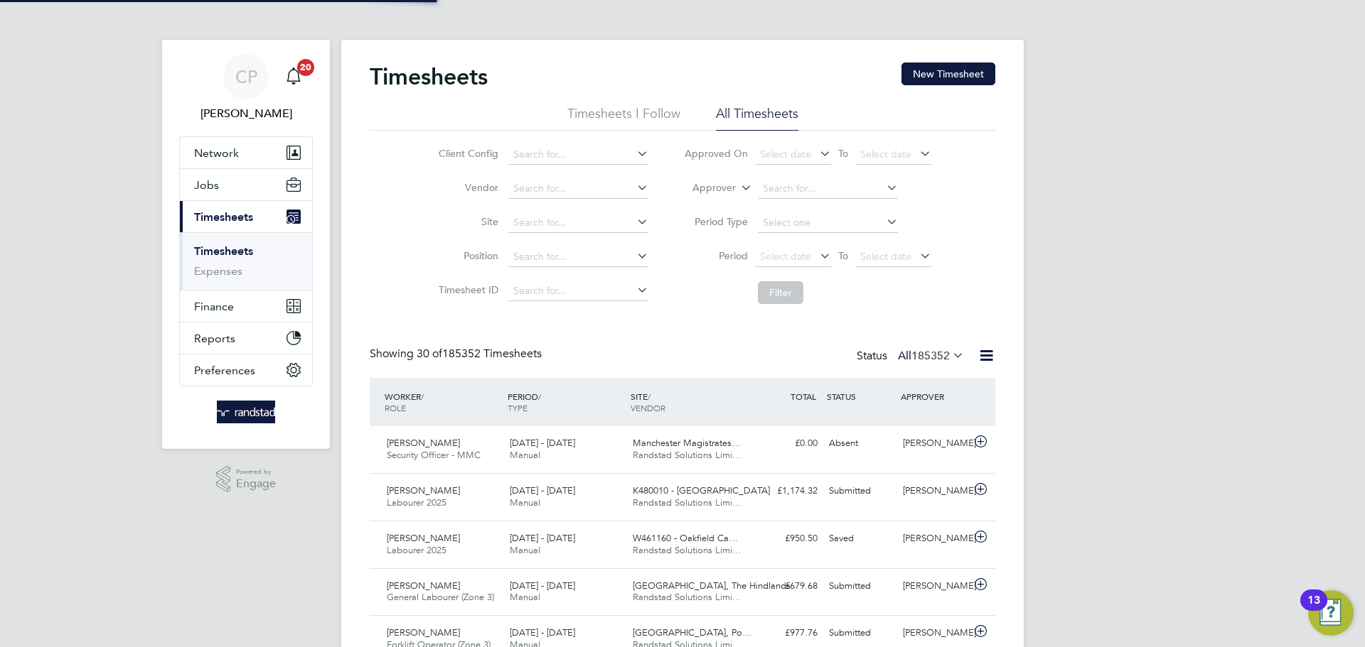
scroll to position [36, 124]
click at [968, 70] on button "New Timesheet" at bounding box center [948, 74] width 94 height 23
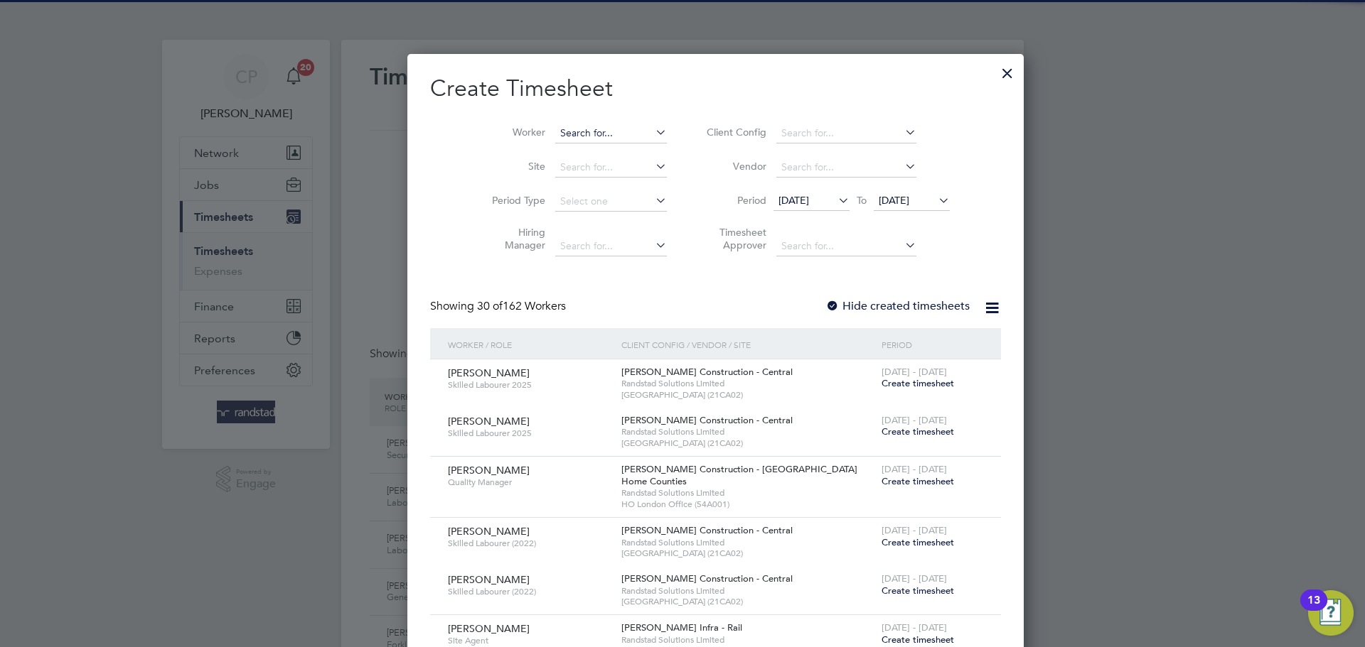
click at [588, 131] on input at bounding box center [611, 134] width 112 height 20
click at [579, 146] on li "Richard Bin kiewicz" at bounding box center [593, 152] width 144 height 19
type input "Richard Binkiewicz"
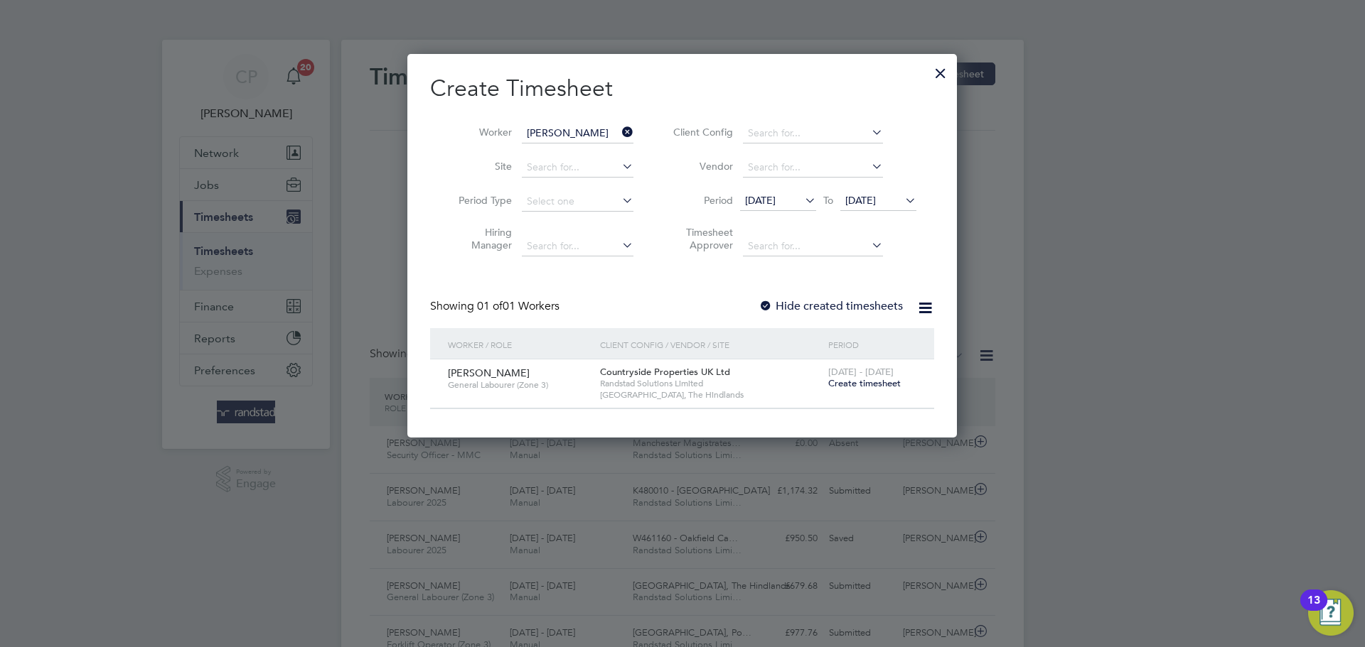
click at [874, 204] on span "[DATE]" at bounding box center [860, 200] width 31 height 13
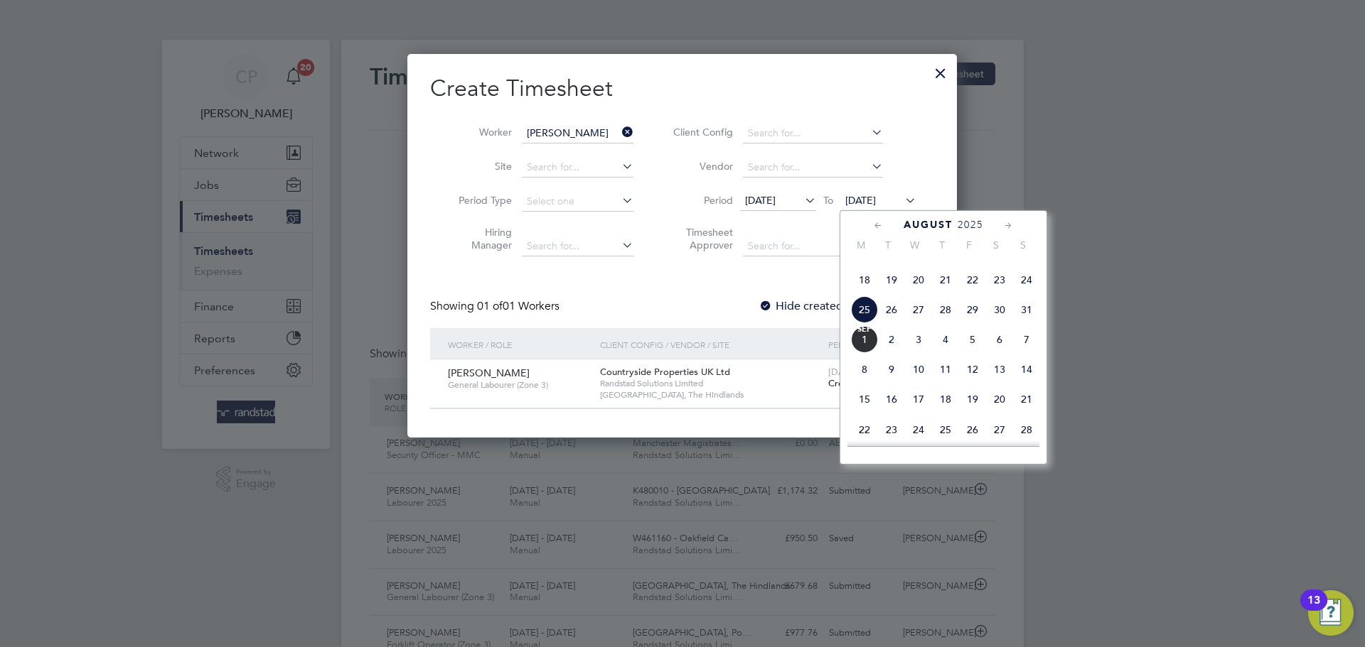
click at [870, 353] on span "[DATE]" at bounding box center [864, 339] width 27 height 27
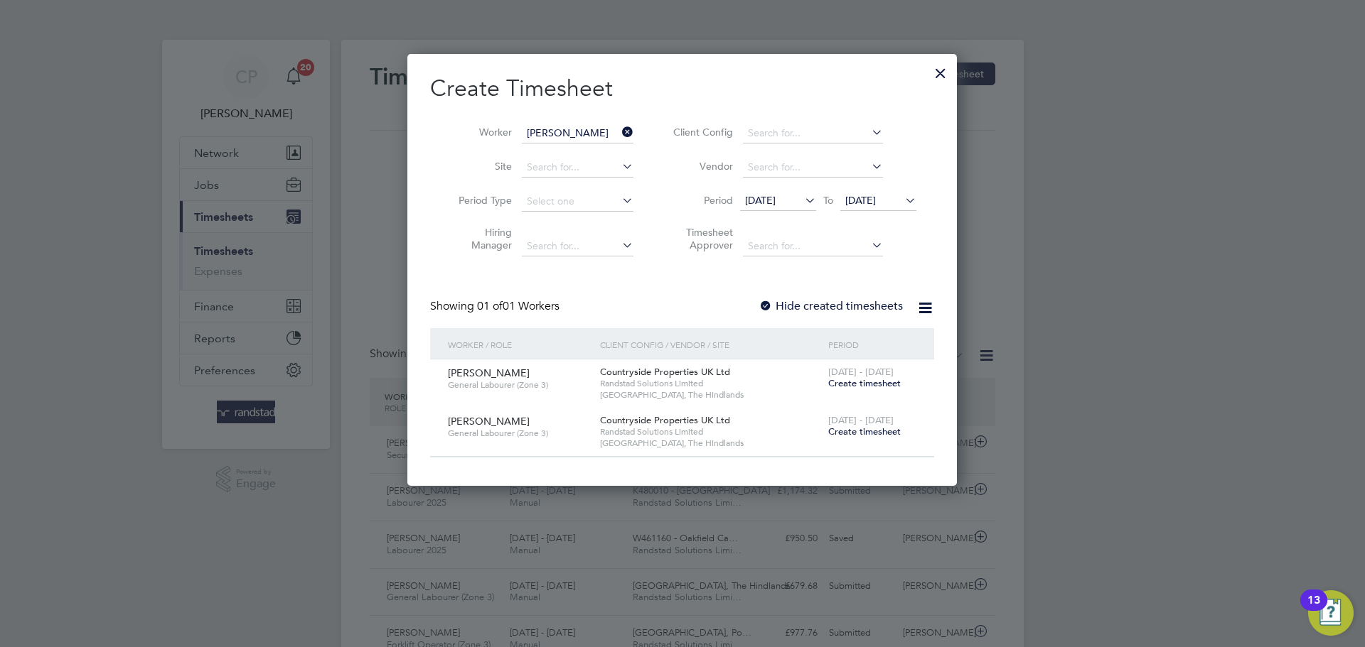
click at [874, 381] on span "Create timesheet" at bounding box center [864, 383] width 72 height 12
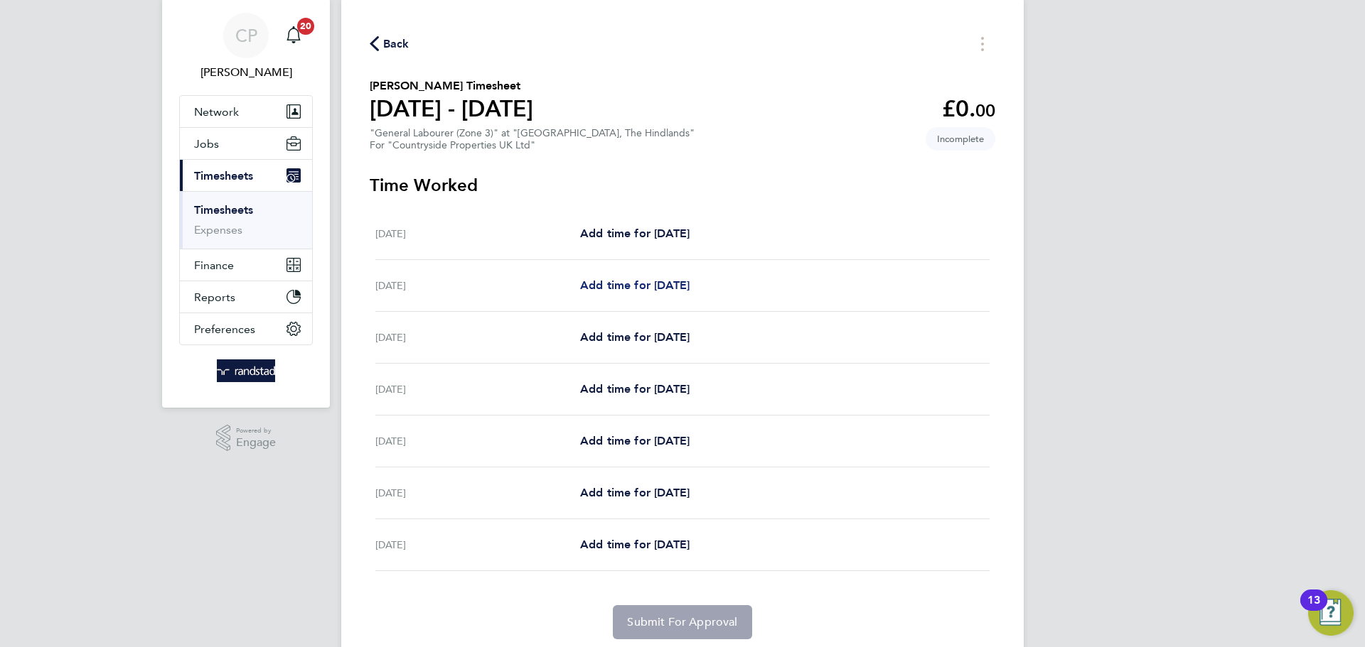
click at [687, 285] on span "Add time for [DATE]" at bounding box center [634, 286] width 109 height 14
select select "30"
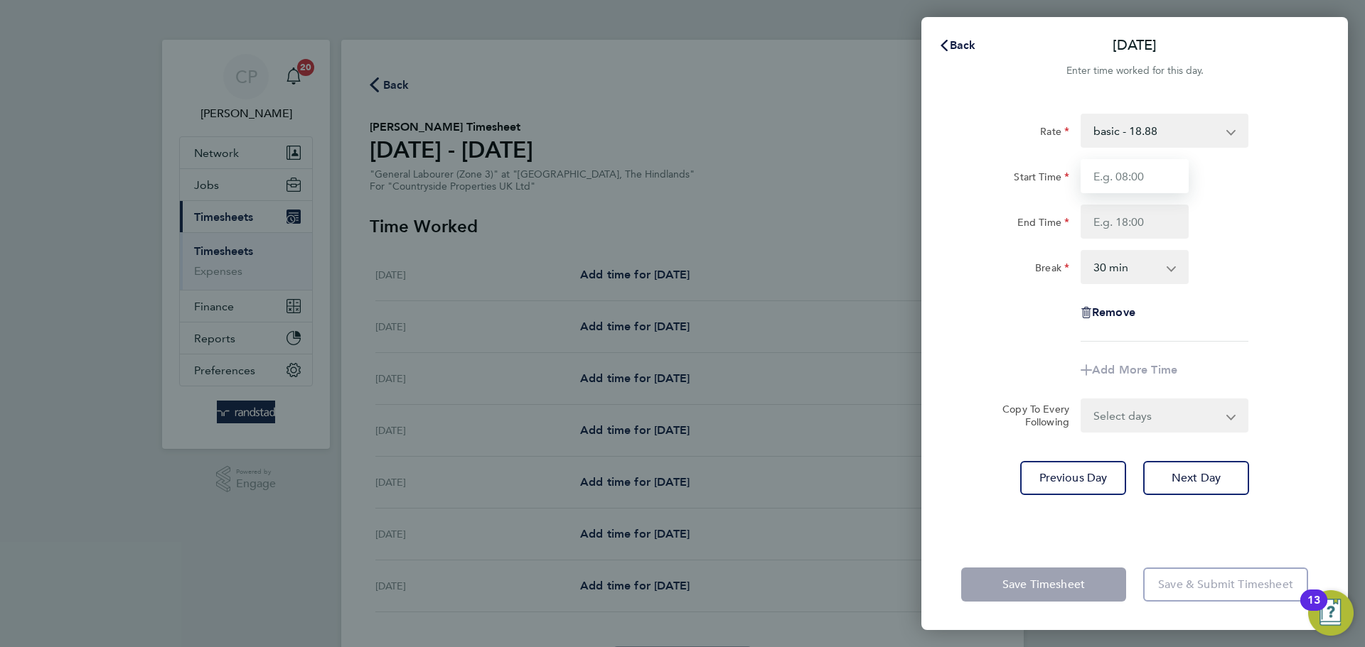
click at [1141, 182] on input "Start Time" at bounding box center [1134, 176] width 108 height 34
click at [1141, 183] on input "07:00" at bounding box center [1134, 176] width 108 height 34
type input "0"
click at [1136, 178] on input "Start Time" at bounding box center [1134, 176] width 108 height 34
type input "07:30"
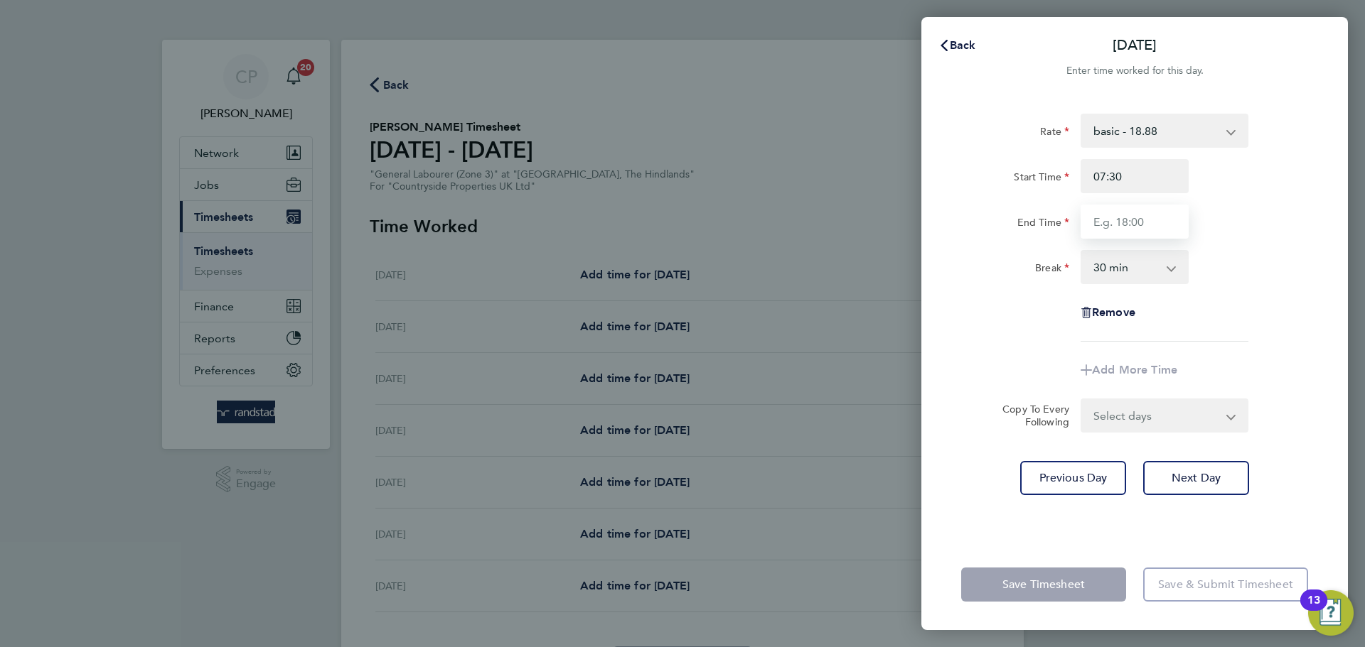
click at [1135, 219] on input "End Time" at bounding box center [1134, 222] width 108 height 34
type input "17:00"
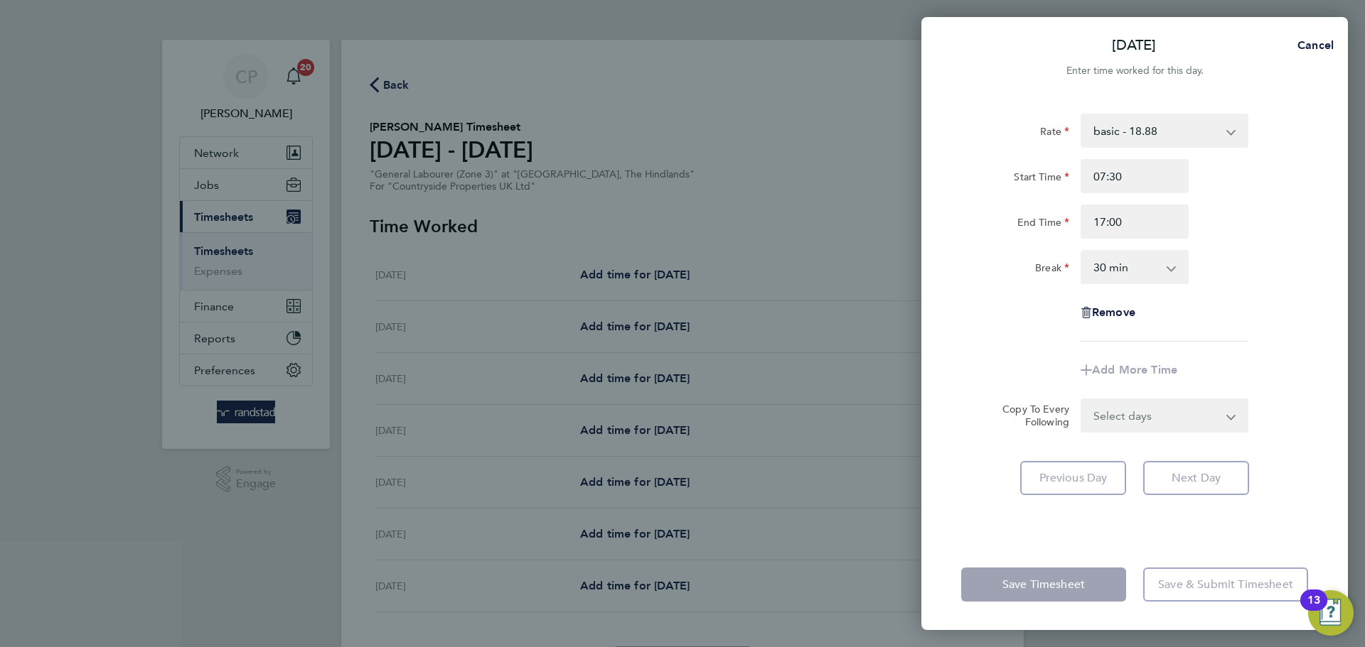
click at [1248, 220] on div "End Time 17:00" at bounding box center [1134, 222] width 358 height 34
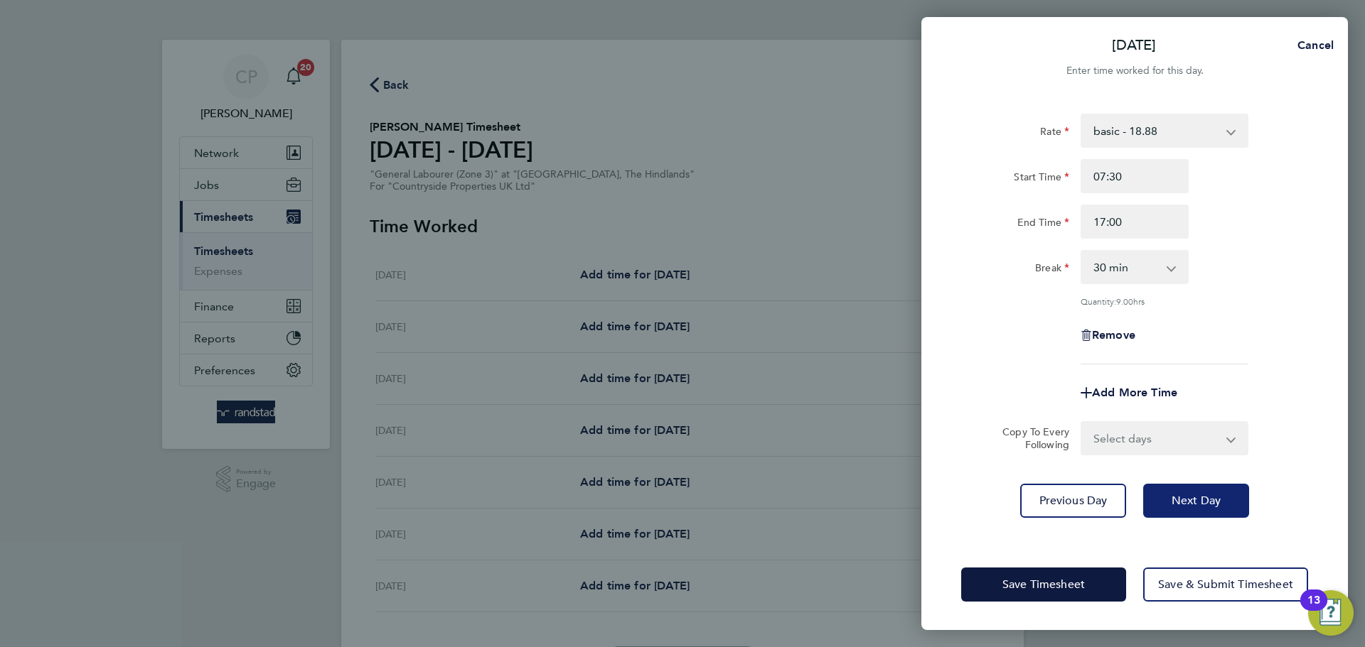
click at [1220, 495] on button "Next Day" at bounding box center [1196, 501] width 106 height 34
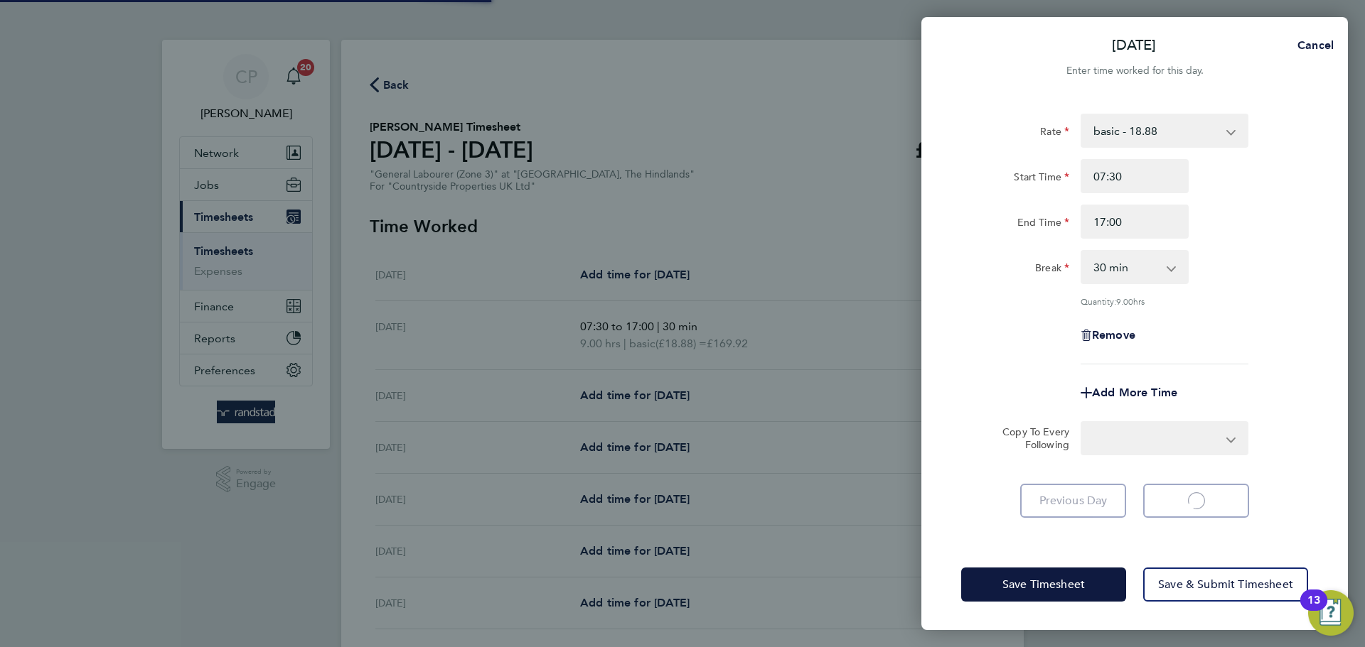
select select "30"
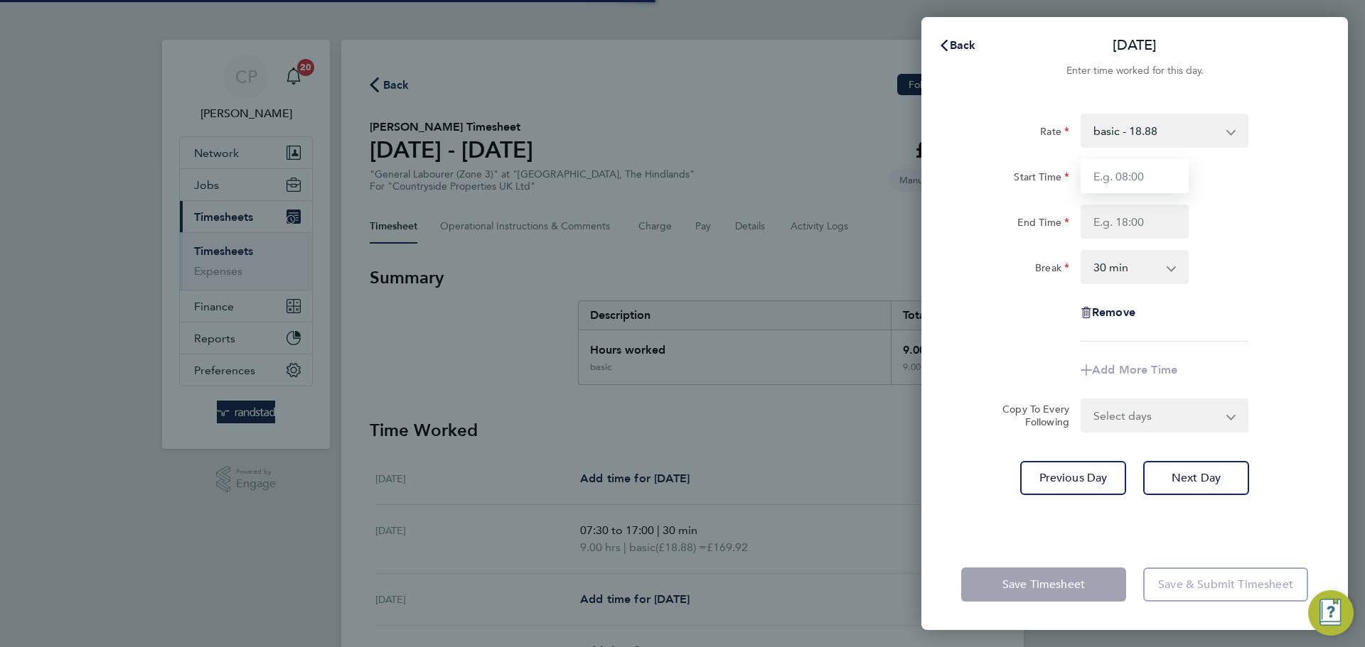
click at [1135, 171] on input "Start Time" at bounding box center [1134, 176] width 108 height 34
type input "07:30"
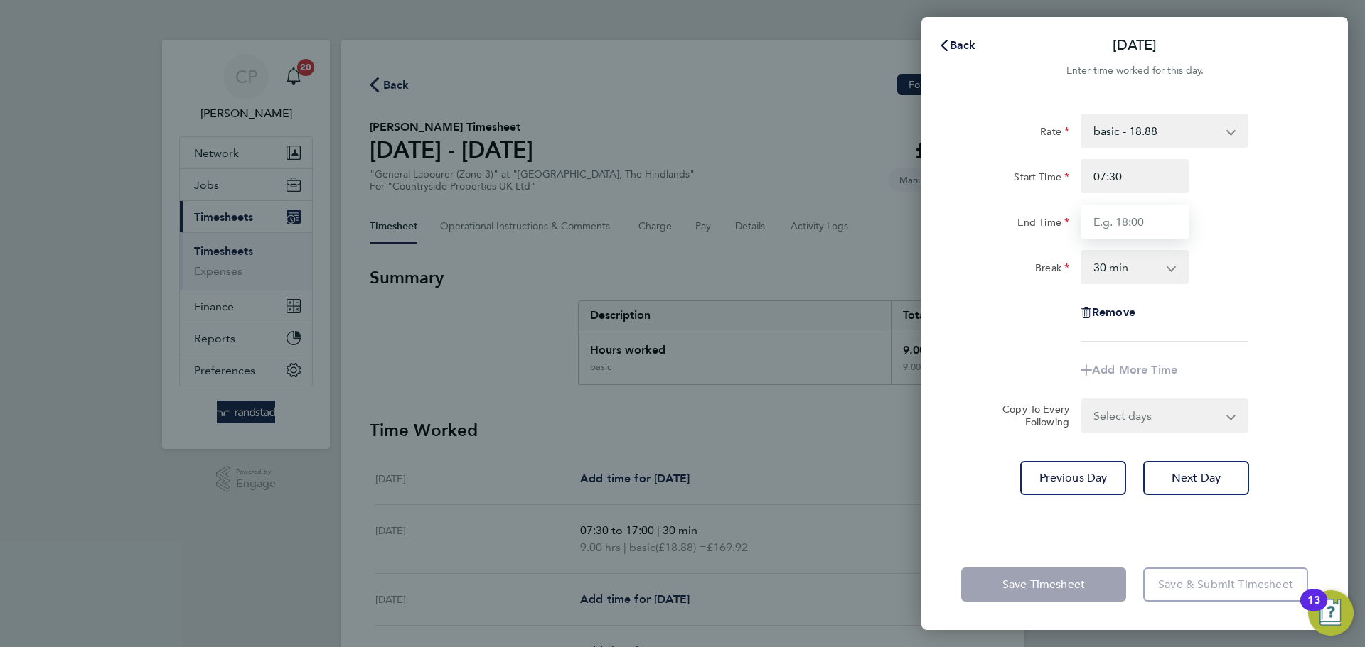
click at [1147, 214] on input "End Time" at bounding box center [1134, 222] width 108 height 34
type input "17:00"
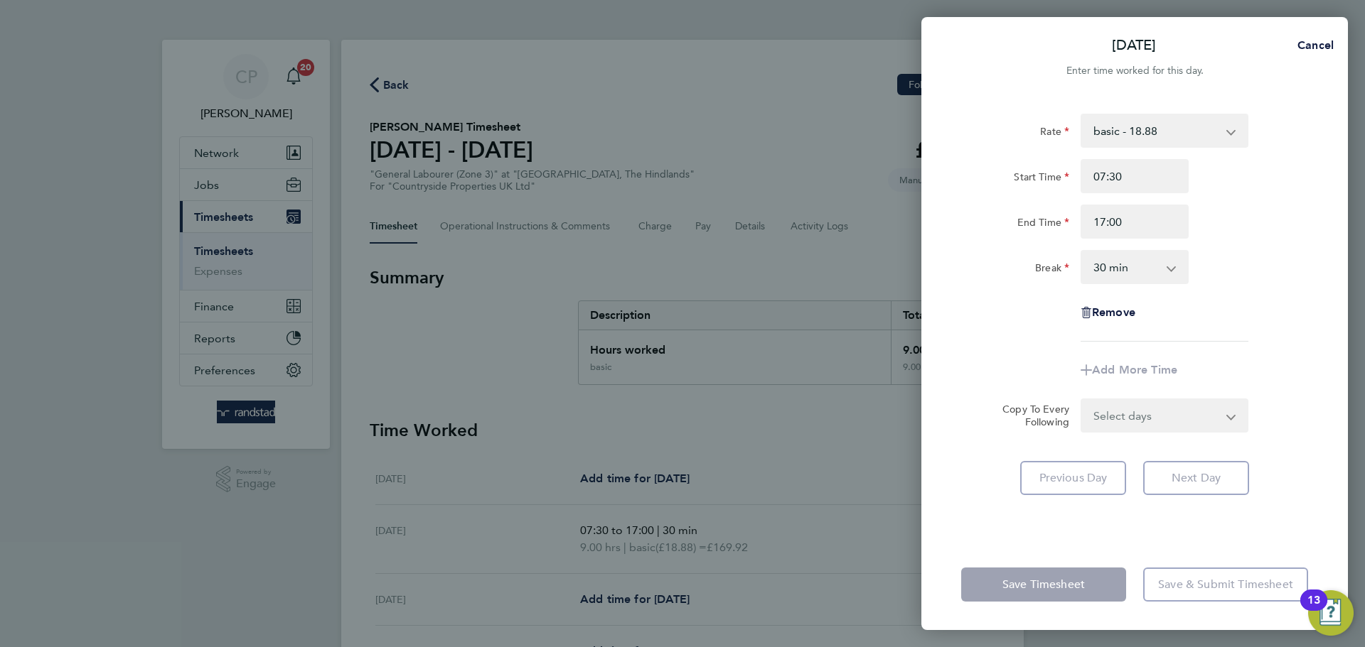
click at [1243, 227] on div "End Time 17:00" at bounding box center [1134, 222] width 358 height 34
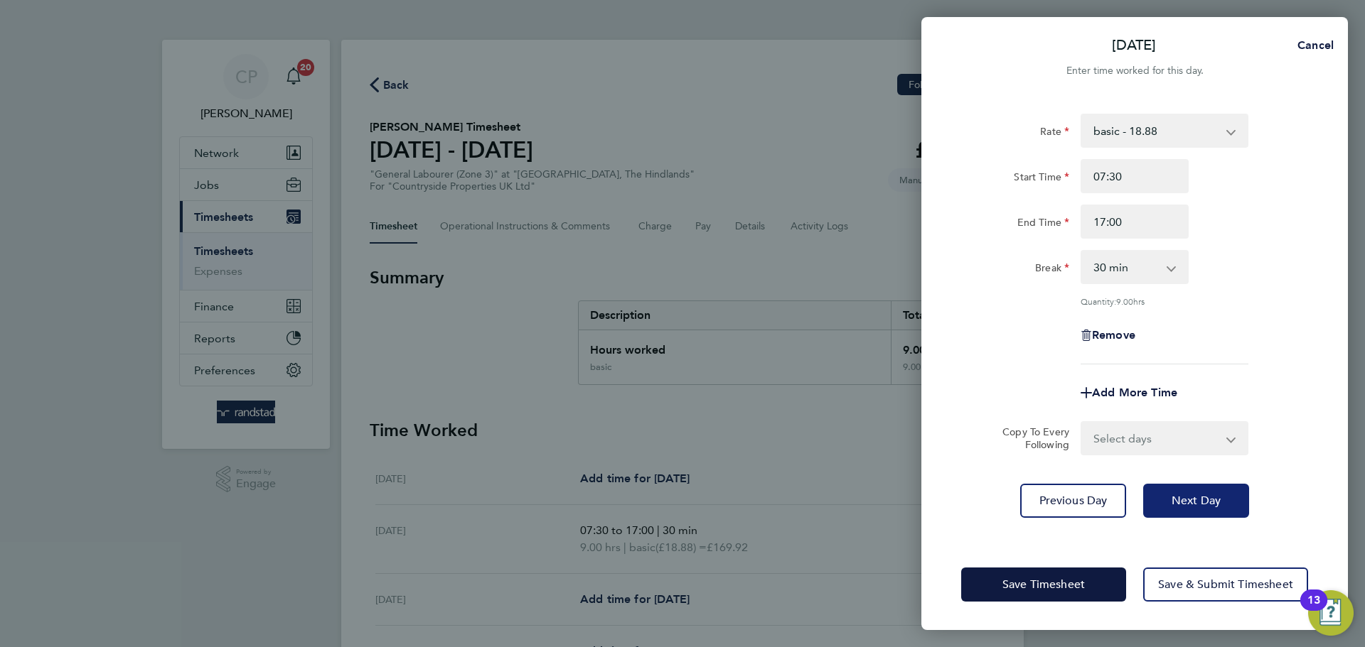
click at [1224, 501] on button "Next Day" at bounding box center [1196, 501] width 106 height 34
select select "30"
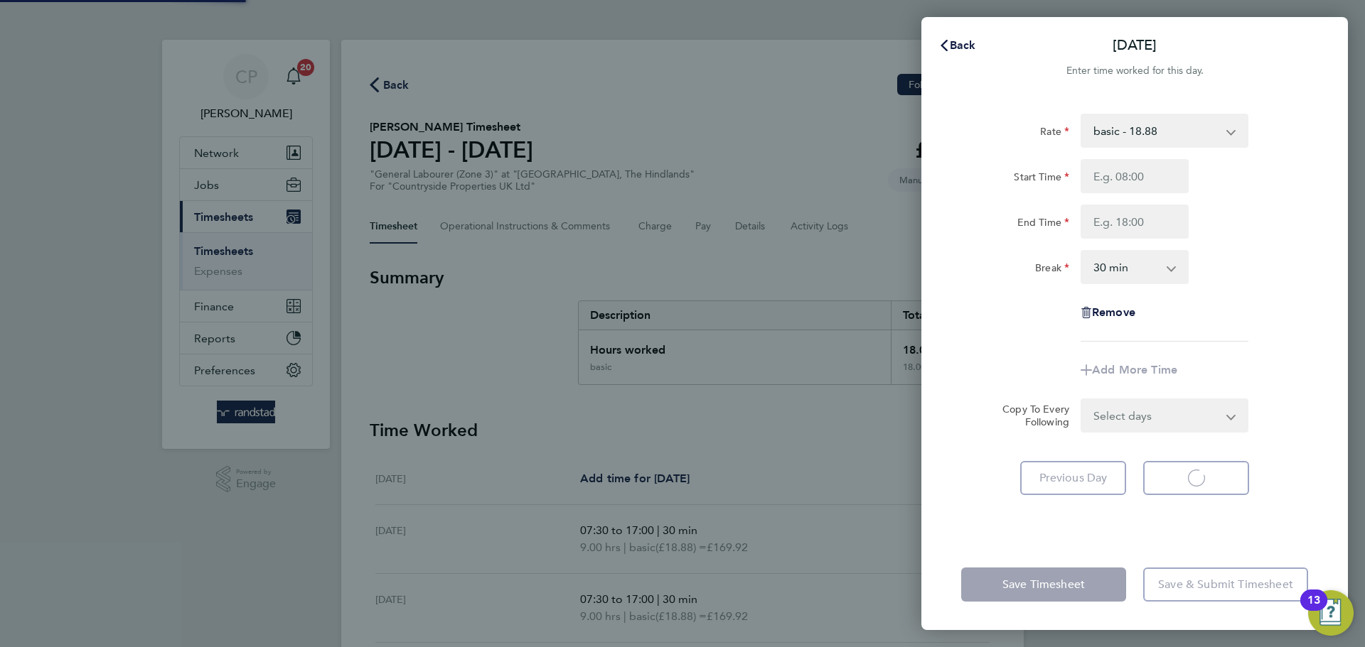
select select "30"
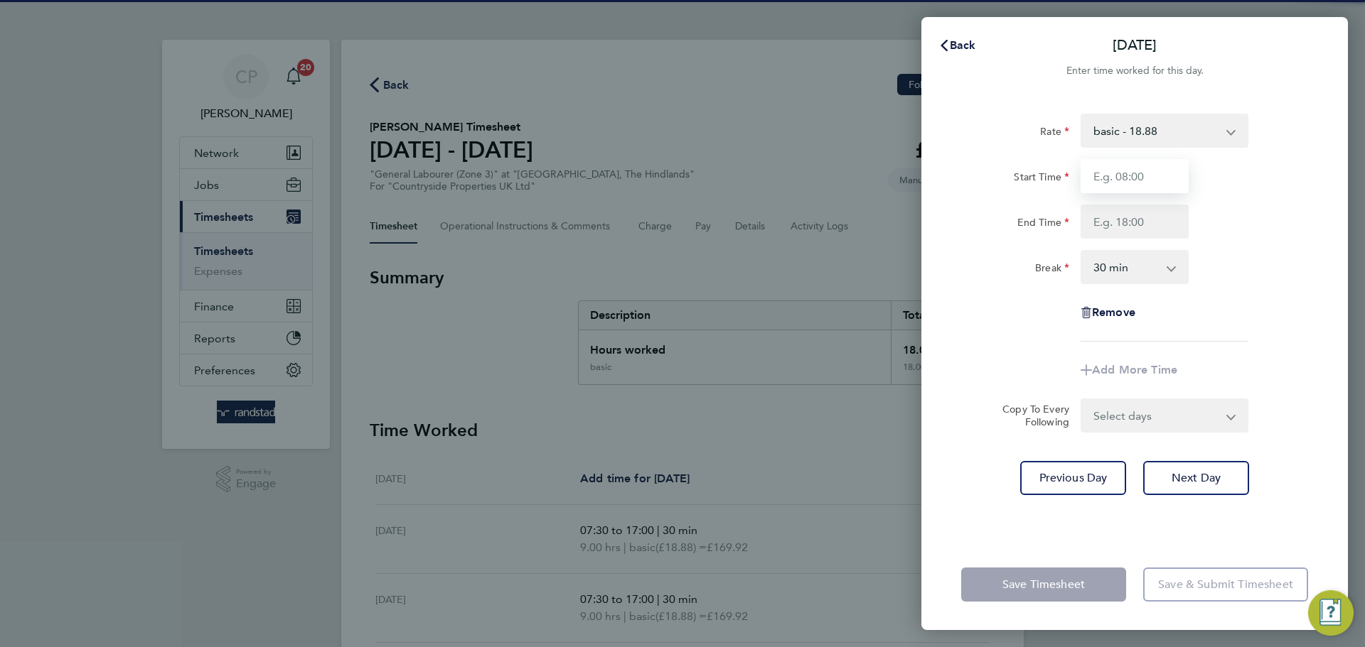
click at [1125, 176] on input "Start Time" at bounding box center [1134, 176] width 108 height 34
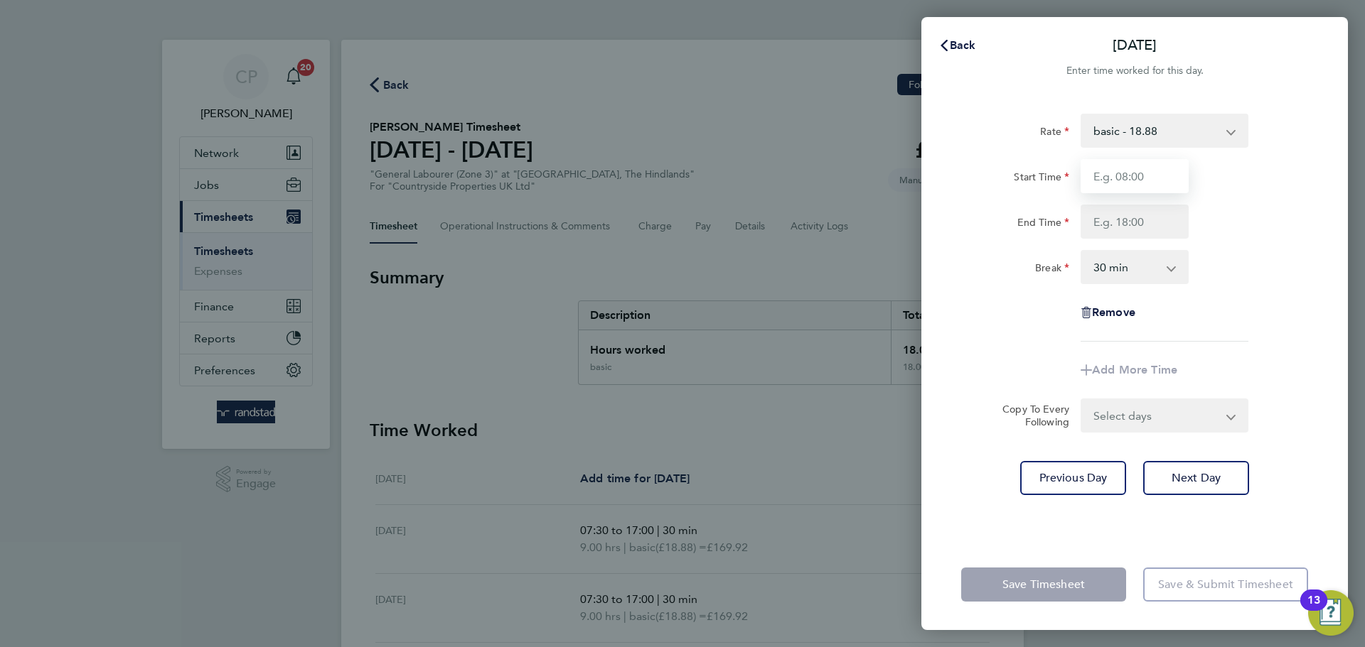
type input "07:30"
click at [1144, 220] on input "End Time" at bounding box center [1134, 222] width 108 height 34
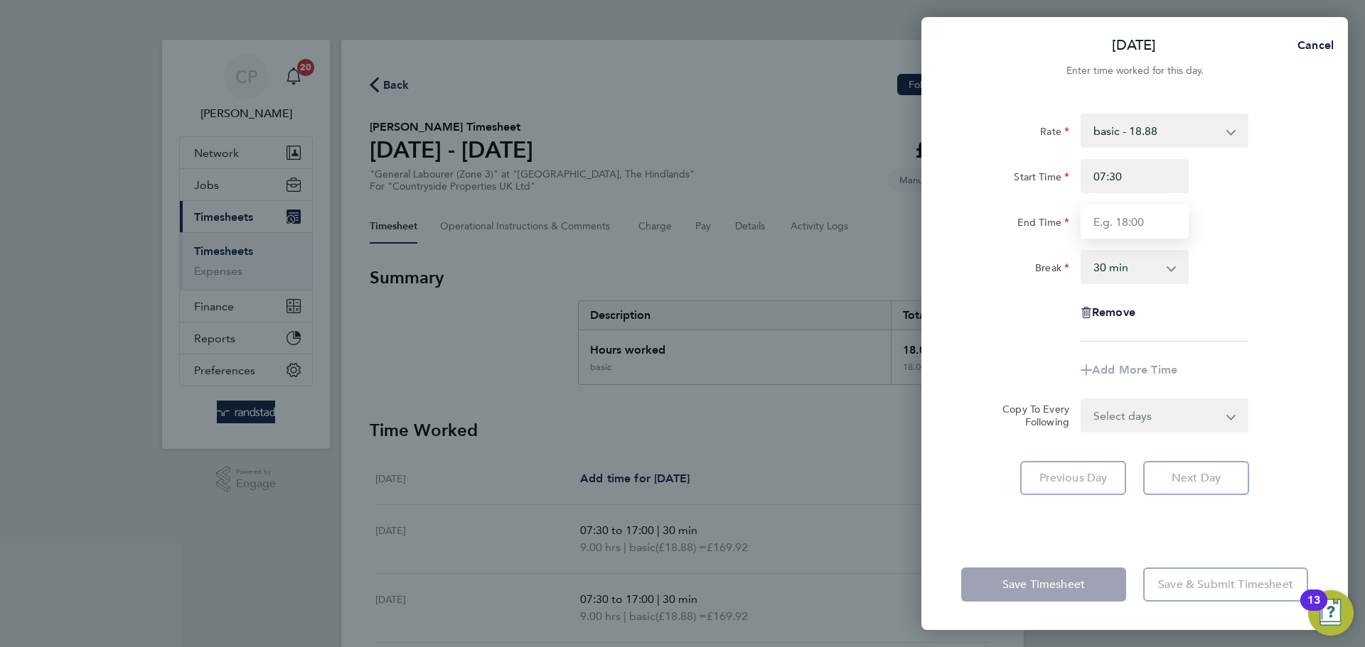
type input "17:00"
click at [1227, 228] on div "End Time 17:00" at bounding box center [1134, 222] width 358 height 34
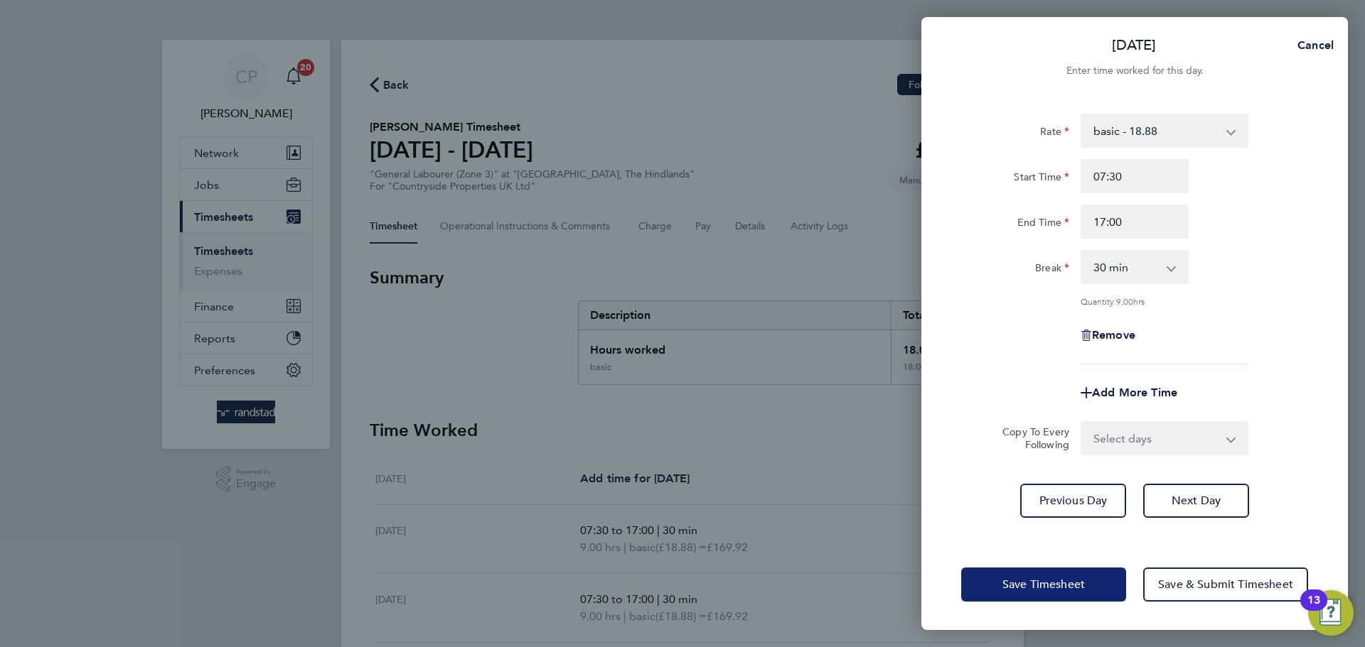
click at [1051, 581] on span "Save Timesheet" at bounding box center [1043, 585] width 82 height 14
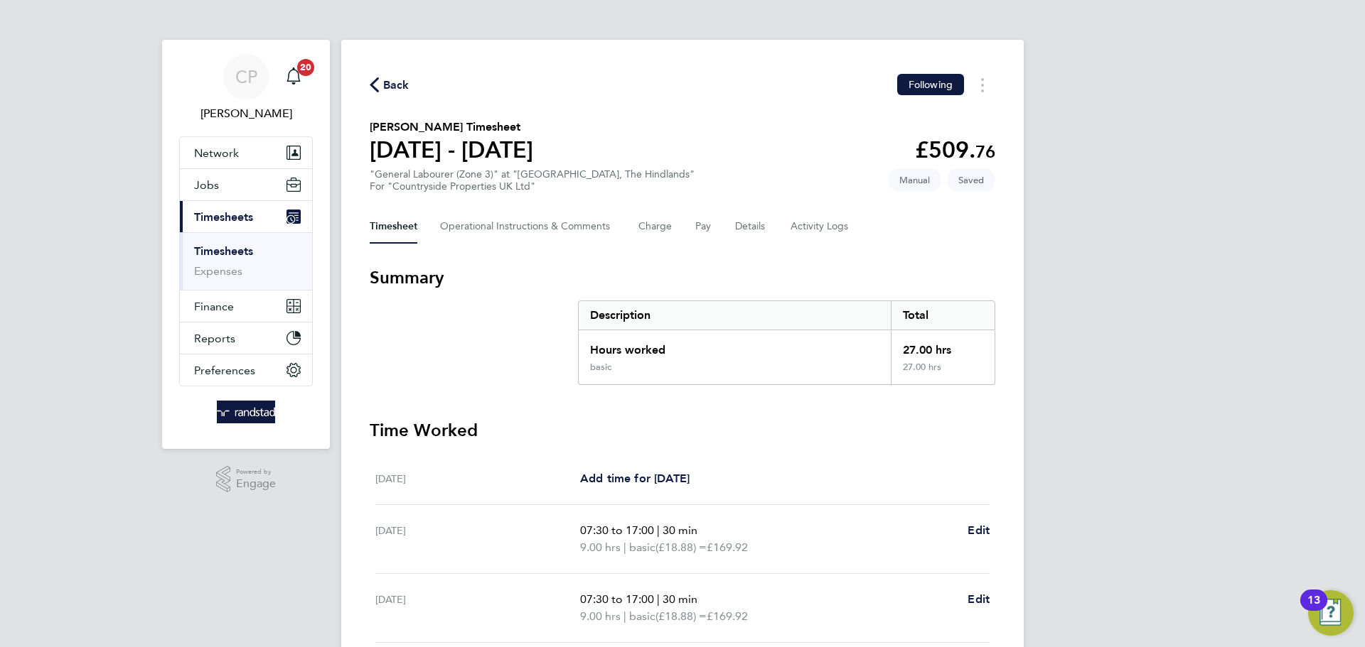
scroll to position [345, 0]
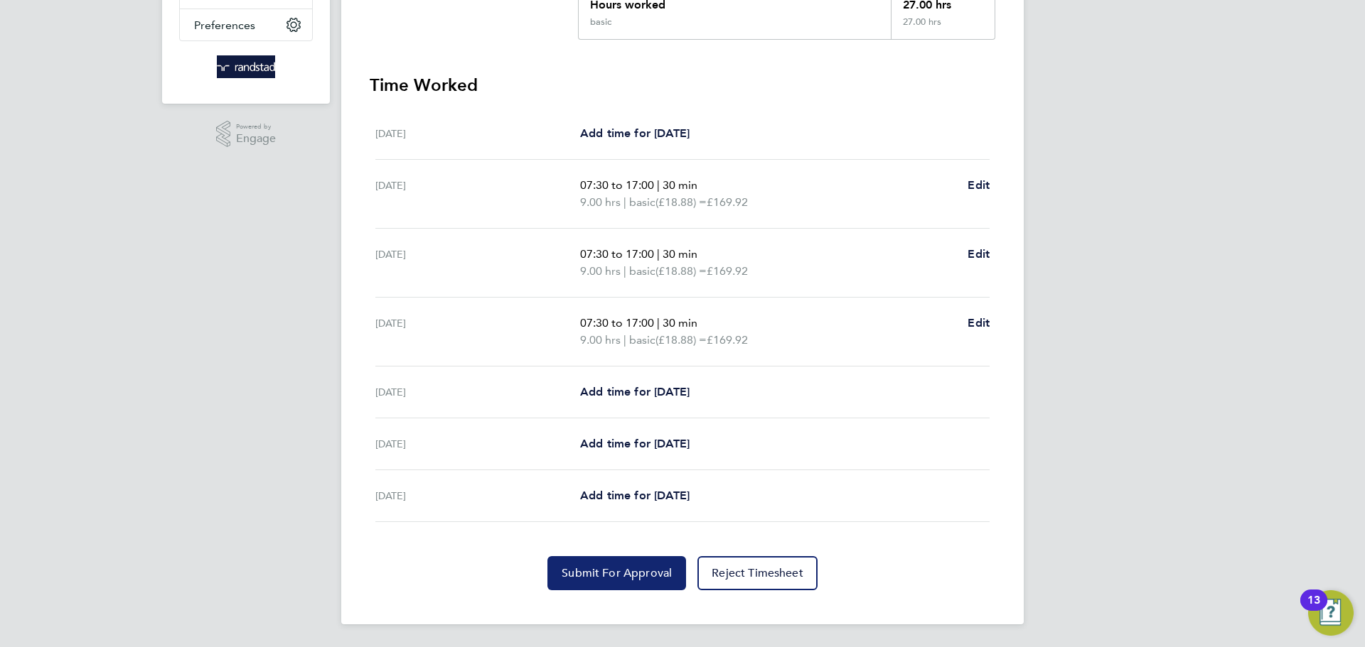
click at [615, 572] on span "Submit For Approval" at bounding box center [616, 573] width 110 height 14
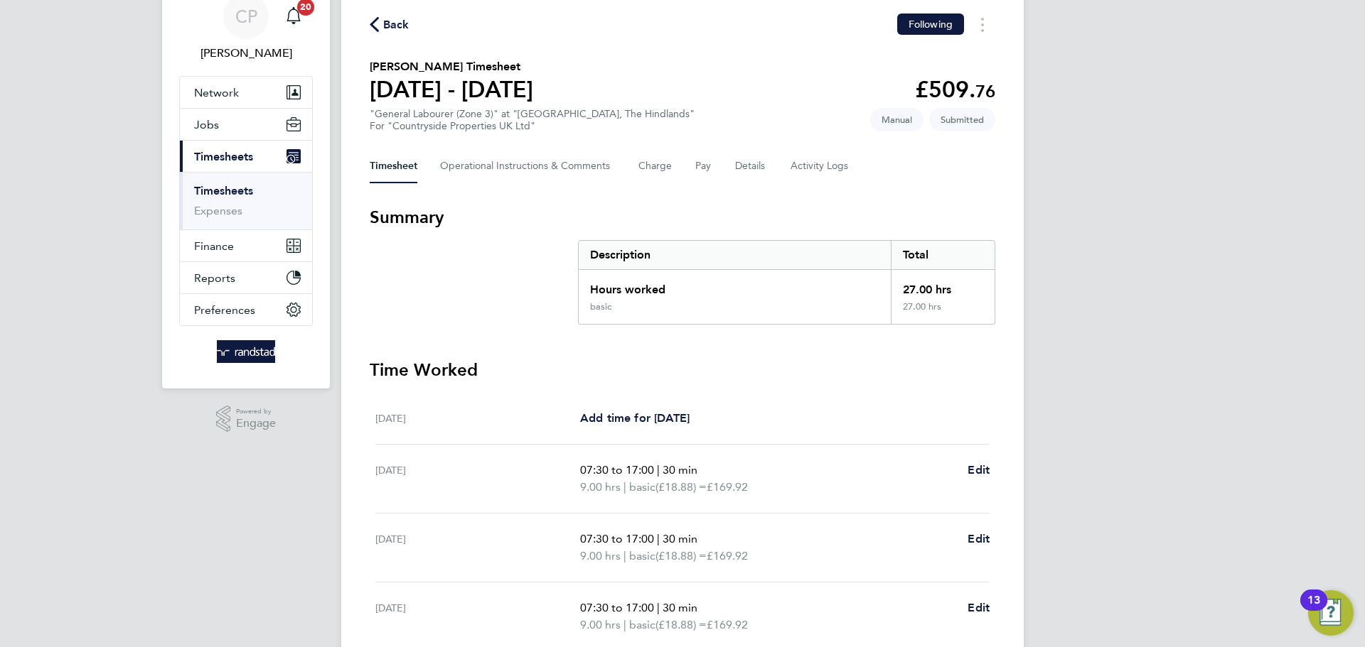
scroll to position [54, 0]
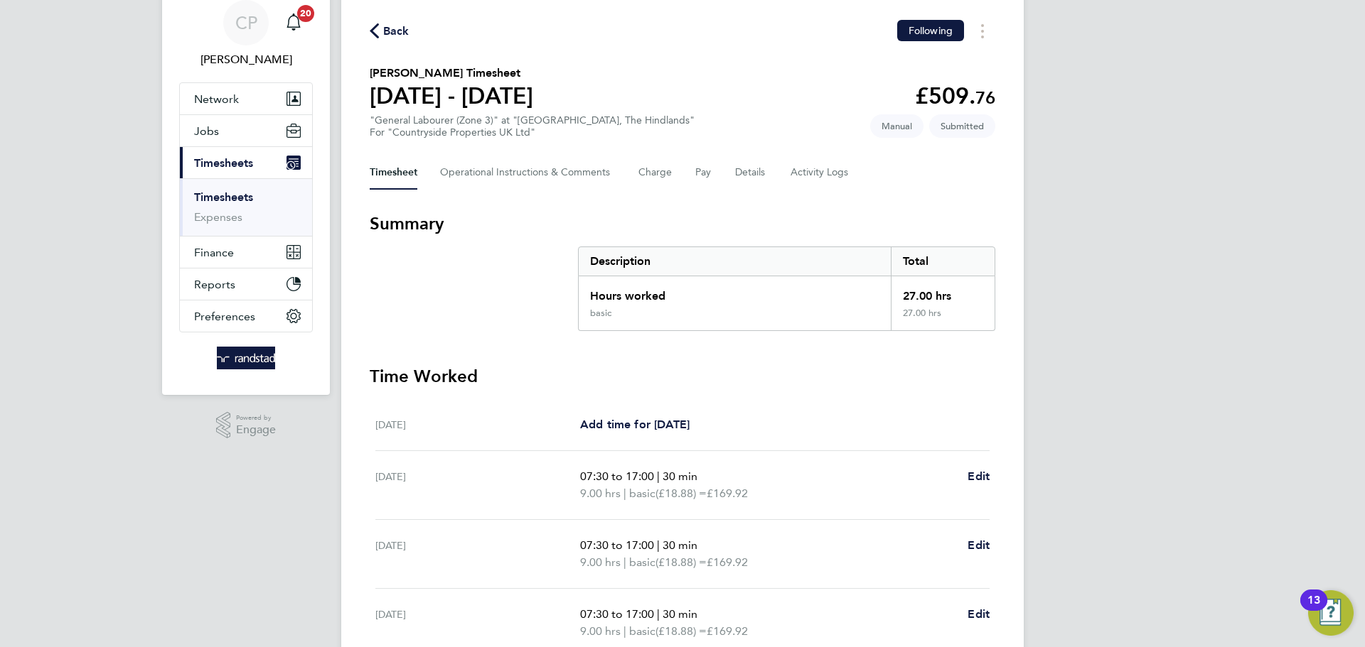
click at [380, 35] on span "Back" at bounding box center [390, 30] width 40 height 14
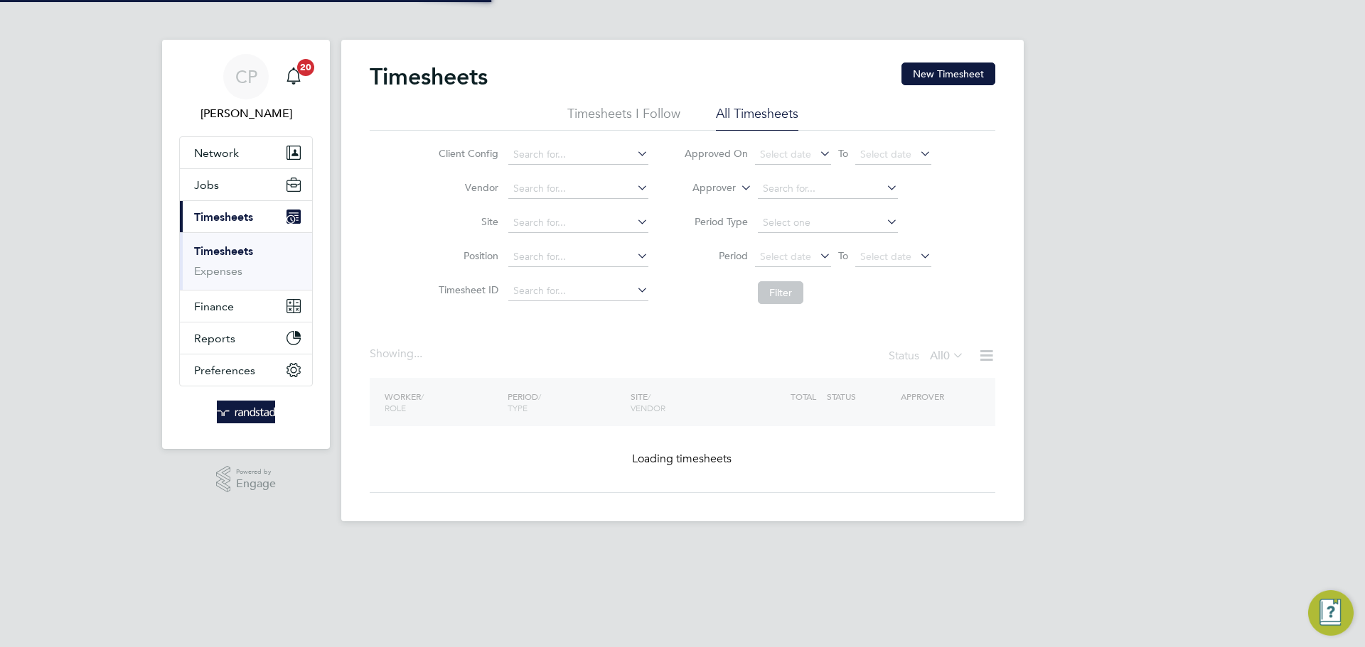
click at [980, 59] on div "Timesheets New Timesheet Timesheets I Follow All Timesheets Client Config Vendo…" at bounding box center [682, 281] width 682 height 482
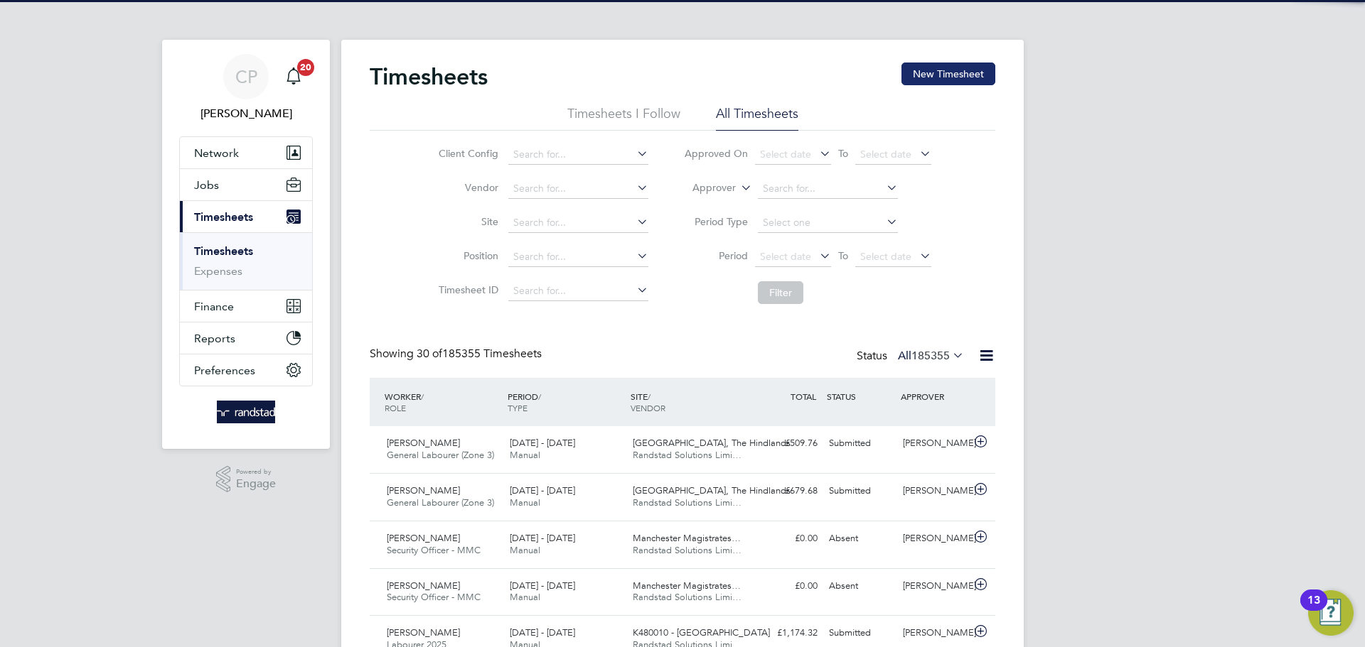
scroll to position [36, 124]
click at [965, 68] on button "New Timesheet" at bounding box center [948, 74] width 94 height 23
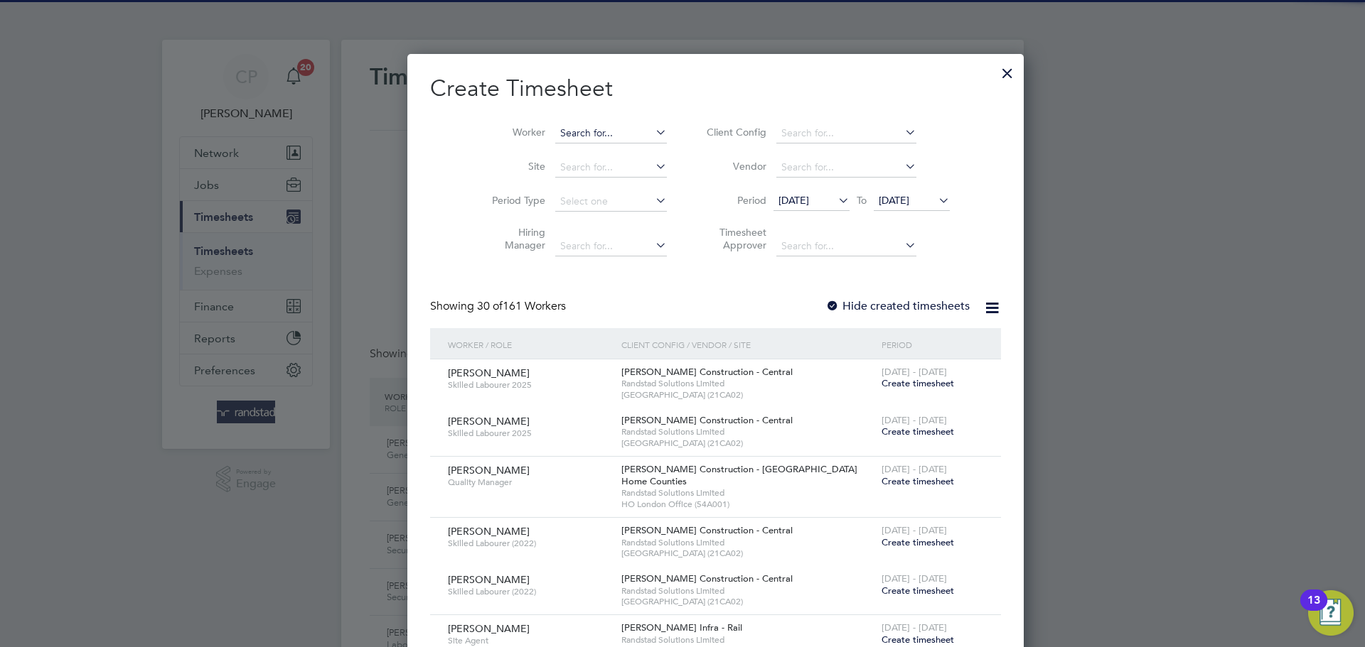
click at [601, 127] on input at bounding box center [611, 134] width 112 height 20
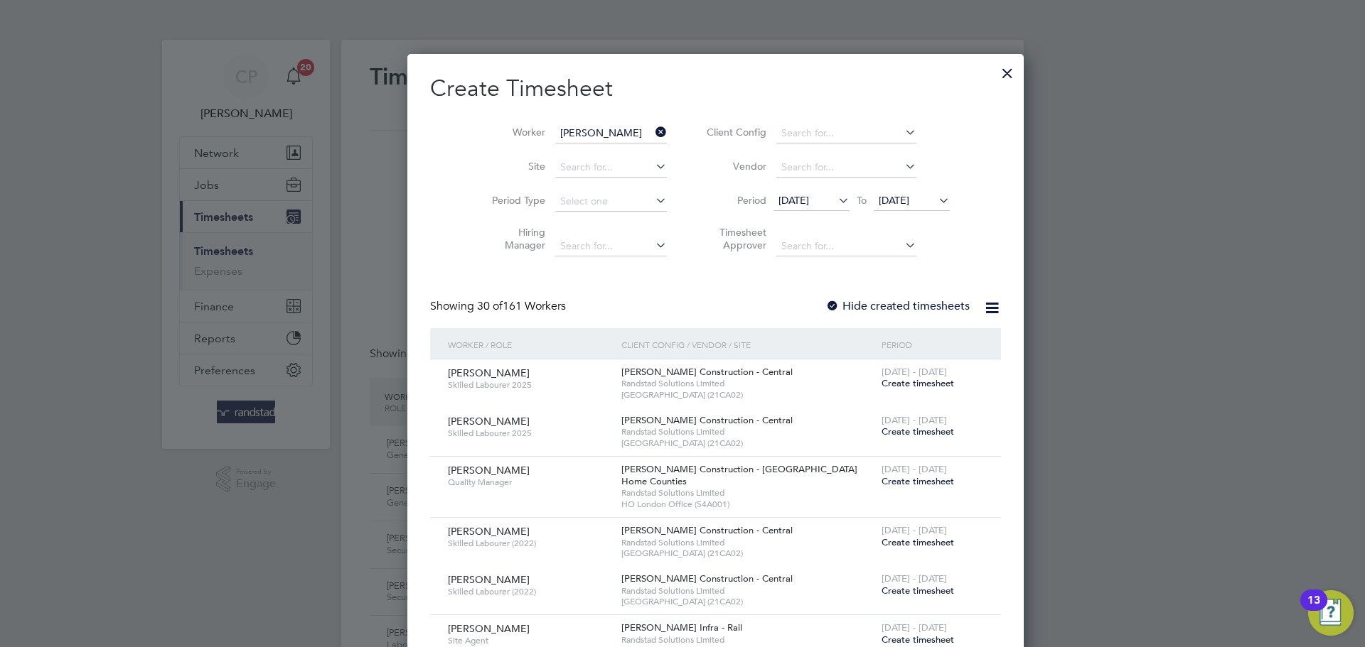
click at [612, 146] on b "Wilkins" at bounding box center [653, 152] width 82 height 12
type input "Richard Wilkins"
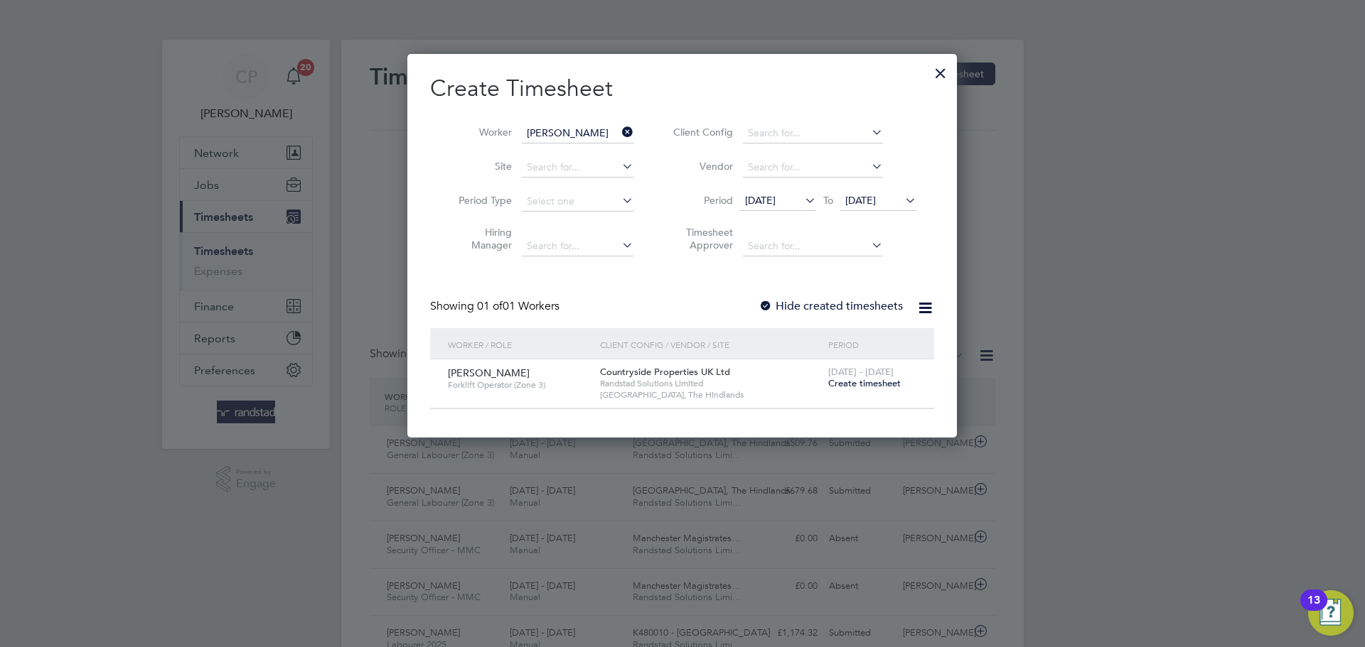
click at [876, 196] on span "[DATE]" at bounding box center [860, 200] width 31 height 13
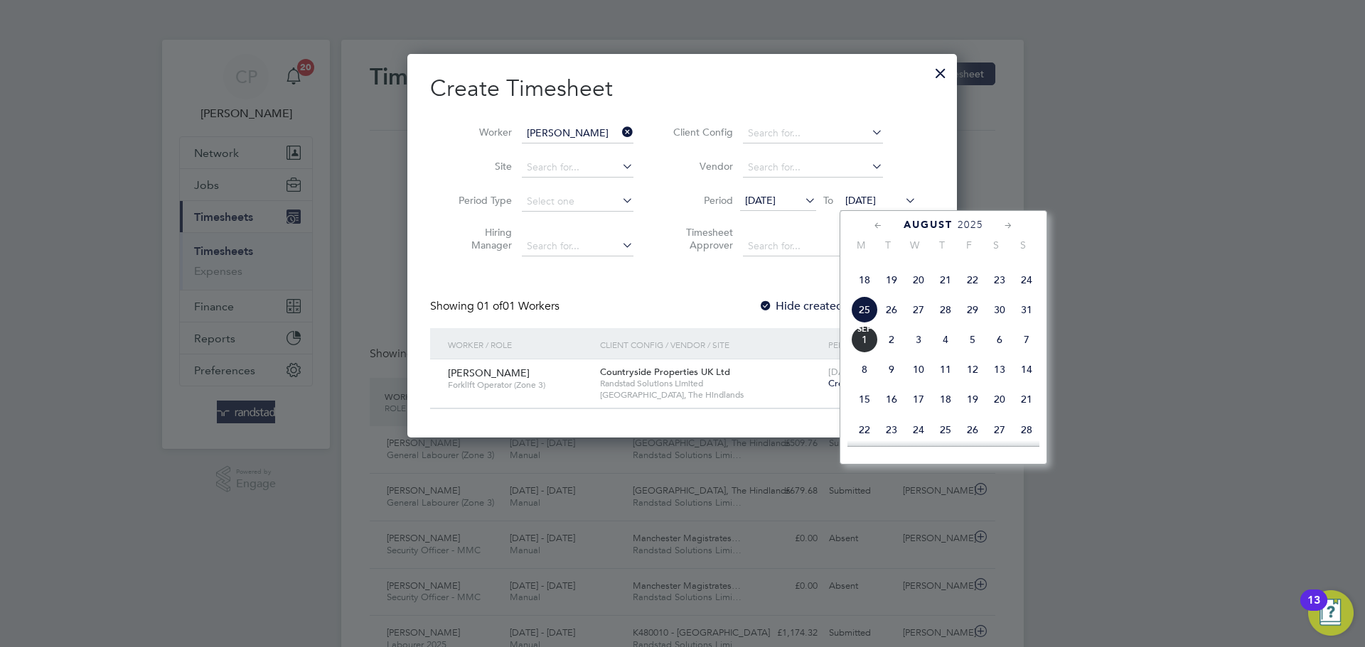
click at [867, 353] on span "[DATE]" at bounding box center [864, 339] width 27 height 27
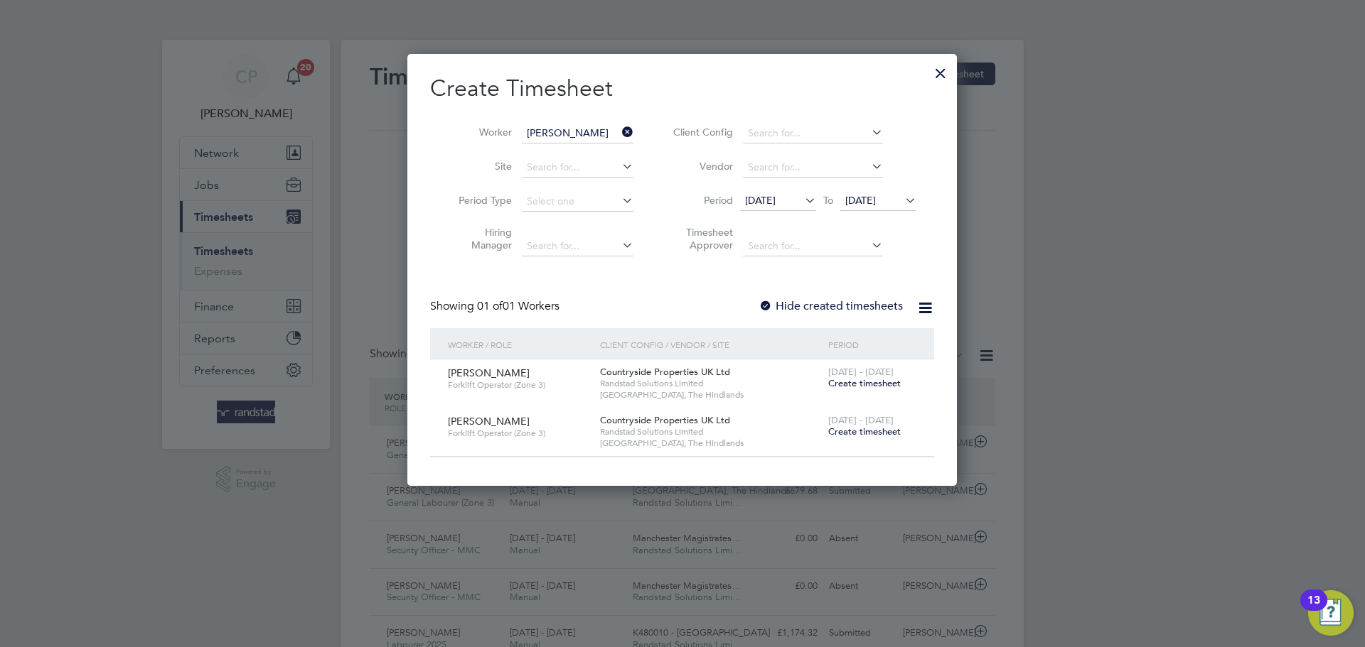
click at [817, 304] on label "Hide created timesheets" at bounding box center [830, 306] width 144 height 14
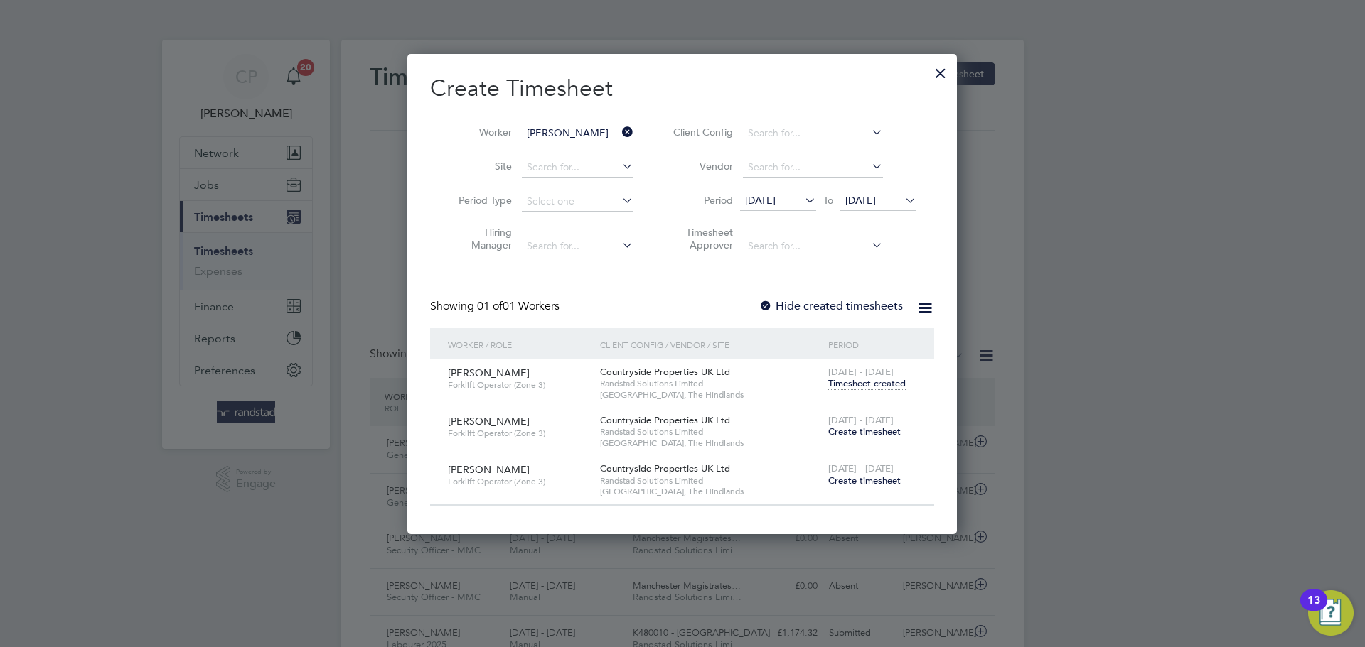
click at [869, 382] on span "Timesheet created" at bounding box center [866, 383] width 77 height 13
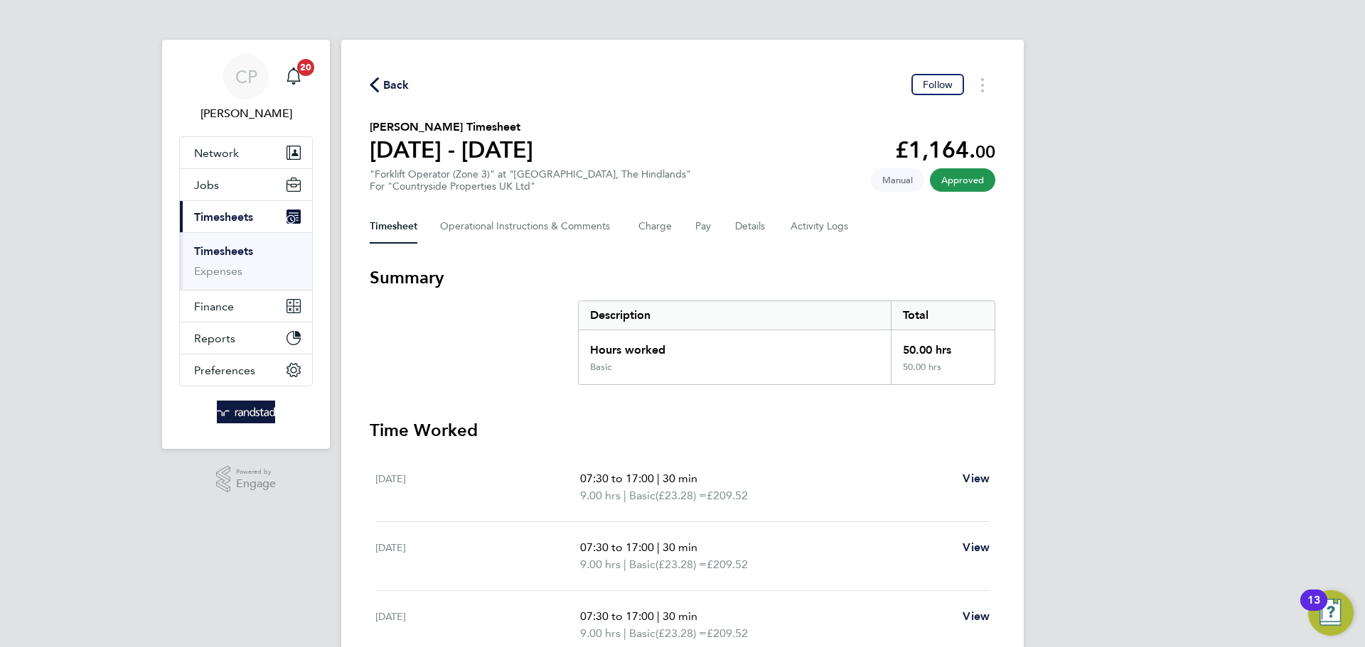
click at [376, 88] on icon "button" at bounding box center [374, 84] width 9 height 15
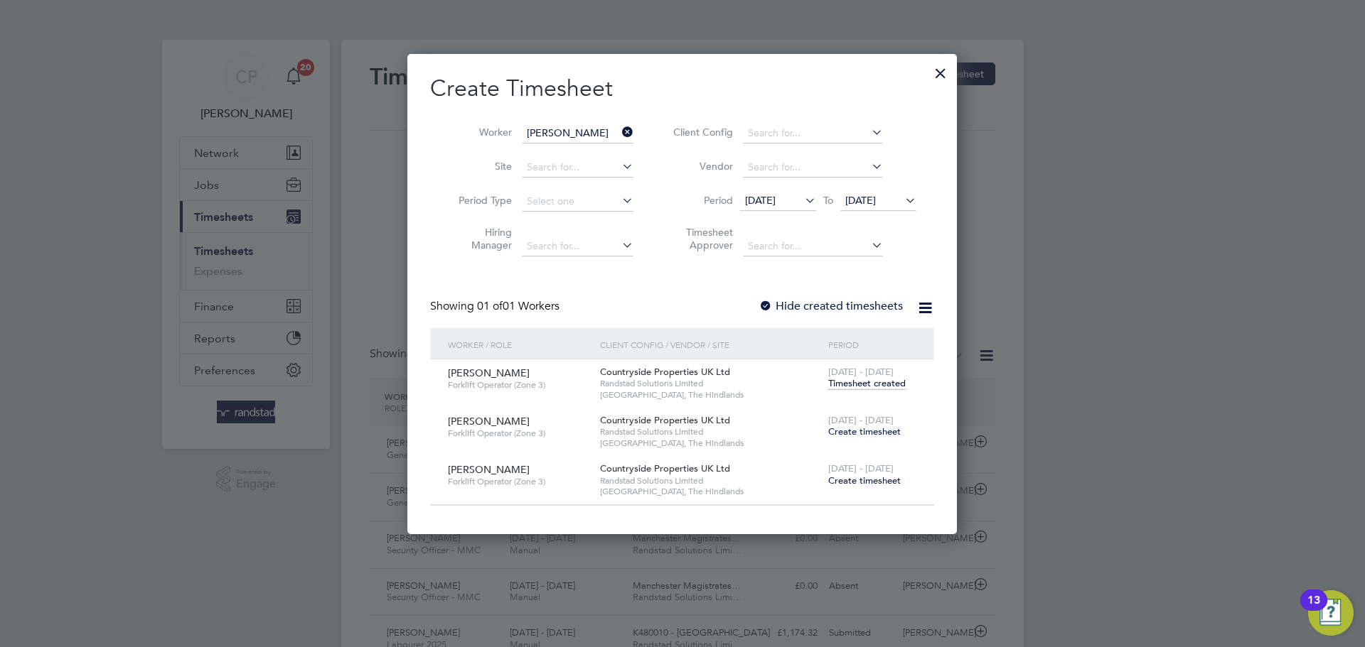
click at [856, 431] on span "Create timesheet" at bounding box center [864, 432] width 72 height 12
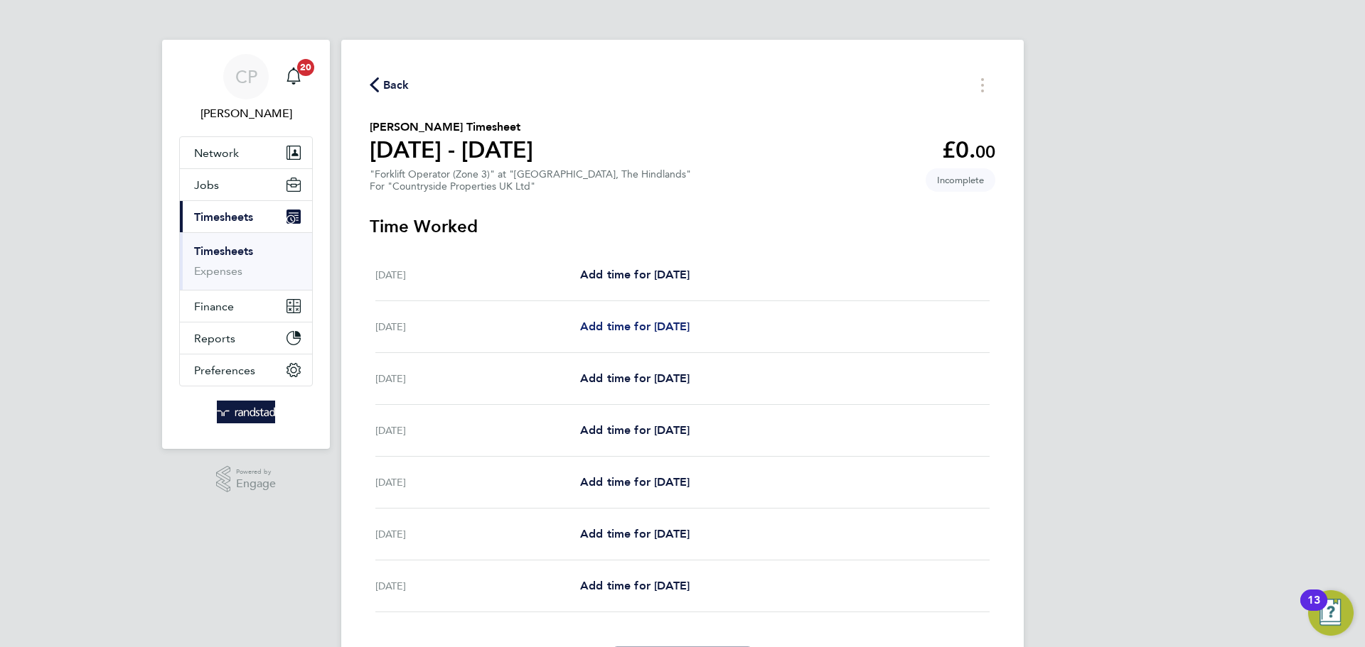
click at [681, 323] on span "Add time for [DATE]" at bounding box center [634, 327] width 109 height 14
select select "30"
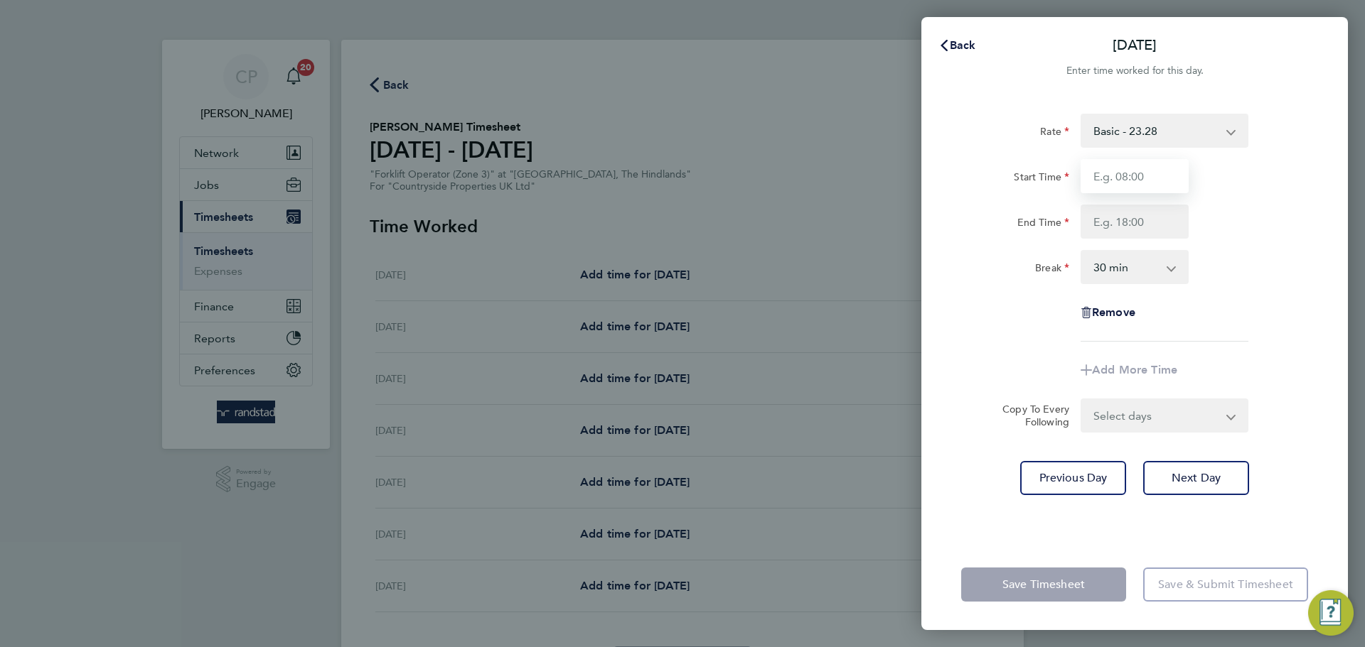
click at [1100, 176] on input "Start Time" at bounding box center [1134, 176] width 108 height 34
type input "07:30"
click at [1131, 220] on input "End Time" at bounding box center [1134, 222] width 108 height 34
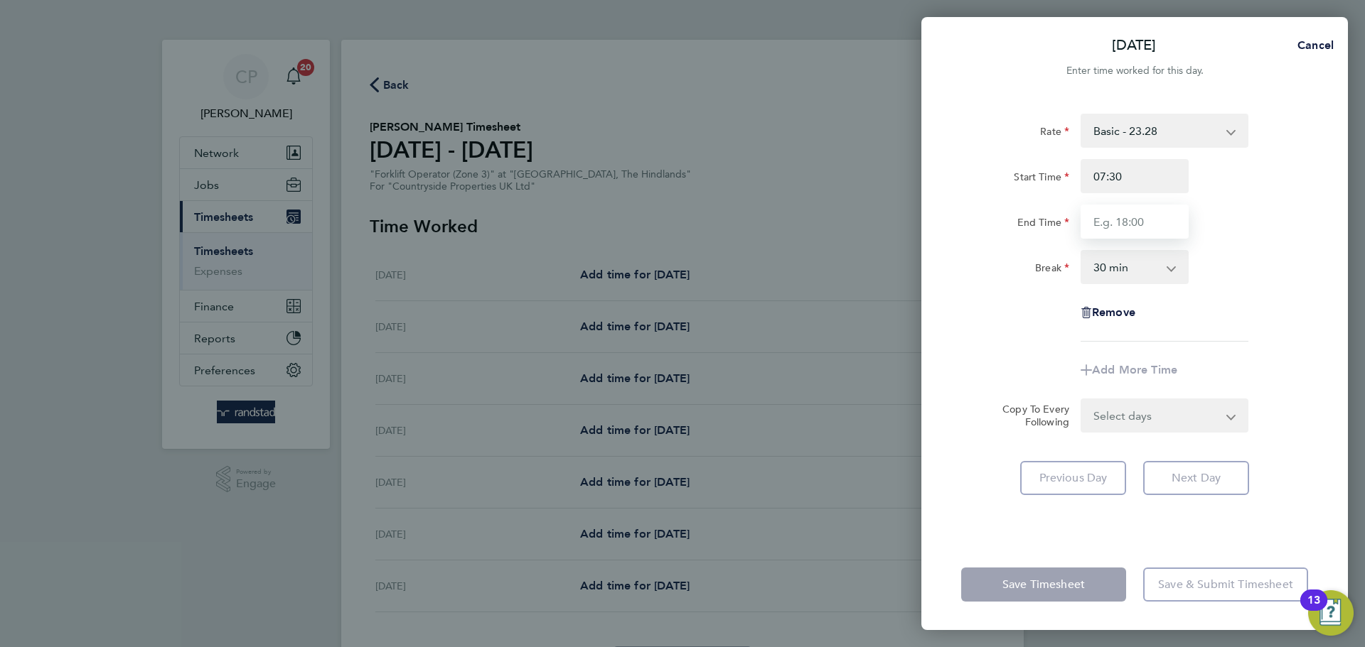
type input "17:00"
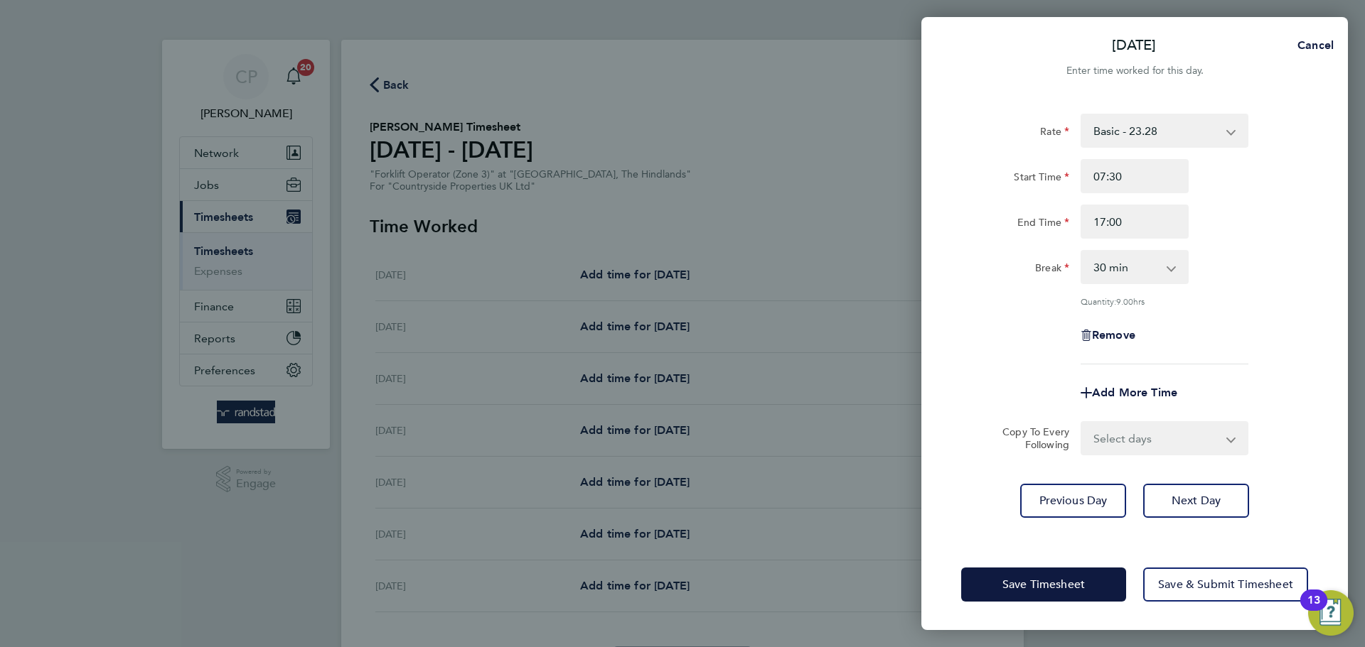
click at [1295, 229] on div "End Time 17:00" at bounding box center [1134, 222] width 358 height 34
click at [1178, 270] on app-icon-cross-button at bounding box center [1178, 267] width 17 height 31
click at [1195, 501] on span "Next Day" at bounding box center [1195, 501] width 49 height 14
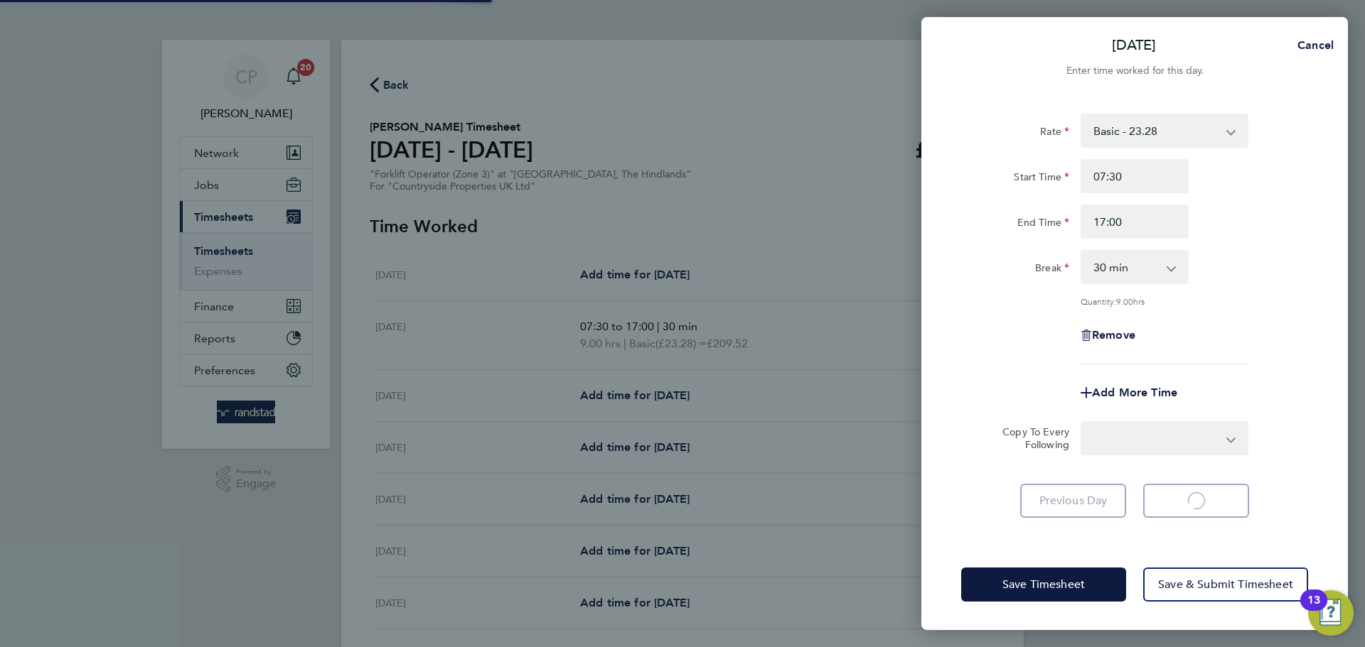
select select "30"
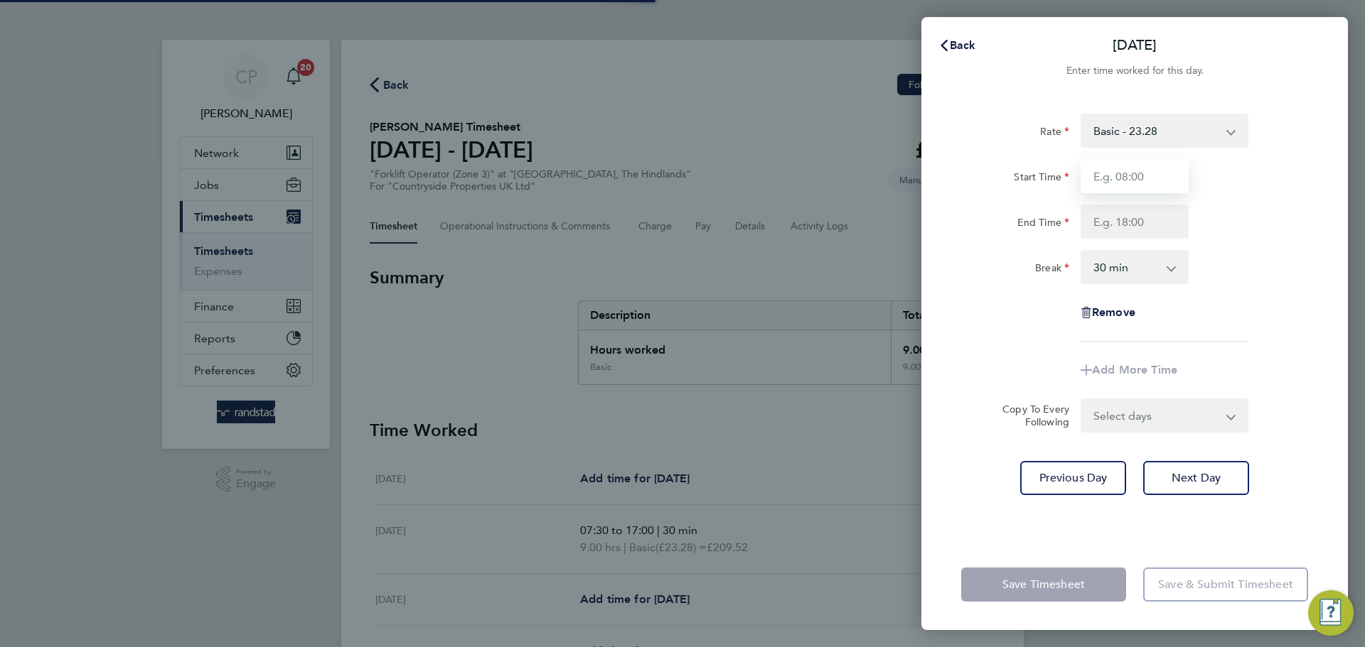
click at [1129, 179] on input "Start Time" at bounding box center [1134, 176] width 108 height 34
type input "07:30"
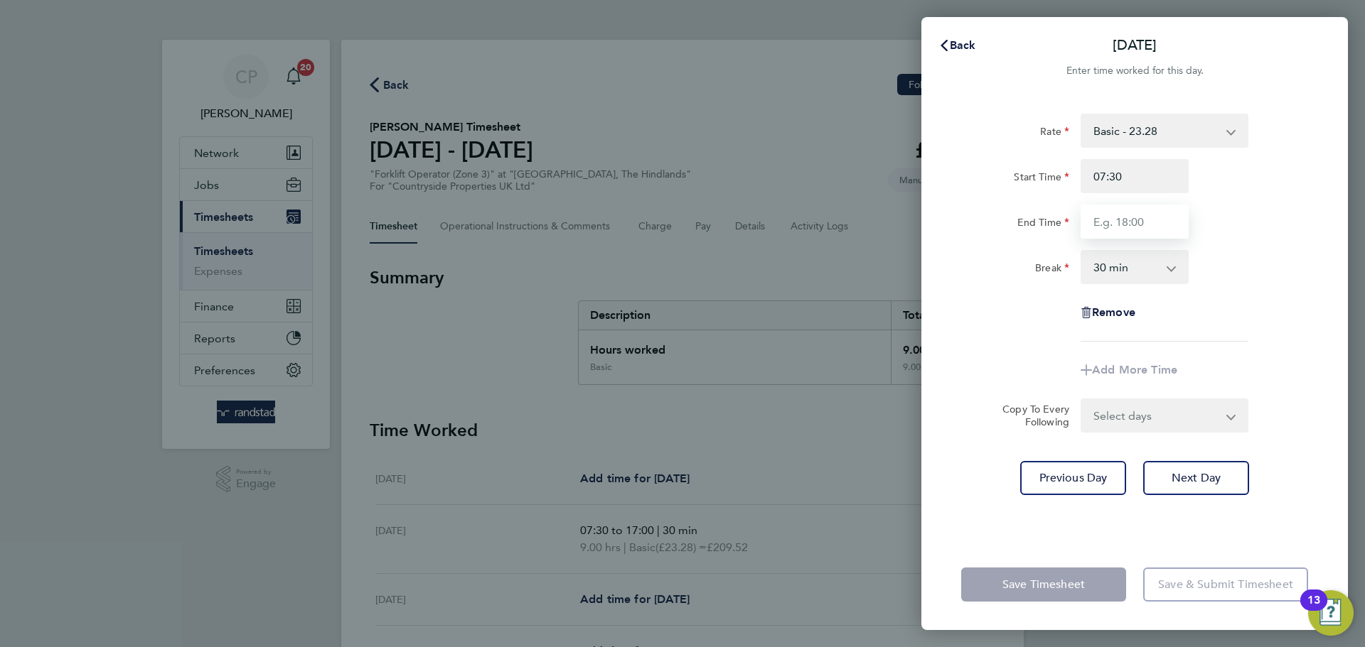
click at [1146, 222] on input "End Time" at bounding box center [1134, 222] width 108 height 34
type input "17:00"
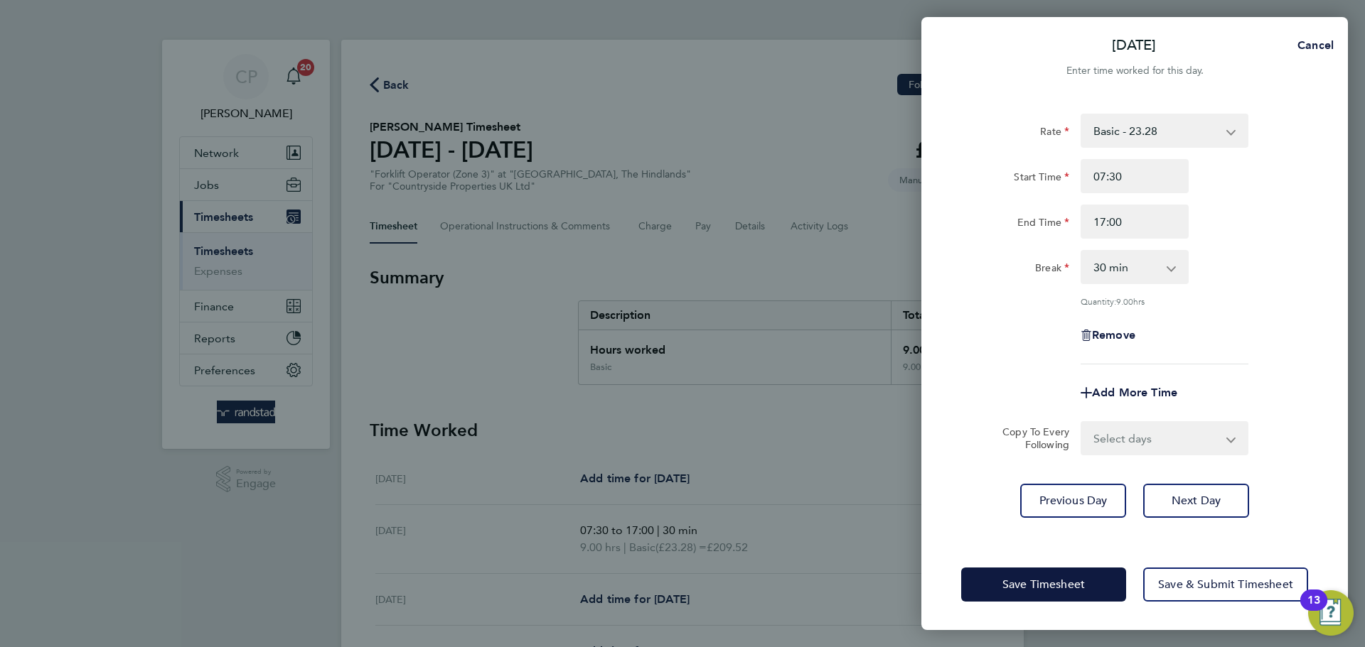
click at [1242, 225] on div "End Time 17:00" at bounding box center [1134, 222] width 358 height 34
click at [1208, 498] on span "Next Day" at bounding box center [1195, 501] width 49 height 14
select select "30"
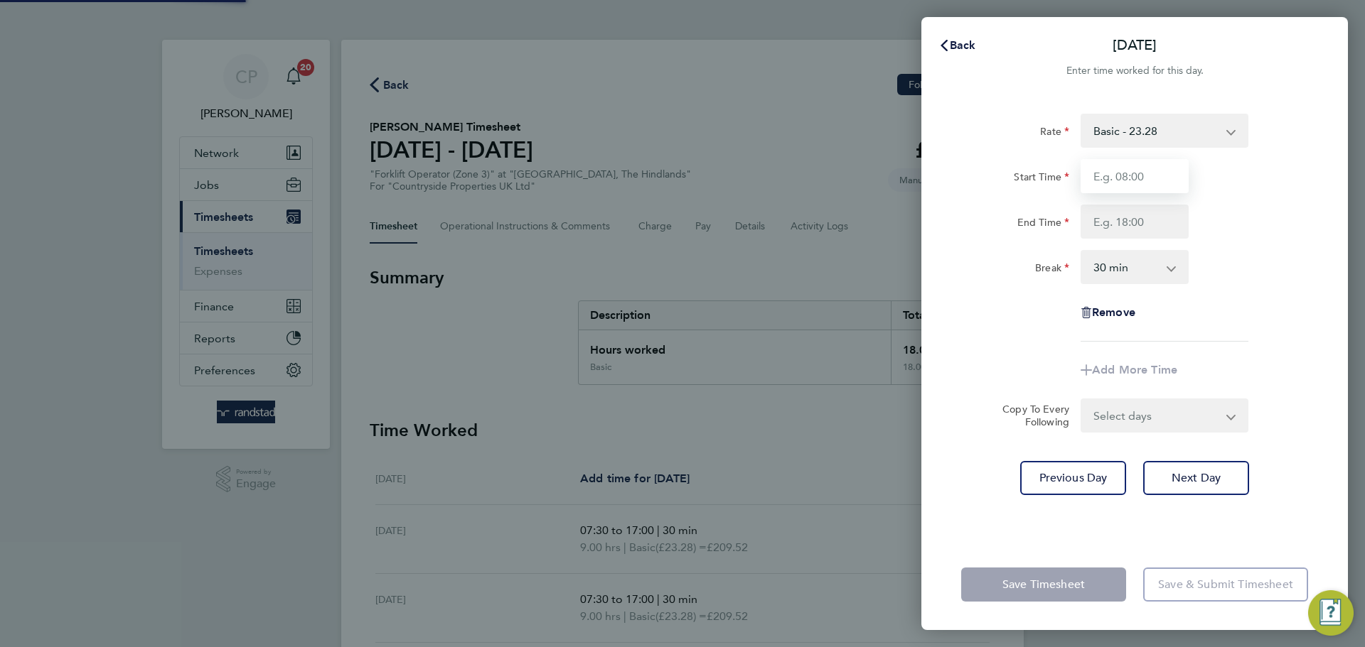
click at [1156, 181] on input "Start Time" at bounding box center [1134, 176] width 108 height 34
type input "07:30"
click at [1146, 221] on input "End Time" at bounding box center [1134, 222] width 108 height 34
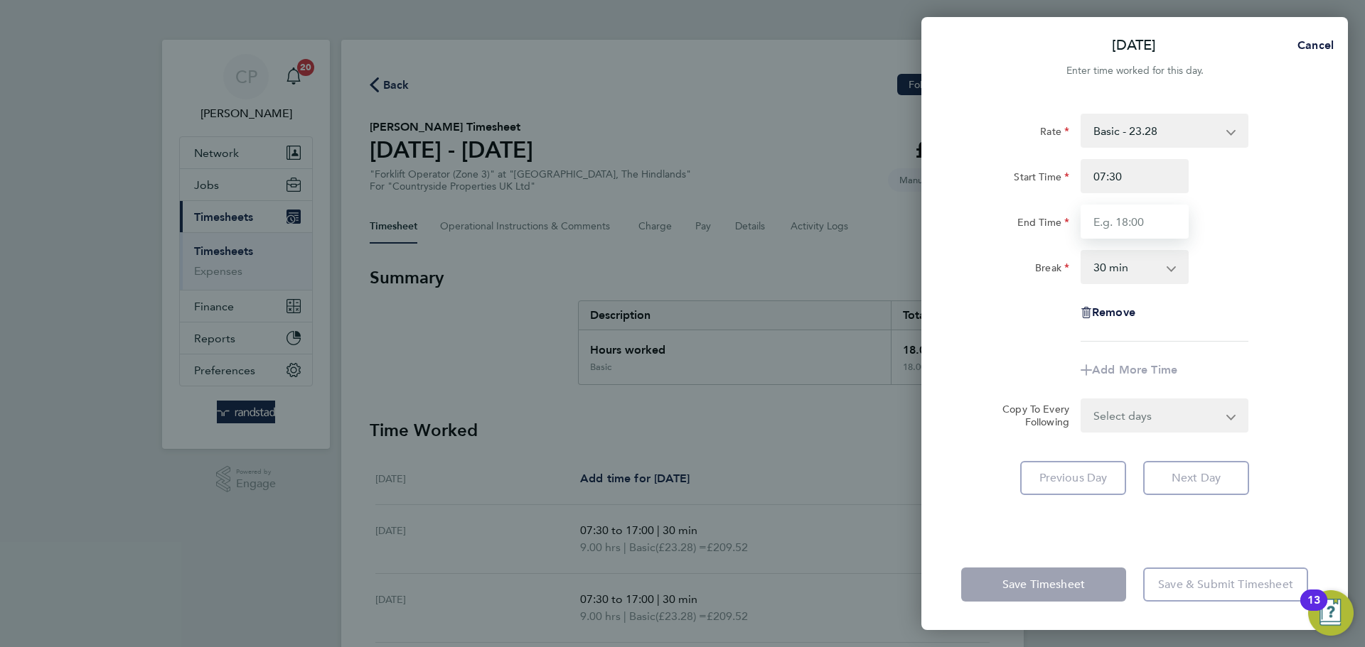
type input "17:00"
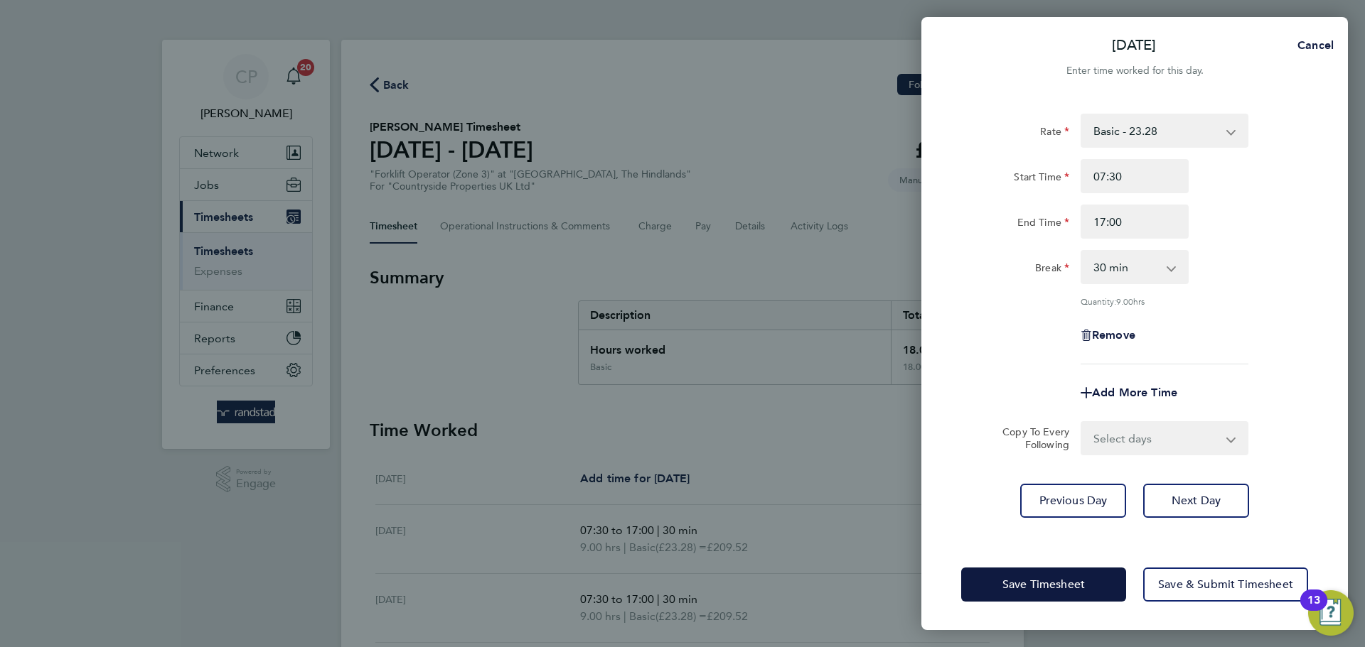
click at [1232, 244] on div "Rate Basic - 23.28 Start Time 07:30 End Time 17:00 Break 0 min 15 min 30 min 45…" at bounding box center [1134, 239] width 347 height 251
click at [1200, 507] on button "Next Day" at bounding box center [1196, 501] width 106 height 34
select select "30"
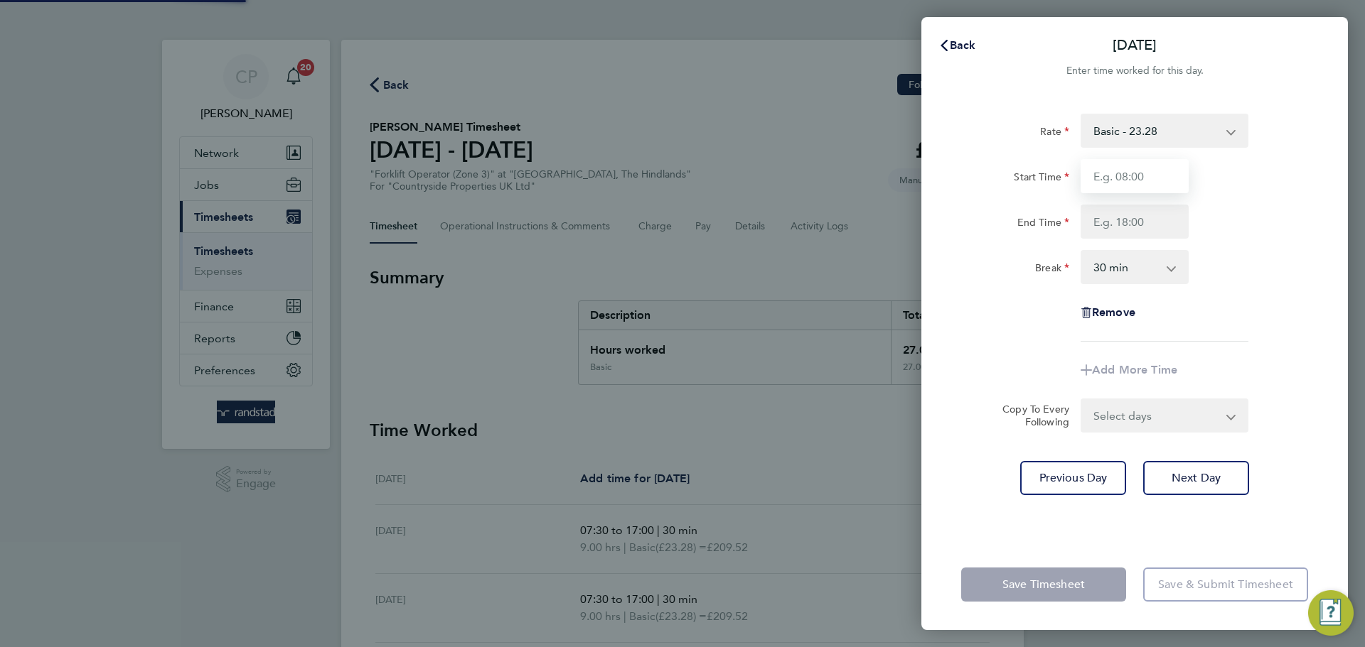
click at [1143, 179] on input "Start Time" at bounding box center [1134, 176] width 108 height 34
type input "07:30"
click at [1141, 218] on input "End Time" at bounding box center [1134, 222] width 108 height 34
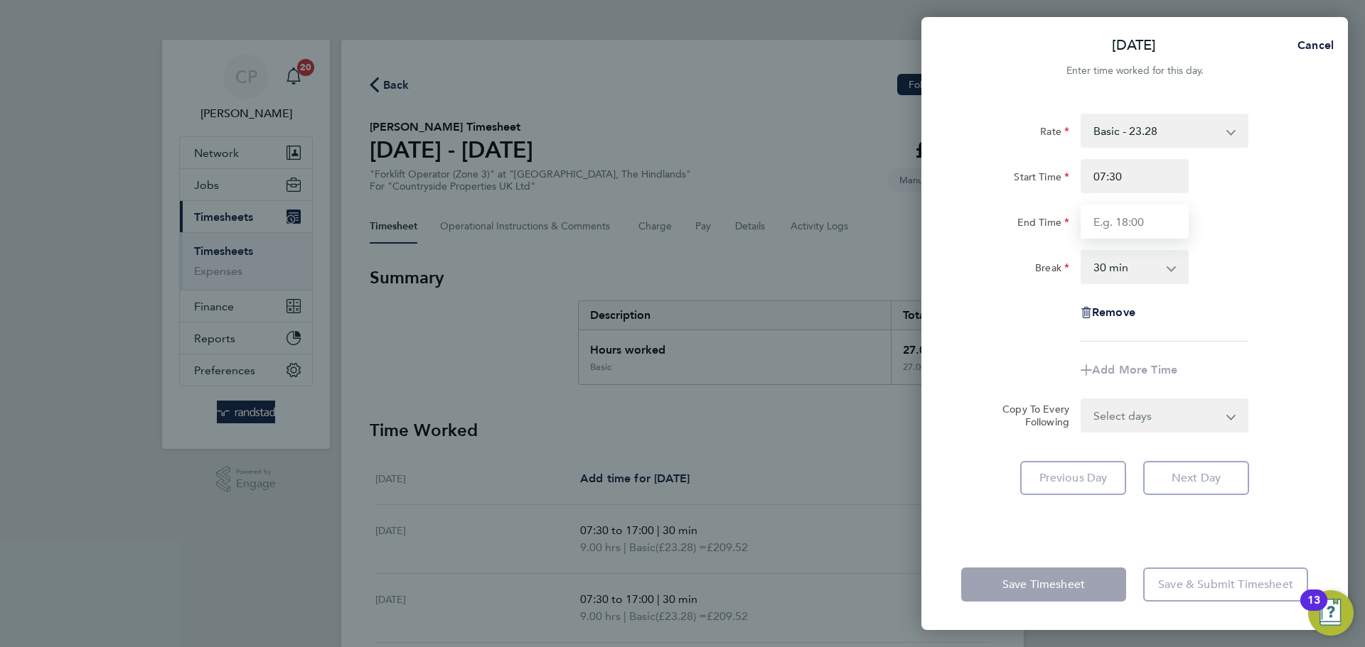
type input "17:00"
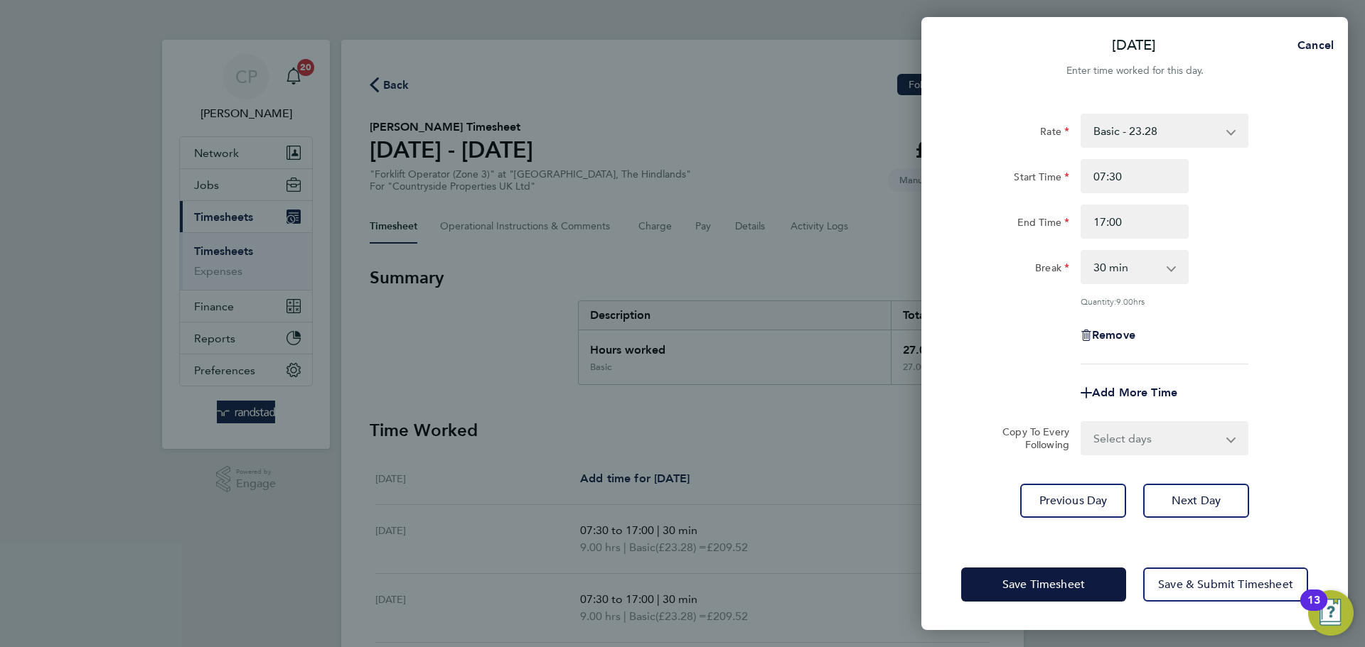
click at [1243, 242] on div "Rate Basic - 23.28 Start Time 07:30 End Time 17:00 Break 0 min 15 min 30 min 45…" at bounding box center [1134, 239] width 347 height 251
click at [1222, 500] on button "Next Day" at bounding box center [1196, 501] width 106 height 34
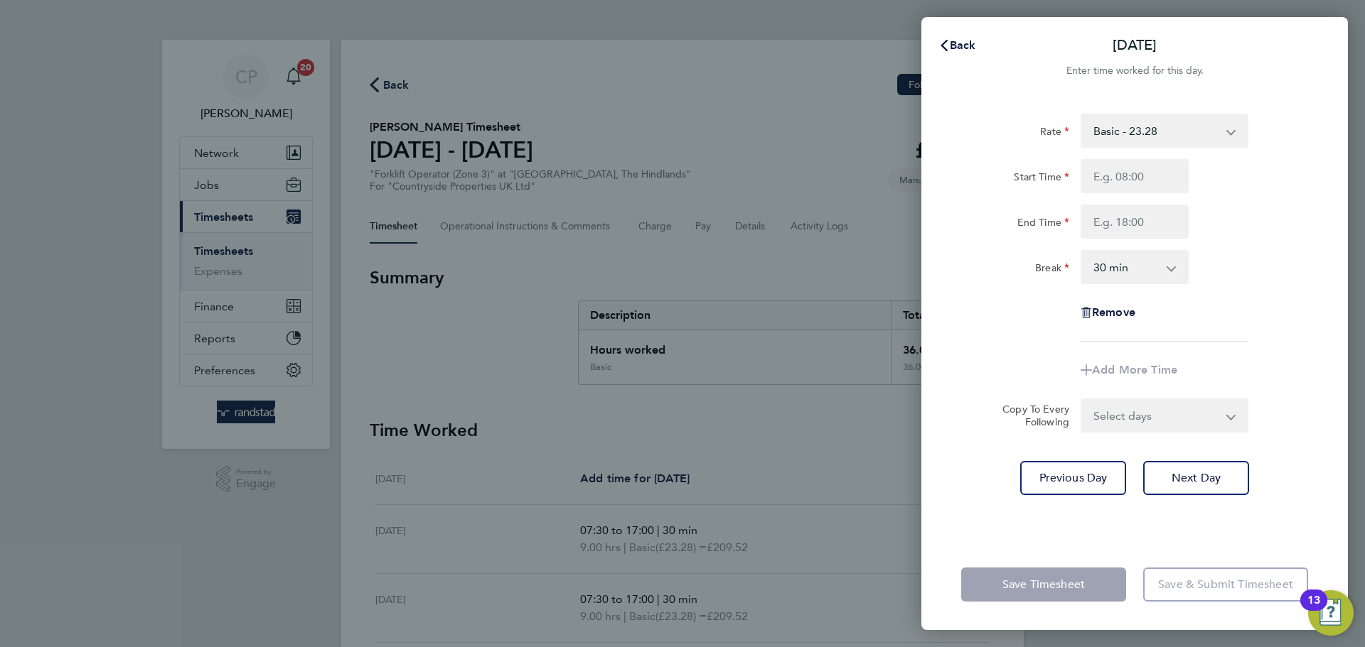
click at [1146, 274] on select "0 min 15 min 30 min 45 min 60 min 75 min 90 min" at bounding box center [1126, 267] width 88 height 31
select select "0"
click at [1082, 252] on select "0 min 15 min 30 min 45 min 60 min 75 min 90 min" at bounding box center [1126, 267] width 88 height 31
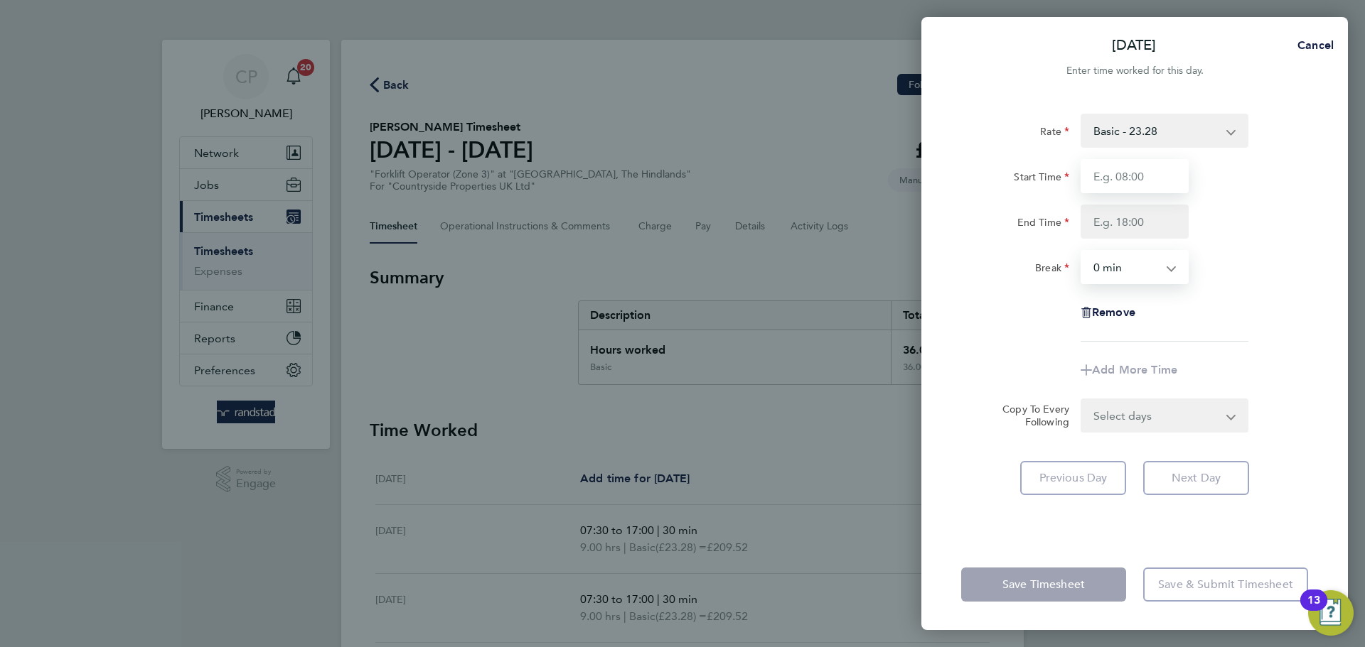
click at [1128, 178] on input "Start Time" at bounding box center [1134, 176] width 108 height 34
type input "07:30"
click at [1137, 217] on input "End Time" at bounding box center [1134, 222] width 108 height 34
type input "13:00"
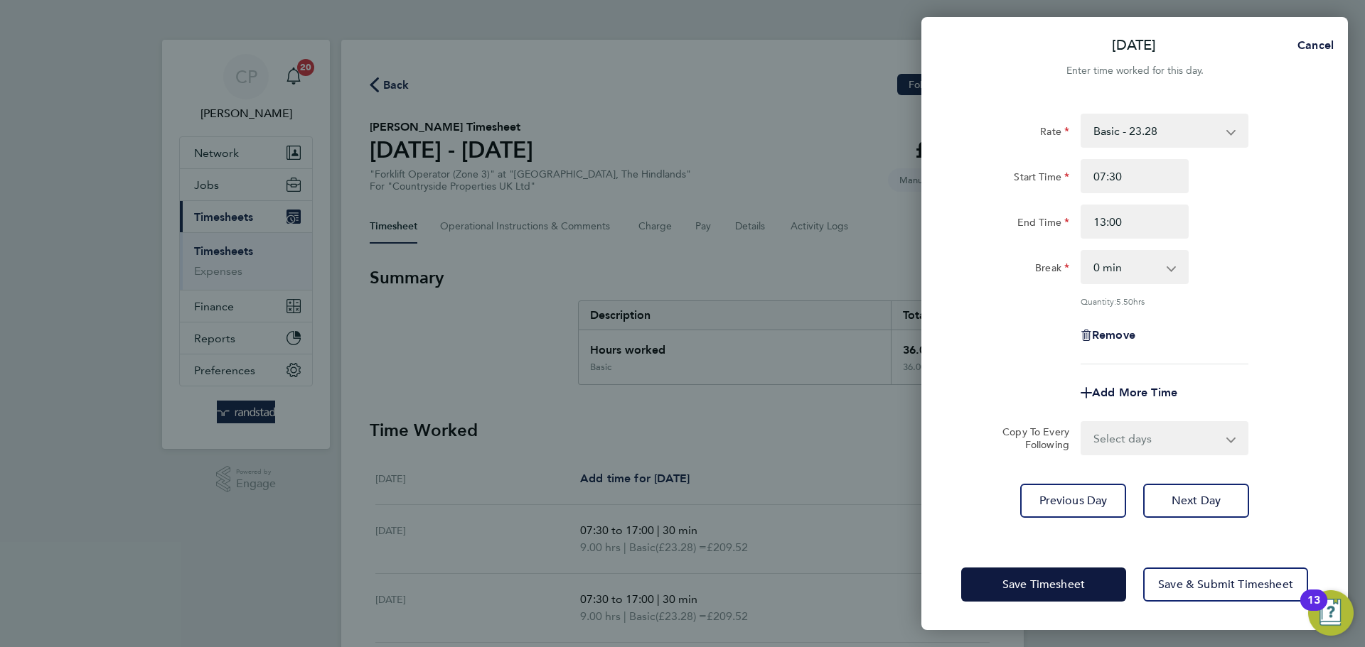
click at [1235, 217] on div "End Time 13:00" at bounding box center [1134, 222] width 358 height 34
click at [1032, 578] on span "Save Timesheet" at bounding box center [1043, 585] width 82 height 14
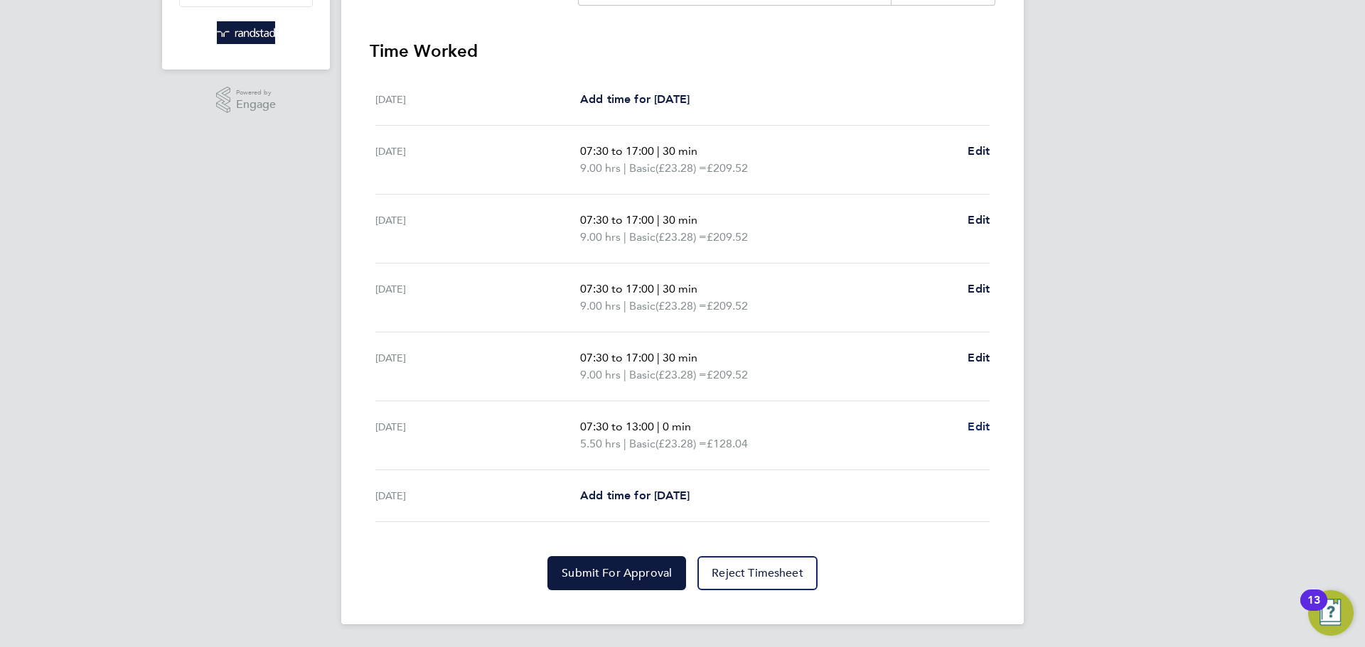
click at [984, 434] on link "Edit" at bounding box center [978, 427] width 22 height 17
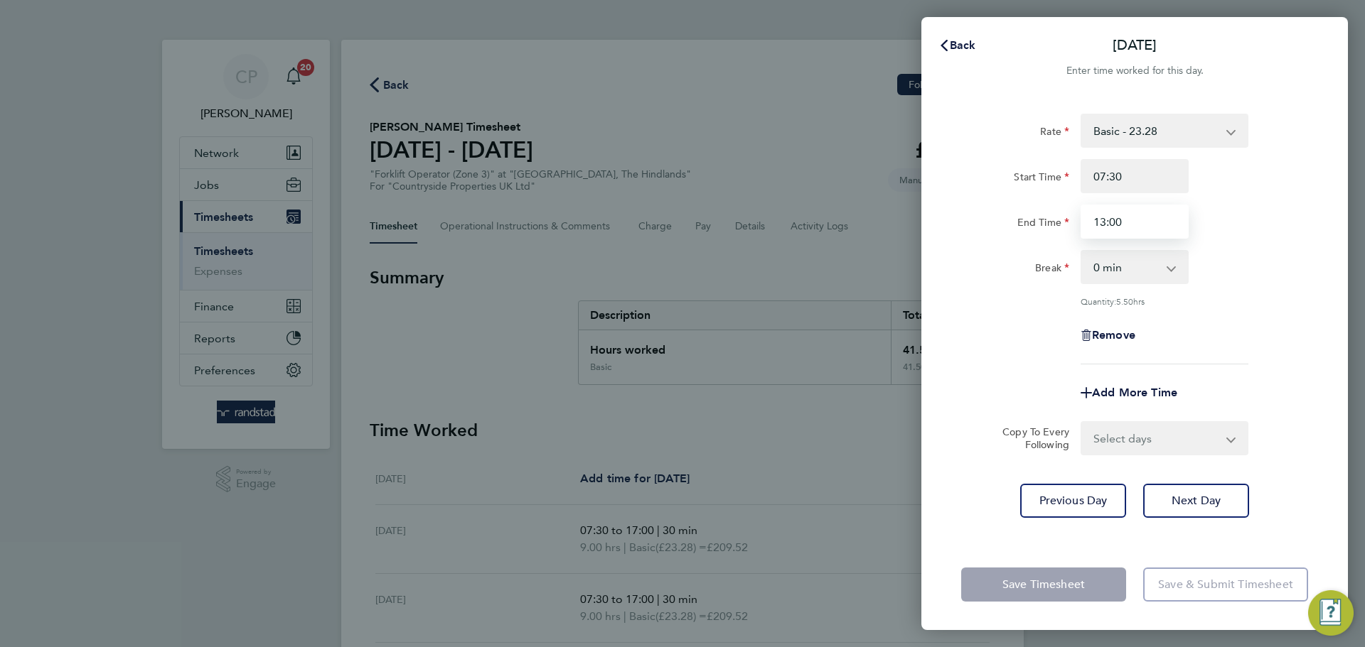
click at [1134, 215] on input "13:00" at bounding box center [1134, 222] width 108 height 34
type input "13:30"
click at [967, 530] on div "Rate Basic - 23.28 Start Time 07:30 End Time 13:30 Break 0 min 15 min 30 min 45…" at bounding box center [1134, 318] width 426 height 443
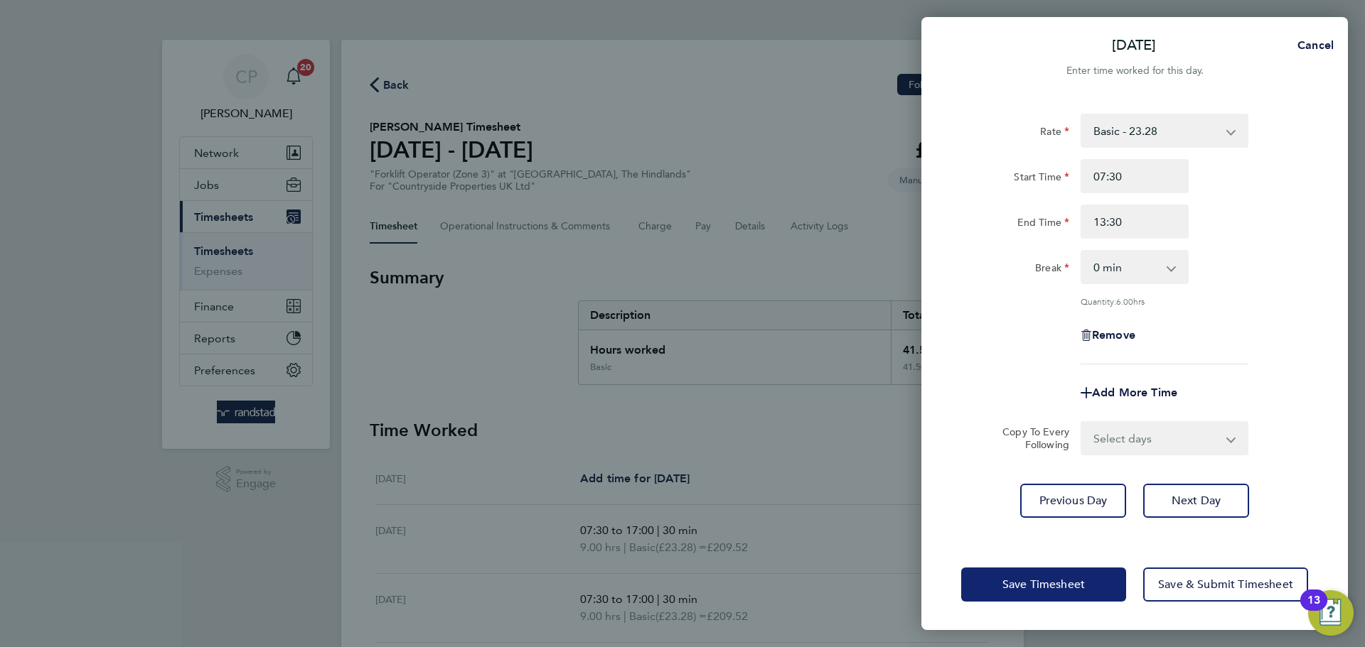
click at [1011, 585] on span "Save Timesheet" at bounding box center [1043, 585] width 82 height 14
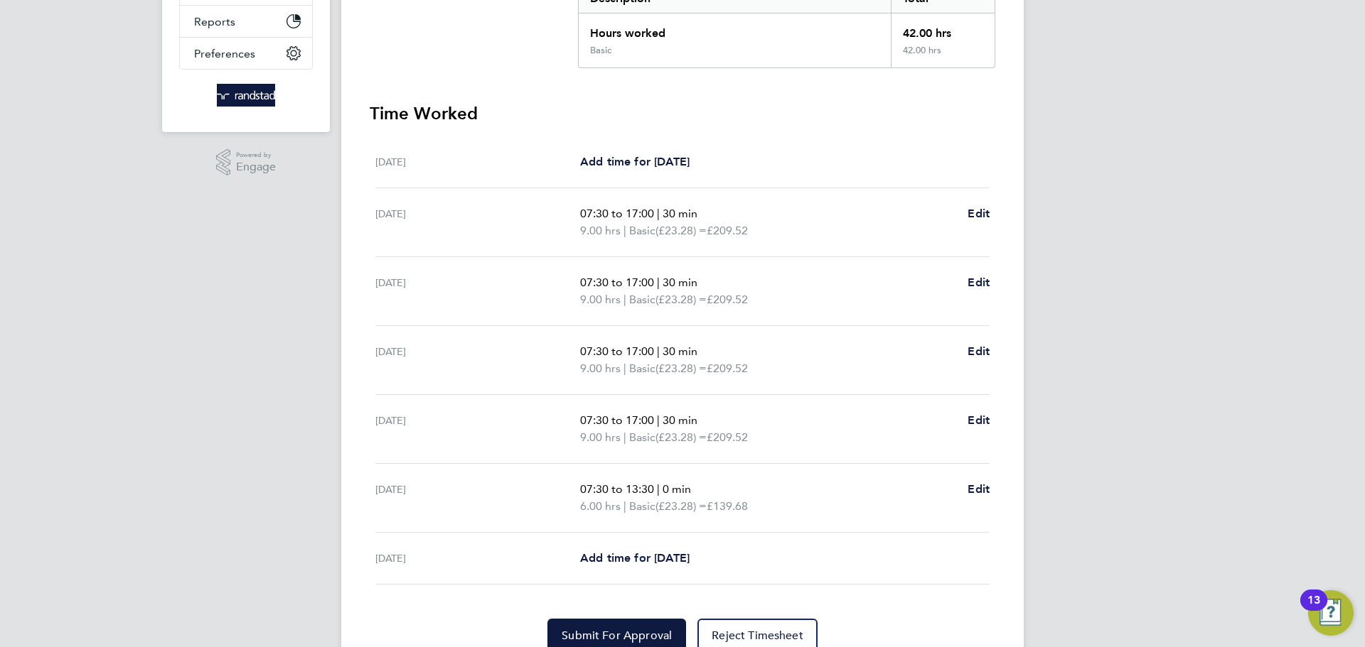
scroll to position [380, 0]
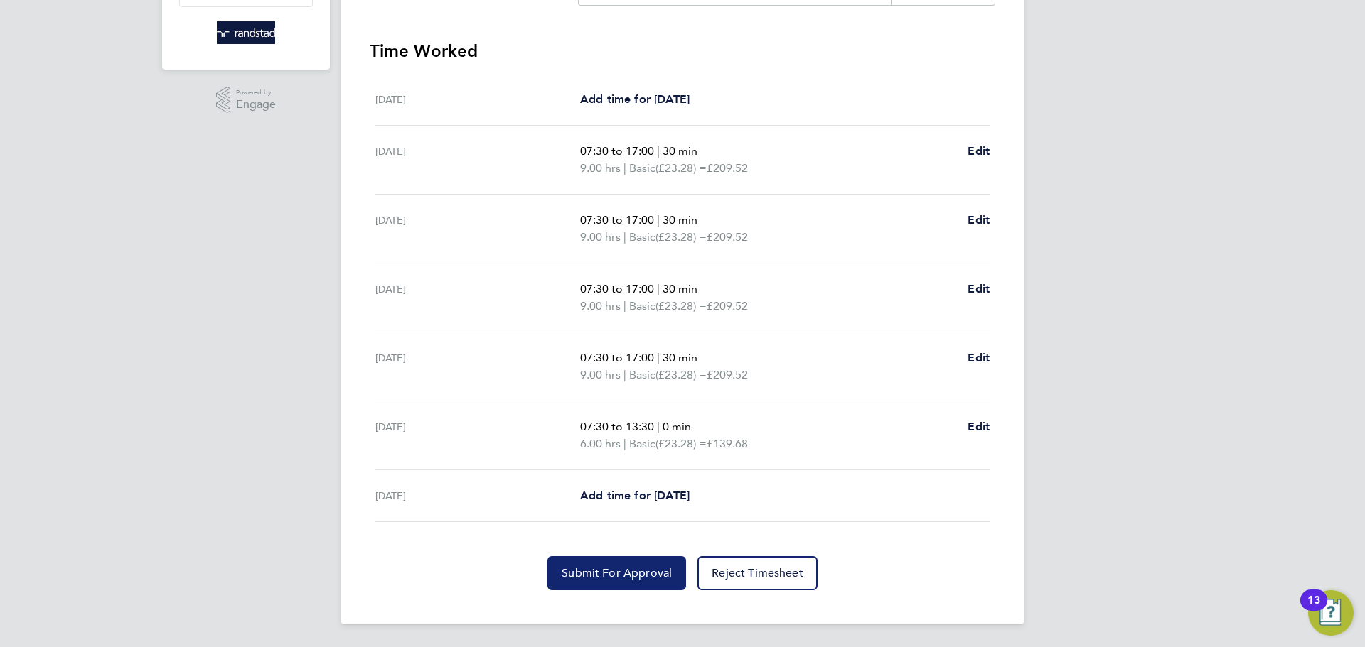
click at [631, 585] on button "Submit For Approval" at bounding box center [616, 574] width 139 height 34
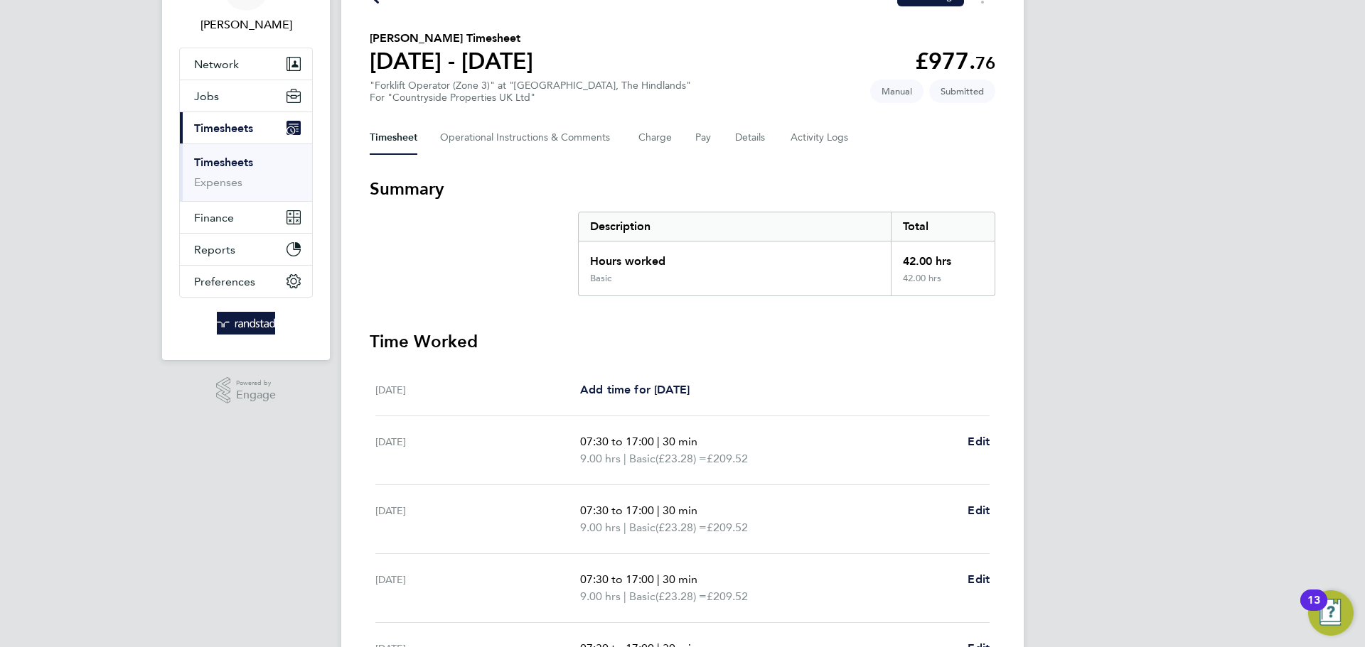
scroll to position [0, 0]
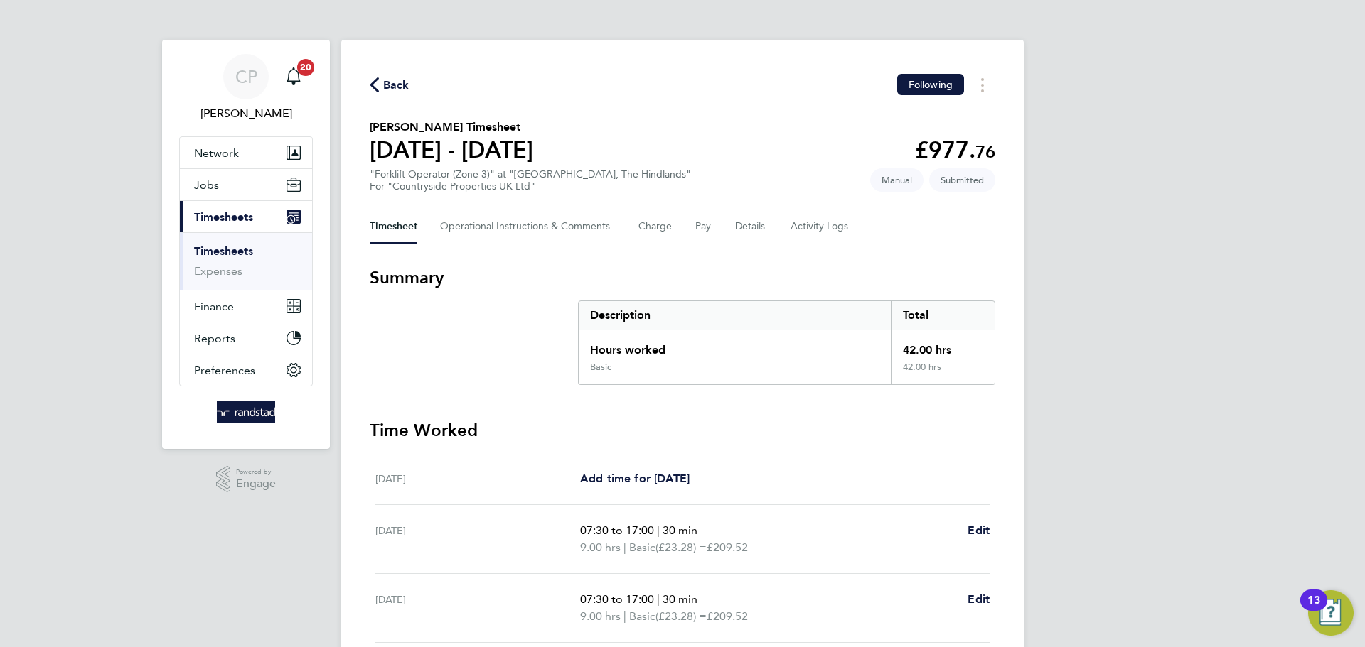
click at [379, 92] on button "Back" at bounding box center [390, 85] width 40 height 18
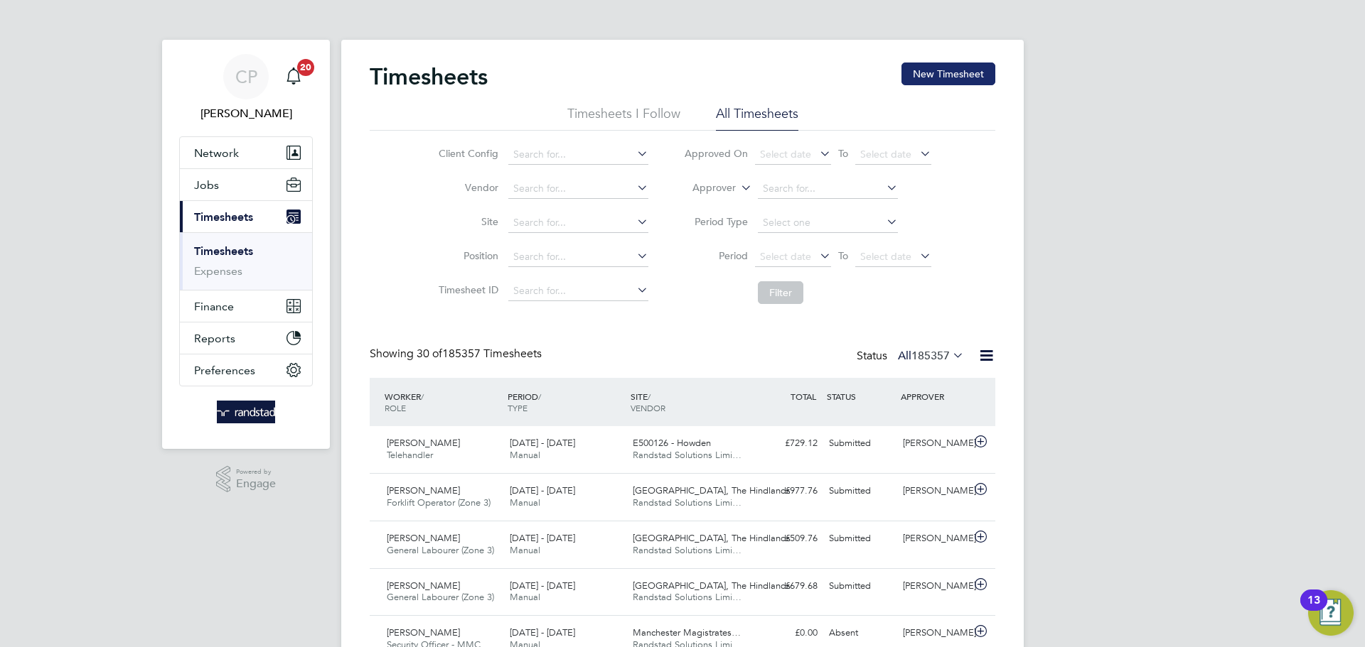
scroll to position [36, 124]
click at [952, 65] on button "New Timesheet" at bounding box center [948, 74] width 94 height 23
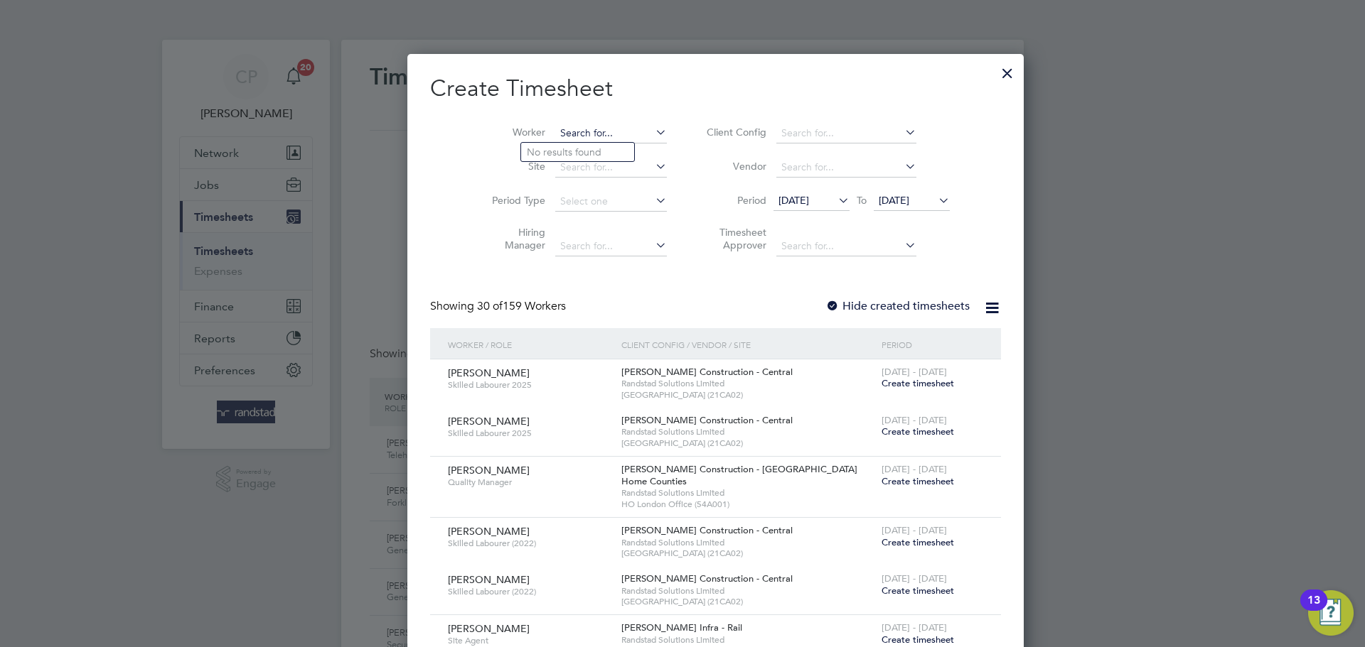
click at [588, 133] on input at bounding box center [611, 134] width 112 height 20
click at [612, 156] on b "Humphries" at bounding box center [653, 152] width 82 height 12
type input "Robert Humphries"
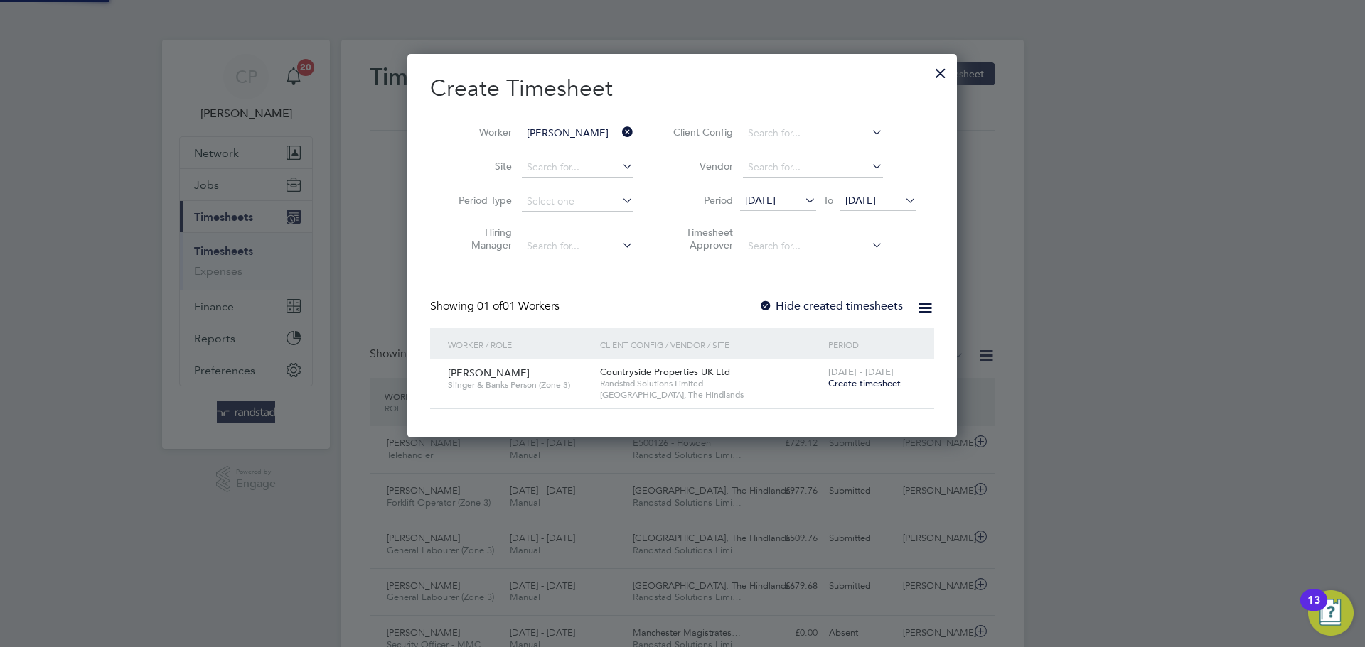
click at [866, 203] on span "[DATE]" at bounding box center [860, 200] width 31 height 13
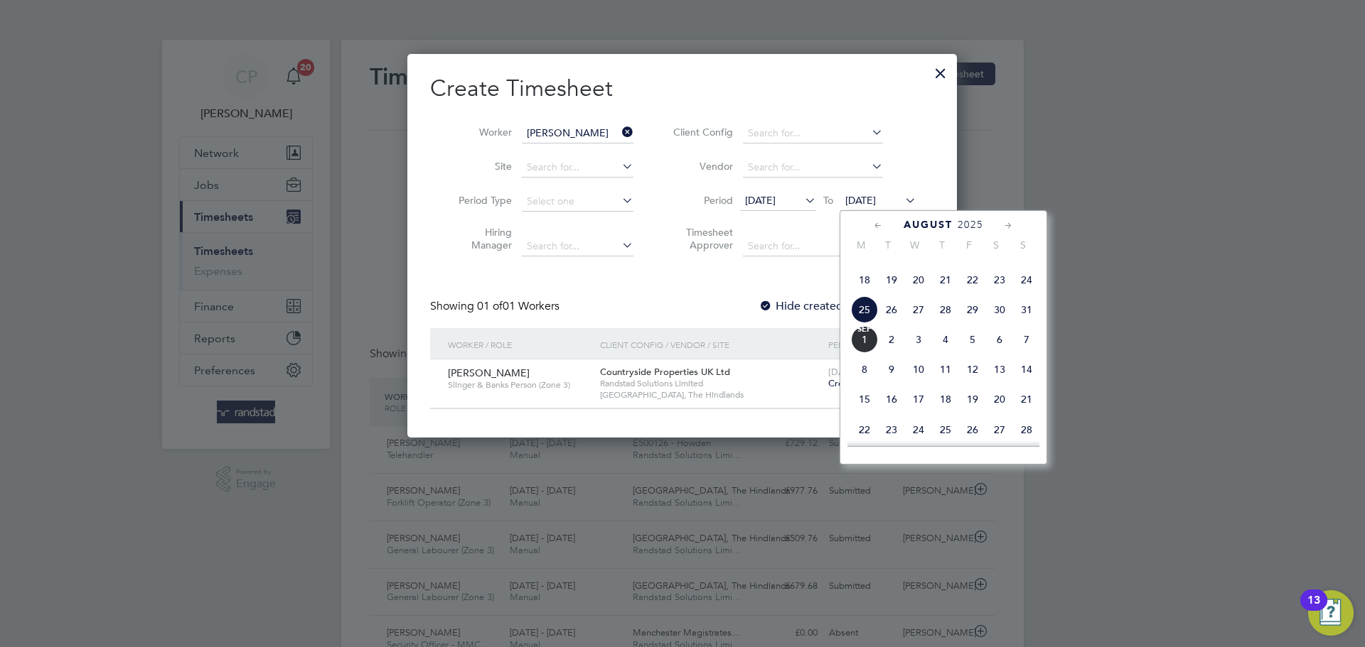
click at [709, 378] on span "Randstad Solutions Limited" at bounding box center [710, 383] width 221 height 11
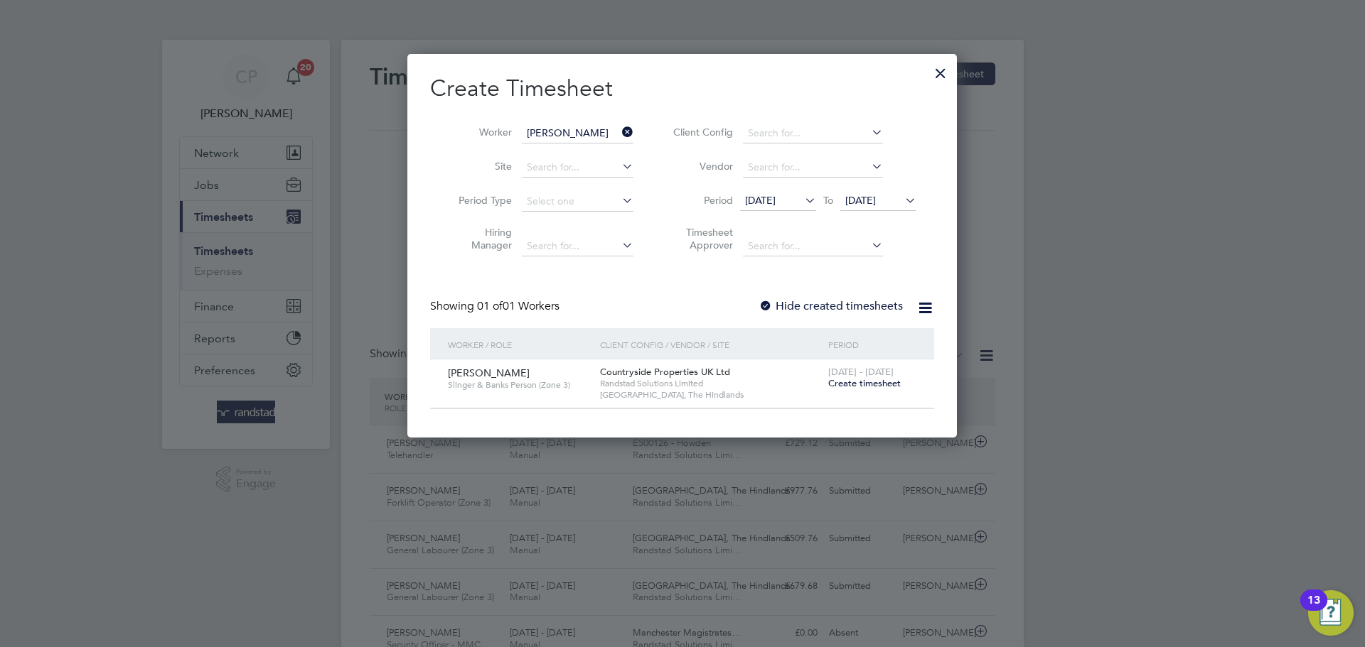
click at [861, 383] on span "Create timesheet" at bounding box center [864, 383] width 72 height 12
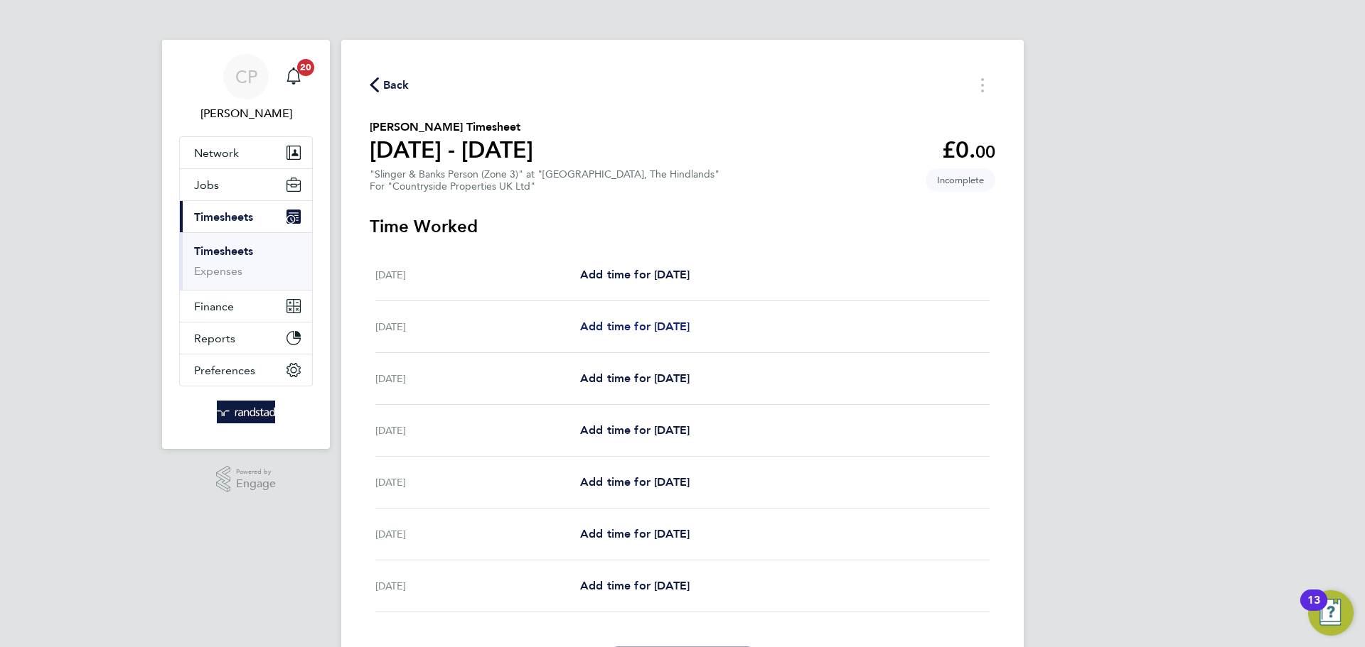
click at [663, 328] on span "Add time for [DATE]" at bounding box center [634, 327] width 109 height 14
select select "30"
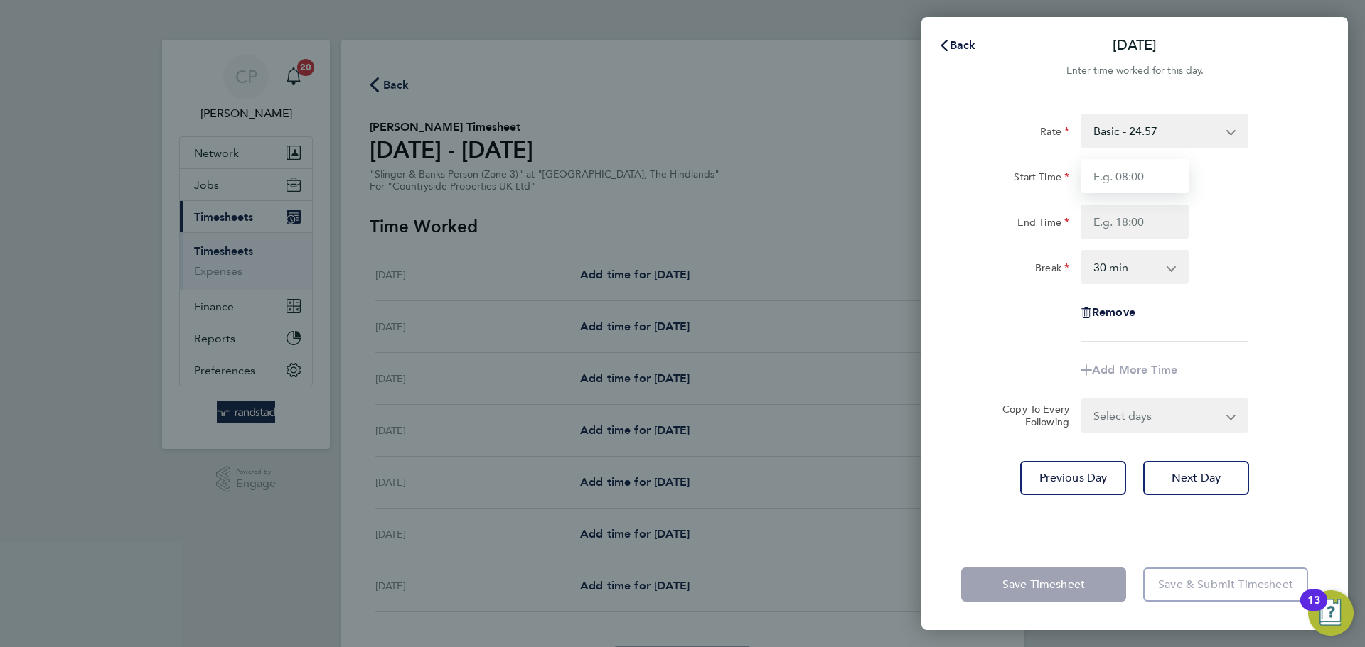
click at [1141, 176] on input "Start Time" at bounding box center [1134, 176] width 108 height 34
type input "07:30"
click at [1141, 223] on input "End Time" at bounding box center [1134, 222] width 108 height 34
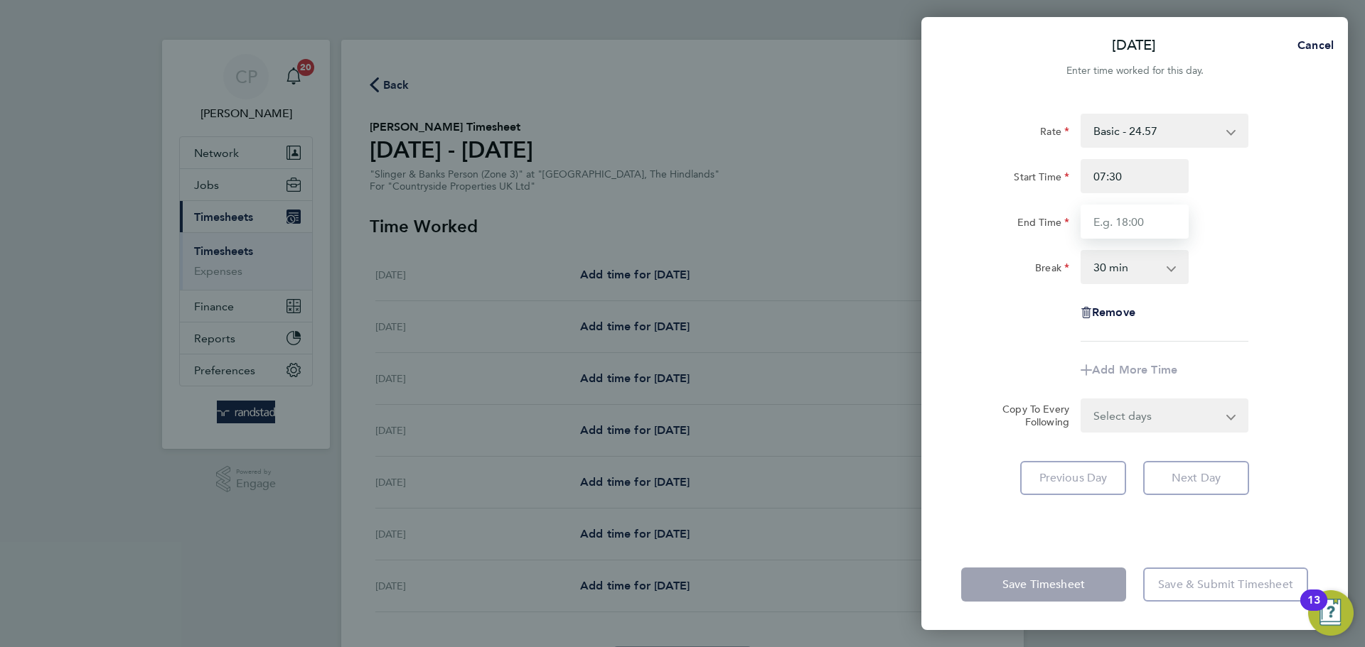
type input "17:00"
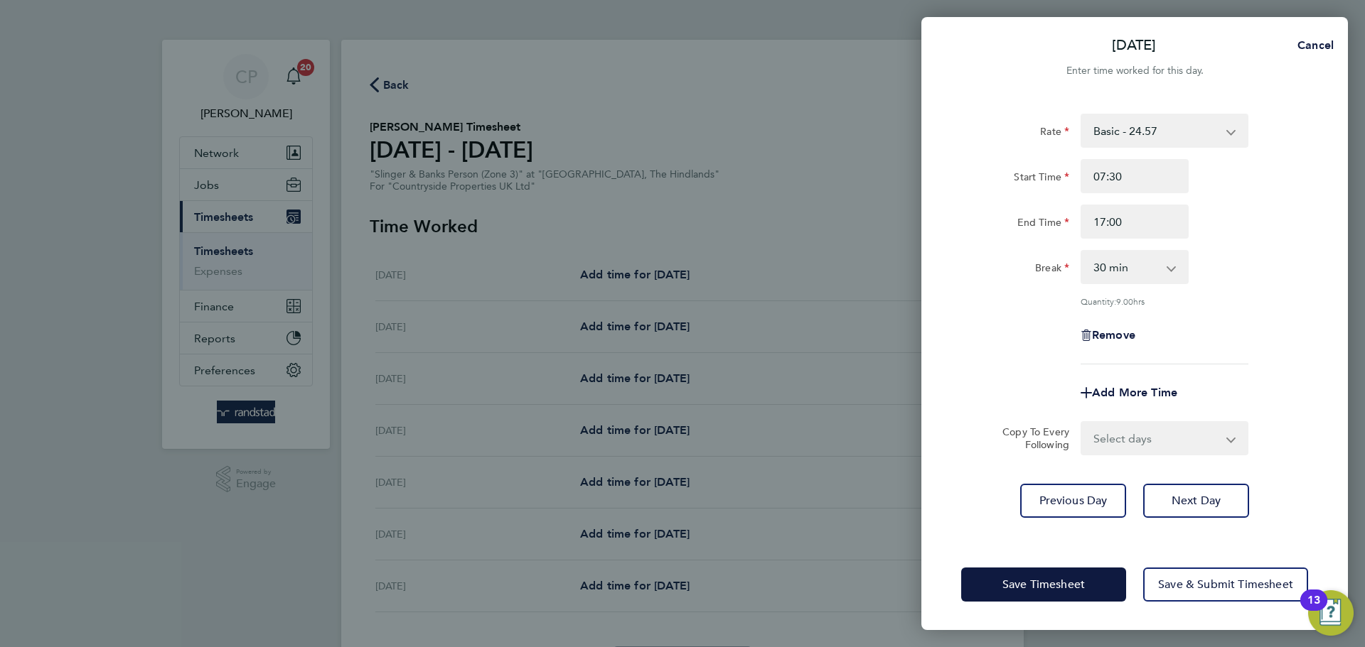
click at [1208, 237] on div "End Time 17:00" at bounding box center [1134, 222] width 358 height 34
click at [1184, 507] on button "Next Day" at bounding box center [1196, 501] width 106 height 34
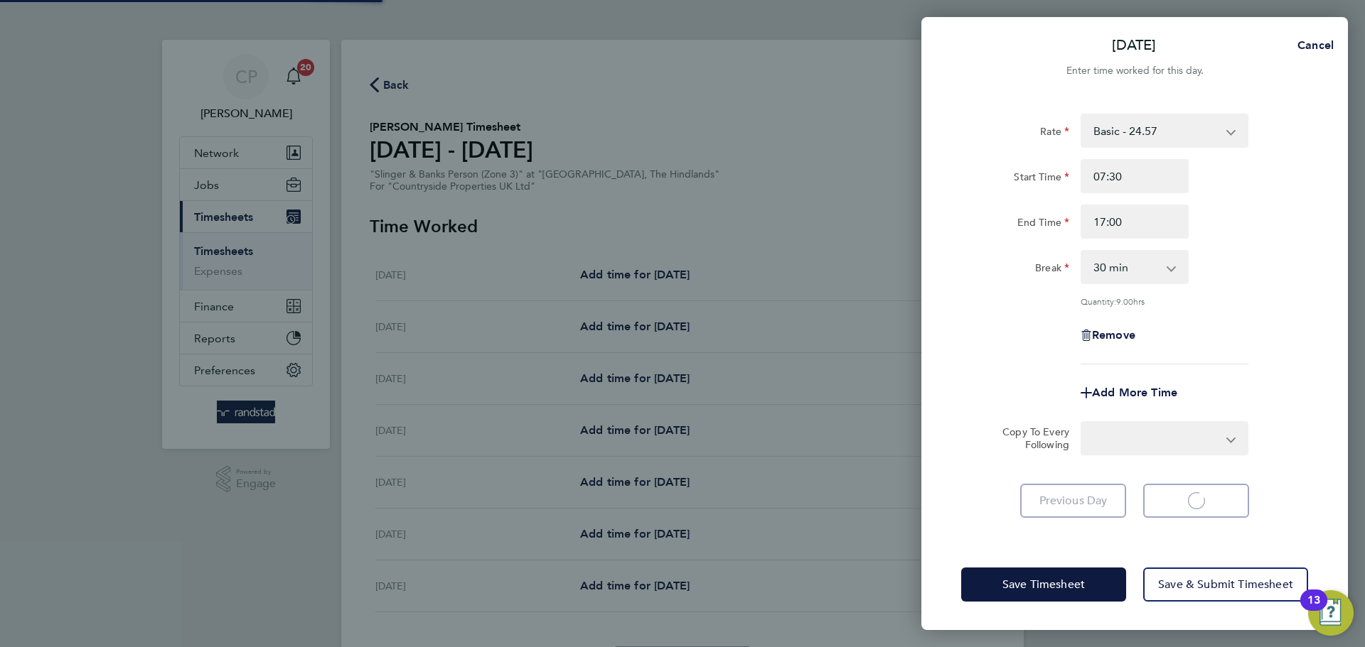
select select "30"
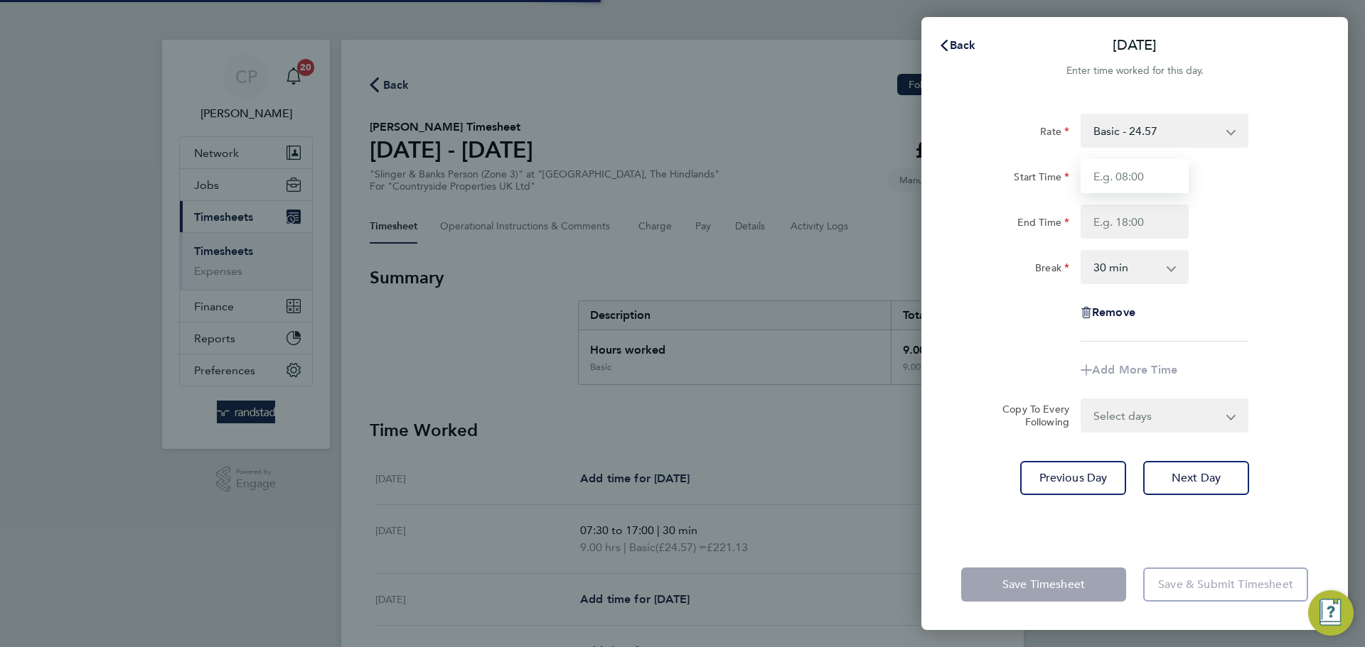
click at [1120, 180] on input "Start Time" at bounding box center [1134, 176] width 108 height 34
type input "07:30"
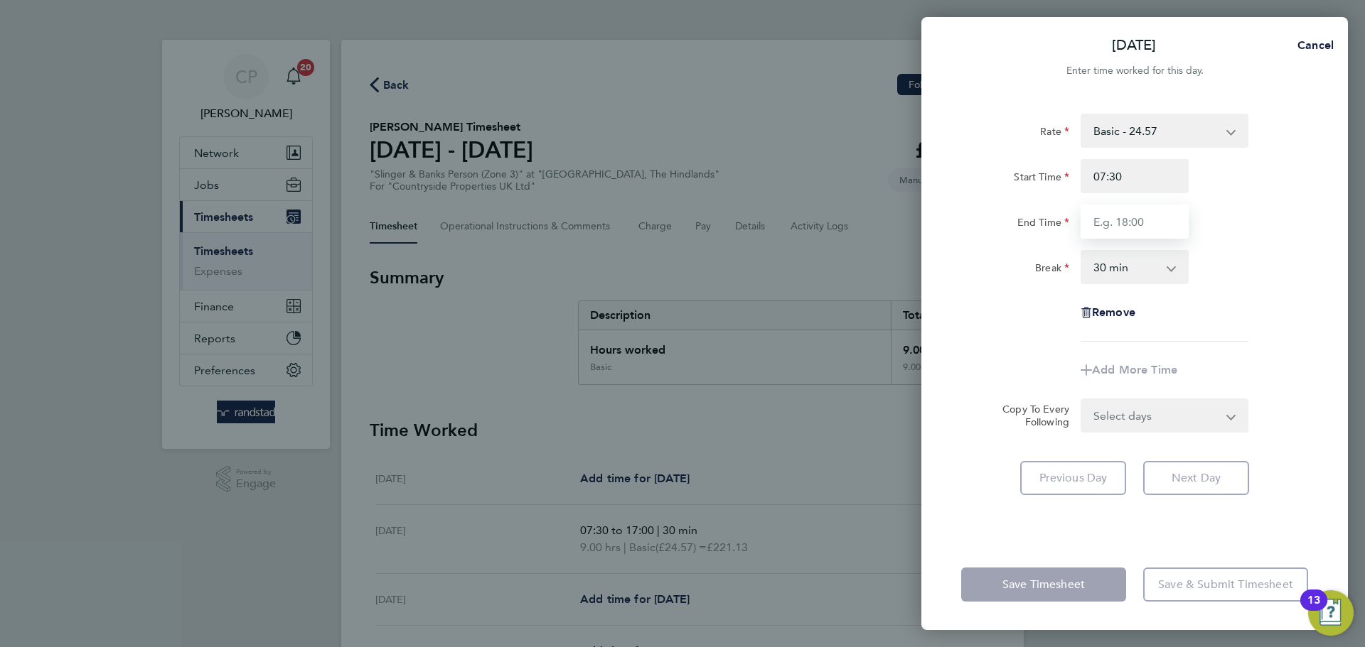
click at [1137, 217] on input "End Time" at bounding box center [1134, 222] width 108 height 34
type input "17:00"
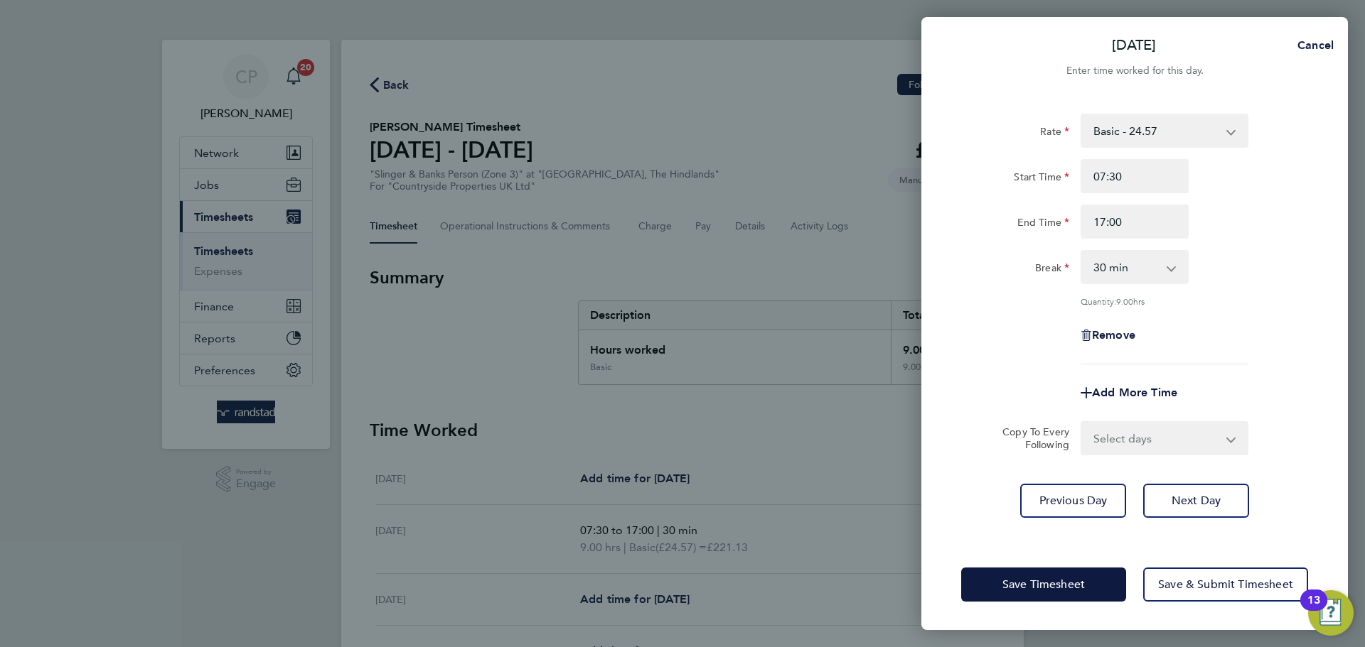
click at [1245, 226] on div "End Time 17:00" at bounding box center [1134, 222] width 358 height 34
click at [1197, 494] on span "Next Day" at bounding box center [1195, 501] width 49 height 14
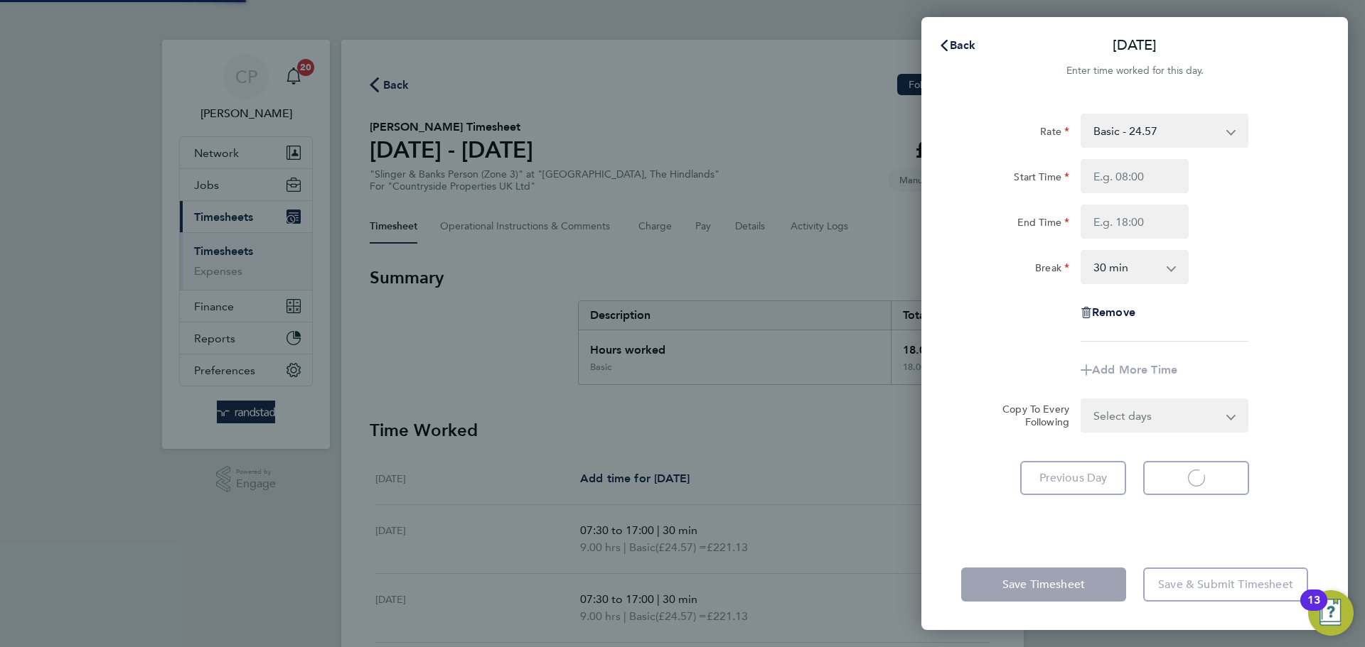
select select "30"
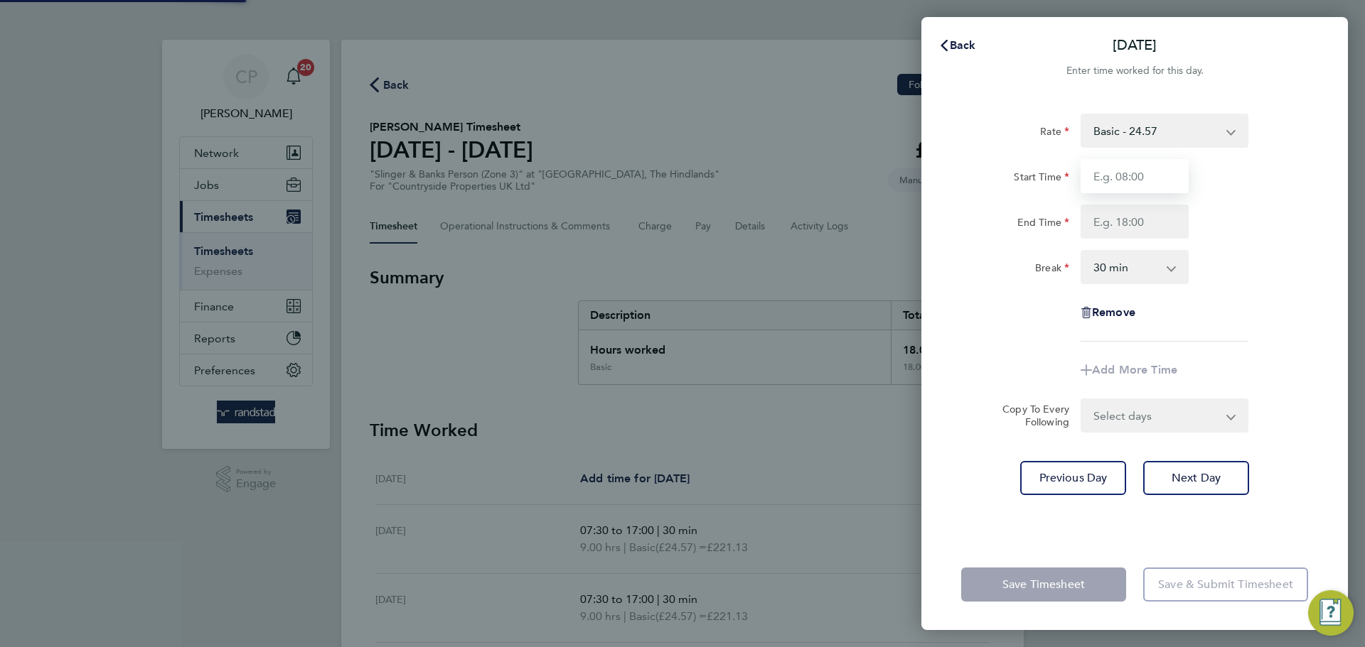
click at [1135, 179] on input "Start Time" at bounding box center [1134, 176] width 108 height 34
type input "07:30"
click at [1139, 222] on input "End Time" at bounding box center [1134, 222] width 108 height 34
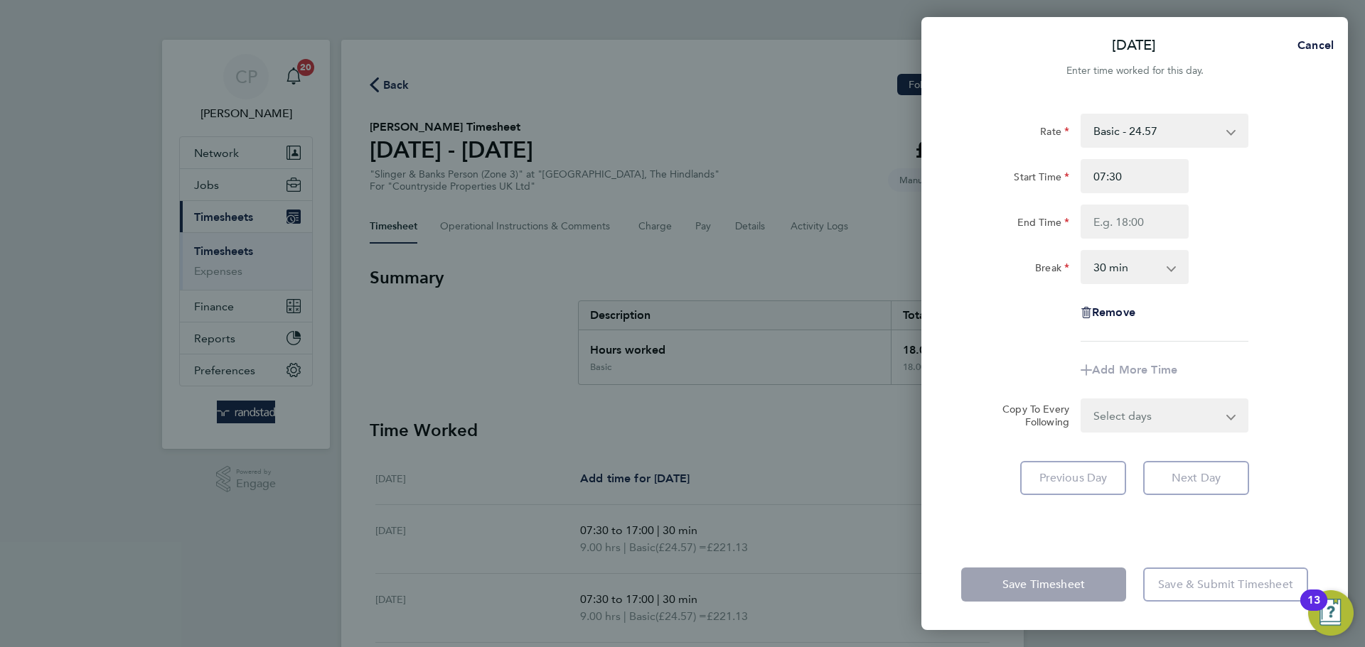
click at [1257, 262] on div "Break 0 min 15 min 30 min 45 min 60 min 75 min 90 min" at bounding box center [1134, 267] width 358 height 34
click at [1140, 227] on input "End Time" at bounding box center [1134, 222] width 108 height 34
type input "17:00"
click at [1237, 248] on div "Rate Basic - 24.57 Start Time 07:30 End Time 17:00 Break 0 min 15 min 30 min 45…" at bounding box center [1134, 228] width 347 height 228
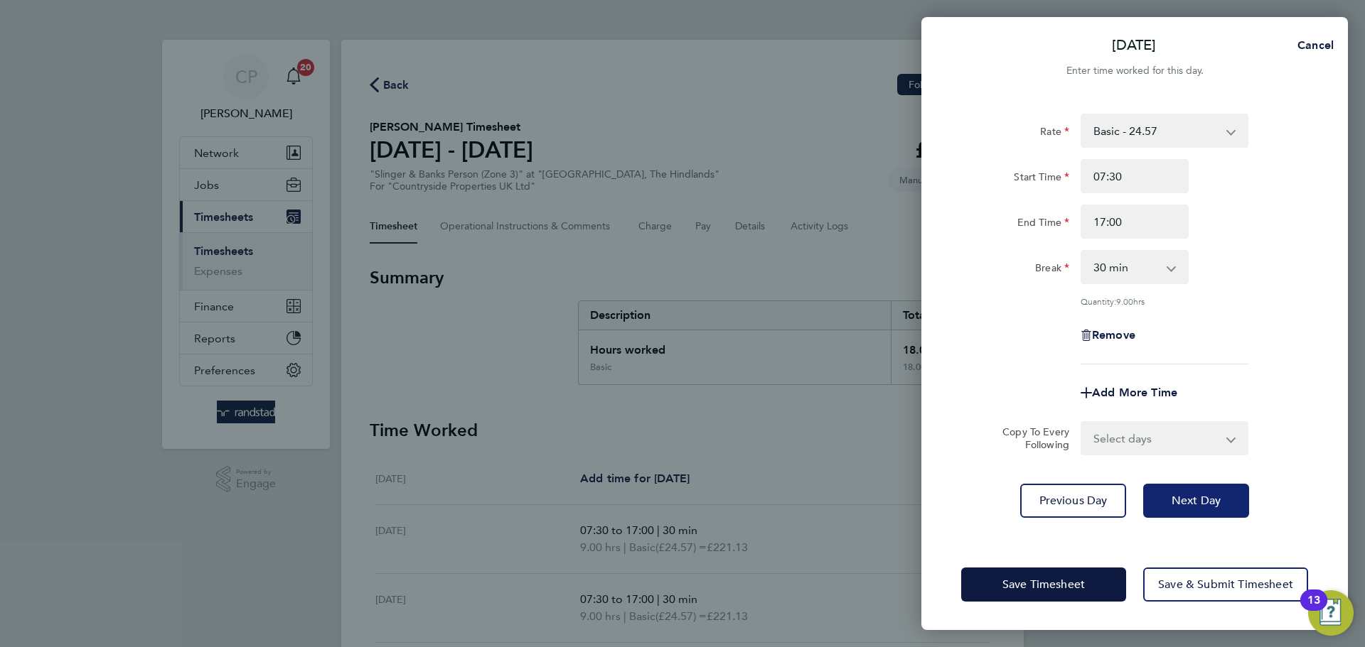
click at [1195, 506] on span "Next Day" at bounding box center [1195, 501] width 49 height 14
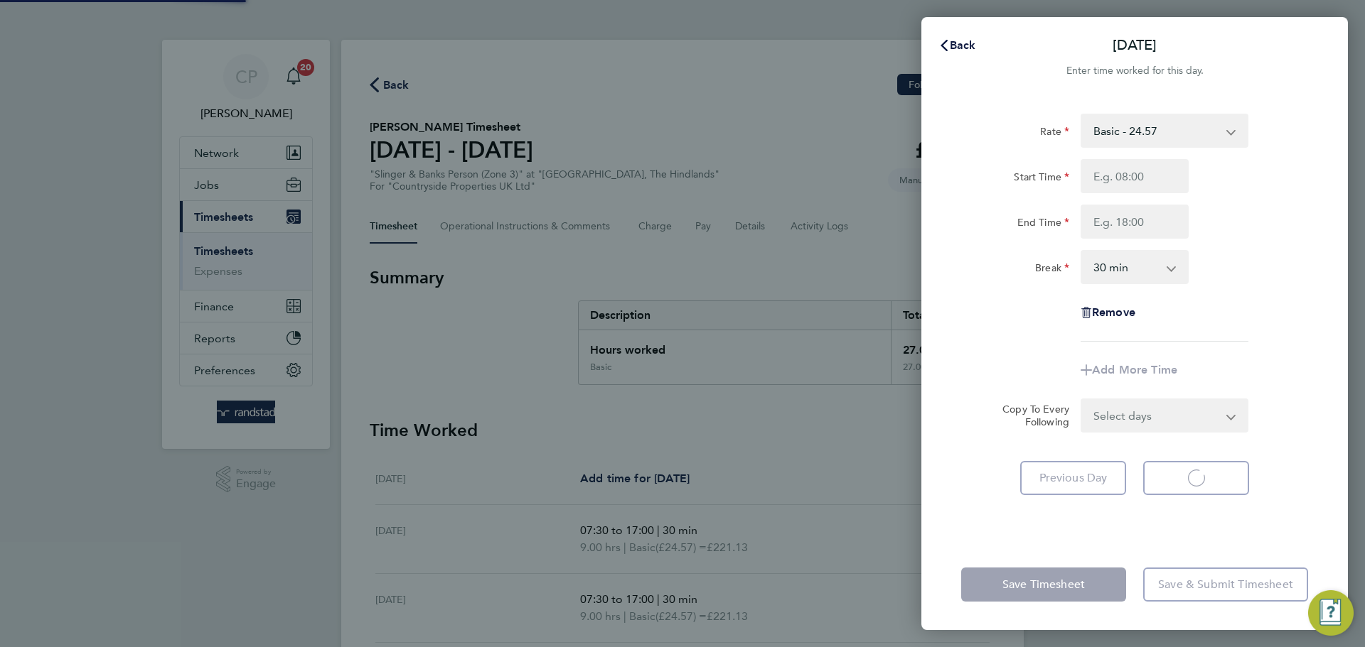
select select "30"
click at [1141, 175] on input "Start Time" at bounding box center [1134, 176] width 108 height 34
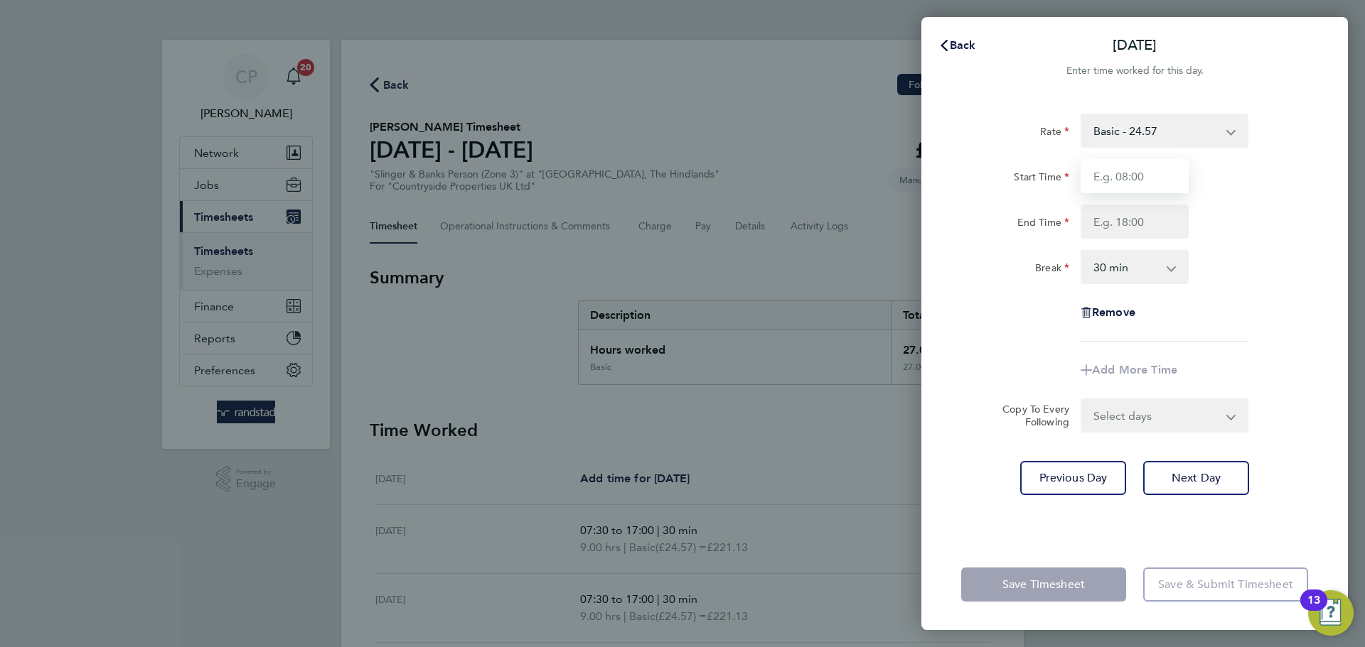
type input "07:30"
click at [1139, 225] on input "End Time" at bounding box center [1134, 222] width 108 height 34
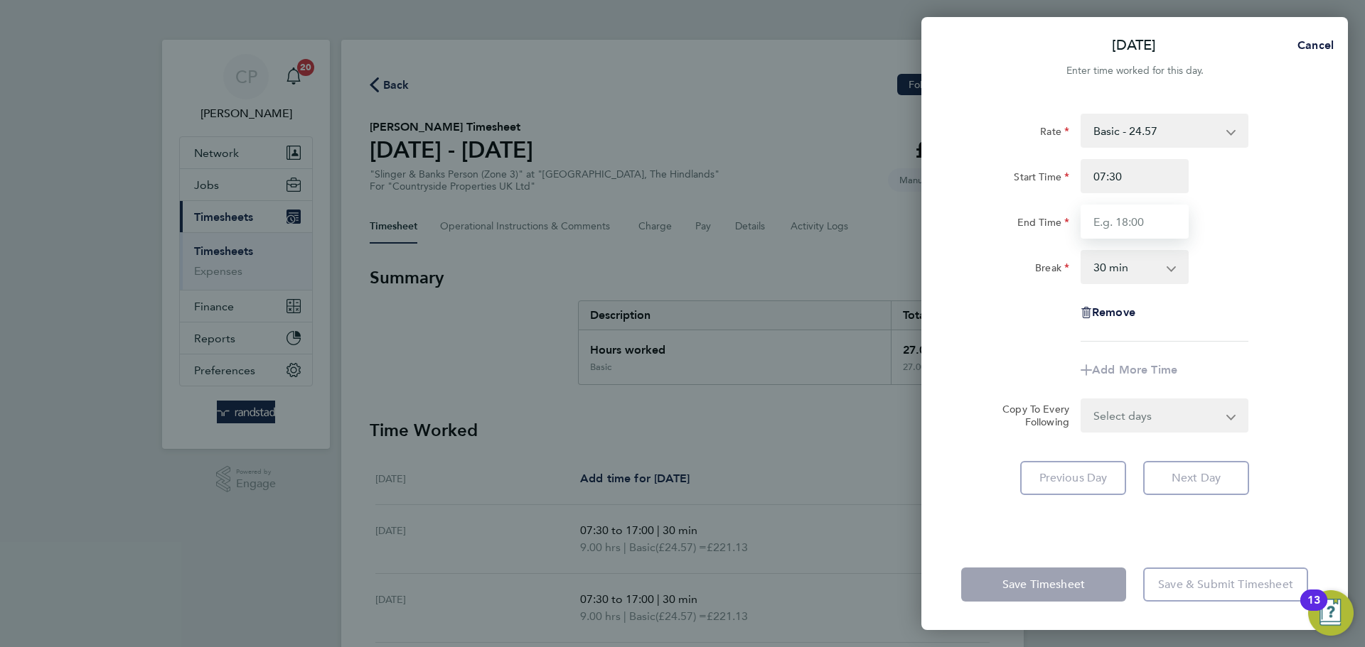
type input "17:00"
click at [1264, 261] on div "Break 0 min 15 min 30 min 45 min 60 min 75 min 90 min" at bounding box center [1134, 267] width 358 height 34
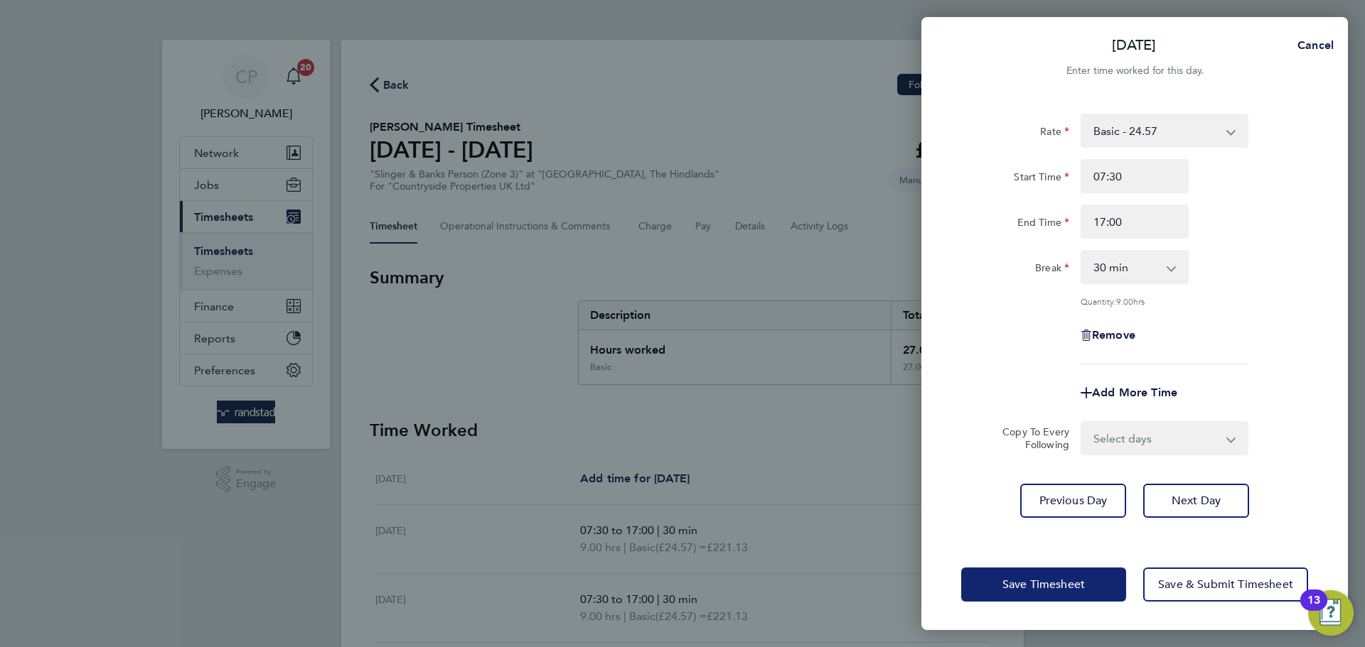
click at [1042, 579] on span "Save Timesheet" at bounding box center [1043, 585] width 82 height 14
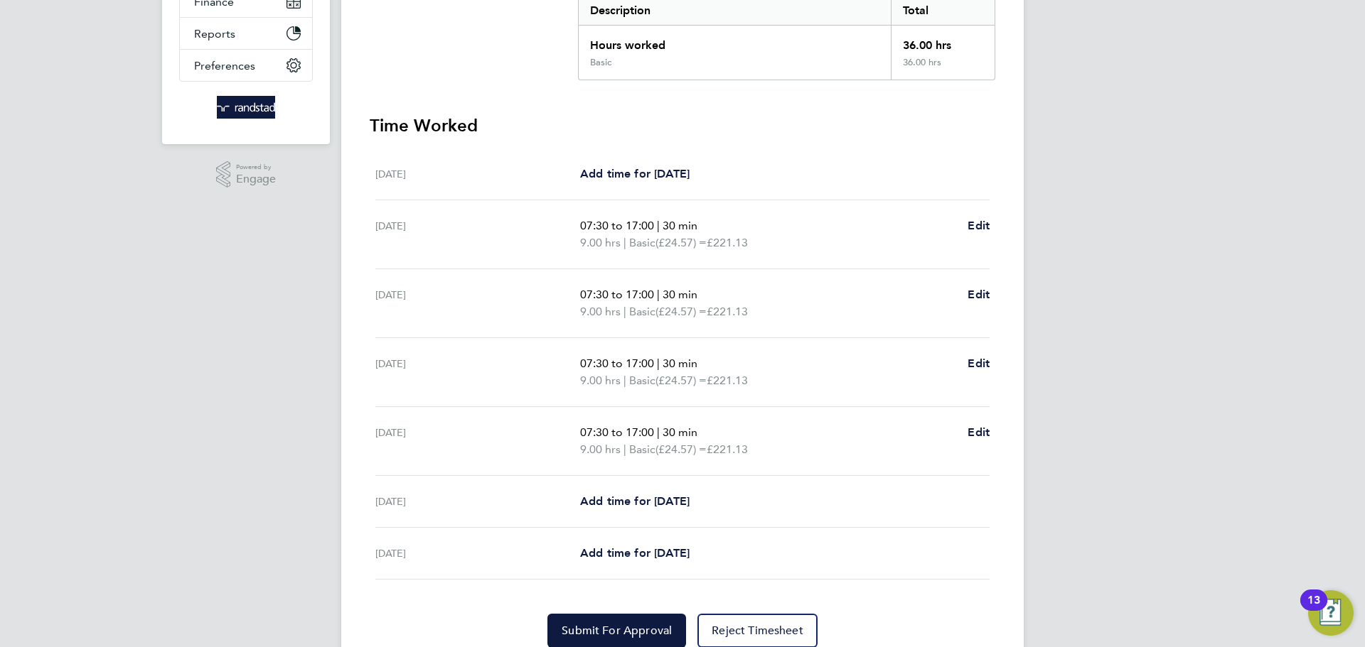
scroll to position [362, 0]
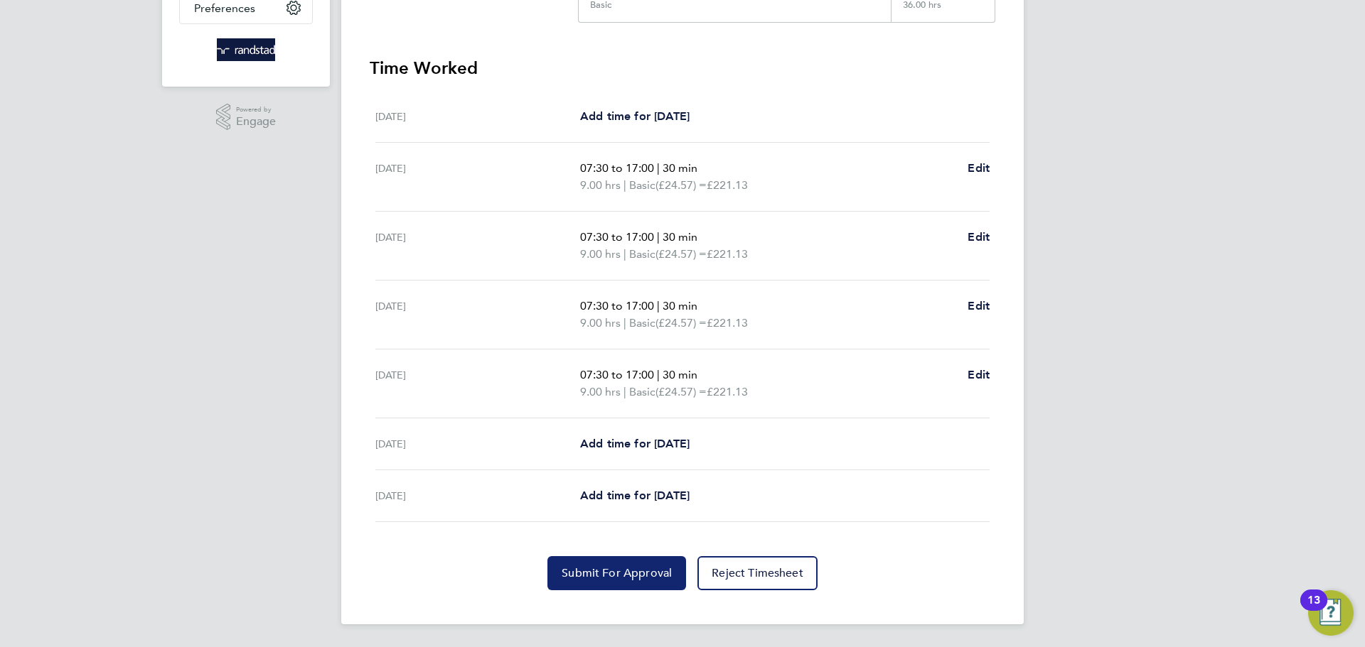
click at [618, 569] on span "Submit For Approval" at bounding box center [616, 573] width 110 height 14
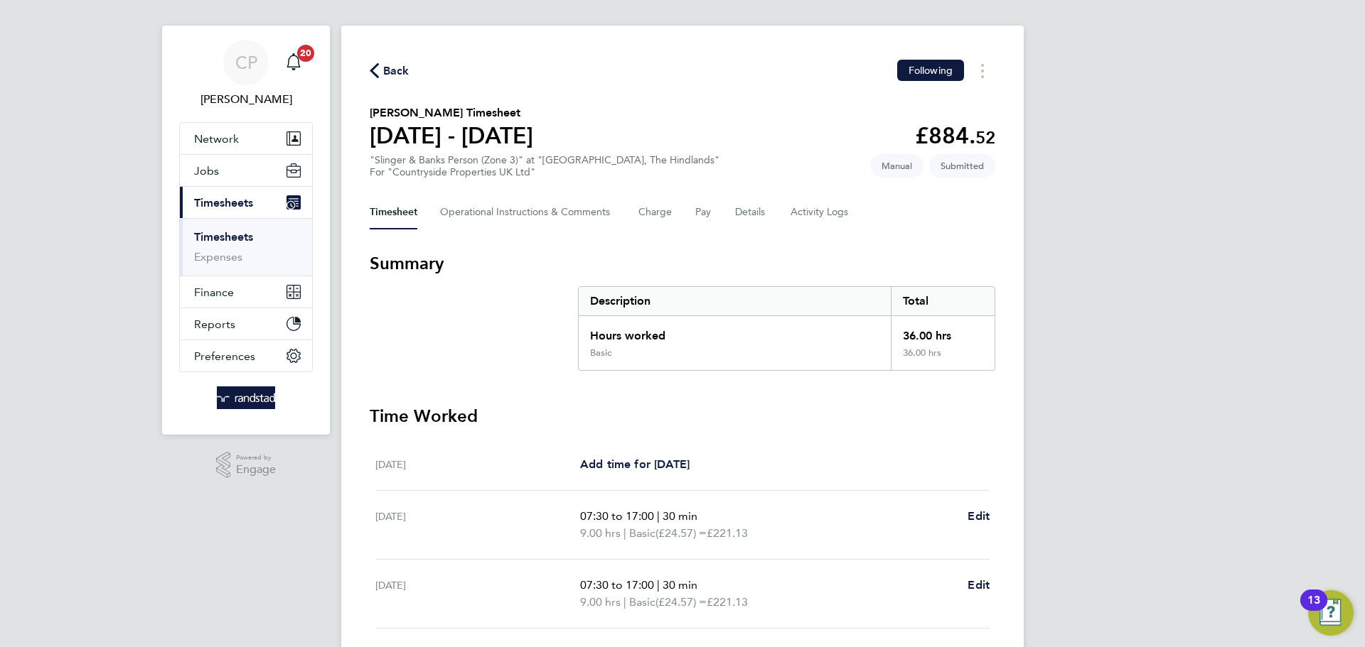
scroll to position [0, 0]
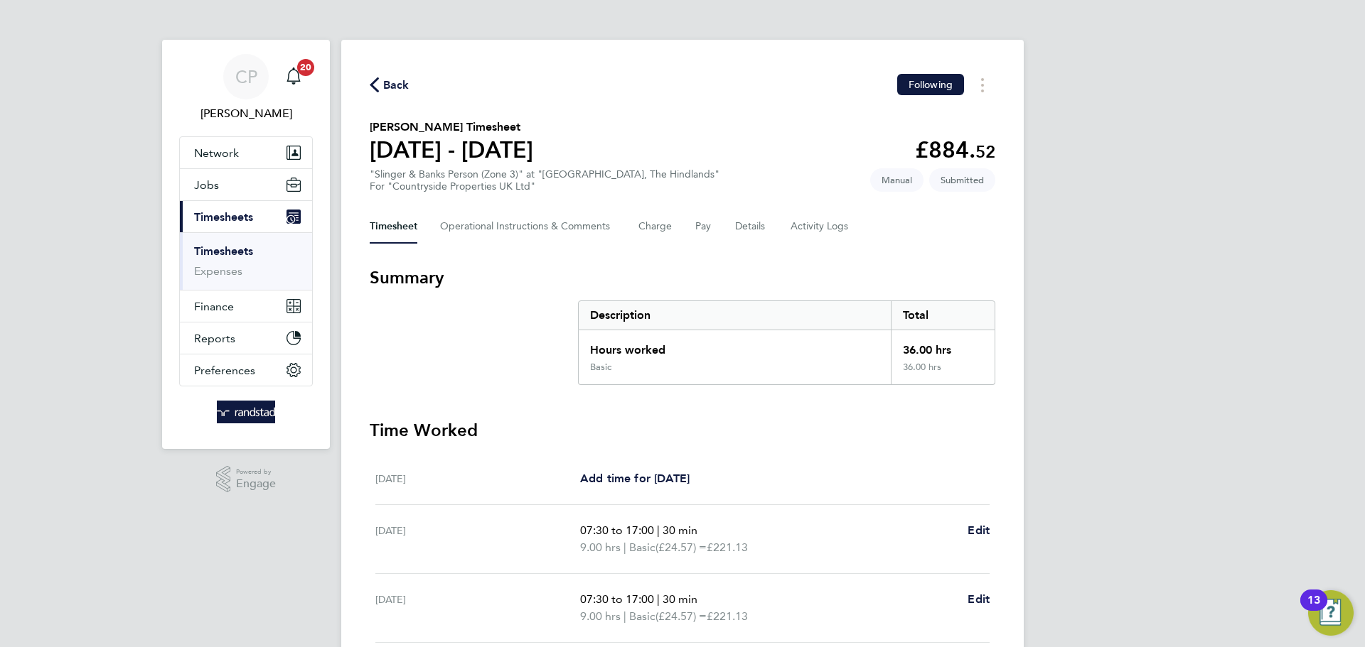
click at [385, 83] on span "Back" at bounding box center [396, 85] width 26 height 17
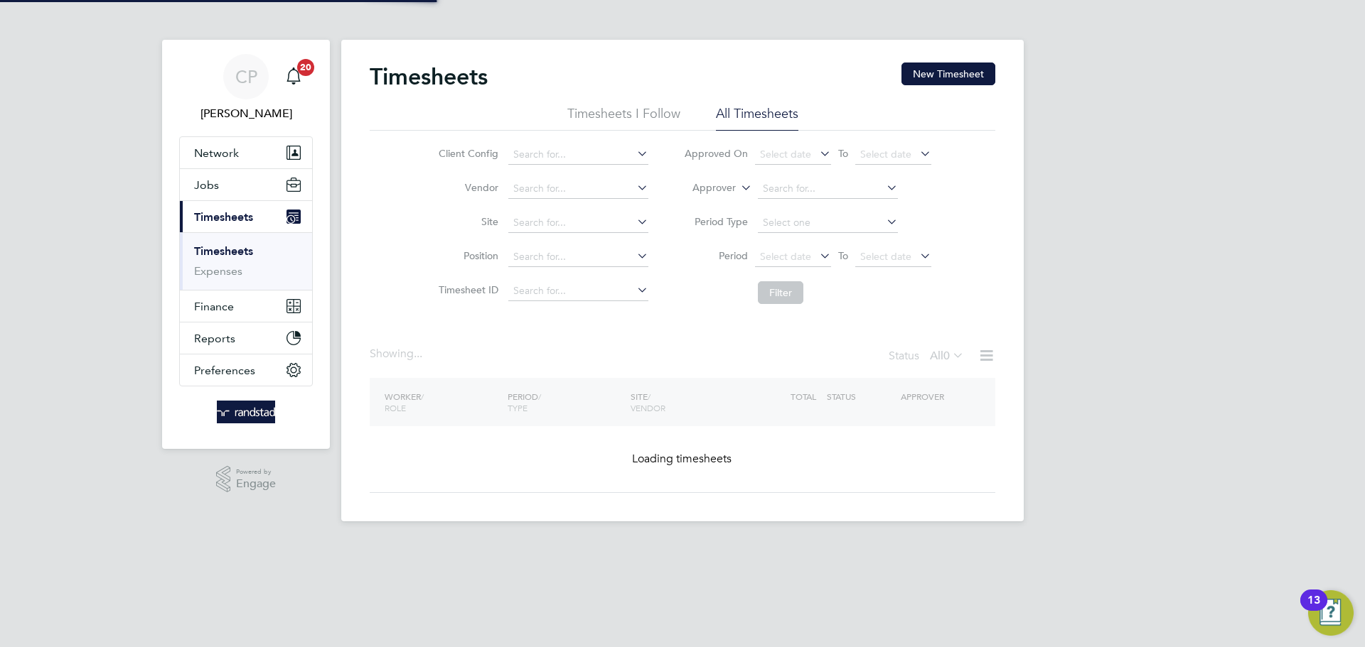
click at [940, 87] on div "Timesheets New Timesheet" at bounding box center [682, 84] width 625 height 43
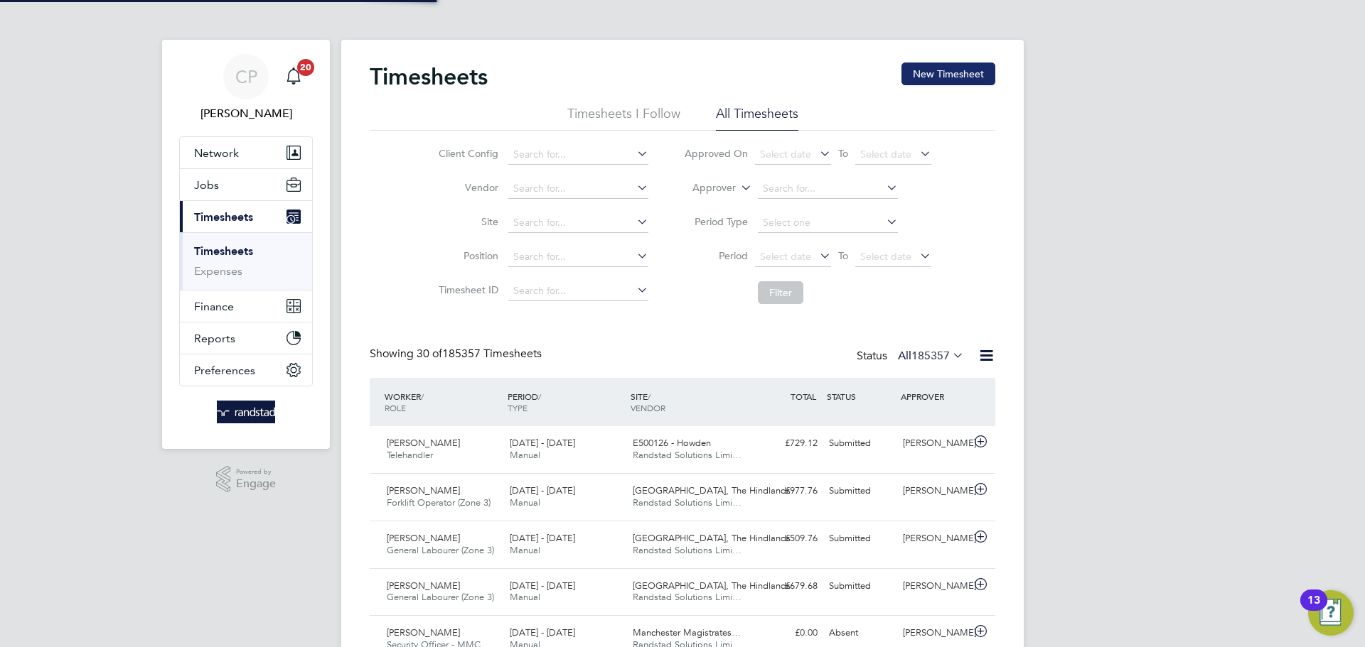
scroll to position [36, 124]
click at [947, 80] on button "New Timesheet" at bounding box center [948, 74] width 94 height 23
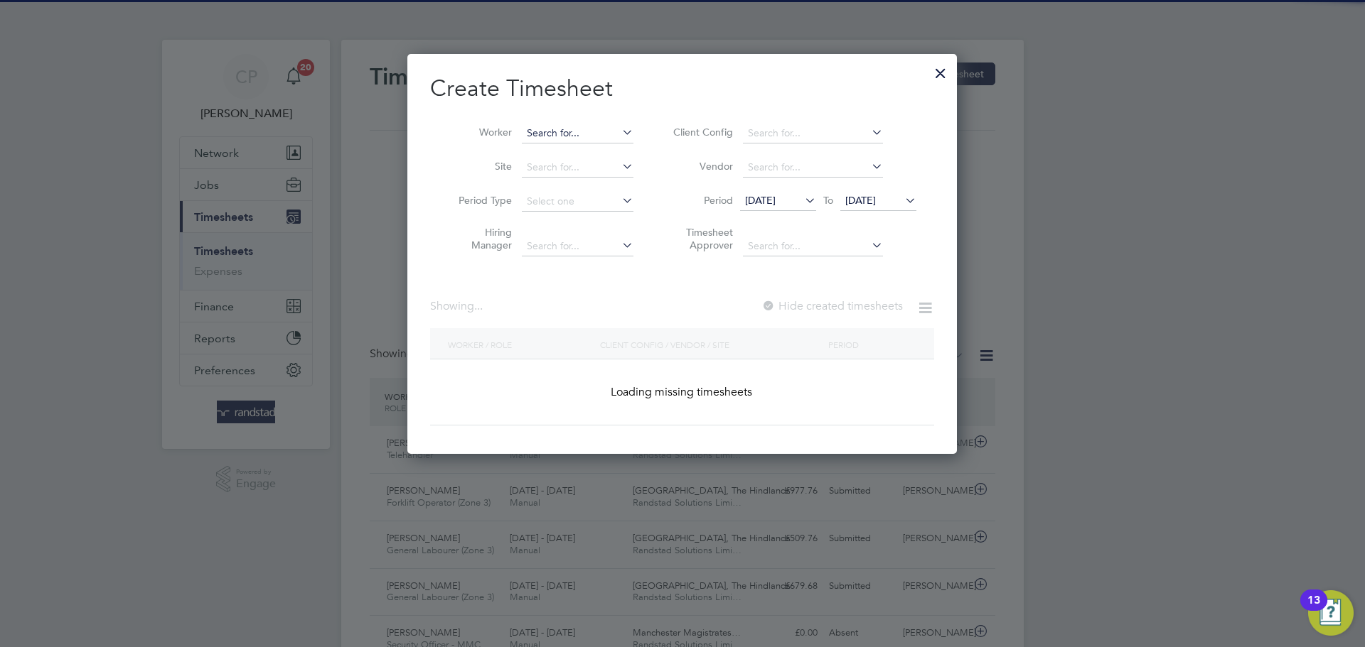
click at [596, 135] on input at bounding box center [578, 134] width 112 height 20
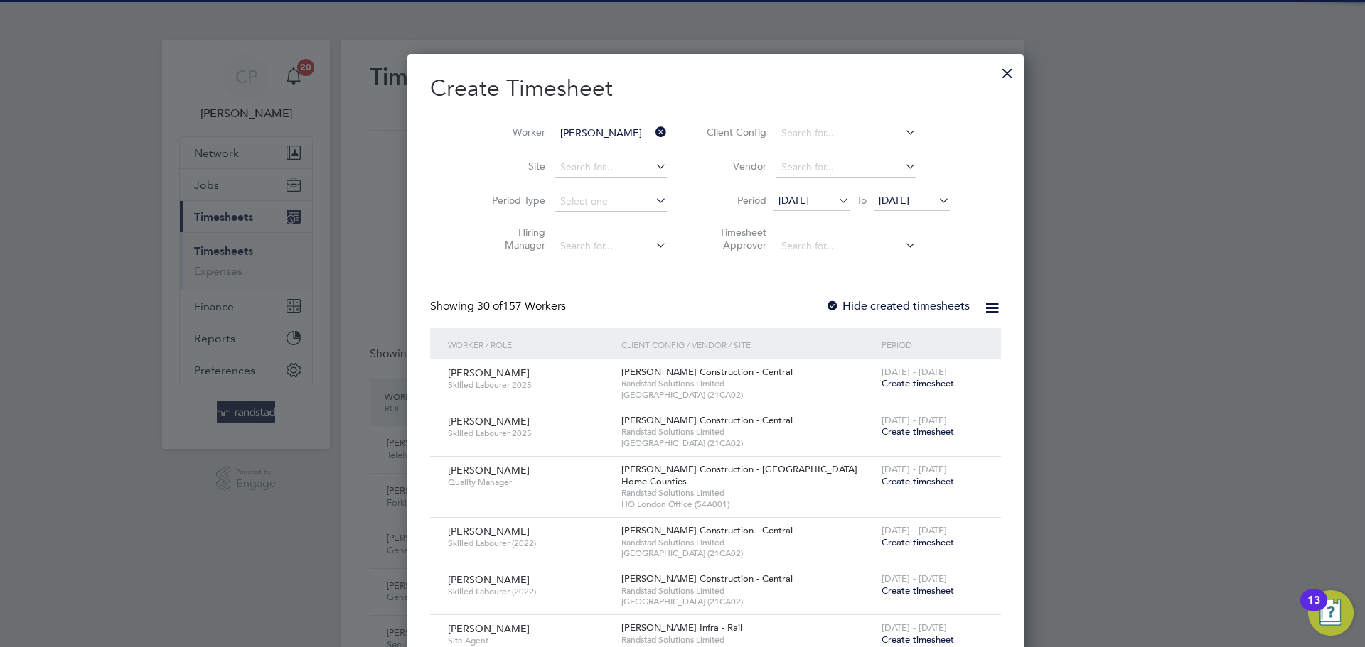
click at [593, 156] on li "Wesley Clark" at bounding box center [610, 152] width 179 height 19
type input "Wesley Clark"
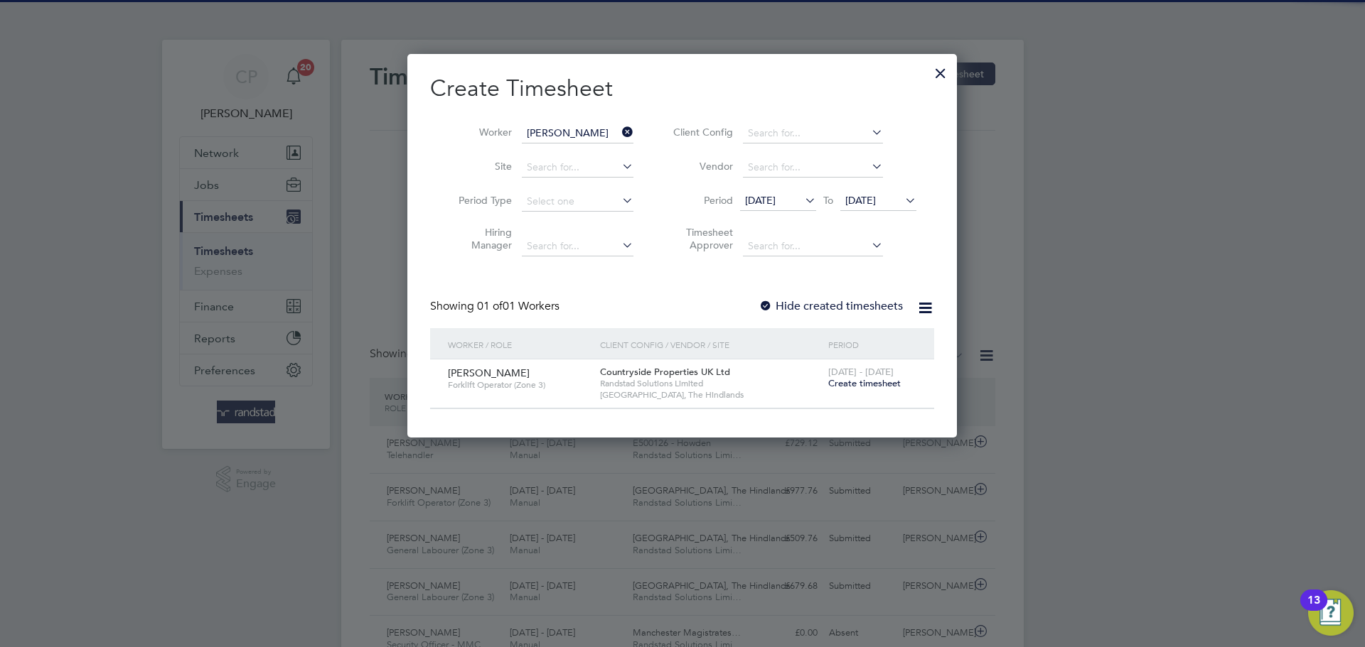
click at [861, 203] on span "[DATE]" at bounding box center [860, 200] width 31 height 13
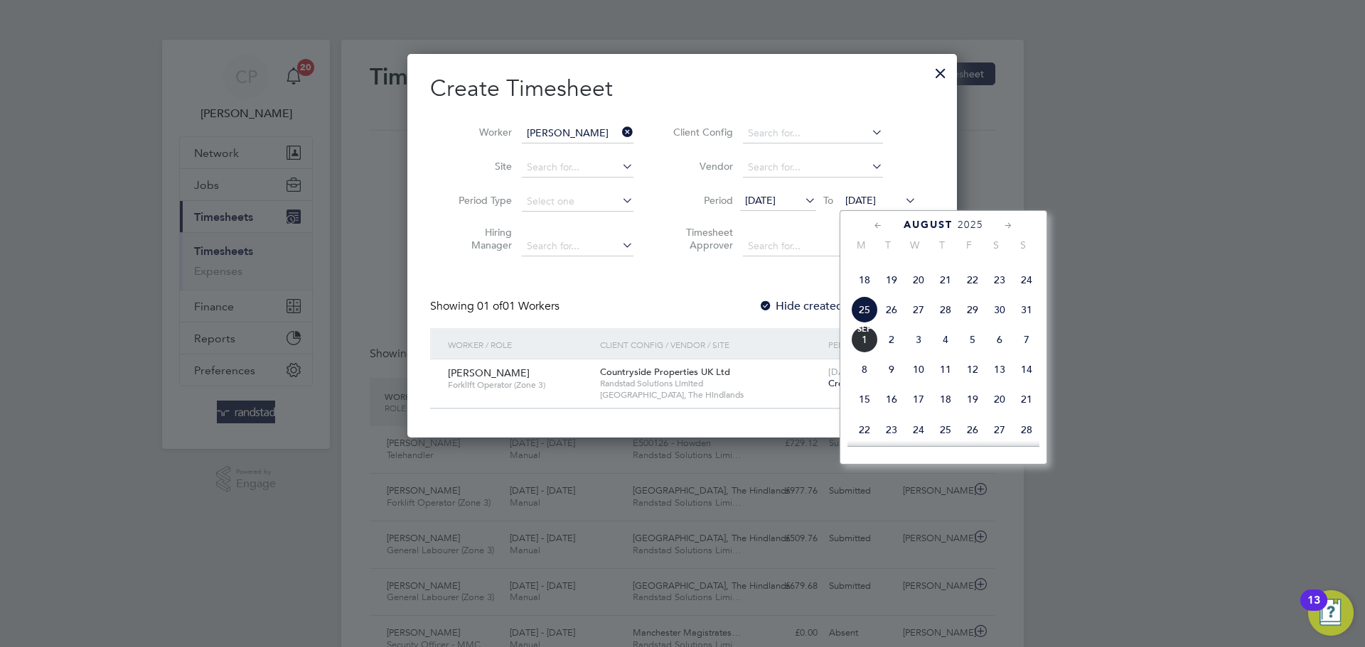
click at [867, 353] on span "[DATE]" at bounding box center [864, 339] width 27 height 27
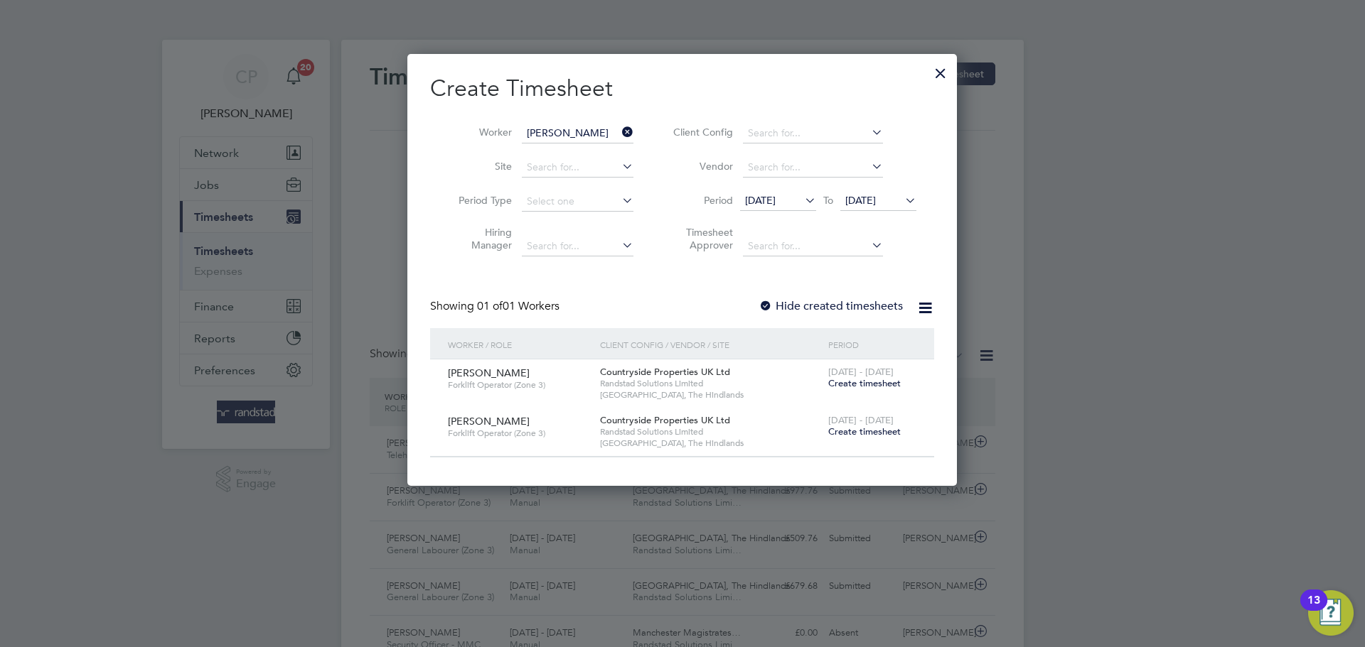
click at [869, 384] on span "Create timesheet" at bounding box center [864, 383] width 72 height 12
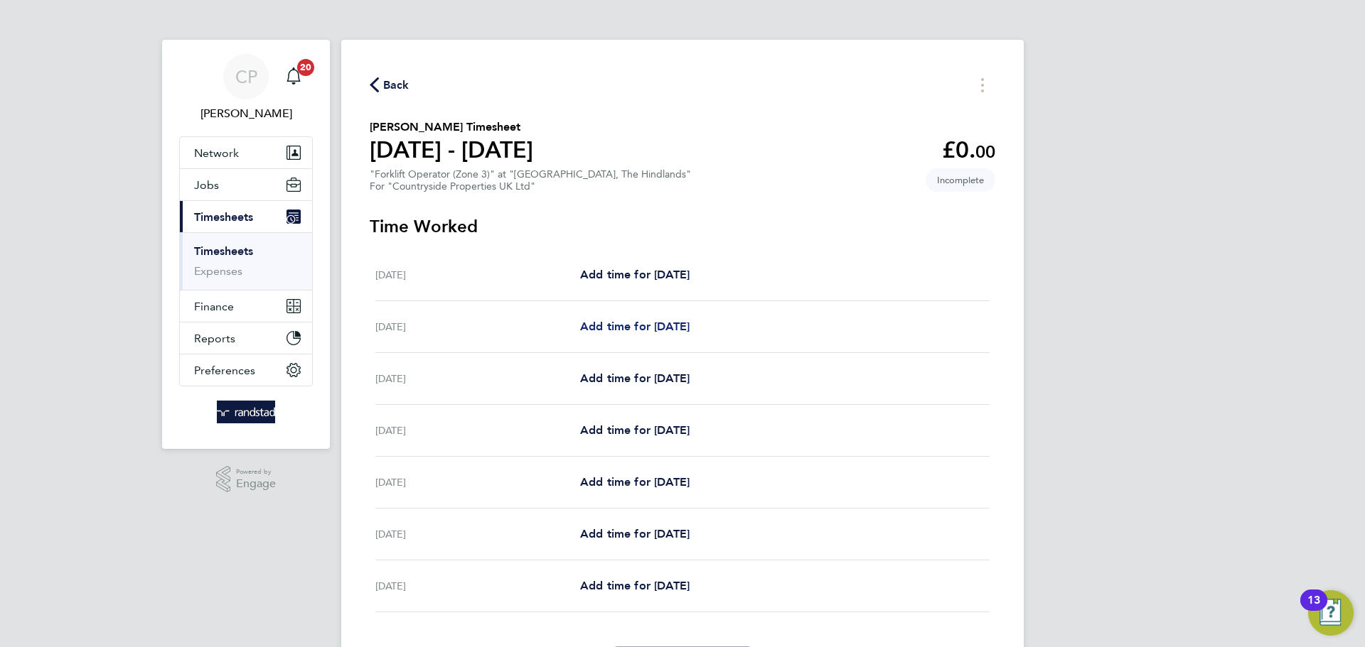
click at [645, 320] on span "Add time for [DATE]" at bounding box center [634, 327] width 109 height 14
select select "30"
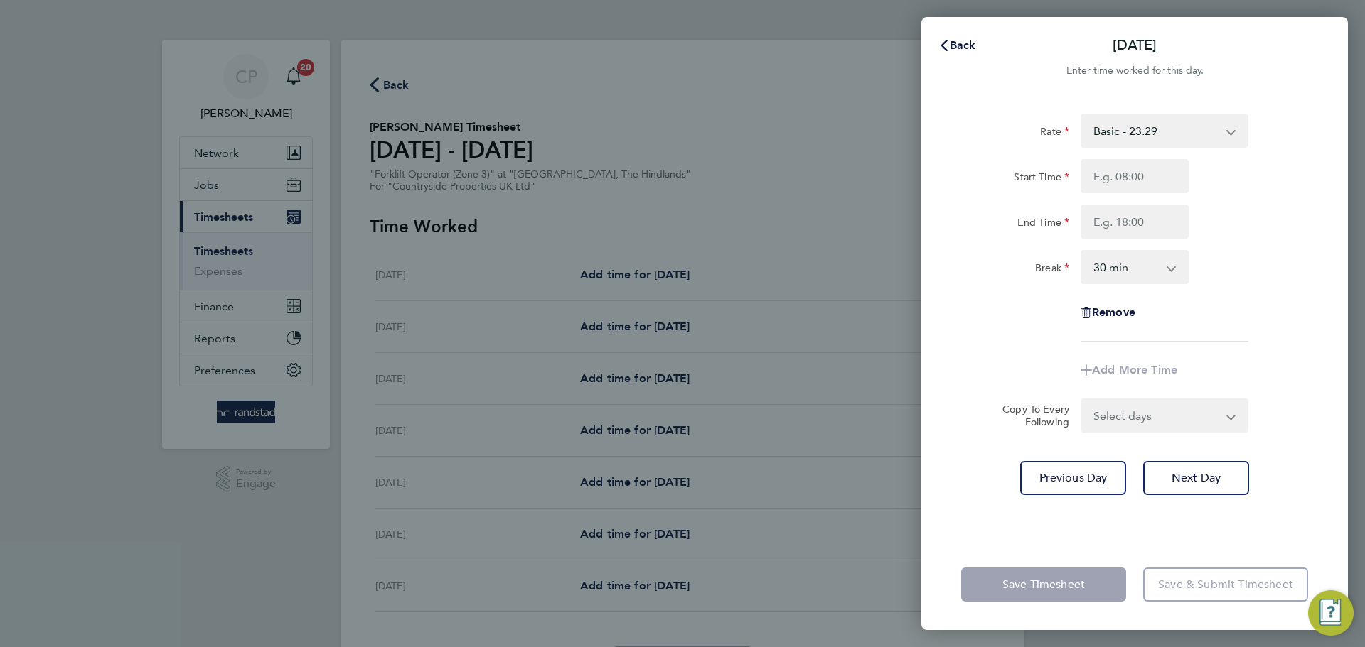
click at [1140, 158] on div "Rate Basic - 23.29 Start Time End Time Break 0 min 15 min 30 min 45 min 60 min …" at bounding box center [1134, 228] width 347 height 228
click at [1135, 176] on input "Start Time" at bounding box center [1134, 176] width 108 height 34
type input "07:30"
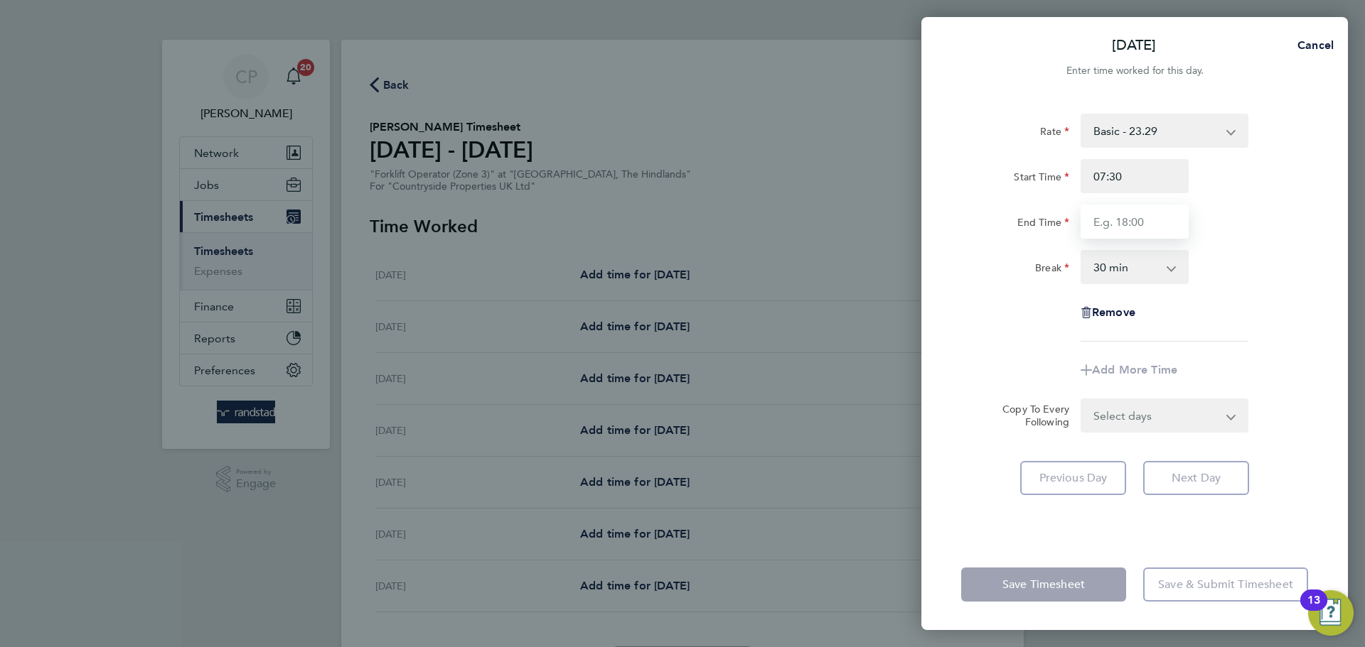
click at [1140, 226] on input "End Time" at bounding box center [1134, 222] width 108 height 34
type input "17:00"
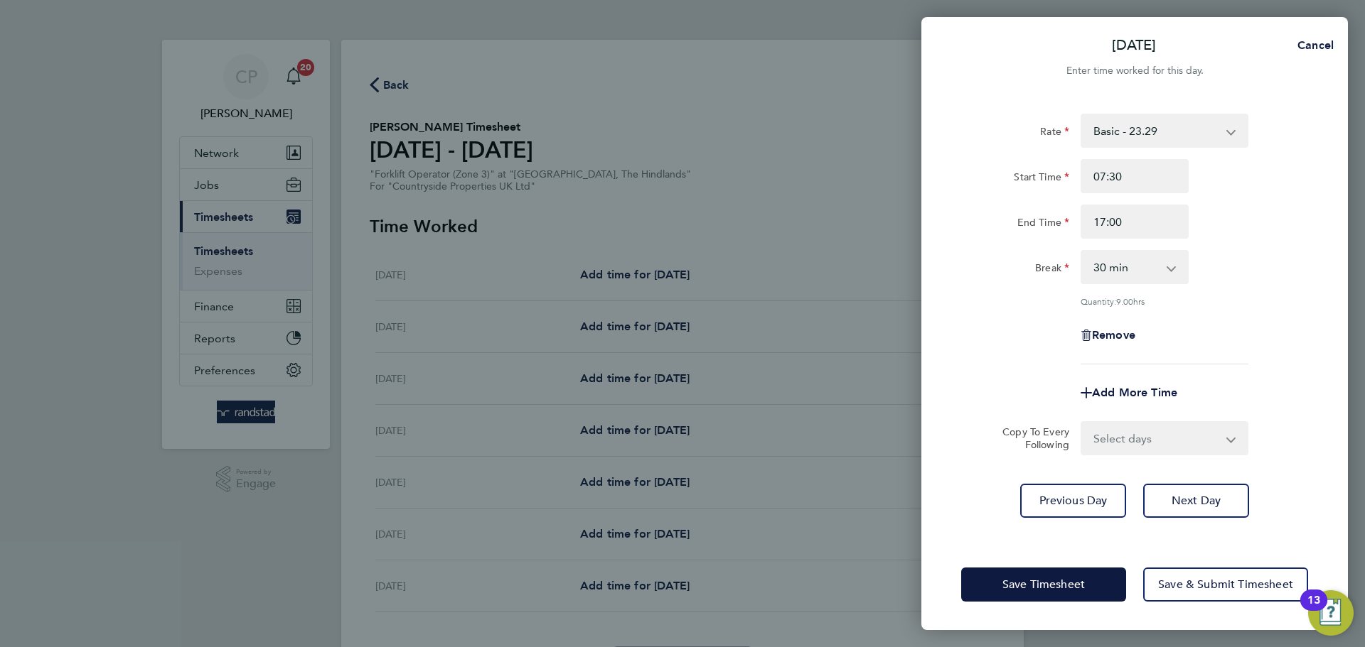
click at [1252, 230] on div "End Time 17:00" at bounding box center [1134, 222] width 358 height 34
click at [1210, 494] on span "Next Day" at bounding box center [1195, 501] width 49 height 14
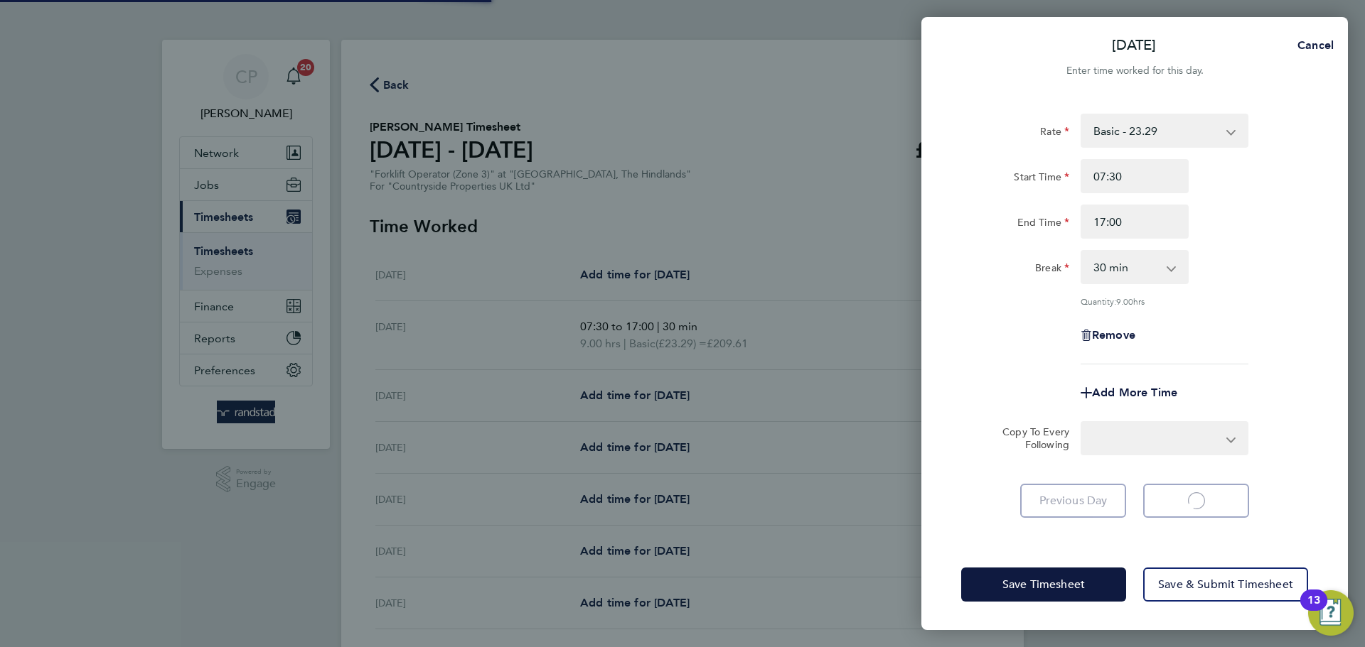
select select "30"
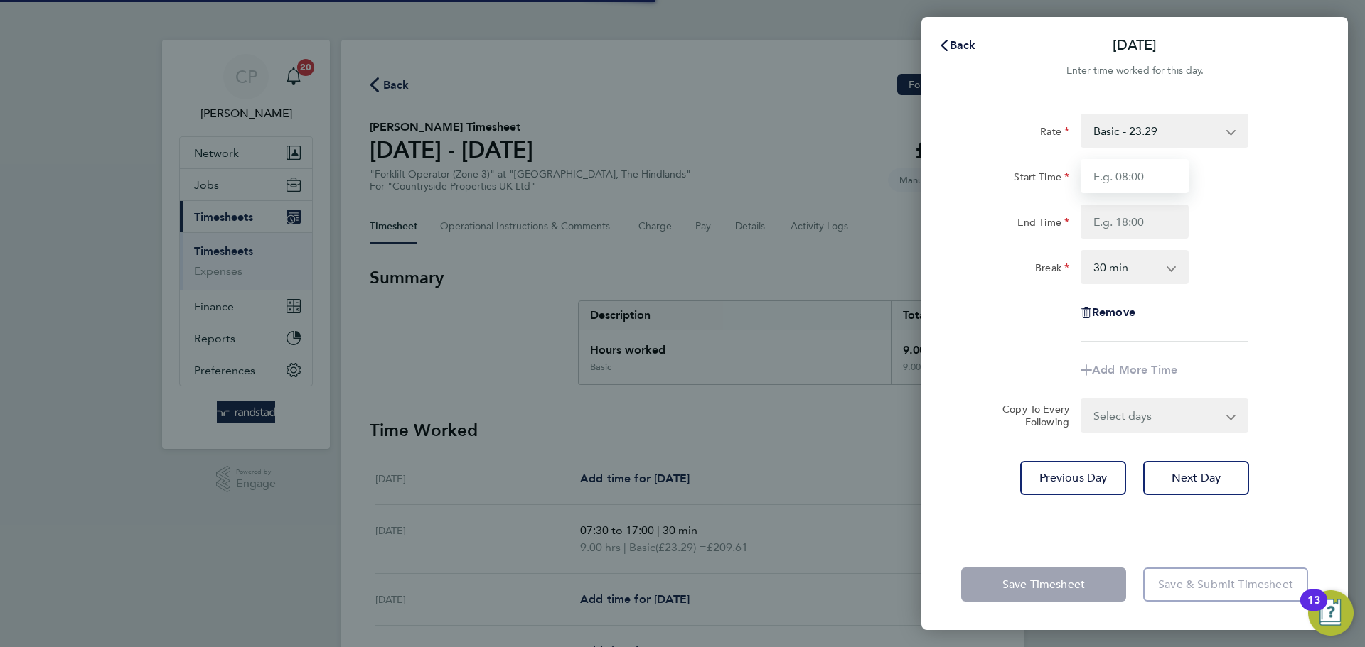
click at [1122, 170] on input "Start Time" at bounding box center [1134, 176] width 108 height 34
type input "07:30"
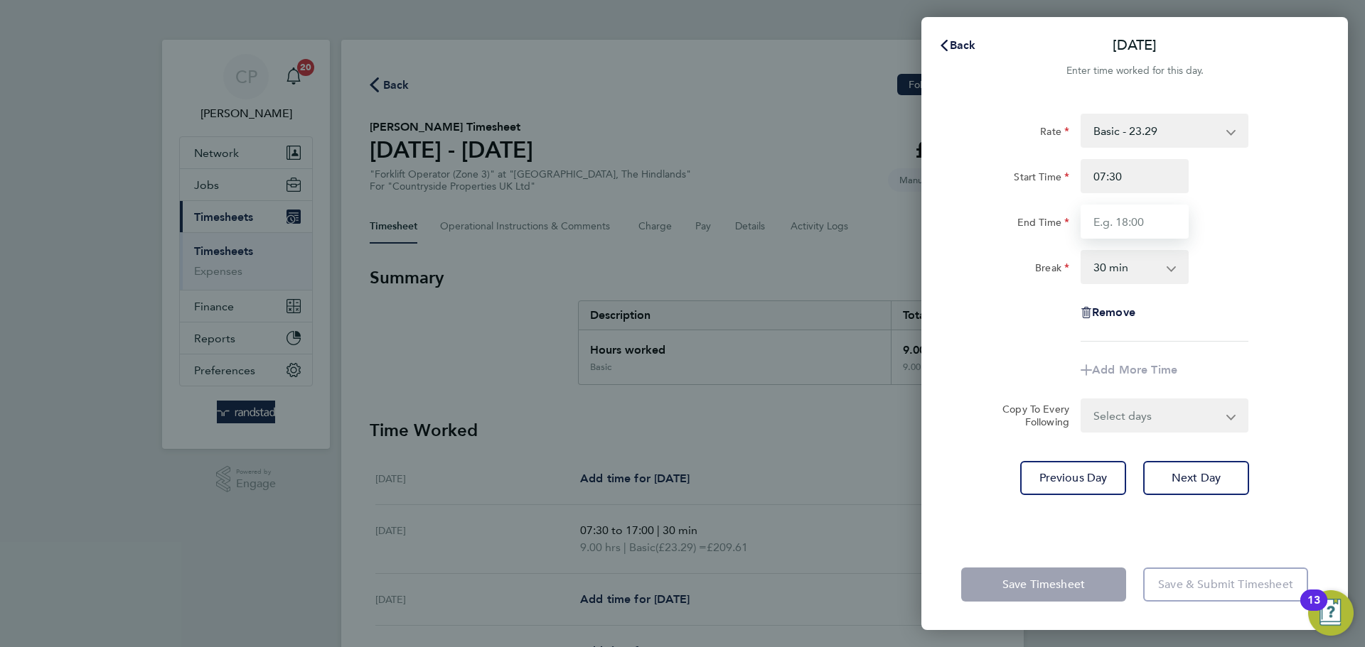
click at [1132, 220] on input "End Time" at bounding box center [1134, 222] width 108 height 34
type input "17:00"
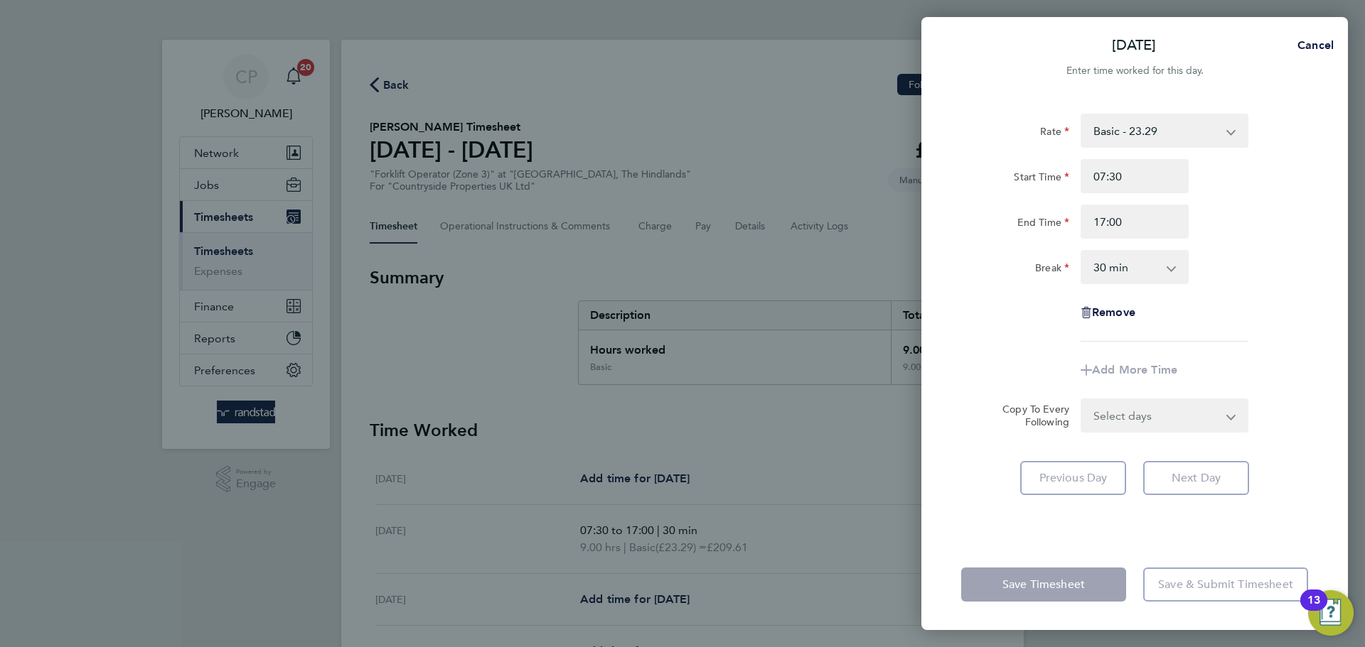
click at [1254, 253] on div "Break 0 min 15 min 30 min 45 min 60 min 75 min 90 min" at bounding box center [1134, 267] width 358 height 34
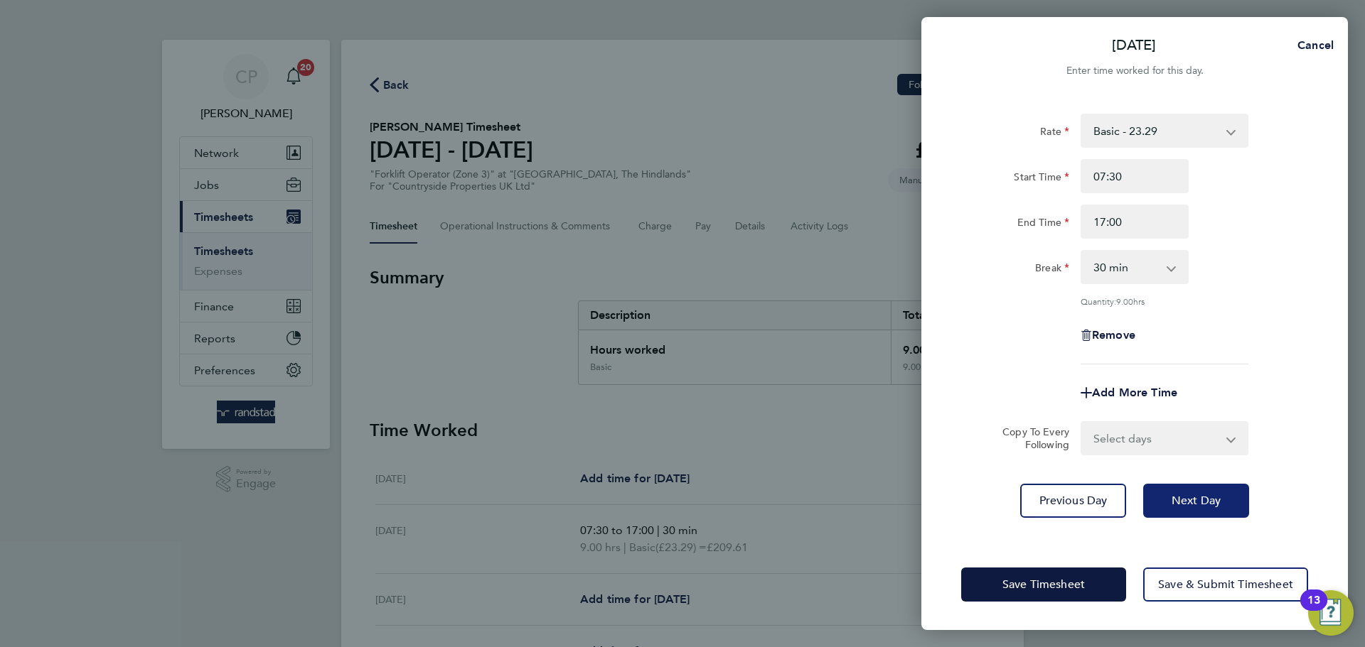
click at [1183, 513] on button "Next Day" at bounding box center [1196, 501] width 106 height 34
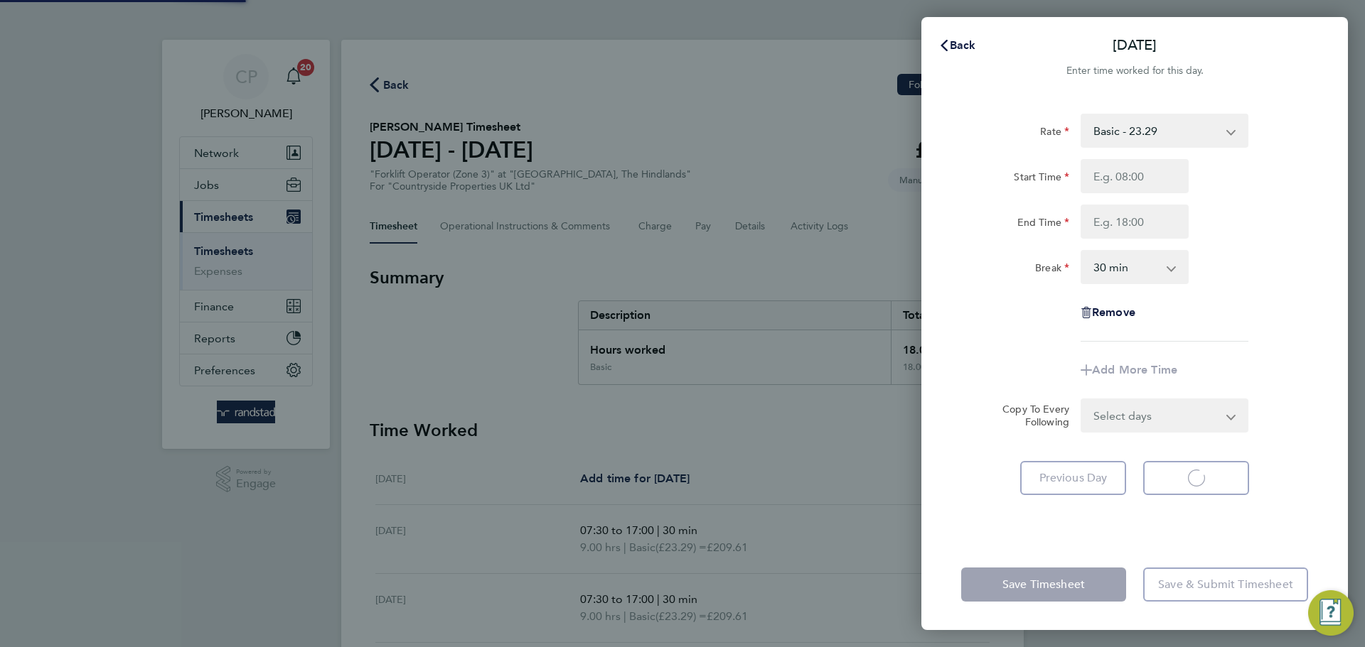
select select "30"
click at [1148, 182] on input "Start Time" at bounding box center [1134, 176] width 108 height 34
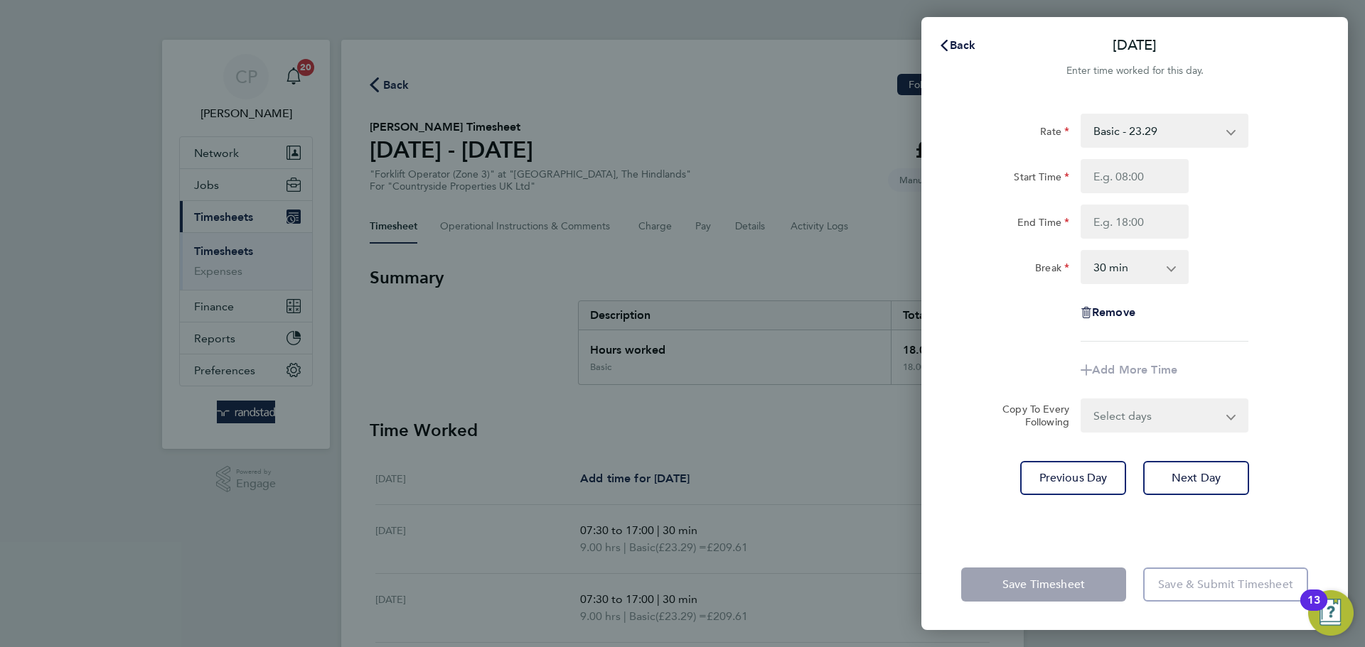
type input "07:30"
click at [1142, 229] on input "End Time" at bounding box center [1134, 222] width 108 height 34
click at [1239, 263] on div "Break 0 min 15 min 30 min 45 min 60 min 75 min 90 min" at bounding box center [1134, 267] width 358 height 34
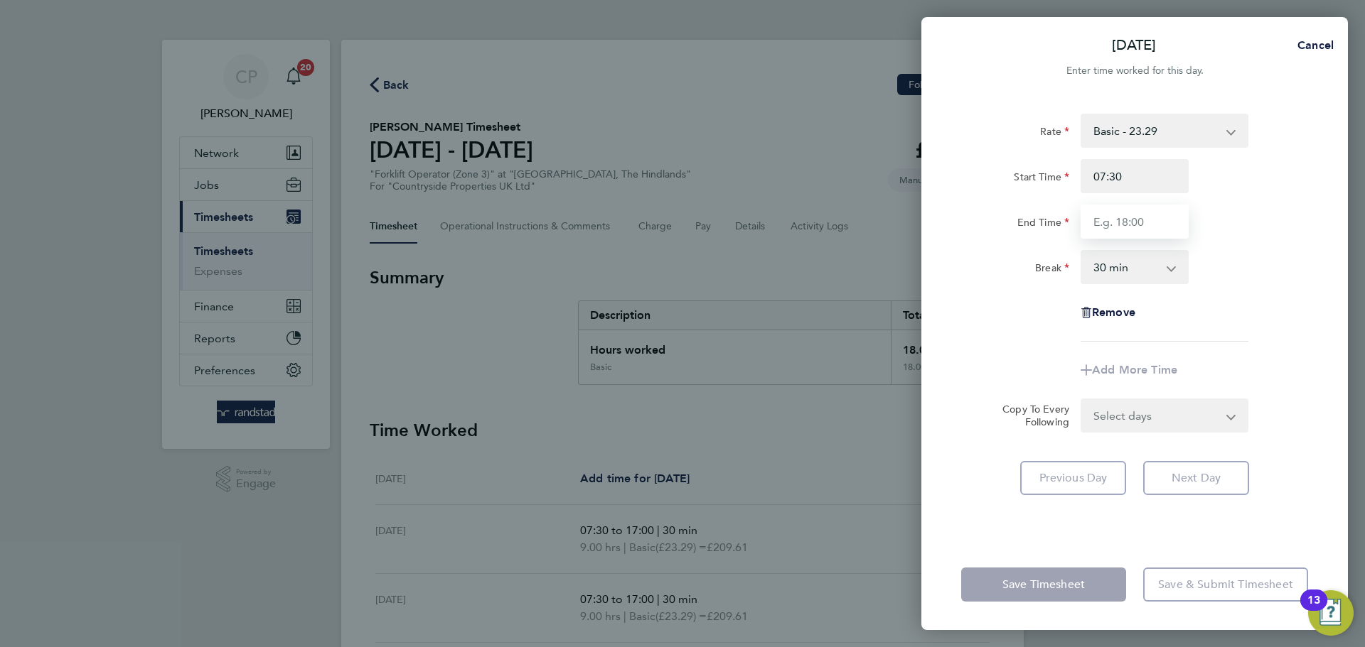
click at [1156, 220] on input "End Time" at bounding box center [1134, 222] width 108 height 34
type input "17:00"
click at [1243, 233] on div "End Time 17:00" at bounding box center [1134, 222] width 358 height 34
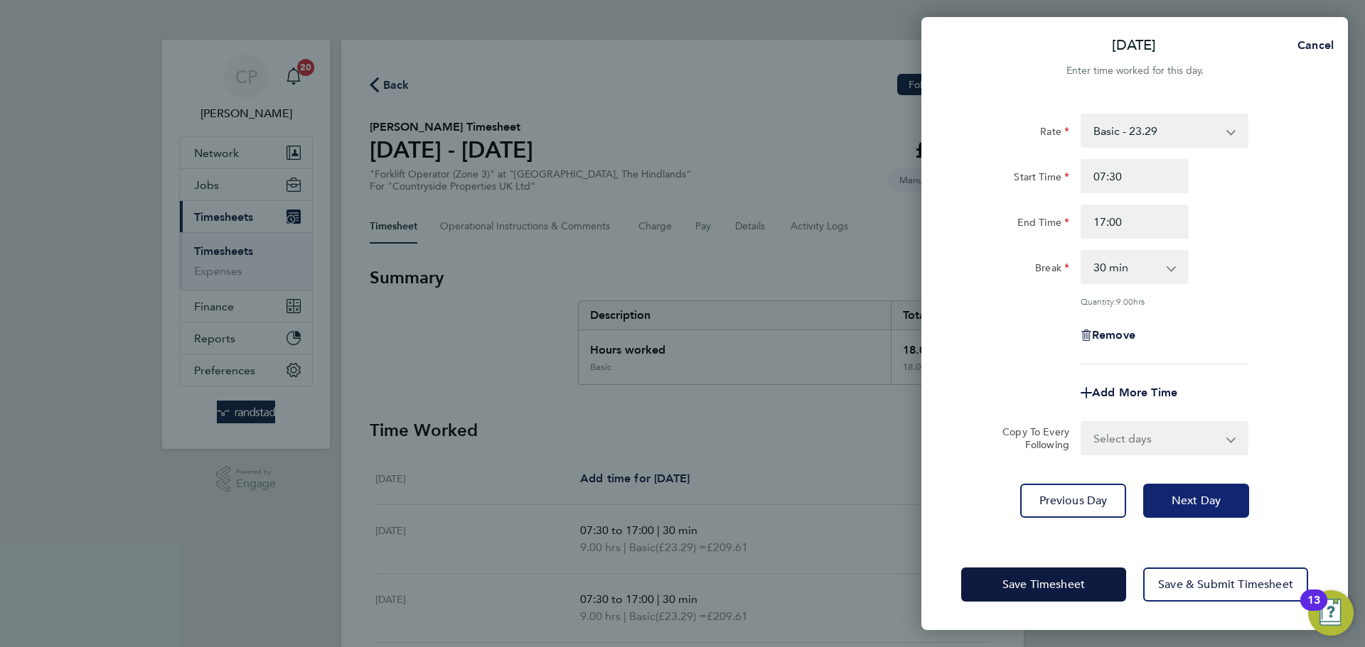
click at [1201, 498] on span "Next Day" at bounding box center [1195, 501] width 49 height 14
select select "30"
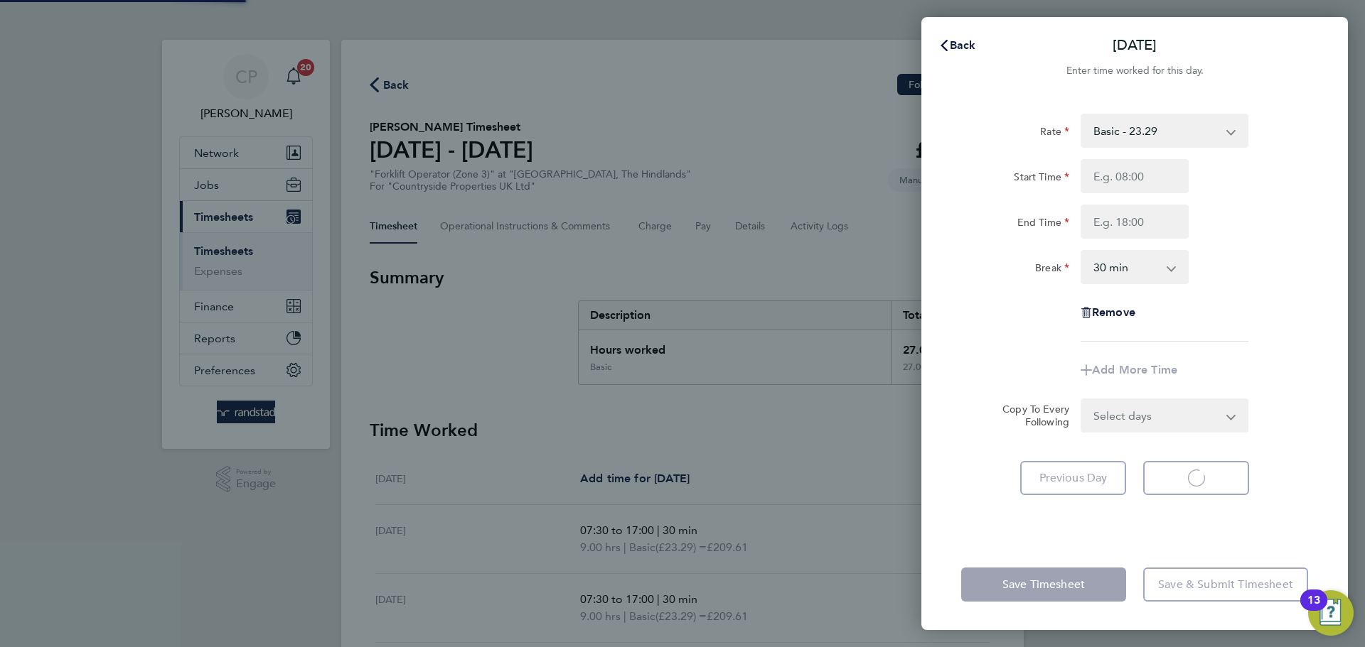
select select "30"
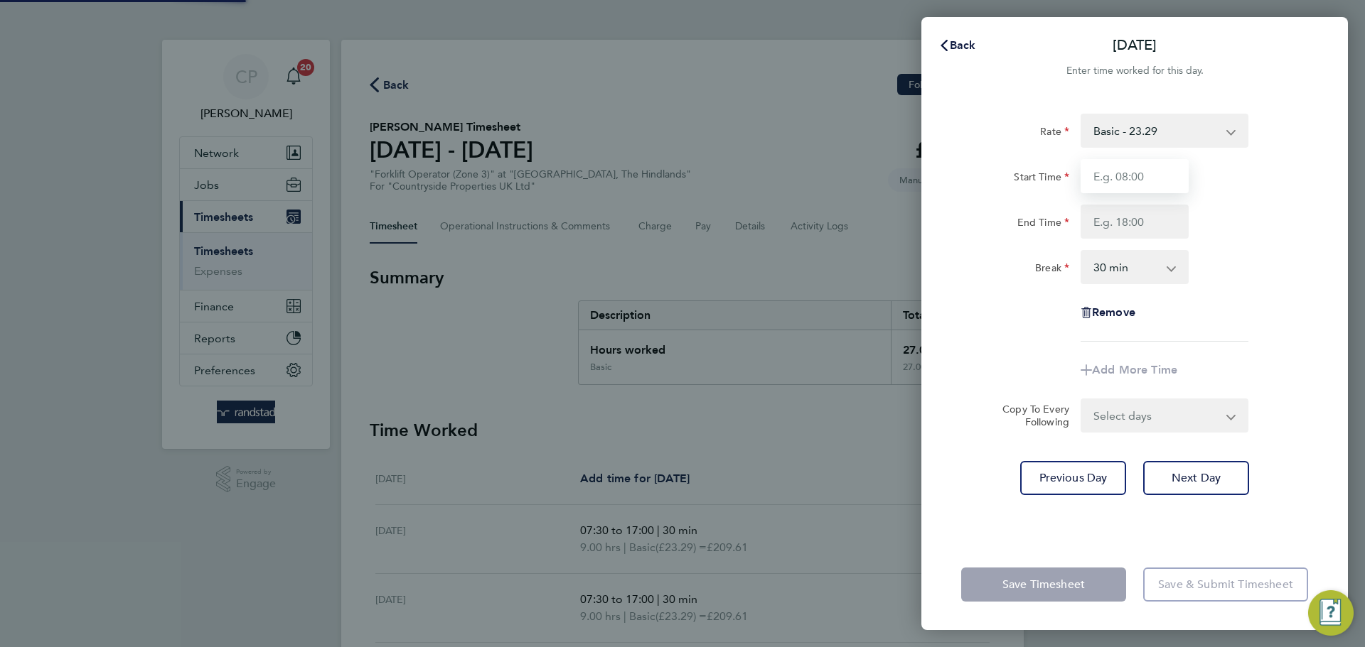
click at [1127, 178] on input "Start Time" at bounding box center [1134, 176] width 108 height 34
type input "07:30"
click at [1136, 224] on input "End Time" at bounding box center [1134, 222] width 108 height 34
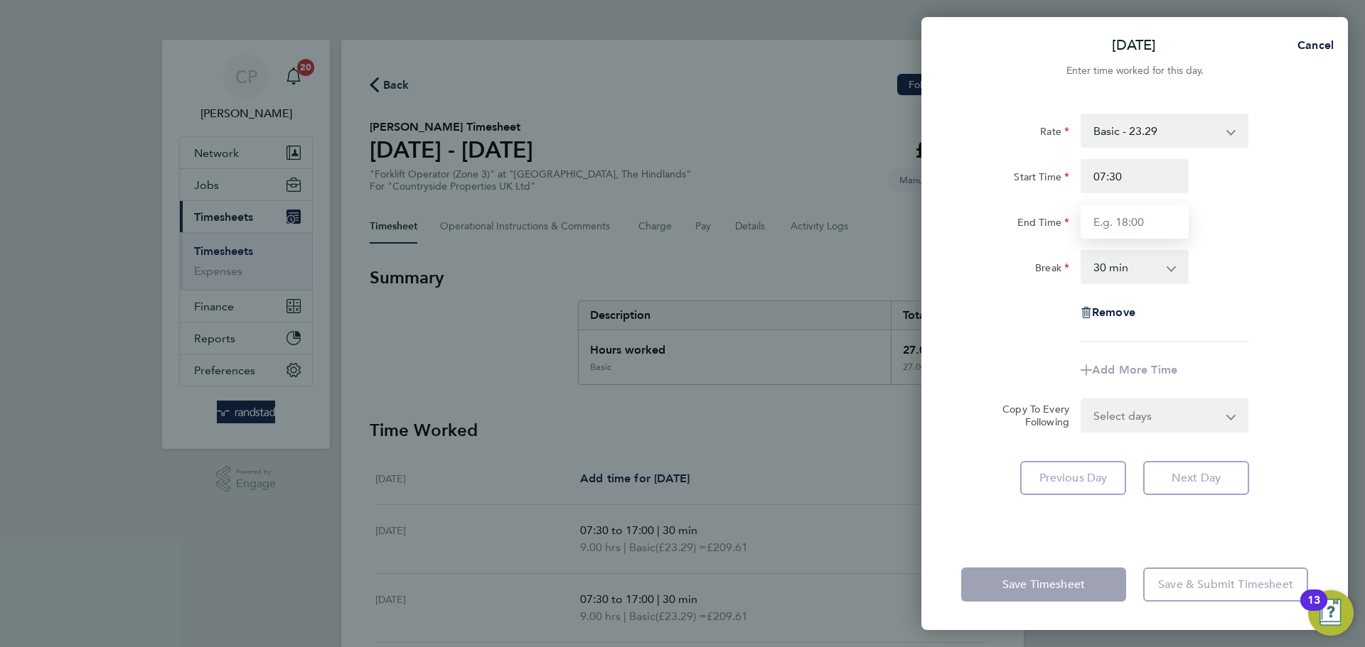
type input "17:00"
click at [1233, 242] on div "Rate Basic - 23.29 Start Time 07:30 End Time 17:00 Break 0 min 15 min 30 min 45…" at bounding box center [1134, 228] width 347 height 228
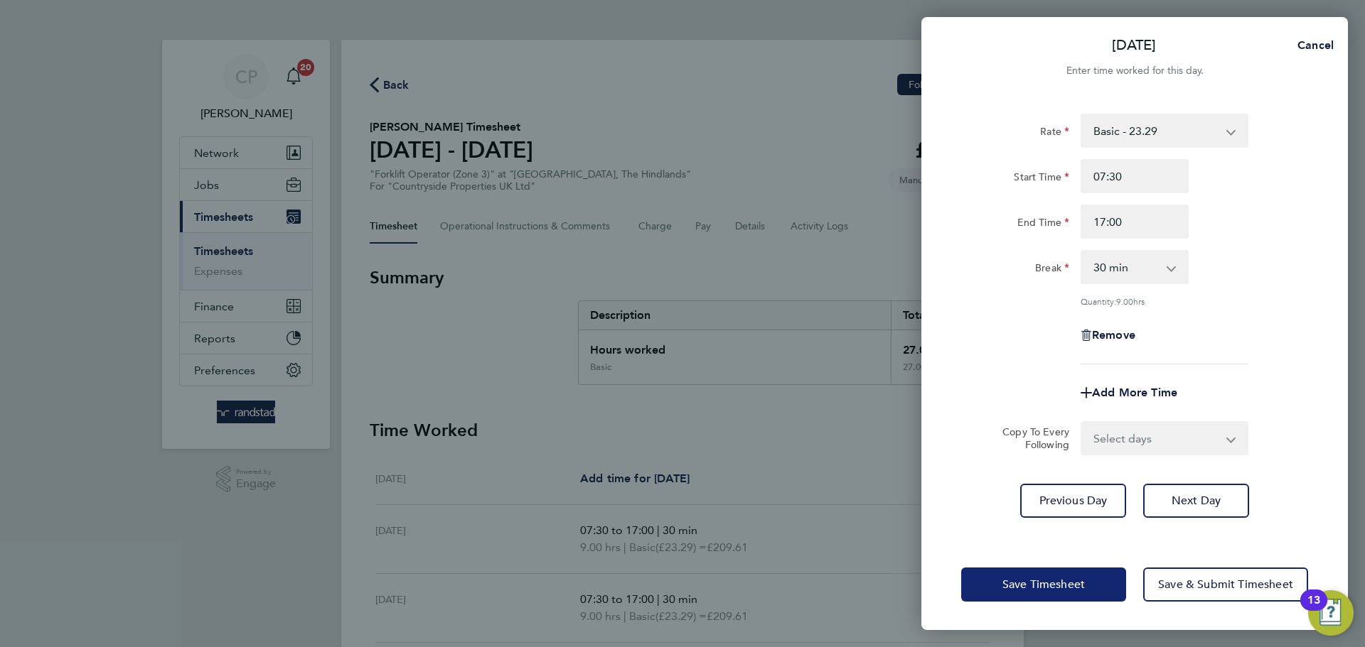
click at [1043, 592] on button "Save Timesheet" at bounding box center [1043, 585] width 165 height 34
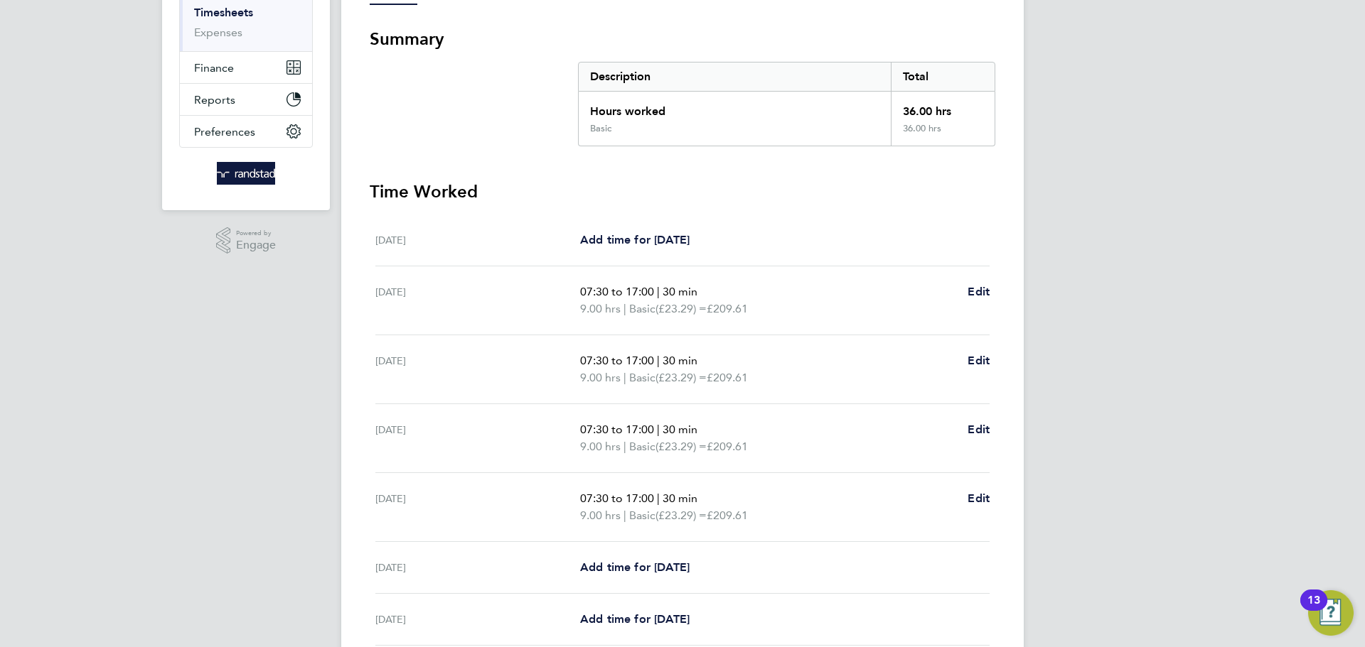
scroll to position [237, 0]
click at [669, 245] on span "Add time for [DATE]" at bounding box center [634, 242] width 109 height 14
select select "30"
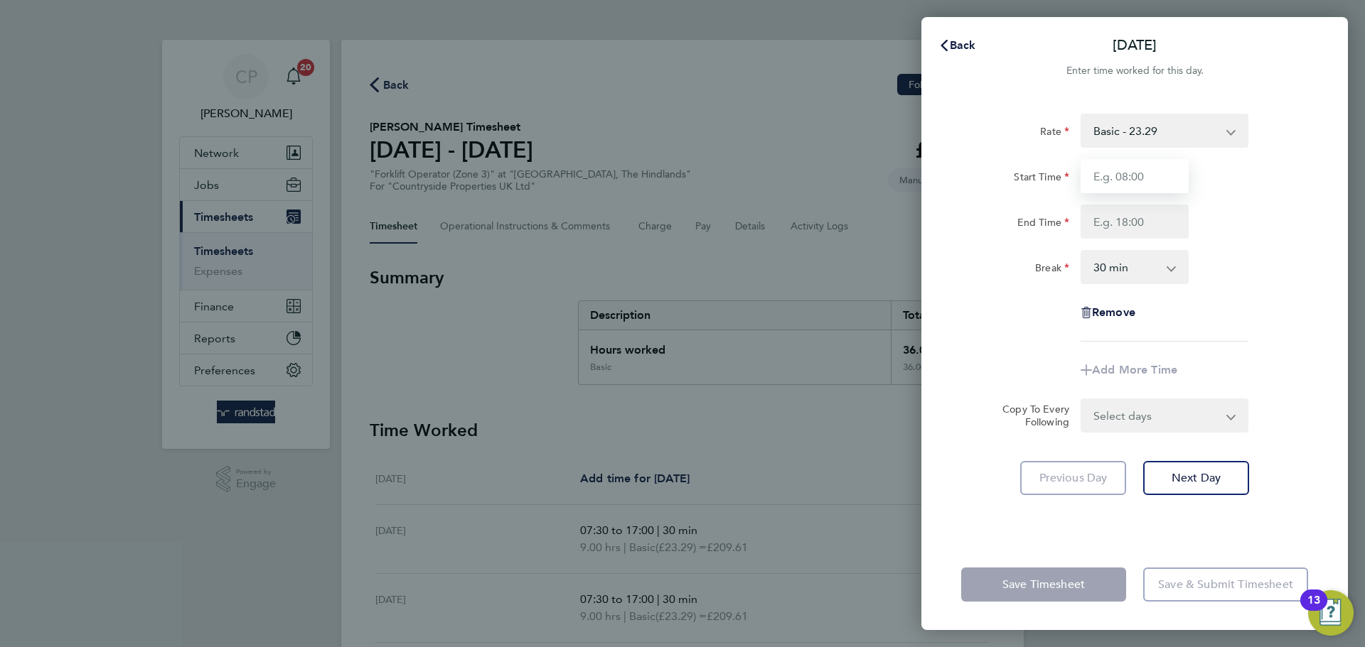
click at [1151, 171] on input "Start Time" at bounding box center [1134, 176] width 108 height 34
type input "07:30"
click at [1136, 224] on input "End Time" at bounding box center [1134, 222] width 108 height 34
type input "17:00"
click at [1222, 198] on div "Start Time 07:30 End Time 17:00" at bounding box center [1134, 199] width 358 height 80
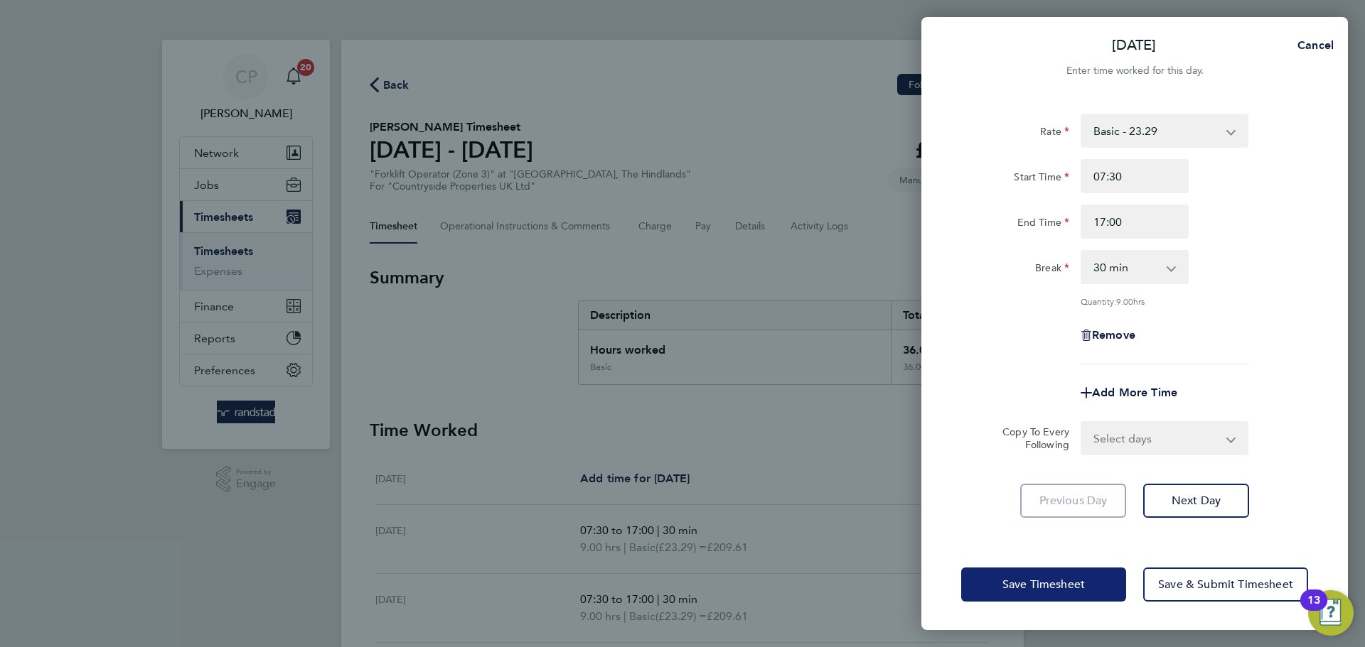
click at [1040, 589] on span "Save Timesheet" at bounding box center [1043, 585] width 82 height 14
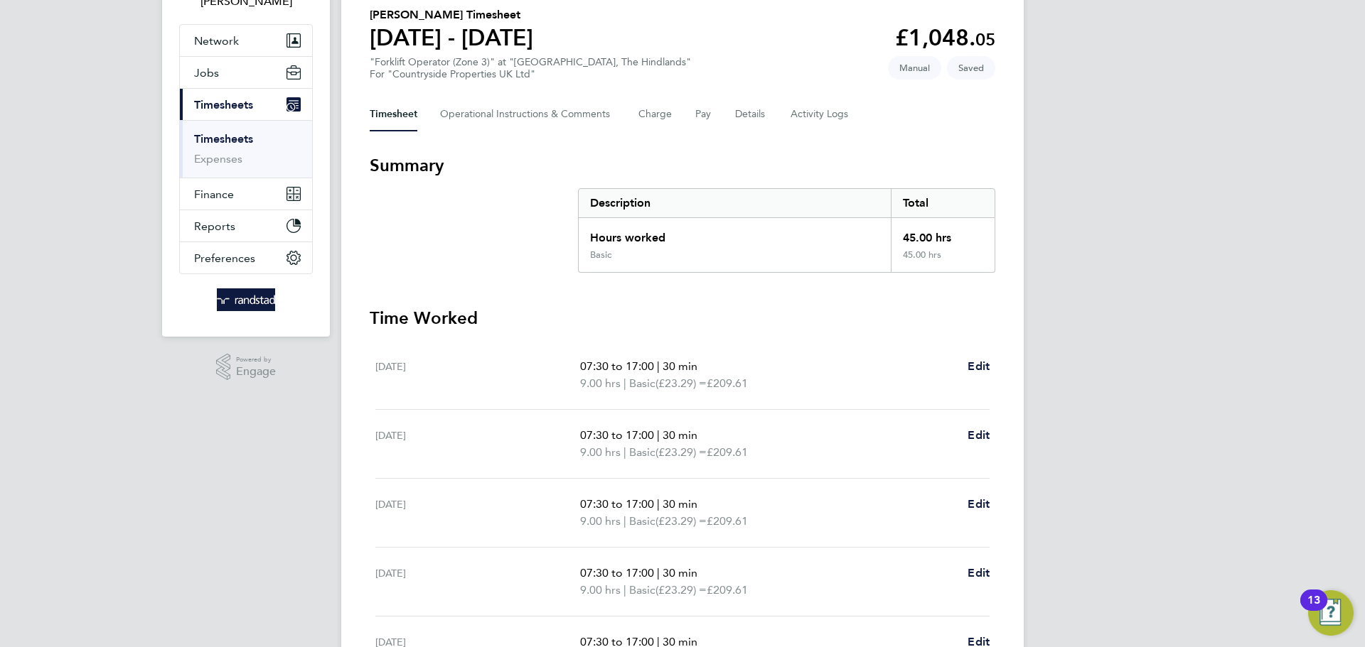
scroll to position [294, 0]
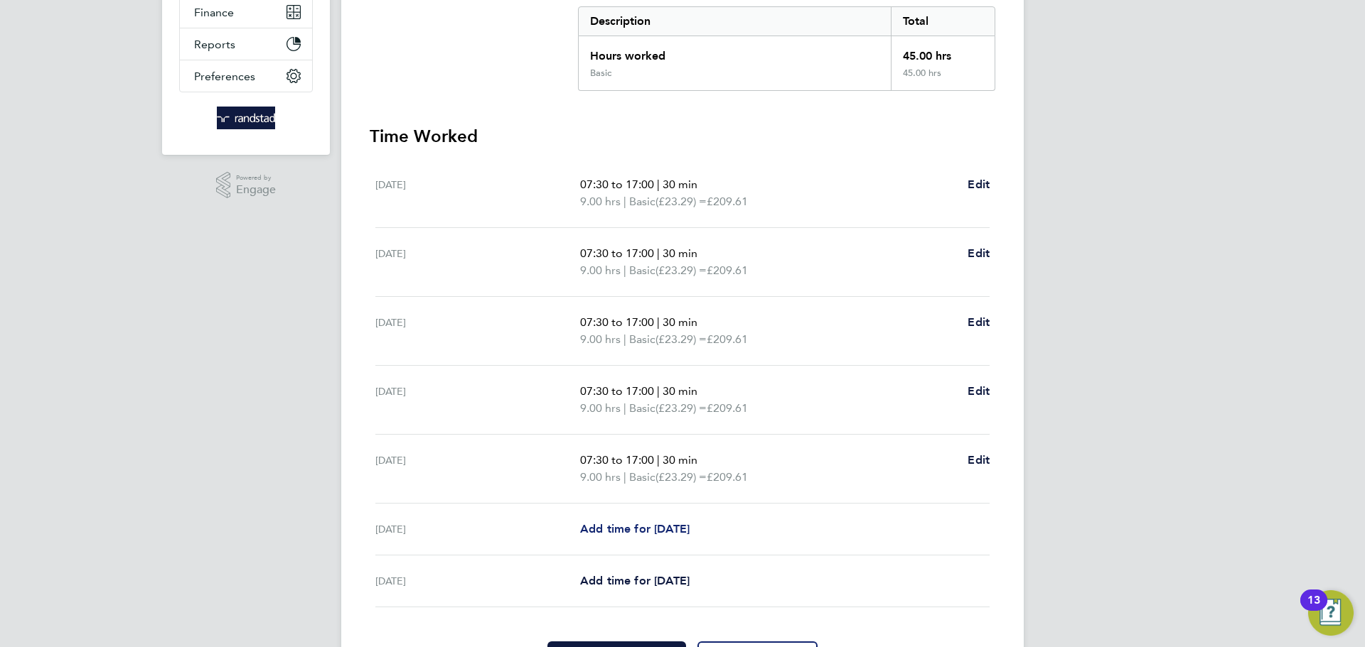
click at [665, 532] on span "Add time for [DATE]" at bounding box center [634, 529] width 109 height 14
select select "30"
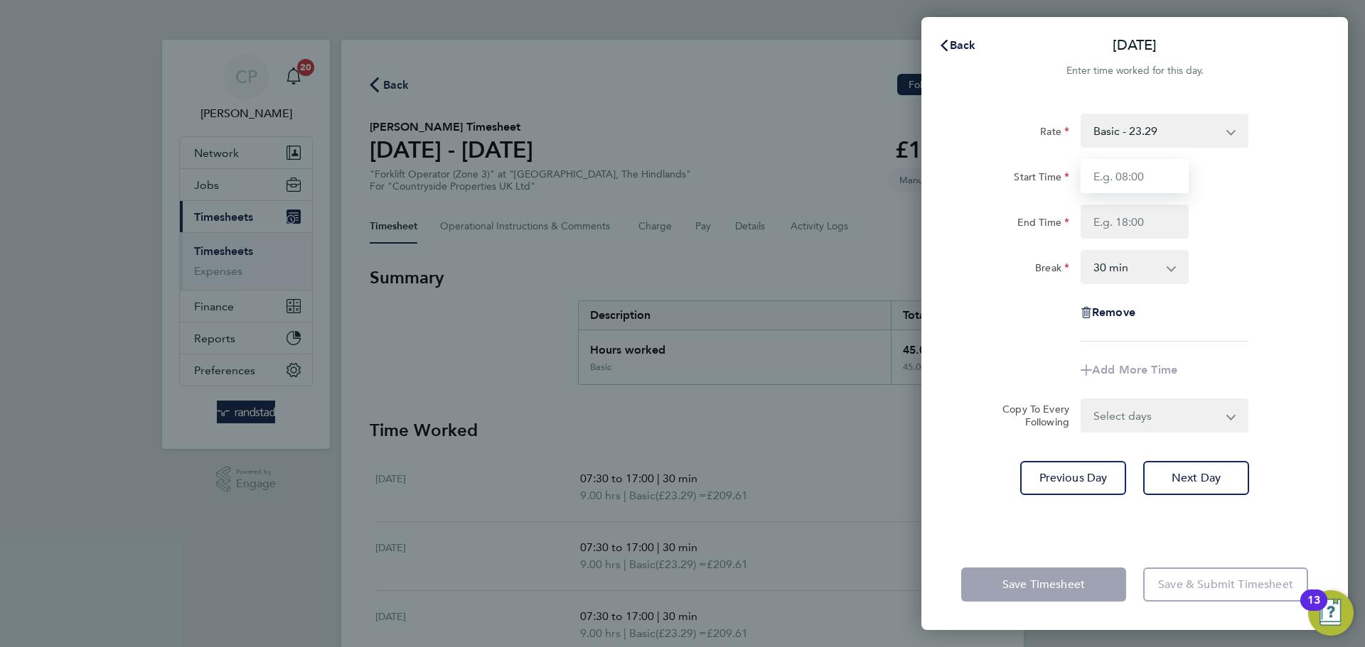
click at [1119, 185] on input "Start Time" at bounding box center [1134, 176] width 108 height 34
type input "07:30"
click at [1137, 284] on div "0 min 15 min 30 min 45 min 60 min 75 min 90 min" at bounding box center [1134, 267] width 108 height 34
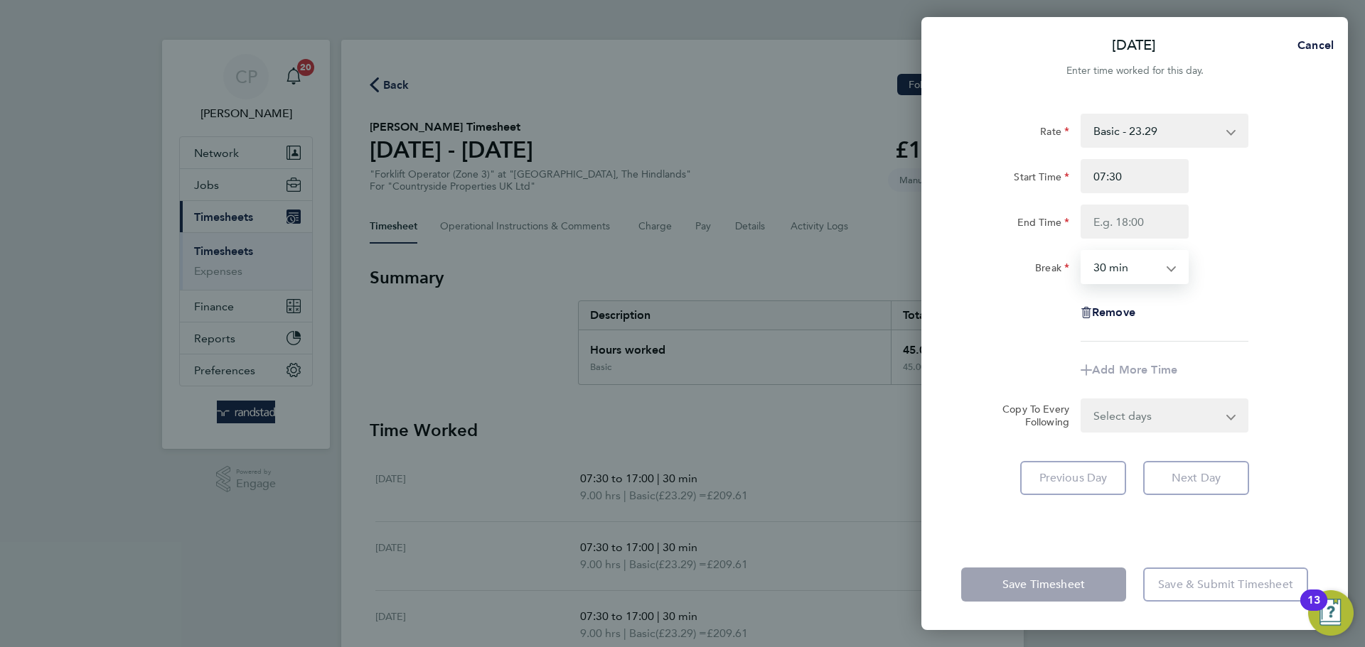
click at [1142, 270] on select "0 min 15 min 30 min 45 min 60 min 75 min 90 min" at bounding box center [1126, 267] width 88 height 31
click at [1082, 252] on select "0 min 15 min 30 min 45 min 60 min 75 min 90 min" at bounding box center [1126, 267] width 88 height 31
click at [1134, 275] on select "0 min 15 min 30 min 45 min 60 min 75 min 90 min" at bounding box center [1126, 267] width 88 height 31
select select "0"
click at [1082, 252] on select "0 min 15 min 30 min 45 min 60 min 75 min 90 min" at bounding box center [1126, 267] width 88 height 31
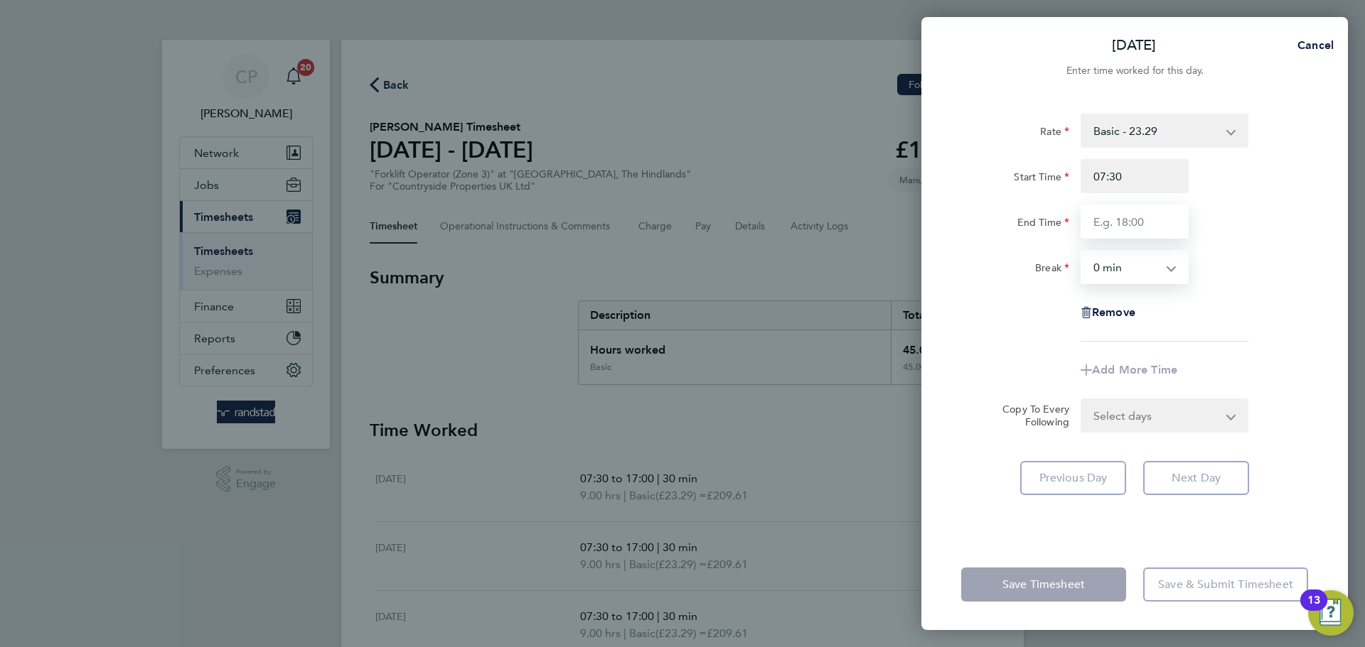
click at [1137, 225] on input "End Time" at bounding box center [1134, 222] width 108 height 34
type input "13:00"
click at [1240, 217] on div "End Time 13:00" at bounding box center [1134, 222] width 358 height 34
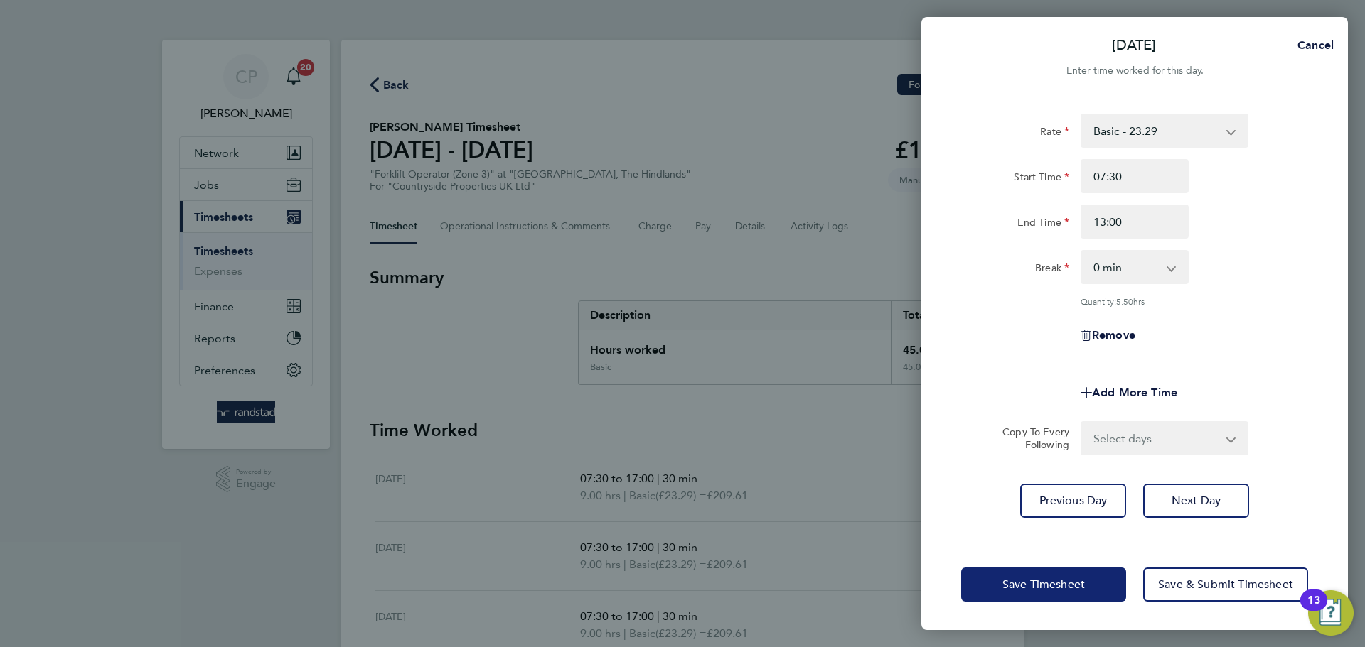
click at [1031, 593] on button "Save Timesheet" at bounding box center [1043, 585] width 165 height 34
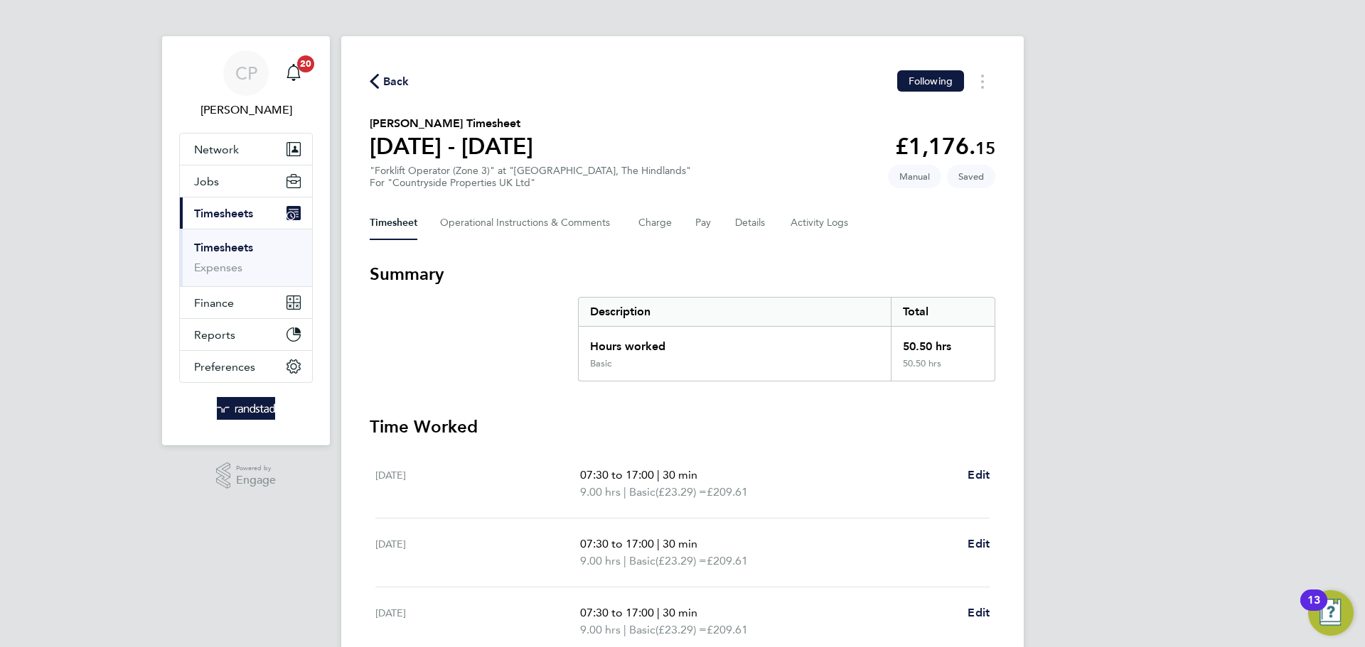
scroll to position [397, 0]
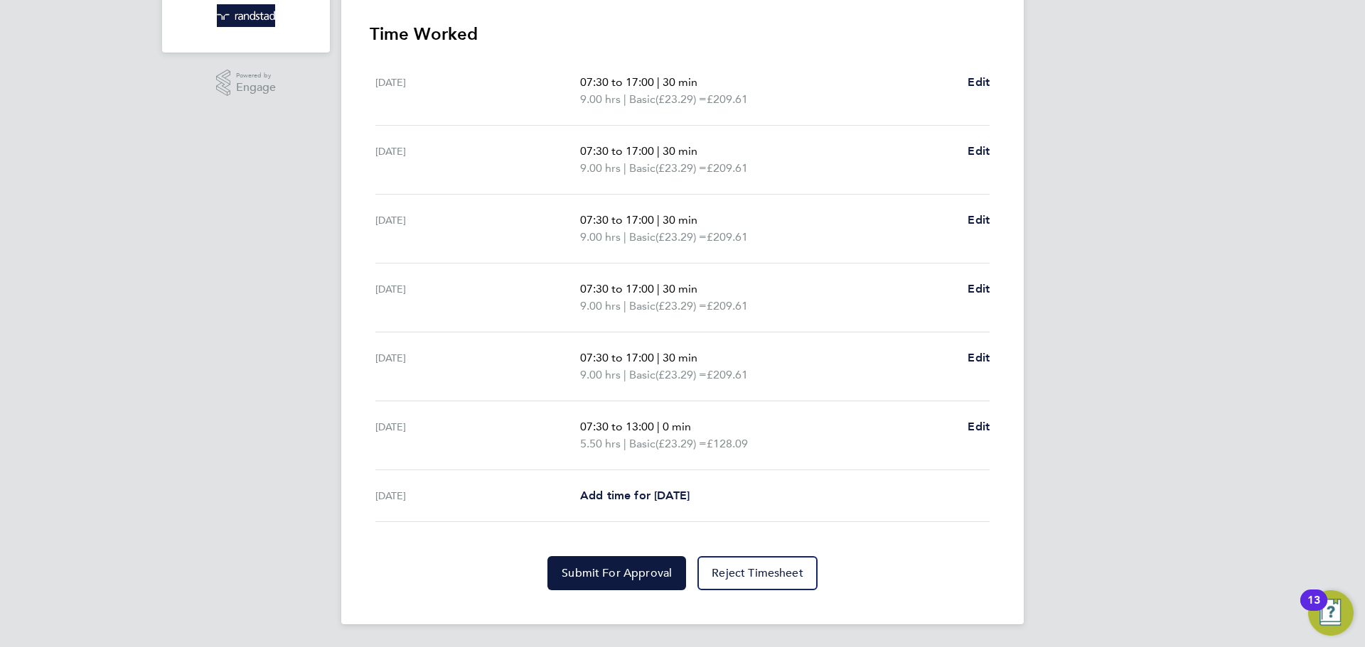
click at [967, 92] on app-form-button "Edit" at bounding box center [978, 91] width 22 height 34
click at [985, 82] on span "Edit" at bounding box center [978, 82] width 22 height 14
select select "30"
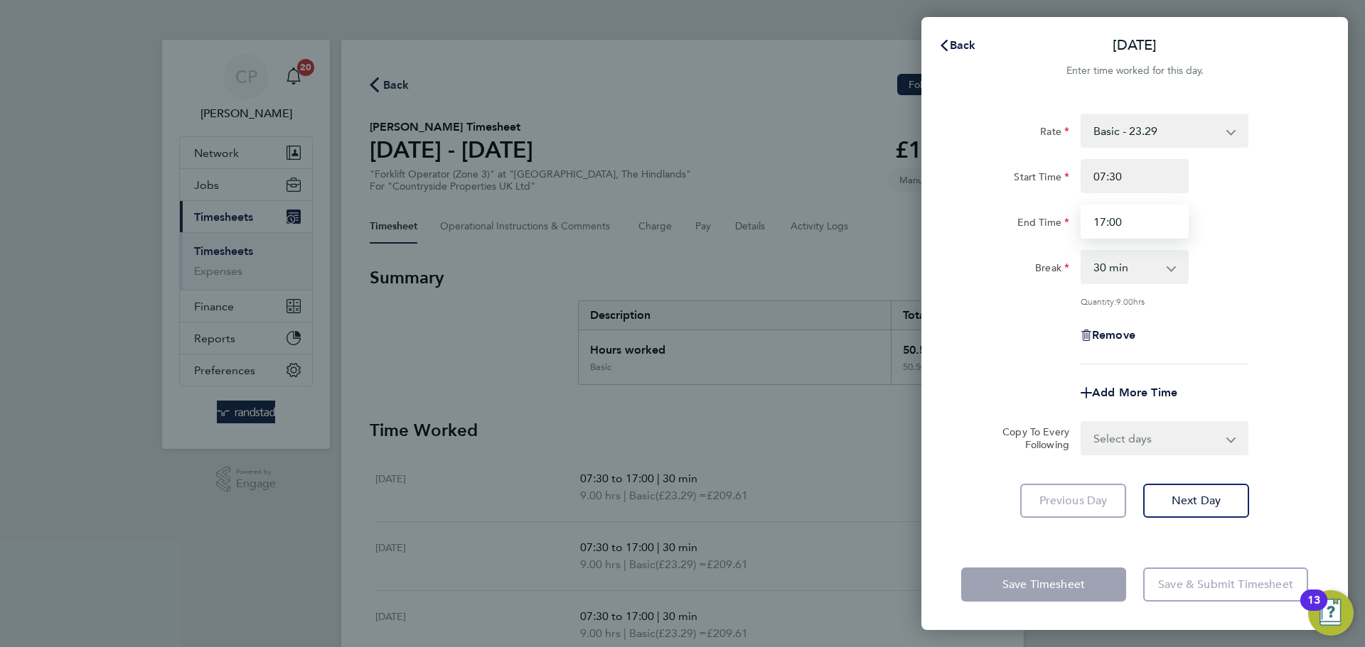
click at [1148, 225] on input "17:00" at bounding box center [1134, 222] width 108 height 34
type input "18:00"
click at [1288, 229] on div "End Time 18:00" at bounding box center [1134, 222] width 358 height 34
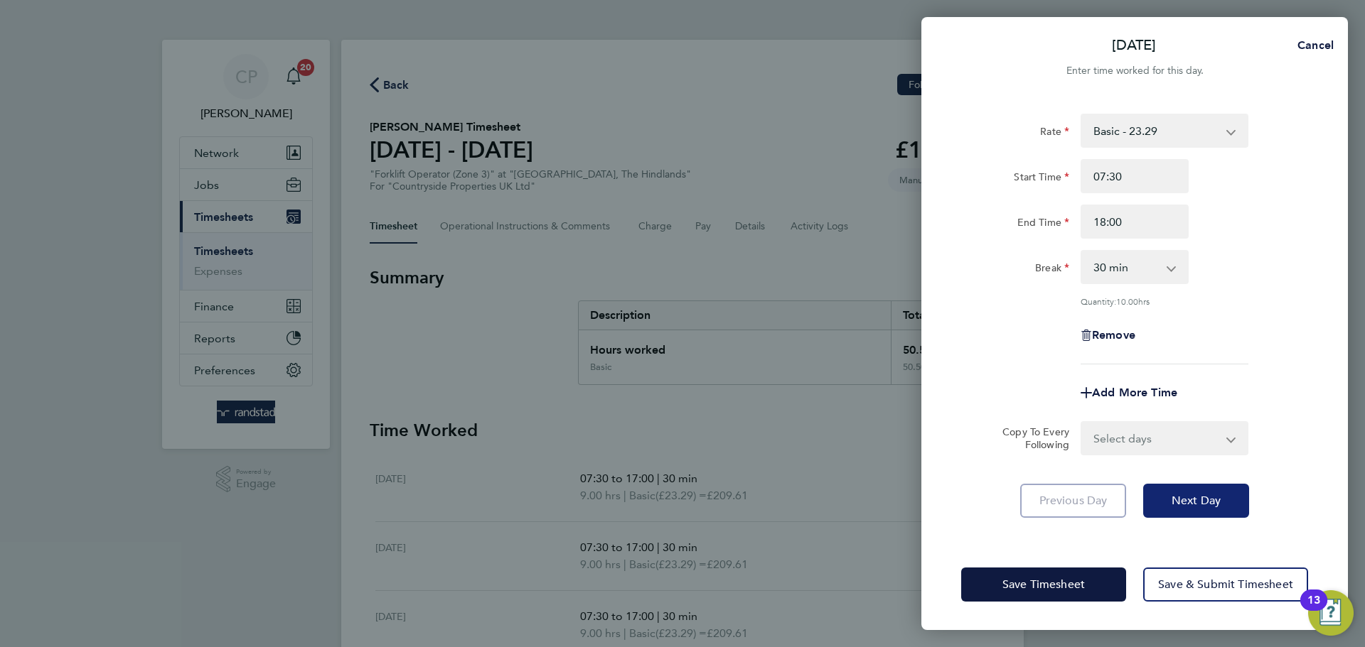
click at [1206, 500] on span "Next Day" at bounding box center [1195, 501] width 49 height 14
select select "30"
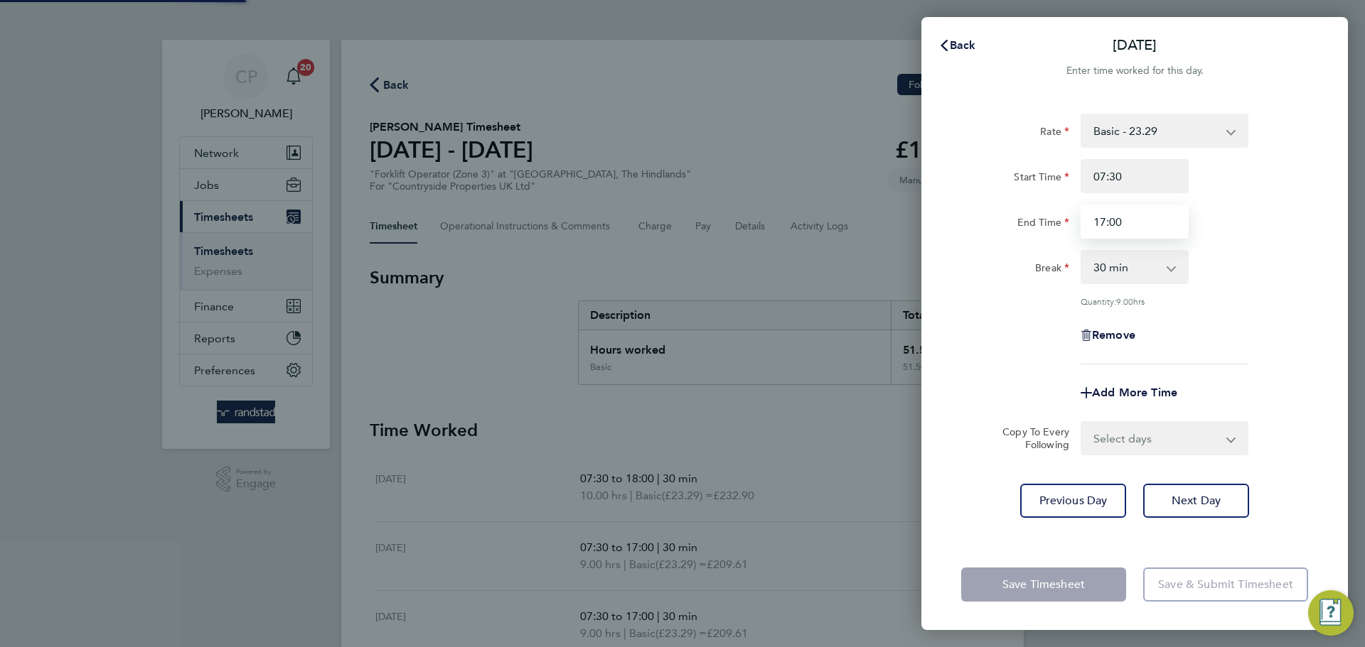
click at [1147, 220] on input "17:00" at bounding box center [1134, 222] width 108 height 34
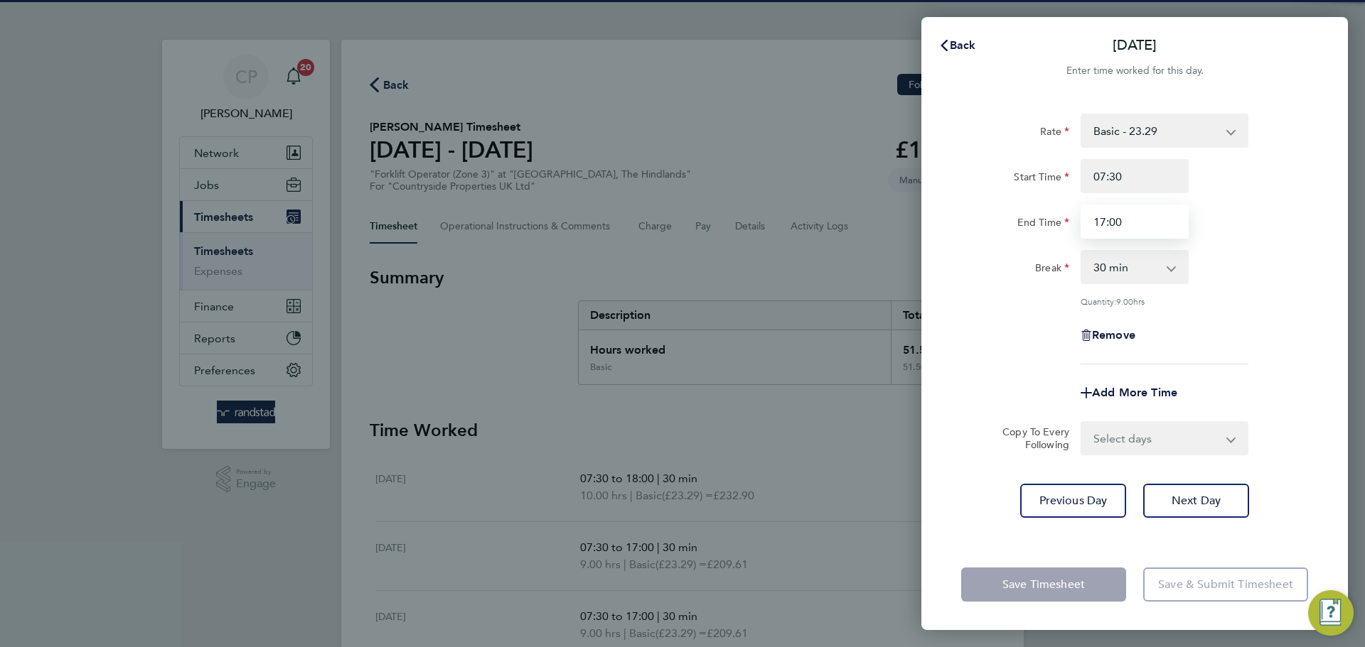
click at [1147, 220] on input "17:00" at bounding box center [1134, 222] width 108 height 34
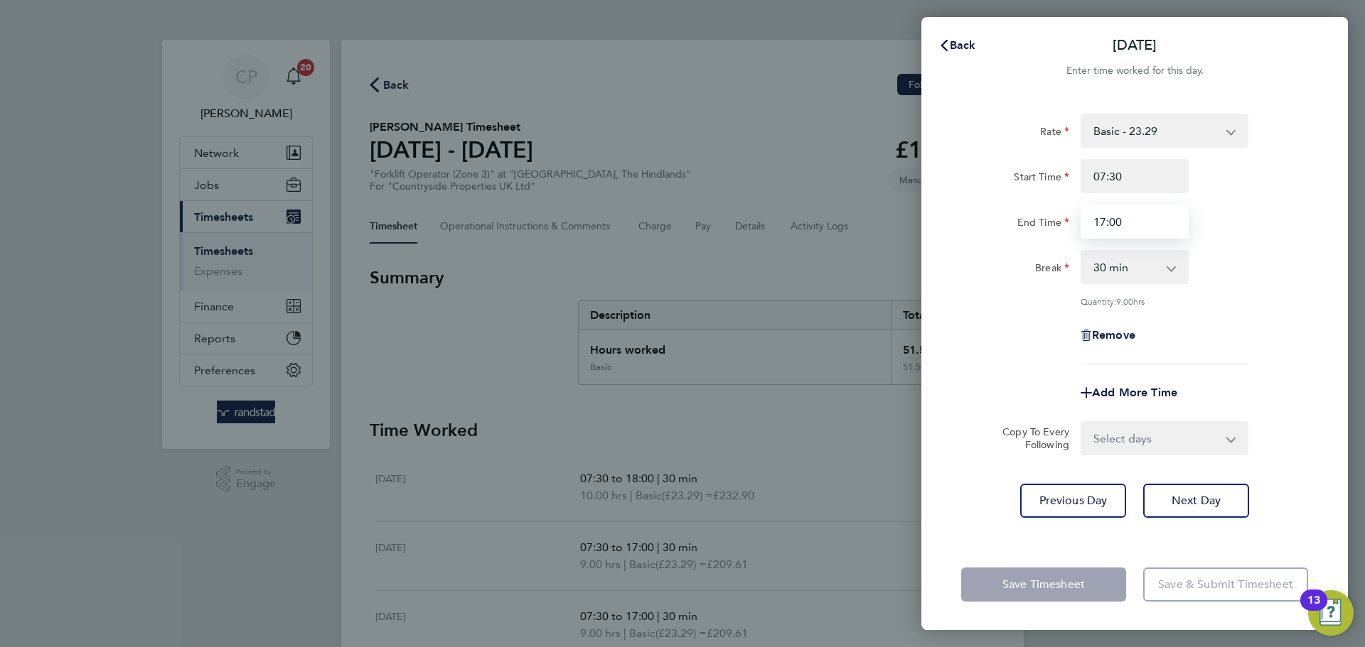
click at [1147, 220] on input "17:00" at bounding box center [1134, 222] width 108 height 34
type input "18:00"
click at [1235, 217] on div "End Time 18:00" at bounding box center [1134, 222] width 358 height 34
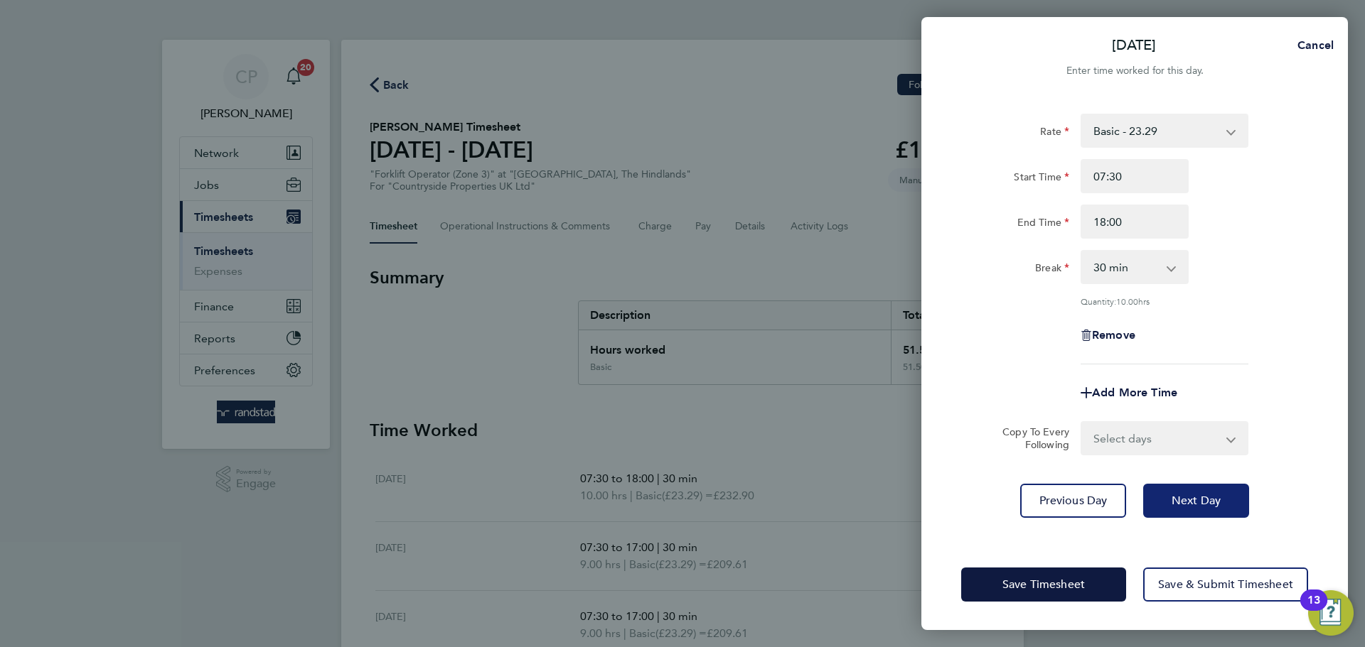
click at [1197, 508] on button "Next Day" at bounding box center [1196, 501] width 106 height 34
select select "30"
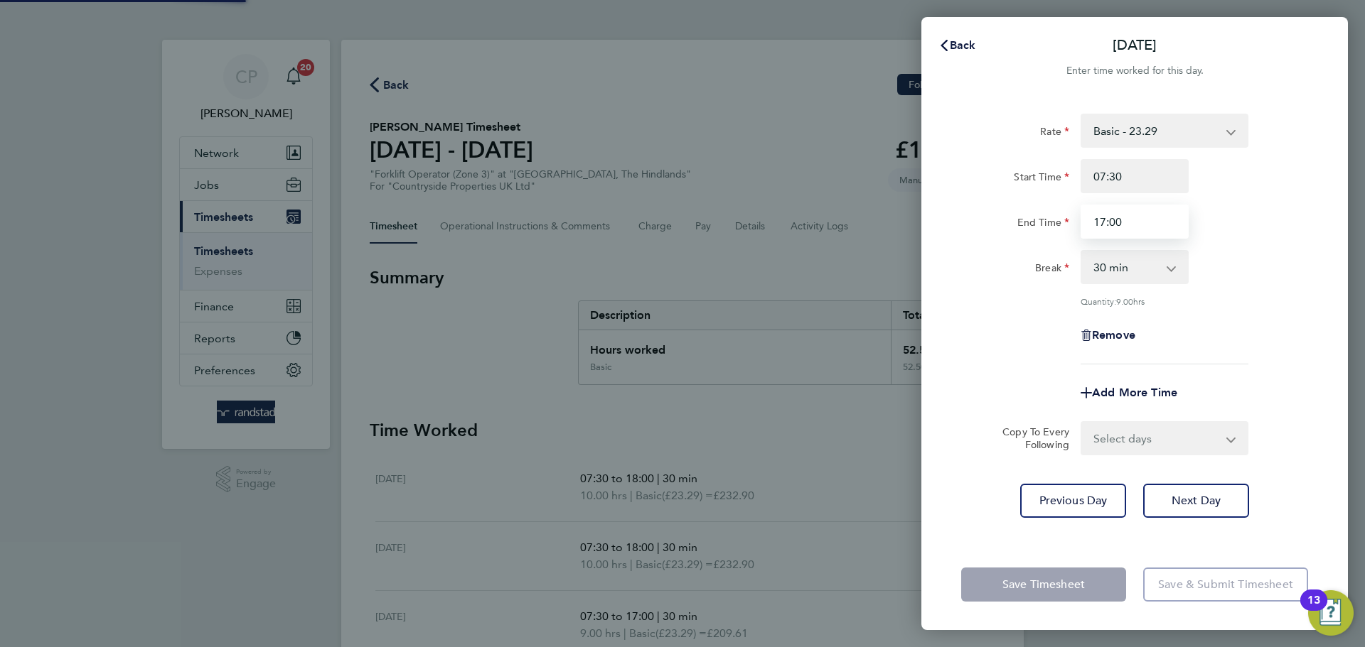
click at [1112, 218] on input "17:00" at bounding box center [1134, 222] width 108 height 34
type input "18:00"
click at [1265, 210] on div "End Time 18:00" at bounding box center [1134, 222] width 358 height 34
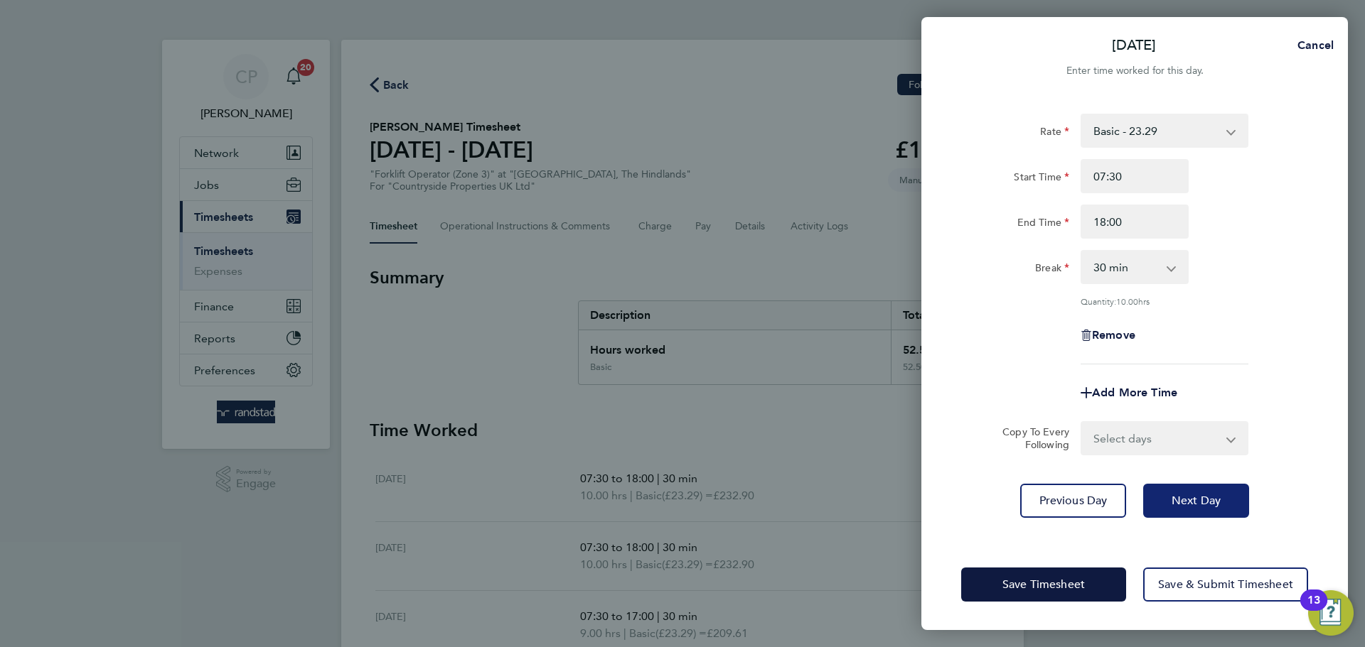
click at [1189, 503] on span "Next Day" at bounding box center [1195, 501] width 49 height 14
select select "30"
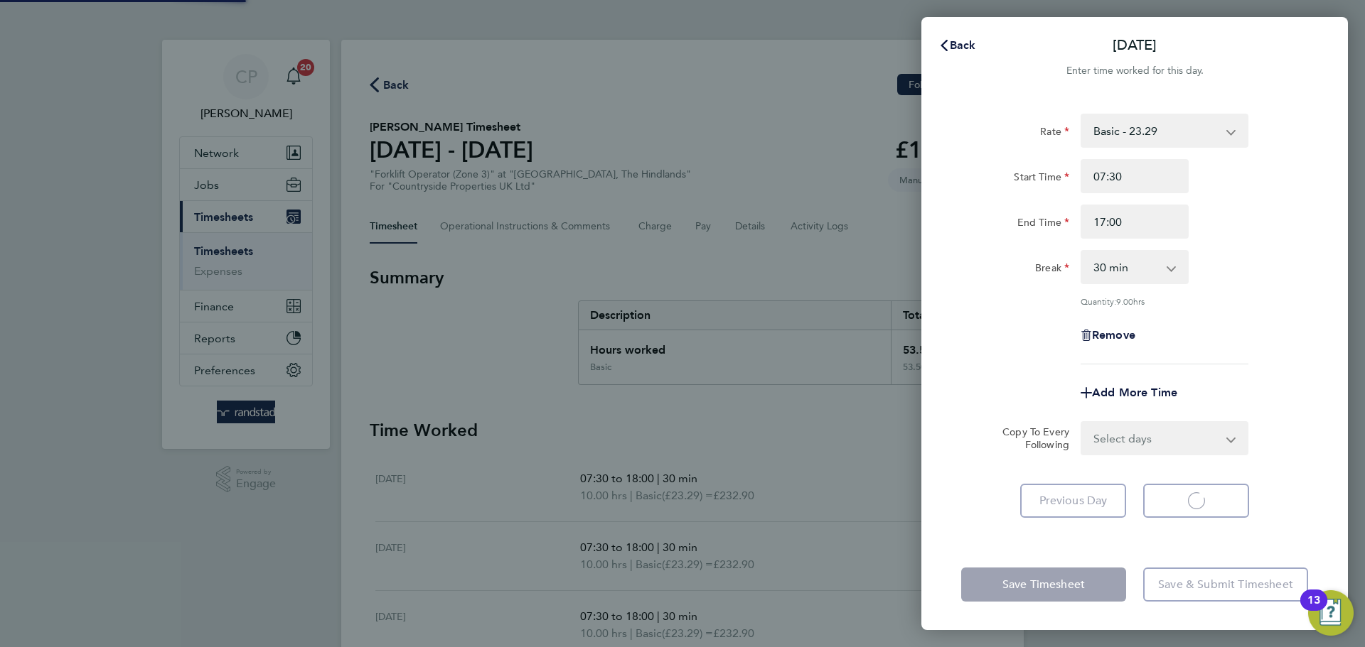
select select "30"
click at [1126, 223] on input "17:00" at bounding box center [1134, 222] width 108 height 34
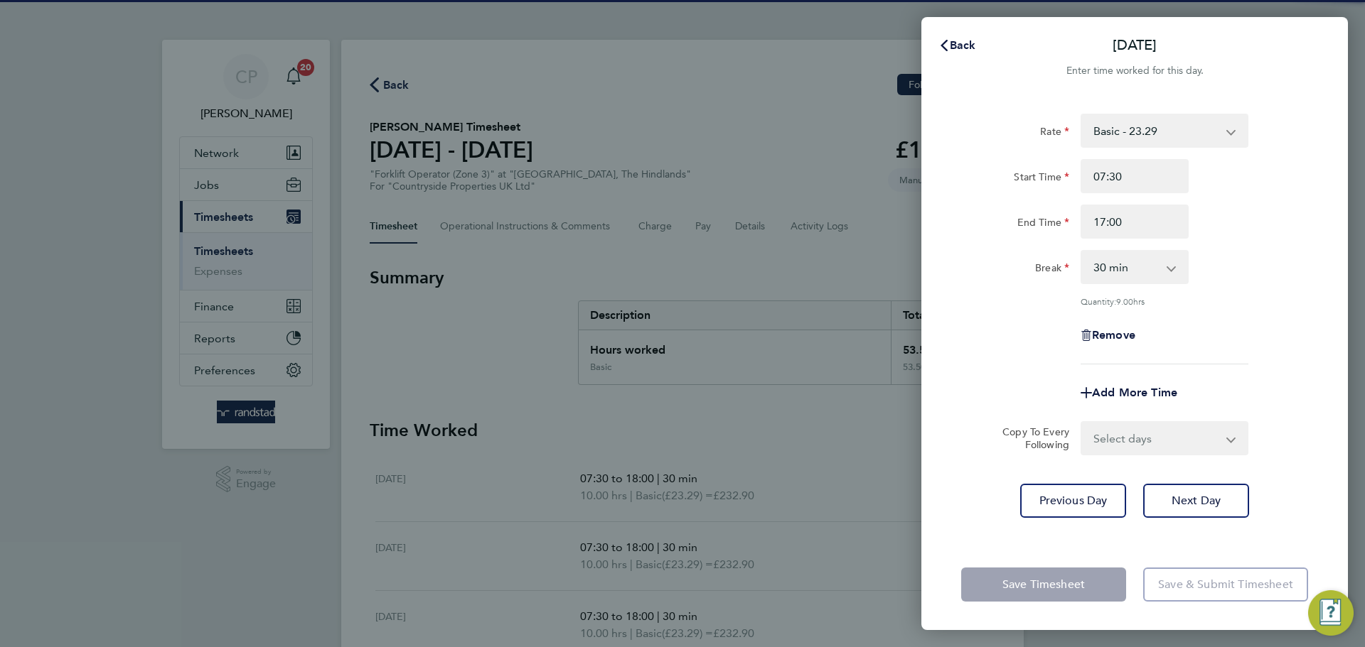
click at [1126, 223] on input "17:00" at bounding box center [1134, 222] width 108 height 34
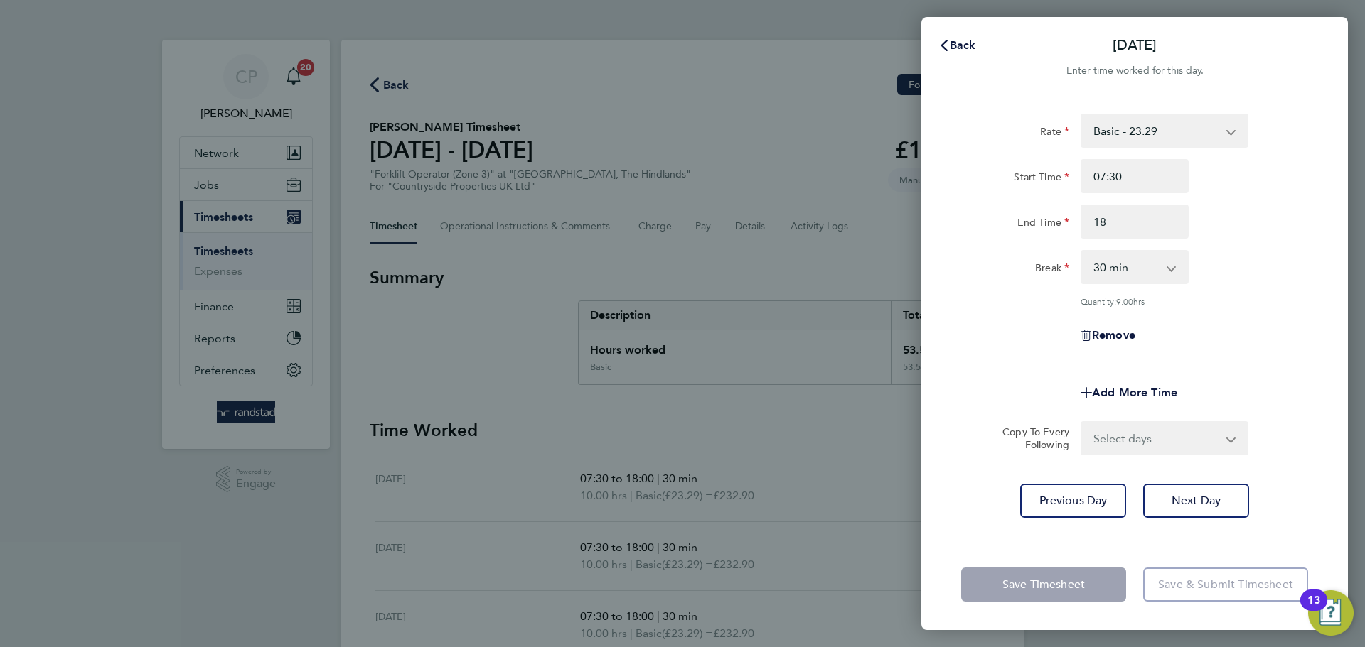
type input "18:00"
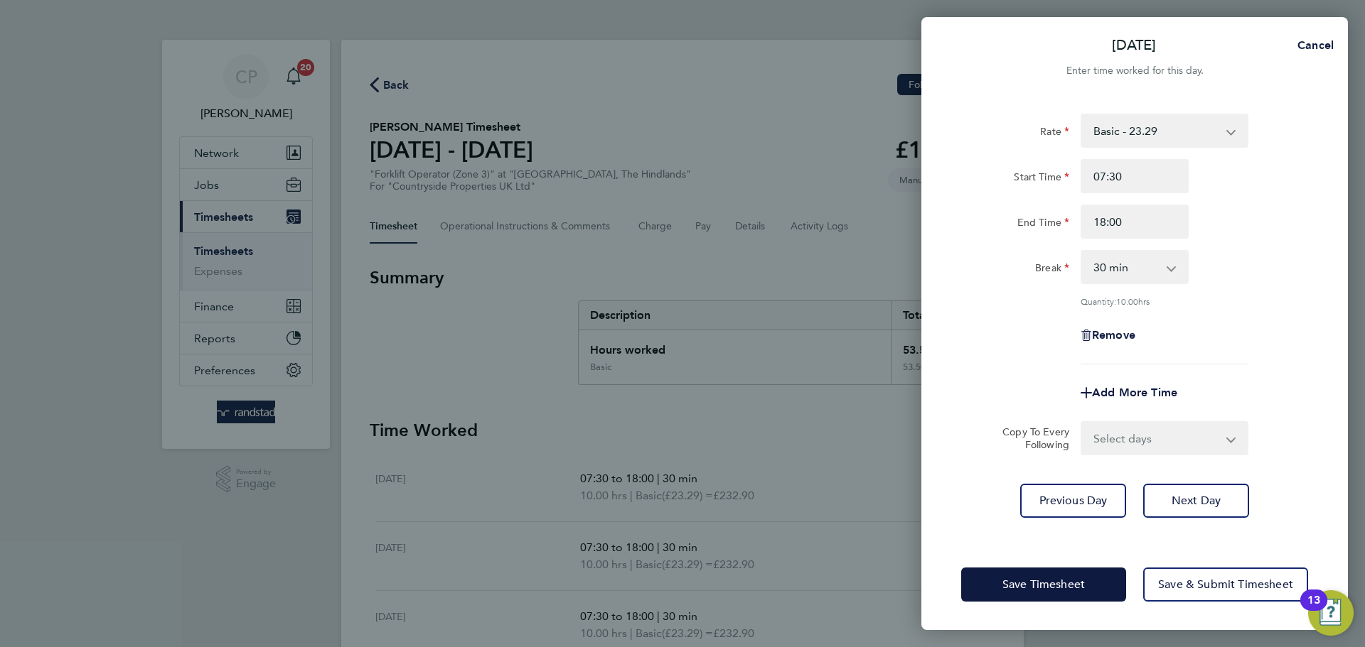
click at [1253, 223] on div "End Time 18:00" at bounding box center [1134, 222] width 358 height 34
click at [1187, 505] on span "Next Day" at bounding box center [1195, 501] width 49 height 14
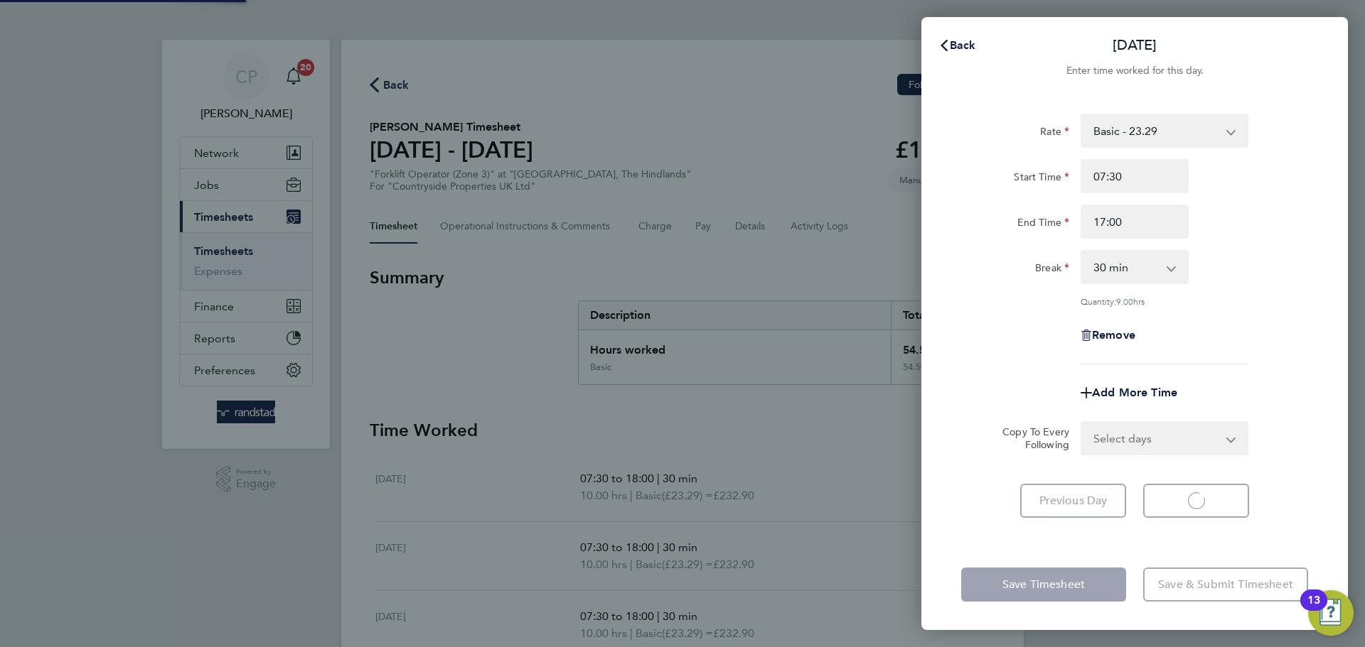
select select "30"
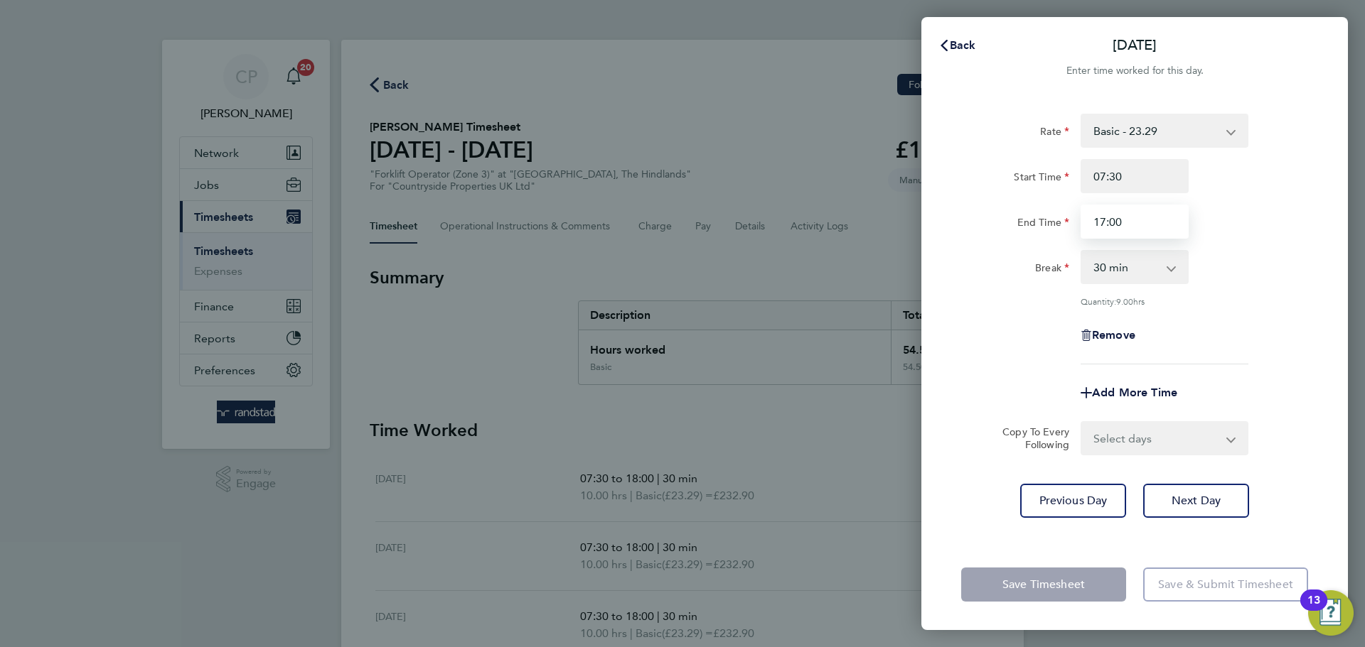
click at [1137, 231] on input "17:00" at bounding box center [1134, 222] width 108 height 34
type input "18:00"
click at [1257, 265] on div "Break 0 min 15 min 30 min 45 min 60 min 75 min 90 min" at bounding box center [1134, 267] width 358 height 34
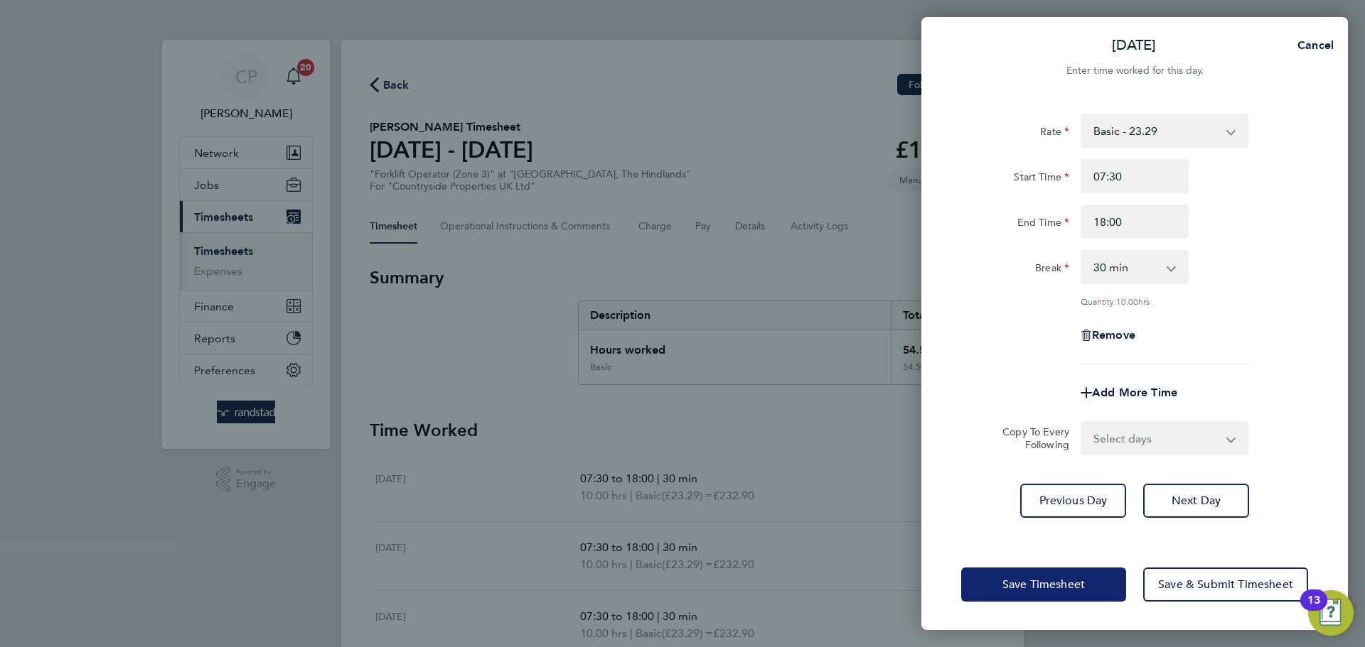
click at [1004, 591] on span "Save Timesheet" at bounding box center [1043, 585] width 82 height 14
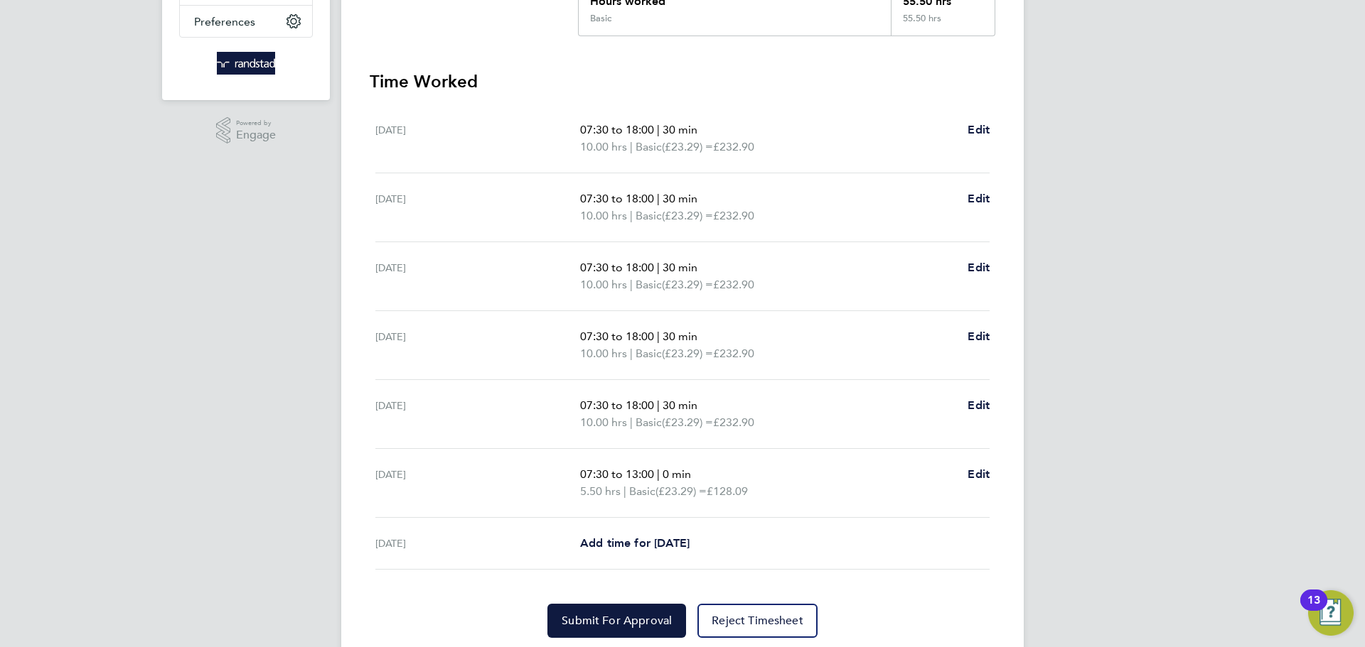
scroll to position [397, 0]
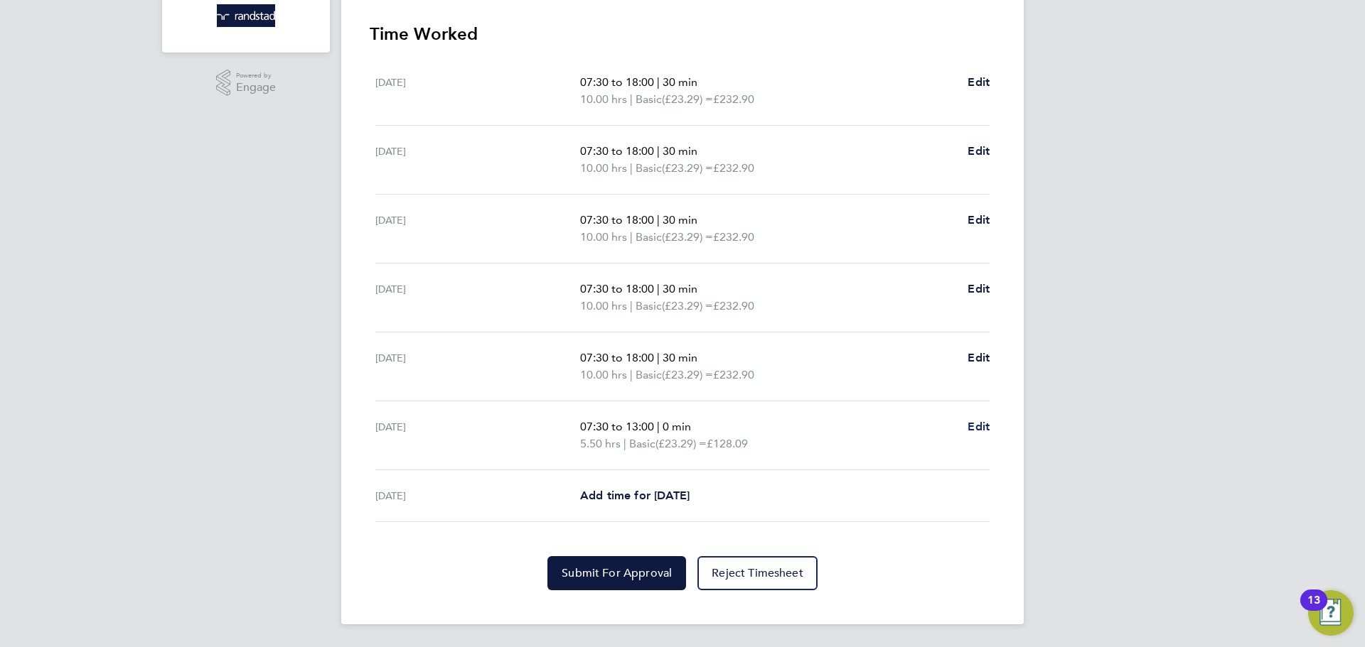
click at [987, 432] on span "Edit" at bounding box center [978, 427] width 22 height 14
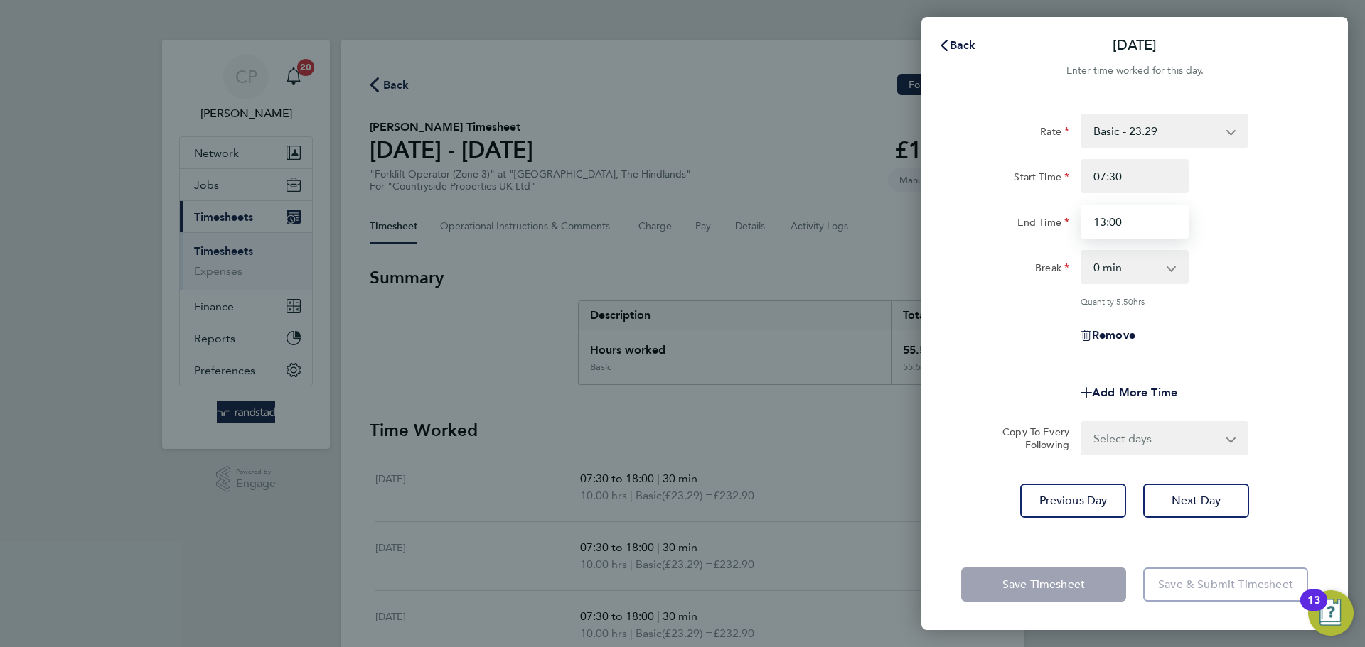
click at [1109, 232] on input "13:00" at bounding box center [1134, 222] width 108 height 34
click at [1133, 217] on input "13:00" at bounding box center [1134, 222] width 108 height 34
type input "12:30"
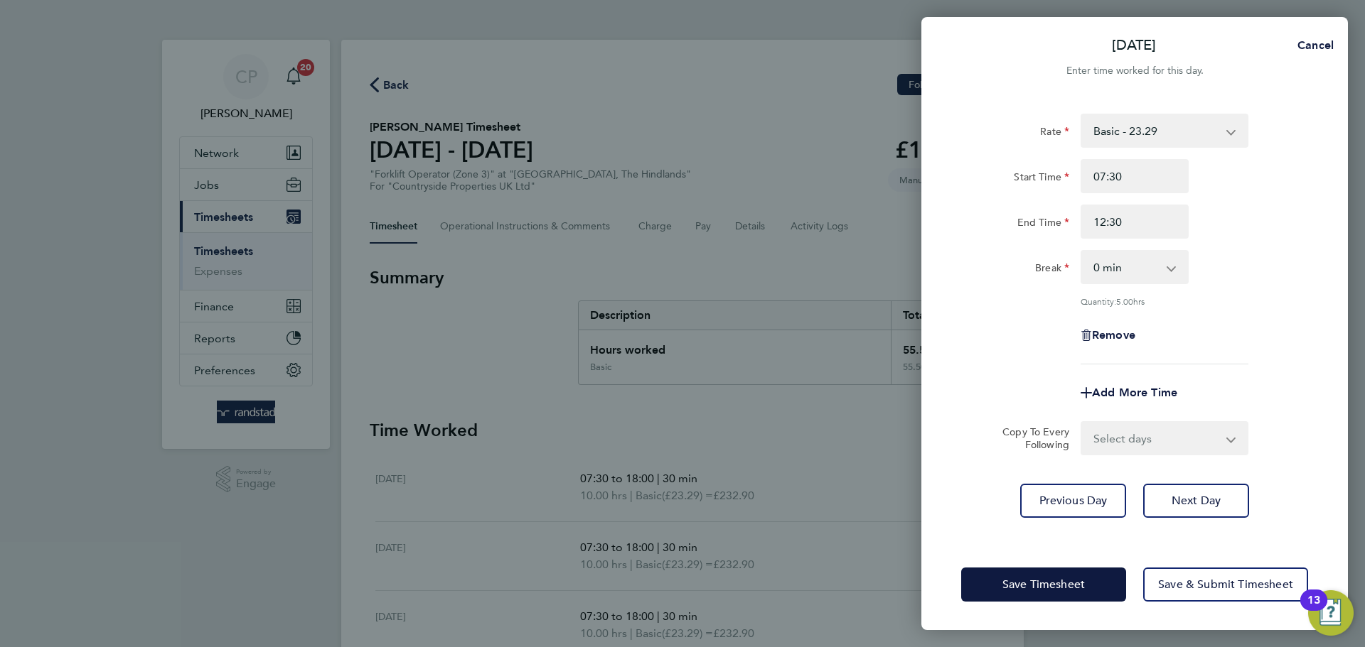
click at [1224, 236] on div "End Time 12:30" at bounding box center [1134, 222] width 358 height 34
click at [1036, 579] on span "Save Timesheet" at bounding box center [1043, 585] width 82 height 14
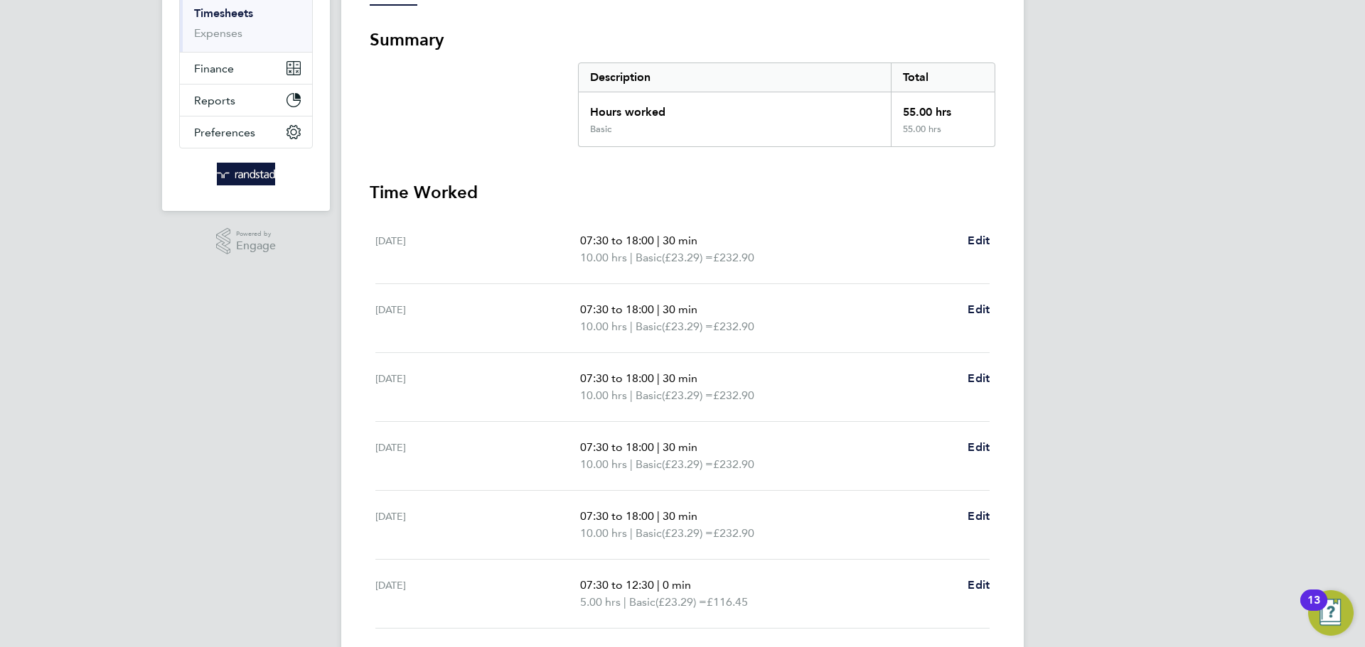
scroll to position [397, 0]
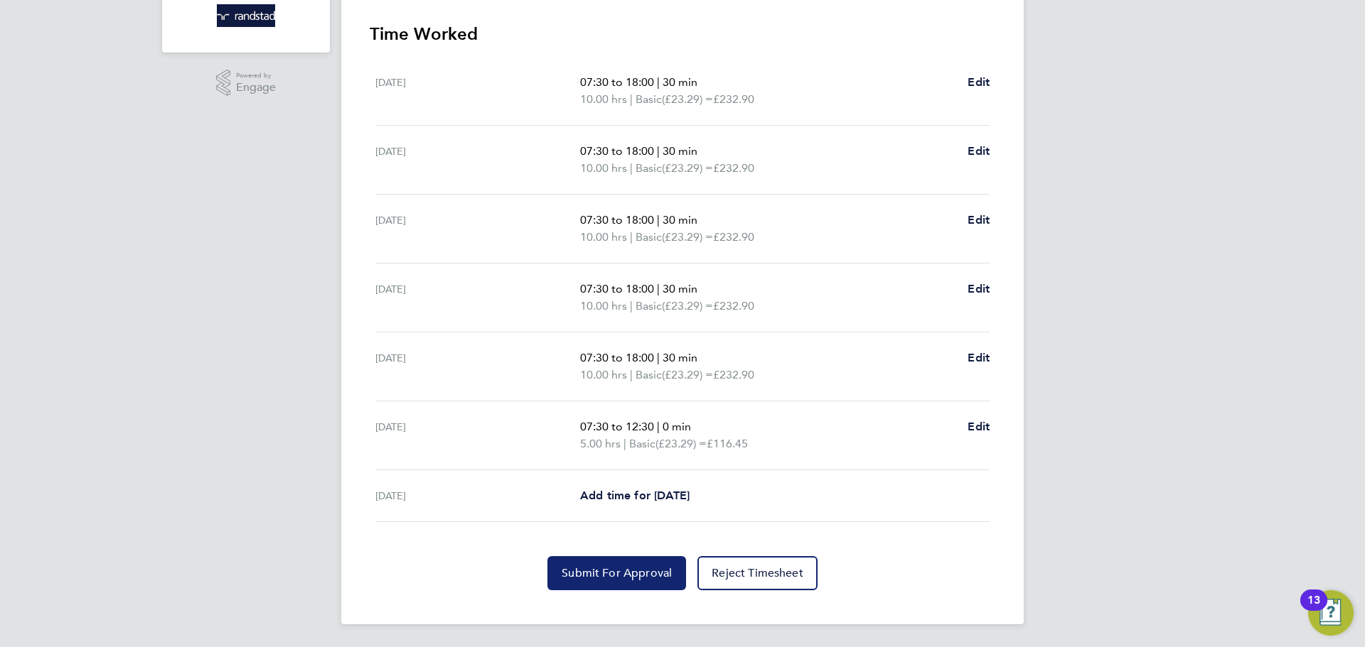
click at [631, 568] on span "Submit For Approval" at bounding box center [616, 573] width 110 height 14
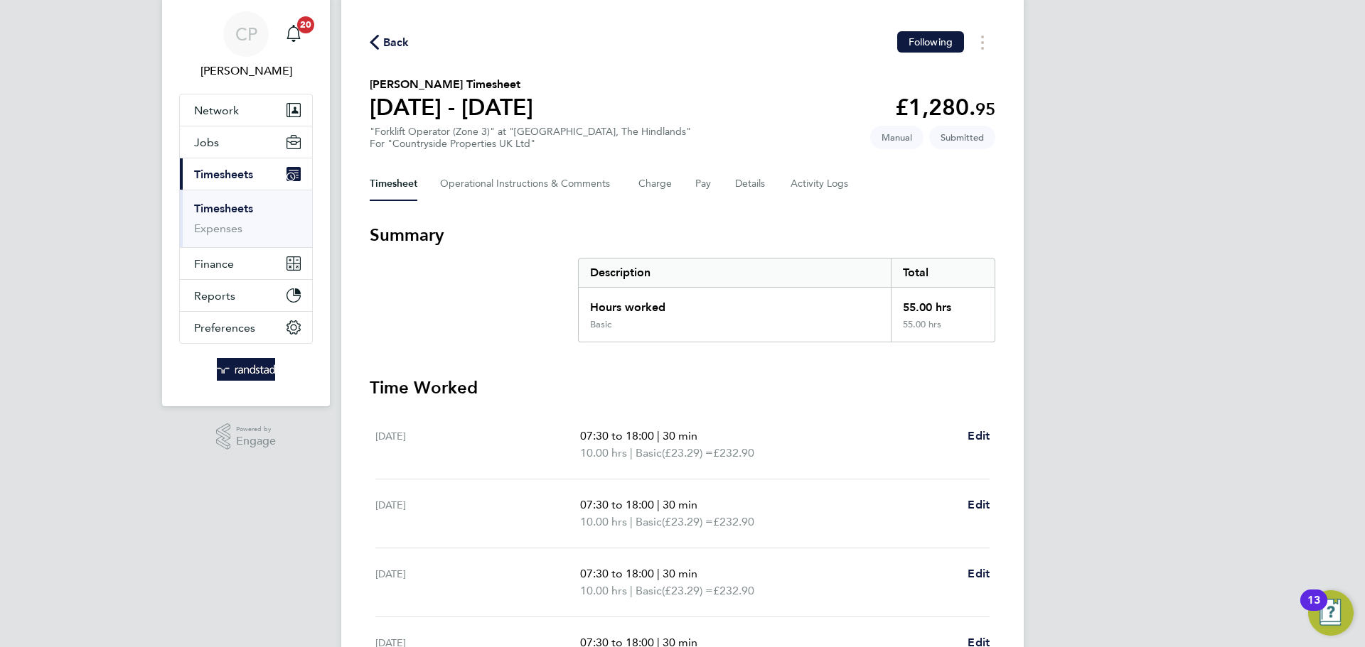
scroll to position [0, 0]
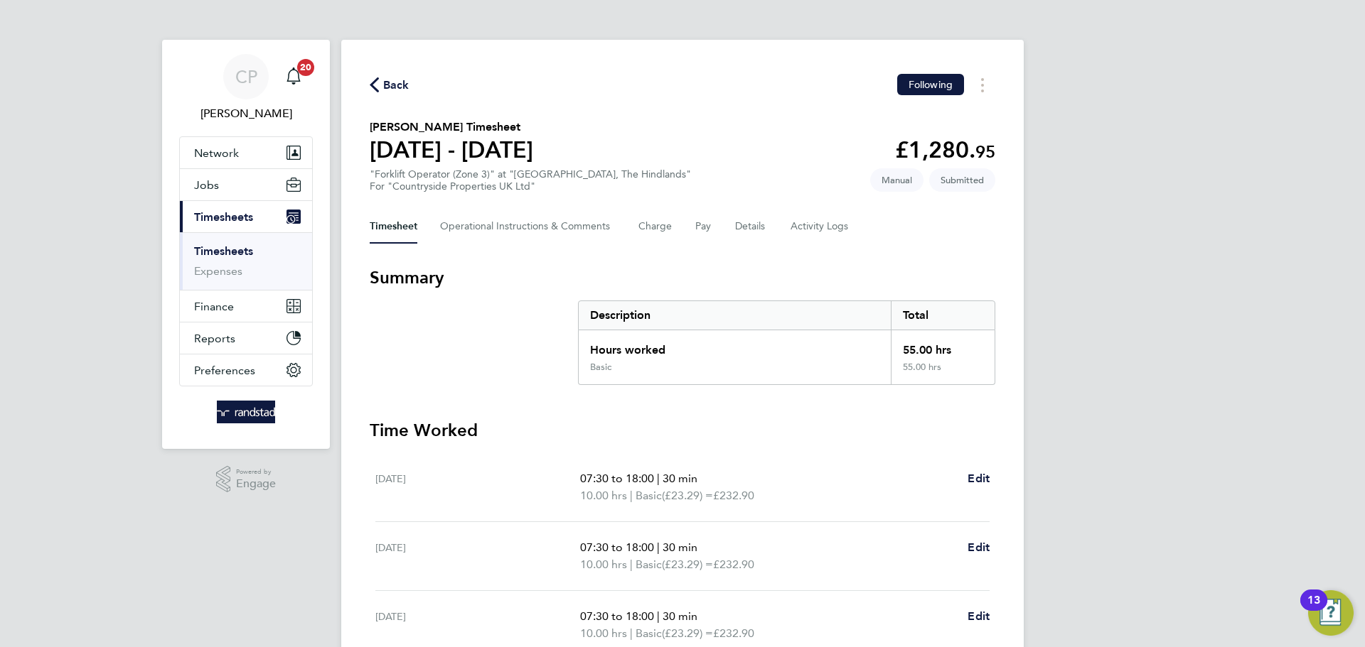
click at [382, 85] on span "Back" at bounding box center [390, 84] width 40 height 14
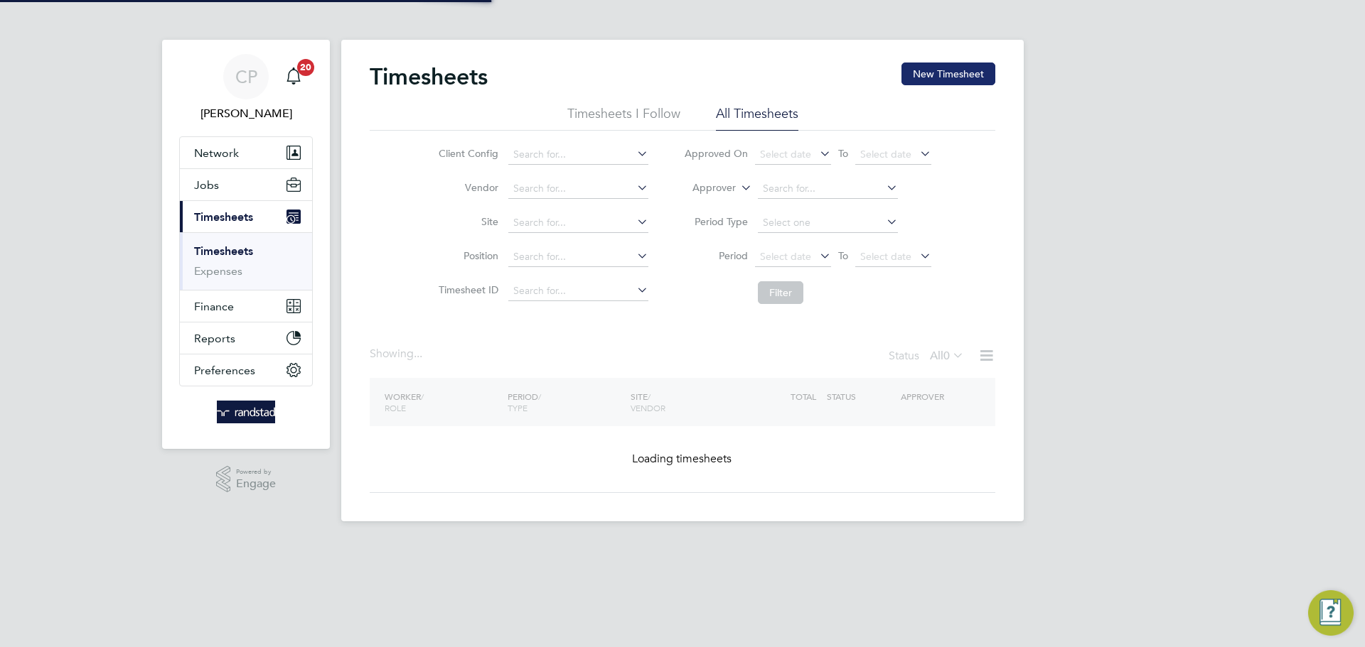
click at [973, 77] on button "New Timesheet" at bounding box center [948, 74] width 94 height 23
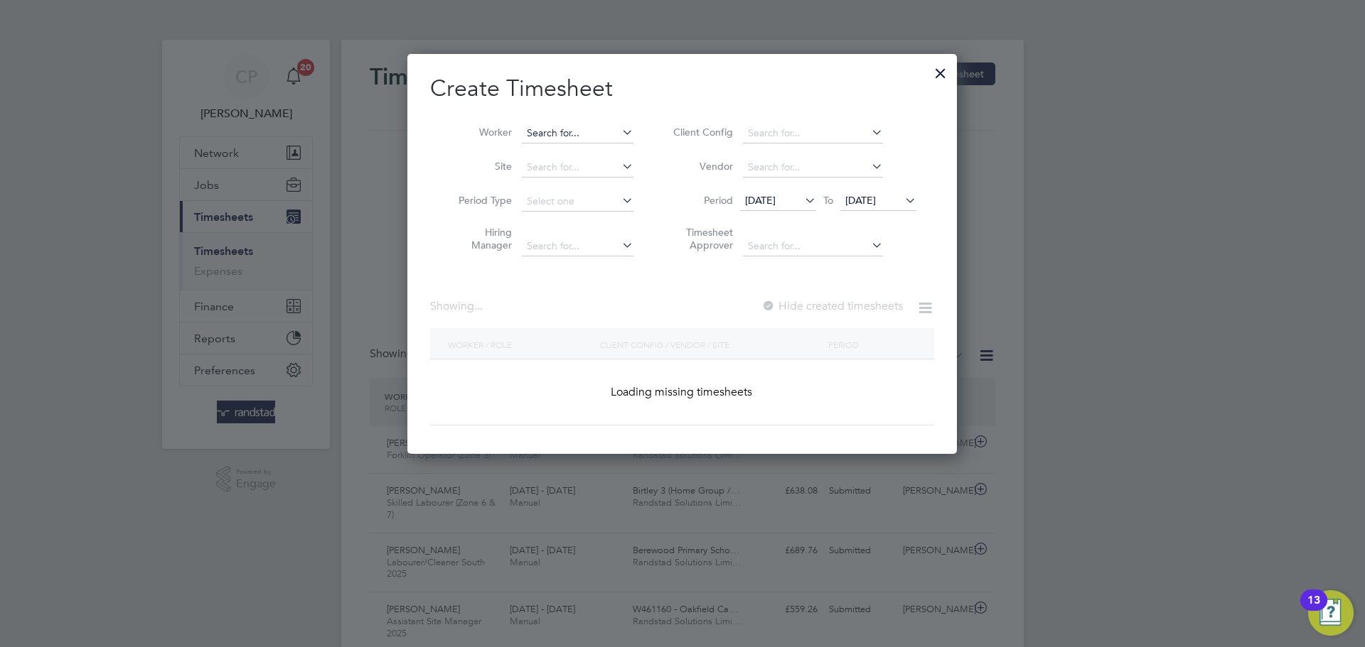
click at [564, 135] on input at bounding box center [578, 134] width 112 height 20
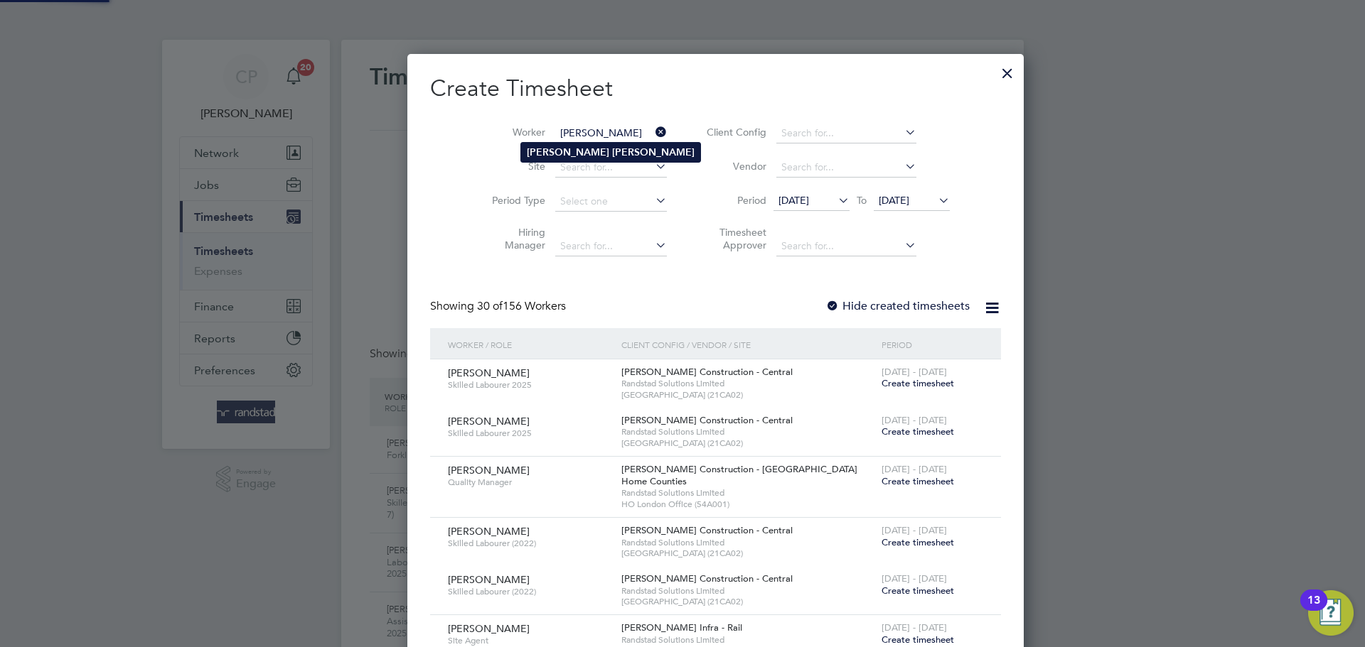
click at [548, 158] on li "Arthur Mora" at bounding box center [610, 152] width 179 height 19
type input "Arthur Mora"
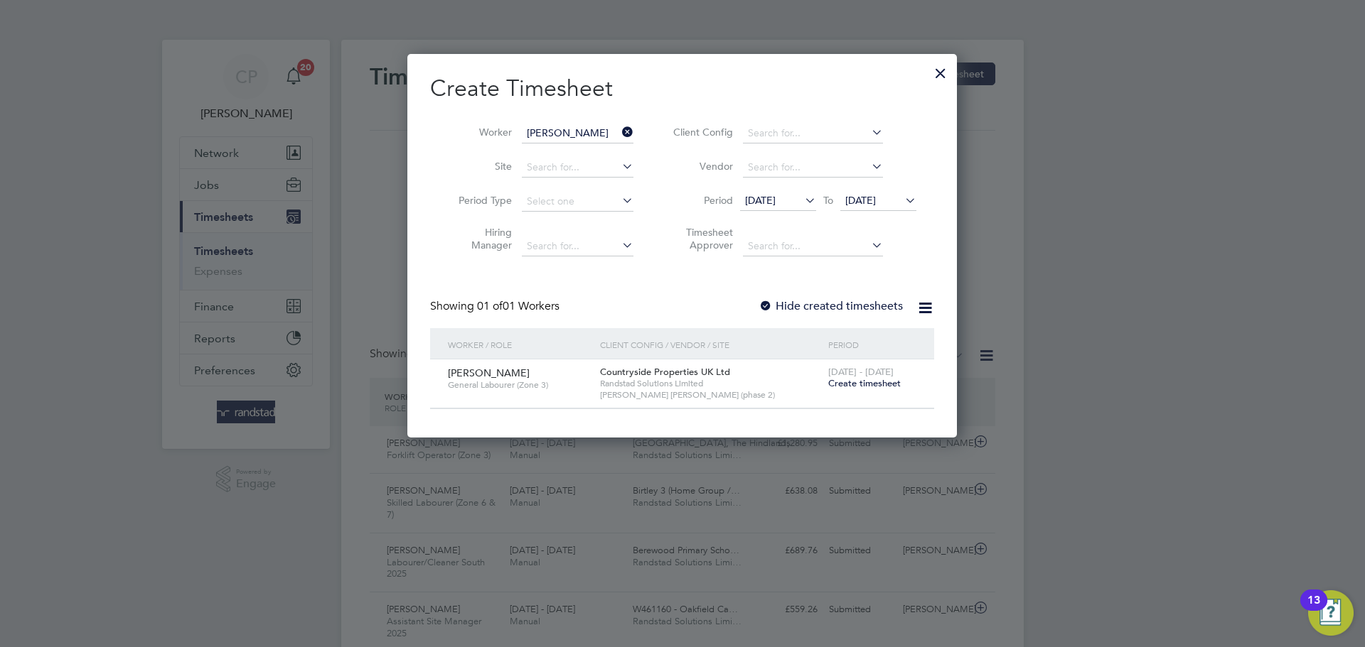
click at [876, 204] on span "[DATE]" at bounding box center [860, 200] width 31 height 13
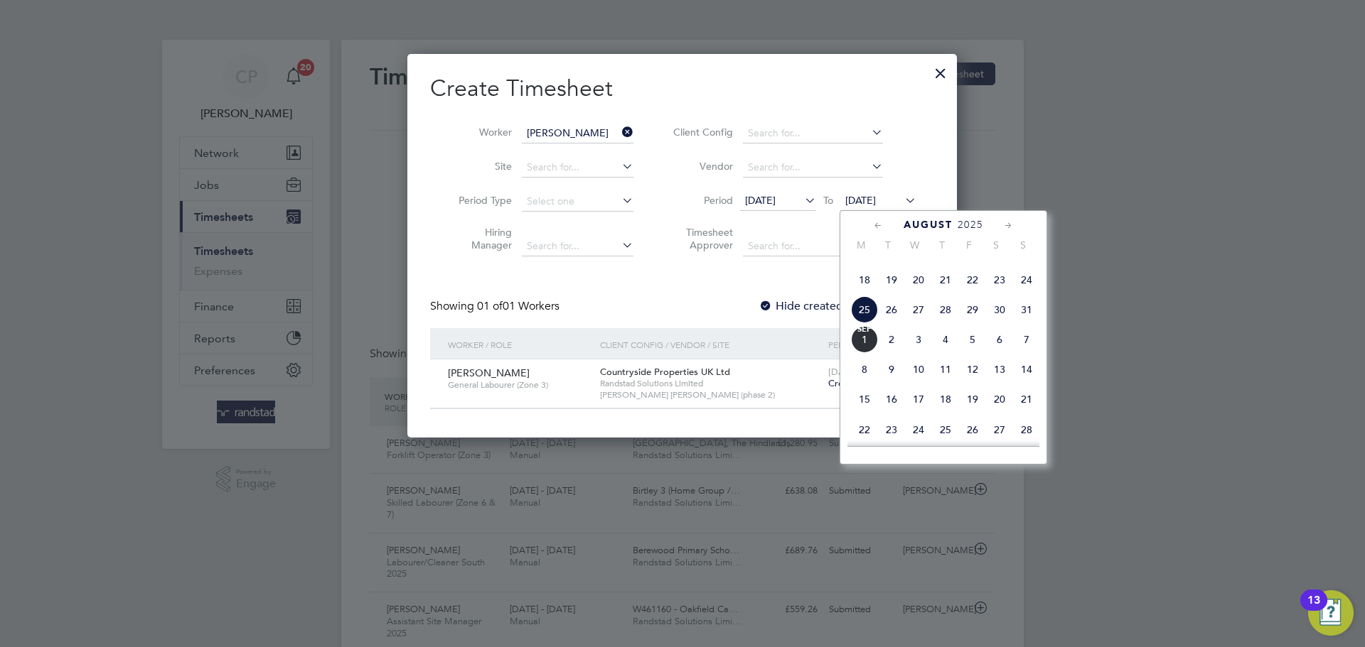
click at [845, 362] on div "August 2025 M T W T F S S May 1 2 3 4 5 6 7 8 9 10 11 12 13 14 15 16 17 18 19 2…" at bounding box center [943, 337] width 208 height 254
click at [861, 353] on span "[DATE]" at bounding box center [864, 339] width 27 height 27
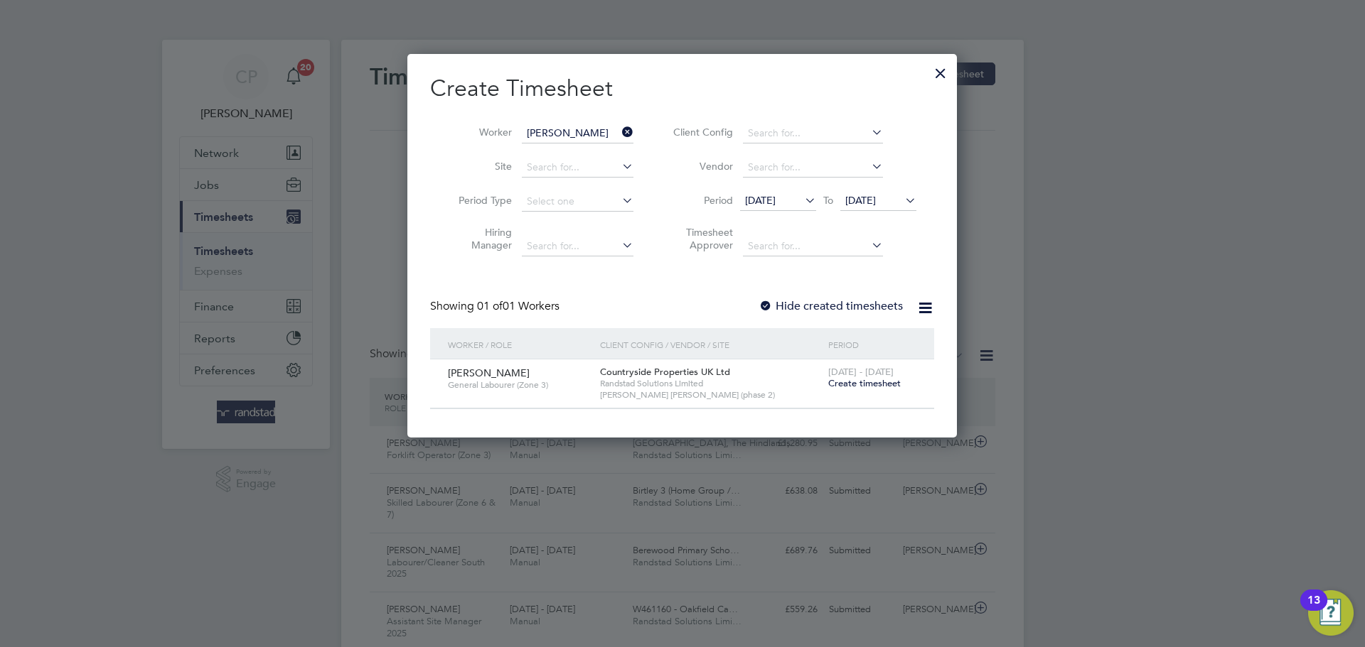
click at [877, 384] on span "Create timesheet" at bounding box center [864, 383] width 72 height 12
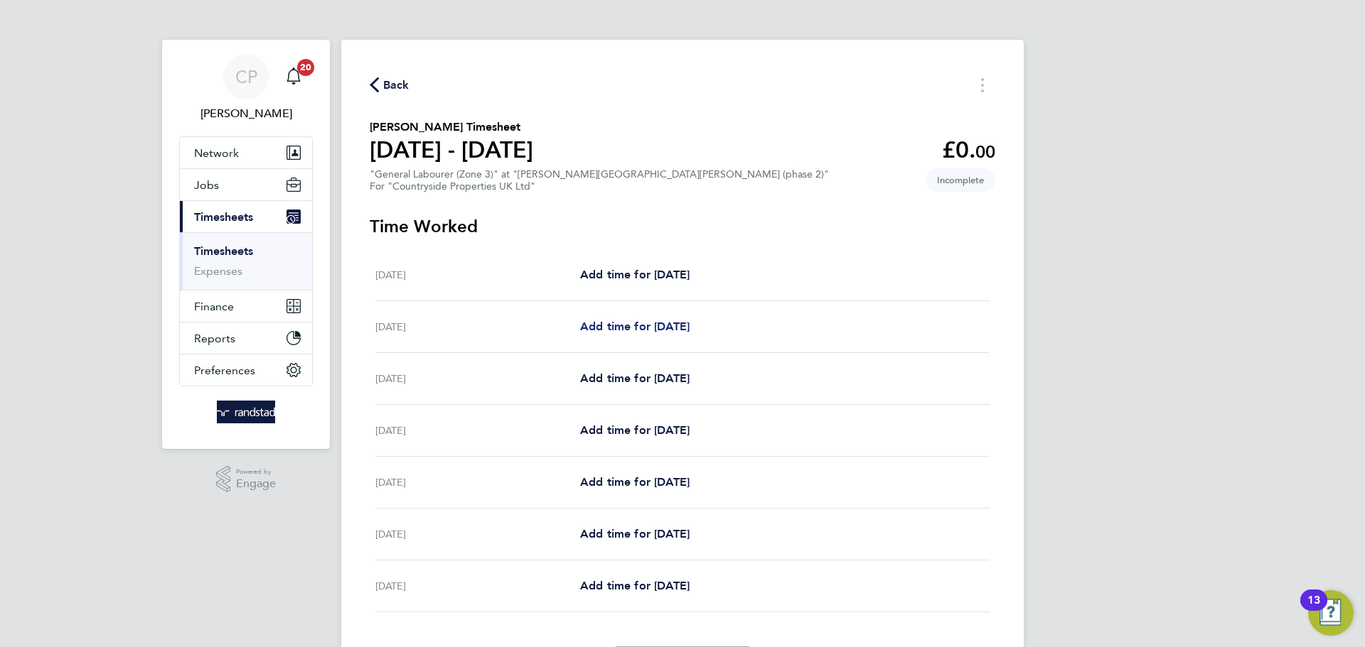
click at [655, 321] on span "Add time for [DATE]" at bounding box center [634, 327] width 109 height 14
select select "30"
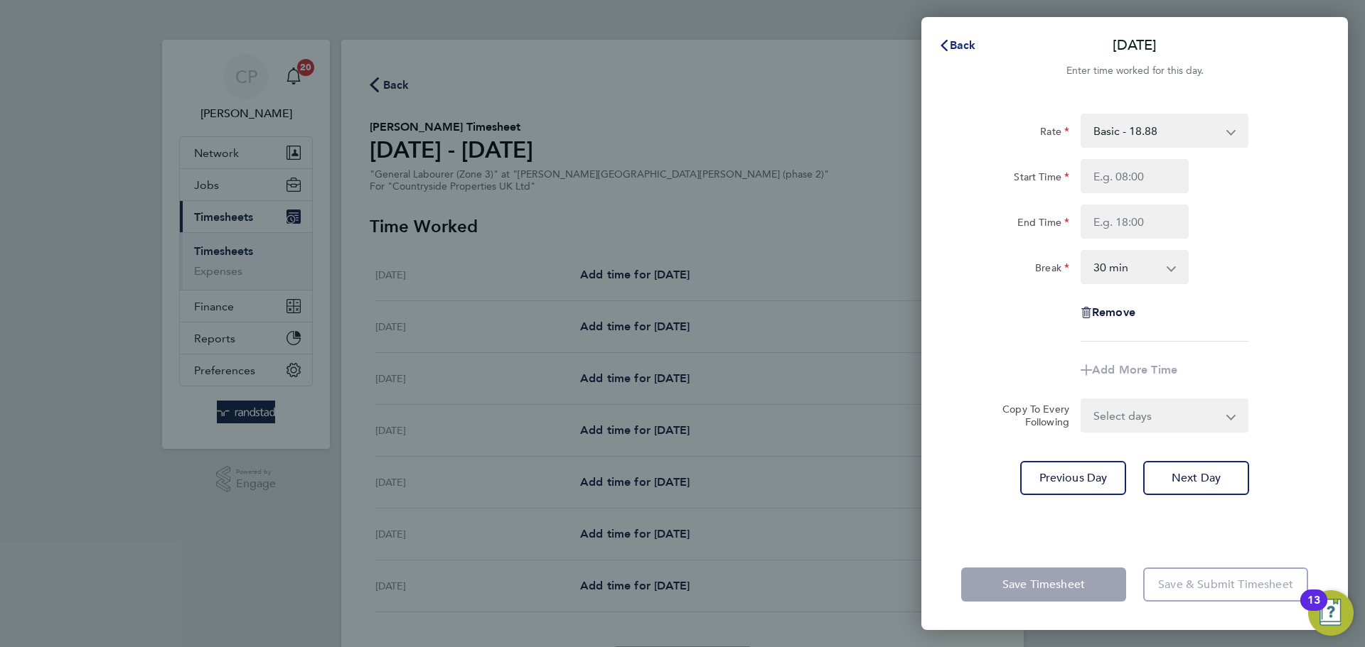
click at [967, 51] on span "Back" at bounding box center [963, 45] width 26 height 14
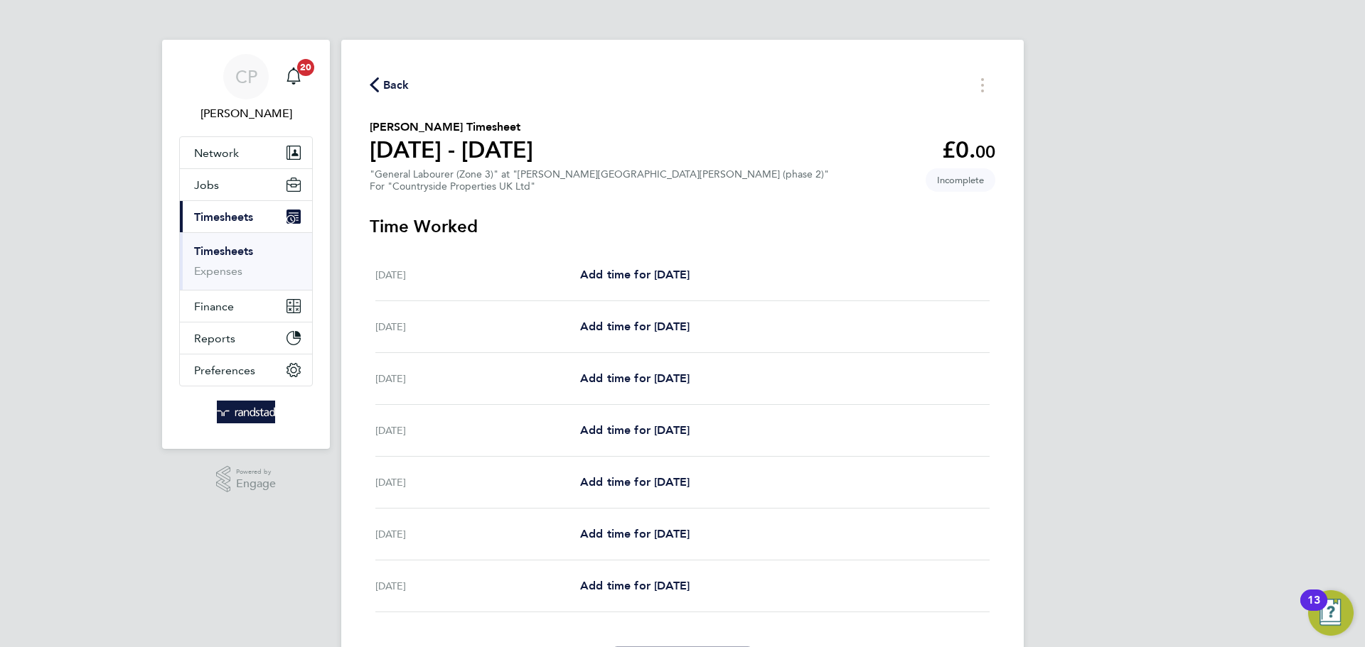
click at [387, 80] on span "Back" at bounding box center [396, 85] width 26 height 17
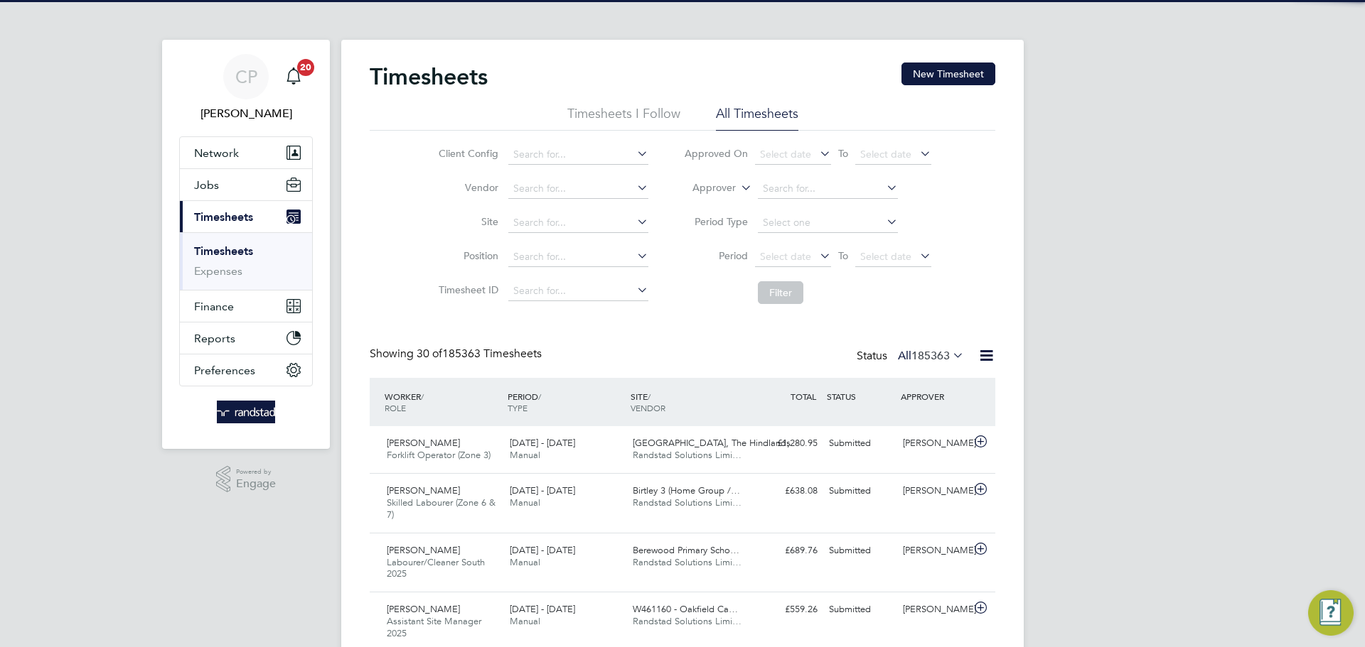
scroll to position [48, 124]
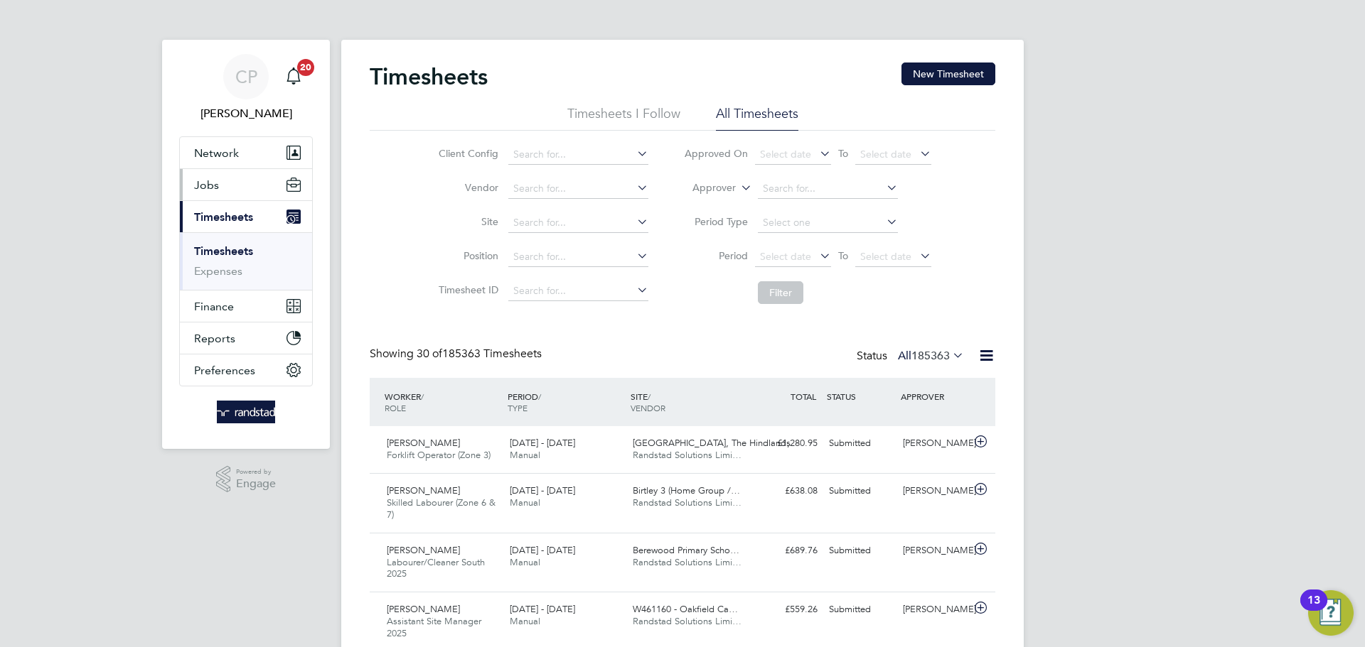
click at [244, 198] on button "Jobs" at bounding box center [246, 184] width 132 height 31
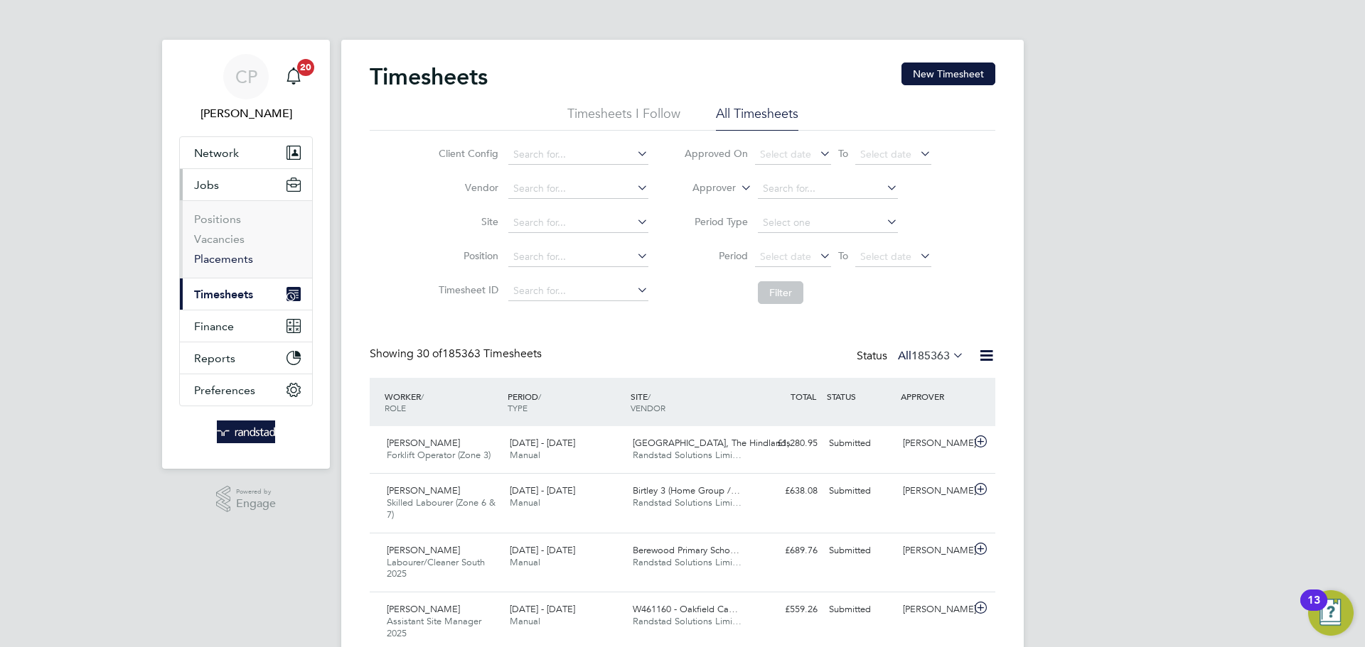
click at [227, 254] on link "Placements" at bounding box center [223, 259] width 59 height 14
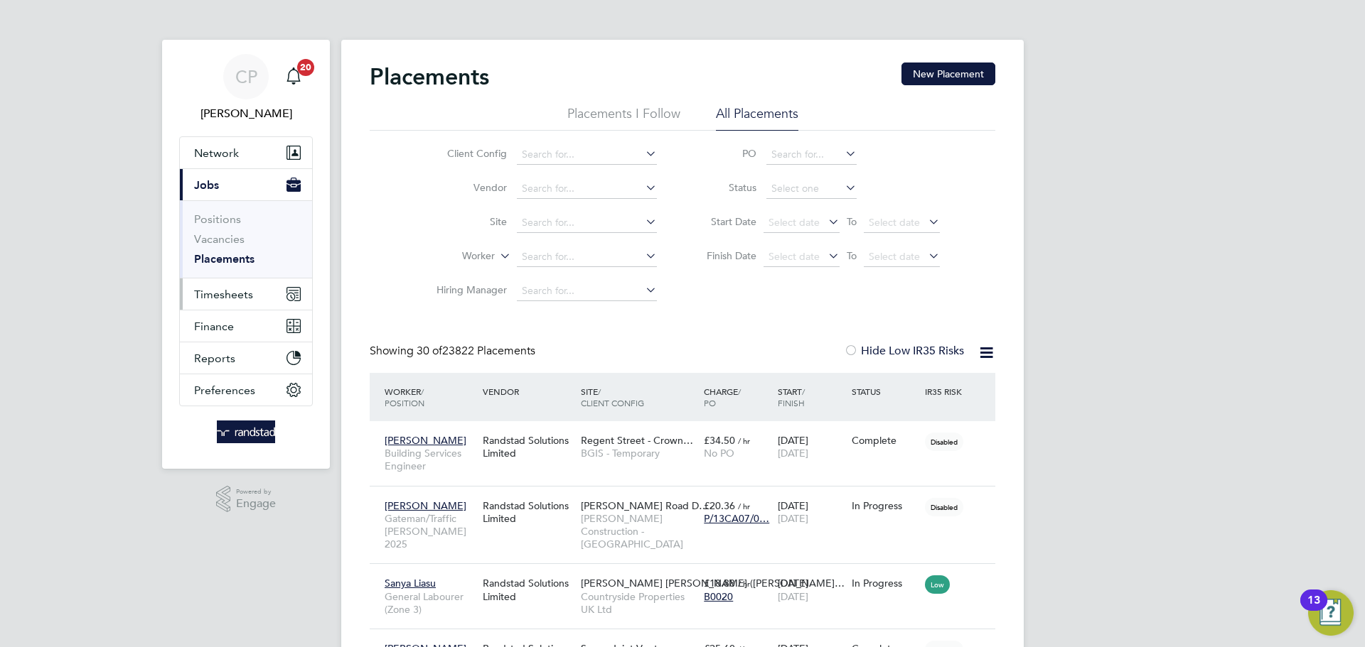
click at [230, 294] on span "Timesheets" at bounding box center [223, 295] width 59 height 14
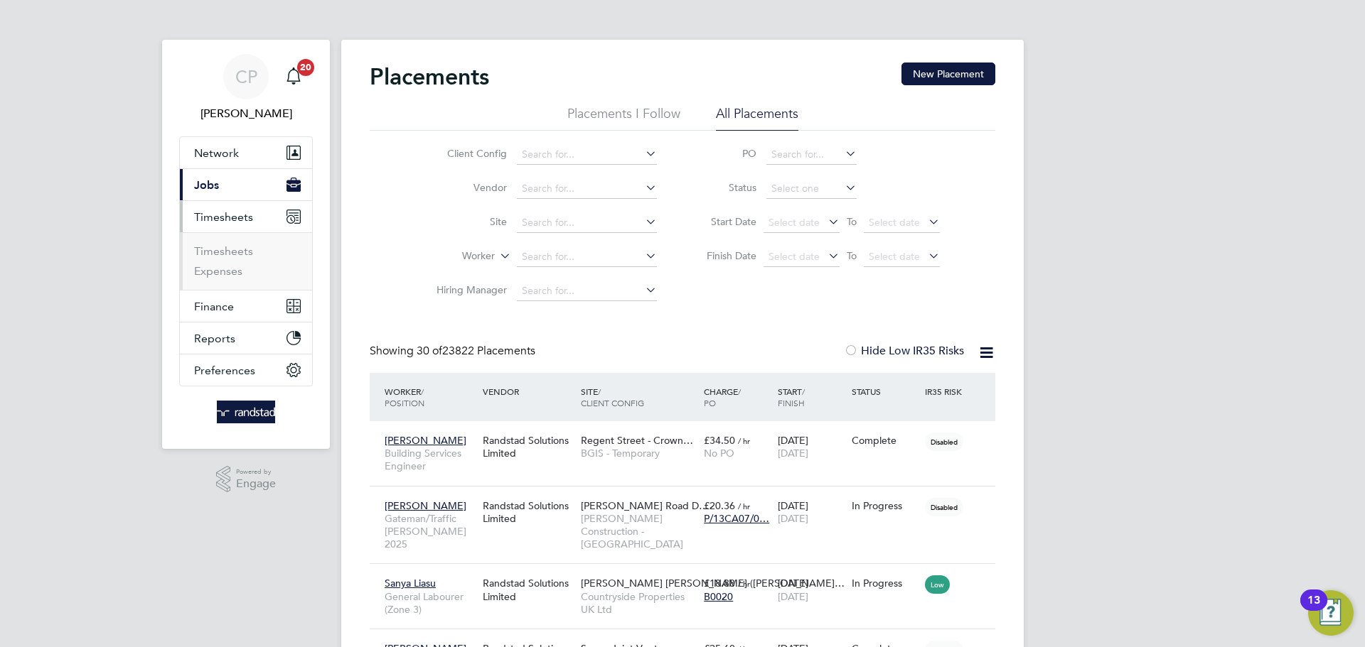
click at [242, 222] on span "Timesheets" at bounding box center [223, 217] width 59 height 14
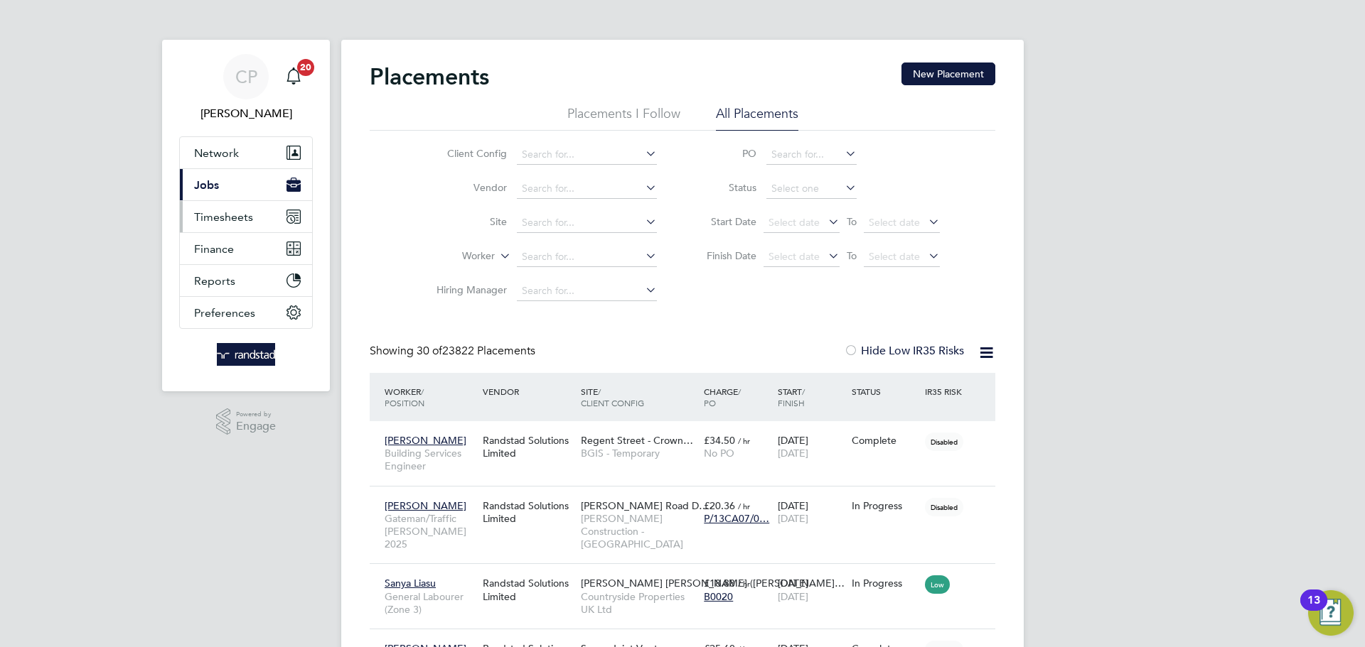
click at [238, 222] on span "Timesheets" at bounding box center [223, 217] width 59 height 14
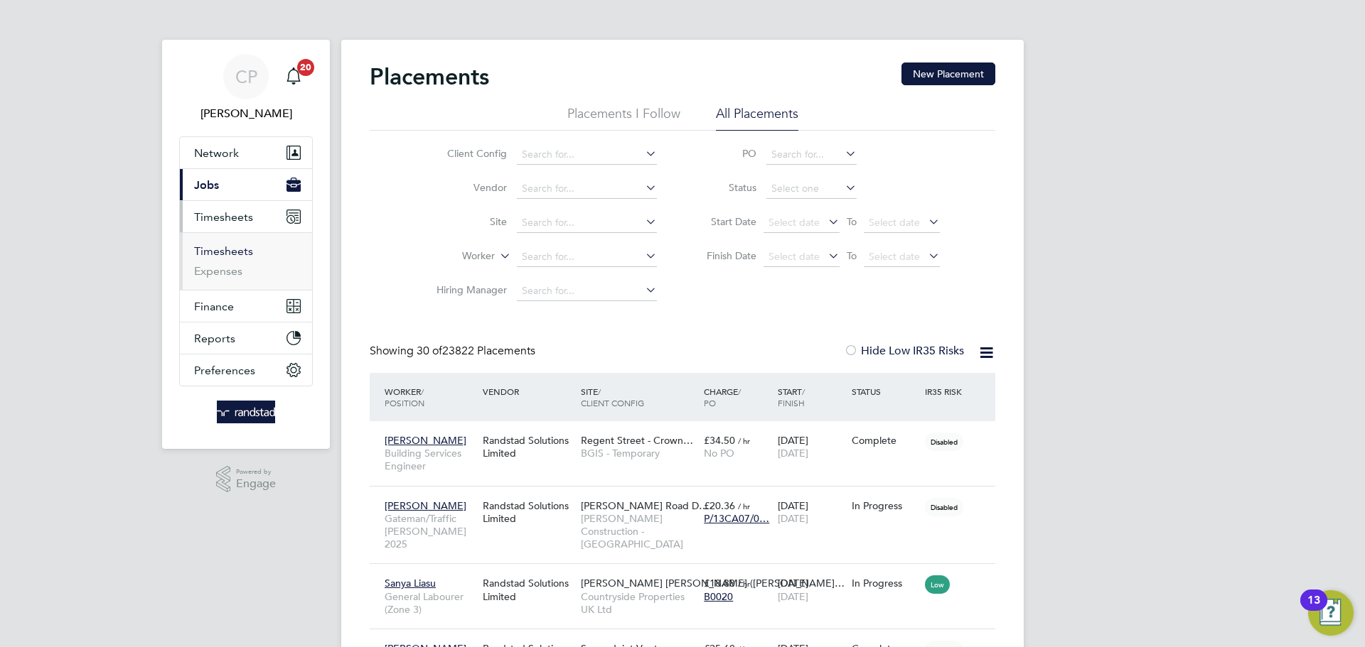
click at [230, 253] on link "Timesheets" at bounding box center [223, 251] width 59 height 14
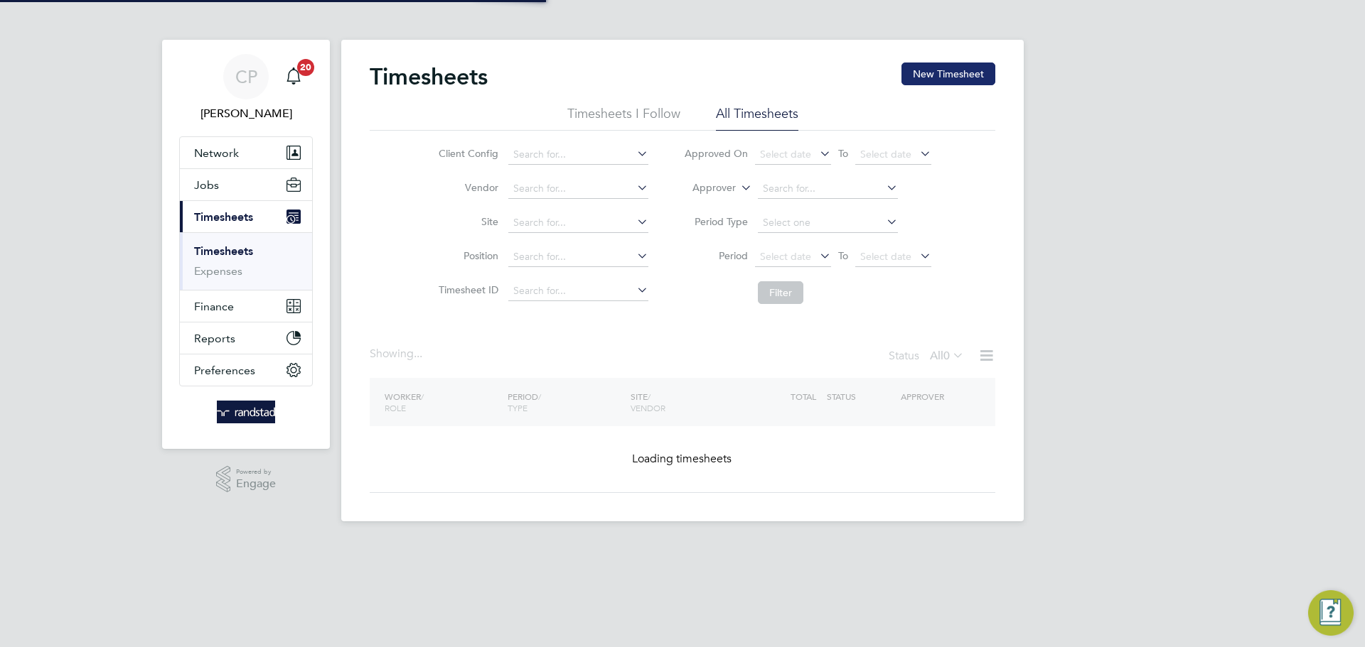
click at [937, 80] on button "New Timesheet" at bounding box center [948, 74] width 94 height 23
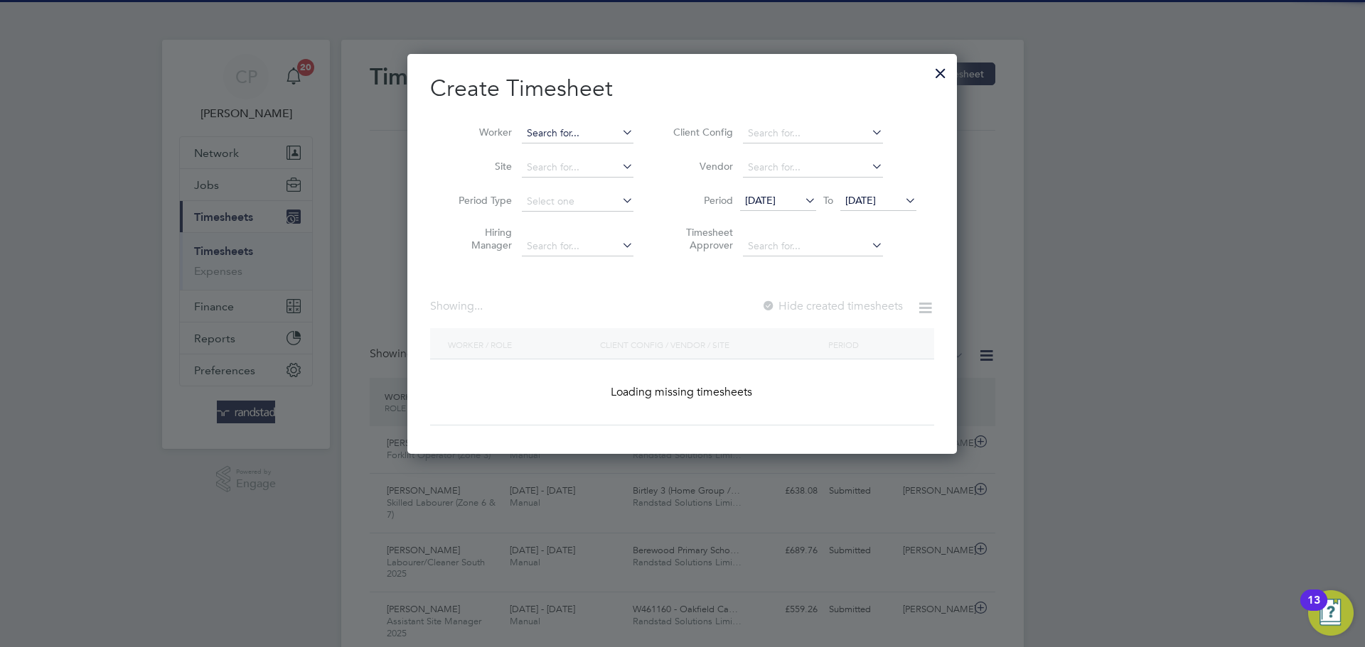
click at [574, 133] on input at bounding box center [578, 134] width 112 height 20
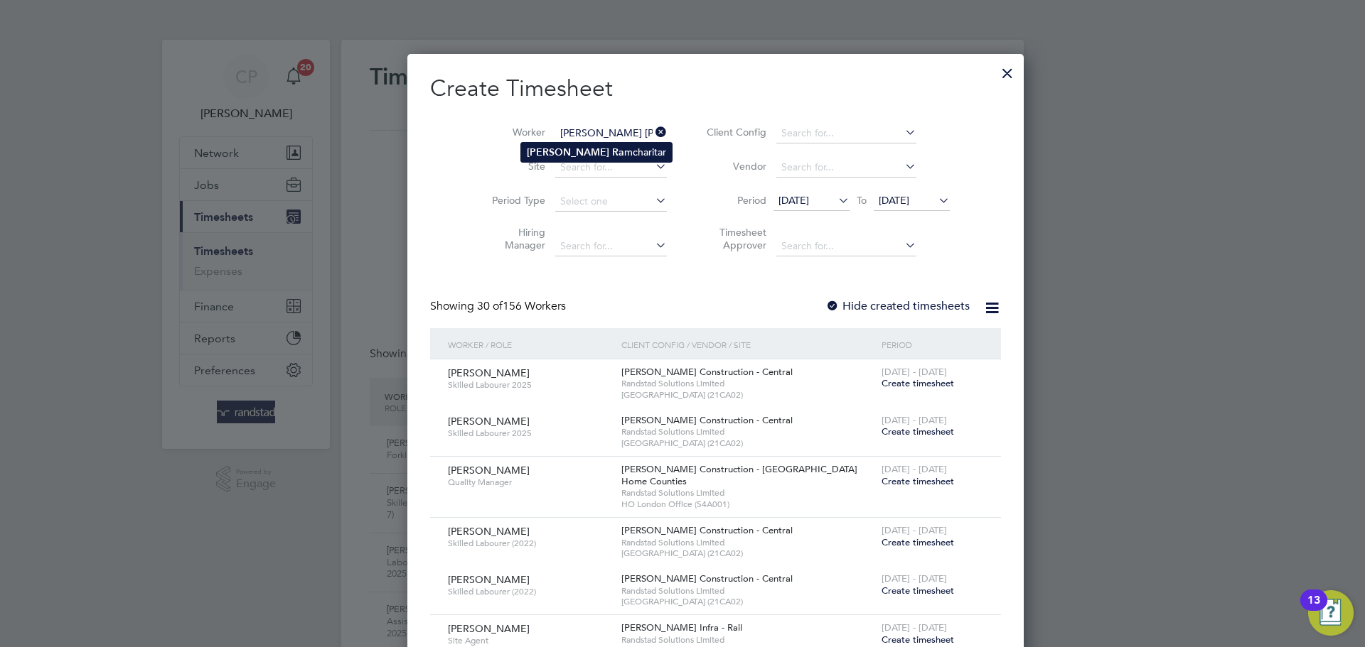
click at [581, 149] on li "Darren Ra mcharitar" at bounding box center [596, 152] width 151 height 19
type input "Darren Ramcharitar"
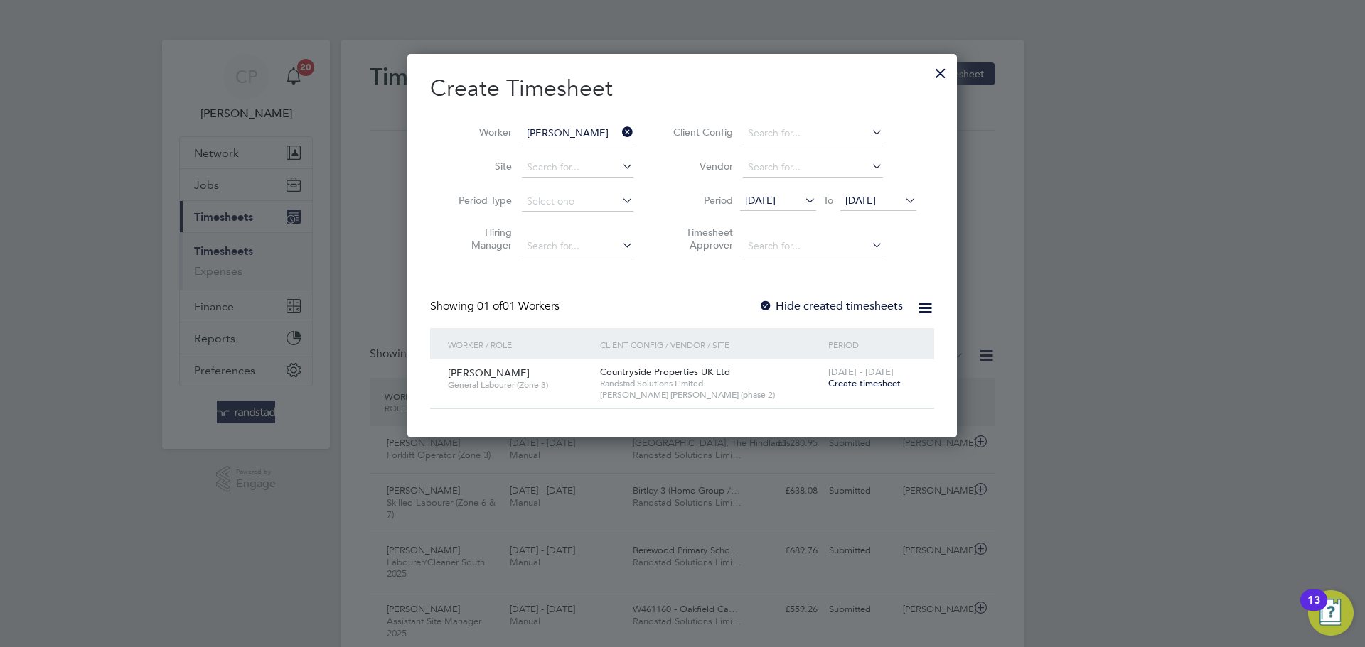
click at [856, 200] on span "[DATE]" at bounding box center [860, 200] width 31 height 13
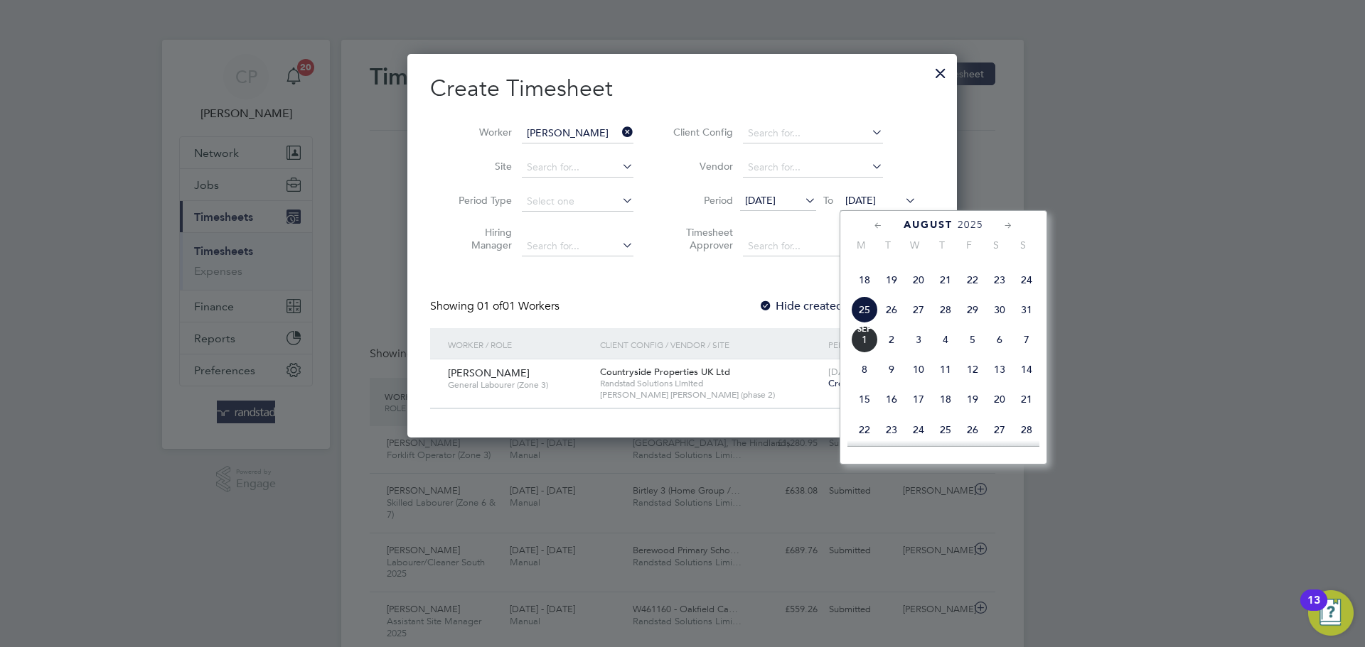
click at [864, 353] on span "[DATE]" at bounding box center [864, 339] width 27 height 27
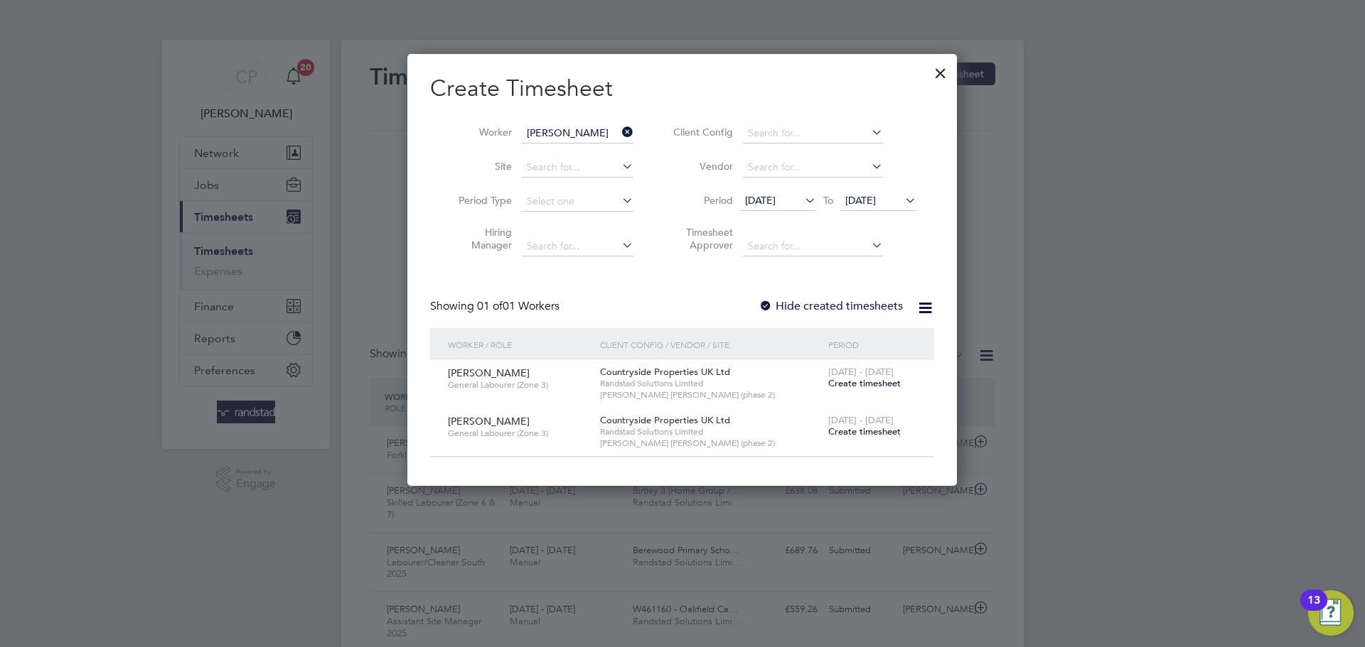
click at [854, 380] on span "Create timesheet" at bounding box center [864, 383] width 72 height 12
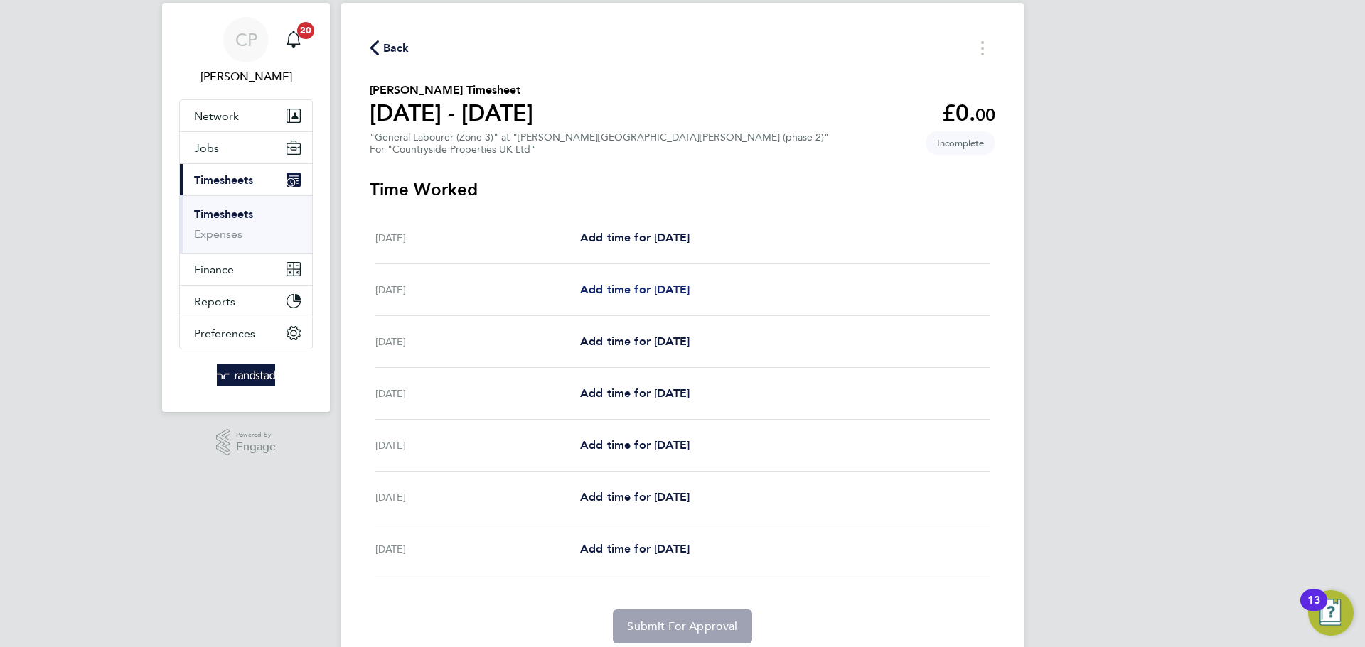
click at [689, 292] on span "Add time for [DATE]" at bounding box center [634, 290] width 109 height 14
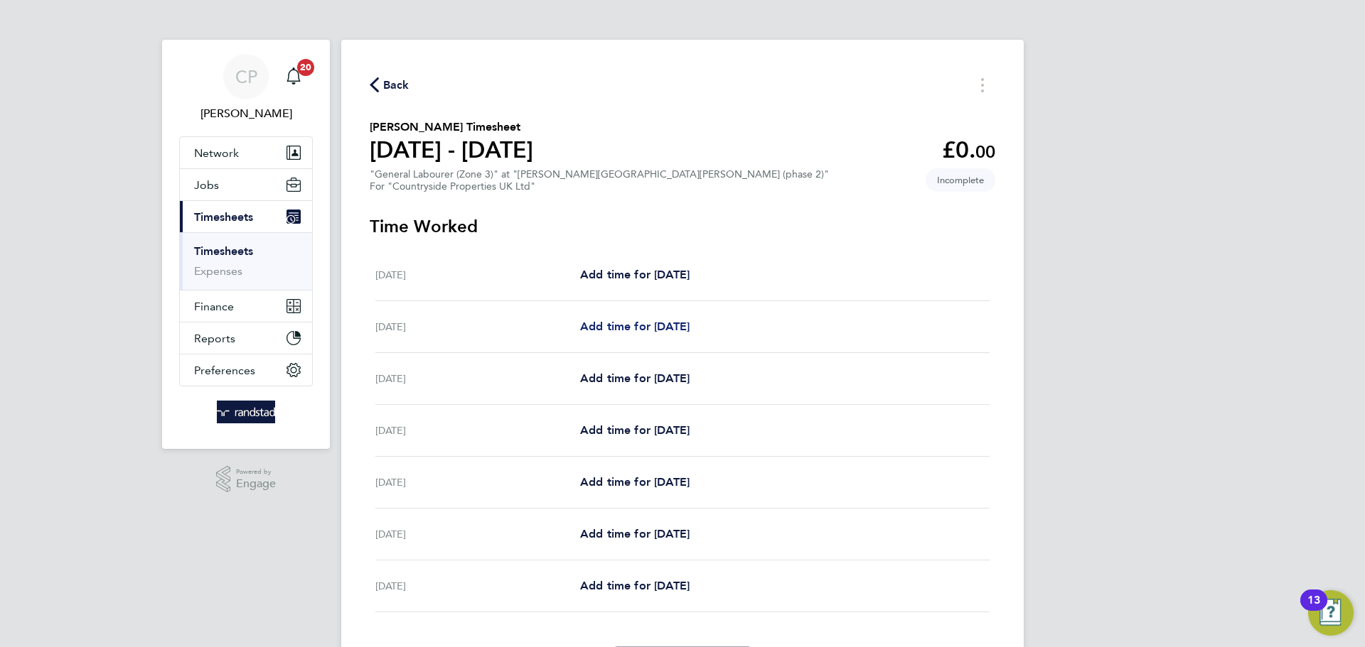
select select "30"
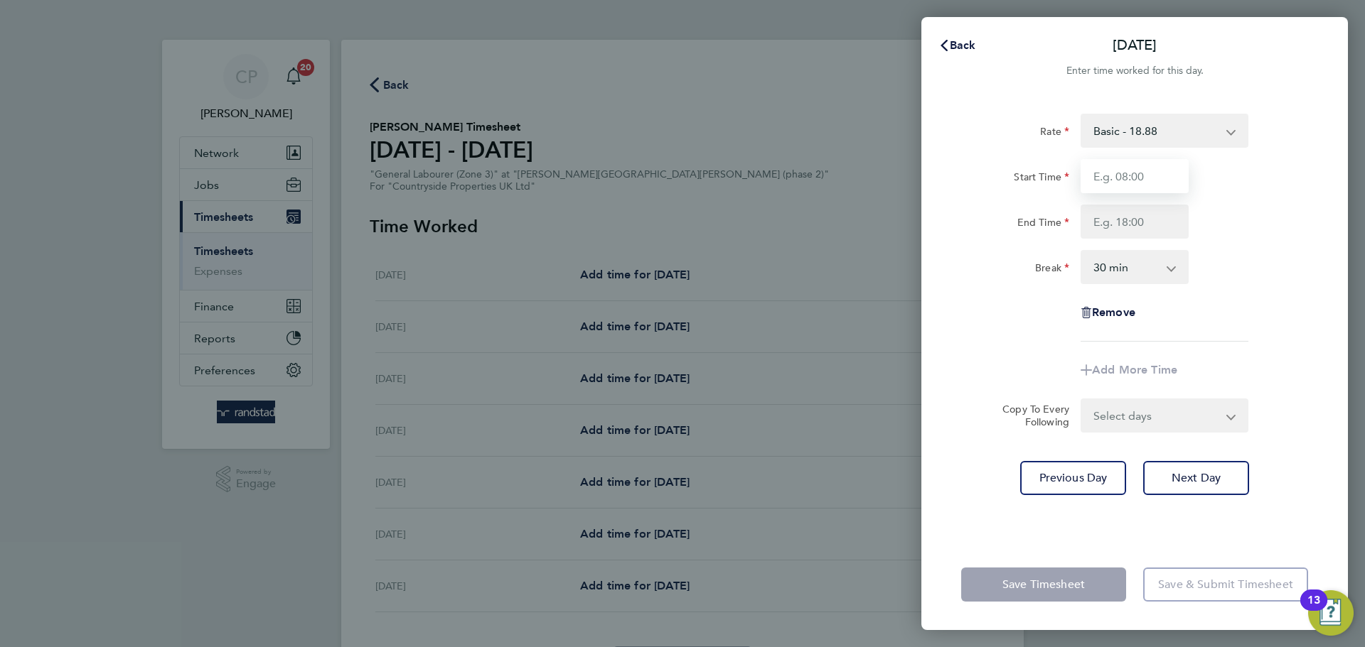
click at [1131, 176] on input "Start Time" at bounding box center [1134, 176] width 108 height 34
type input "07:30"
click at [1139, 231] on input "End Time" at bounding box center [1134, 222] width 108 height 34
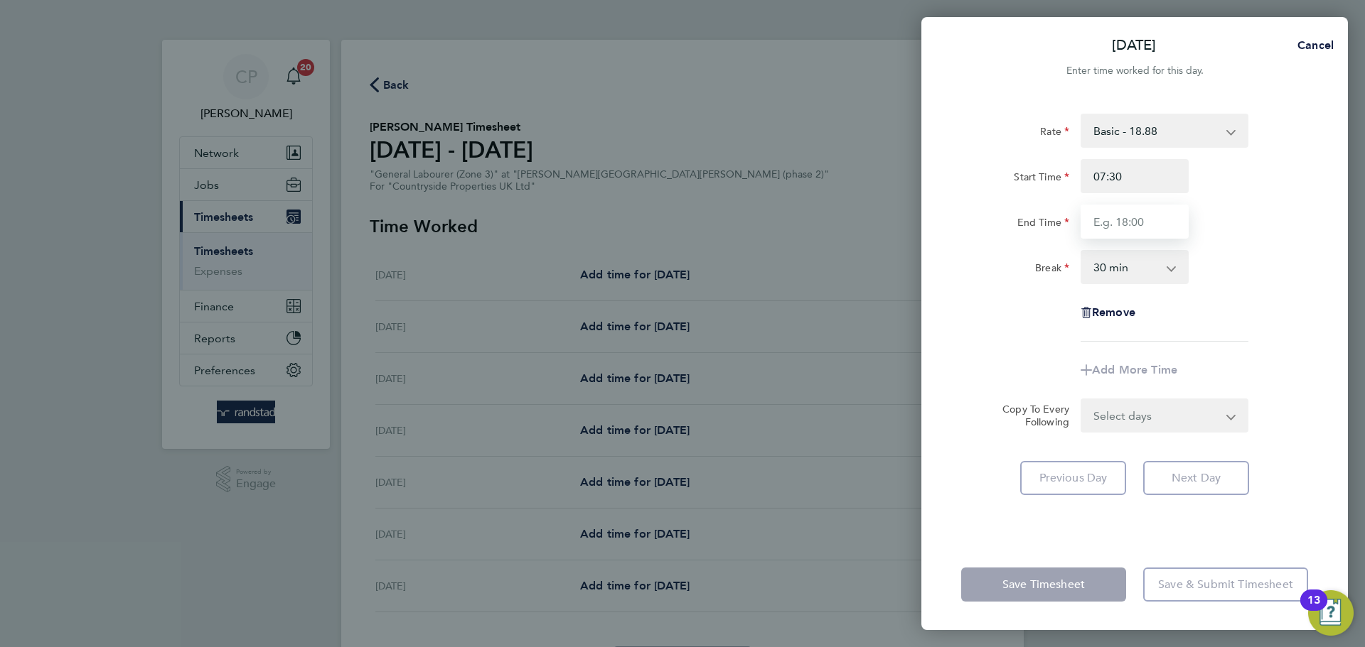
type input "17:00"
click at [1257, 223] on div "End Time 17:00" at bounding box center [1134, 222] width 358 height 34
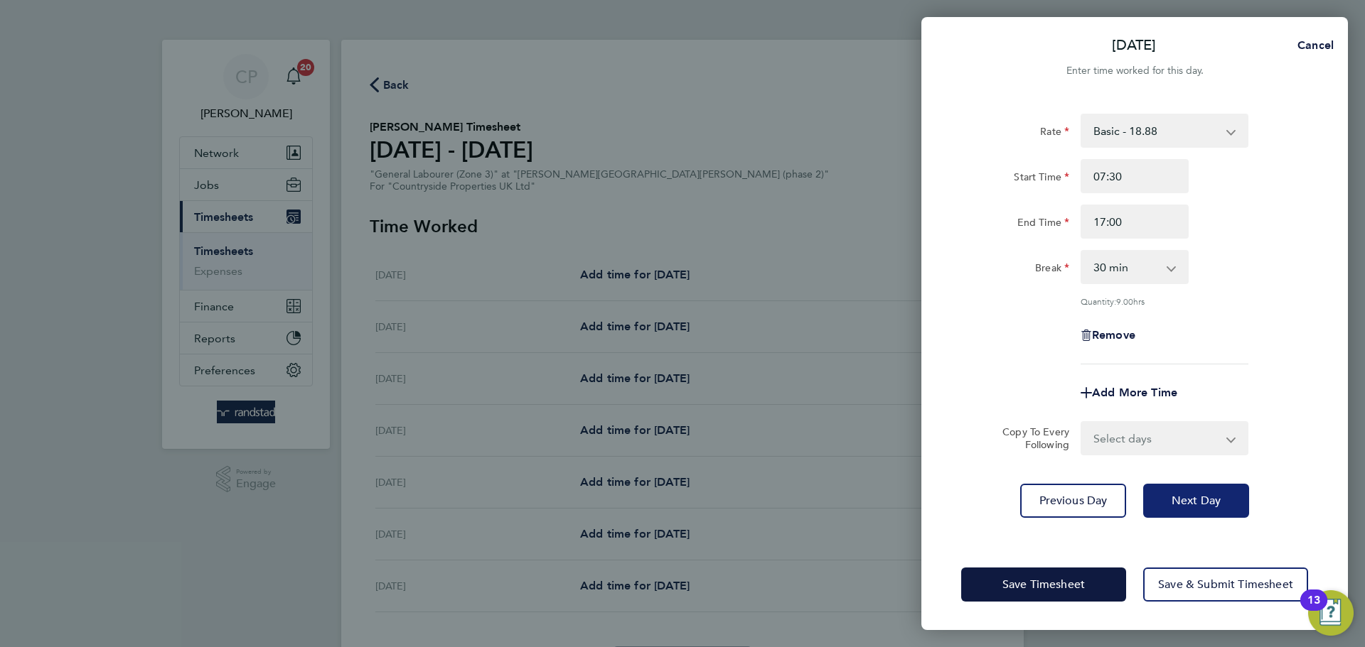
click at [1196, 498] on span "Next Day" at bounding box center [1195, 501] width 49 height 14
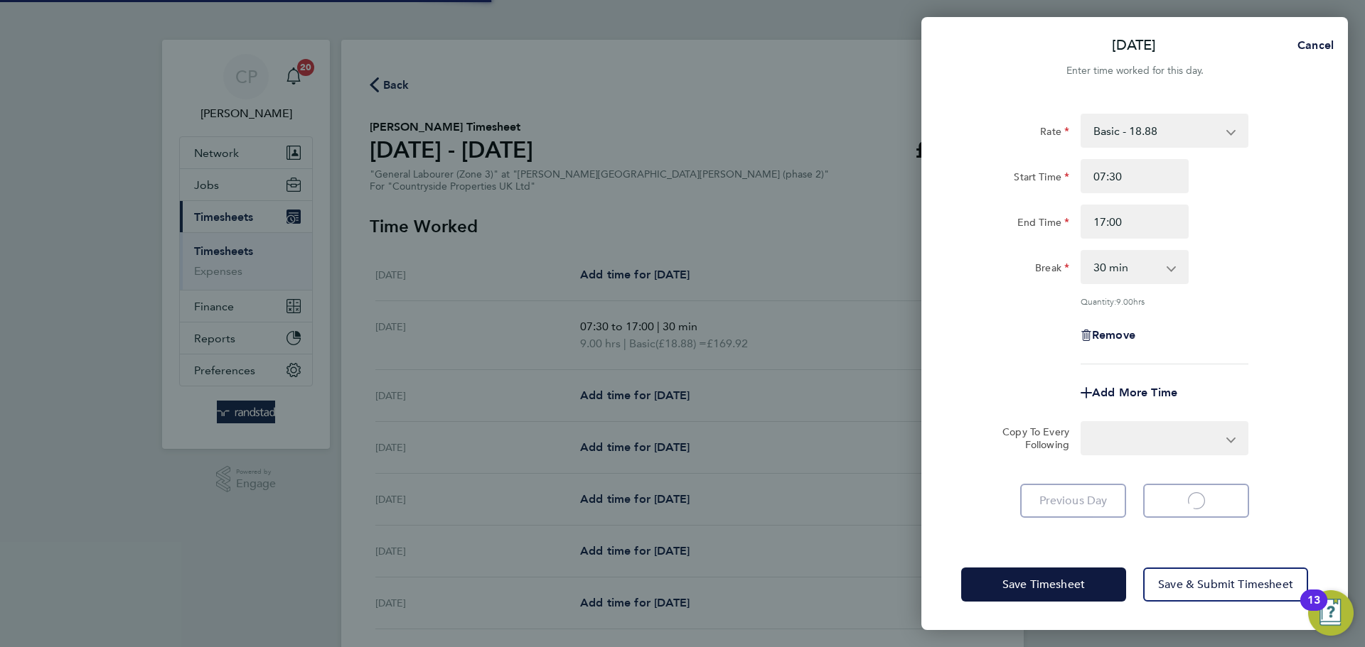
select select "30"
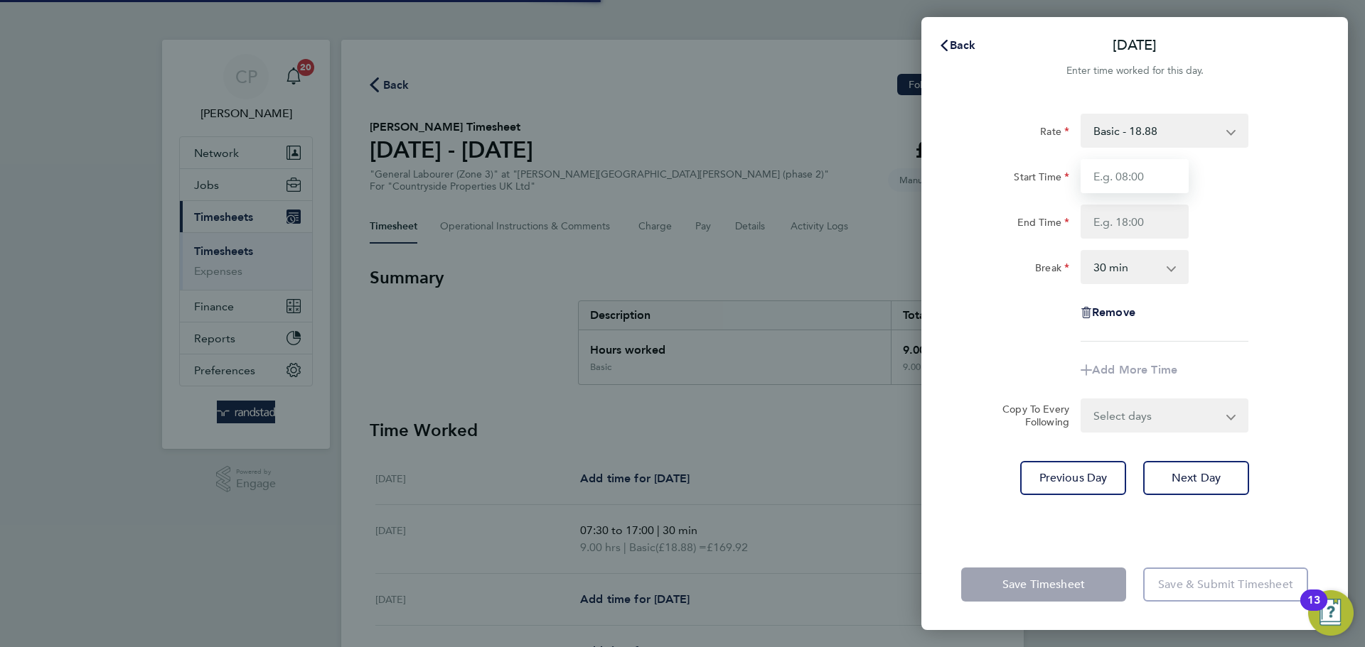
click at [1146, 181] on input "Start Time" at bounding box center [1134, 176] width 108 height 34
type input "07:30"
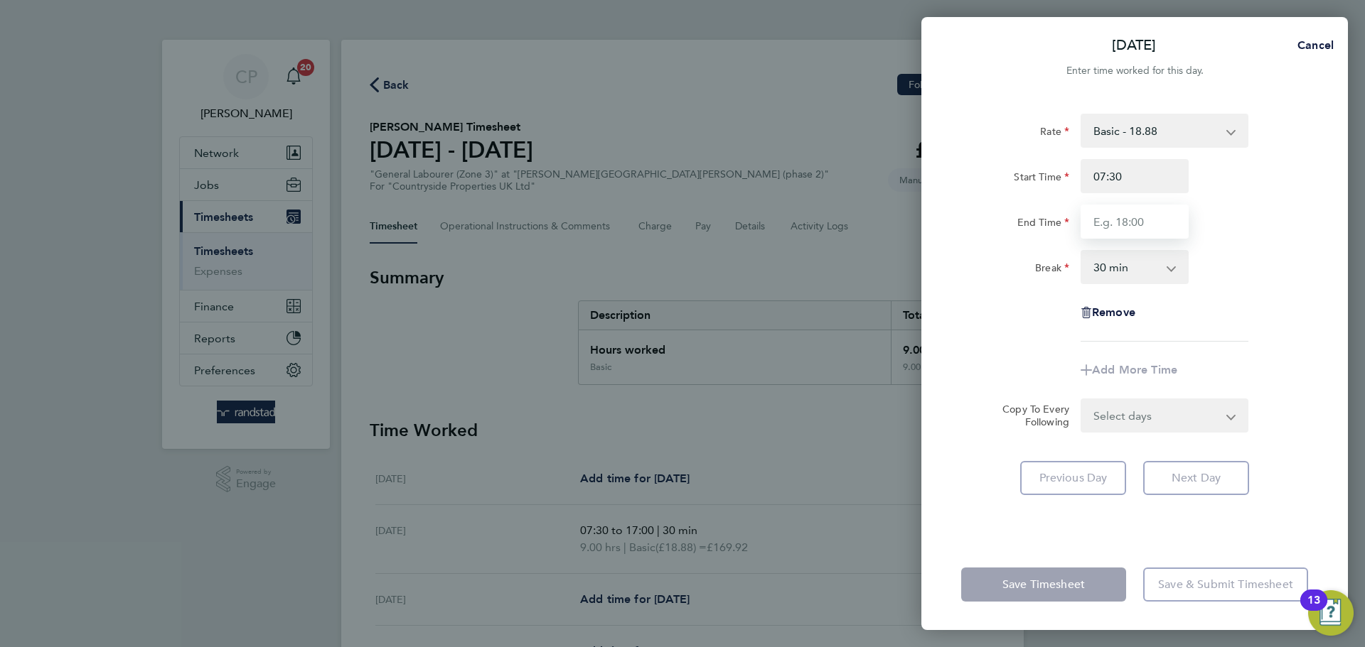
click at [1138, 218] on input "End Time" at bounding box center [1134, 222] width 108 height 34
click at [1227, 237] on div "End Time" at bounding box center [1134, 222] width 358 height 34
click at [1143, 220] on input "End Time" at bounding box center [1134, 222] width 108 height 34
type input "17:00"
click at [1252, 227] on div "End Time 17:00" at bounding box center [1134, 222] width 358 height 34
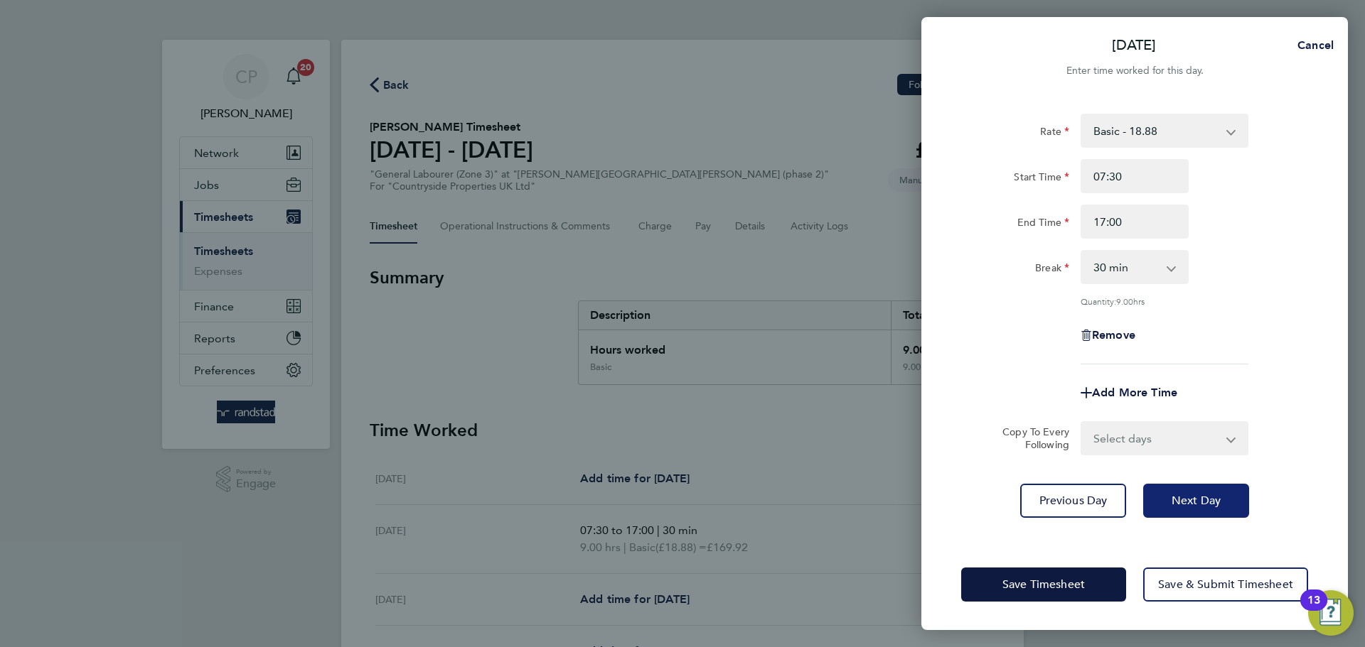
click at [1213, 509] on button "Next Day" at bounding box center [1196, 501] width 106 height 34
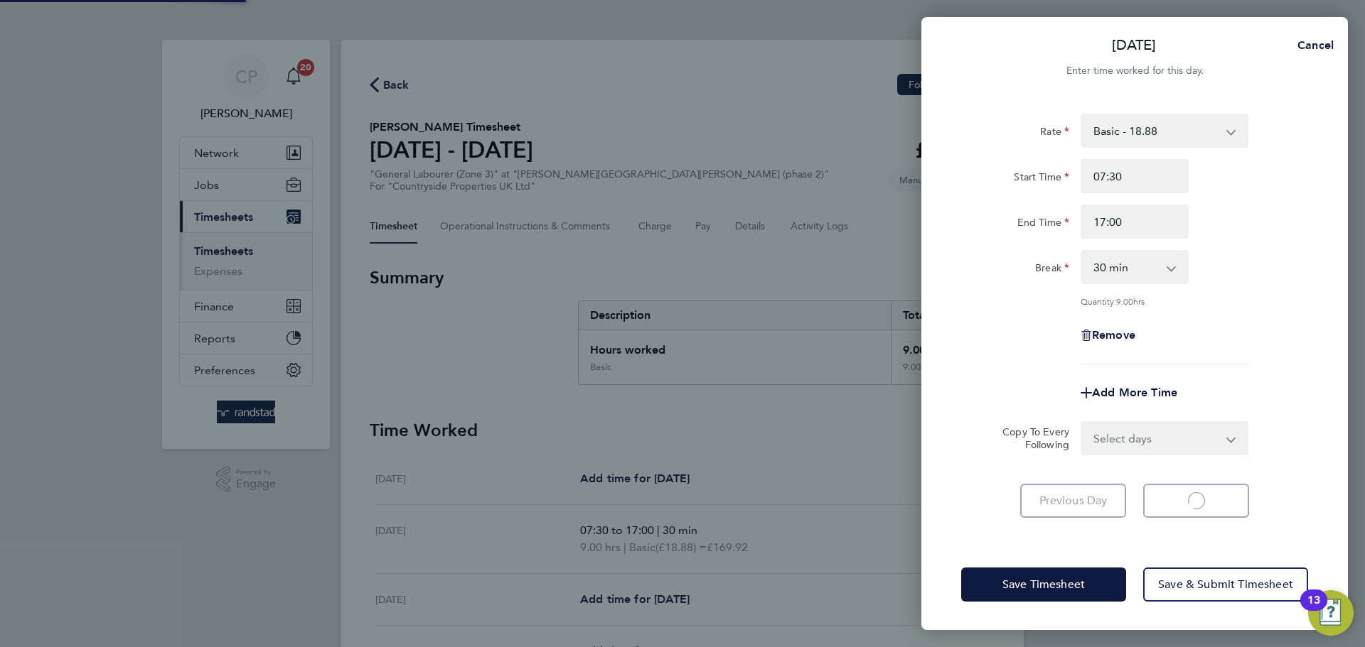
select select "30"
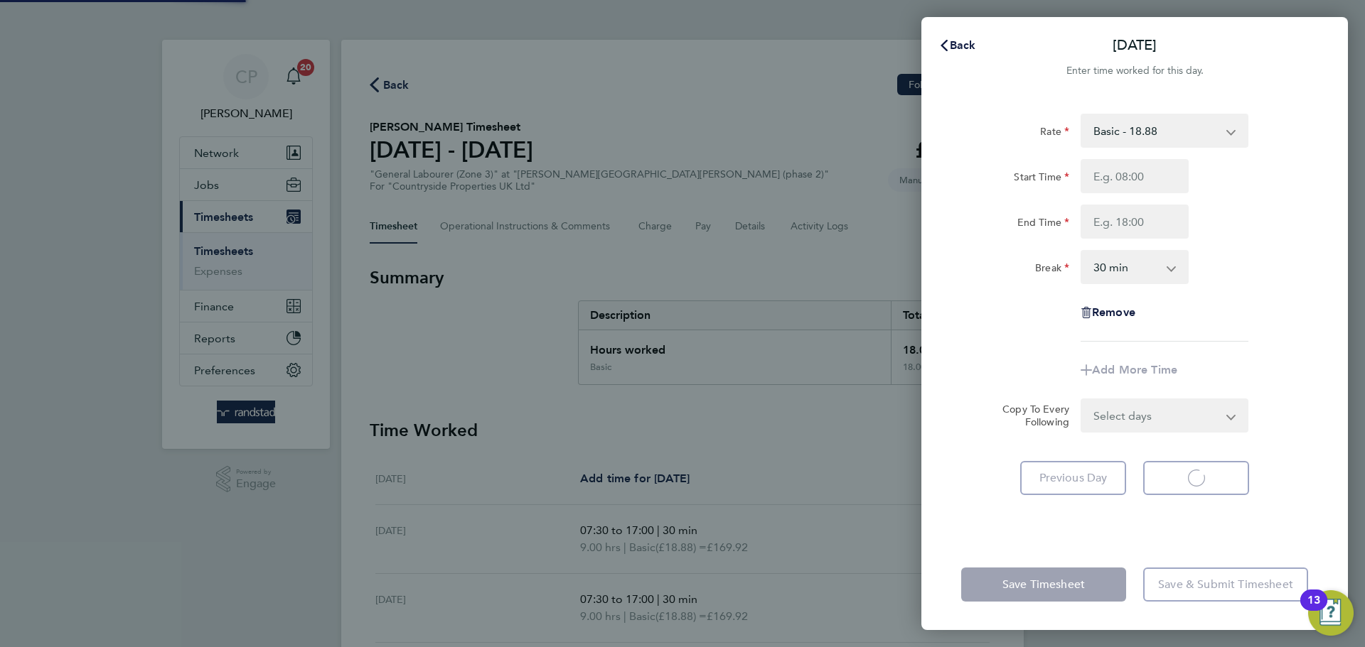
select select "30"
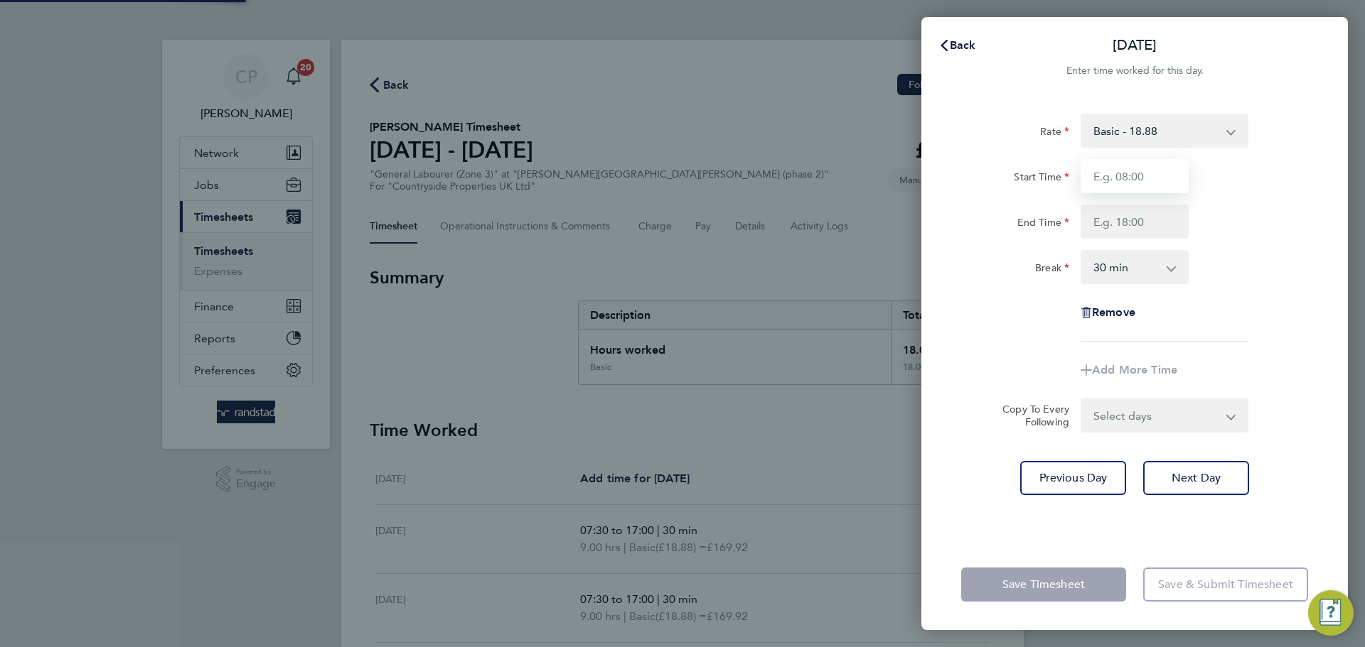
click at [1131, 185] on input "Start Time" at bounding box center [1134, 176] width 108 height 34
type input "07:30"
click at [1136, 216] on input "End Time" at bounding box center [1134, 222] width 108 height 34
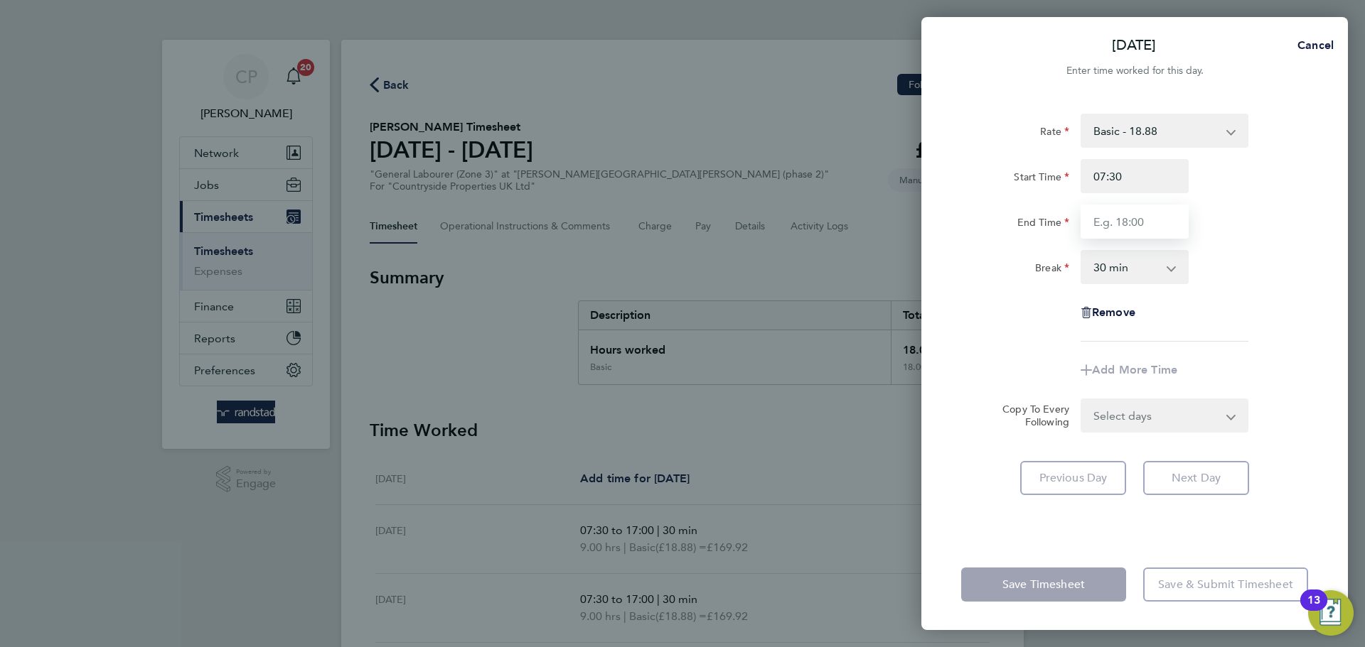
type input "17:00"
click at [1235, 252] on div "Break 0 min 15 min 30 min 45 min 60 min 75 min 90 min" at bounding box center [1134, 267] width 358 height 34
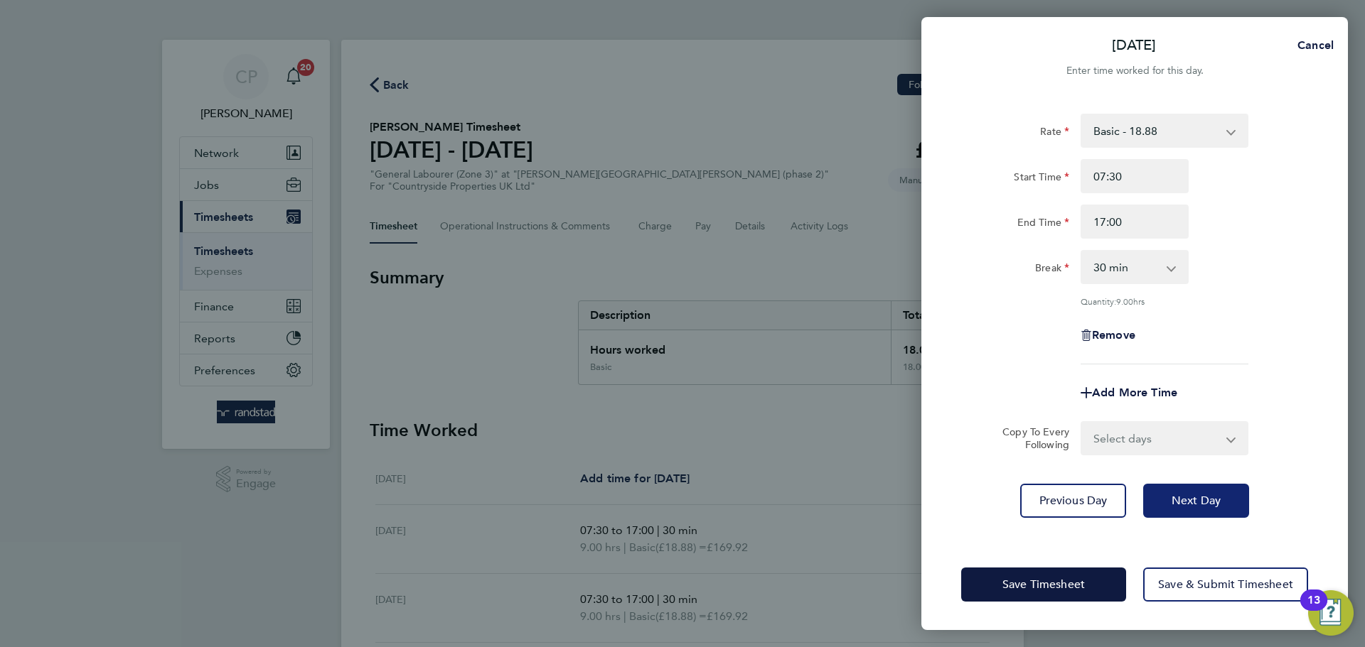
click at [1173, 515] on button "Next Day" at bounding box center [1196, 501] width 106 height 34
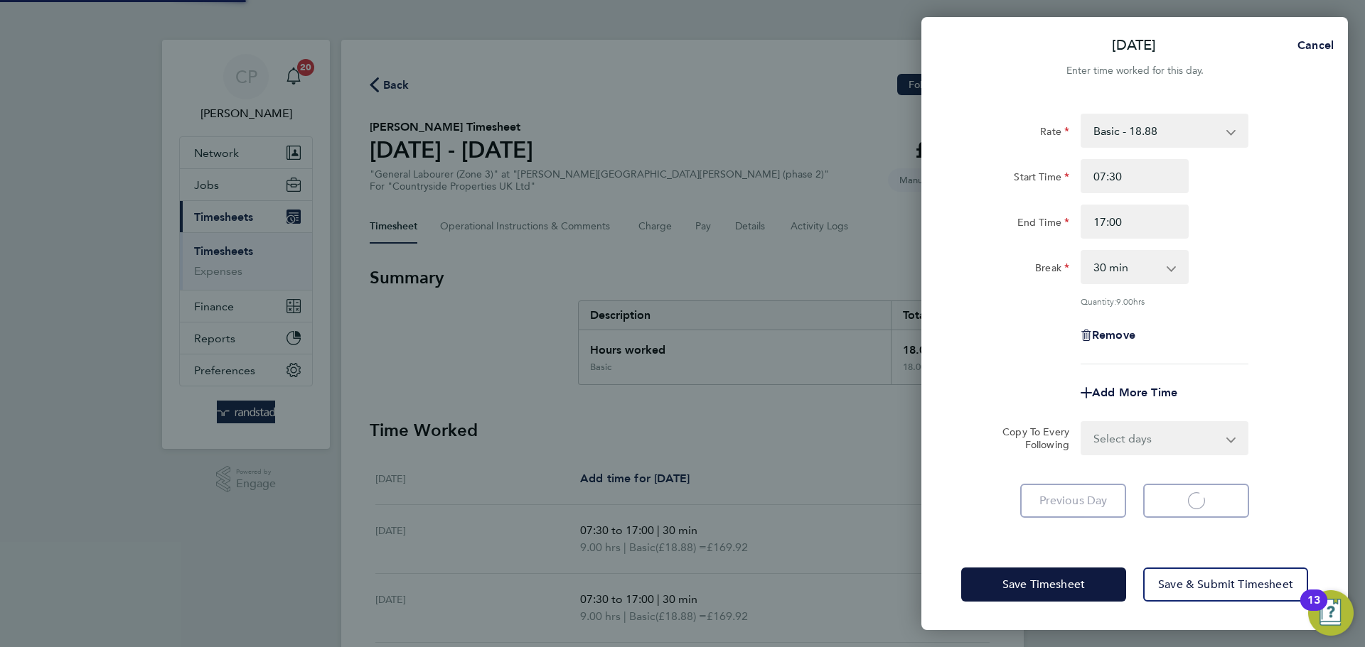
select select "30"
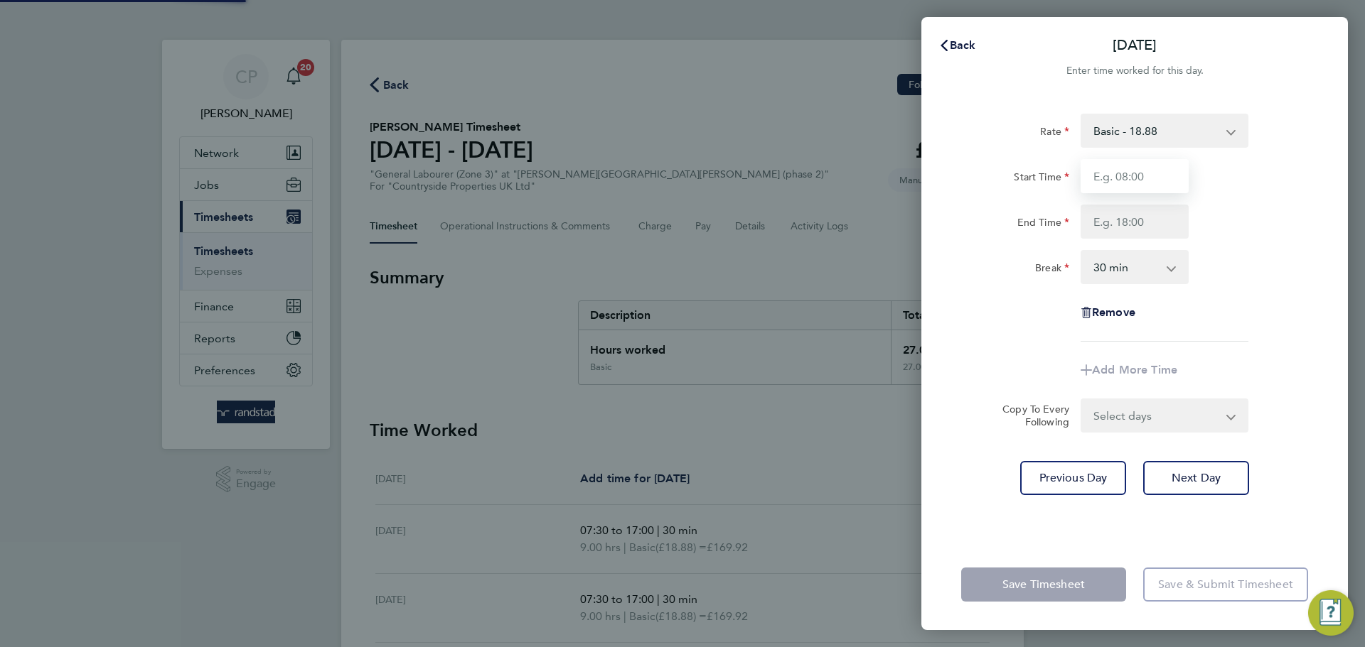
click at [1138, 183] on input "Start Time" at bounding box center [1134, 176] width 108 height 34
type input "07:30"
click at [1139, 220] on input "End Time" at bounding box center [1134, 222] width 108 height 34
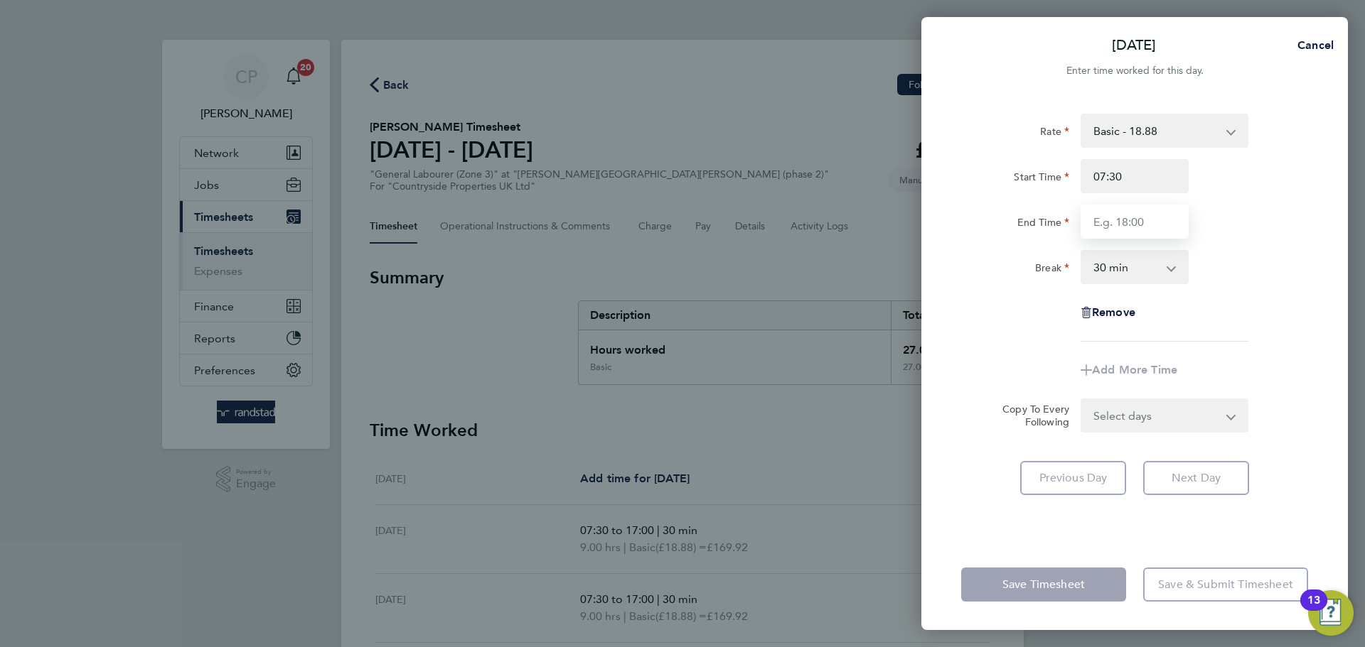
type input "17:00"
click at [1249, 249] on div "Rate Basic - 18.88 Start Time 07:30 End Time 17:00 Break 0 min 15 min 30 min 45…" at bounding box center [1134, 228] width 347 height 228
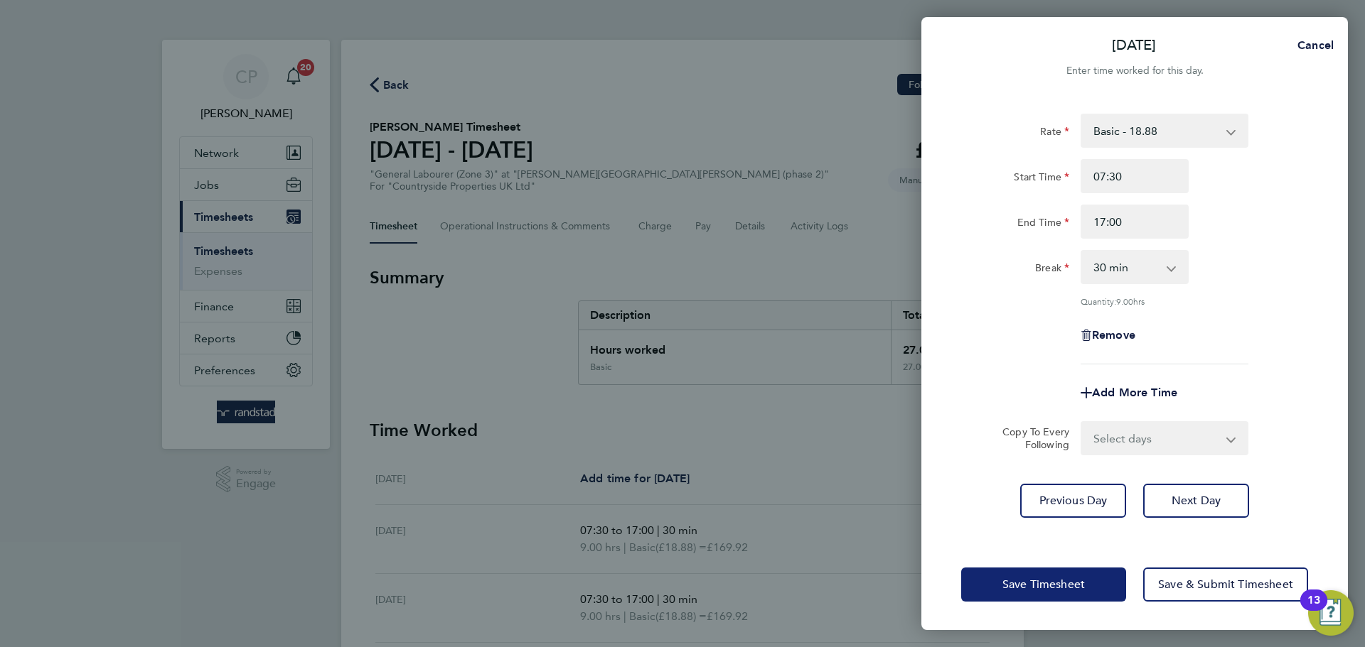
click at [1063, 588] on span "Save Timesheet" at bounding box center [1043, 585] width 82 height 14
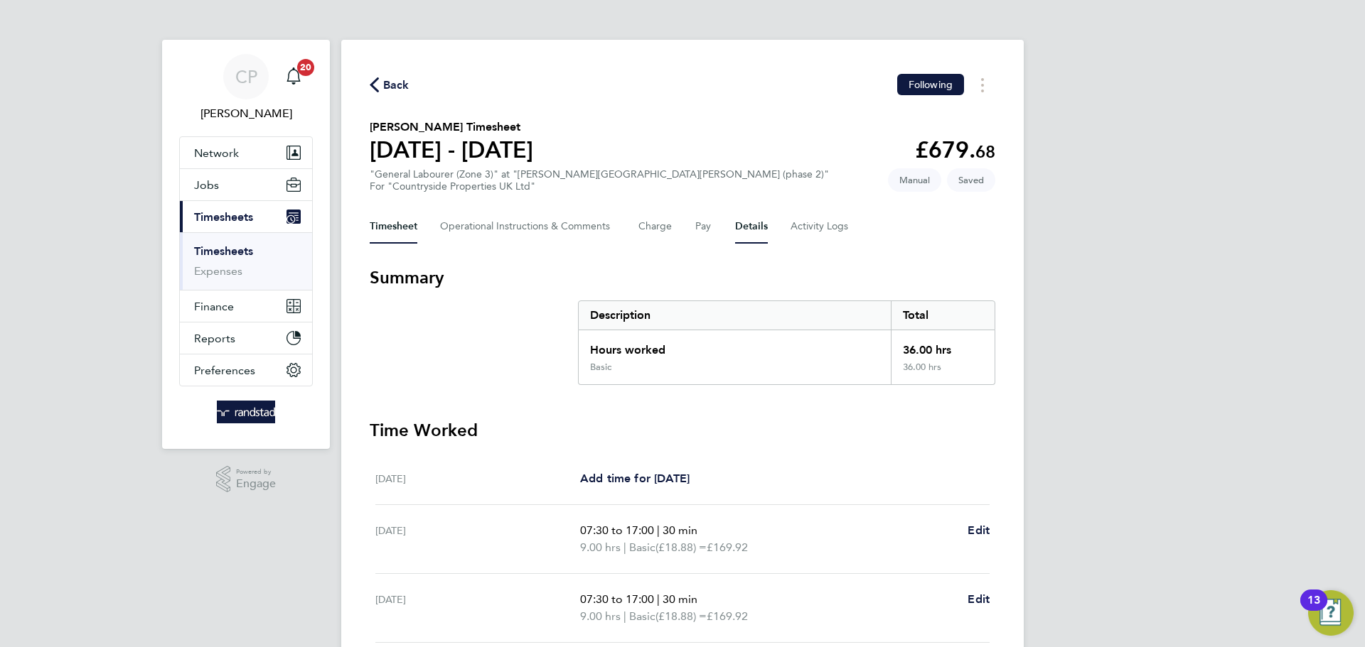
click at [753, 230] on button "Details" at bounding box center [751, 227] width 33 height 34
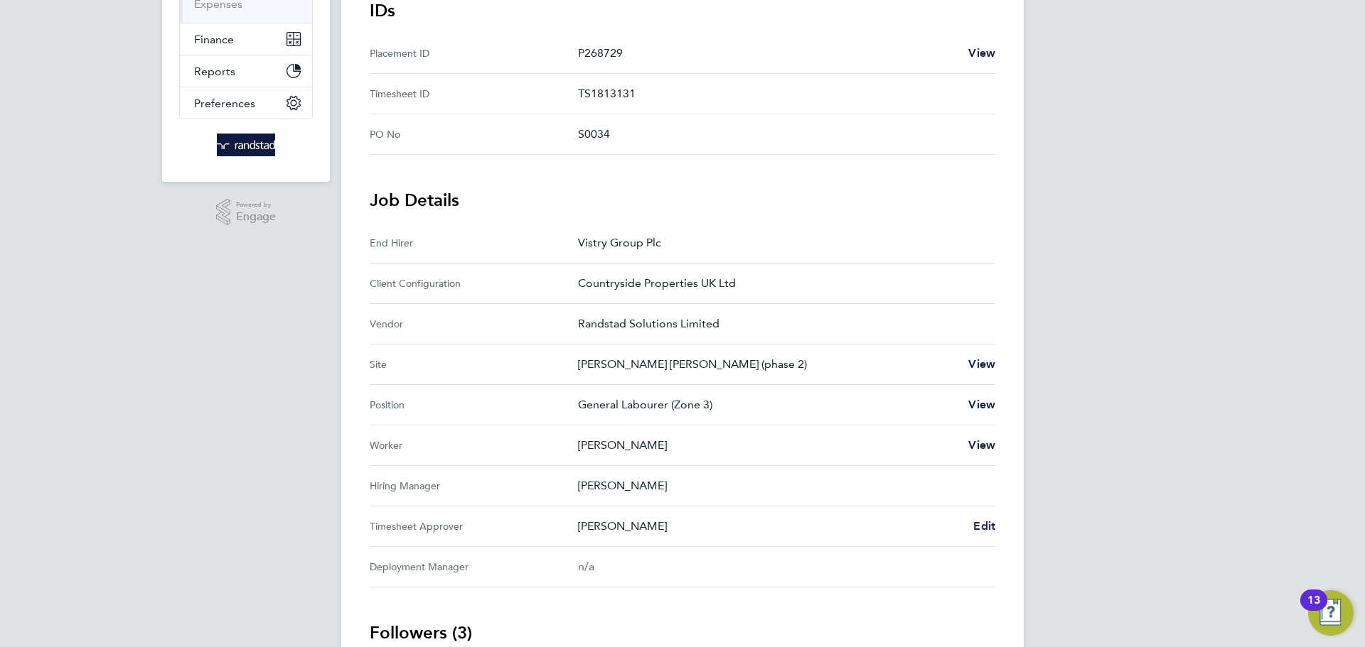
click at [974, 528] on span "Edit" at bounding box center [984, 527] width 22 height 14
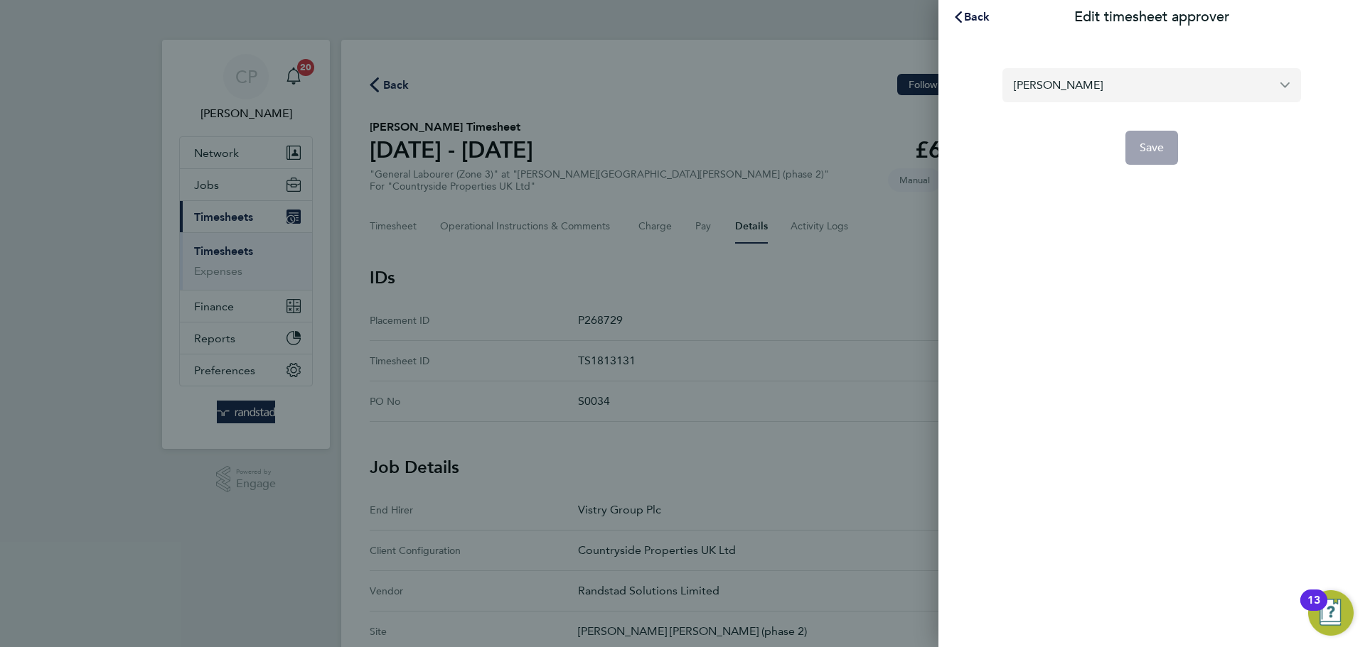
click at [1114, 95] on input "[PERSON_NAME]" at bounding box center [1151, 84] width 299 height 33
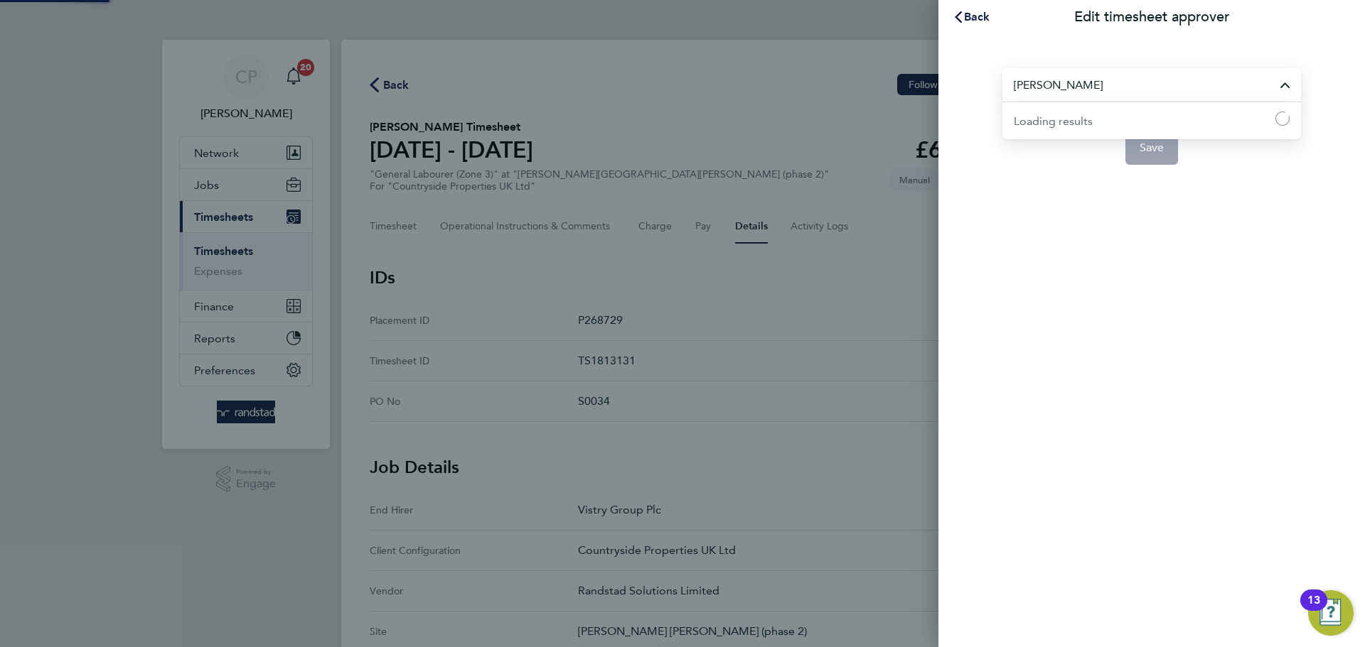
click at [1114, 95] on input "[PERSON_NAME]" at bounding box center [1151, 84] width 299 height 33
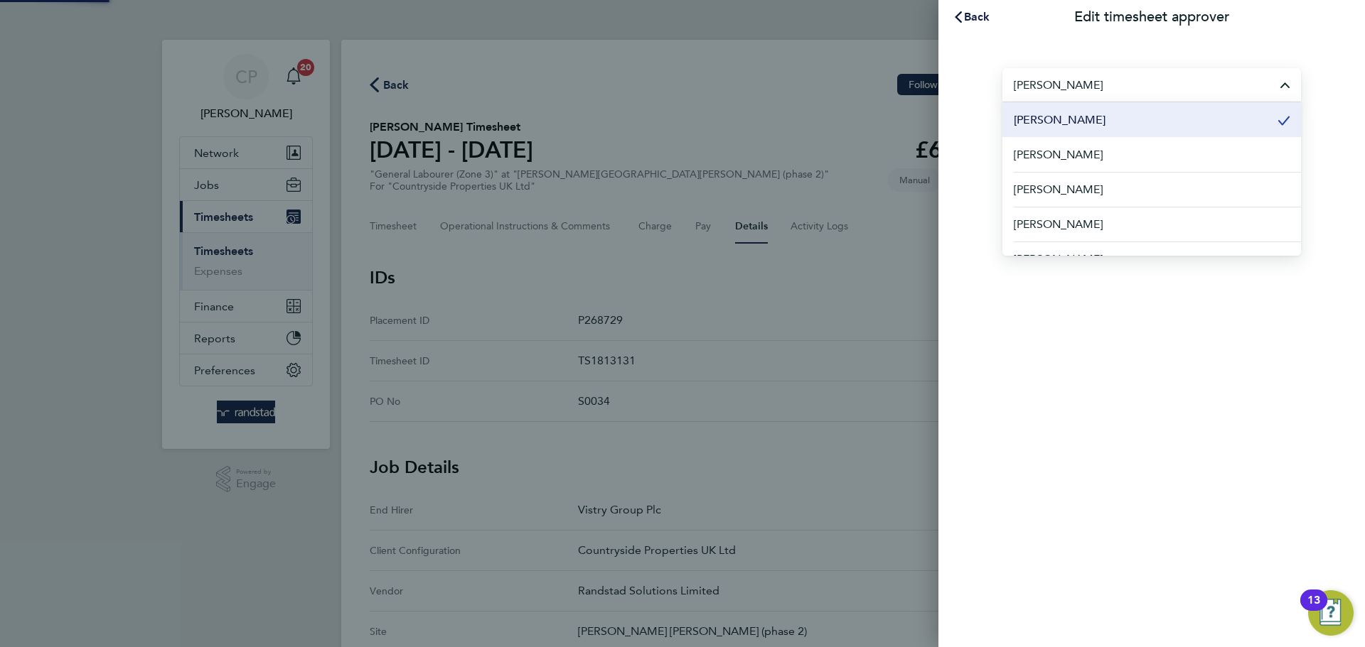
click at [1114, 95] on input "[PERSON_NAME]" at bounding box center [1151, 84] width 299 height 33
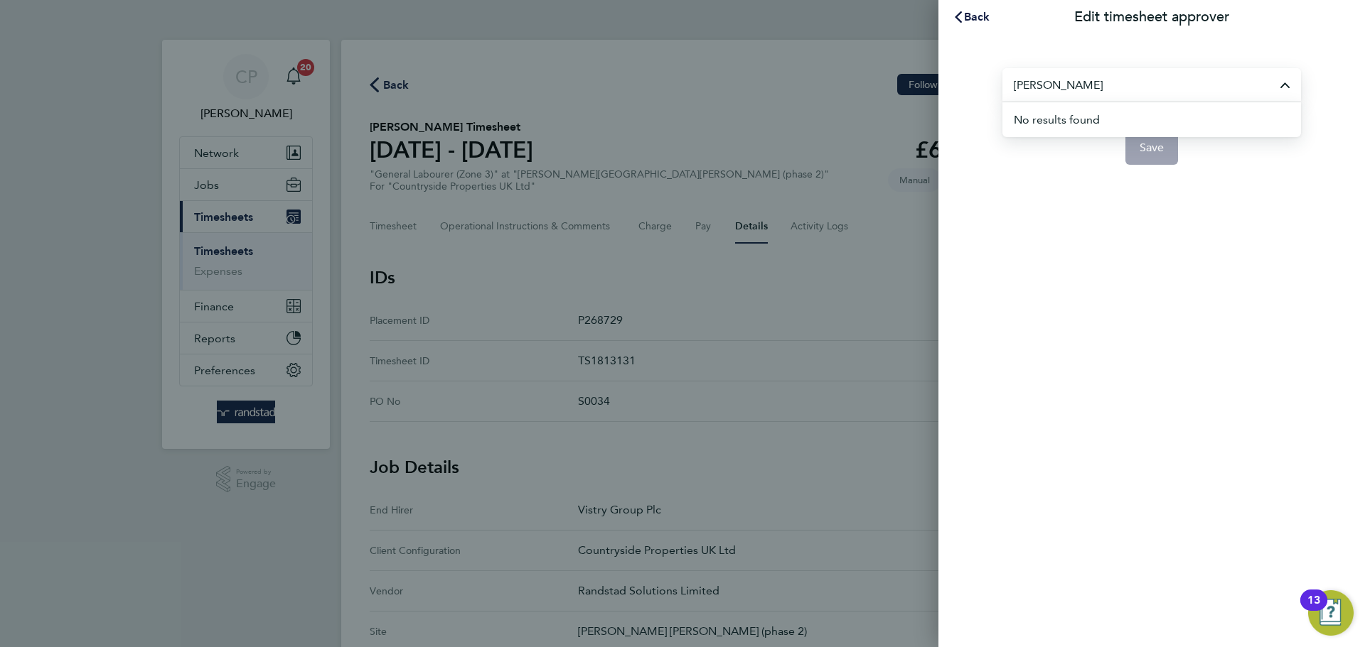
click at [1026, 84] on input "joe major" at bounding box center [1151, 84] width 299 height 33
click at [1098, 93] on input "joseph major" at bounding box center [1151, 84] width 299 height 33
type input "joe major"
click at [968, 11] on span "Back" at bounding box center [977, 17] width 26 height 14
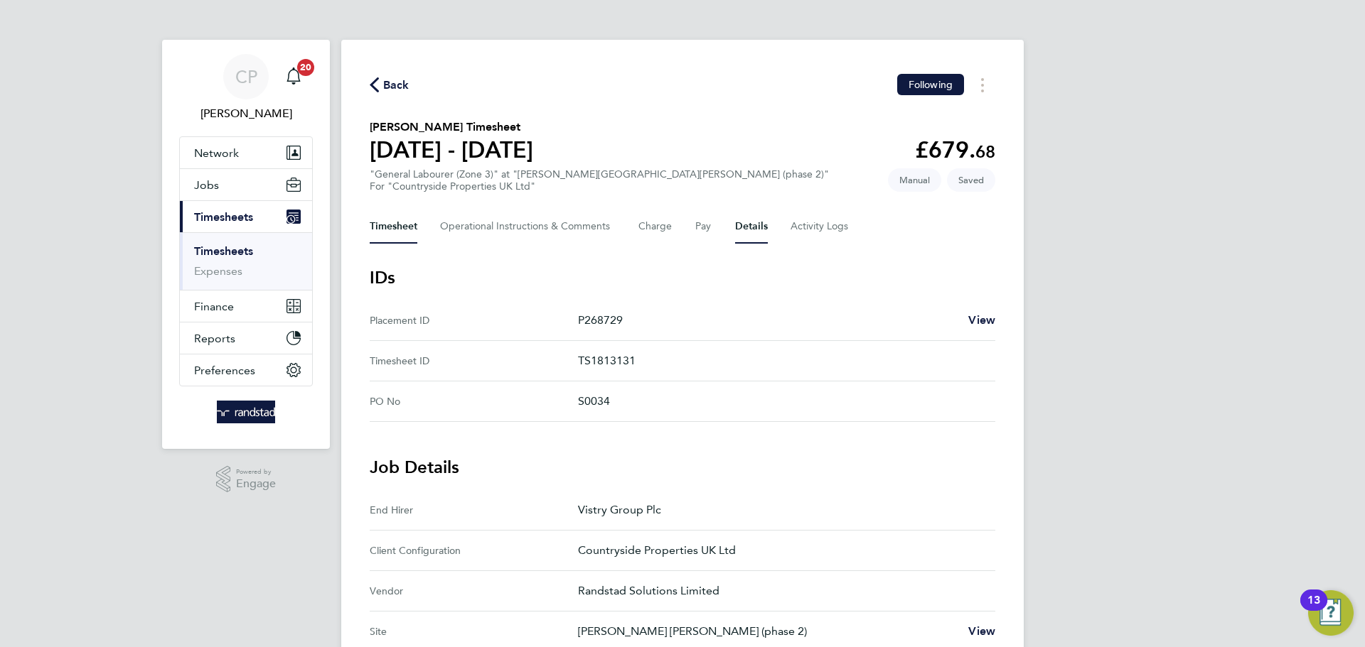
click at [399, 229] on button "Timesheet" at bounding box center [394, 227] width 48 height 34
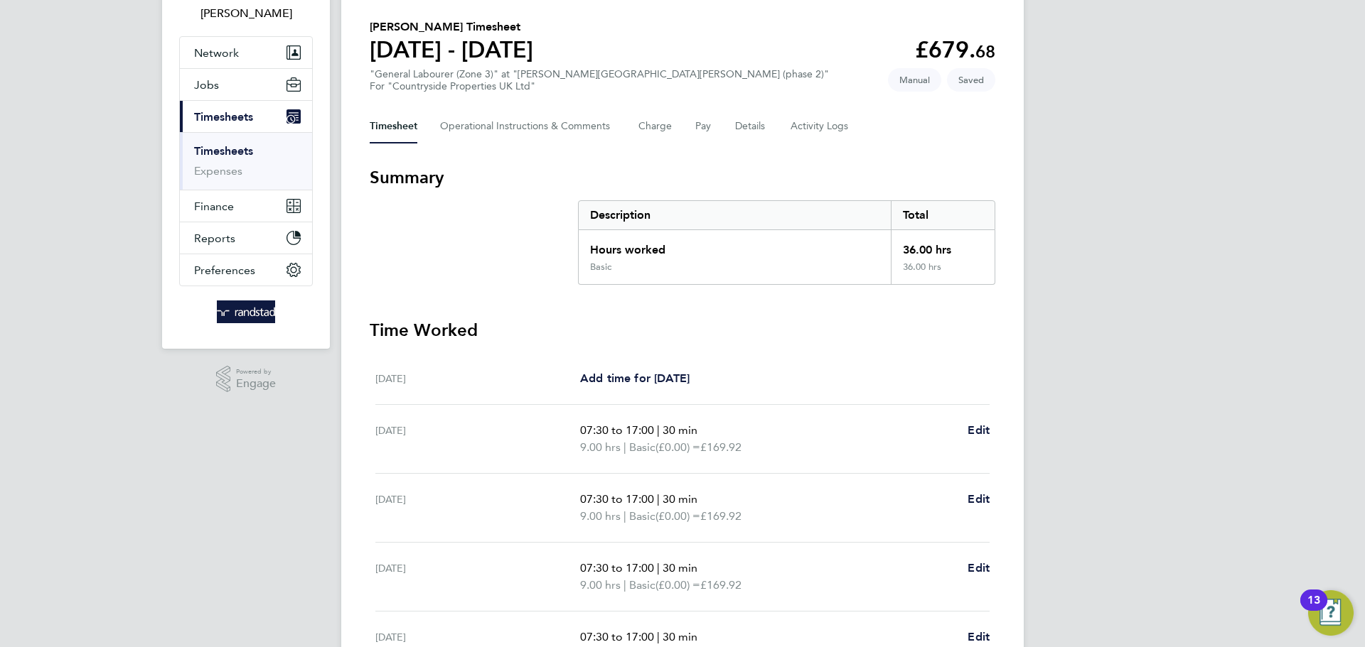
scroll to position [95, 0]
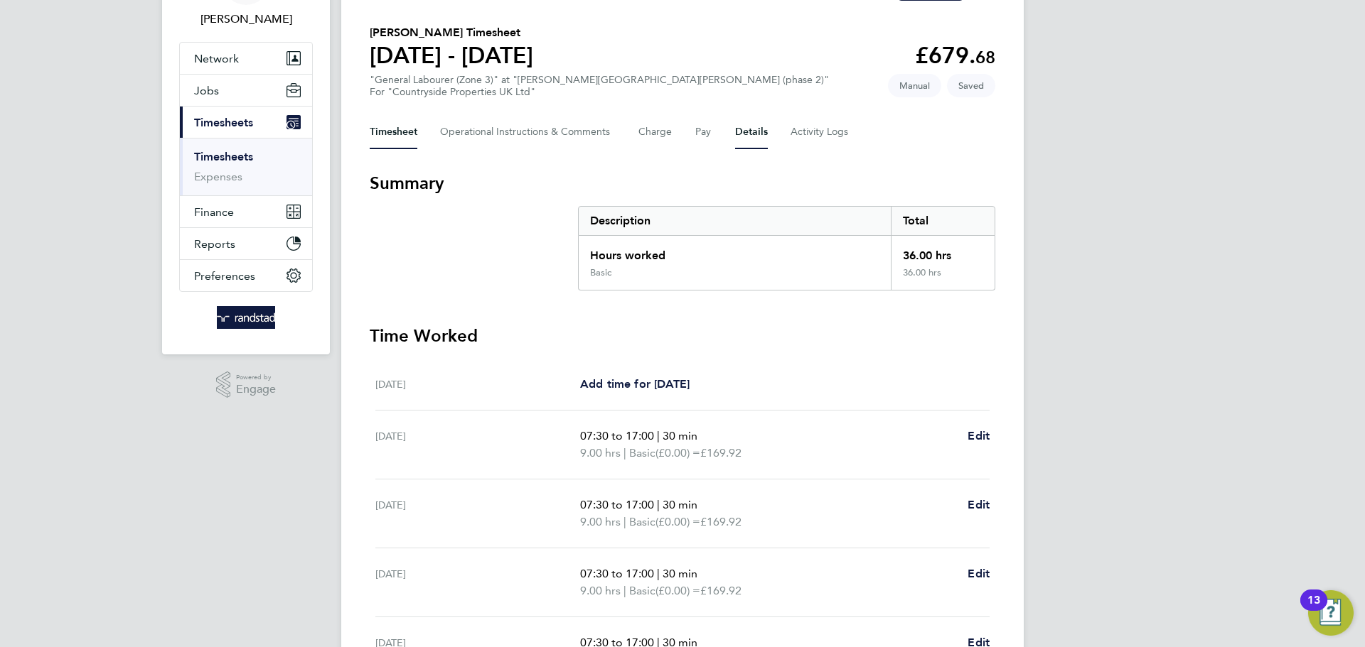
click at [753, 139] on button "Details" at bounding box center [751, 132] width 33 height 34
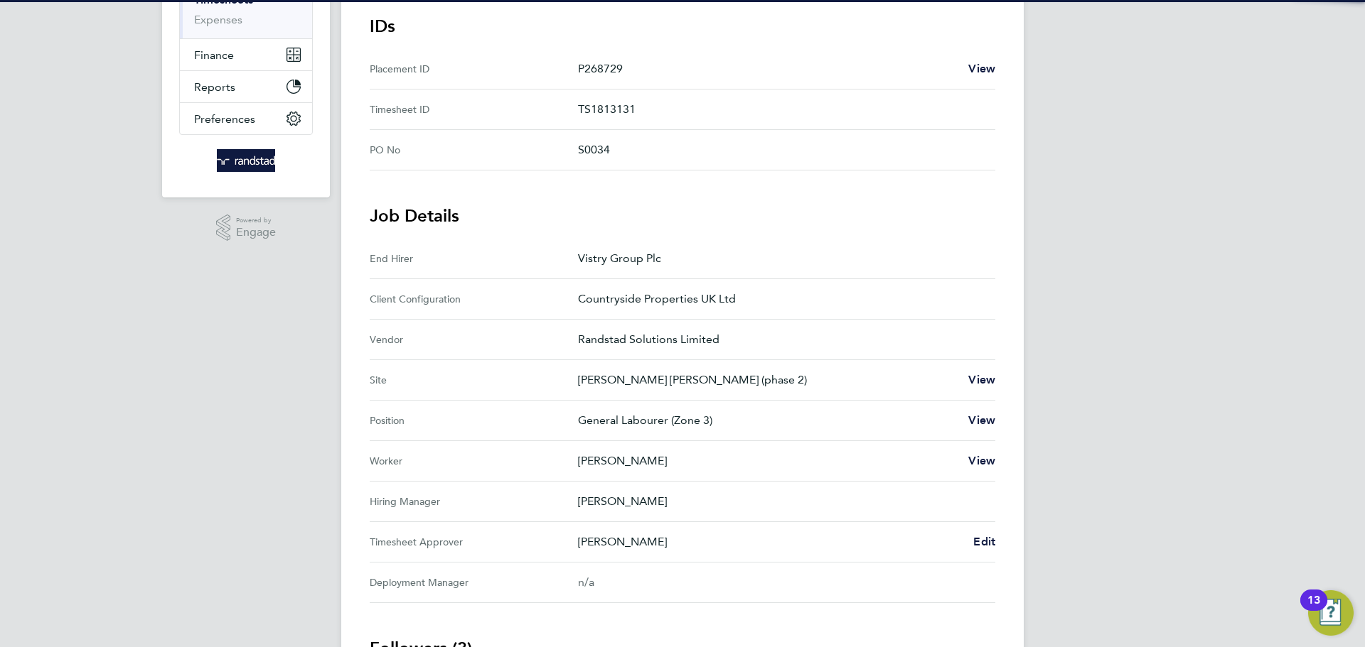
scroll to position [316, 0]
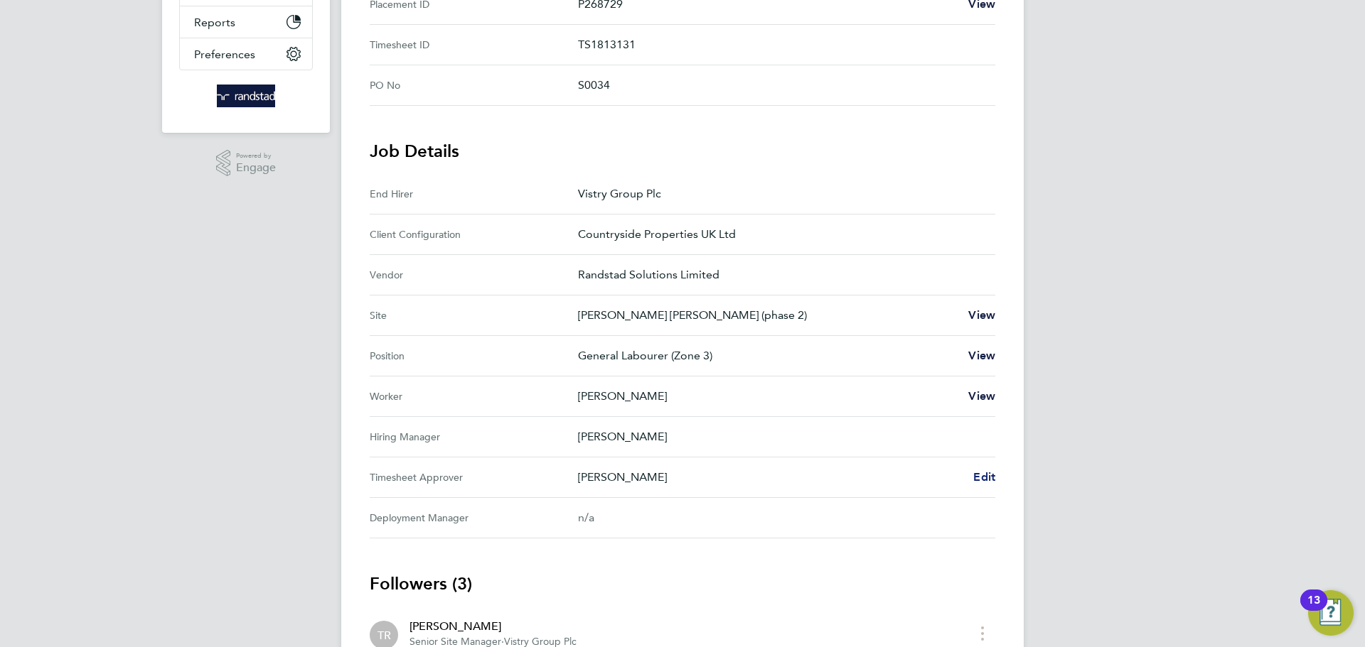
click at [986, 481] on span "Edit" at bounding box center [984, 478] width 22 height 14
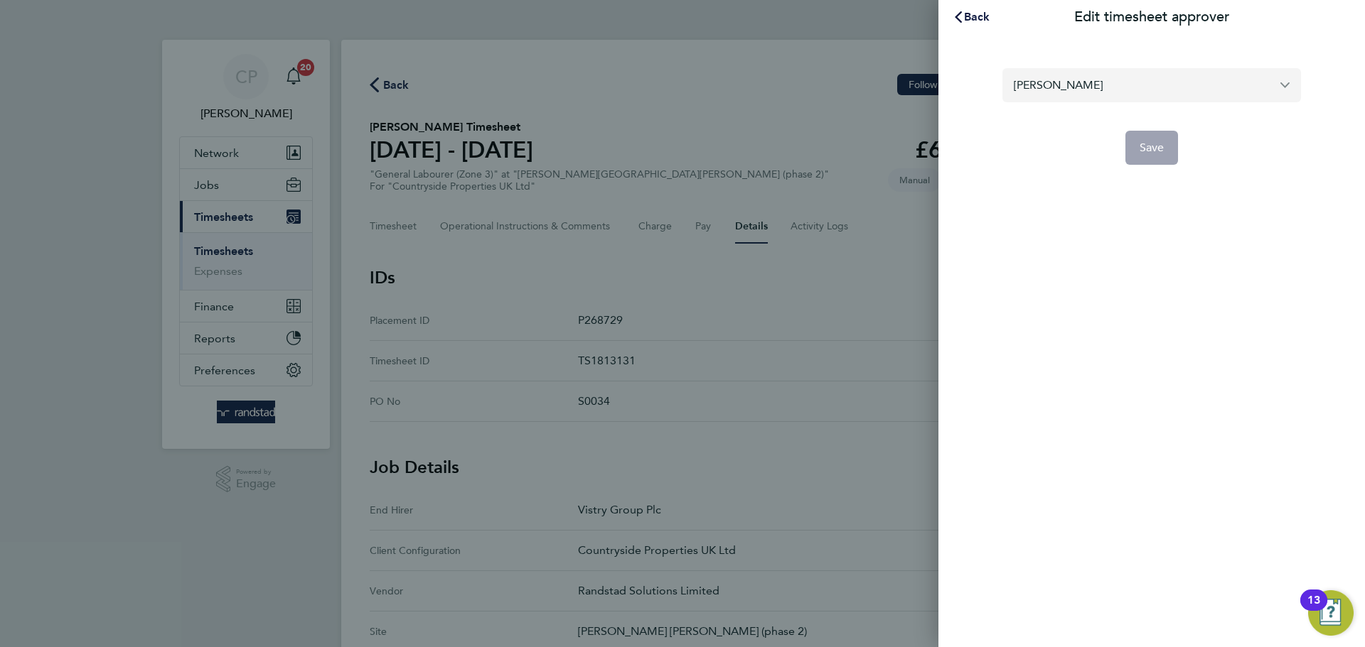
click at [1117, 77] on input "[PERSON_NAME]" at bounding box center [1151, 84] width 299 height 33
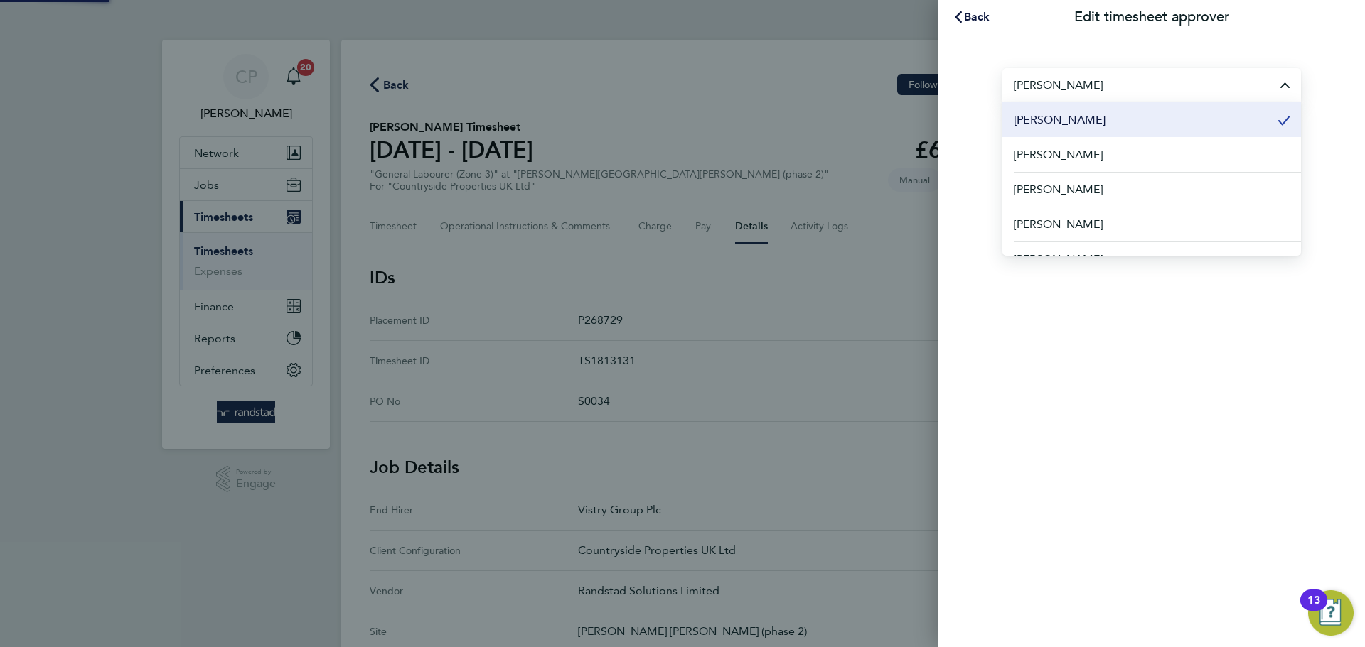
click at [1117, 77] on input "[PERSON_NAME]" at bounding box center [1151, 84] width 299 height 33
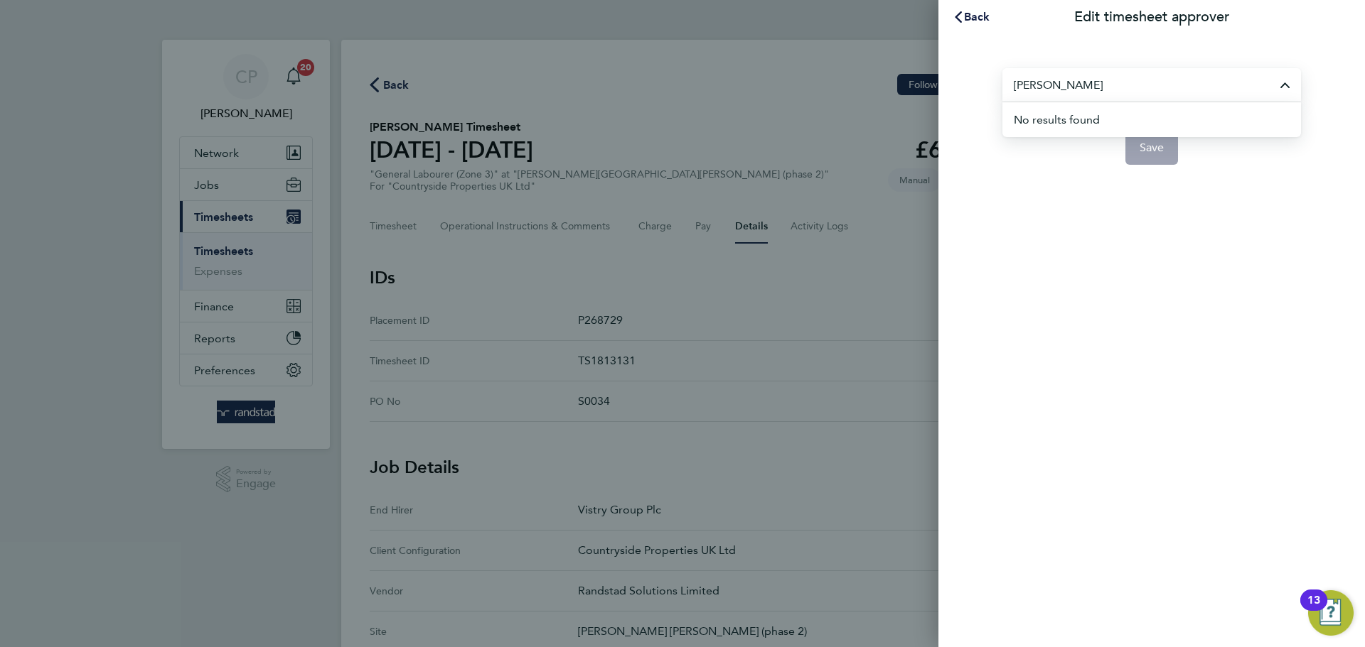
click at [1072, 311] on div "Back Edit timesheet approver joe major No results found Save" at bounding box center [1151, 323] width 426 height 647
type input "[PERSON_NAME]"
click at [1279, 87] on input "[PERSON_NAME]" at bounding box center [1151, 84] width 299 height 33
type input "m"
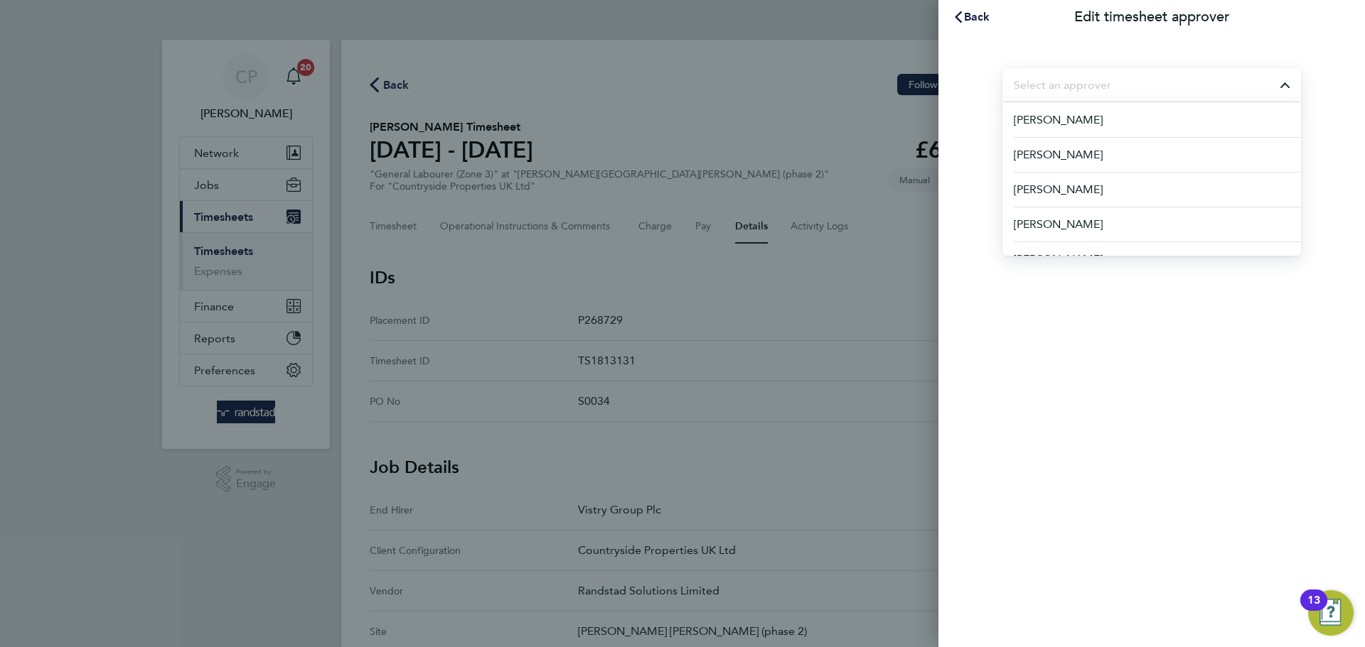
click at [1068, 330] on div "Back Edit timesheet approver Aaron Murray Aaron Watkins Abbie Daniel Abdul Moni…" at bounding box center [1151, 323] width 426 height 647
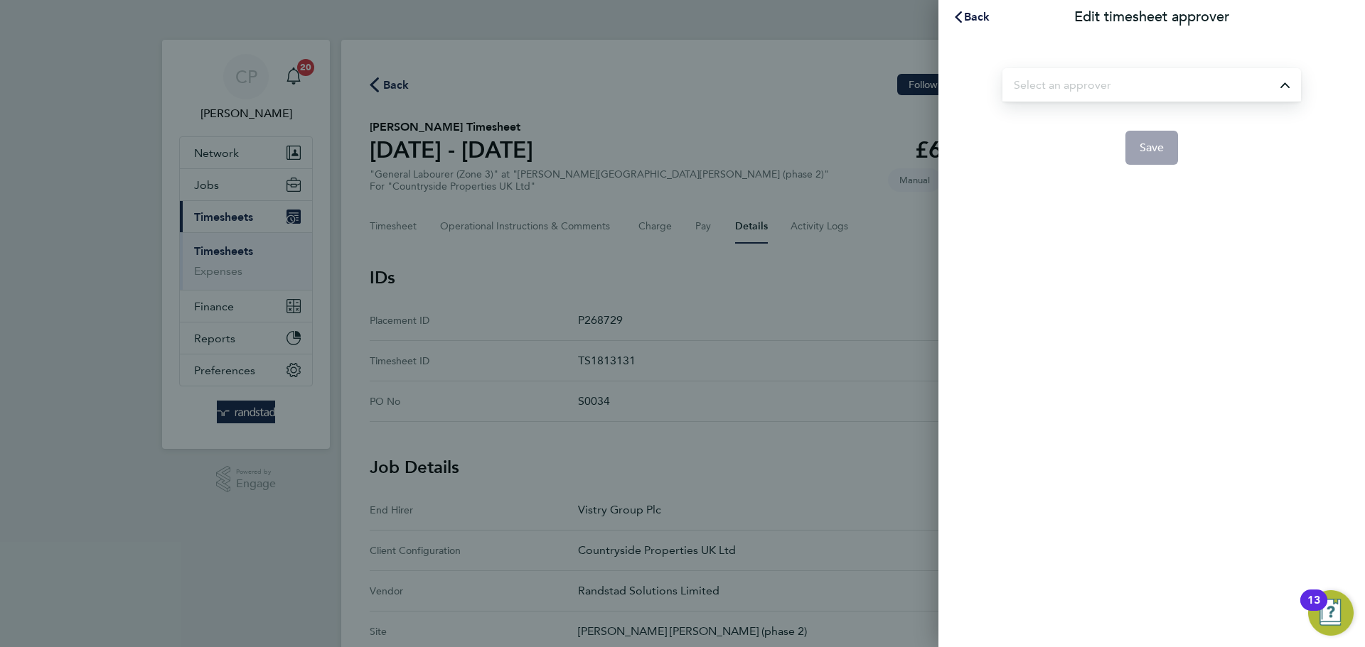
type input "[PERSON_NAME]"
click at [987, 12] on span "Back" at bounding box center [977, 17] width 26 height 14
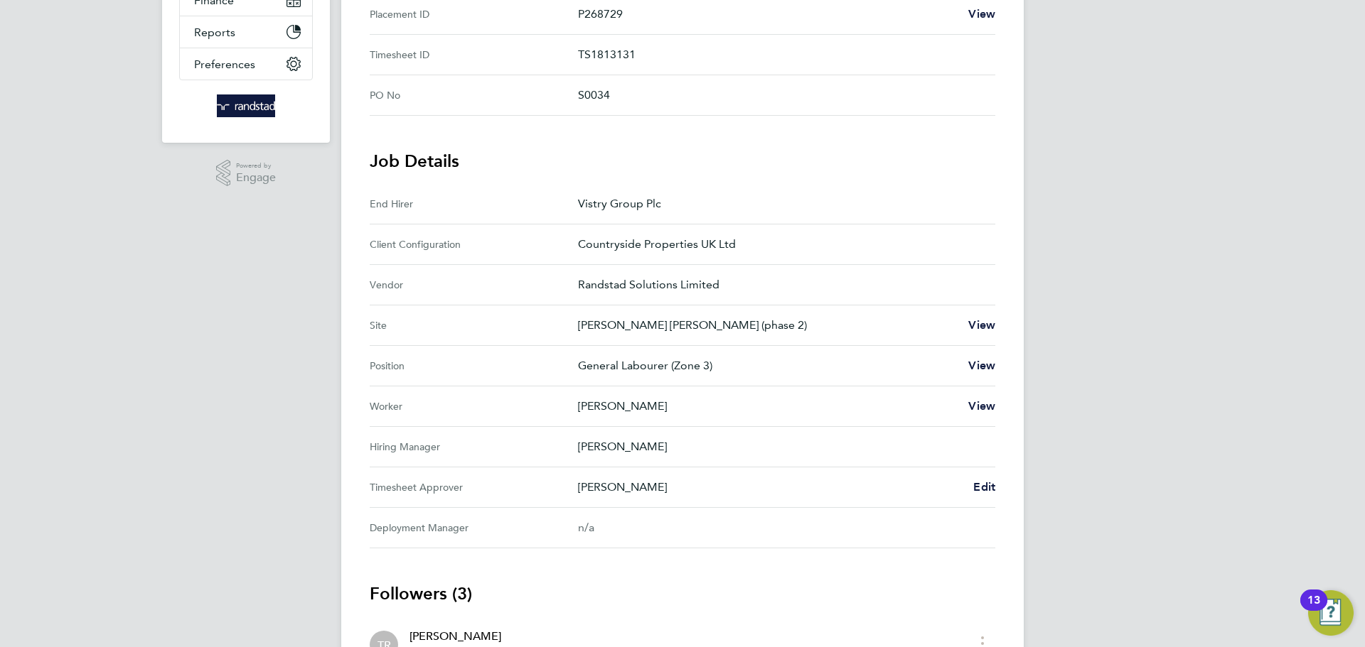
scroll to position [327, 0]
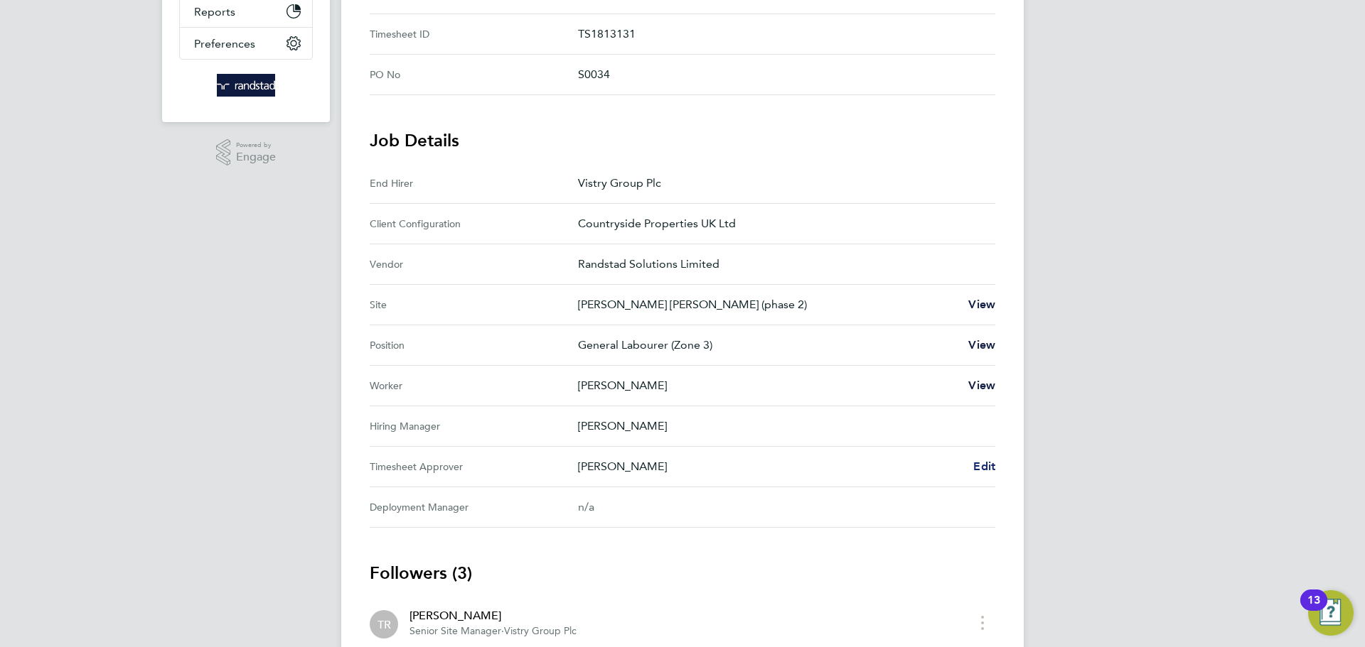
click at [987, 468] on span "Edit" at bounding box center [984, 467] width 22 height 14
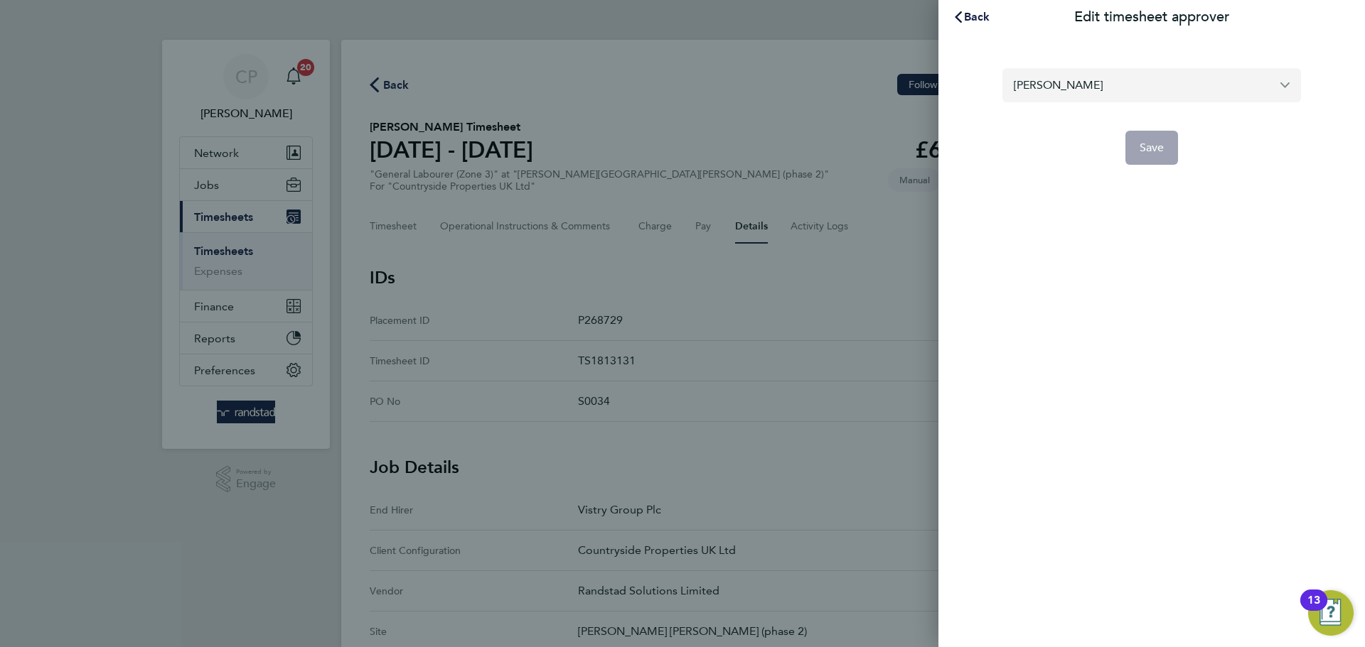
click at [1063, 78] on input "[PERSON_NAME]" at bounding box center [1151, 84] width 299 height 33
type input "travers"
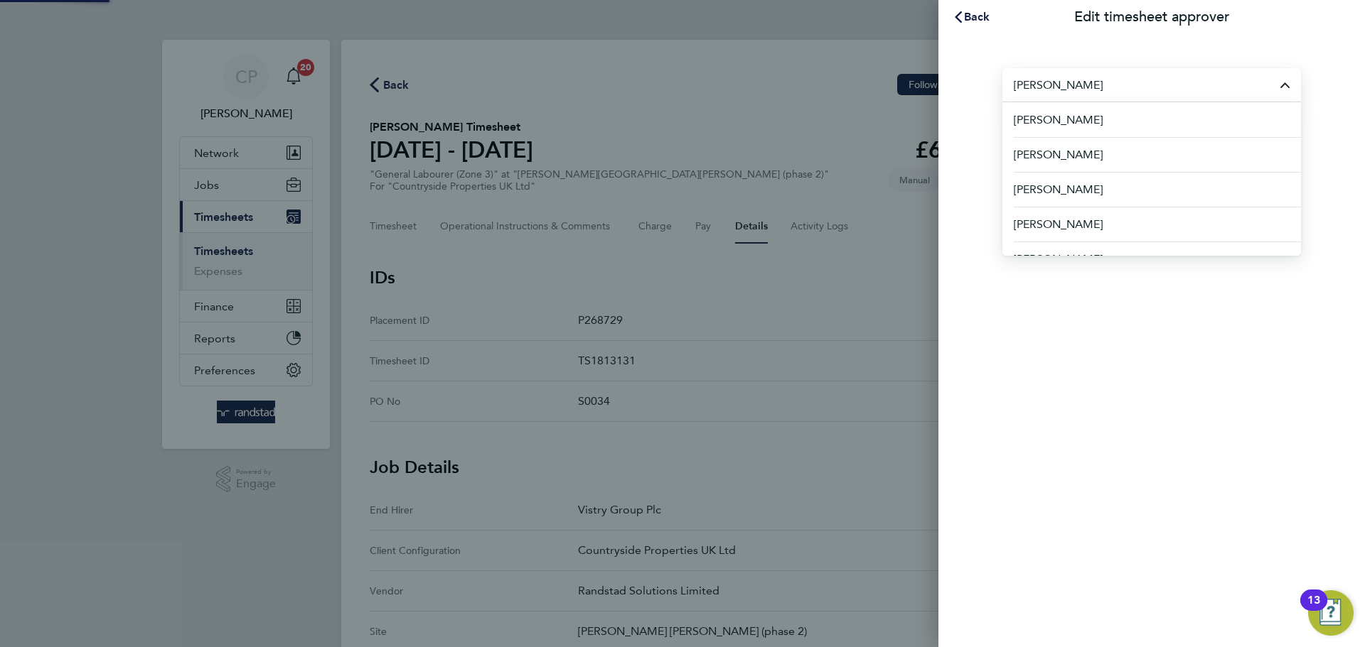
click at [599, 92] on div "Back Edit timesheet approver travers Aaron Murray Aaron Watkins Abbie Daniel Ab…" at bounding box center [682, 323] width 1365 height 647
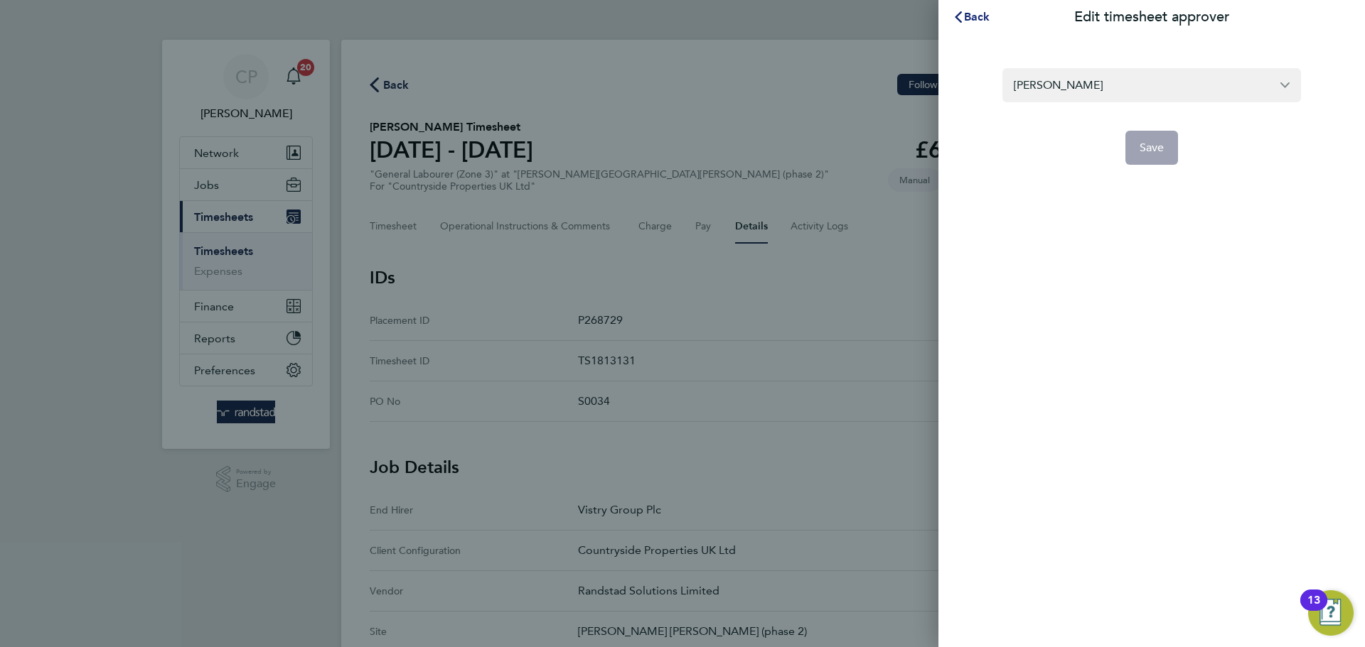
click at [967, 20] on span "Back" at bounding box center [977, 17] width 26 height 14
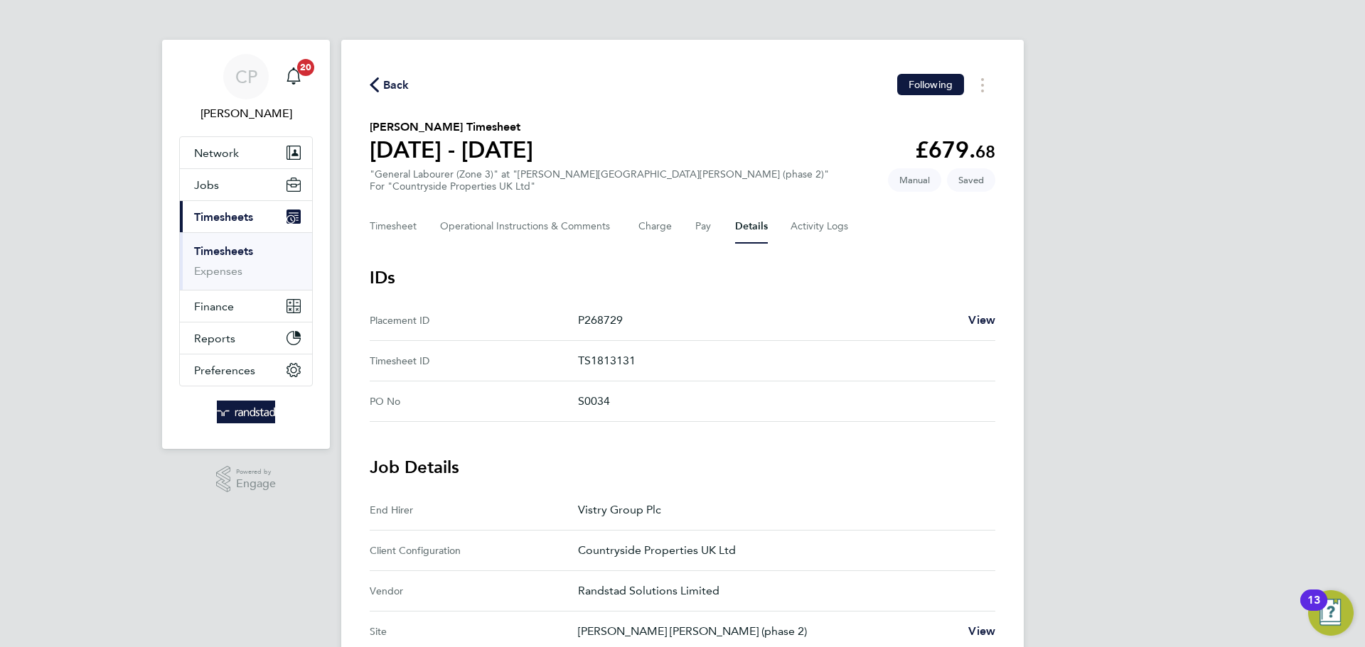
click at [386, 78] on span "Back" at bounding box center [396, 85] width 26 height 17
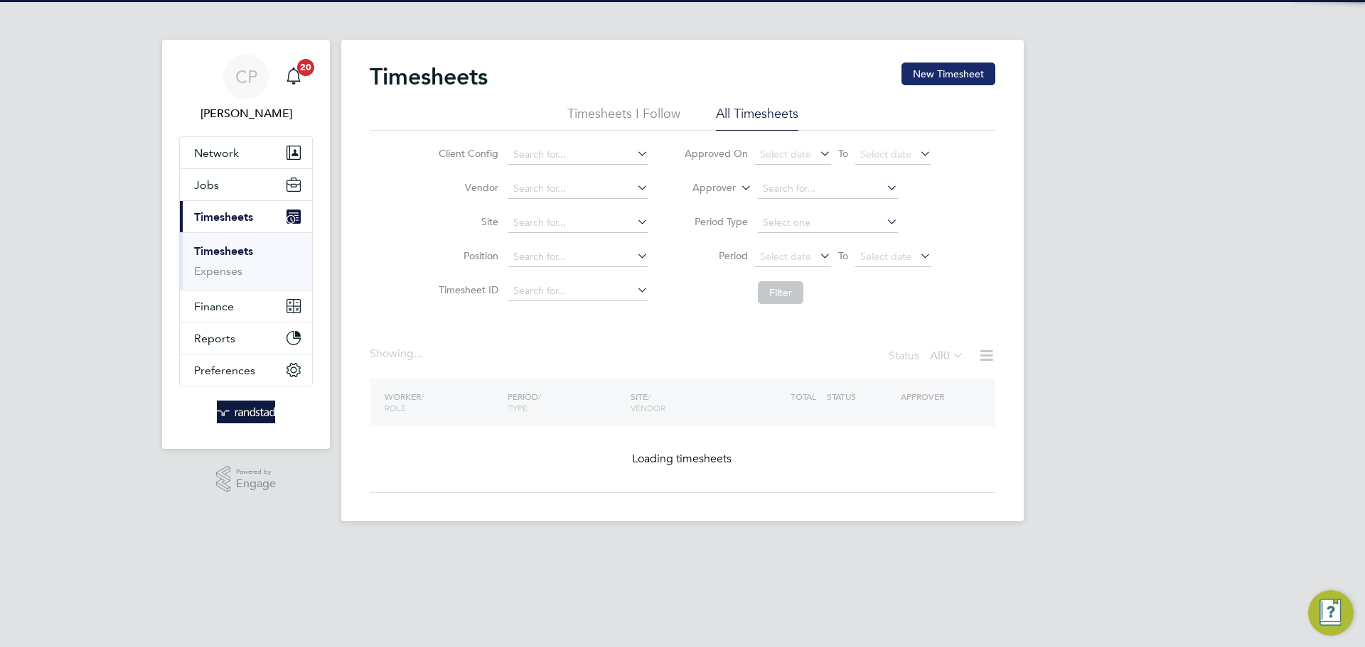
click at [960, 67] on button "New Timesheet" at bounding box center [948, 74] width 94 height 23
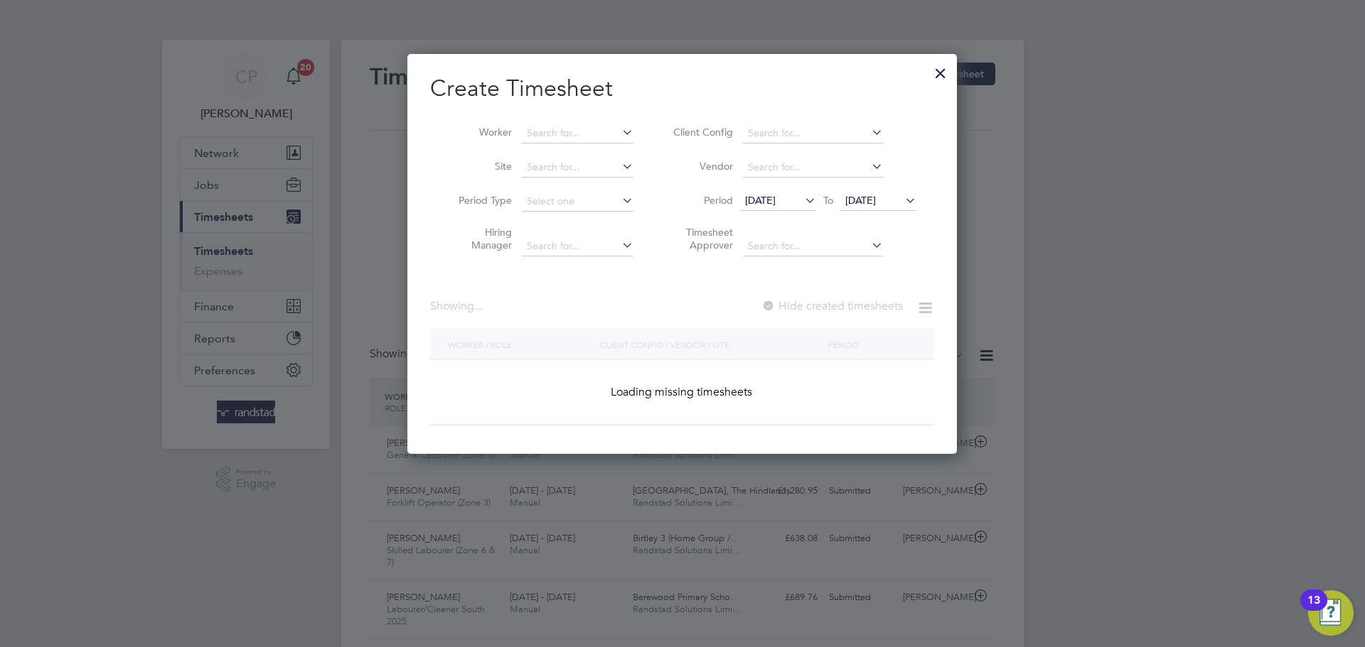
scroll to position [48, 124]
click at [589, 139] on input at bounding box center [578, 134] width 112 height 20
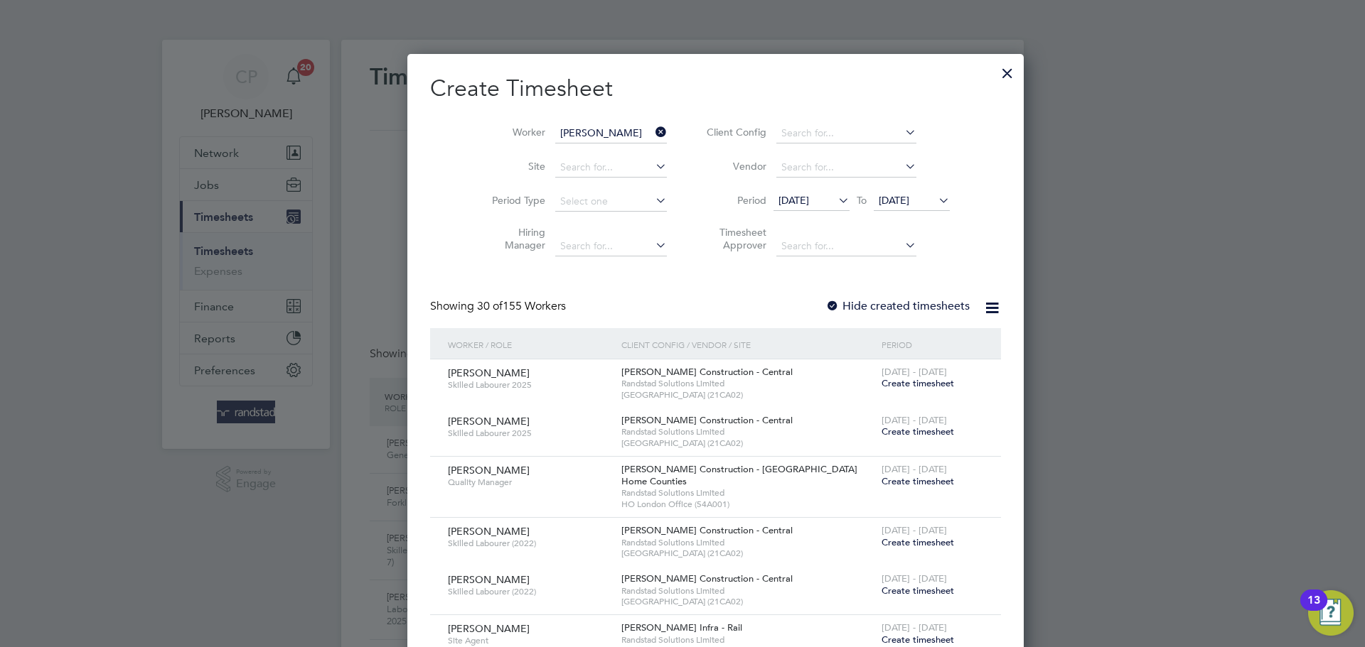
click at [575, 149] on li "Ivo Ta yandzhiev" at bounding box center [596, 152] width 151 height 19
type input "Ivo Tayandzhiev"
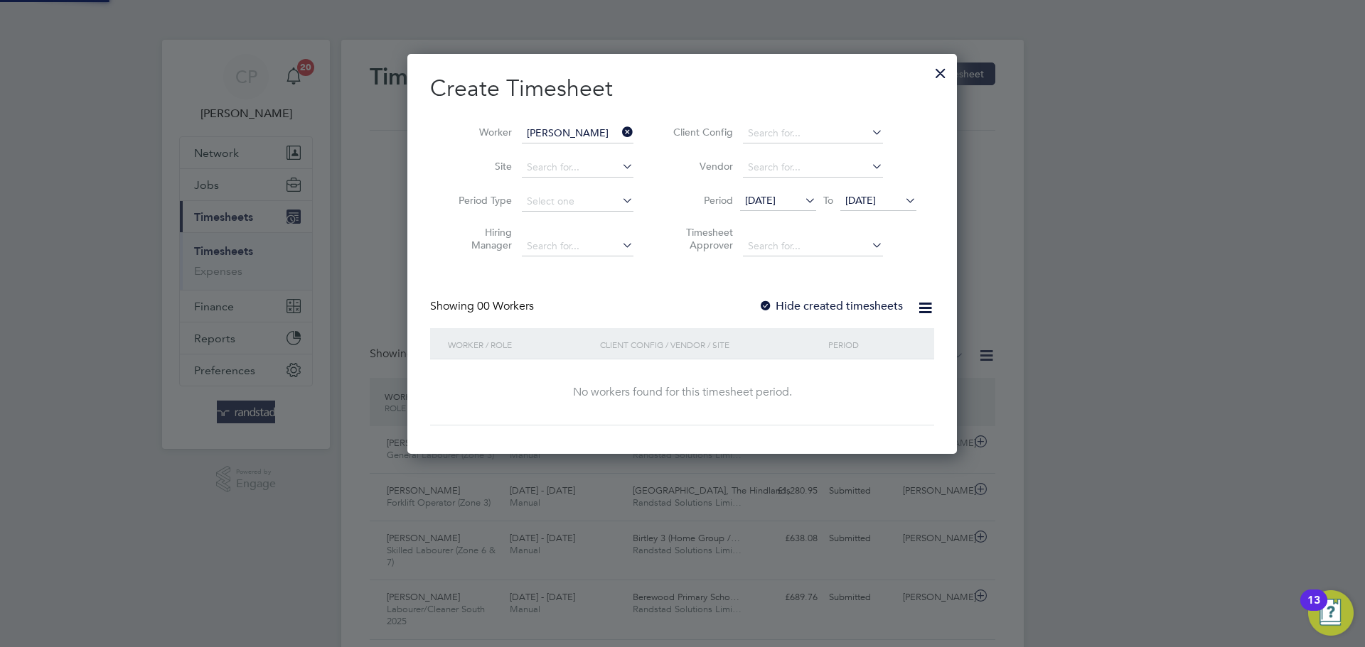
click at [875, 203] on span "[DATE]" at bounding box center [860, 200] width 31 height 13
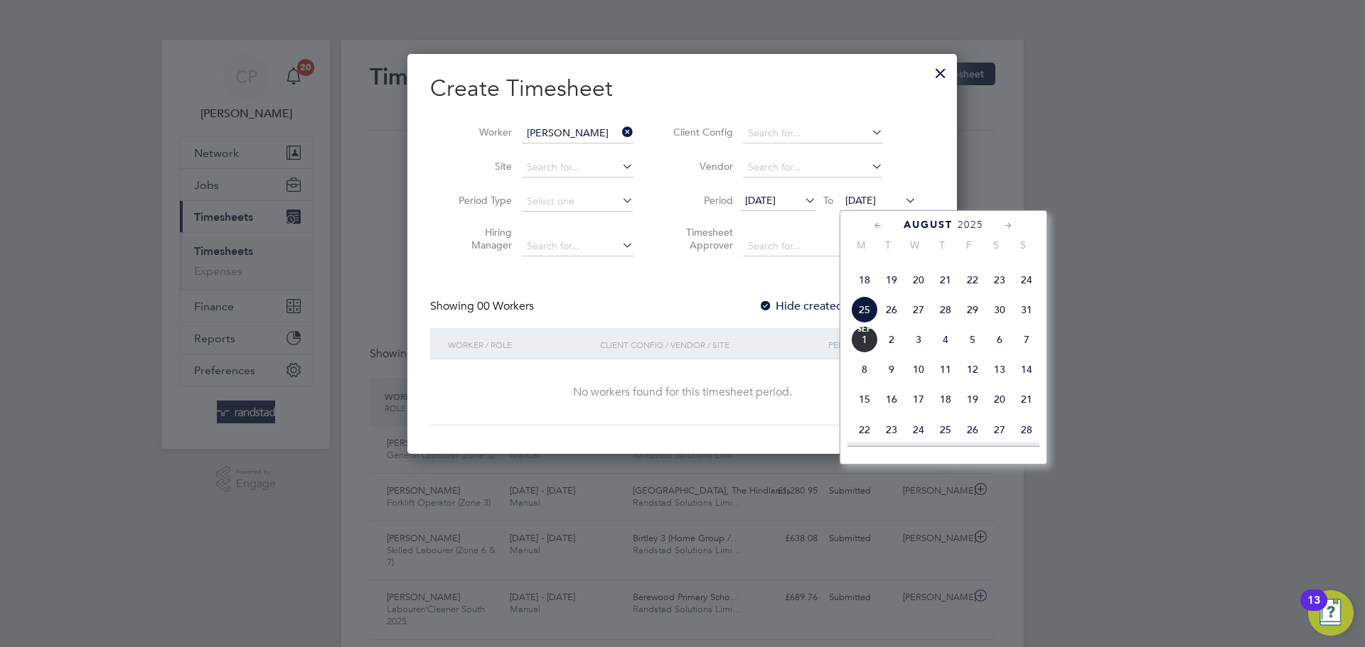
click at [864, 353] on span "[DATE]" at bounding box center [864, 339] width 27 height 27
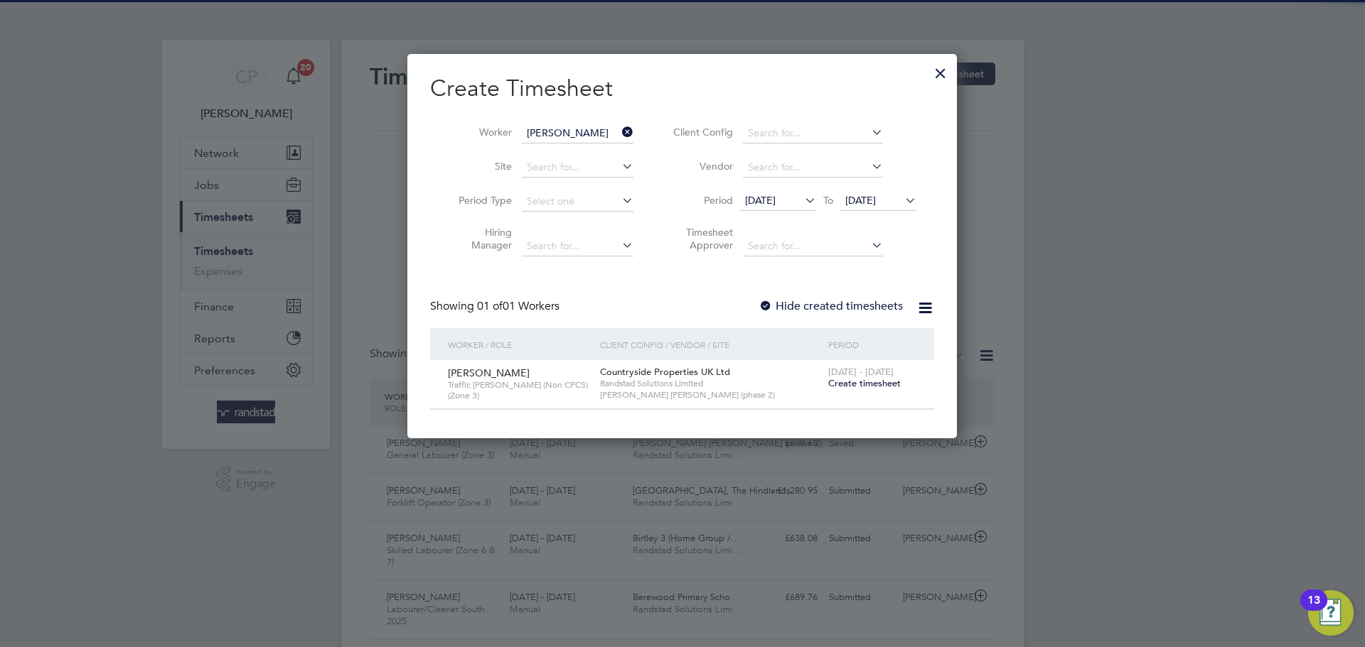
click at [826, 302] on label "Hide created timesheets" at bounding box center [830, 306] width 144 height 14
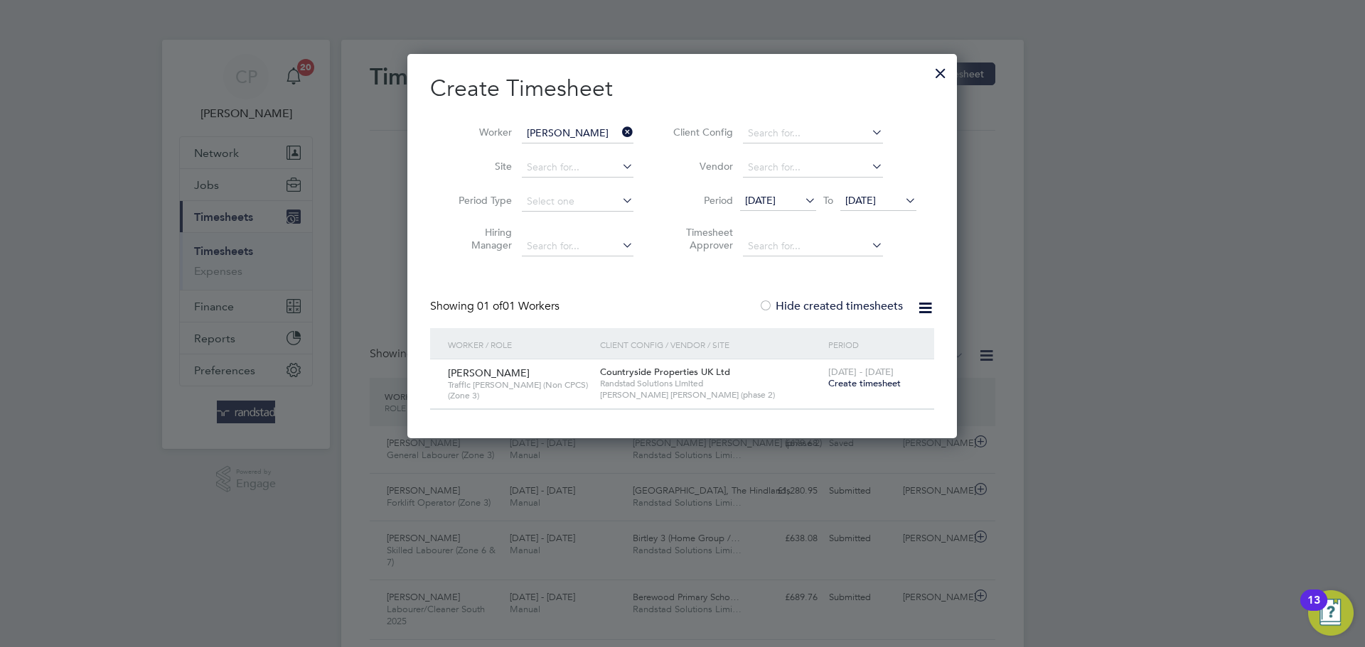
click at [826, 302] on label "Hide created timesheets" at bounding box center [830, 306] width 144 height 14
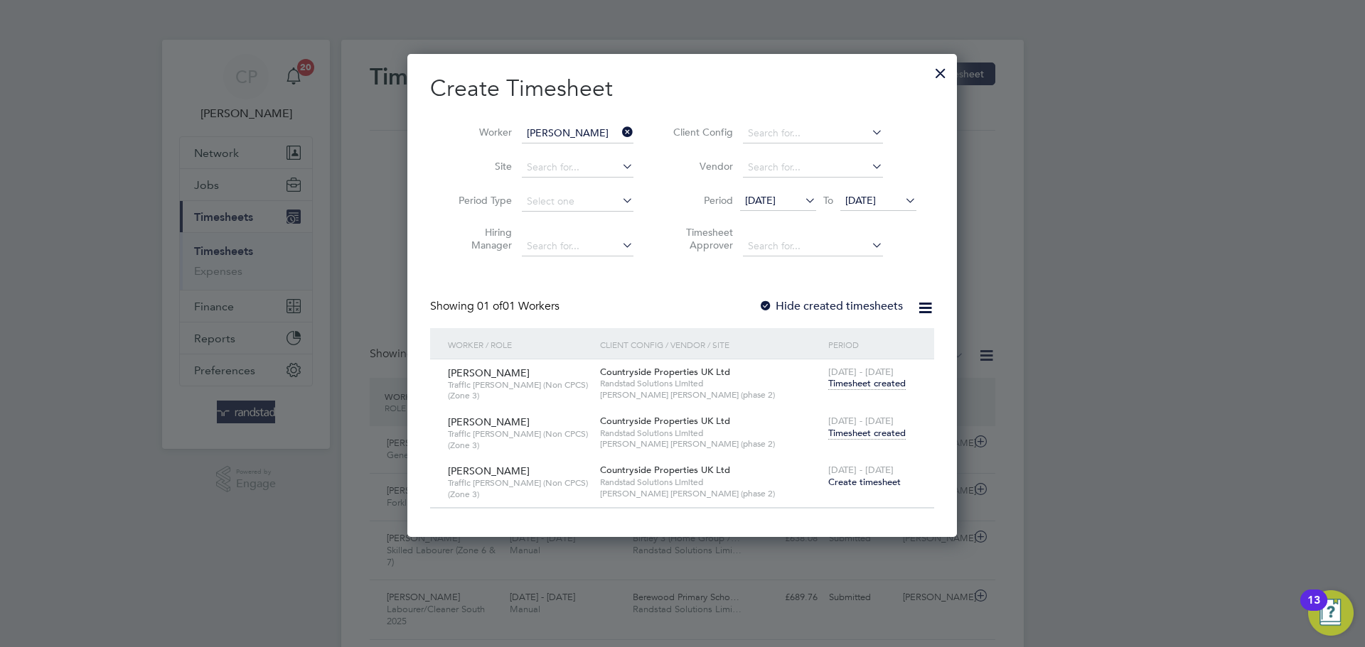
click at [851, 436] on span "Timesheet created" at bounding box center [866, 433] width 77 height 13
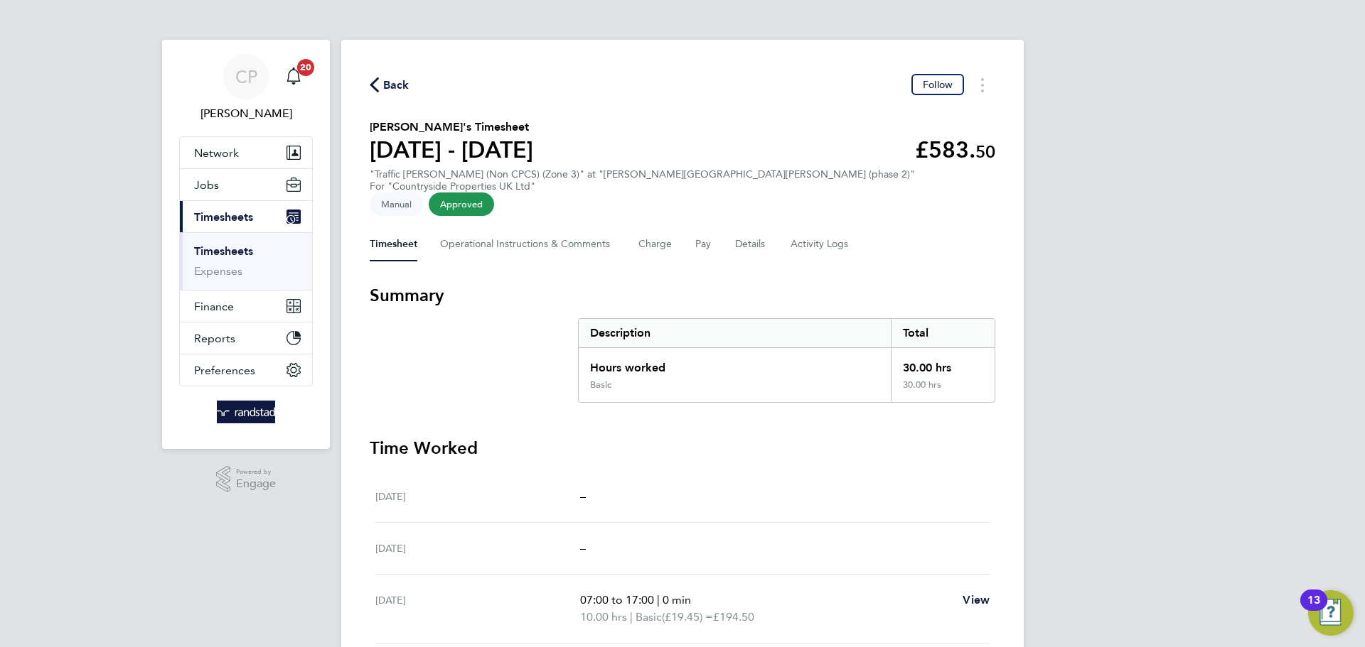
click at [768, 227] on div "Timesheet Operational Instructions & Comments Charge Pay Details Activity Logs" at bounding box center [682, 244] width 625 height 34
click at [758, 227] on button "Details" at bounding box center [751, 244] width 33 height 34
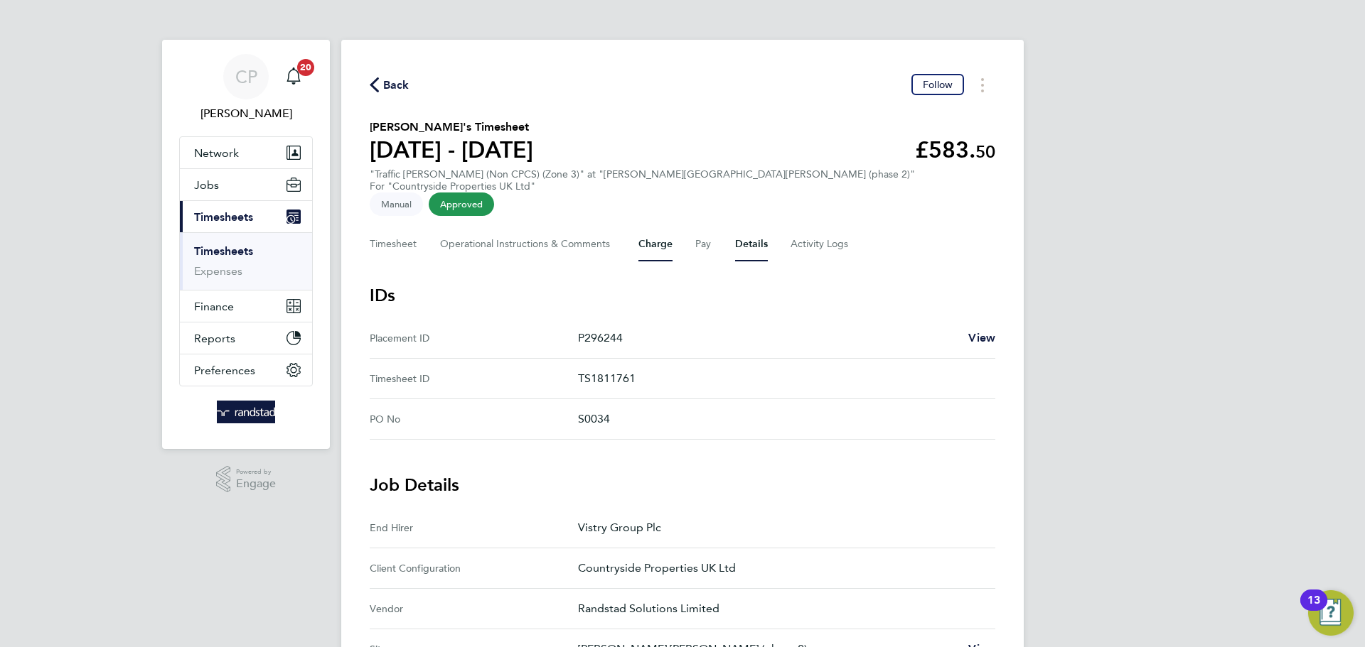
click at [642, 227] on button "Charge" at bounding box center [655, 244] width 34 height 34
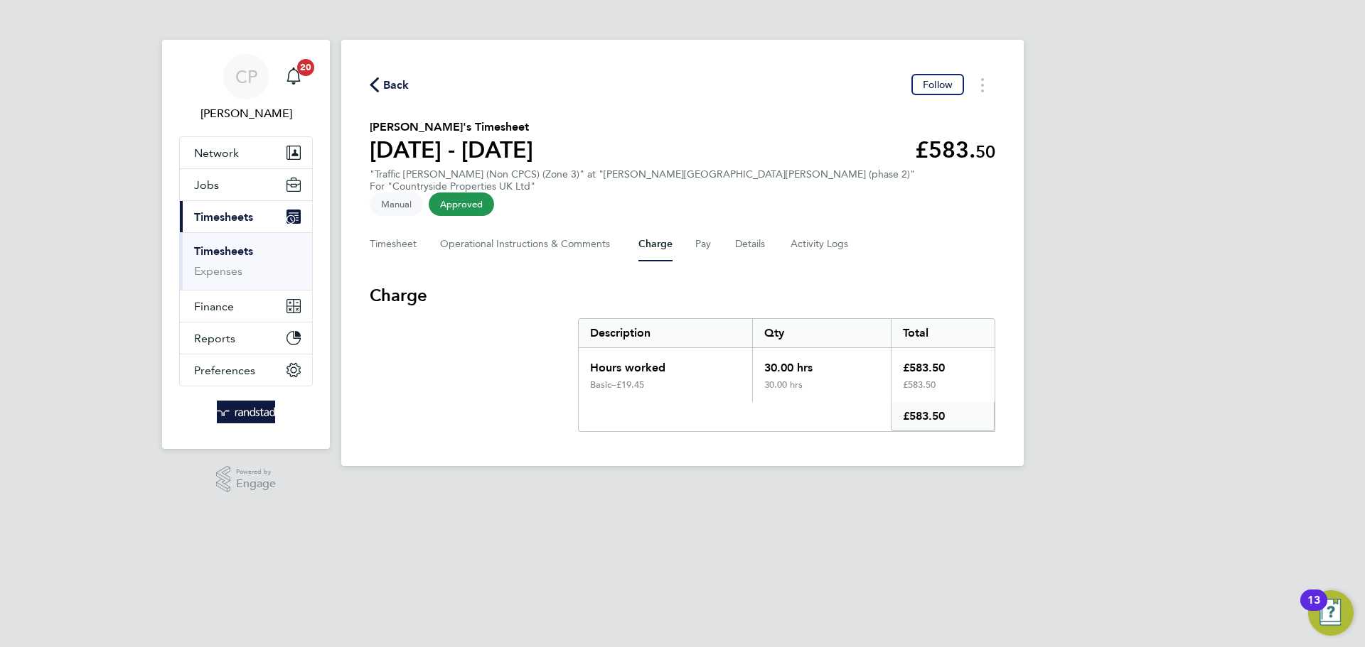
click at [685, 227] on div "Timesheet Operational Instructions & Comments Charge Pay Details Activity Logs" at bounding box center [682, 244] width 625 height 34
click at [709, 227] on button "Pay" at bounding box center [703, 244] width 17 height 34
click at [737, 227] on button "Details" at bounding box center [751, 244] width 33 height 34
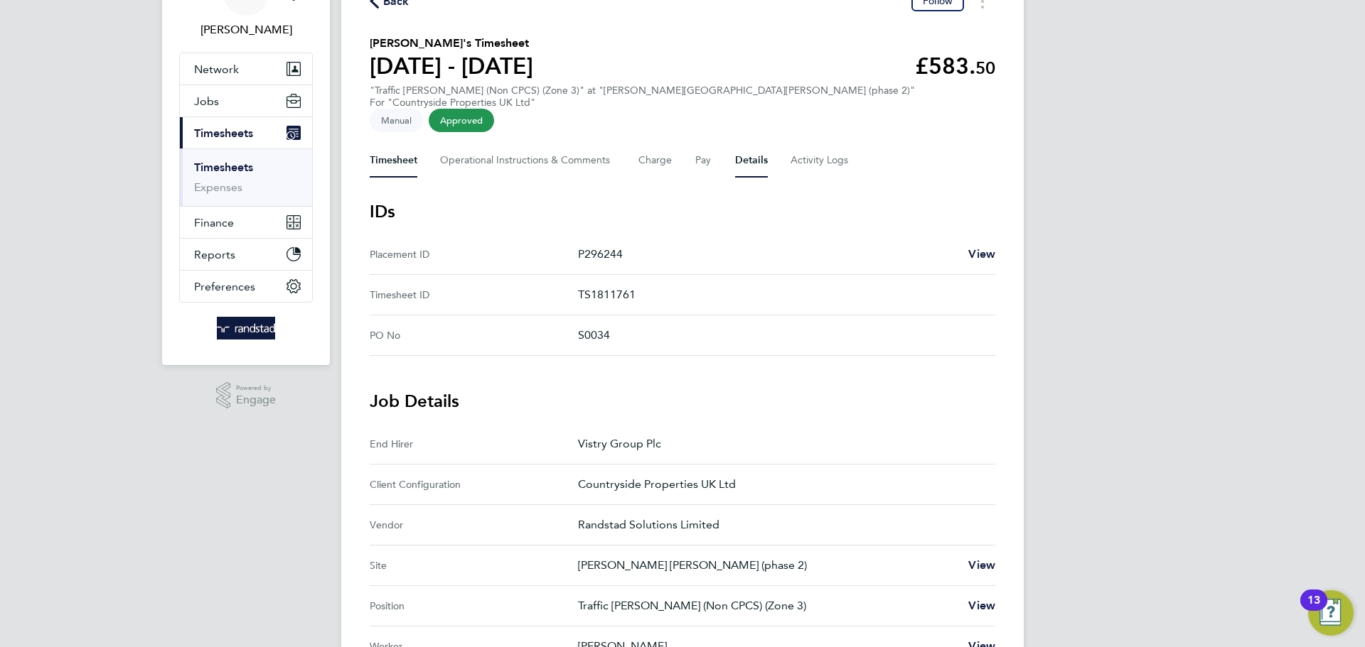
click at [399, 144] on button "Timesheet" at bounding box center [394, 161] width 48 height 34
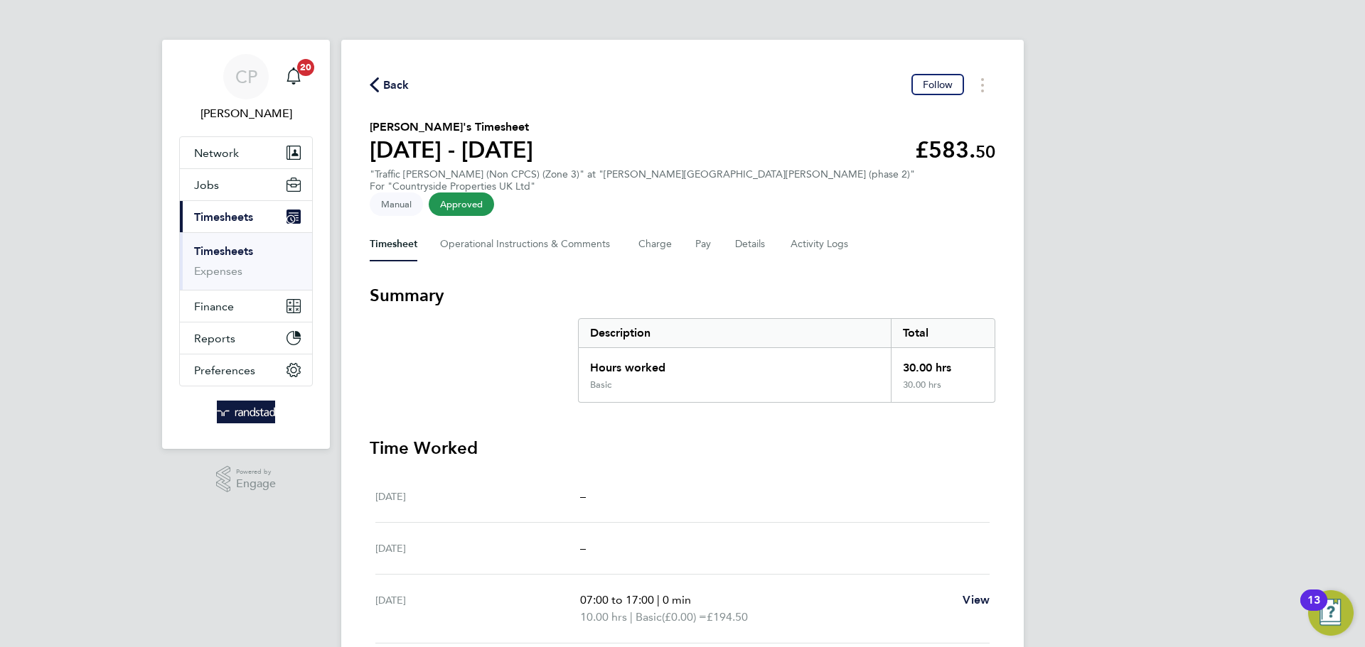
click at [522, 208] on div "Back Follow Ivo Tayandzhiev's Timesheet 25 - 31 Aug 2025 £583. 50 "Traffic Mars…" at bounding box center [682, 514] width 682 height 948
click at [525, 227] on Comments-tab "Operational Instructions & Comments" at bounding box center [528, 244] width 176 height 34
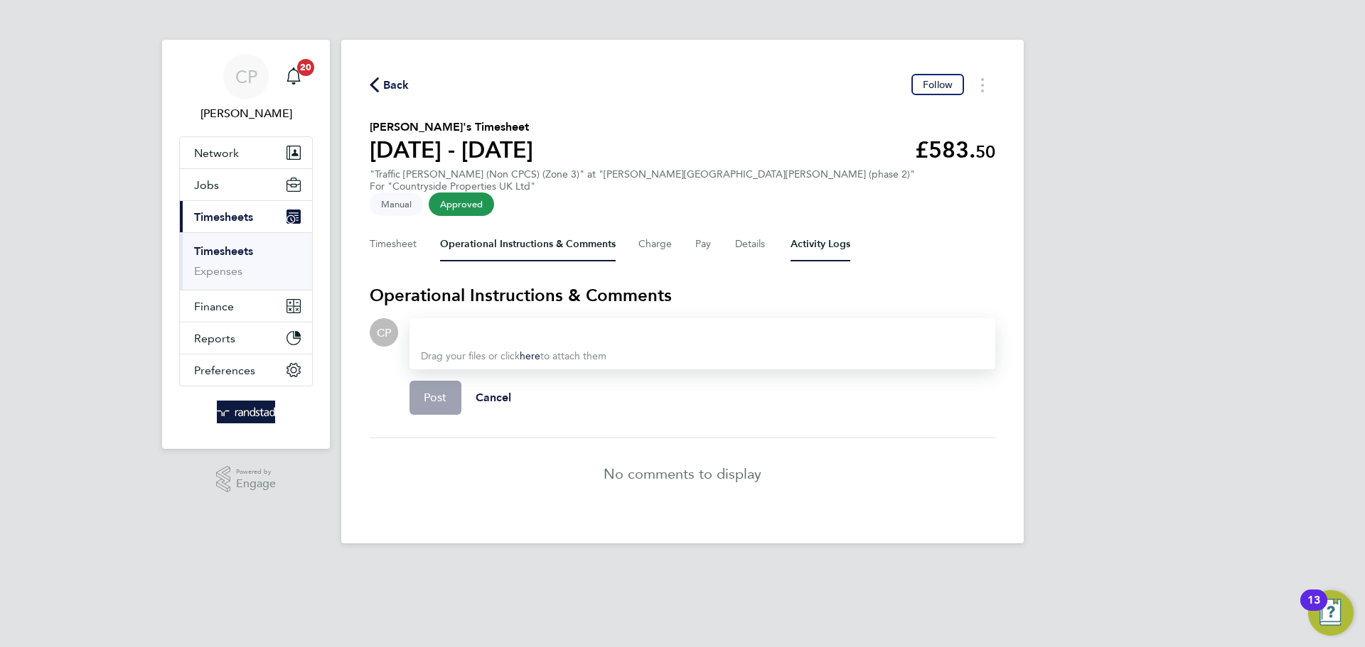
click at [802, 228] on Logs-tab "Activity Logs" at bounding box center [820, 244] width 60 height 34
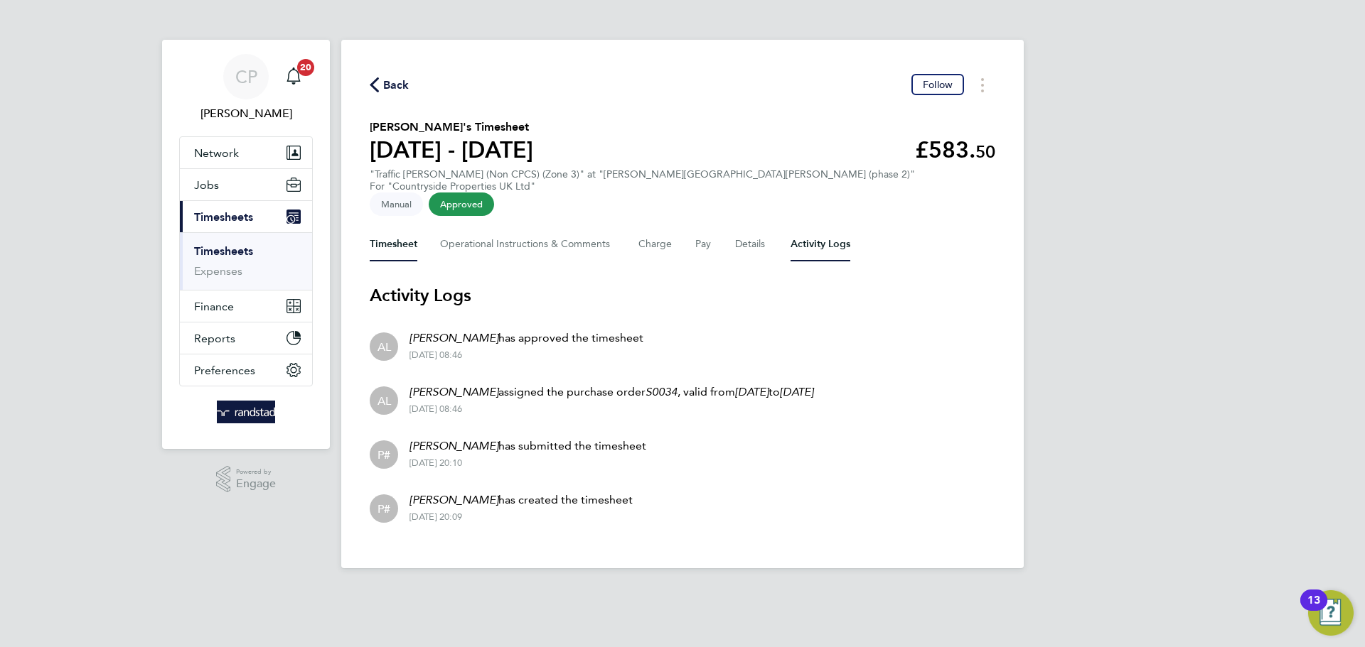
click at [396, 227] on button "Timesheet" at bounding box center [394, 244] width 48 height 34
